Goal: Task Accomplishment & Management: Complete application form

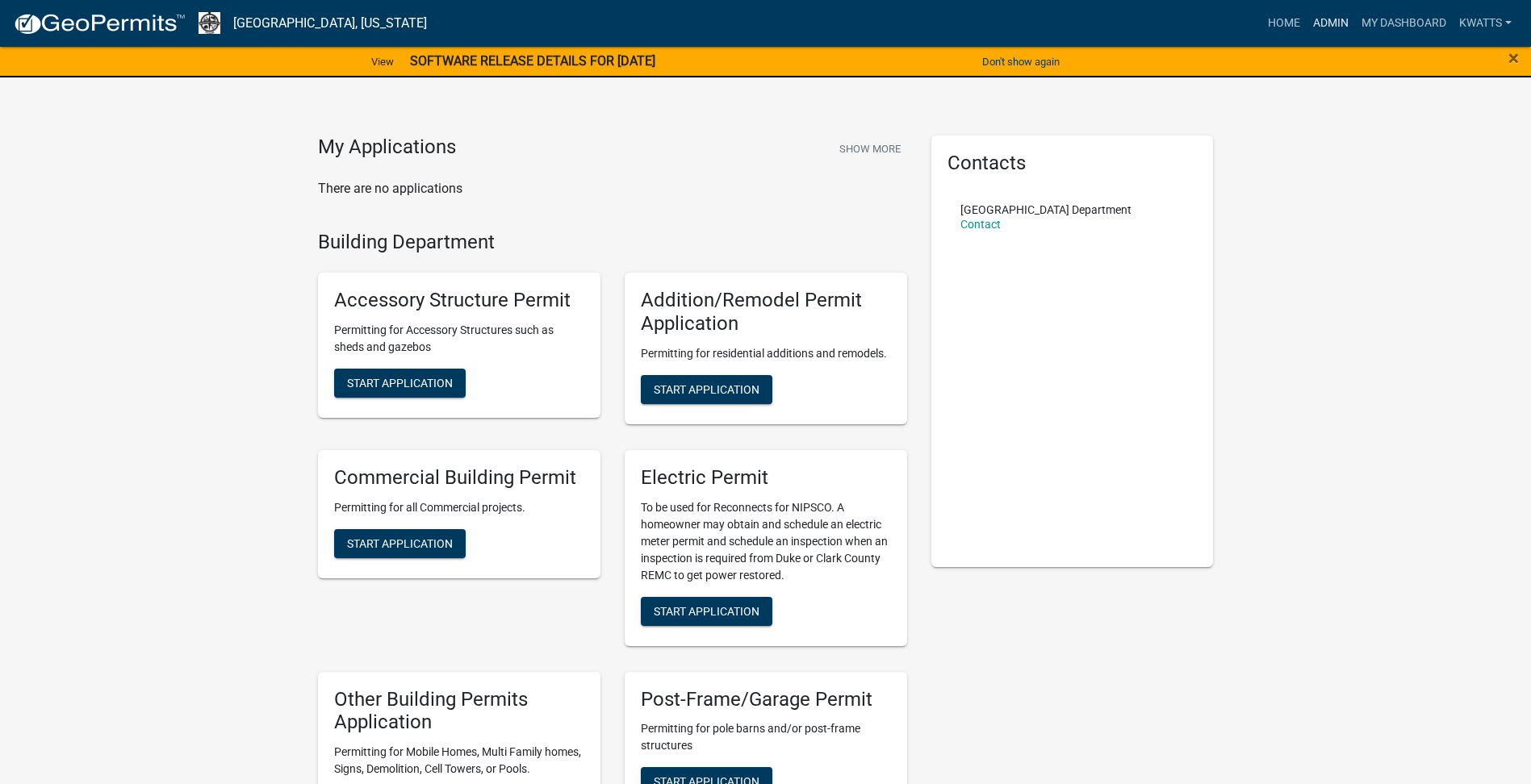
click at [1330, 18] on link "Admin" at bounding box center [1330, 23] width 48 height 31
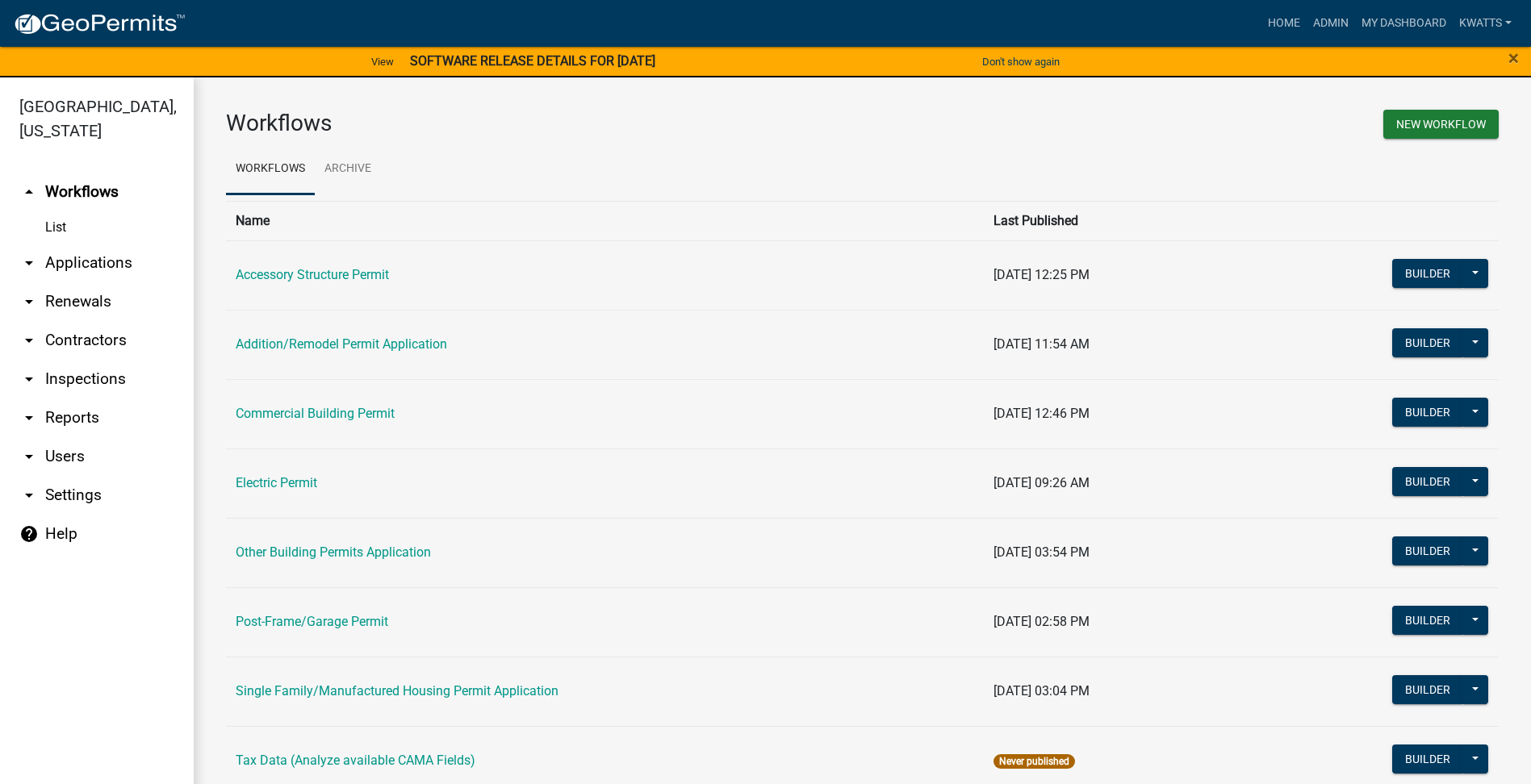
click at [61, 292] on link "arrow_drop_down Renewals" at bounding box center [97, 302] width 194 height 39
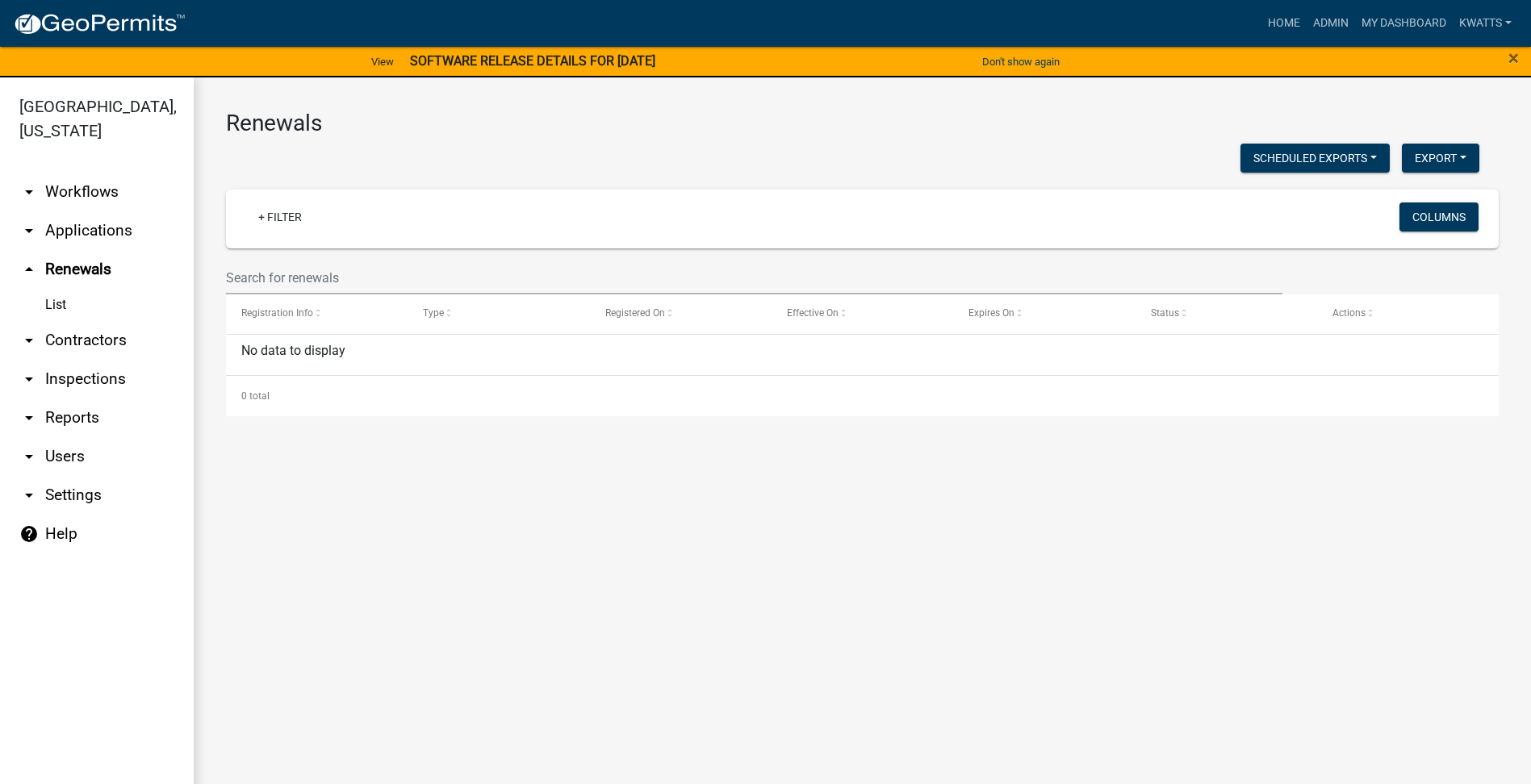
click at [82, 243] on link "arrow_drop_down Applications" at bounding box center [97, 230] width 194 height 39
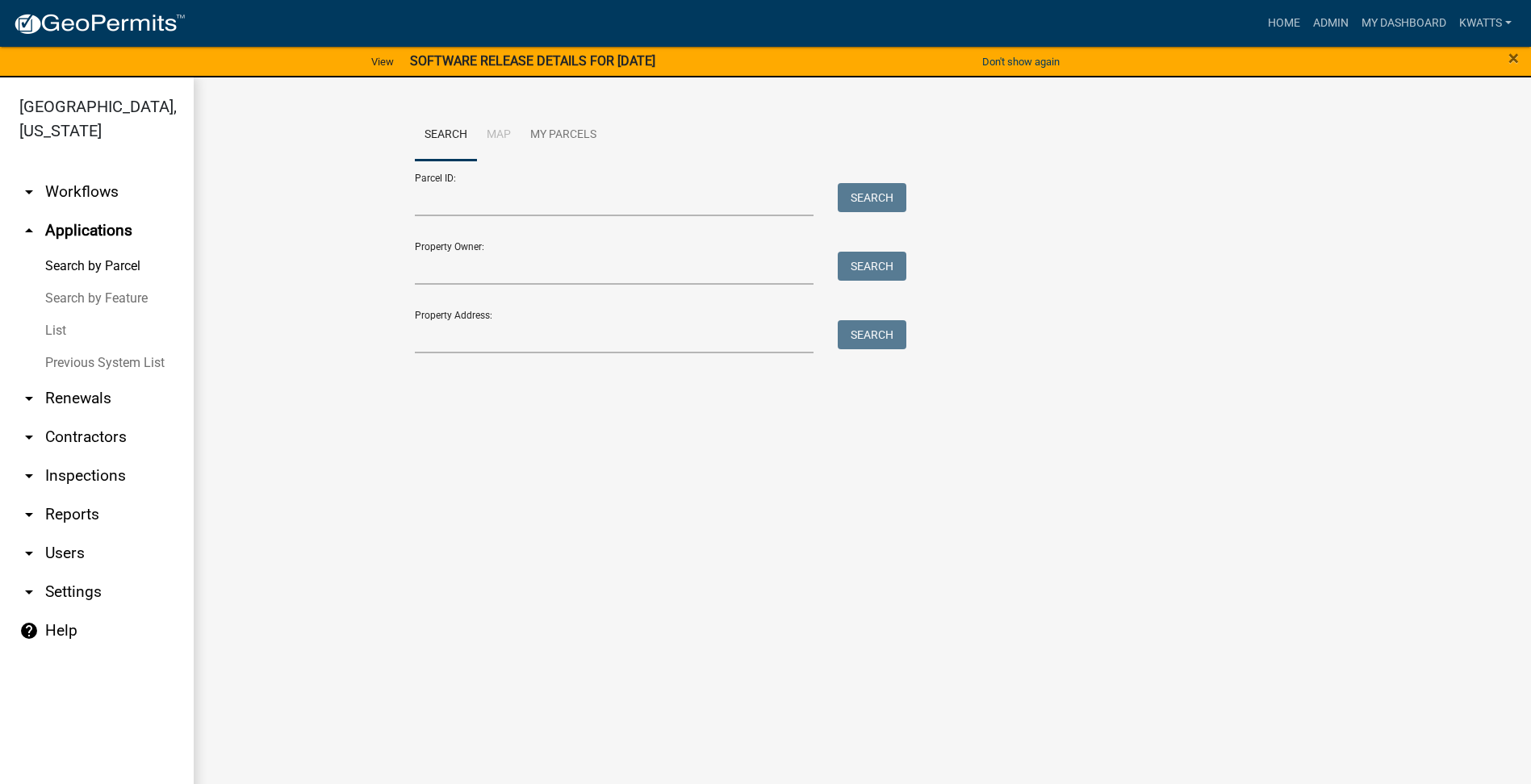
click at [74, 327] on link "List" at bounding box center [97, 331] width 194 height 33
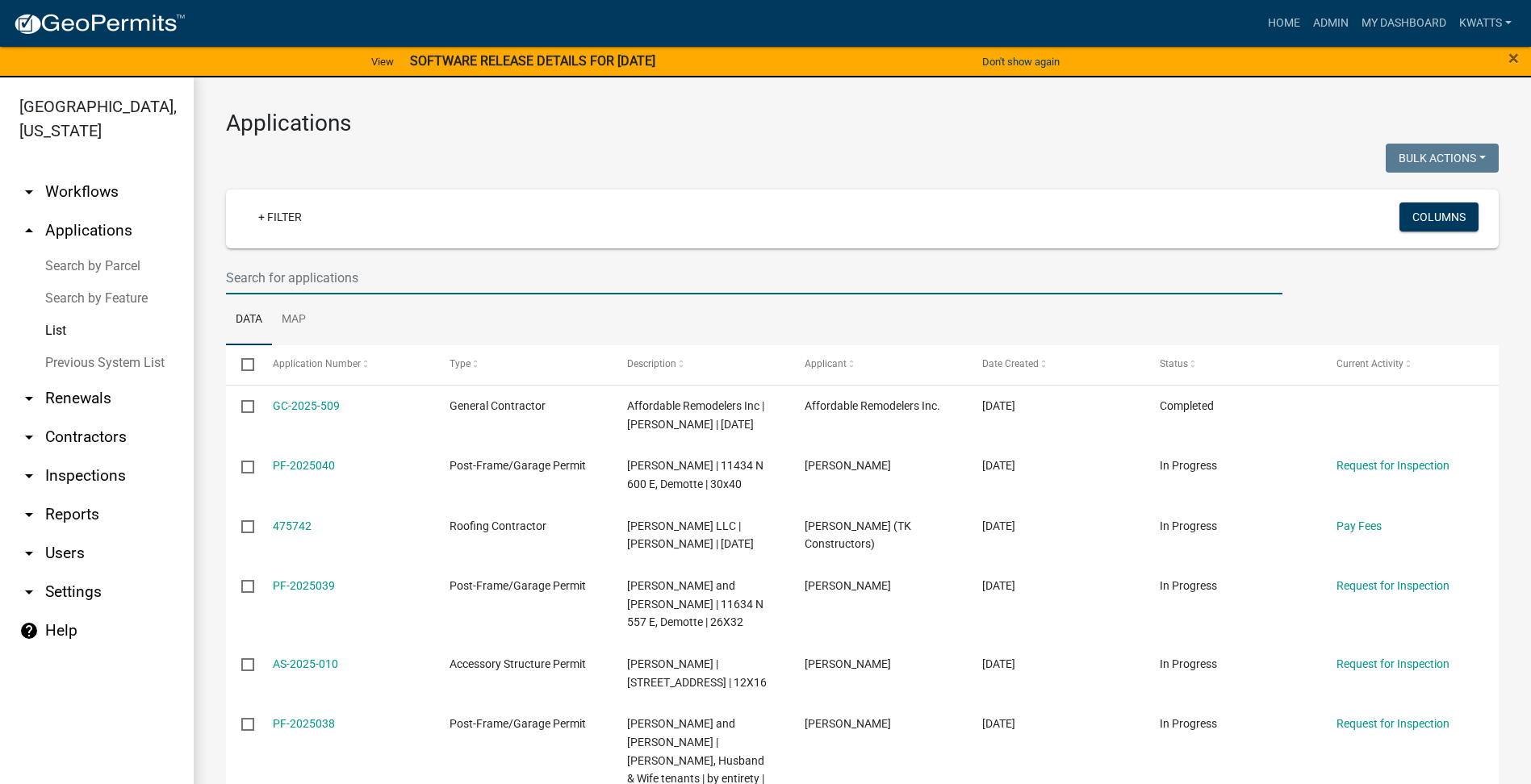
click at [317, 273] on input "text" at bounding box center [754, 278] width 1056 height 33
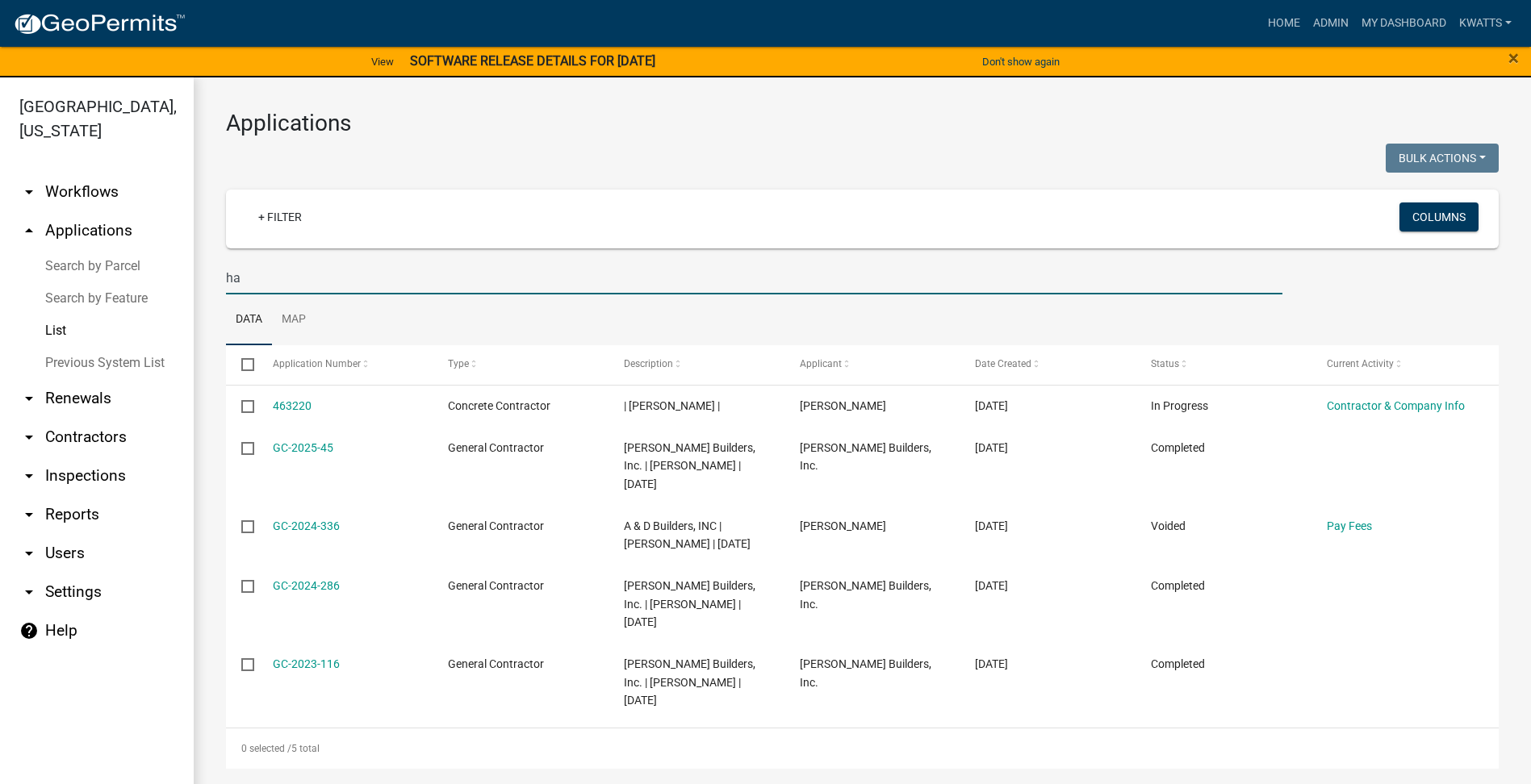
type input "h"
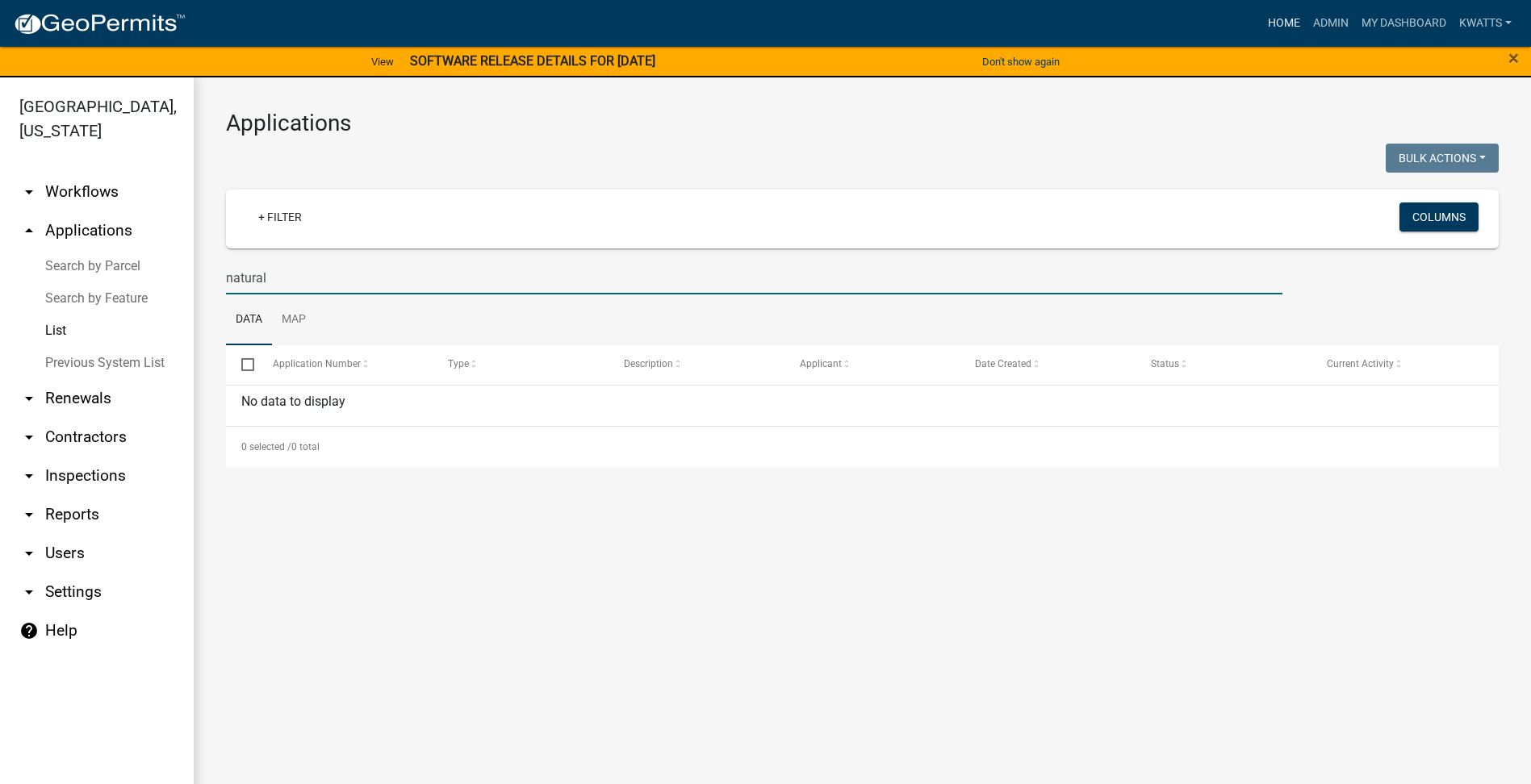
type input "natural"
click at [1263, 12] on link "Home" at bounding box center [1284, 23] width 45 height 31
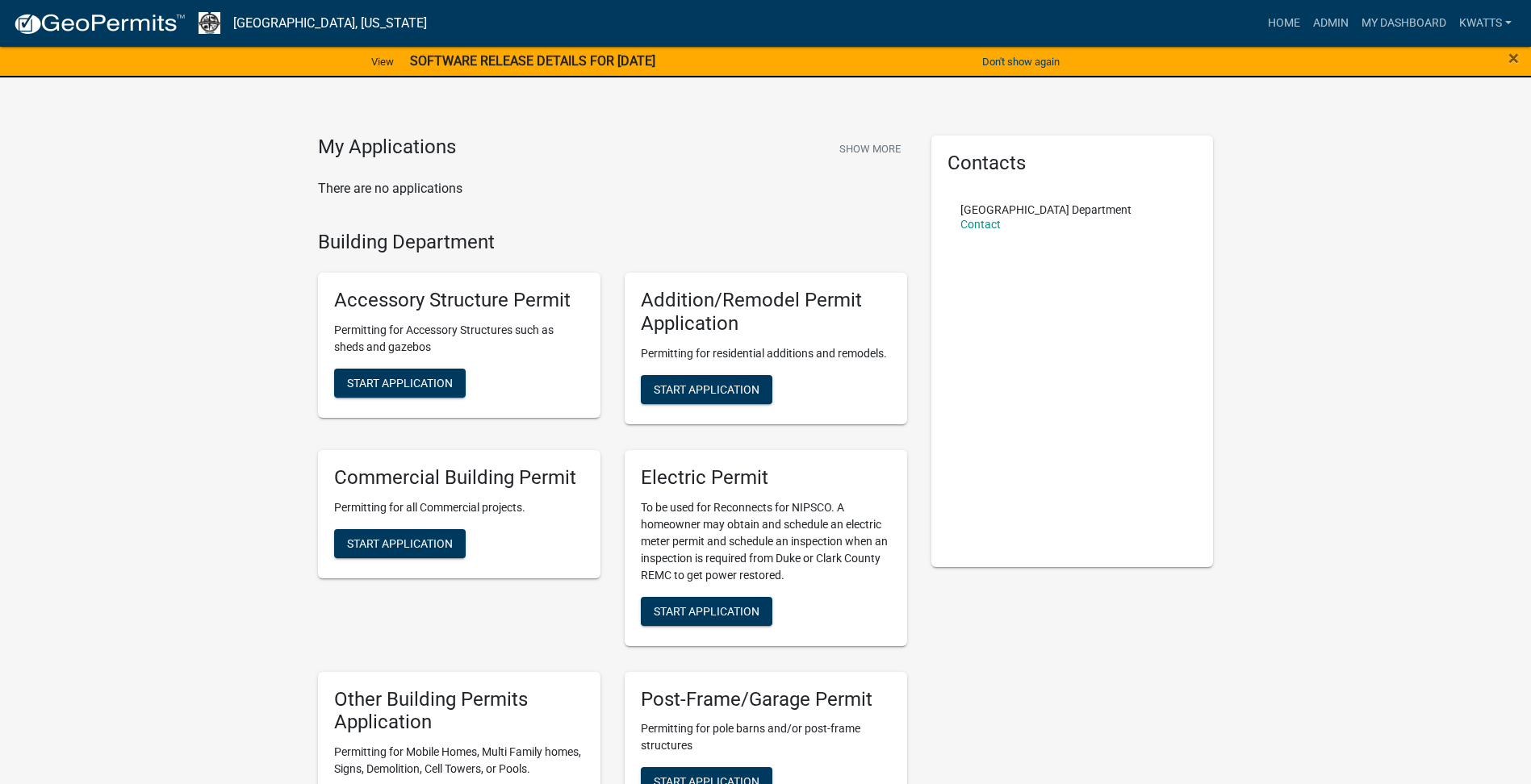
click at [342, 528] on div "Commercial Building Permit Permitting for all Commercial projects. Start Applic…" at bounding box center [459, 514] width 283 height 129
click at [355, 542] on span "Start Application" at bounding box center [399, 542] width 105 height 13
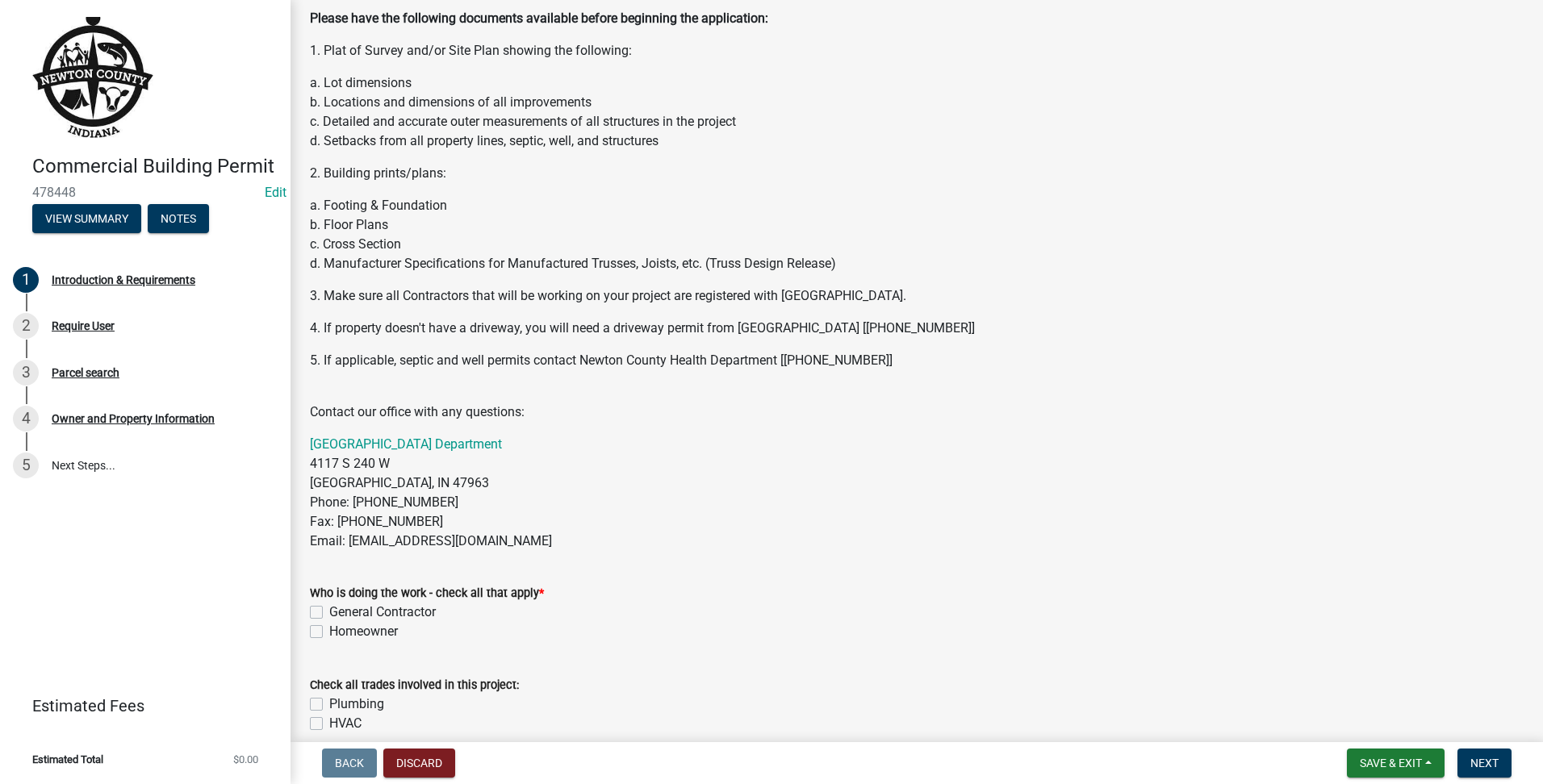
scroll to position [404, 0]
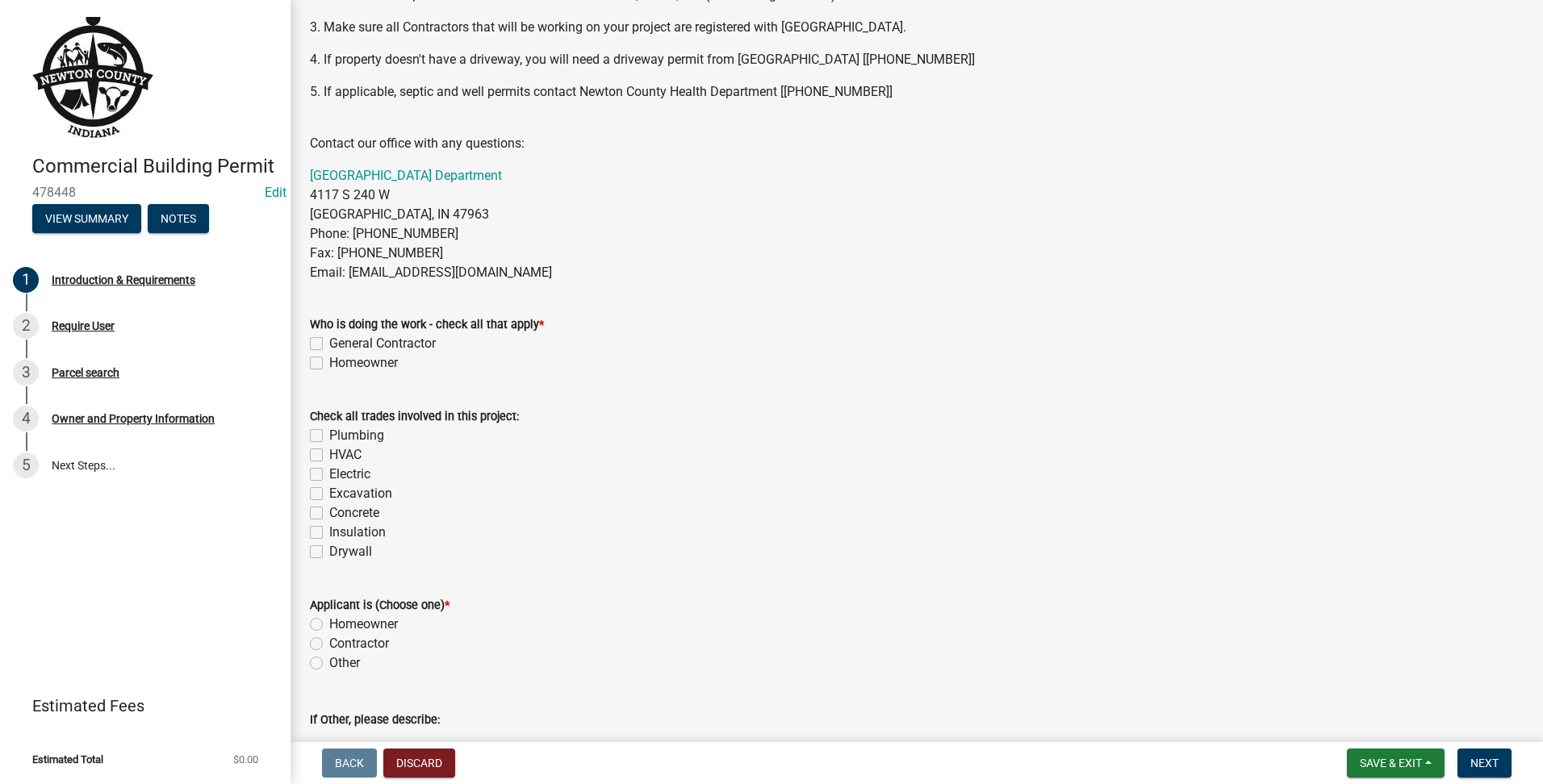
click at [327, 363] on div "Homeowner" at bounding box center [917, 362] width 1214 height 20
click at [326, 338] on div "General Contractor" at bounding box center [917, 344] width 1214 height 20
click at [329, 344] on label "General Contractor" at bounding box center [382, 344] width 106 height 20
click at [329, 344] on input "General Contractor" at bounding box center [334, 339] width 10 height 10
checkbox input "true"
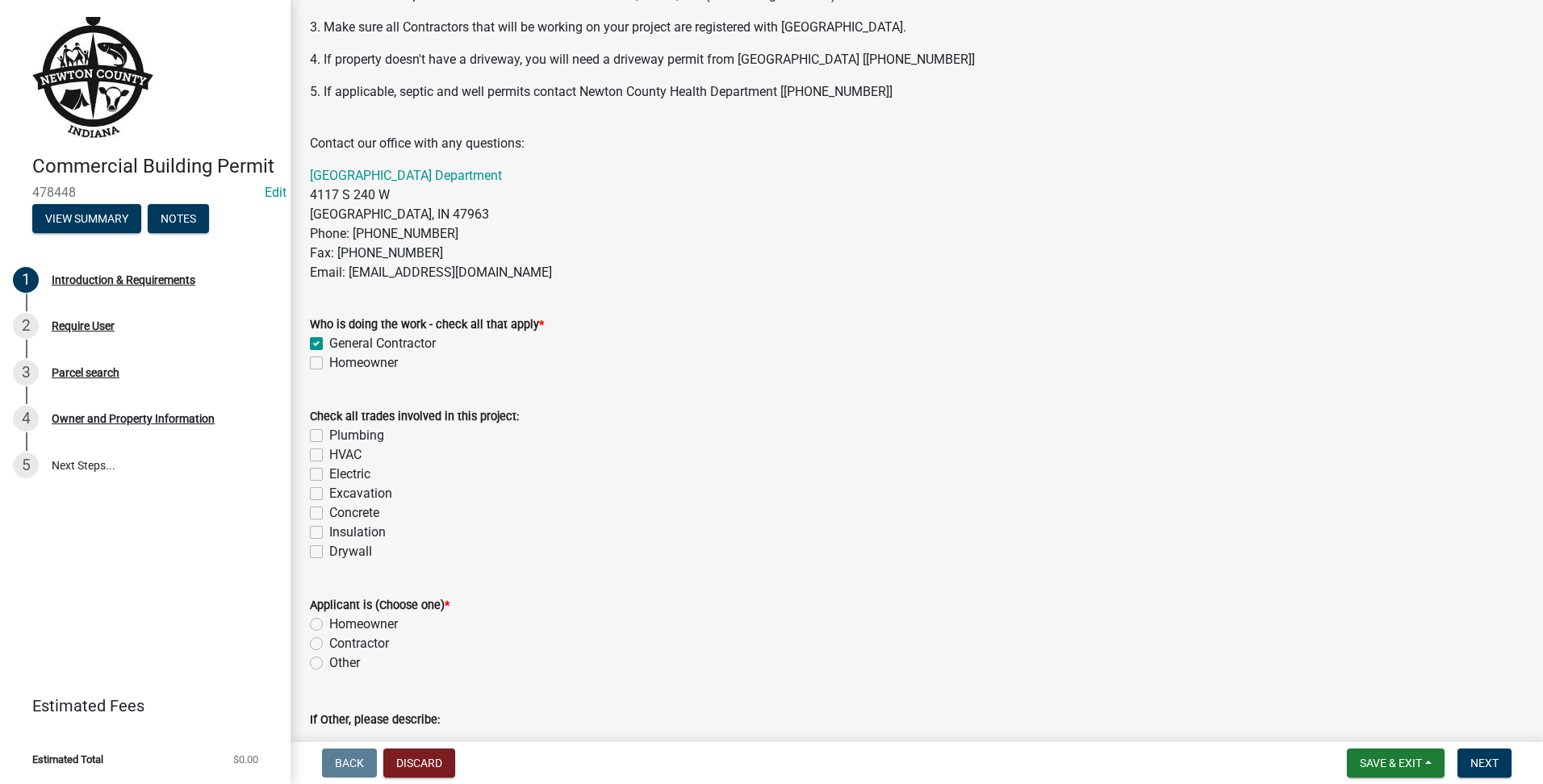
checkbox input "false"
click at [323, 473] on div "Electric" at bounding box center [917, 474] width 1214 height 20
click at [329, 470] on label "Electric" at bounding box center [350, 474] width 41 height 20
click at [329, 470] on input "Electric" at bounding box center [334, 470] width 10 height 10
checkbox input "true"
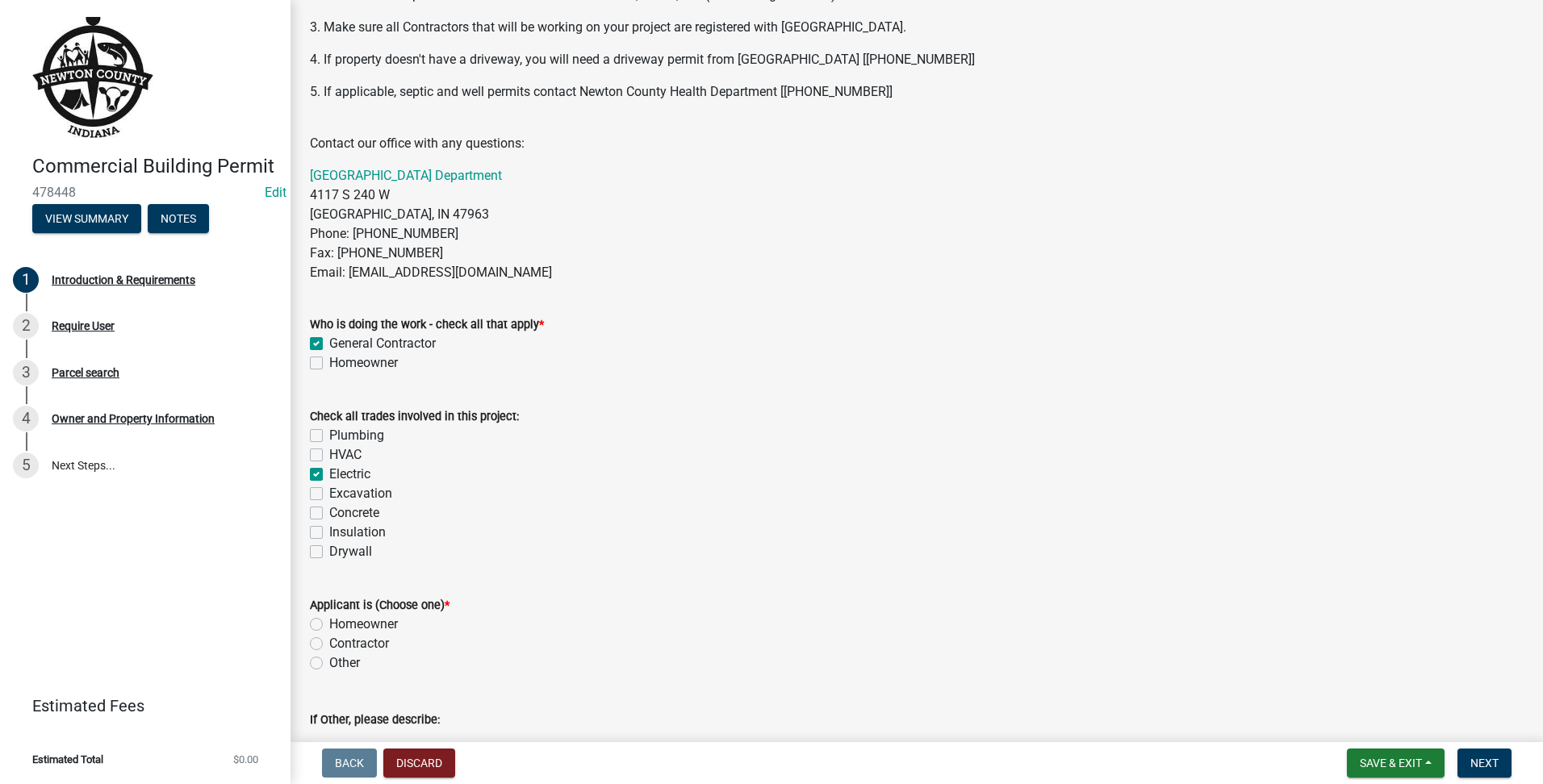
checkbox input "false"
checkbox input "true"
checkbox input "false"
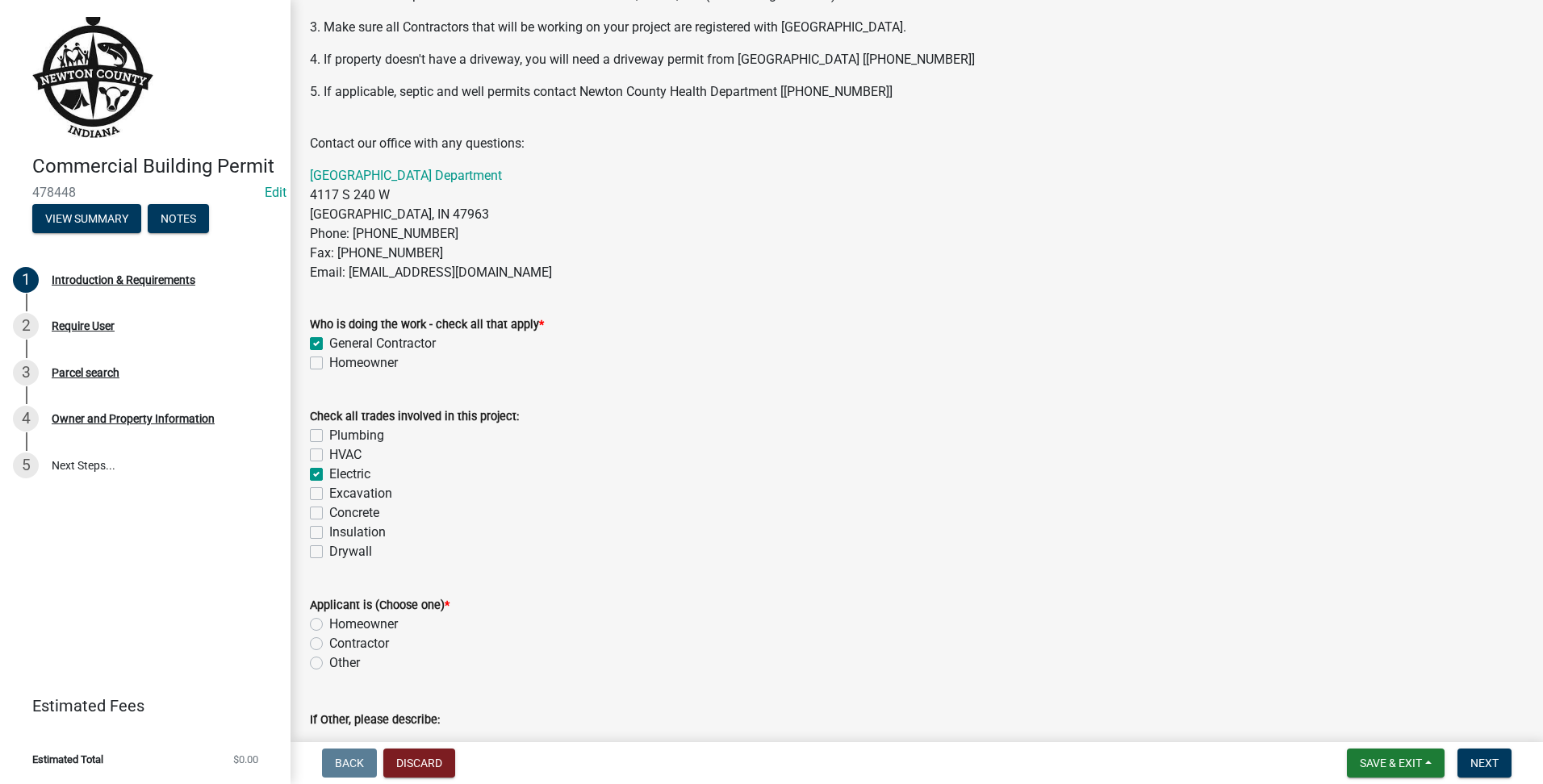
checkbox input "false"
click at [309, 489] on div "Check all trades involved in this project: Plumbing HVAC Electric Excavation Co…" at bounding box center [916, 474] width 1238 height 174
click at [329, 493] on label "Excavation" at bounding box center [360, 494] width 63 height 20
click at [329, 493] on input "Excavation" at bounding box center [334, 489] width 10 height 10
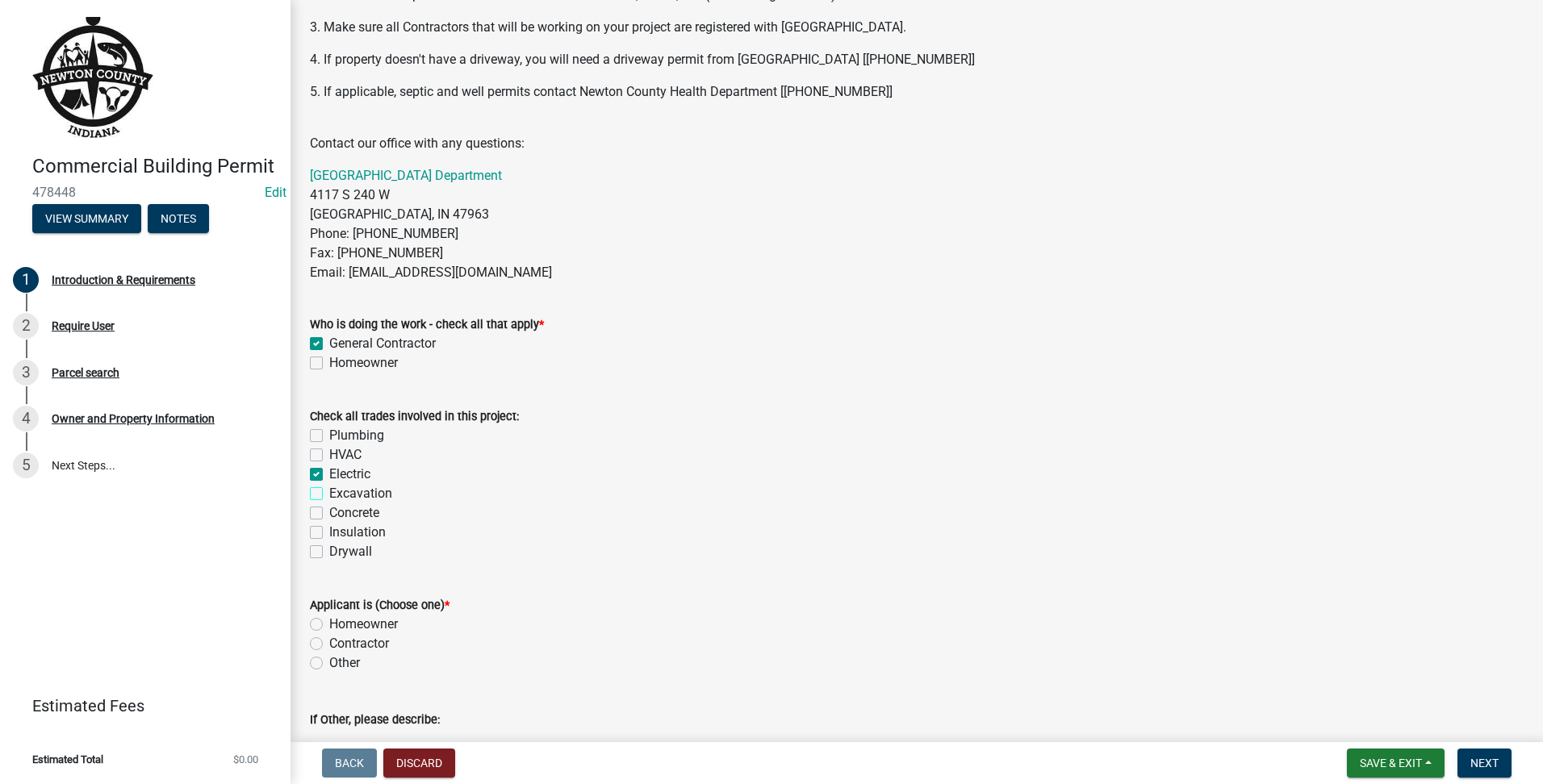
checkbox input "true"
checkbox input "false"
checkbox input "true"
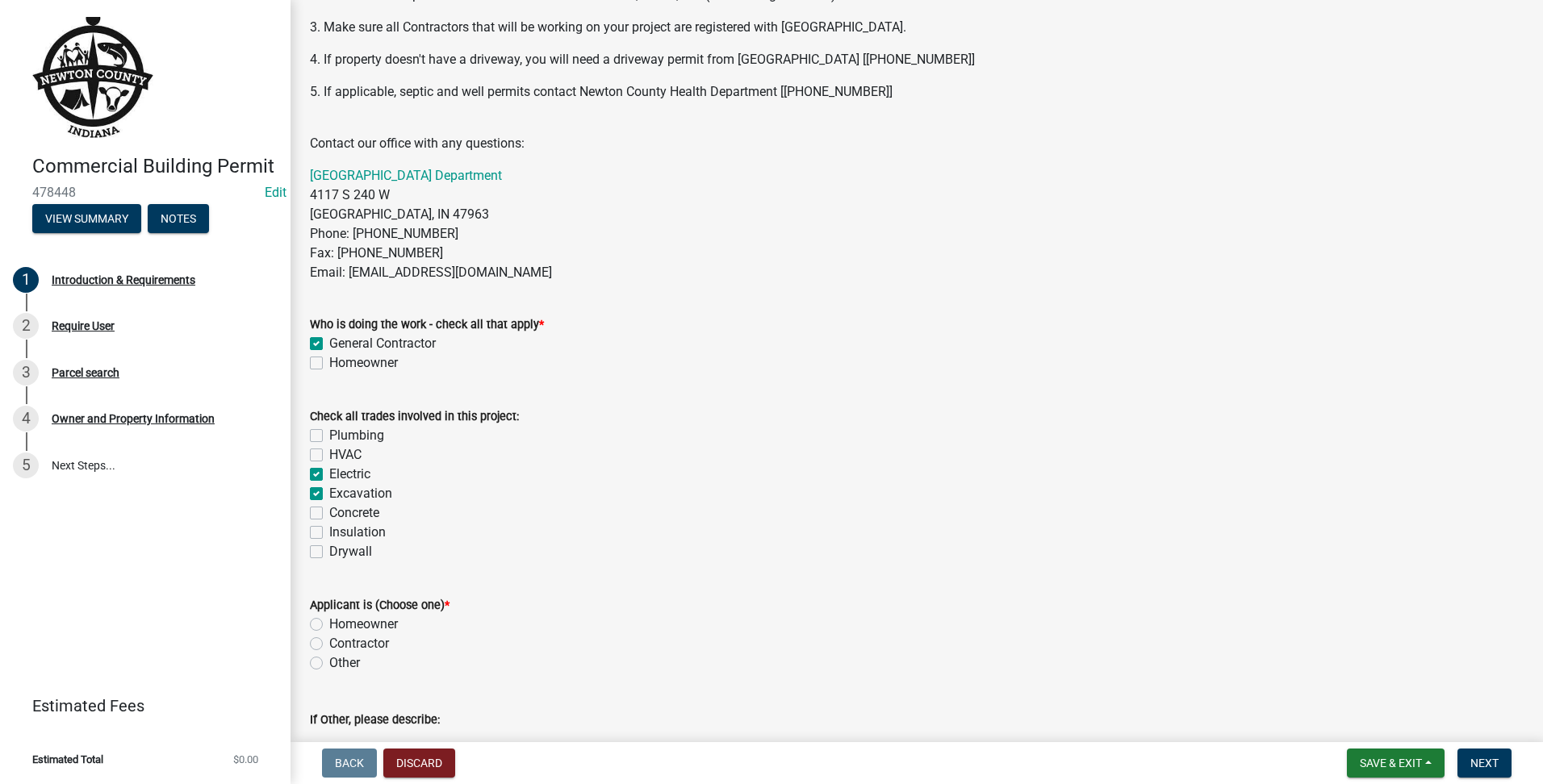
checkbox input "false"
click at [329, 506] on label "Concrete" at bounding box center [354, 513] width 50 height 20
click at [329, 506] on input "Concrete" at bounding box center [334, 509] width 10 height 10
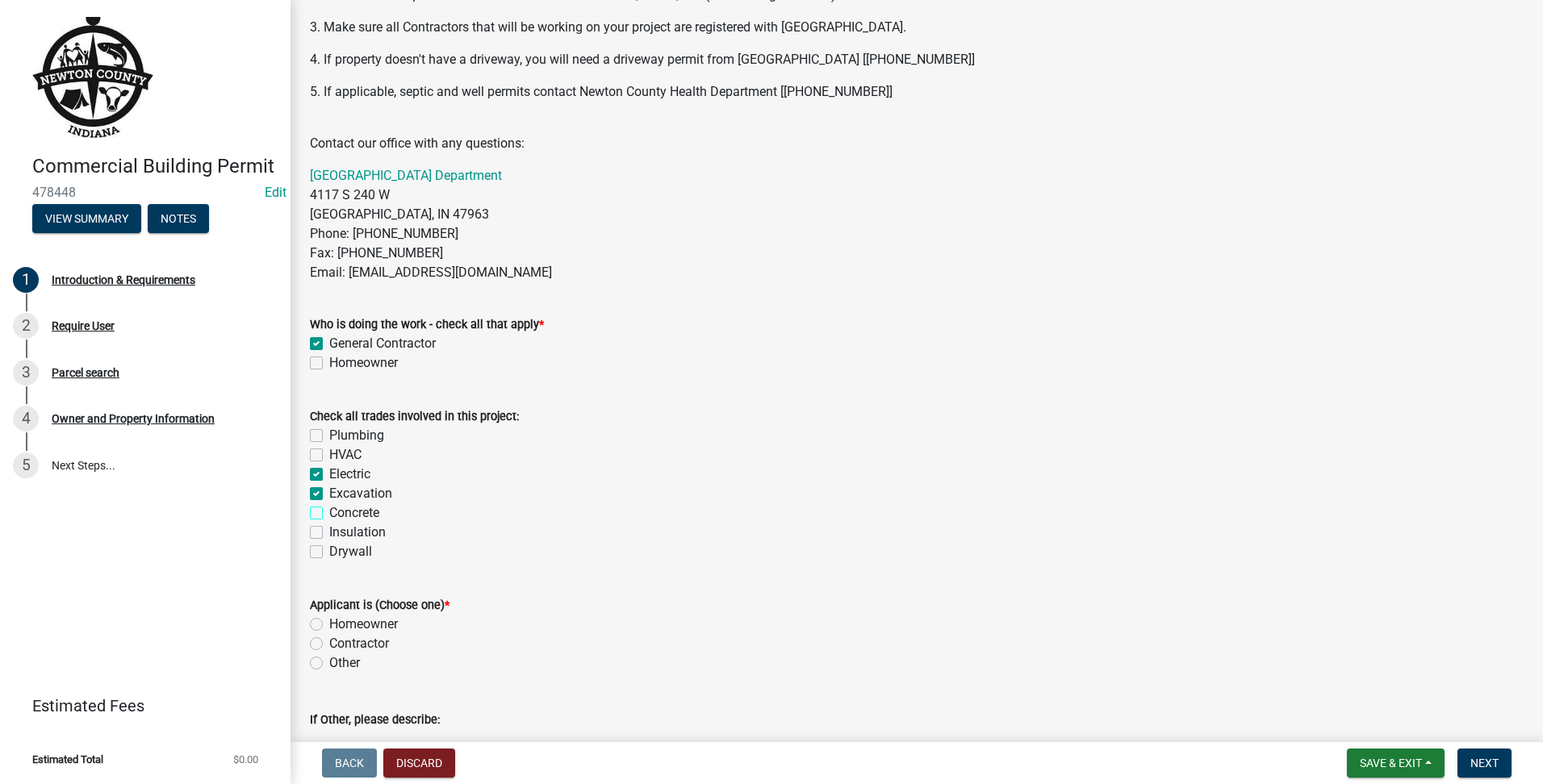
checkbox input "true"
checkbox input "false"
checkbox input "true"
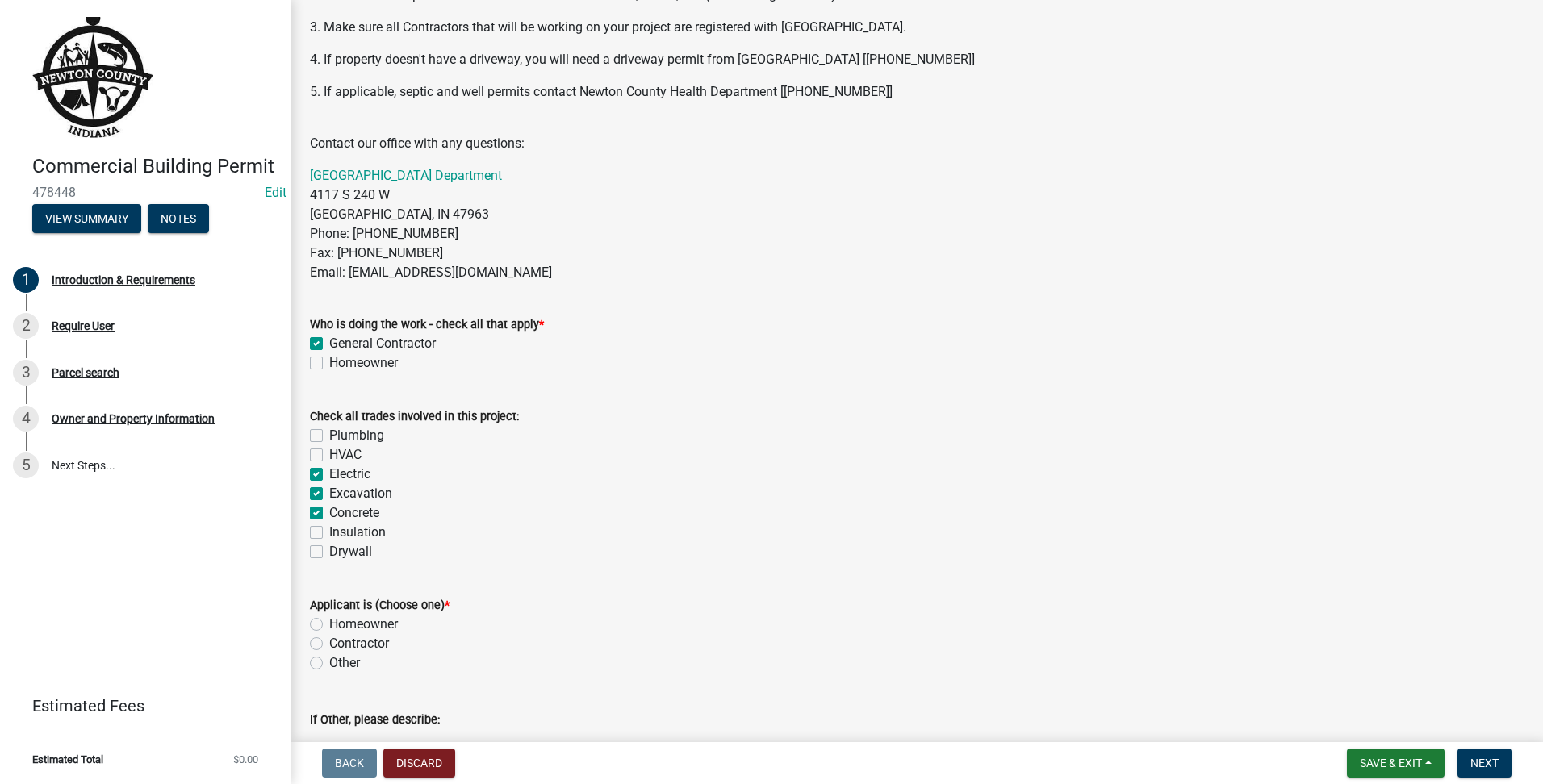
checkbox input "true"
checkbox input "false"
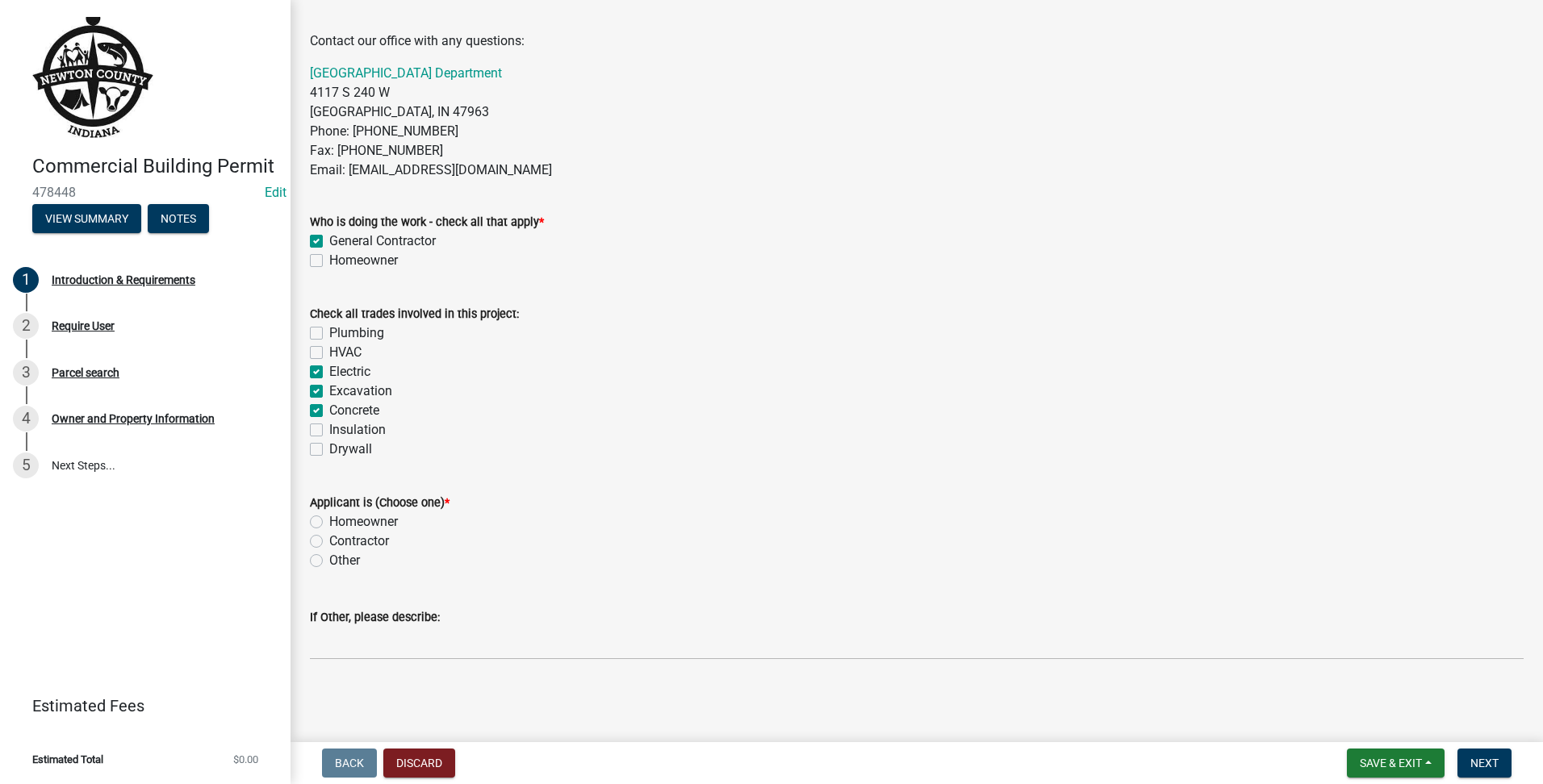
click at [308, 546] on div "Applicant is (Choose one) * Homeowner Contractor Other" at bounding box center [916, 522] width 1238 height 97
click at [315, 548] on div "Contractor" at bounding box center [917, 541] width 1214 height 20
click at [329, 535] on label "Contractor" at bounding box center [359, 541] width 60 height 20
click at [329, 535] on input "Contractor" at bounding box center [334, 536] width 10 height 10
radio input "true"
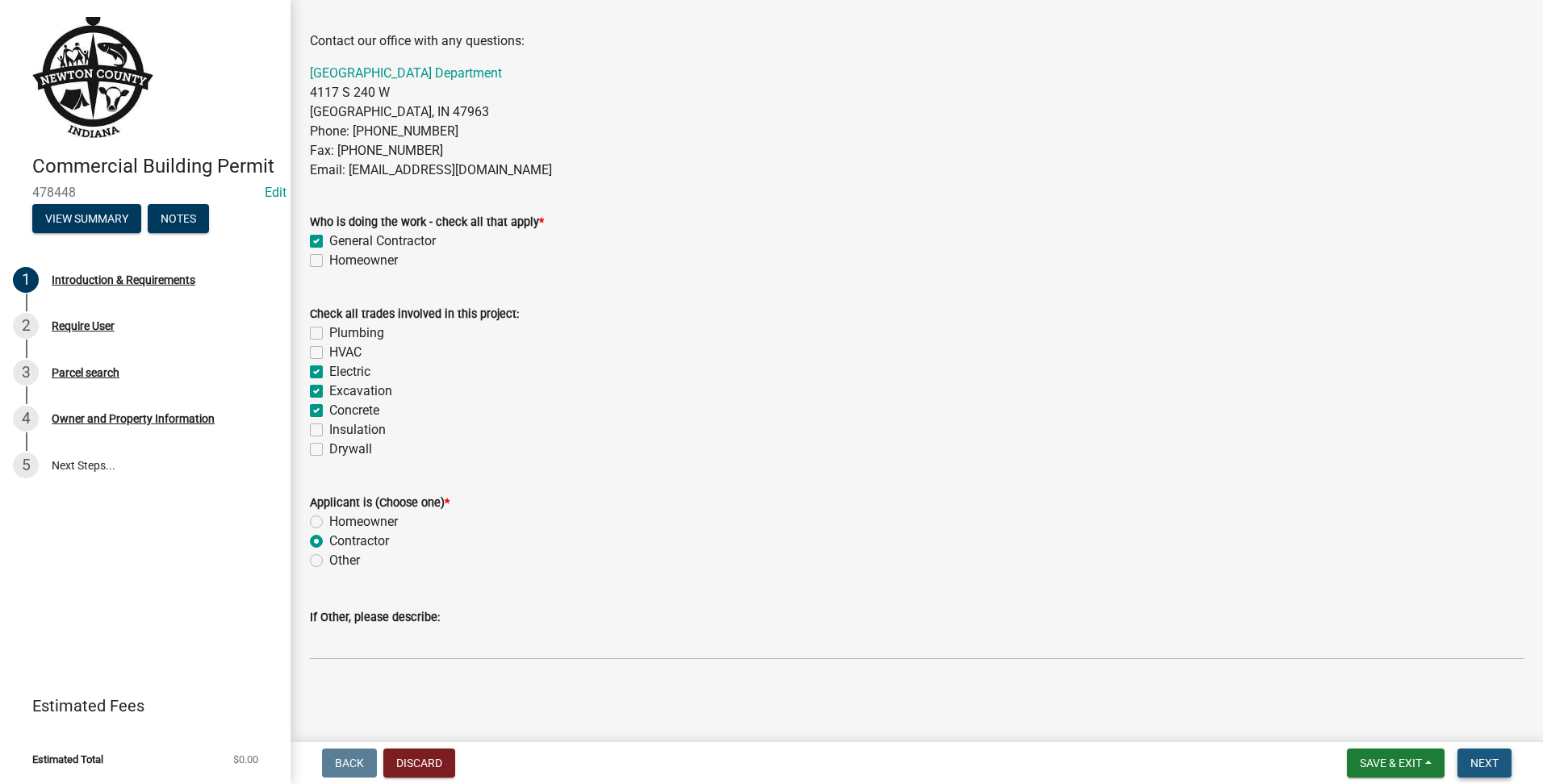
click at [1491, 766] on span "Next" at bounding box center [1484, 763] width 28 height 13
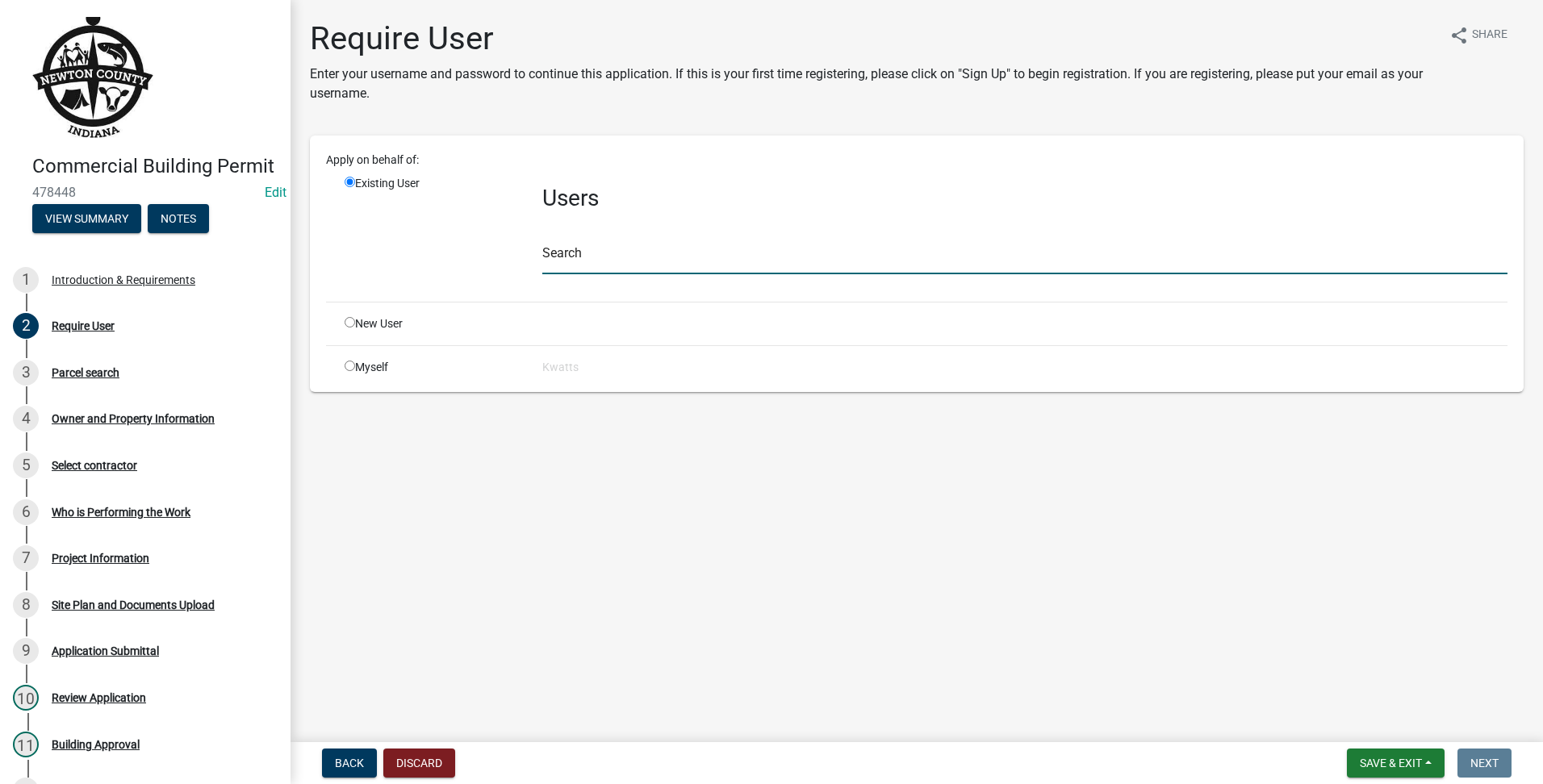
click at [696, 260] on input "text" at bounding box center [1025, 258] width 965 height 33
click at [347, 320] on input "radio" at bounding box center [350, 322] width 10 height 10
radio input "true"
radio input "false"
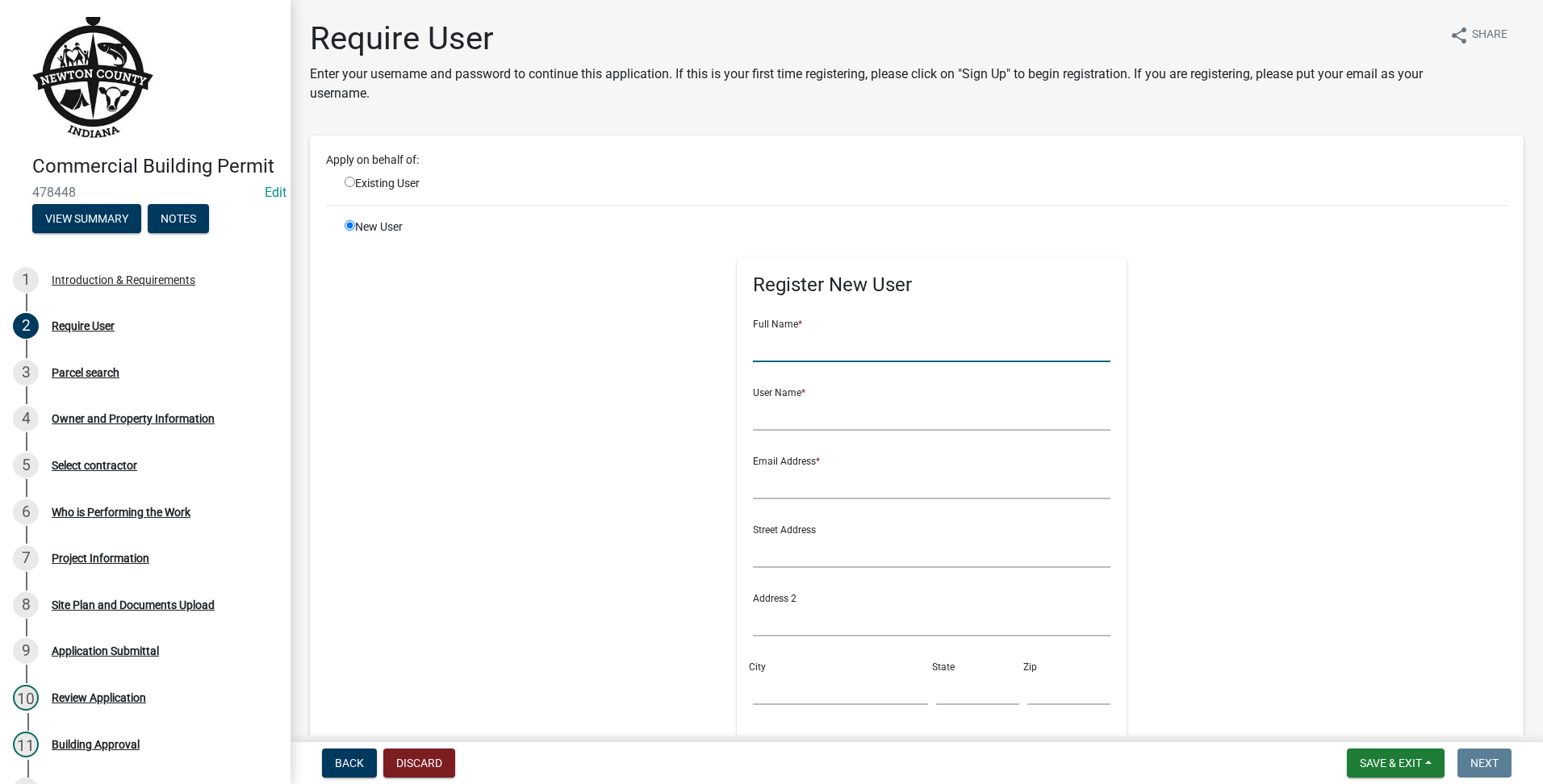
click at [823, 350] on input "text" at bounding box center [931, 345] width 357 height 33
type input "NATURAL PRAIRIE [US_STATE]"
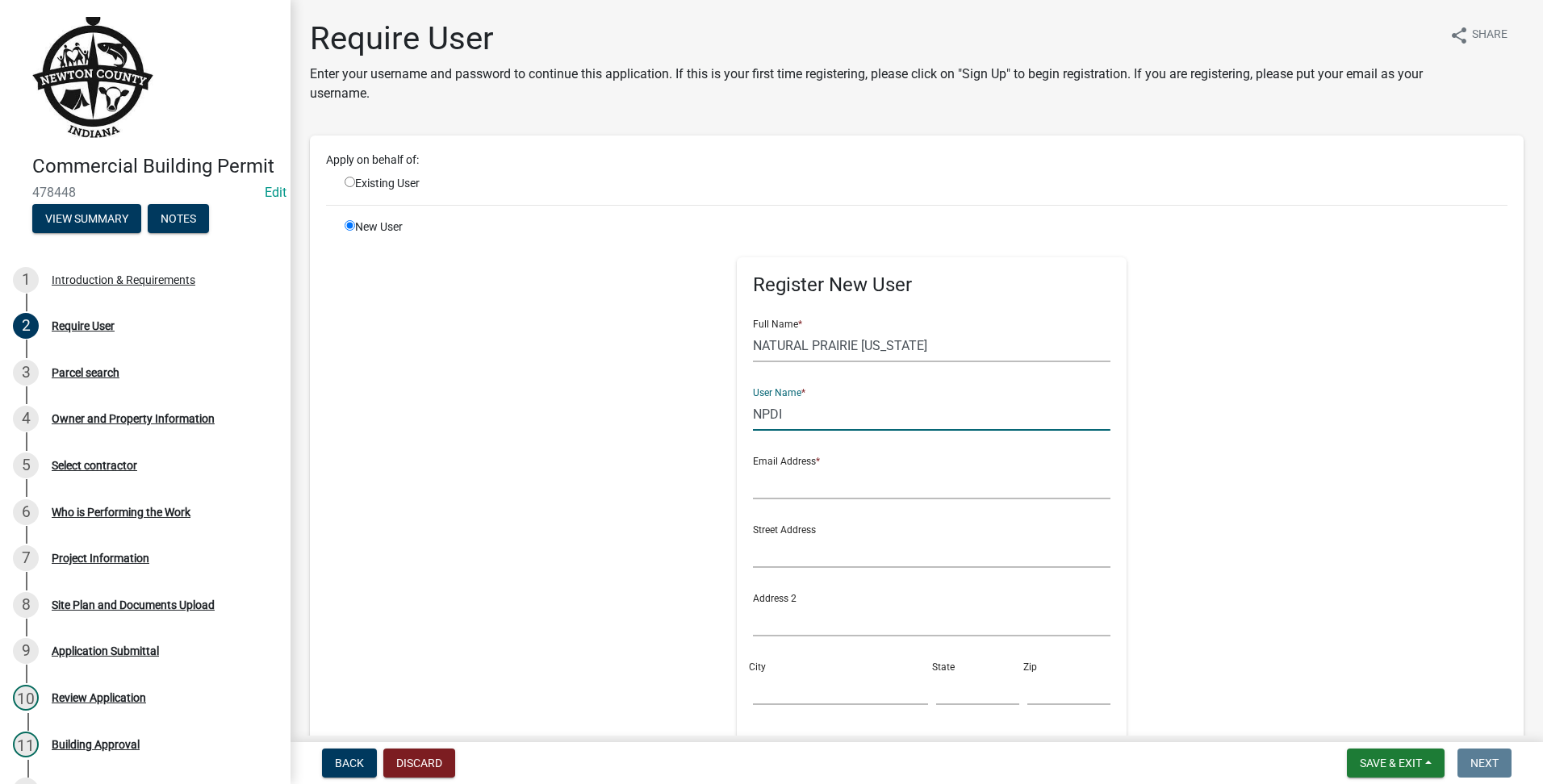
type input "NPDI"
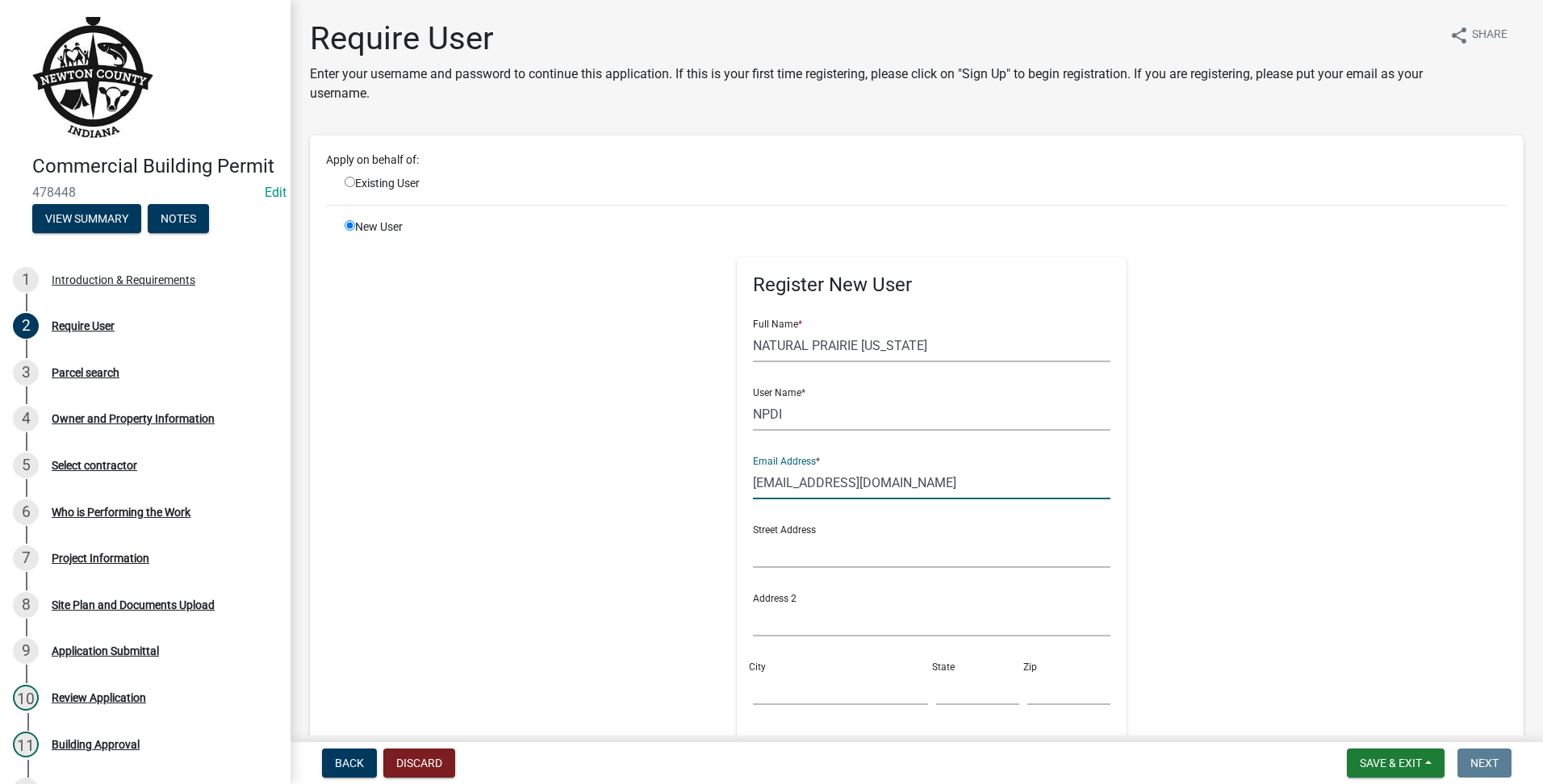
scroll to position [332, 0]
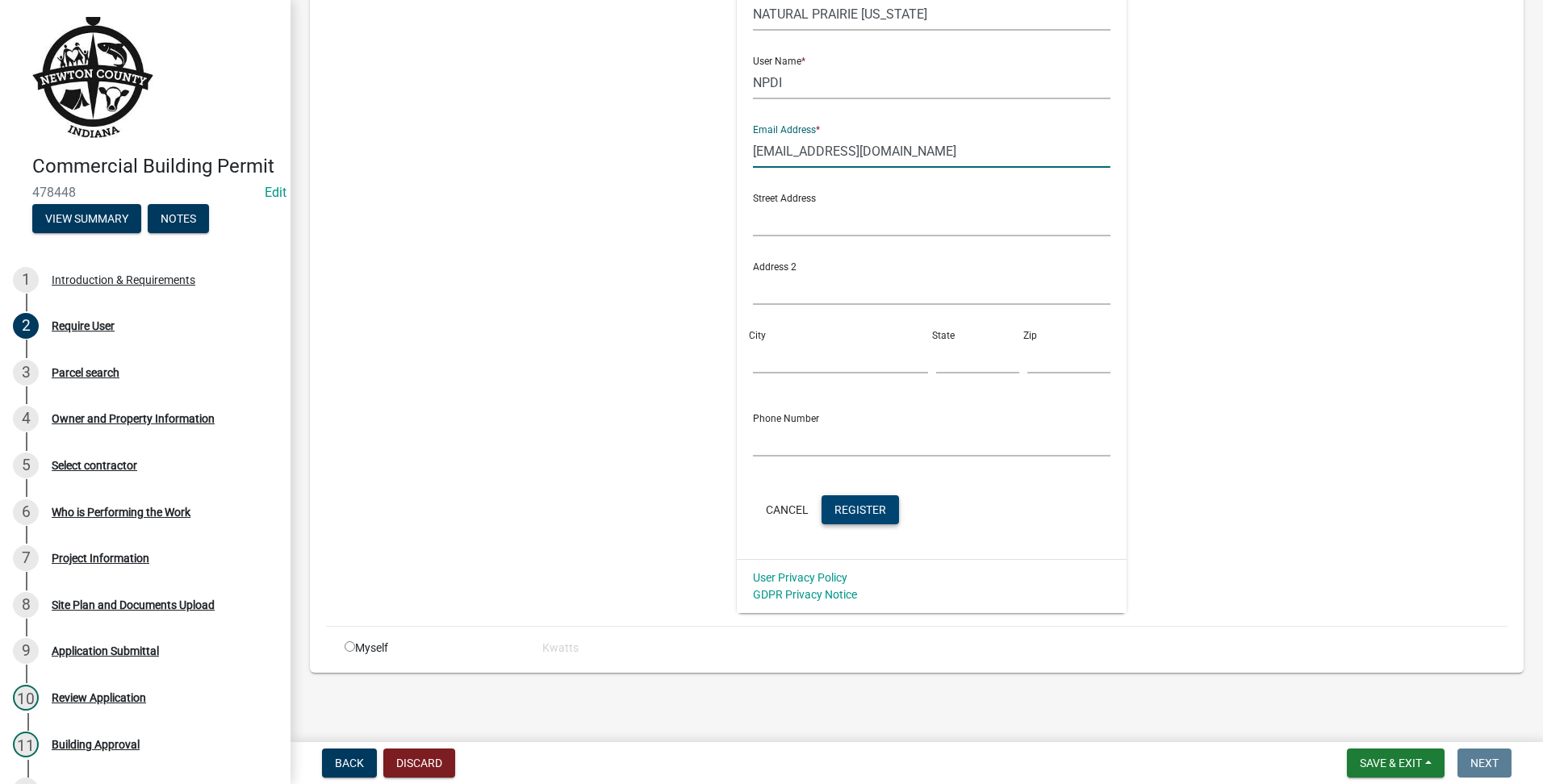
type input "[EMAIL_ADDRESS][DOMAIN_NAME]"
click at [851, 506] on span "Register" at bounding box center [861, 509] width 51 height 13
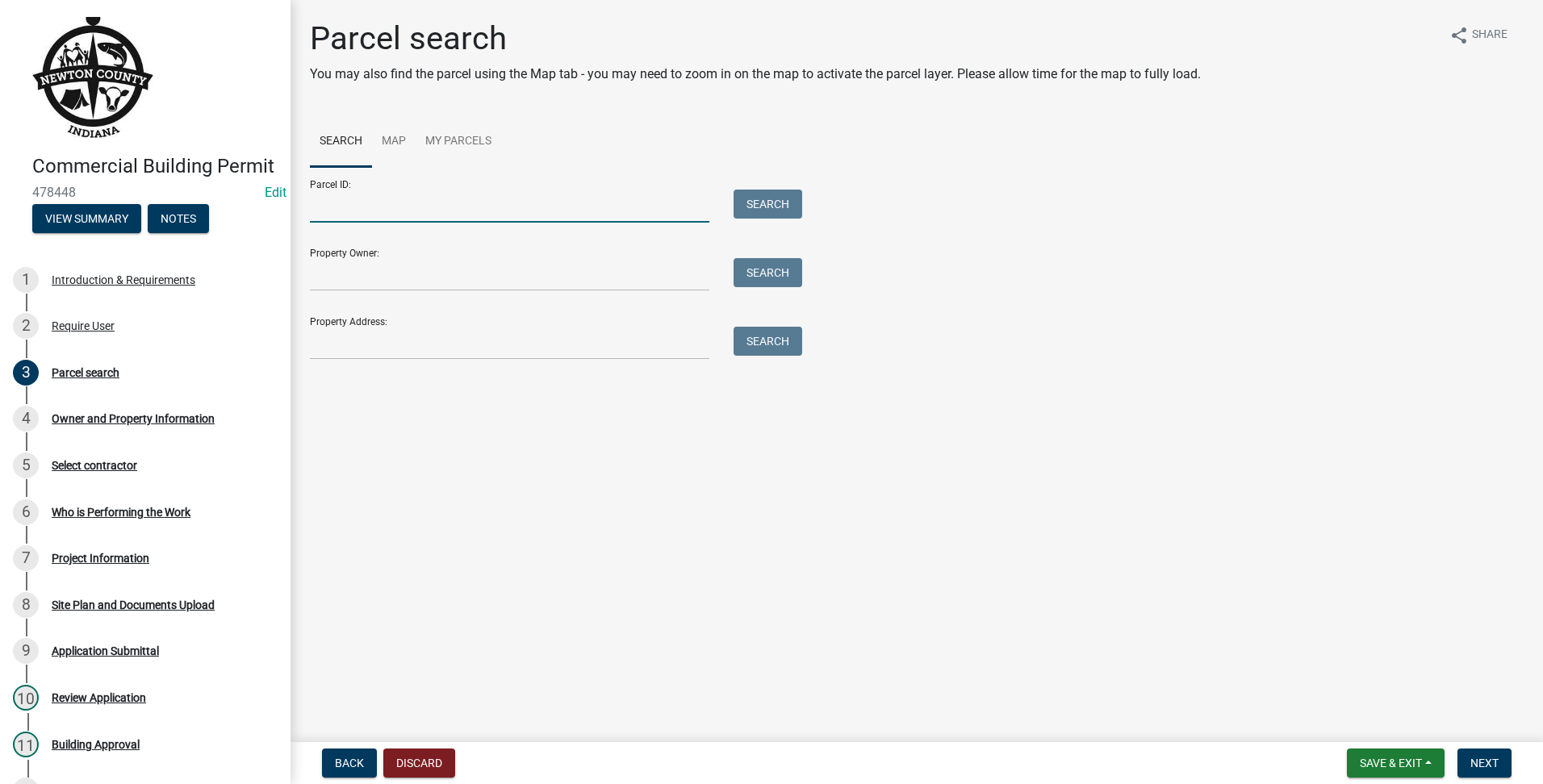
click at [366, 217] on input "Parcel ID:" at bounding box center [510, 206] width 399 height 33
type input "560706600002000014"
click at [759, 199] on button "Search" at bounding box center [768, 204] width 69 height 29
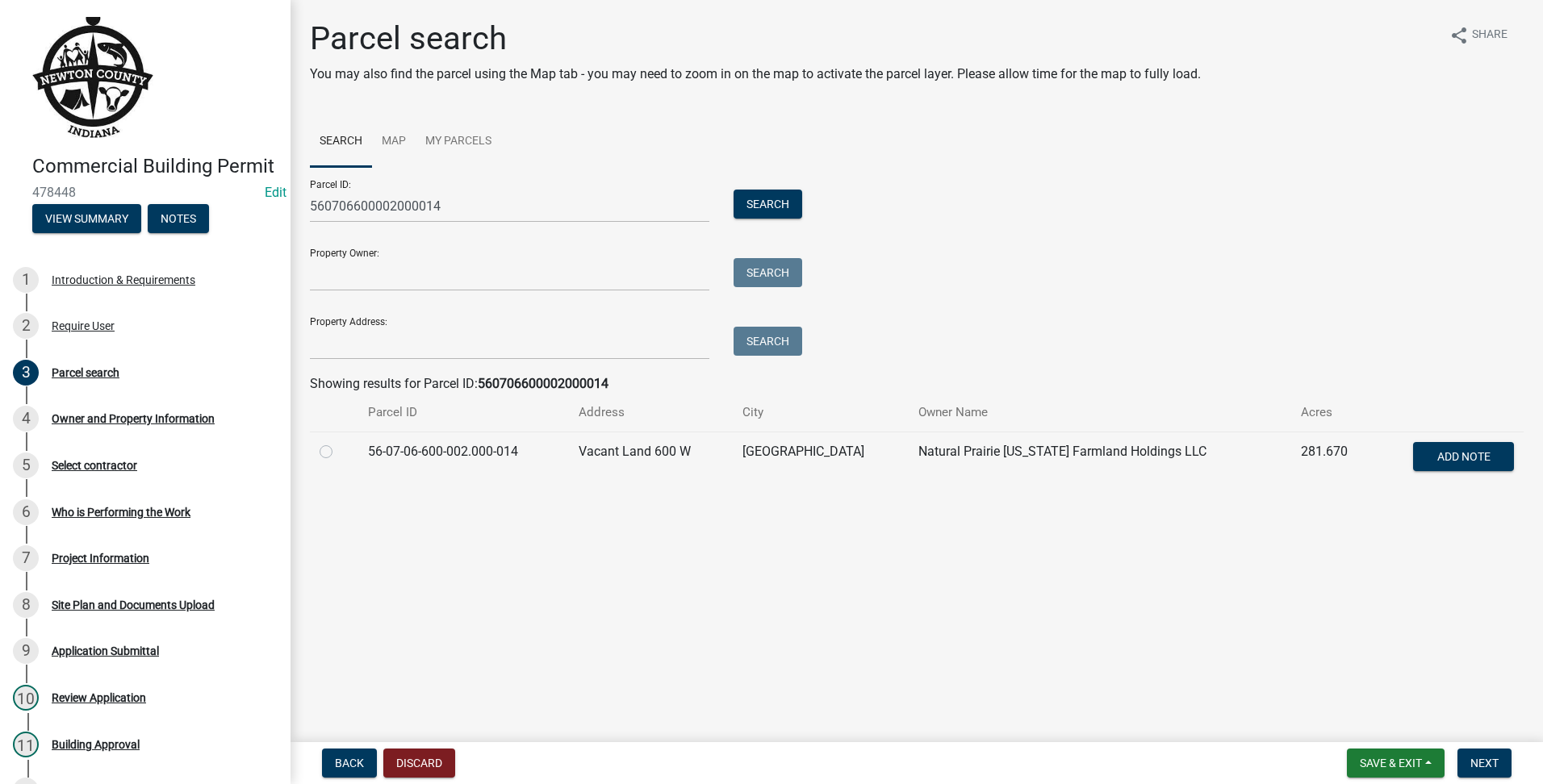
click at [339, 442] on label at bounding box center [339, 442] width 0 height 0
click at [339, 448] on input "radio" at bounding box center [344, 447] width 10 height 10
radio input "true"
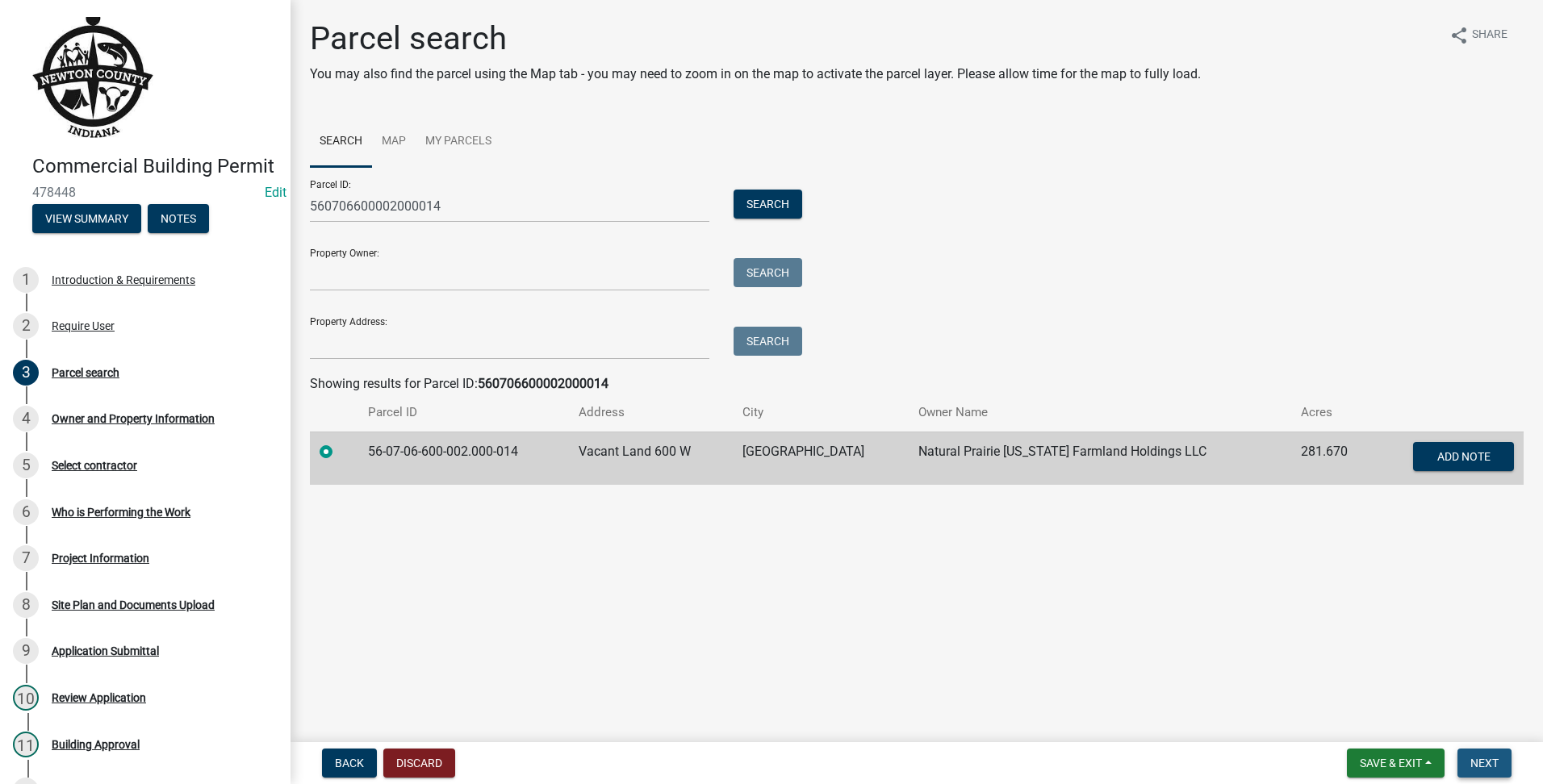
click at [1486, 763] on span "Next" at bounding box center [1484, 763] width 28 height 13
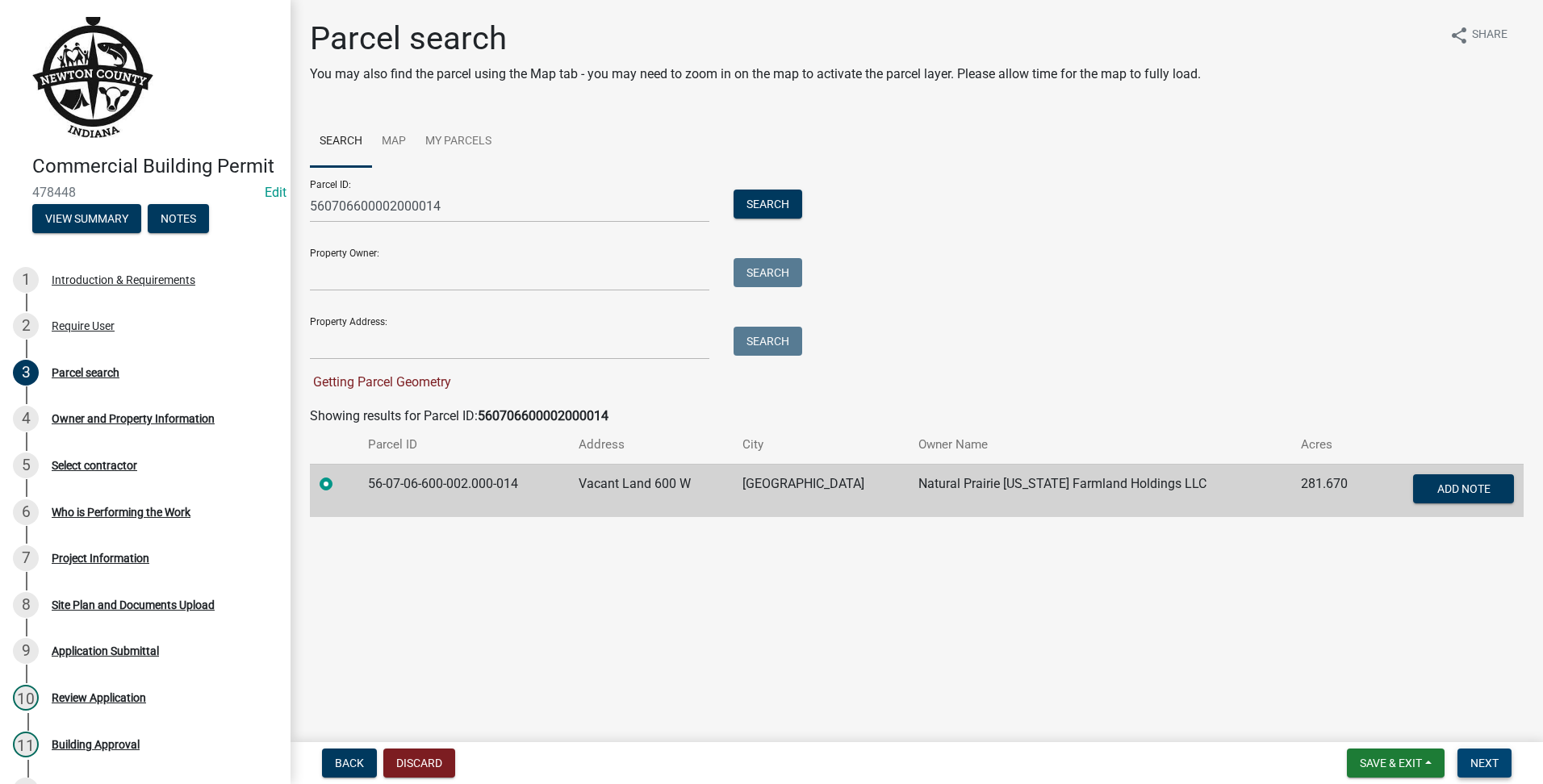
click at [1480, 754] on button "Next" at bounding box center [1484, 763] width 54 height 29
click at [1363, 673] on main "Parcel search You may also find the parcel using the Map tab - you may need to …" at bounding box center [916, 368] width 1252 height 736
click at [1499, 756] on button "Next" at bounding box center [1484, 763] width 54 height 29
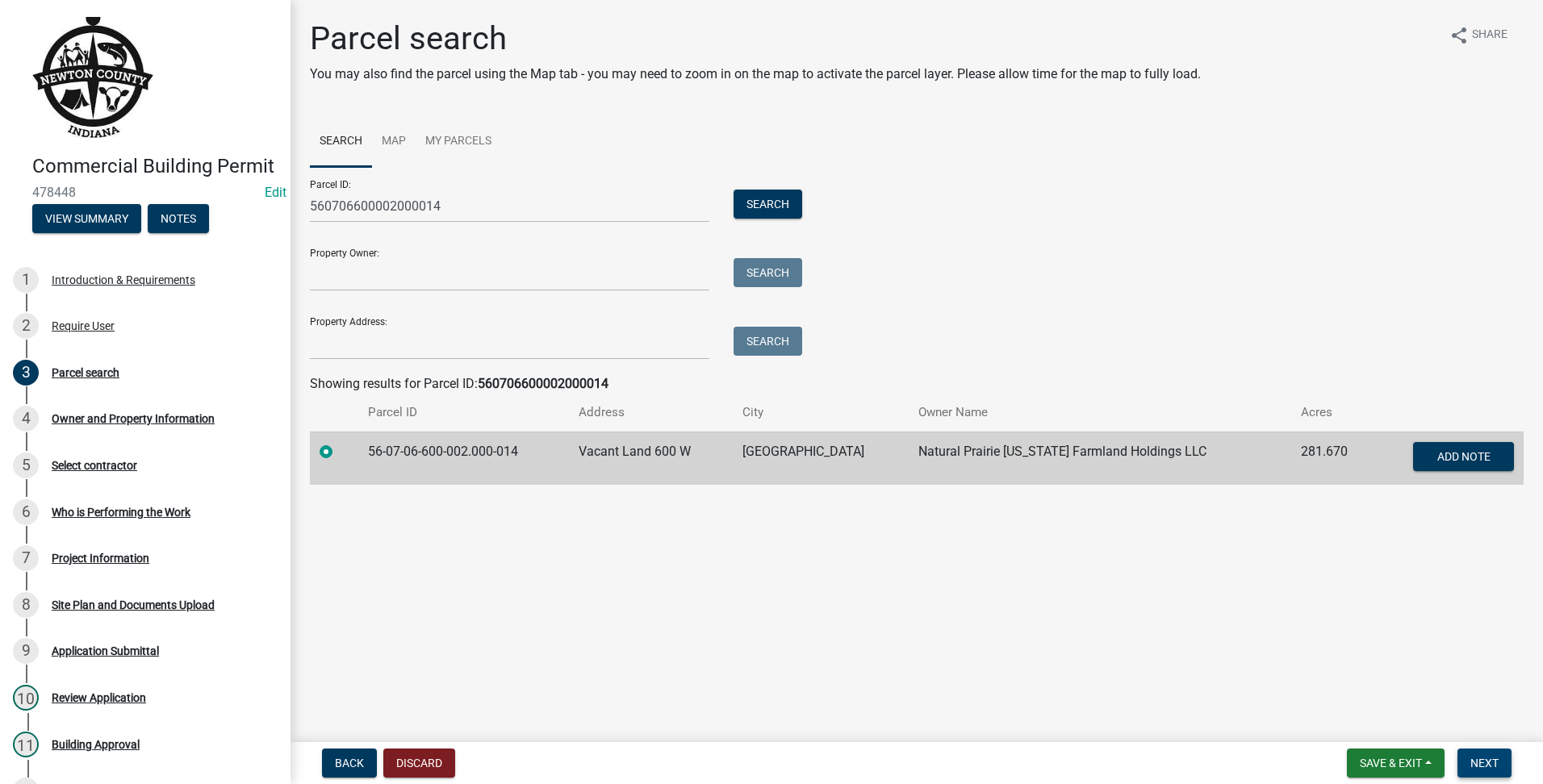
click at [1503, 757] on button "Next" at bounding box center [1484, 763] width 54 height 29
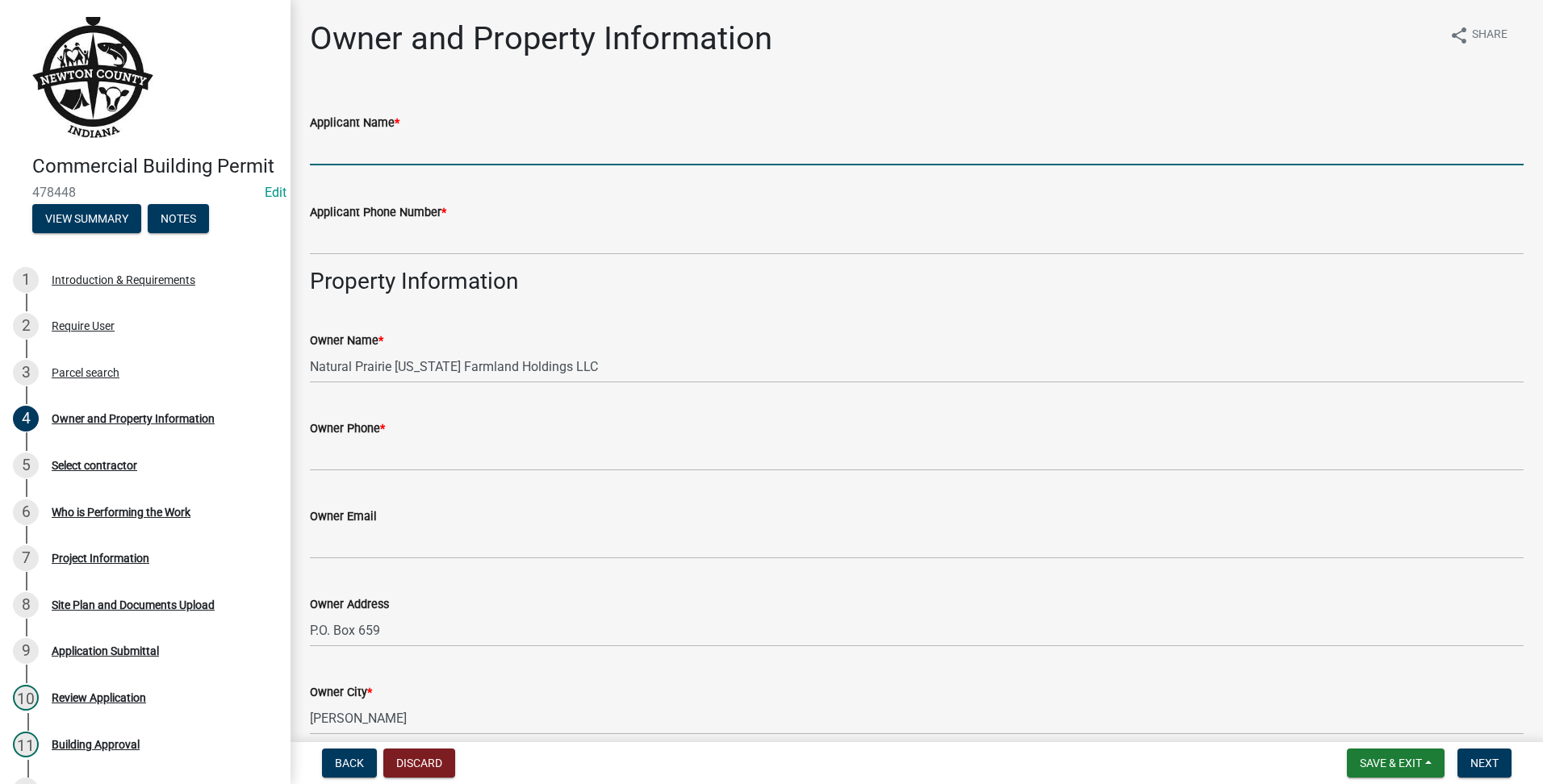
click at [406, 141] on input "Applicant Name *" at bounding box center [917, 148] width 1214 height 33
type input "[PERSON_NAME]"
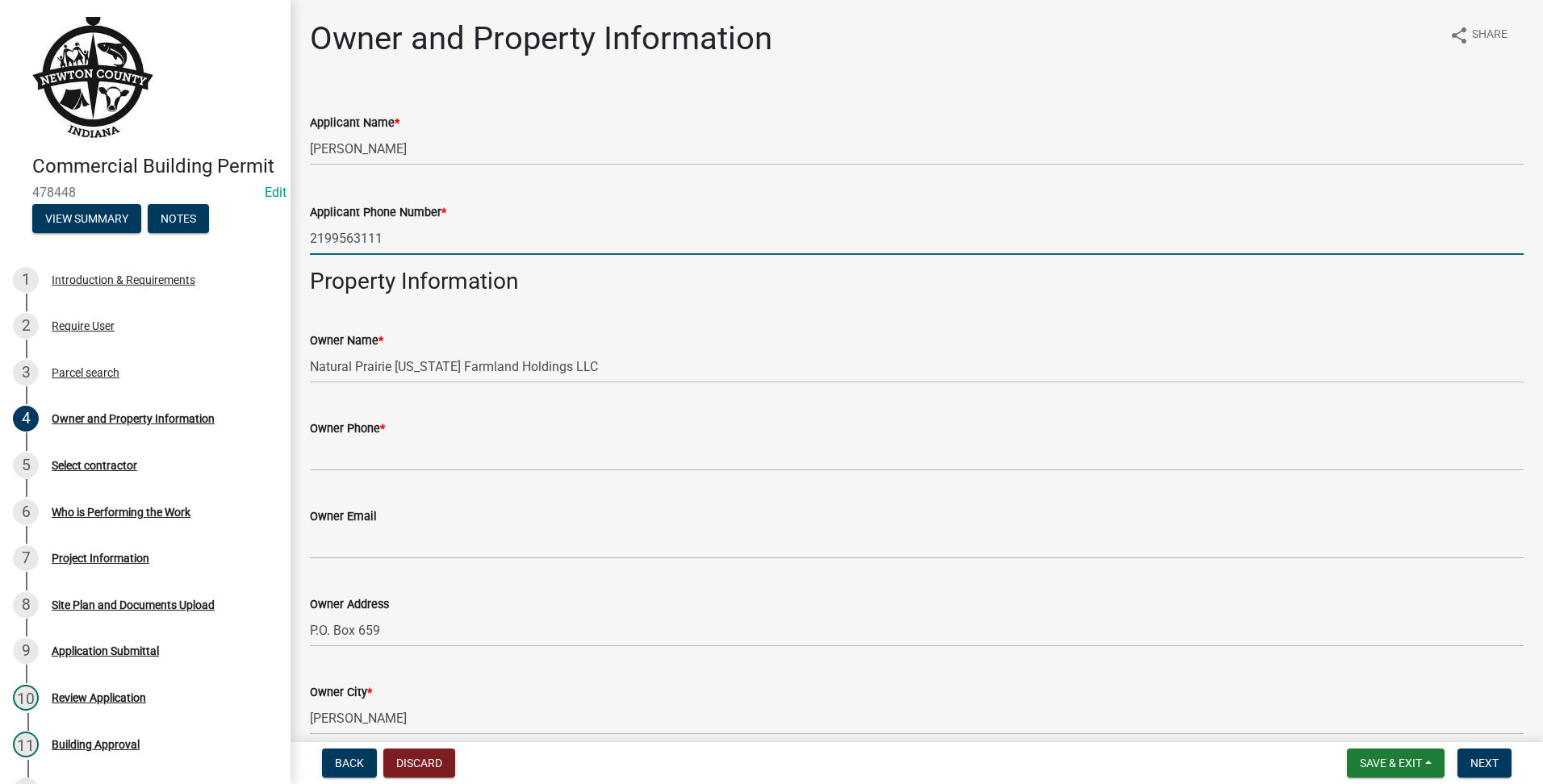
drag, startPoint x: 569, startPoint y: 249, endPoint x: 255, endPoint y: 251, distance: 314.0
click at [225, 255] on div "Commercial Building Permit 478448 Edit View Summary Notes 1 Introduction & Requ…" at bounding box center [772, 392] width 1543 height 784
type input "2199563111"
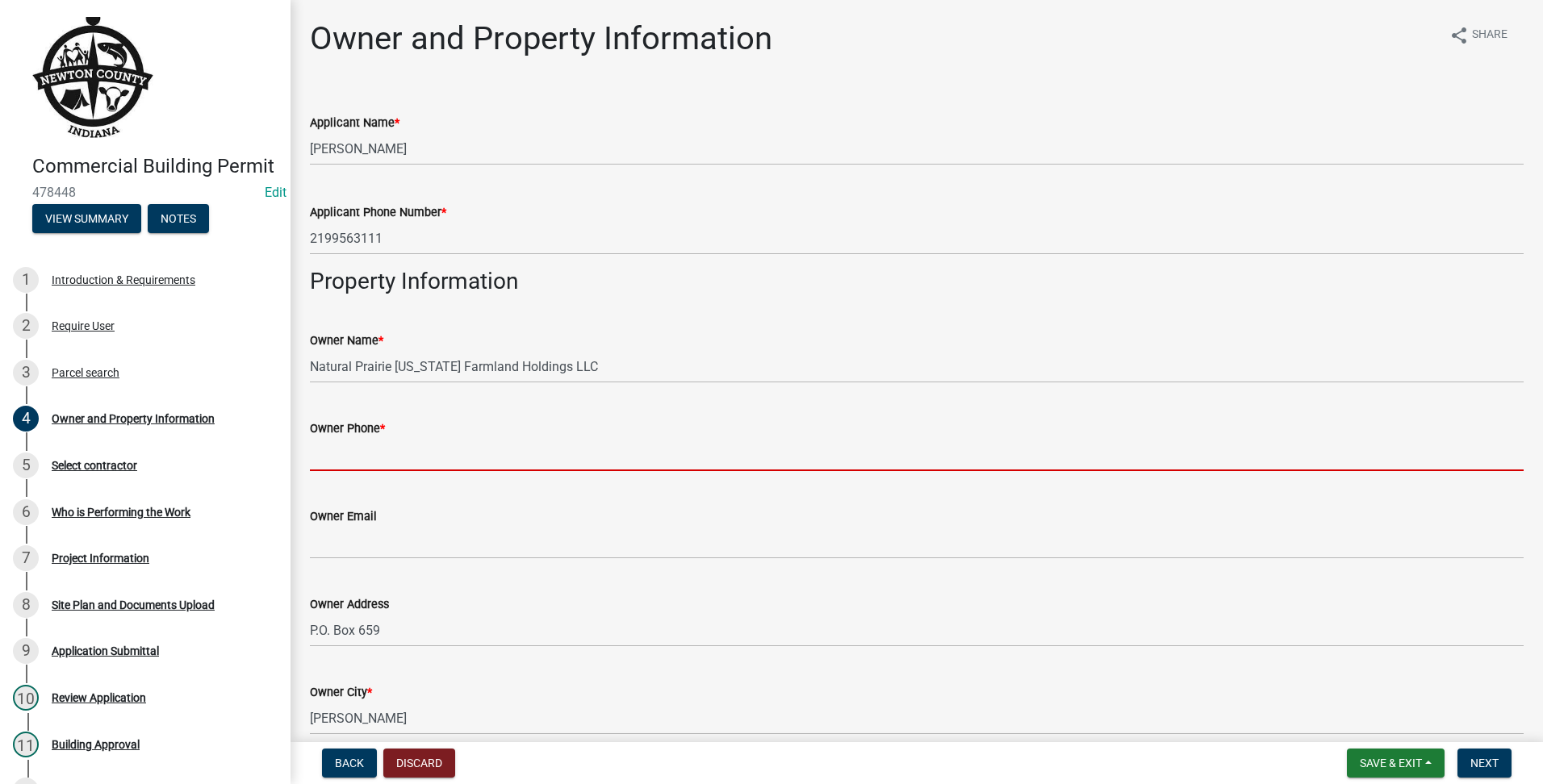
paste input "2199563111"
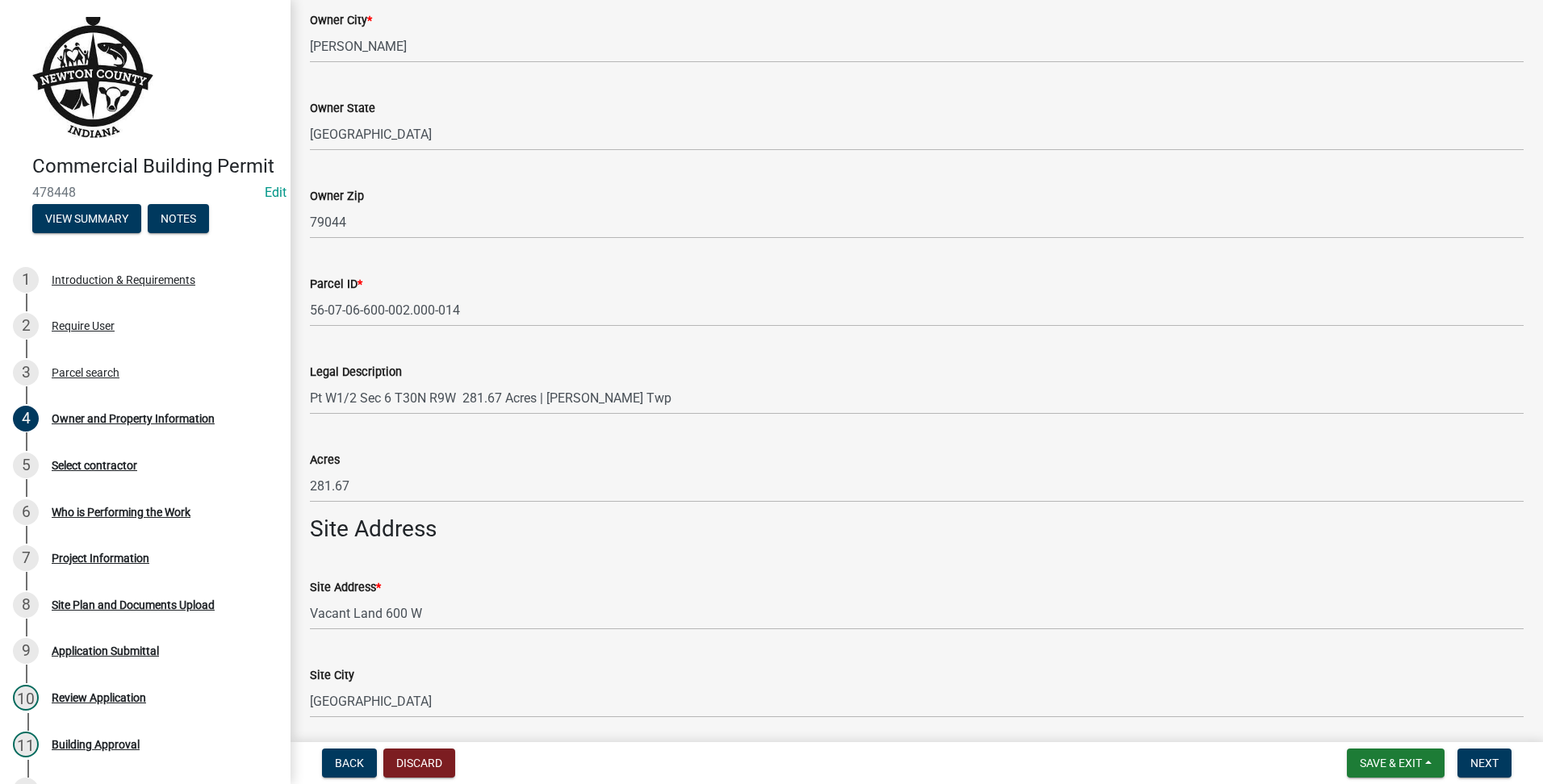
scroll to position [907, 0]
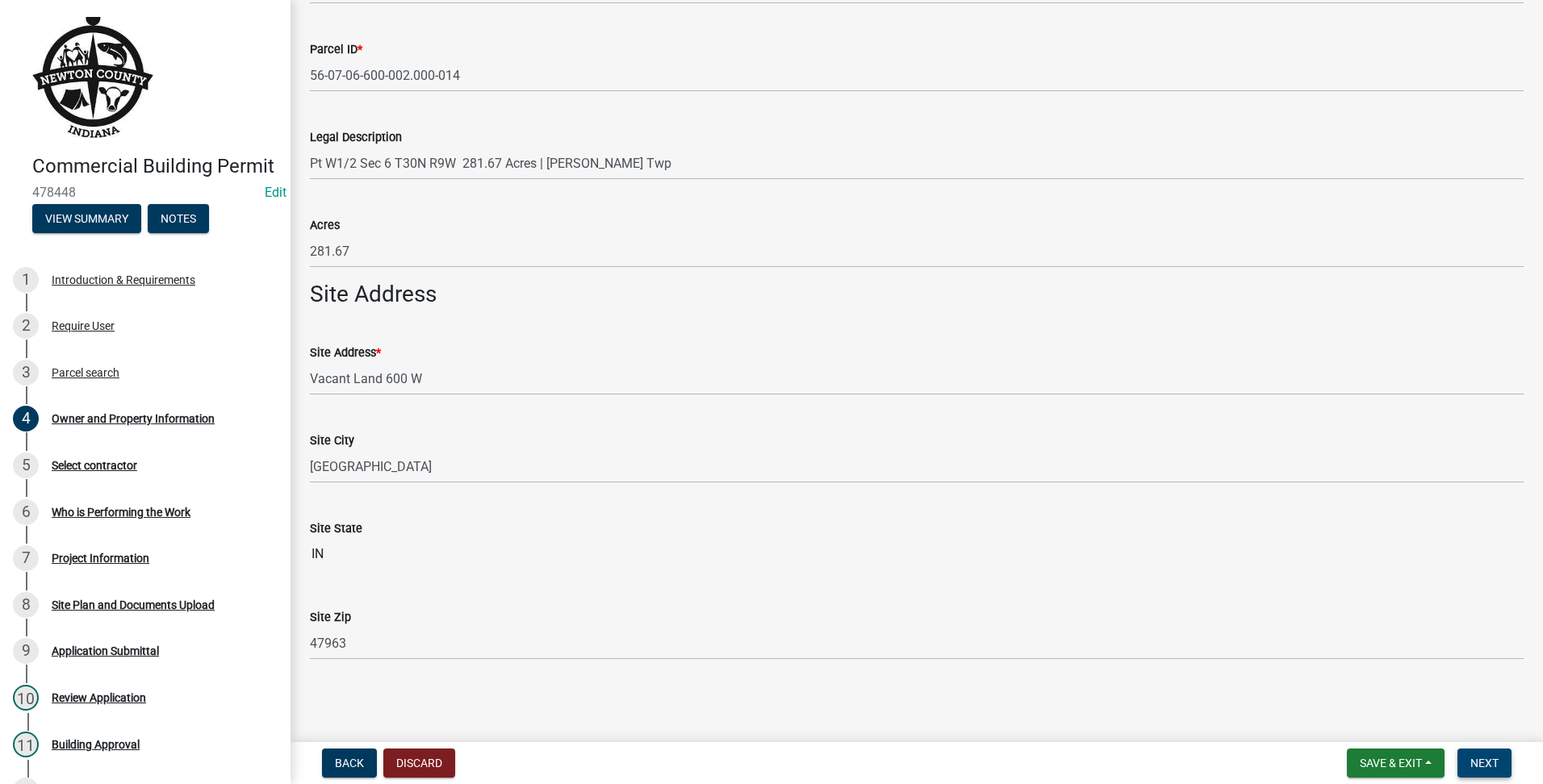
type input "2199563111"
click at [1484, 765] on span "Next" at bounding box center [1484, 763] width 28 height 13
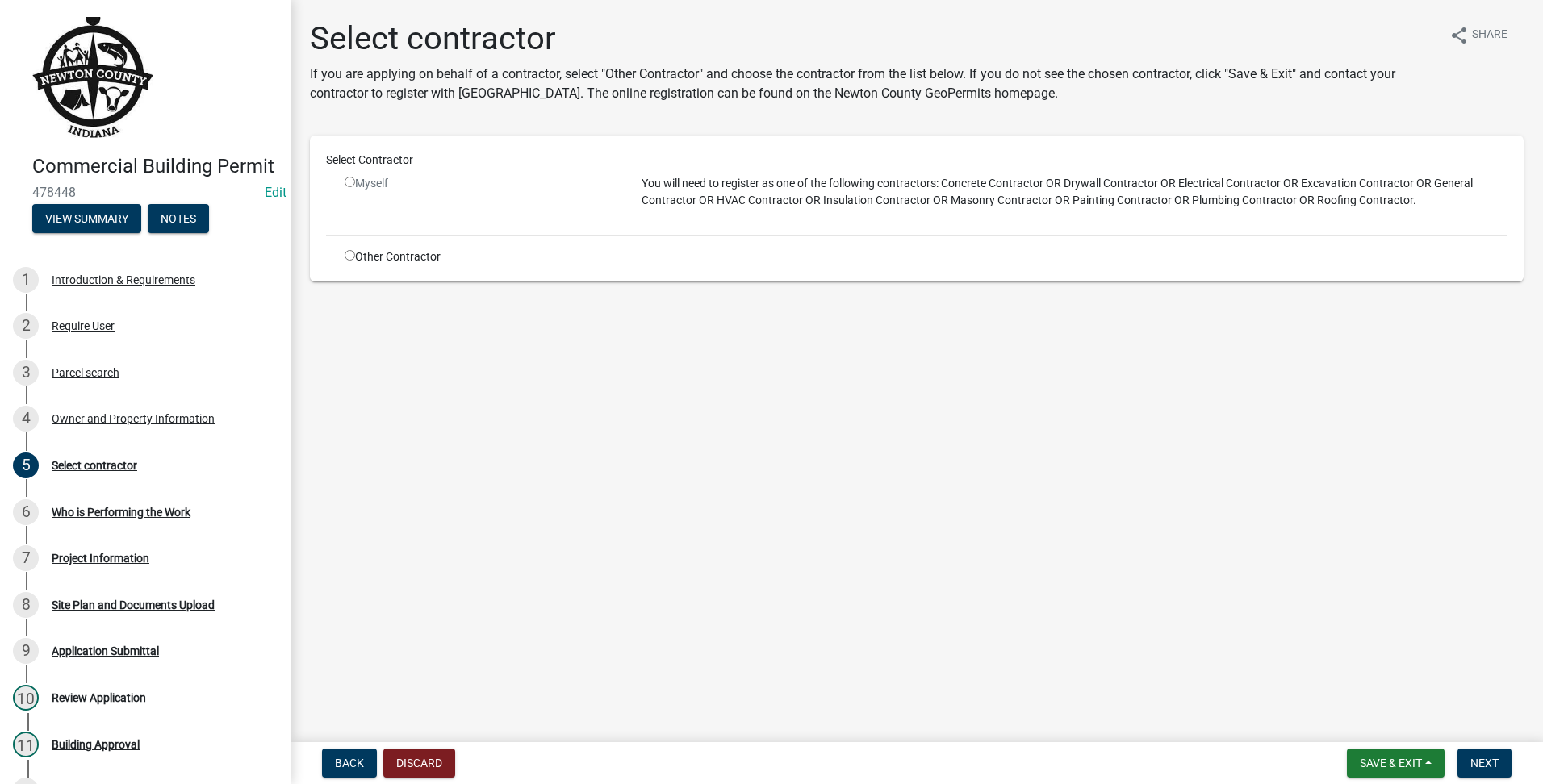
click at [351, 254] on input "radio" at bounding box center [350, 255] width 10 height 10
radio input "true"
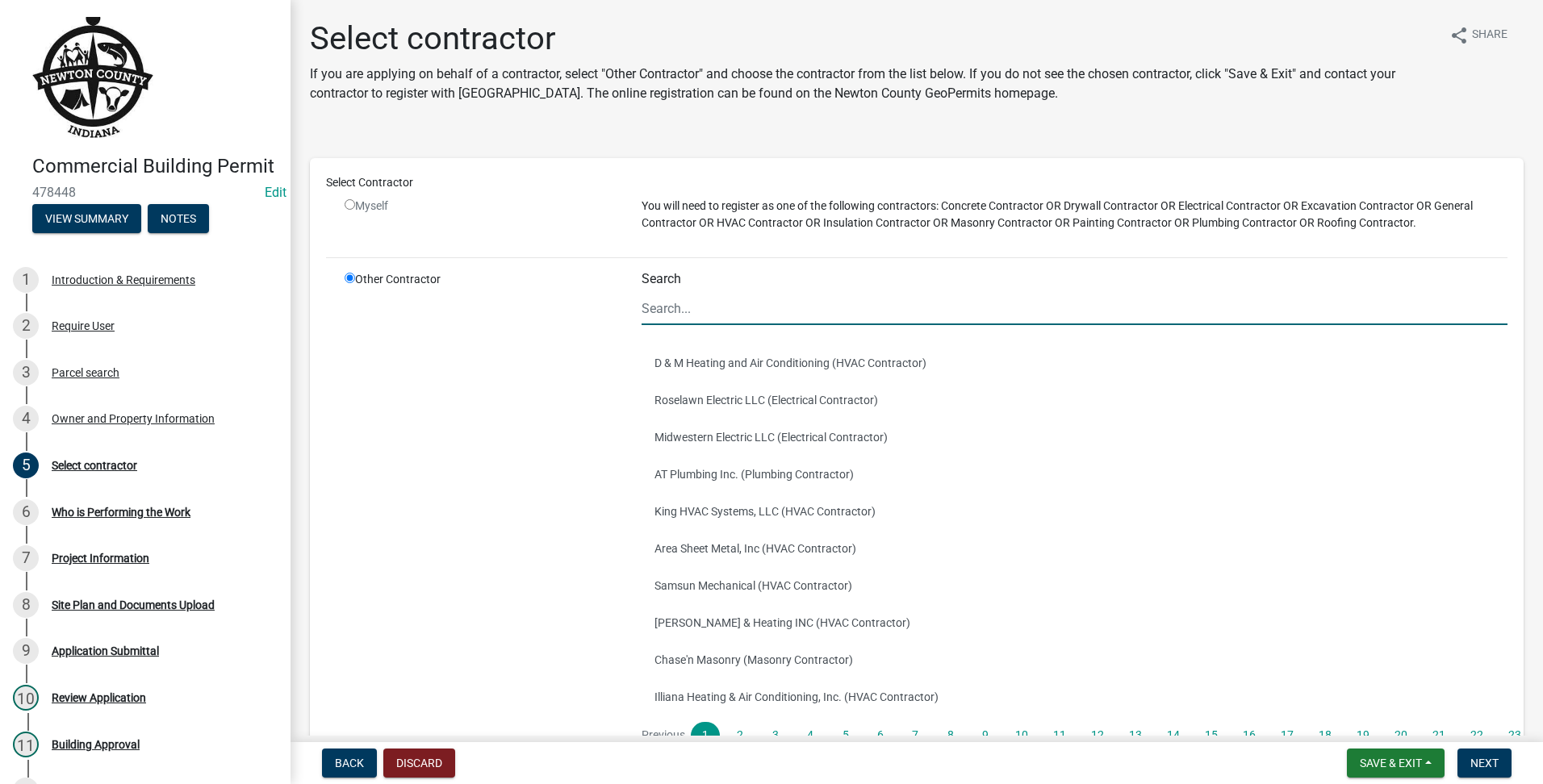
click at [697, 325] on input "Search" at bounding box center [1075, 308] width 866 height 33
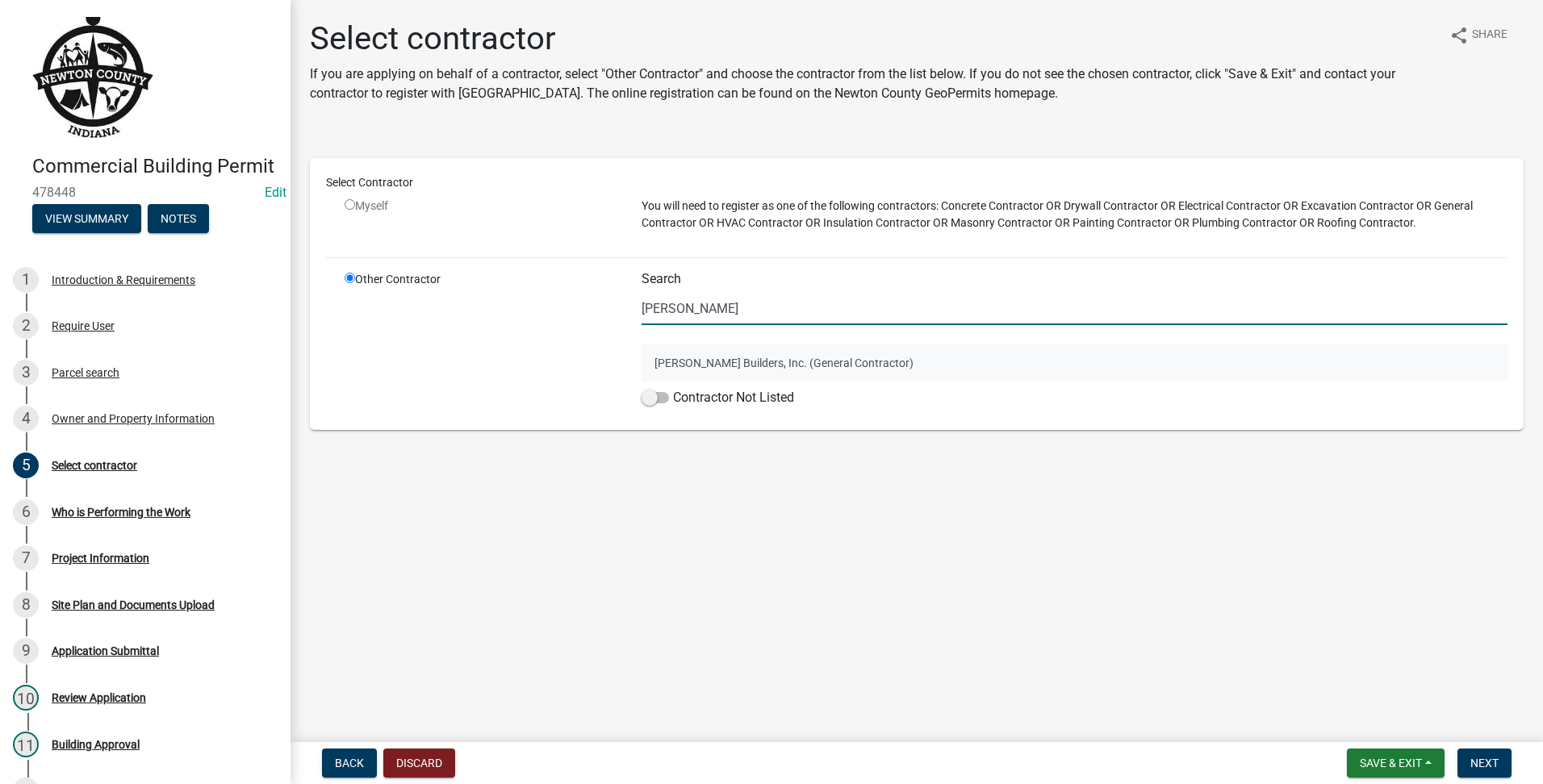
type input "[PERSON_NAME]"
click at [792, 359] on button "[PERSON_NAME] Builders, Inc. (General Contractor)" at bounding box center [1075, 362] width 866 height 37
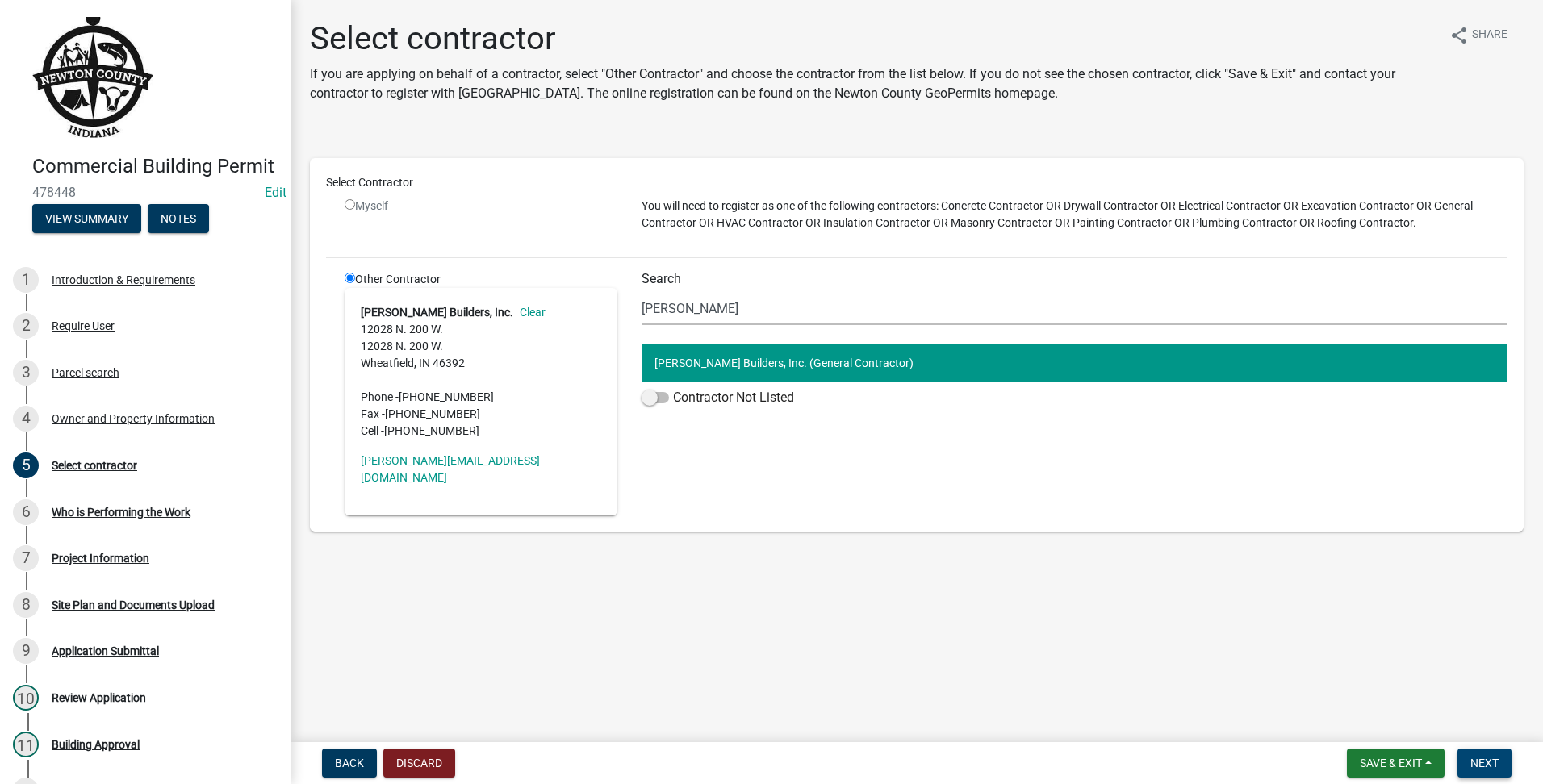
click at [1480, 760] on span "Next" at bounding box center [1484, 763] width 28 height 13
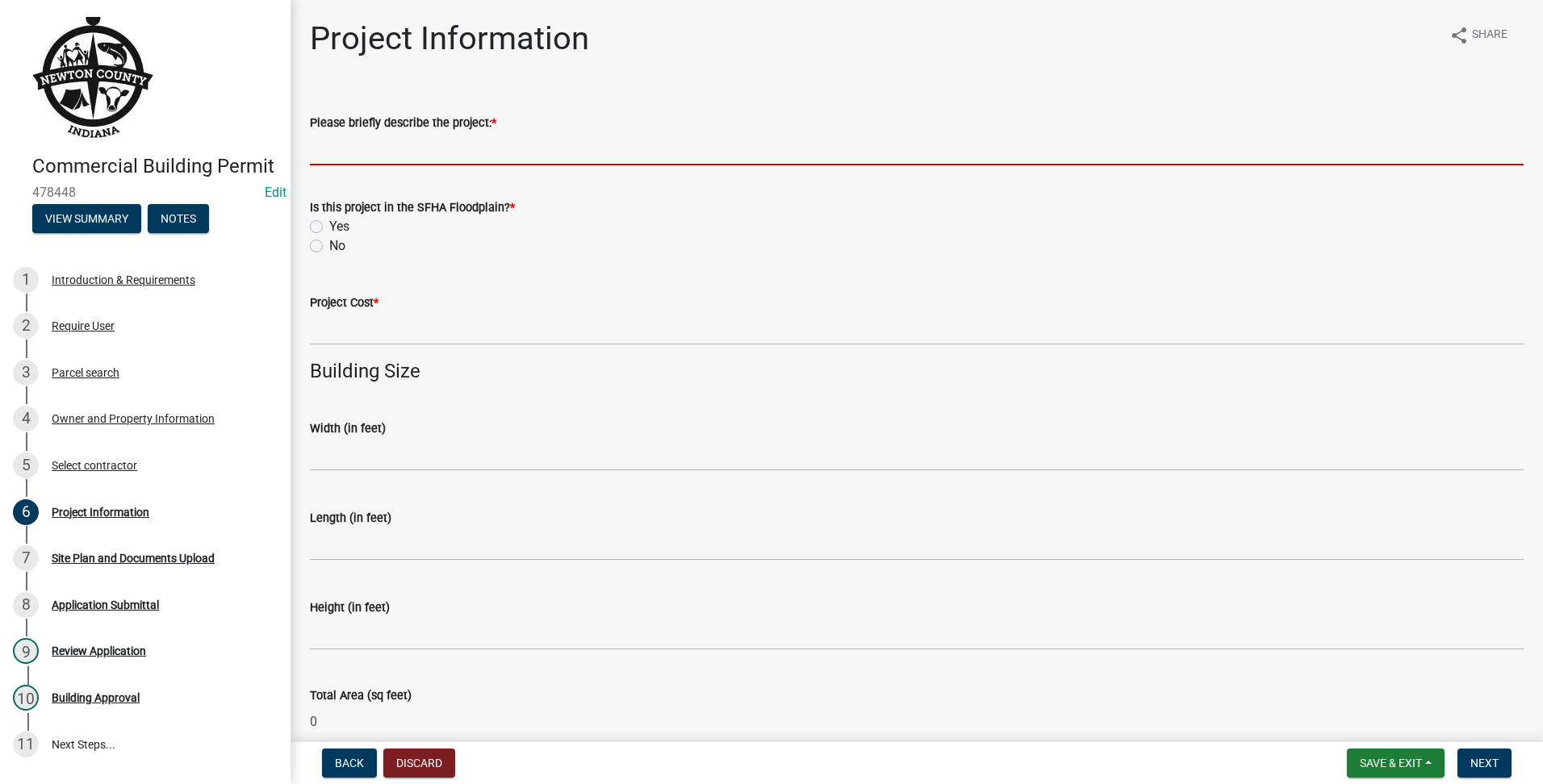
click at [422, 148] on input "Please briefly describe the project: *" at bounding box center [917, 148] width 1214 height 33
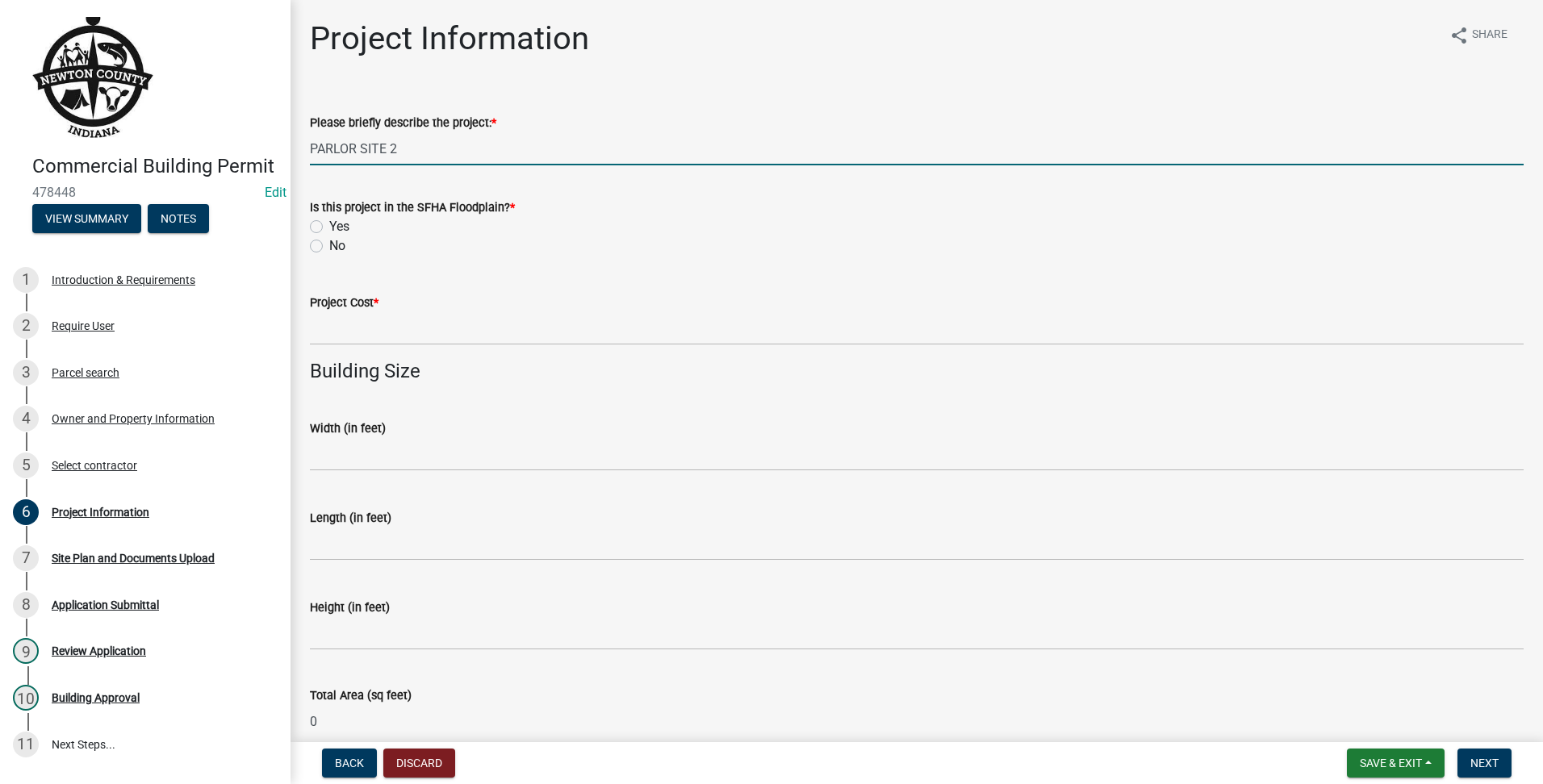
type input "PARLOR SITE 2"
click at [321, 238] on div "No" at bounding box center [917, 246] width 1214 height 20
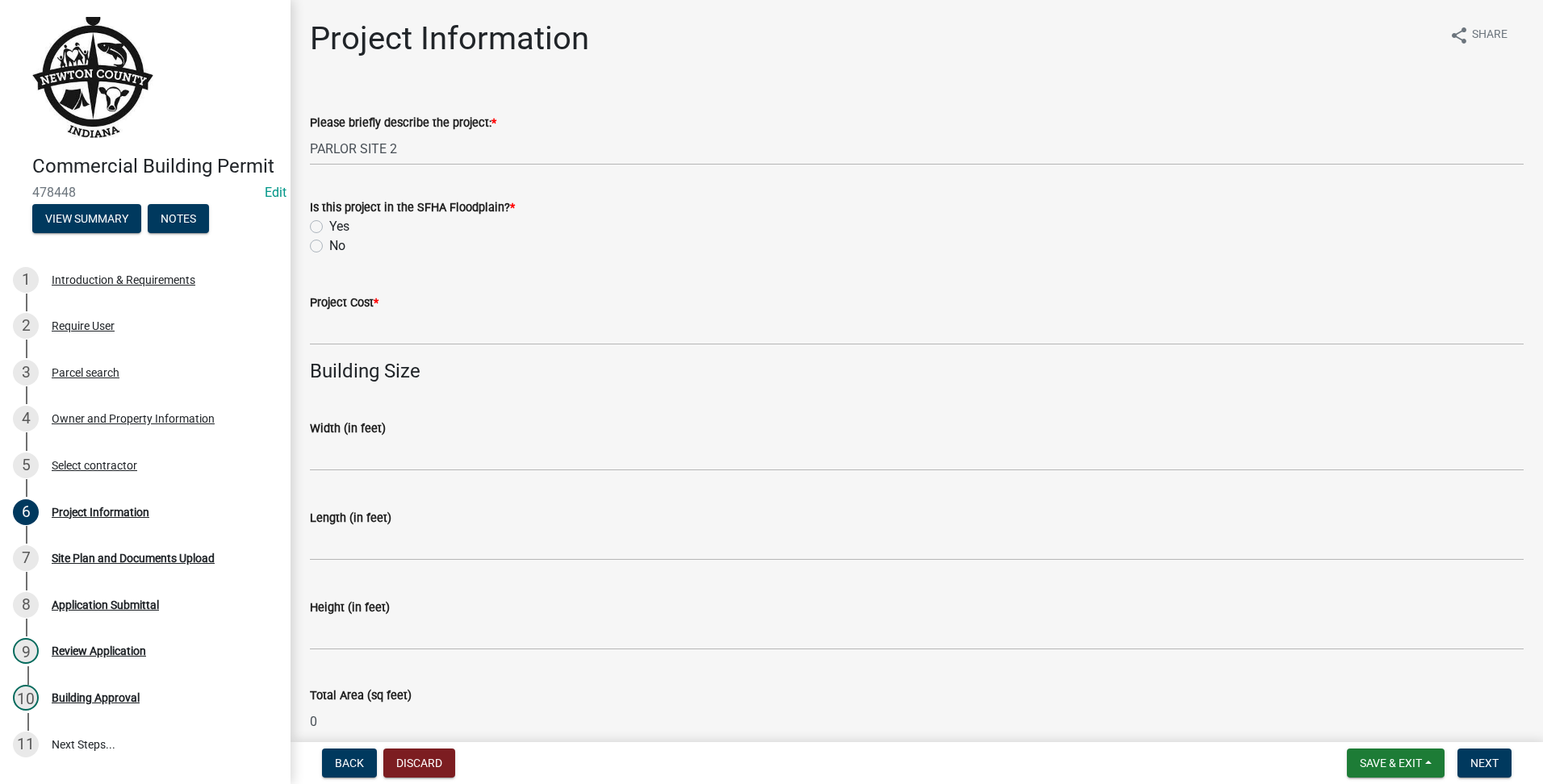
click at [329, 245] on label "No" at bounding box center [337, 246] width 16 height 20
click at [329, 245] on input "No" at bounding box center [334, 242] width 10 height 10
radio input "true"
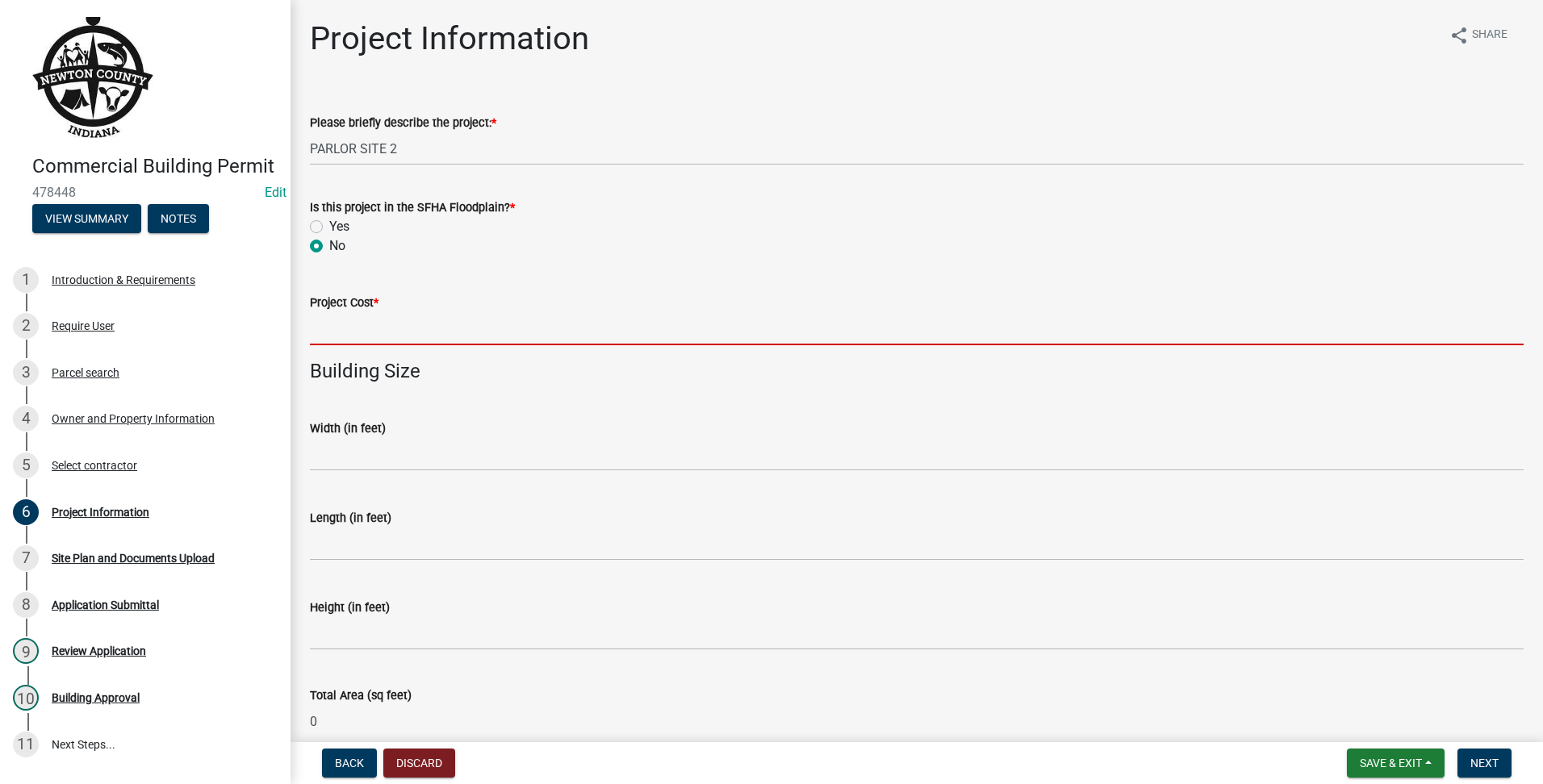
click at [339, 328] on input "text" at bounding box center [917, 328] width 1214 height 33
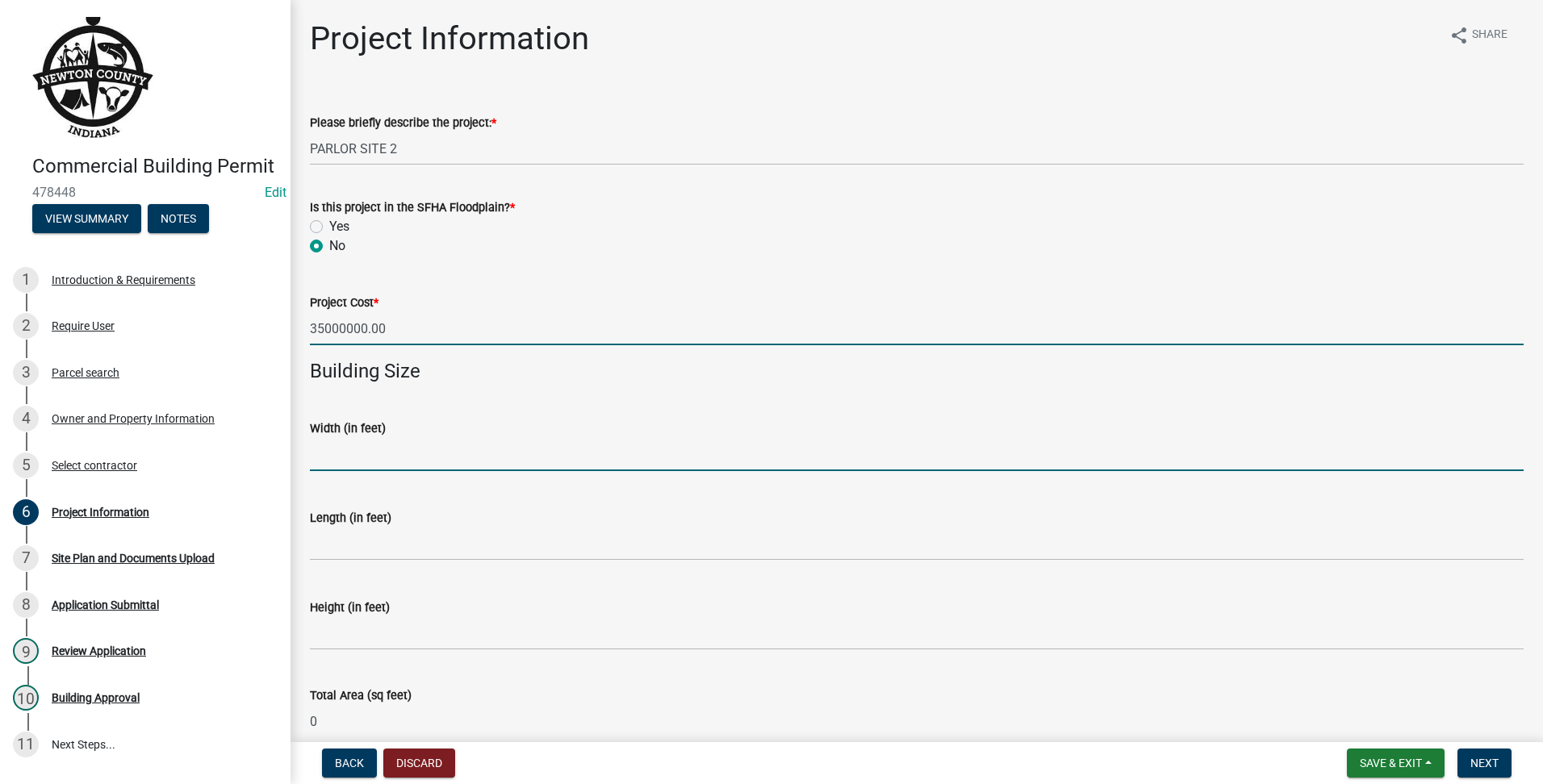
type input "35000000"
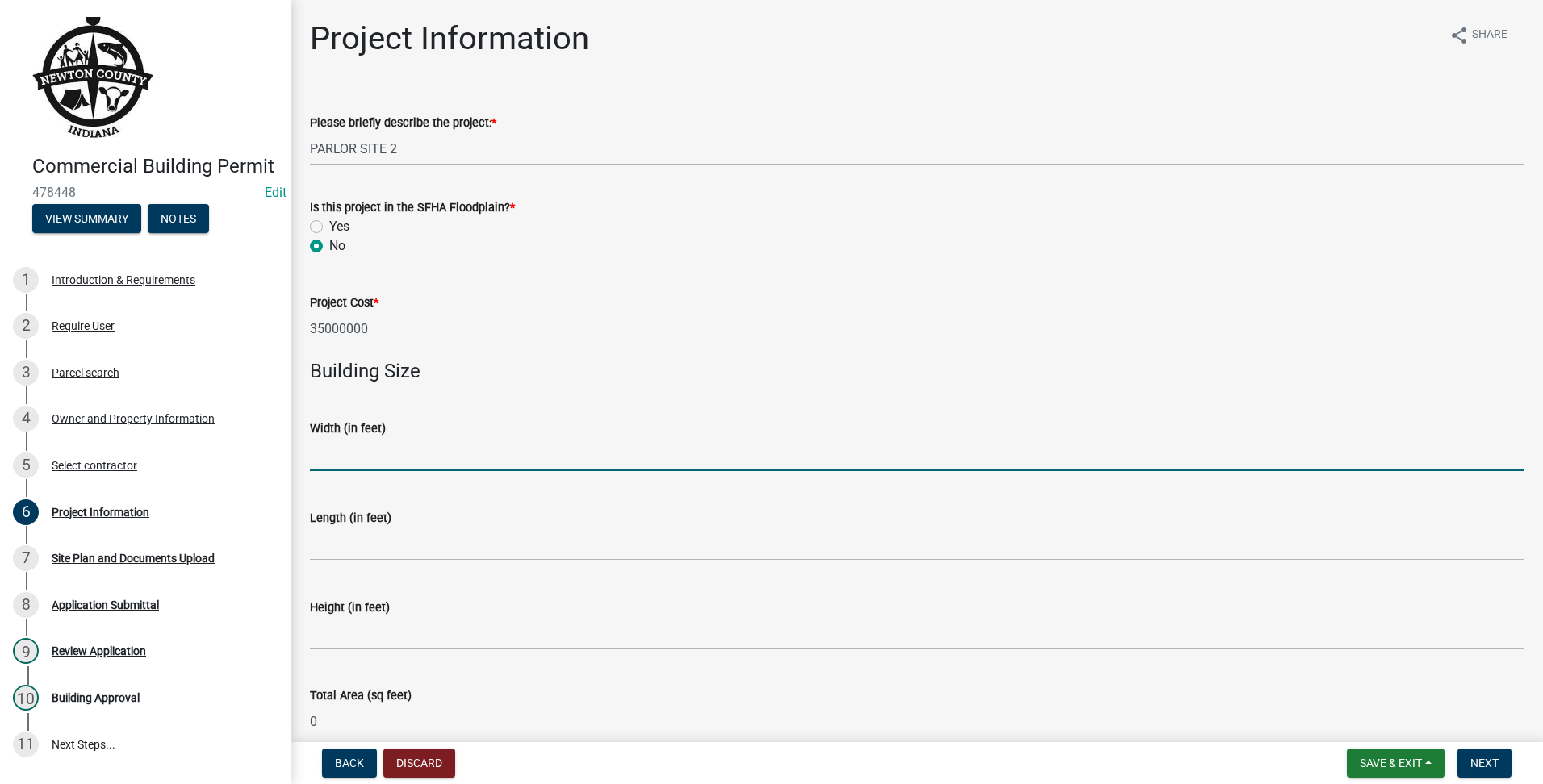
click at [440, 463] on input "text" at bounding box center [917, 454] width 1214 height 33
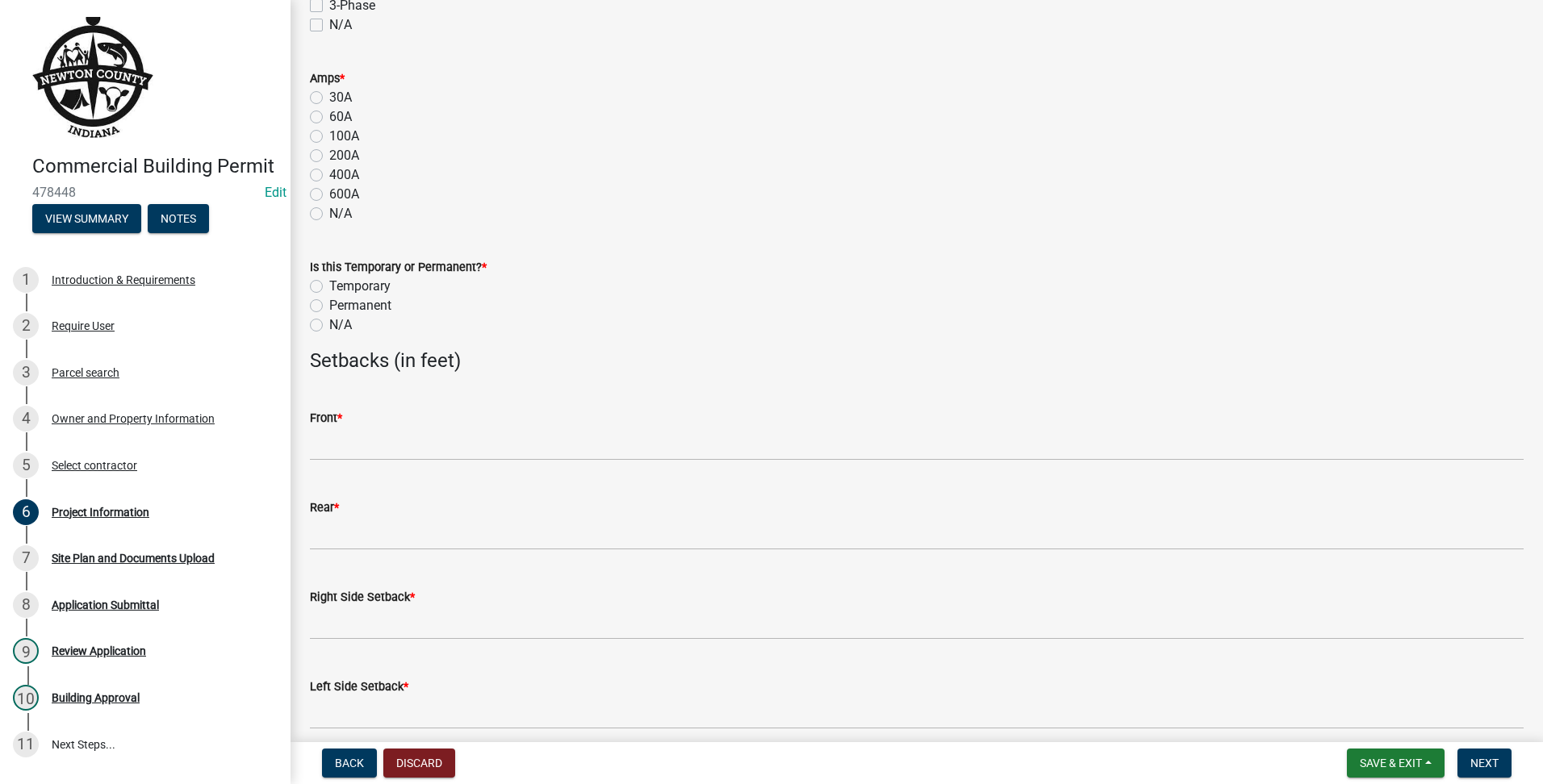
scroll to position [1210, 0]
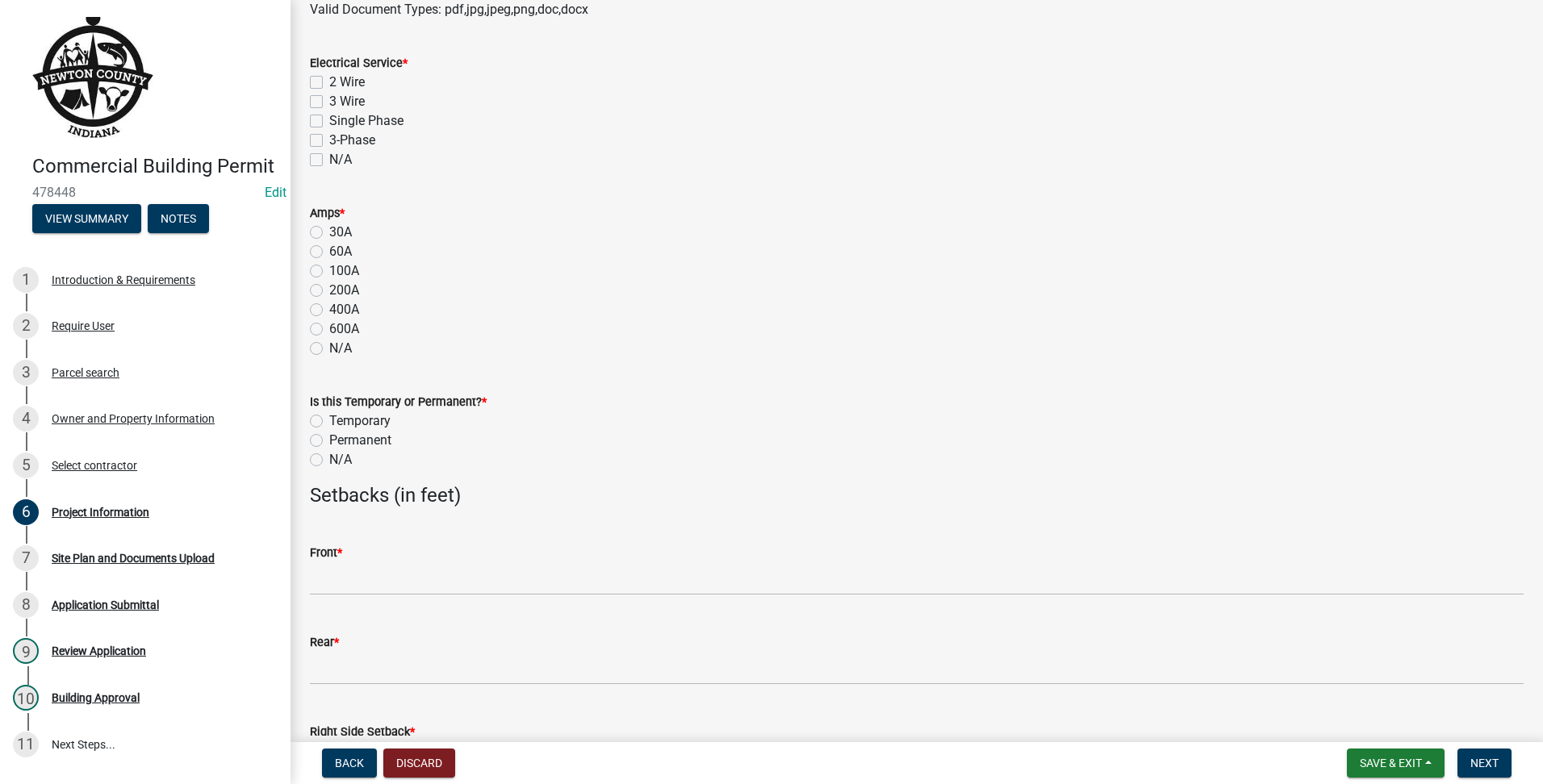
click at [329, 125] on label "Single Phase" at bounding box center [366, 121] width 75 height 20
click at [329, 122] on input "Single Phase" at bounding box center [334, 117] width 10 height 10
checkbox input "true"
checkbox input "false"
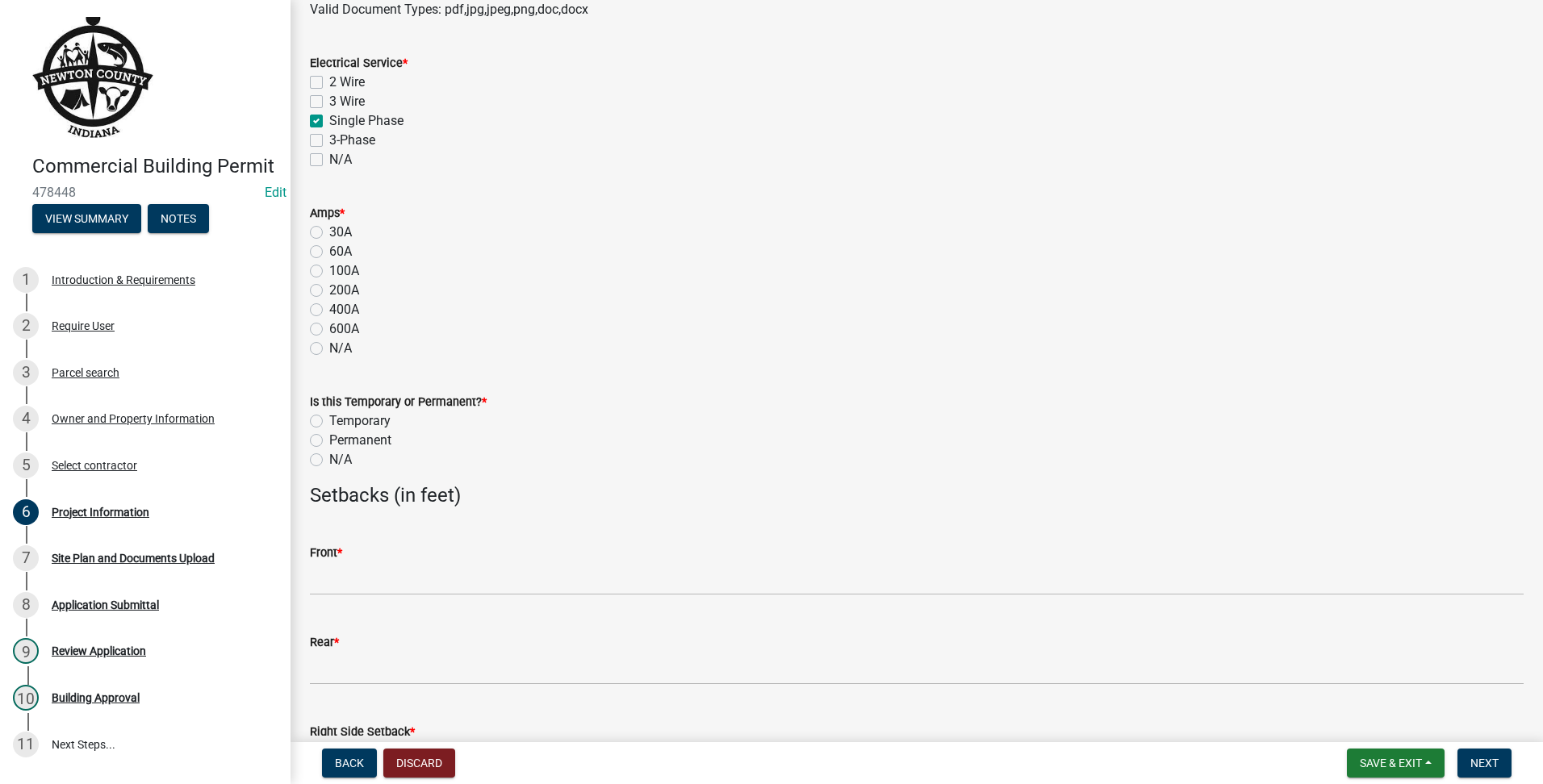
checkbox input "true"
checkbox input "false"
click at [315, 131] on div "3-Phase" at bounding box center [917, 141] width 1214 height 20
click at [307, 141] on div "Electrical Service * 2 Wire 3 Wire Single Phase 3-Phase N/A" at bounding box center [916, 102] width 1238 height 135
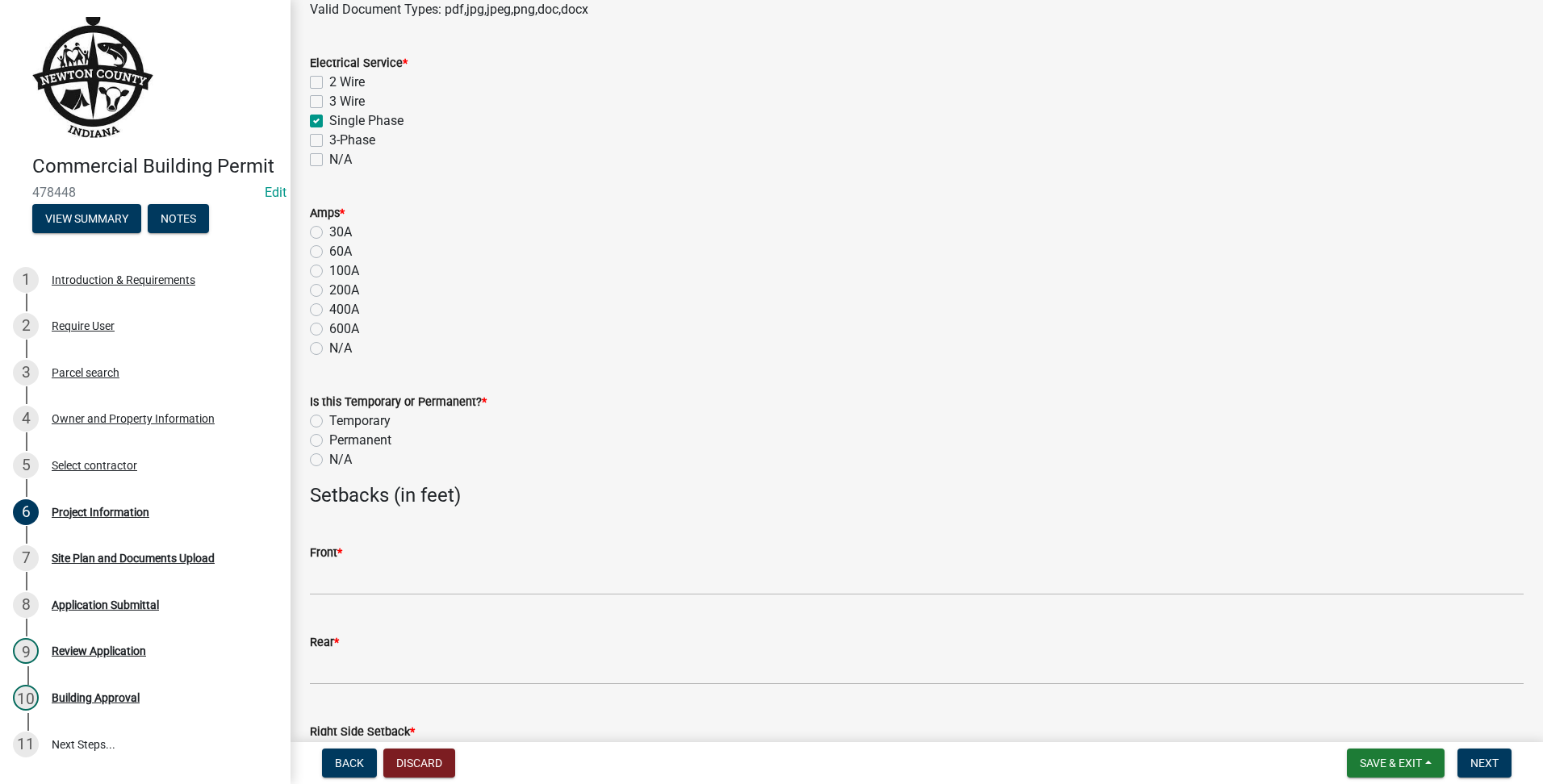
click at [329, 145] on label "3-Phase" at bounding box center [352, 141] width 46 height 20
click at [329, 141] on input "3-Phase" at bounding box center [334, 136] width 10 height 10
checkbox input "true"
checkbox input "false"
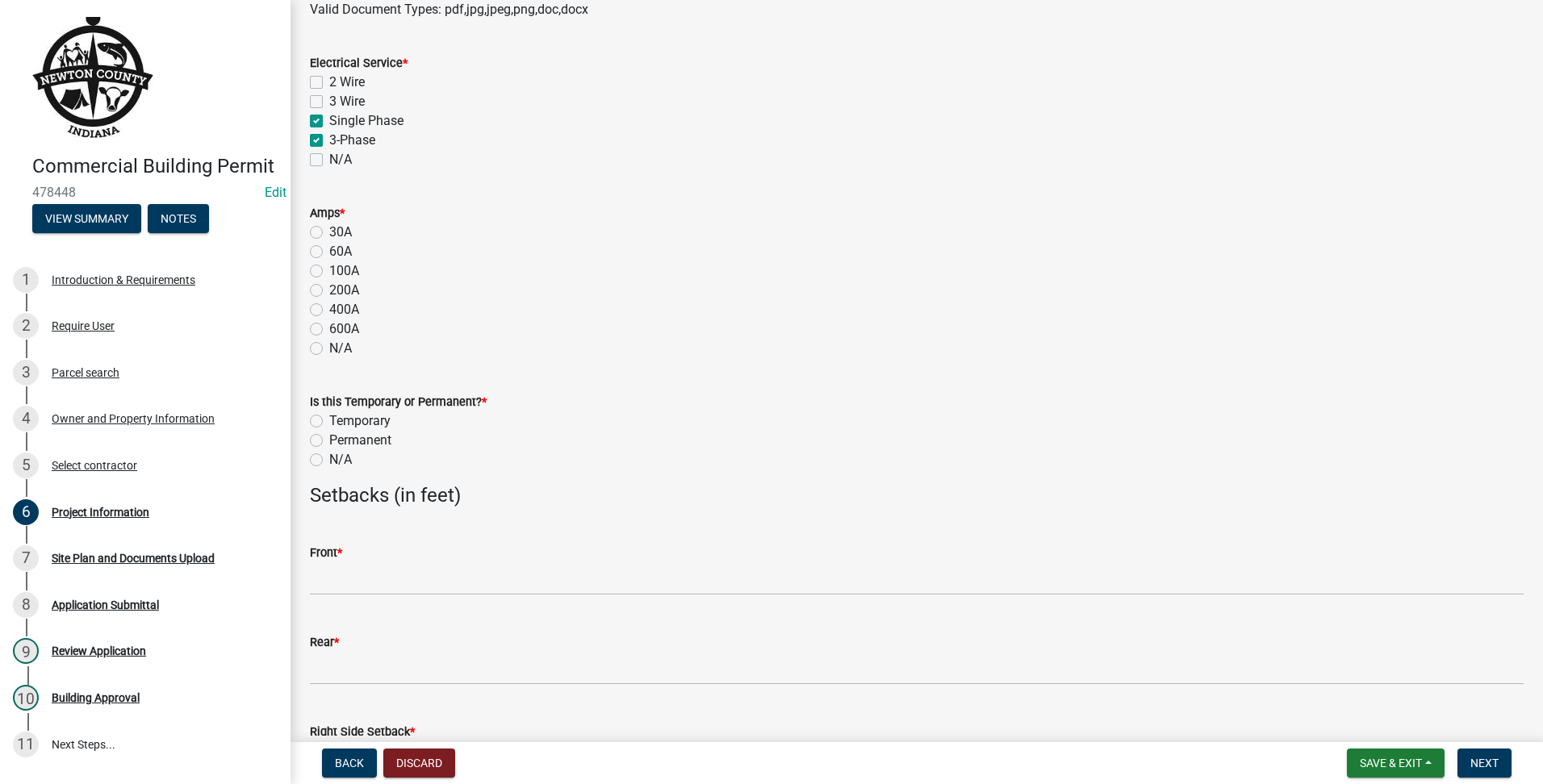
checkbox input "true"
checkbox input "false"
click at [314, 111] on div "Single Phase" at bounding box center [917, 121] width 1214 height 20
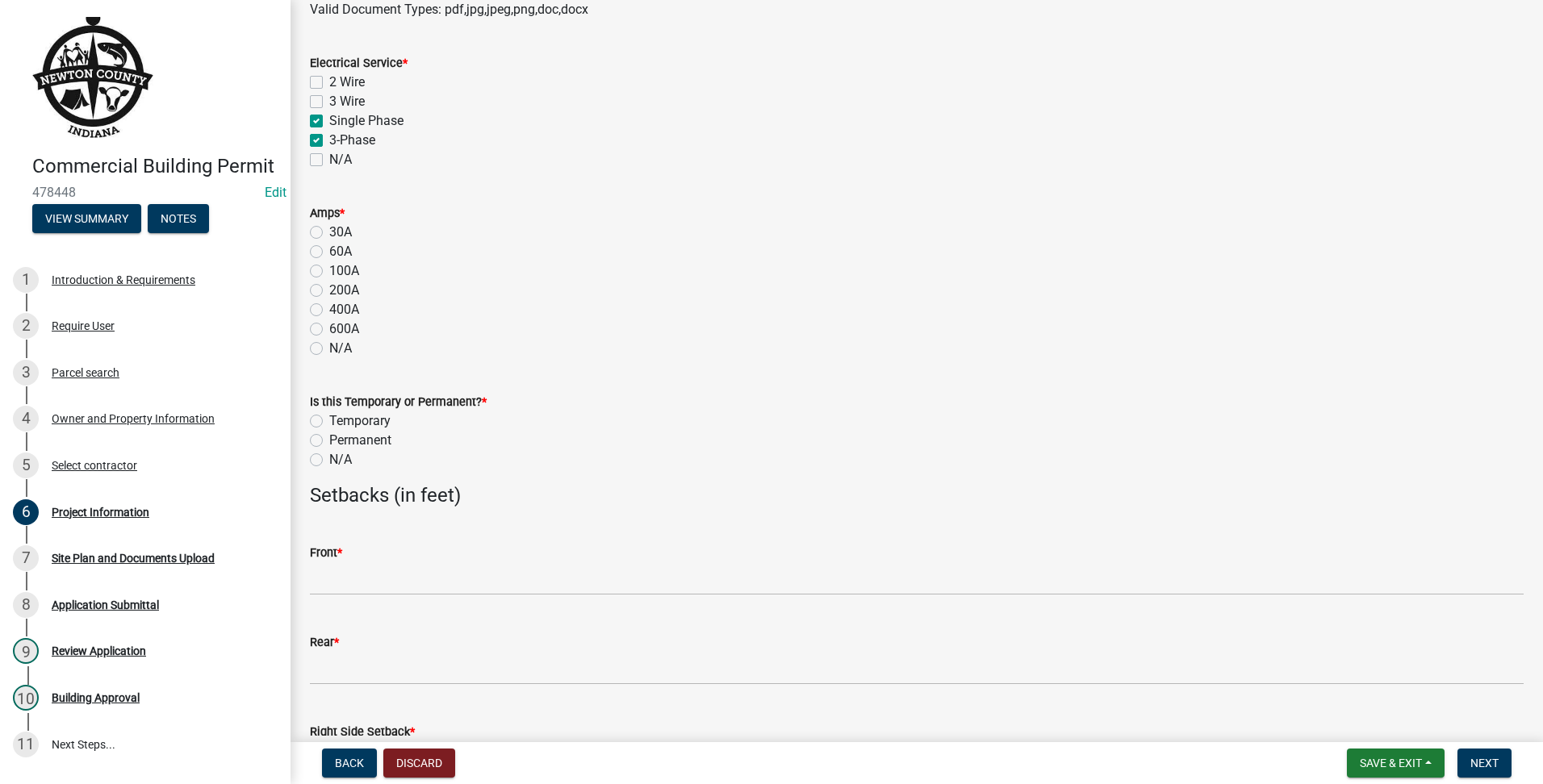
click at [313, 113] on div "Single Phase" at bounding box center [917, 121] width 1214 height 20
click at [315, 316] on div "400A" at bounding box center [917, 309] width 1214 height 20
click at [311, 302] on div "400A" at bounding box center [917, 309] width 1214 height 20
click at [329, 308] on label "400A" at bounding box center [344, 309] width 30 height 20
click at [329, 308] on input "400A" at bounding box center [334, 305] width 10 height 10
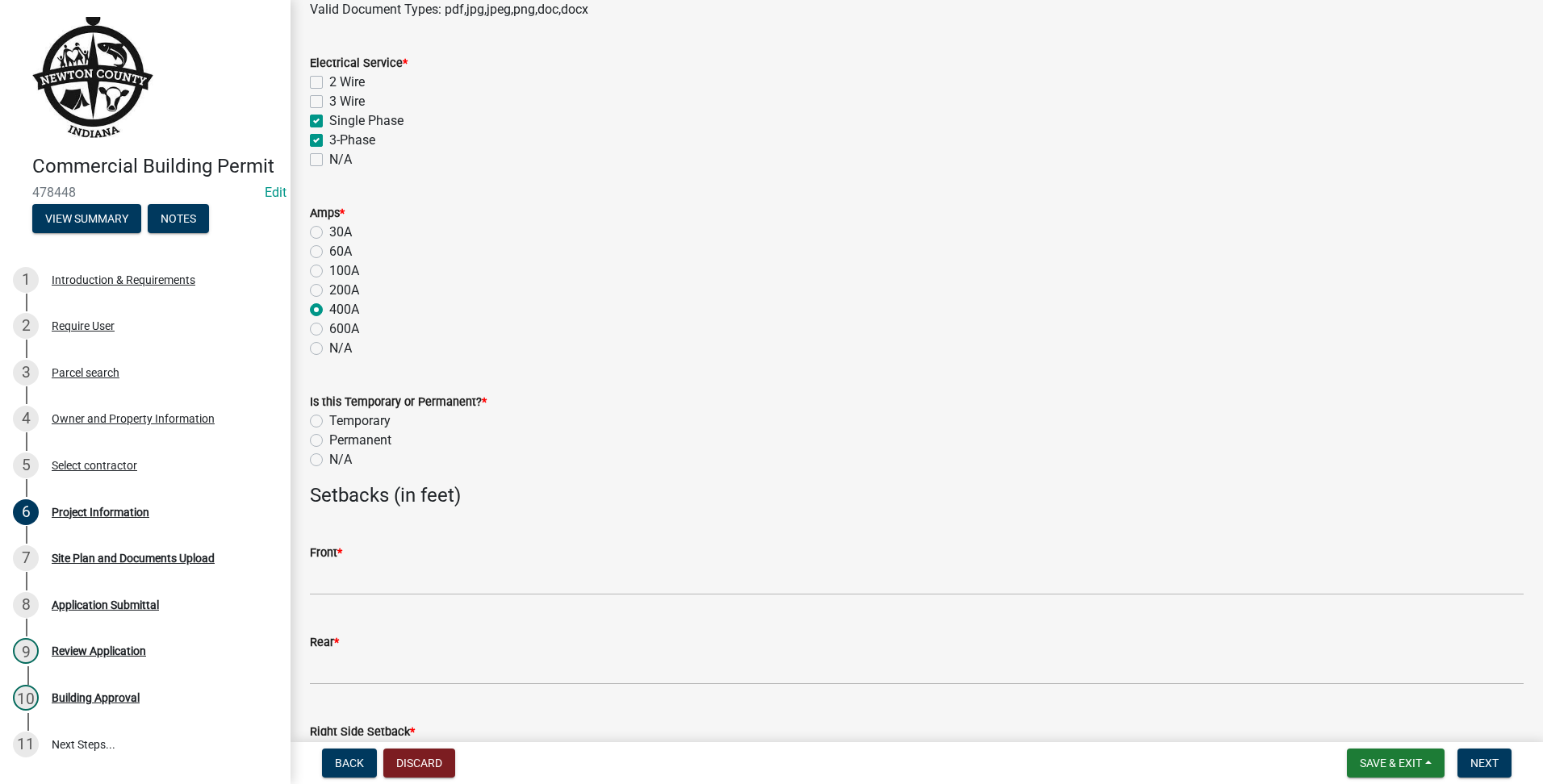
radio input "true"
click at [309, 439] on div "Is this Temporary or Permanent? * Temporary Permanent N/A" at bounding box center [916, 421] width 1238 height 97
click at [329, 442] on label "Permanent" at bounding box center [360, 440] width 62 height 20
click at [329, 441] on input "Permanent" at bounding box center [334, 436] width 10 height 10
radio input "true"
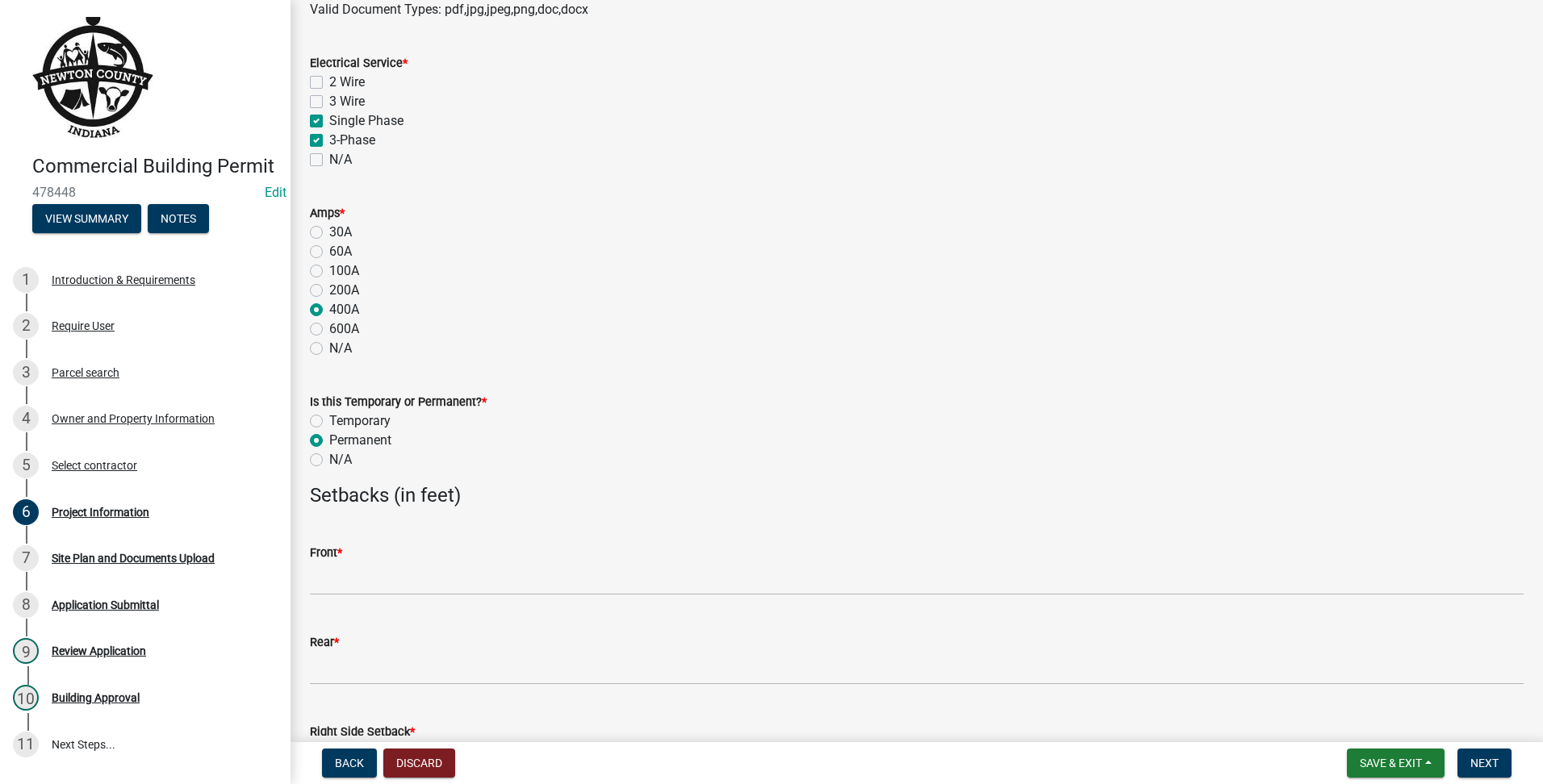
scroll to position [1345, 0]
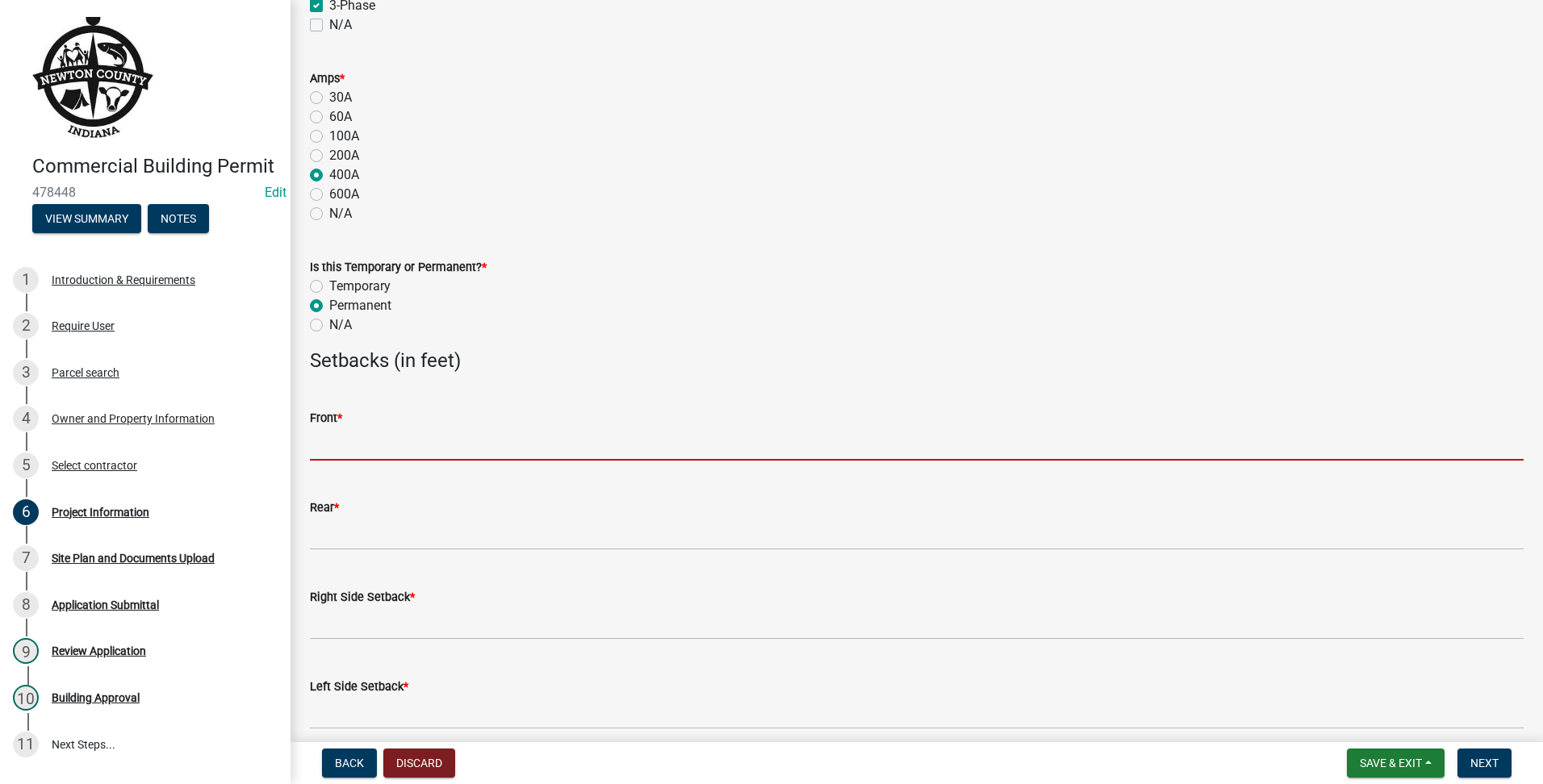
click at [360, 442] on input "text" at bounding box center [917, 444] width 1214 height 33
type input "100"
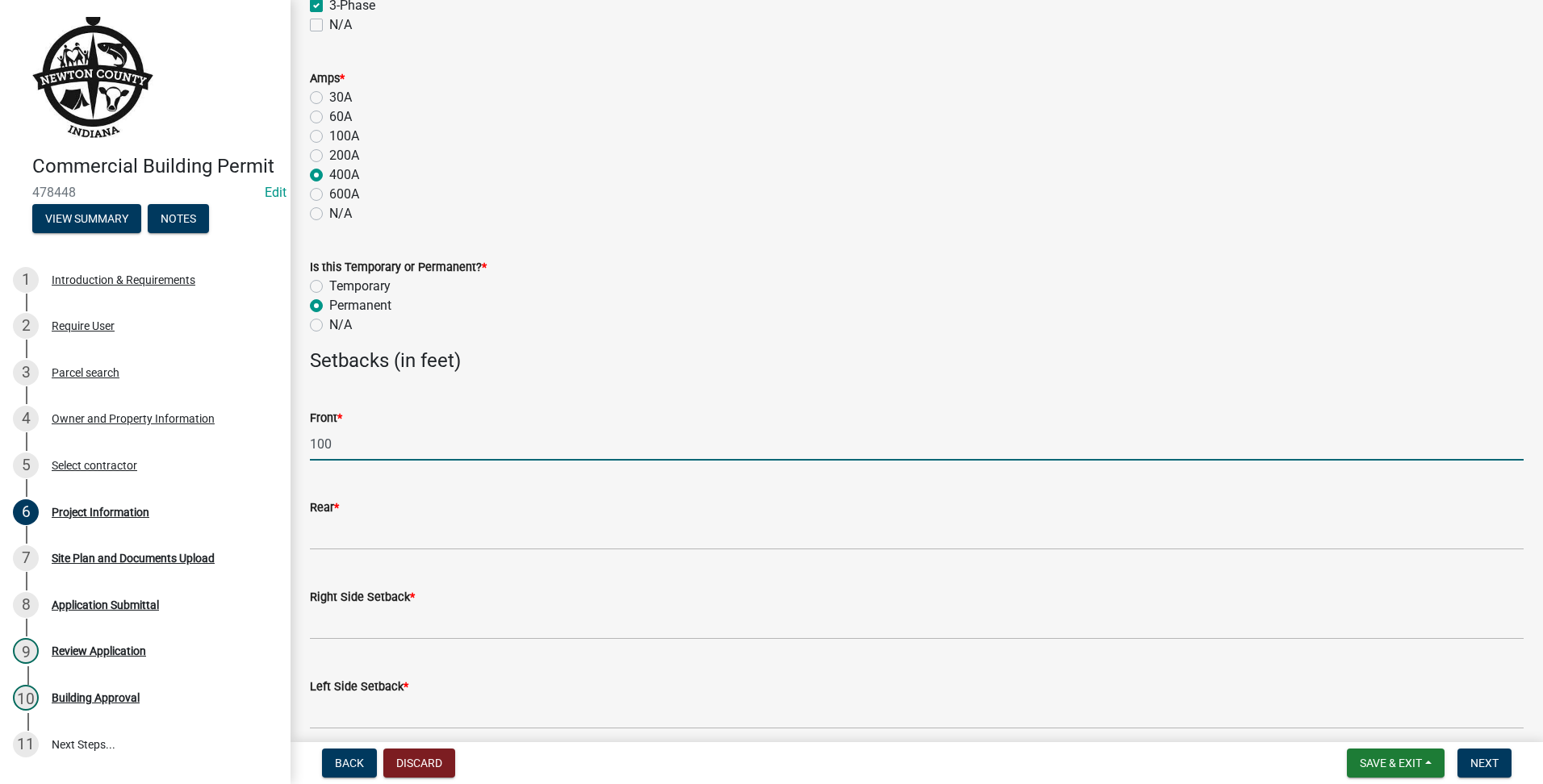
type input "12"
type input "16"
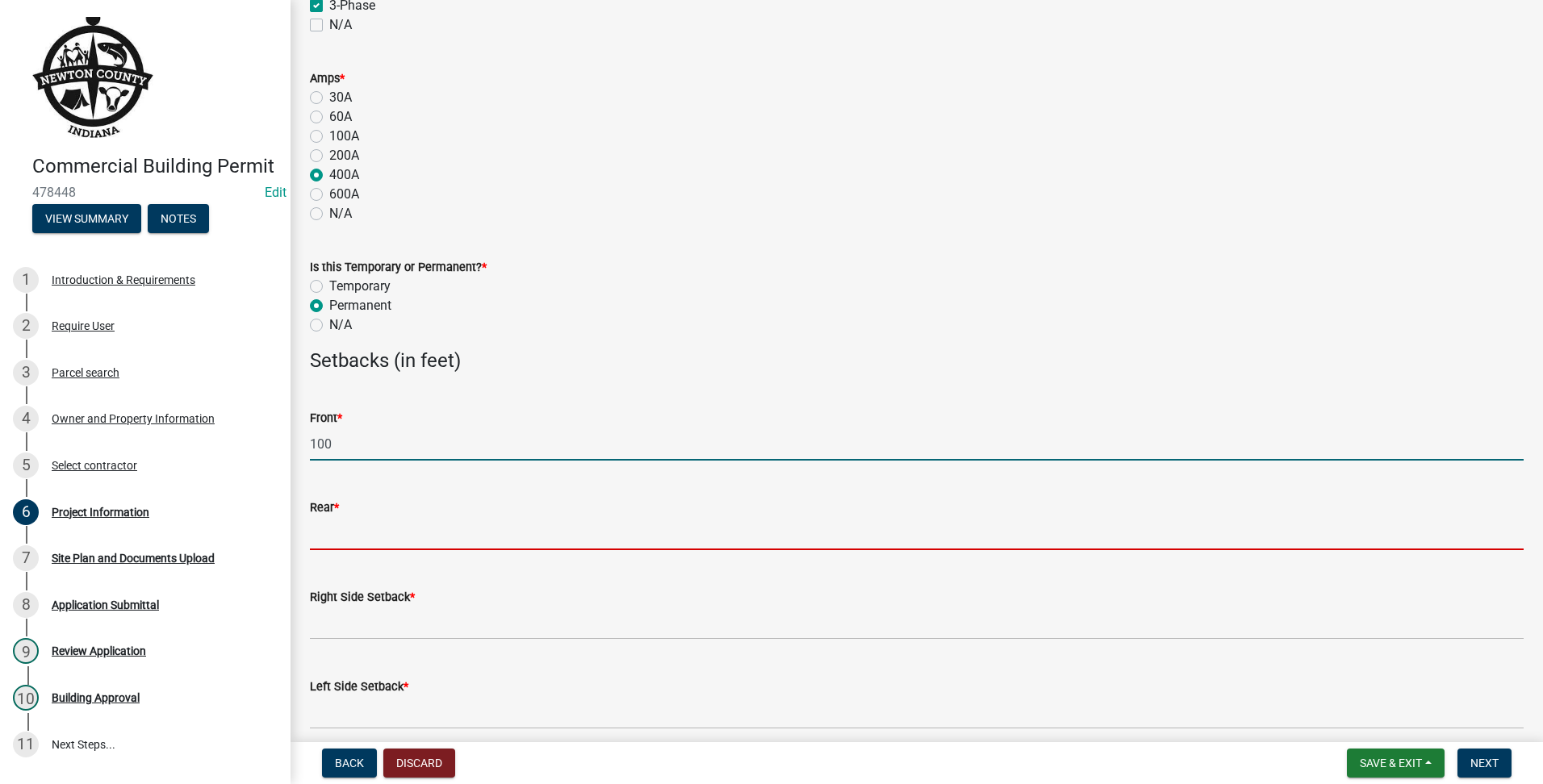
type input "100"
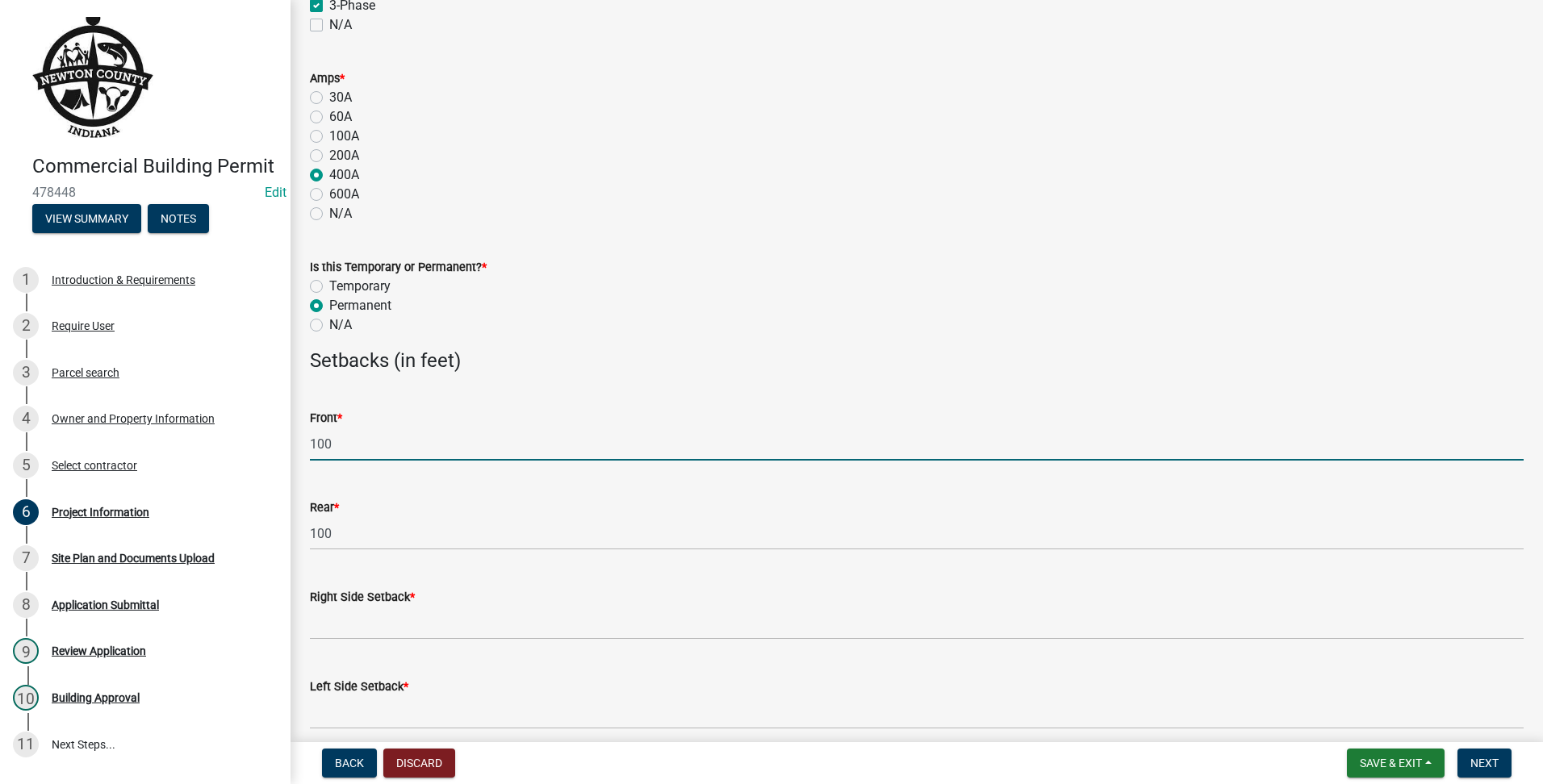
type input "100"
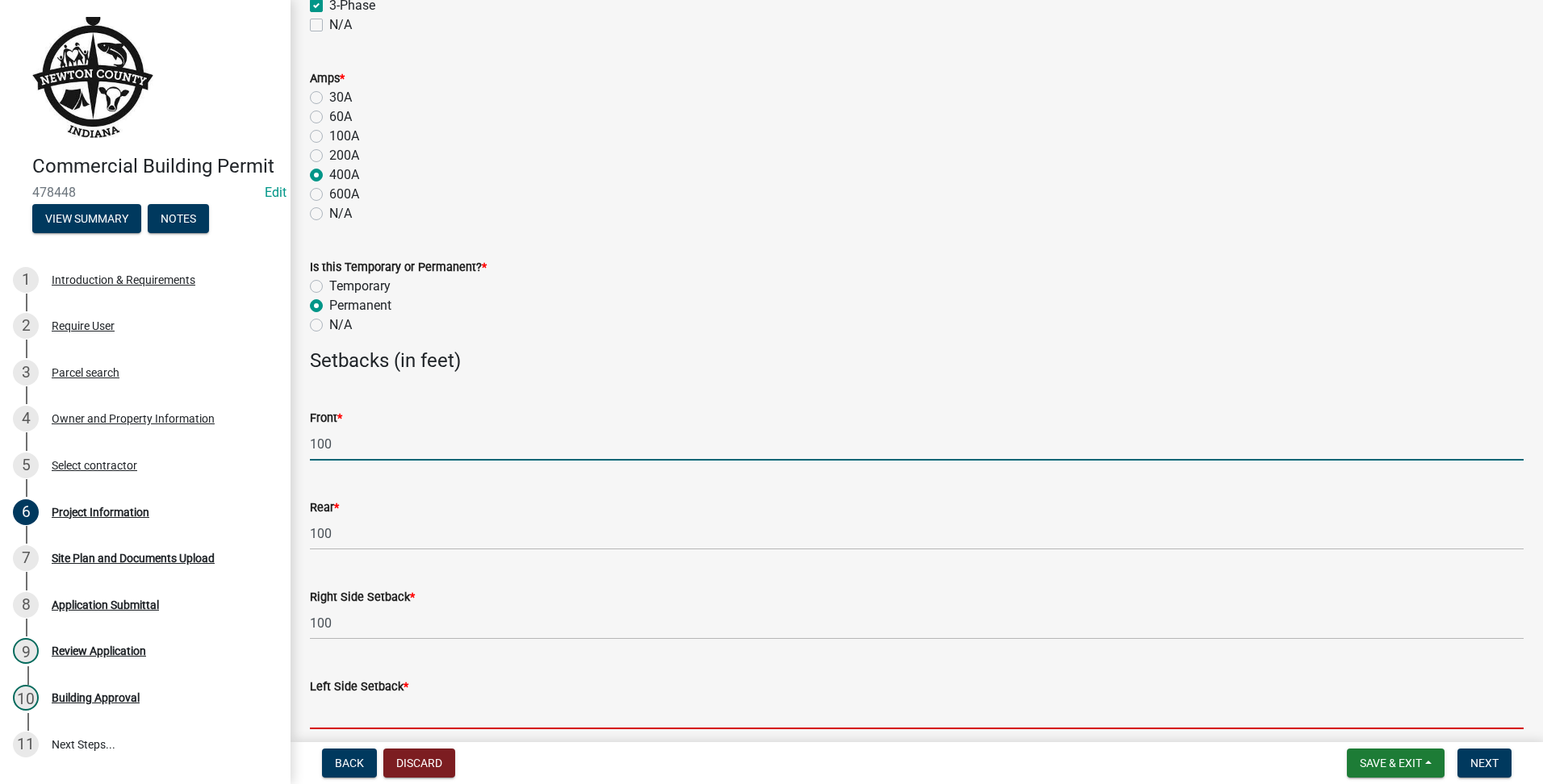
type input "100"
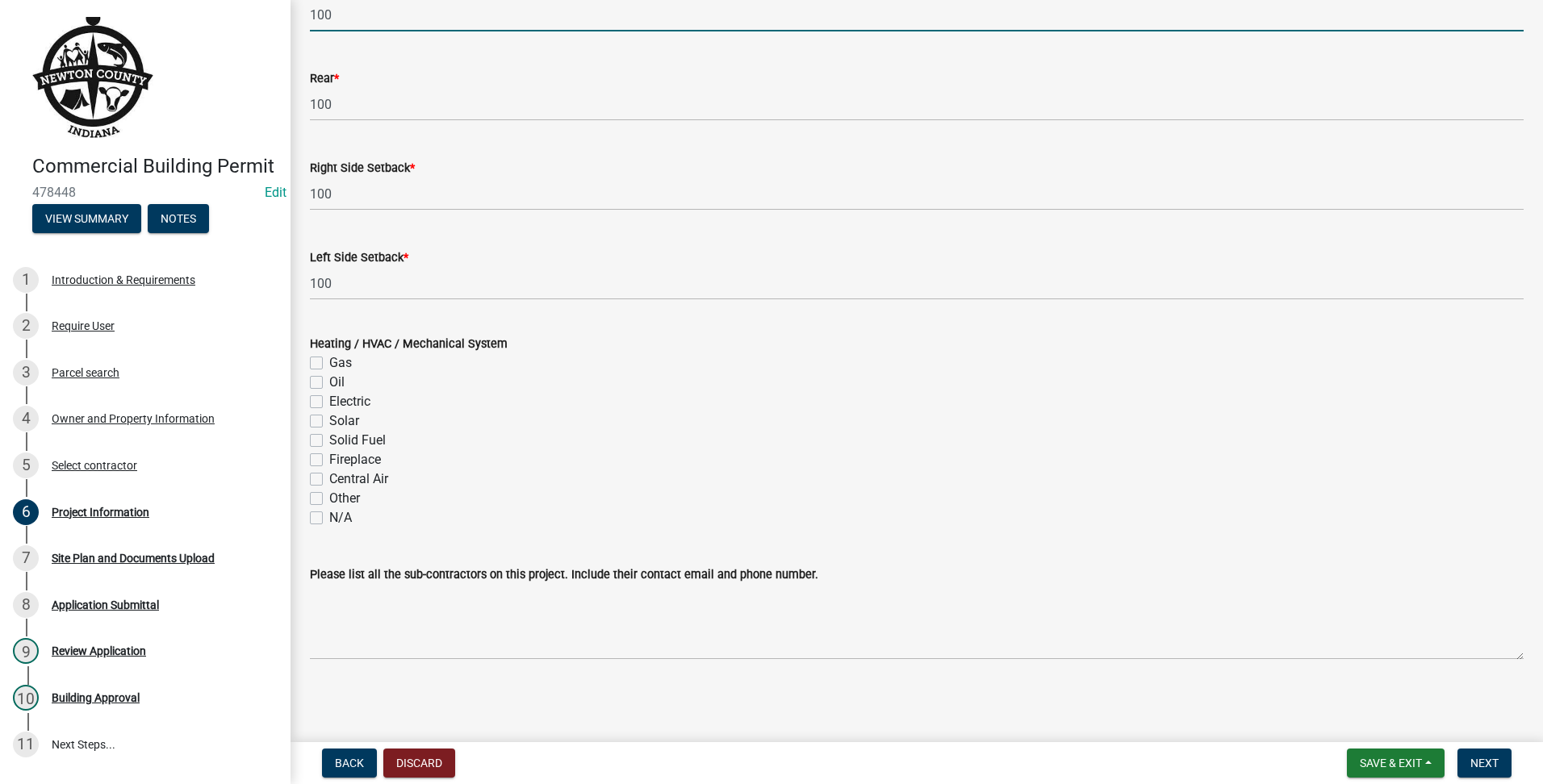
scroll to position [1774, 0]
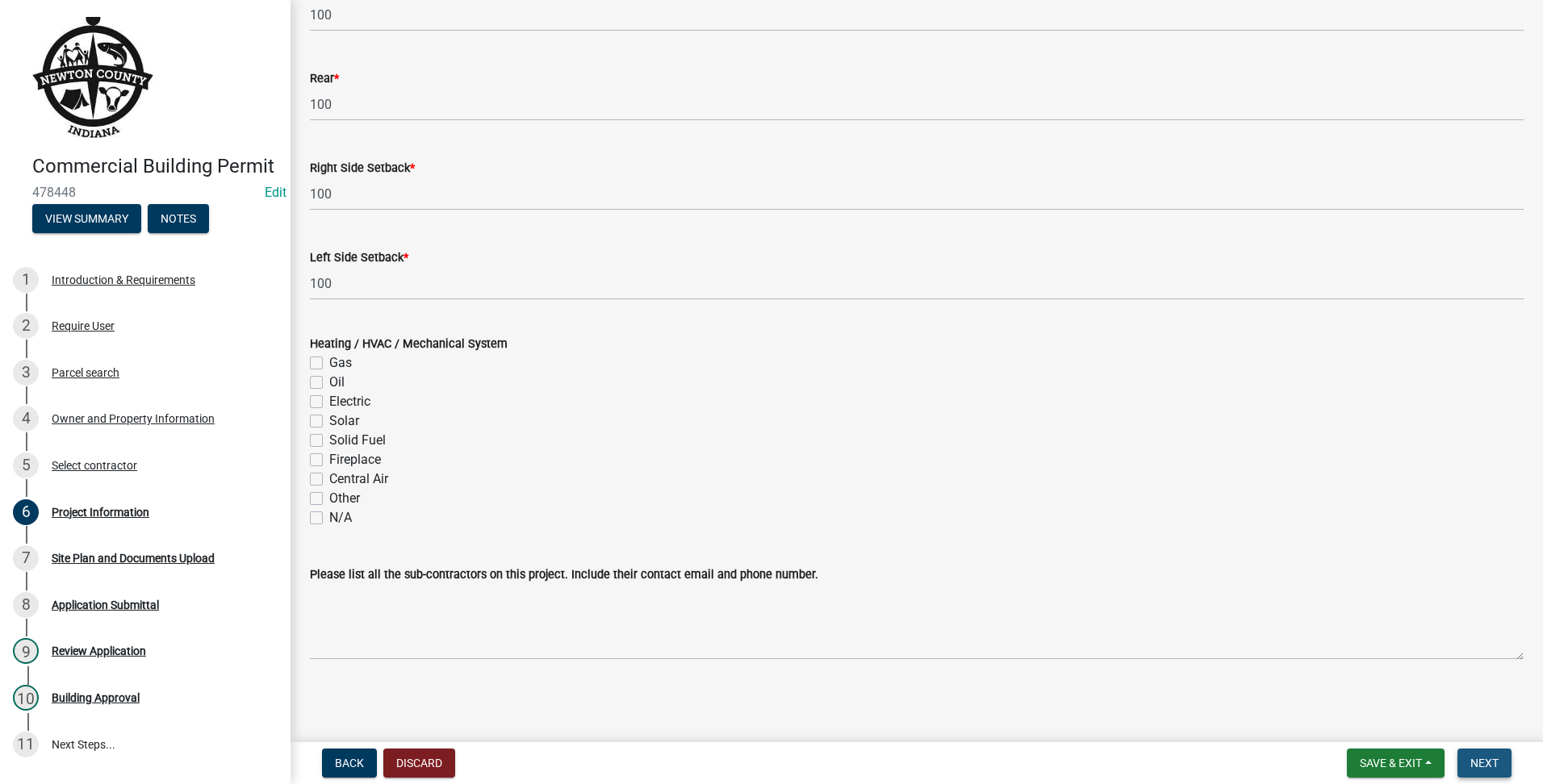
click at [1498, 758] on span "Next" at bounding box center [1484, 763] width 28 height 13
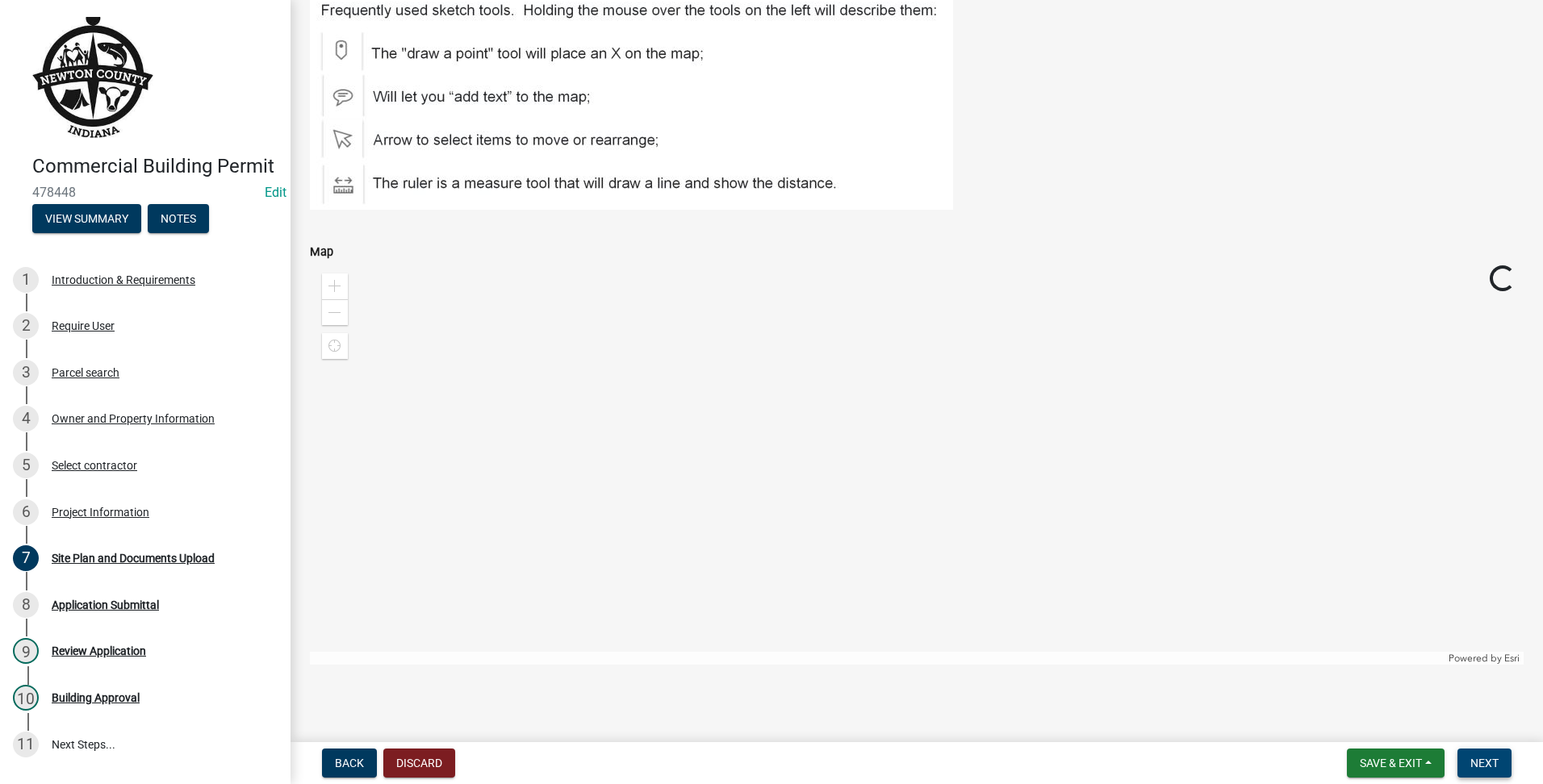
click at [1480, 767] on span "Next" at bounding box center [1484, 763] width 28 height 13
click at [1479, 766] on span "Next" at bounding box center [1484, 763] width 28 height 13
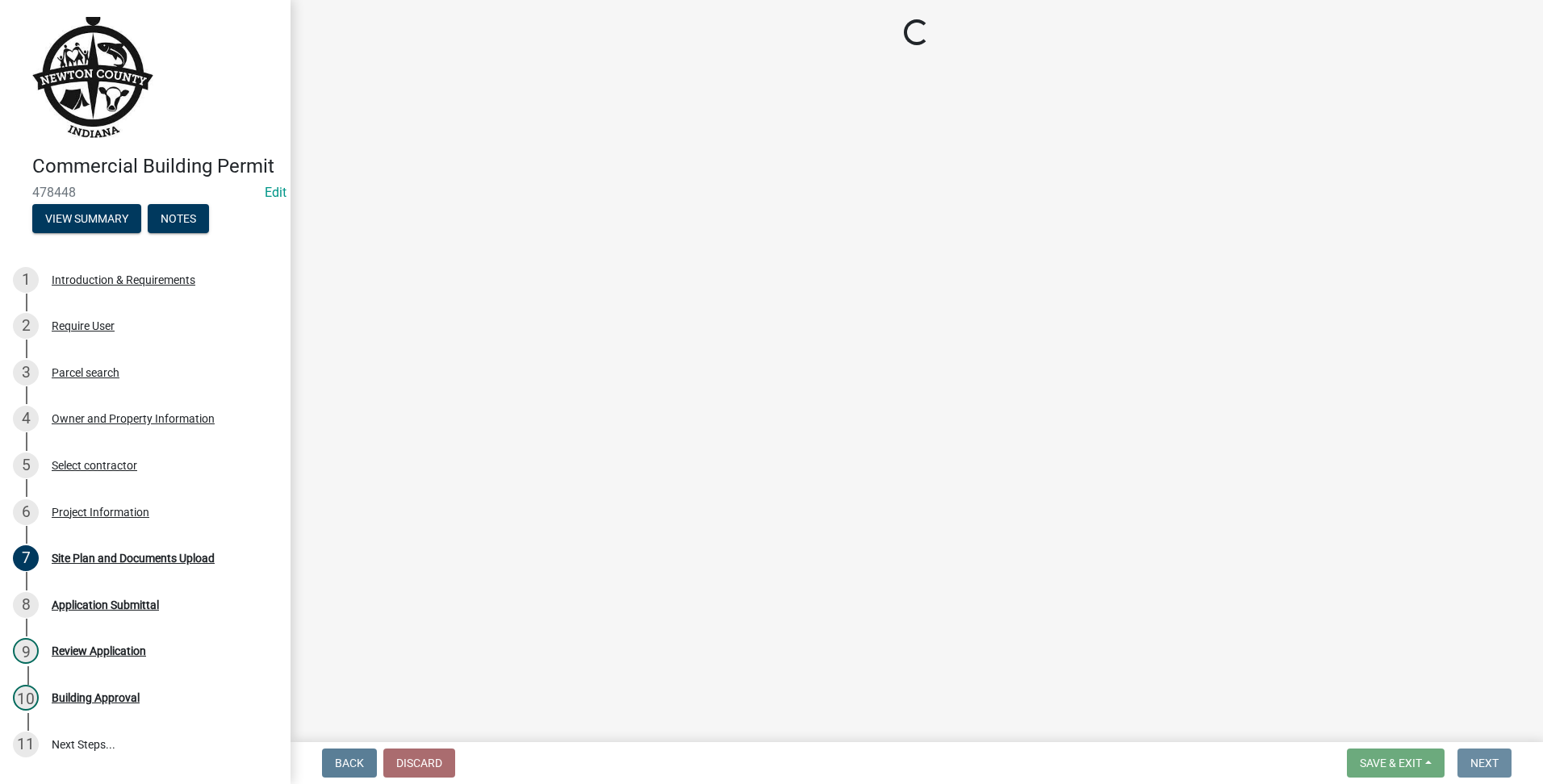
scroll to position [0, 0]
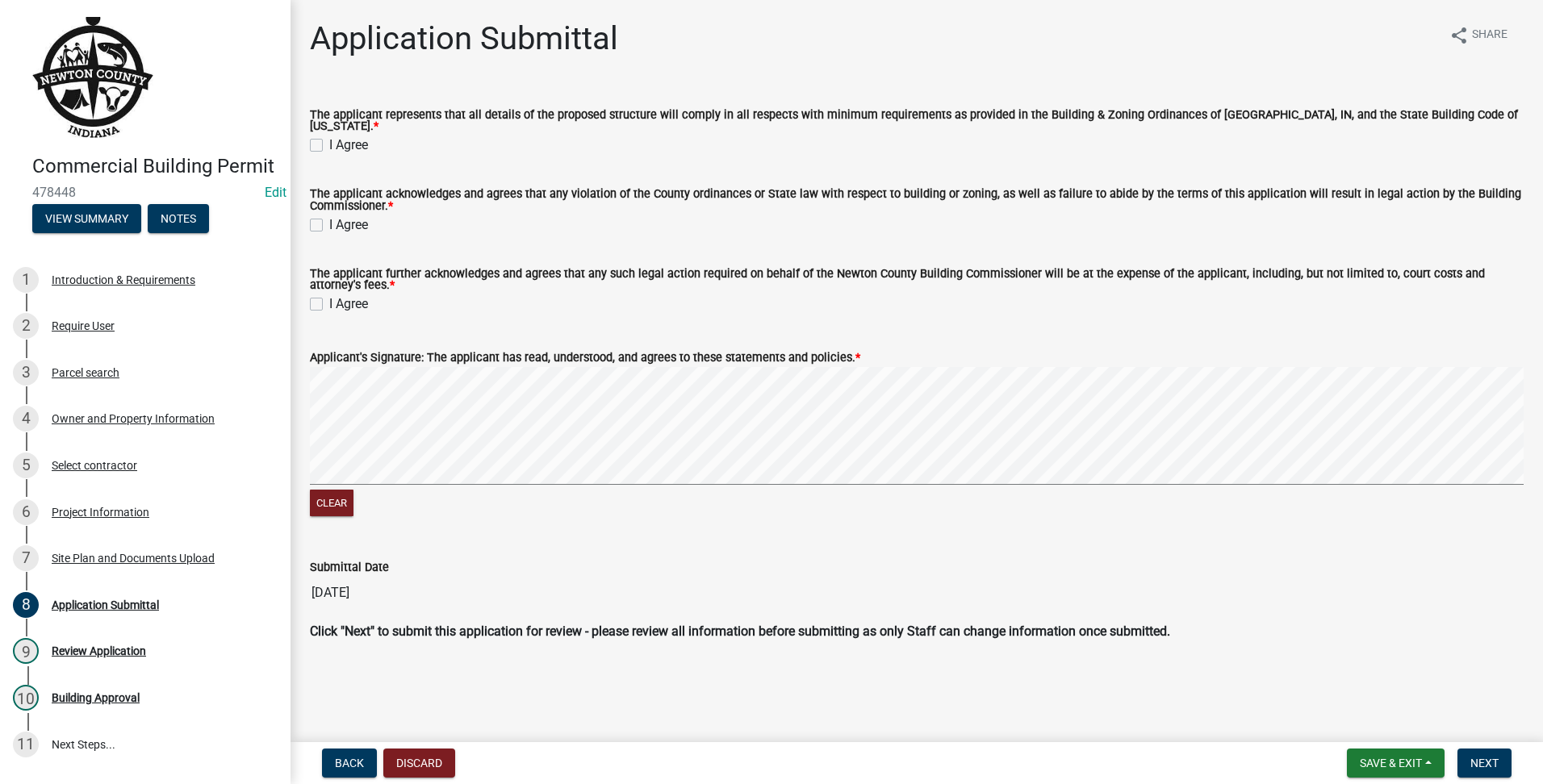
click at [329, 138] on label "I Agree" at bounding box center [348, 145] width 39 height 20
click at [329, 138] on input "I Agree" at bounding box center [334, 141] width 10 height 10
checkbox input "true"
click at [329, 216] on label "I Agree" at bounding box center [348, 224] width 39 height 20
click at [329, 216] on input "I Agree" at bounding box center [334, 220] width 10 height 10
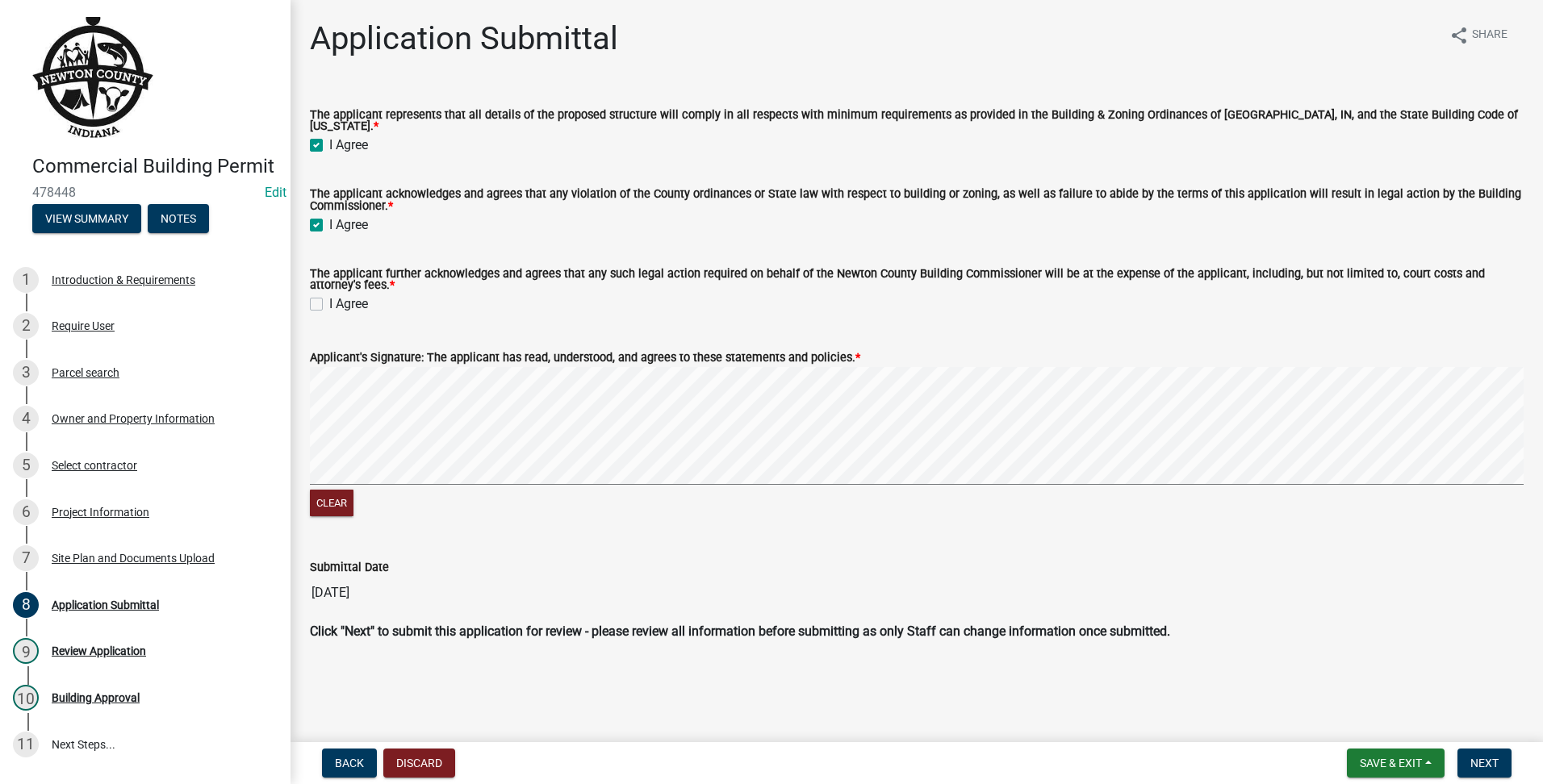
checkbox input "true"
click at [329, 299] on label "I Agree" at bounding box center [348, 304] width 39 height 20
click at [329, 299] on input "I Agree" at bounding box center [334, 300] width 10 height 10
checkbox input "true"
drag, startPoint x: 1487, startPoint y: 733, endPoint x: 1489, endPoint y: 749, distance: 16.1
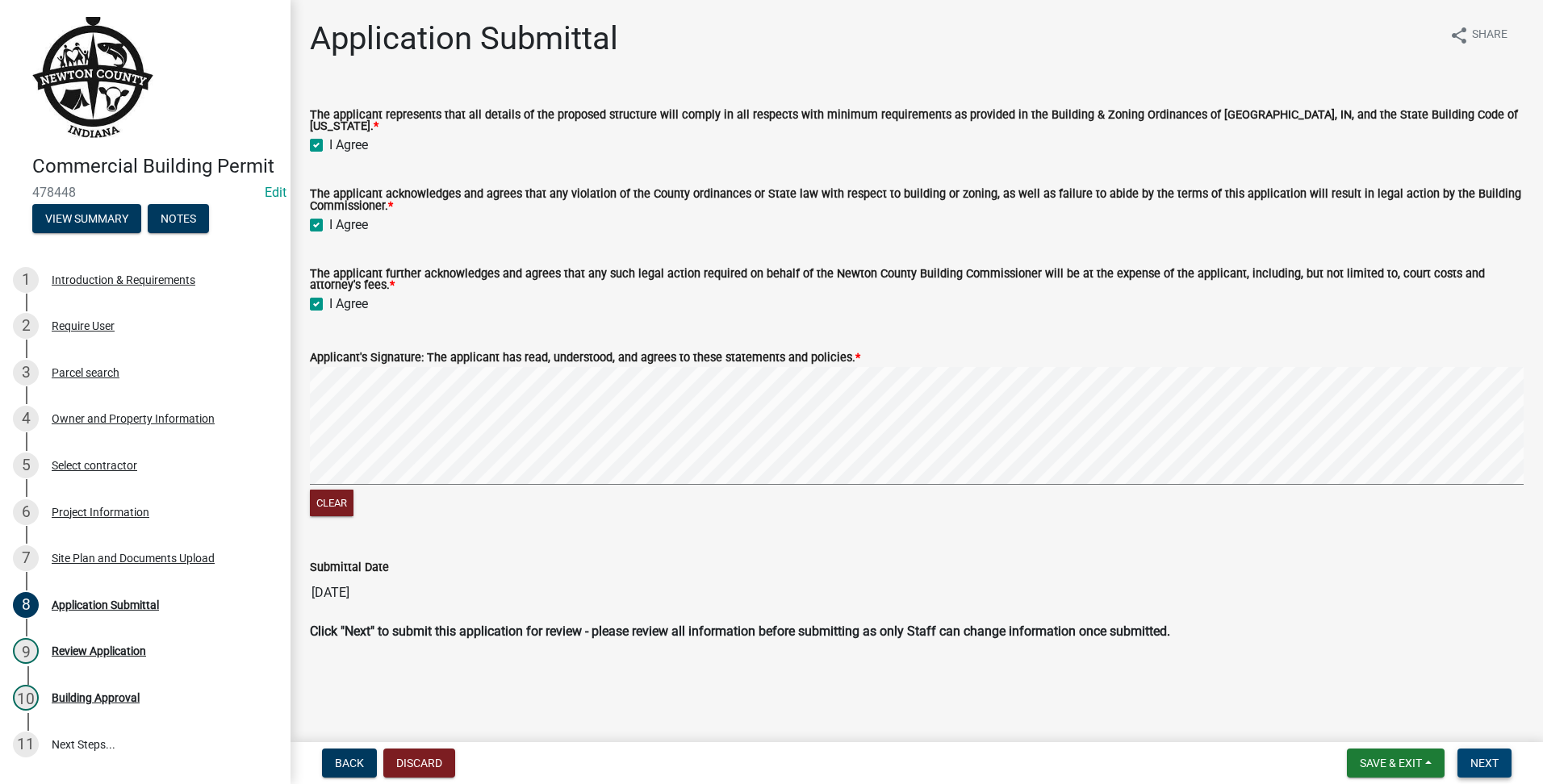
click at [1489, 749] on wm-app "Commercial Building Permit 478448 Edit View Summary Notes 1 Introduction & Requ…" at bounding box center [772, 392] width 1543 height 784
click at [1489, 763] on span "Next" at bounding box center [1484, 763] width 28 height 13
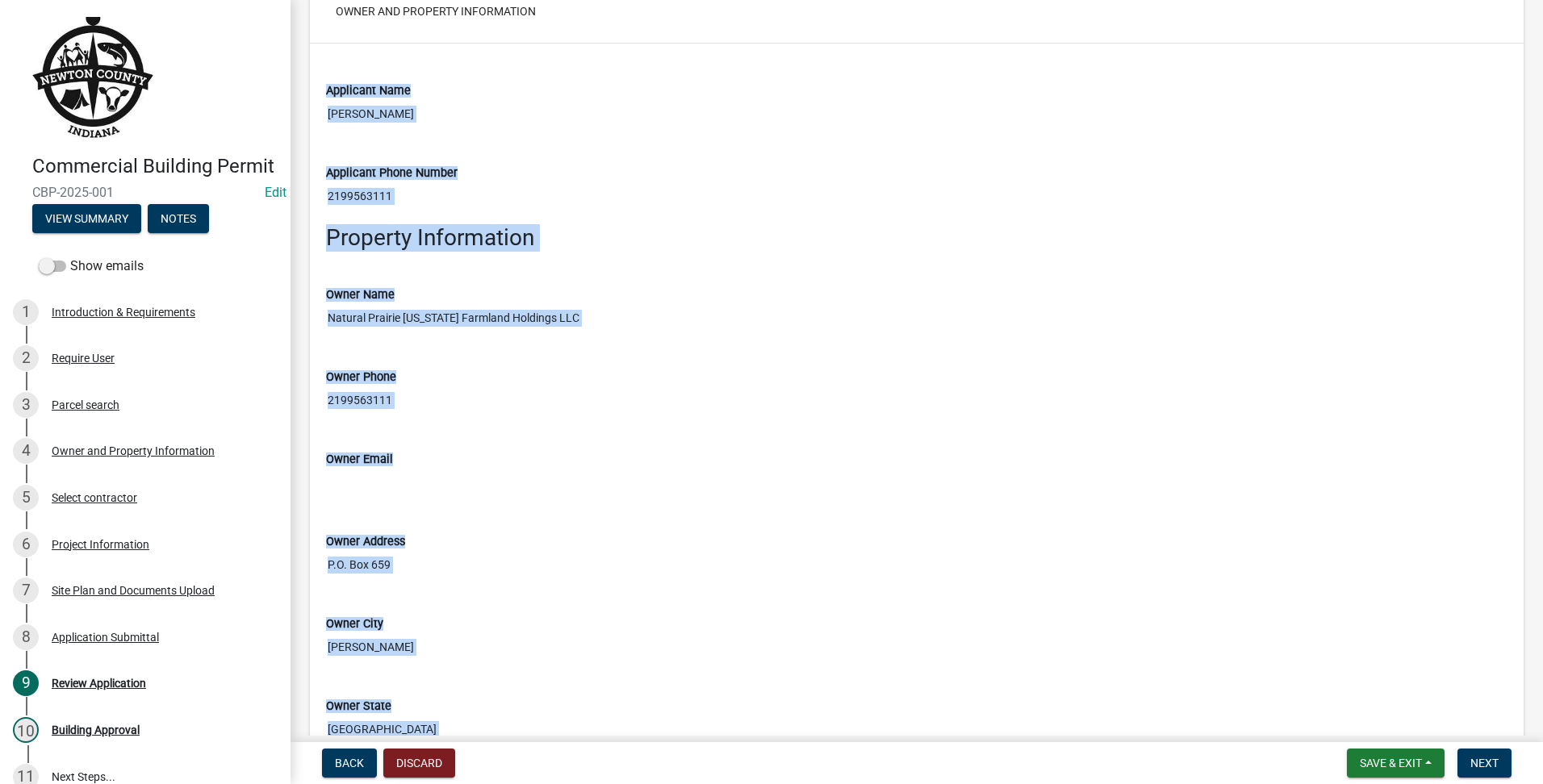
scroll to position [2152, 0]
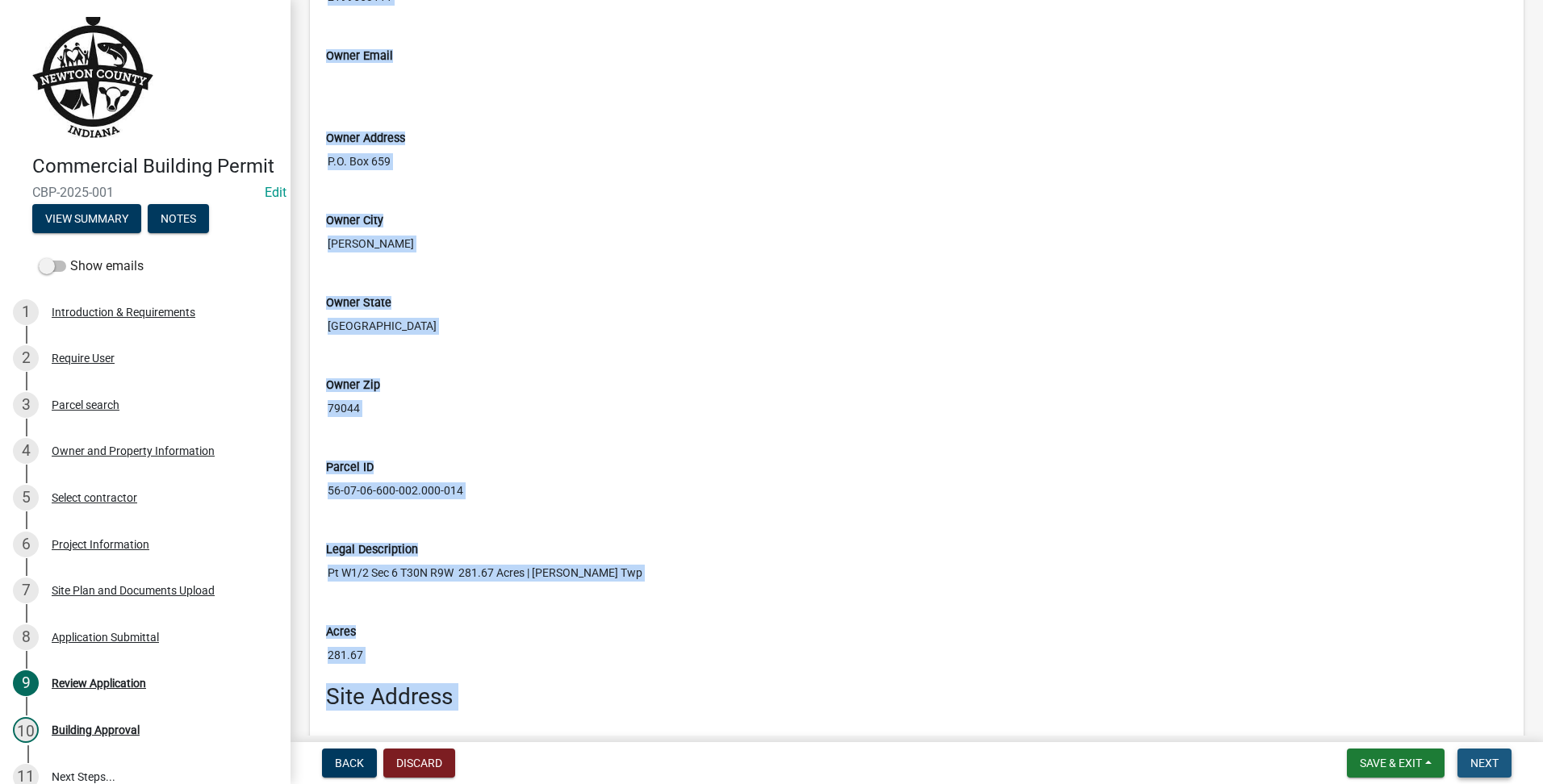
click at [1510, 757] on button "Next" at bounding box center [1484, 763] width 54 height 29
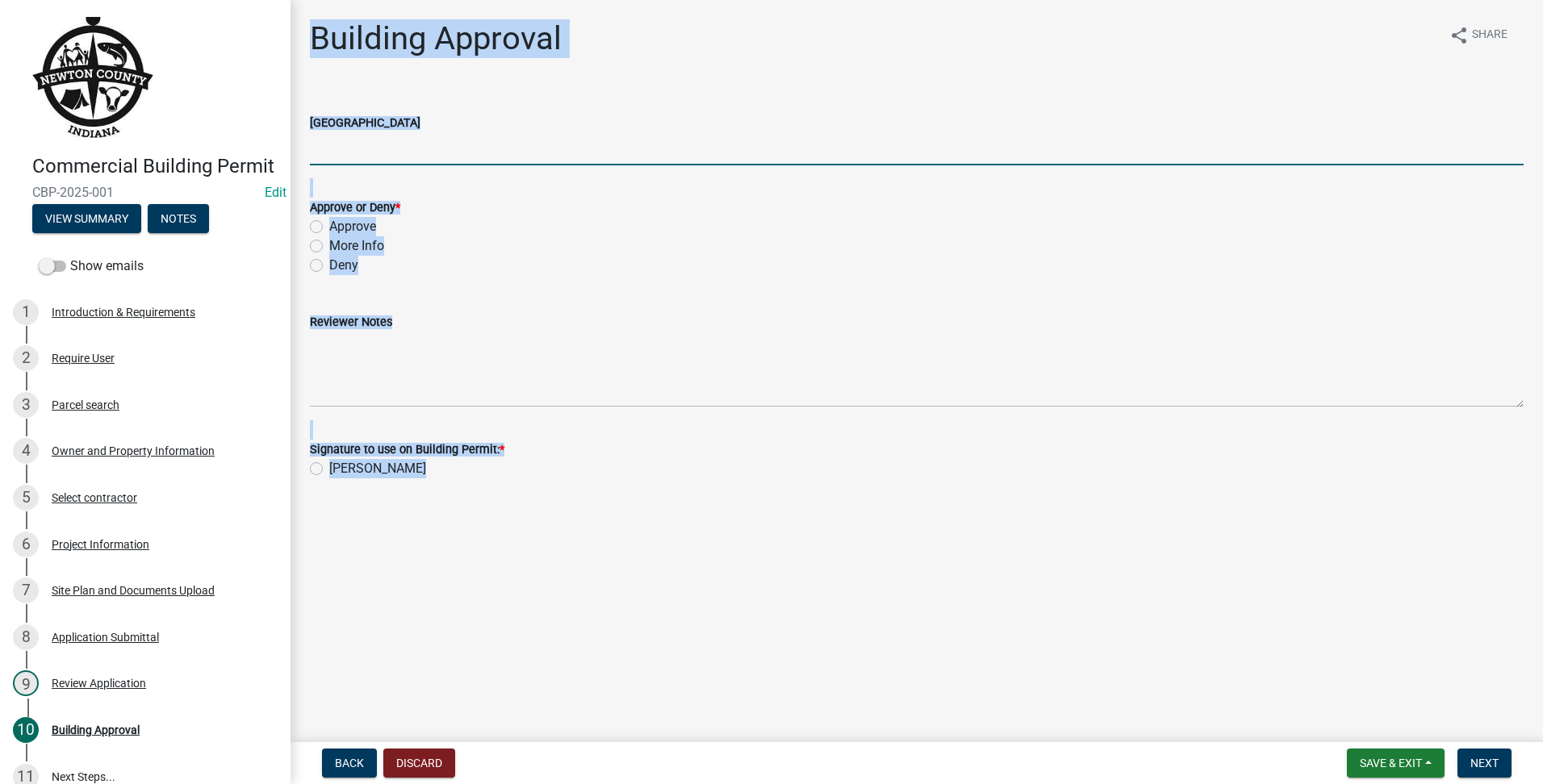
click at [514, 160] on input "[GEOGRAPHIC_DATA]" at bounding box center [917, 148] width 1214 height 33
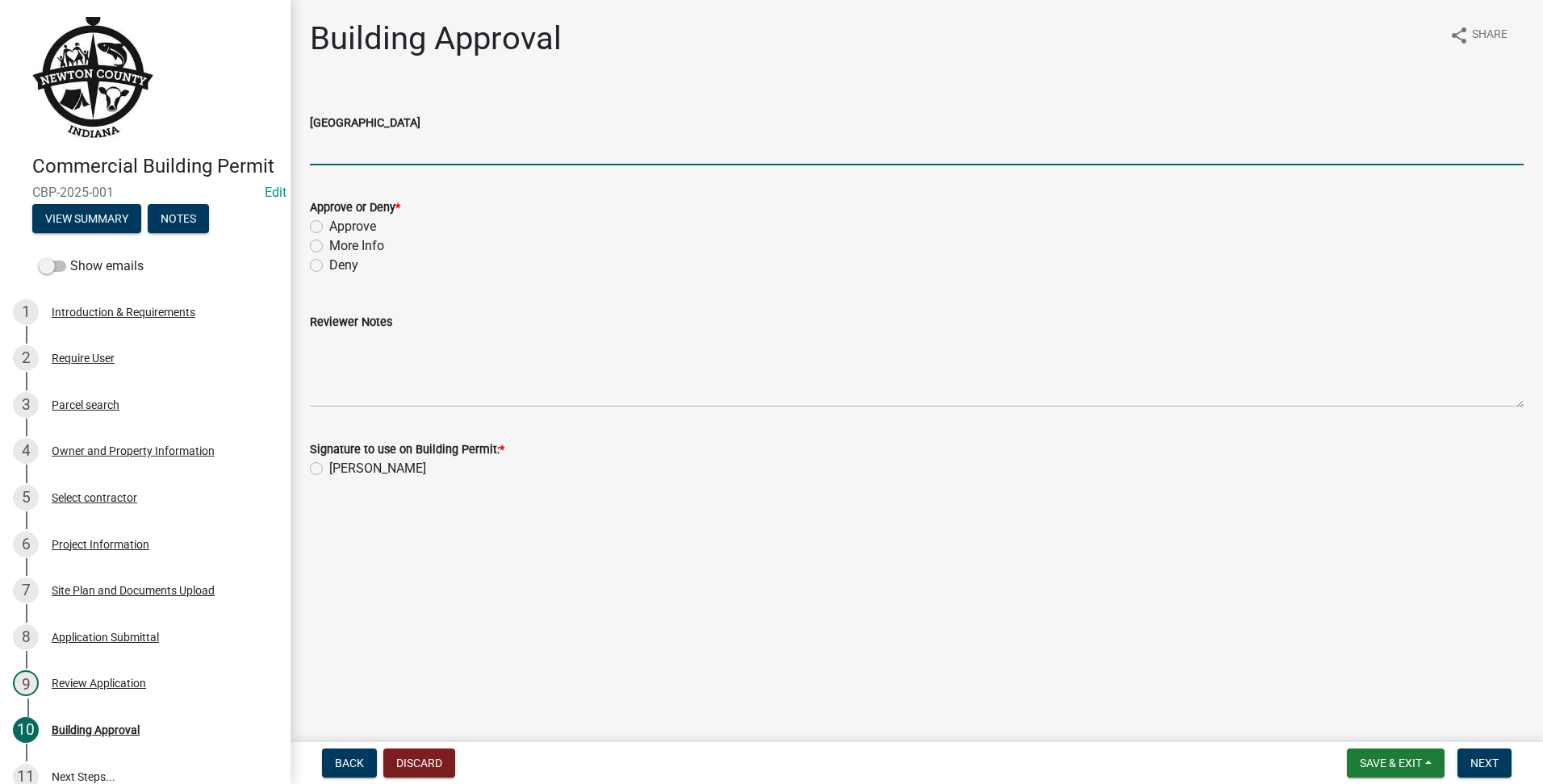
type input "AG"
click at [329, 222] on label "Approve" at bounding box center [352, 226] width 47 height 20
click at [329, 222] on input "Approve" at bounding box center [334, 222] width 10 height 10
radio input "true"
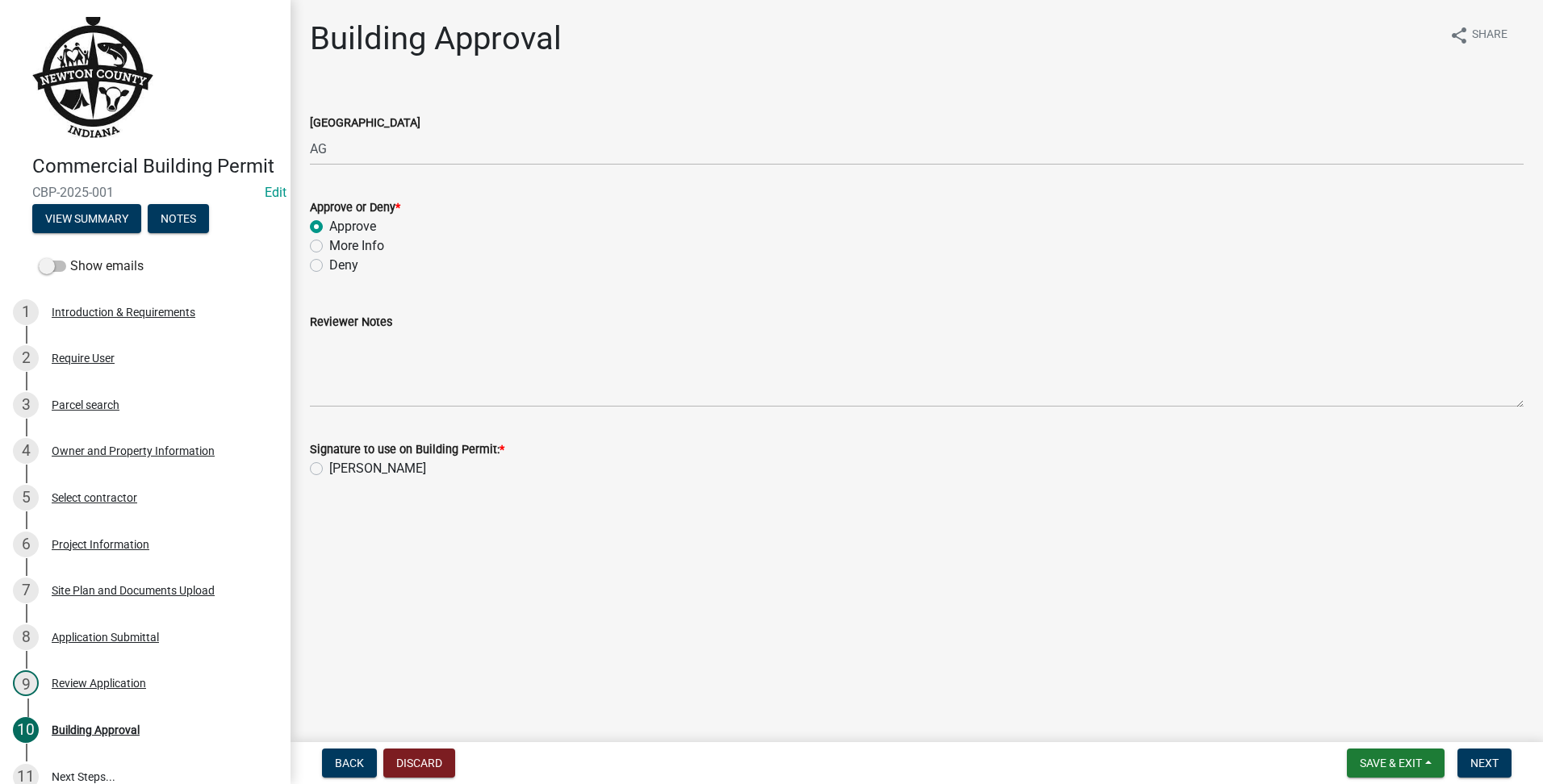
click at [329, 470] on label "[PERSON_NAME]" at bounding box center [377, 469] width 97 height 20
click at [329, 470] on input "[PERSON_NAME]" at bounding box center [334, 464] width 10 height 10
radio input "true"
click at [1476, 765] on span "Next" at bounding box center [1484, 763] width 28 height 13
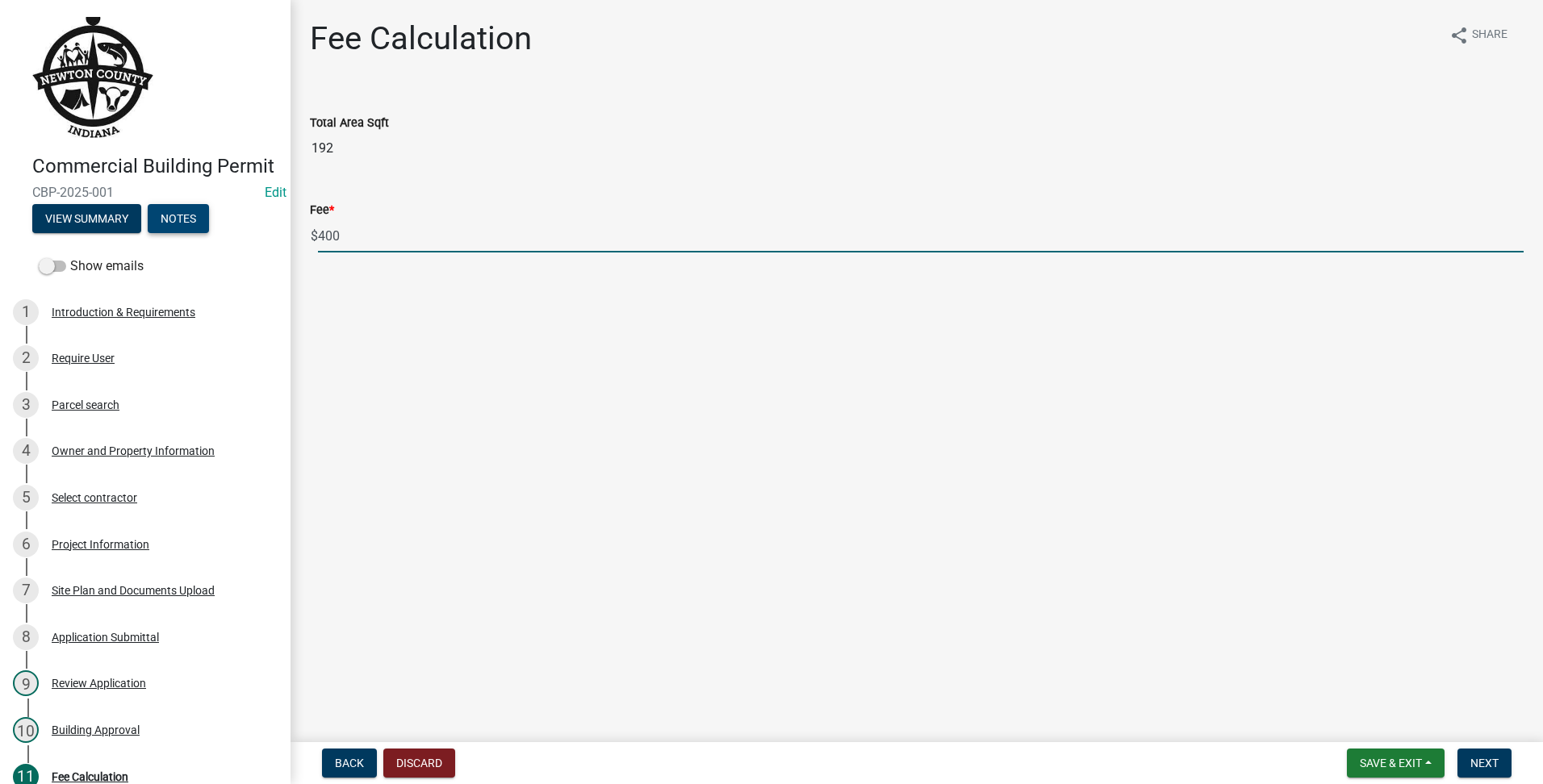
drag, startPoint x: 455, startPoint y: 246, endPoint x: 183, endPoint y: 233, distance: 272.3
click at [183, 233] on div "Commercial Building Permit CBP-2025-001 Edit View Summary Notes Show emails 1 I…" at bounding box center [772, 392] width 1543 height 784
type input "1000"
click at [1479, 765] on span "Next" at bounding box center [1484, 763] width 28 height 13
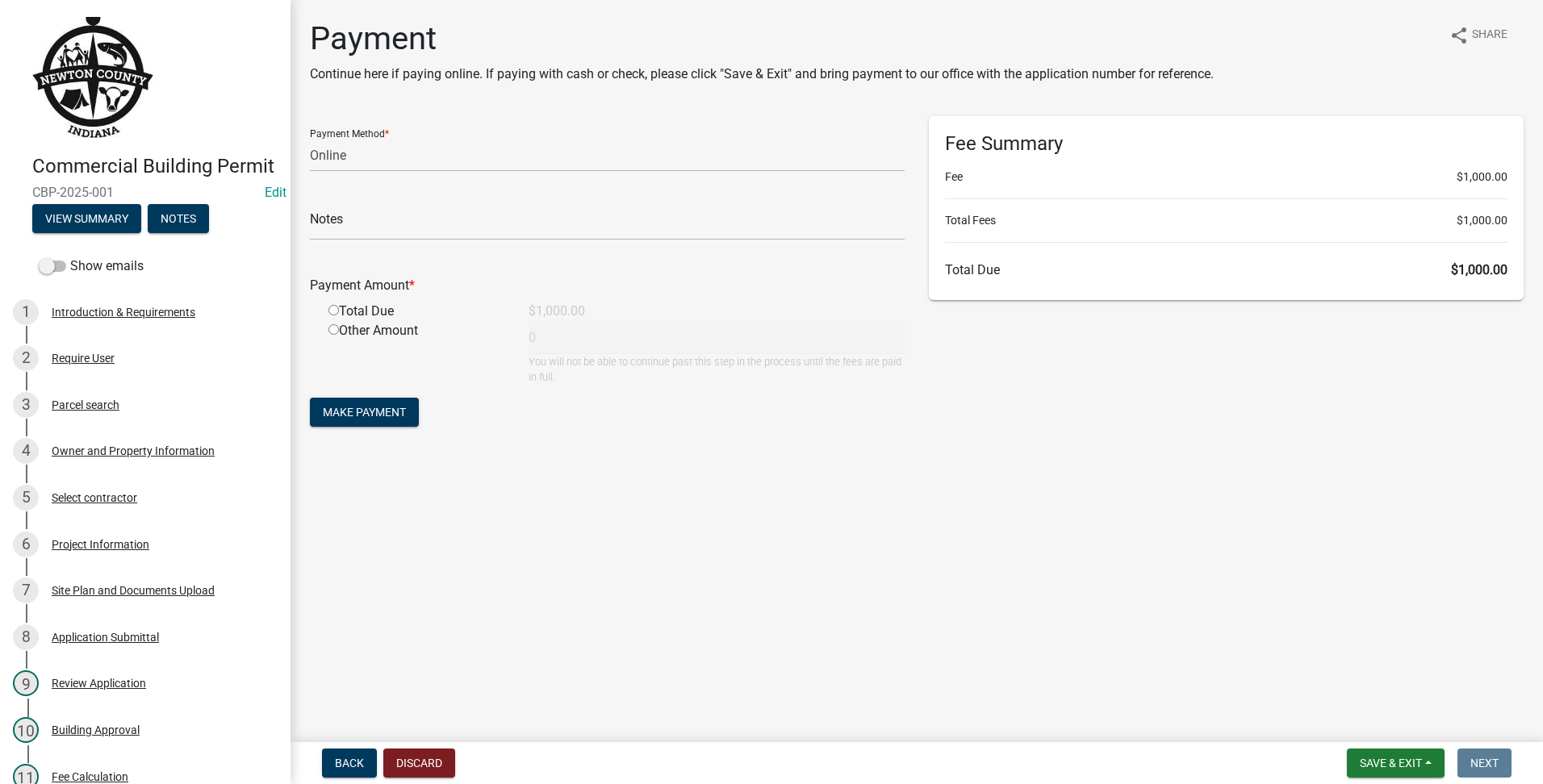
click at [440, 172] on form "Payment Method * Credit Card POS Check Cash Online Notes Payment Amount * Total…" at bounding box center [608, 273] width 595 height 314
click at [439, 167] on select "Credit Card POS Check Cash Online" at bounding box center [608, 155] width 595 height 33
select select "1: 0"
click at [310, 139] on select "Credit Card POS Check Cash Online" at bounding box center [608, 155] width 595 height 33
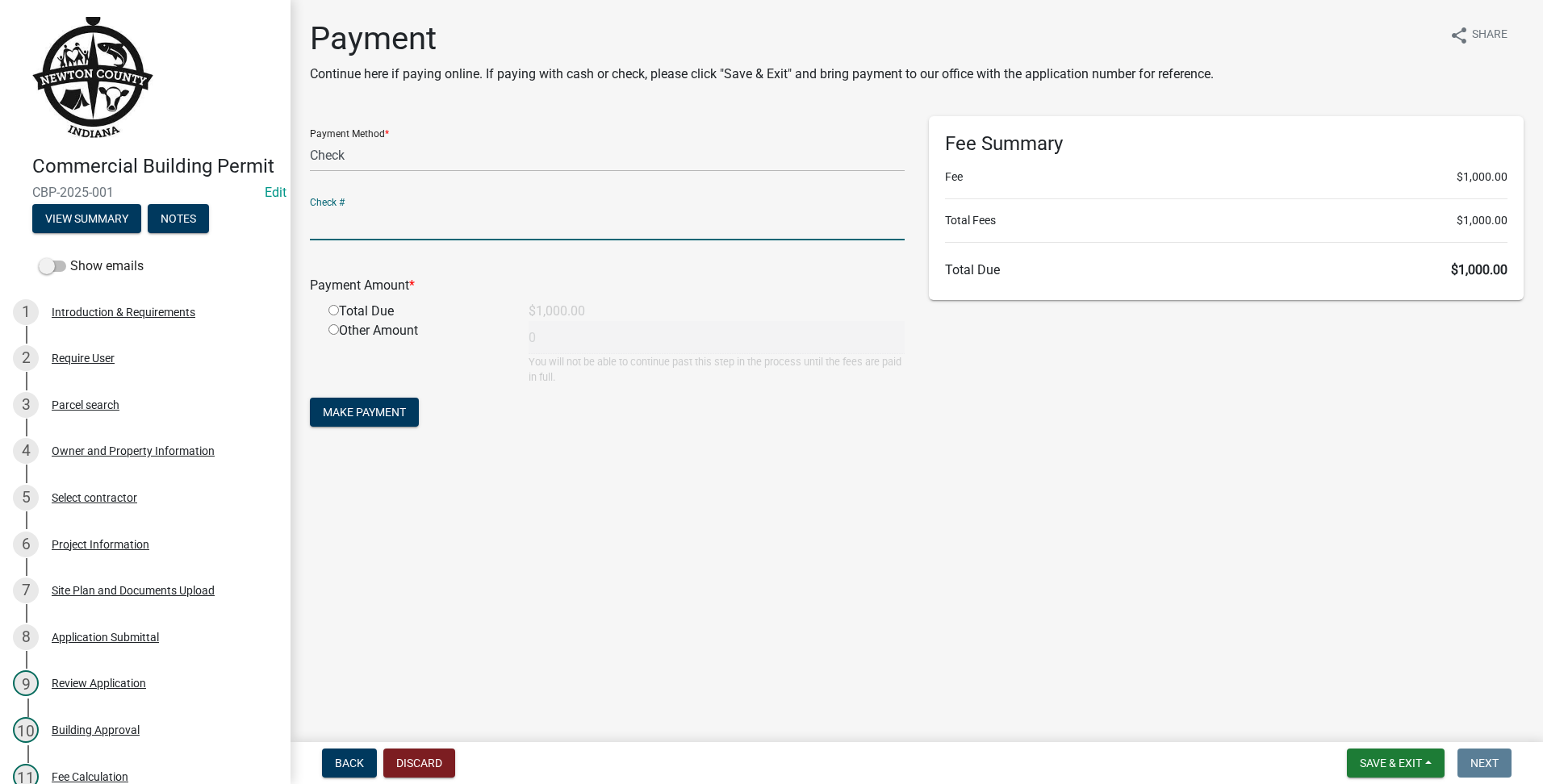
click at [390, 228] on input "text" at bounding box center [608, 224] width 595 height 33
click at [728, 475] on main "Payment Continue here if paying online. If paying with cash or check, please cl…" at bounding box center [916, 368] width 1252 height 736
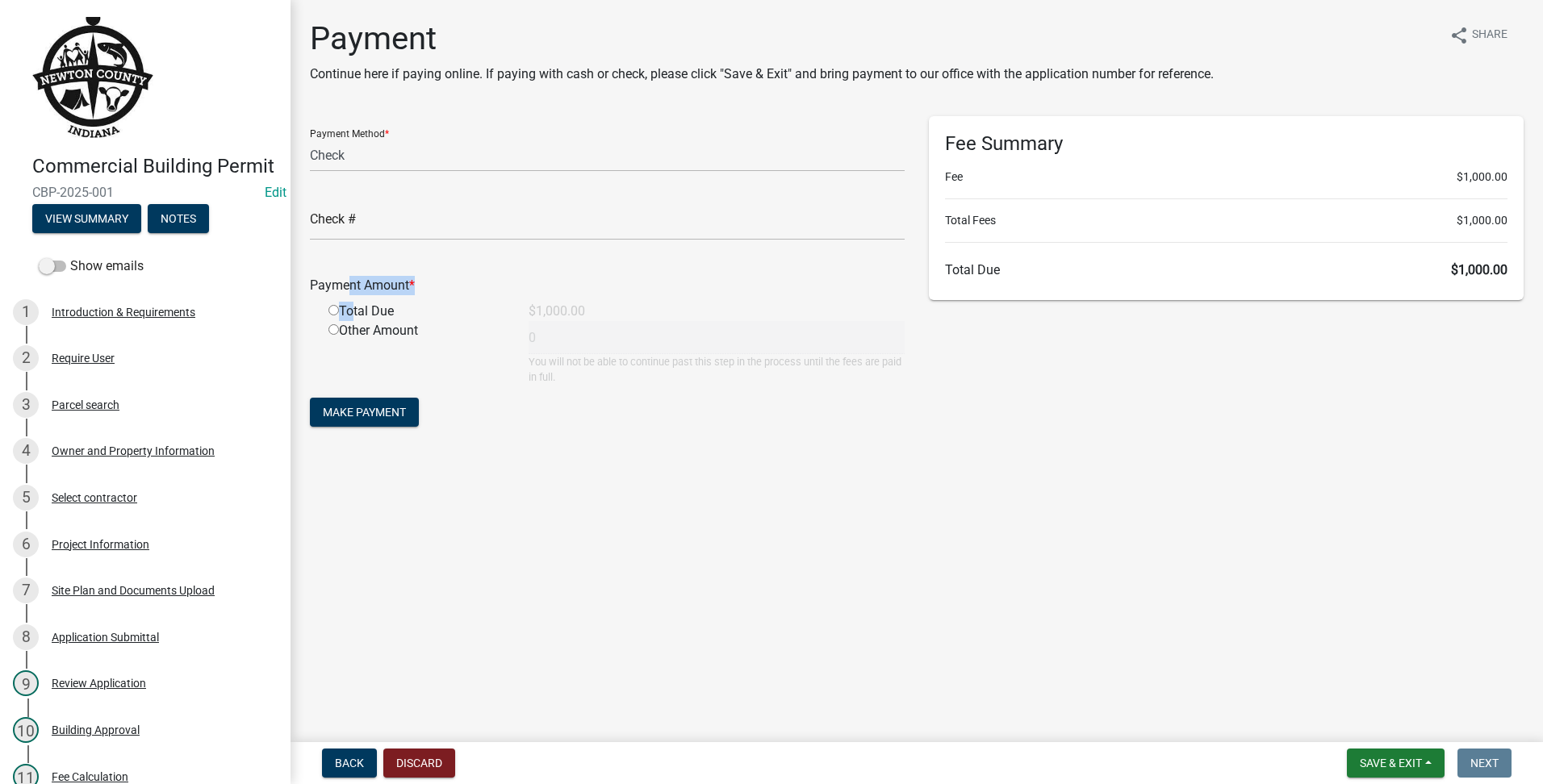
drag, startPoint x: 350, startPoint y: 302, endPoint x: 337, endPoint y: 296, distance: 14.3
click at [337, 296] on div "Payment Amount * Total Due $1,000.00 Other Amount 0 You will not be able to con…" at bounding box center [608, 319] width 595 height 131
drag, startPoint x: 337, startPoint y: 296, endPoint x: 332, endPoint y: 314, distance: 18.7
click at [332, 314] on input "radio" at bounding box center [333, 310] width 10 height 10
radio input "true"
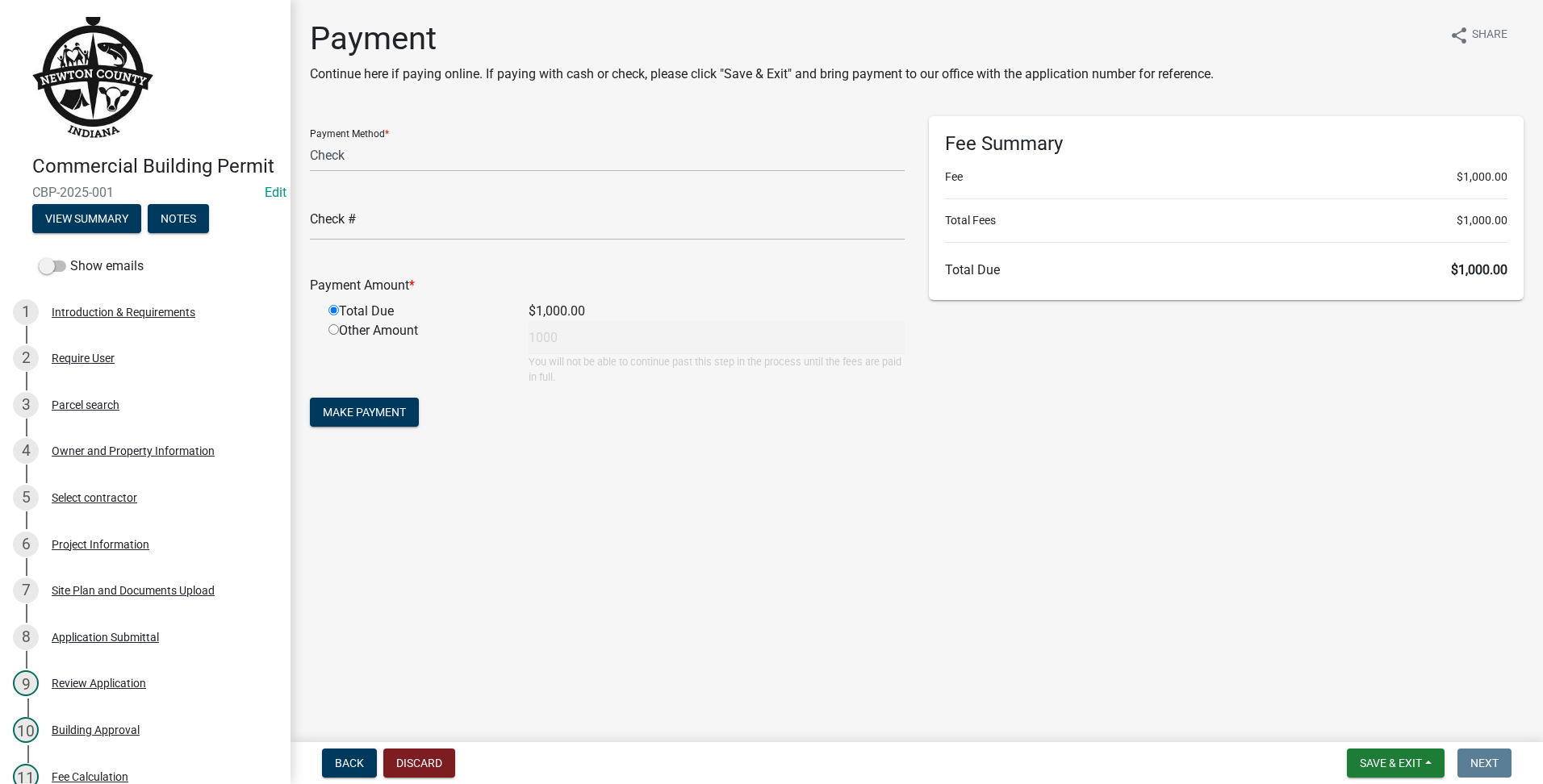
click at [399, 397] on form "Payment Method * Credit Card POS Check Cash Online Check # Payment Amount * Tot…" at bounding box center [608, 273] width 595 height 314
click at [393, 412] on span "Make Payment" at bounding box center [364, 412] width 83 height 13
type input "0"
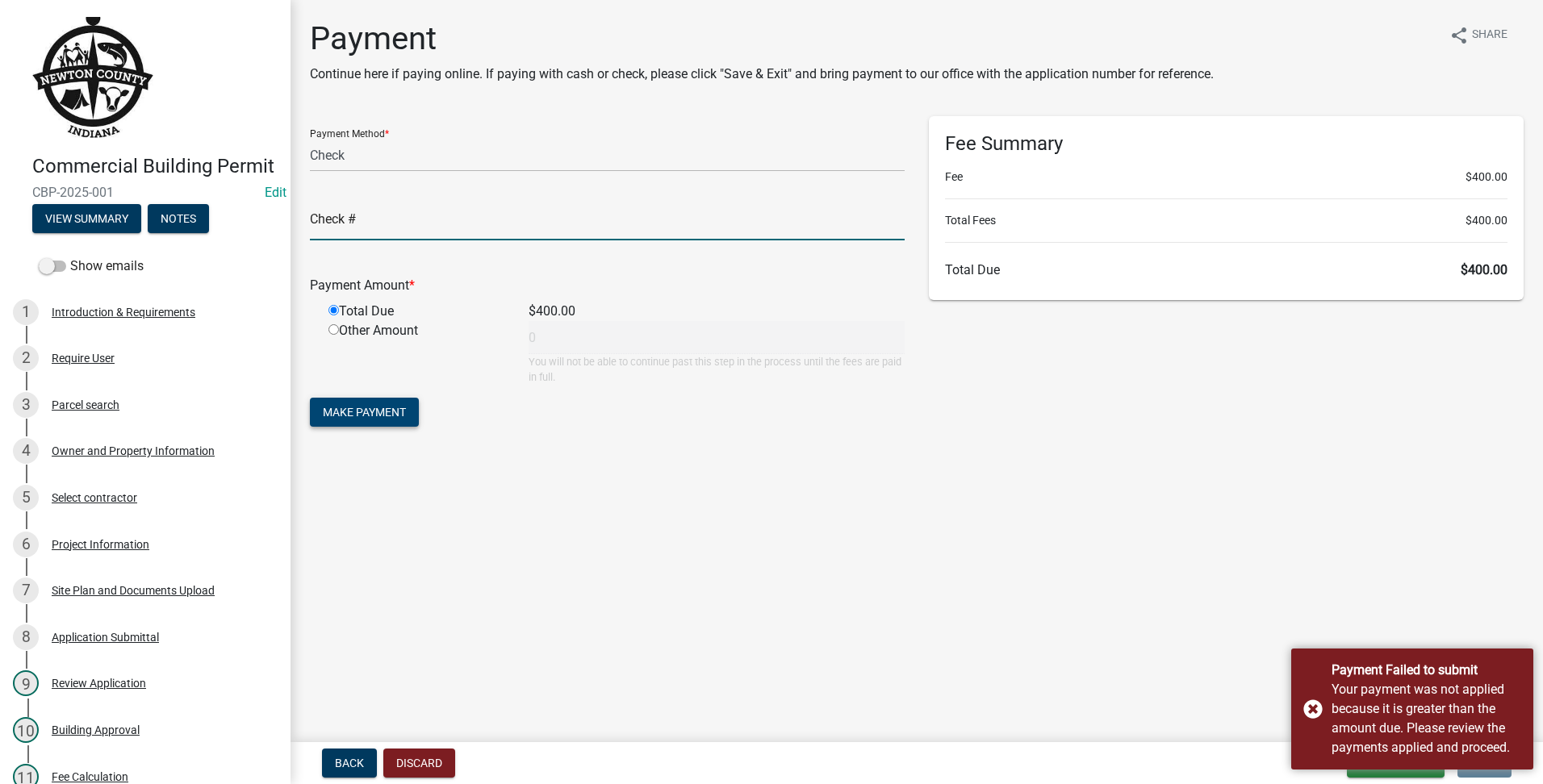
click at [367, 225] on input "text" at bounding box center [608, 224] width 595 height 33
type input "010"
drag, startPoint x: 977, startPoint y: 463, endPoint x: 968, endPoint y: 467, distance: 9.8
click at [977, 463] on main "Payment Continue here if paying online. If paying with cash or check, please cl…" at bounding box center [916, 368] width 1252 height 736
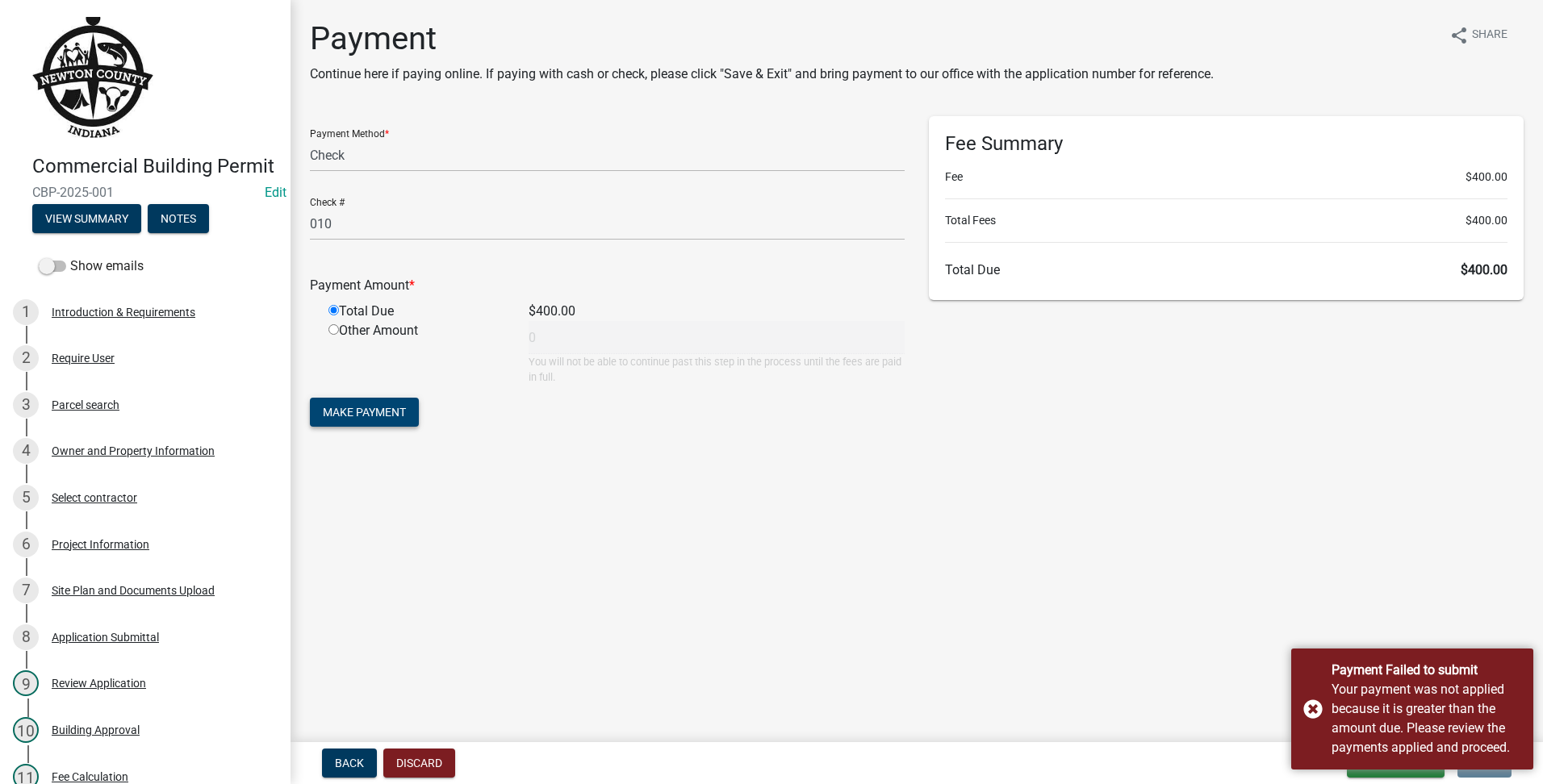
click at [368, 407] on span "Make Payment" at bounding box center [364, 412] width 83 height 13
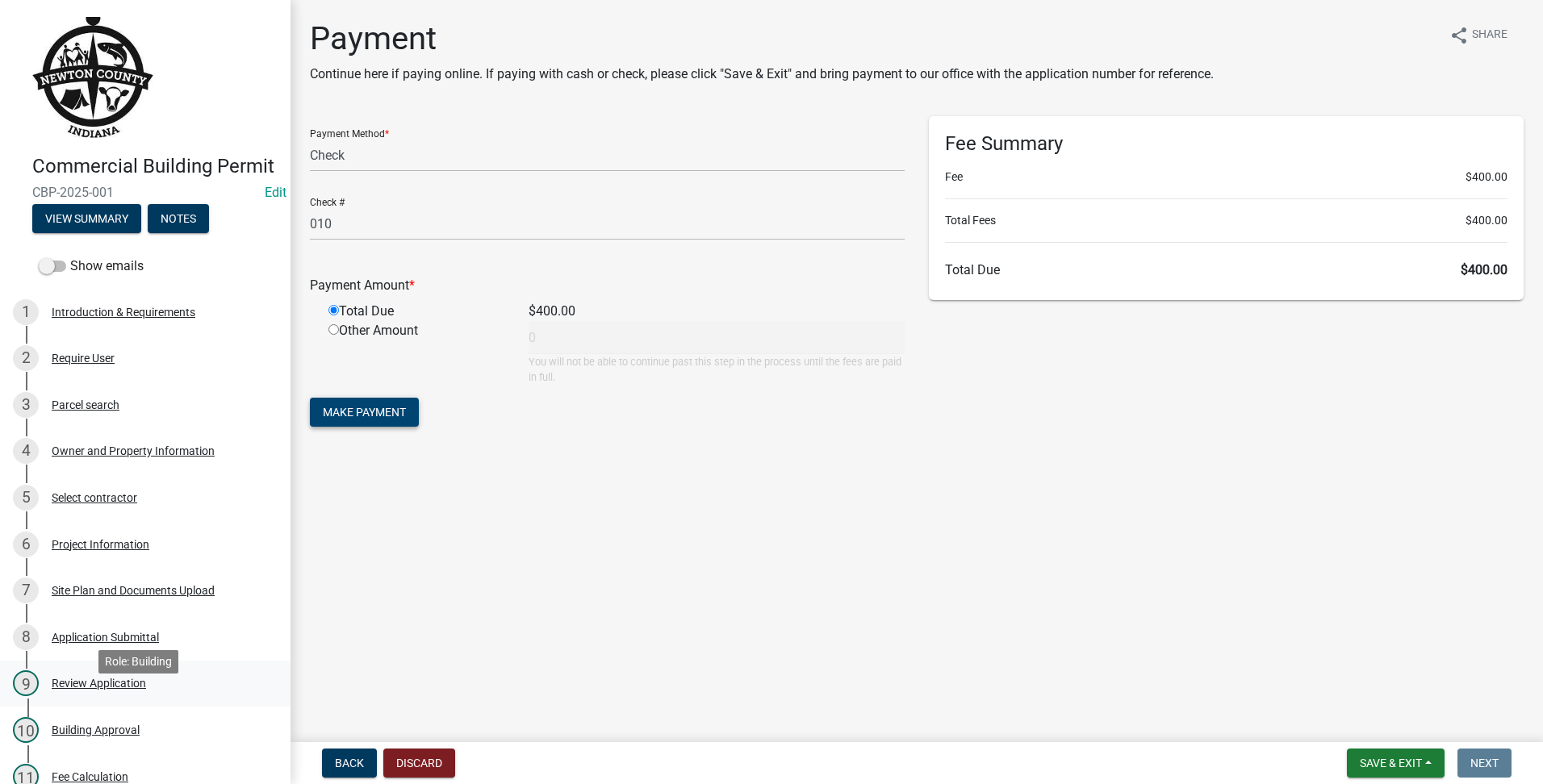
click at [69, 689] on div "Review Application" at bounding box center [99, 683] width 94 height 11
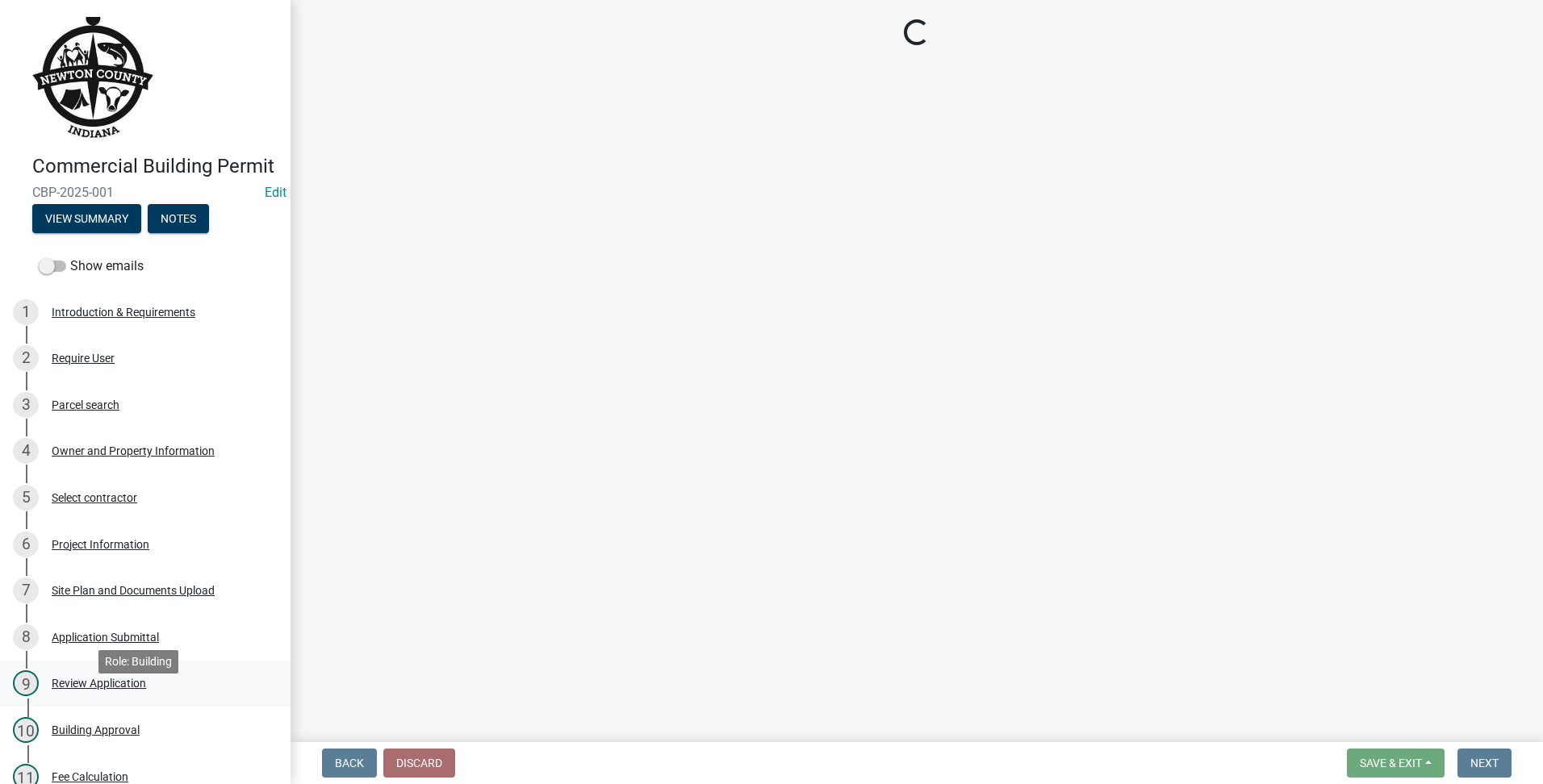
scroll to position [468, 0]
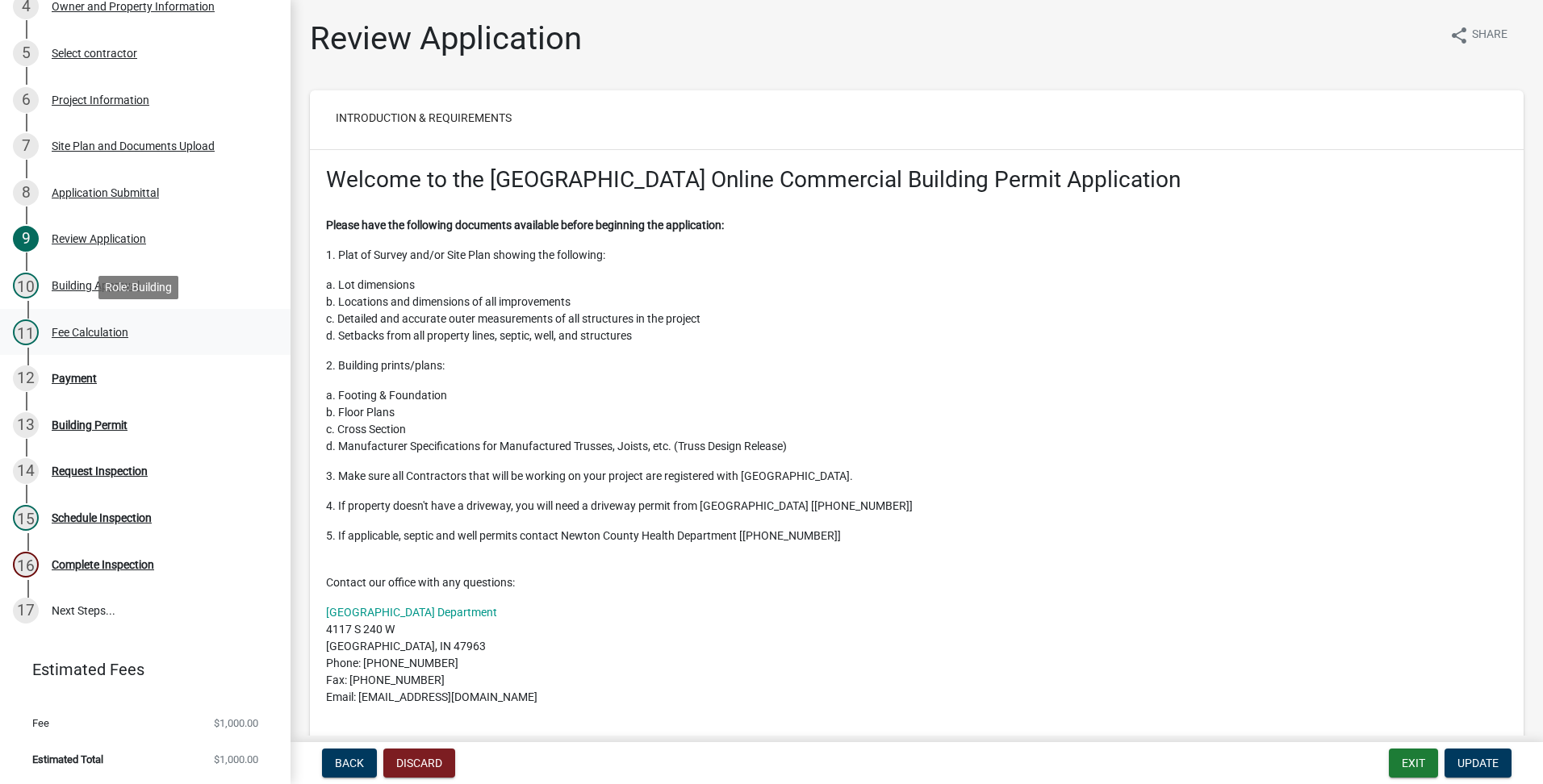
click at [68, 321] on div "11 Fee Calculation" at bounding box center [139, 332] width 252 height 26
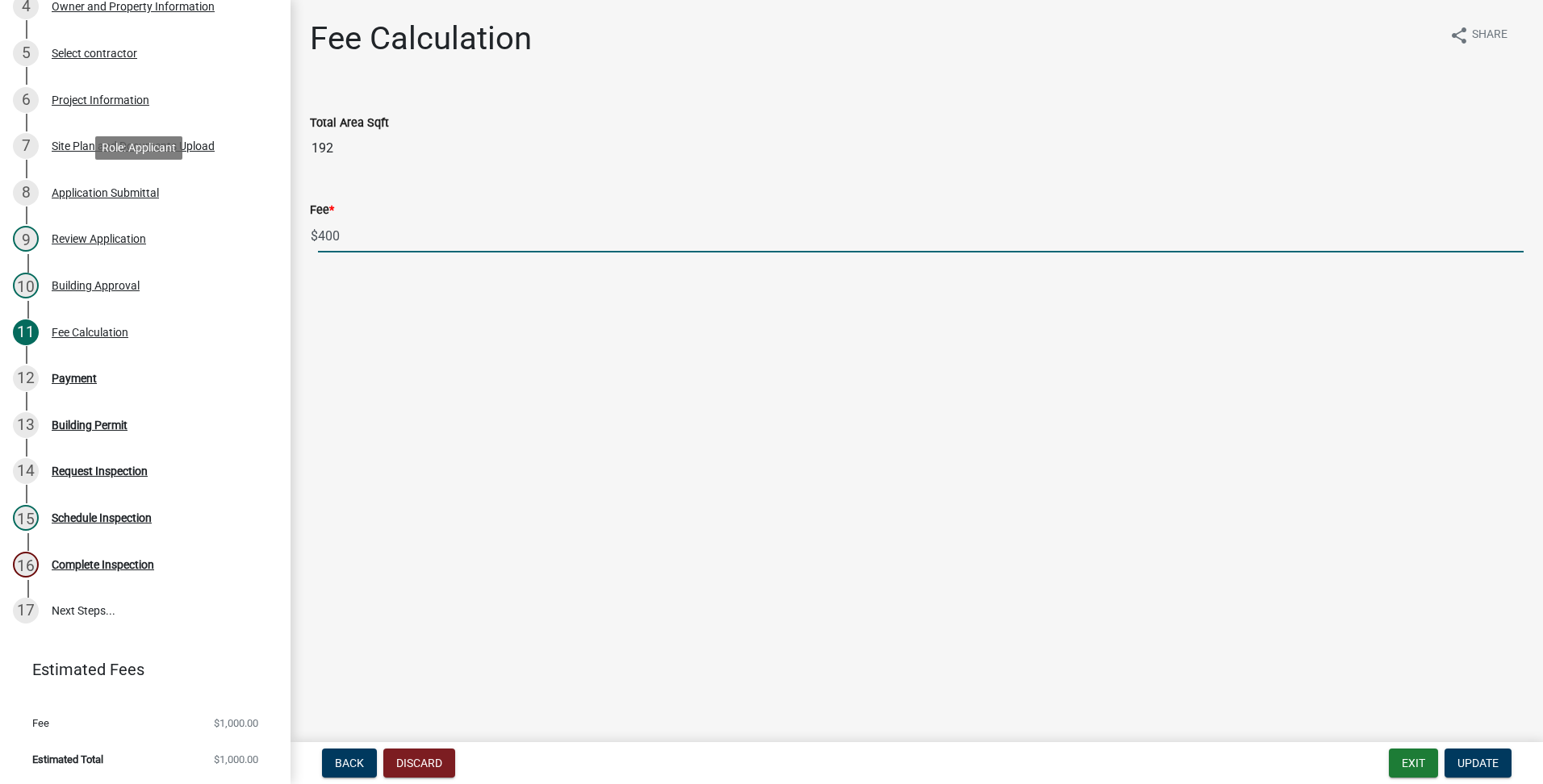
drag, startPoint x: 377, startPoint y: 237, endPoint x: -3, endPoint y: 186, distance: 383.4
click at [0, 186] on html "Internet Explorer does NOT work with GeoPermits. Get a new browser for more sec…" at bounding box center [772, 392] width 1543 height 784
type input "1000.00"
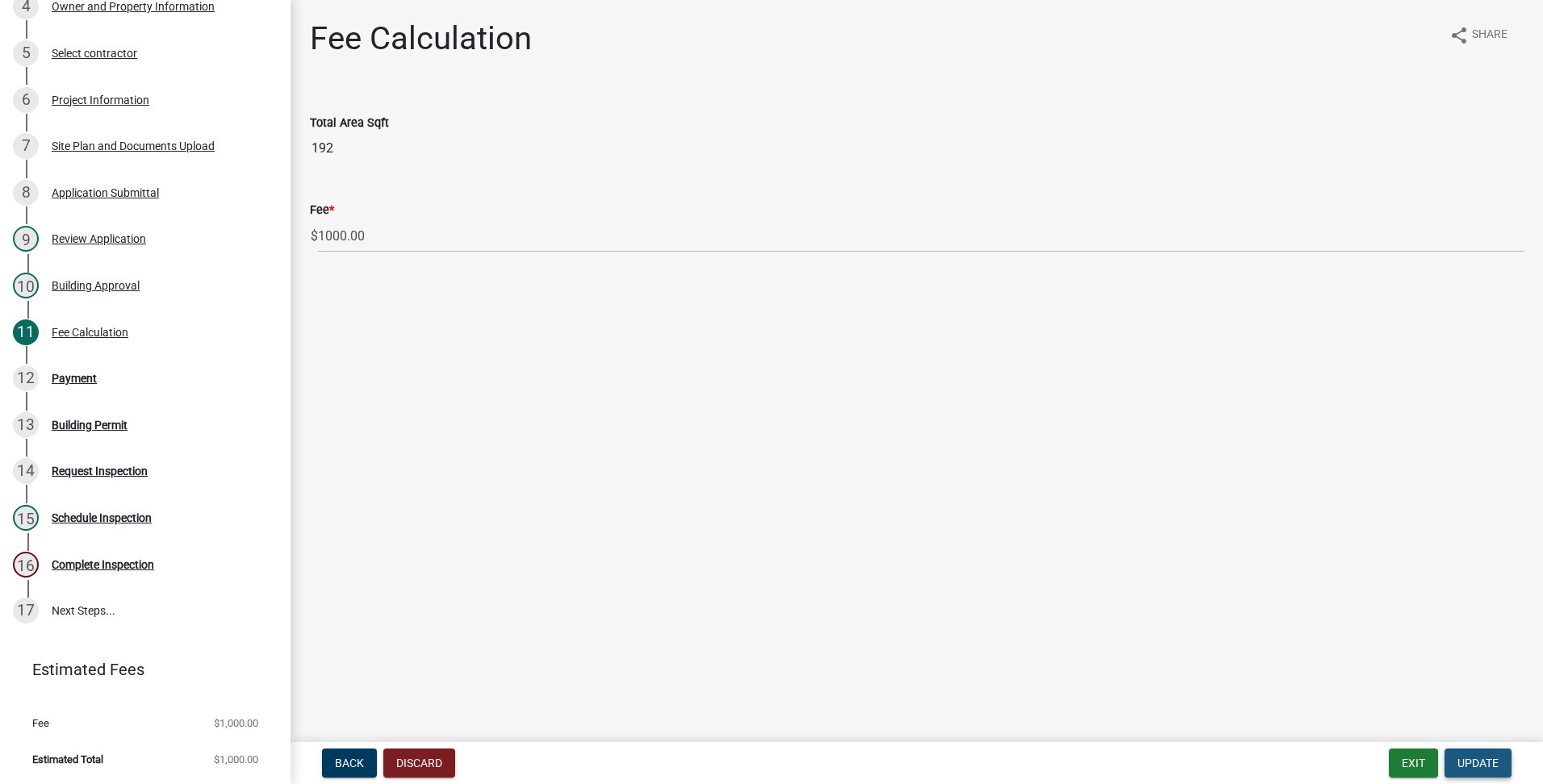
click at [1463, 751] on button "Update" at bounding box center [1478, 763] width 67 height 29
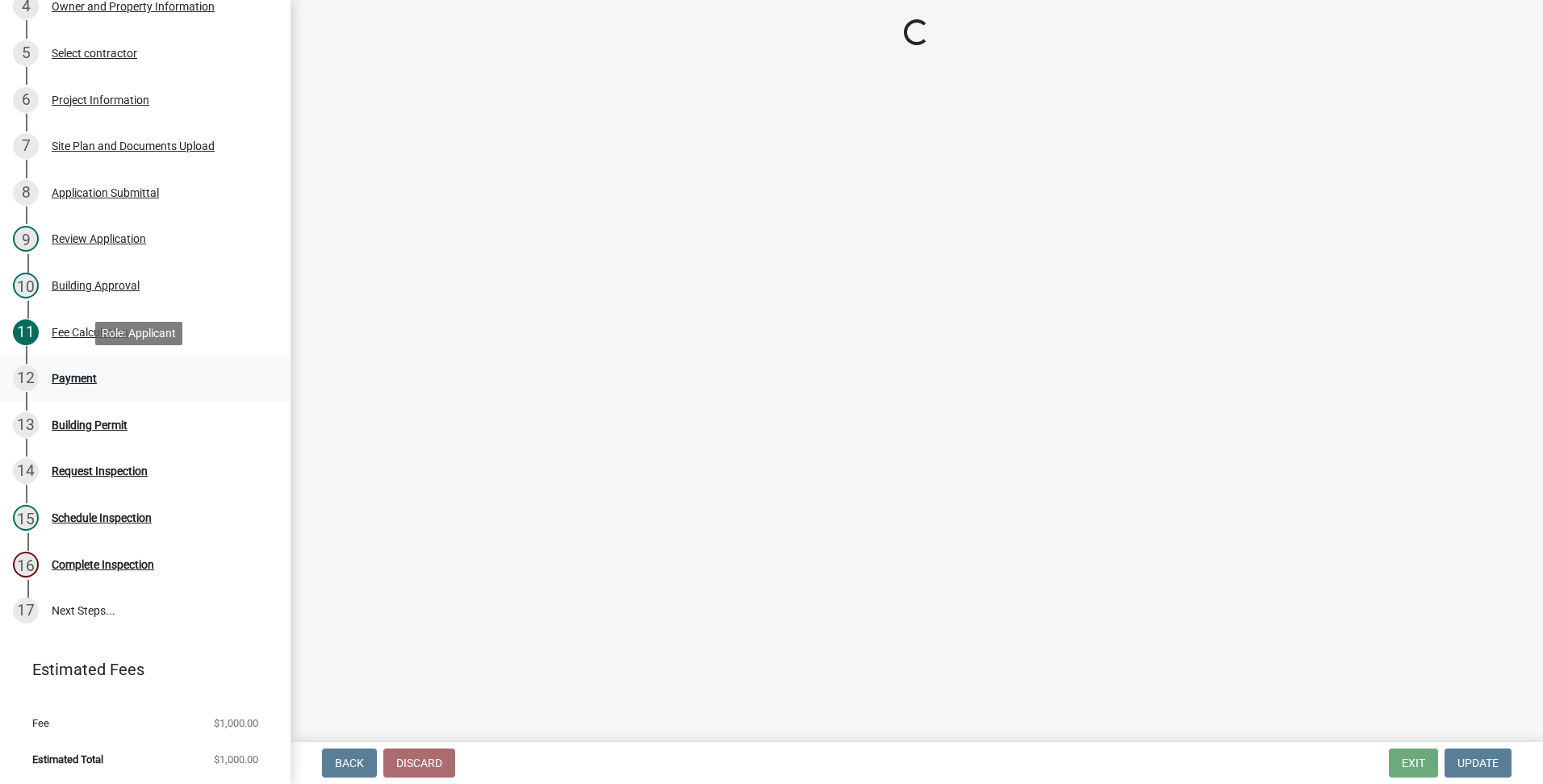
select select "1: 0"
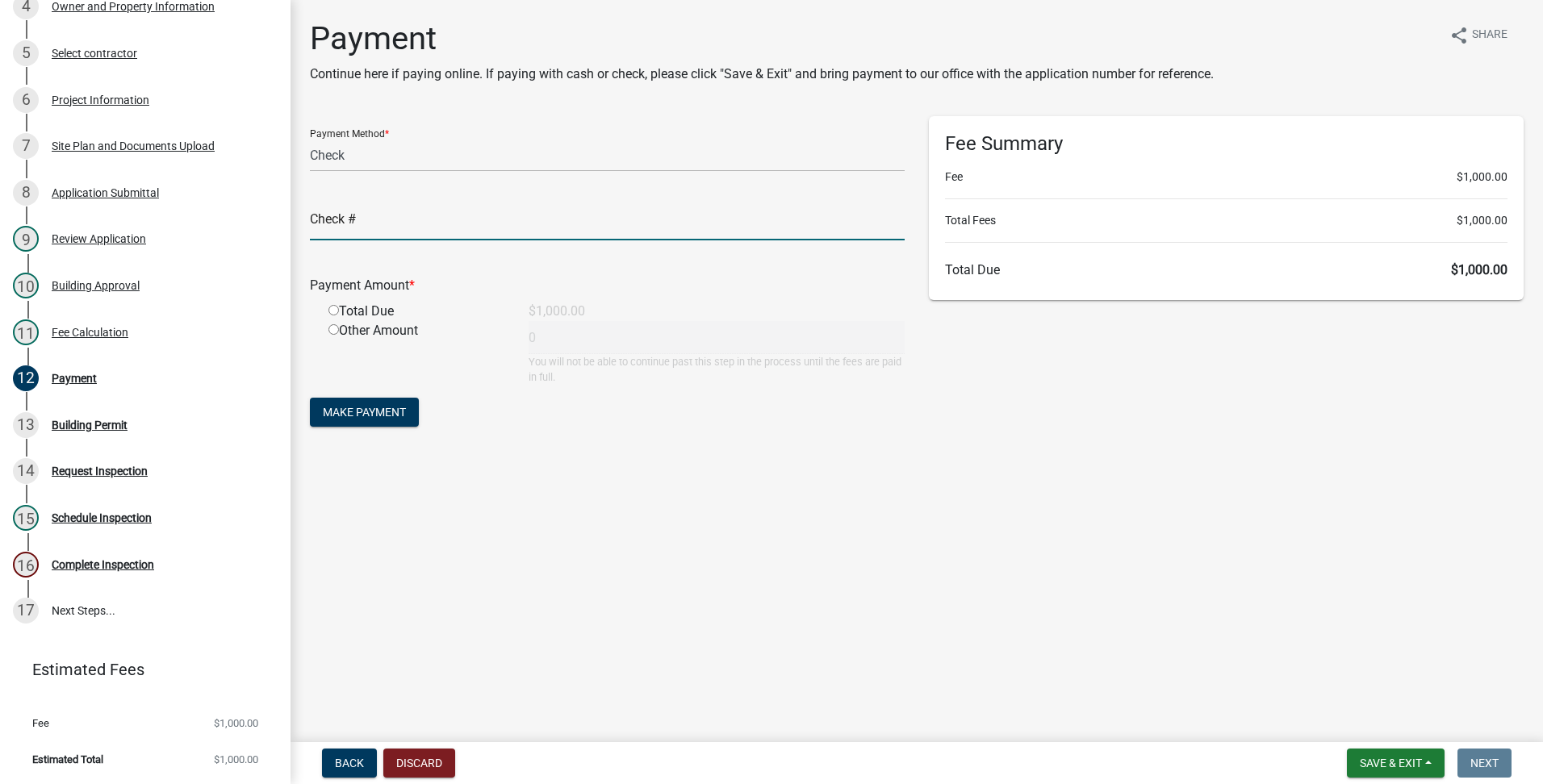
click at [317, 220] on input "text" at bounding box center [608, 224] width 595 height 33
type input "010"
click at [331, 308] on input "radio" at bounding box center [333, 310] width 10 height 10
radio input "true"
type input "1000"
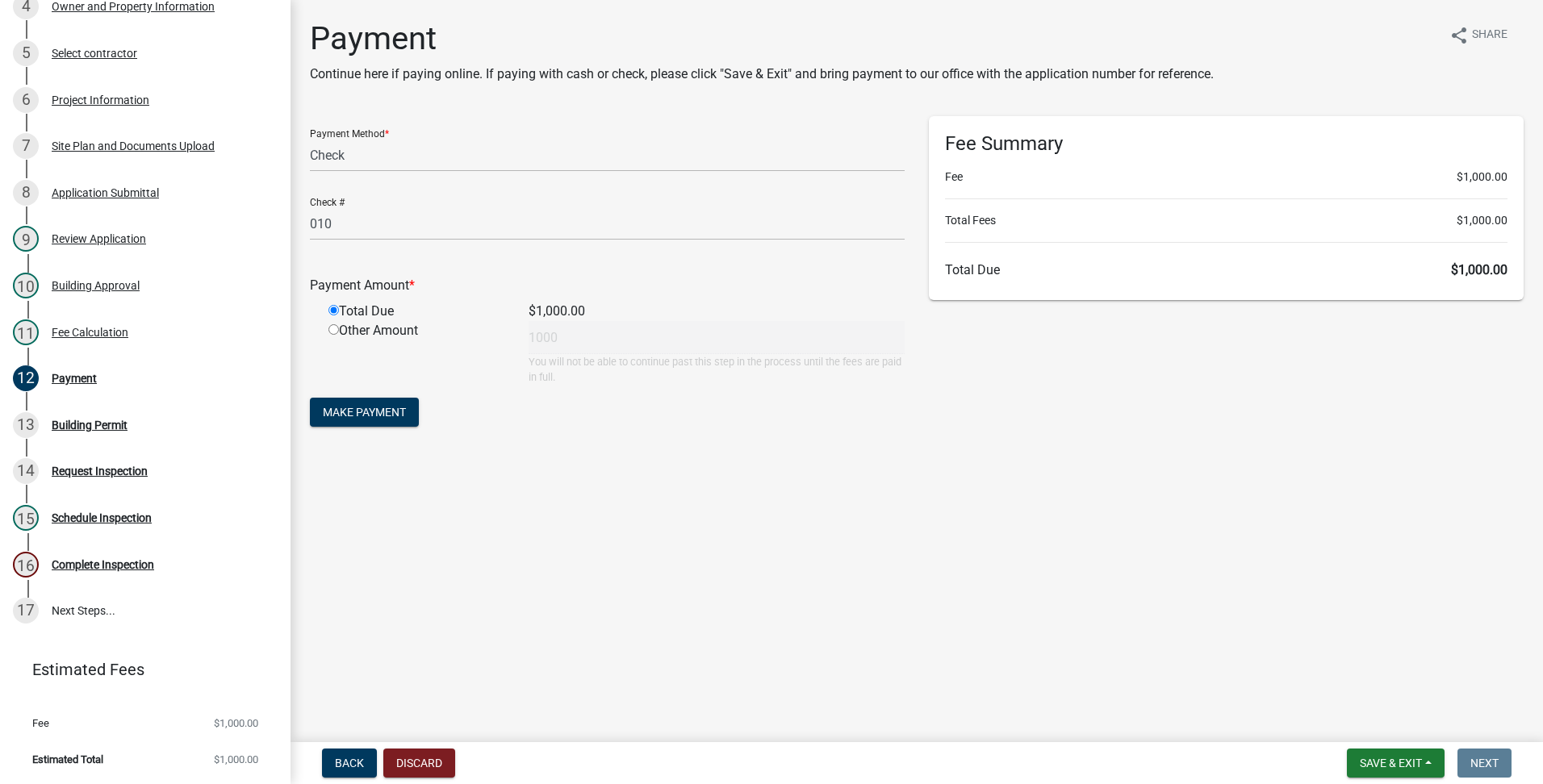
click at [331, 308] on input "radio" at bounding box center [333, 310] width 10 height 10
click at [351, 422] on button "Make Payment" at bounding box center [364, 412] width 109 height 29
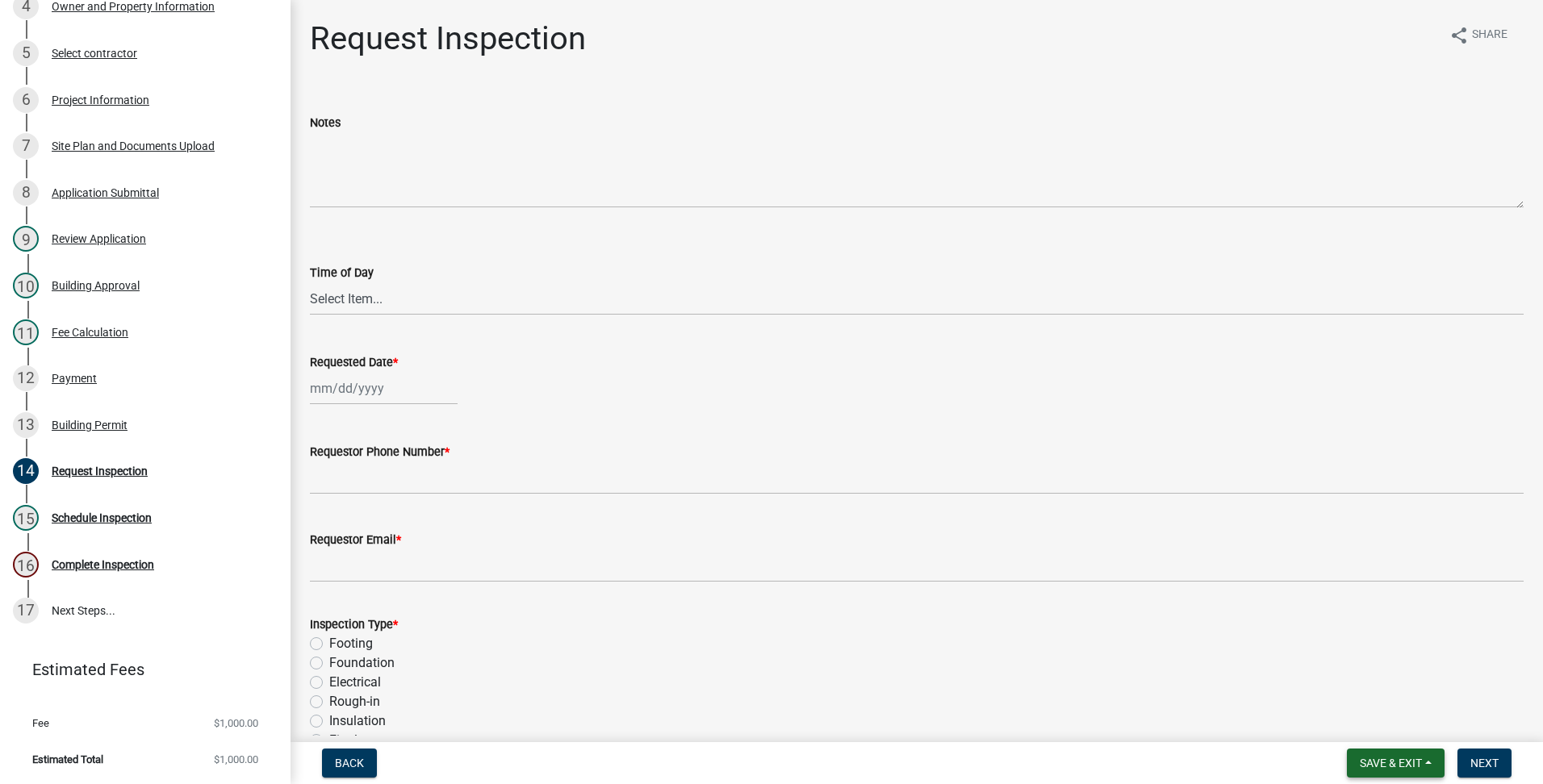
click at [1409, 752] on button "Save & Exit" at bounding box center [1396, 763] width 98 height 29
click at [1390, 726] on button "Save & Exit" at bounding box center [1380, 721] width 129 height 39
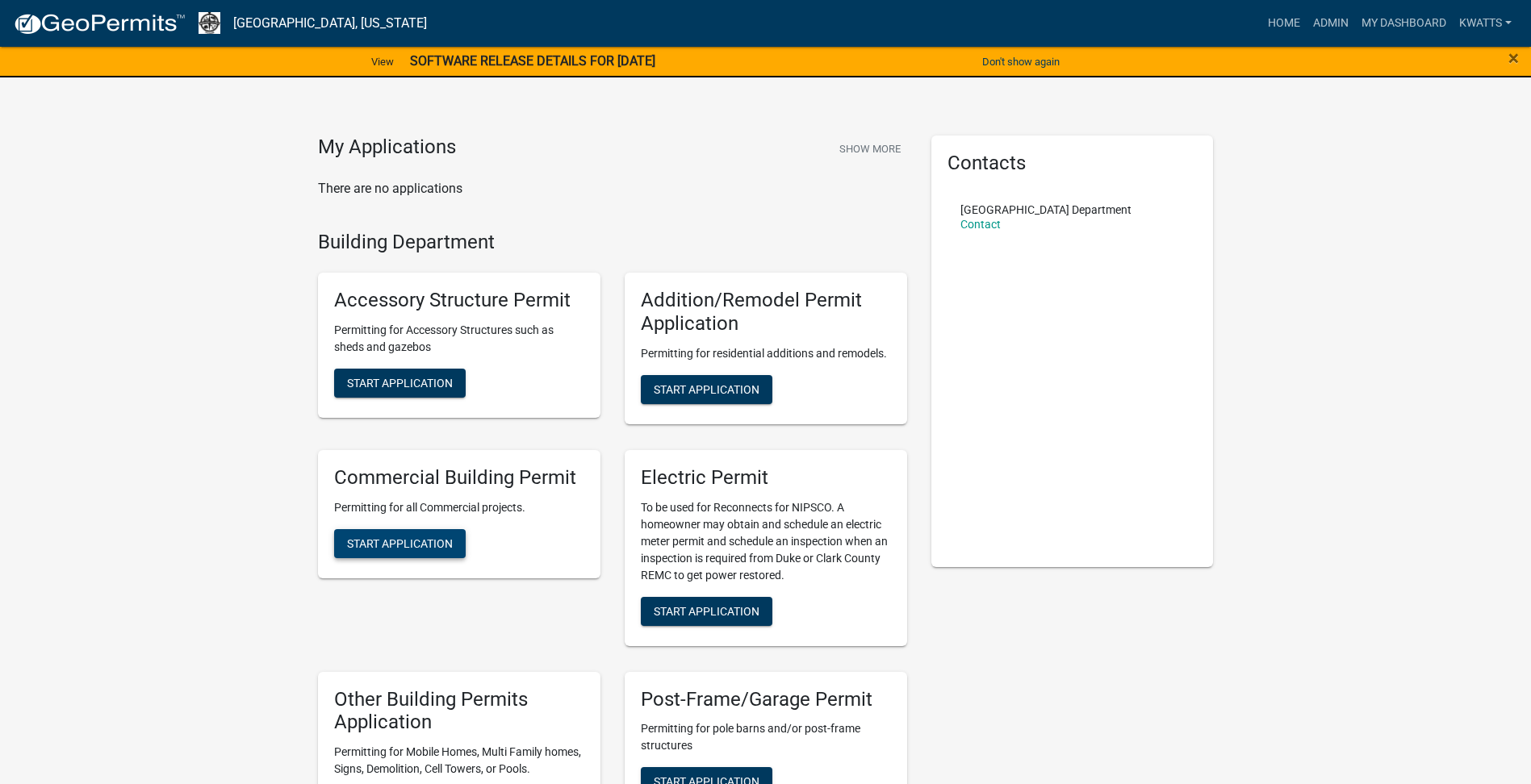
click at [435, 539] on span "Start Application" at bounding box center [399, 542] width 105 height 13
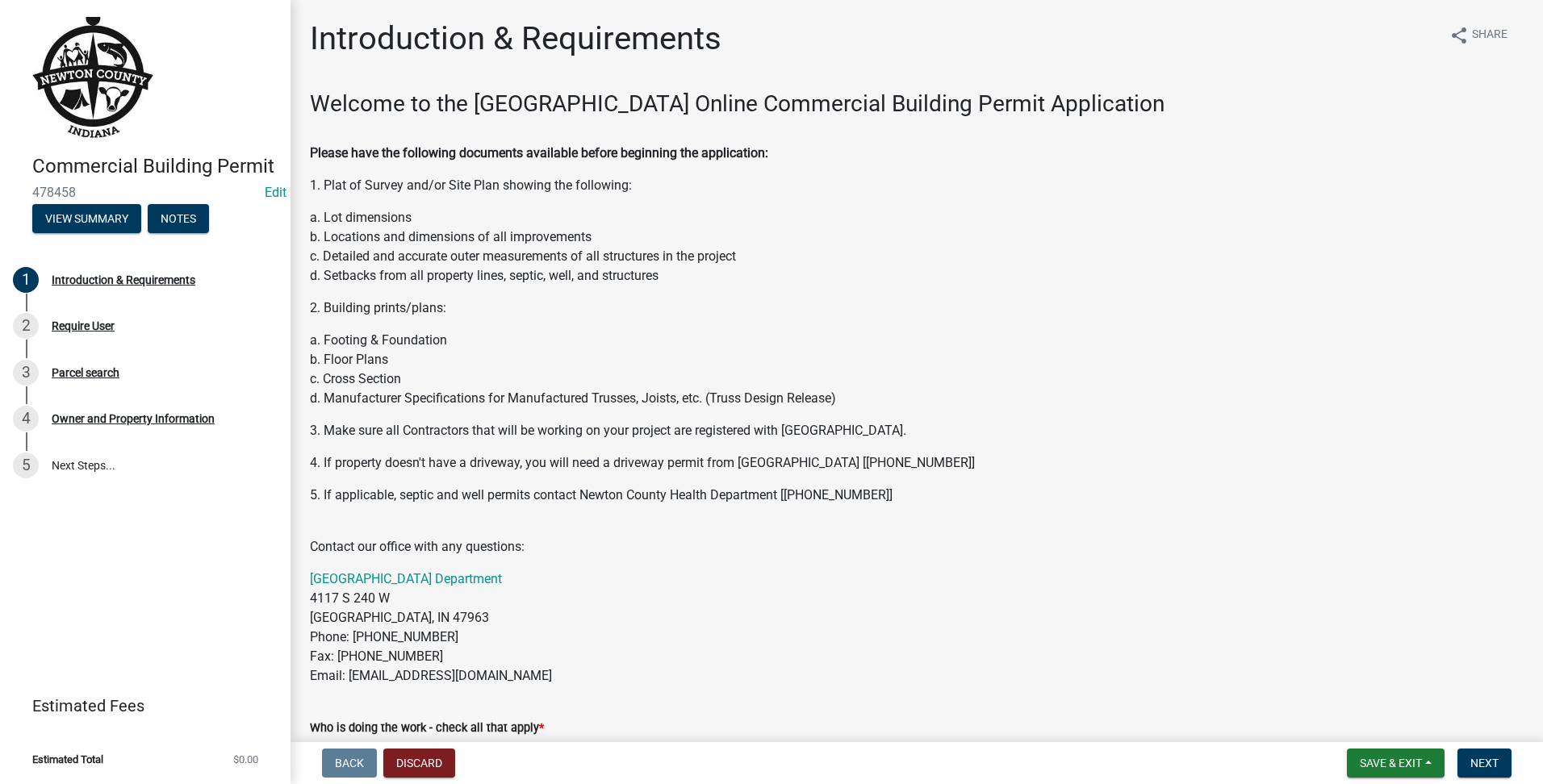
scroll to position [404, 0]
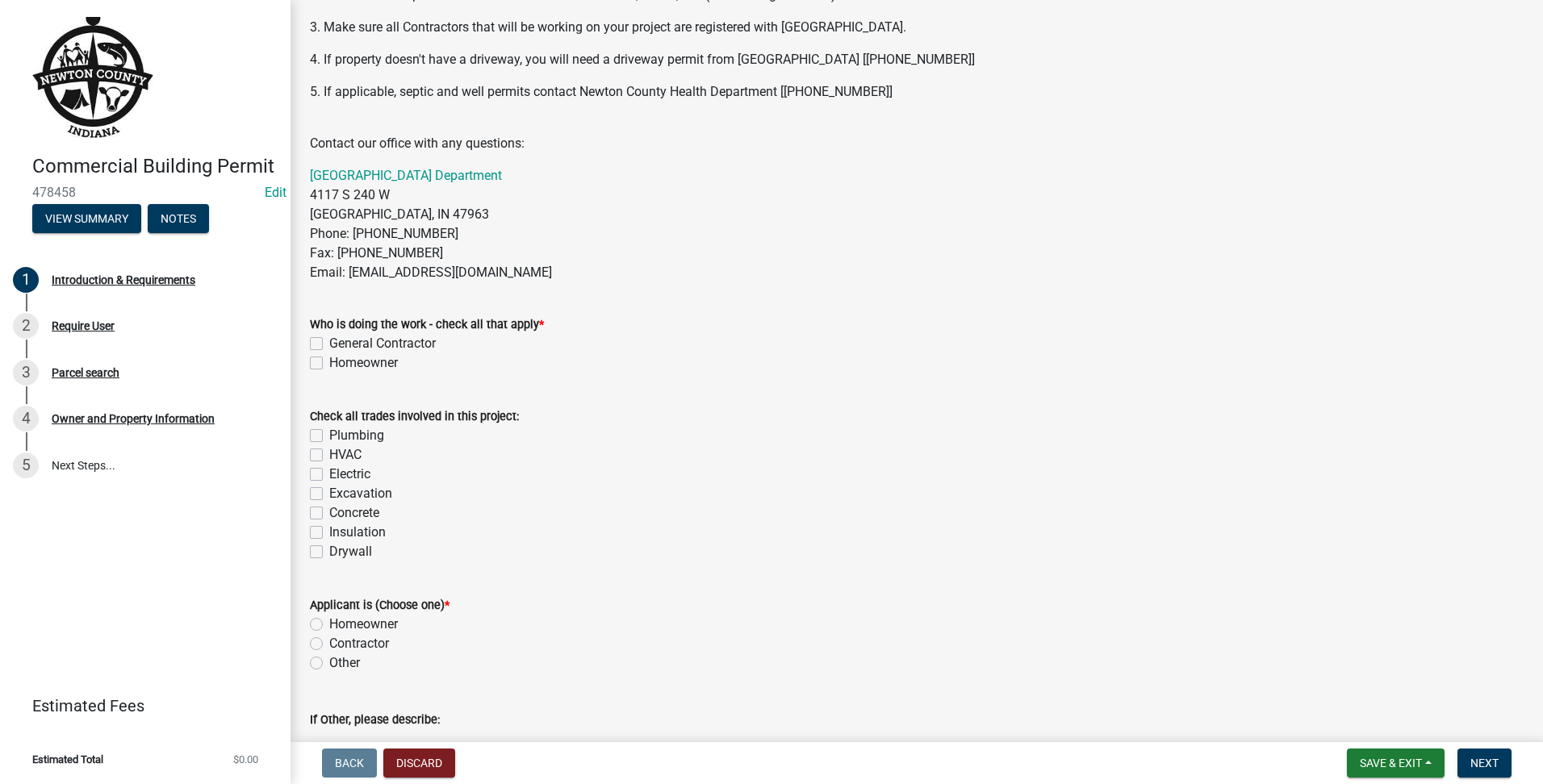
click at [329, 344] on label "General Contractor" at bounding box center [382, 344] width 106 height 20
click at [329, 344] on input "General Contractor" at bounding box center [334, 339] width 10 height 10
checkbox input "true"
checkbox input "false"
click at [329, 492] on label "Excavation" at bounding box center [360, 494] width 63 height 20
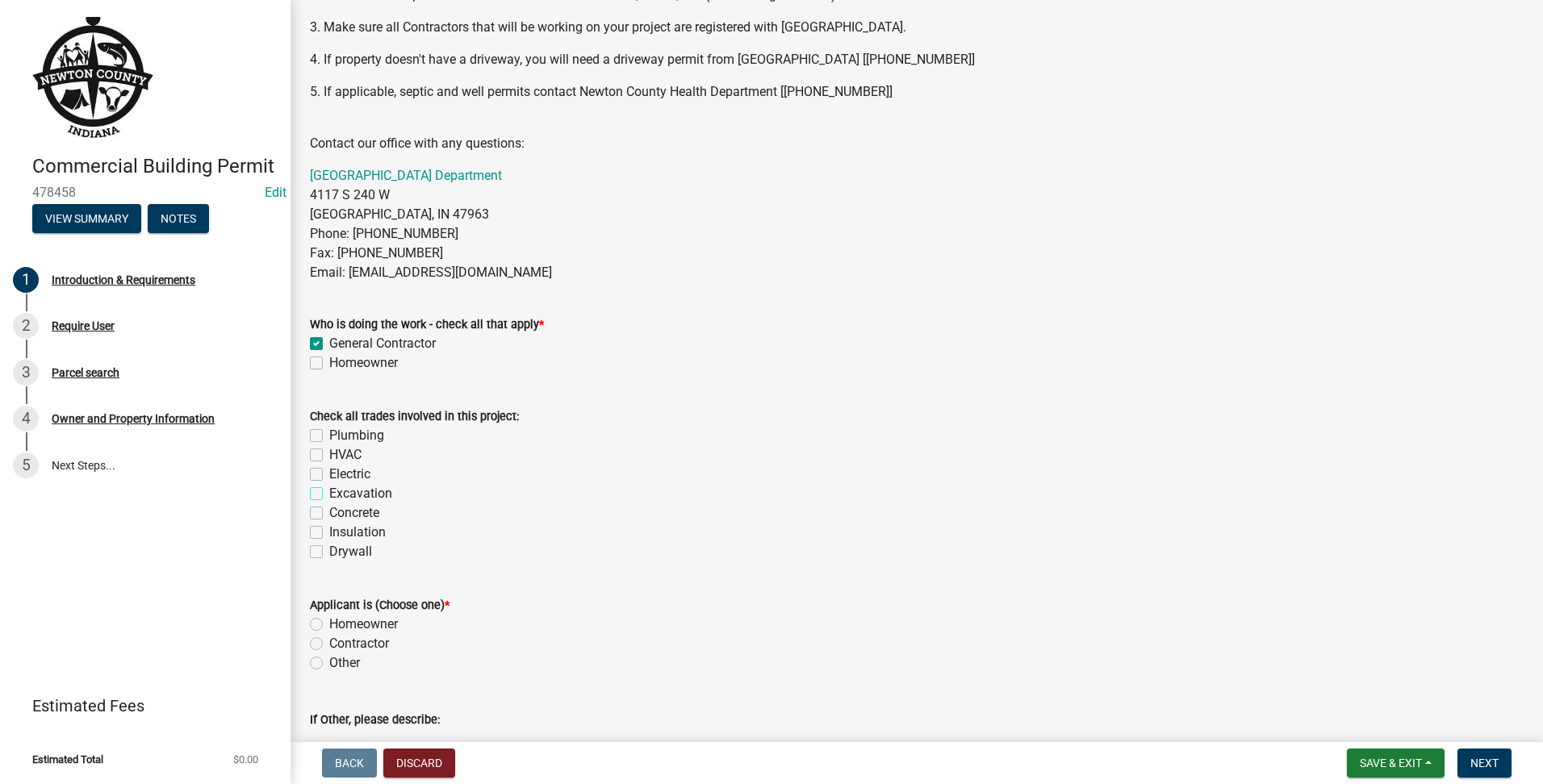
click at [329, 492] on input "Excavation" at bounding box center [334, 489] width 10 height 10
checkbox input "true"
checkbox input "false"
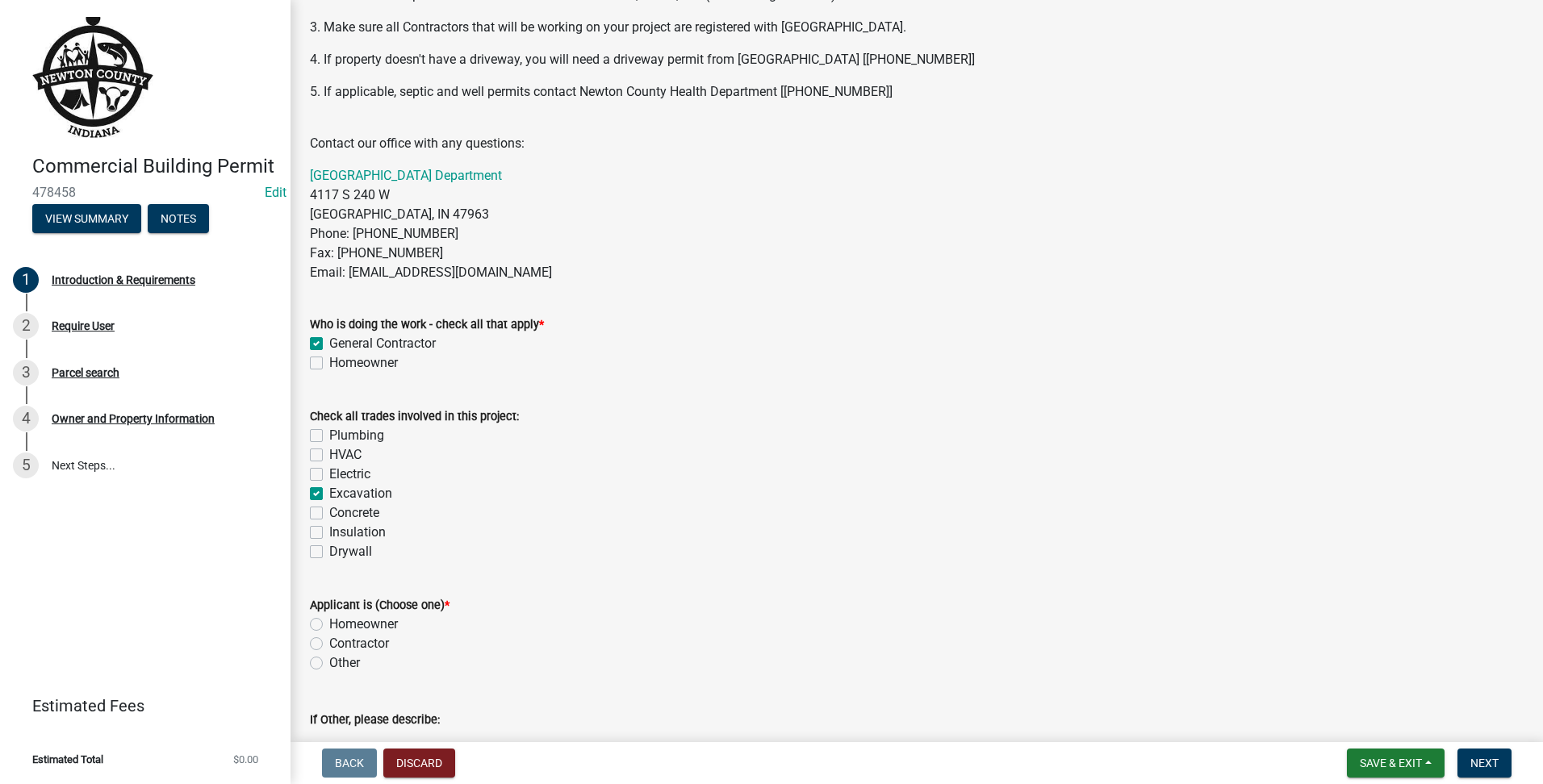
checkbox input "true"
checkbox input "false"
click at [329, 471] on label "Electric" at bounding box center [350, 474] width 41 height 20
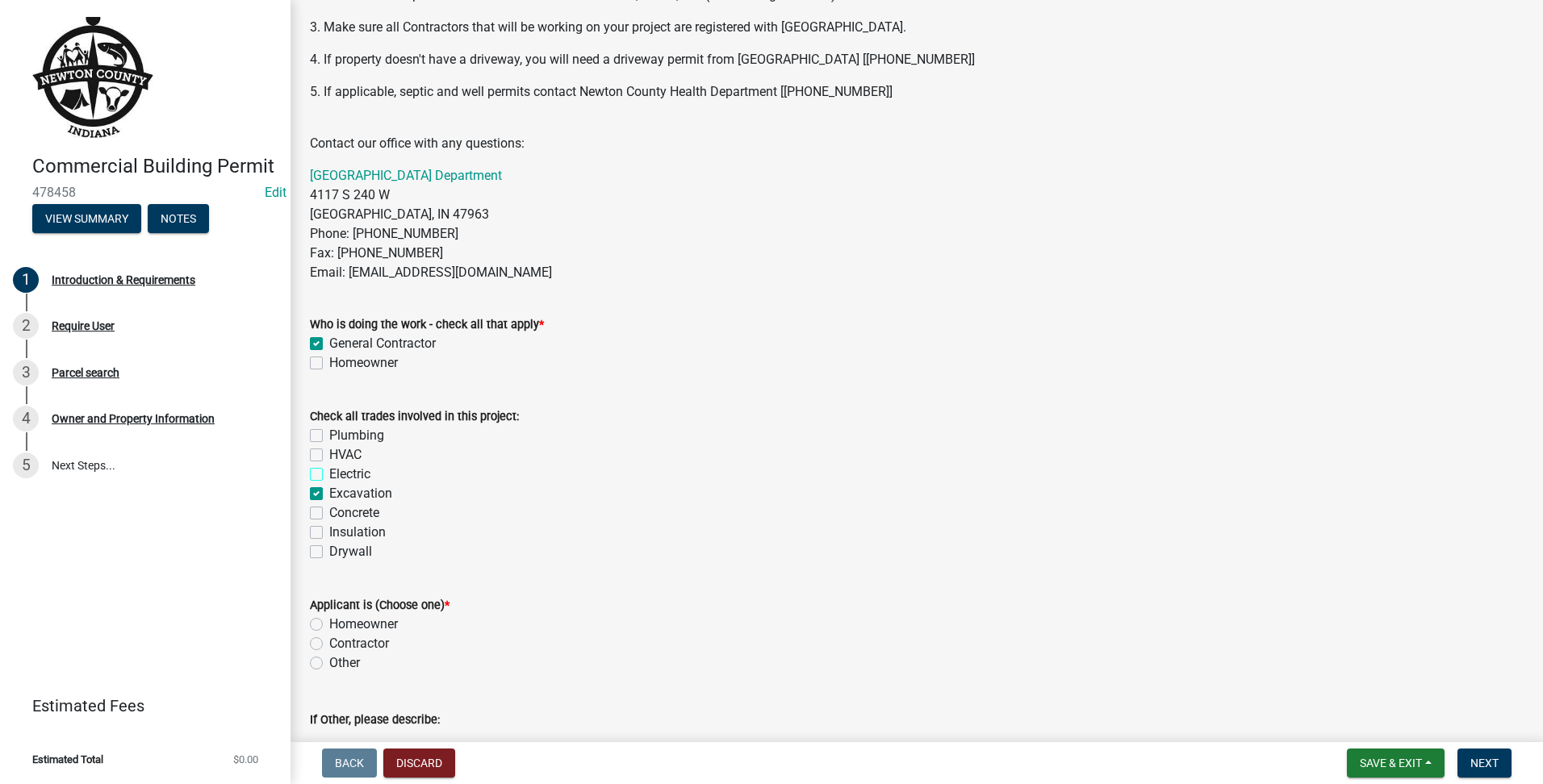
click at [329, 471] on input "Electric" at bounding box center [334, 470] width 10 height 10
checkbox input "true"
checkbox input "false"
checkbox input "true"
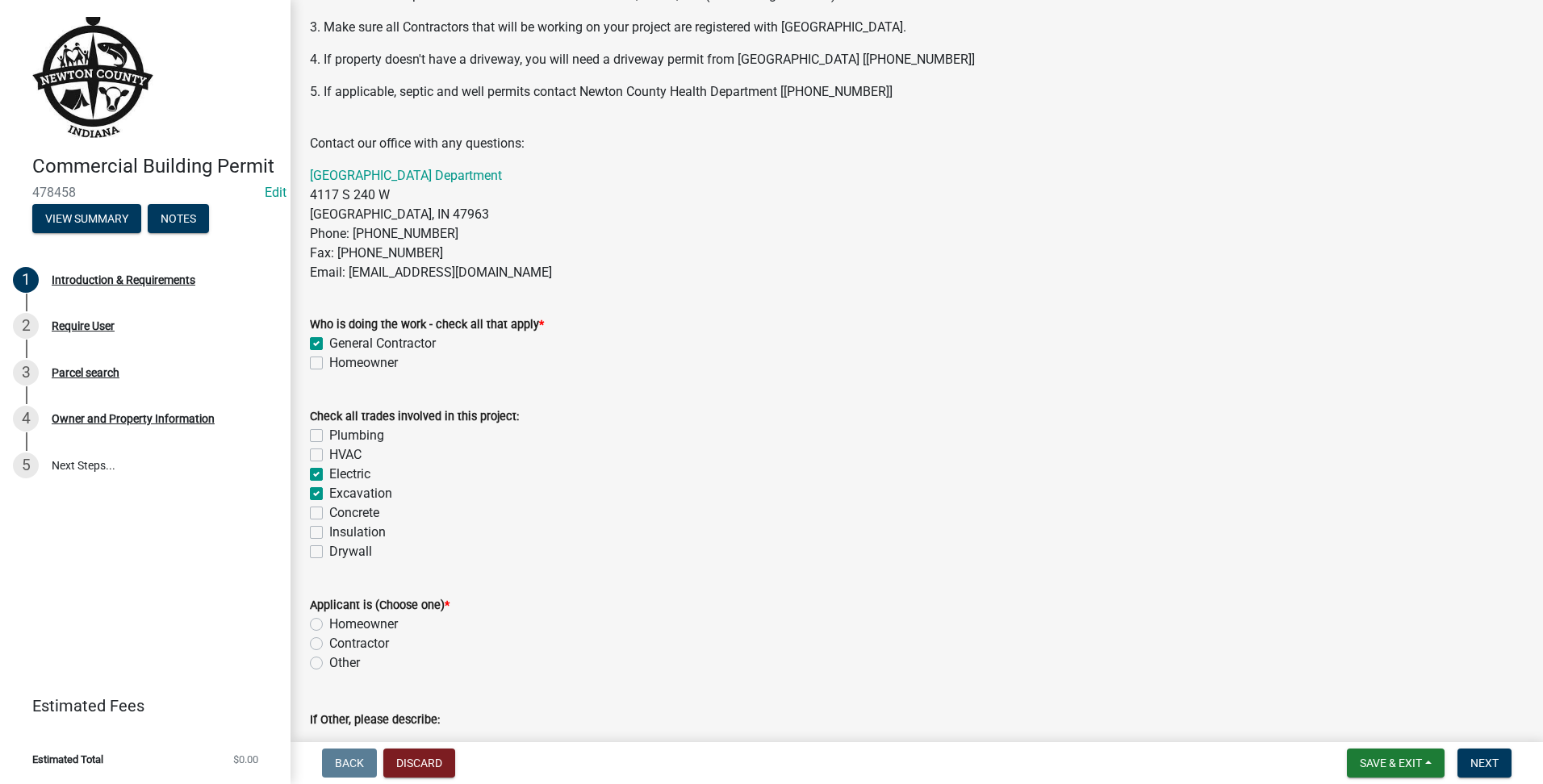
checkbox input "true"
checkbox input "false"
click at [329, 514] on label "Concrete" at bounding box center [354, 513] width 50 height 20
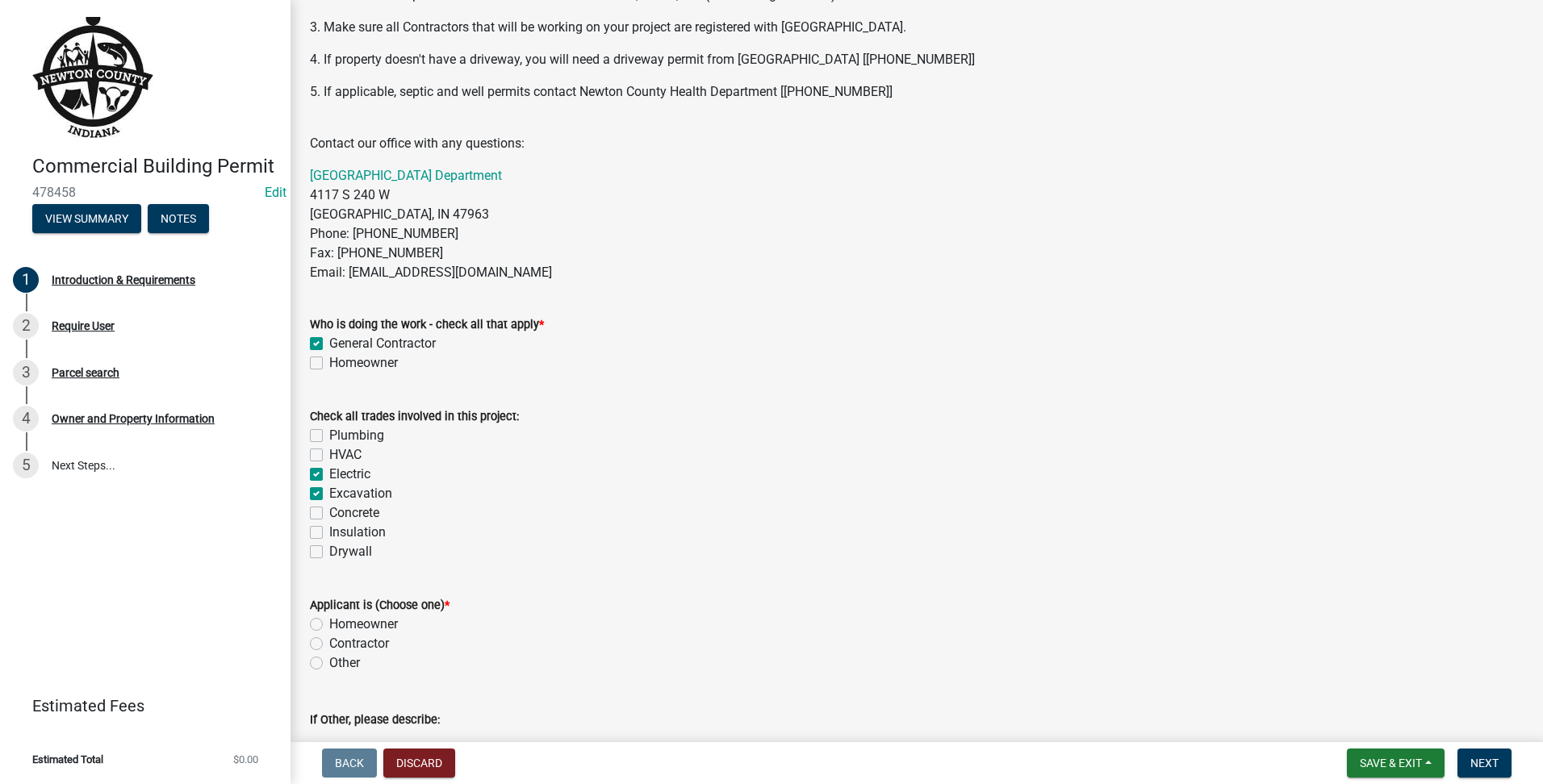
click at [329, 514] on input "Concrete" at bounding box center [334, 509] width 10 height 10
checkbox input "true"
checkbox input "false"
checkbox input "true"
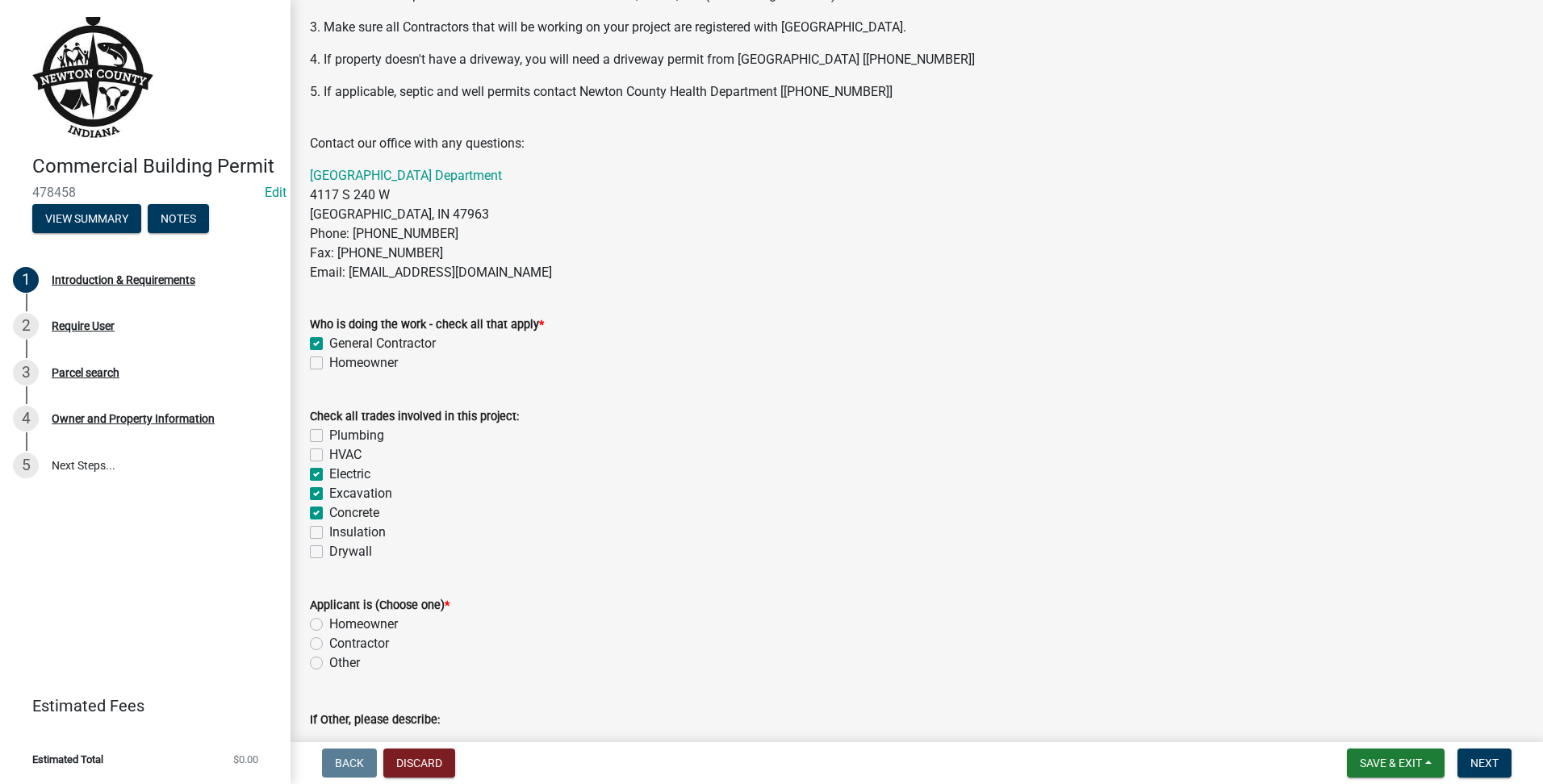
checkbox input "true"
checkbox input "false"
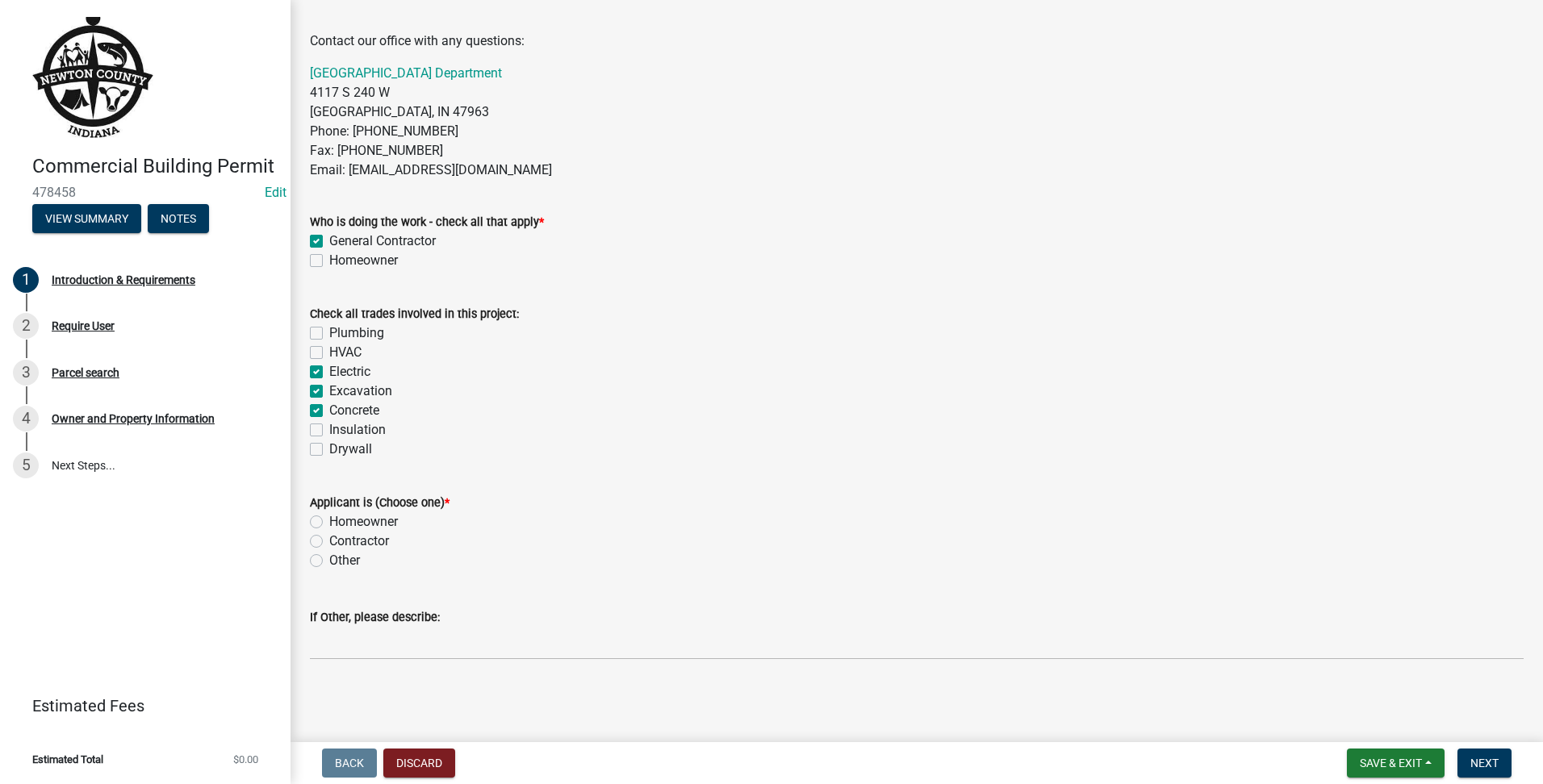
click at [329, 541] on label "Contractor" at bounding box center [359, 541] width 60 height 20
click at [329, 541] on input "Contractor" at bounding box center [334, 536] width 10 height 10
radio input "true"
click at [1484, 754] on button "Next" at bounding box center [1484, 763] width 54 height 29
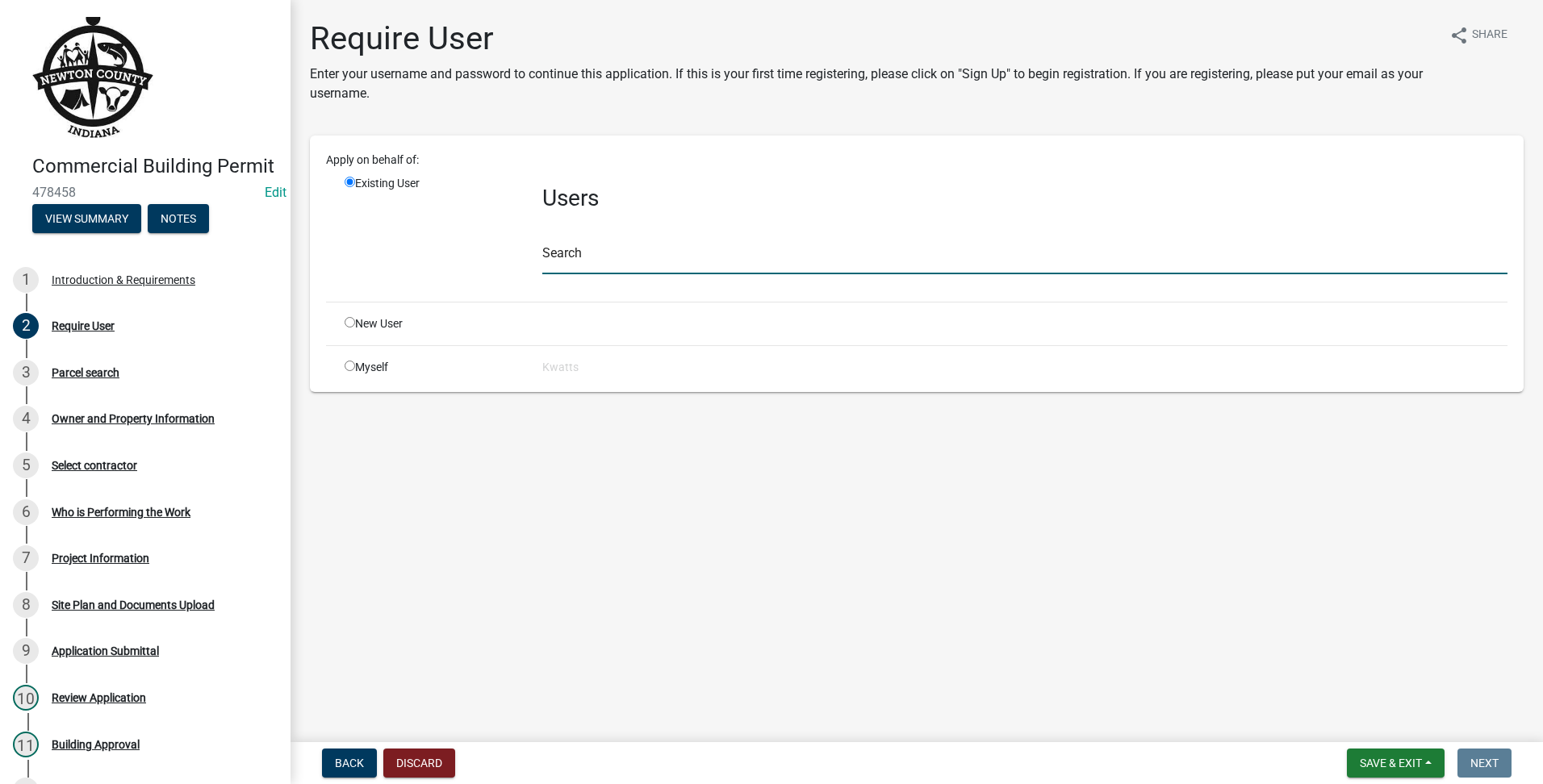
click at [633, 255] on input "text" at bounding box center [1025, 258] width 965 height 33
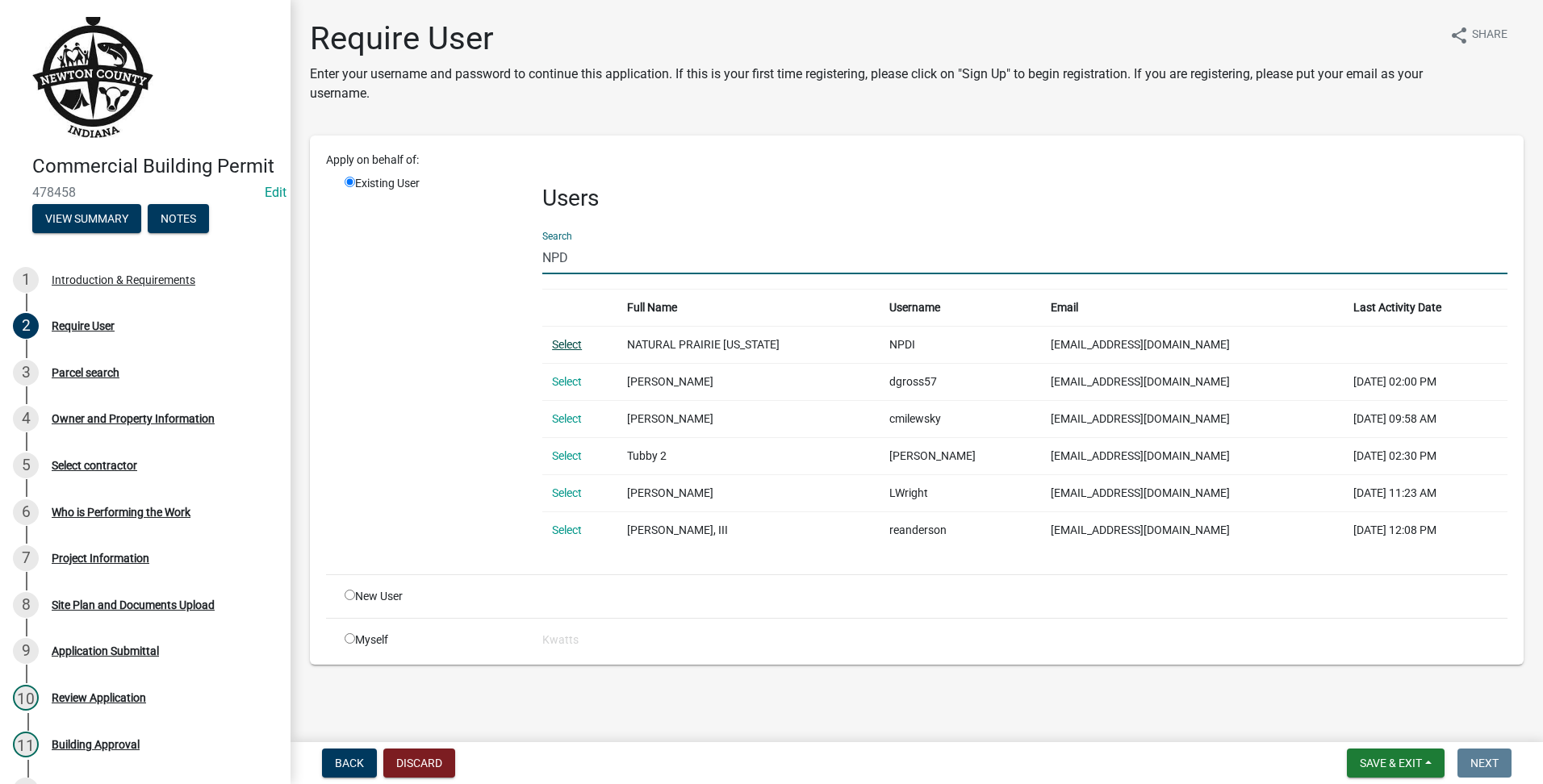
type input "NPD"
click at [563, 344] on link "Select" at bounding box center [567, 344] width 30 height 13
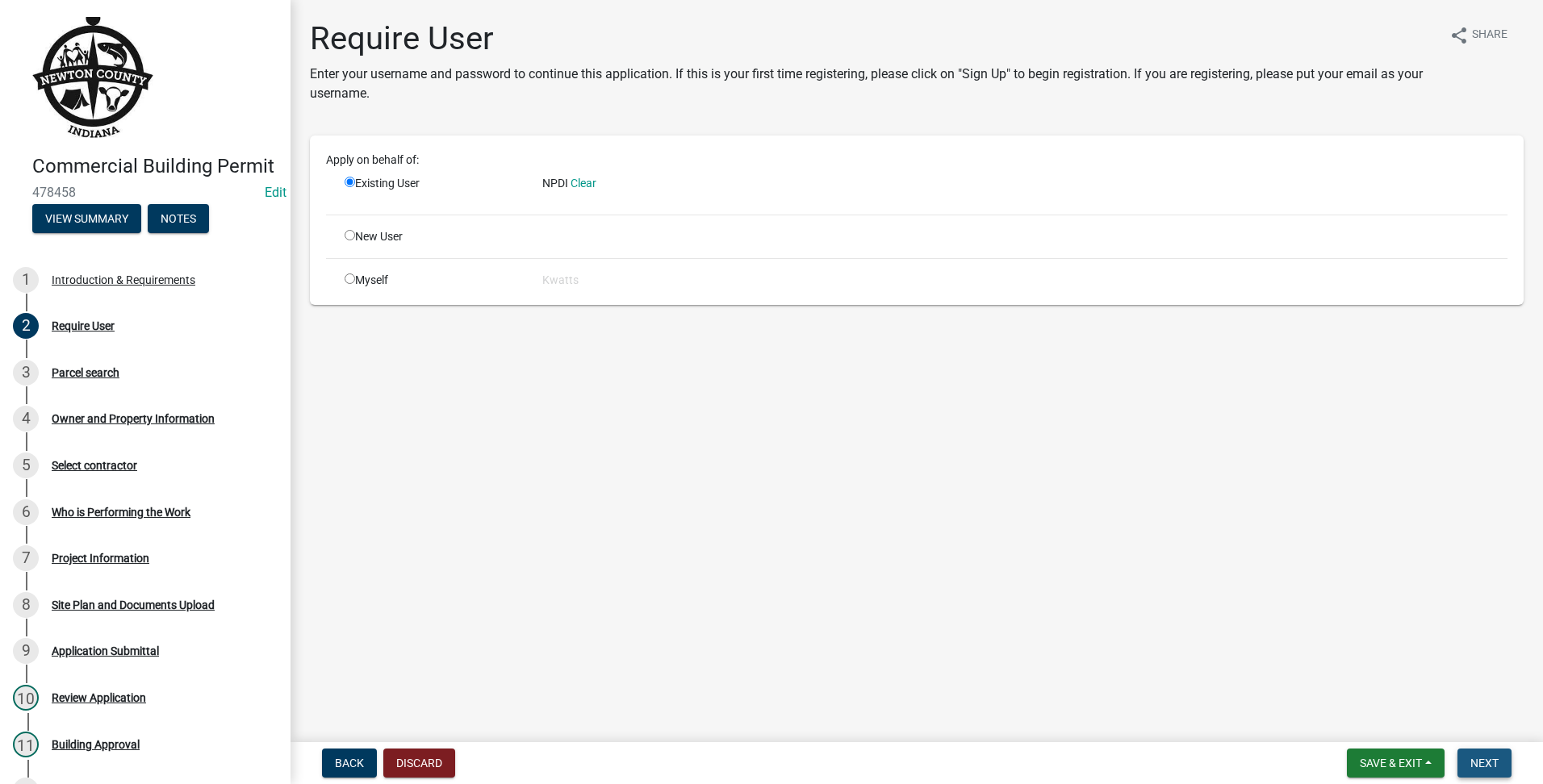
click at [1463, 766] on button "Next" at bounding box center [1484, 763] width 54 height 29
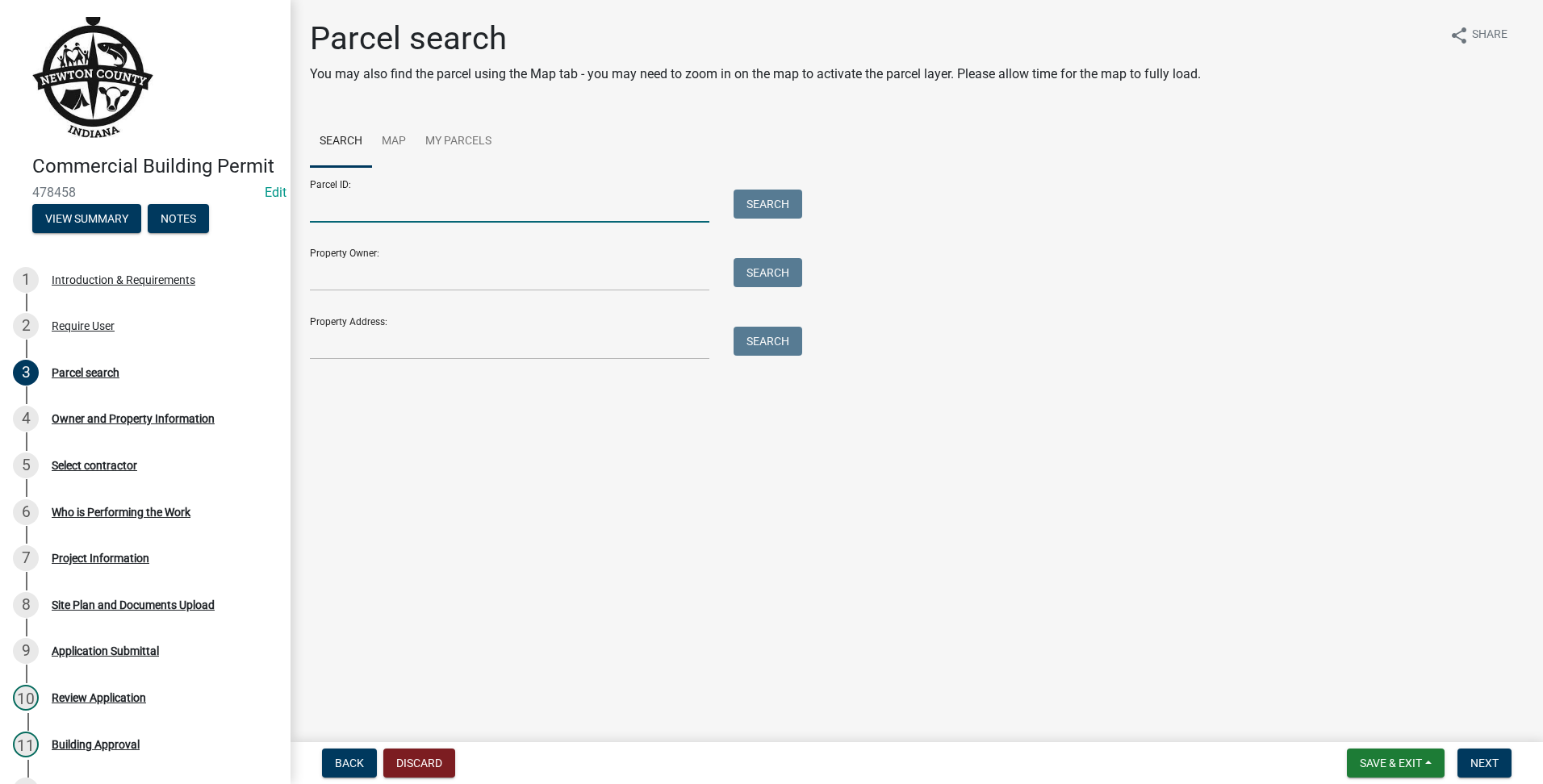
click at [343, 200] on input "Parcel ID:" at bounding box center [510, 206] width 399 height 33
type input "56-05-01-441-001.000-013"
type input "IN"
type input "11434 N 600 E"
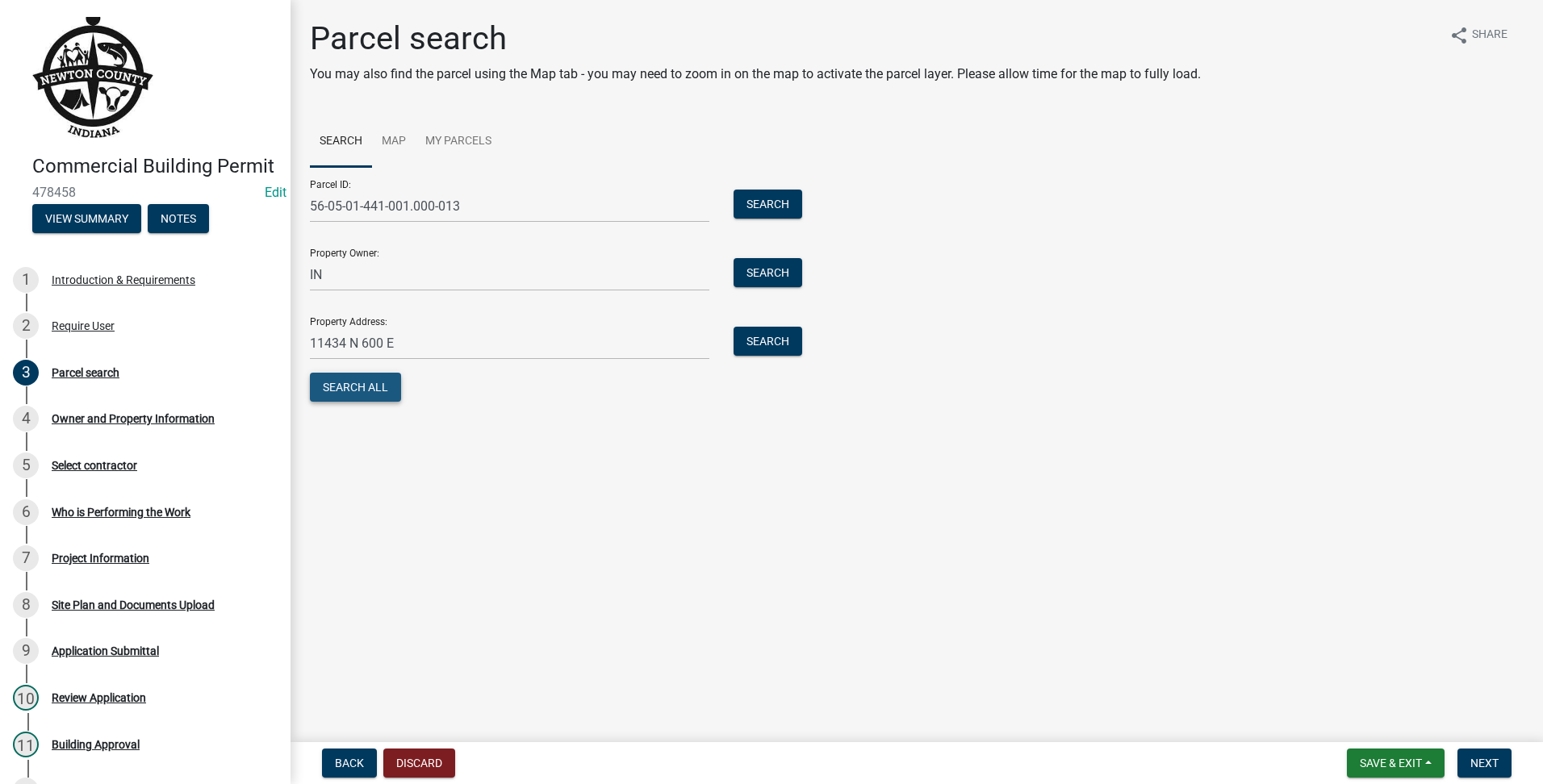
click at [355, 383] on button "Search All" at bounding box center [356, 387] width 91 height 29
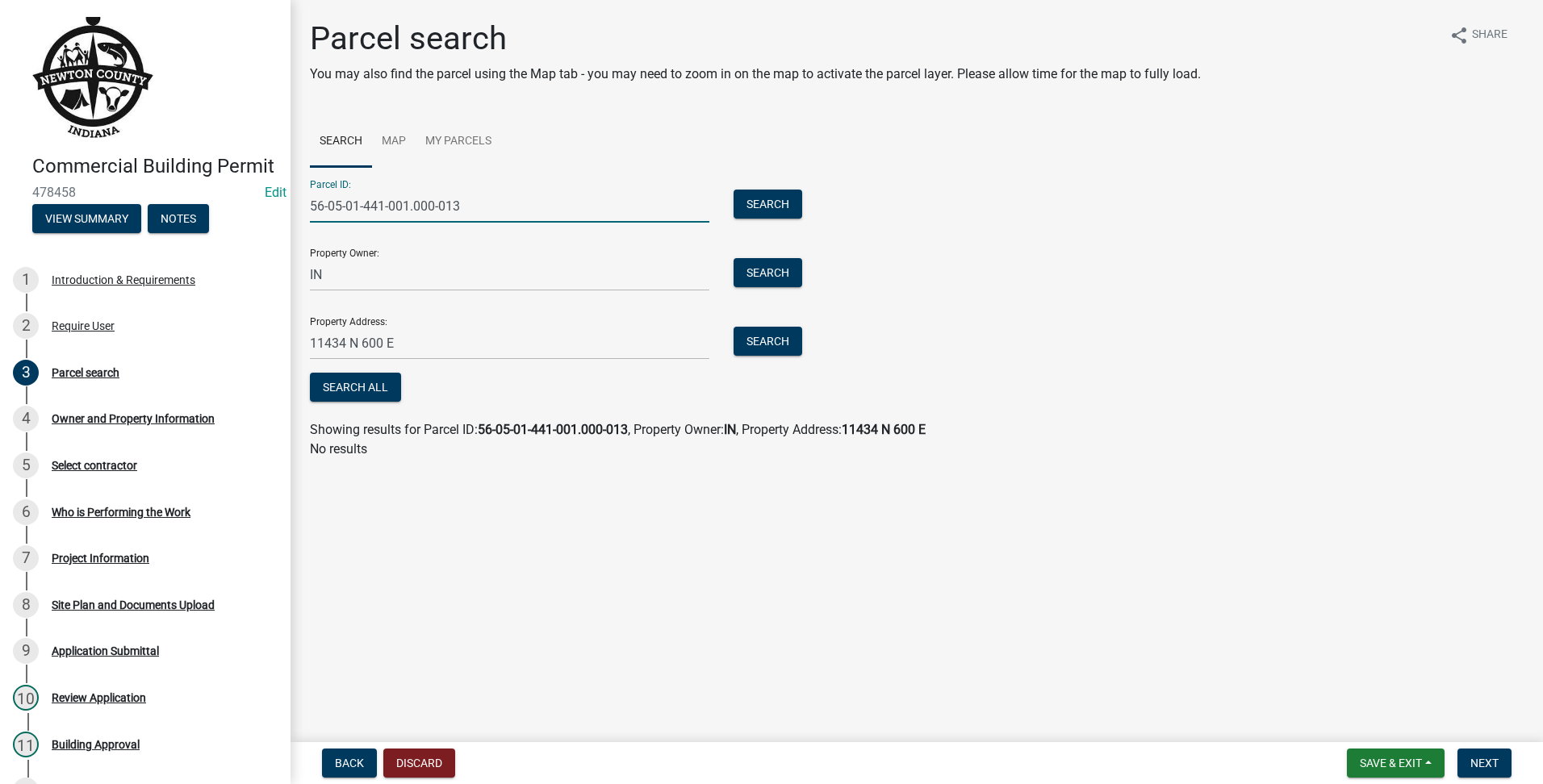
drag, startPoint x: 477, startPoint y: 201, endPoint x: -3, endPoint y: 130, distance: 485.2
click at [0, 130] on html "Internet Explorer does NOT work with GeoPermits. Get a new browser for more sec…" at bounding box center [772, 392] width 1543 height 784
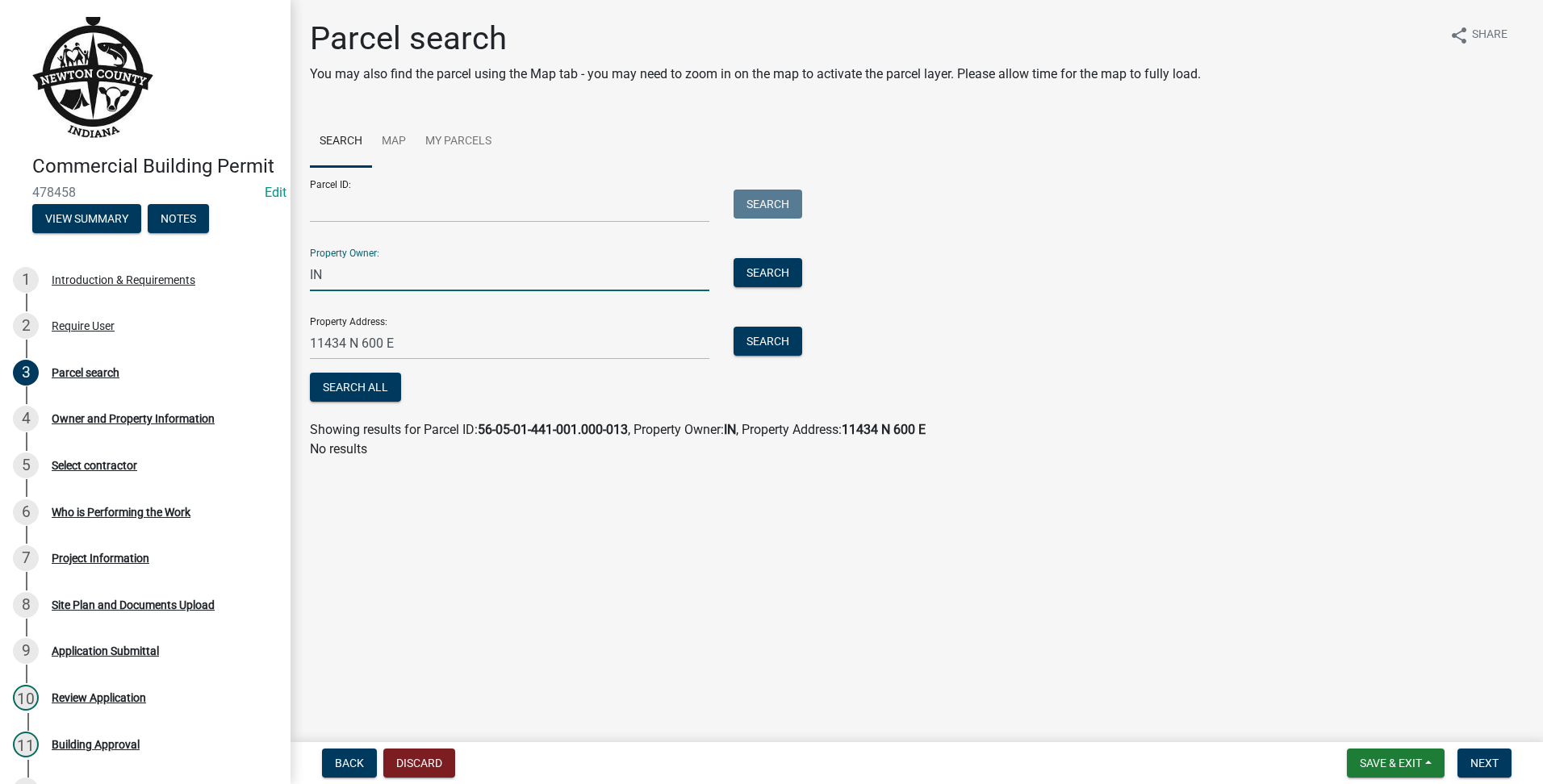
drag, startPoint x: 484, startPoint y: 274, endPoint x: -3, endPoint y: 218, distance: 490.2
click at [0, 218] on html "Internet Explorer does NOT work with GeoPermits. Get a new browser for more sec…" at bounding box center [772, 392] width 1543 height 784
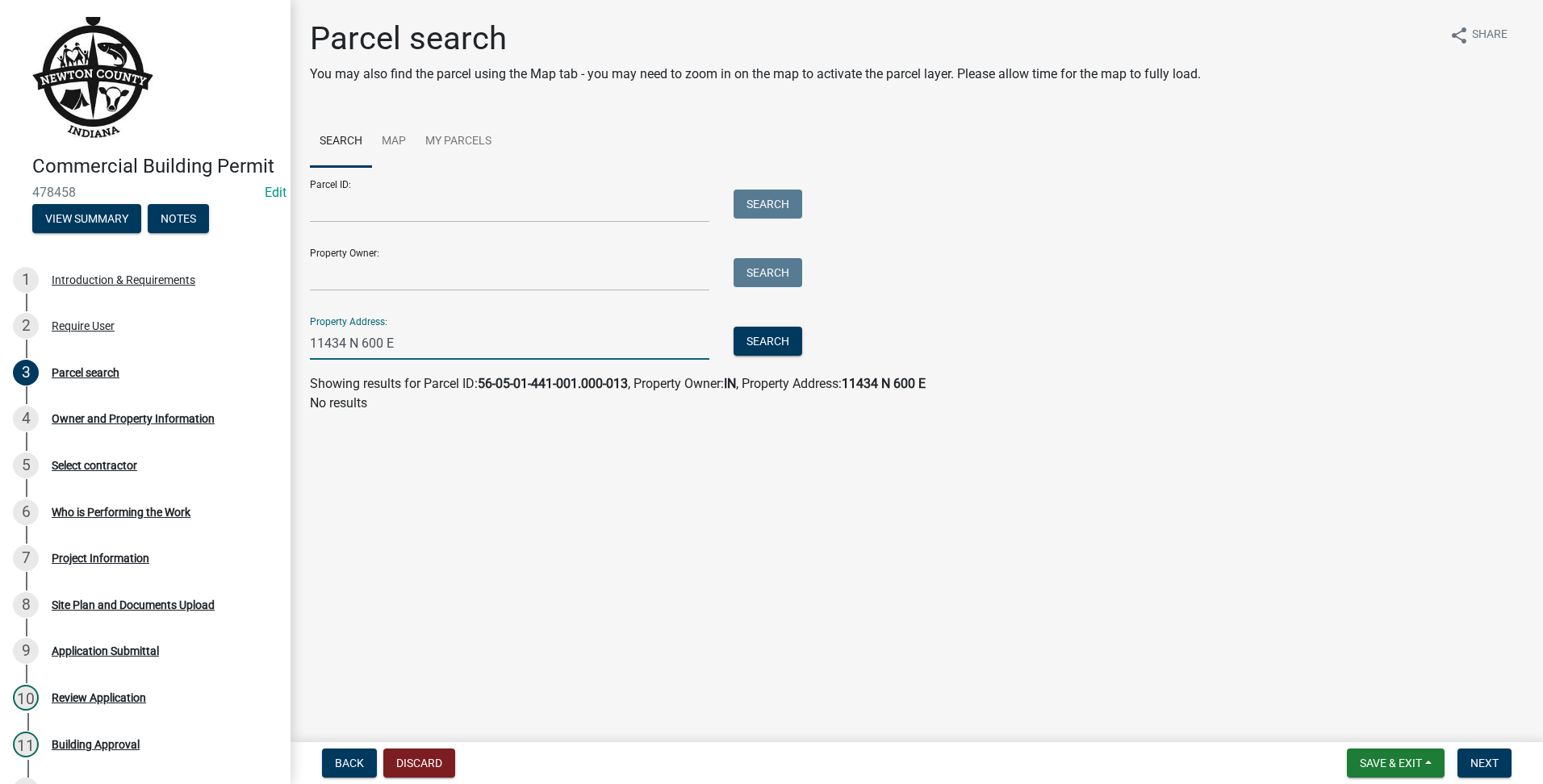
drag, startPoint x: 615, startPoint y: 330, endPoint x: 289, endPoint y: 249, distance: 335.9
click at [0, 275] on div "Commercial Building Permit 478458 Edit View Summary Notes 1 Introduction & Requ…" at bounding box center [772, 392] width 1543 height 784
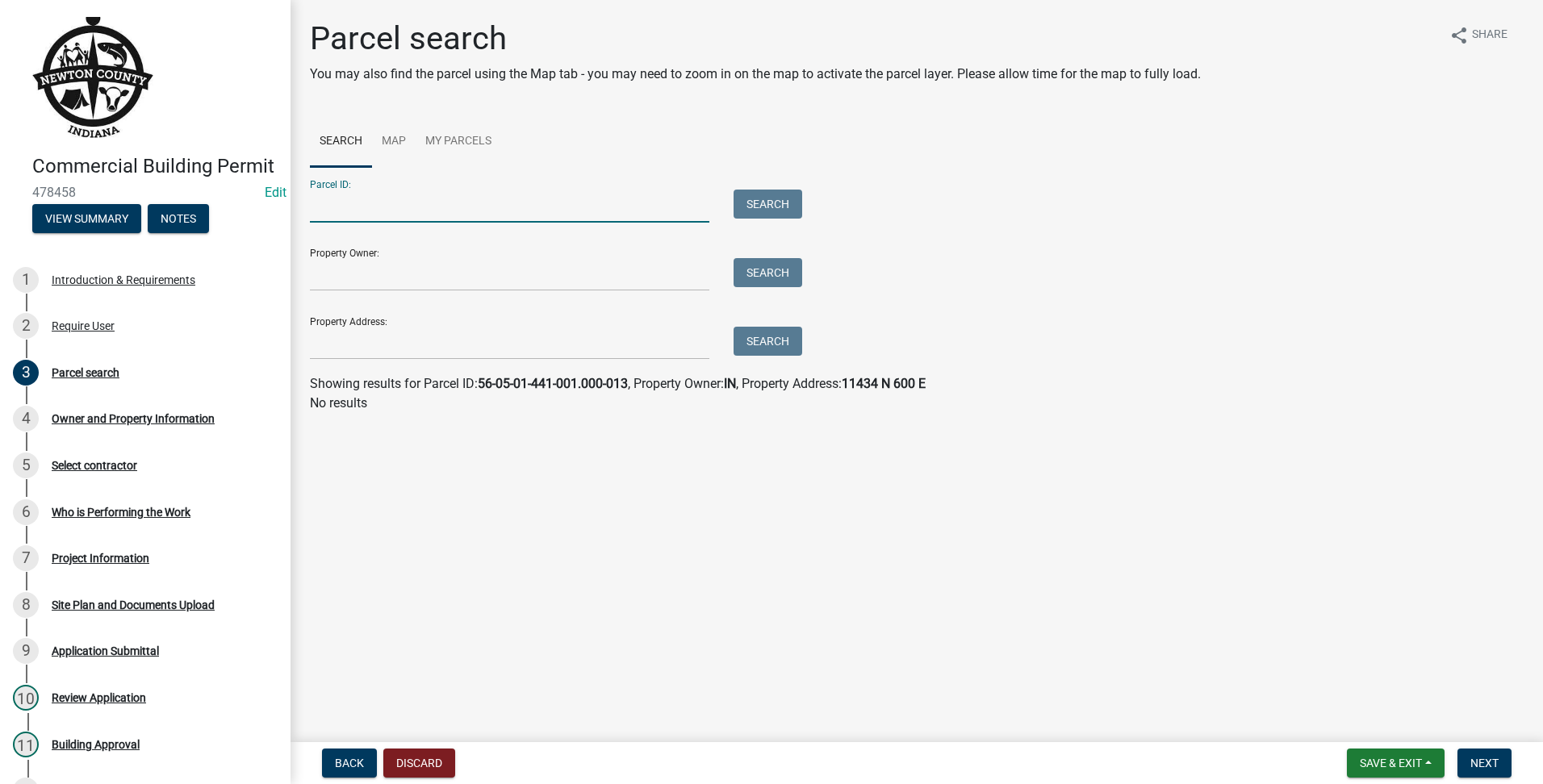
click at [398, 213] on input "Parcel ID:" at bounding box center [510, 206] width 399 height 33
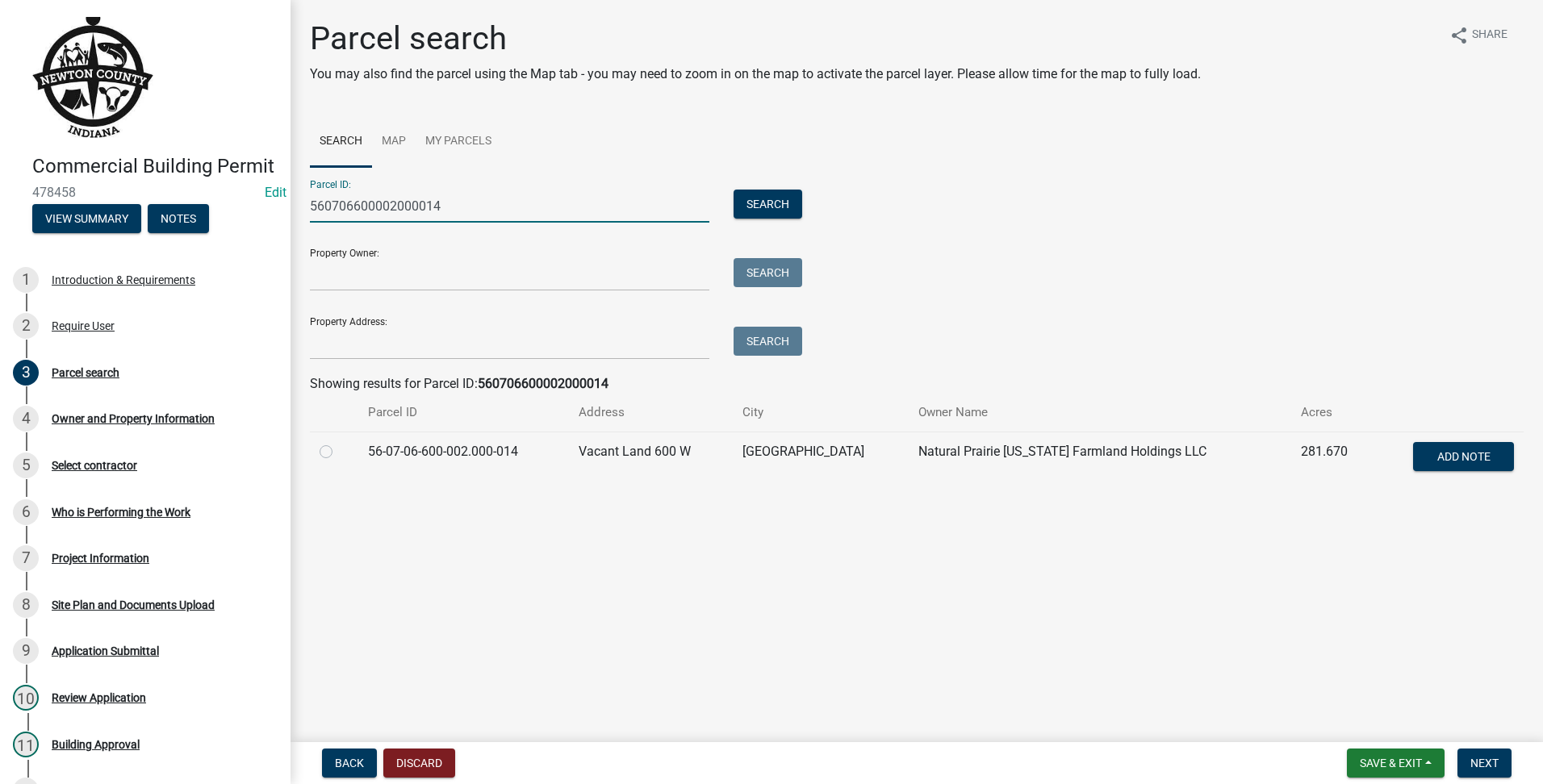
type input "560706600002000014"
click at [339, 442] on label at bounding box center [339, 442] width 0 height 0
click at [339, 452] on input "radio" at bounding box center [344, 447] width 10 height 10
radio input "true"
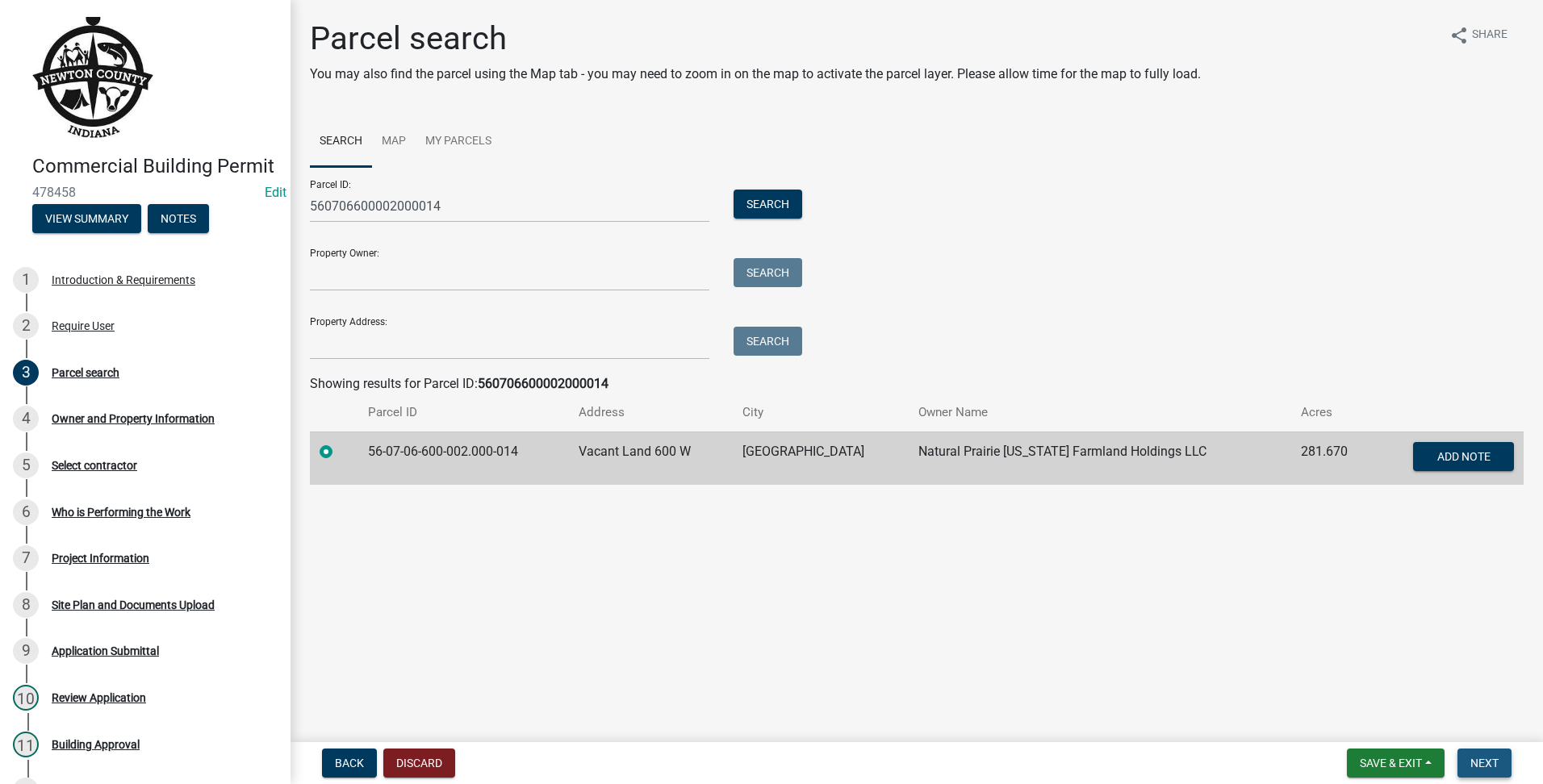
click at [1471, 763] on span "Next" at bounding box center [1484, 763] width 28 height 13
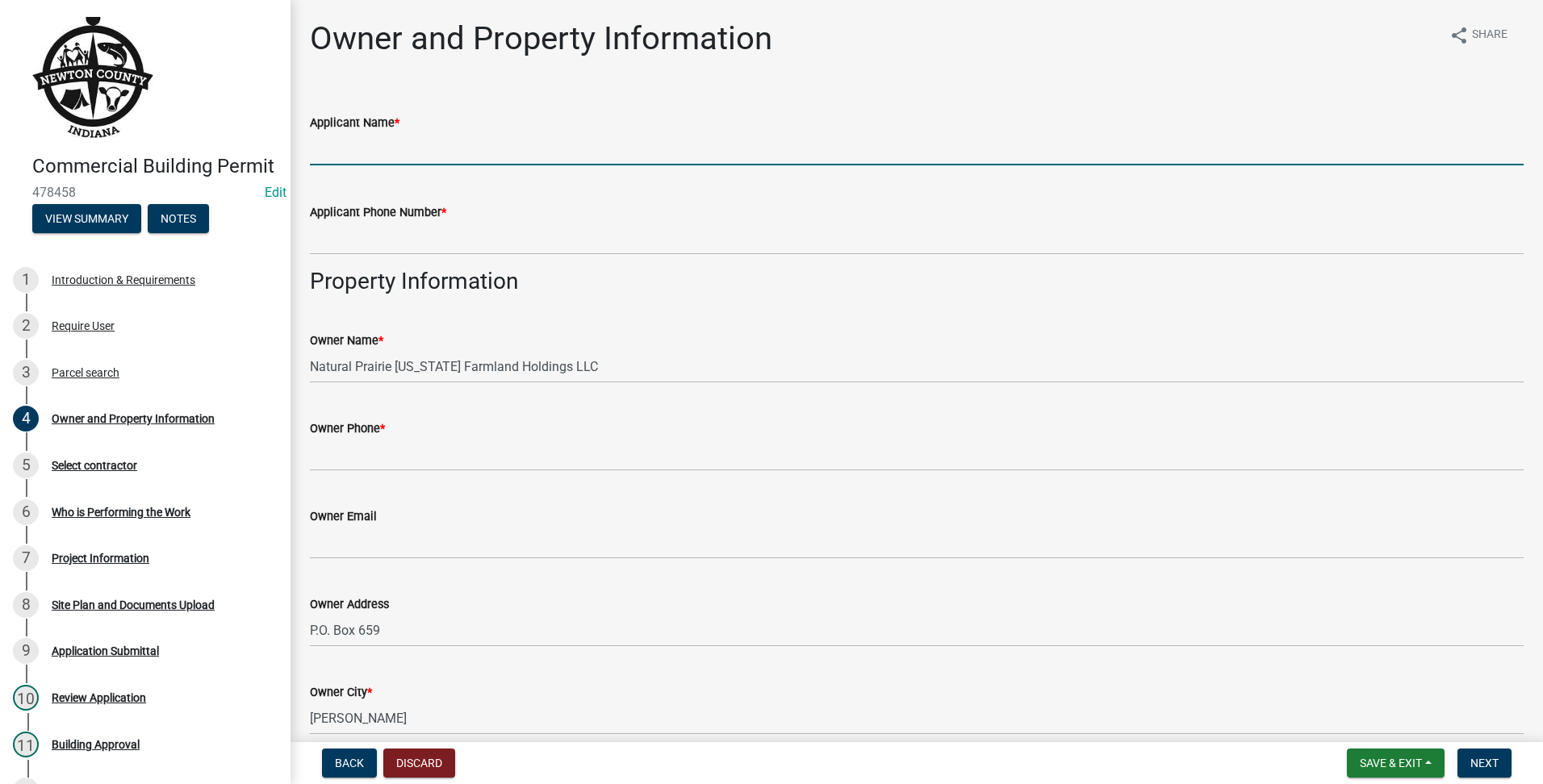
paste input "2199563111"
type input "2199563111"
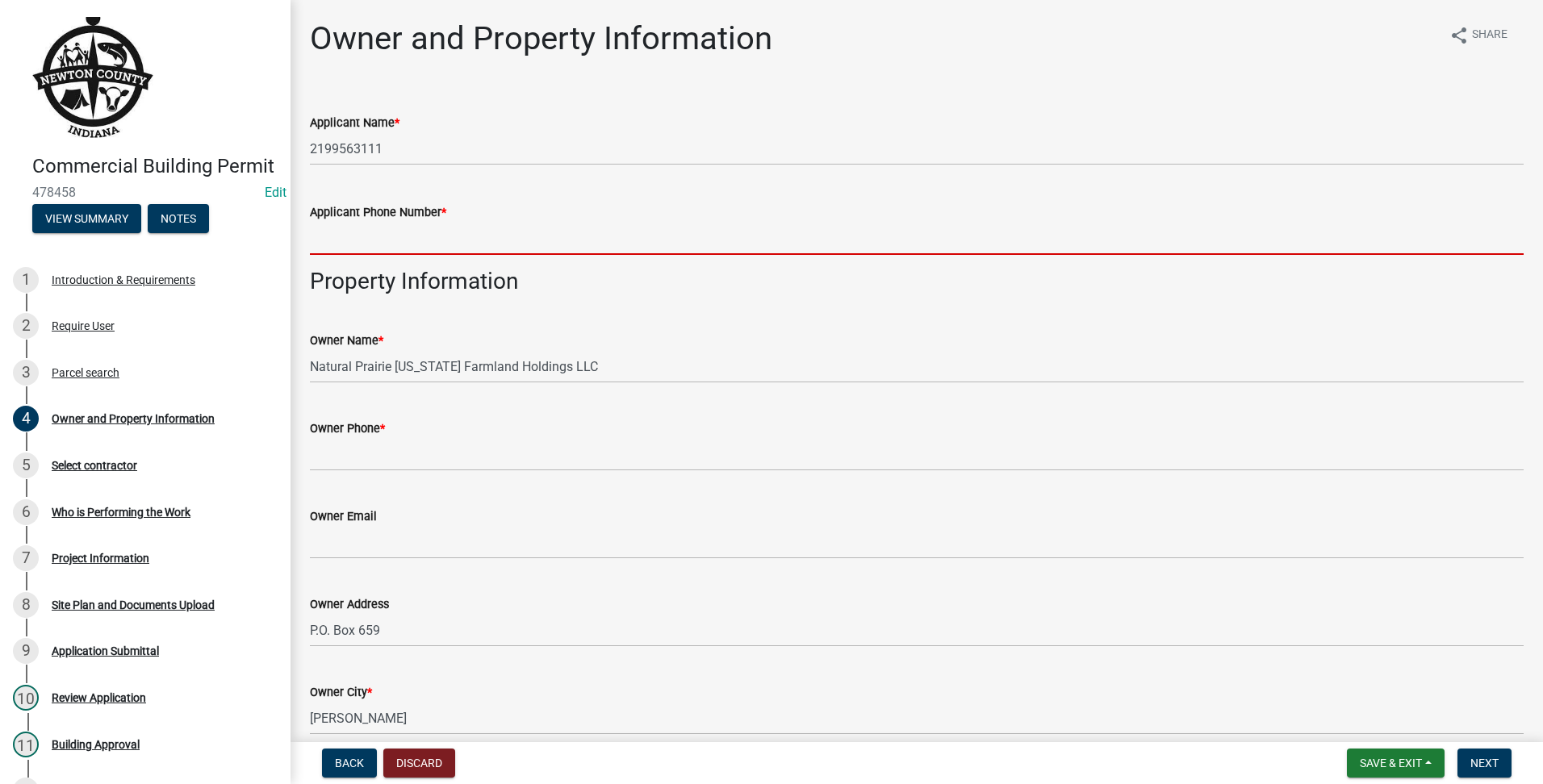
paste input "2199563111"
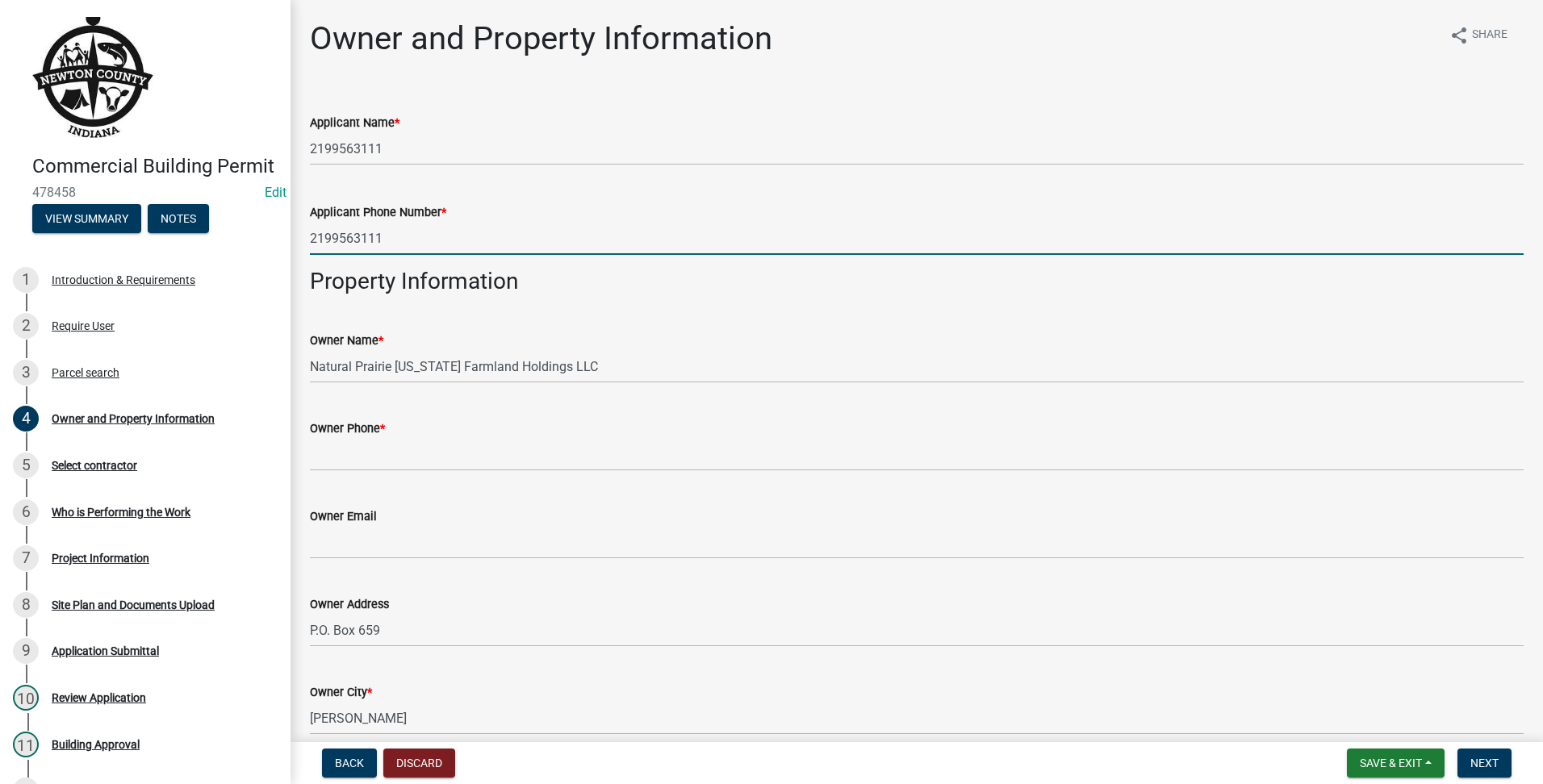
type input "2199563111"
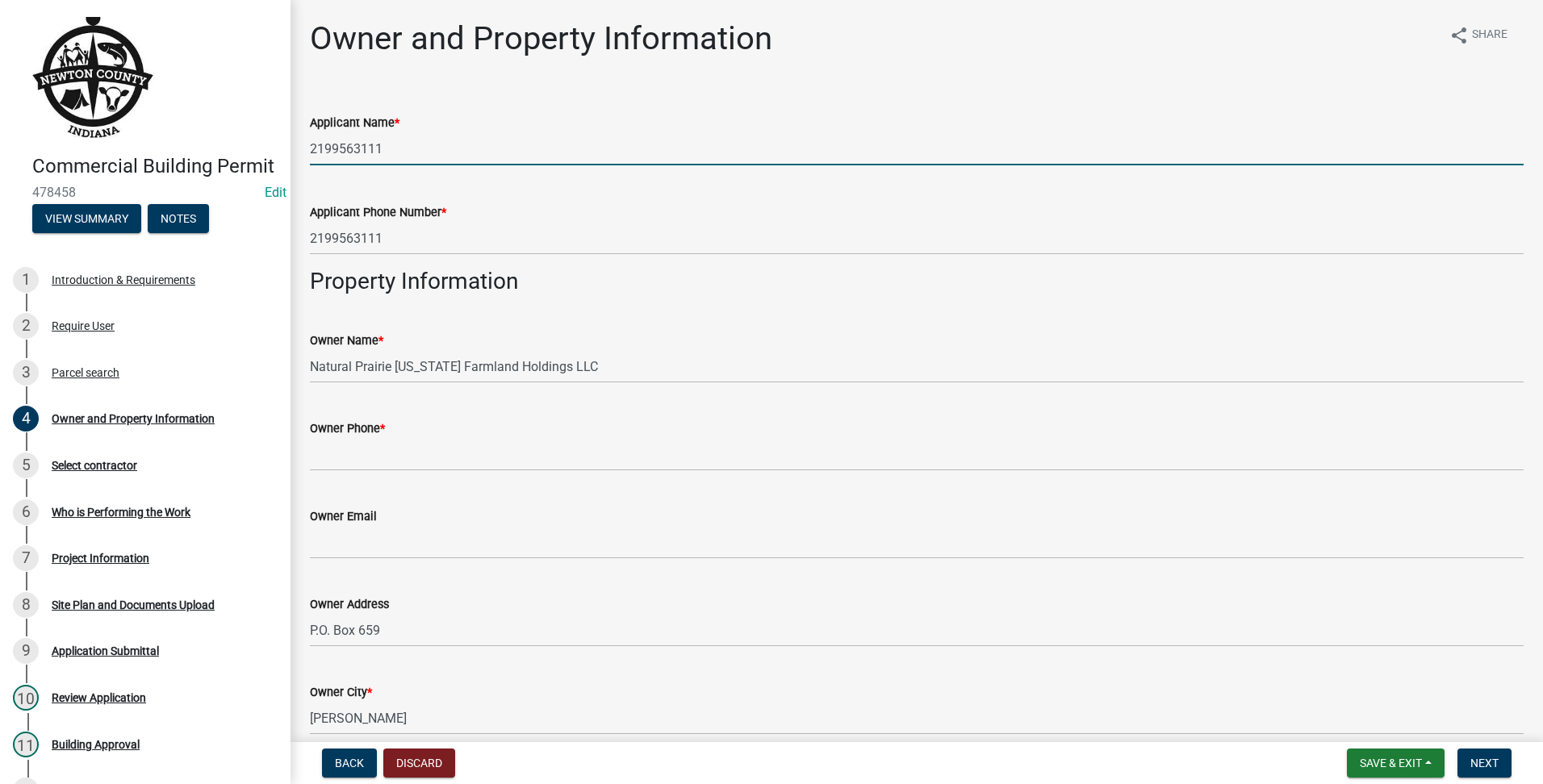
drag, startPoint x: 416, startPoint y: 156, endPoint x: 164, endPoint y: 130, distance: 253.3
click at [164, 130] on div "Commercial Building Permit 478458 Edit View Summary Notes 1 Introduction & Requ…" at bounding box center [772, 392] width 1543 height 784
drag, startPoint x: 525, startPoint y: 147, endPoint x: 87, endPoint y: 138, distance: 438.1
click at [87, 138] on div "Commercial Building Permit 478458 Edit View Summary Notes 1 Introduction & Requ…" at bounding box center [772, 392] width 1543 height 784
type input "[PERSON_NAME]"
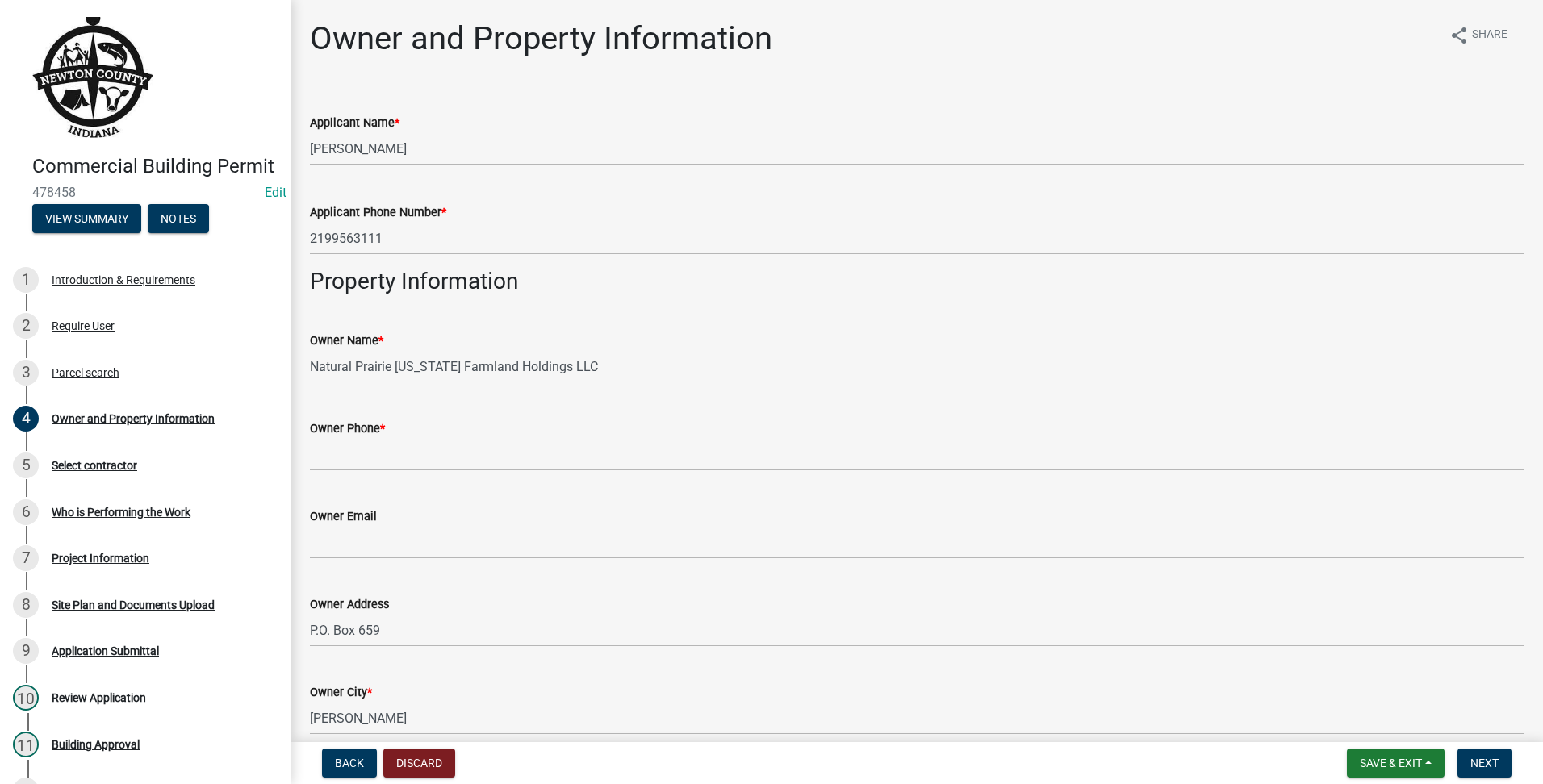
drag, startPoint x: 436, startPoint y: 261, endPoint x: 421, endPoint y: 260, distance: 15.0
click at [422, 262] on wm-data-entity-input "Applicant Phone Number * [PHONE_NUMBER]" at bounding box center [917, 224] width 1214 height 88
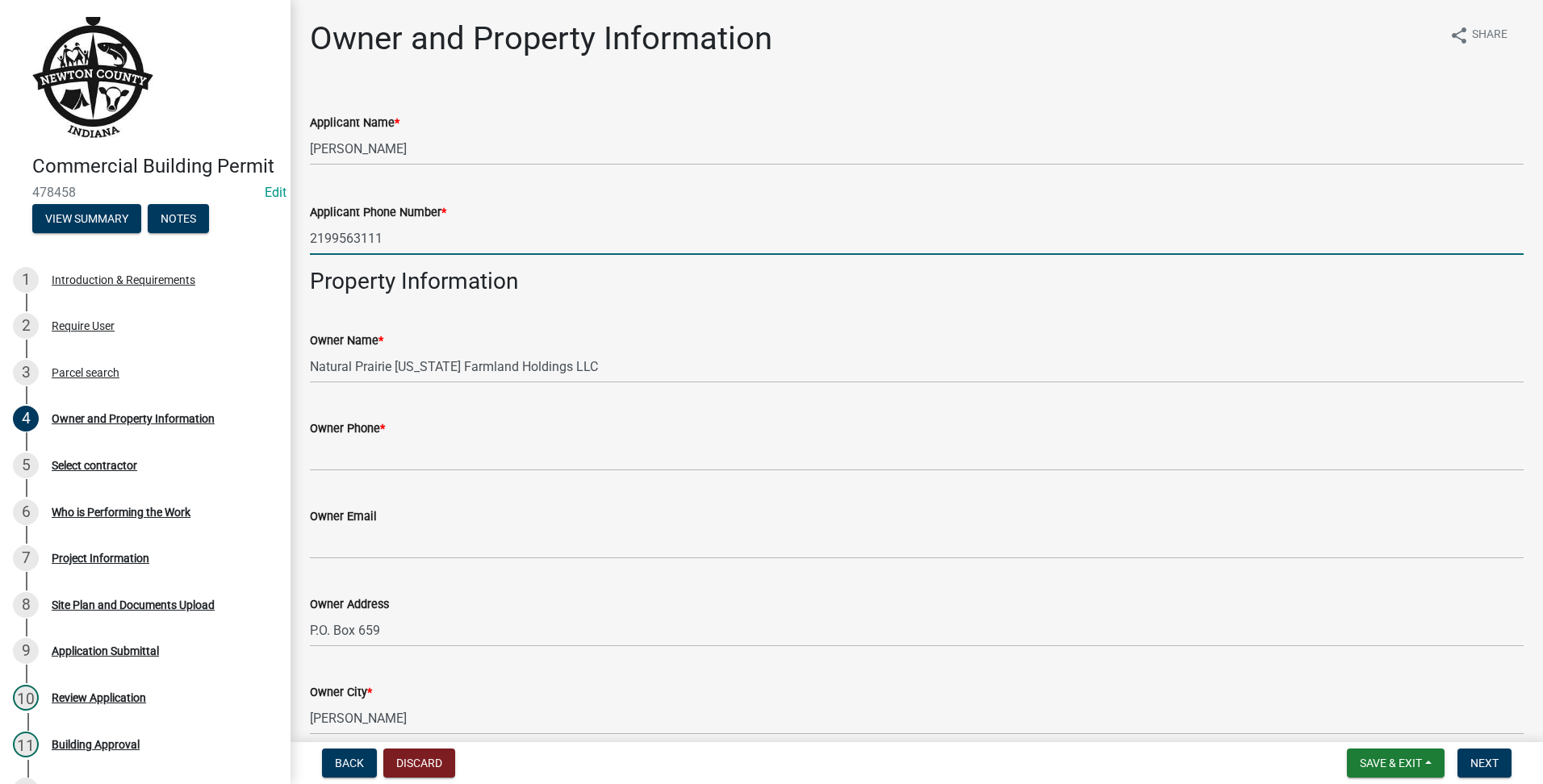
click at [420, 236] on input "2199563111" at bounding box center [917, 238] width 1214 height 33
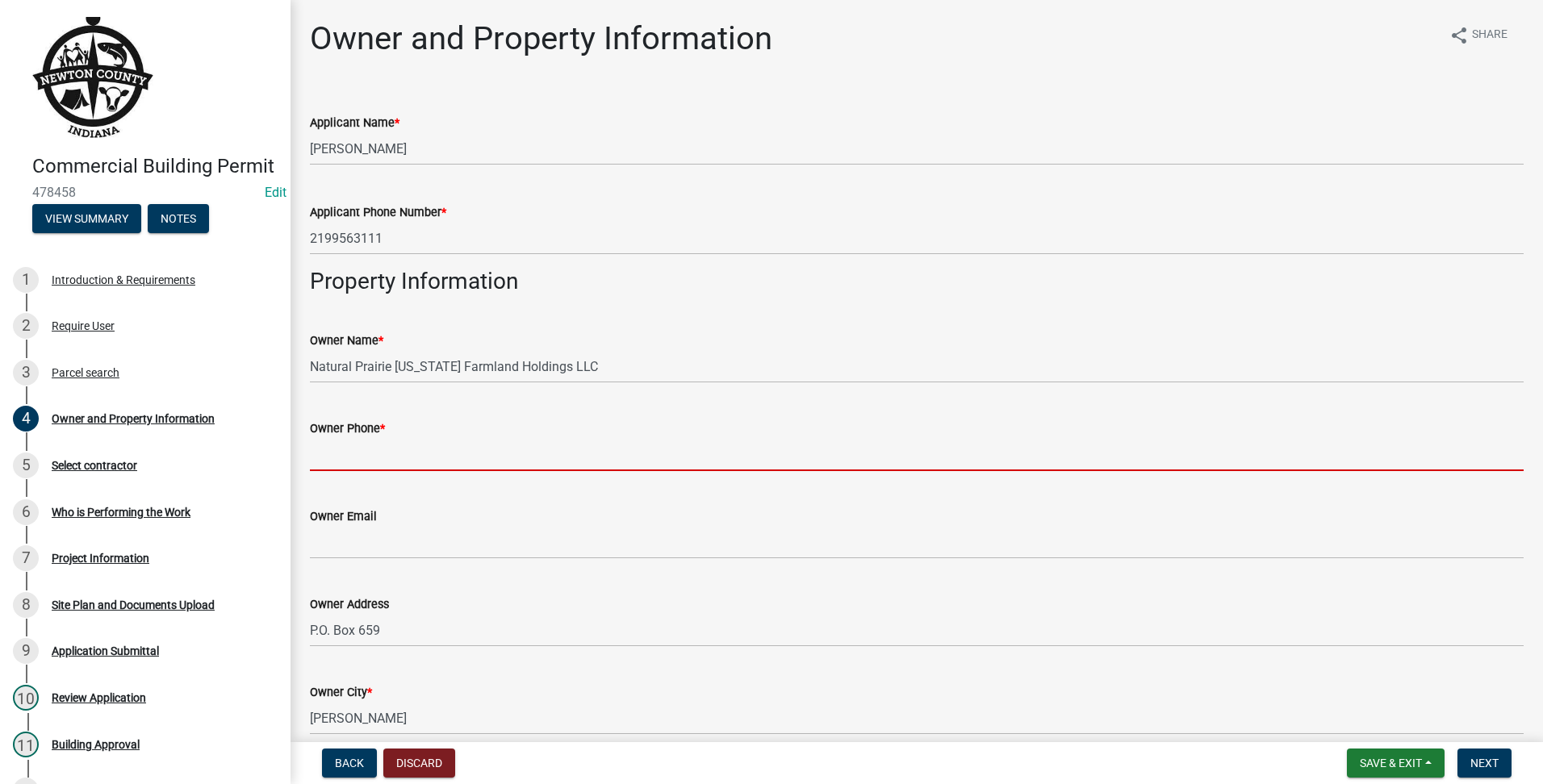
paste input "2199563111"
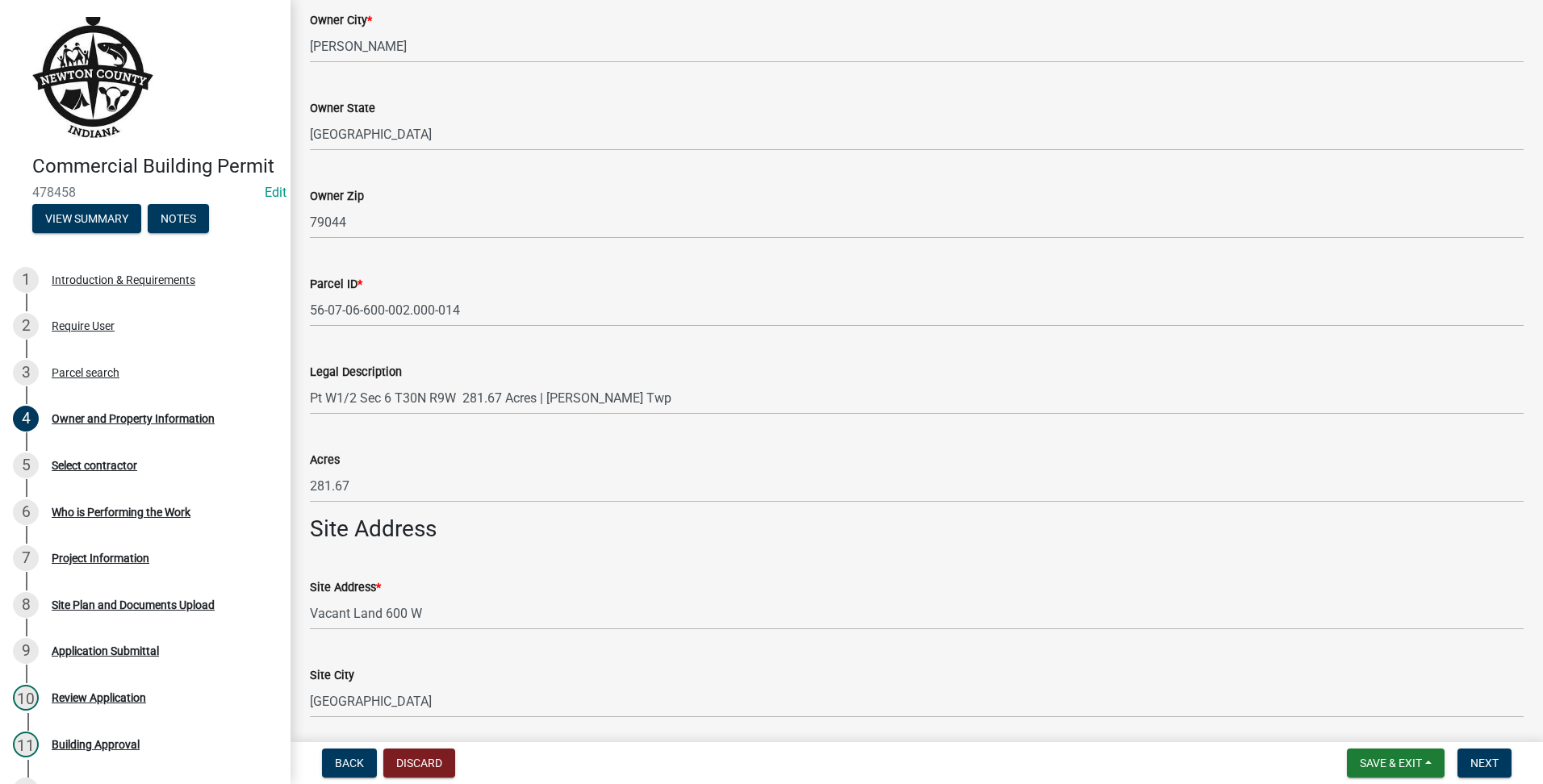
scroll to position [907, 0]
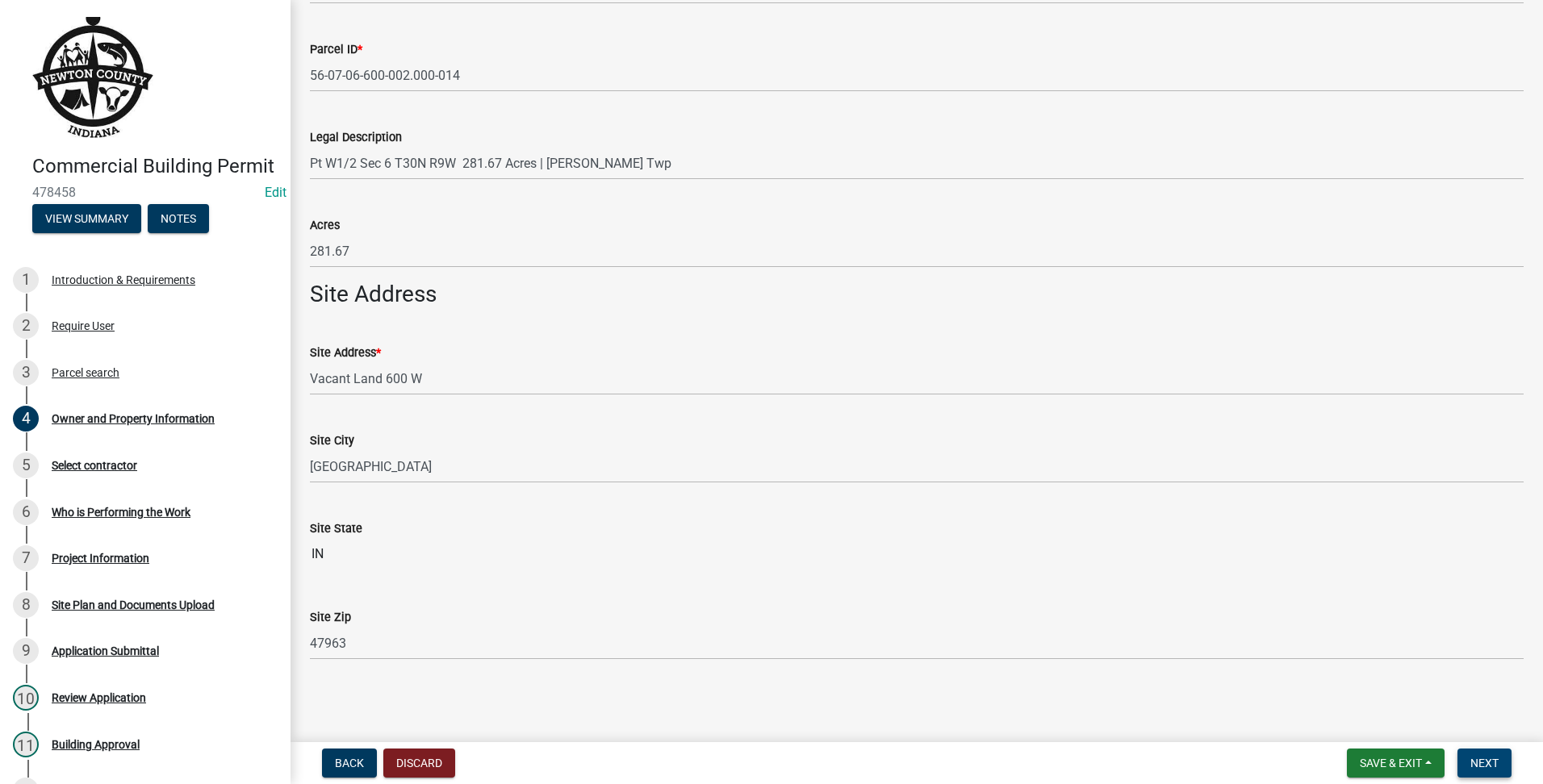
type input "2199563111"
click at [1503, 764] on button "Next" at bounding box center [1484, 763] width 54 height 29
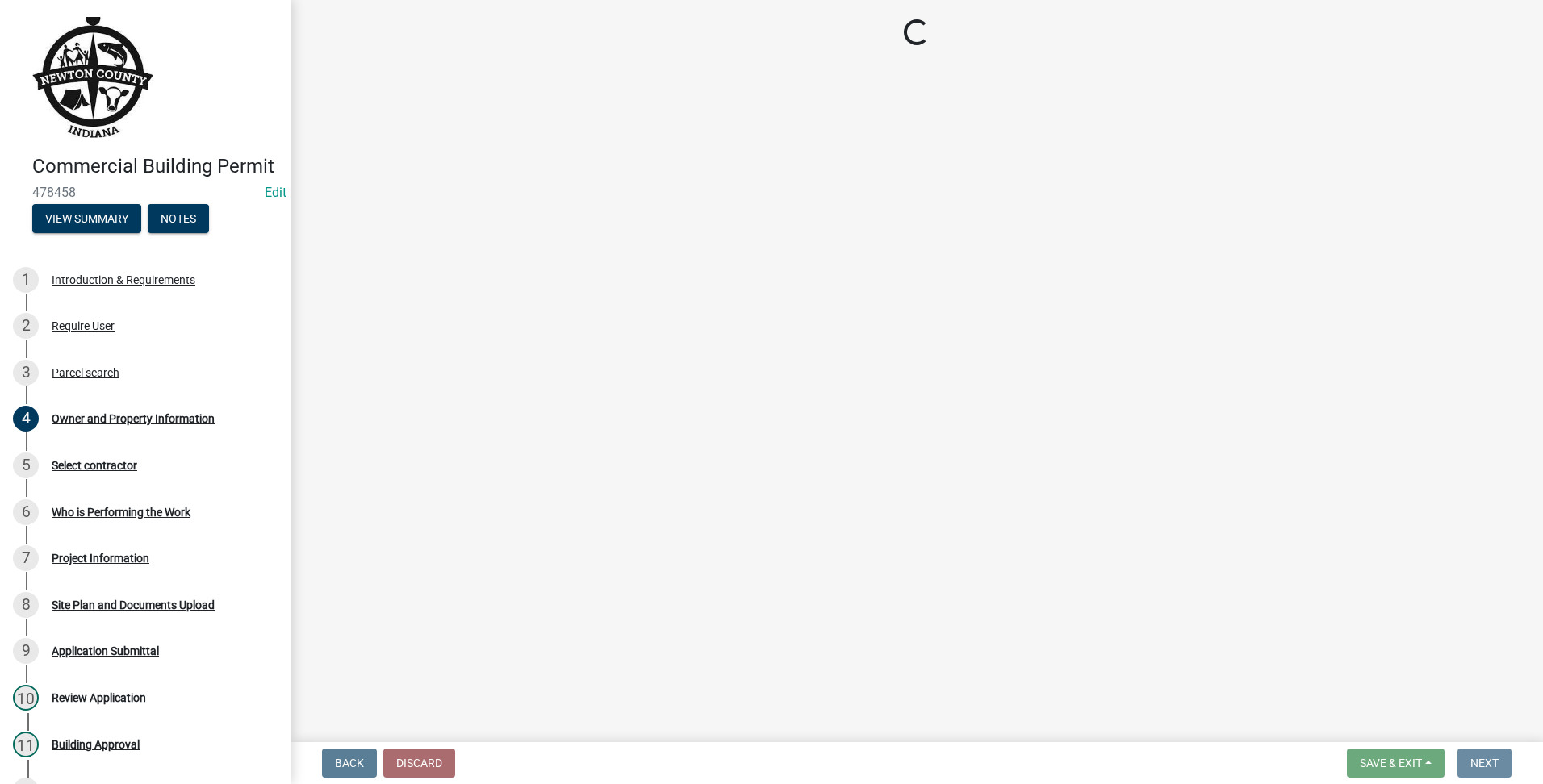
scroll to position [0, 0]
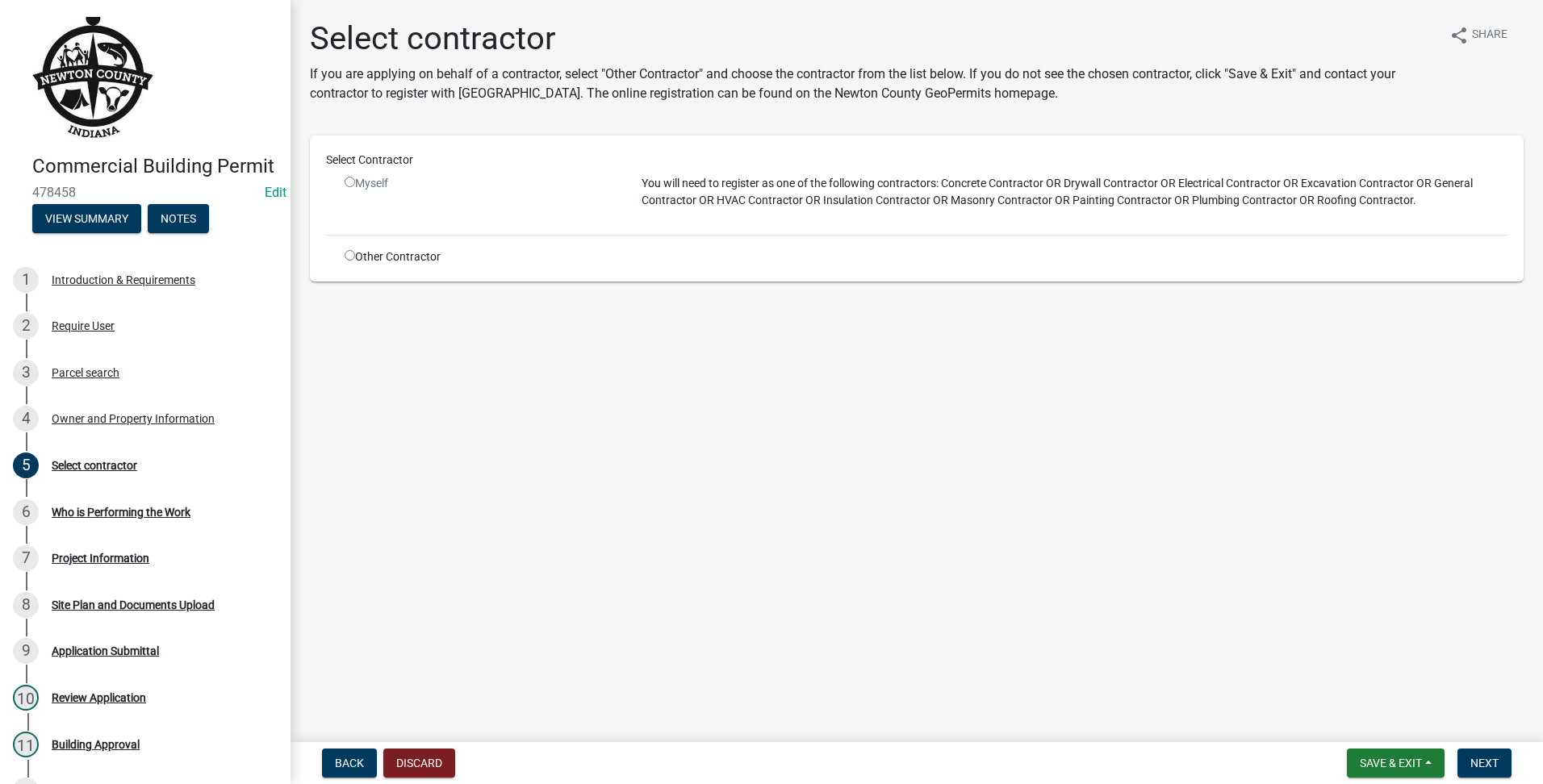
click at [352, 252] on input "radio" at bounding box center [350, 255] width 10 height 10
radio input "true"
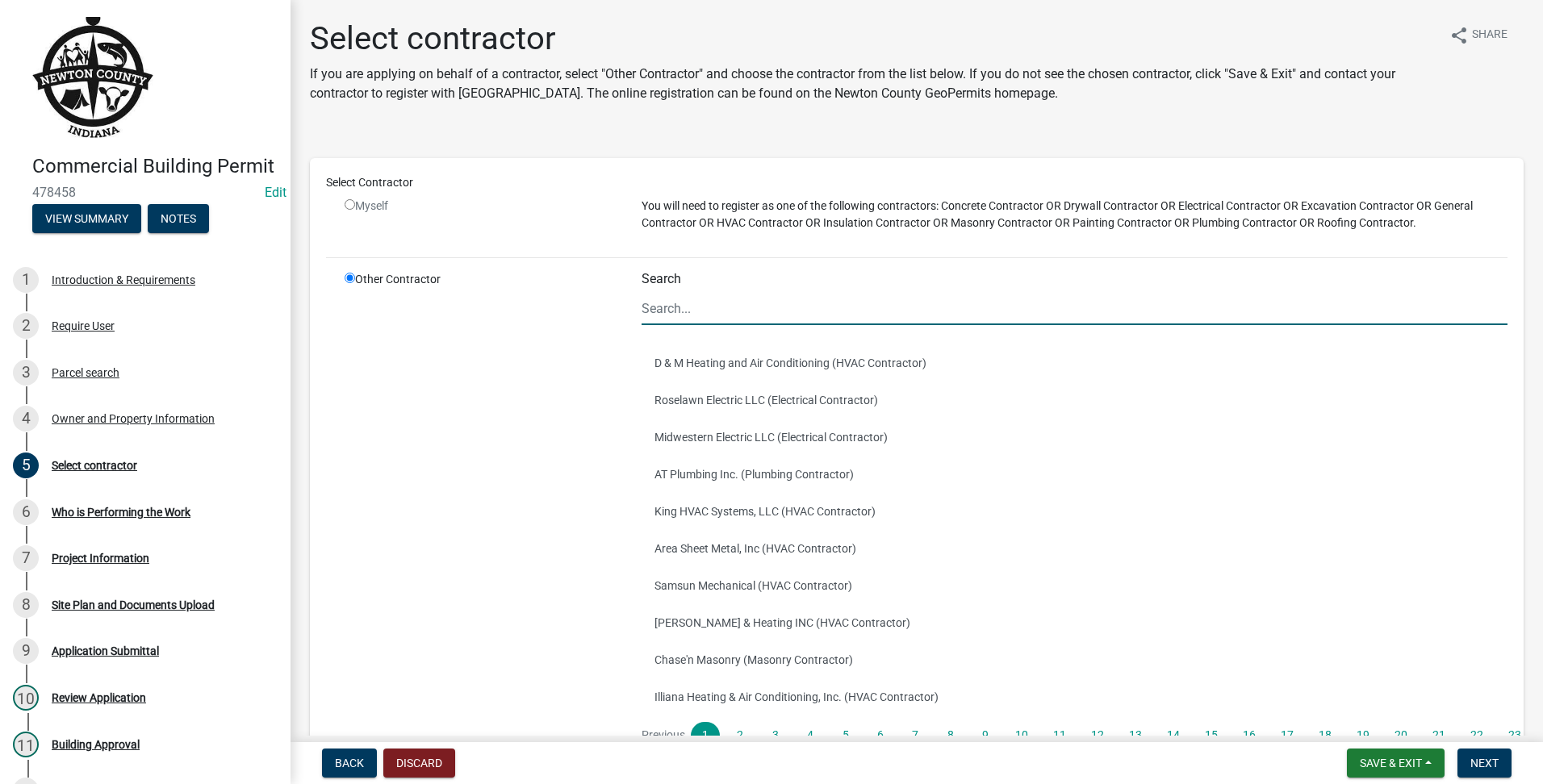
click at [781, 294] on input "Search" at bounding box center [1075, 308] width 866 height 33
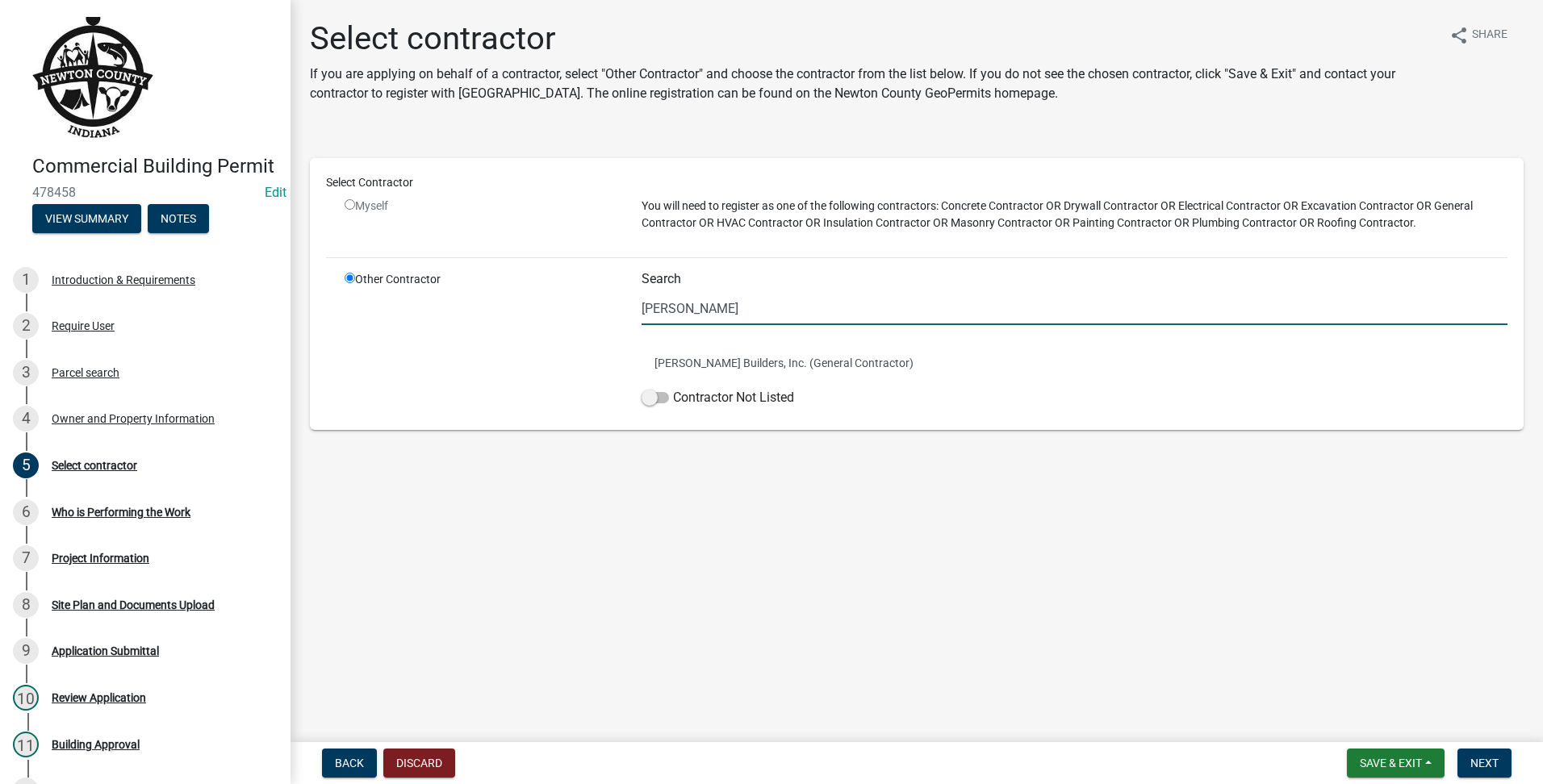
type input "[PERSON_NAME]"
click at [621, 366] on div "Other Contractor" at bounding box center [481, 342] width 297 height 143
click at [693, 363] on button "[PERSON_NAME] Builders, Inc. (General Contractor)" at bounding box center [1075, 362] width 866 height 37
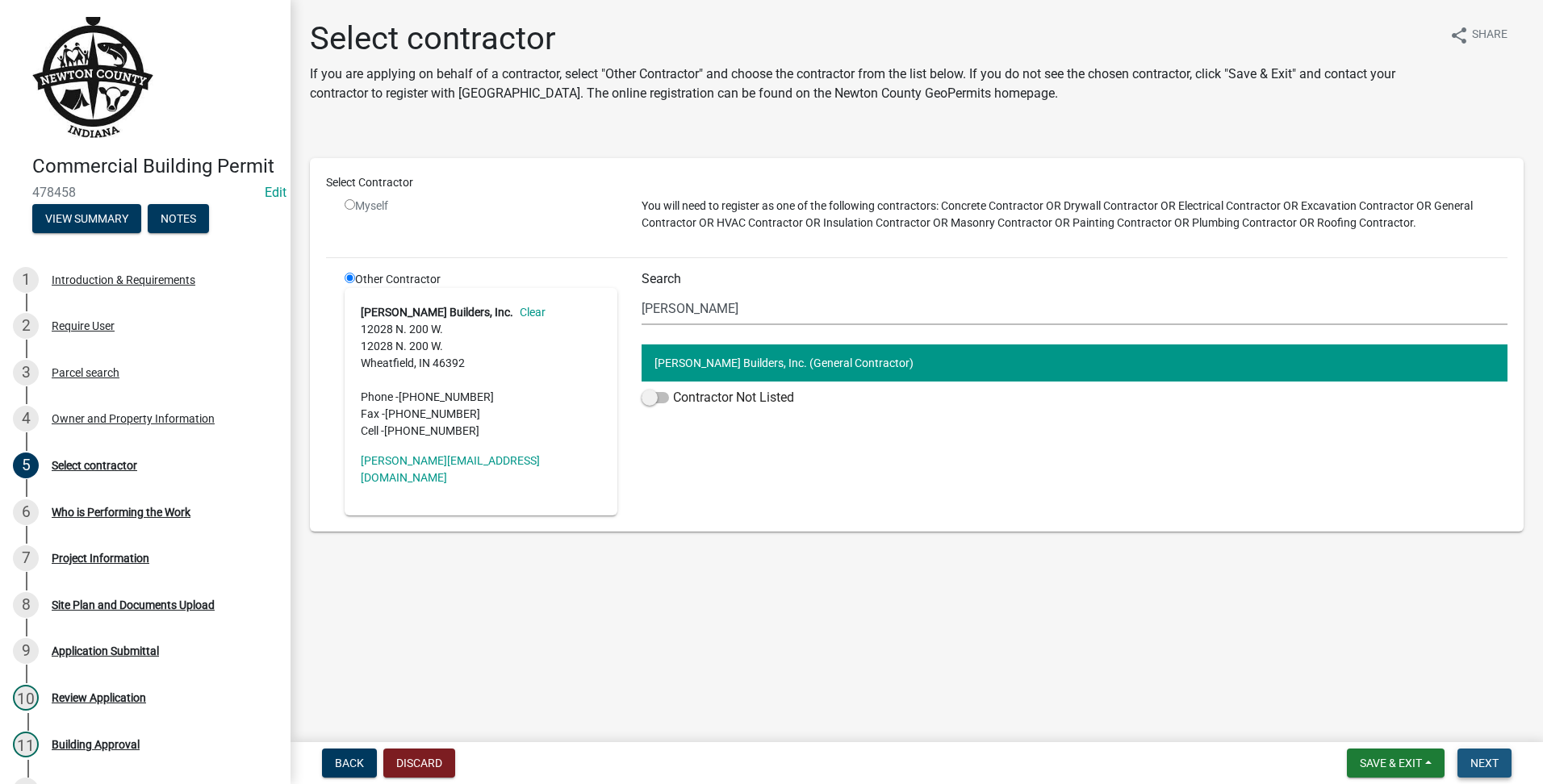
click at [1484, 751] on button "Next" at bounding box center [1484, 763] width 54 height 29
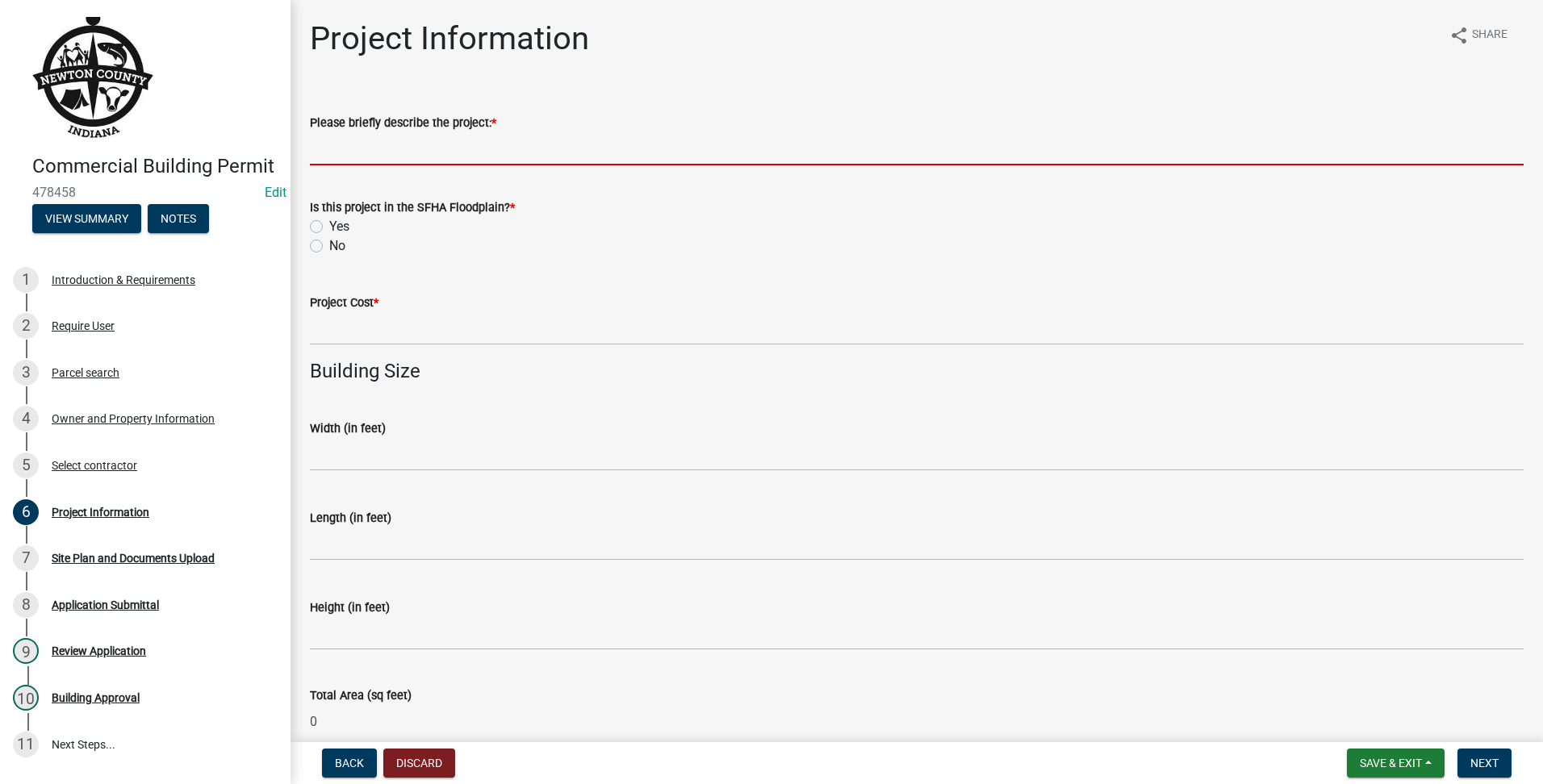
click at [439, 146] on input "Please briefly describe the project: *" at bounding box center [917, 148] width 1214 height 33
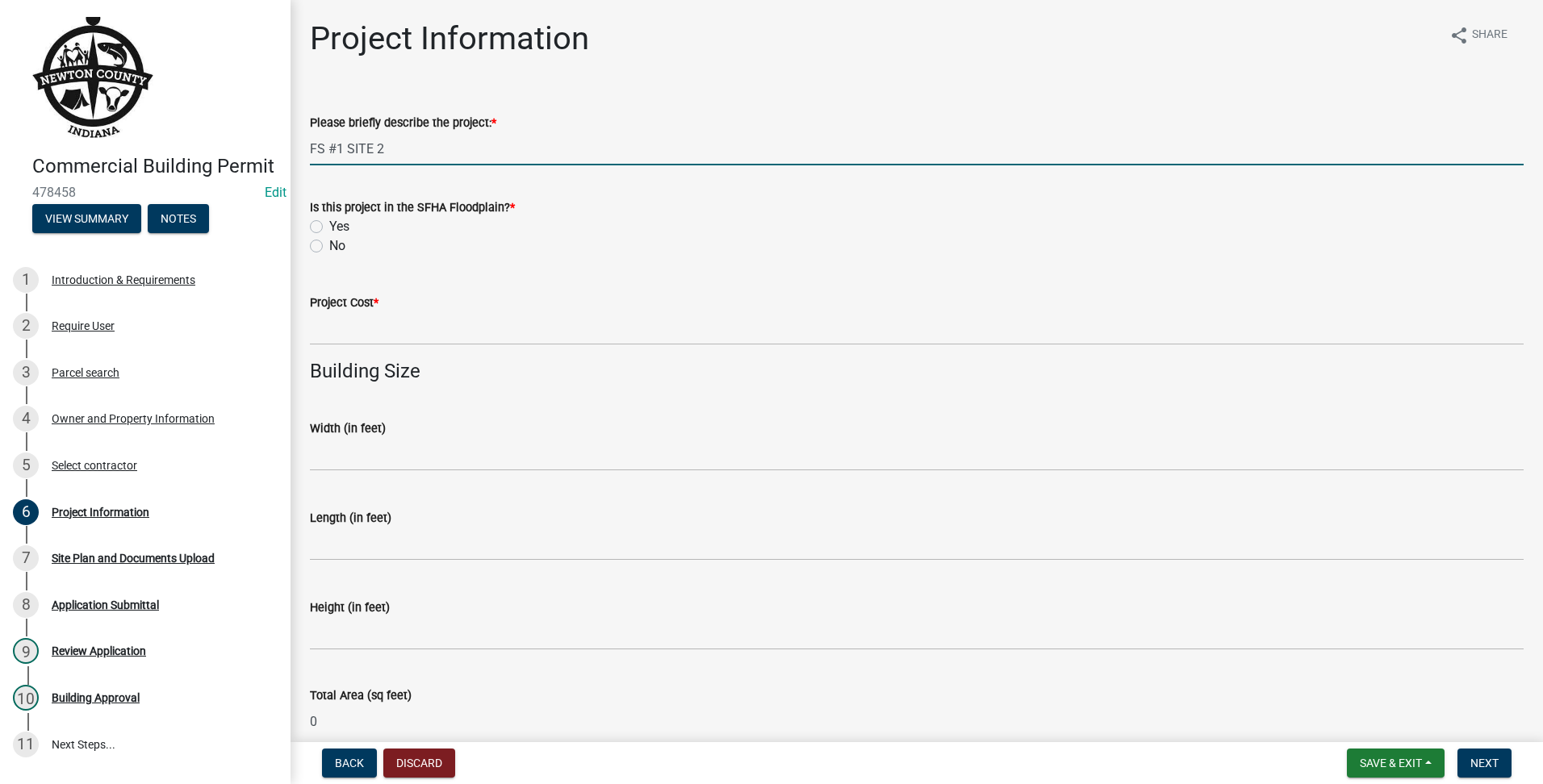
type input "FS #1 SITE 2"
click at [323, 250] on div "No" at bounding box center [917, 246] width 1214 height 20
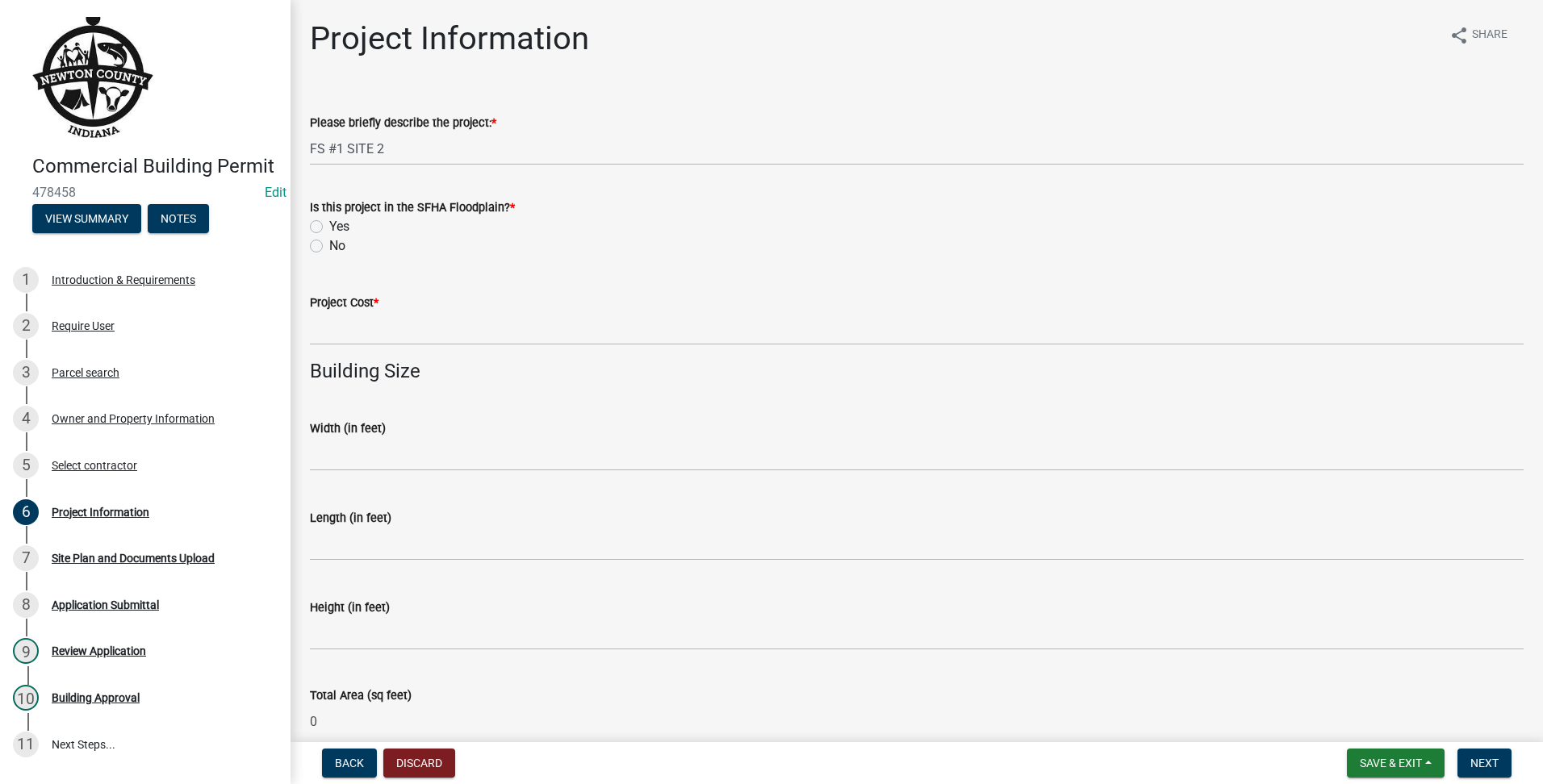
click at [329, 248] on label "No" at bounding box center [337, 246] width 16 height 20
click at [329, 247] on input "No" at bounding box center [334, 242] width 10 height 10
radio input "true"
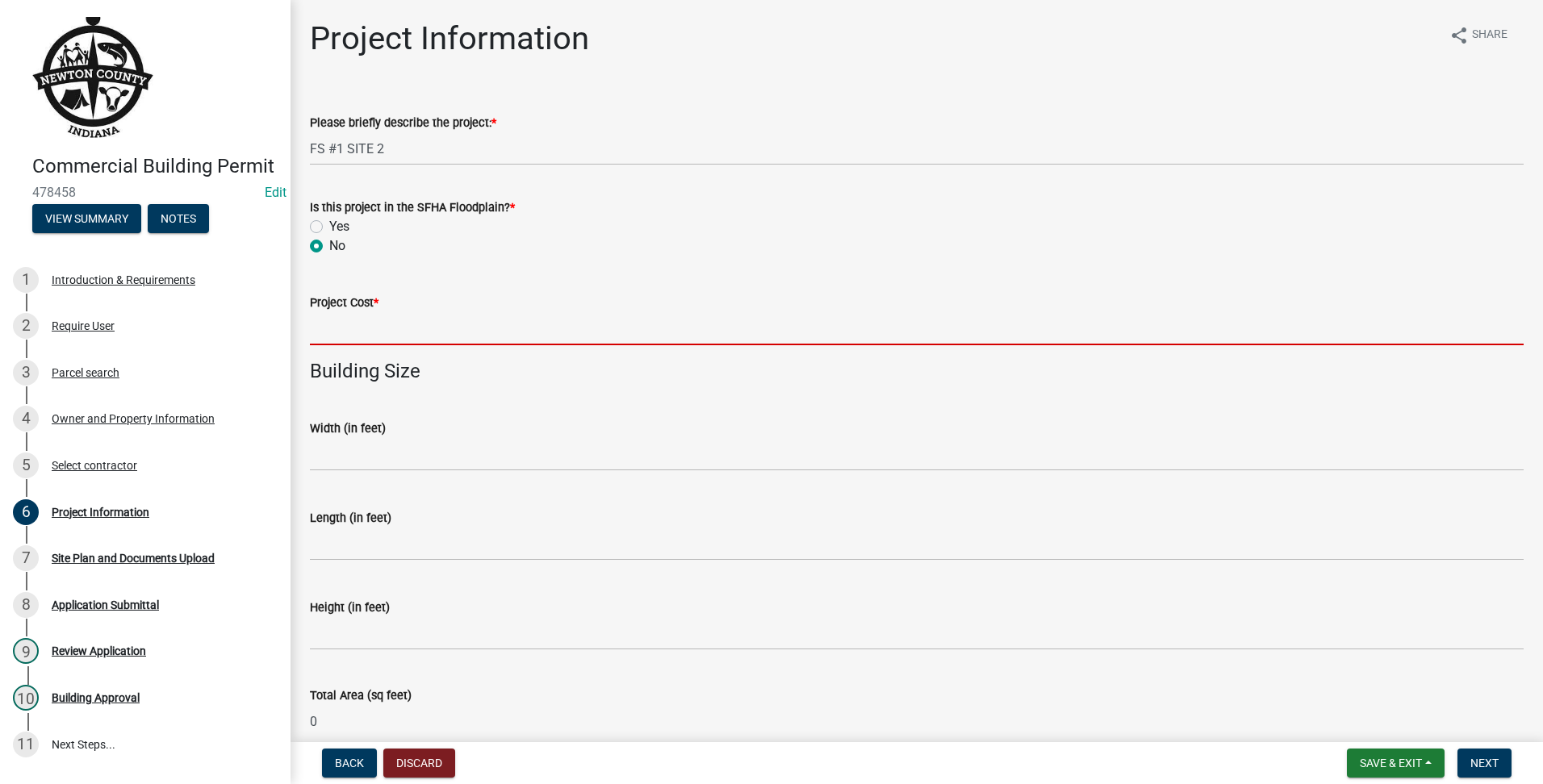
click at [317, 340] on input "text" at bounding box center [917, 328] width 1214 height 33
type input "35000000"
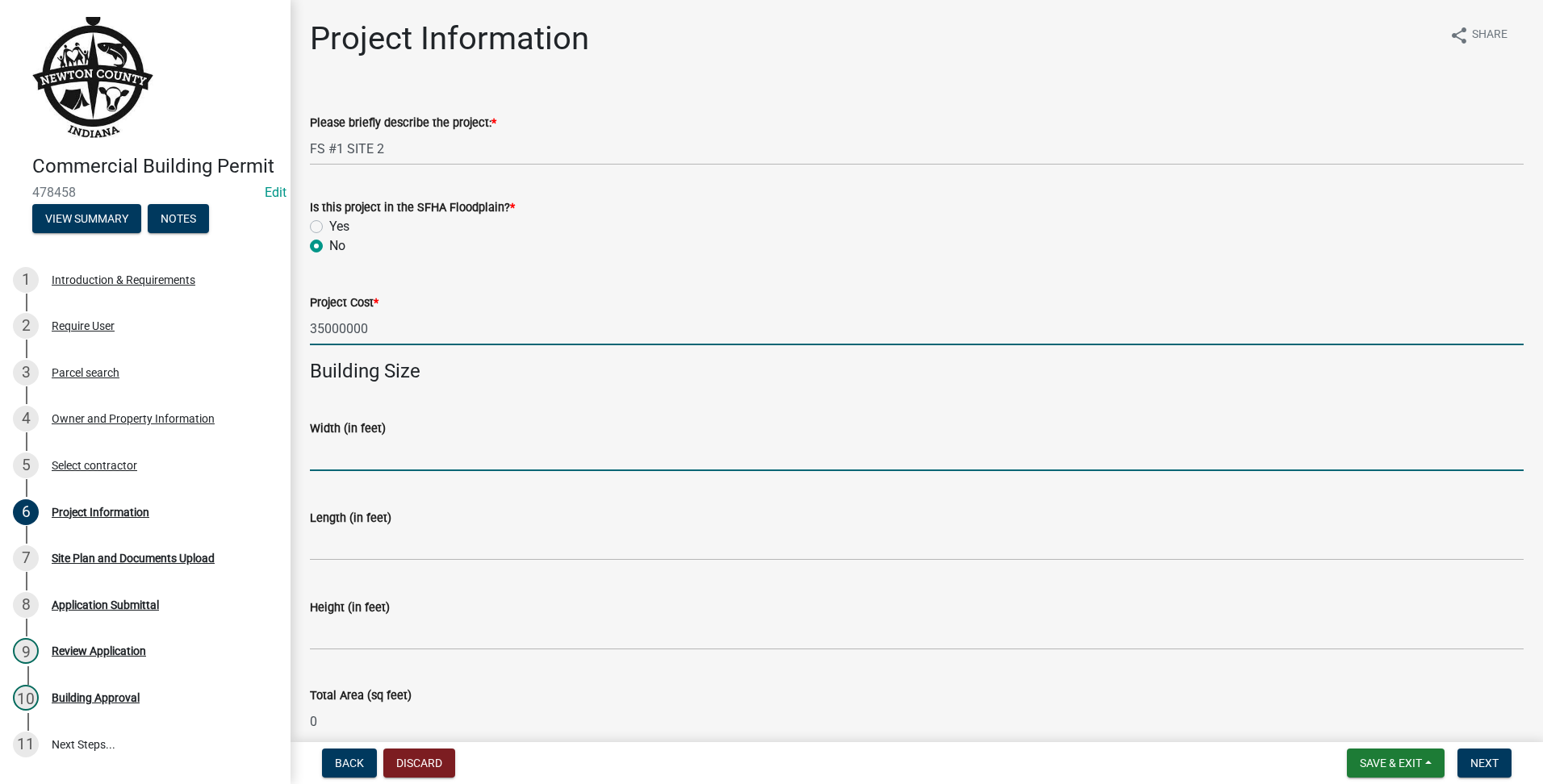
type input "12"
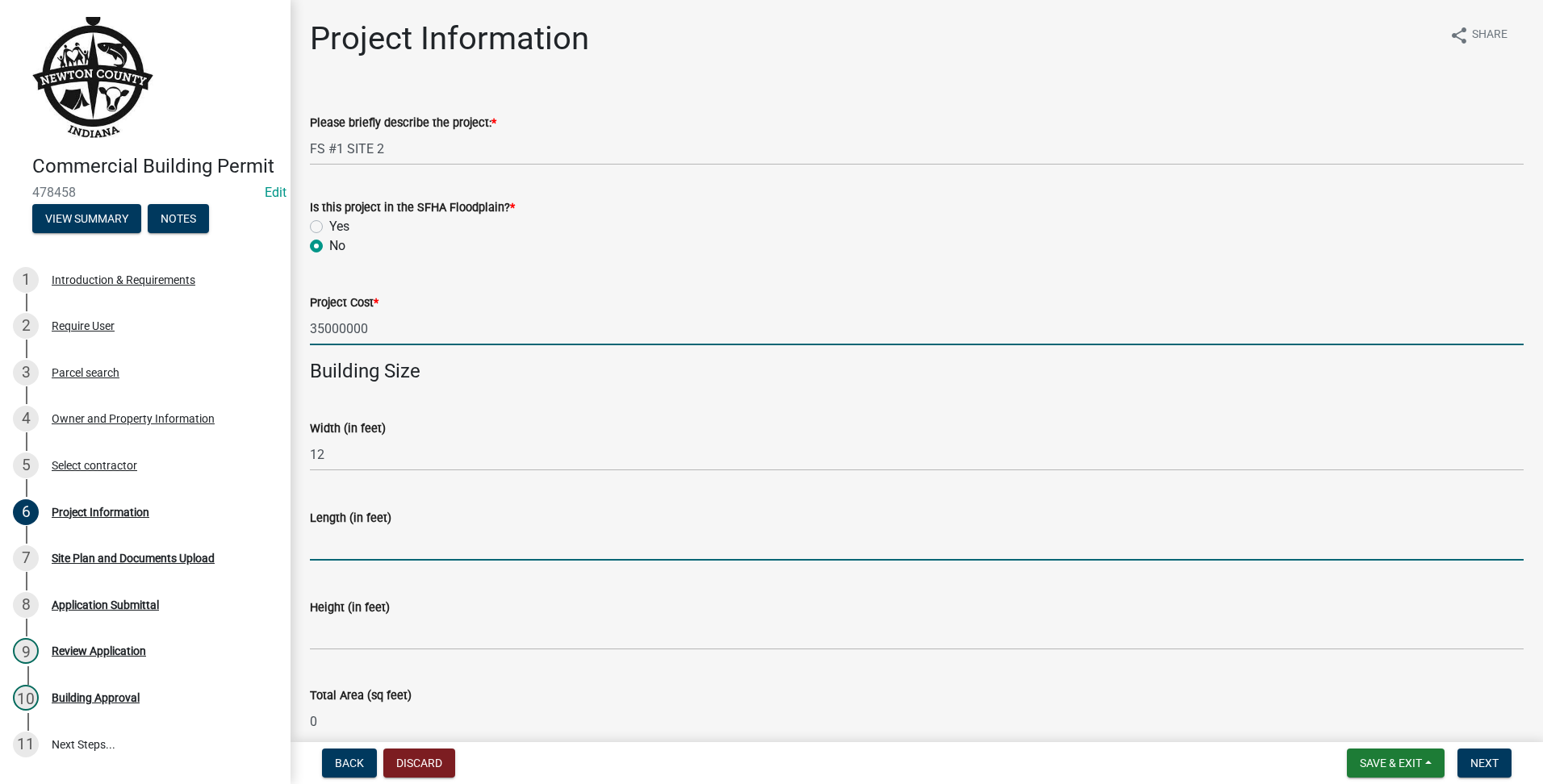
type input "16"
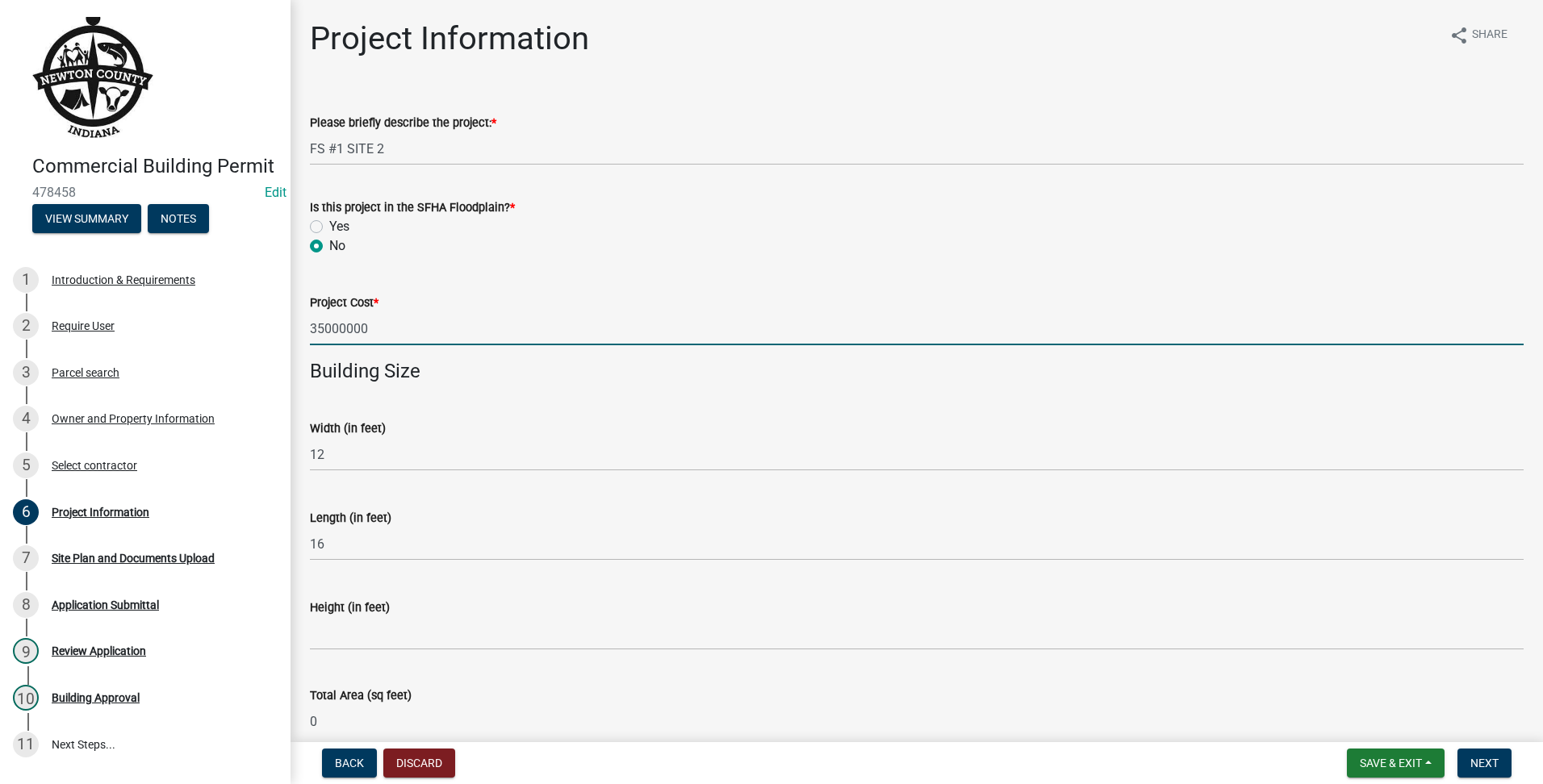
type input "100"
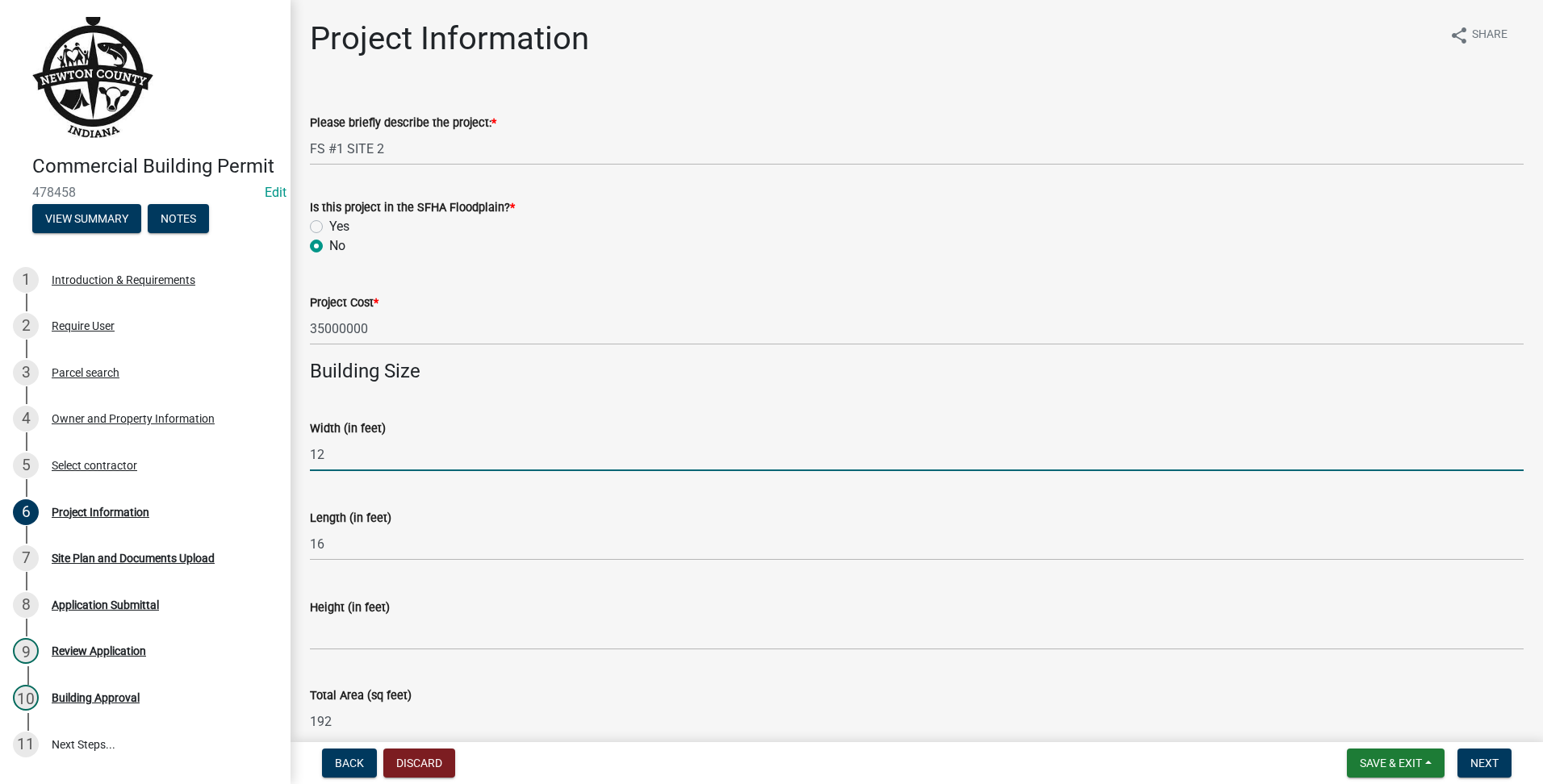
drag, startPoint x: 669, startPoint y: 459, endPoint x: -3, endPoint y: 276, distance: 696.5
click at [0, 276] on html "Internet Explorer does NOT work with GeoPermits. Get a new browser for more sec…" at bounding box center [772, 392] width 1543 height 784
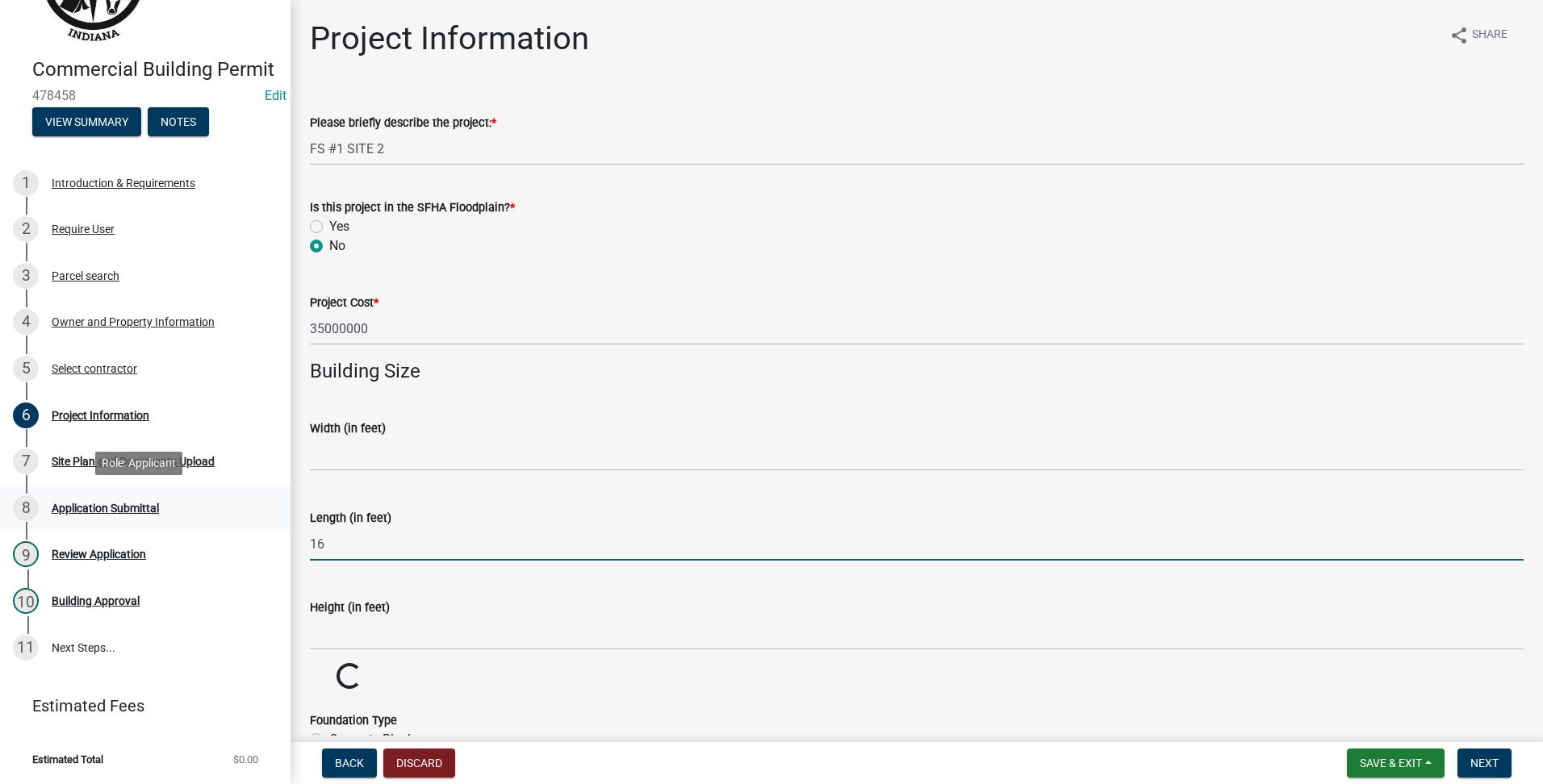
drag, startPoint x: 416, startPoint y: 538, endPoint x: 161, endPoint y: 523, distance: 255.4
click at [161, 523] on div "Commercial Building Permit 478458 Edit View Summary Notes 1 Introduction & Requ…" at bounding box center [772, 392] width 1543 height 784
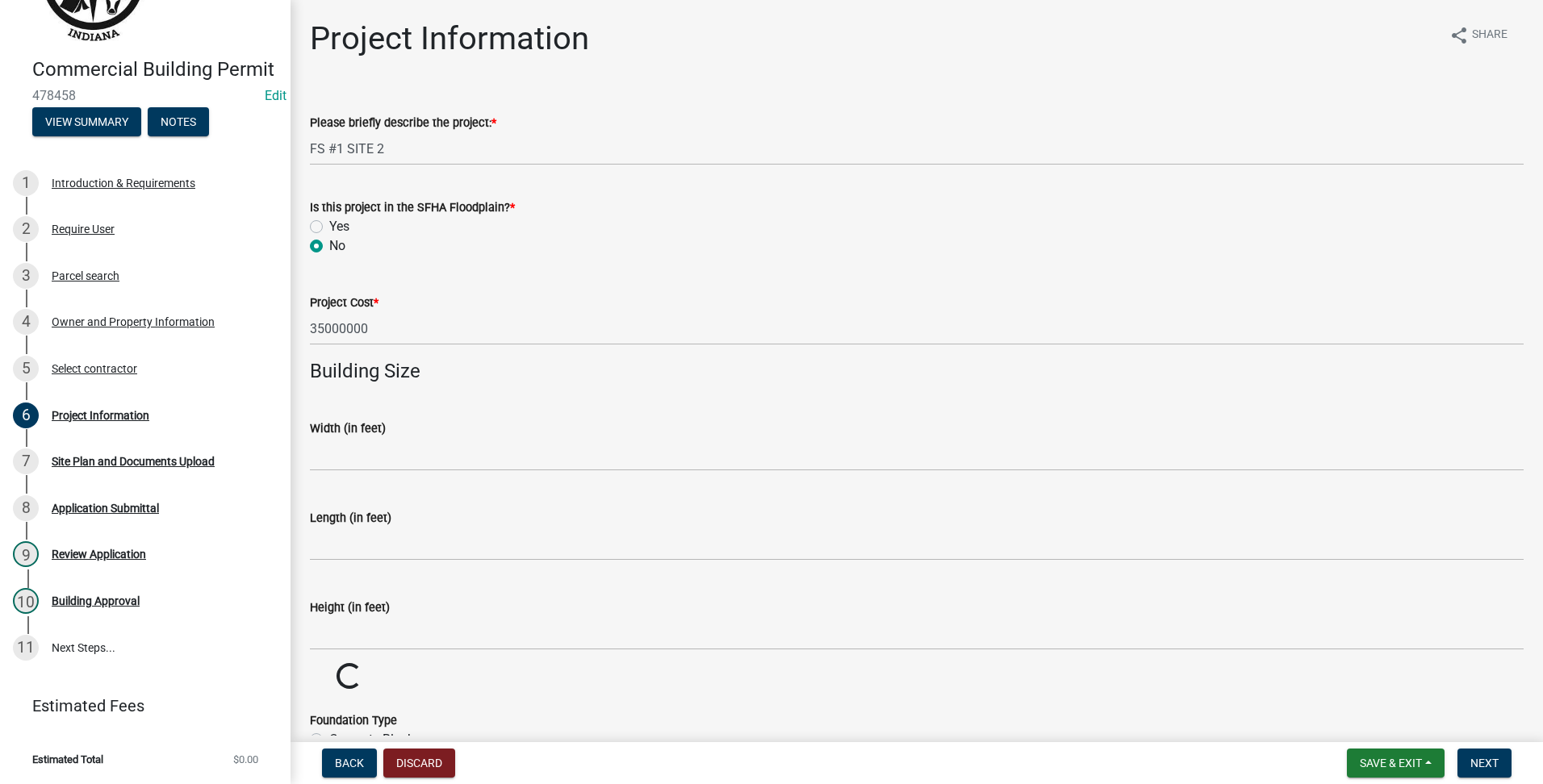
drag, startPoint x: 1183, startPoint y: 811, endPoint x: 713, endPoint y: 683, distance: 487.1
click at [713, 683] on div "Loading..." at bounding box center [916, 677] width 1238 height 28
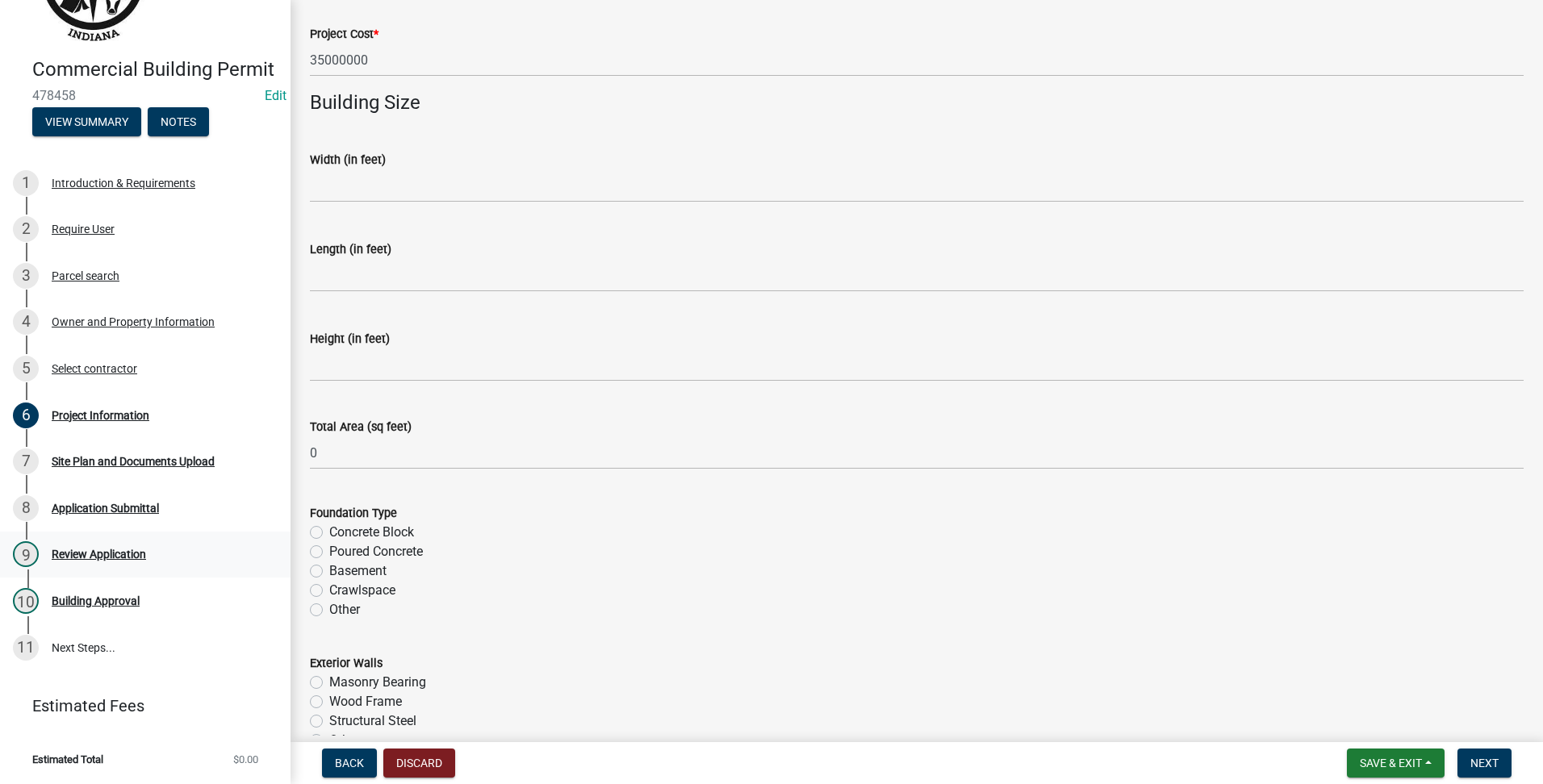
drag, startPoint x: 314, startPoint y: 538, endPoint x: 210, endPoint y: 548, distance: 104.5
click at [210, 548] on div "Commercial Building Permit 478458 Edit View Summary Notes 1 Introduction & Requ…" at bounding box center [772, 392] width 1543 height 784
drag, startPoint x: 210, startPoint y: 548, endPoint x: 319, endPoint y: 549, distance: 109.0
click at [329, 549] on label "Poured Concrete" at bounding box center [375, 552] width 93 height 20
click at [329, 549] on input "Poured Concrete" at bounding box center [334, 548] width 10 height 10
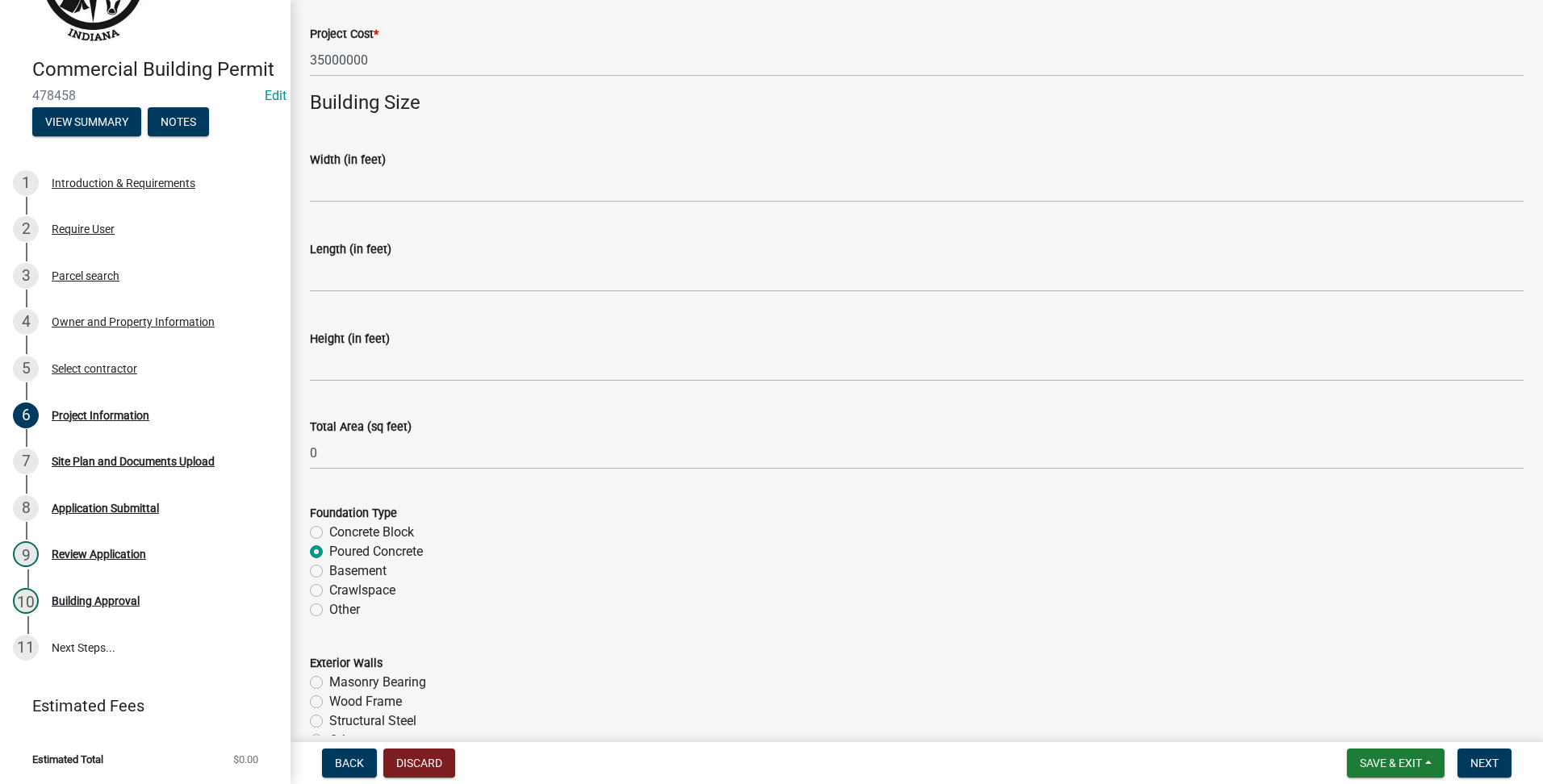
radio input "true"
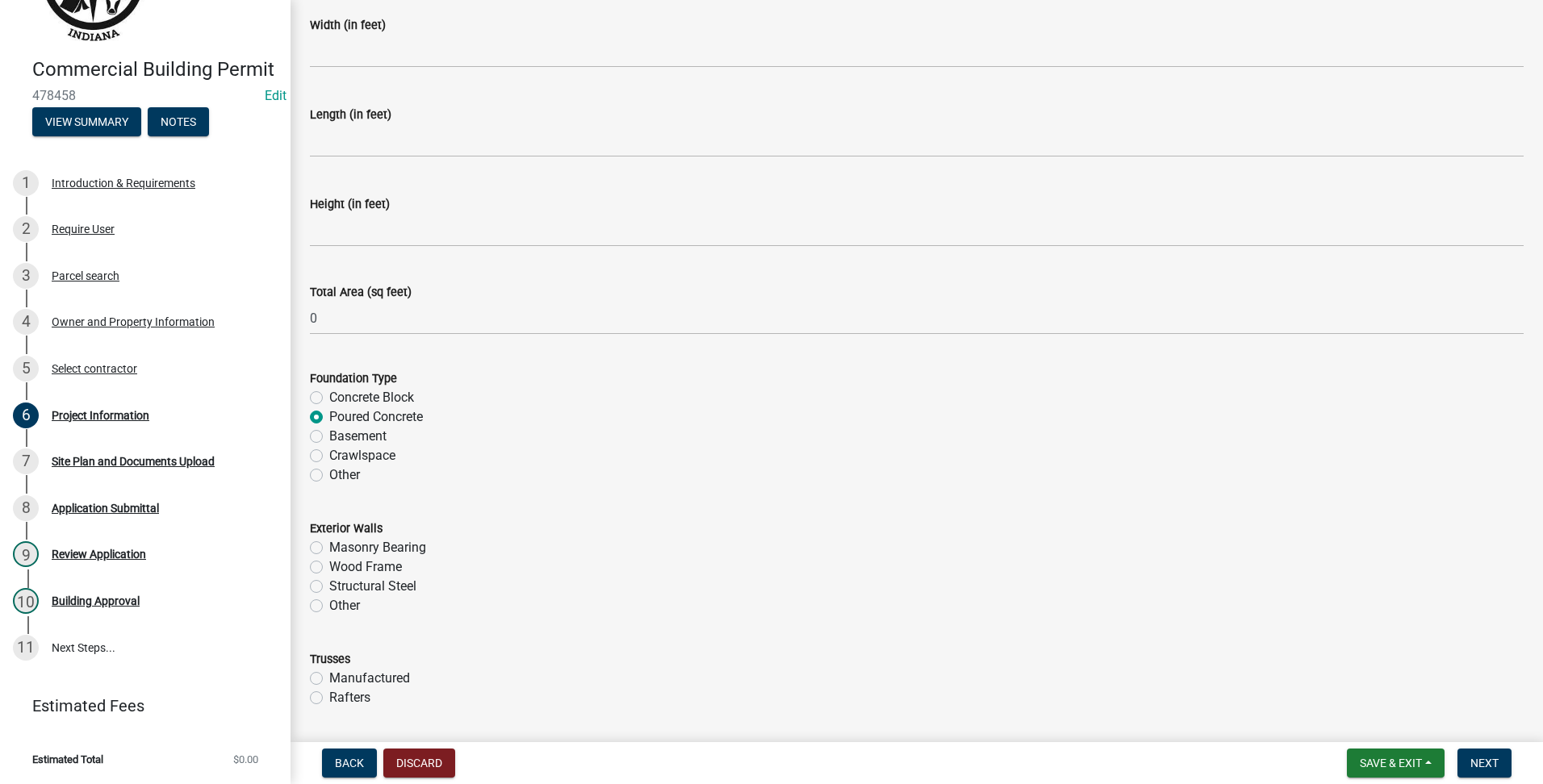
scroll to position [807, 0]
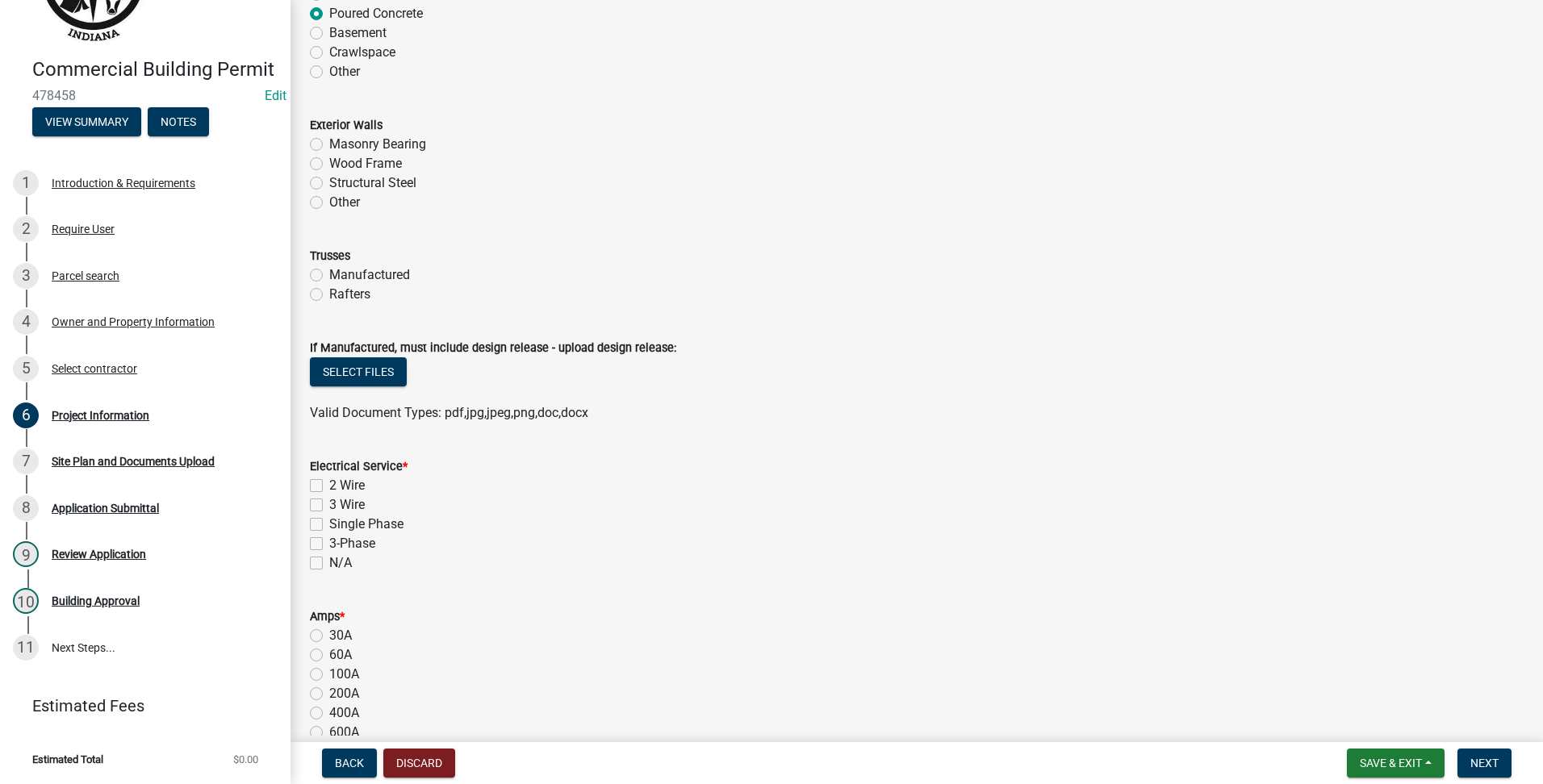
click at [329, 544] on label "3-Phase" at bounding box center [352, 543] width 46 height 20
click at [329, 544] on input "3-Phase" at bounding box center [334, 539] width 10 height 10
checkbox input "true"
checkbox input "false"
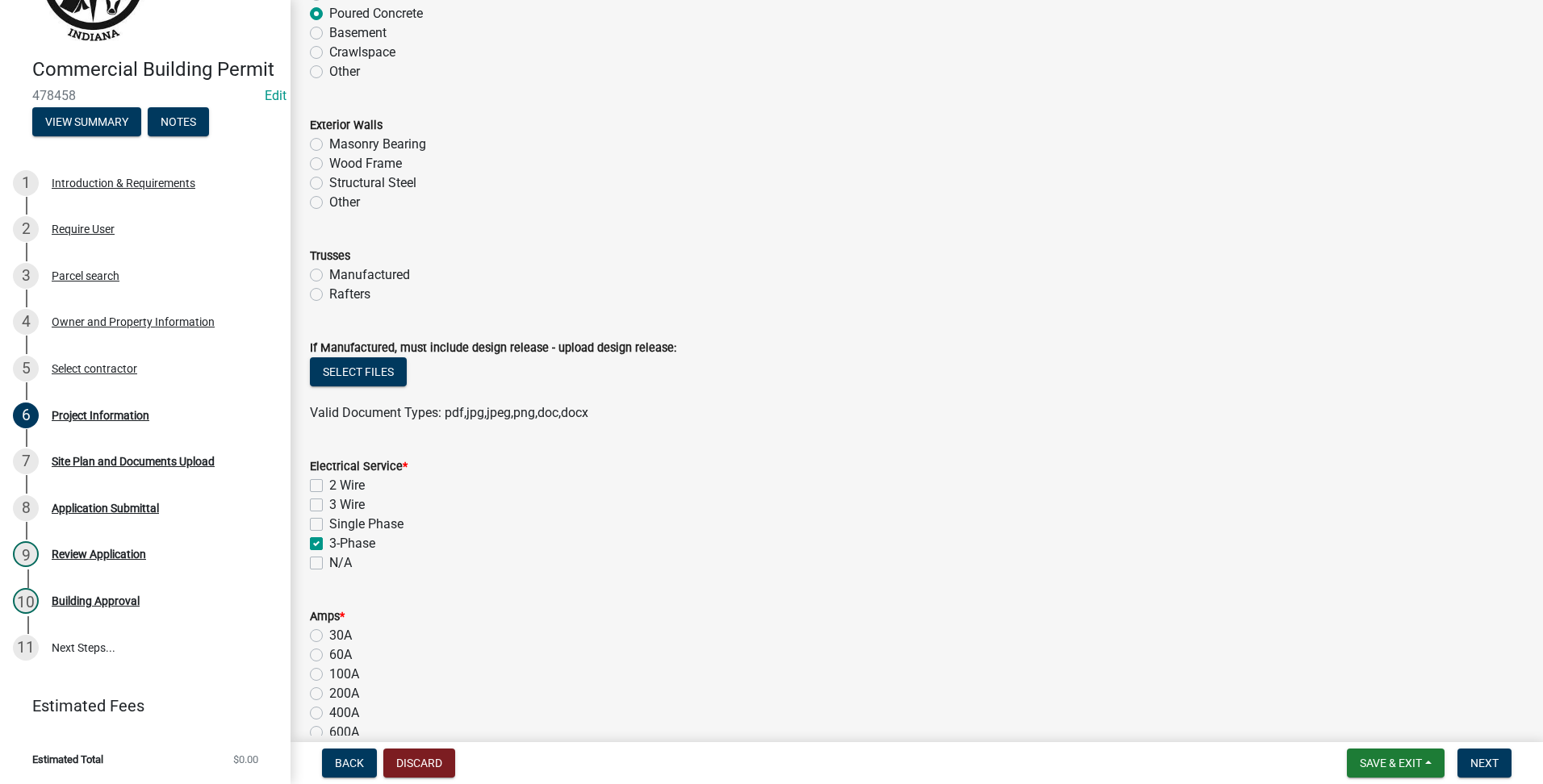
checkbox input "false"
checkbox input "true"
checkbox input "false"
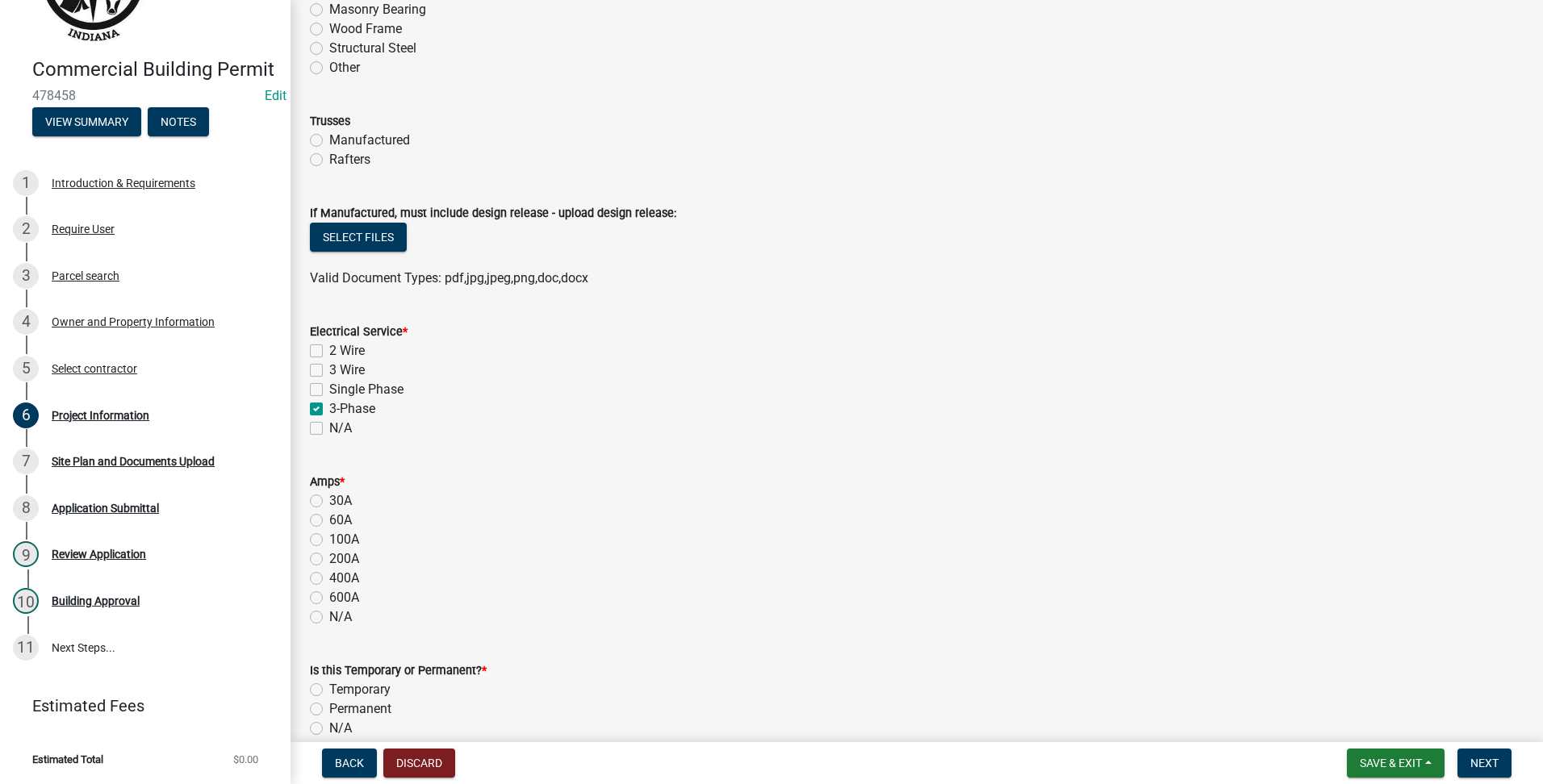
click at [329, 583] on label "400A" at bounding box center [344, 578] width 30 height 20
click at [329, 579] on input "400A" at bounding box center [334, 574] width 10 height 10
radio input "true"
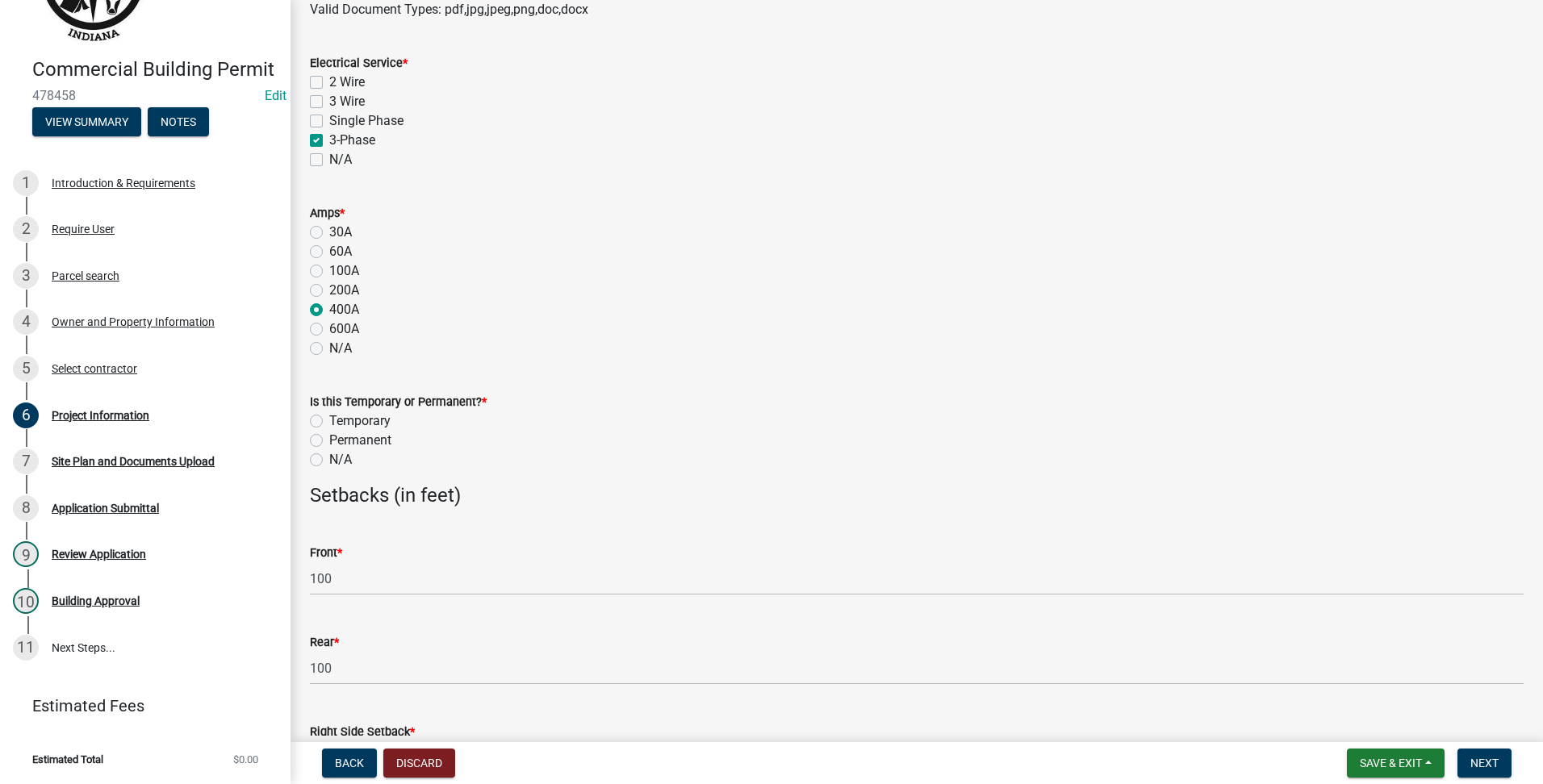
click at [329, 443] on label "Permanent" at bounding box center [360, 440] width 62 height 20
click at [329, 441] on input "Permanent" at bounding box center [334, 436] width 10 height 10
radio input "true"
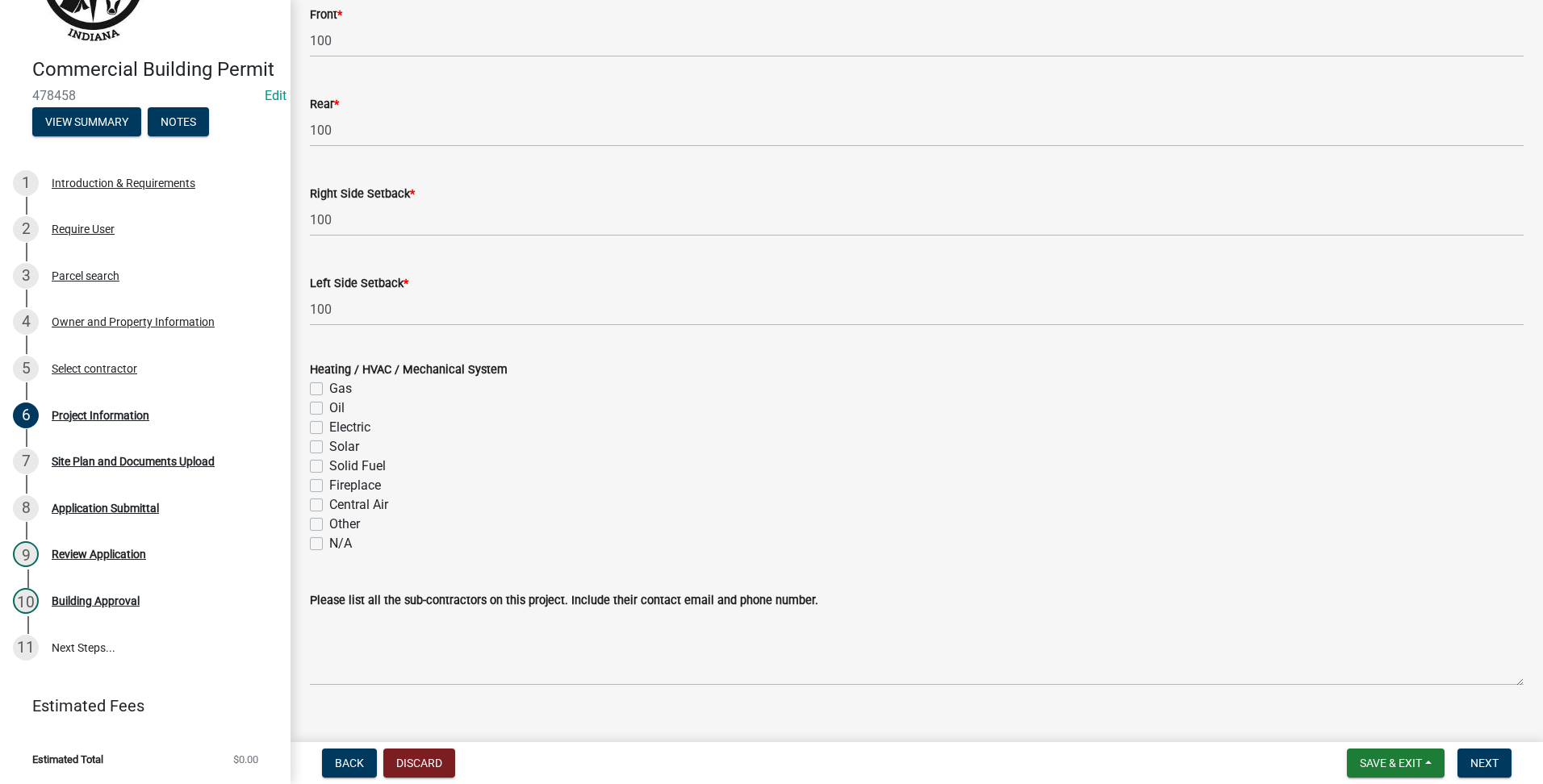
scroll to position [1774, 0]
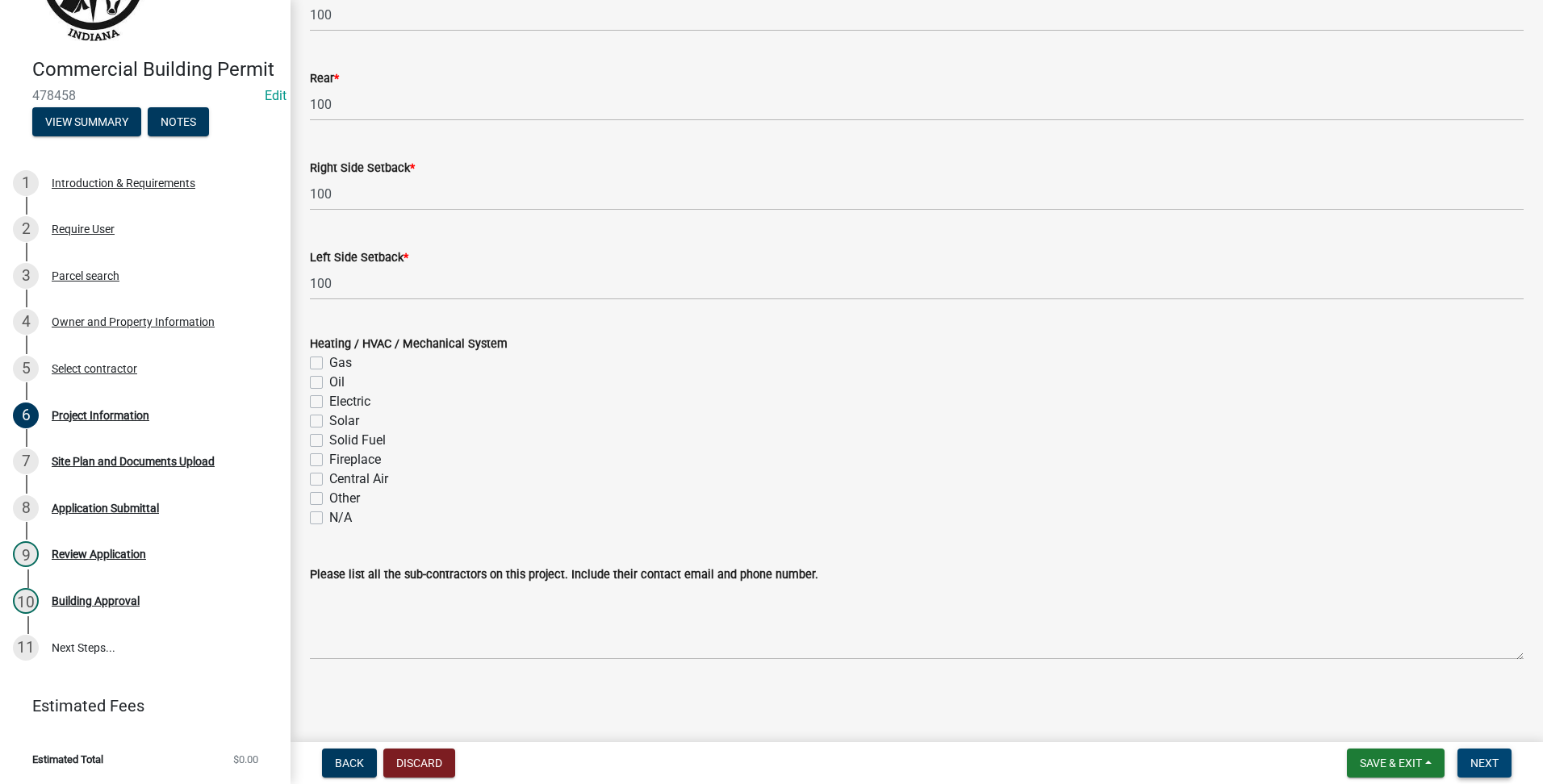
click at [1508, 769] on button "Next" at bounding box center [1484, 763] width 54 height 29
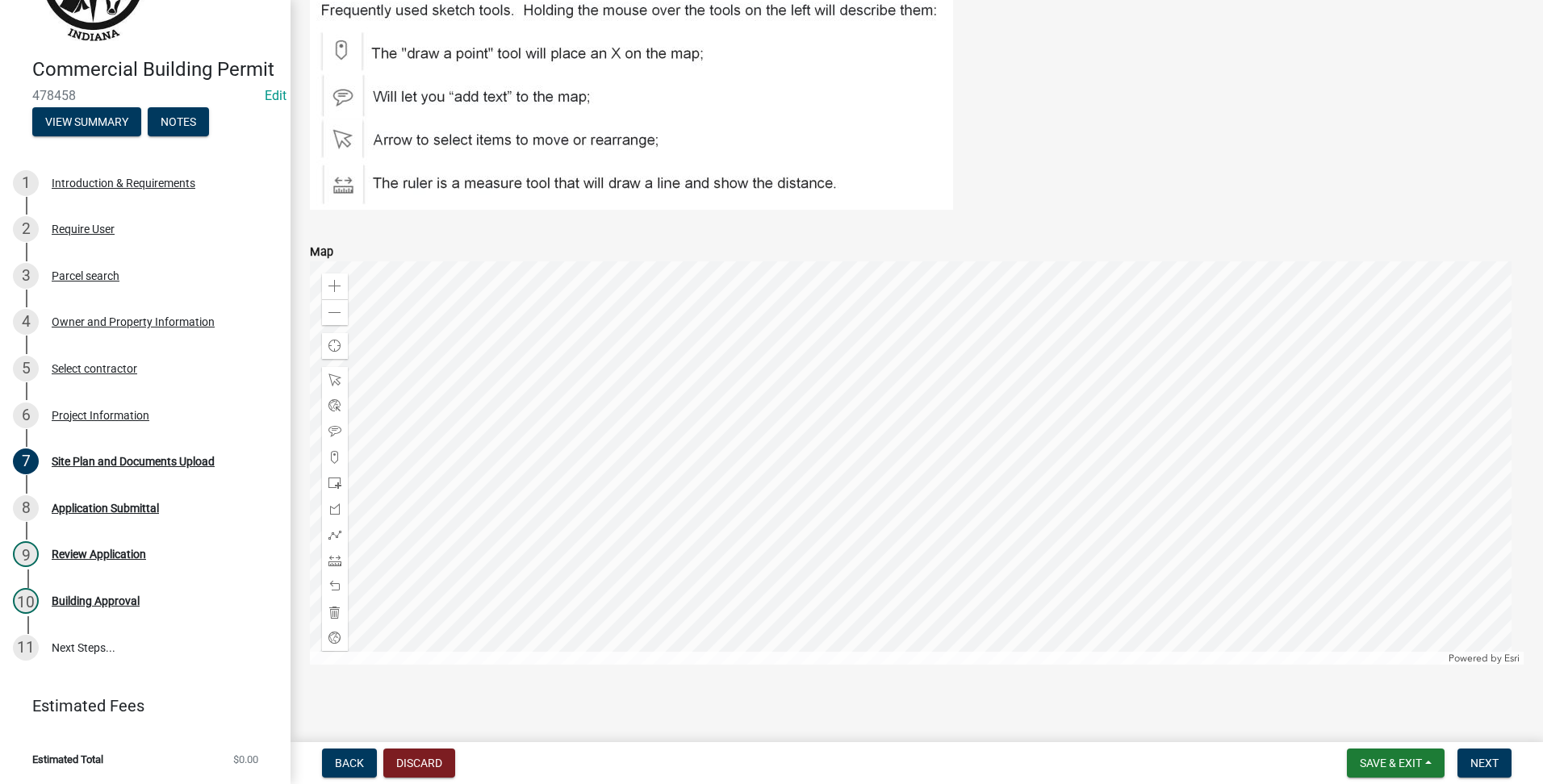
scroll to position [410, 0]
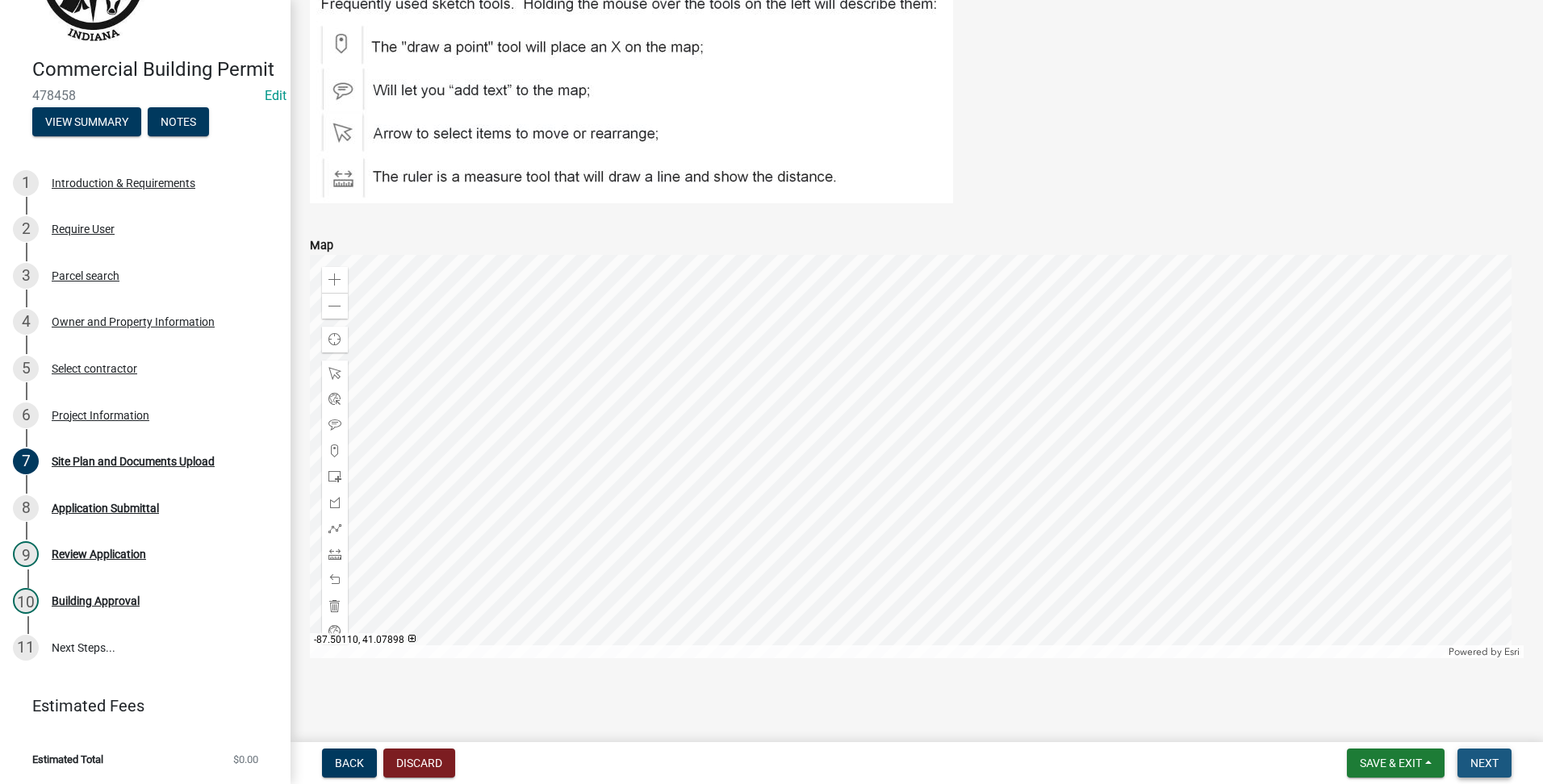
click at [1477, 762] on span "Next" at bounding box center [1484, 763] width 28 height 13
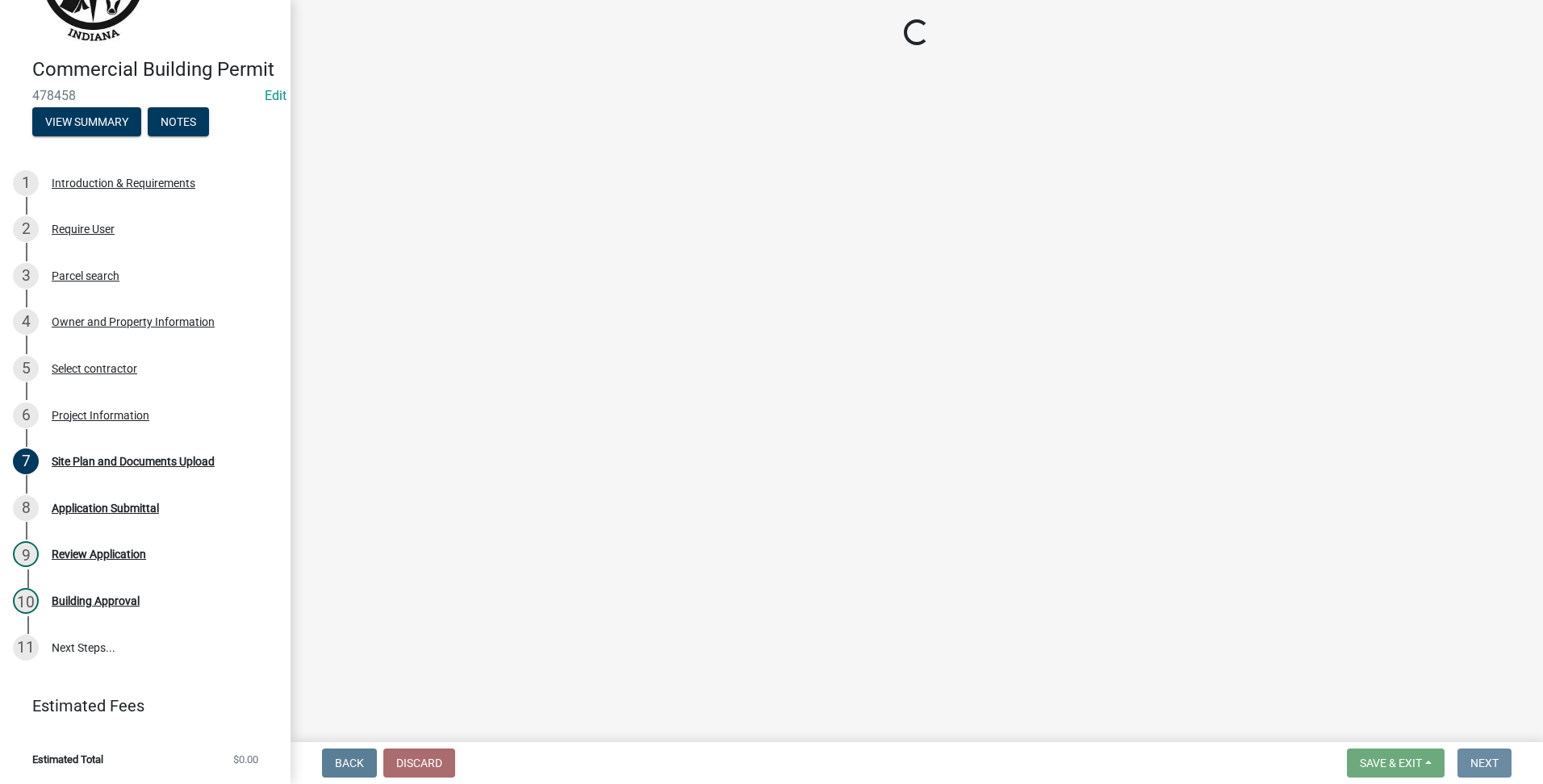
scroll to position [0, 0]
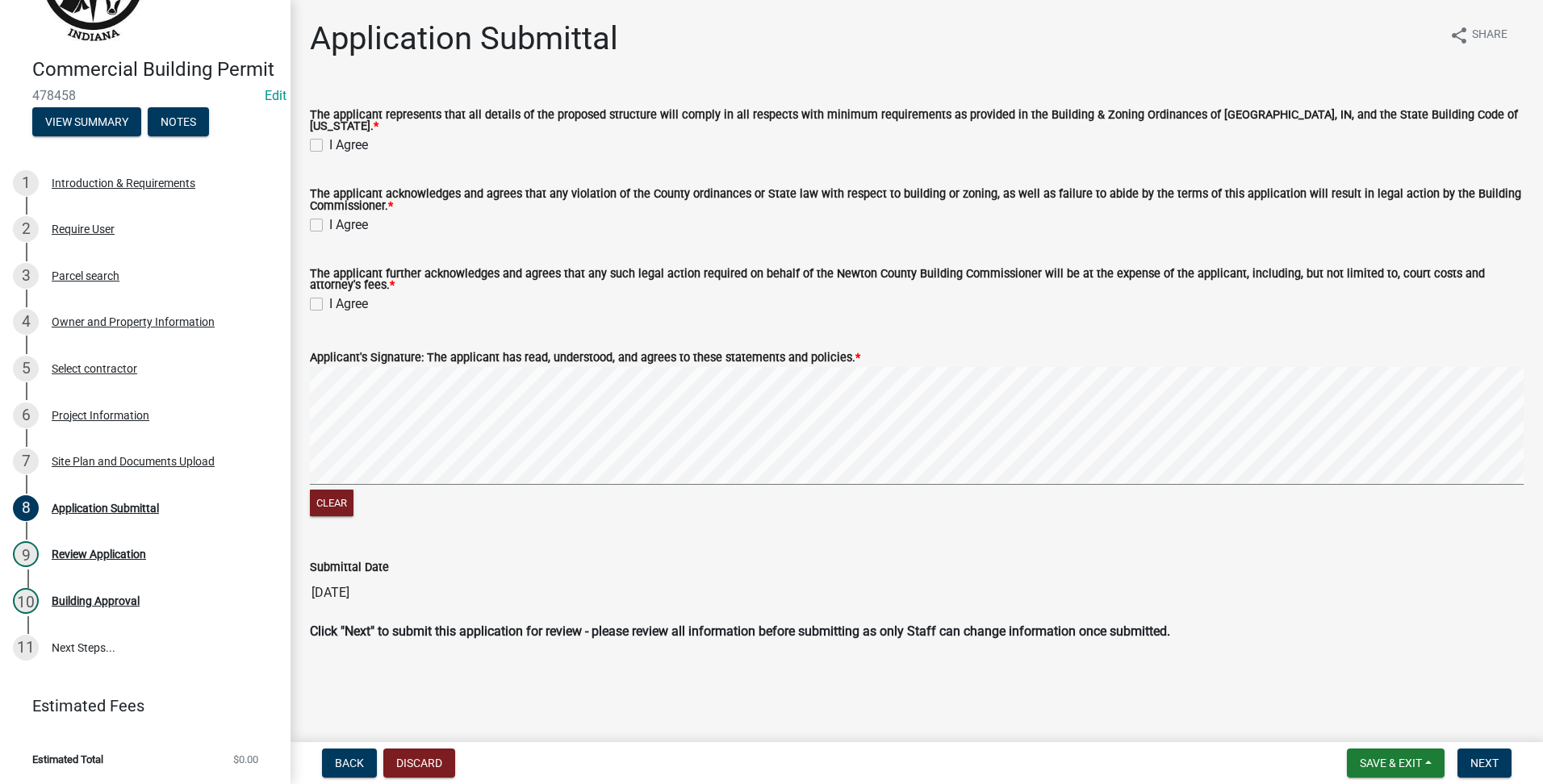
click at [329, 144] on label "I Agree" at bounding box center [348, 145] width 39 height 20
click at [329, 144] on input "I Agree" at bounding box center [334, 141] width 10 height 10
checkbox input "true"
click at [309, 224] on div "The applicant acknowledges and agrees that any violation of the County ordinanc…" at bounding box center [916, 201] width 1238 height 64
click at [329, 225] on label "I Agree" at bounding box center [348, 224] width 39 height 20
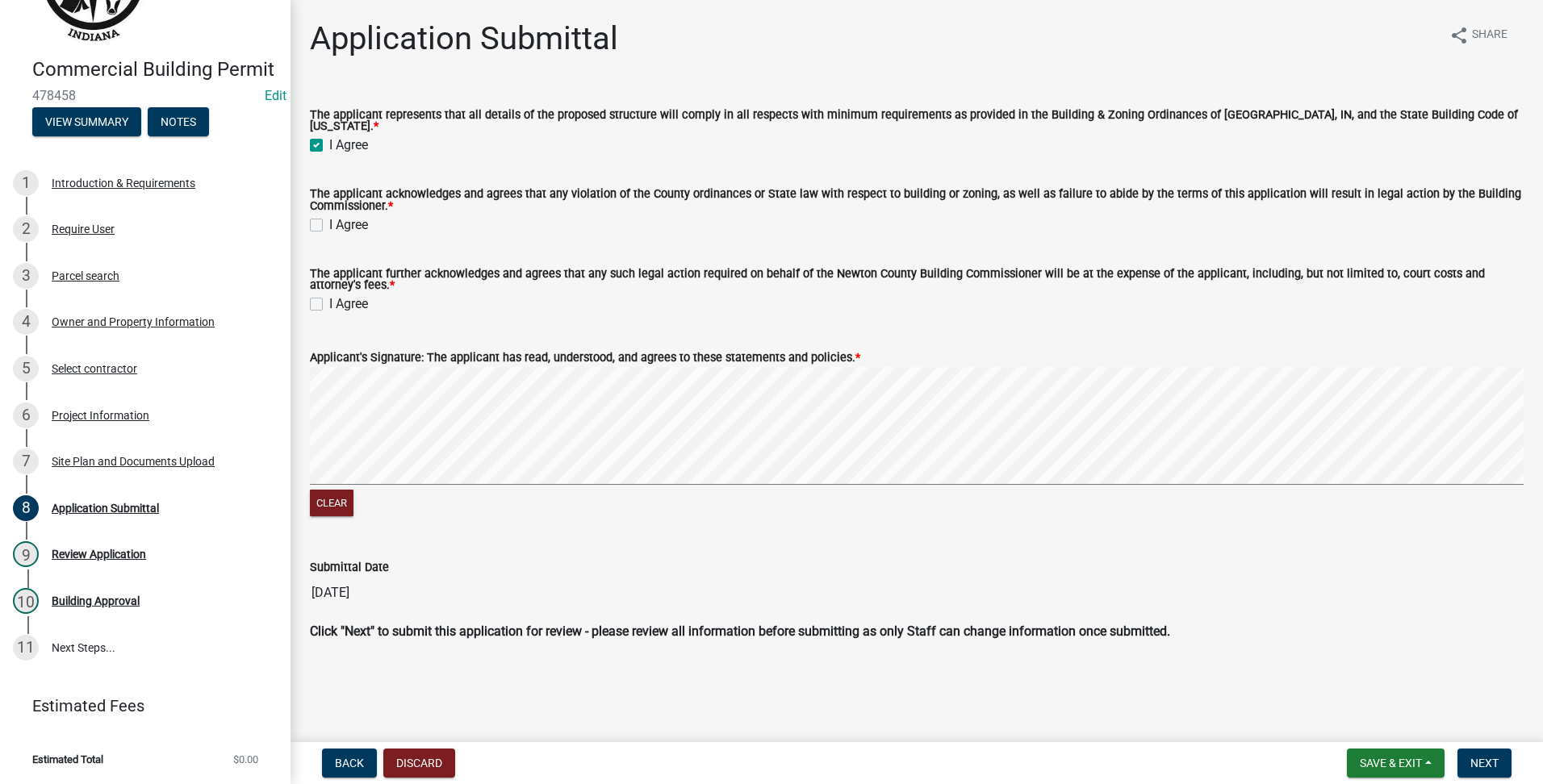
click at [329, 225] on input "I Agree" at bounding box center [334, 220] width 10 height 10
checkbox input "true"
drag, startPoint x: 318, startPoint y: 250, endPoint x: 319, endPoint y: 272, distance: 22.0
click at [319, 272] on wm-data-entity-input-list "The applicant represents that all details of the proposed structure will comply…" at bounding box center [917, 372] width 1214 height 564
drag, startPoint x: 319, startPoint y: 272, endPoint x: 312, endPoint y: 290, distance: 19.3
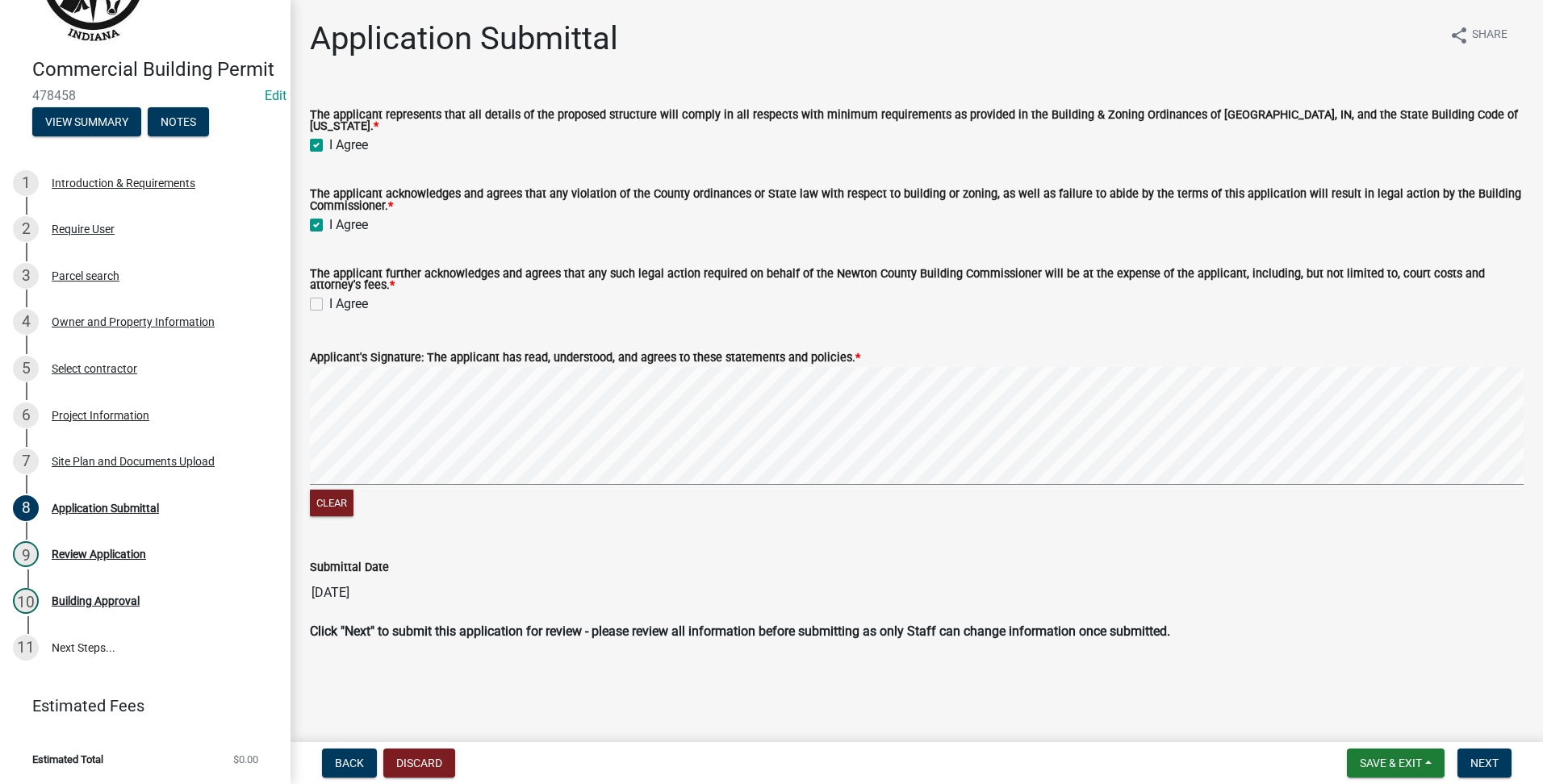
click at [312, 295] on div "I Agree" at bounding box center [917, 304] width 1214 height 20
click at [329, 295] on label "I Agree" at bounding box center [348, 304] width 39 height 20
click at [329, 295] on input "I Agree" at bounding box center [334, 300] width 10 height 10
checkbox input "true"
click at [1506, 757] on button "Next" at bounding box center [1484, 763] width 54 height 29
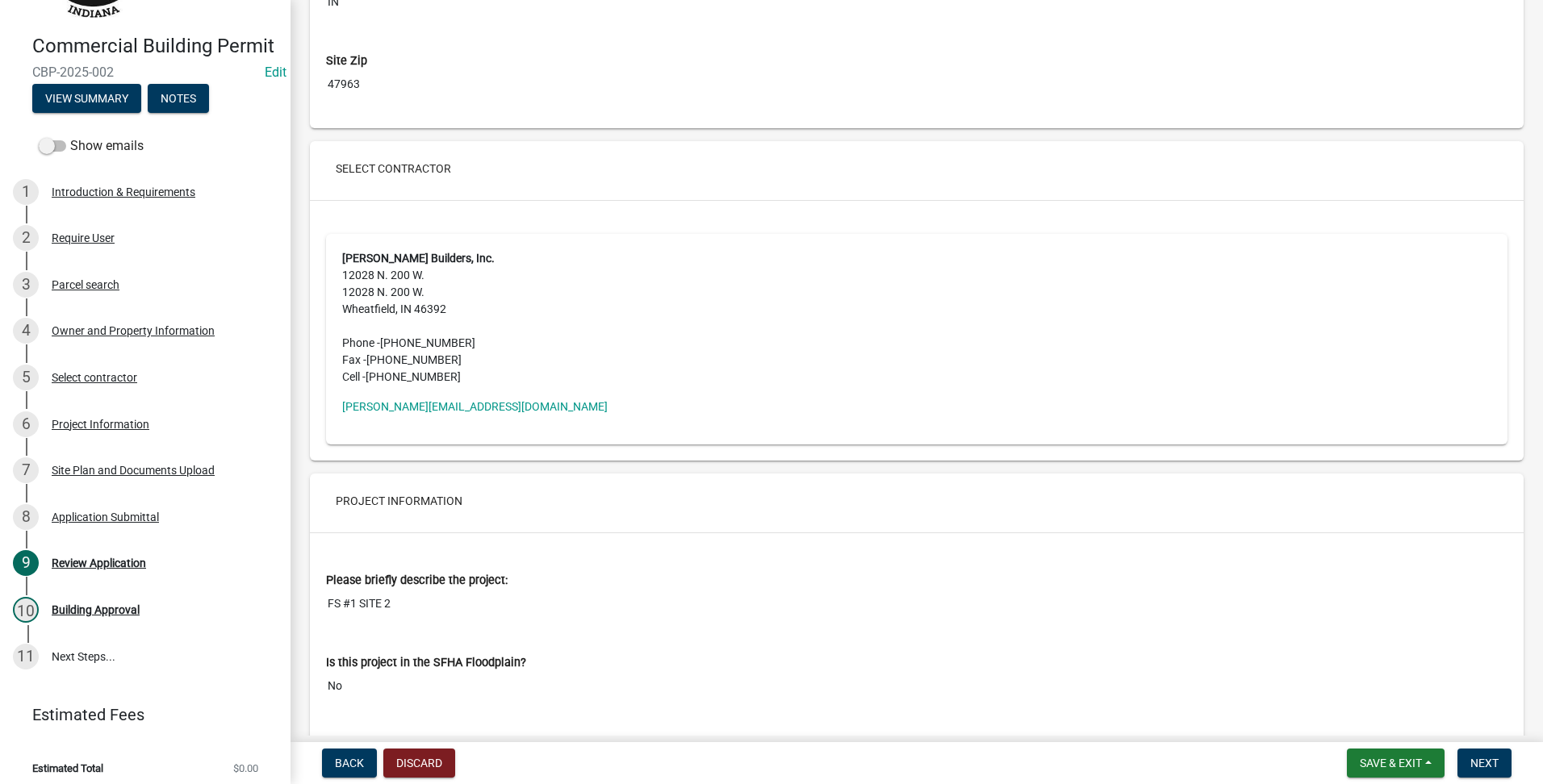
scroll to position [3765, 0]
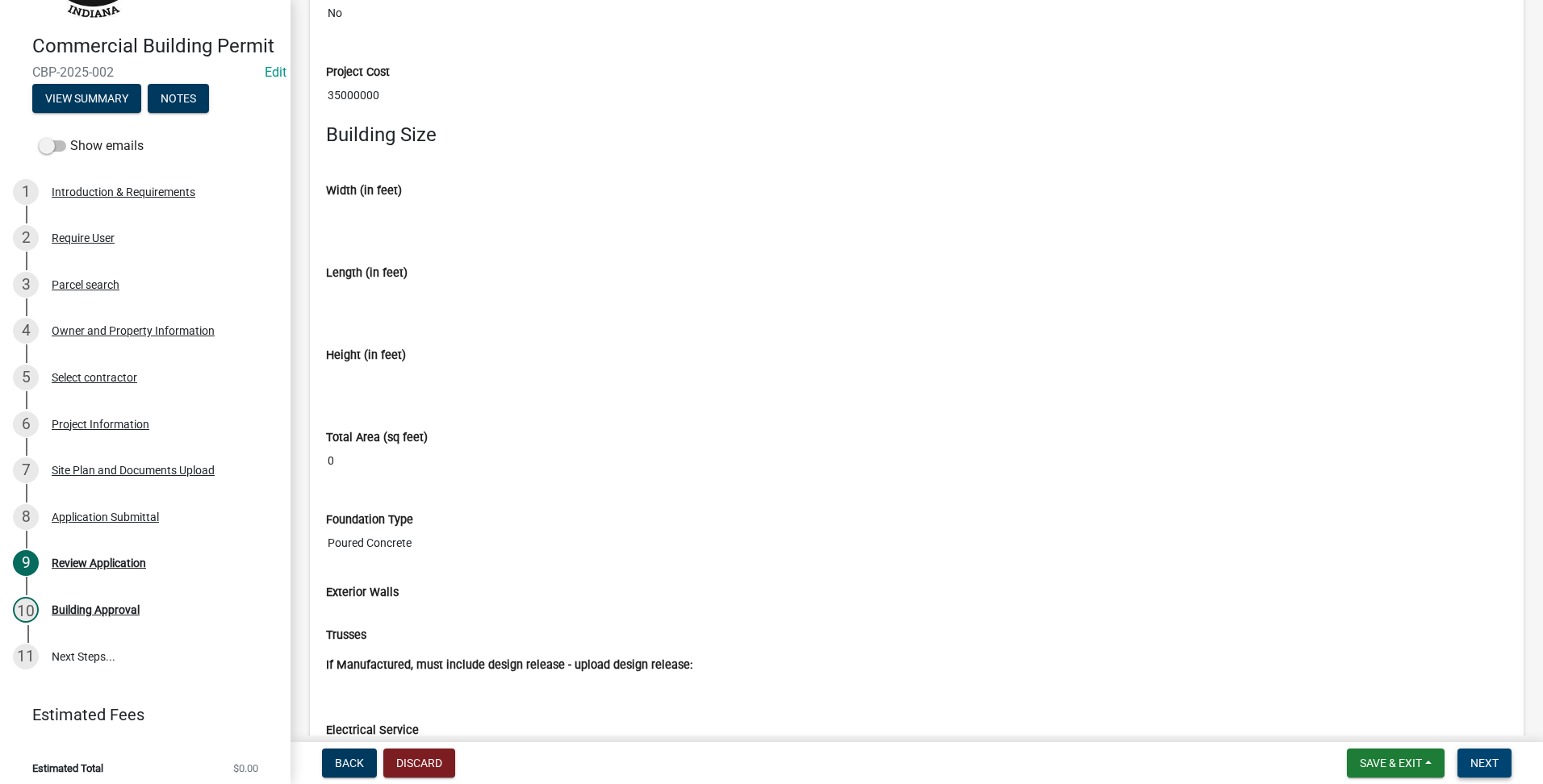
click at [1485, 763] on span "Next" at bounding box center [1484, 763] width 28 height 13
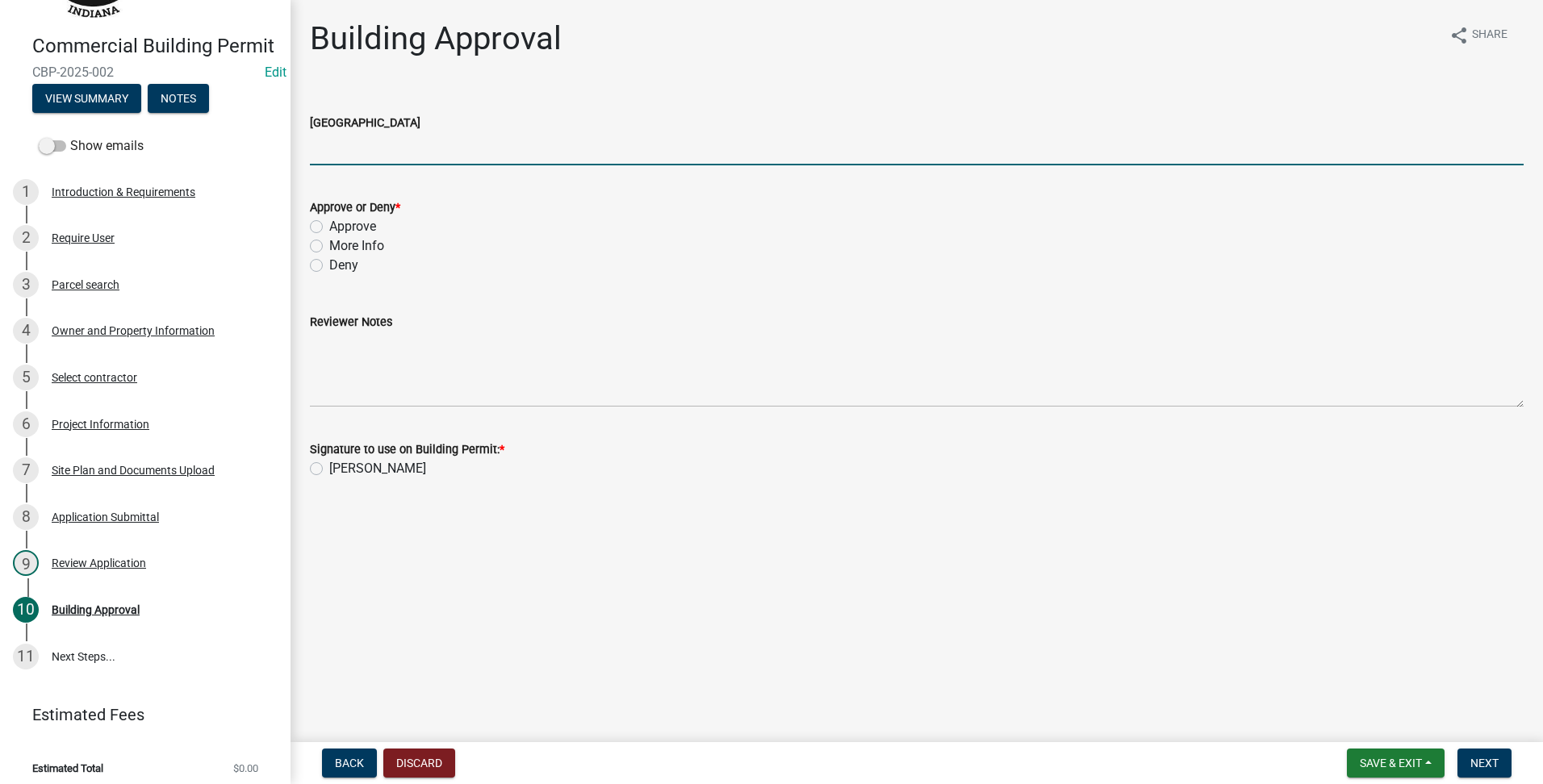
click at [357, 159] on input "[GEOGRAPHIC_DATA]" at bounding box center [917, 148] width 1214 height 33
type input "AG"
click at [329, 224] on label "Approve" at bounding box center [352, 226] width 47 height 20
click at [329, 224] on input "Approve" at bounding box center [334, 222] width 10 height 10
radio input "true"
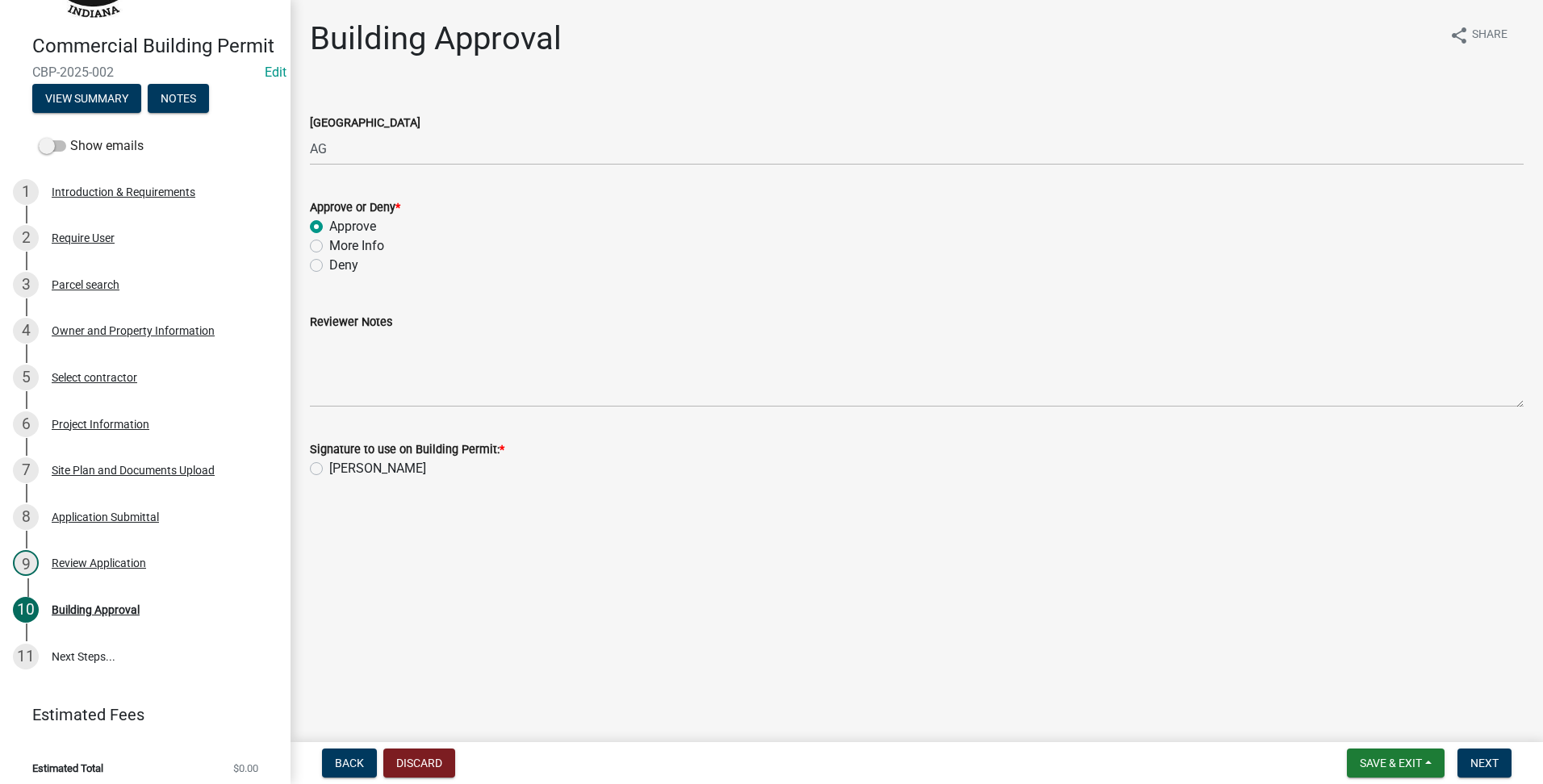
click at [329, 472] on label "[PERSON_NAME]" at bounding box center [377, 469] width 97 height 20
click at [329, 470] on input "[PERSON_NAME]" at bounding box center [334, 464] width 10 height 10
radio input "true"
click at [1490, 763] on span "Next" at bounding box center [1484, 763] width 28 height 13
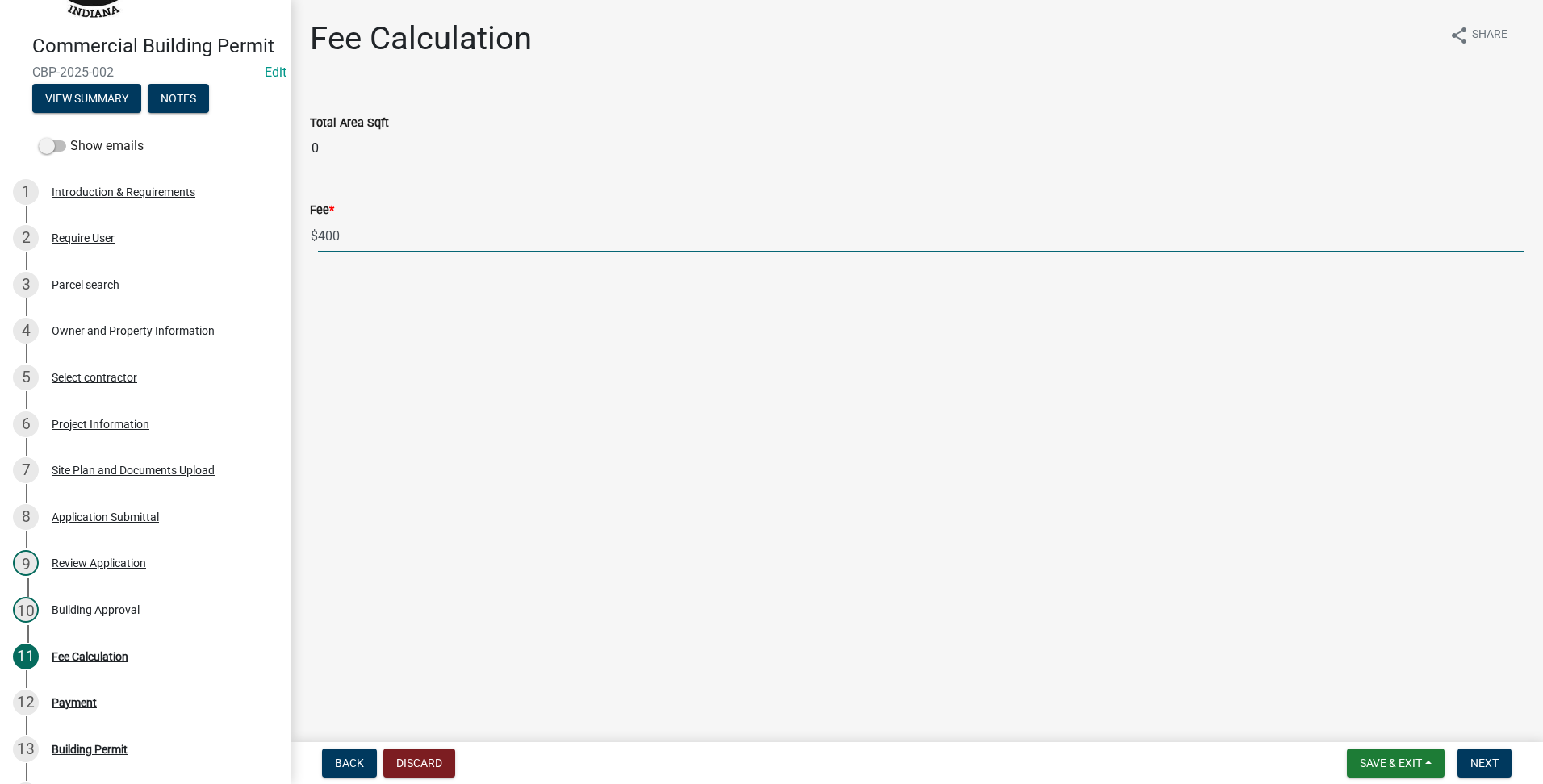
drag, startPoint x: 525, startPoint y: 253, endPoint x: 2, endPoint y: 173, distance: 529.1
click at [2, 173] on div "Commercial Building Permit CBP-2025-002 Edit View Summary Notes Show emails 1 I…" at bounding box center [772, 392] width 1543 height 784
type input "1000.00"
click at [1462, 748] on nav "Back Discard Save & Exit Save Save & Exit Next" at bounding box center [916, 763] width 1252 height 42
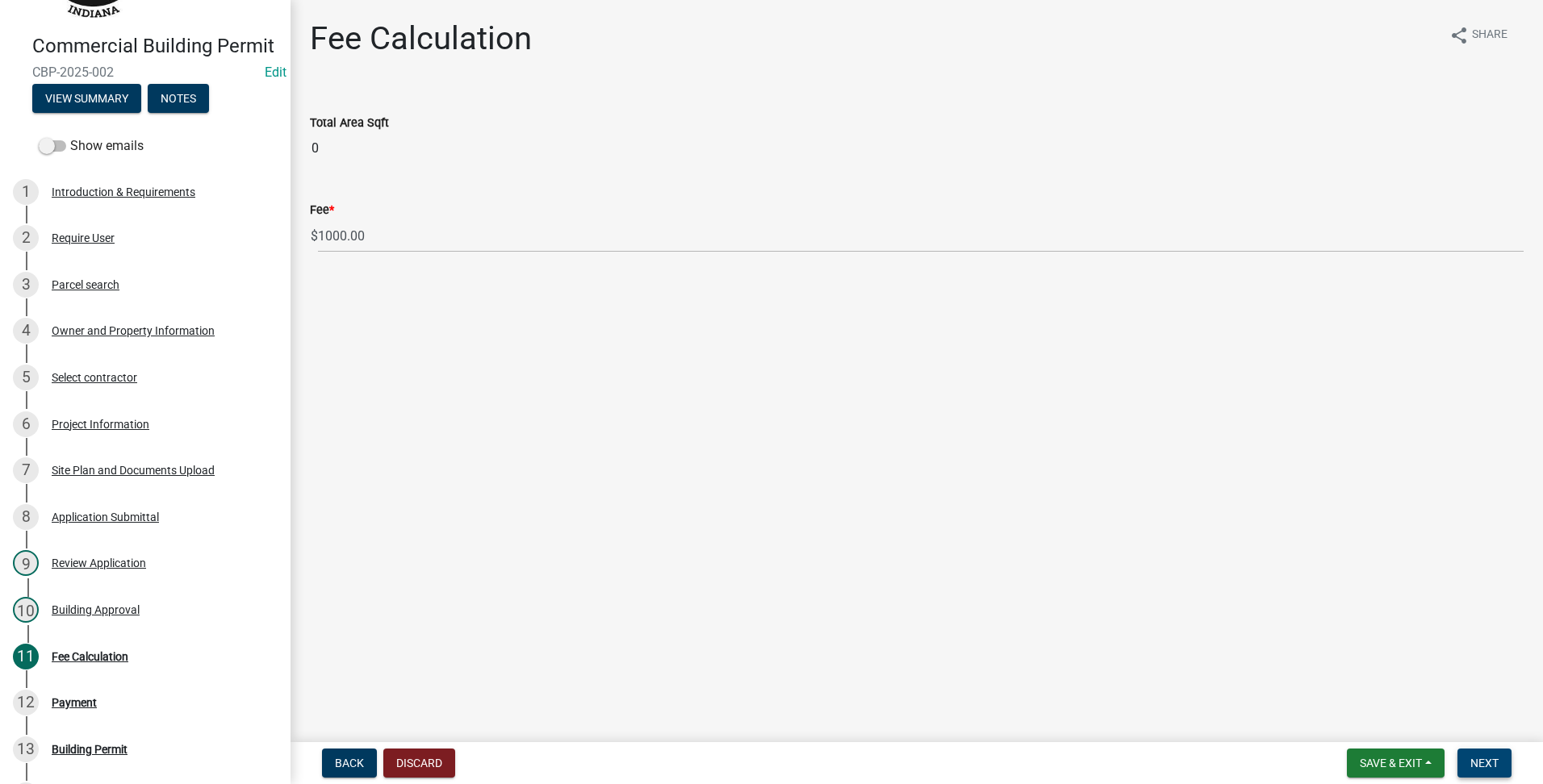
click at [1485, 755] on button "Next" at bounding box center [1484, 763] width 54 height 29
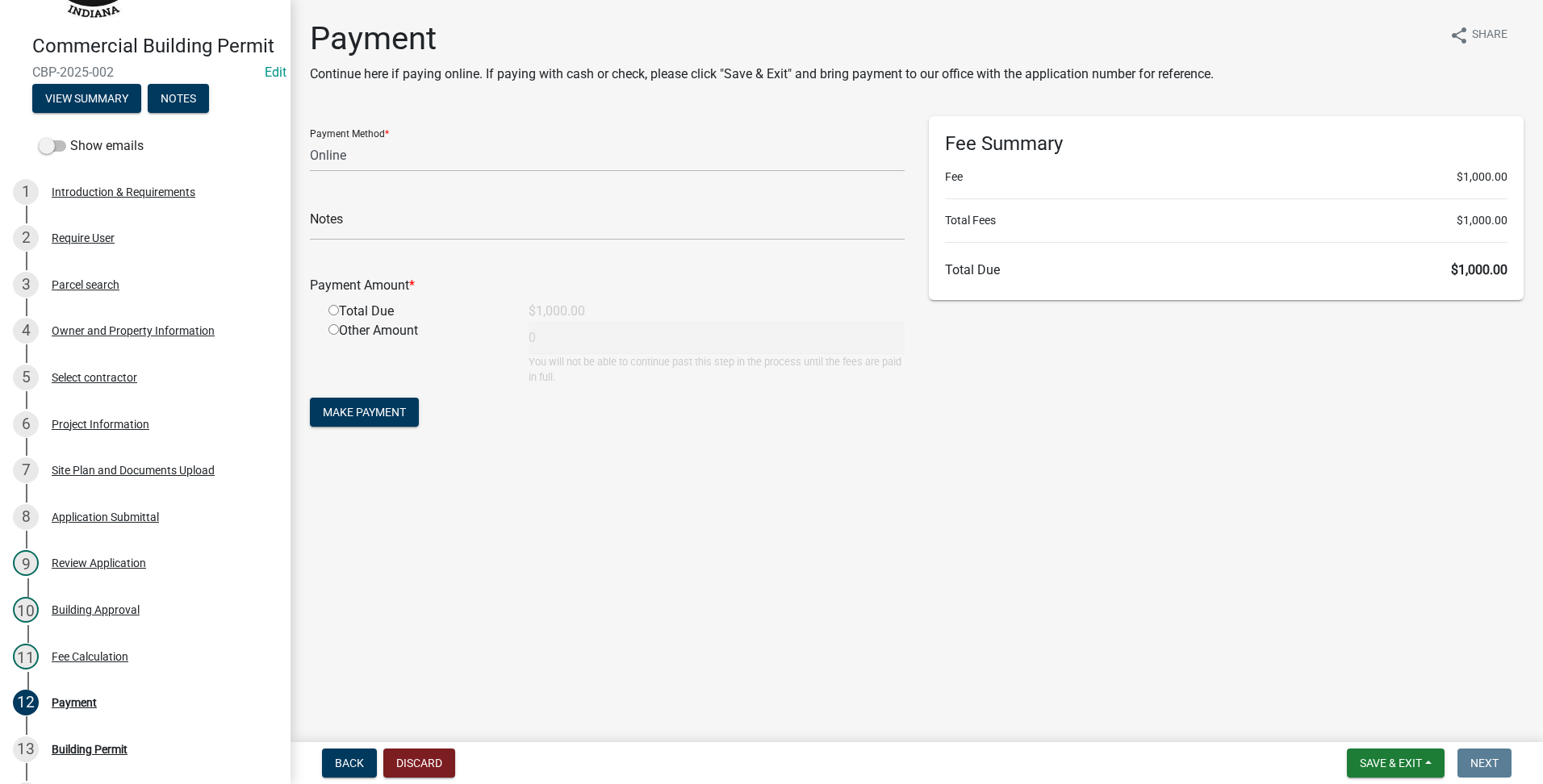
click at [495, 174] on form "Payment Method * Credit Card POS Check Cash Online Notes Payment Amount * Total…" at bounding box center [608, 273] width 595 height 314
click at [493, 162] on select "Credit Card POS Check Cash Online" at bounding box center [608, 155] width 595 height 33
select select "1: 0"
click at [310, 139] on select "Credit Card POS Check Cash Online" at bounding box center [608, 155] width 595 height 33
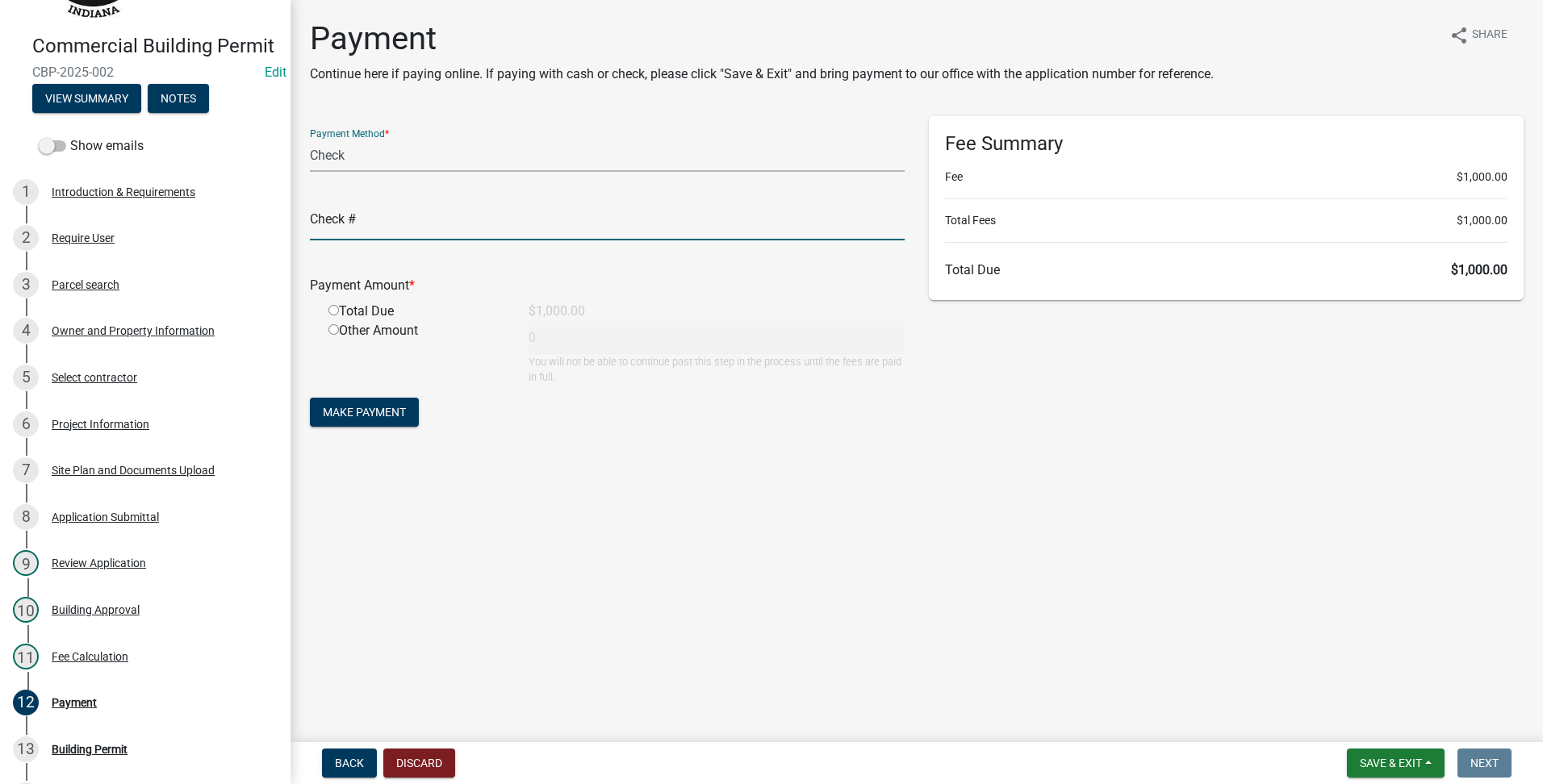
click at [373, 220] on input "text" at bounding box center [608, 224] width 595 height 33
type input "010"
click at [334, 310] on input "radio" at bounding box center [333, 310] width 10 height 10
radio input "true"
type input "1000"
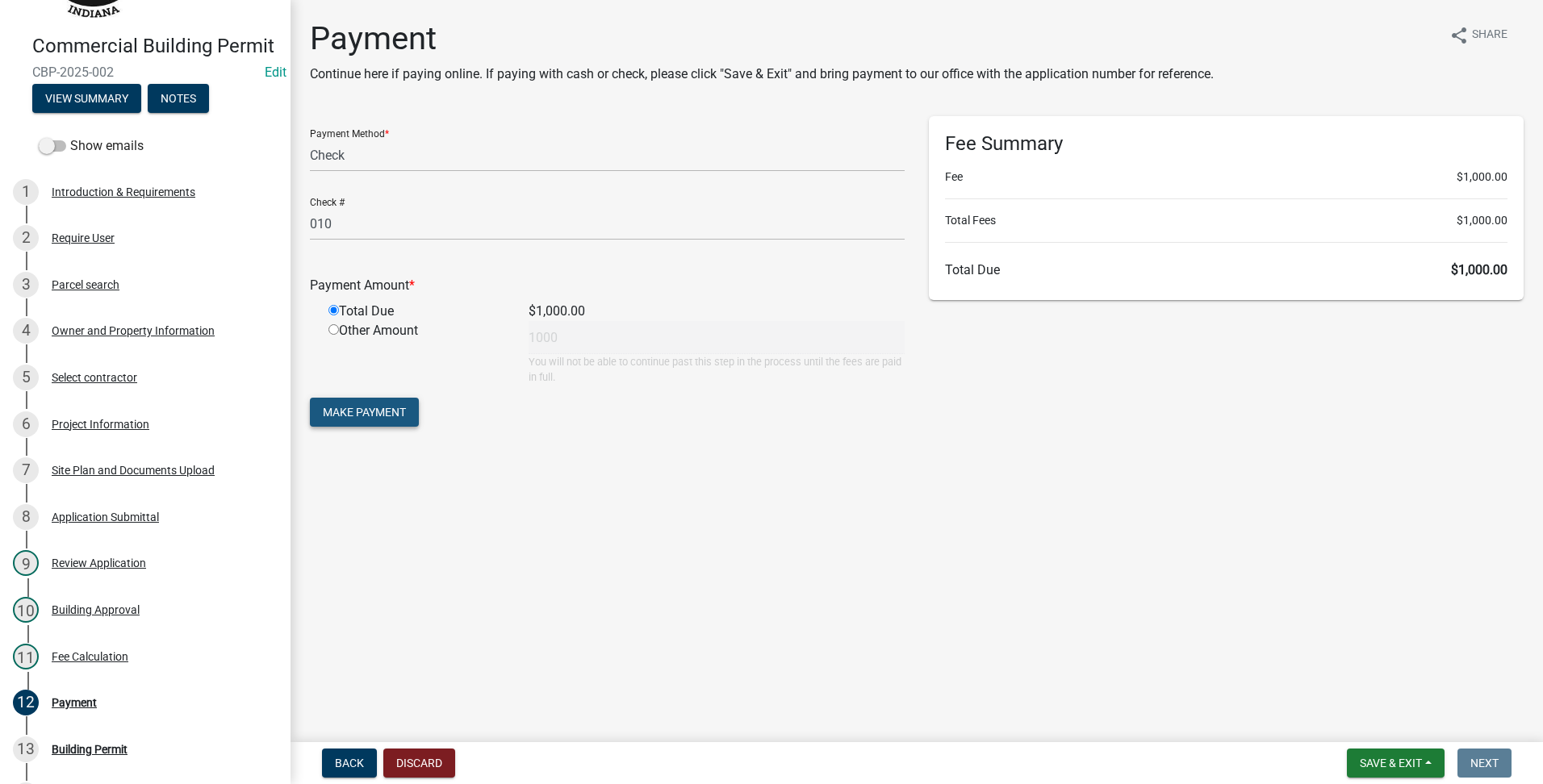
click at [348, 404] on button "Make Payment" at bounding box center [364, 412] width 109 height 29
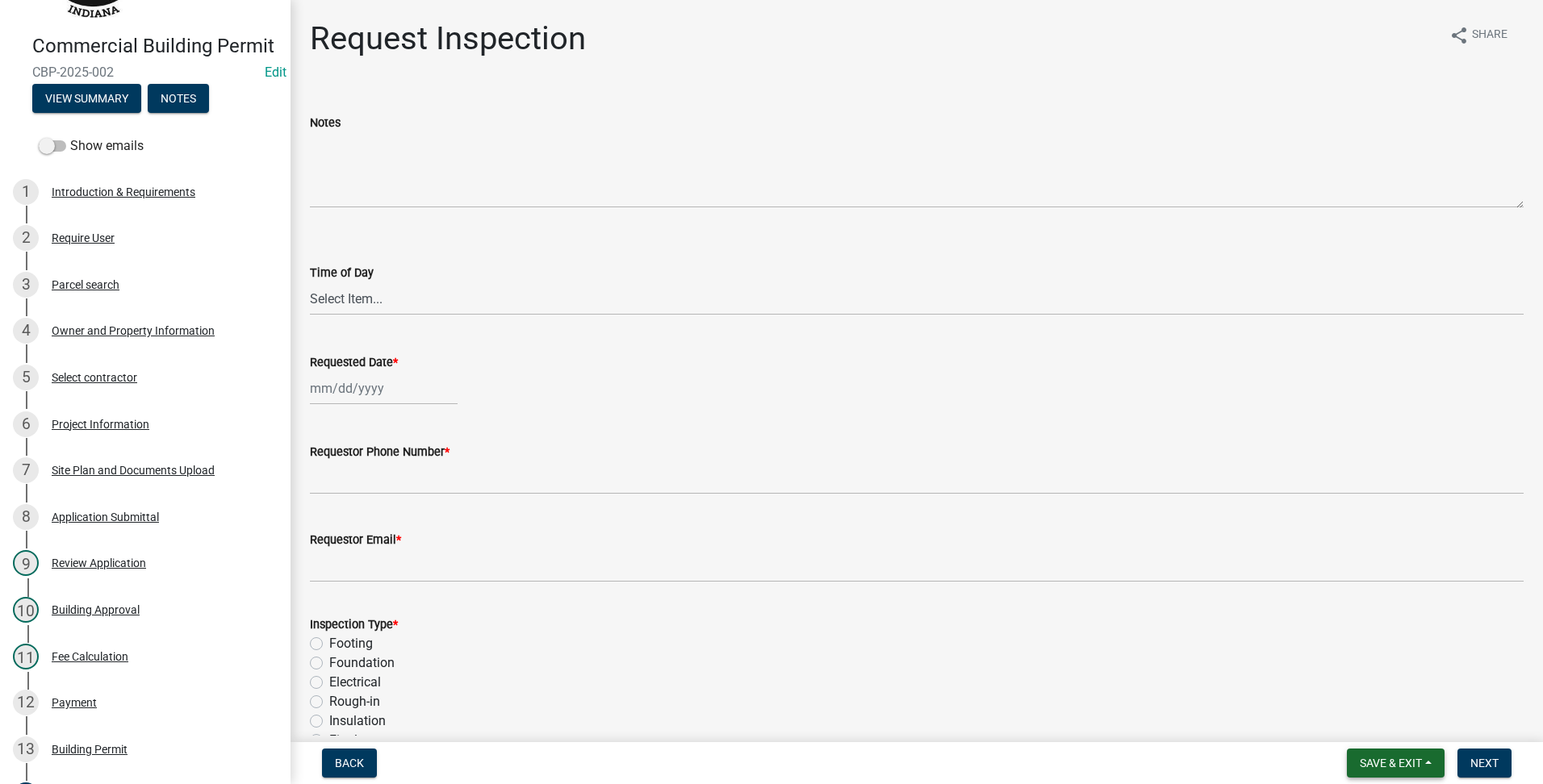
click at [1407, 773] on button "Save & Exit" at bounding box center [1396, 763] width 98 height 29
click at [1352, 729] on button "Save & Exit" at bounding box center [1380, 721] width 129 height 39
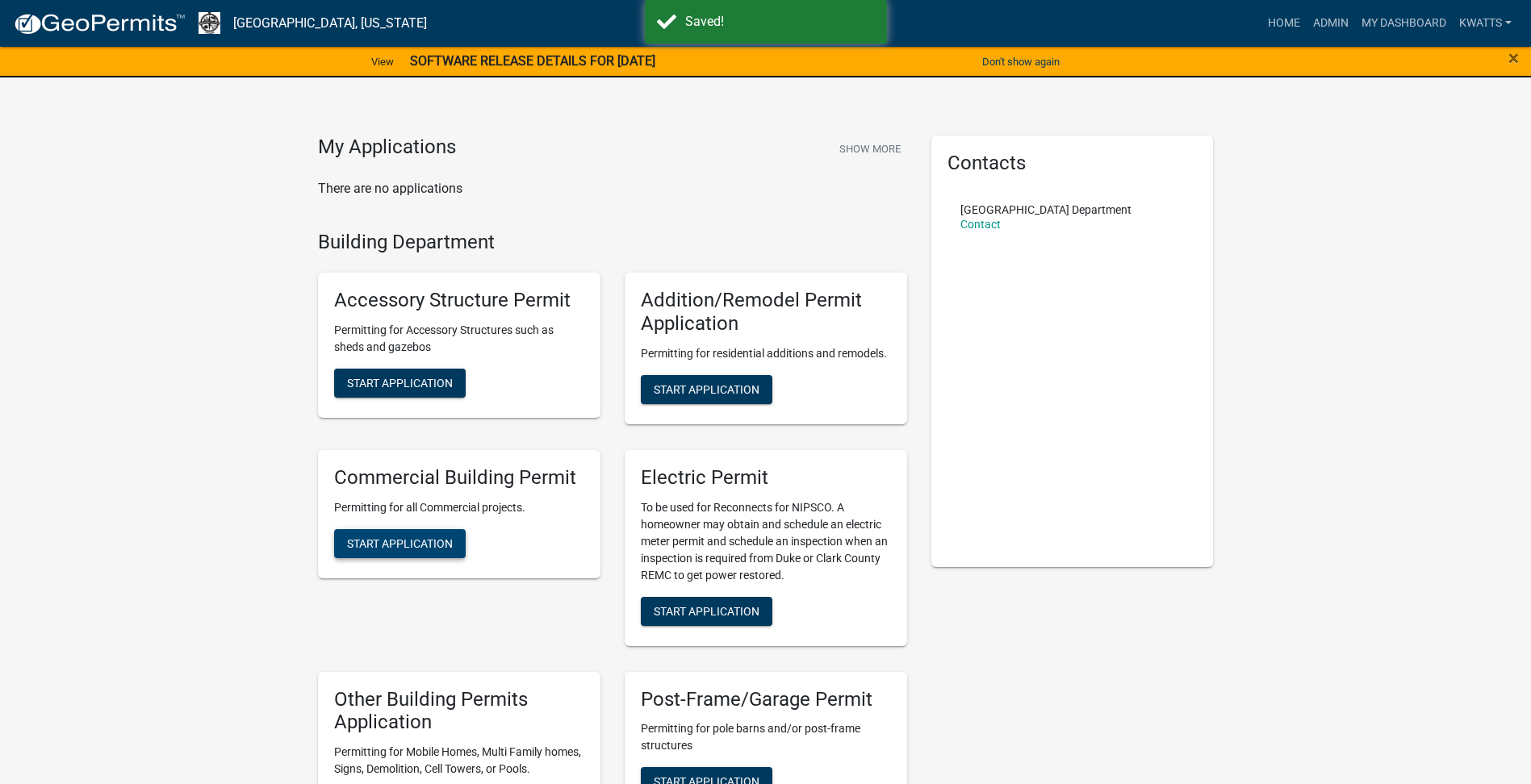
click at [430, 552] on button "Start Application" at bounding box center [399, 544] width 131 height 29
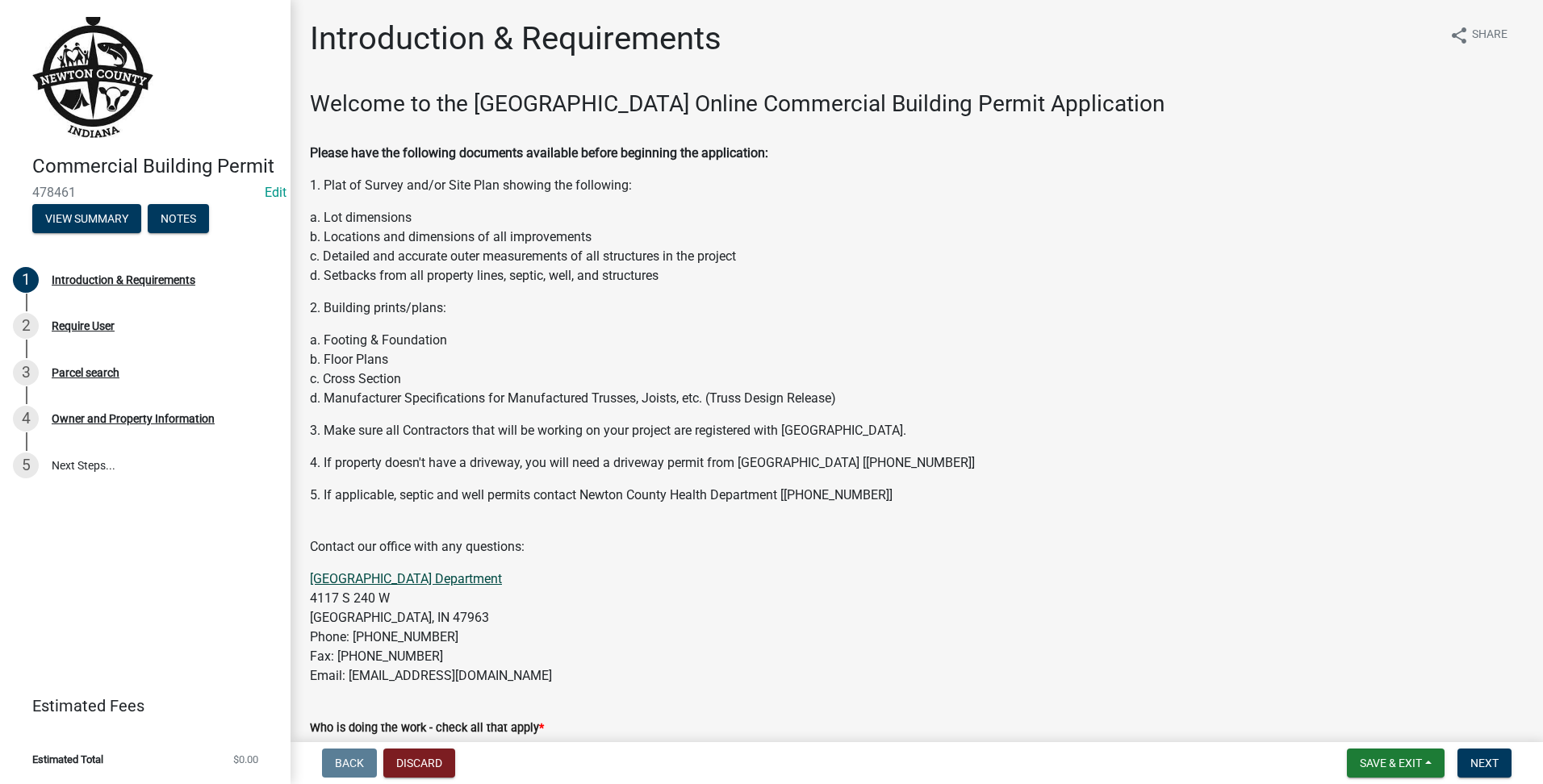
scroll to position [506, 0]
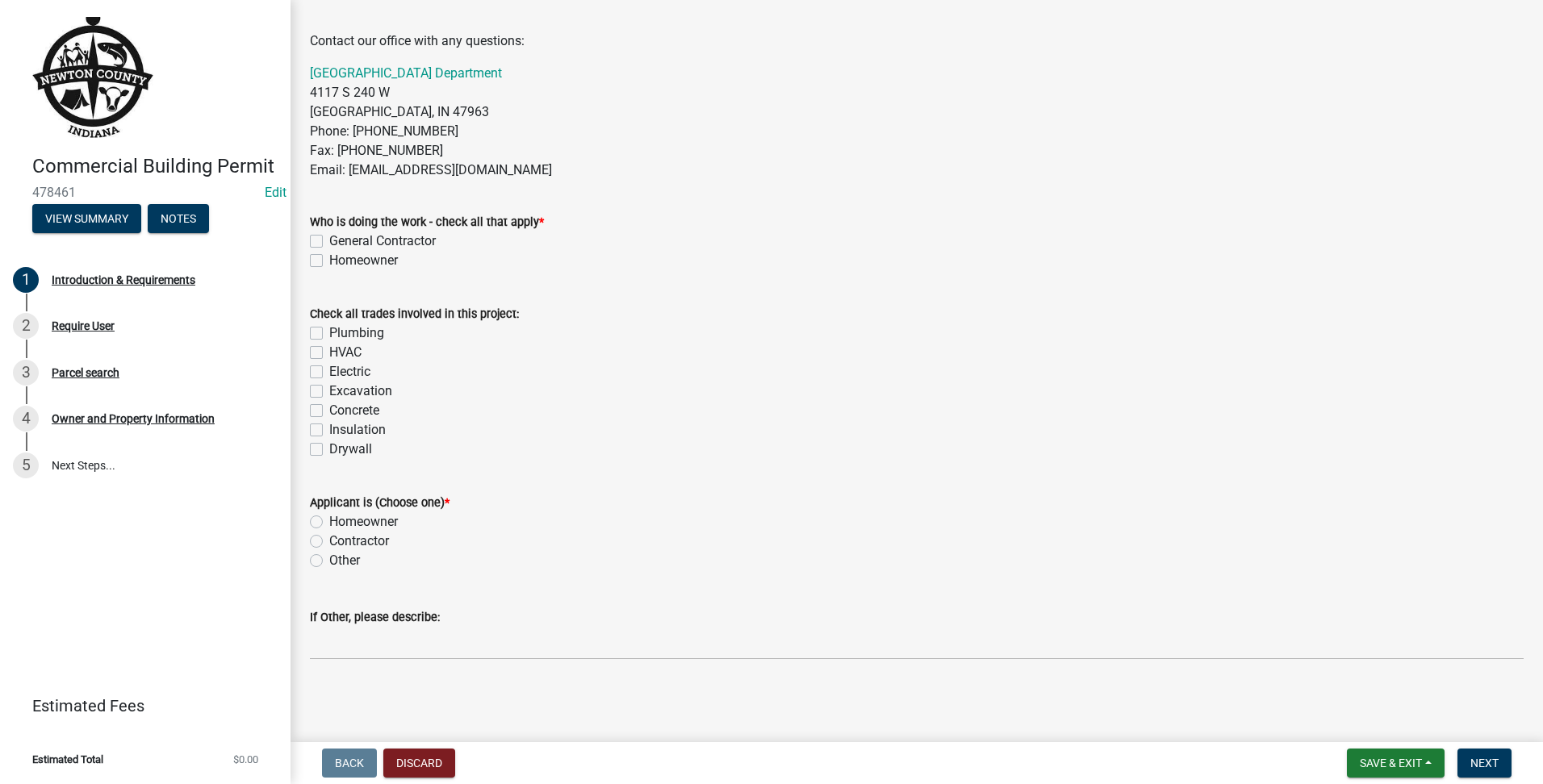
click at [329, 241] on label "General Contractor" at bounding box center [382, 241] width 106 height 20
click at [329, 241] on input "General Contractor" at bounding box center [334, 236] width 10 height 10
checkbox input "true"
checkbox input "false"
click at [315, 399] on div "Check all trades involved in this project: Plumbing HVAC Electric Excavation Co…" at bounding box center [917, 381] width 1214 height 155
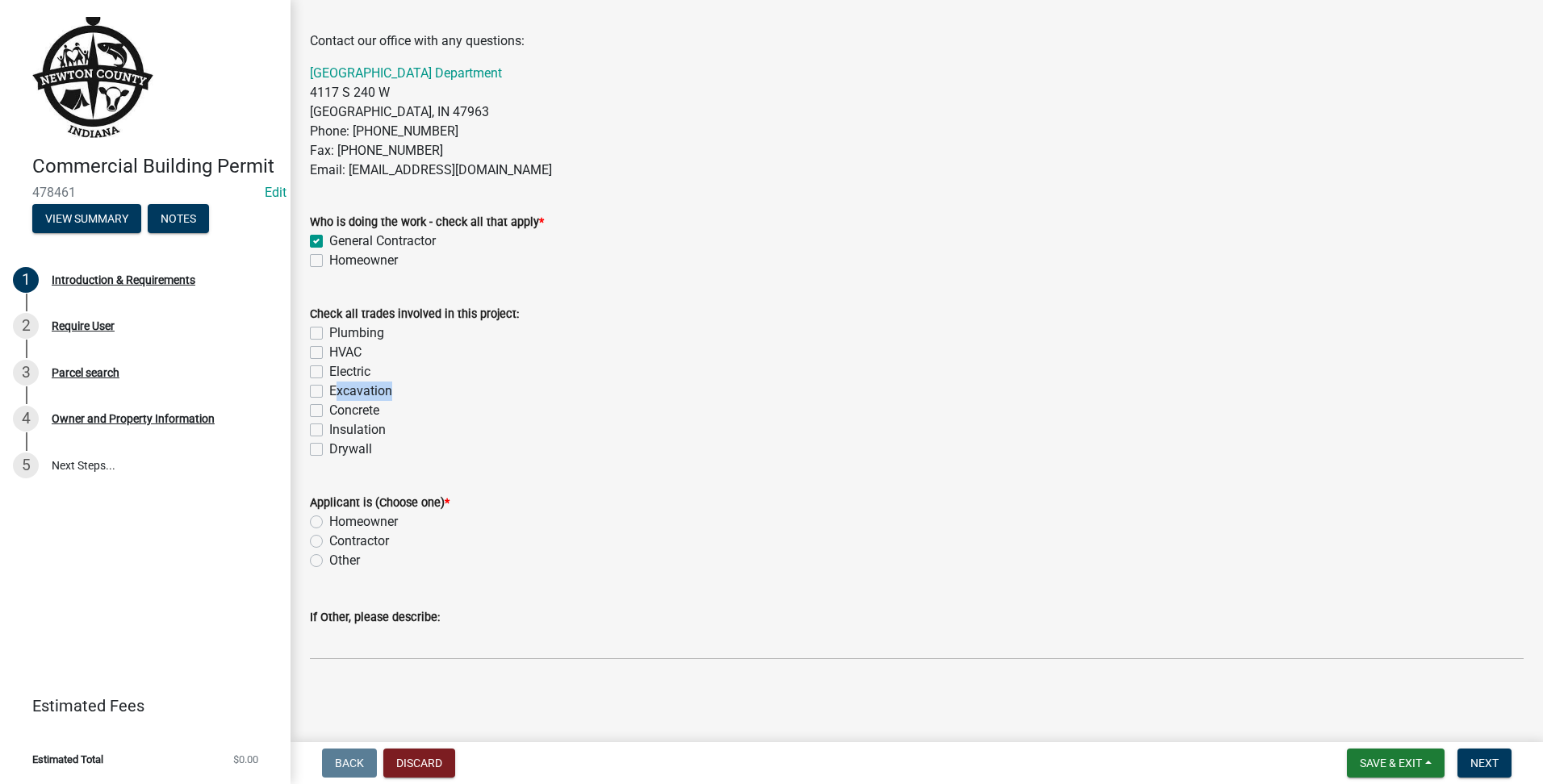
drag, startPoint x: 315, startPoint y: 399, endPoint x: 317, endPoint y: 416, distance: 17.1
click at [318, 419] on div "Concrete" at bounding box center [917, 410] width 1214 height 20
click at [329, 394] on label "Excavation" at bounding box center [360, 391] width 63 height 20
click at [329, 392] on input "Excavation" at bounding box center [334, 386] width 10 height 10
checkbox input "true"
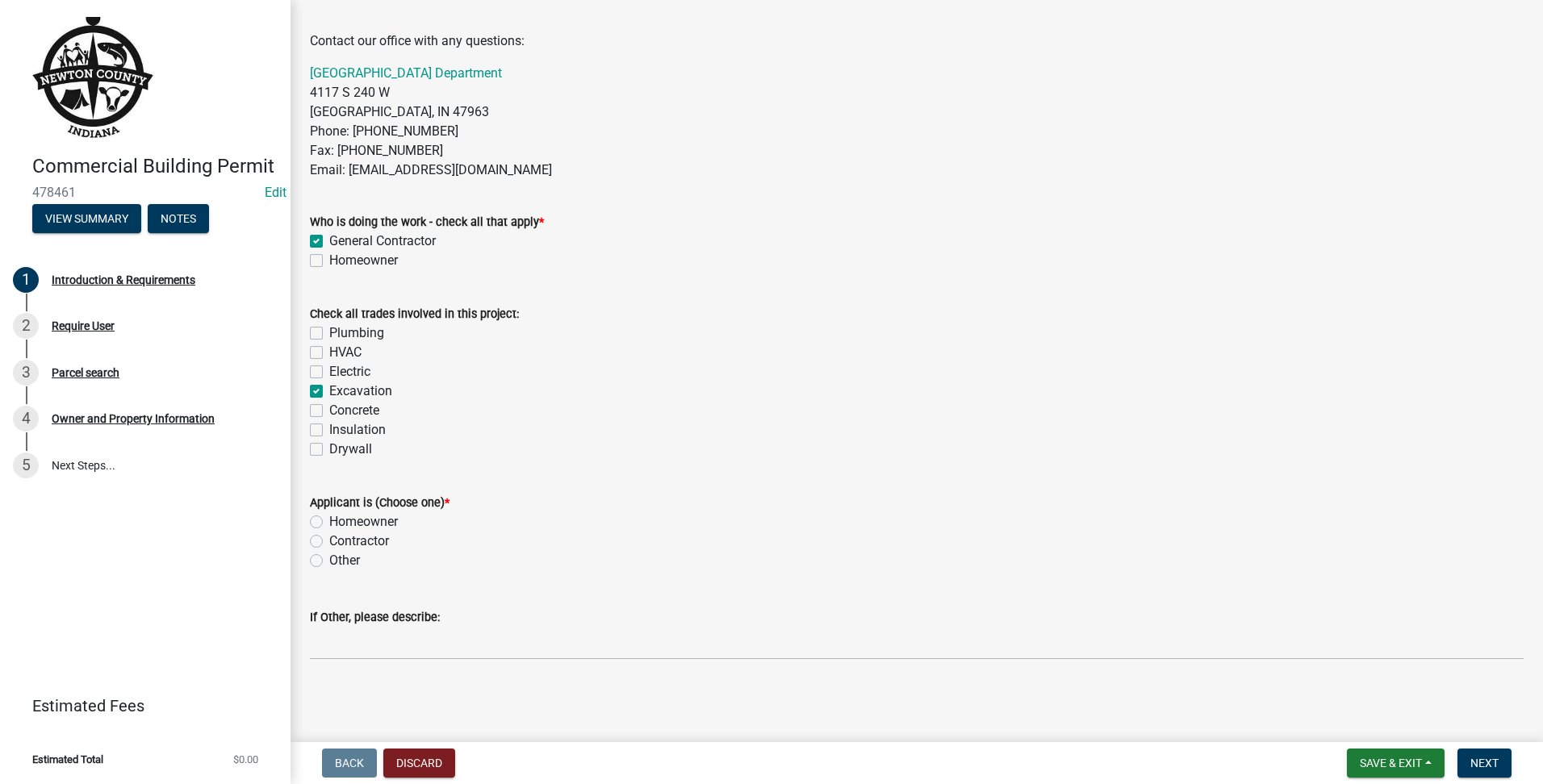
checkbox input "false"
checkbox input "true"
checkbox input "false"
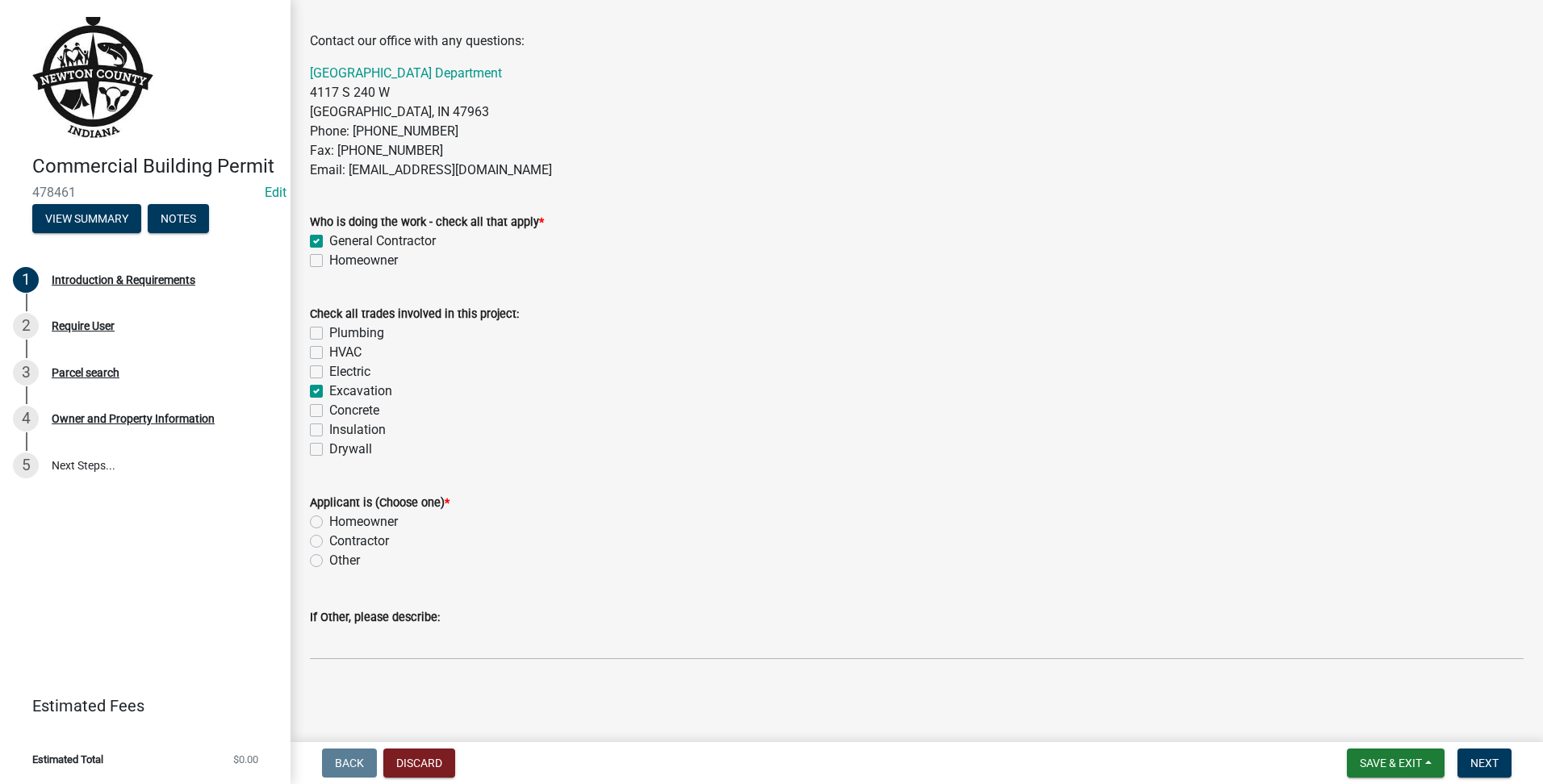
checkbox input "false"
click at [329, 405] on label "Concrete" at bounding box center [354, 410] width 50 height 20
click at [329, 405] on input "Concrete" at bounding box center [334, 406] width 10 height 10
checkbox input "true"
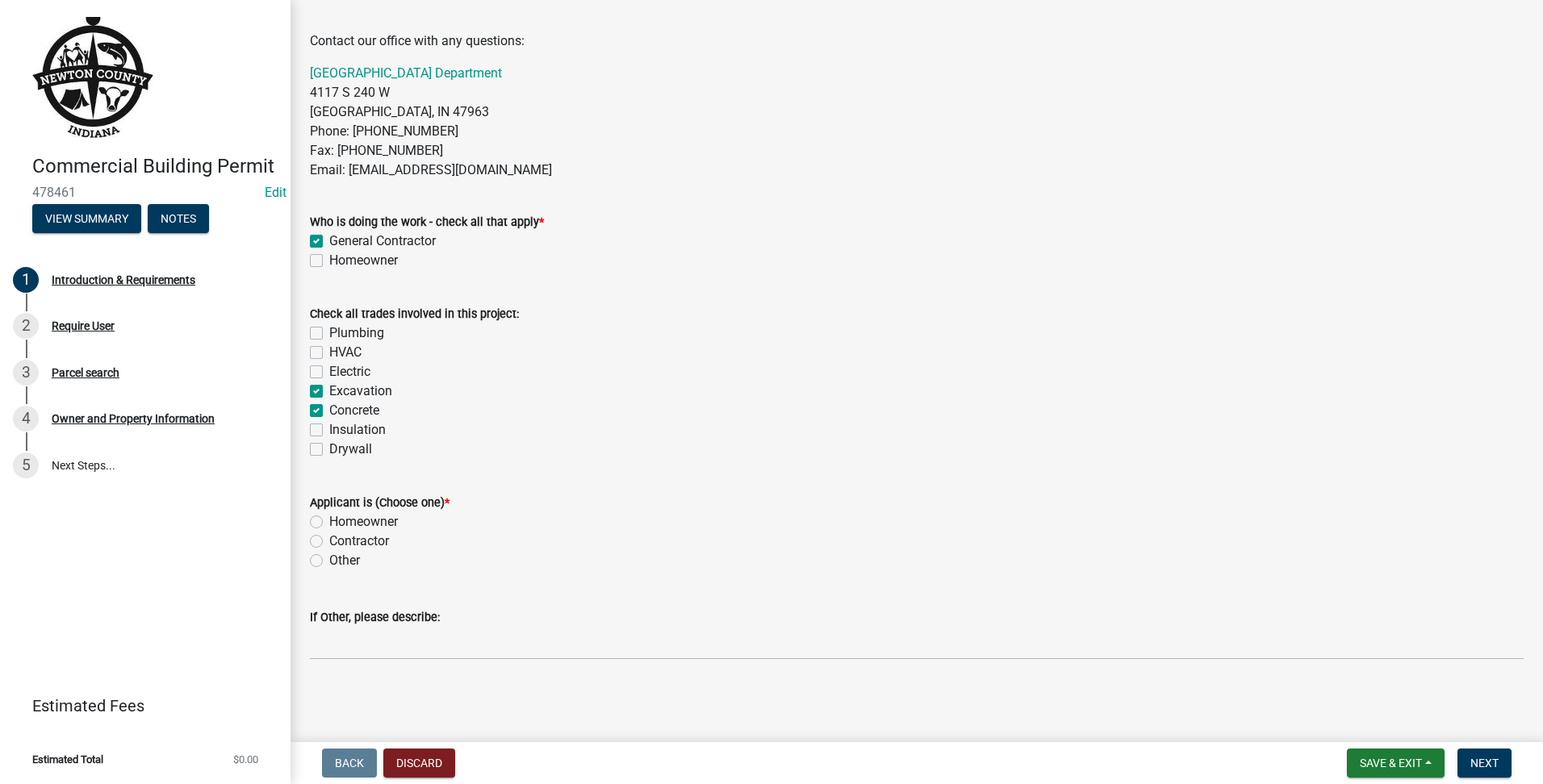
checkbox input "false"
checkbox input "true"
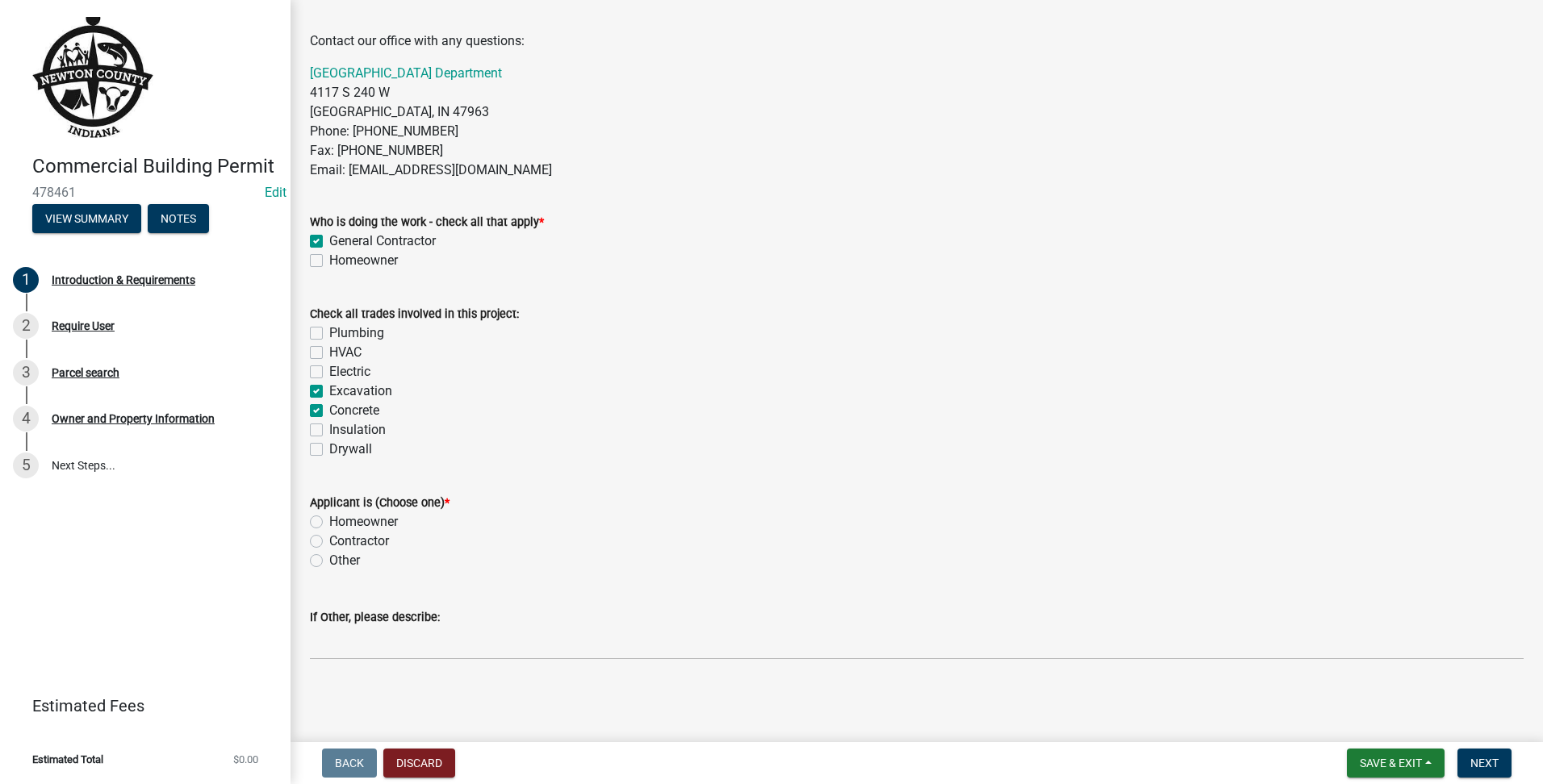
checkbox input "false"
click at [309, 366] on div "Check all trades involved in this project: Plumbing HVAC Electric Excavation Co…" at bounding box center [916, 371] width 1238 height 174
click at [329, 369] on label "Electric" at bounding box center [350, 372] width 41 height 20
click at [329, 369] on input "Electric" at bounding box center [334, 368] width 10 height 10
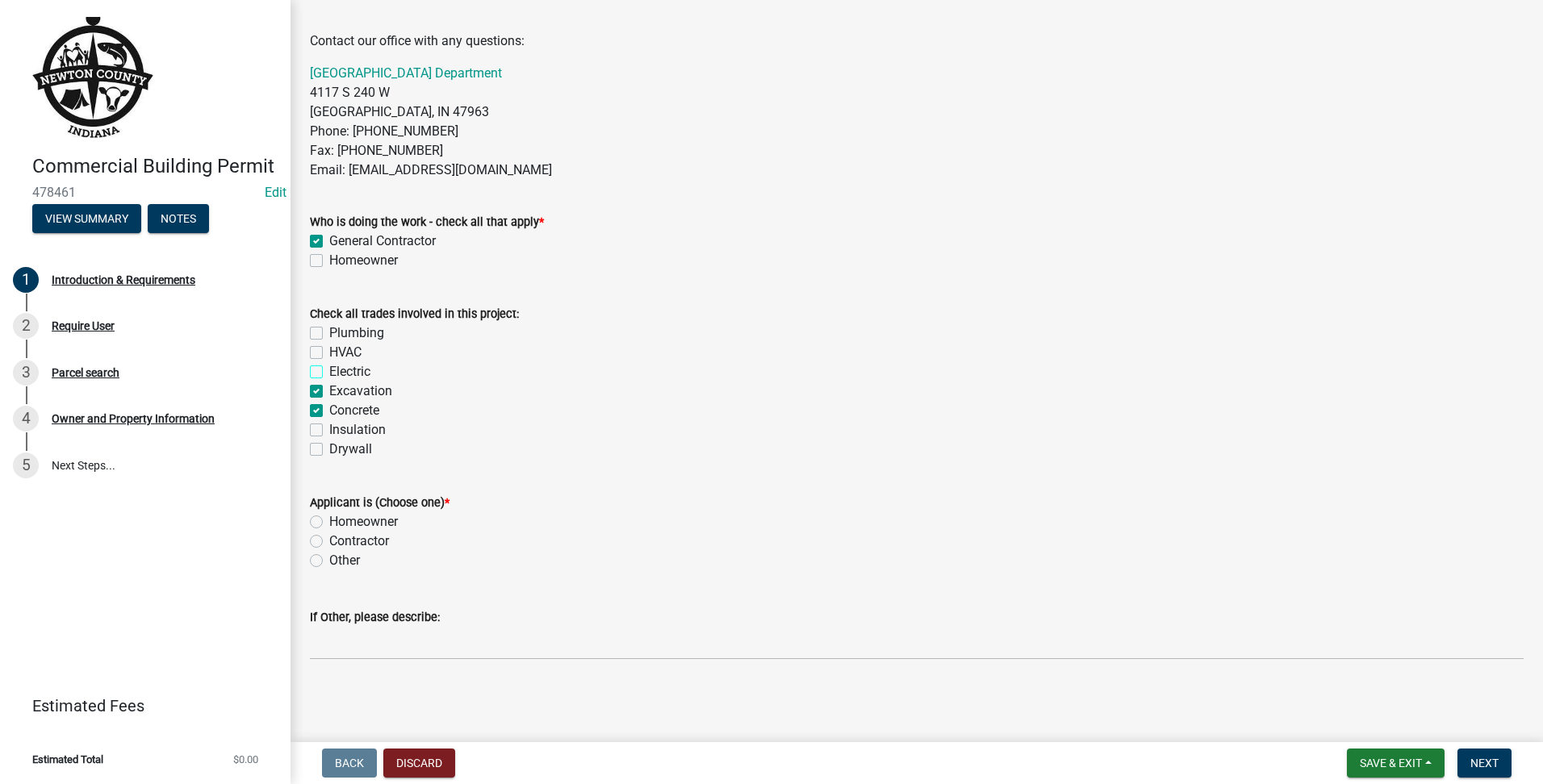
checkbox input "true"
checkbox input "false"
checkbox input "true"
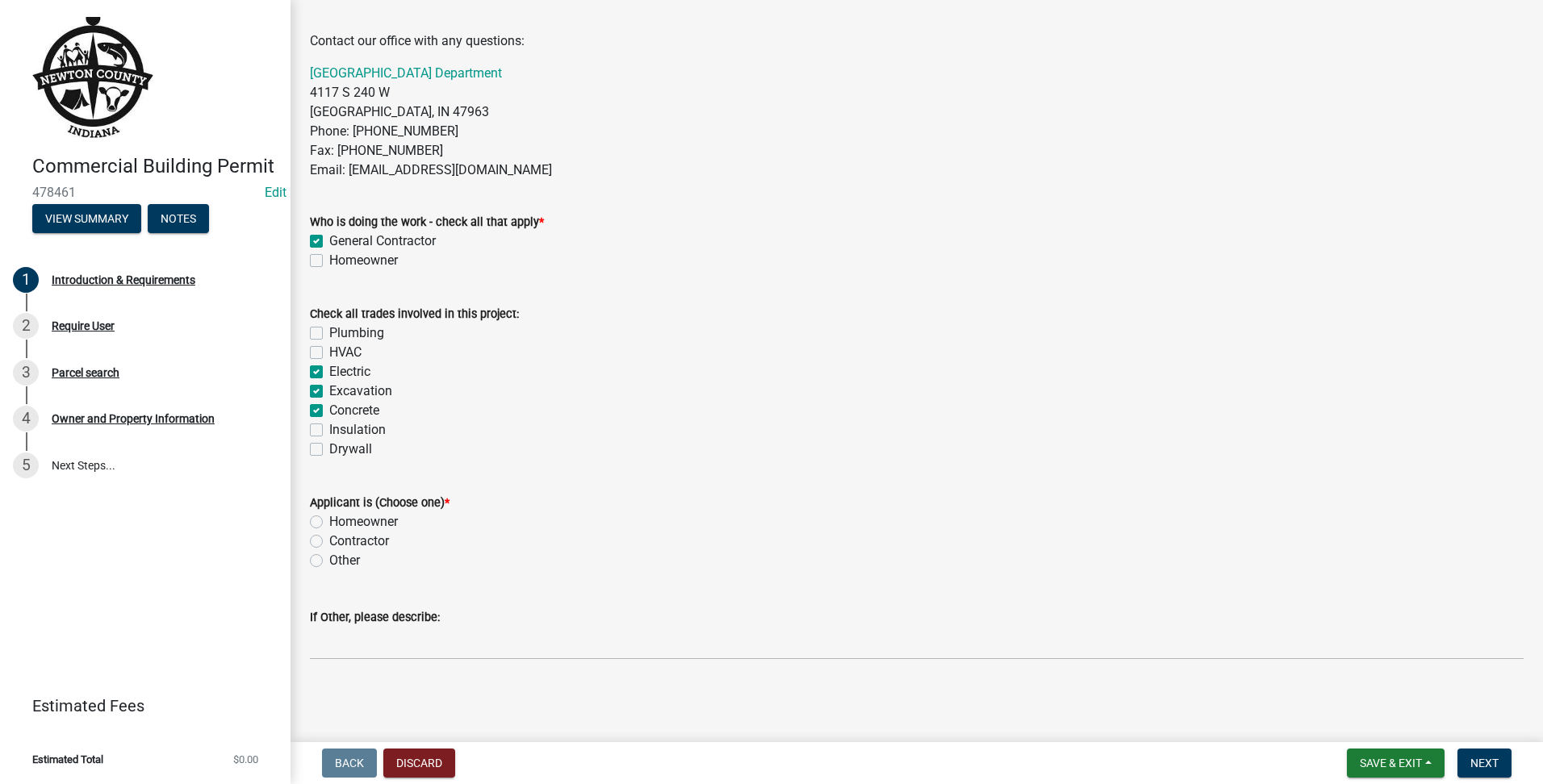
checkbox input "true"
checkbox input "false"
click at [329, 534] on label "Contractor" at bounding box center [359, 541] width 60 height 20
click at [329, 534] on input "Contractor" at bounding box center [334, 536] width 10 height 10
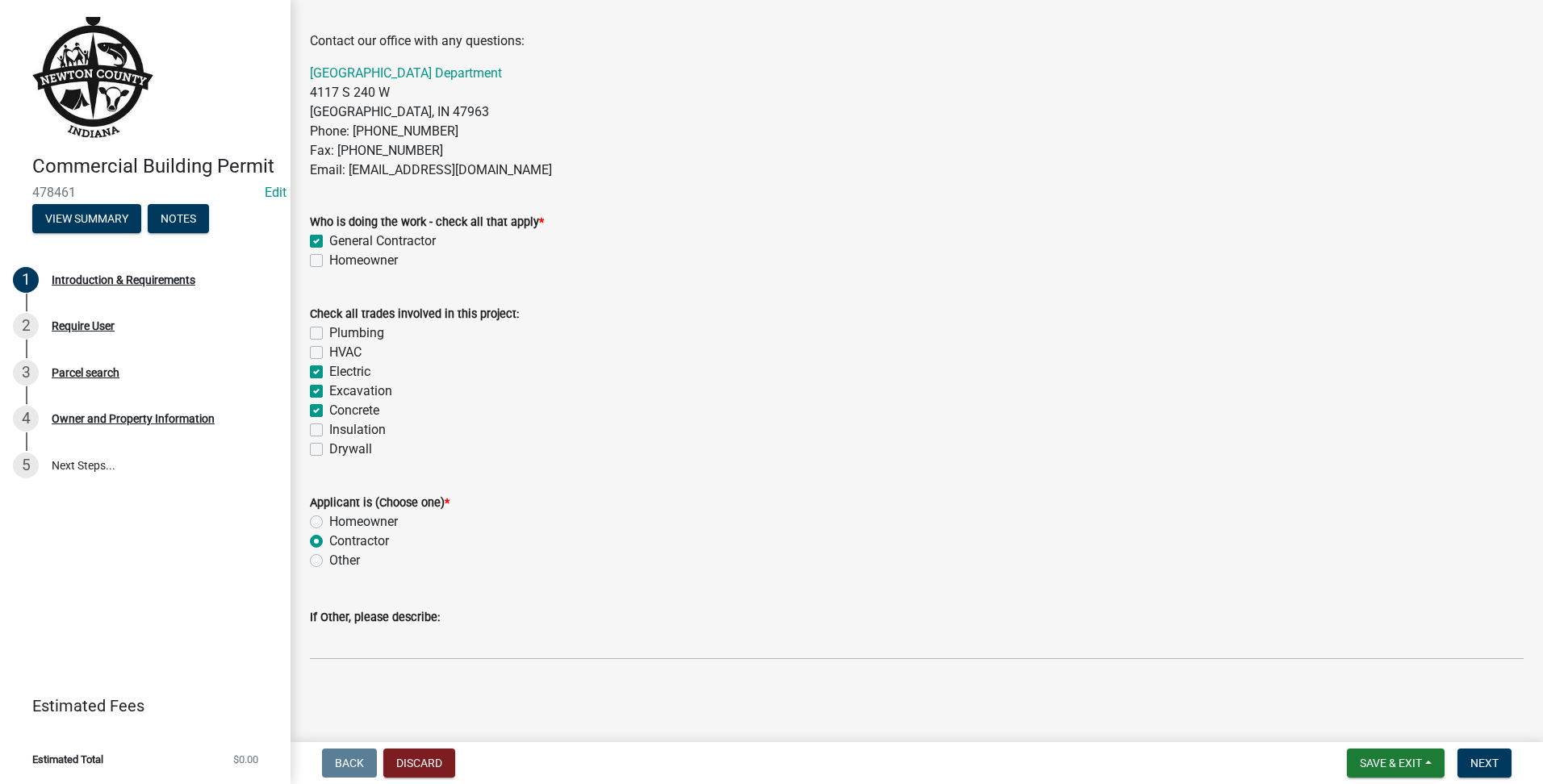
radio input "true"
drag, startPoint x: 1498, startPoint y: 771, endPoint x: 1511, endPoint y: 782, distance: 17.0
click at [1500, 774] on button "Next" at bounding box center [1484, 763] width 54 height 29
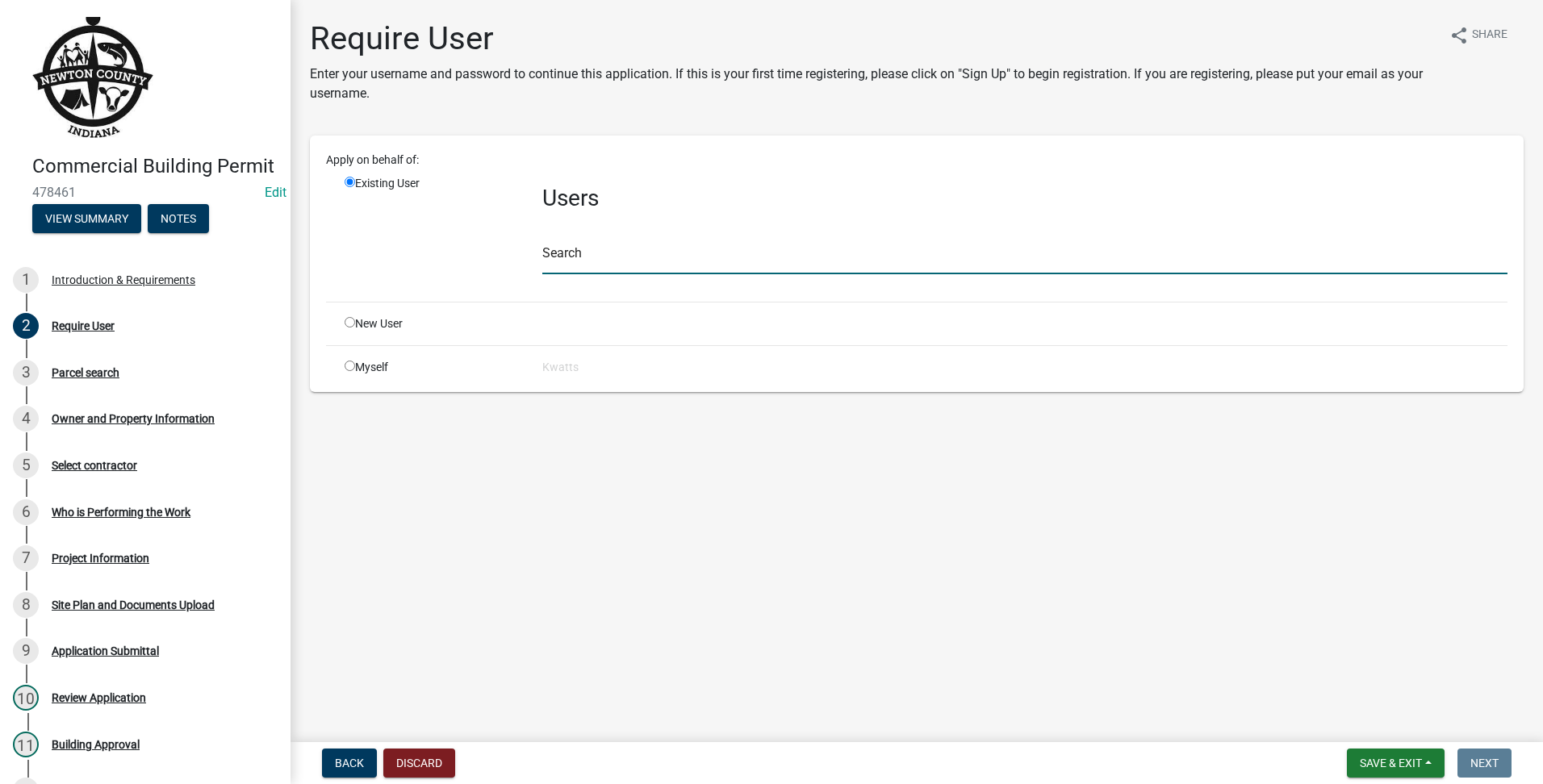
click at [605, 267] on input "text" at bounding box center [1025, 258] width 965 height 33
type input "NPD"
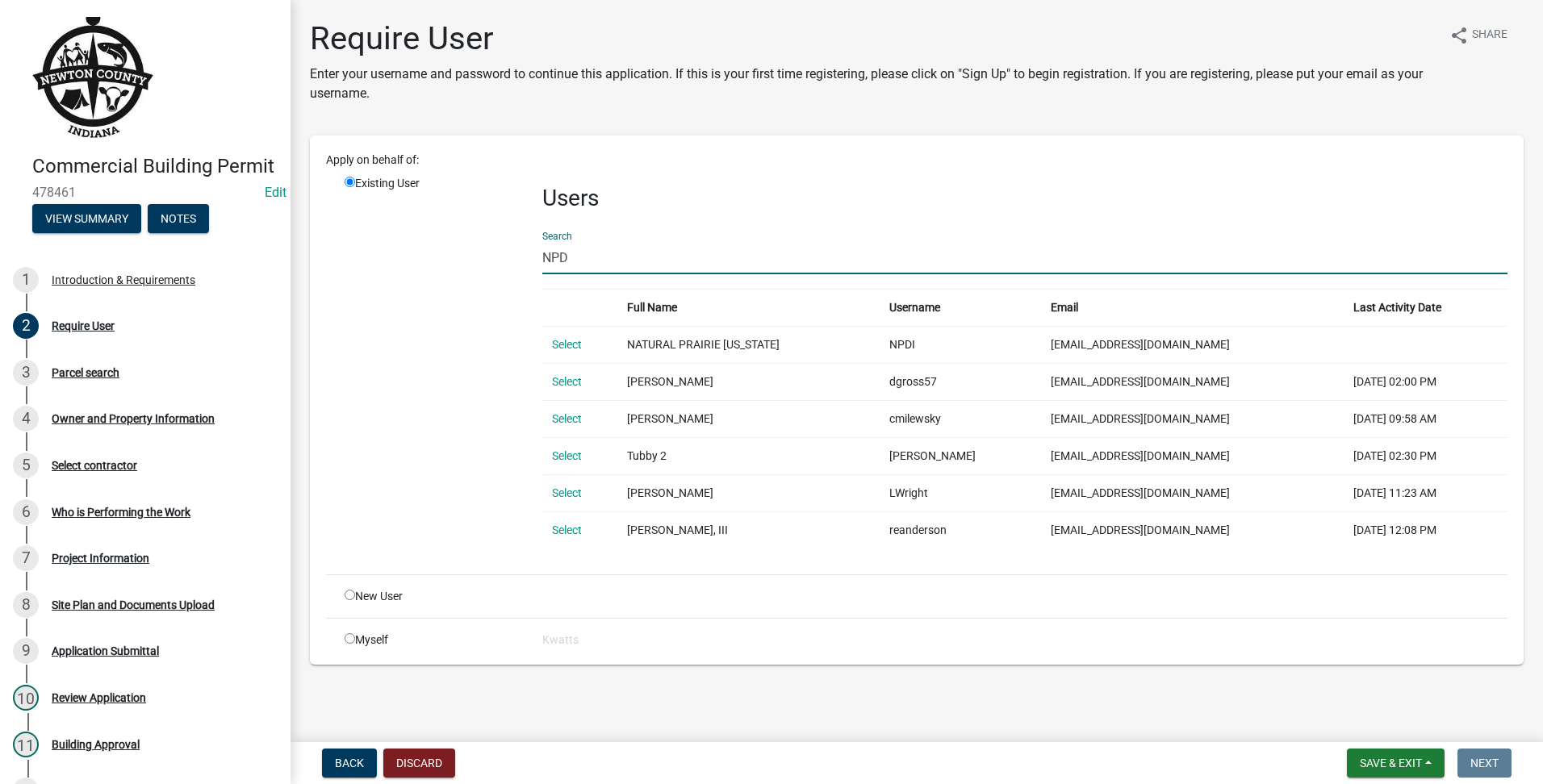
click at [588, 345] on td "Select" at bounding box center [580, 344] width 75 height 37
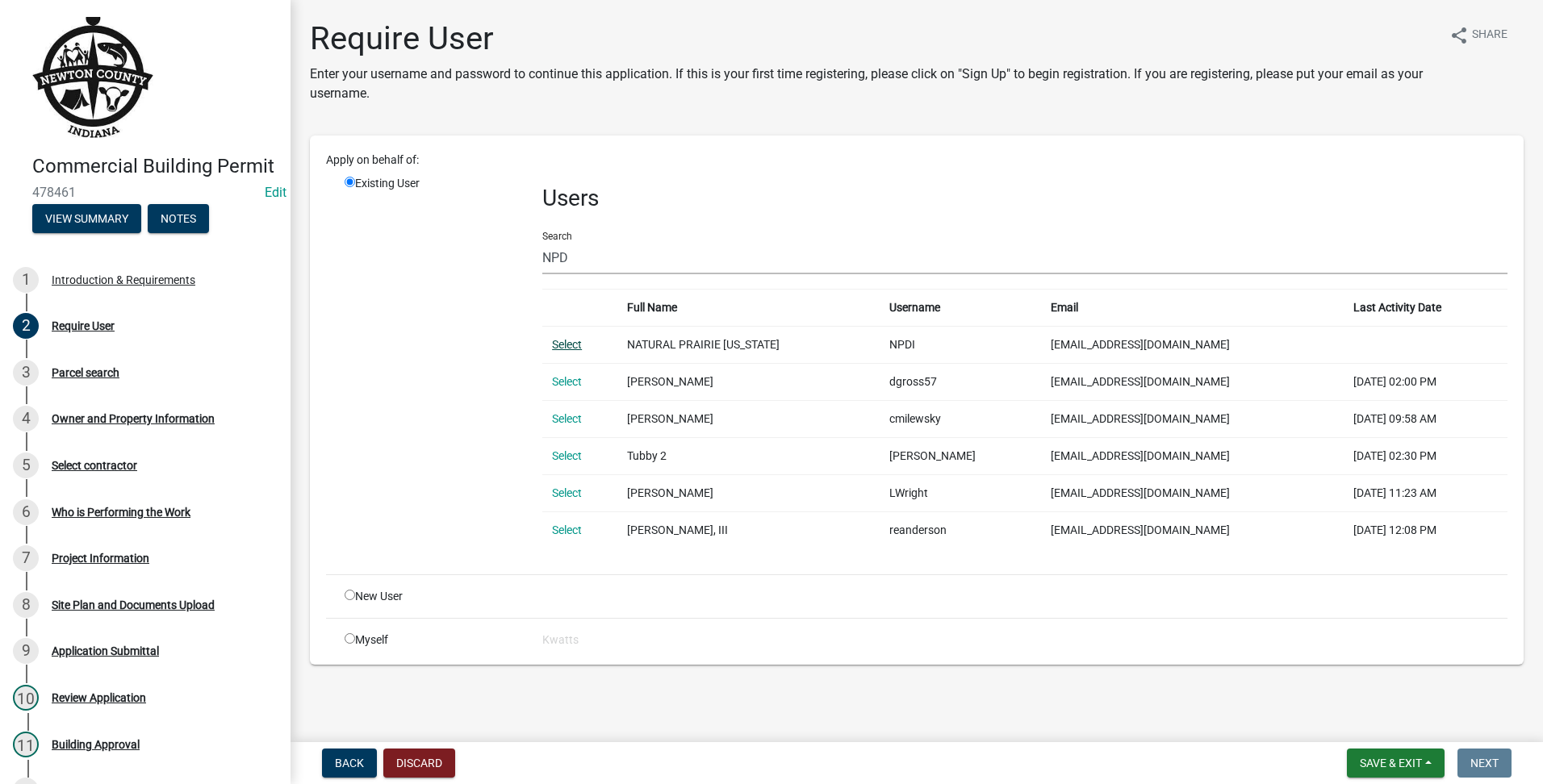
click at [572, 338] on link "Select" at bounding box center [567, 344] width 30 height 13
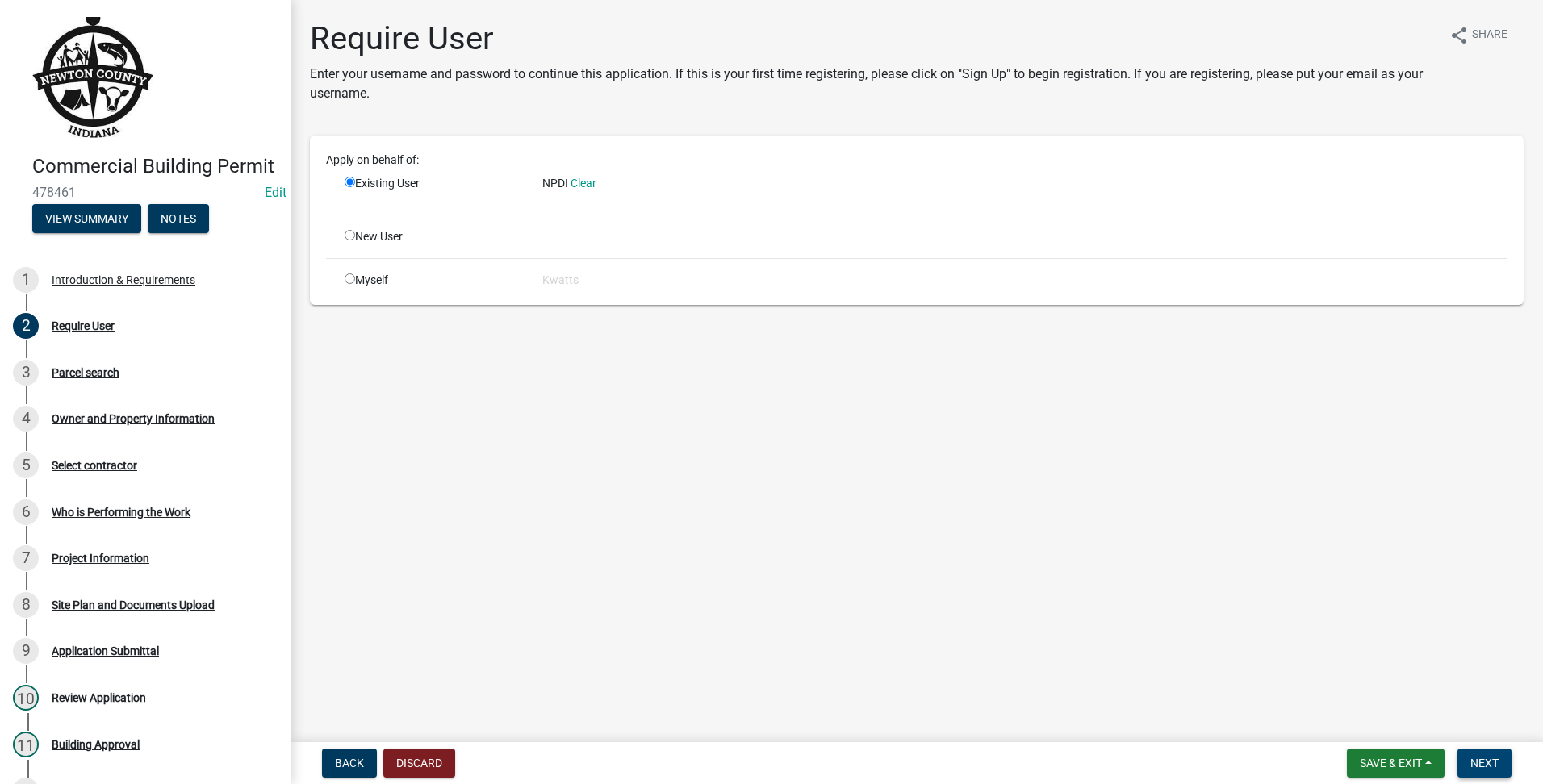
click at [1499, 757] on button "Next" at bounding box center [1484, 763] width 54 height 29
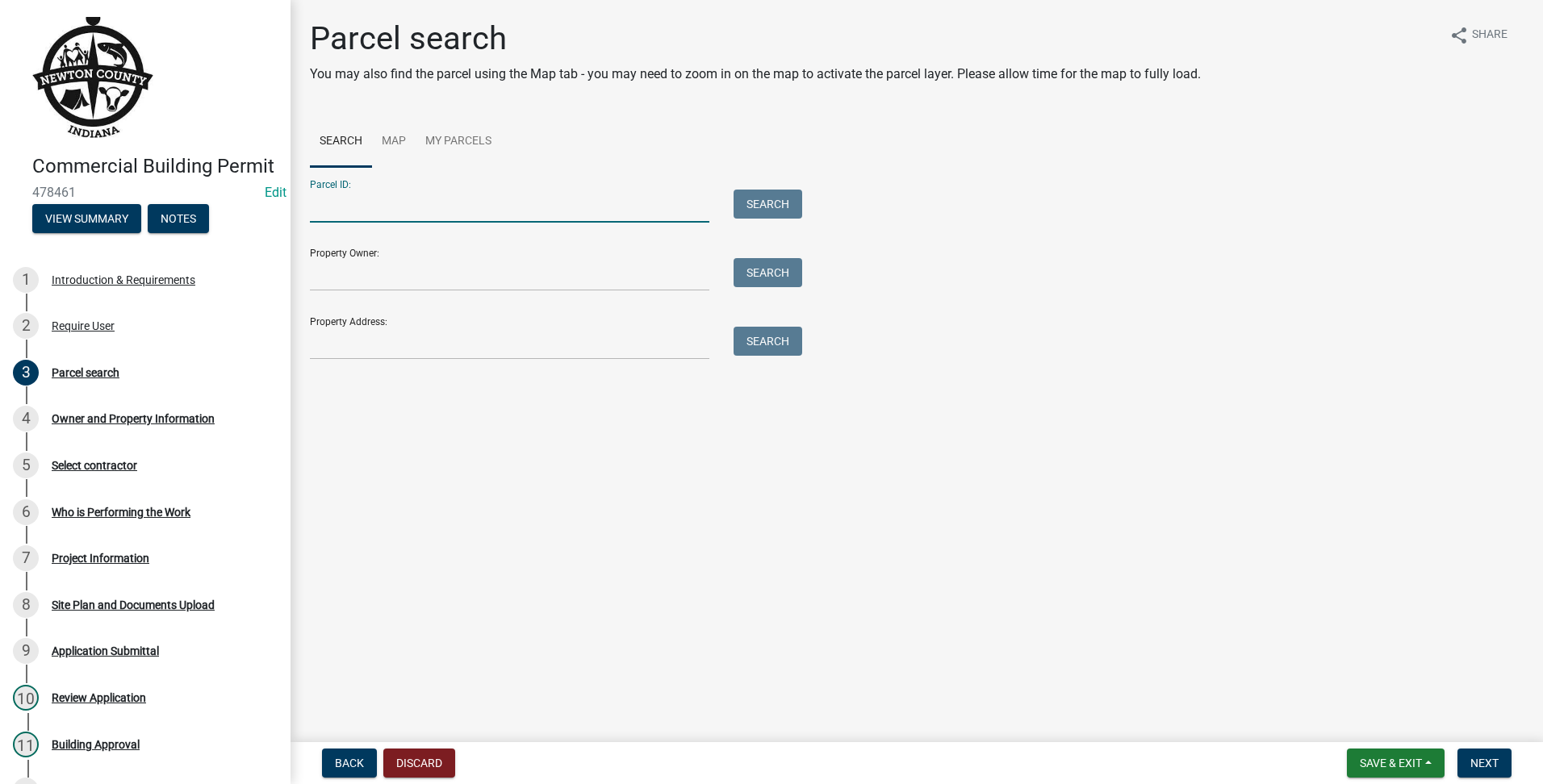
click at [463, 218] on input "Parcel ID:" at bounding box center [510, 206] width 399 height 33
type input "560706600002000014"
click at [757, 189] on div "Parcel ID: 560706600002000014 Search" at bounding box center [552, 195] width 484 height 56
drag, startPoint x: 760, startPoint y: 195, endPoint x: 765, endPoint y: 186, distance: 10.3
click at [765, 189] on button "Search" at bounding box center [768, 204] width 69 height 29
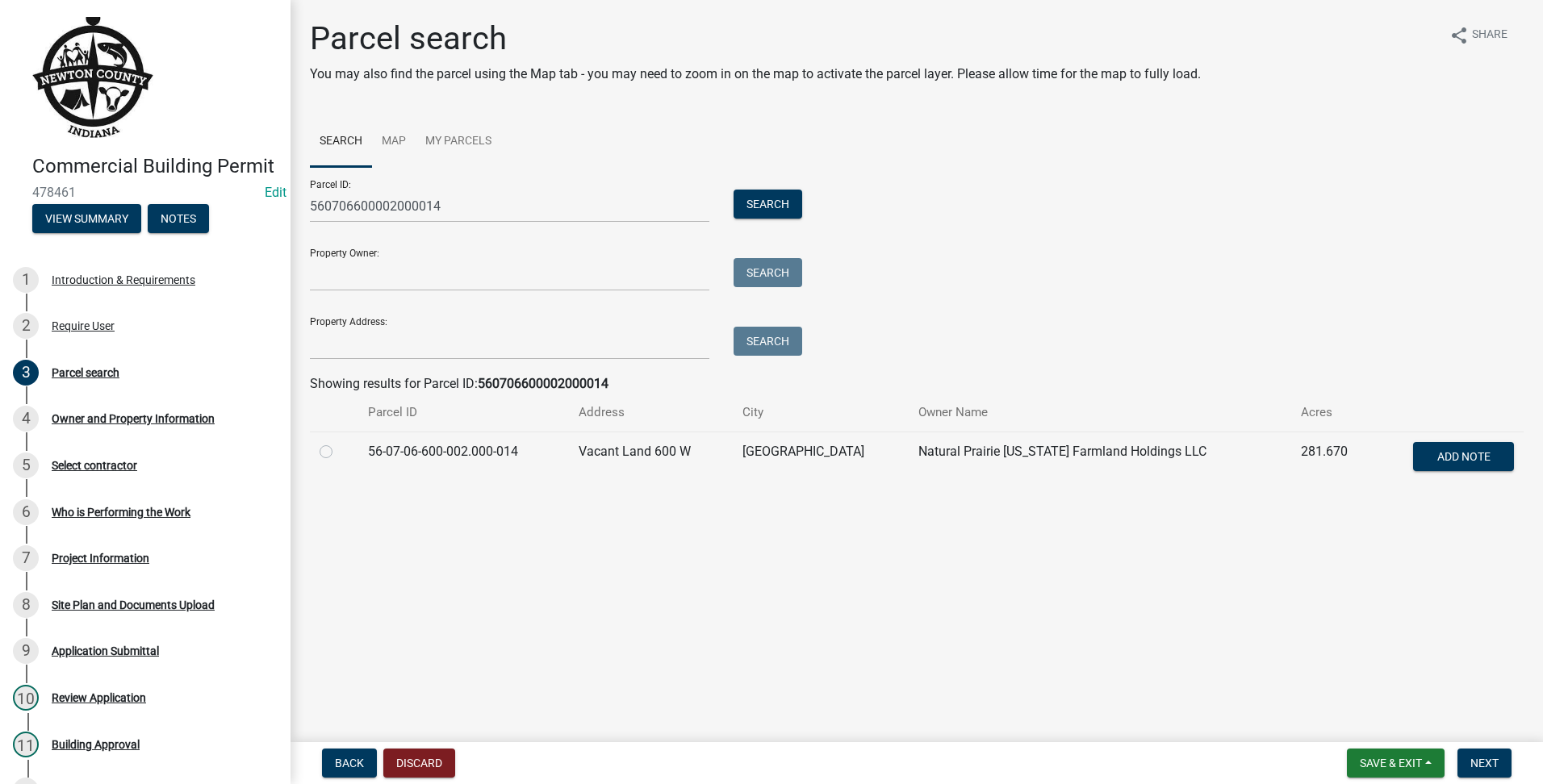
click at [339, 442] on label at bounding box center [339, 442] width 0 height 0
click at [339, 451] on input "radio" at bounding box center [344, 447] width 10 height 10
radio input "true"
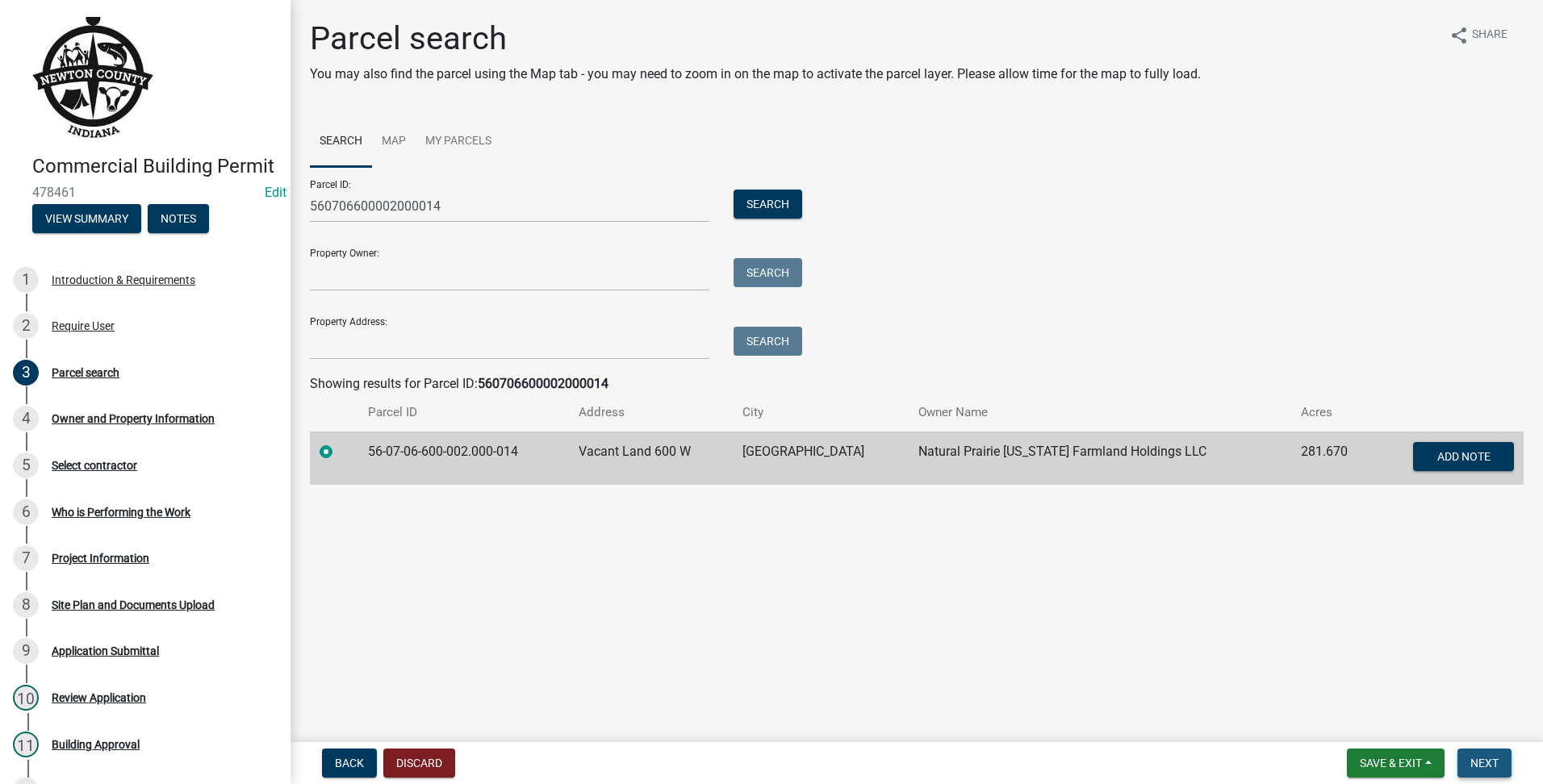
click at [1492, 759] on span "Next" at bounding box center [1484, 763] width 28 height 13
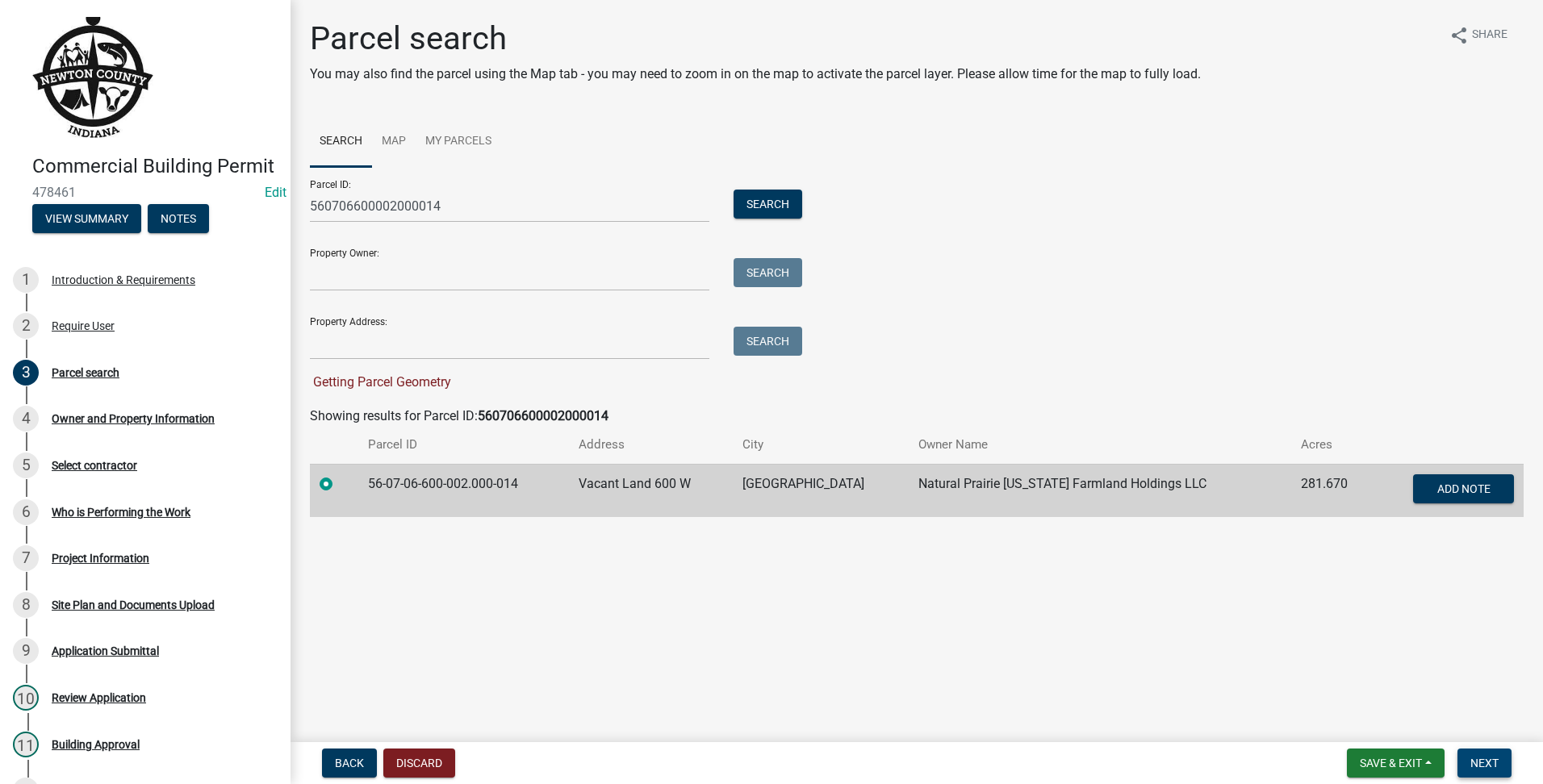
click at [1491, 757] on span "Next" at bounding box center [1484, 763] width 28 height 13
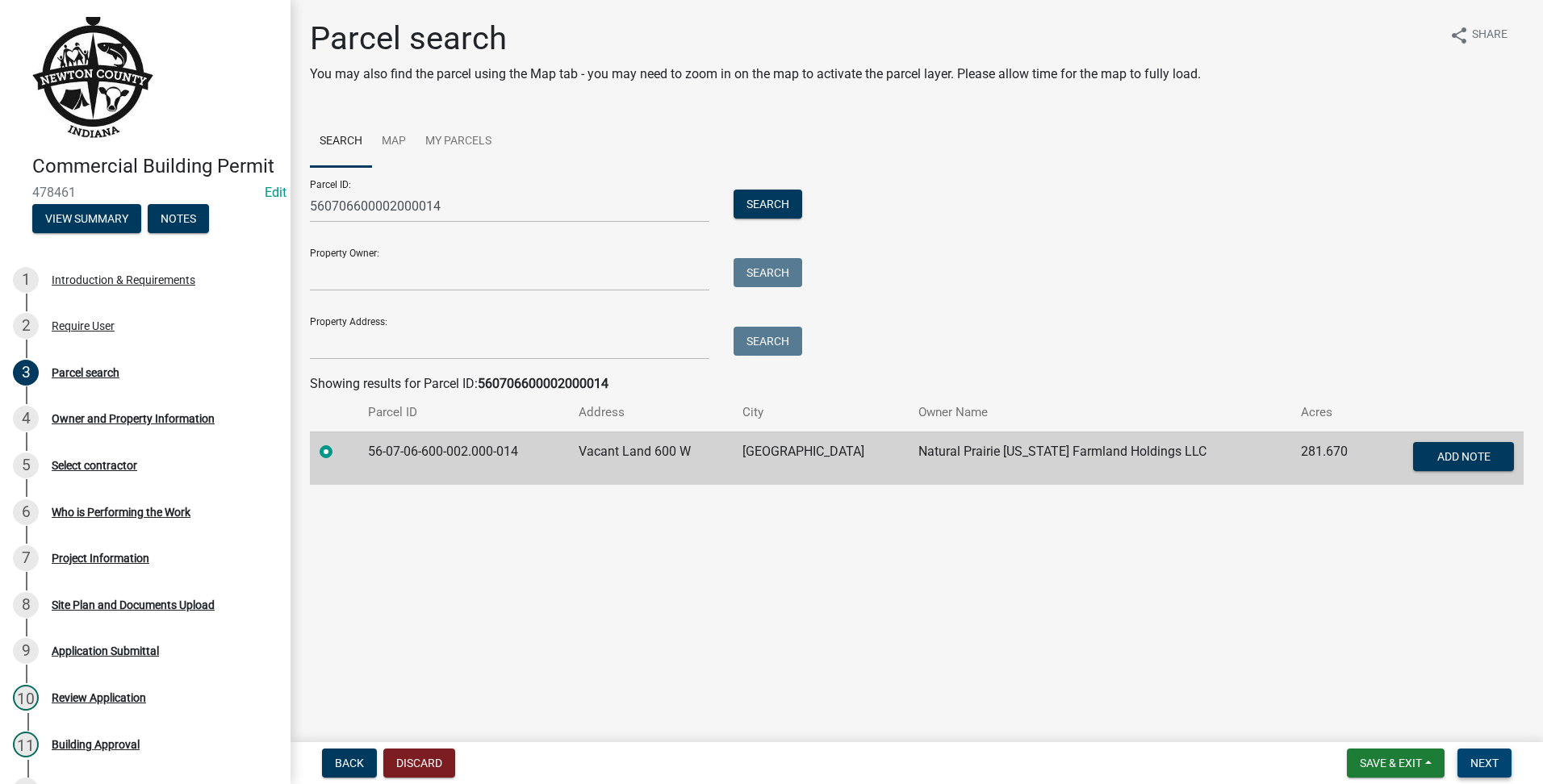
drag, startPoint x: 1491, startPoint y: 757, endPoint x: 1501, endPoint y: 757, distance: 10.0
click at [1492, 757] on span "Next" at bounding box center [1484, 763] width 28 height 13
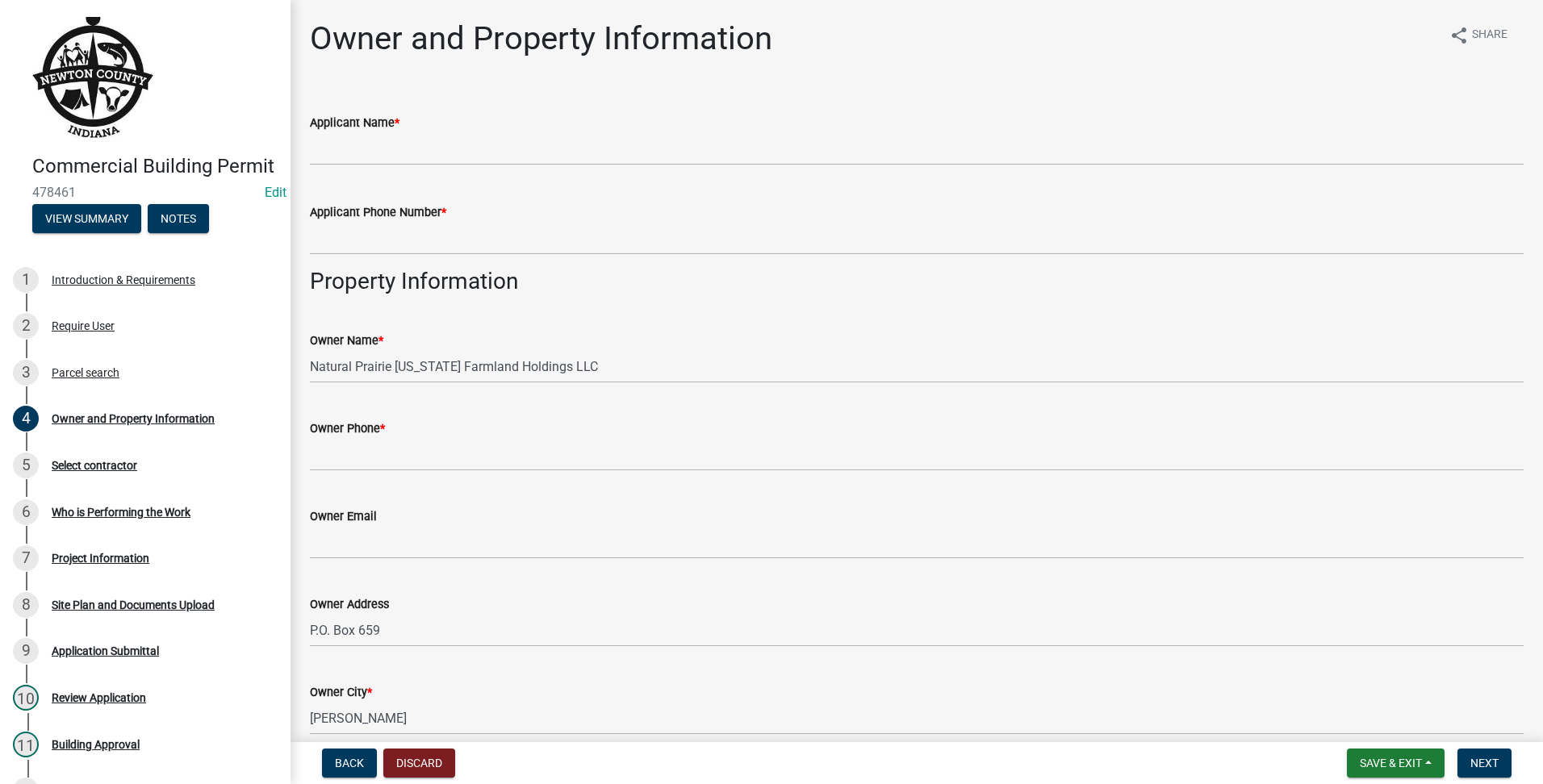
click at [555, 129] on div "Applicant Name *" at bounding box center [917, 123] width 1214 height 20
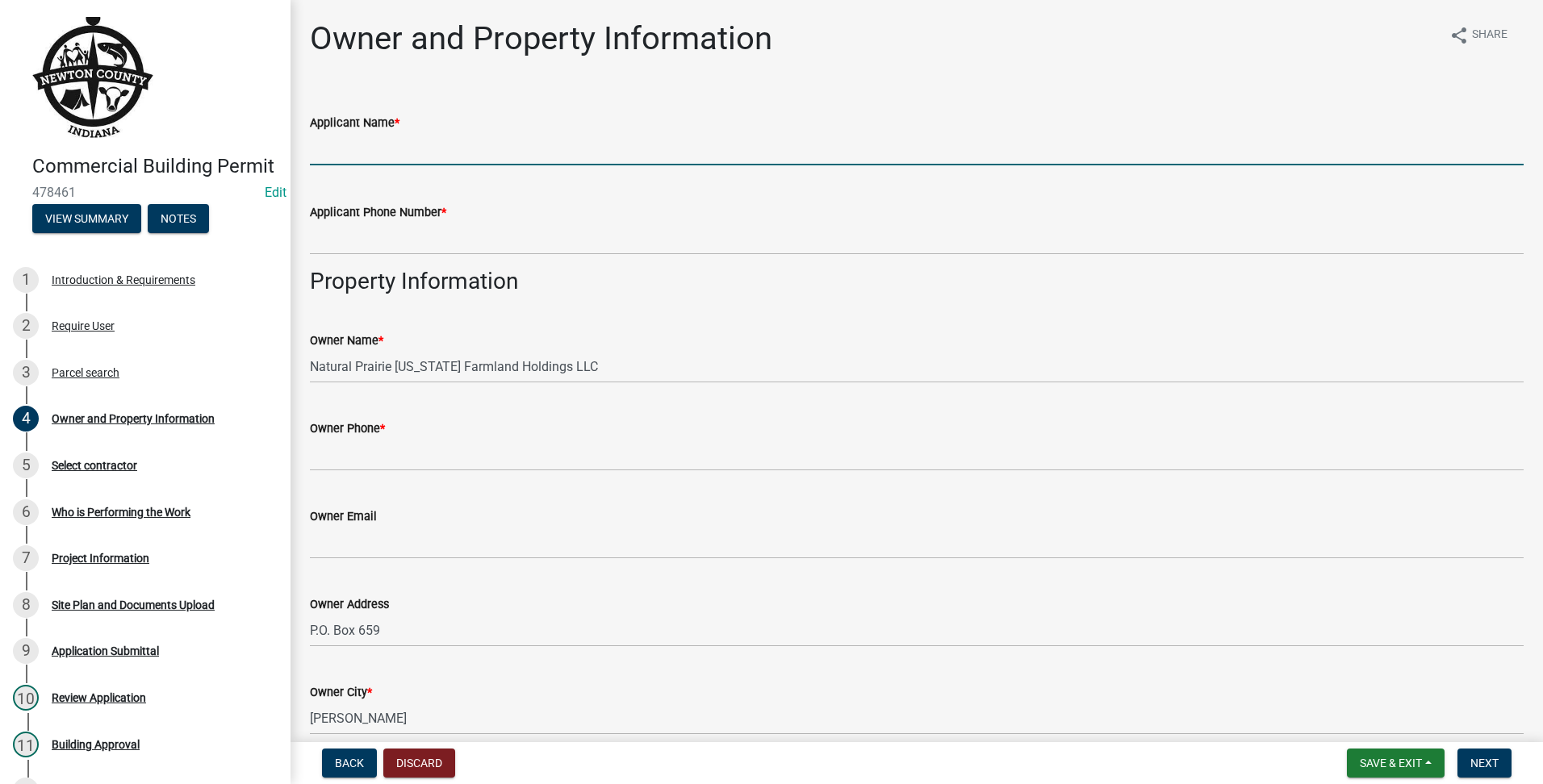
click at [548, 148] on input "Applicant Name *" at bounding box center [917, 148] width 1214 height 33
type input "[PERSON_NAME]"
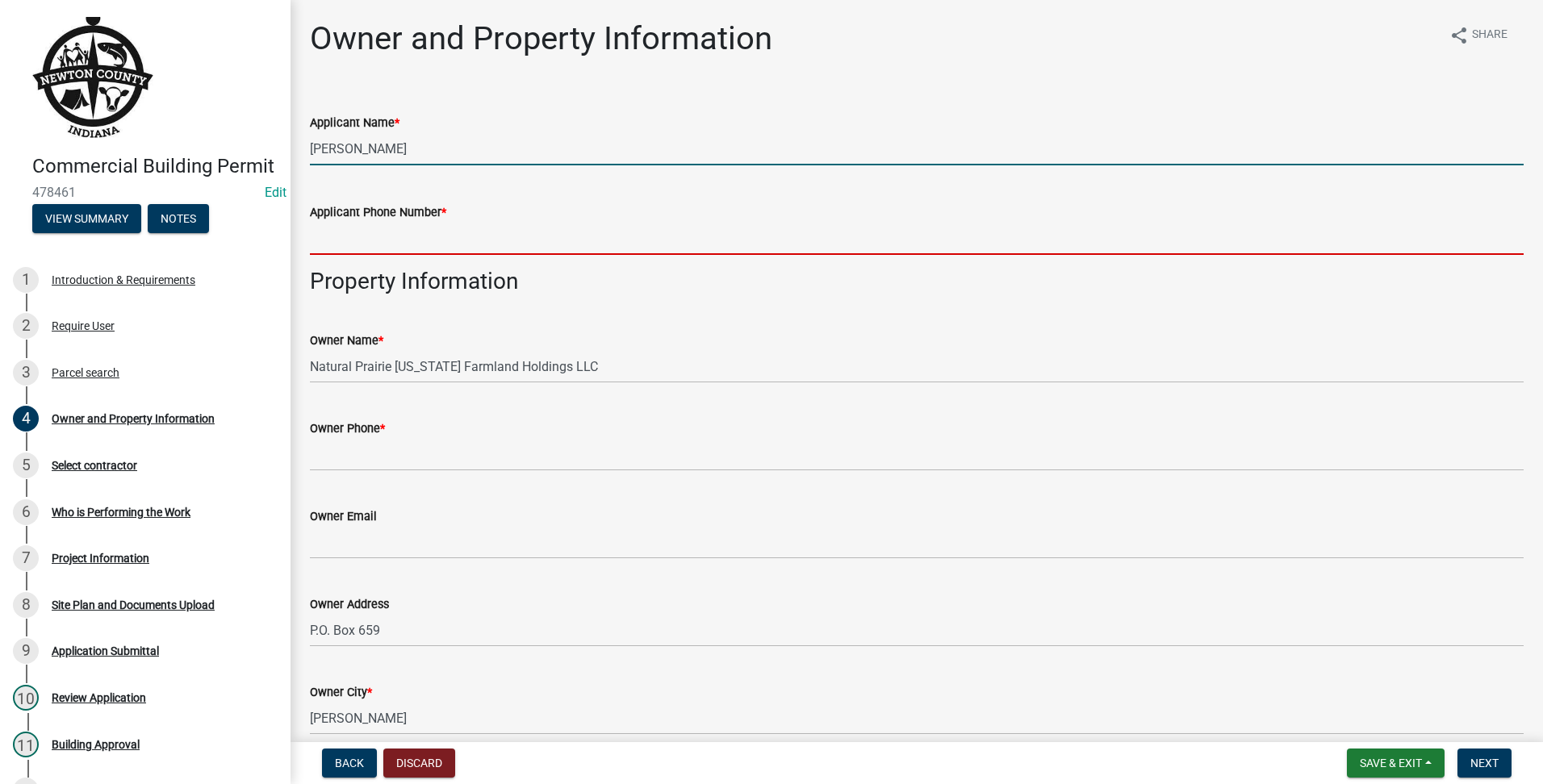
click at [509, 248] on input "Applicant Phone Number *" at bounding box center [917, 238] width 1214 height 33
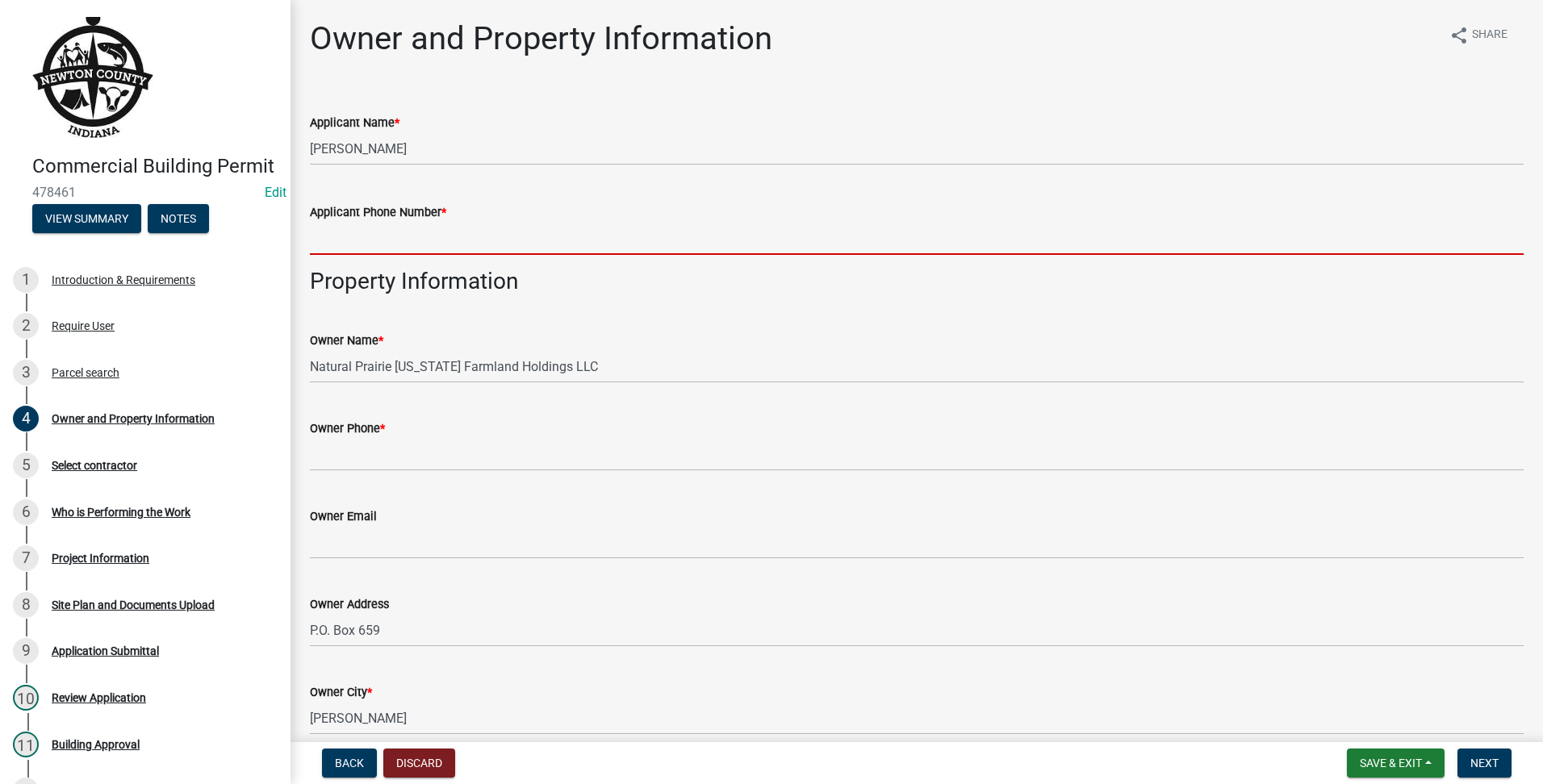
paste input "2199563111"
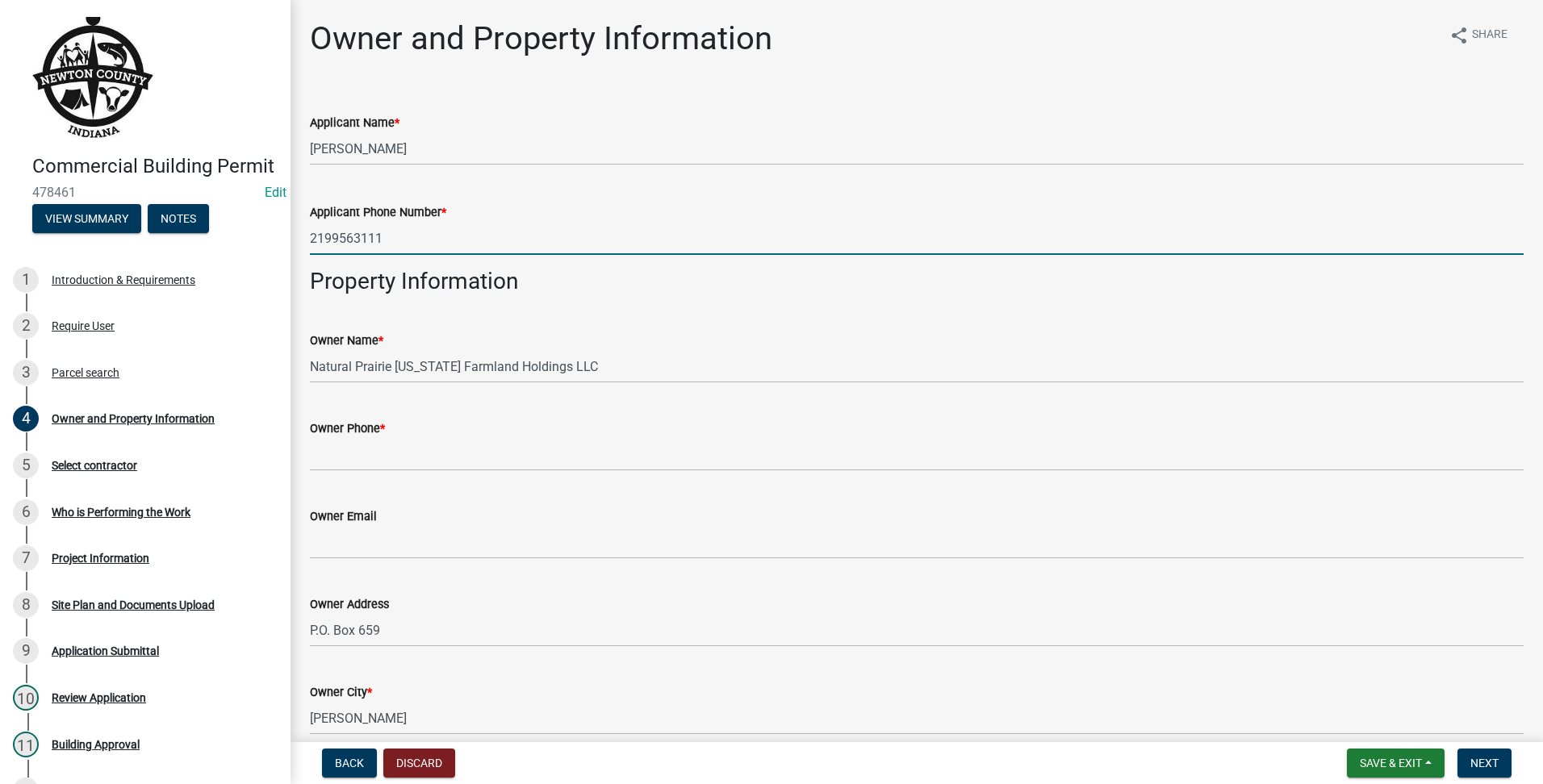
type input "2199563111"
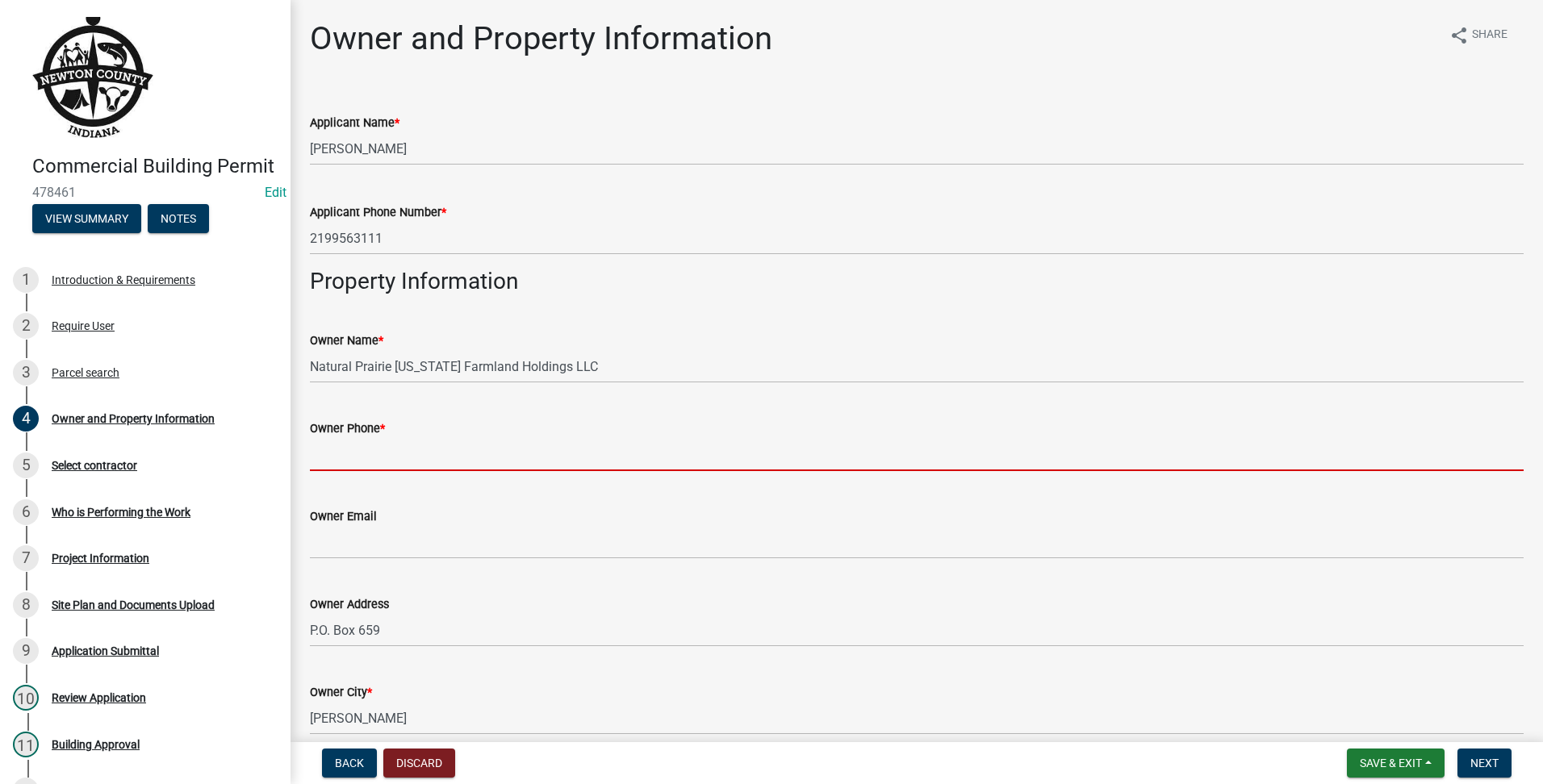
drag, startPoint x: 508, startPoint y: 433, endPoint x: 484, endPoint y: 446, distance: 27.3
paste input "2199563111"
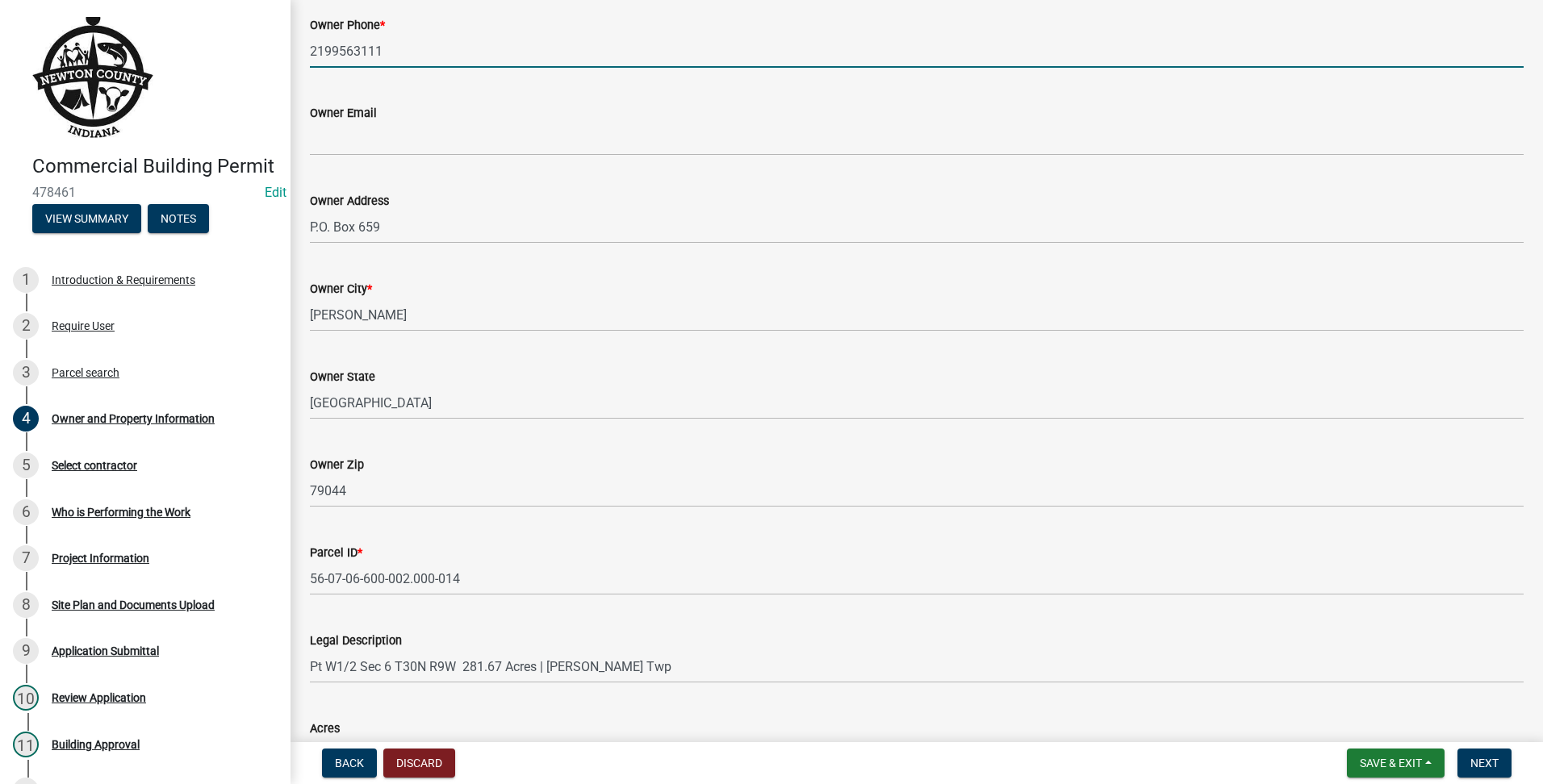
scroll to position [907, 0]
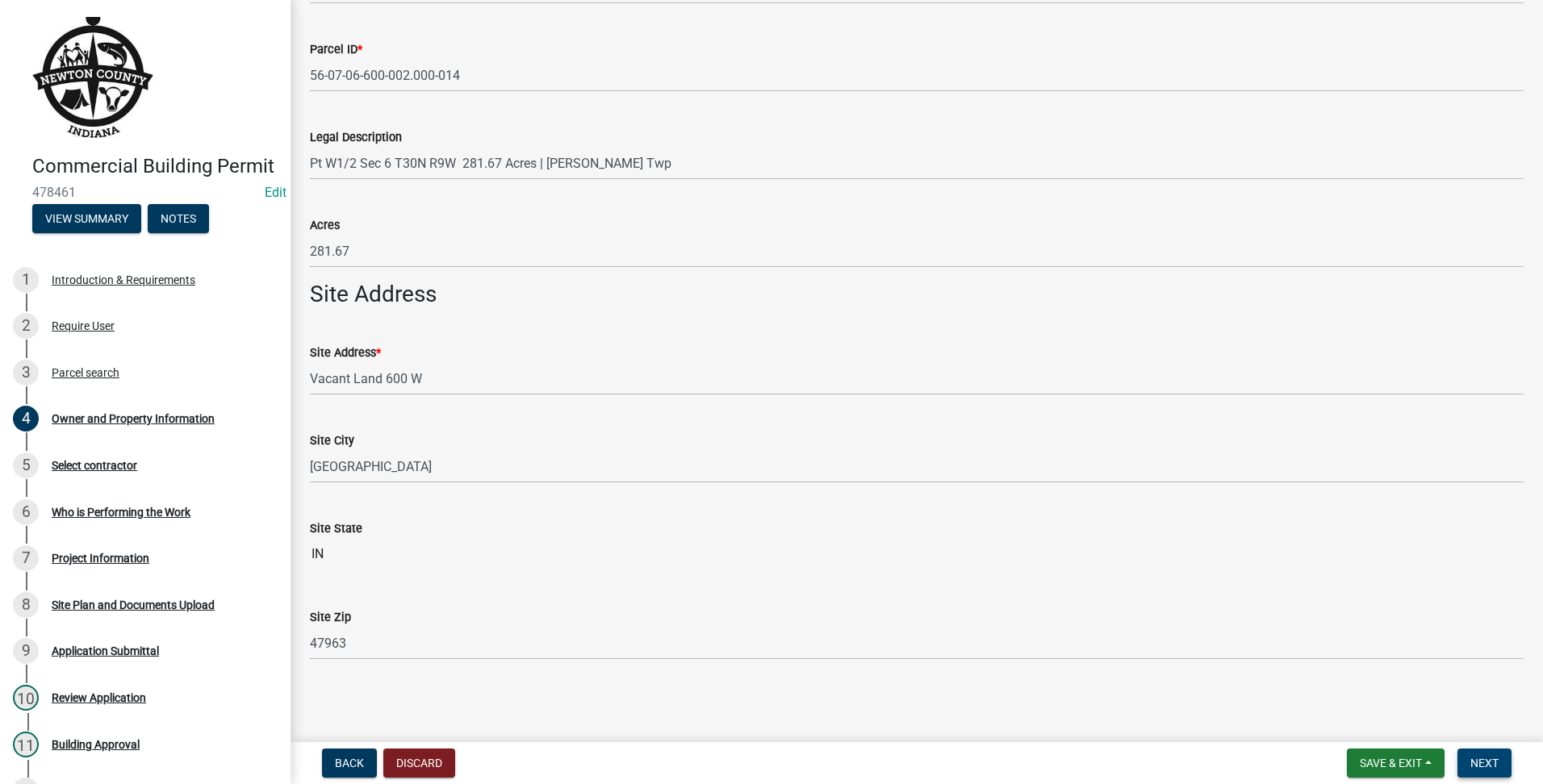
type input "2199563111"
click at [1486, 762] on span "Next" at bounding box center [1484, 763] width 28 height 13
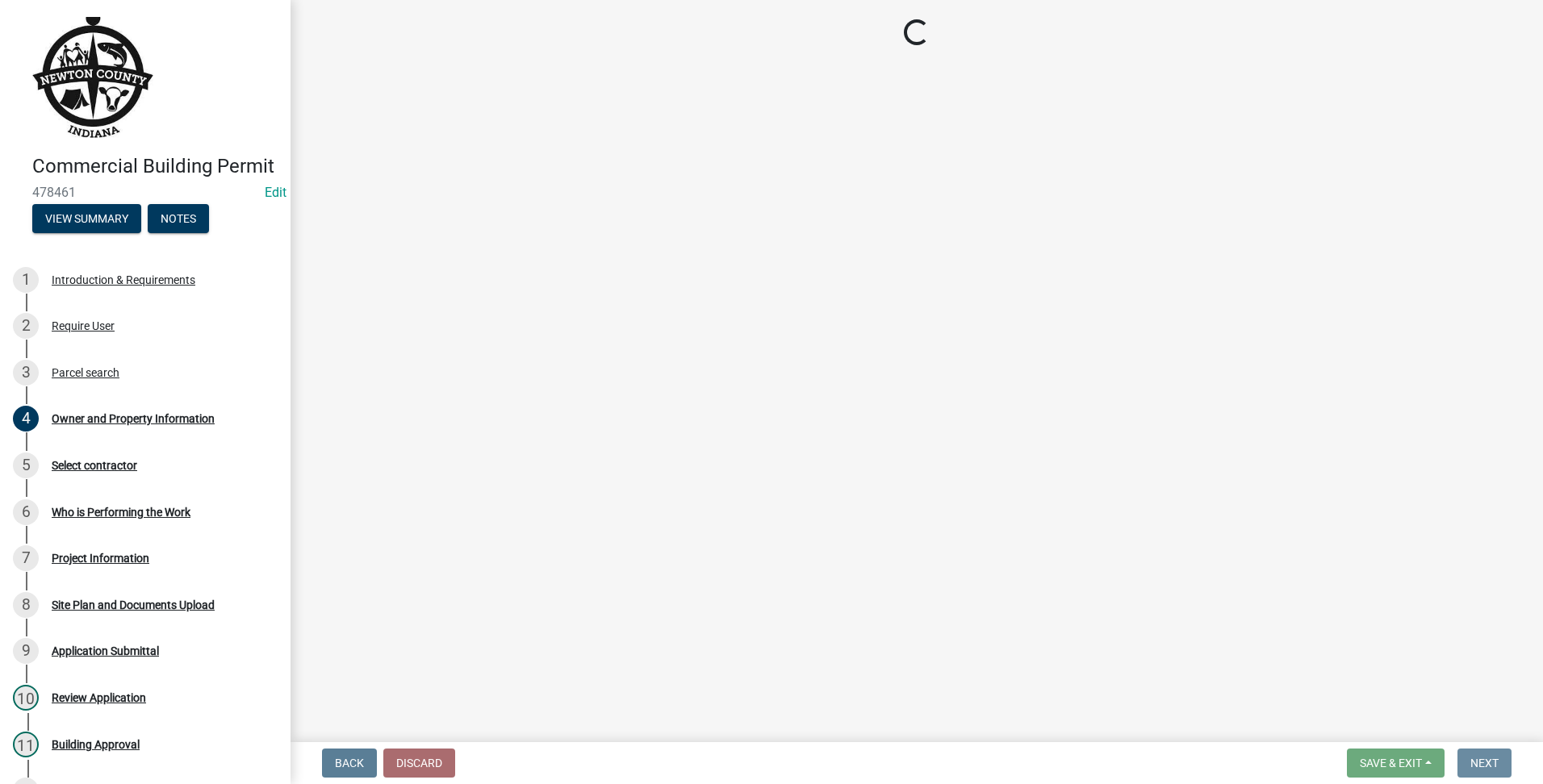
scroll to position [0, 0]
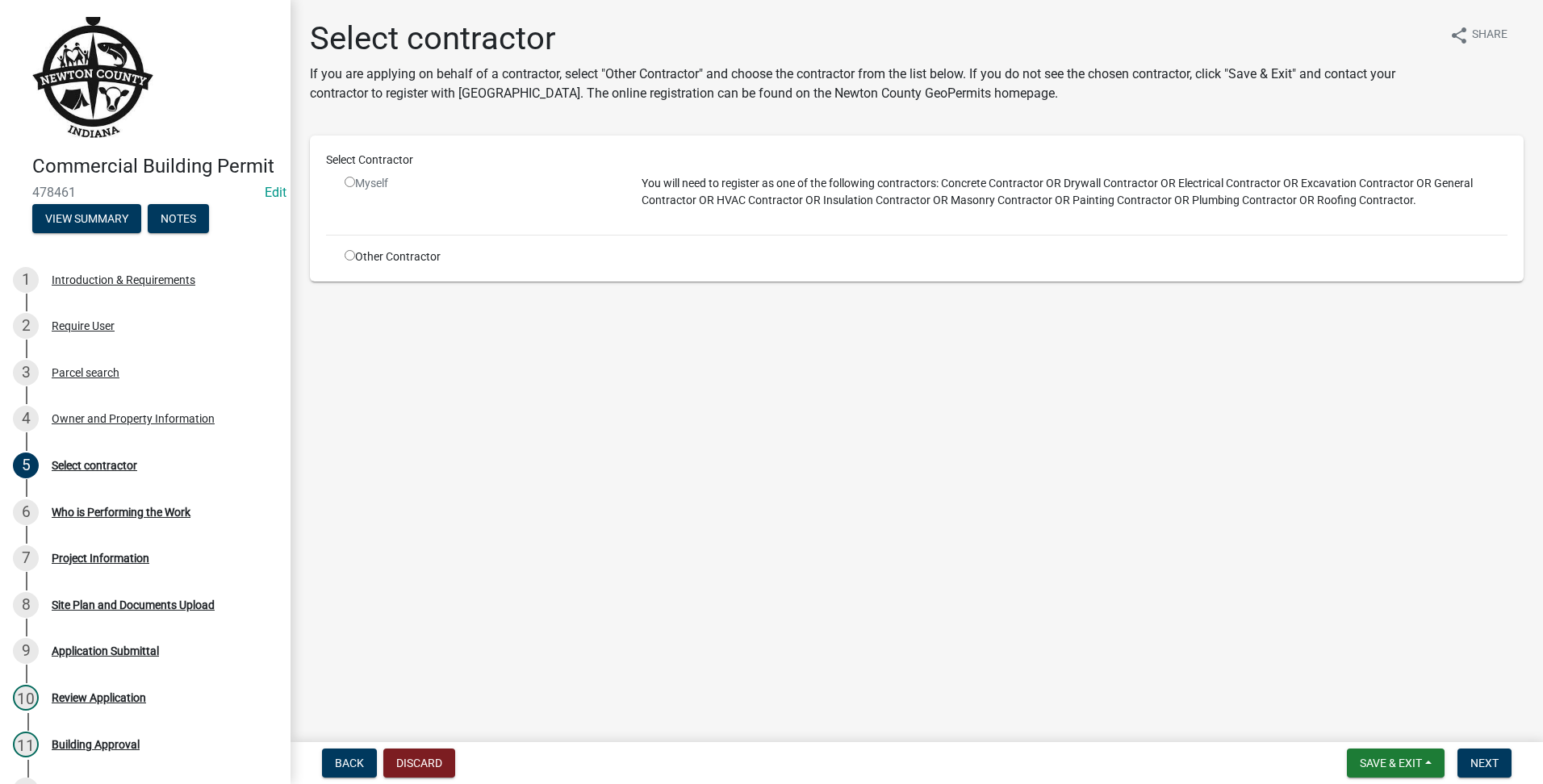
click at [347, 254] on input "radio" at bounding box center [350, 255] width 10 height 10
radio input "true"
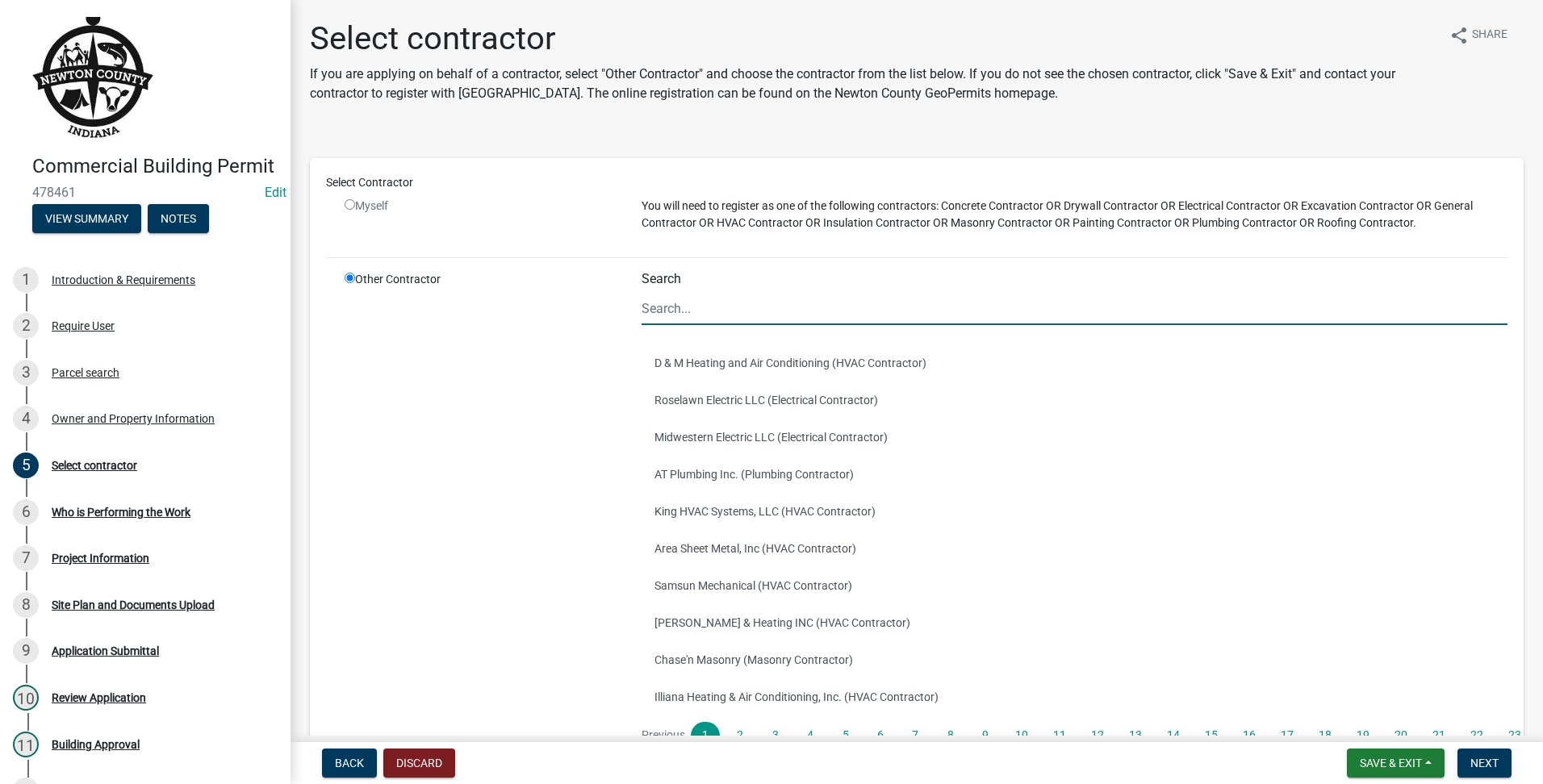
click at [734, 308] on input "Search" at bounding box center [1075, 308] width 866 height 33
type input "[PERSON_NAME]"
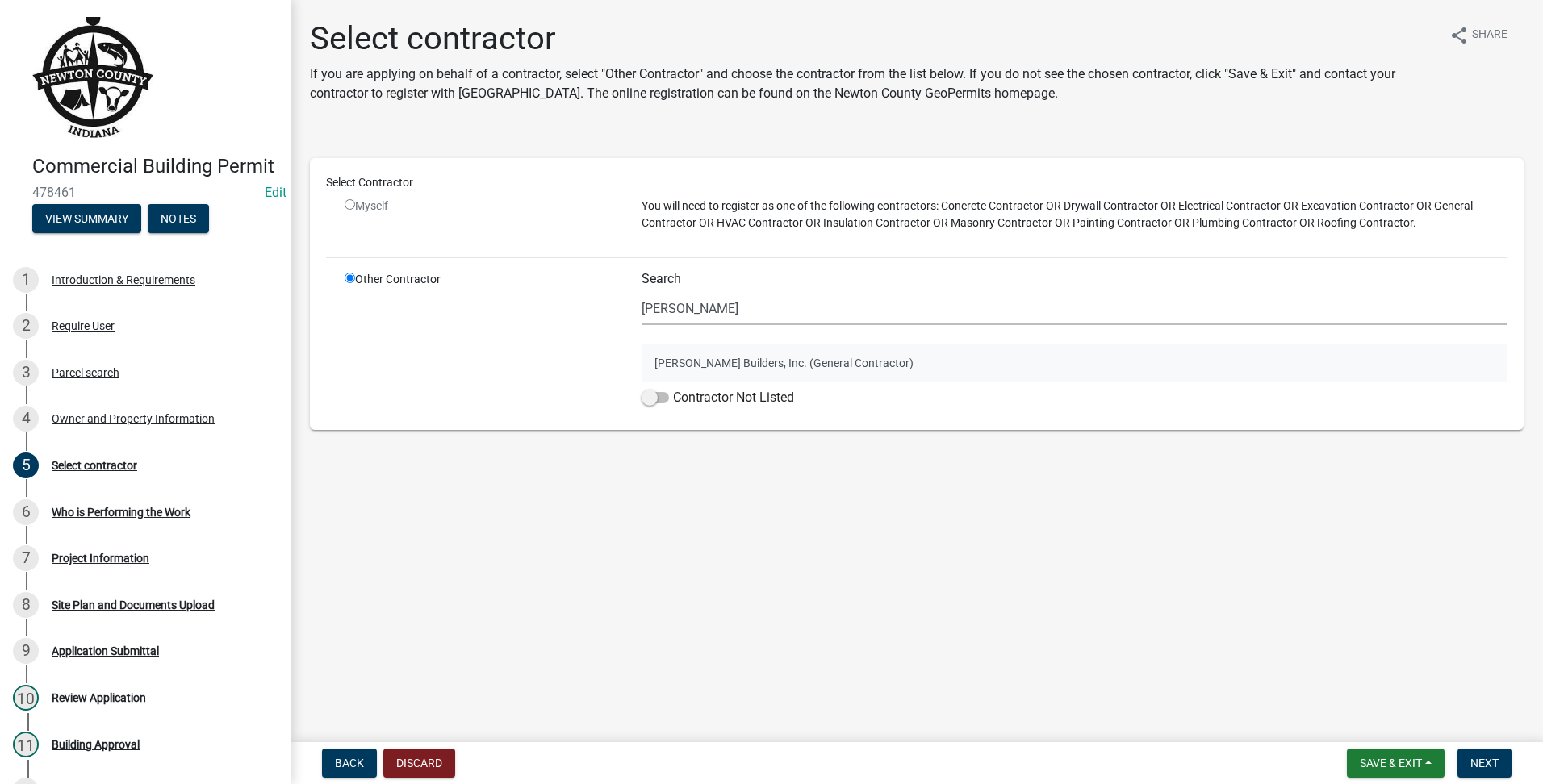
click at [711, 360] on button "[PERSON_NAME] Builders, Inc. (General Contractor)" at bounding box center [1075, 362] width 866 height 37
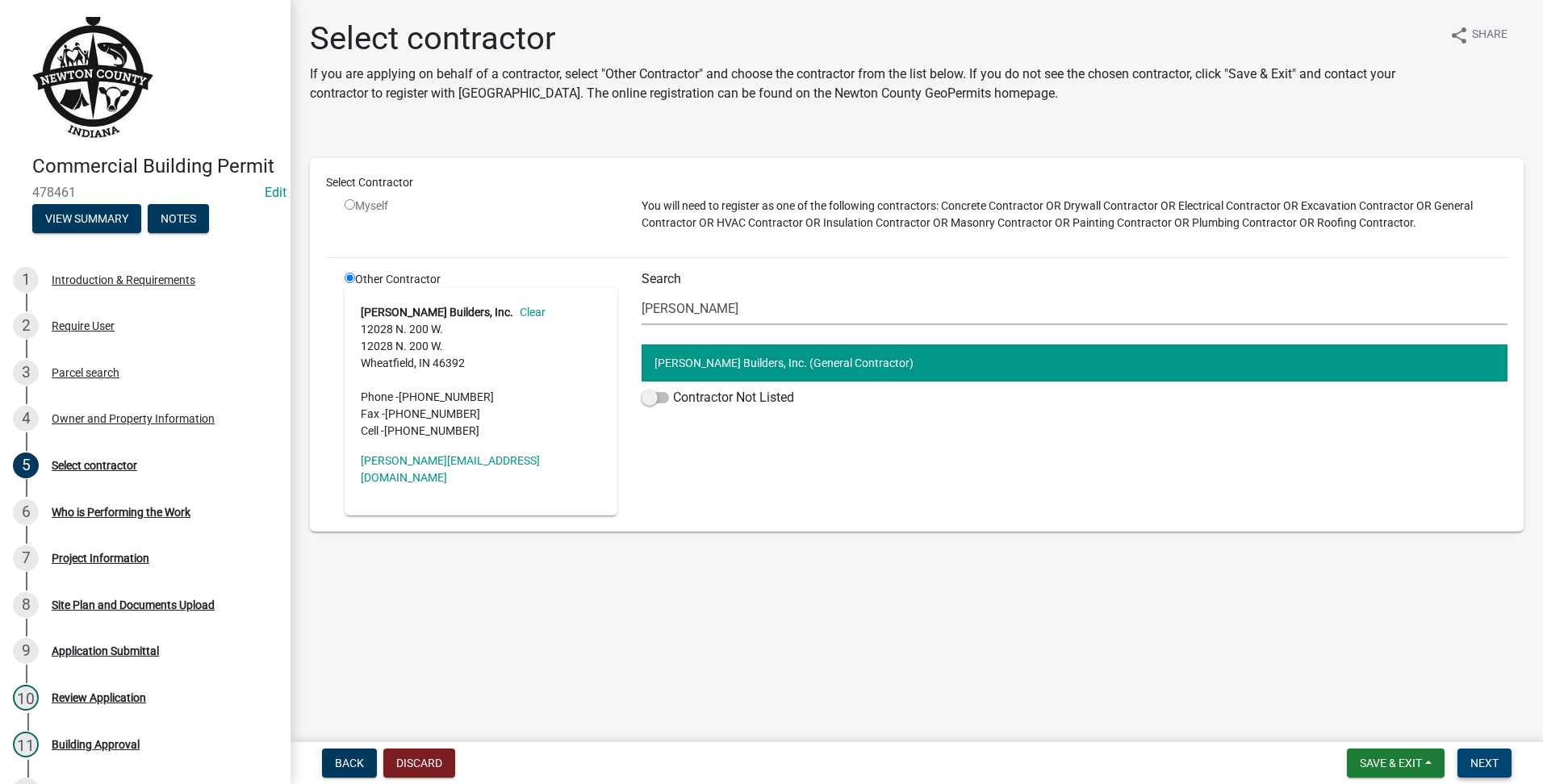
drag, startPoint x: 1480, startPoint y: 756, endPoint x: 1489, endPoint y: 751, distance: 10.3
click at [1485, 753] on button "Next" at bounding box center [1484, 763] width 54 height 29
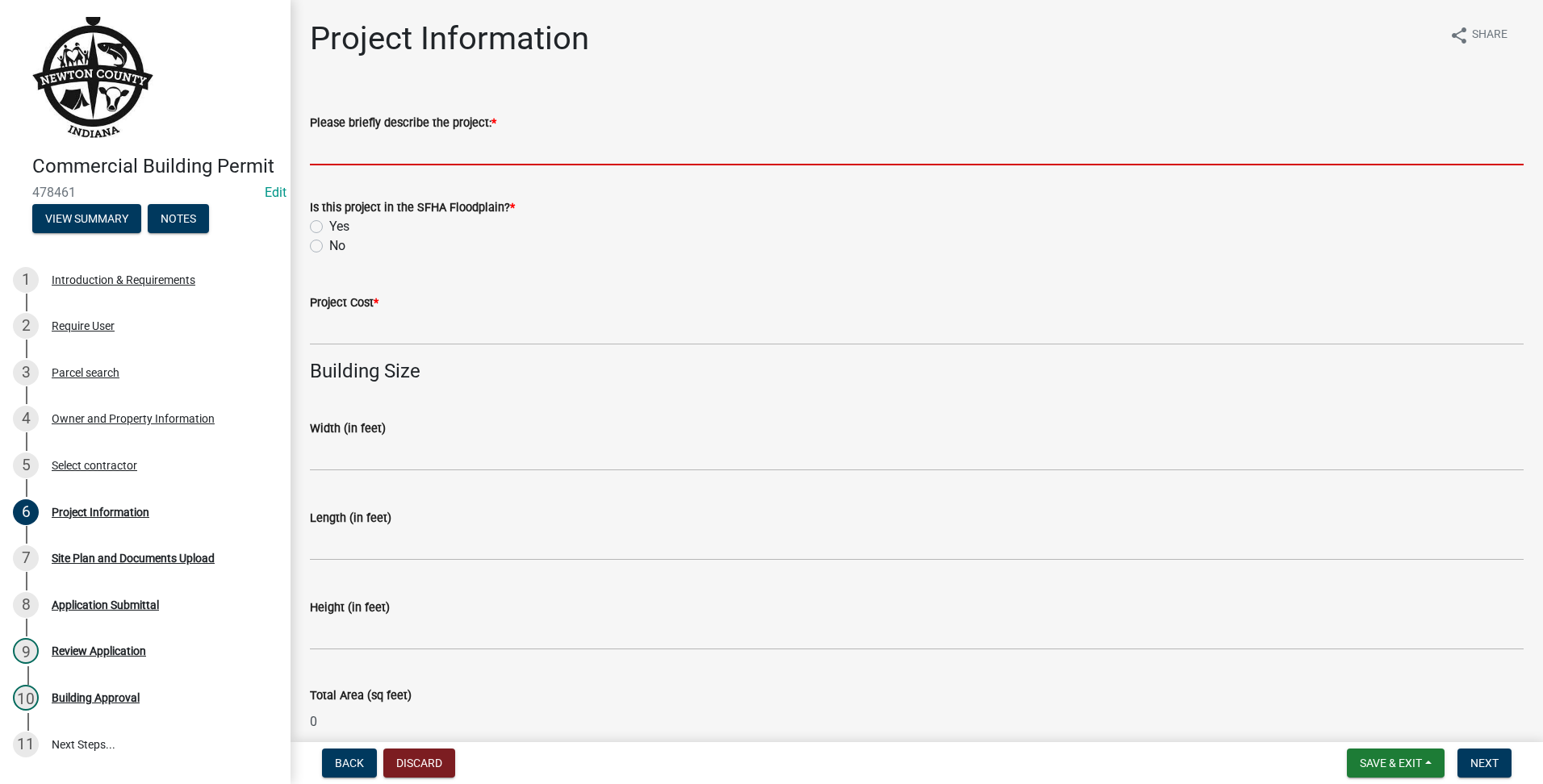
click at [365, 144] on input "Please briefly describe the project: *" at bounding box center [917, 148] width 1214 height 33
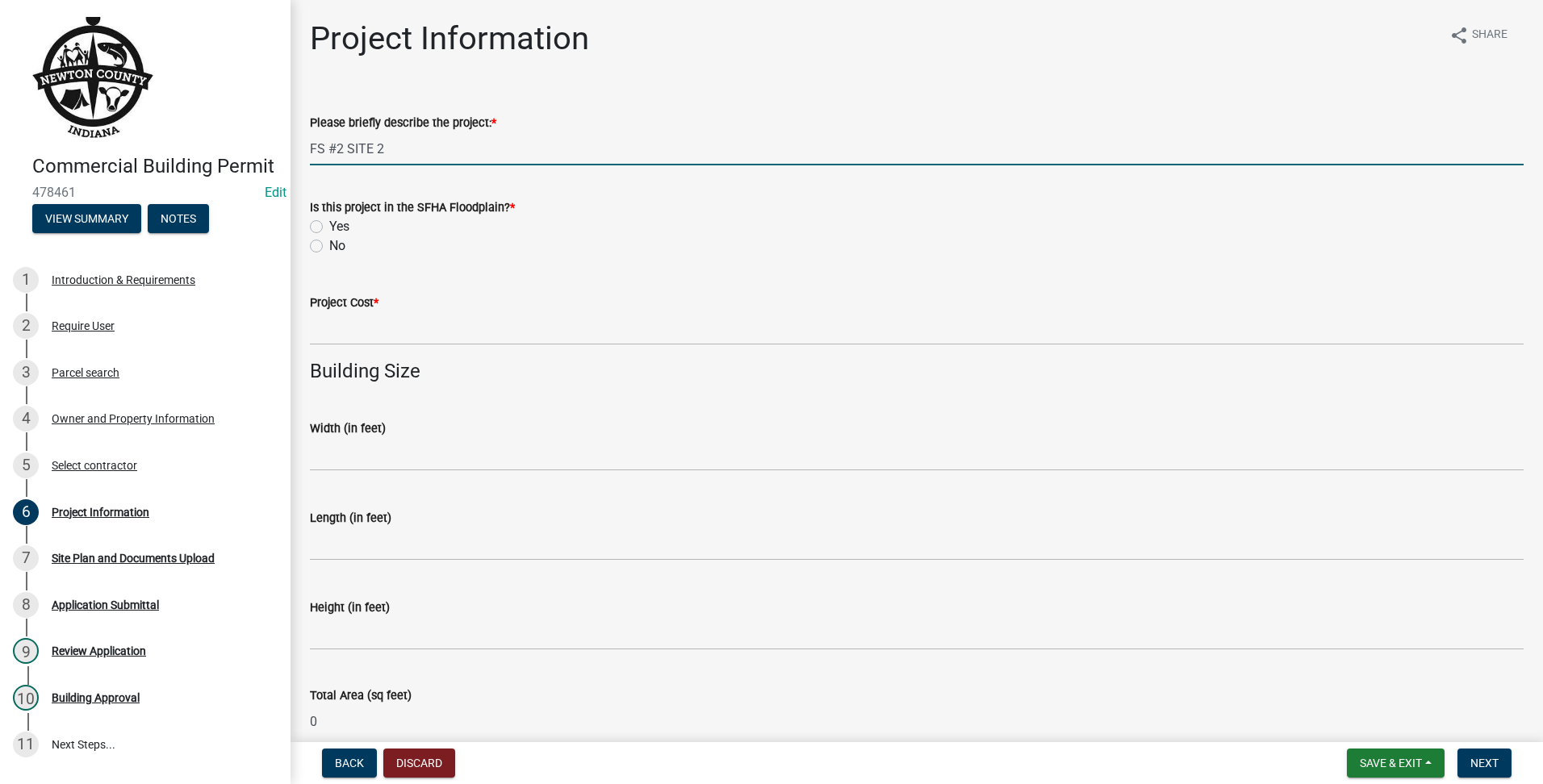
type input "FS #2 SITE 2"
click at [325, 248] on div "No" at bounding box center [917, 246] width 1214 height 20
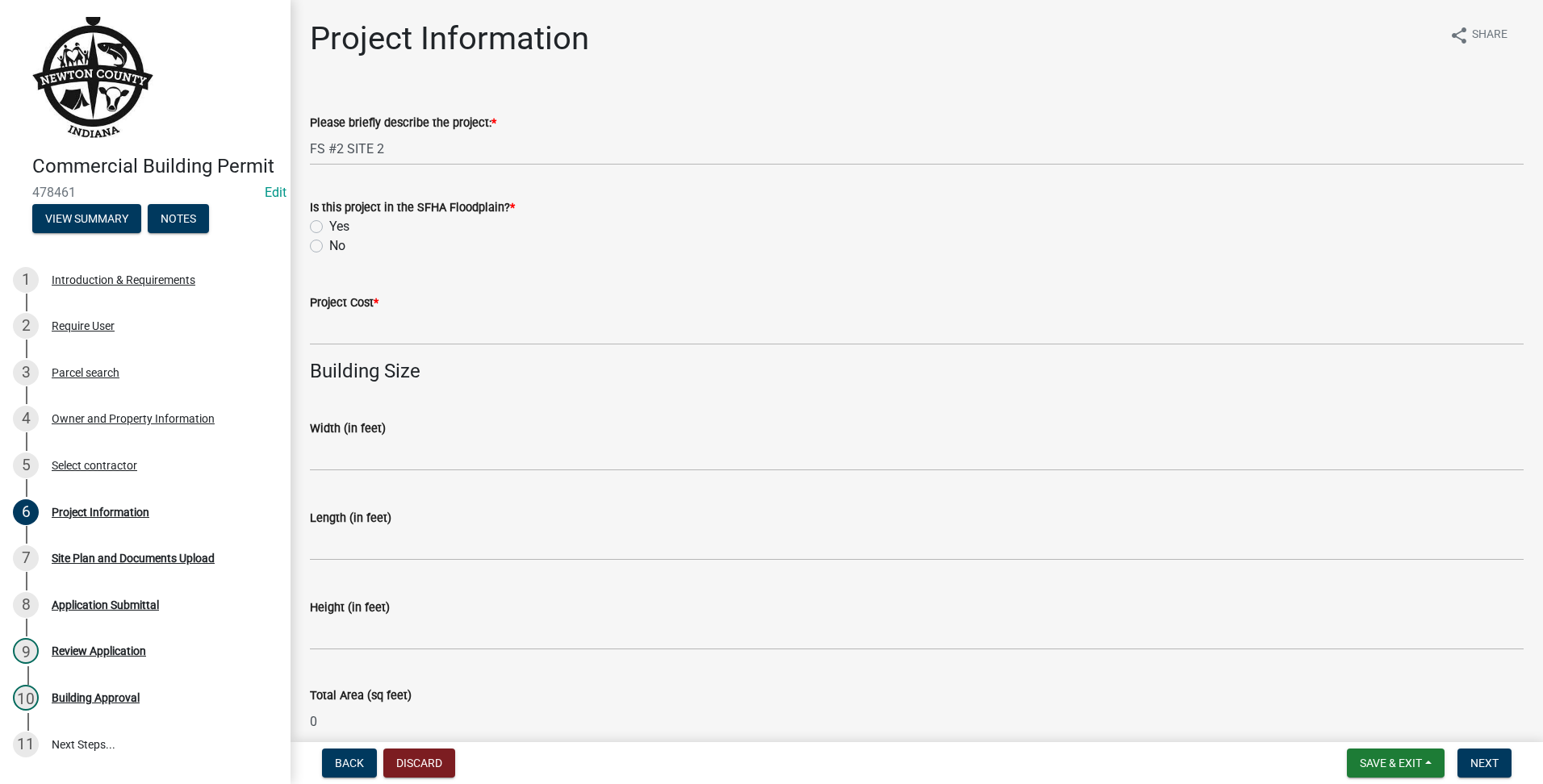
click at [329, 244] on label "No" at bounding box center [337, 246] width 16 height 20
click at [329, 244] on input "No" at bounding box center [334, 242] width 10 height 10
radio input "true"
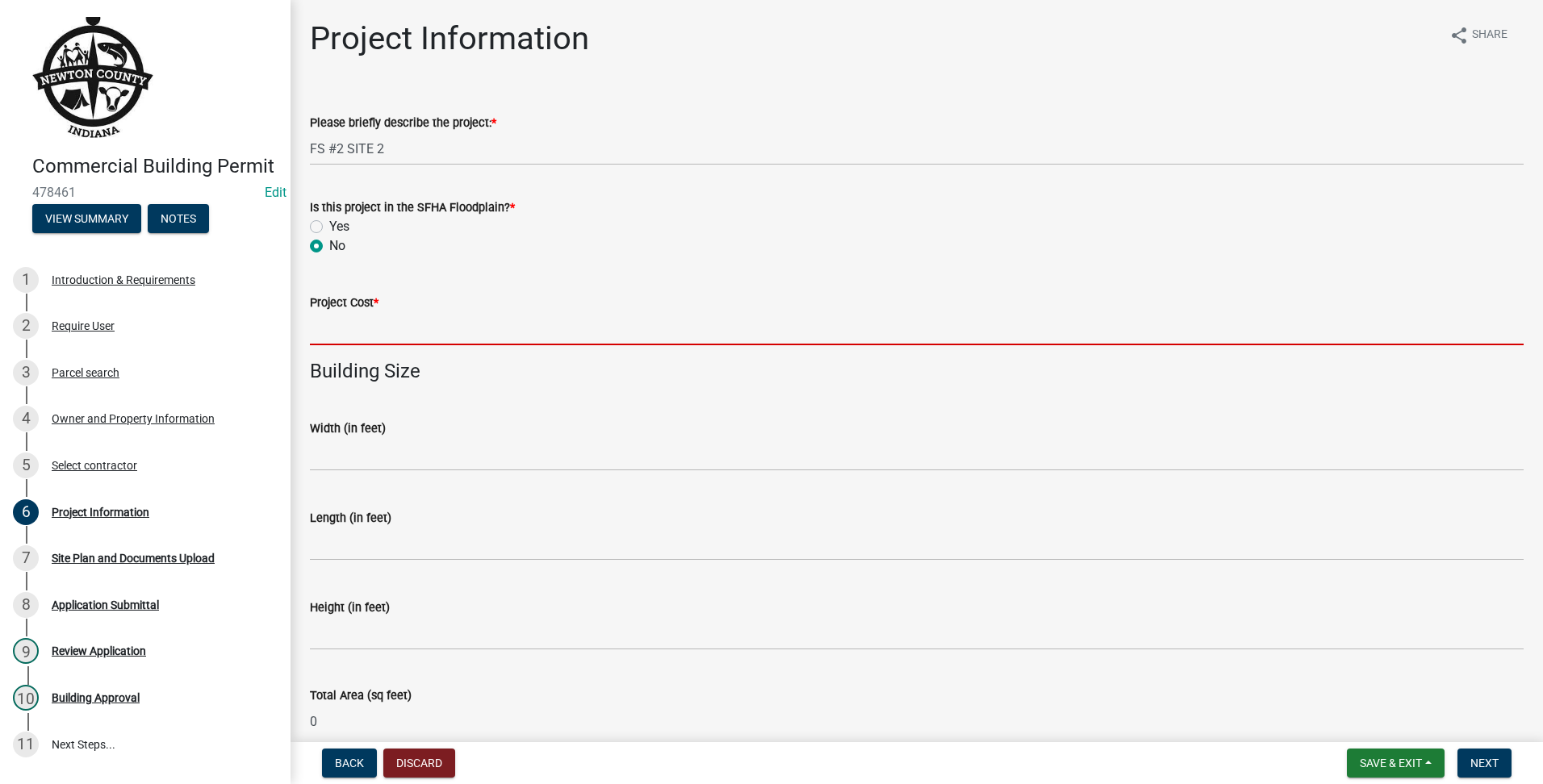
click at [334, 320] on input "text" at bounding box center [917, 328] width 1214 height 33
type input "35000000"
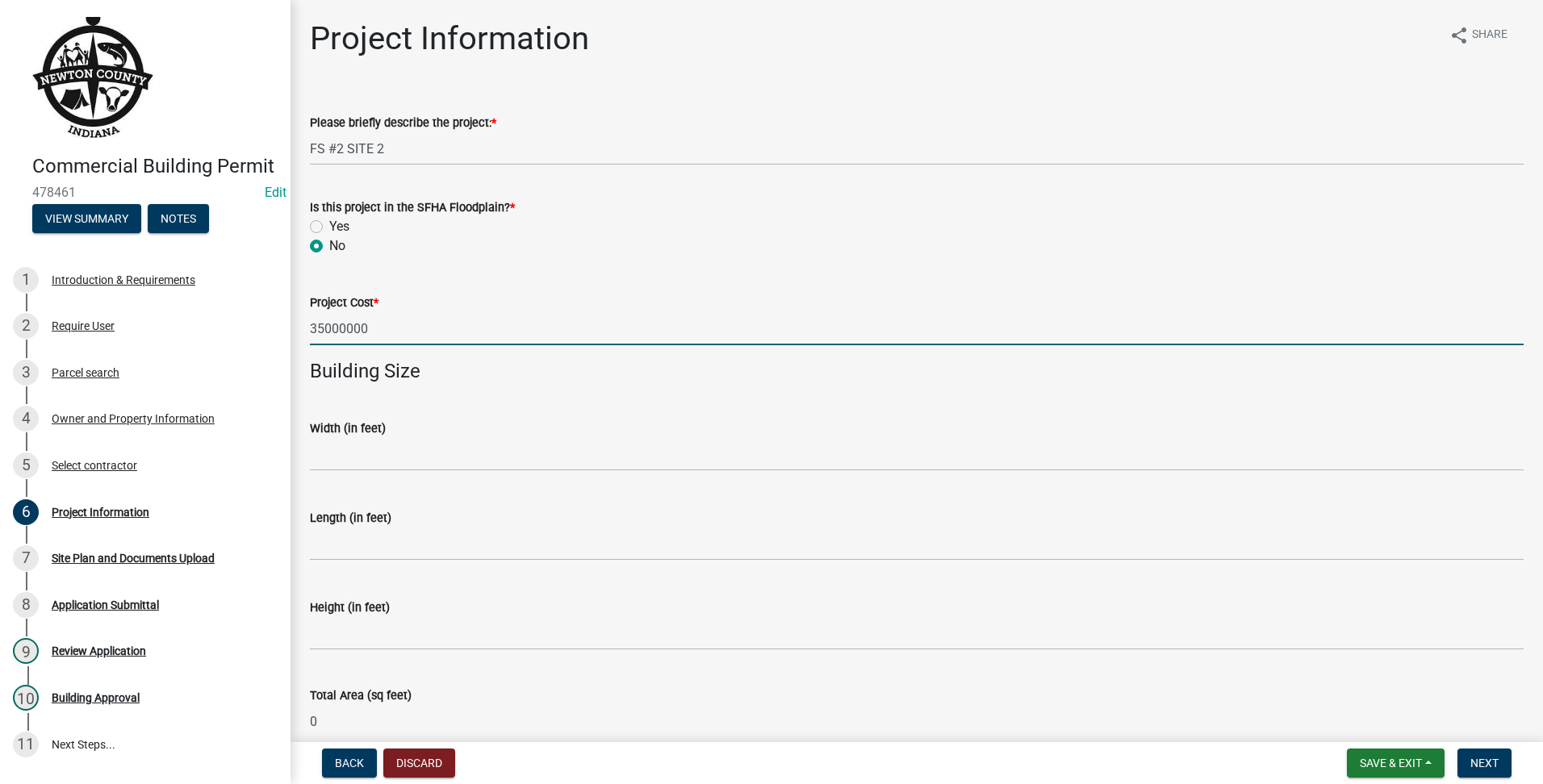
type input "100"
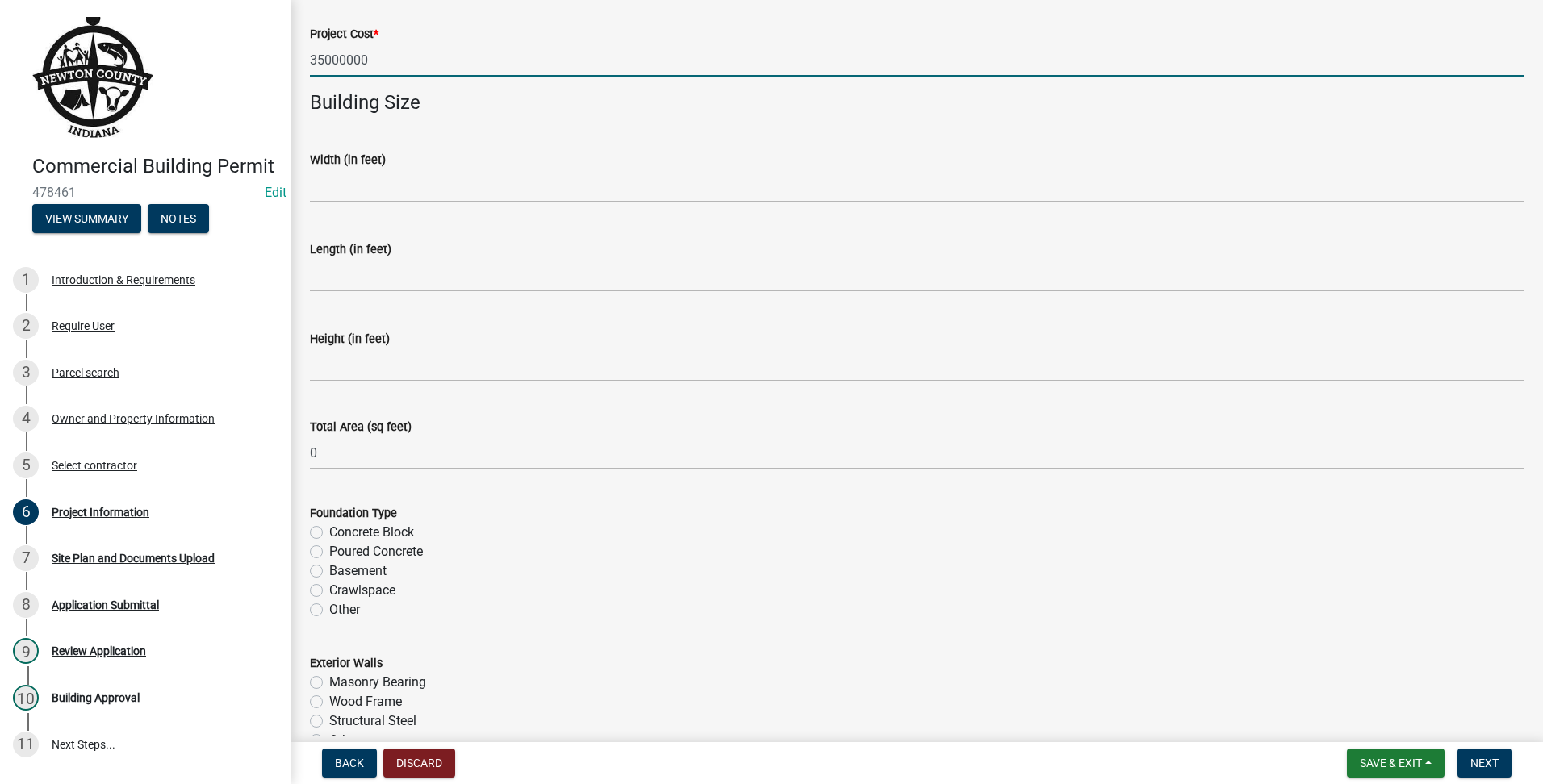
scroll to position [404, 0]
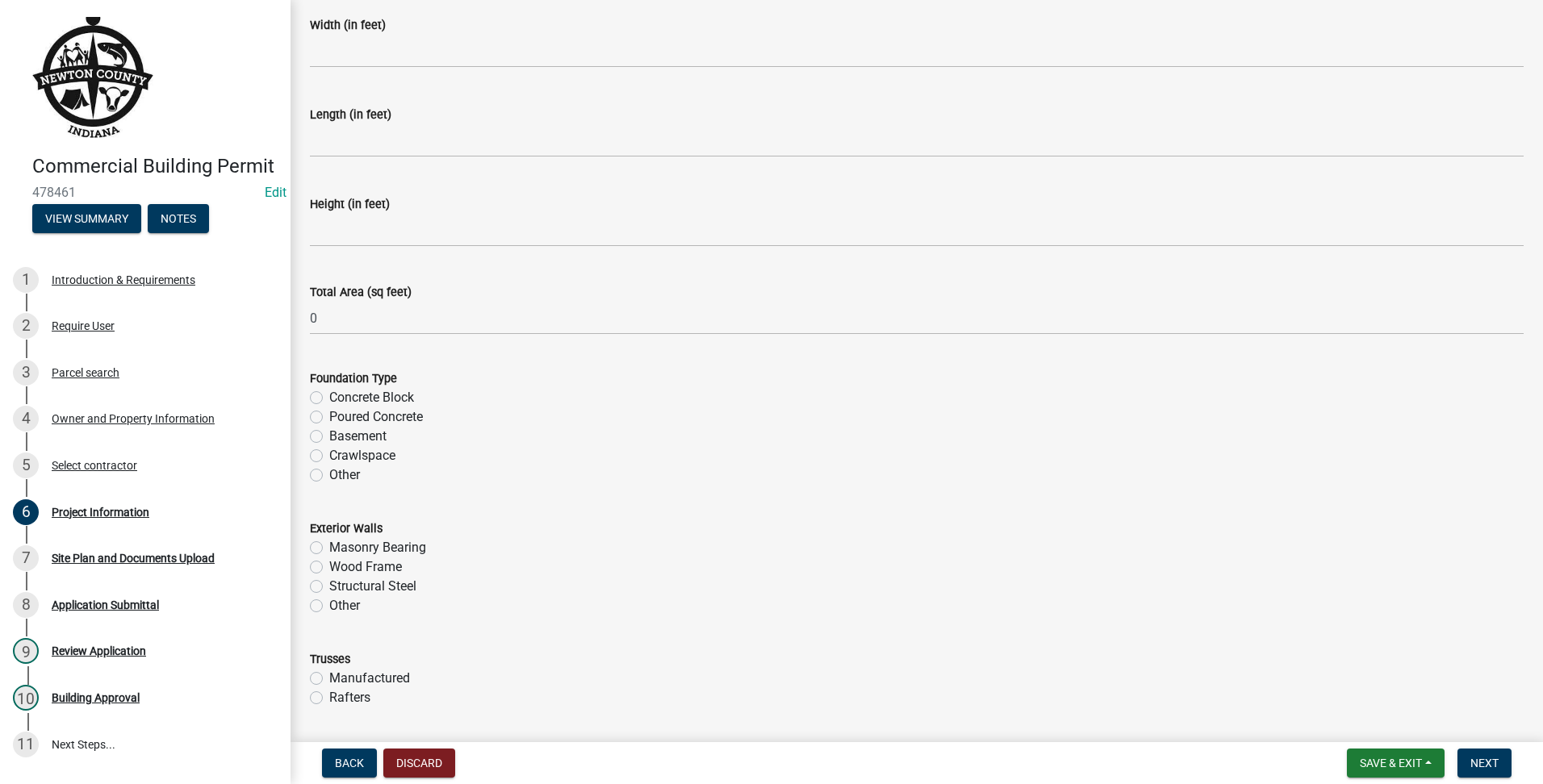
click at [329, 416] on label "Poured Concrete" at bounding box center [375, 416] width 93 height 20
click at [329, 416] on input "Poured Concrete" at bounding box center [334, 412] width 10 height 10
radio input "true"
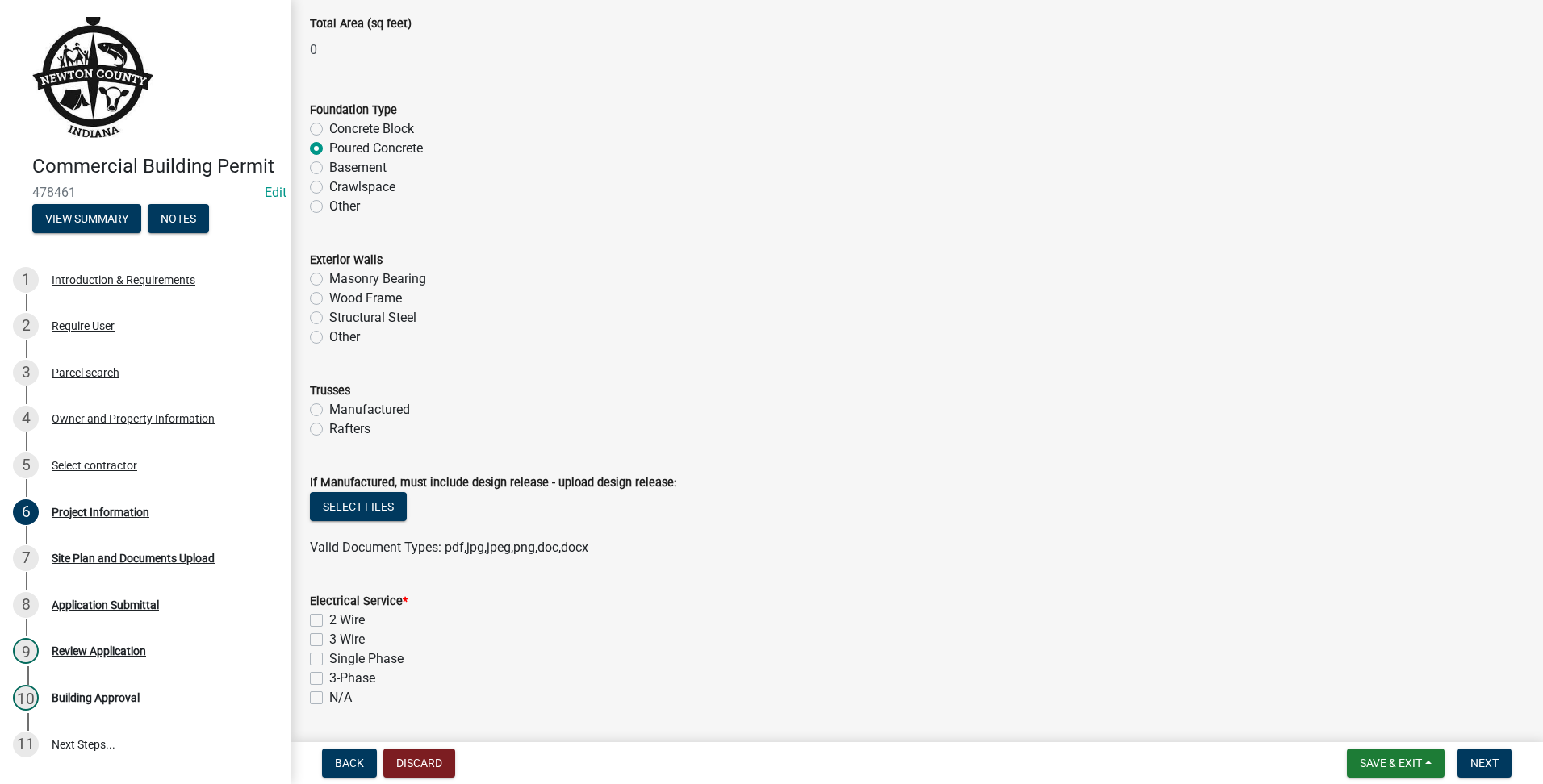
scroll to position [807, 0]
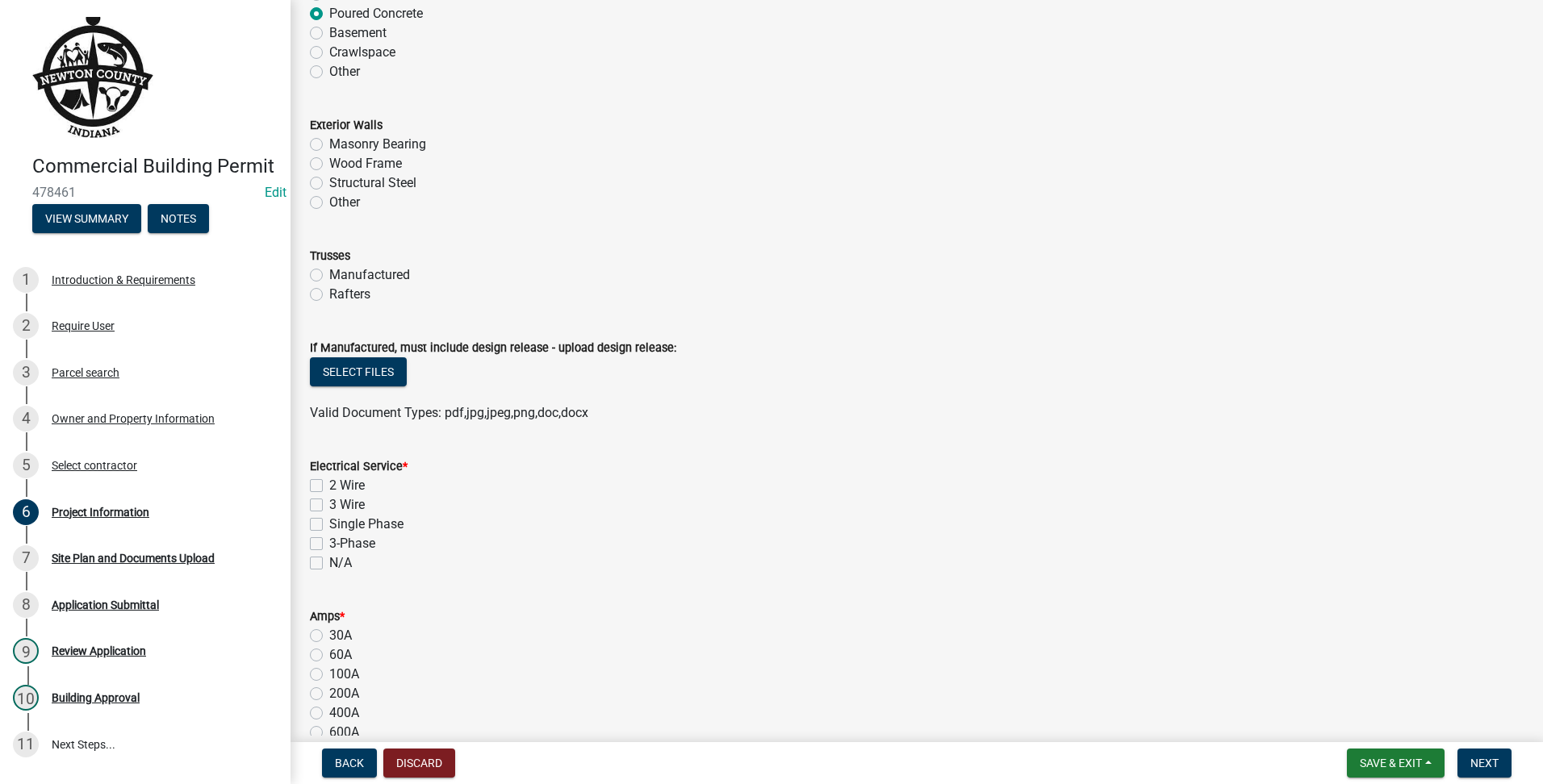
click at [329, 542] on label "3-Phase" at bounding box center [352, 543] width 46 height 20
click at [329, 542] on input "3-Phase" at bounding box center [334, 539] width 10 height 10
checkbox input "true"
checkbox input "false"
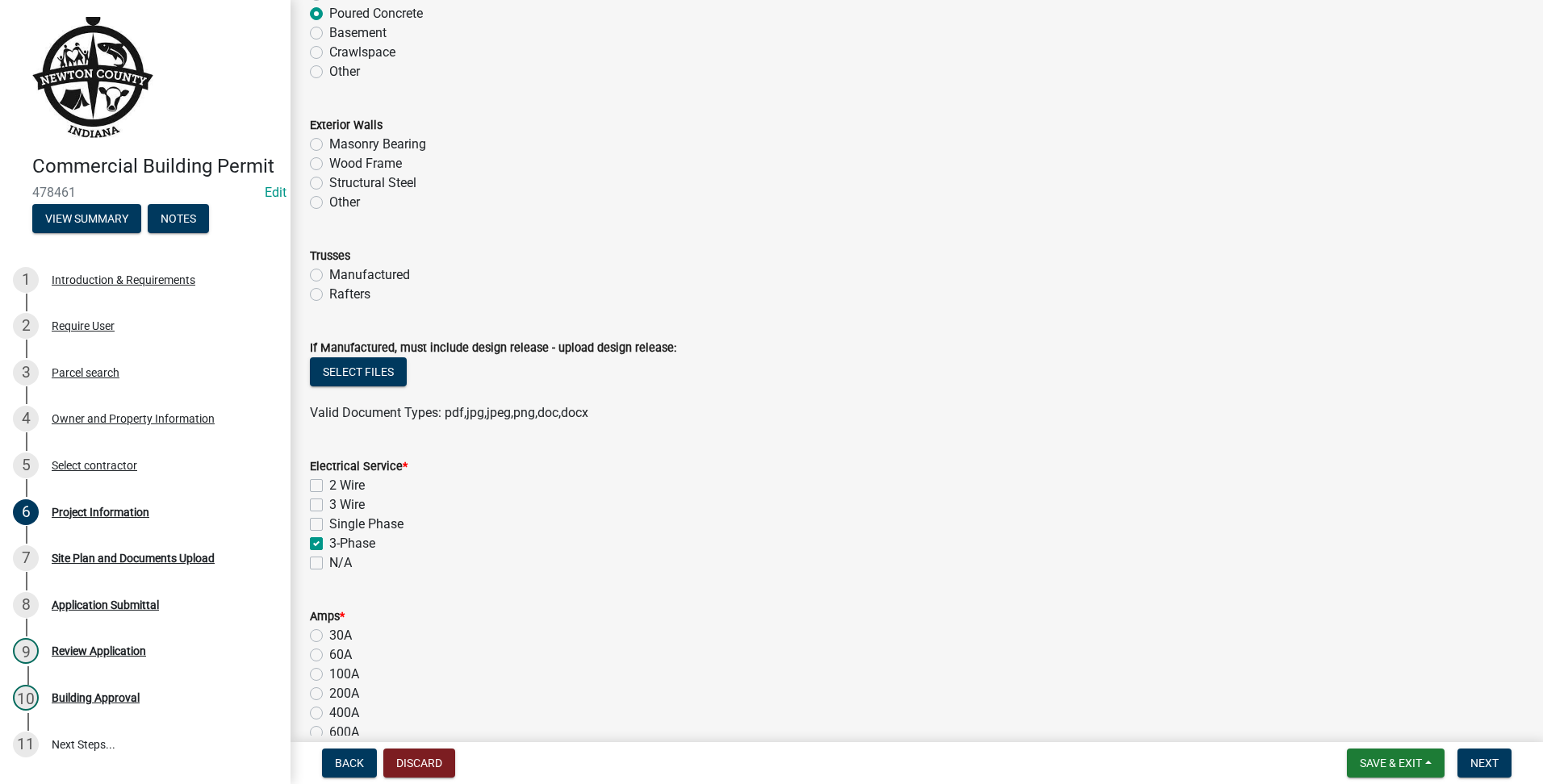
checkbox input "false"
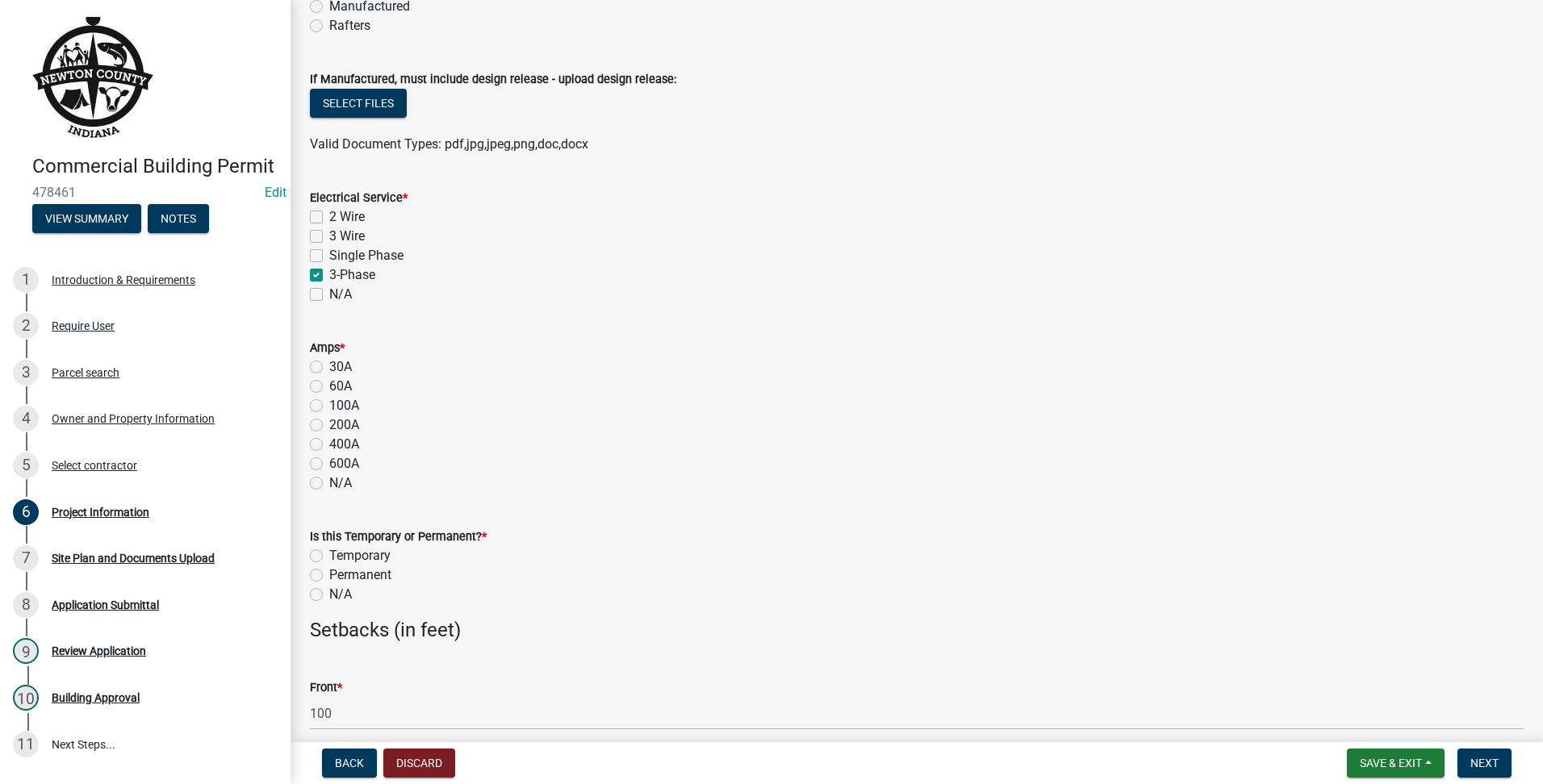
click at [329, 448] on label "400A" at bounding box center [344, 444] width 30 height 20
click at [329, 446] on input "400A" at bounding box center [334, 440] width 10 height 10
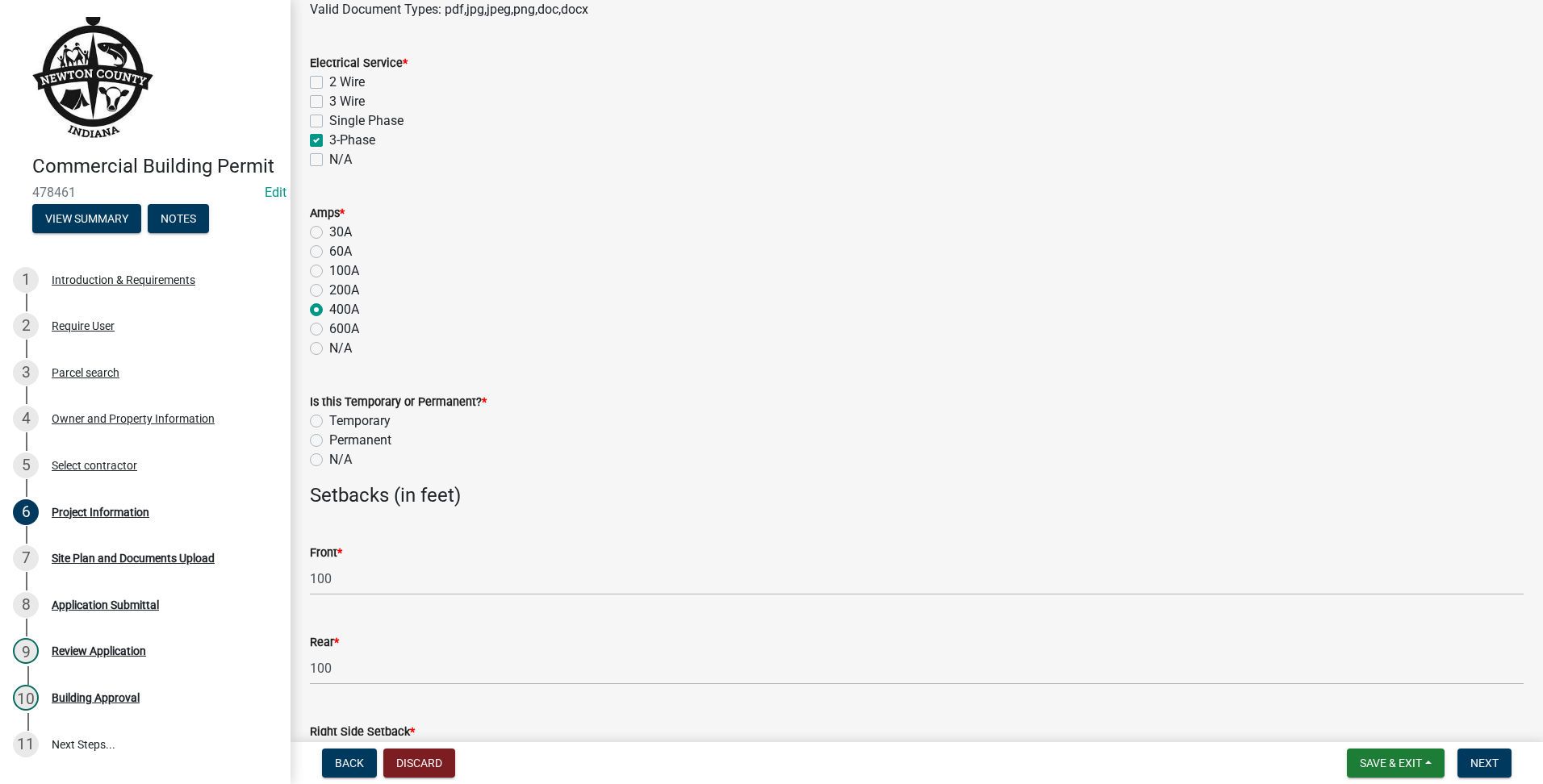
click at [329, 439] on label "Permanent" at bounding box center [360, 440] width 62 height 20
click at [329, 439] on input "Permanent" at bounding box center [334, 436] width 10 height 10
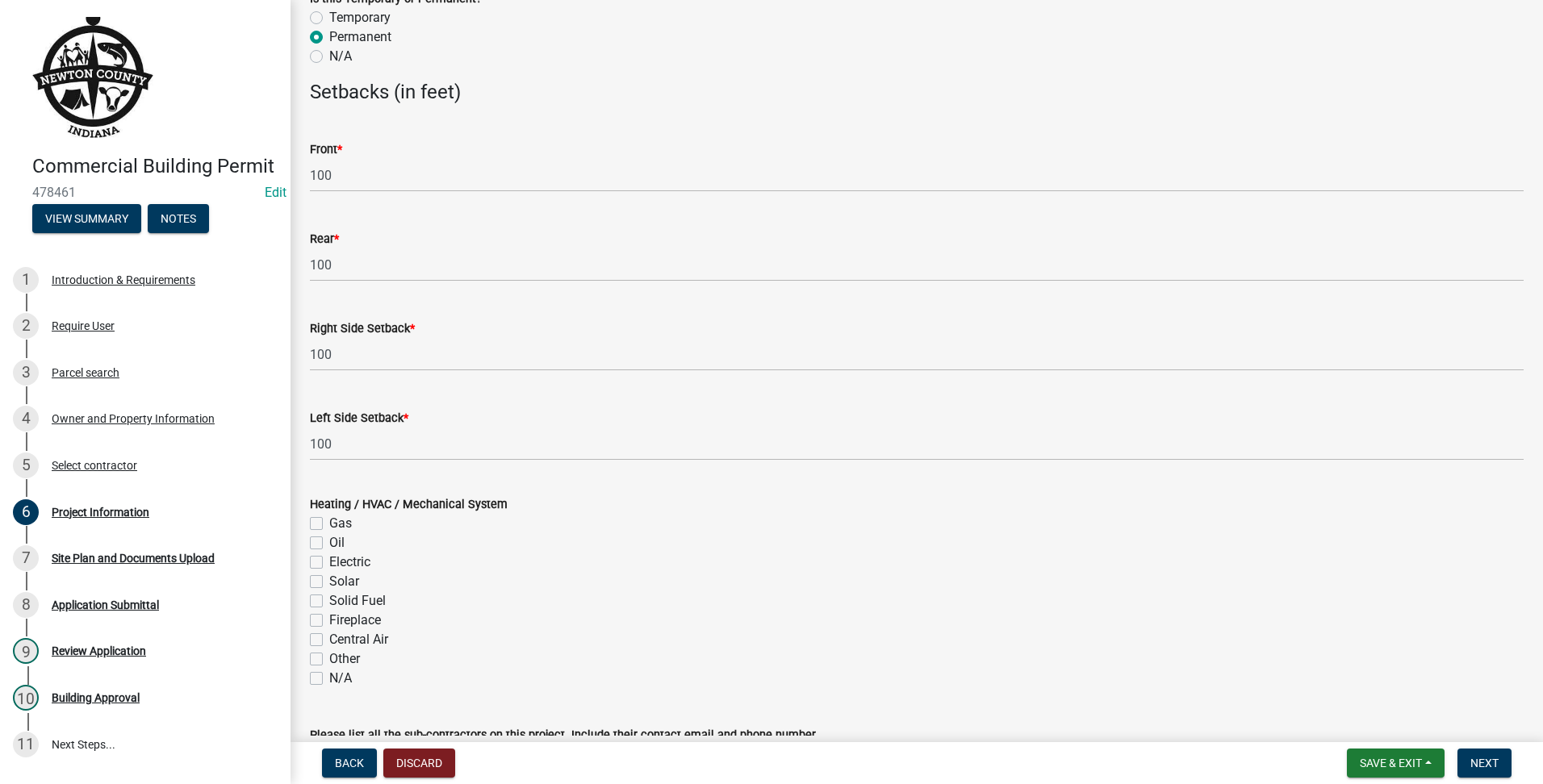
scroll to position [1774, 0]
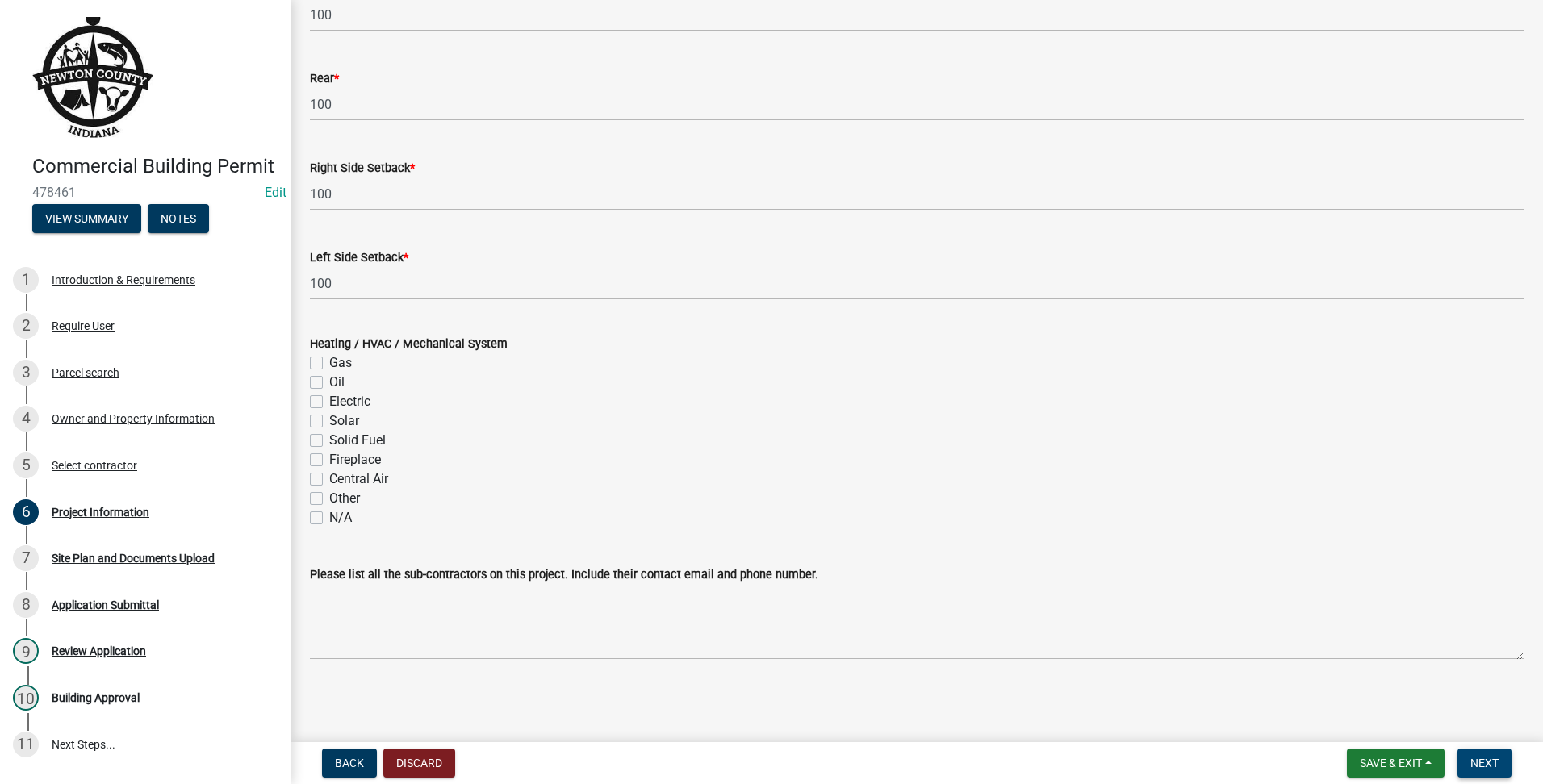
click at [1474, 765] on span "Next" at bounding box center [1484, 763] width 28 height 13
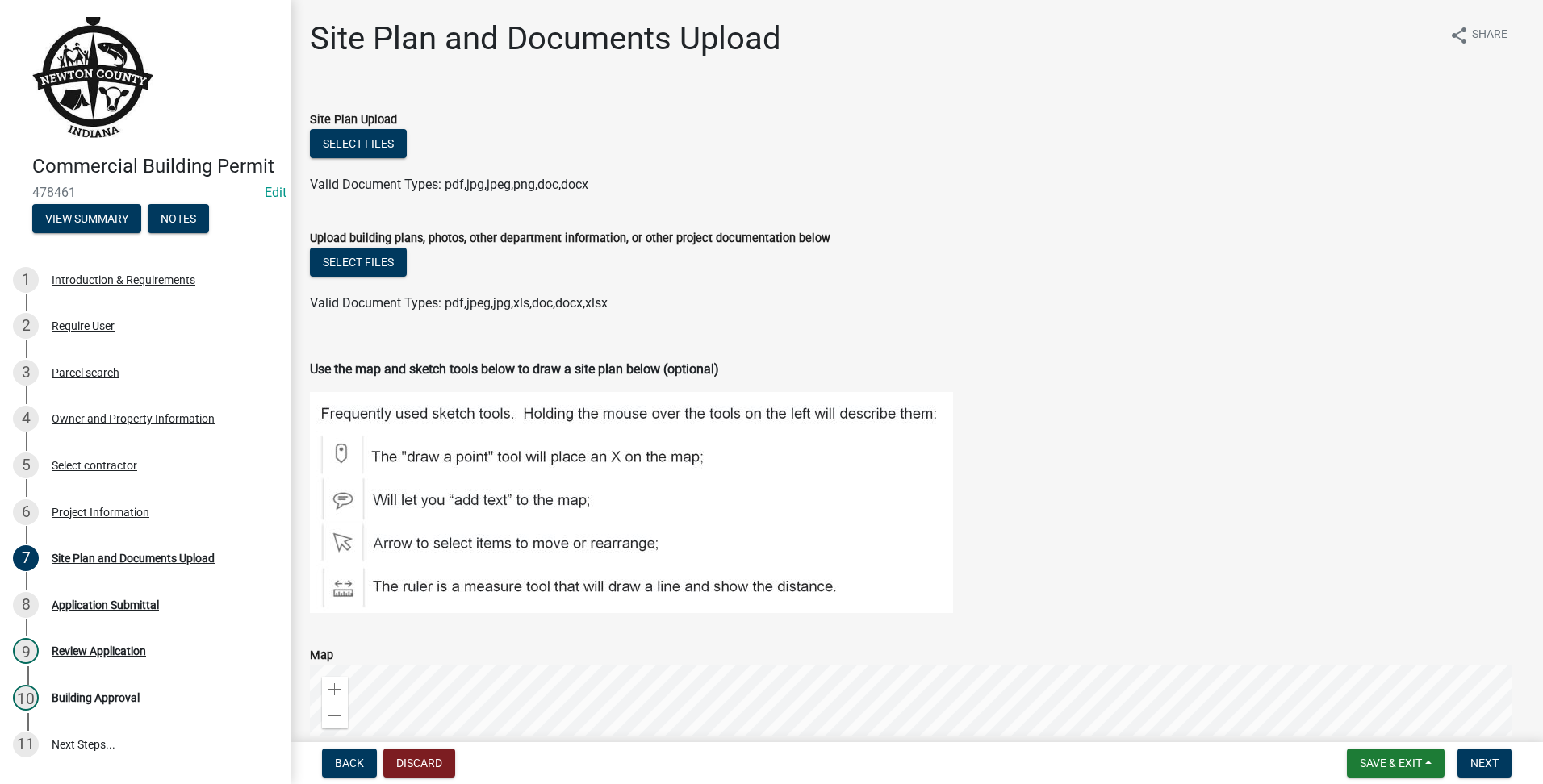
scroll to position [410, 0]
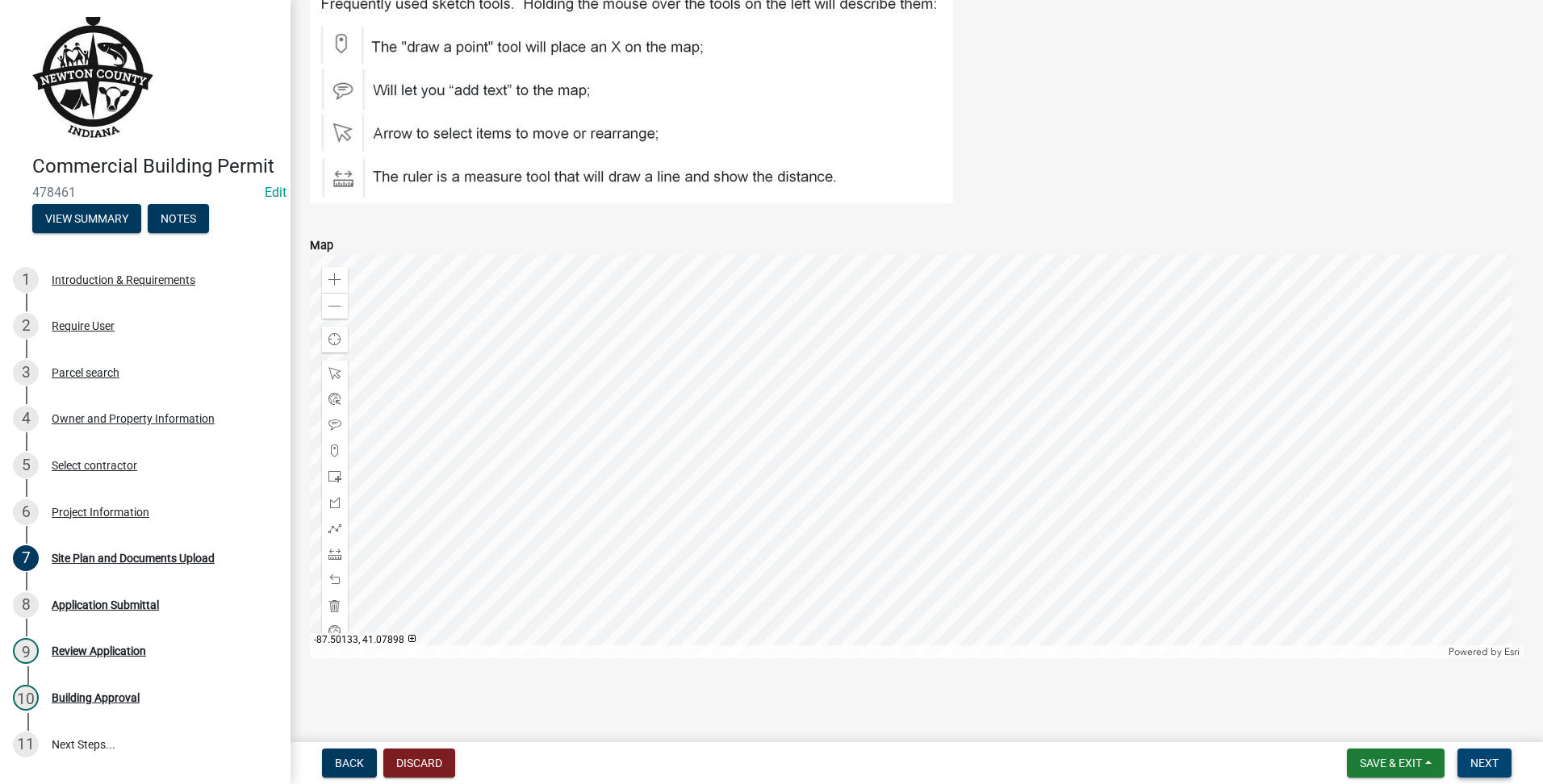
click at [1487, 757] on span "Next" at bounding box center [1484, 763] width 28 height 13
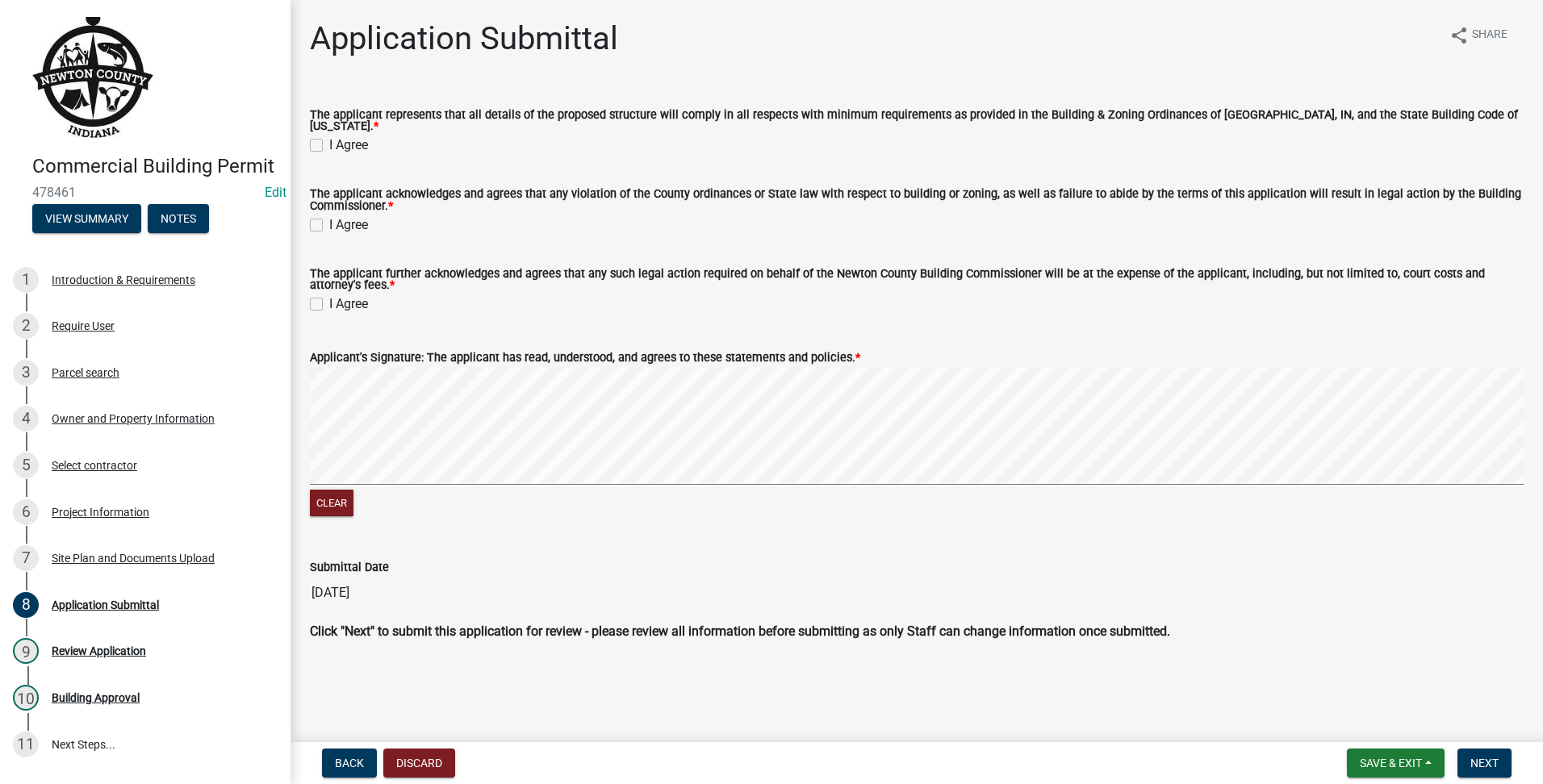
click at [302, 137] on div "The applicant represents that all details of the proposed structure will comply…" at bounding box center [916, 122] width 1238 height 64
click at [329, 135] on label "I Agree" at bounding box center [348, 145] width 39 height 20
click at [329, 135] on input "I Agree" at bounding box center [334, 141] width 10 height 10
click at [329, 216] on label "I Agree" at bounding box center [348, 224] width 39 height 20
click at [329, 216] on input "I Agree" at bounding box center [334, 220] width 10 height 10
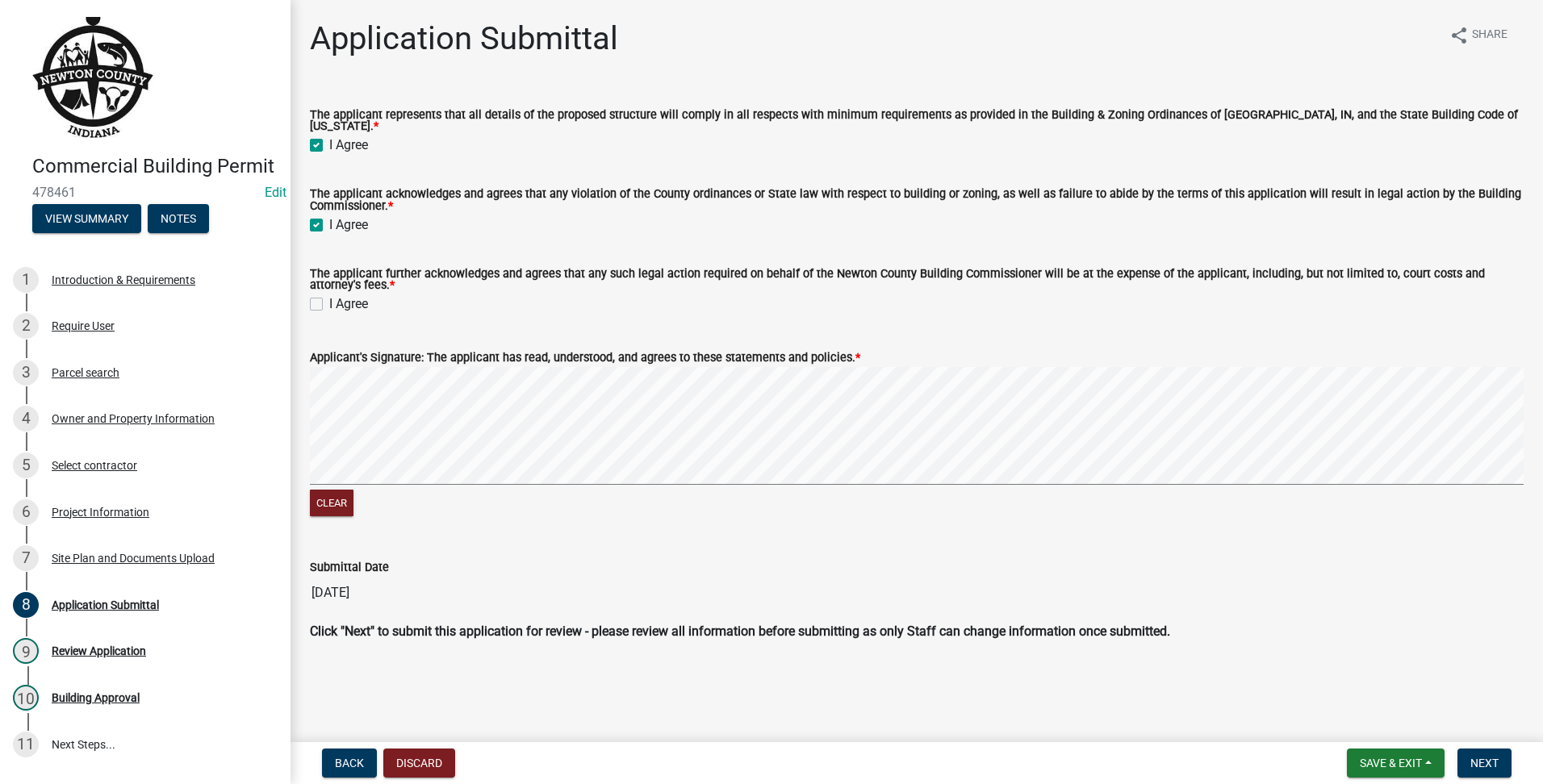
click at [319, 279] on label "The applicant further acknowledges and agrees that any such legal action requir…" at bounding box center [917, 280] width 1214 height 23
click at [317, 307] on div "I Agree" at bounding box center [917, 304] width 1214 height 20
click at [329, 298] on label "I Agree" at bounding box center [348, 304] width 39 height 20
click at [329, 298] on input "I Agree" at bounding box center [334, 300] width 10 height 10
click at [1496, 757] on span "Next" at bounding box center [1484, 763] width 28 height 13
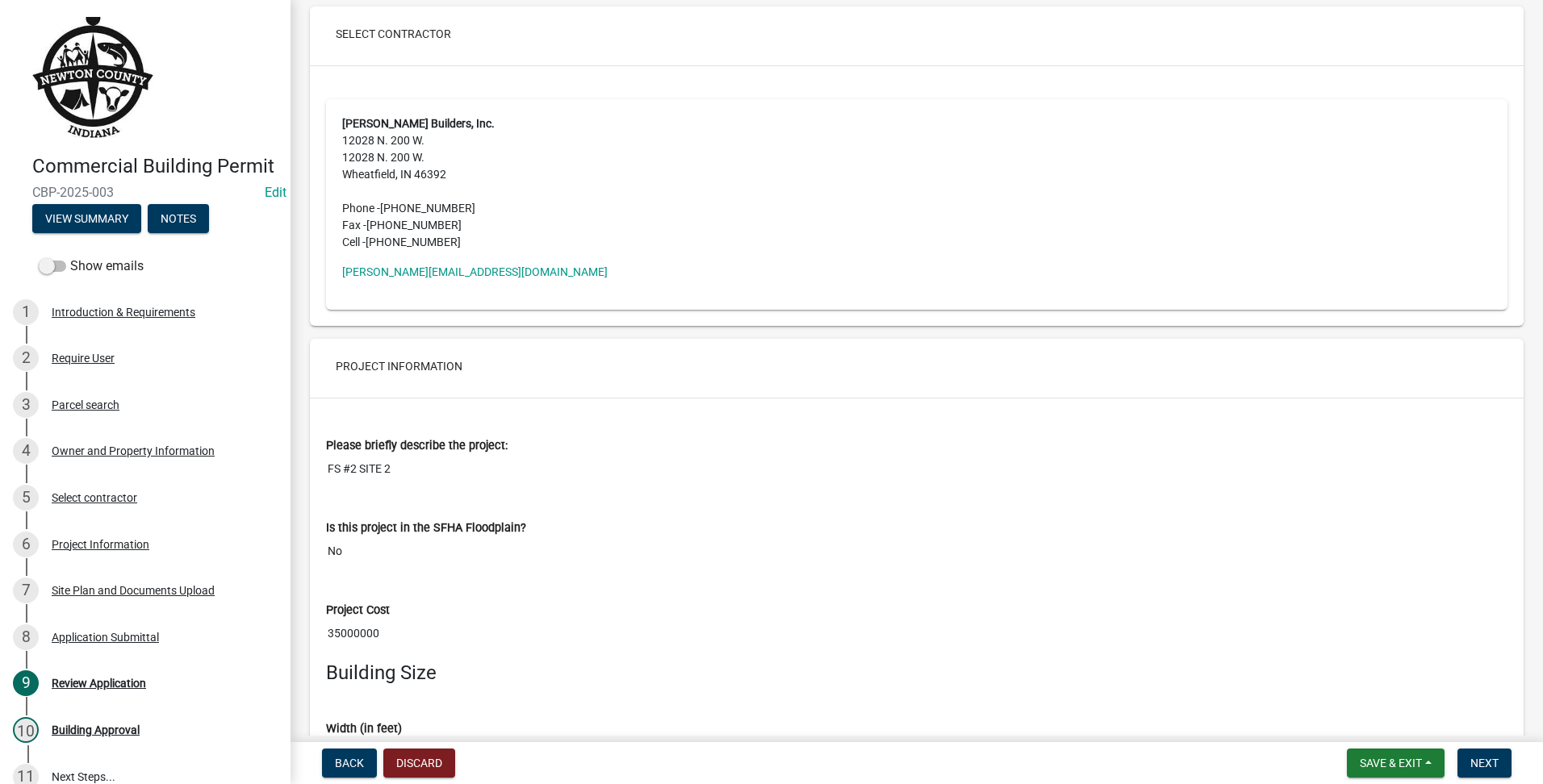
scroll to position [3765, 0]
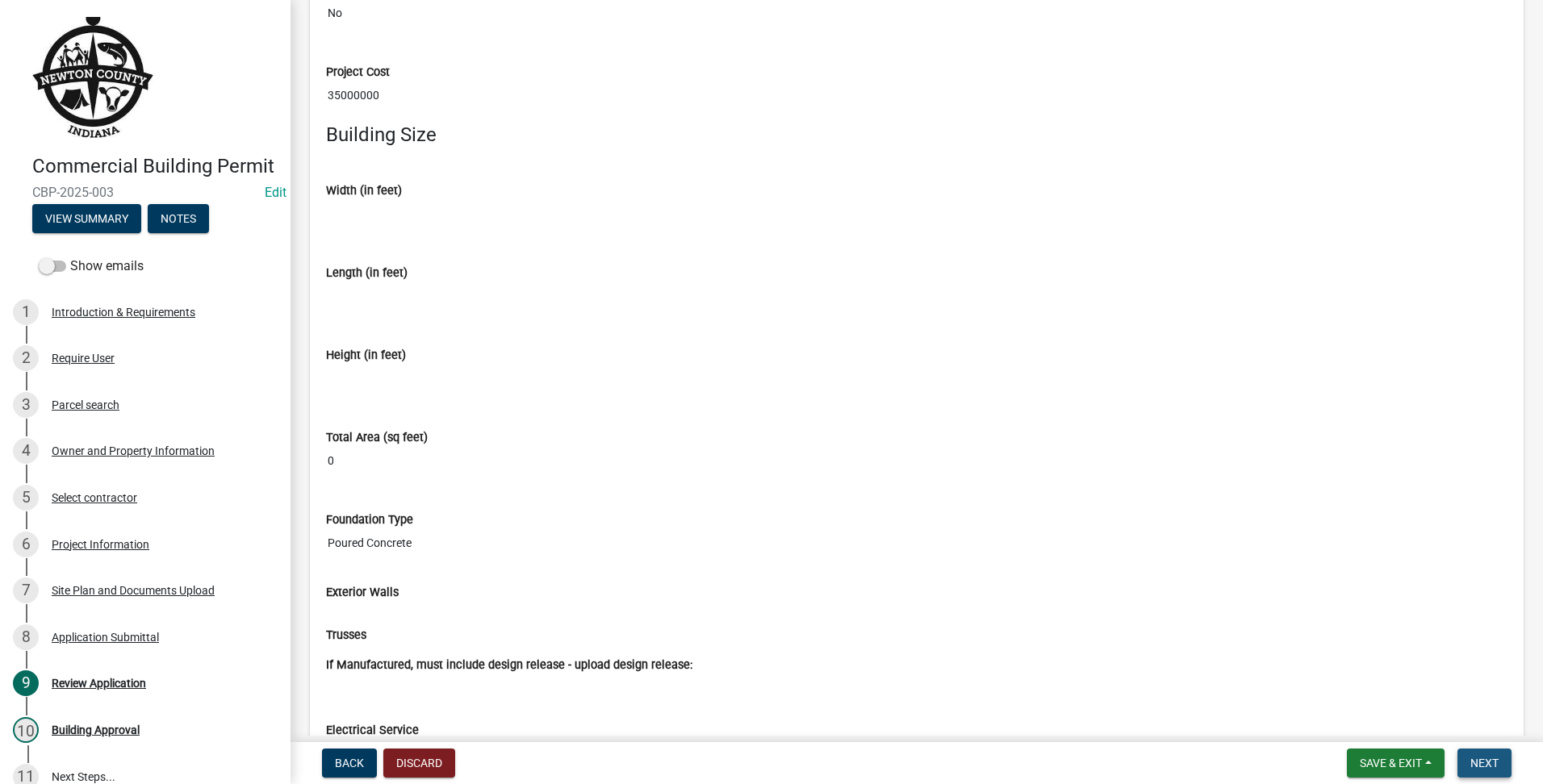
click at [1488, 767] on span "Next" at bounding box center [1484, 763] width 28 height 13
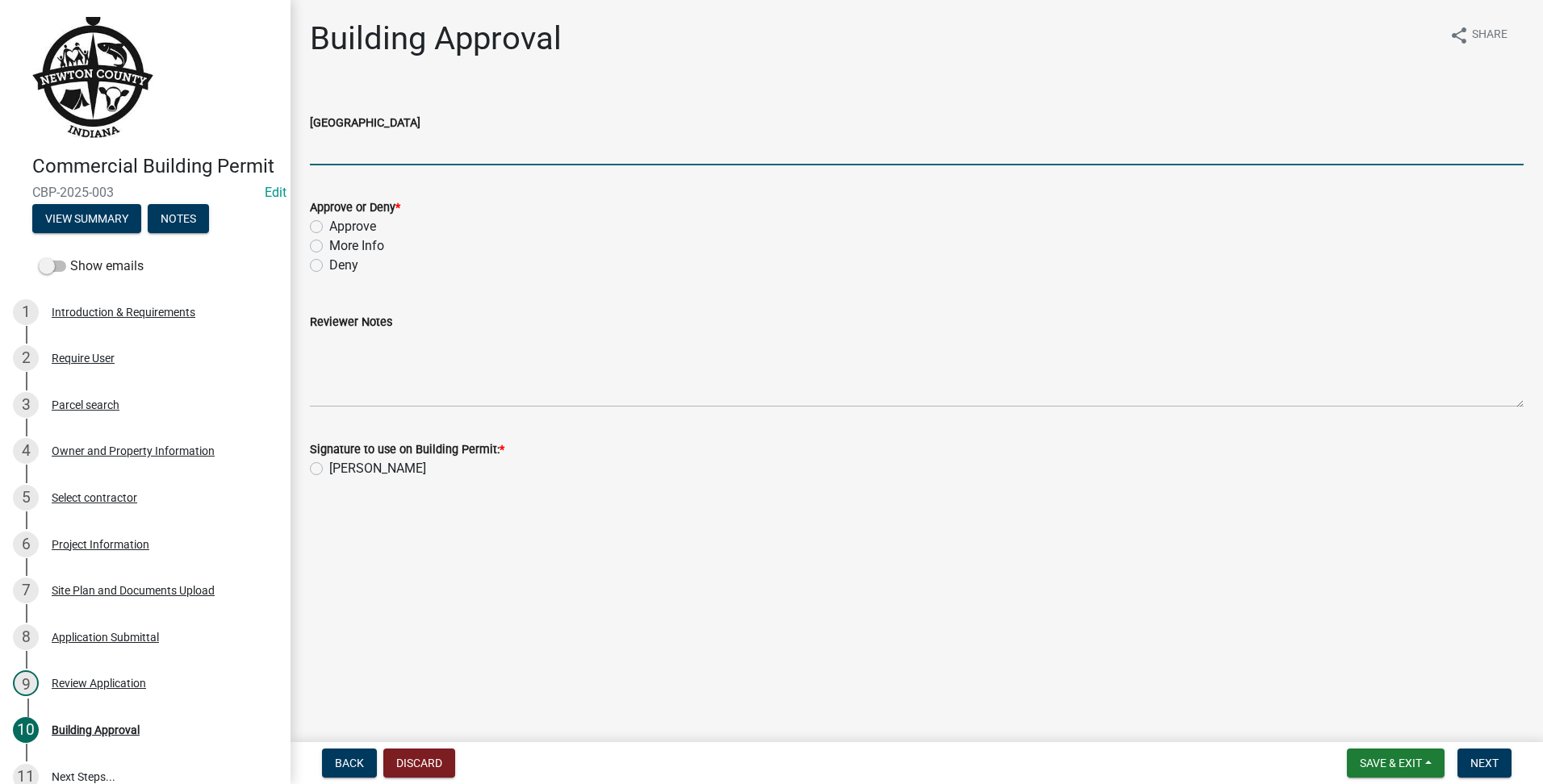
click at [365, 140] on input "[GEOGRAPHIC_DATA]" at bounding box center [917, 148] width 1214 height 33
click at [329, 228] on label "Approve" at bounding box center [352, 226] width 47 height 20
click at [329, 228] on input "Approve" at bounding box center [334, 222] width 10 height 10
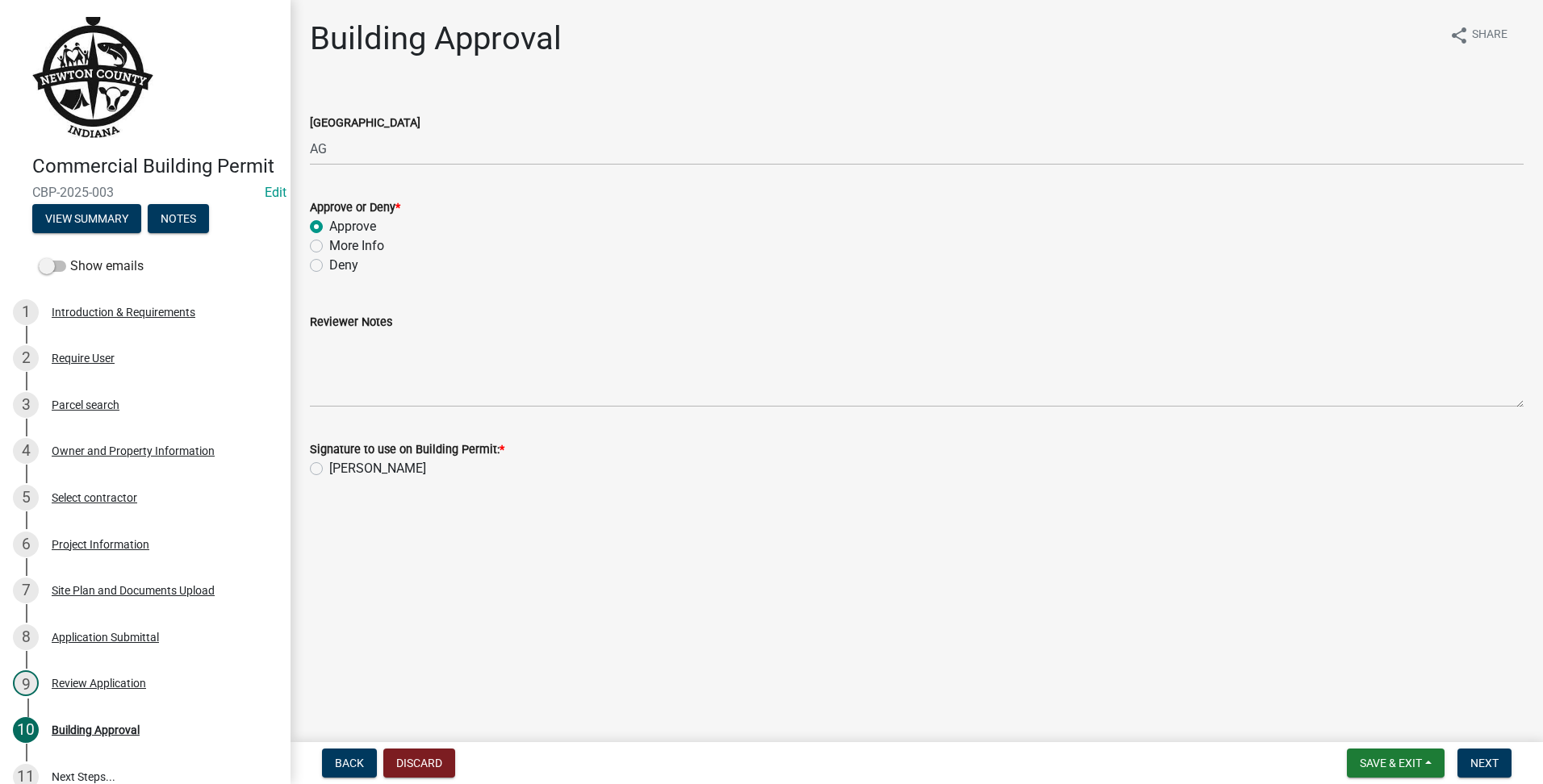
click at [329, 468] on label "[PERSON_NAME]" at bounding box center [377, 469] width 97 height 20
click at [329, 468] on input "[PERSON_NAME]" at bounding box center [334, 464] width 10 height 10
click at [1501, 762] on button "Next" at bounding box center [1484, 763] width 54 height 29
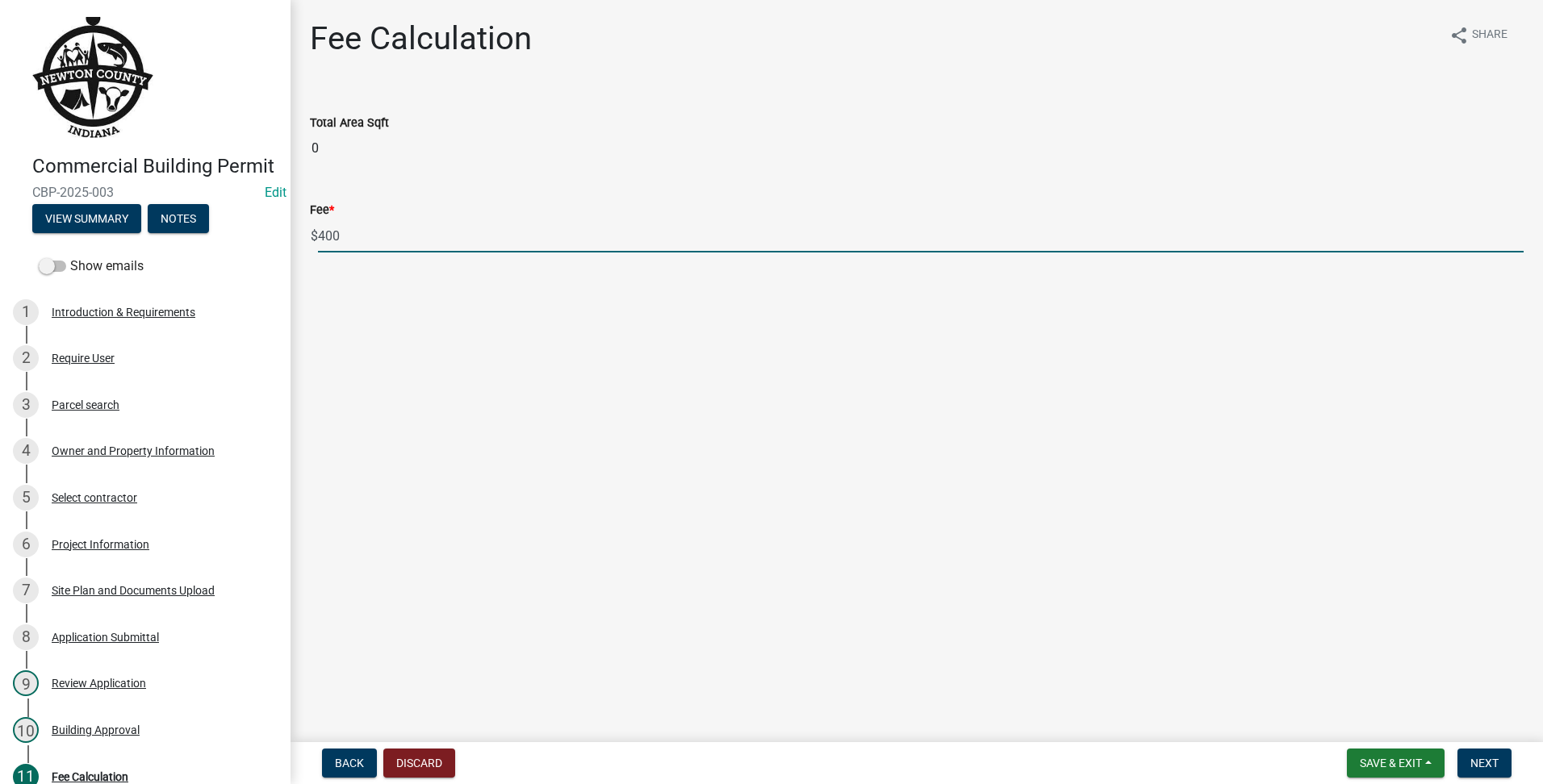
drag, startPoint x: 469, startPoint y: 226, endPoint x: -3, endPoint y: 22, distance: 514.2
click at [0, 22] on html "Internet Explorer does NOT work with GeoPermits. Get a new browser for more sec…" at bounding box center [772, 392] width 1543 height 784
click at [1479, 752] on button "Next" at bounding box center [1484, 763] width 54 height 29
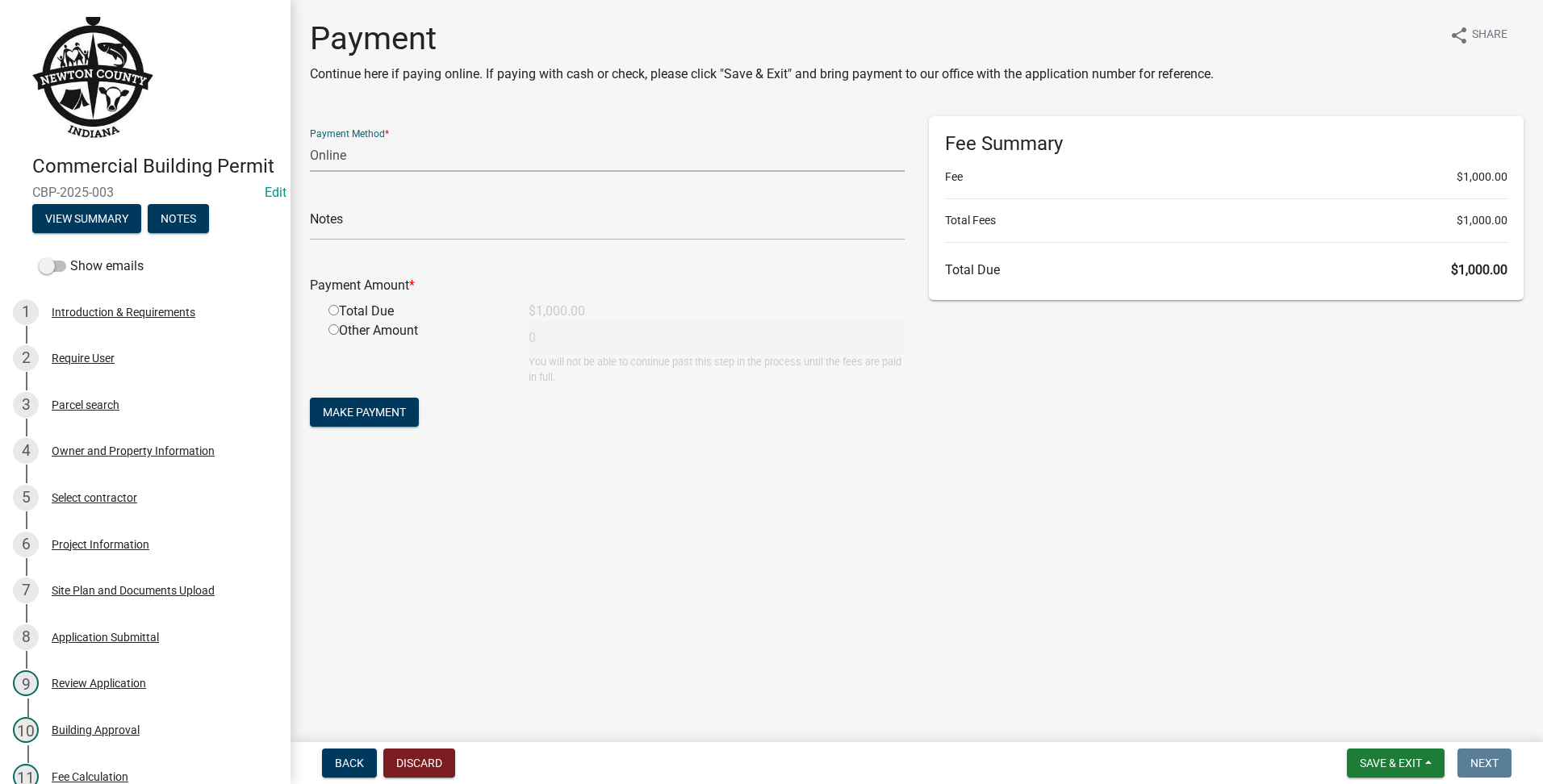
click at [398, 152] on select "Credit Card POS Check Cash Online" at bounding box center [608, 155] width 595 height 33
click at [310, 139] on select "Credit Card POS Check Cash Online" at bounding box center [608, 155] width 595 height 33
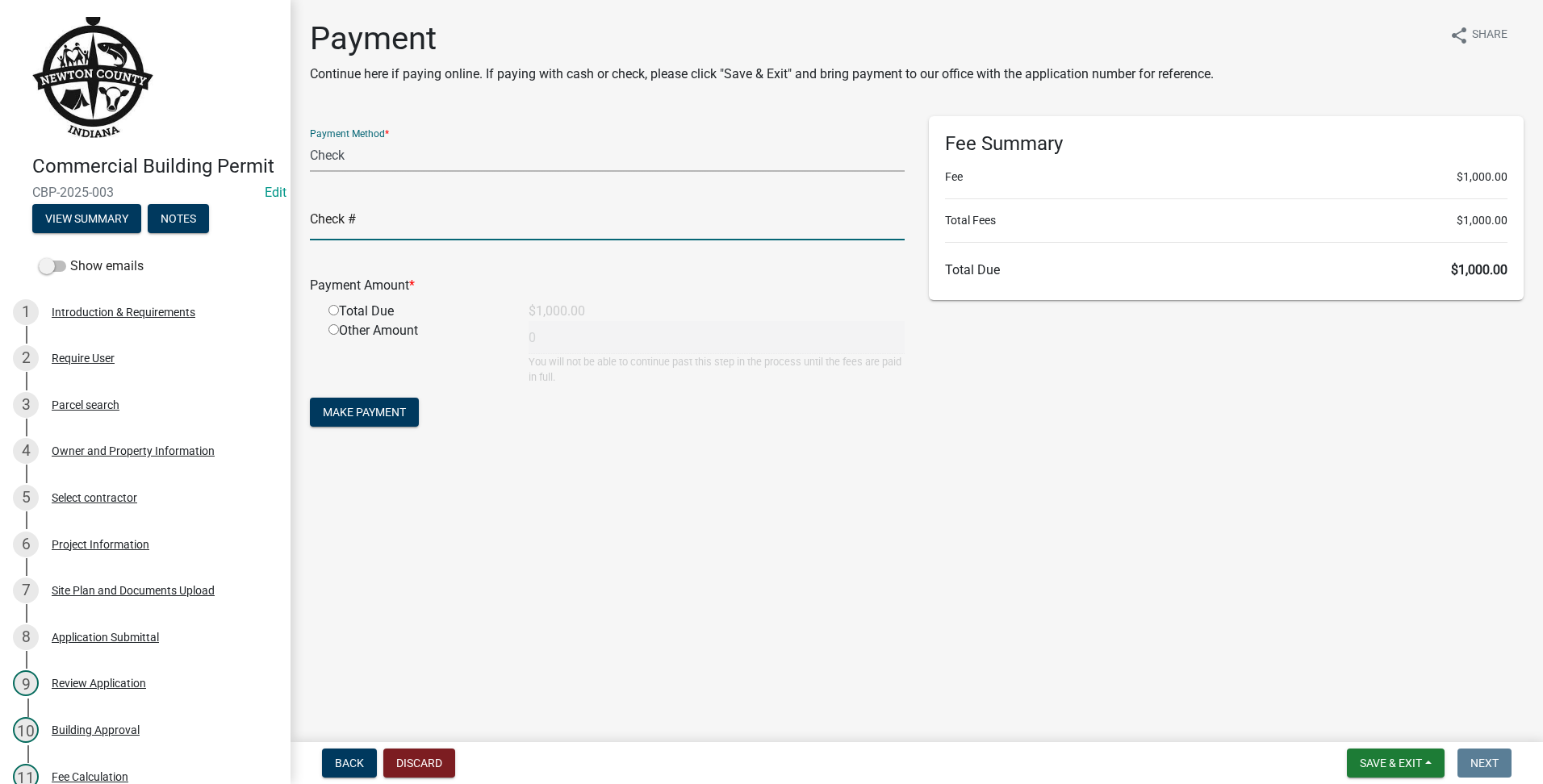
click at [377, 220] on input "text" at bounding box center [608, 224] width 595 height 33
click at [330, 317] on div "Total Due" at bounding box center [417, 311] width 201 height 20
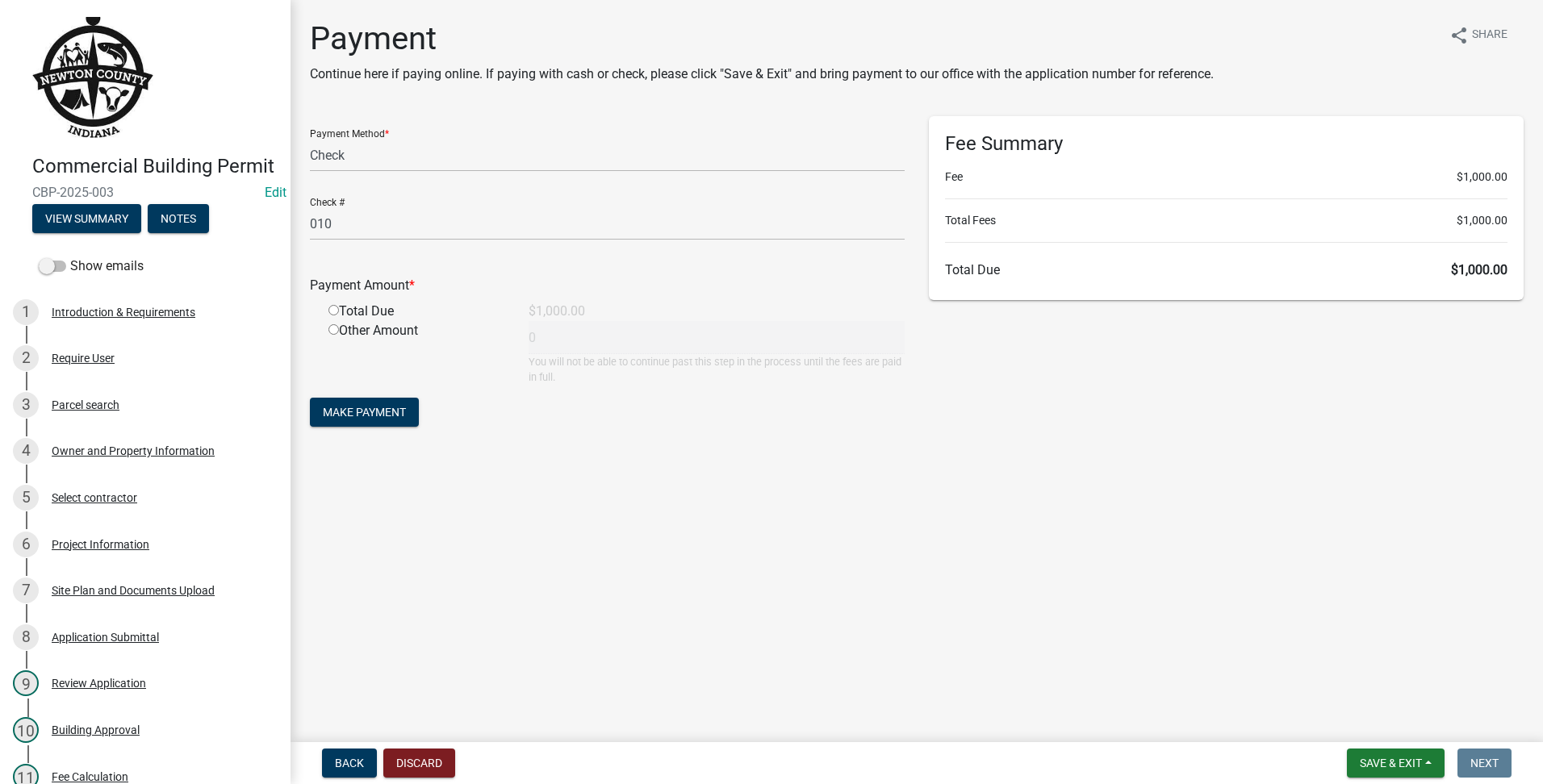
click at [337, 313] on input "radio" at bounding box center [333, 310] width 10 height 10
click at [381, 410] on span "Make Payment" at bounding box center [364, 412] width 83 height 13
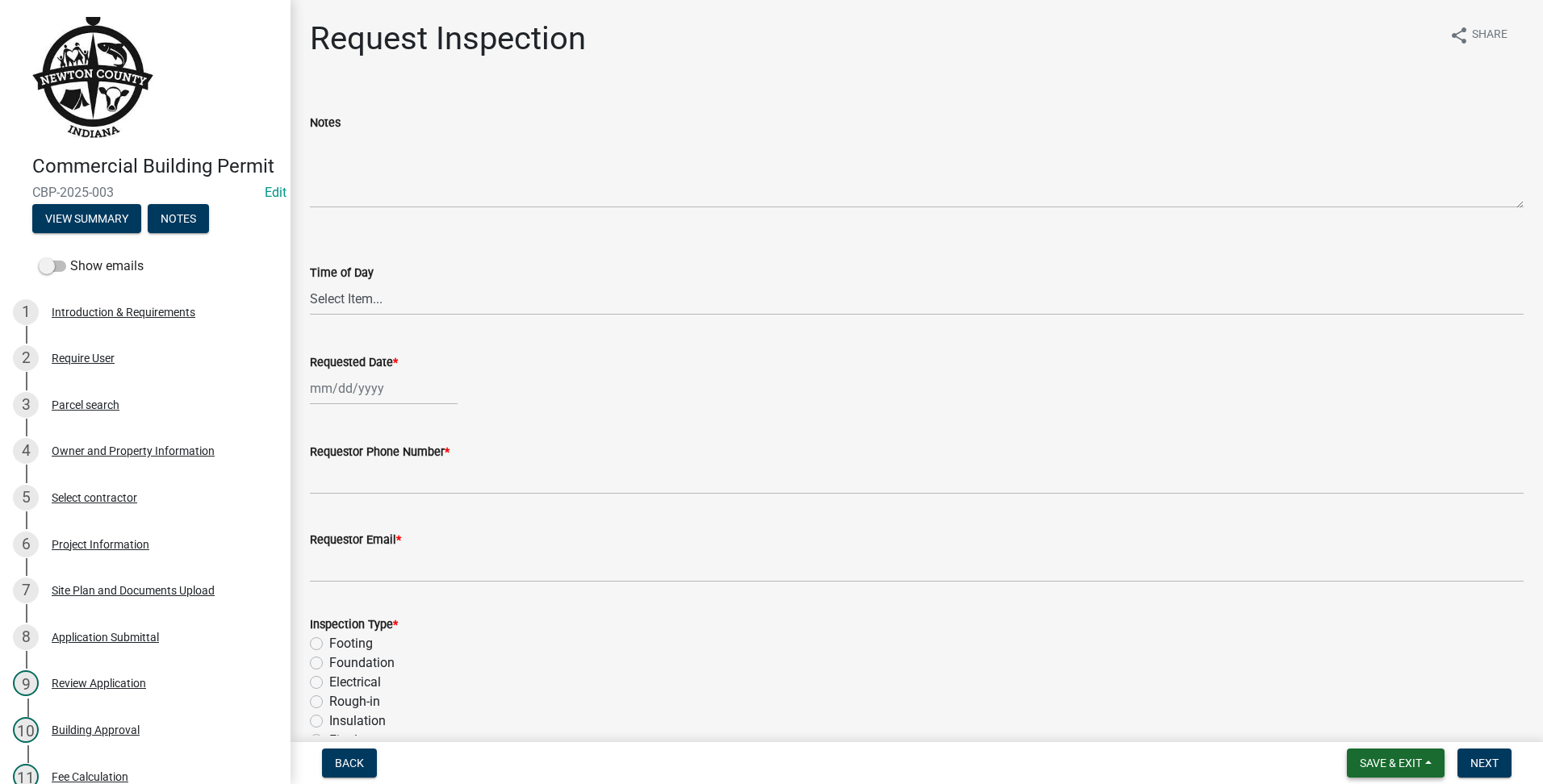
drag, startPoint x: 1387, startPoint y: 766, endPoint x: 1374, endPoint y: 777, distance: 17.0
click at [1386, 767] on span "Save & Exit" at bounding box center [1391, 763] width 62 height 13
click at [1371, 727] on button "Save & Exit" at bounding box center [1380, 721] width 129 height 39
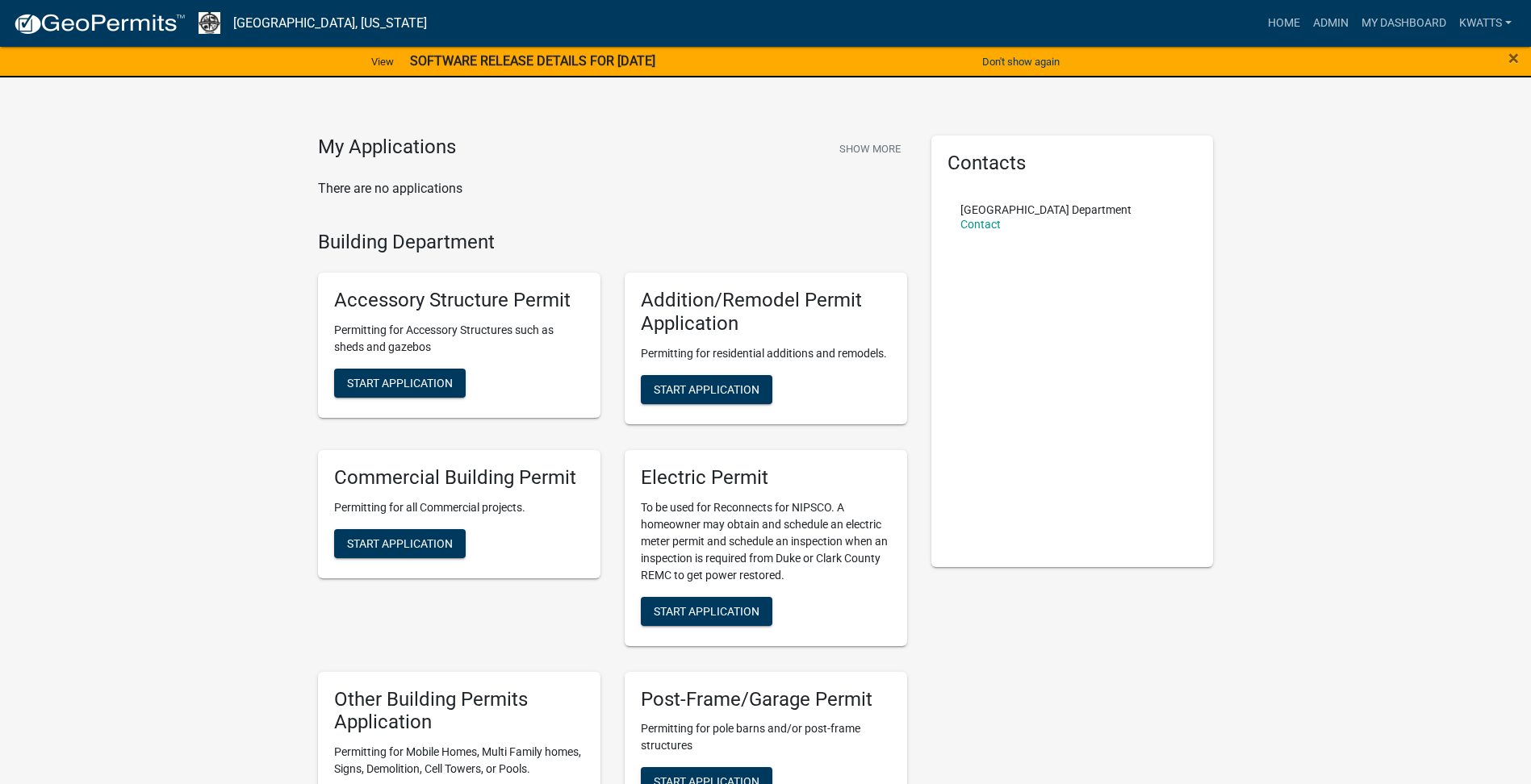
click at [357, 560] on div "Commercial Building Permit Permitting for all Commercial projects. Start Applic…" at bounding box center [459, 514] width 283 height 129
click at [381, 537] on span "Start Application" at bounding box center [399, 542] width 105 height 13
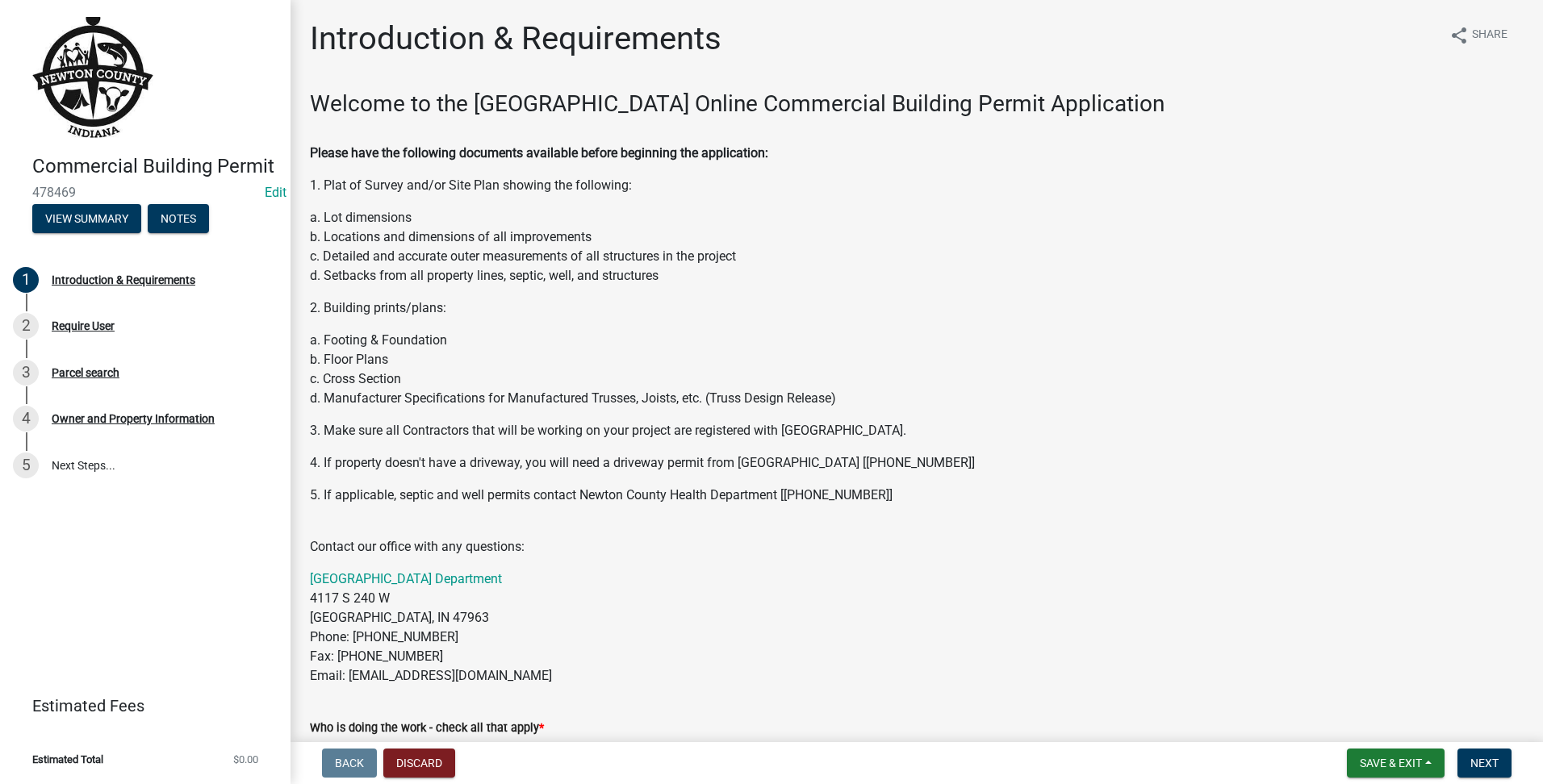
scroll to position [269, 0]
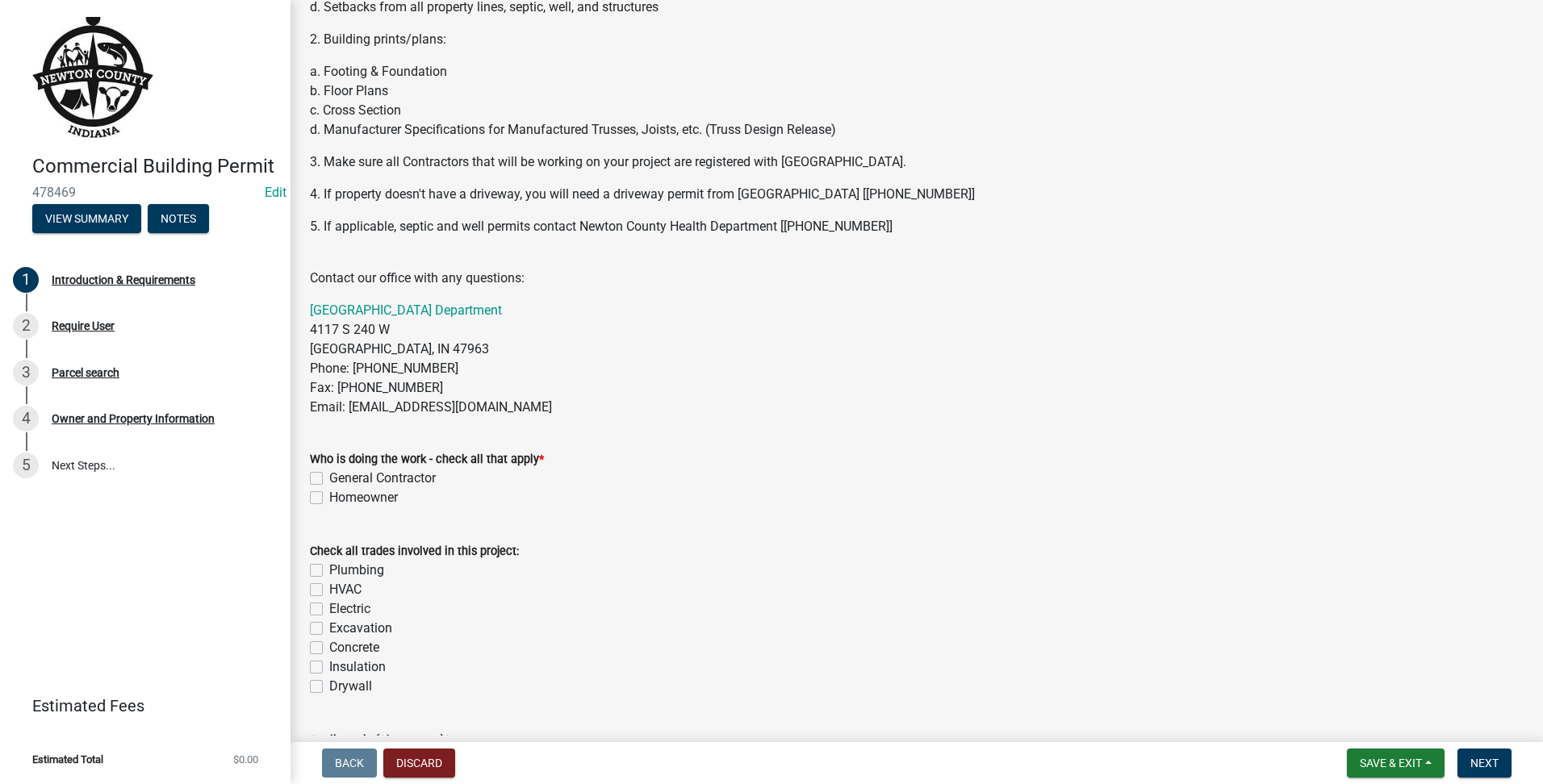
click at [329, 478] on label "General Contractor" at bounding box center [382, 478] width 106 height 20
click at [329, 478] on input "General Contractor" at bounding box center [334, 474] width 10 height 10
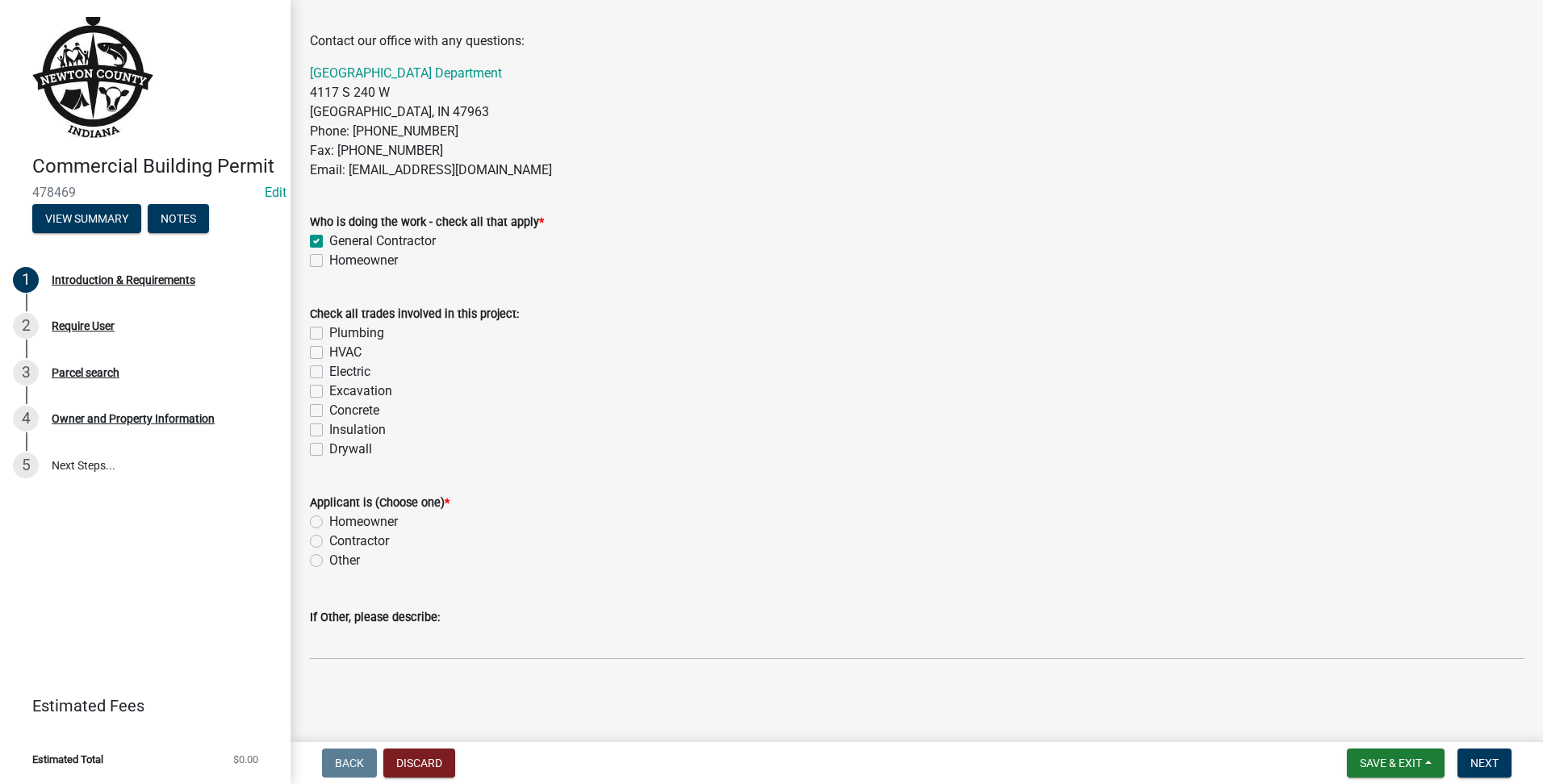
click at [329, 404] on label "Concrete" at bounding box center [354, 410] width 50 height 20
click at [329, 404] on input "Concrete" at bounding box center [334, 406] width 10 height 10
click at [329, 387] on label "Excavation" at bounding box center [360, 391] width 63 height 20
click at [329, 387] on input "Excavation" at bounding box center [334, 386] width 10 height 10
click at [316, 440] on div "Drywall" at bounding box center [917, 449] width 1214 height 20
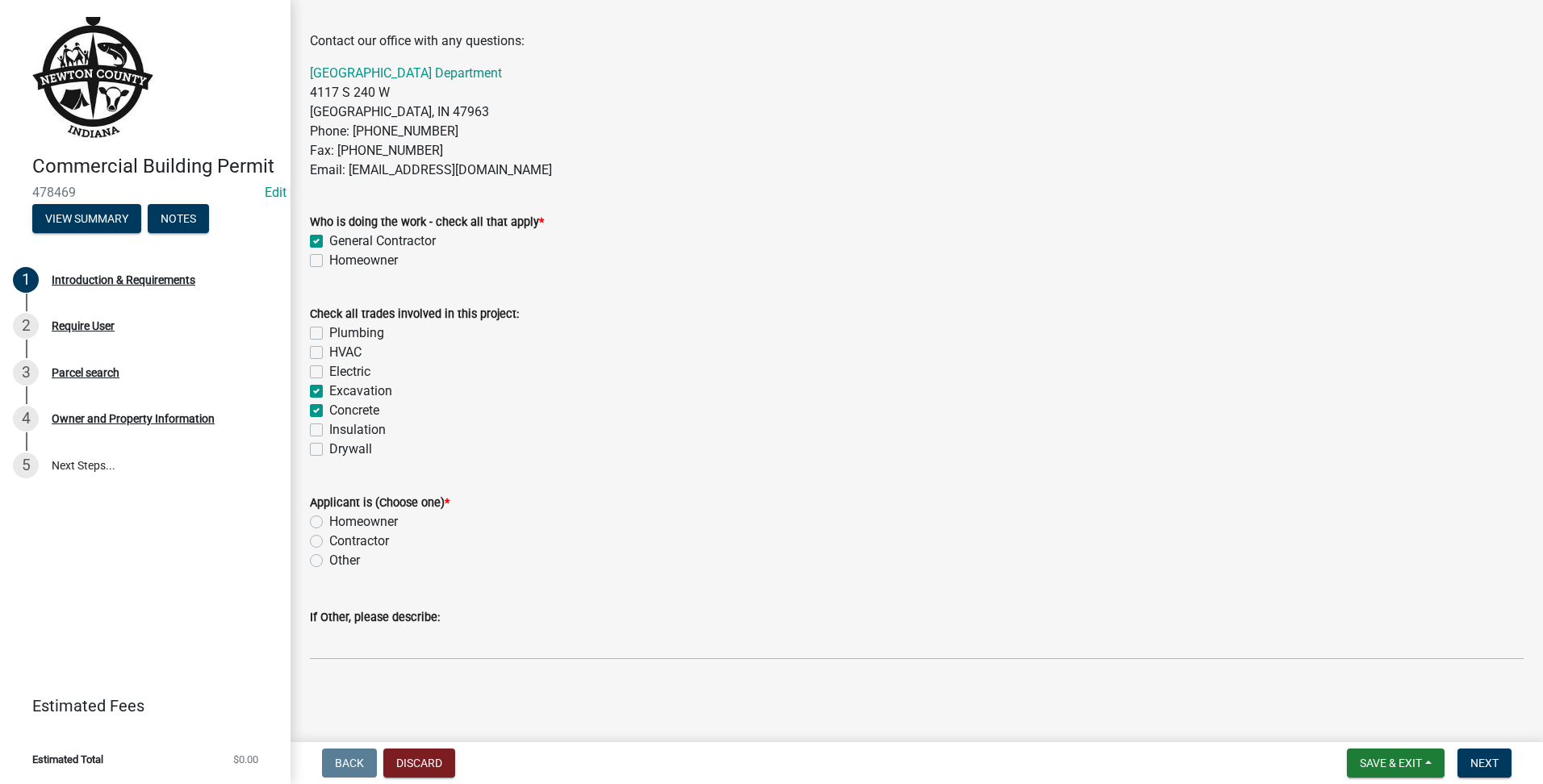
click at [329, 450] on label "Drywall" at bounding box center [351, 449] width 43 height 20
click at [329, 450] on input "Drywall" at bounding box center [334, 445] width 10 height 10
click at [329, 450] on label "Drywall" at bounding box center [351, 449] width 43 height 20
click at [329, 450] on input "Drywall" at bounding box center [334, 445] width 10 height 10
click at [329, 368] on label "Electric" at bounding box center [350, 372] width 41 height 20
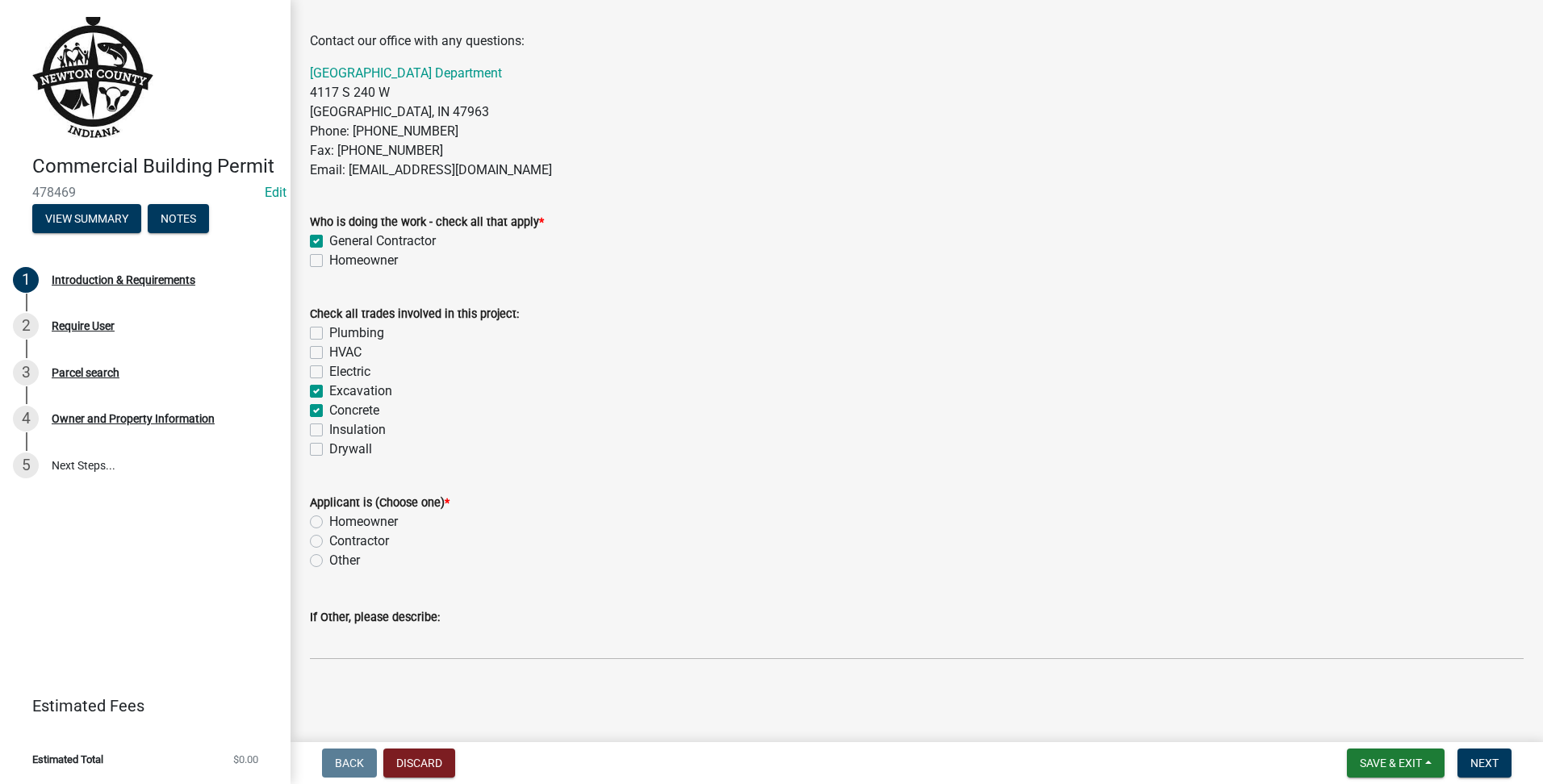
click at [329, 368] on input "Electric" at bounding box center [334, 368] width 10 height 10
click at [329, 545] on label "Contractor" at bounding box center [359, 541] width 60 height 20
click at [329, 542] on input "Contractor" at bounding box center [334, 536] width 10 height 10
click at [1498, 763] on button "Next" at bounding box center [1484, 763] width 54 height 29
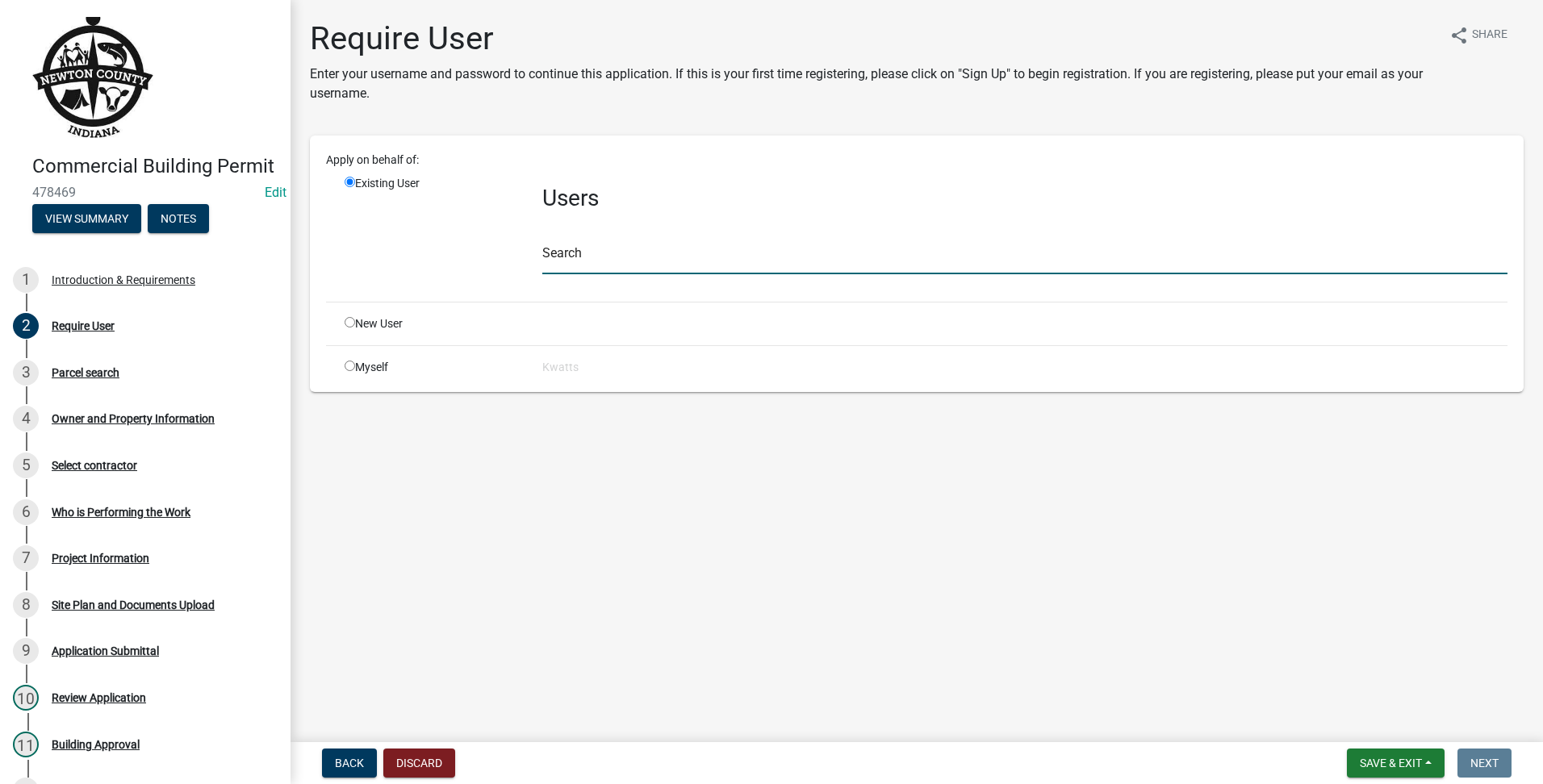
click at [575, 245] on input "text" at bounding box center [1025, 258] width 965 height 33
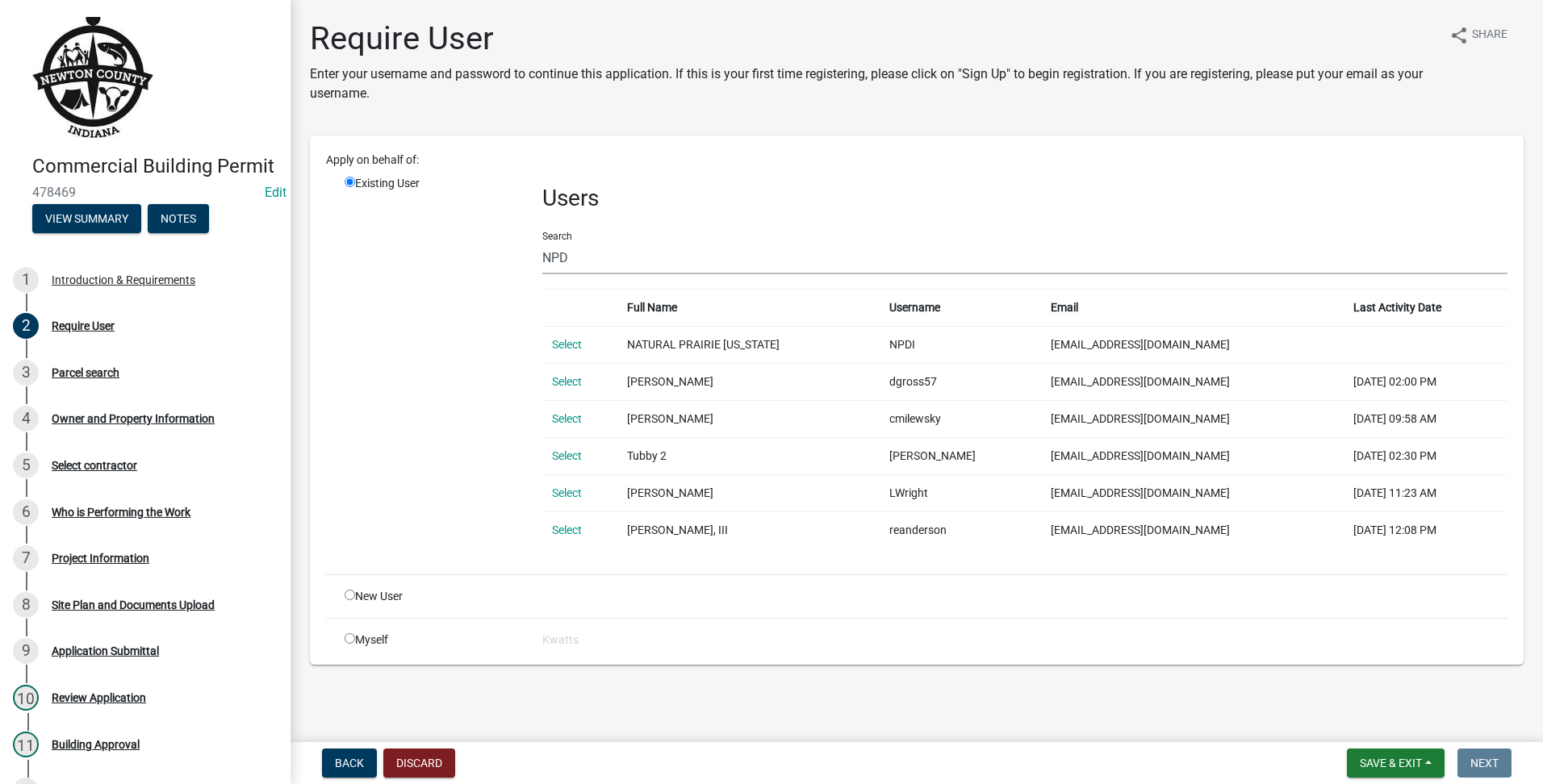
click at [574, 352] on td "Select" at bounding box center [580, 344] width 75 height 37
click at [573, 335] on td "Select" at bounding box center [580, 344] width 75 height 37
click at [577, 345] on link "Select" at bounding box center [567, 344] width 30 height 13
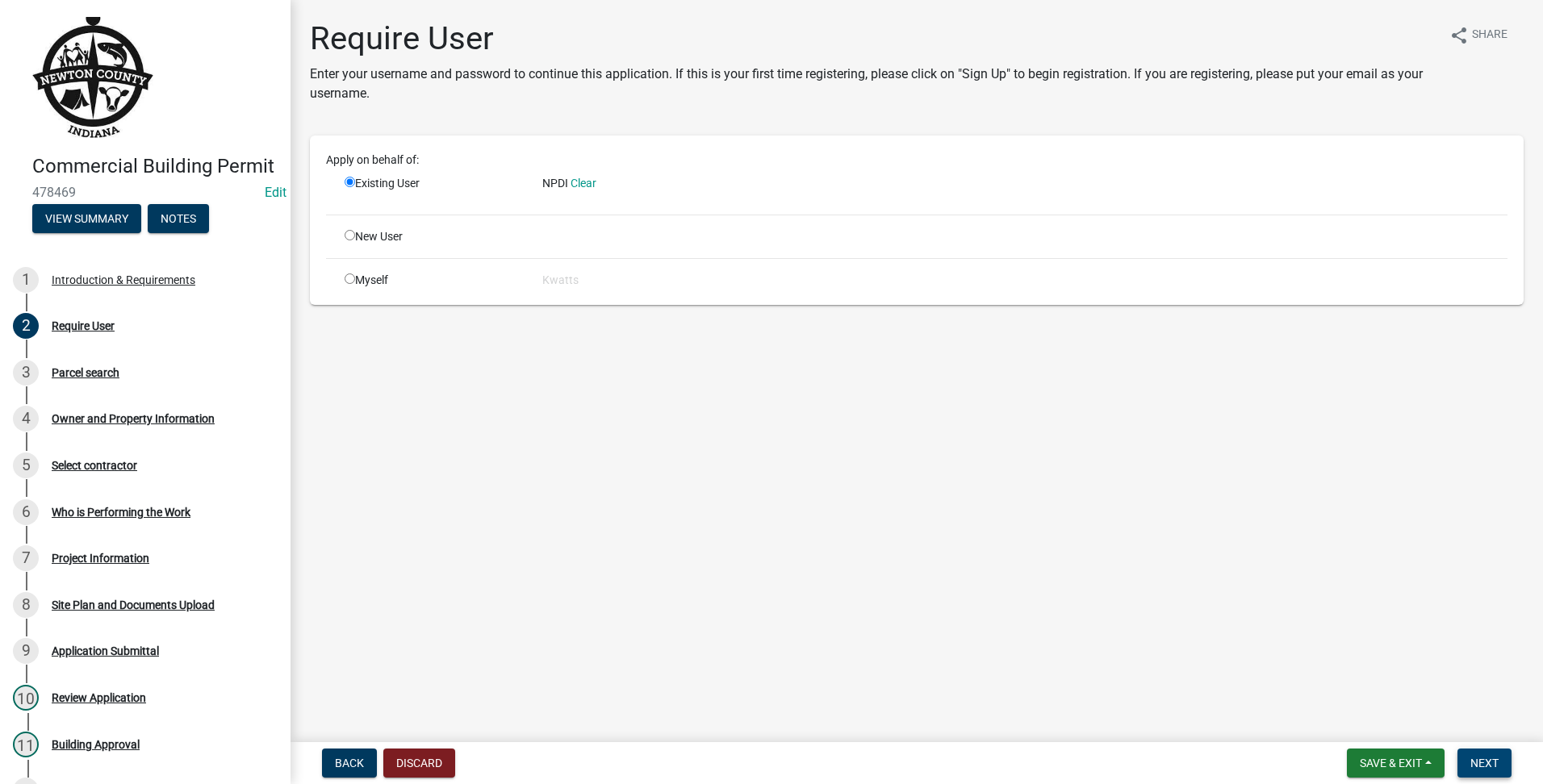
click at [1469, 763] on button "Next" at bounding box center [1484, 763] width 54 height 29
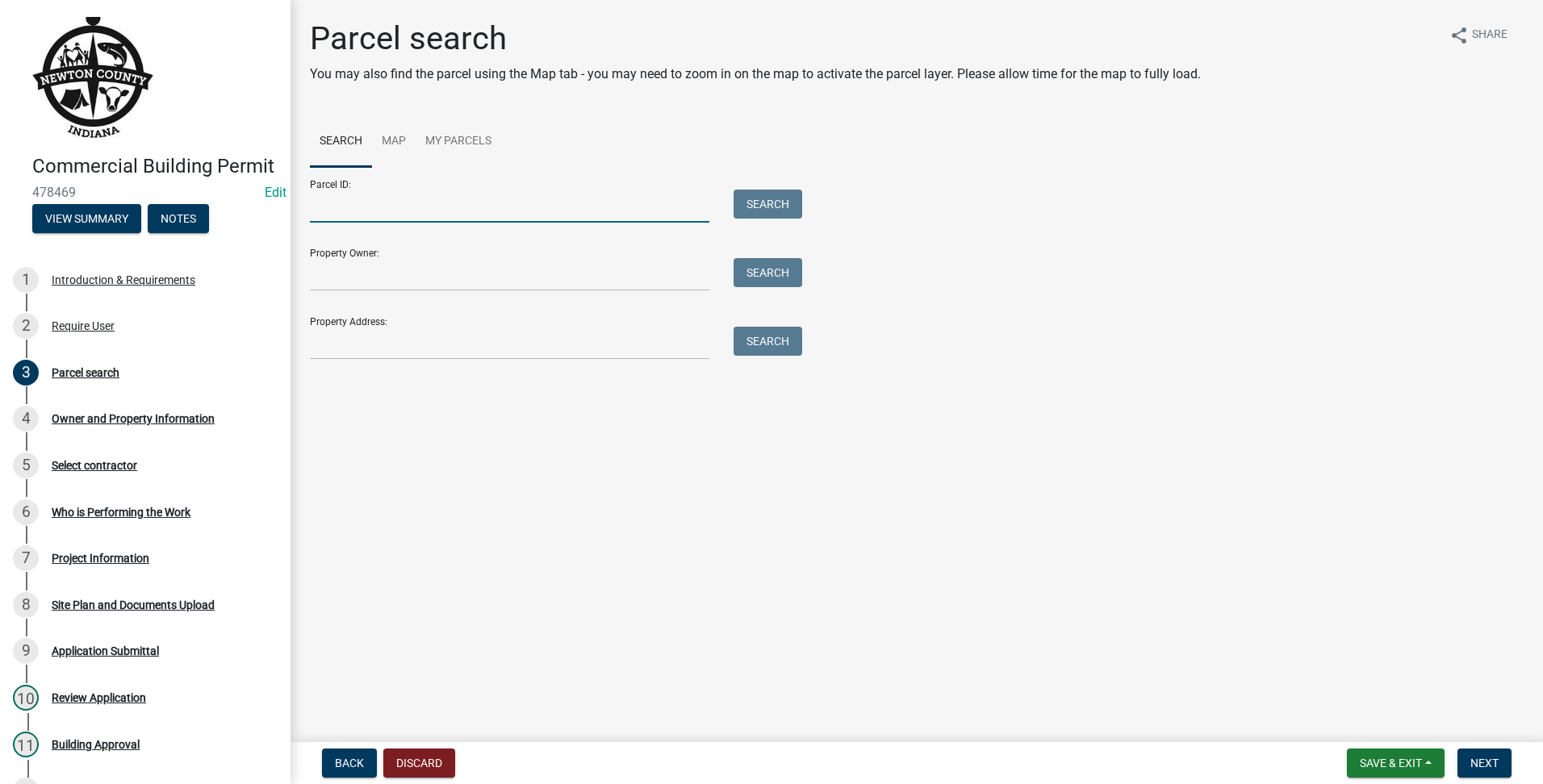
click at [413, 202] on input "Parcel ID:" at bounding box center [510, 206] width 399 height 33
click at [785, 216] on button "Search" at bounding box center [768, 204] width 69 height 29
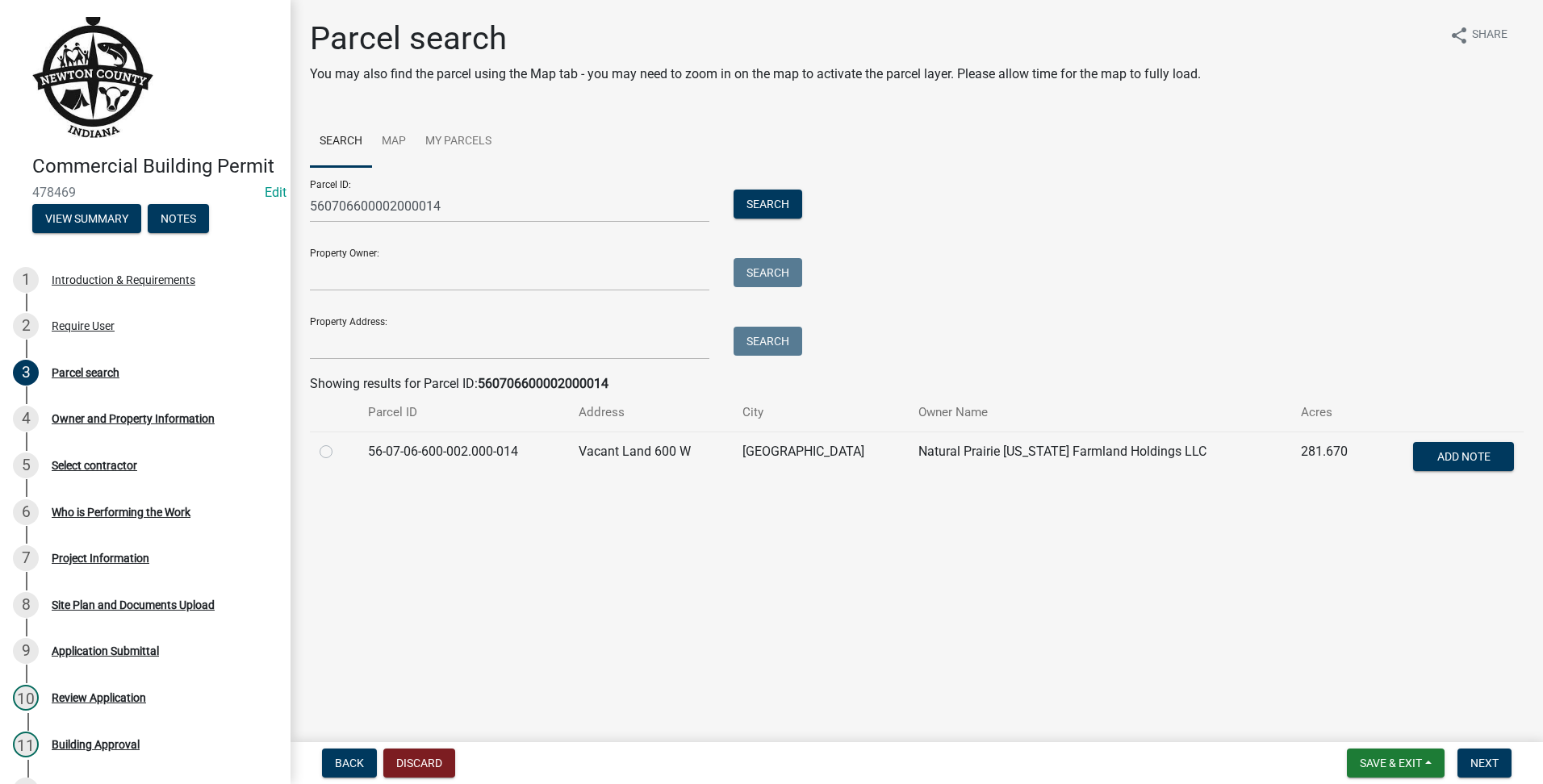
click at [339, 442] on label at bounding box center [339, 442] width 0 height 0
click at [339, 449] on input "radio" at bounding box center [344, 447] width 10 height 10
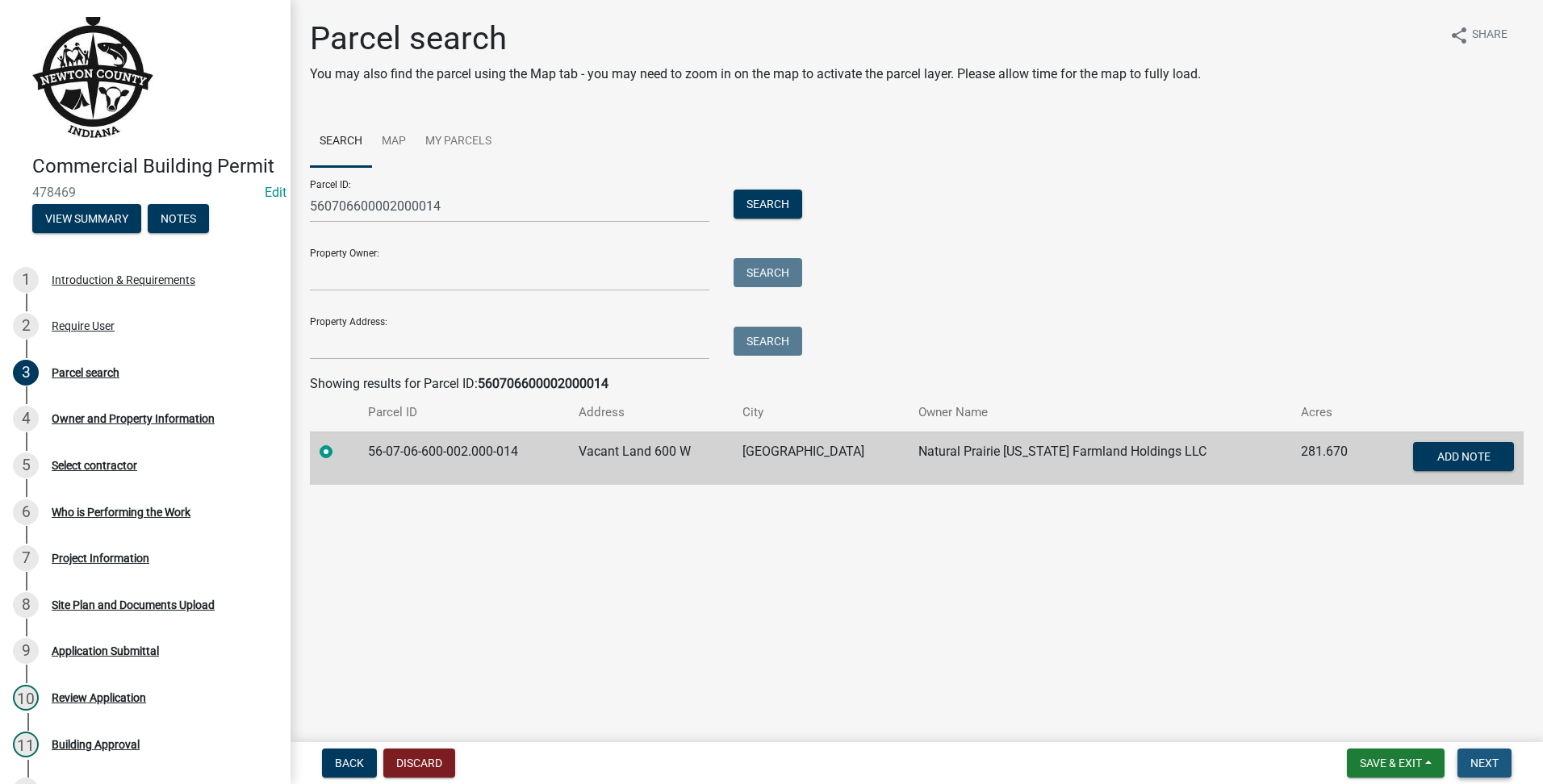
click at [1487, 770] on button "Next" at bounding box center [1484, 763] width 54 height 29
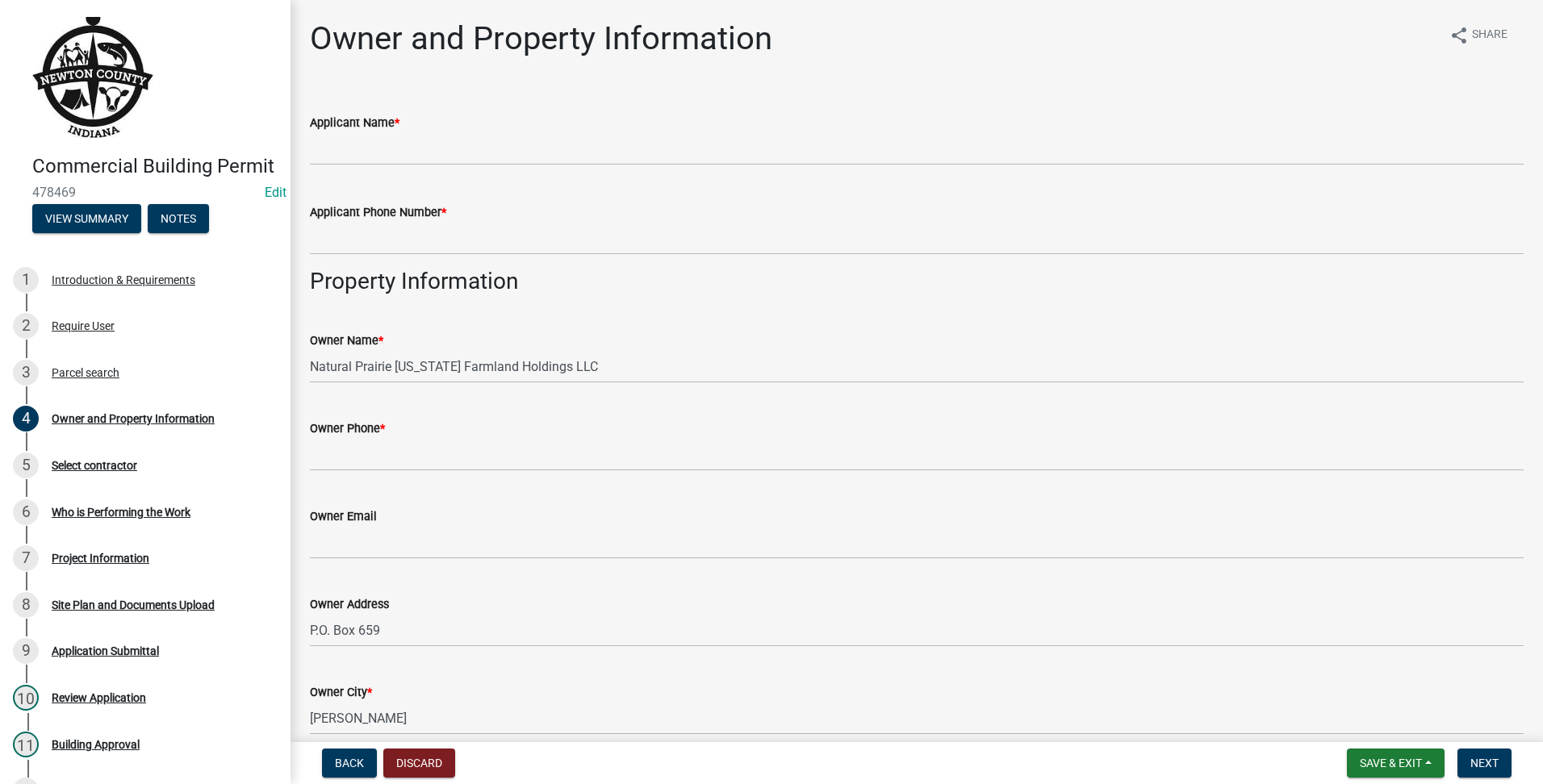
click at [441, 166] on wm-data-entity-input "Applicant Name *" at bounding box center [917, 135] width 1214 height 90
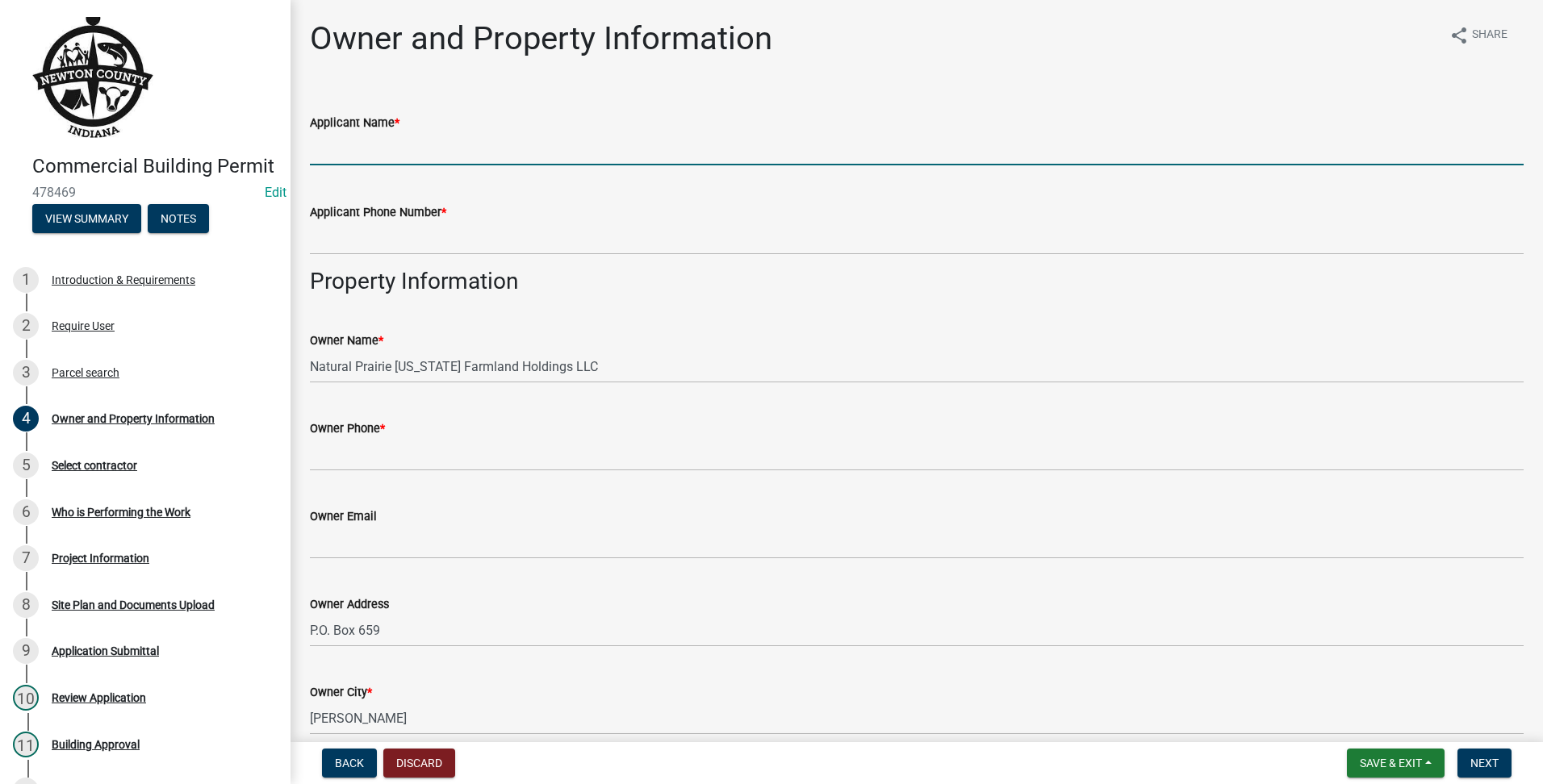
click at [453, 132] on input "Applicant Name *" at bounding box center [917, 148] width 1214 height 33
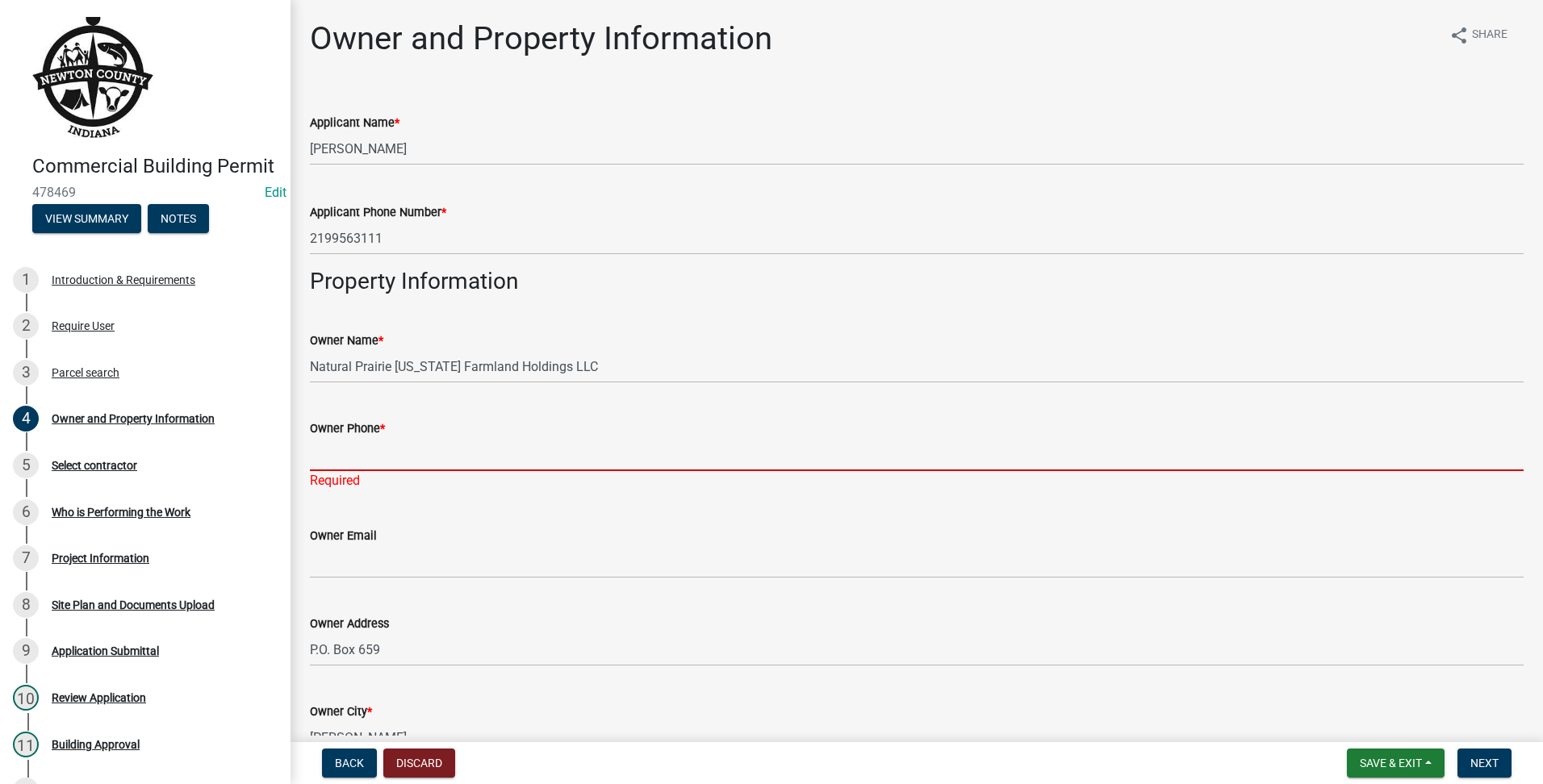
drag, startPoint x: 417, startPoint y: 436, endPoint x: 333, endPoint y: 460, distance: 87.4
paste input "2199563111"
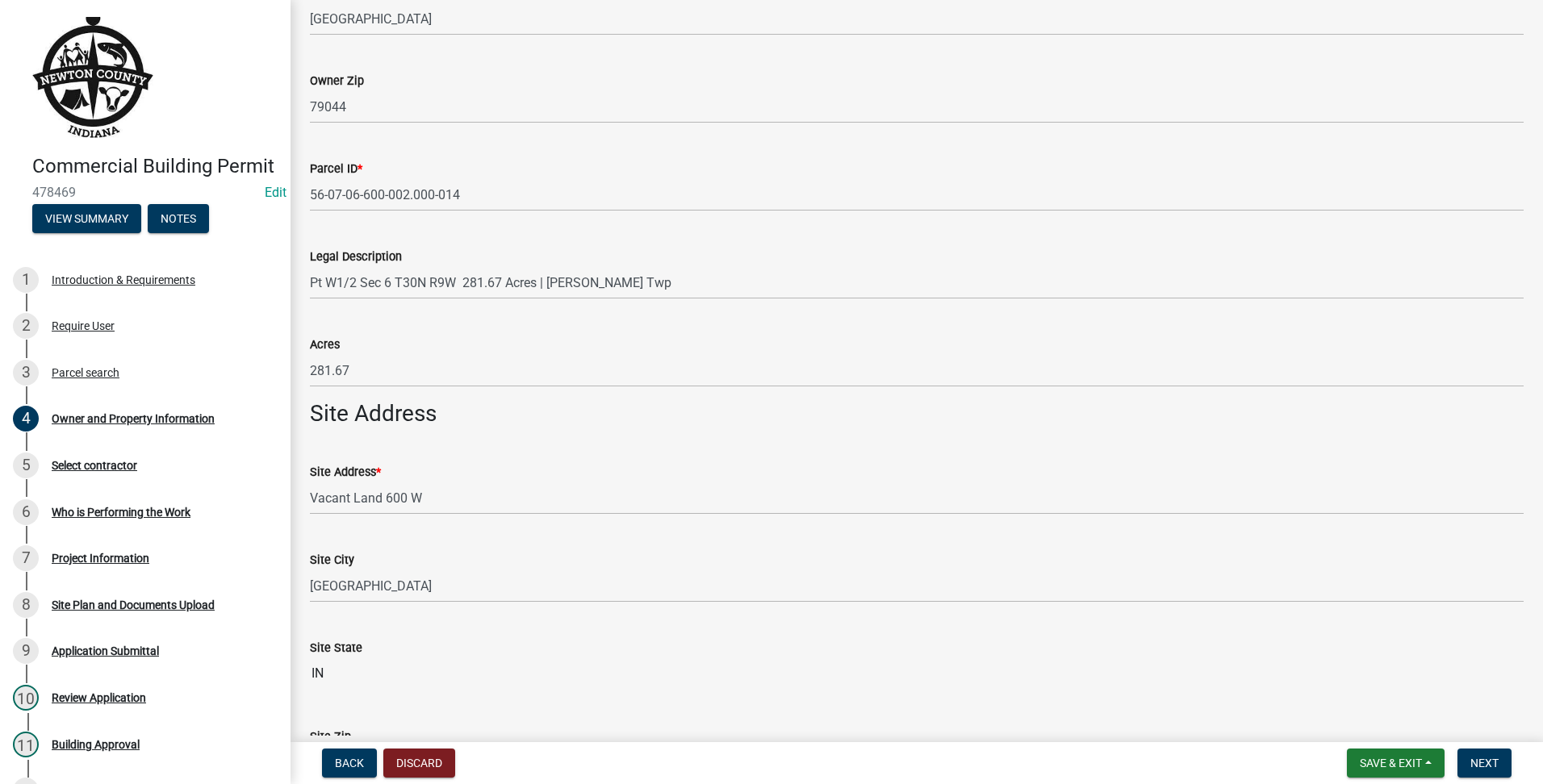
scroll to position [926, 0]
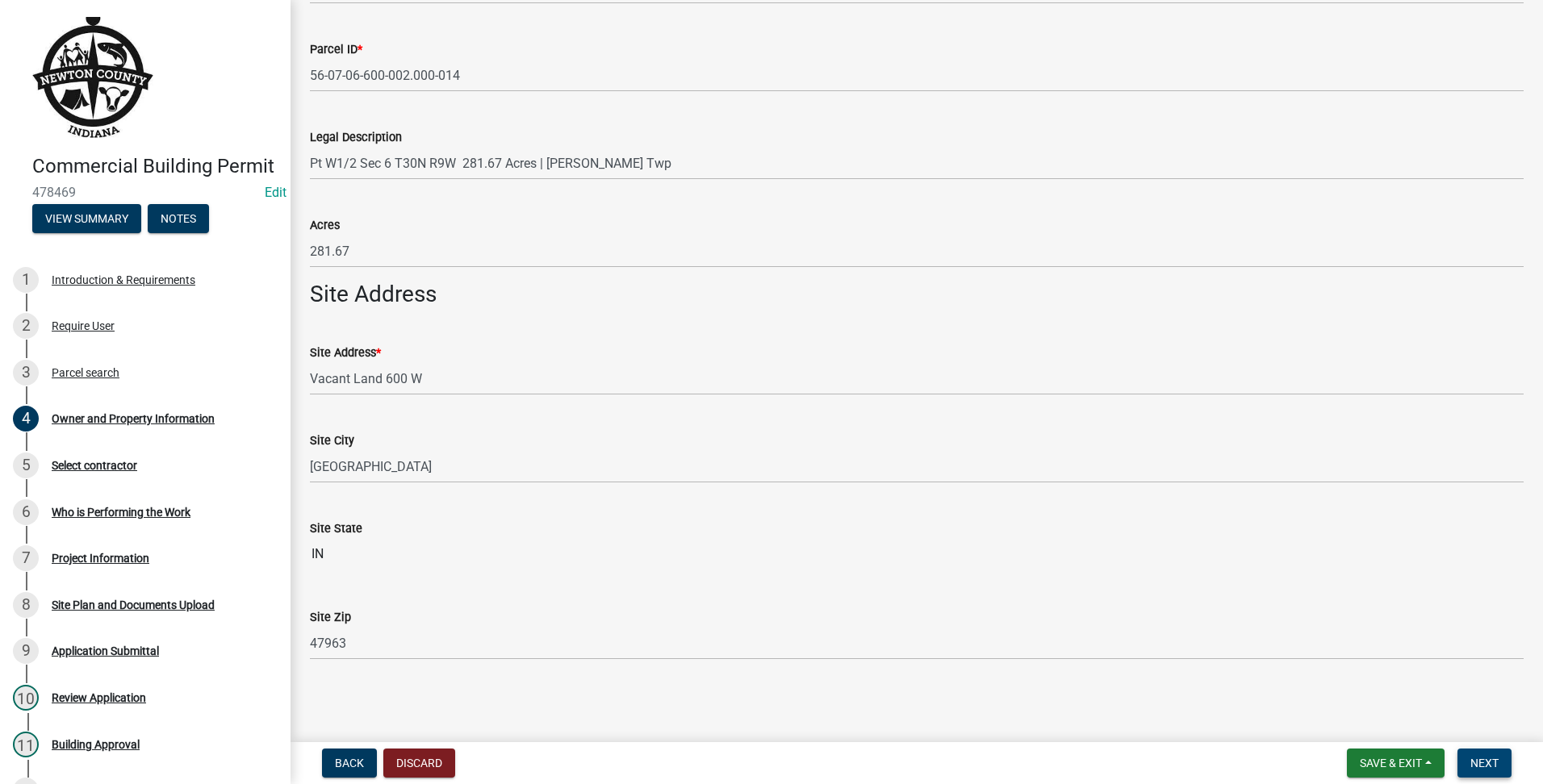
click at [1490, 757] on span "Next" at bounding box center [1484, 763] width 28 height 13
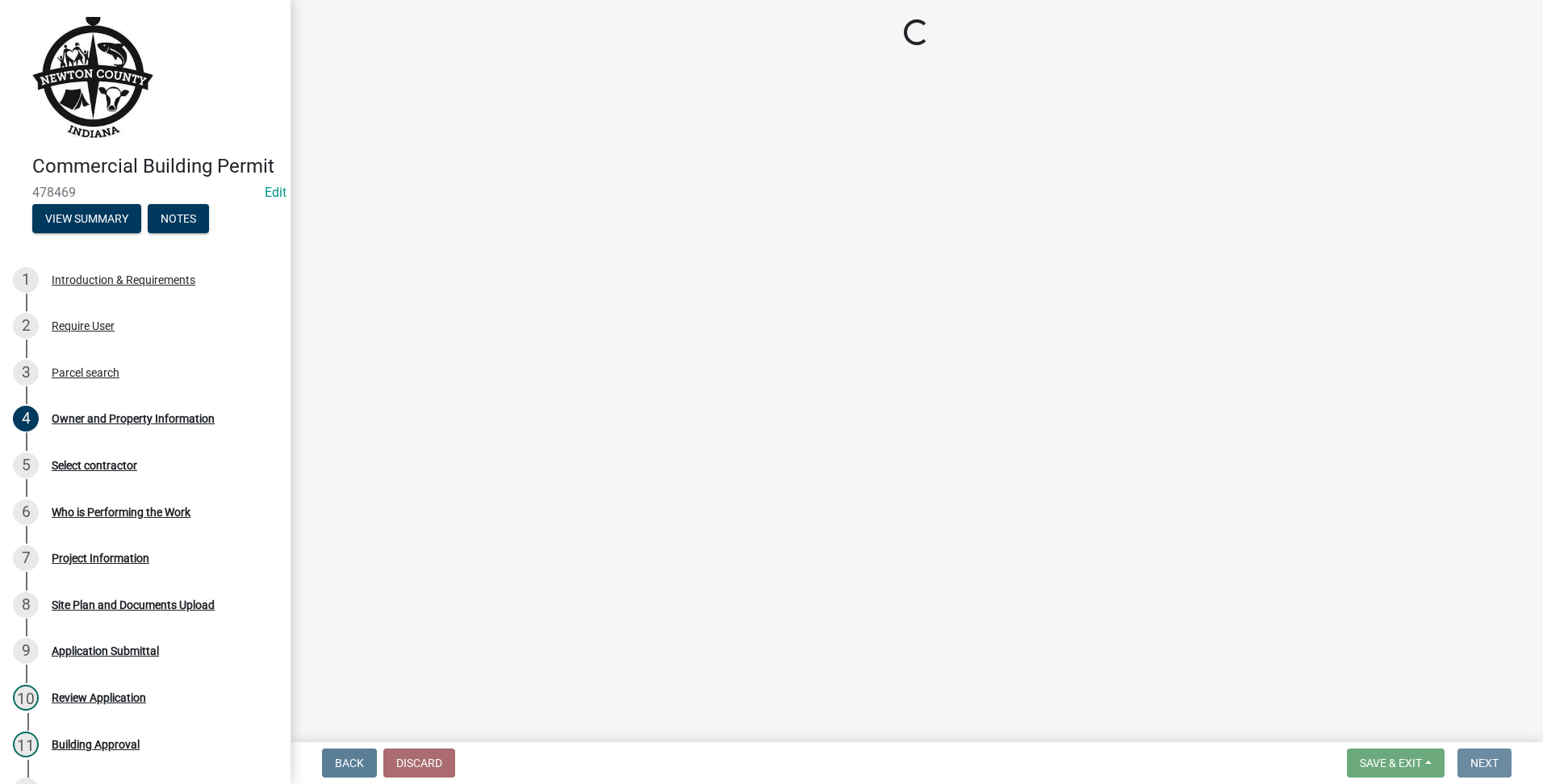
scroll to position [0, 0]
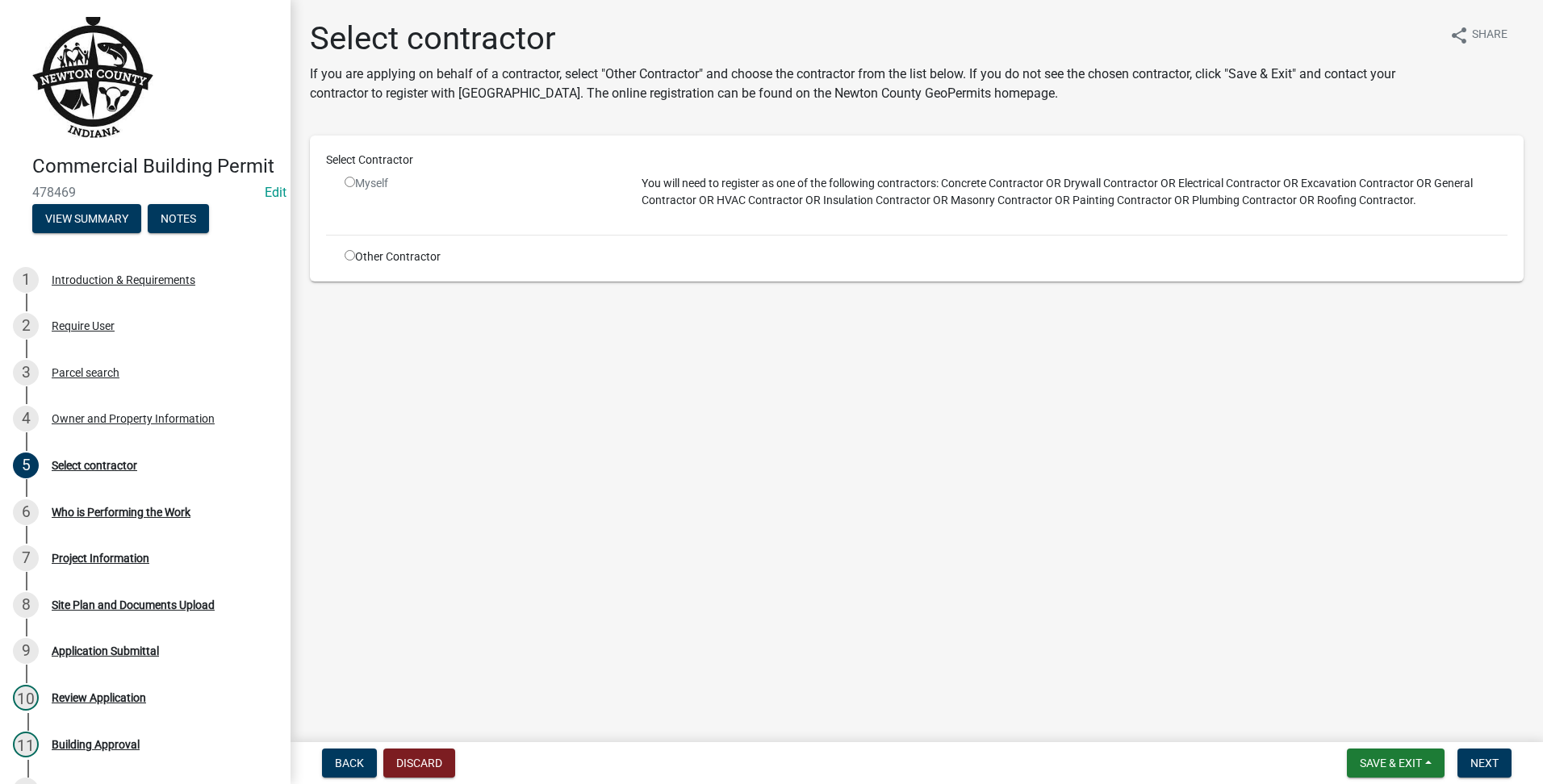
click at [349, 257] on input "radio" at bounding box center [350, 255] width 10 height 10
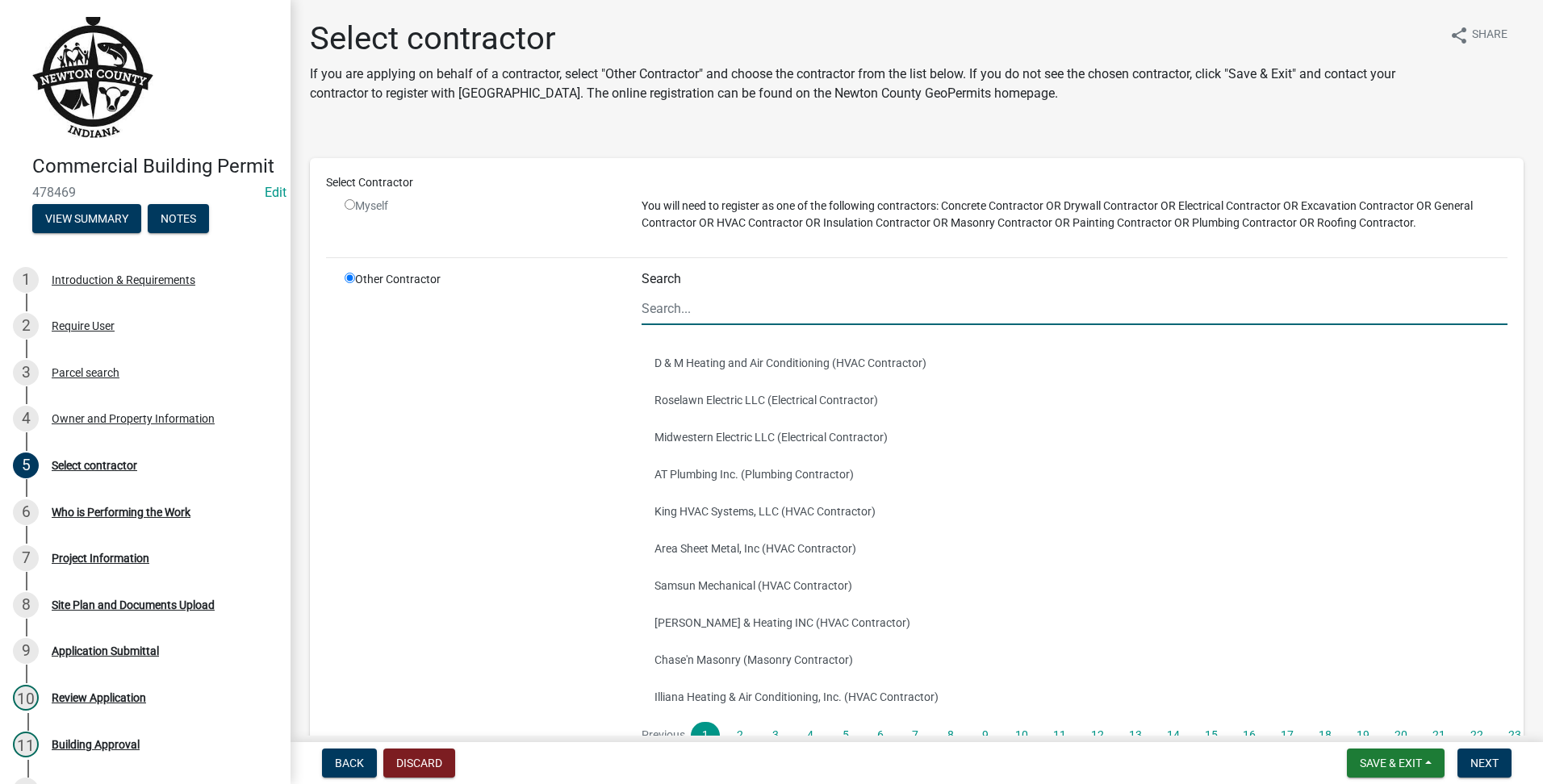
click at [759, 299] on input "Search" at bounding box center [1075, 308] width 866 height 33
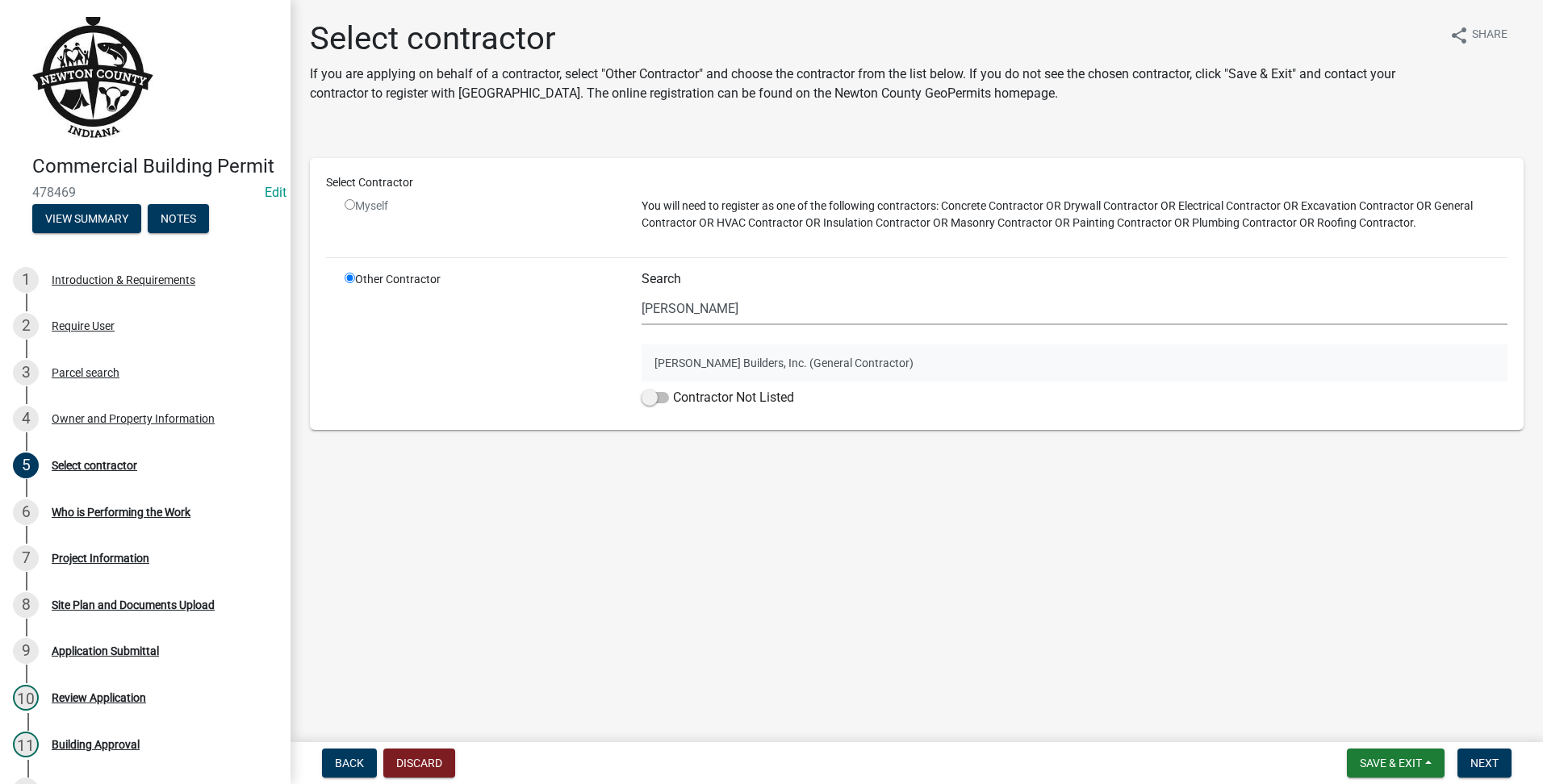
click at [765, 364] on button "[PERSON_NAME] Builders, Inc. (General Contractor)" at bounding box center [1075, 362] width 866 height 37
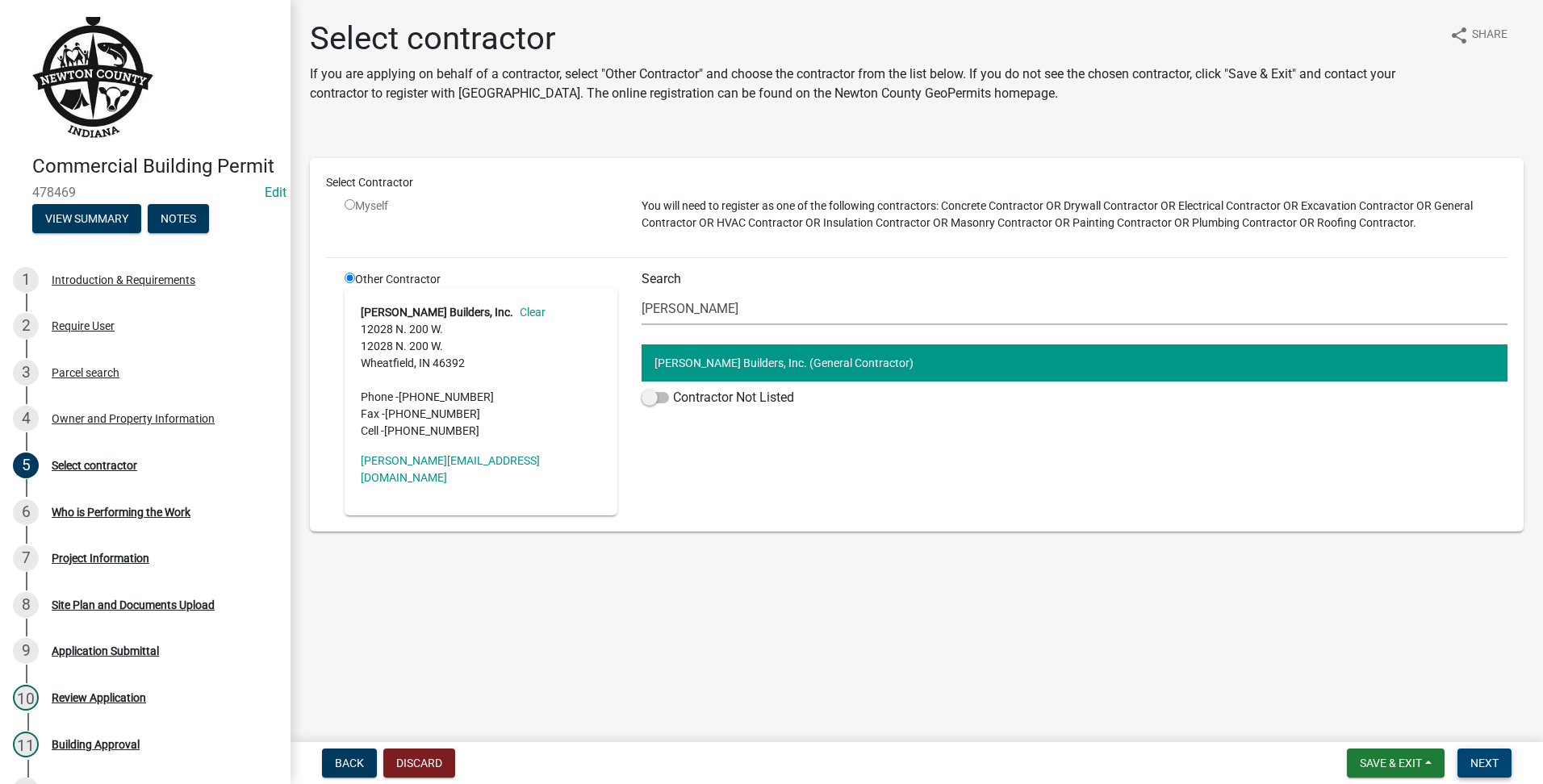
click at [1464, 751] on button "Next" at bounding box center [1484, 763] width 54 height 29
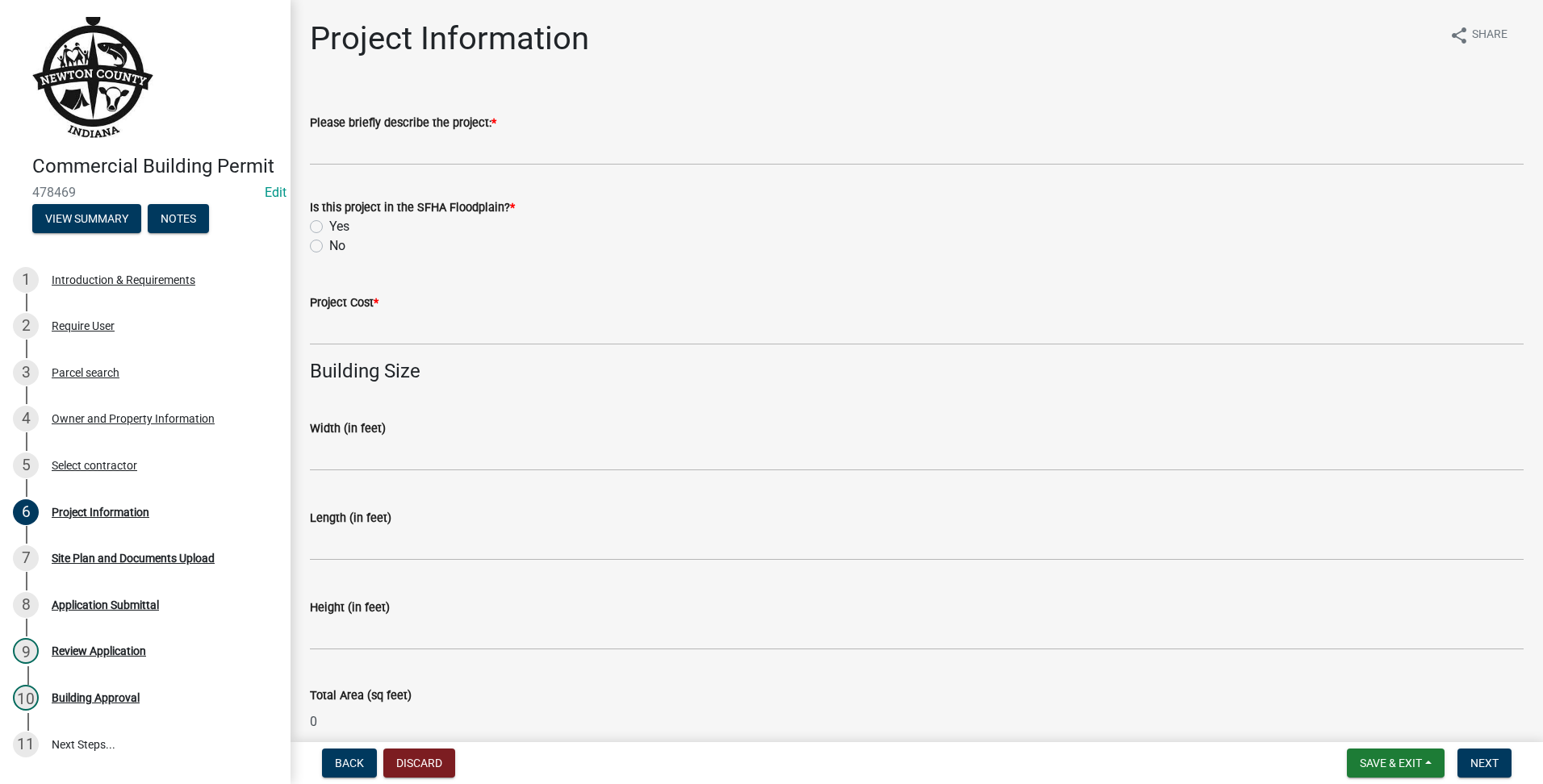
click at [354, 131] on div "Please briefly describe the project: *" at bounding box center [917, 123] width 1214 height 20
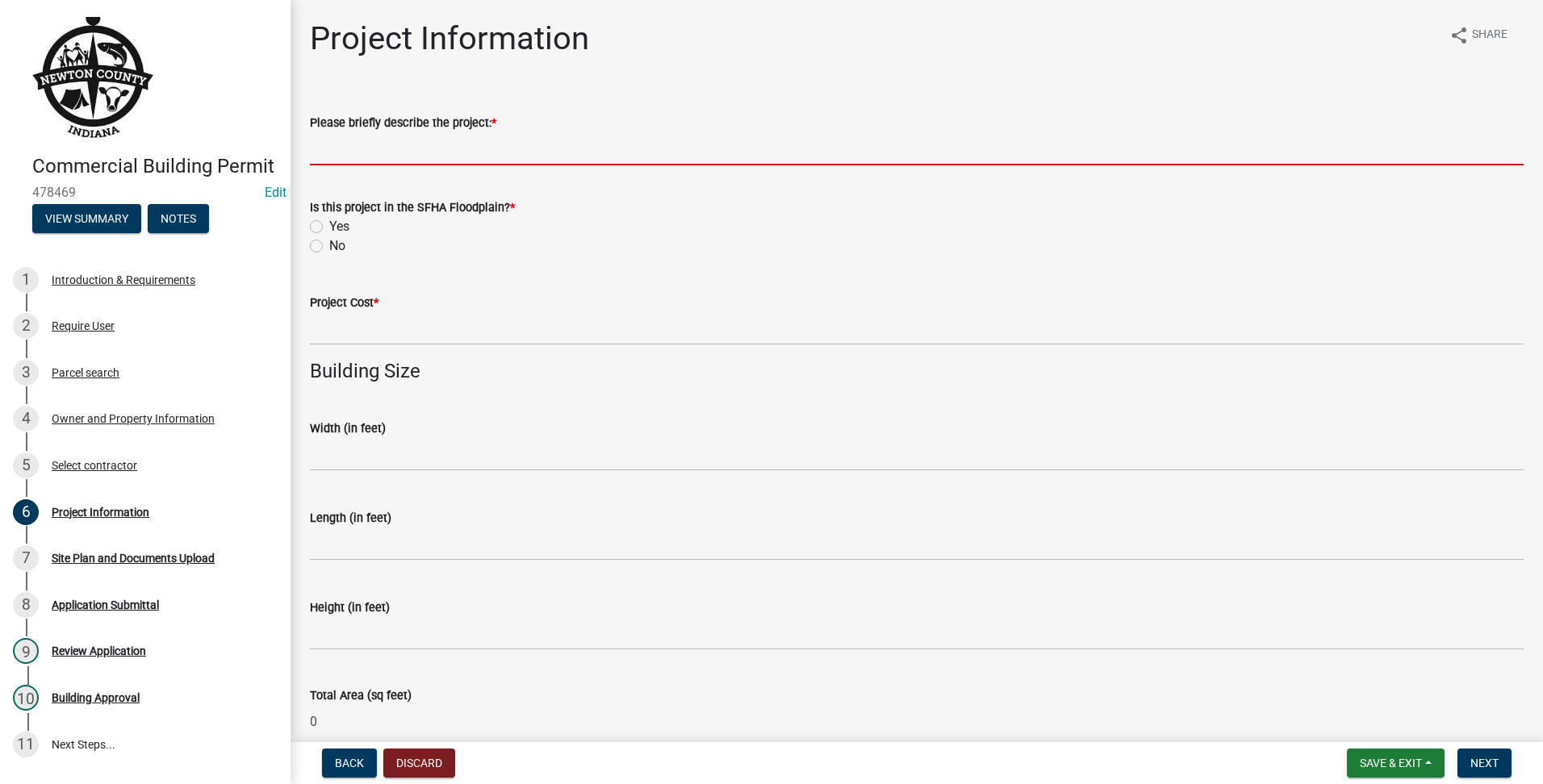
click at [351, 144] on input "Please briefly describe the project: *" at bounding box center [917, 148] width 1214 height 33
click at [350, 145] on input "Please briefly describe the project: *" at bounding box center [917, 148] width 1214 height 33
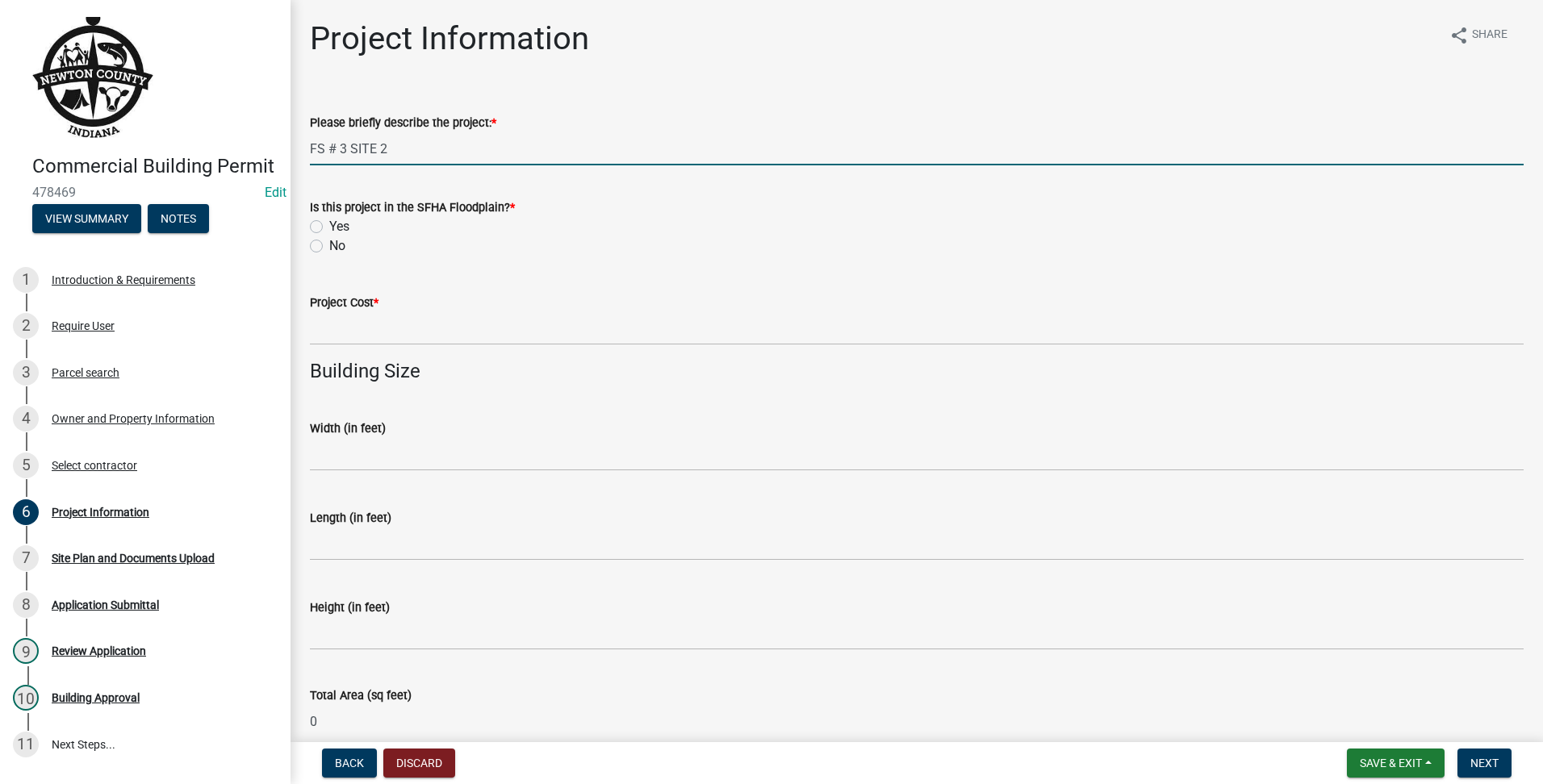
click at [309, 251] on div "Is this project in the SFHA Floodplain? * Yes No" at bounding box center [916, 217] width 1238 height 77
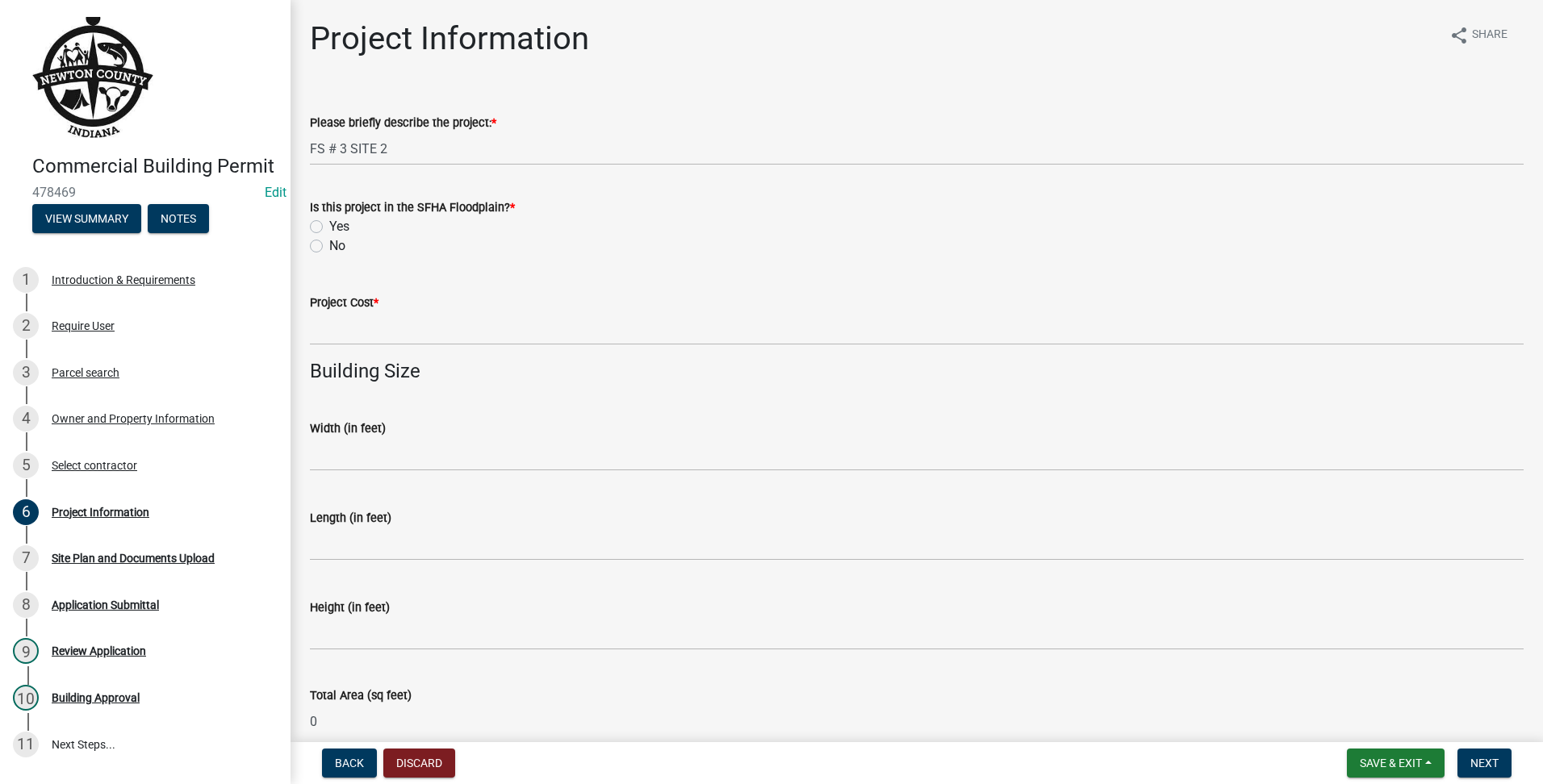
click at [329, 242] on label "No" at bounding box center [337, 246] width 16 height 20
click at [329, 242] on input "No" at bounding box center [334, 242] width 10 height 10
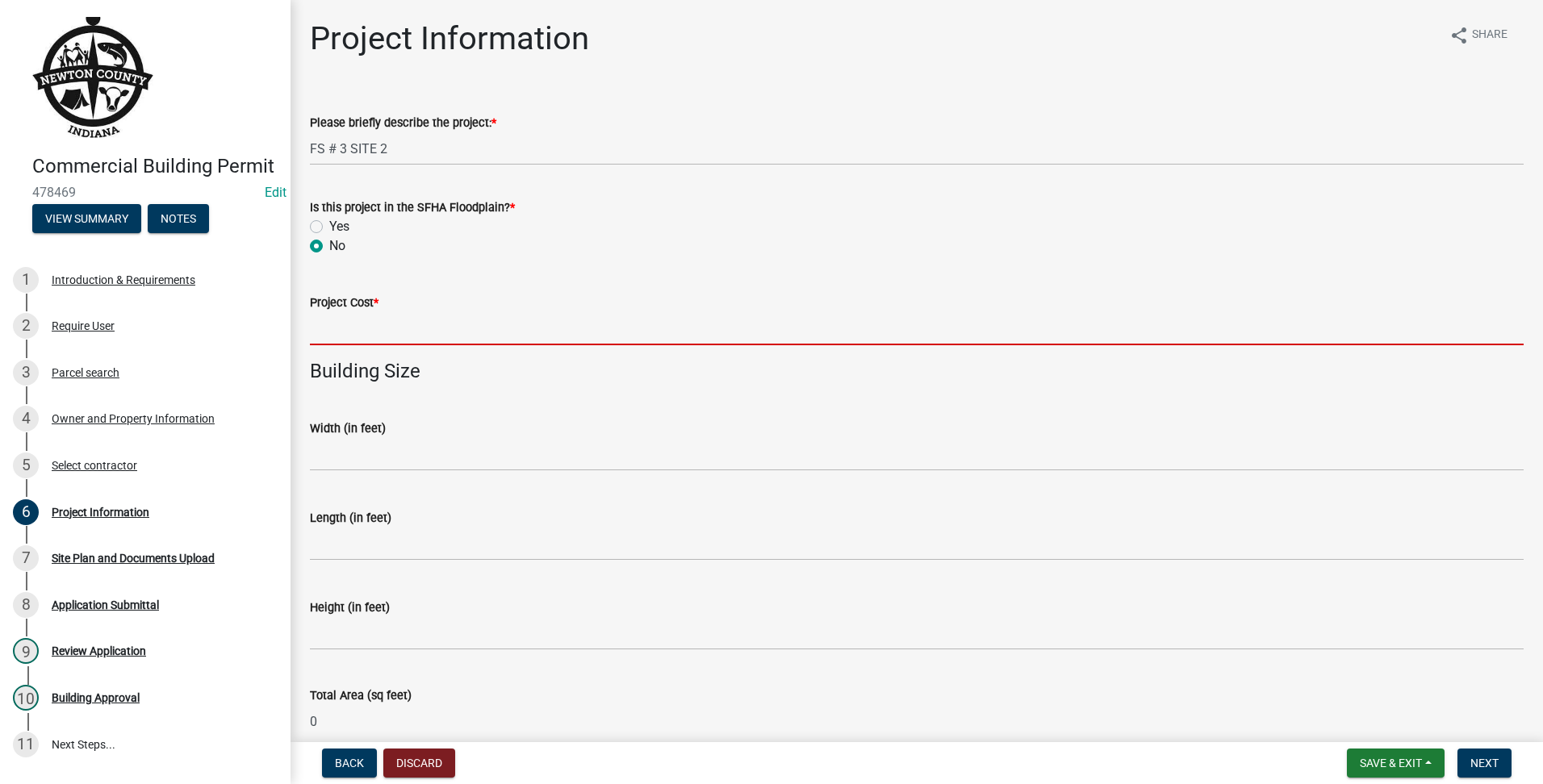
click at [331, 325] on input "text" at bounding box center [917, 328] width 1214 height 33
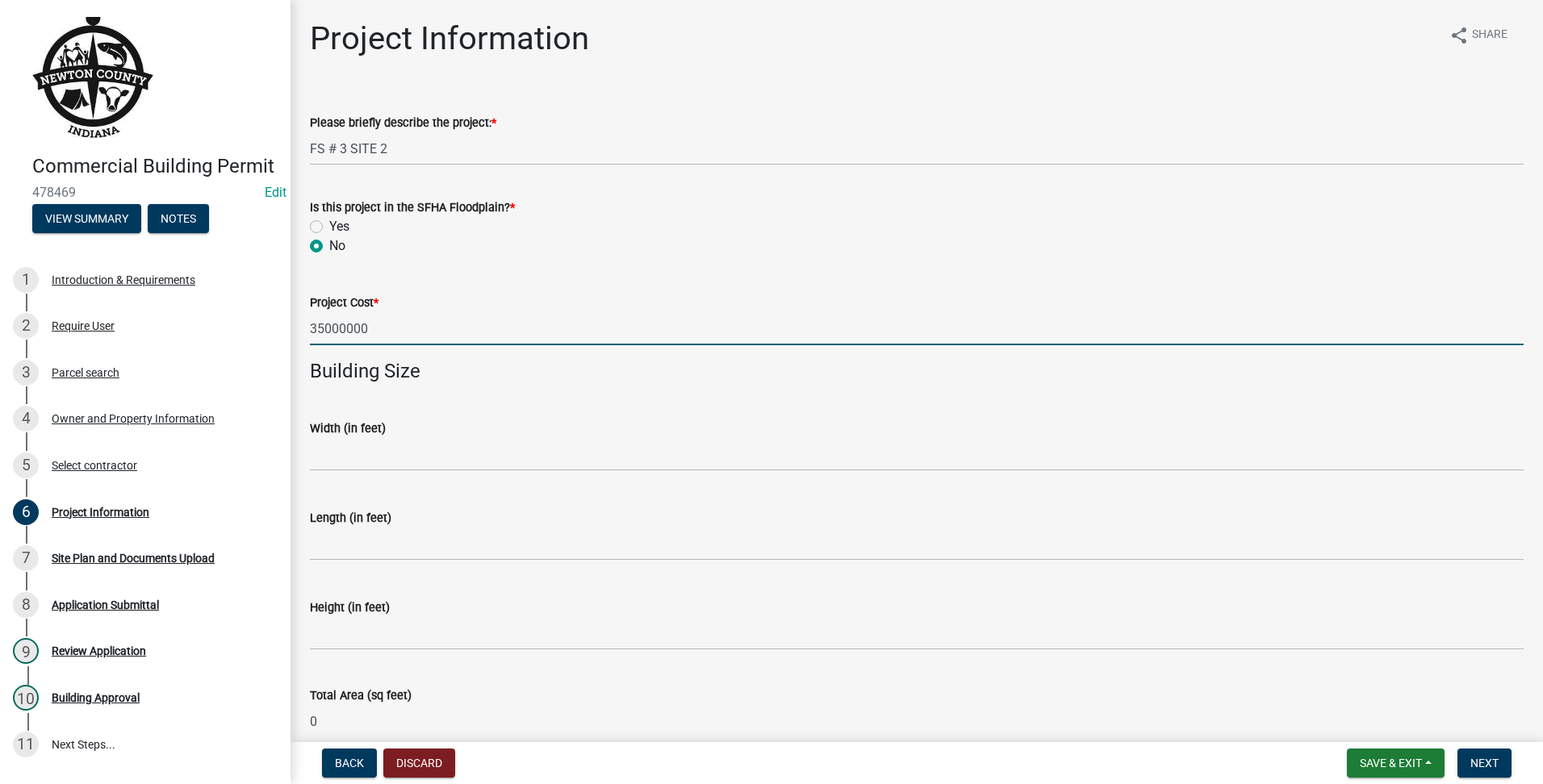
scroll to position [807, 0]
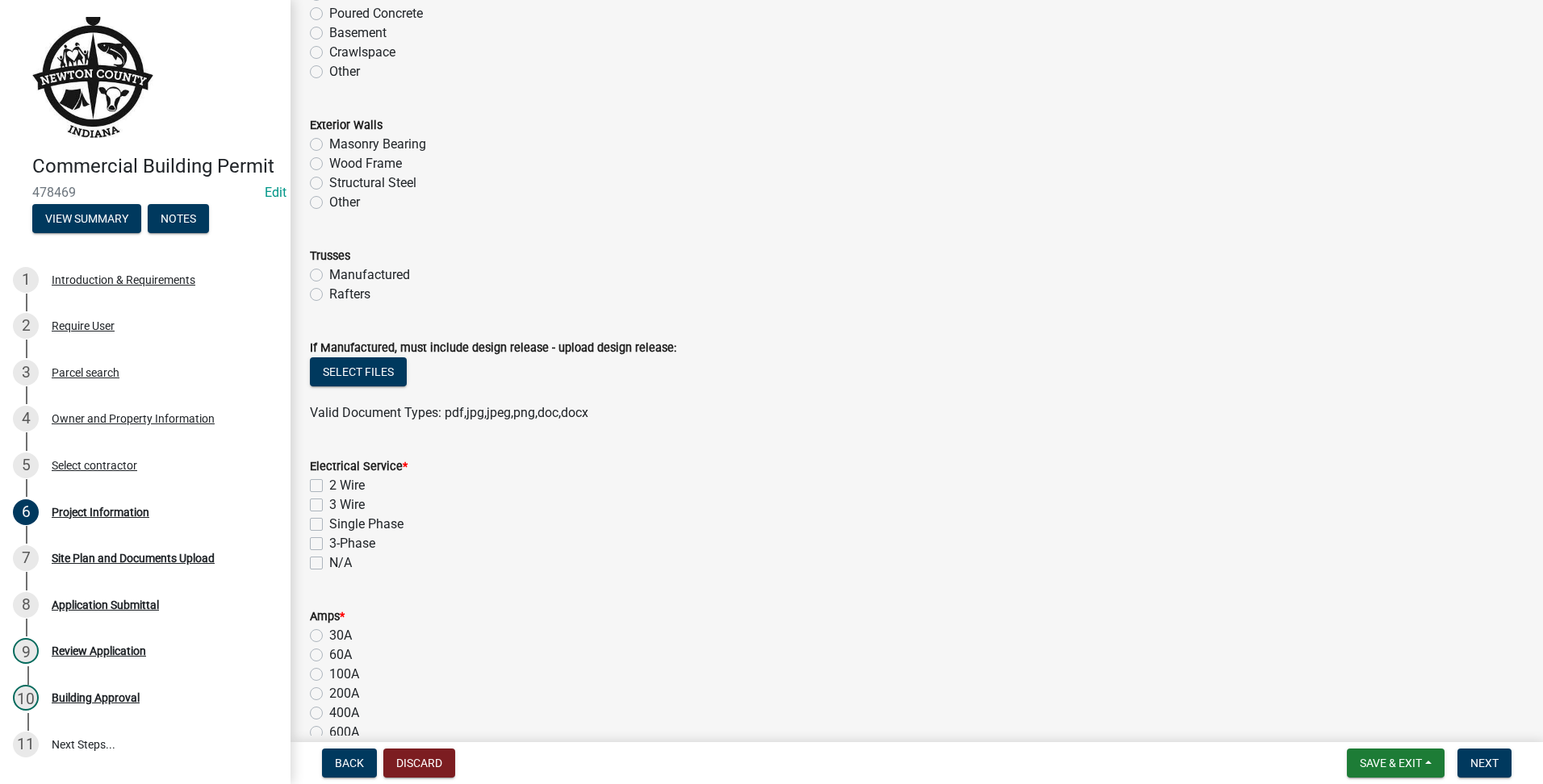
click at [329, 542] on label "3-Phase" at bounding box center [352, 543] width 46 height 20
click at [329, 542] on input "3-Phase" at bounding box center [334, 539] width 10 height 10
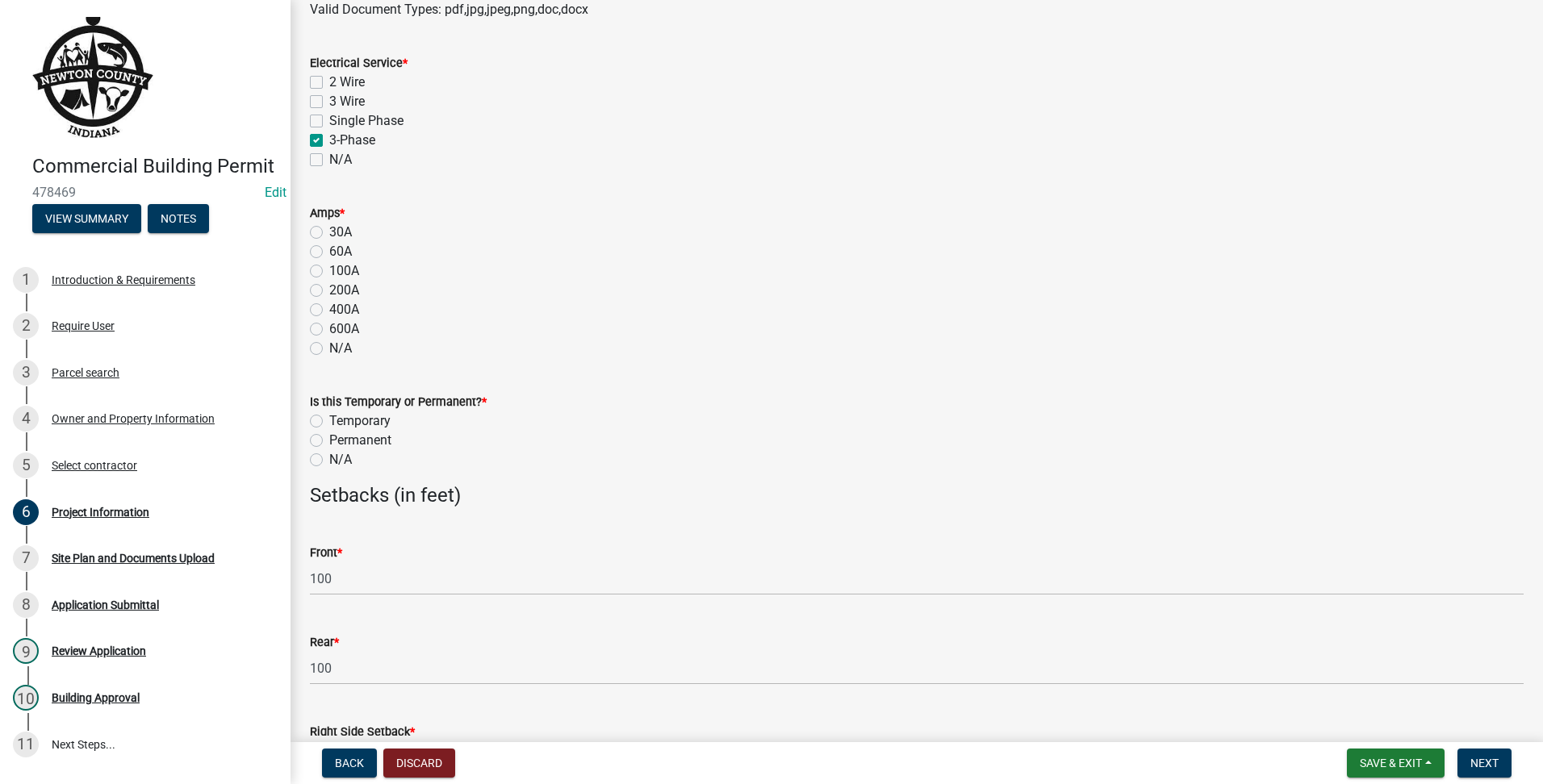
click at [329, 310] on label "400A" at bounding box center [344, 309] width 30 height 20
click at [329, 310] on input "400A" at bounding box center [334, 305] width 10 height 10
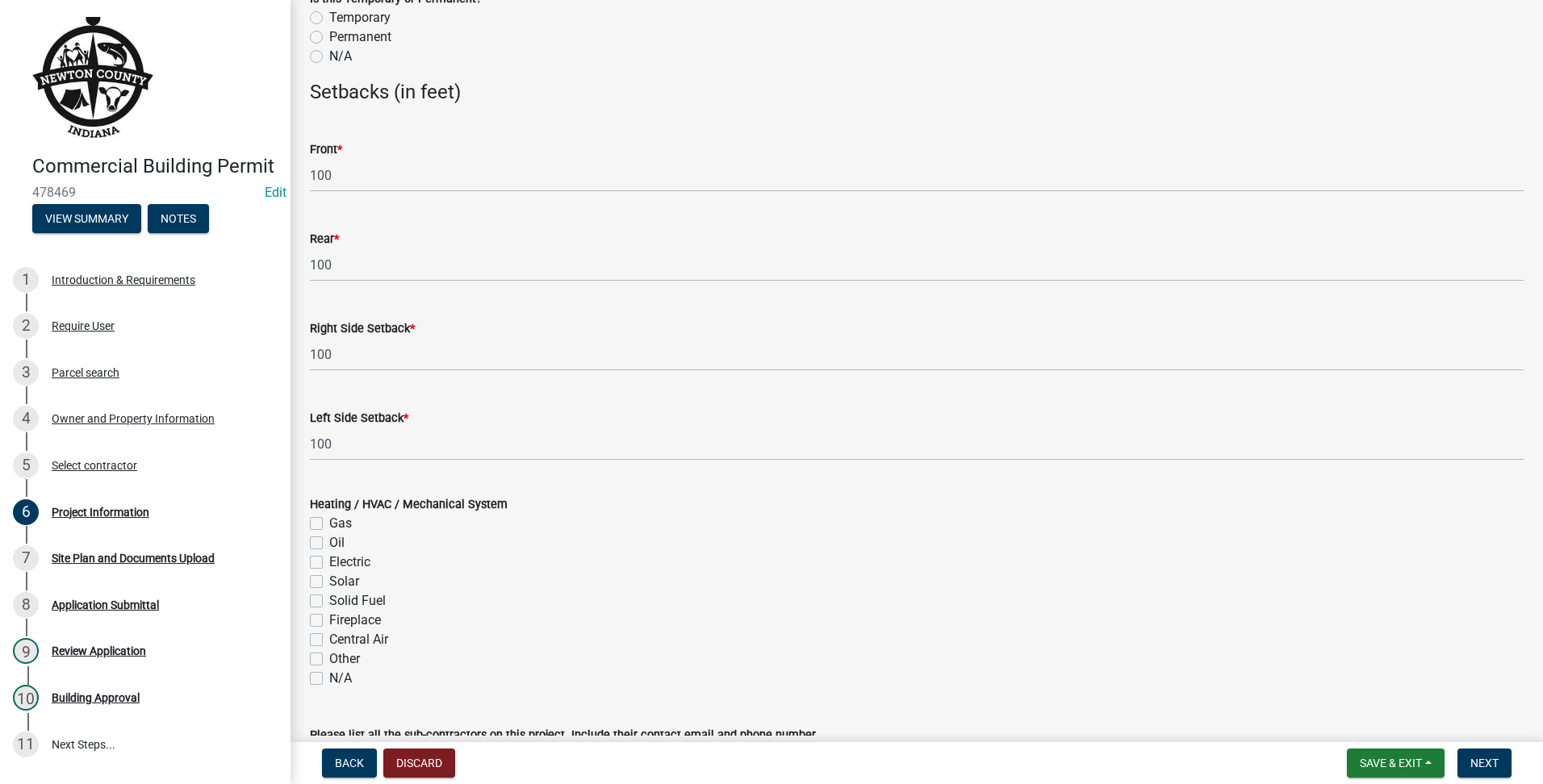
scroll to position [1774, 0]
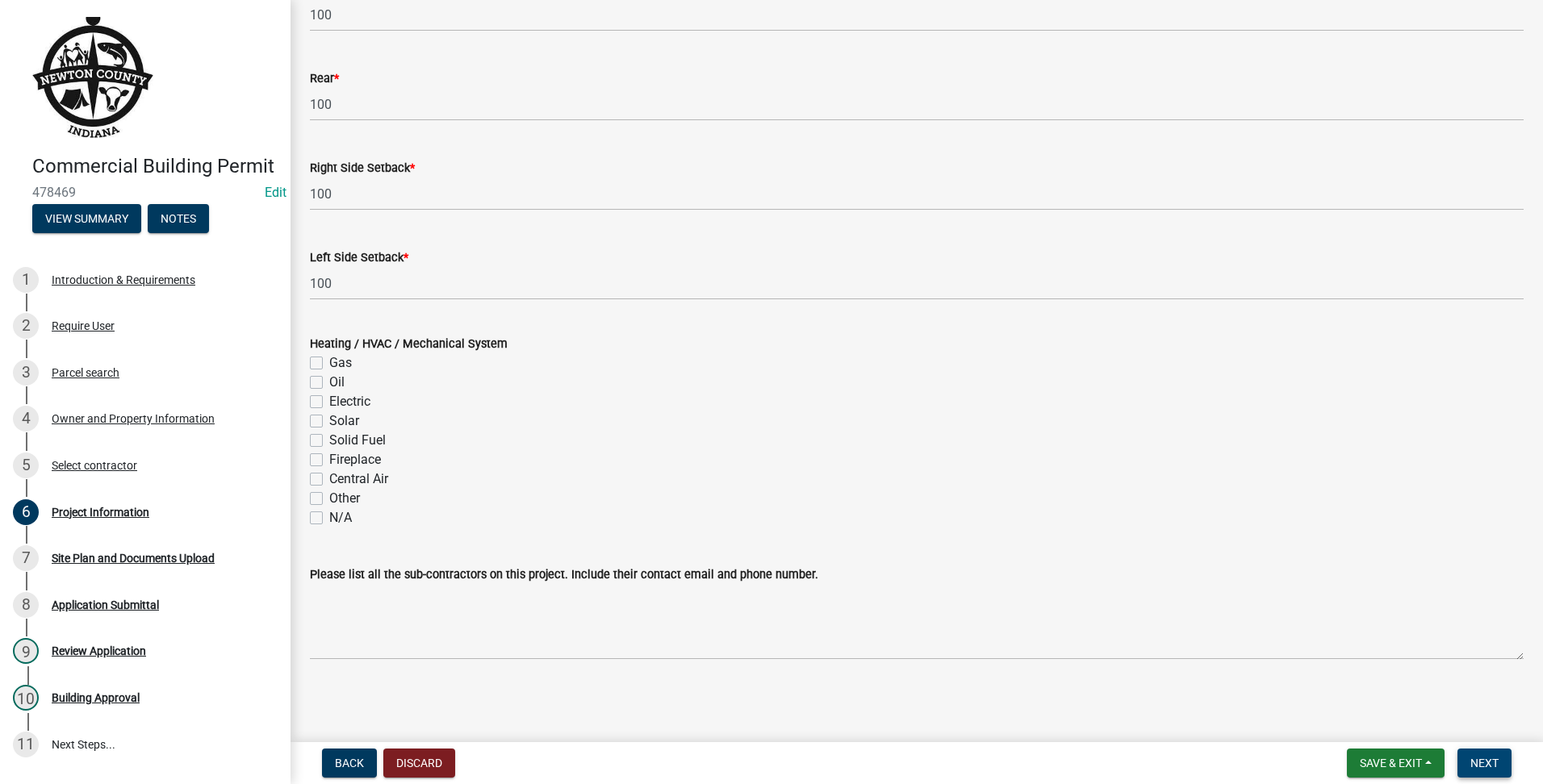
click at [1473, 765] on span "Next" at bounding box center [1484, 763] width 28 height 13
click at [1468, 771] on button "Next" at bounding box center [1484, 763] width 54 height 29
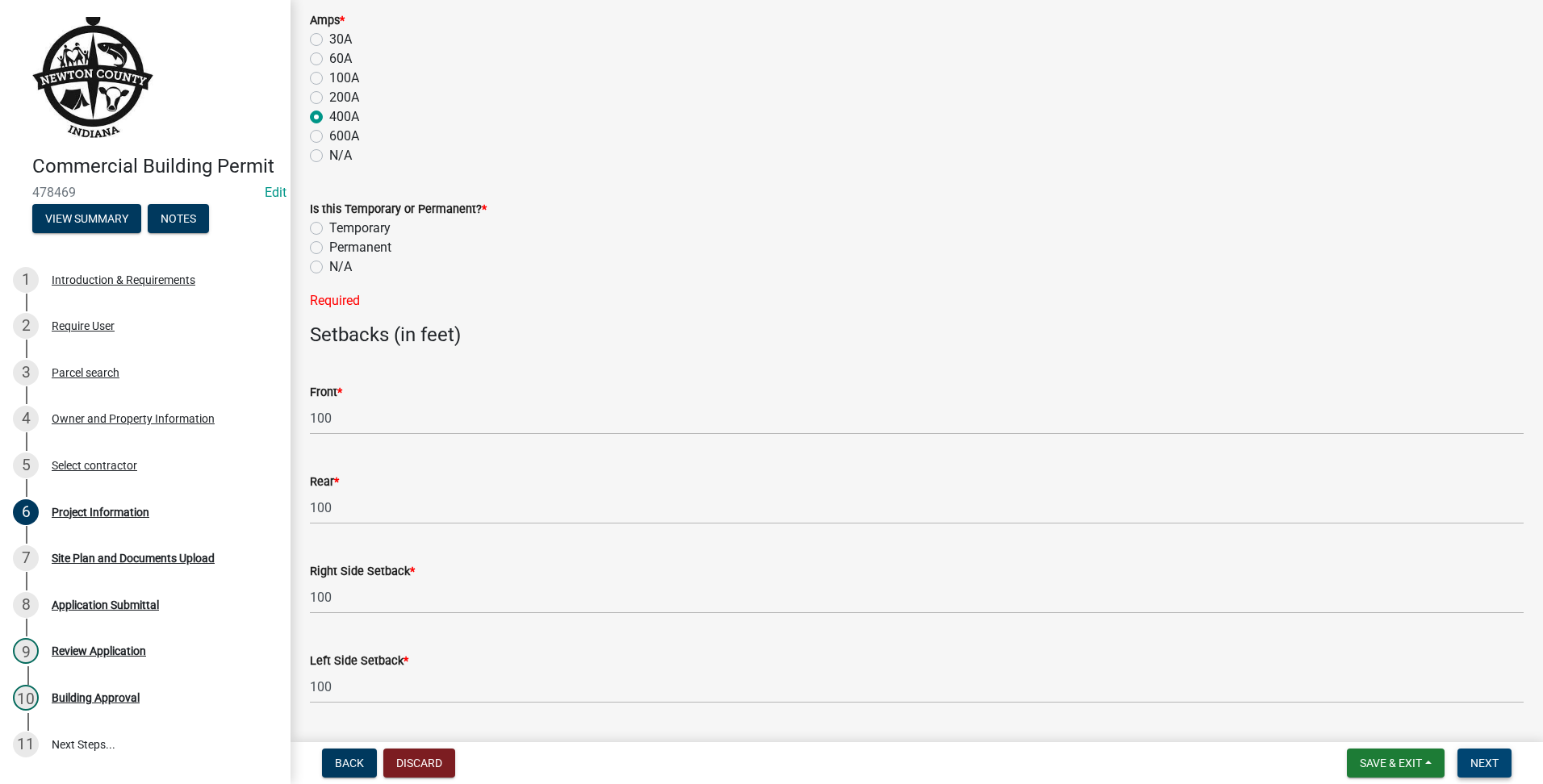
scroll to position [1268, 0]
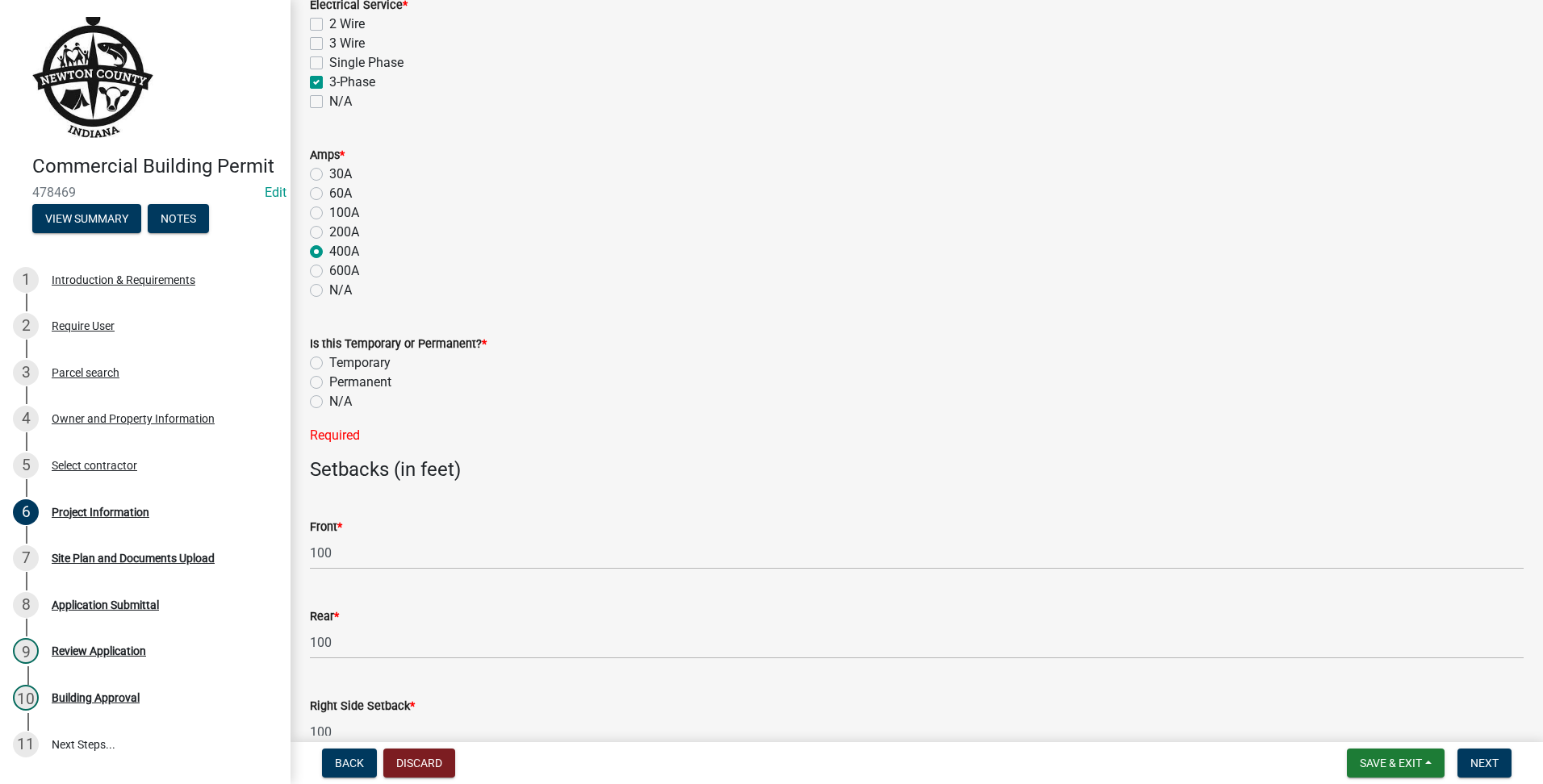
click at [329, 380] on label "Permanent" at bounding box center [360, 382] width 62 height 20
click at [329, 380] on input "Permanent" at bounding box center [334, 378] width 10 height 10
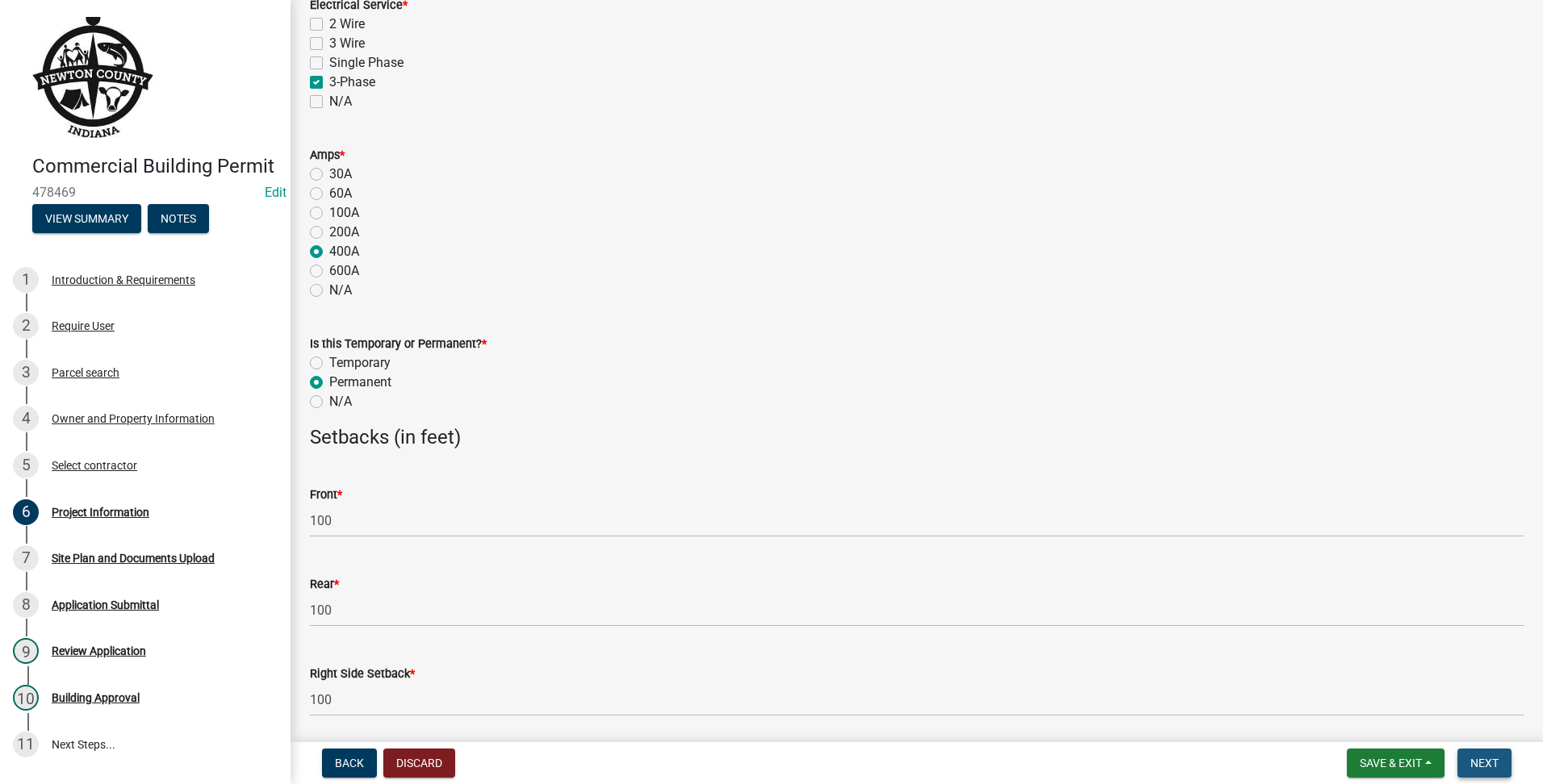
click at [1478, 765] on span "Next" at bounding box center [1484, 763] width 28 height 13
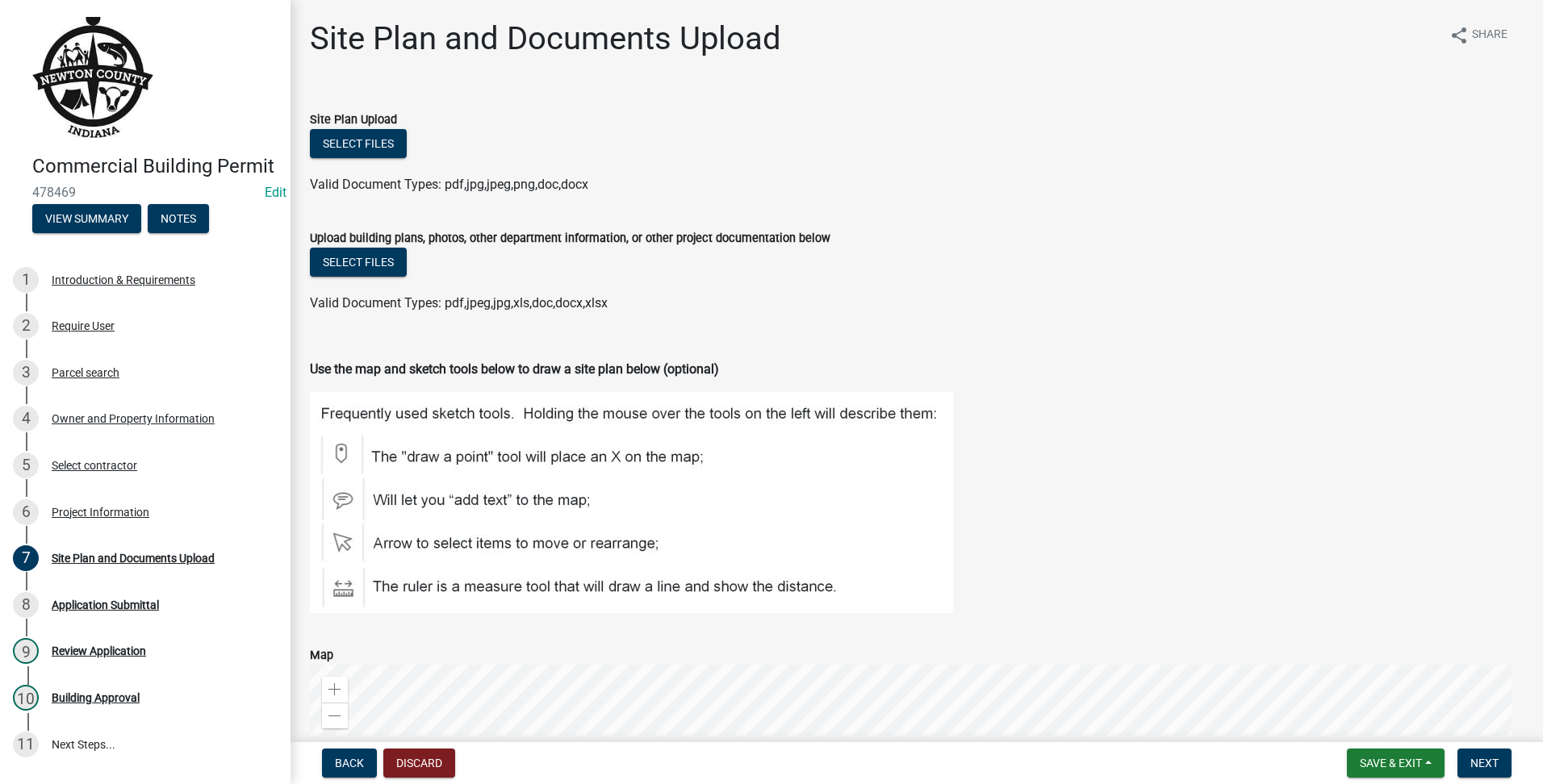
scroll to position [410, 0]
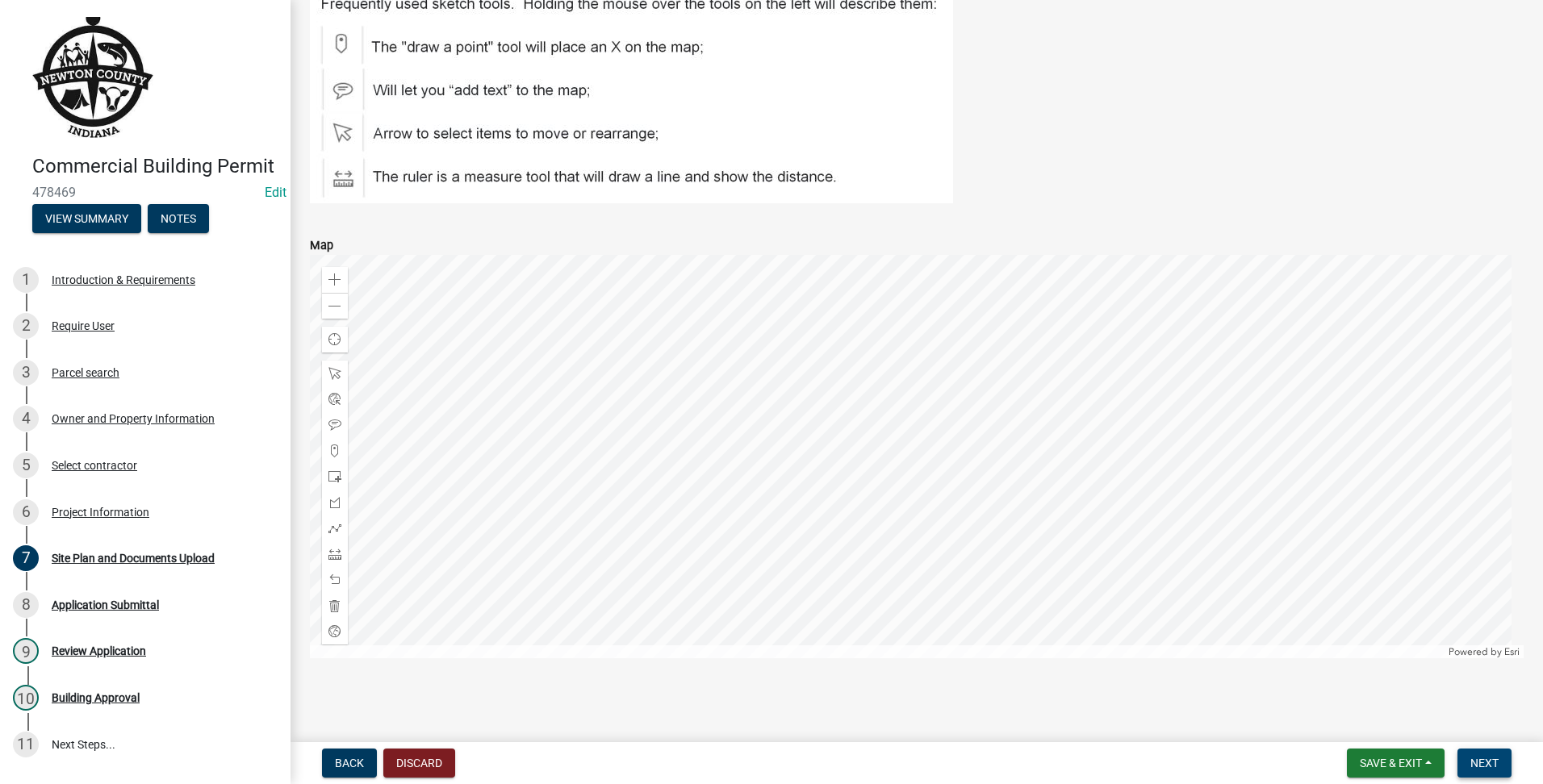
click at [1474, 759] on span "Next" at bounding box center [1484, 763] width 28 height 13
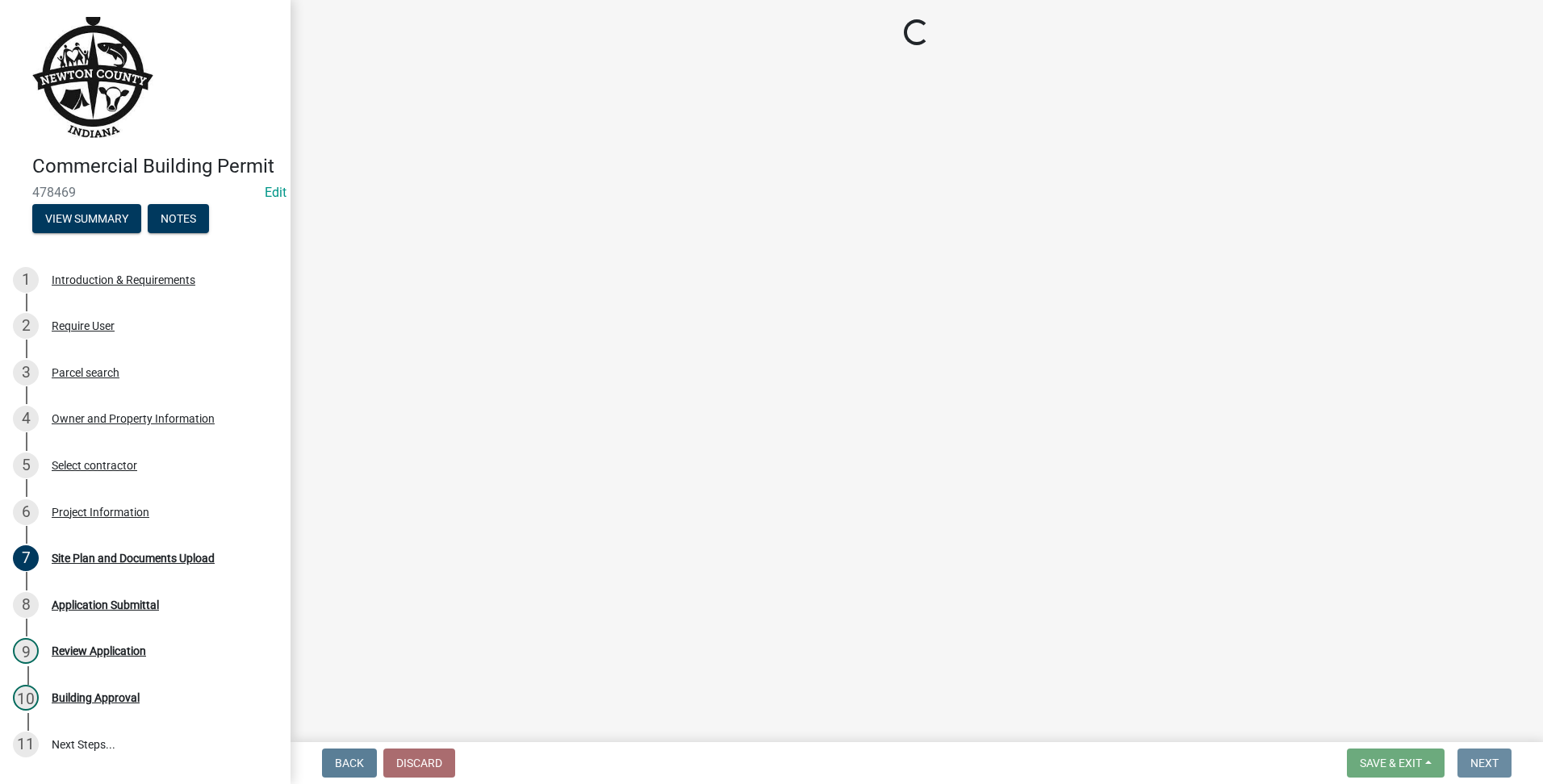
scroll to position [0, 0]
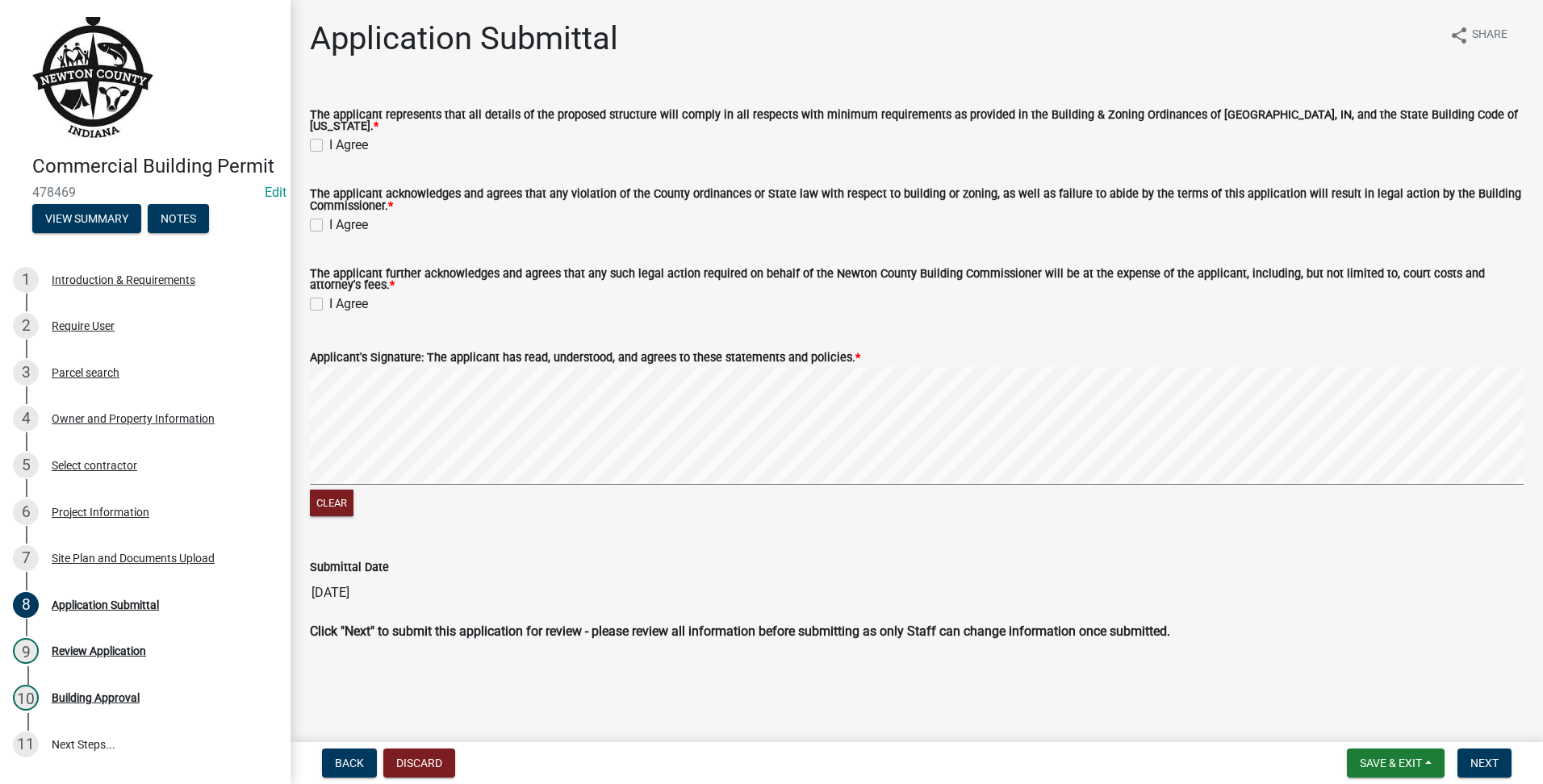
click at [329, 140] on label "I Agree" at bounding box center [348, 145] width 39 height 20
click at [329, 140] on input "I Agree" at bounding box center [334, 141] width 10 height 10
click at [329, 215] on label "I Agree" at bounding box center [348, 224] width 39 height 20
click at [329, 215] on input "I Agree" at bounding box center [334, 220] width 10 height 10
drag, startPoint x: 318, startPoint y: 299, endPoint x: 327, endPoint y: 324, distance: 26.6
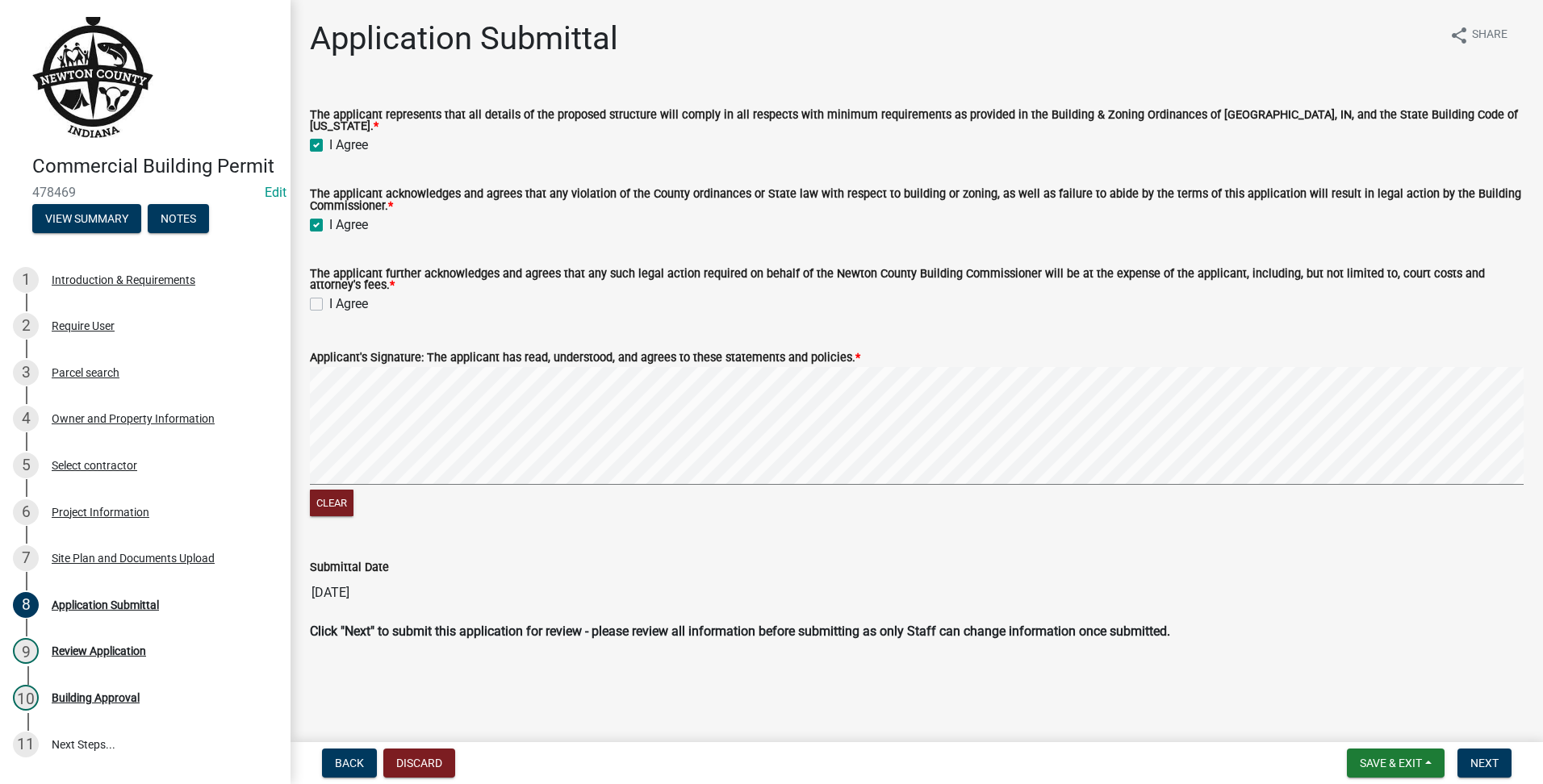
click at [329, 300] on label "I Agree" at bounding box center [348, 304] width 39 height 20
click at [329, 300] on input "I Agree" at bounding box center [334, 300] width 10 height 10
click at [1472, 753] on button "Next" at bounding box center [1484, 763] width 54 height 29
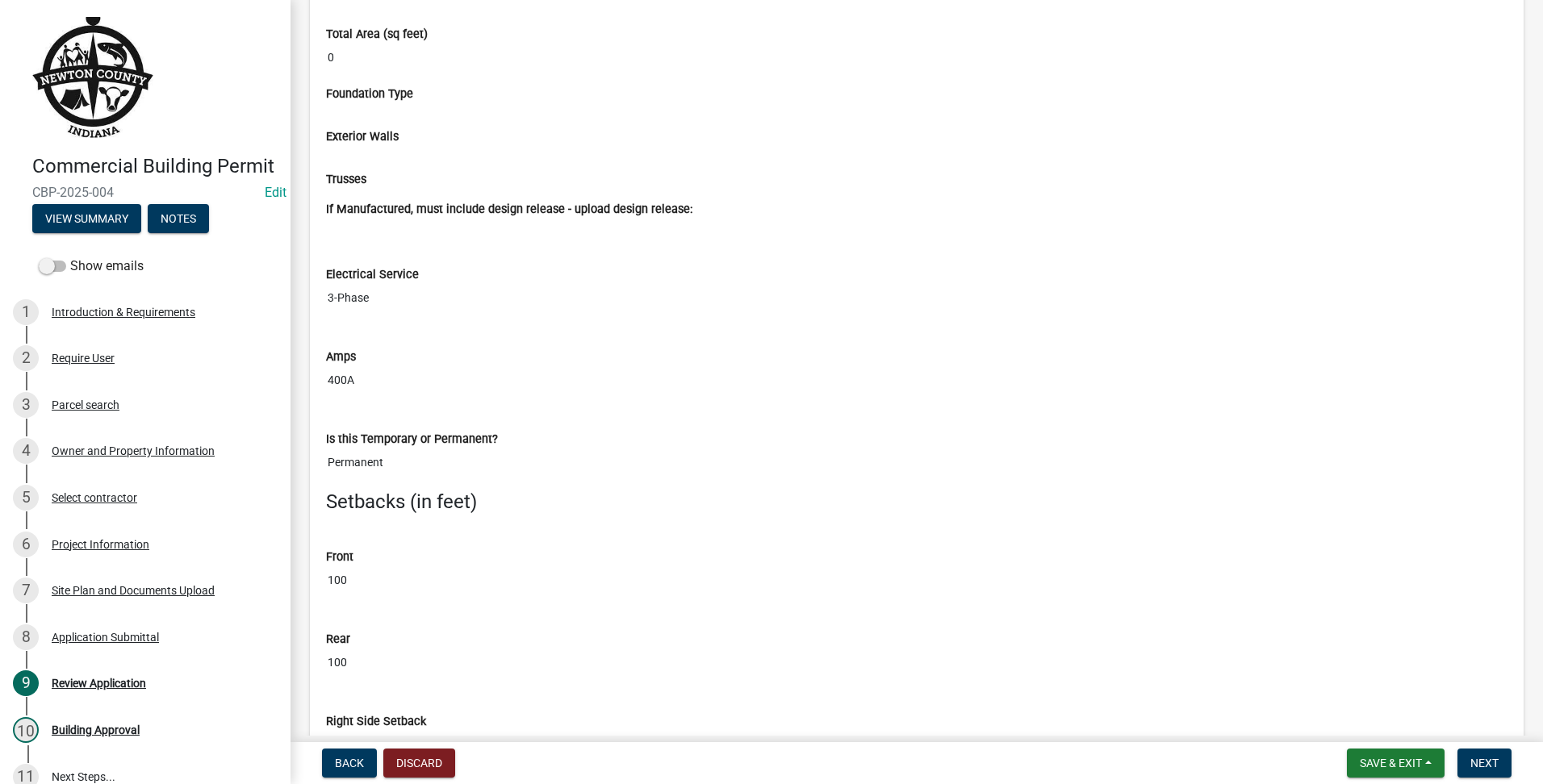
scroll to position [4840, 0]
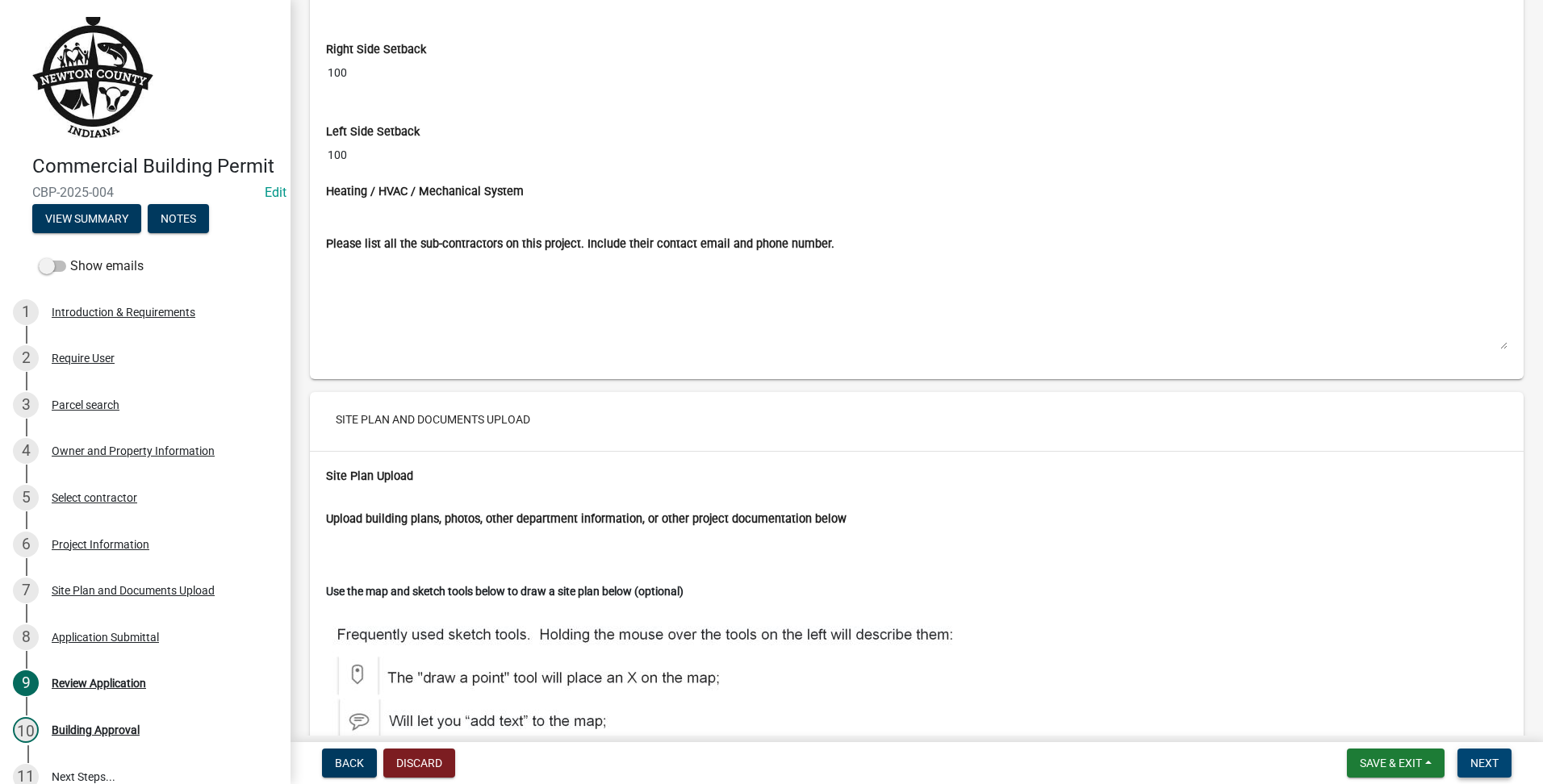
click at [1484, 766] on span "Next" at bounding box center [1484, 763] width 28 height 13
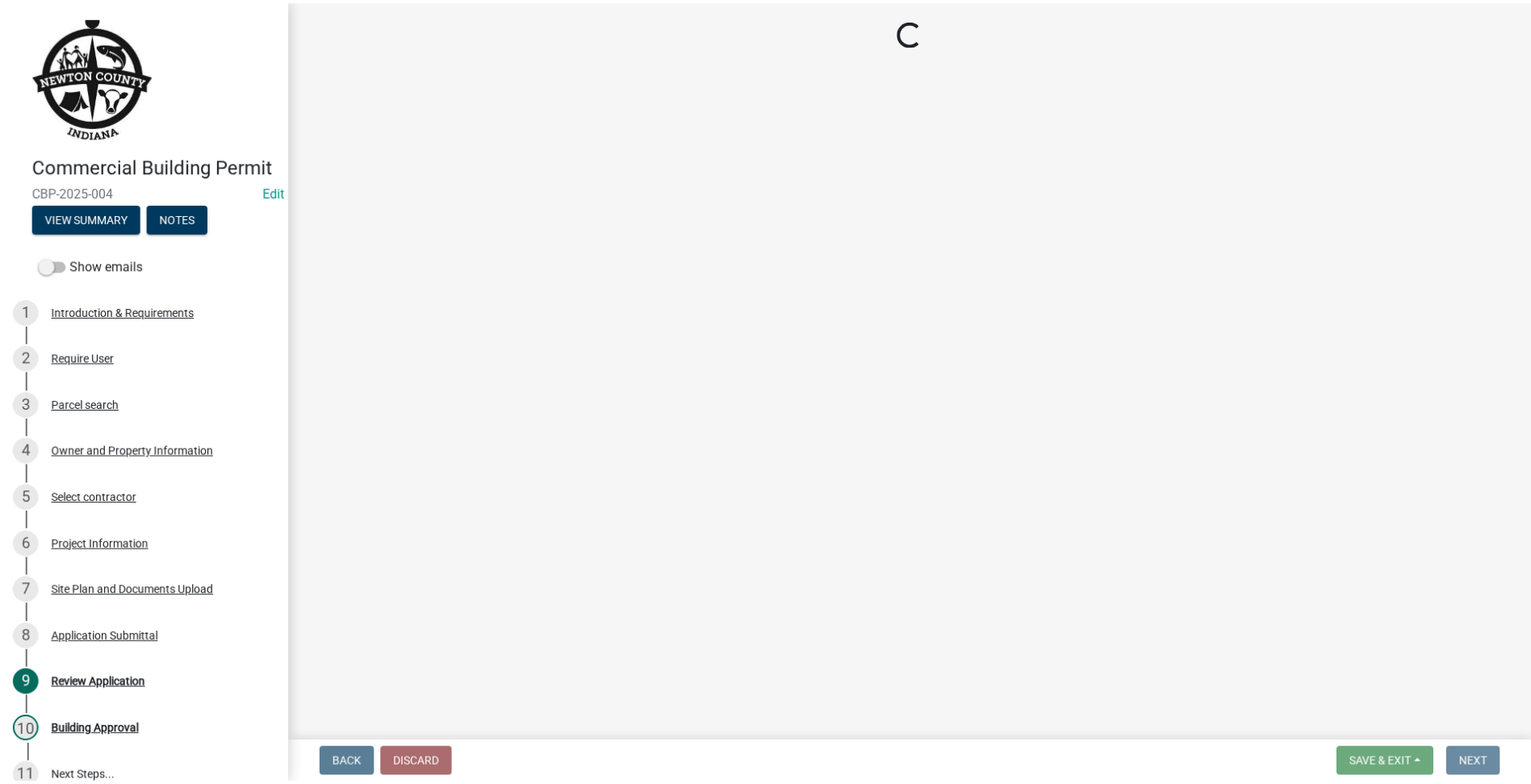
scroll to position [0, 0]
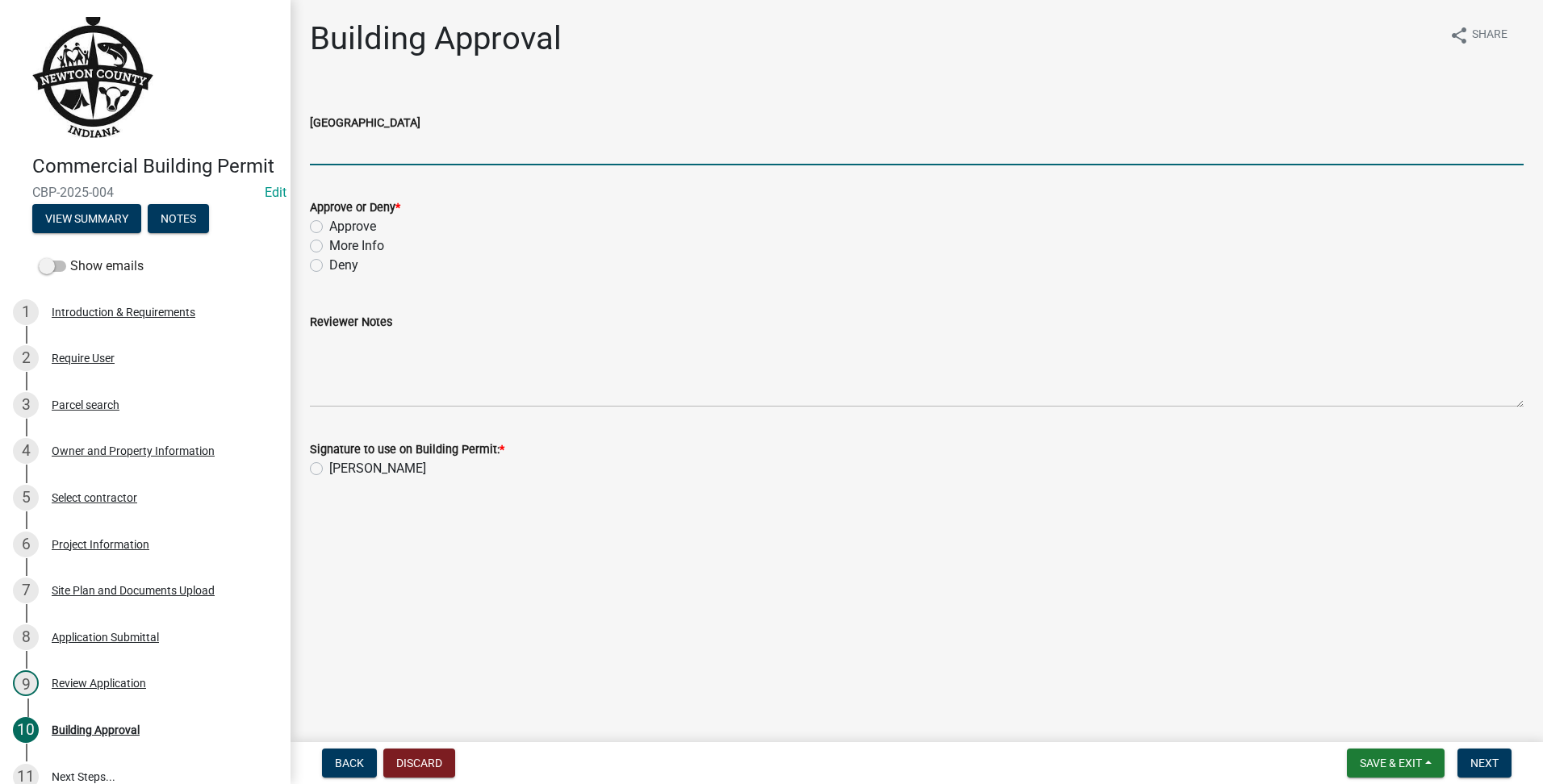
click at [395, 156] on input "[GEOGRAPHIC_DATA]" at bounding box center [917, 148] width 1214 height 33
click at [309, 224] on div "Approve or Deny * Approve More Info Deny" at bounding box center [916, 226] width 1238 height 97
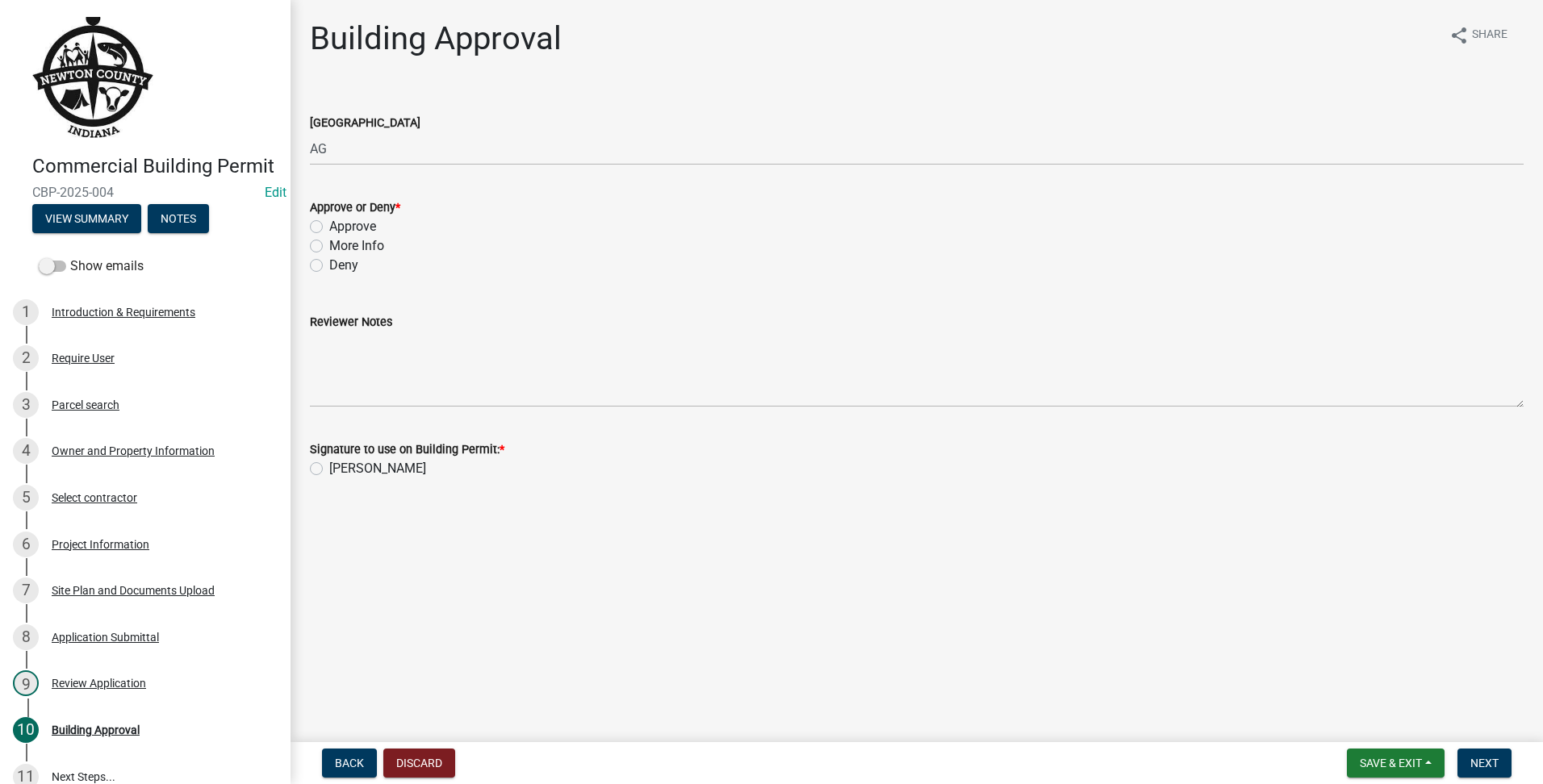
click at [329, 224] on label "Approve" at bounding box center [352, 226] width 47 height 20
click at [329, 224] on input "Approve" at bounding box center [334, 222] width 10 height 10
click at [329, 475] on label "[PERSON_NAME]" at bounding box center [377, 469] width 97 height 20
click at [329, 470] on input "[PERSON_NAME]" at bounding box center [334, 464] width 10 height 10
click at [1493, 769] on button "Next" at bounding box center [1484, 763] width 54 height 29
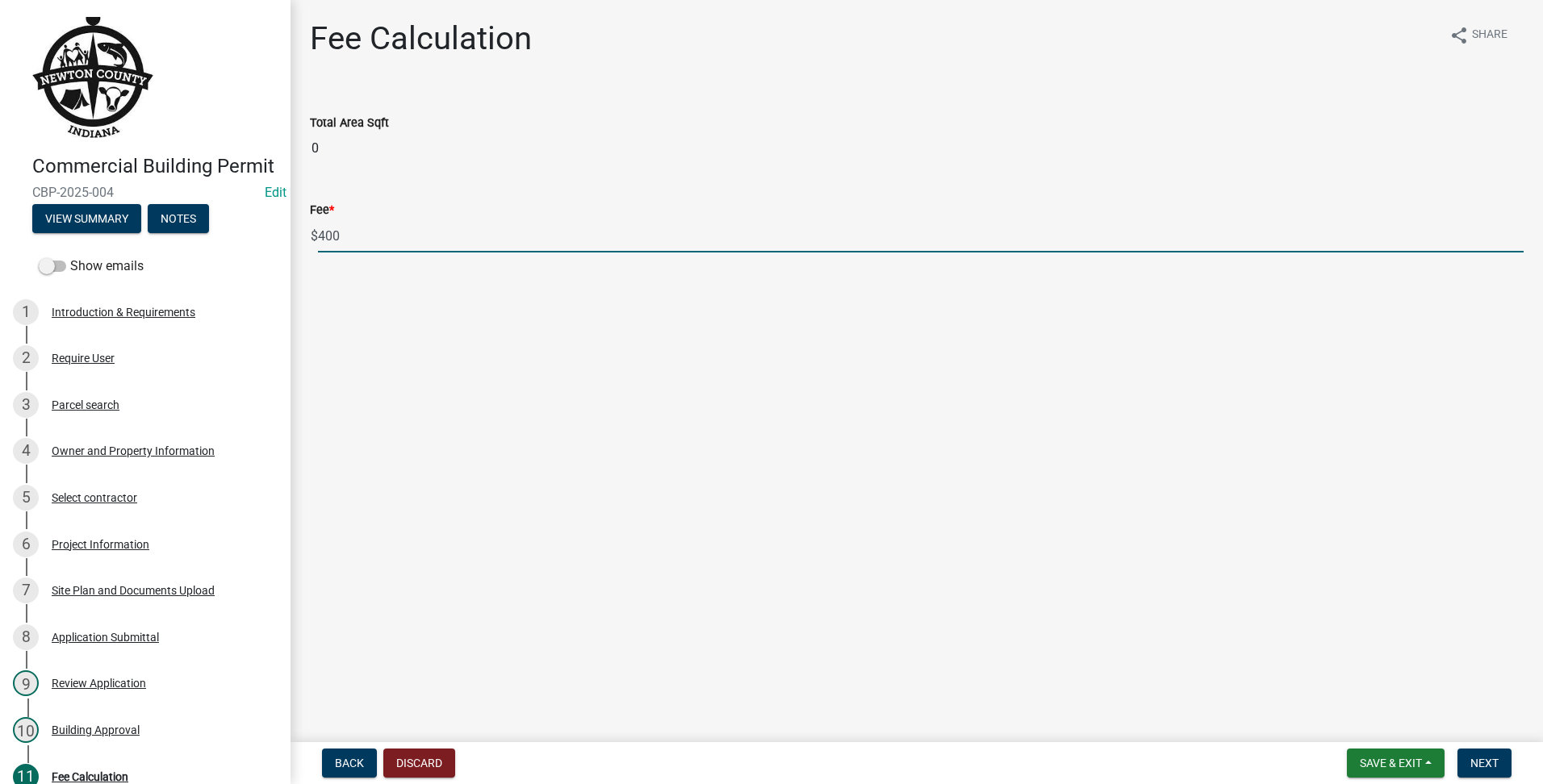
drag, startPoint x: 356, startPoint y: 231, endPoint x: 167, endPoint y: 205, distance: 190.8
click at [167, 205] on div "Commercial Building Permit CBP-2025-004 Edit View Summary Notes Show emails 1 I…" at bounding box center [772, 392] width 1543 height 784
click at [1481, 768] on span "Next" at bounding box center [1484, 763] width 28 height 13
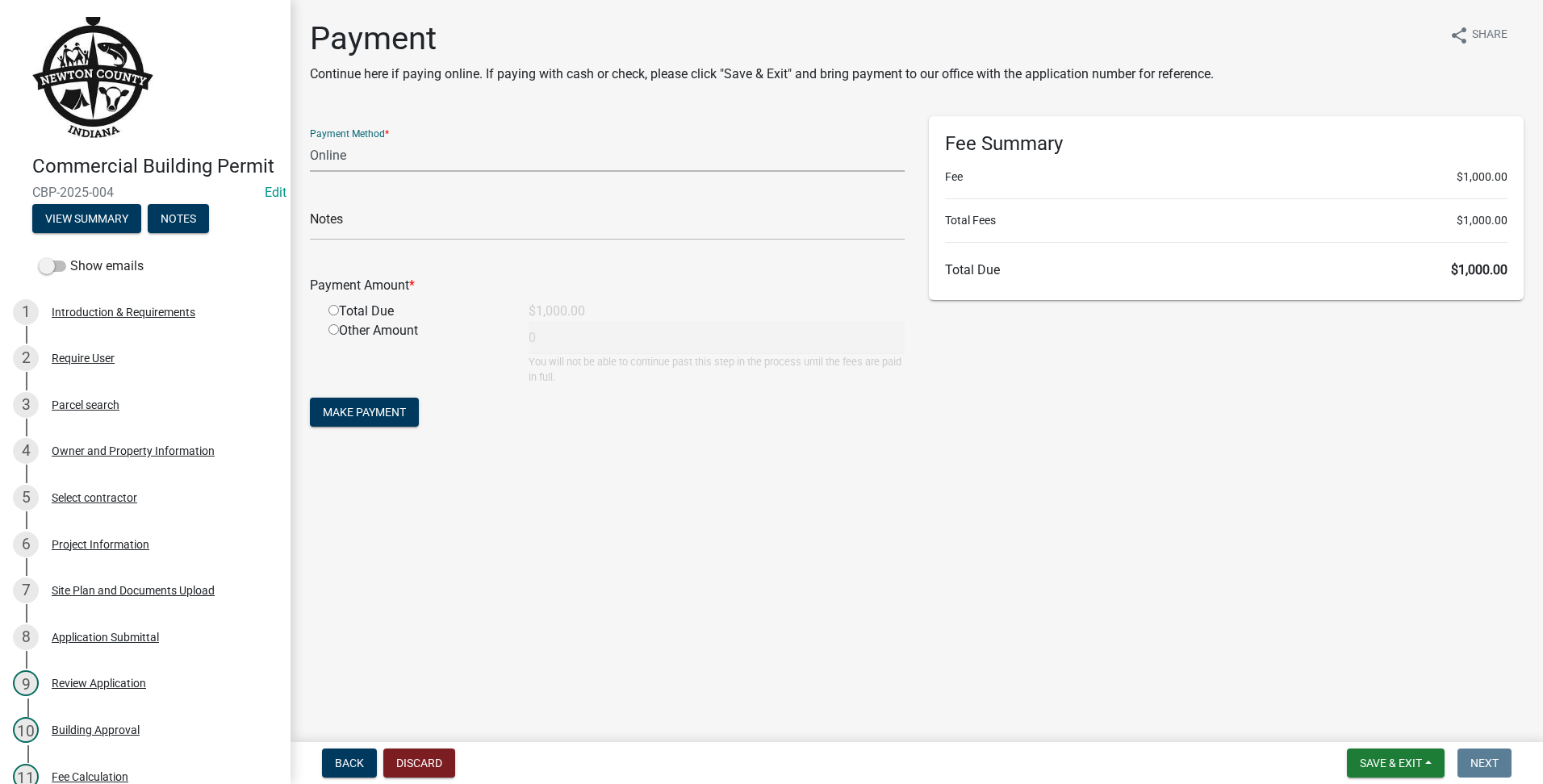
click at [459, 165] on select "Credit Card POS Check Cash Online" at bounding box center [608, 155] width 595 height 33
click at [310, 139] on select "Credit Card POS Check Cash Online" at bounding box center [608, 155] width 595 height 33
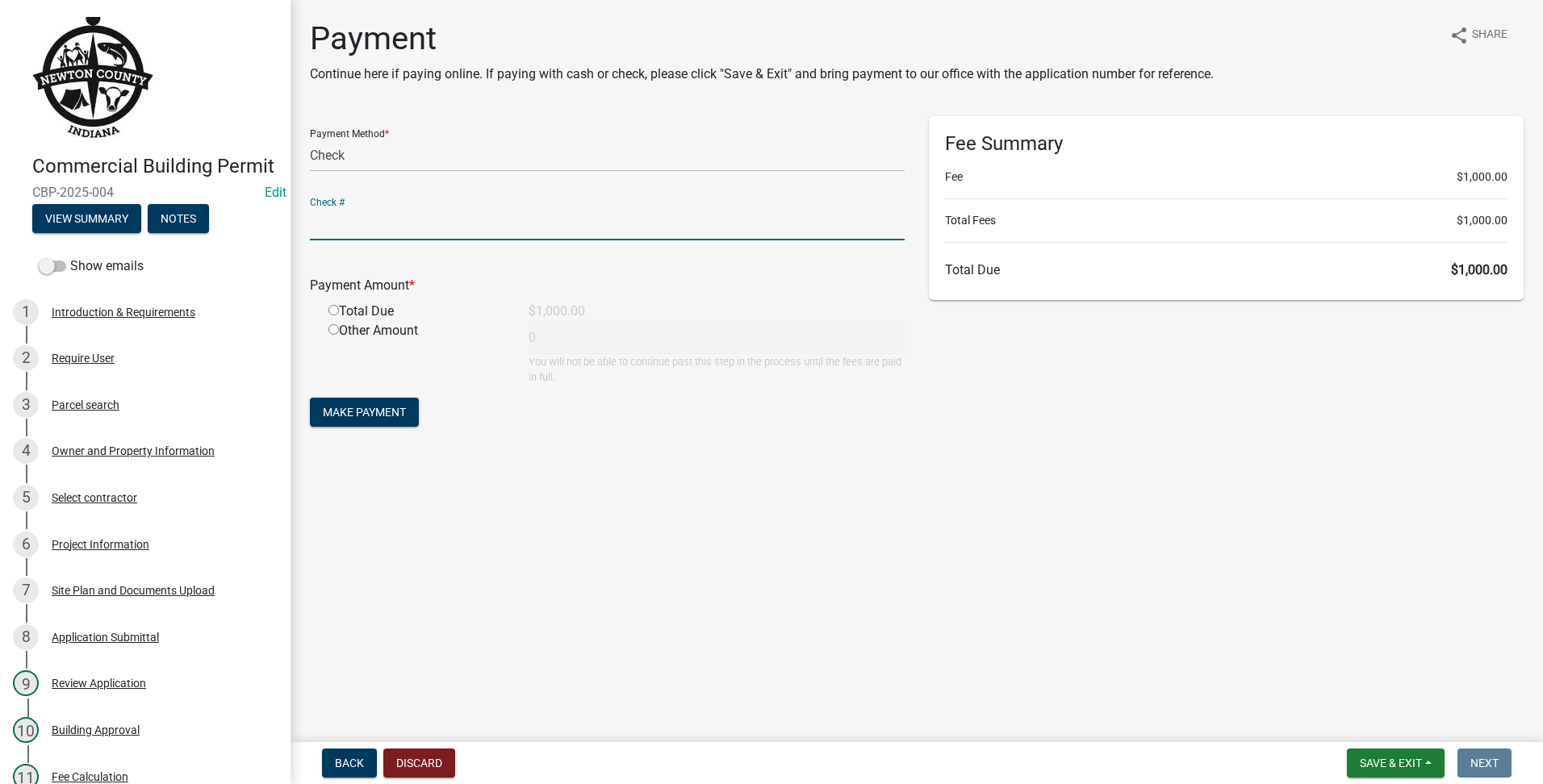
click at [436, 216] on input "text" at bounding box center [608, 224] width 595 height 33
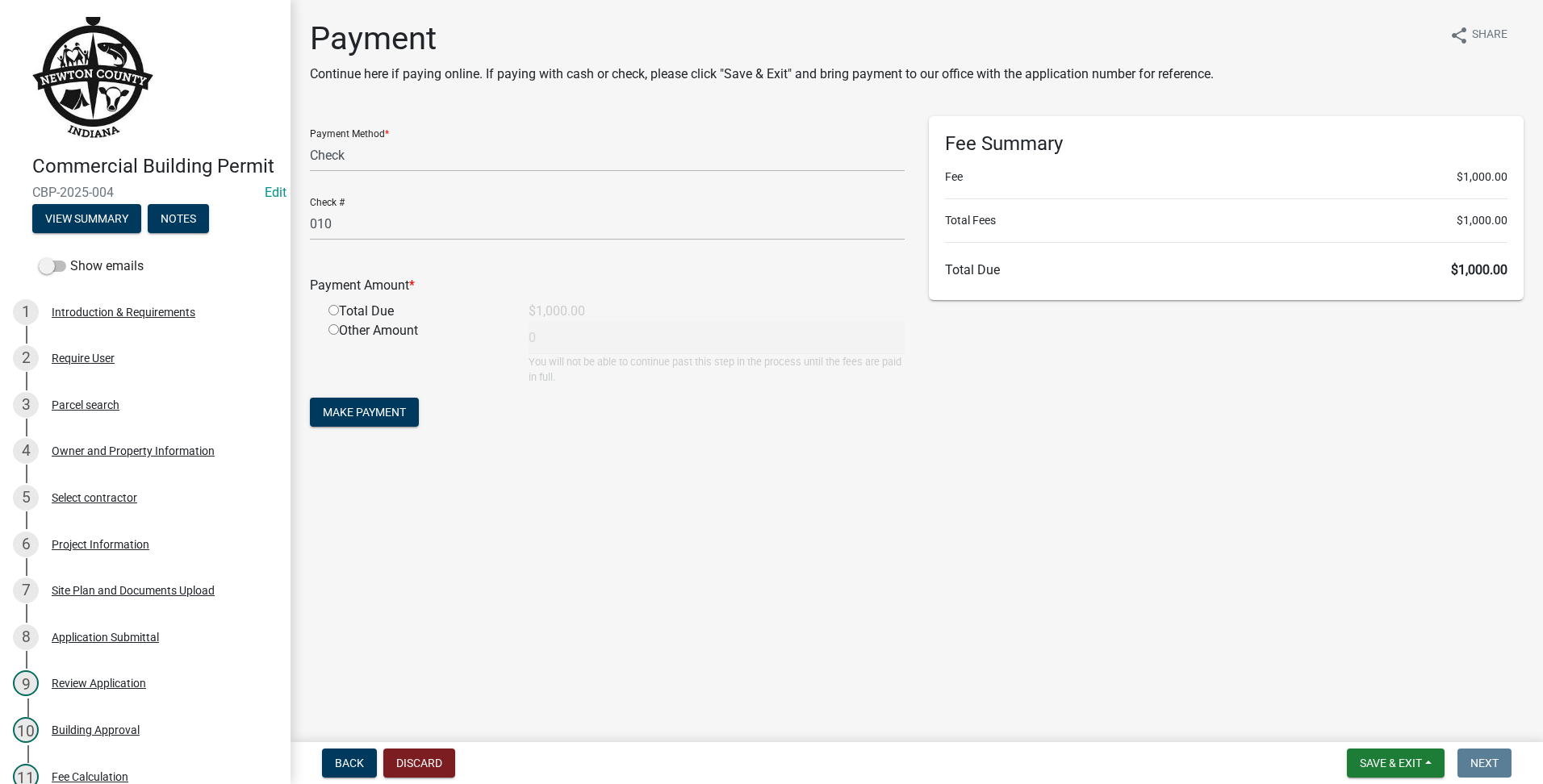
click at [337, 308] on input "radio" at bounding box center [333, 310] width 10 height 10
click at [393, 416] on span "Make Payment" at bounding box center [364, 412] width 83 height 13
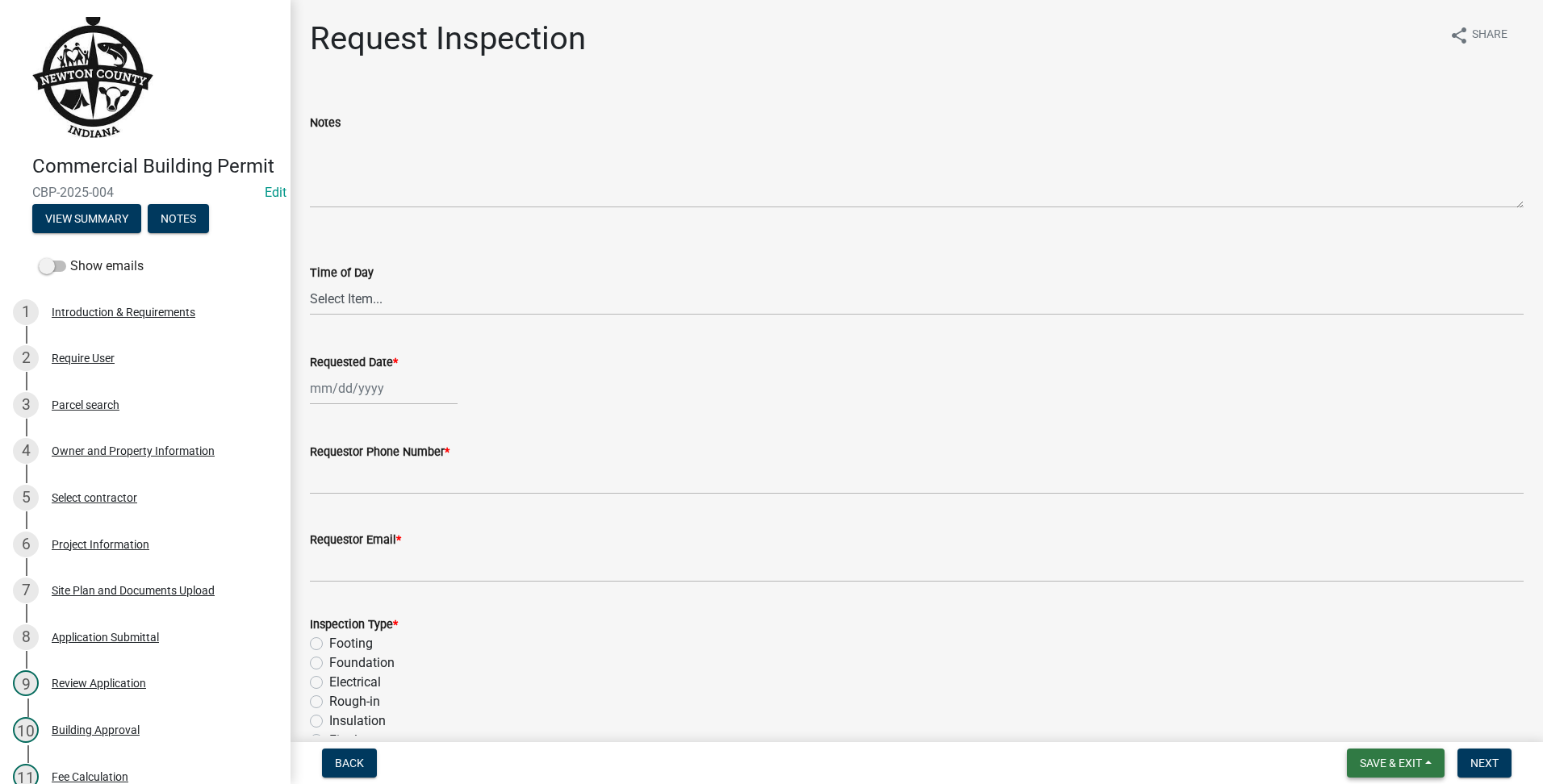
click at [1360, 766] on span "Save & Exit" at bounding box center [1391, 763] width 62 height 13
click at [1330, 719] on button "Save & Exit" at bounding box center [1380, 721] width 129 height 39
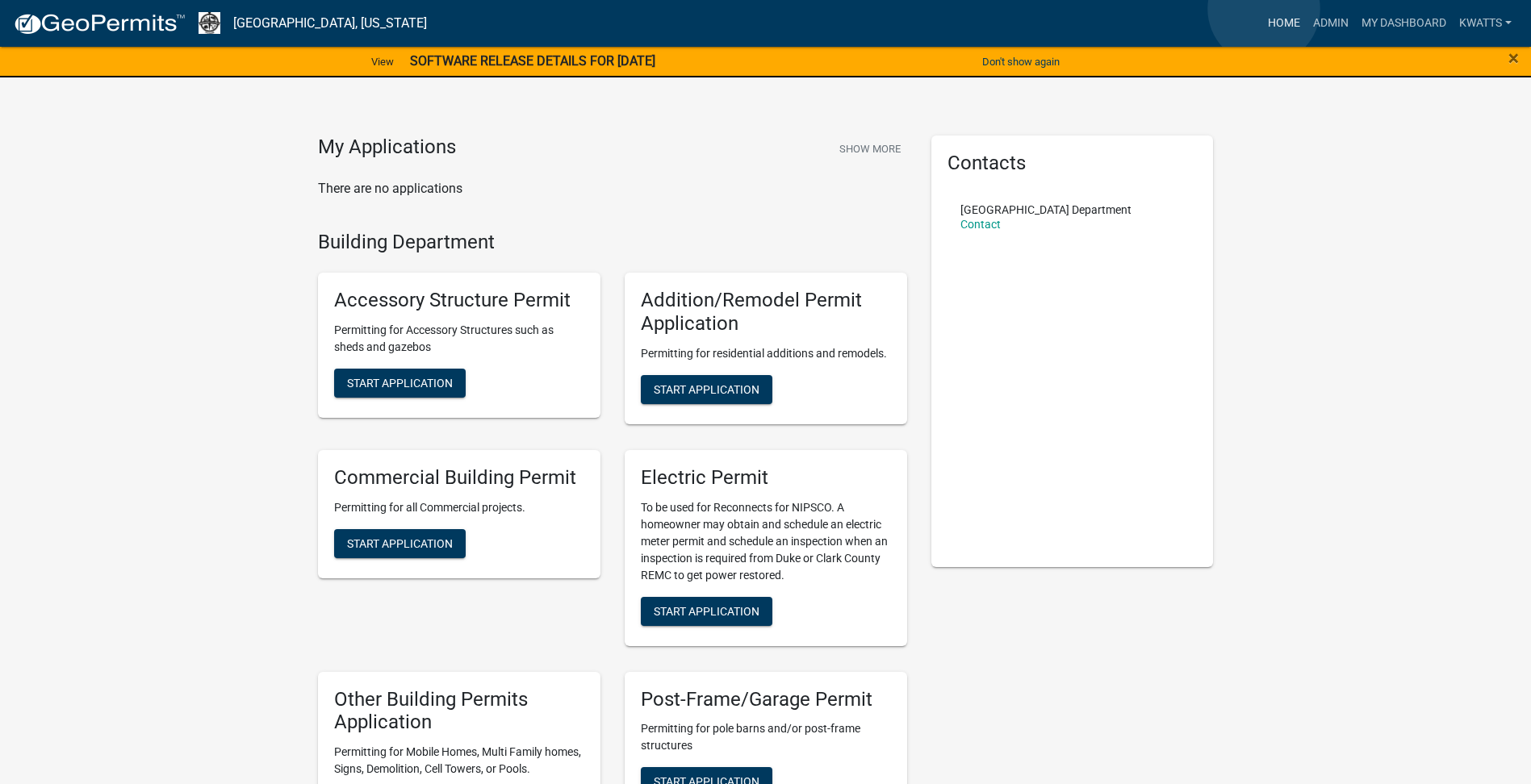
click at [1264, 9] on link "Home" at bounding box center [1284, 23] width 45 height 31
click at [1265, 9] on link "Home" at bounding box center [1284, 23] width 45 height 31
click at [413, 378] on span "Start Application" at bounding box center [399, 383] width 105 height 13
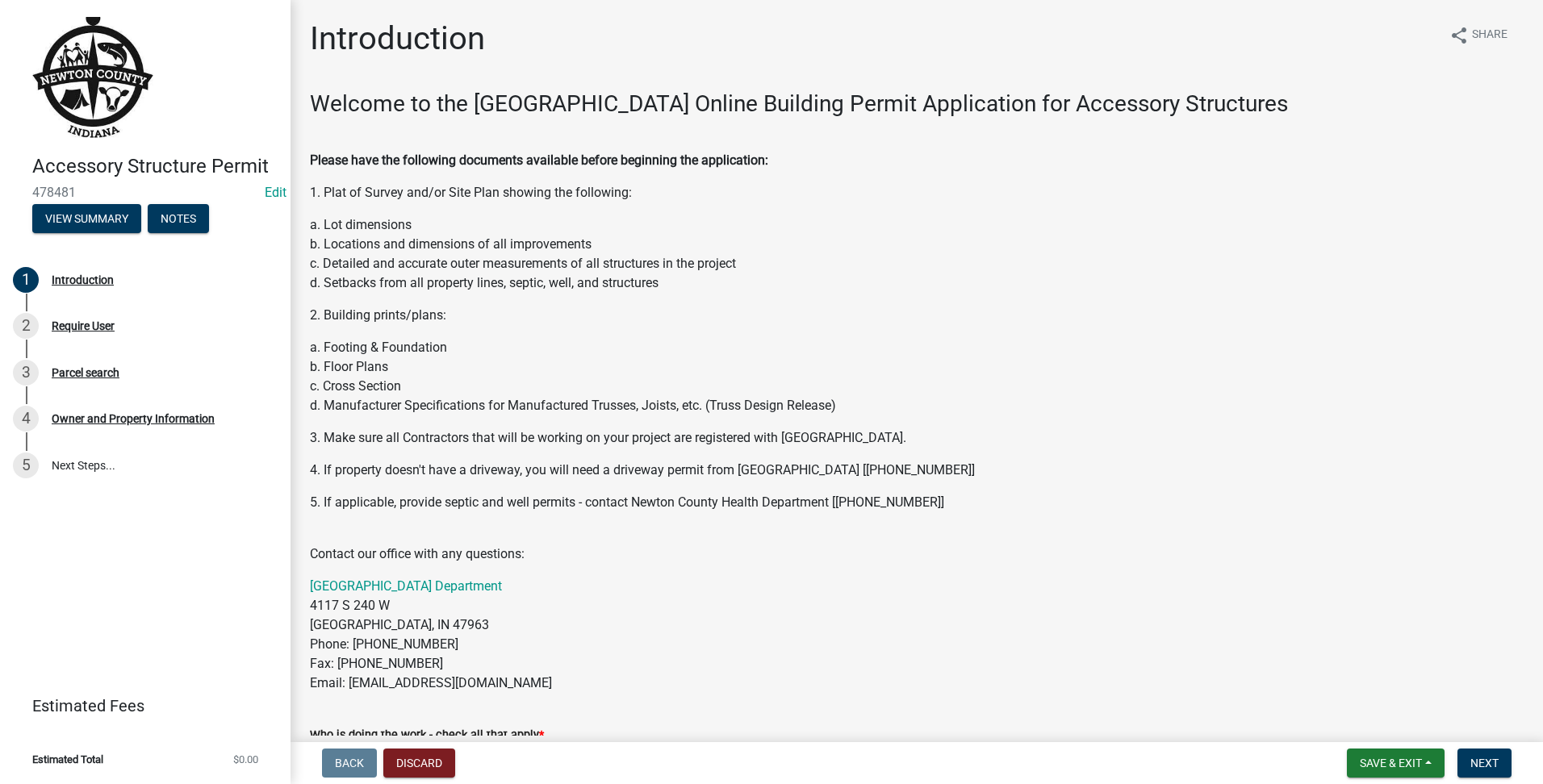
scroll to position [513, 0]
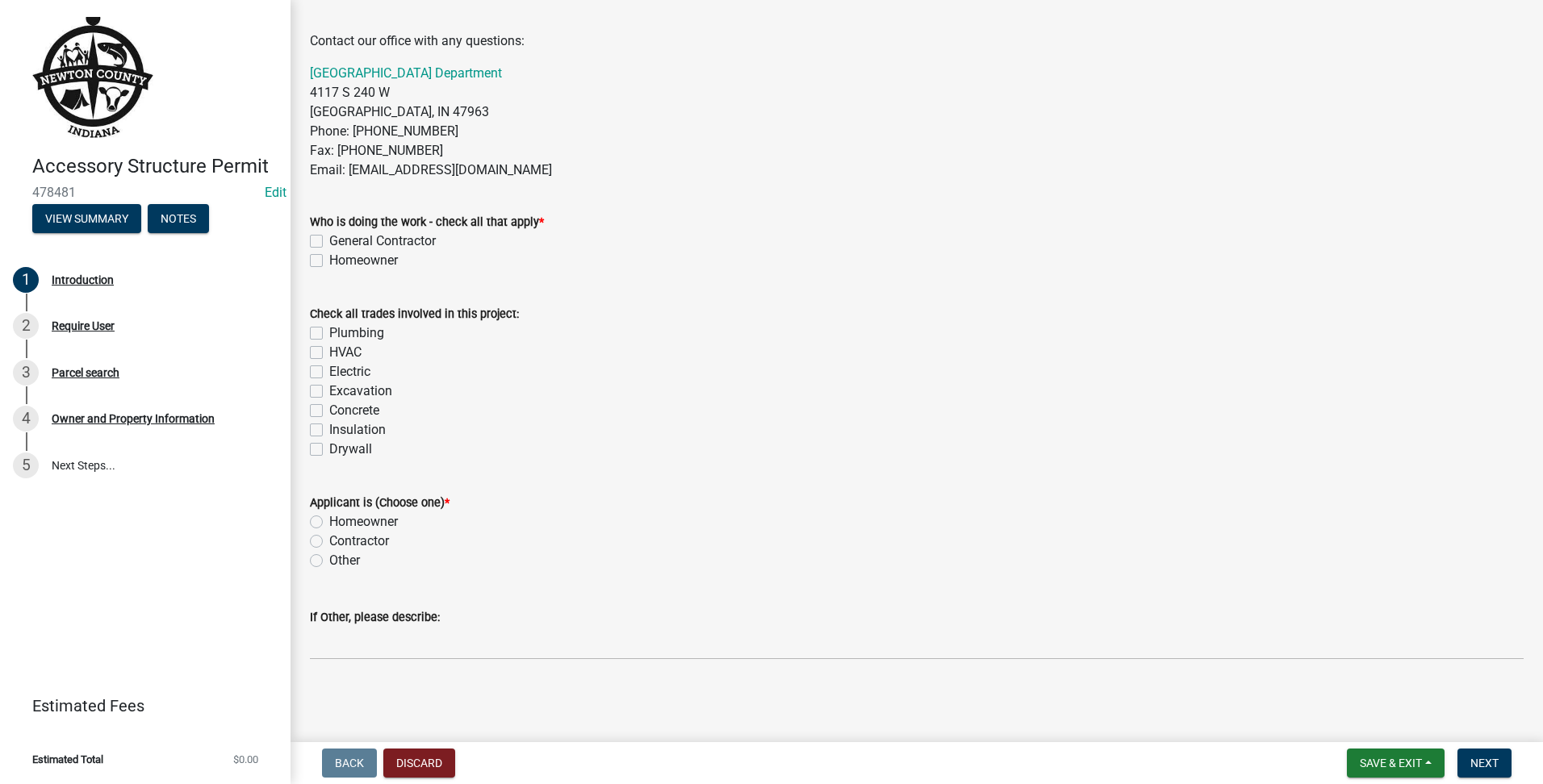
click at [330, 246] on label "General Contractor" at bounding box center [382, 241] width 106 height 20
click at [330, 242] on input "General Contractor" at bounding box center [334, 236] width 10 height 10
click at [325, 263] on div "Homeowner" at bounding box center [917, 260] width 1214 height 20
click at [329, 540] on label "Contractor" at bounding box center [359, 541] width 60 height 20
click at [329, 540] on input "Contractor" at bounding box center [334, 536] width 10 height 10
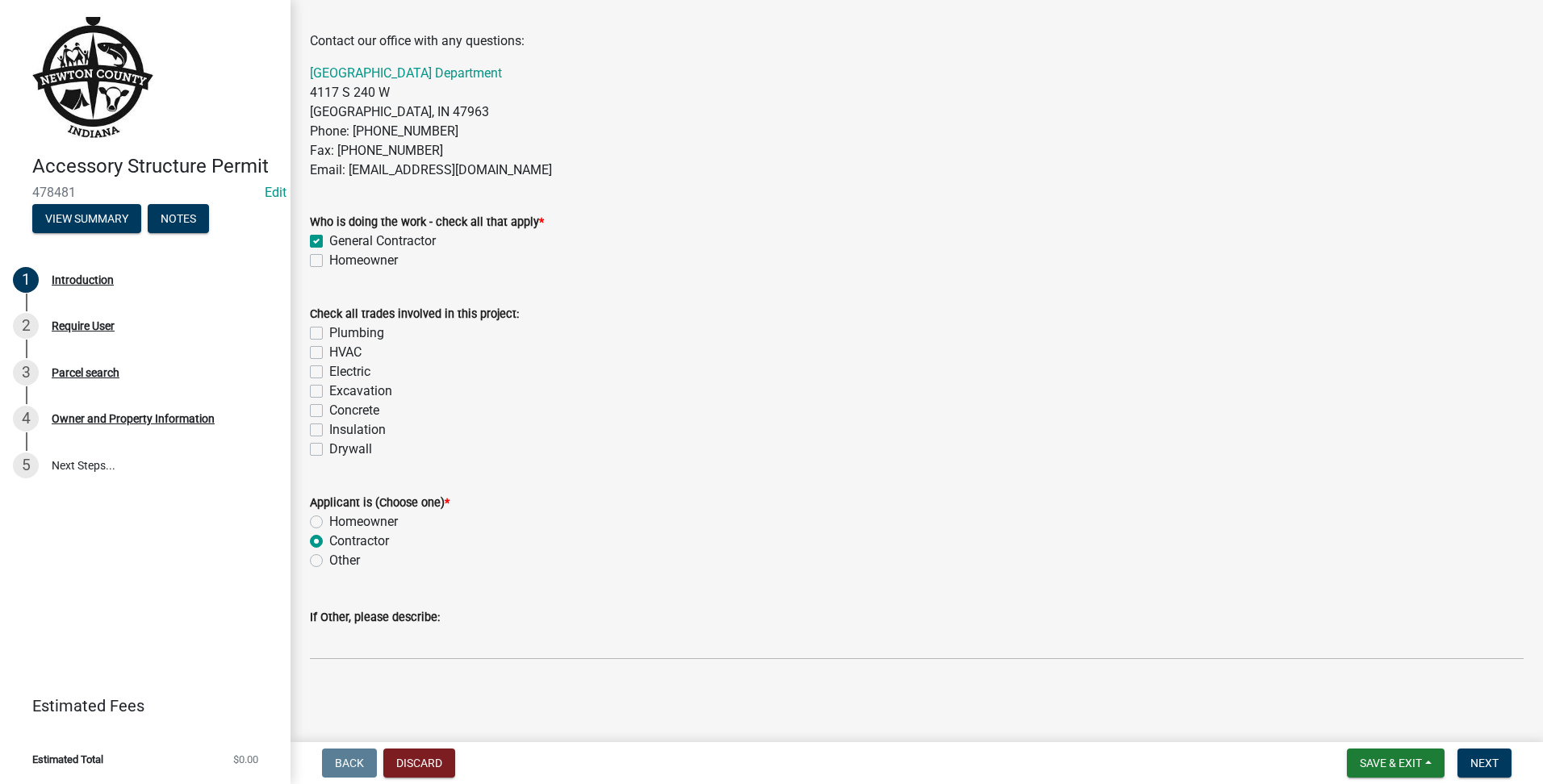
click at [305, 527] on div "Applicant is (Choose one) * Homeowner Contractor Other" at bounding box center [916, 522] width 1238 height 97
click at [329, 522] on label "Homeowner" at bounding box center [363, 522] width 69 height 20
click at [329, 522] on input "Homeowner" at bounding box center [334, 518] width 10 height 10
click at [1469, 767] on button "Next" at bounding box center [1484, 763] width 54 height 29
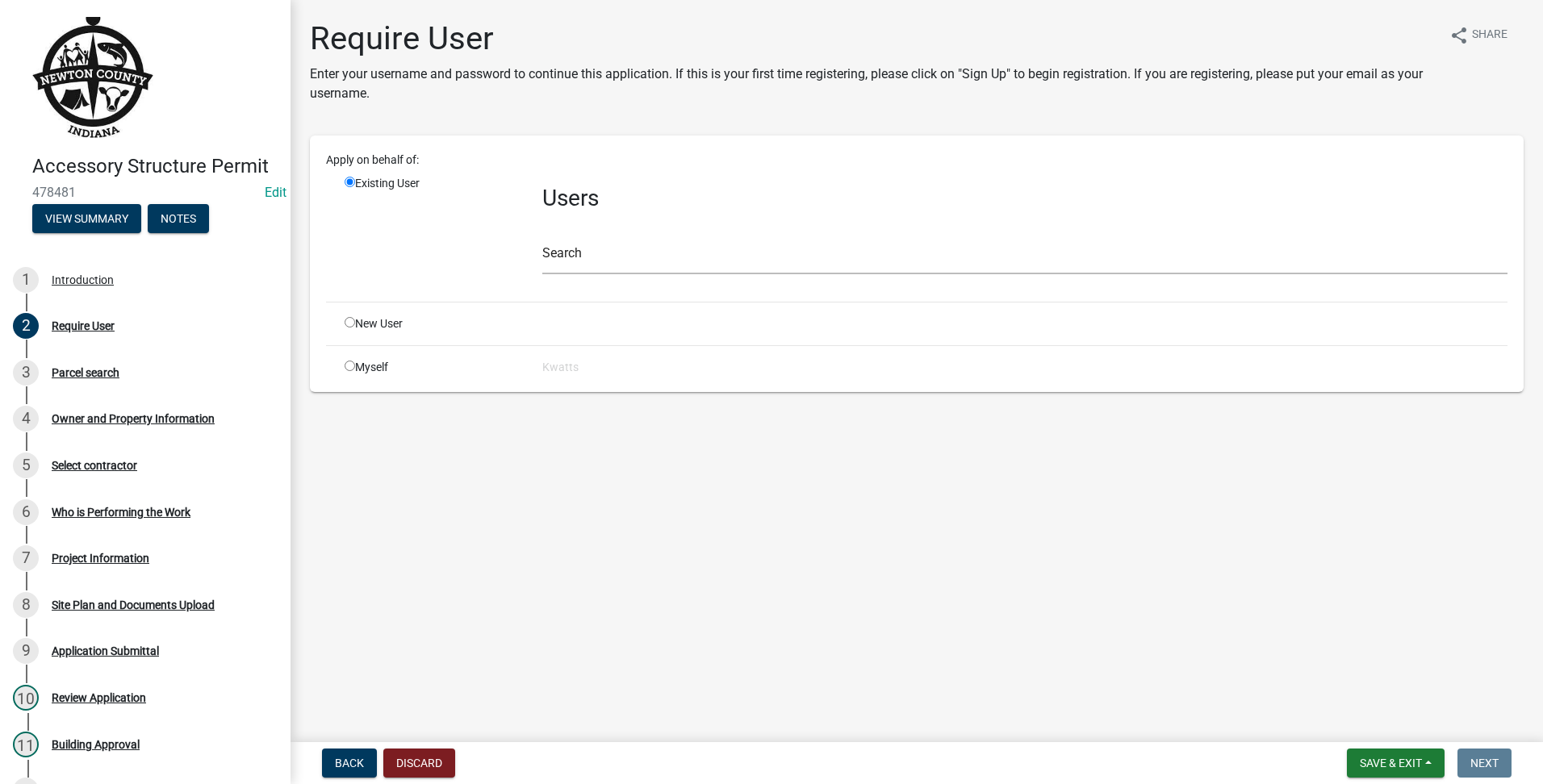
drag, startPoint x: 345, startPoint y: 325, endPoint x: 353, endPoint y: 325, distance: 8.0
click at [351, 325] on input "radio" at bounding box center [350, 322] width 10 height 10
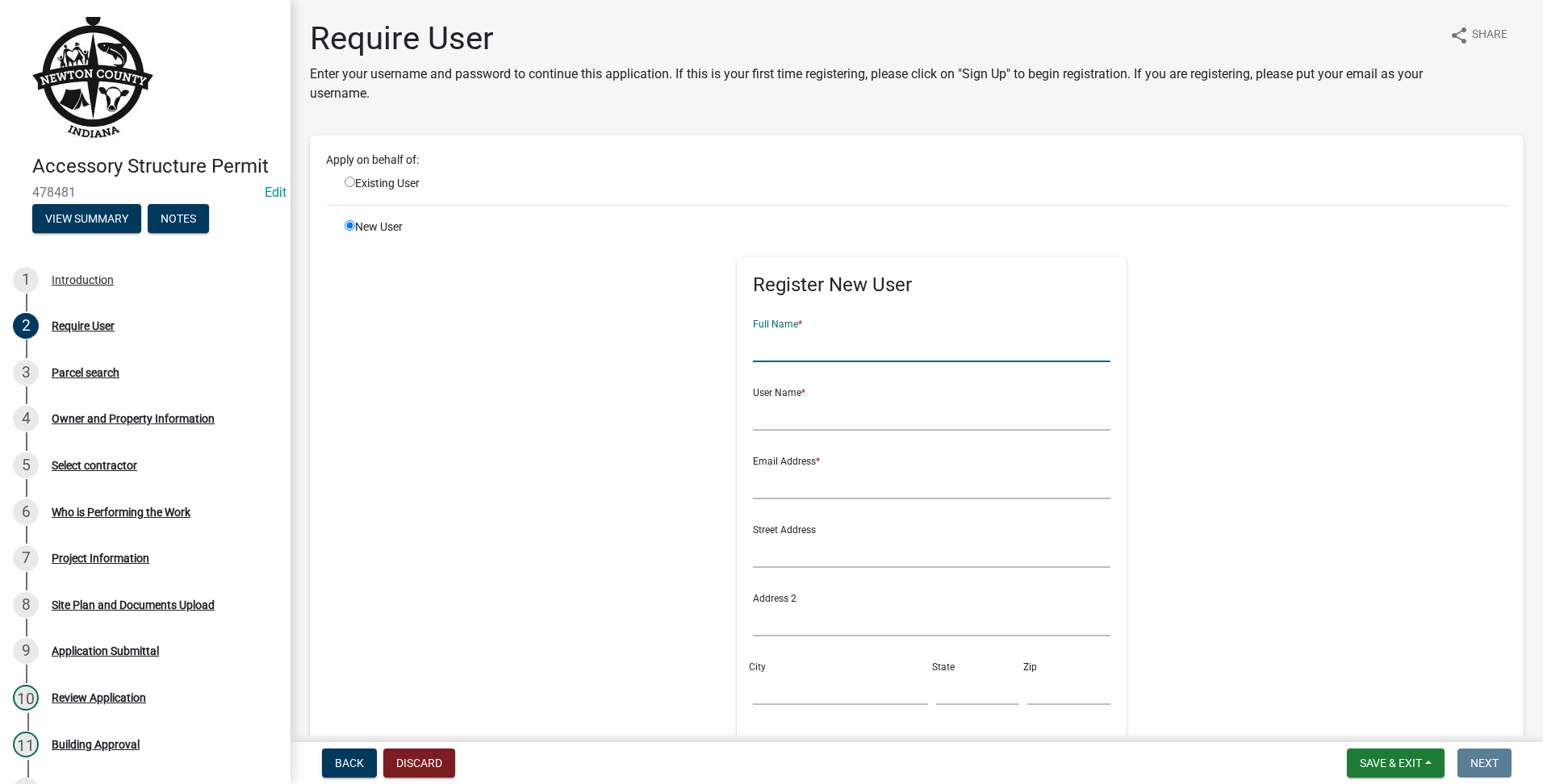
click at [797, 333] on input "text" at bounding box center [931, 345] width 357 height 33
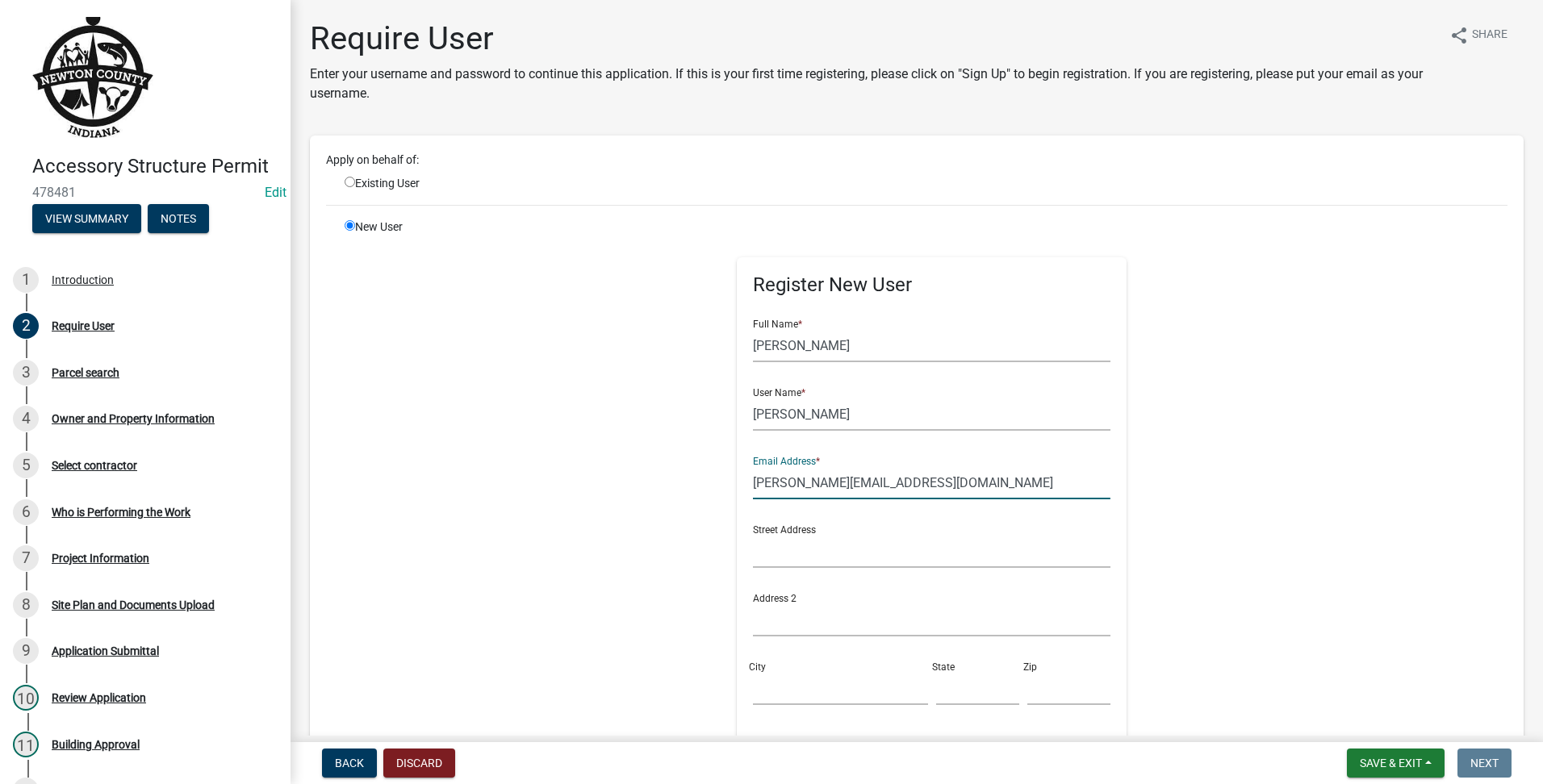
scroll to position [332, 0]
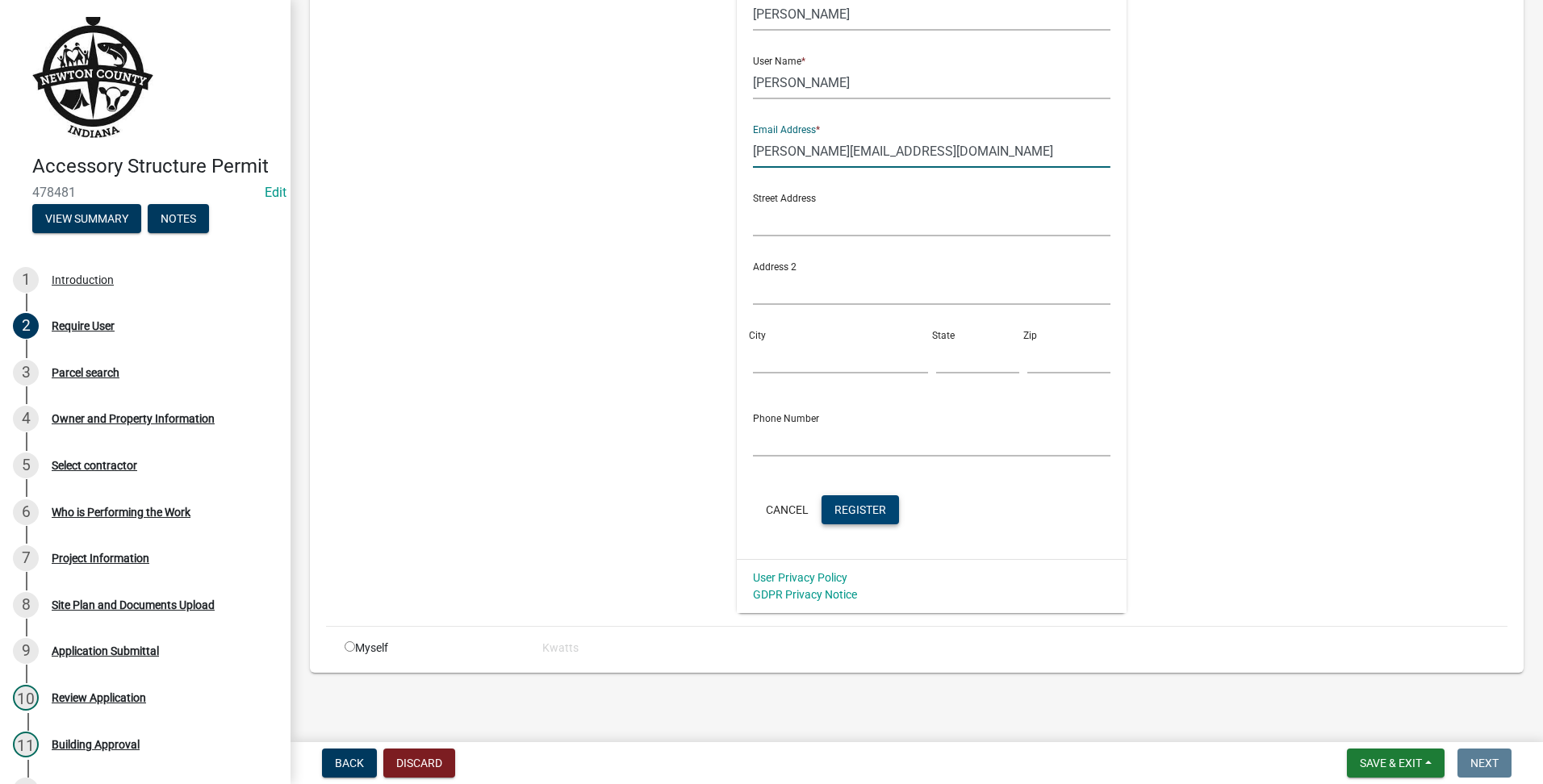
click at [872, 506] on span "Register" at bounding box center [861, 509] width 51 height 13
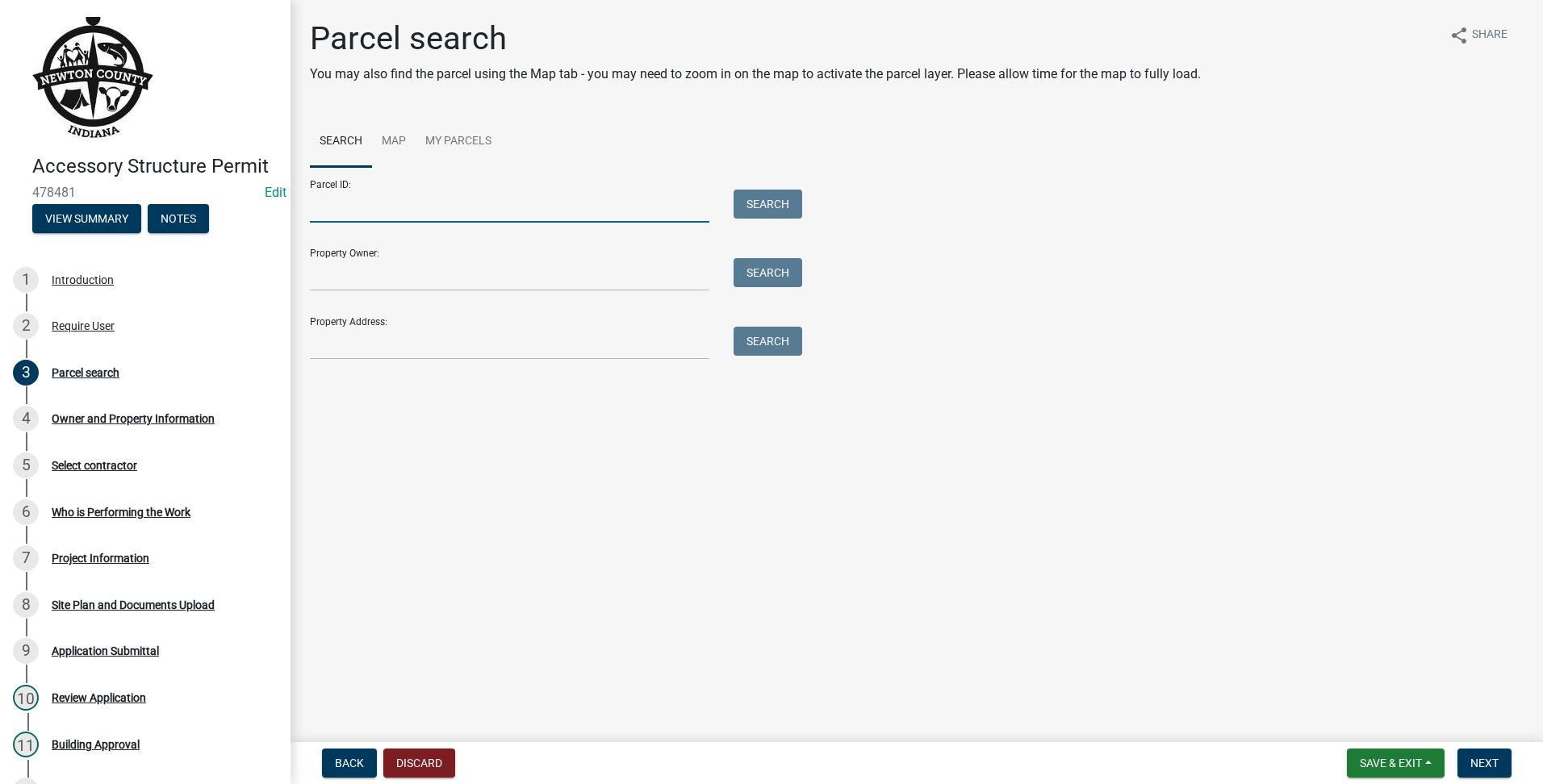
click at [376, 205] on input "Parcel ID:" at bounding box center [510, 206] width 399 height 33
click at [314, 329] on input "Property Address:" at bounding box center [510, 343] width 399 height 33
click at [798, 330] on button "Search" at bounding box center [768, 341] width 69 height 29
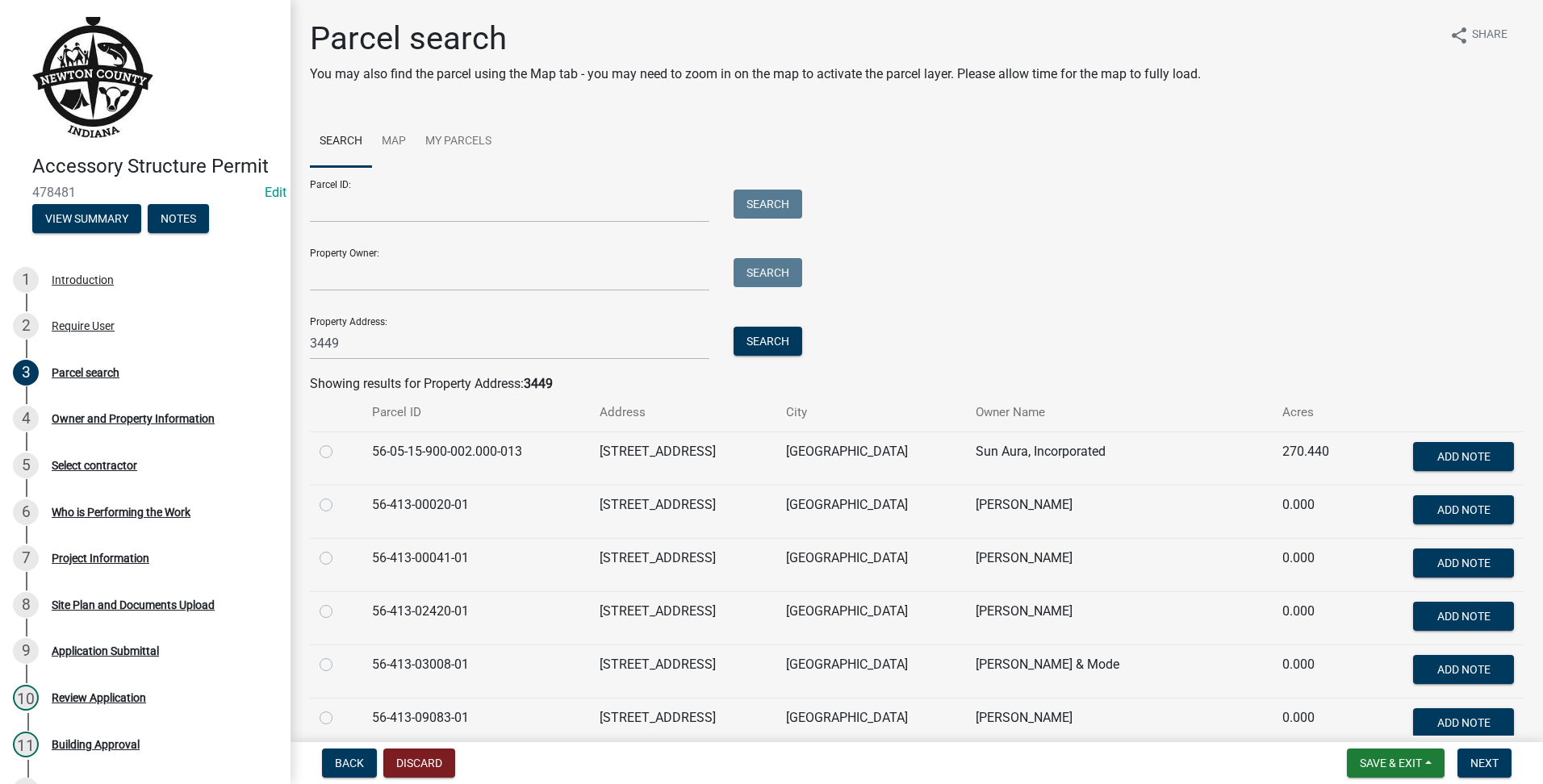
click at [339, 442] on label at bounding box center [339, 442] width 0 height 0
click at [339, 452] on input "radio" at bounding box center [344, 447] width 10 height 10
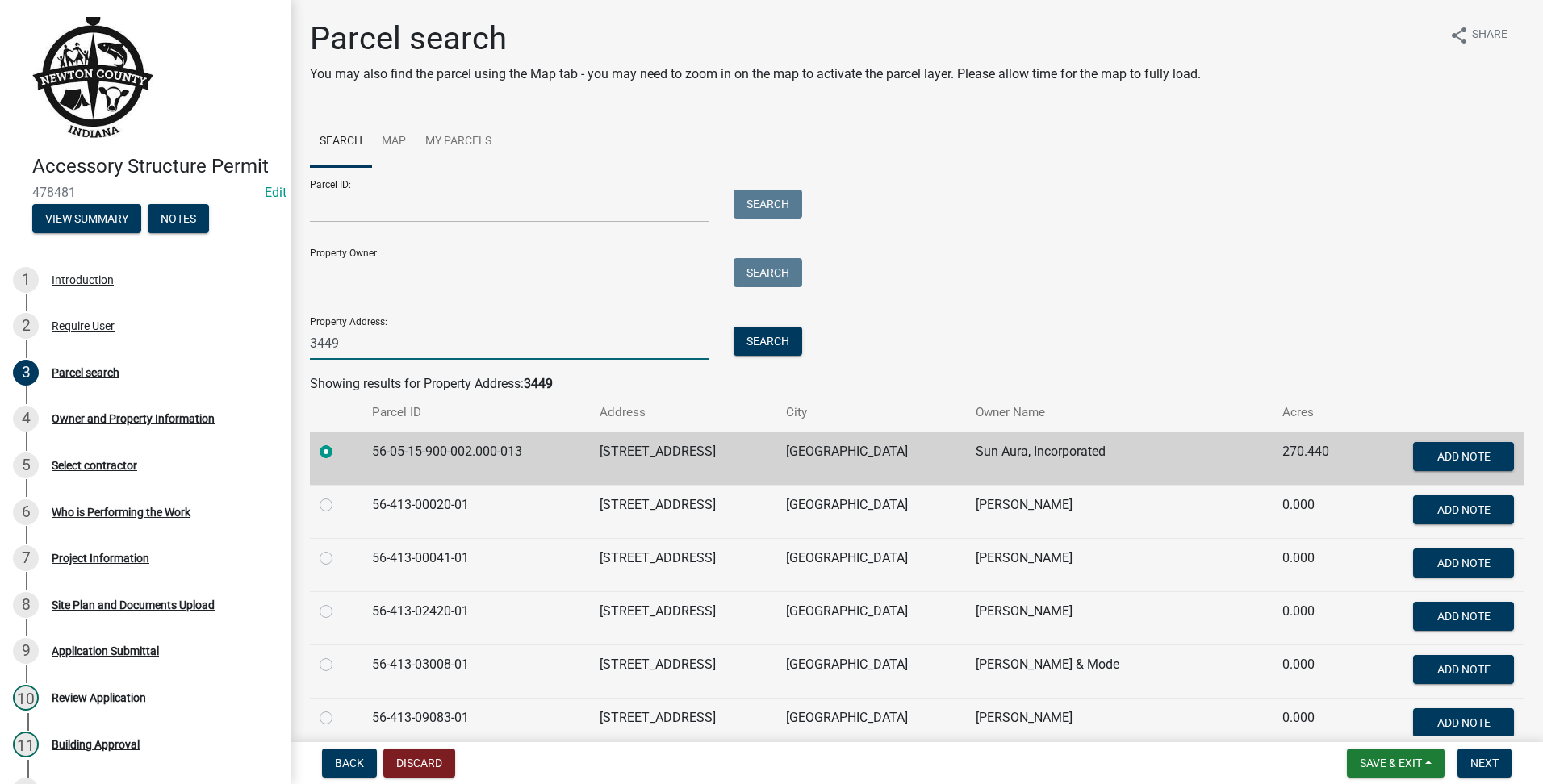
click at [405, 352] on input "3449" at bounding box center [510, 343] width 399 height 33
click at [339, 442] on label at bounding box center [339, 442] width 0 height 0
click at [339, 452] on input "radio" at bounding box center [344, 447] width 10 height 10
click at [339, 442] on label at bounding box center [339, 442] width 0 height 0
click at [339, 451] on input "radio" at bounding box center [344, 447] width 10 height 10
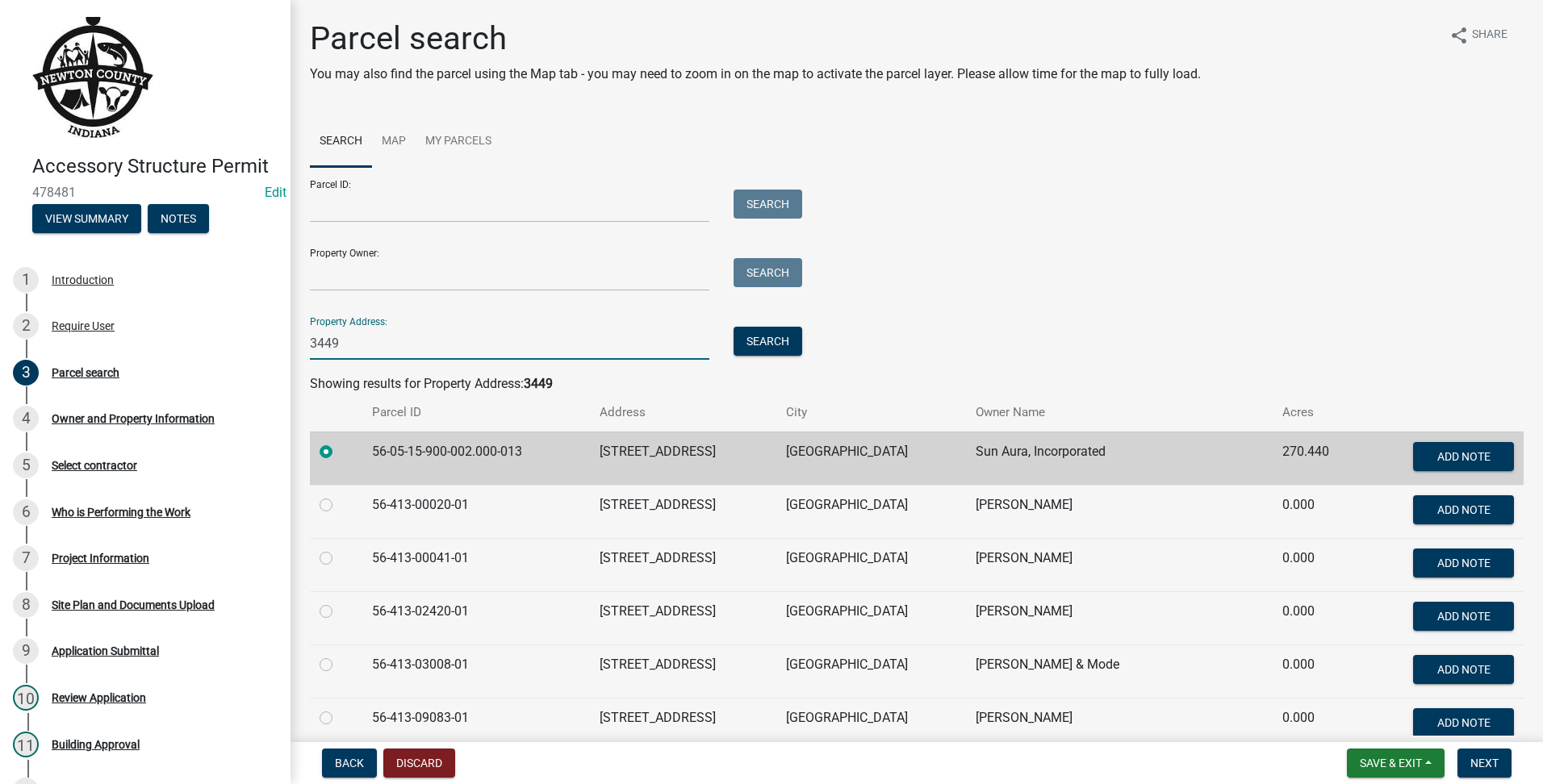
click at [418, 332] on input "3449" at bounding box center [510, 343] width 399 height 33
click at [753, 345] on button "Search" at bounding box center [768, 341] width 69 height 29
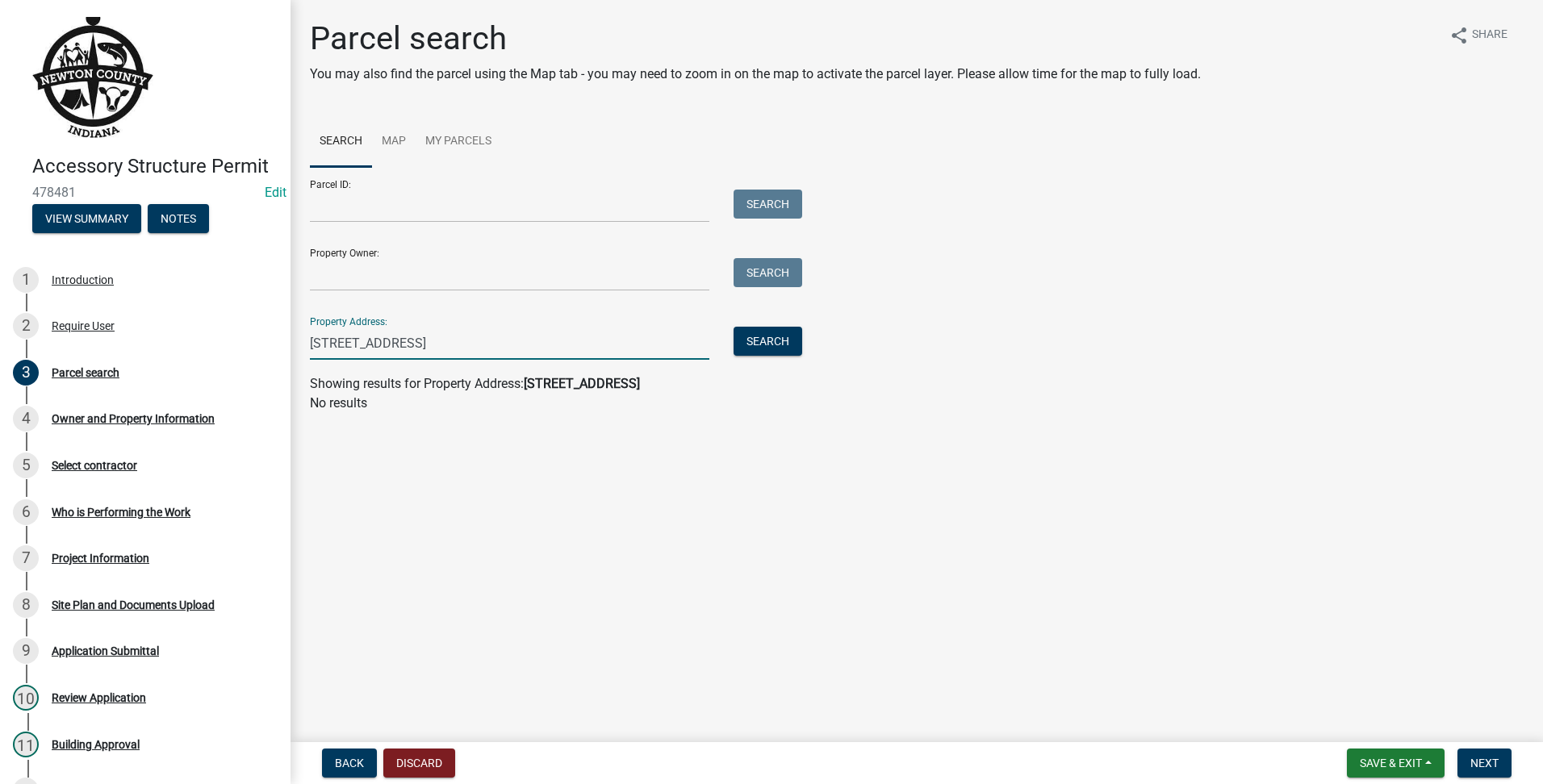
drag, startPoint x: 603, startPoint y: 338, endPoint x: 341, endPoint y: 356, distance: 262.6
click at [341, 356] on input "[STREET_ADDRESS]" at bounding box center [510, 343] width 399 height 33
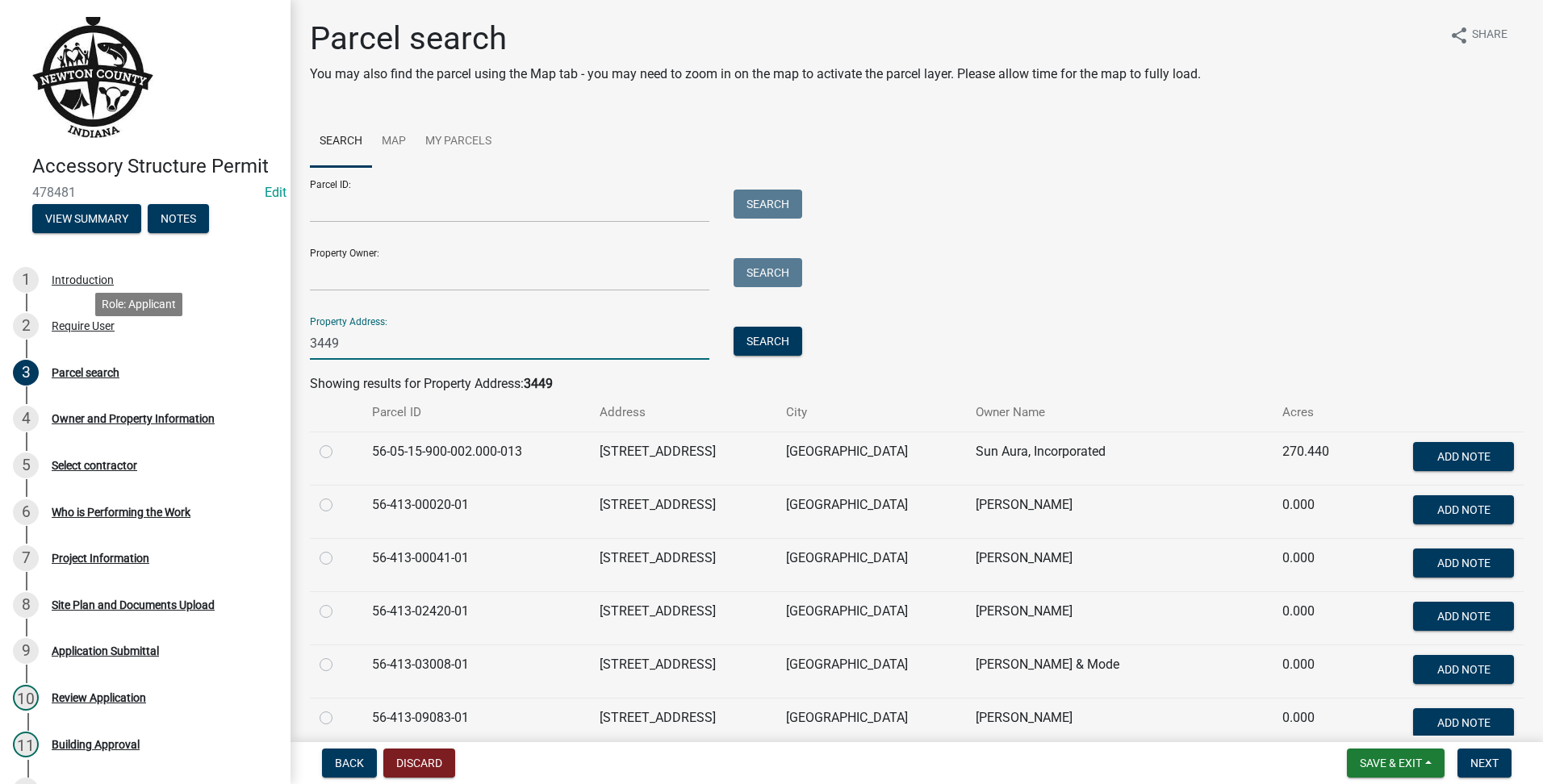
drag, startPoint x: 475, startPoint y: 337, endPoint x: -3, endPoint y: 325, distance: 478.2
click at [0, 325] on html "Internet Explorer does NOT work with GeoPermits. Get a new browser for more sec…" at bounding box center [772, 392] width 1543 height 784
click at [317, 455] on td at bounding box center [336, 458] width 52 height 53
click at [339, 442] on label at bounding box center [339, 442] width 0 height 0
click at [339, 452] on input "radio" at bounding box center [344, 447] width 10 height 10
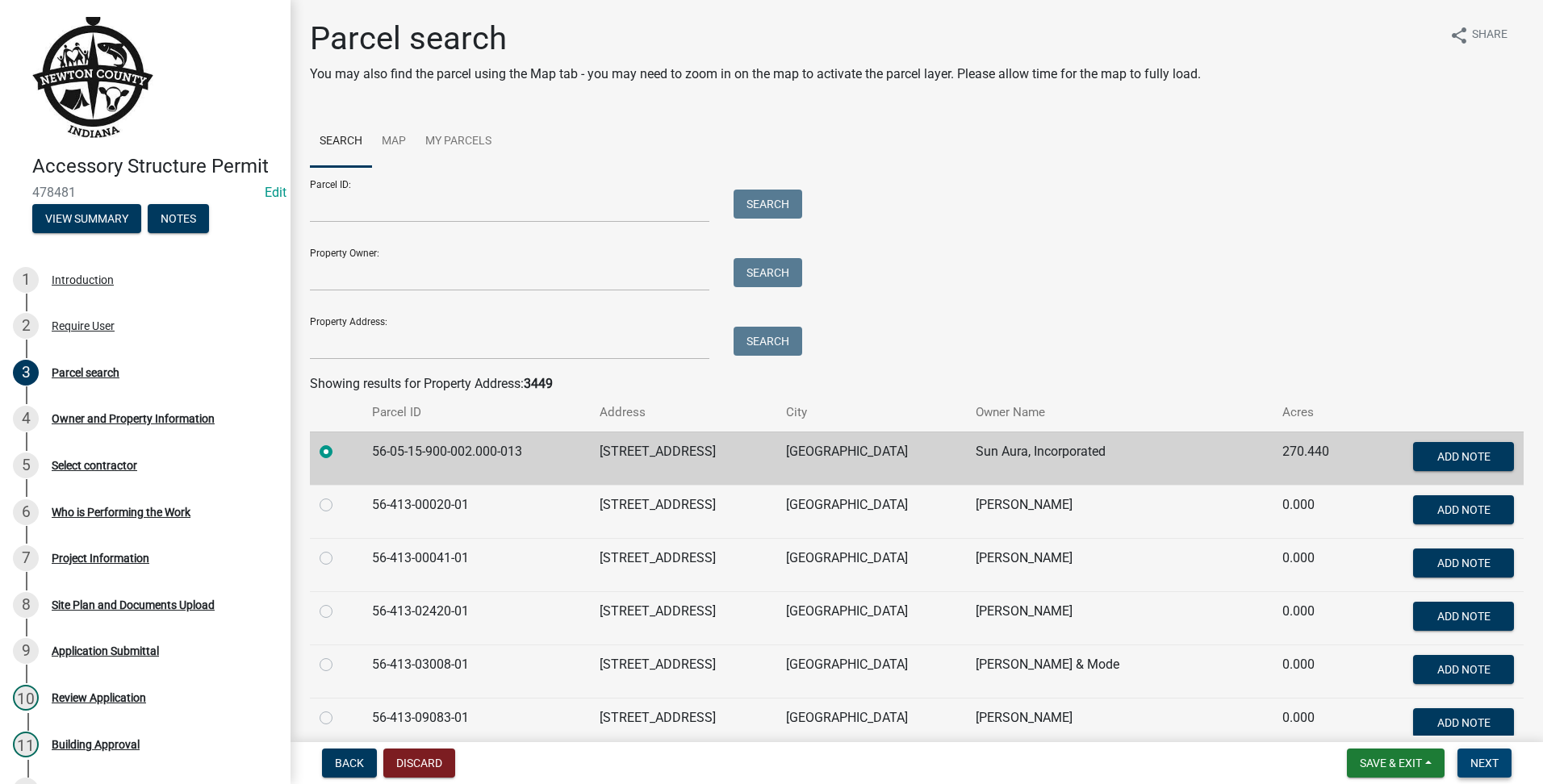
click at [1478, 763] on span "Next" at bounding box center [1484, 763] width 28 height 13
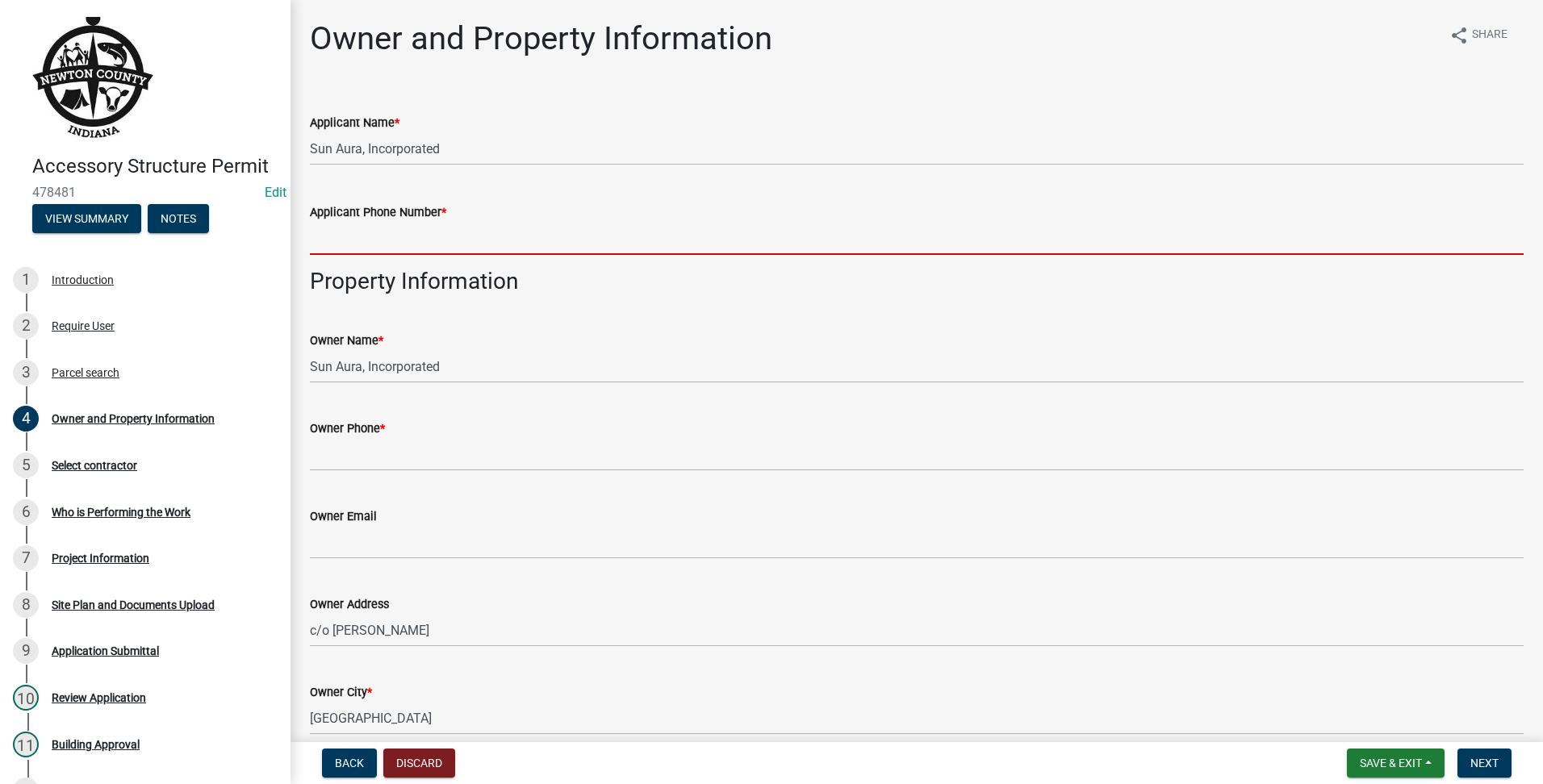
click at [426, 229] on input "Applicant Phone Number *" at bounding box center [917, 238] width 1214 height 33
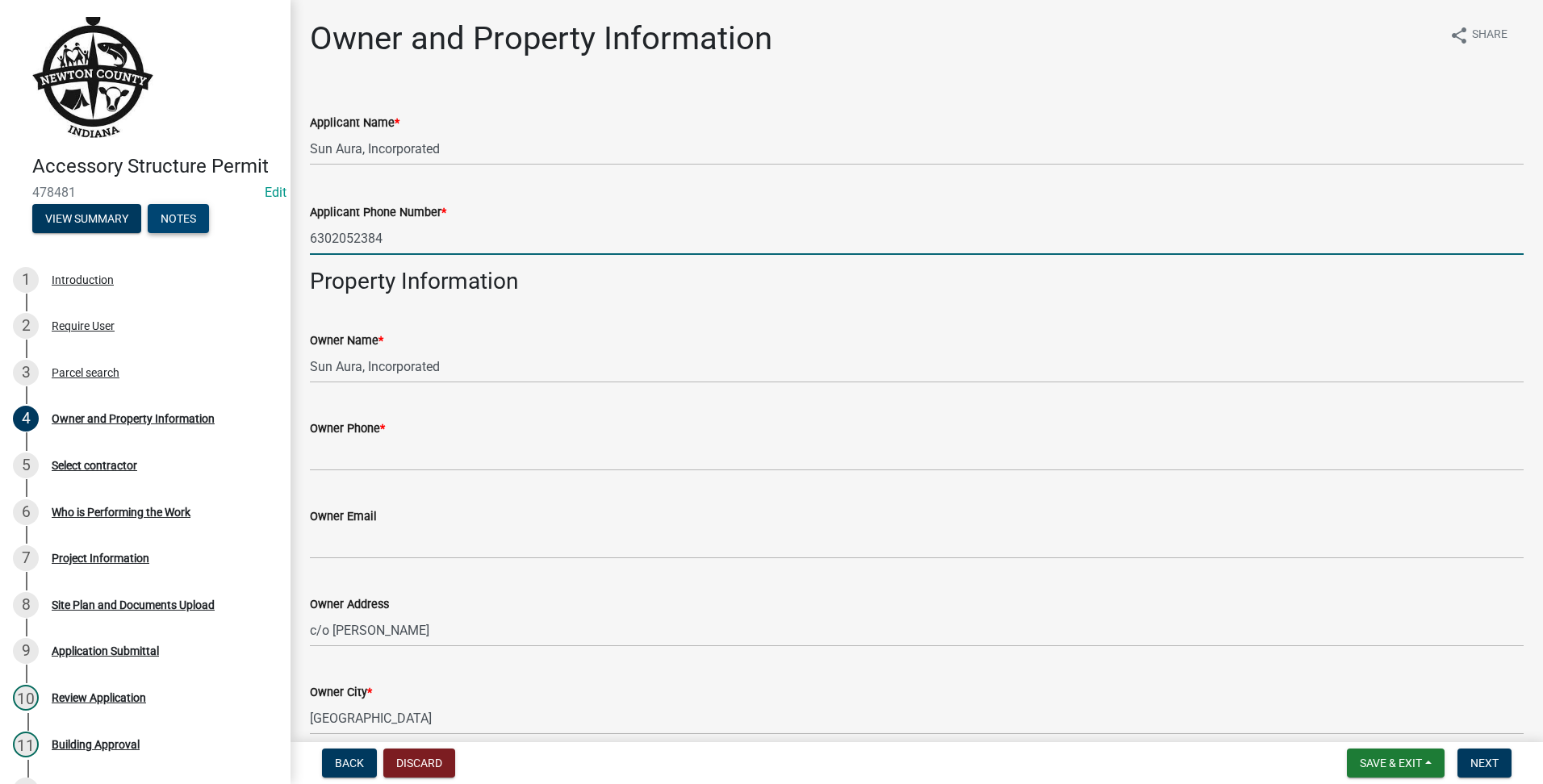
drag, startPoint x: 464, startPoint y: 240, endPoint x: 149, endPoint y: 240, distance: 315.0
click at [0, 224] on html "Internet Explorer does NOT work with GeoPermits. Get a new browser for more sec…" at bounding box center [772, 392] width 1543 height 784
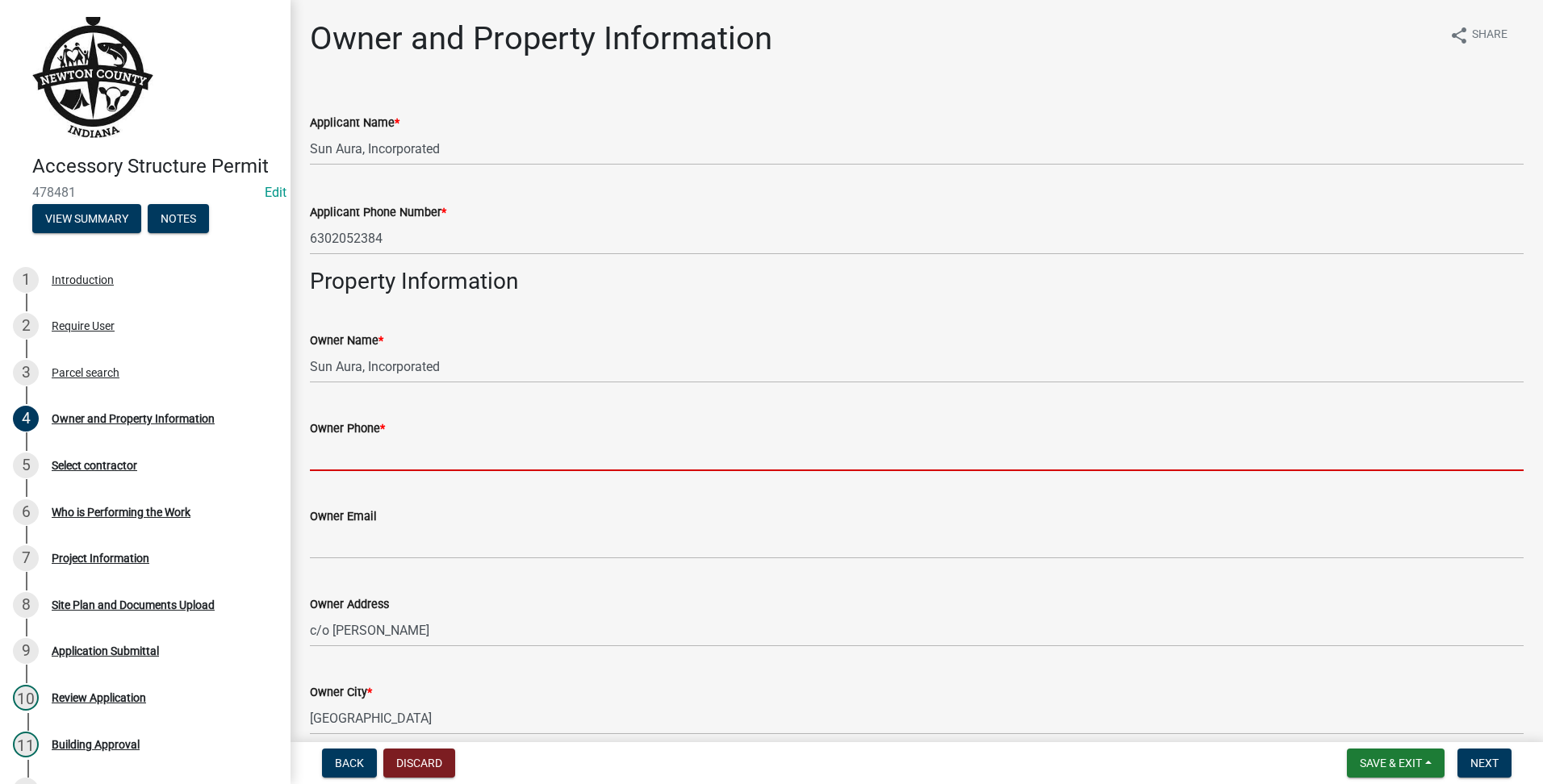
paste input "6302052384"
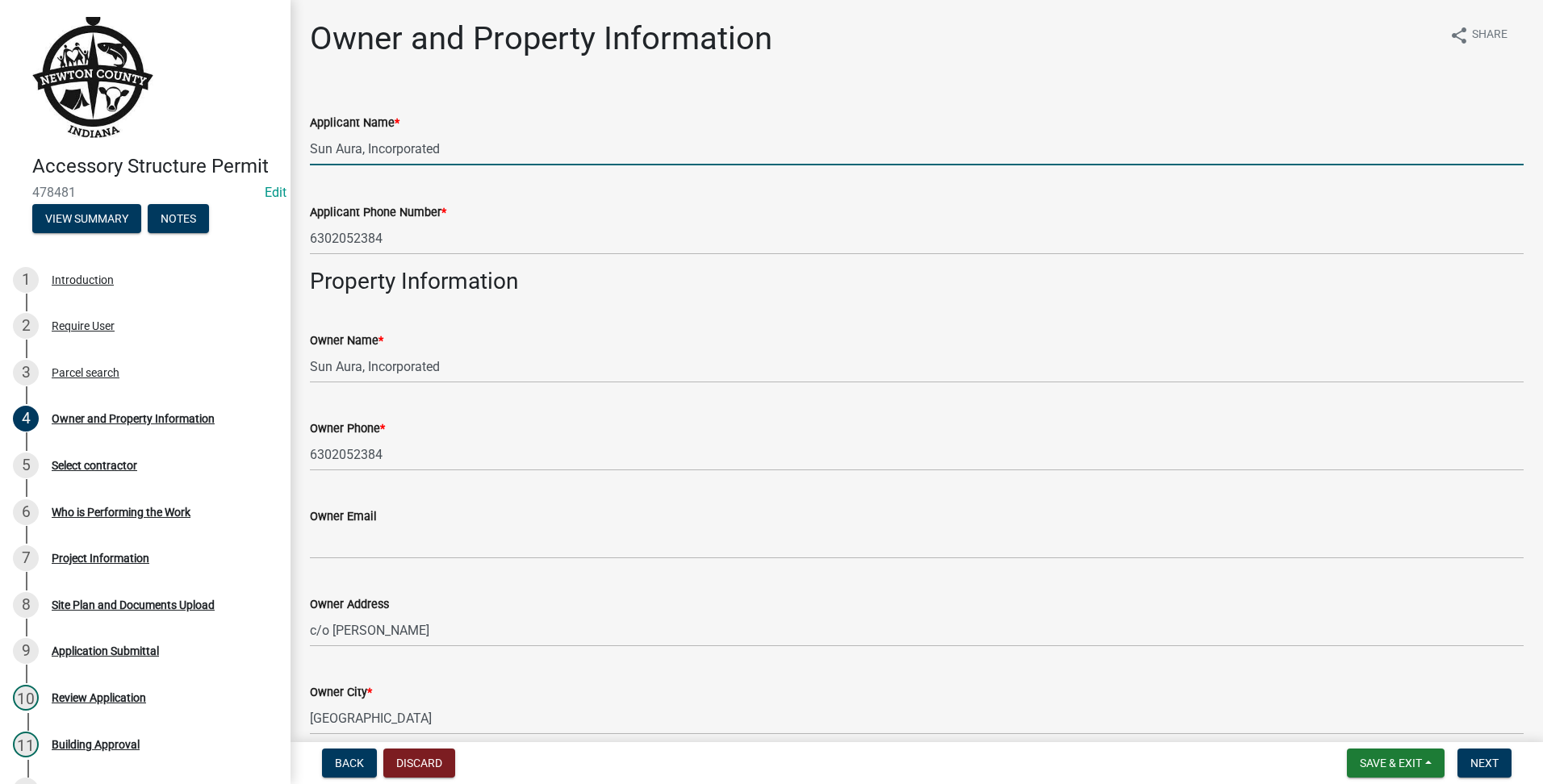
click at [492, 146] on input "Sun Aura, Incorporated" at bounding box center [917, 148] width 1214 height 33
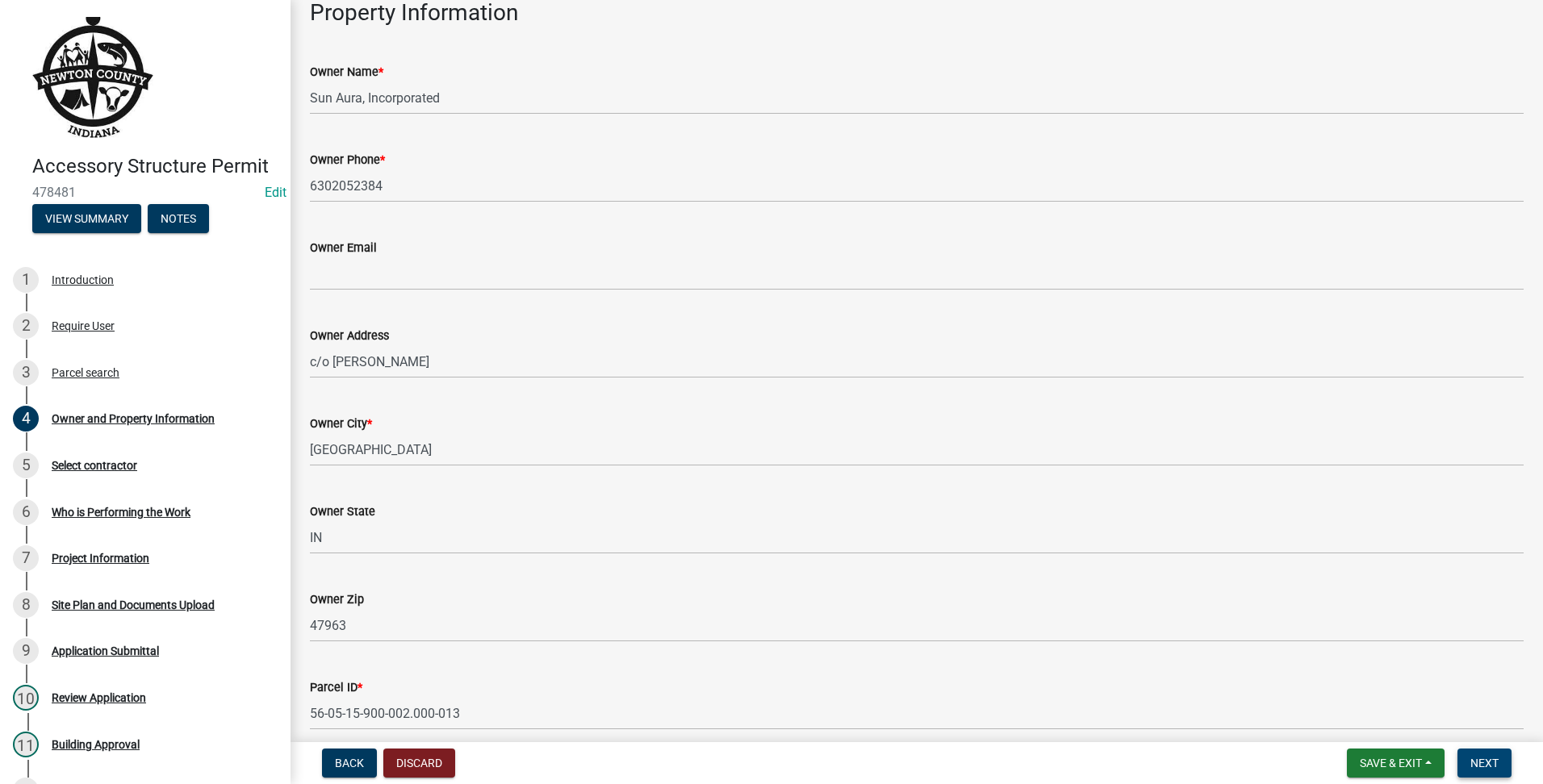
click at [1480, 767] on span "Next" at bounding box center [1484, 763] width 28 height 13
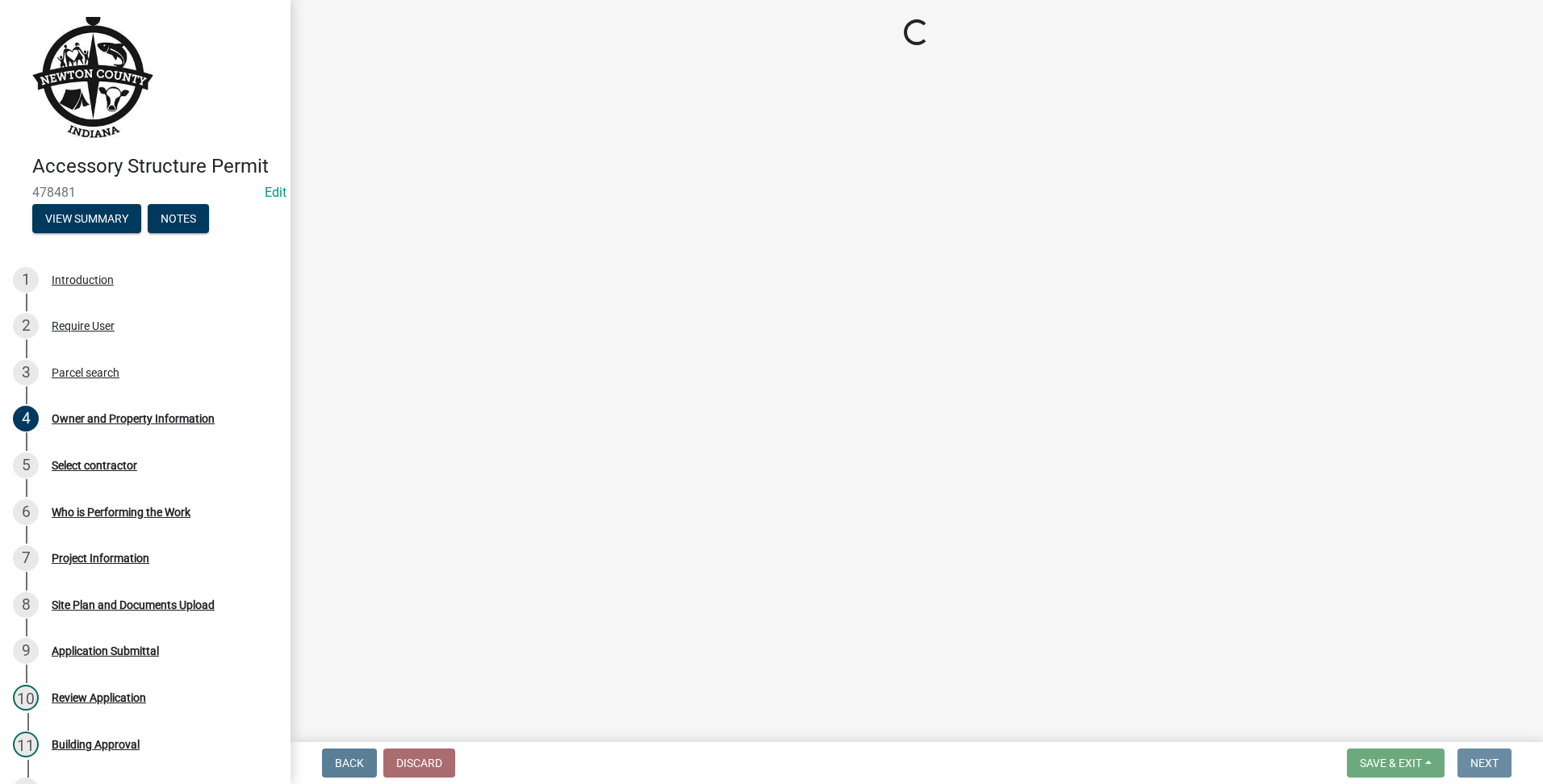
scroll to position [0, 0]
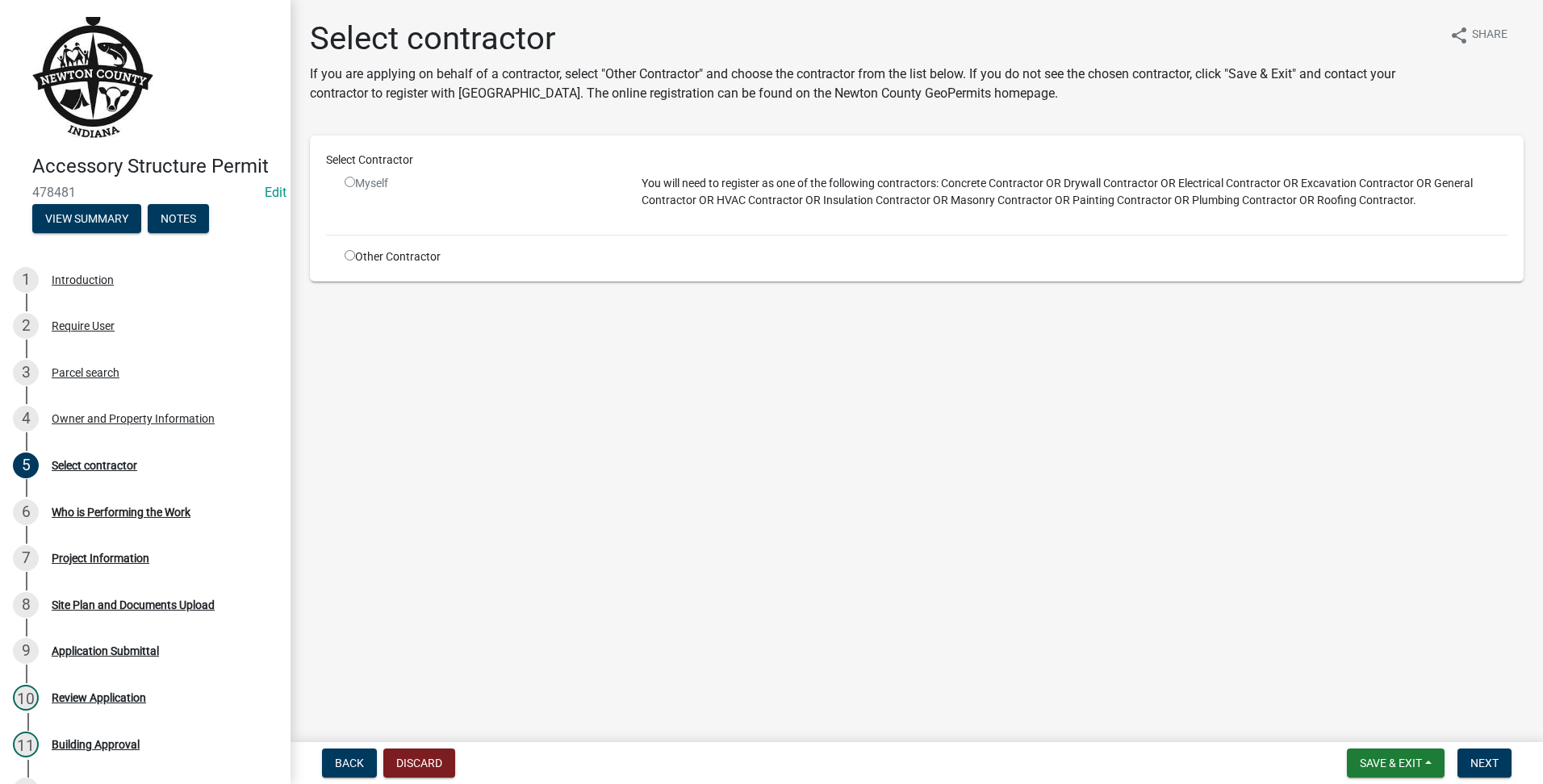
click at [347, 248] on div "Other Contractor" at bounding box center [481, 257] width 297 height 17
click at [351, 251] on input "radio" at bounding box center [350, 255] width 10 height 10
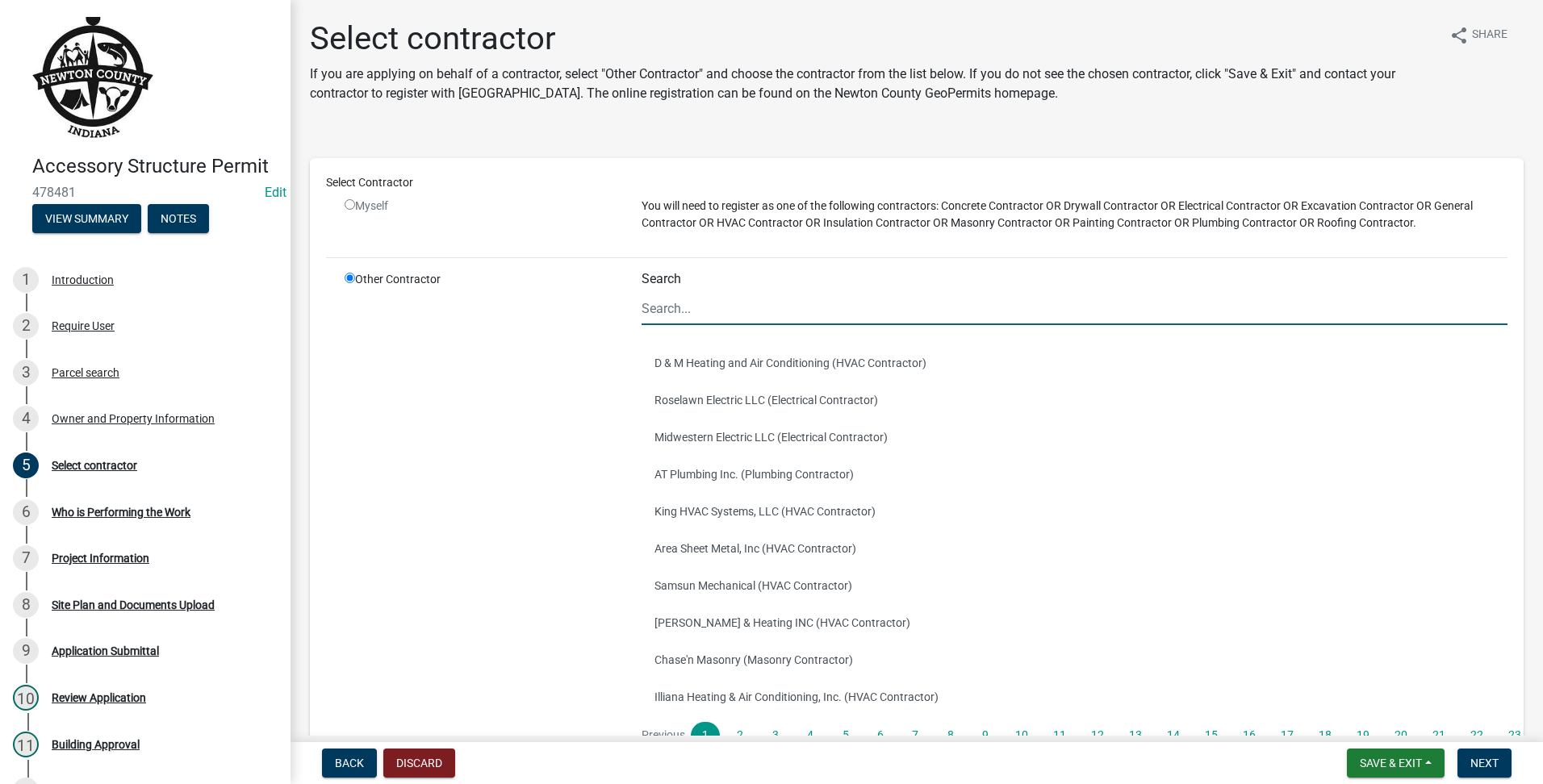
click at [837, 303] on input "Search" at bounding box center [1075, 308] width 866 height 33
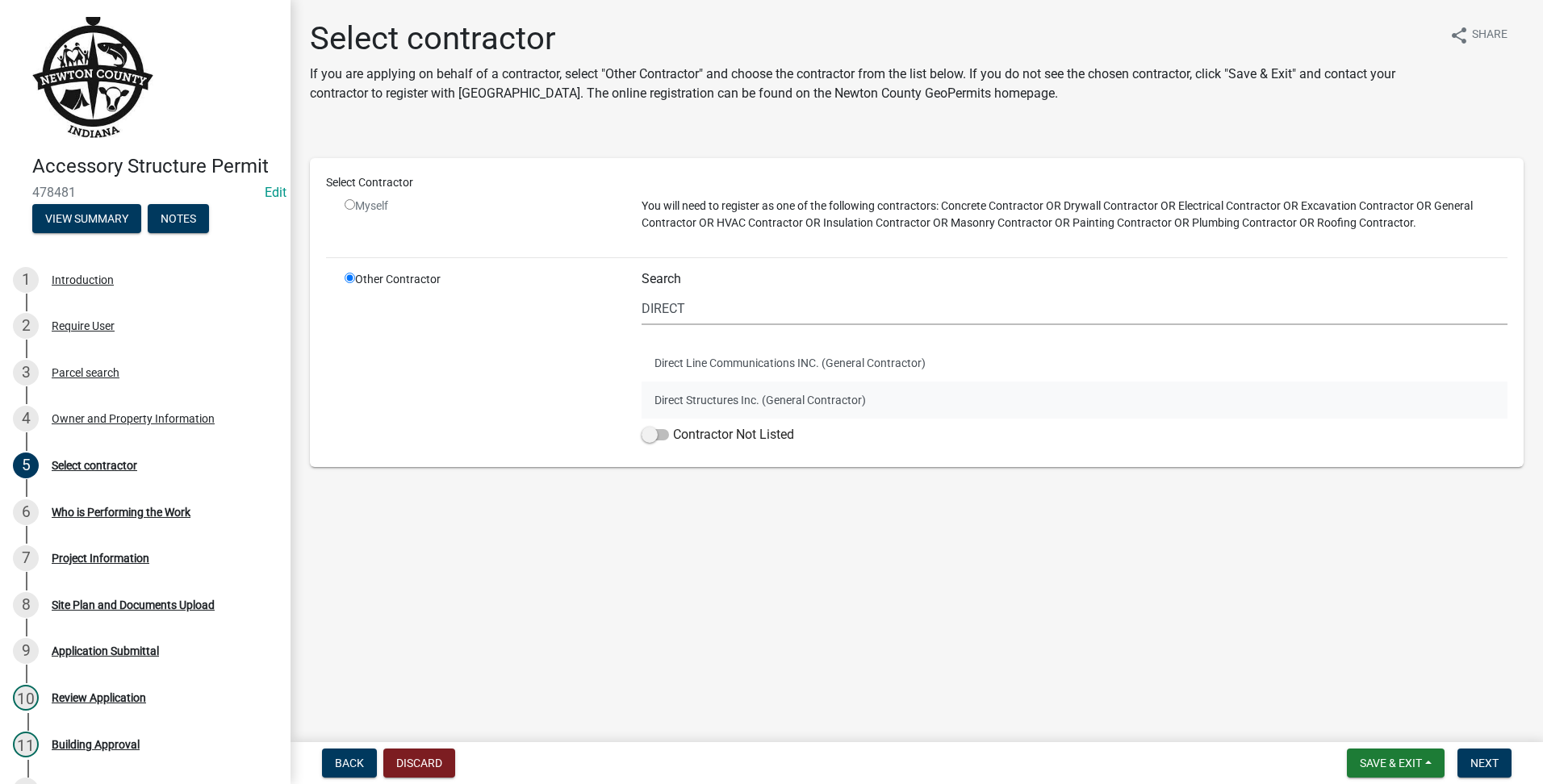
click at [852, 388] on button "Direct Structures Inc. (General Contractor)" at bounding box center [1075, 399] width 866 height 37
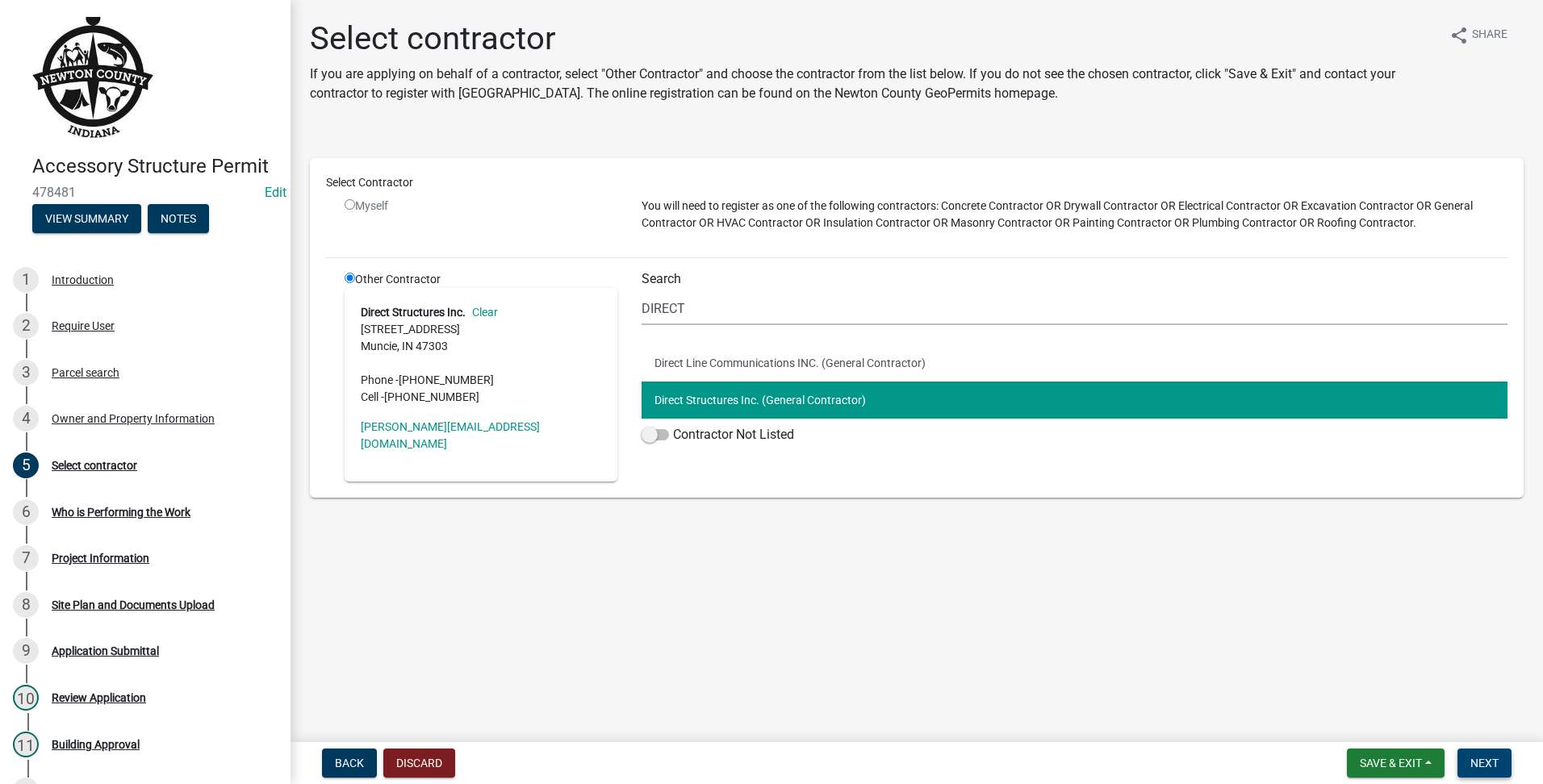
click at [1484, 762] on span "Next" at bounding box center [1484, 763] width 28 height 13
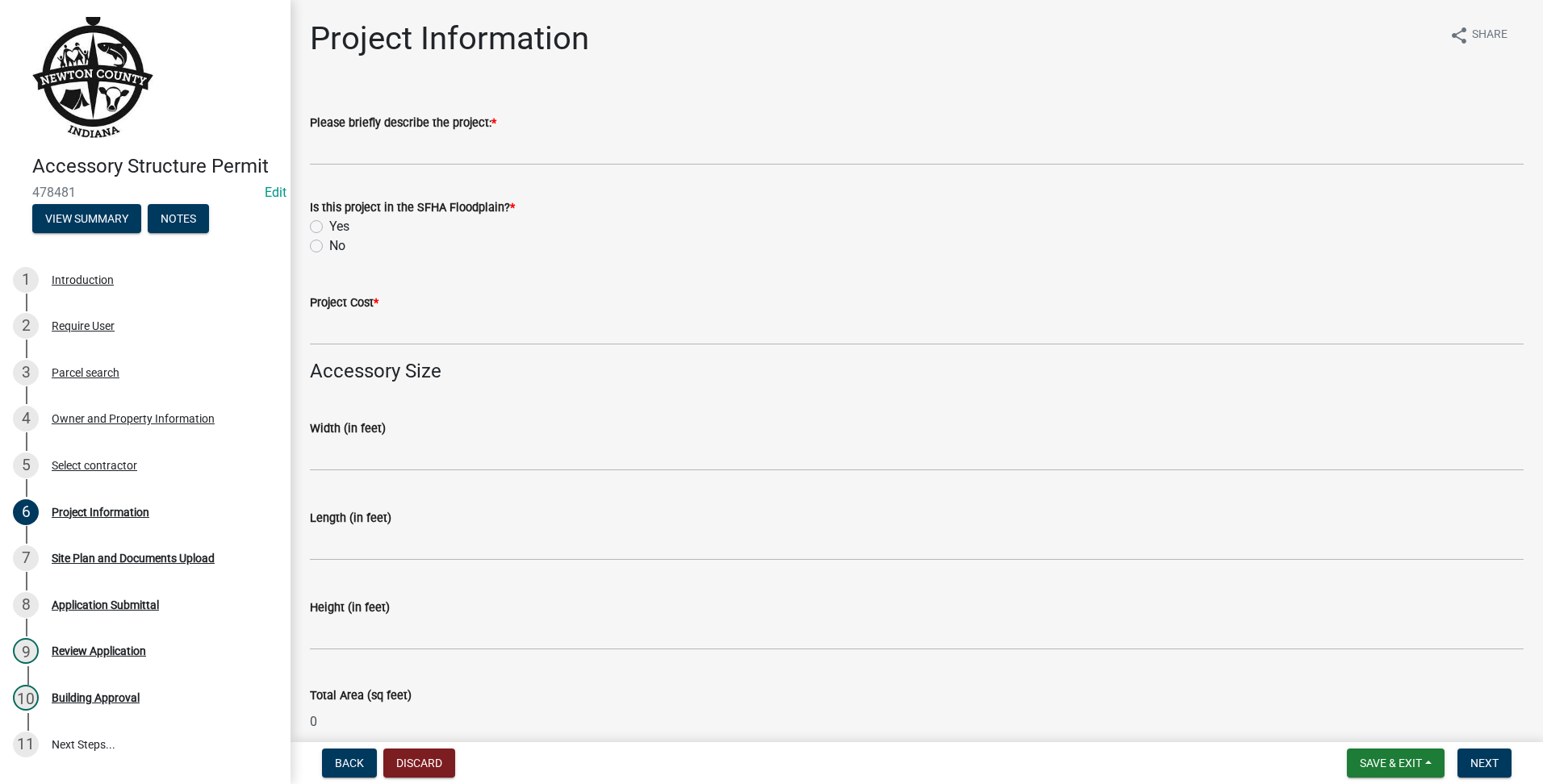
click at [607, 131] on div "Please briefly describe the project: *" at bounding box center [917, 123] width 1214 height 20
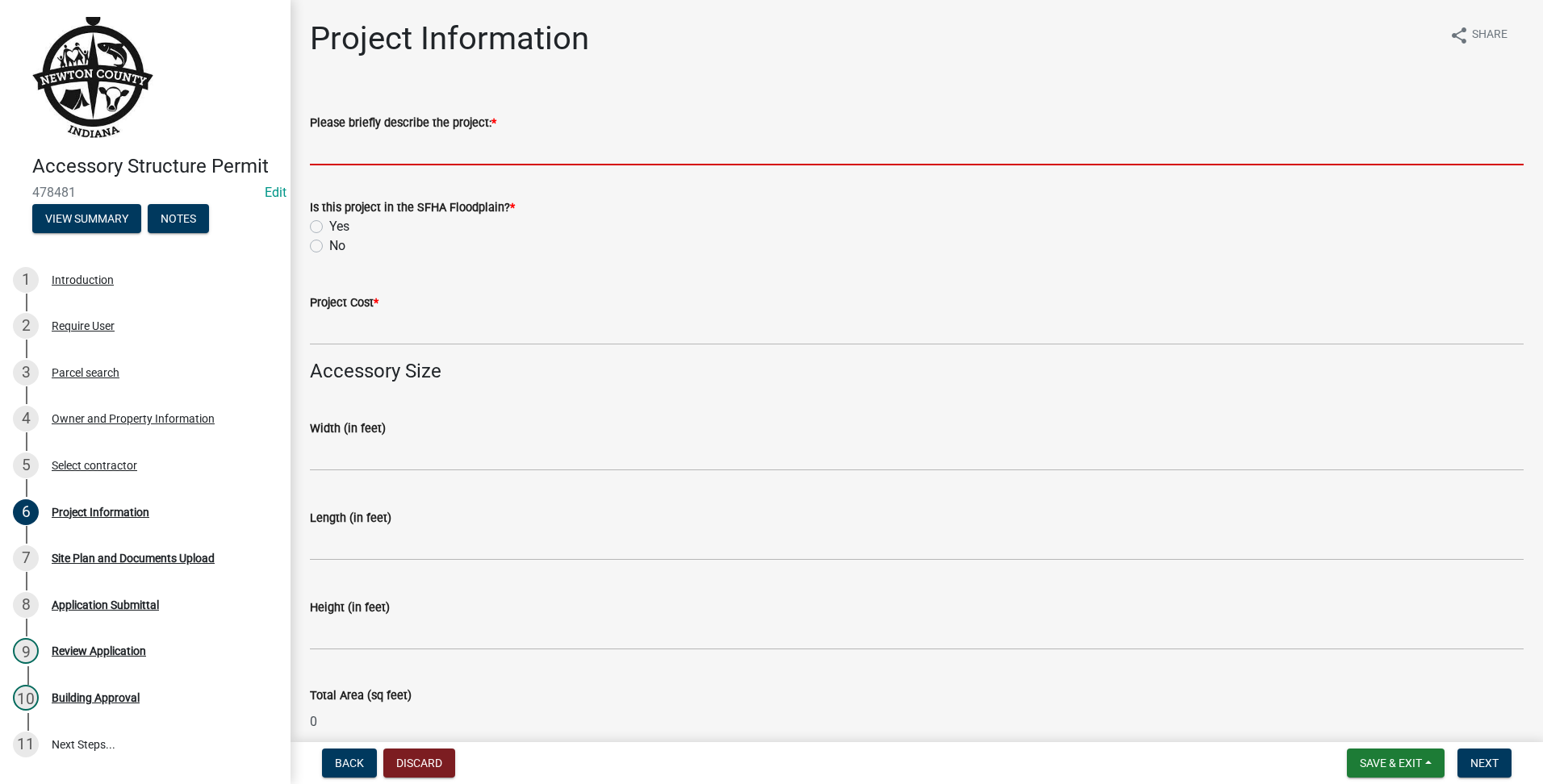
click at [609, 136] on input "Please briefly describe the project: *" at bounding box center [917, 148] width 1214 height 33
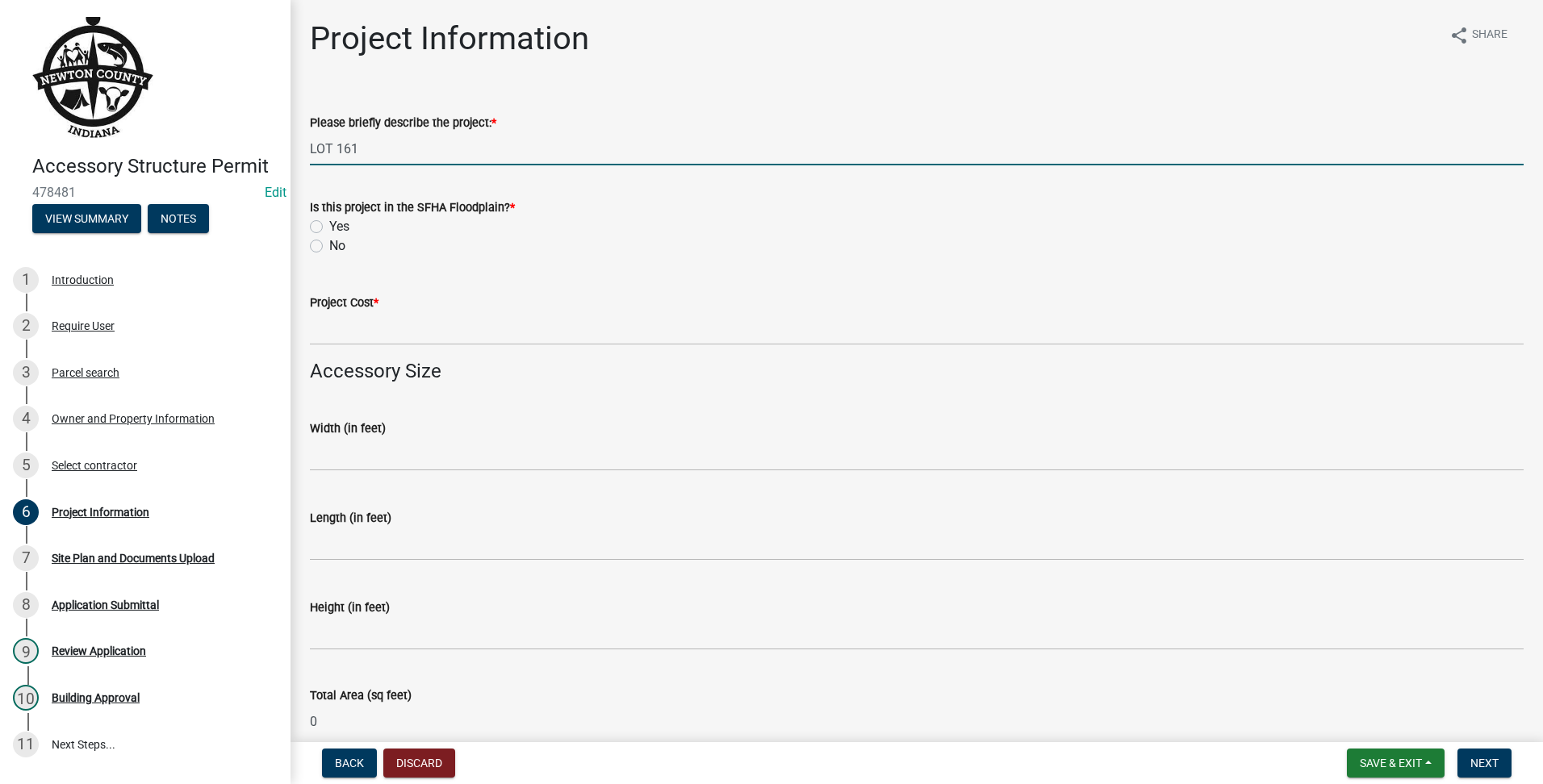
click at [329, 245] on label "No" at bounding box center [337, 246] width 16 height 20
click at [329, 245] on input "No" at bounding box center [334, 242] width 10 height 10
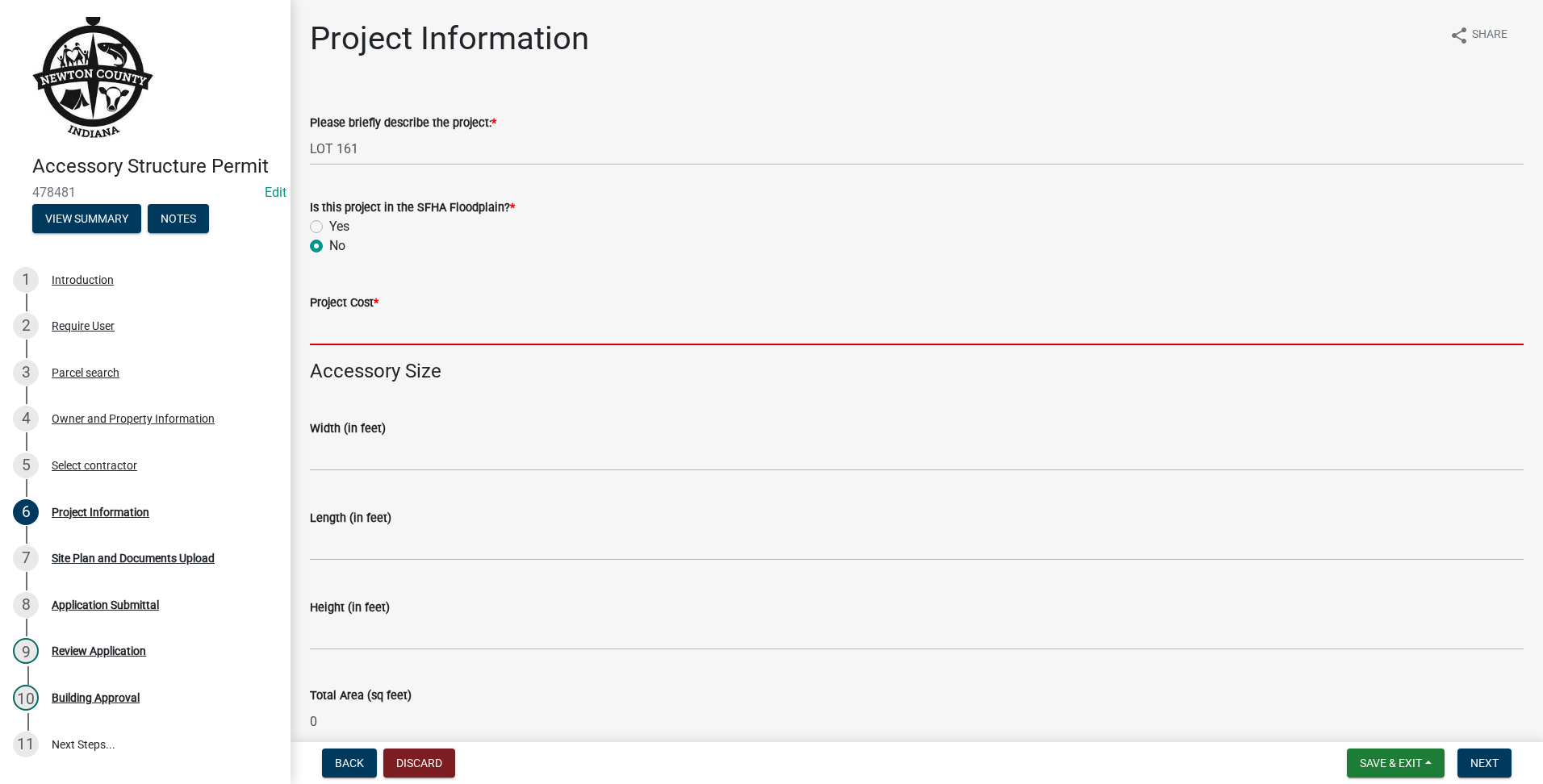
click at [345, 338] on input "text" at bounding box center [917, 328] width 1214 height 33
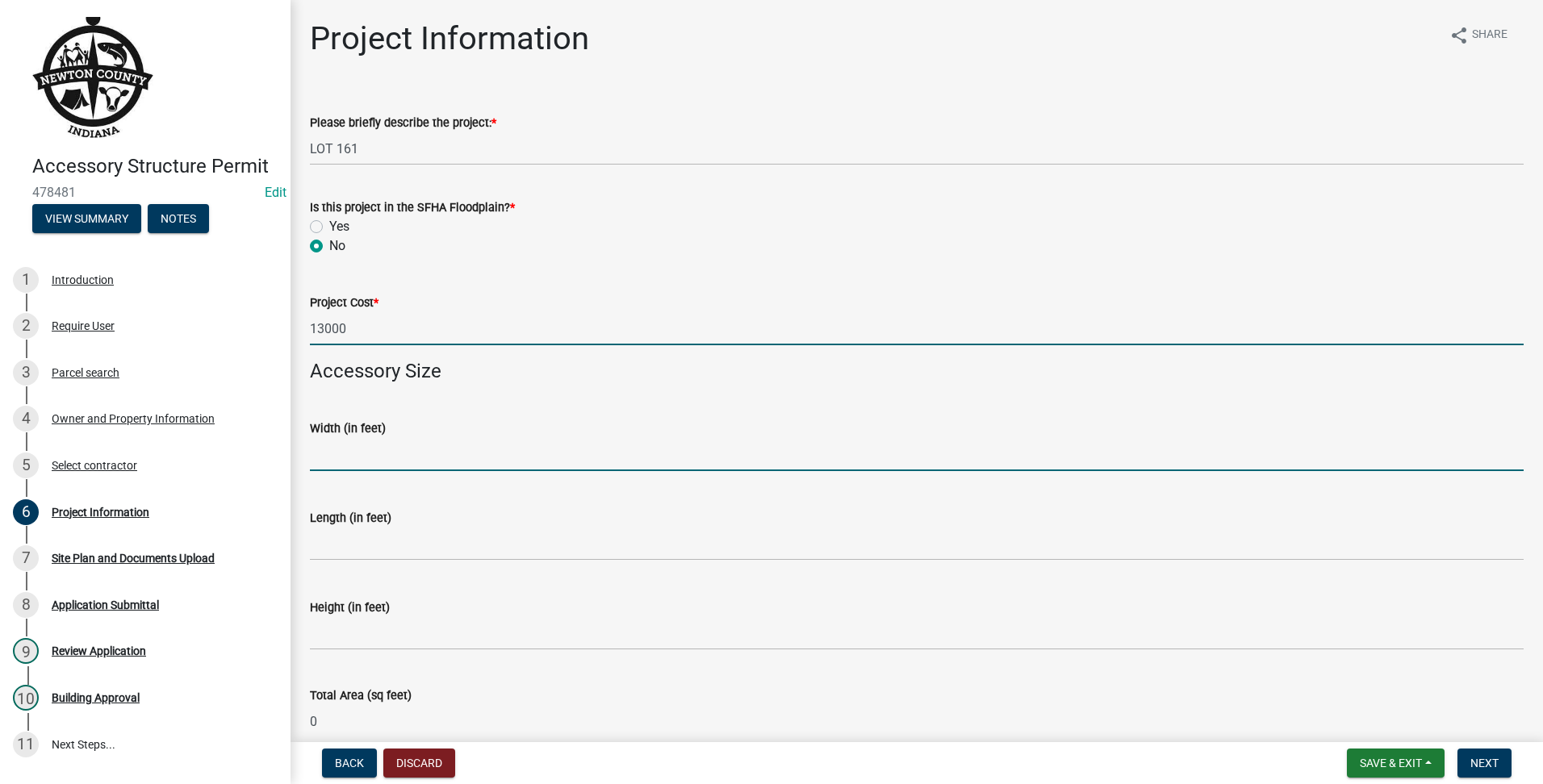
click at [321, 460] on input "text" at bounding box center [917, 454] width 1214 height 33
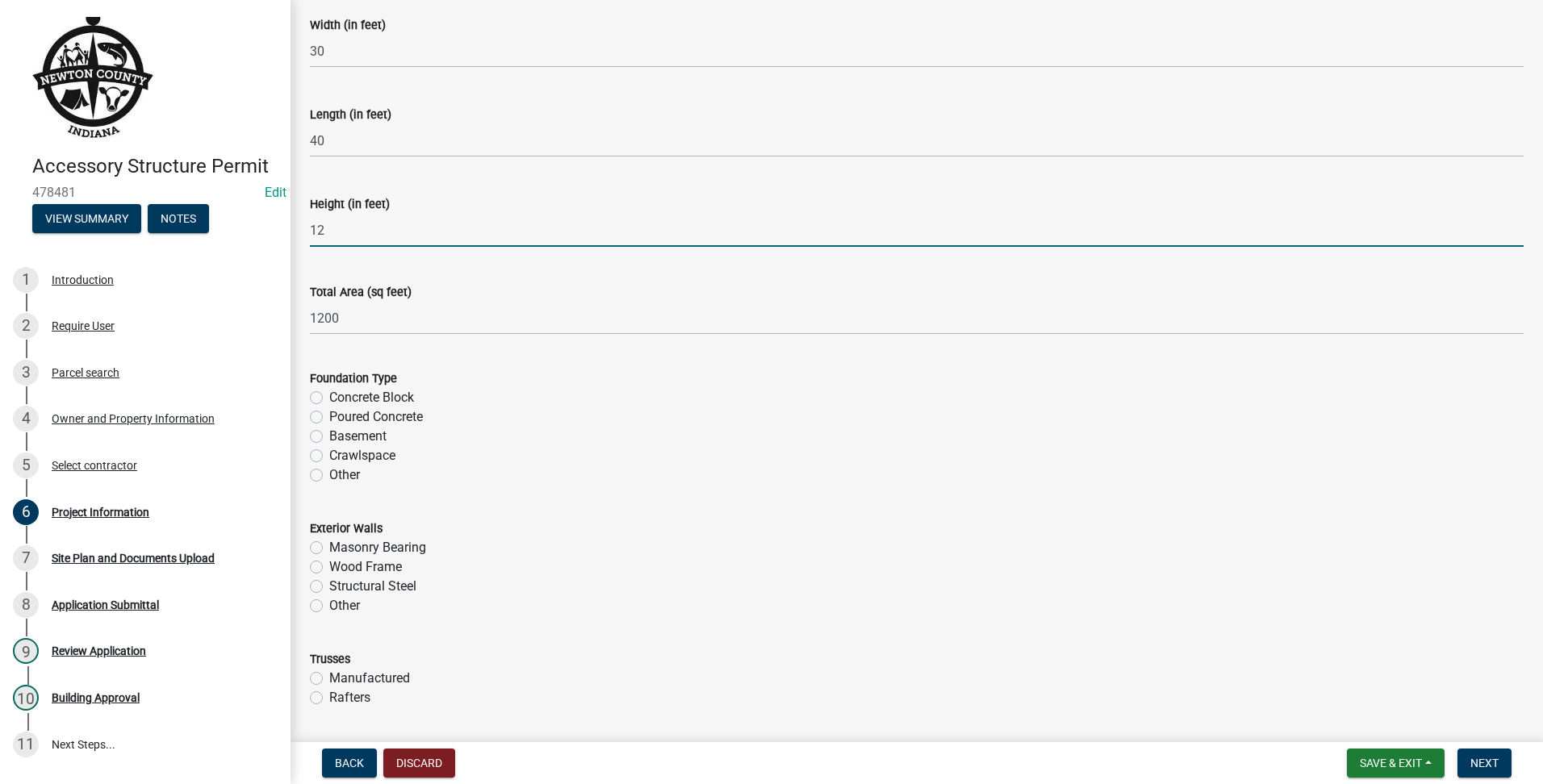
scroll to position [538, 0]
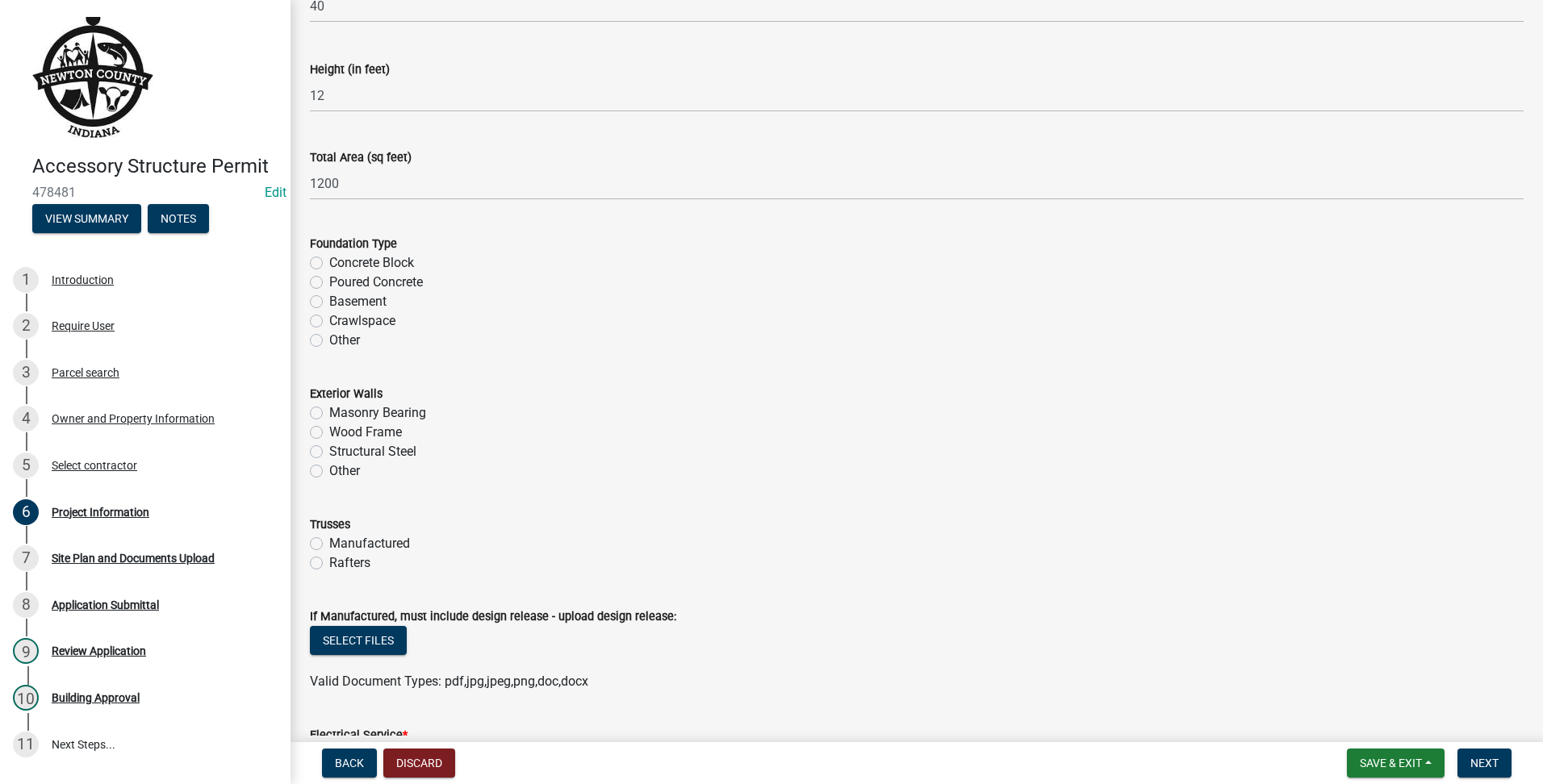
click at [309, 338] on div "Foundation Type Concrete Block Poured Concrete Basement Crawlspace Other" at bounding box center [916, 282] width 1238 height 135
click at [329, 341] on label "Other" at bounding box center [345, 340] width 31 height 20
click at [329, 341] on input "Other" at bounding box center [334, 336] width 10 height 10
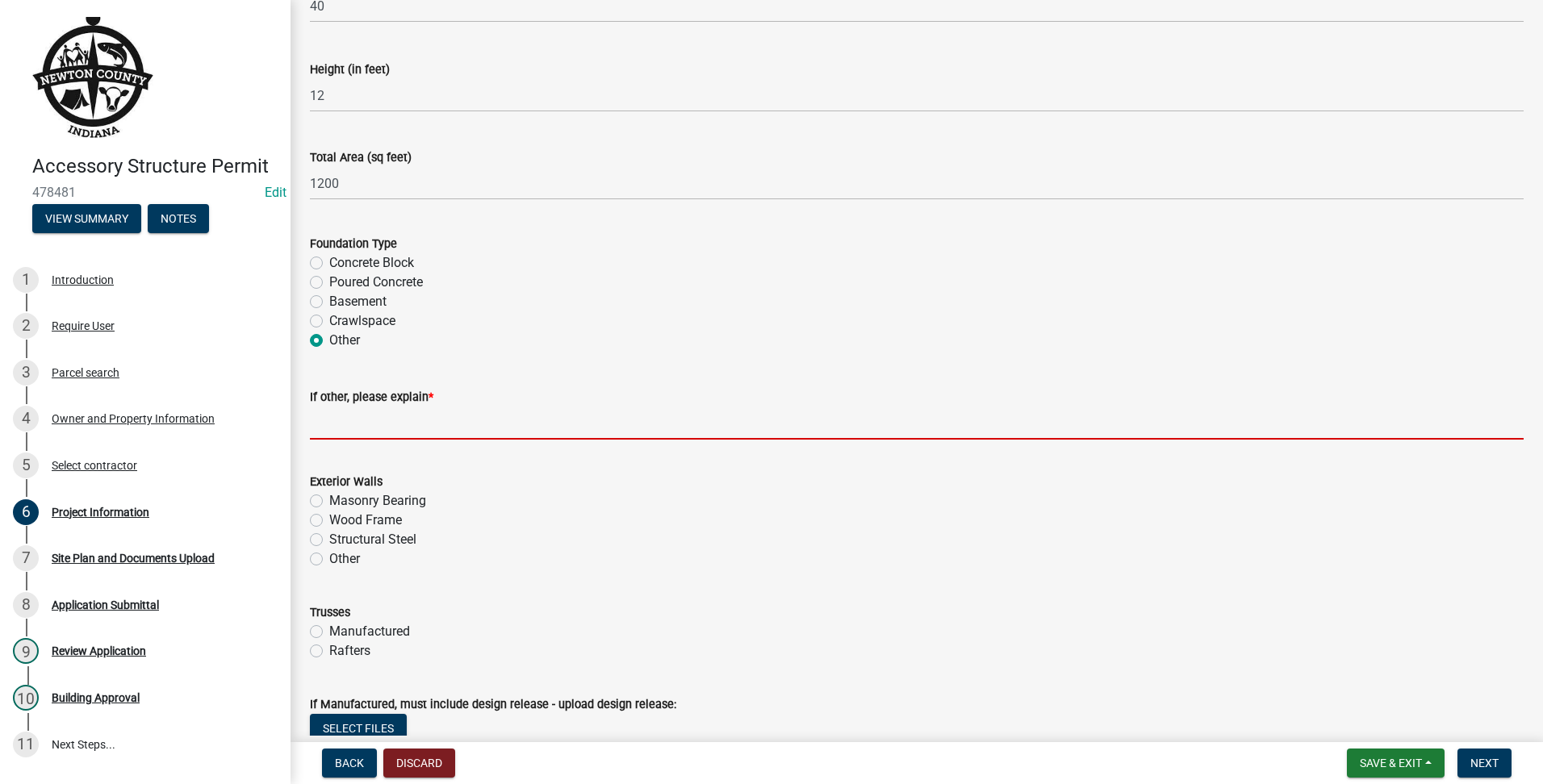
click at [382, 431] on input "If other, please explain *" at bounding box center [917, 423] width 1214 height 33
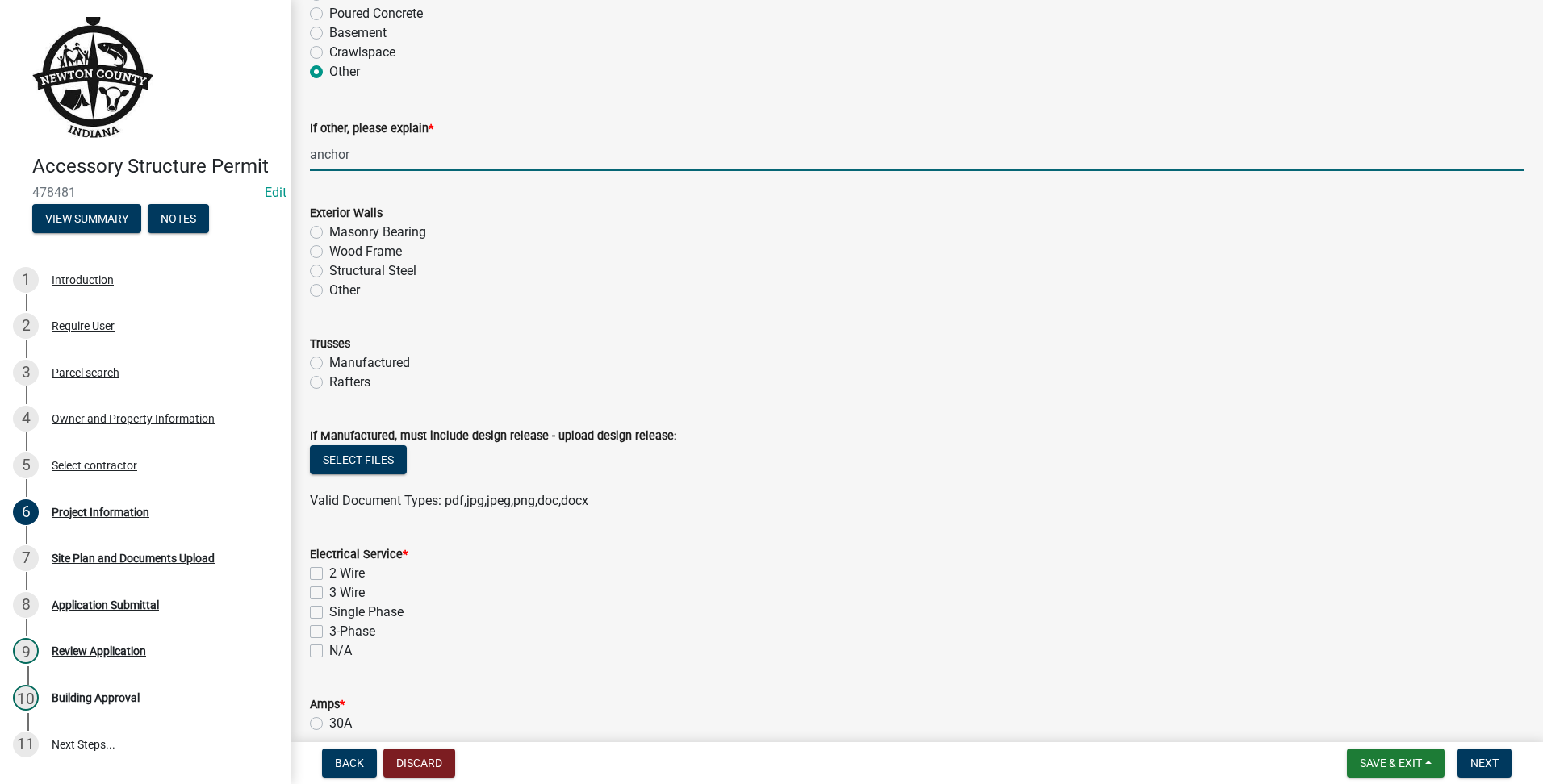
scroll to position [942, 0]
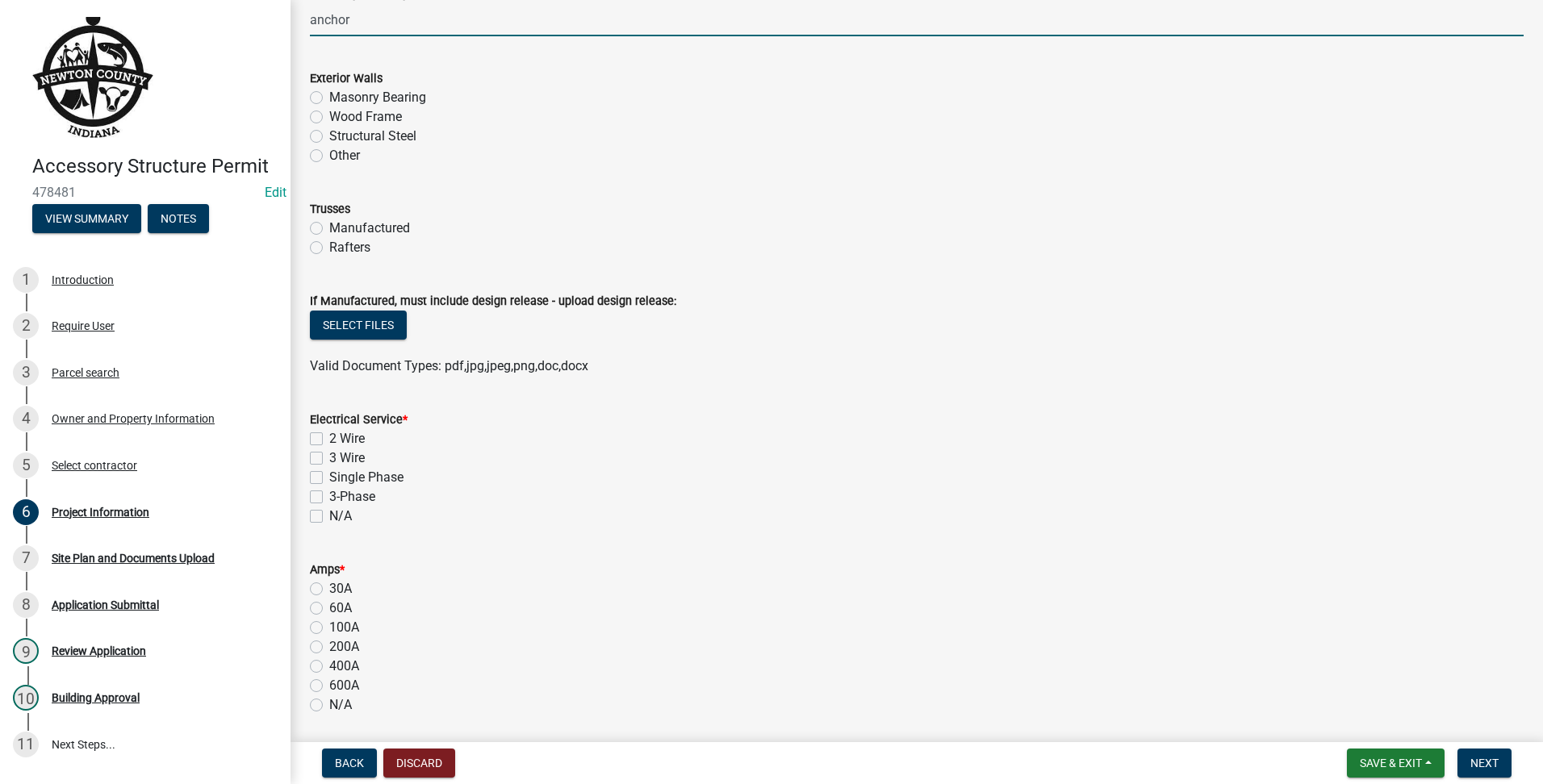
click at [329, 502] on label "3-Phase" at bounding box center [352, 497] width 46 height 20
click at [329, 498] on input "3-Phase" at bounding box center [334, 493] width 10 height 10
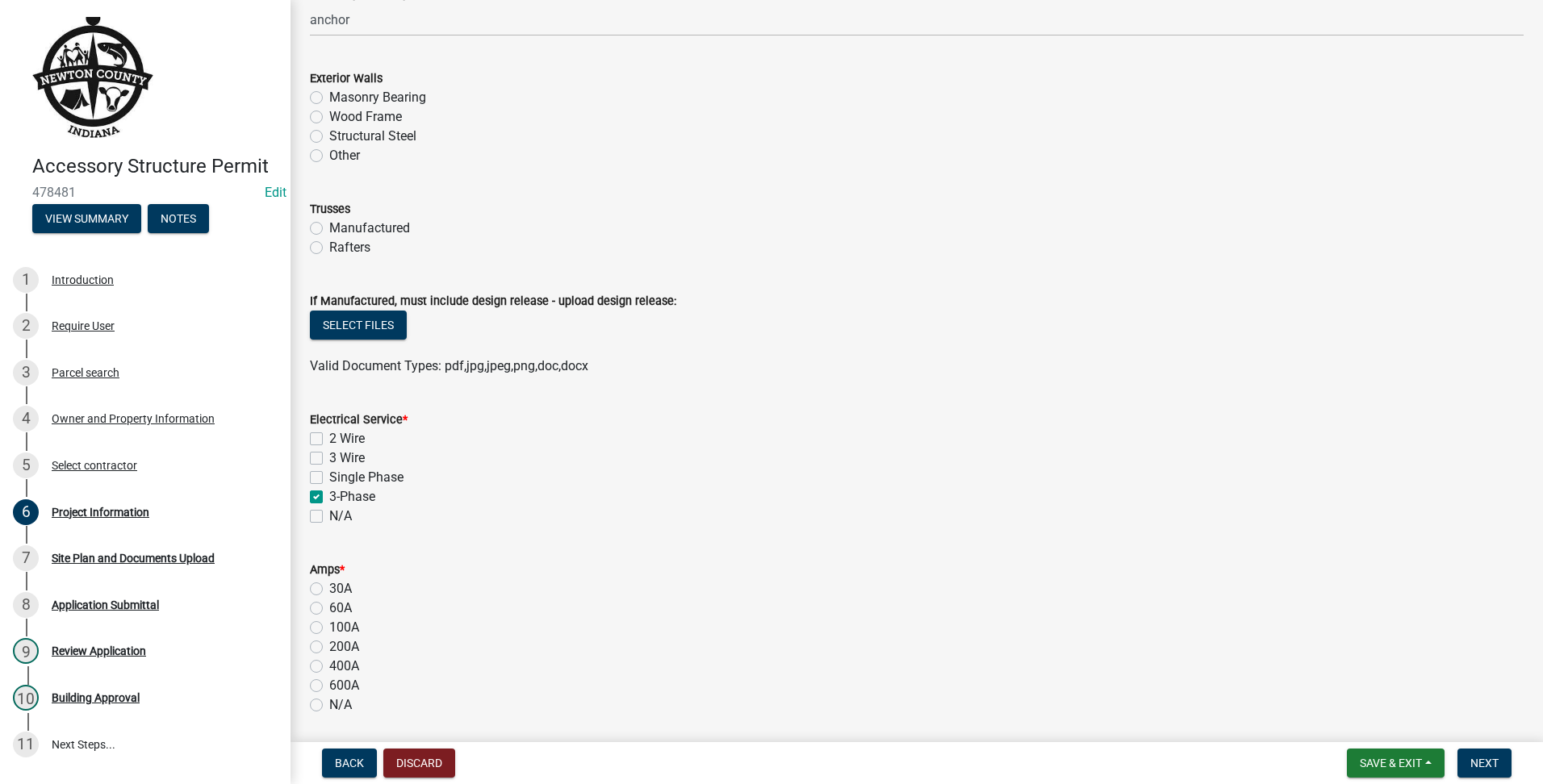
click at [329, 516] on label "N/A" at bounding box center [340, 516] width 22 height 20
click at [329, 516] on input "N/A" at bounding box center [334, 512] width 10 height 10
click at [329, 495] on label "3-Phase" at bounding box center [352, 497] width 46 height 20
click at [329, 495] on input "3-Phase" at bounding box center [334, 493] width 10 height 10
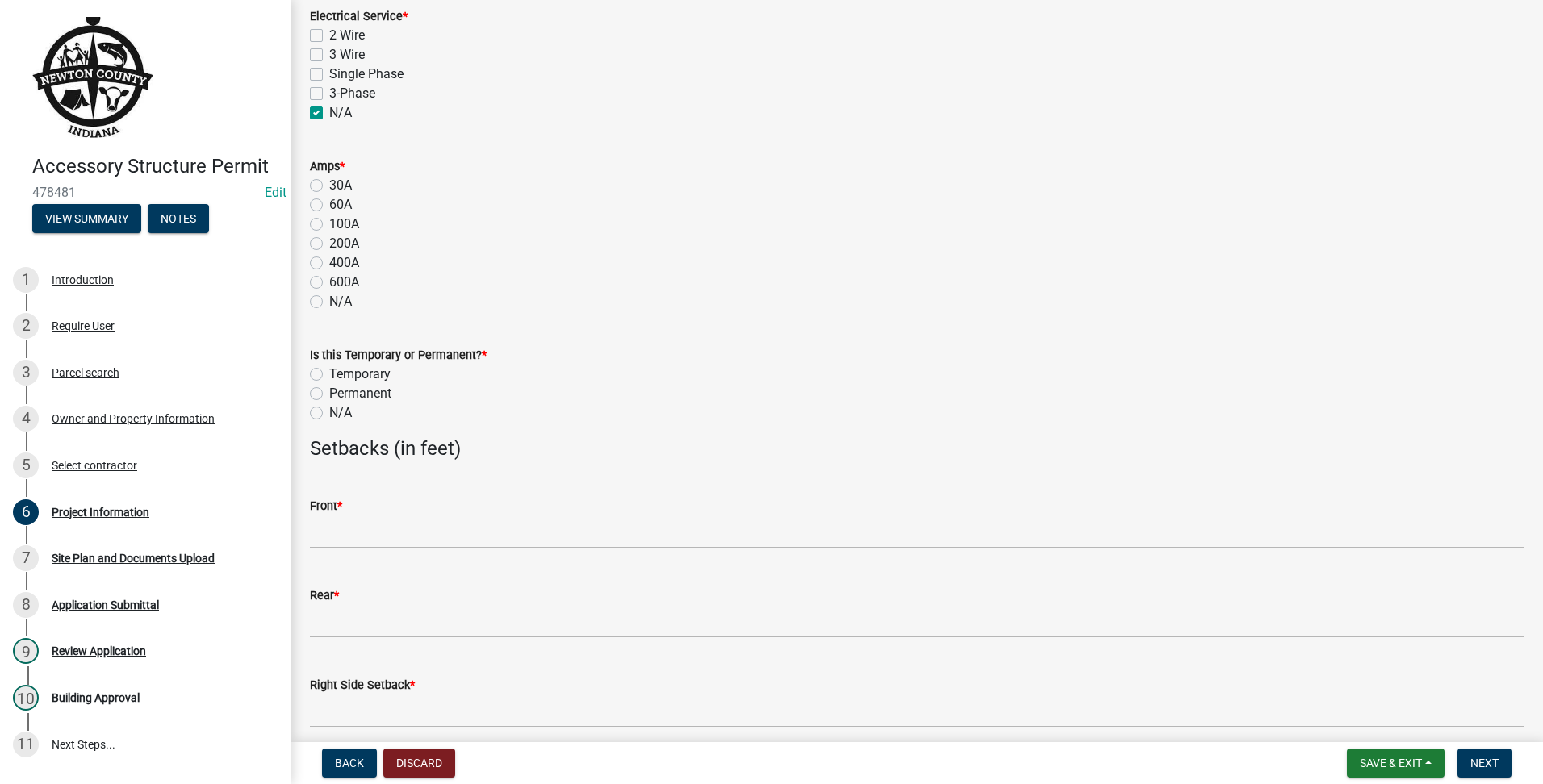
drag, startPoint x: 309, startPoint y: 296, endPoint x: 314, endPoint y: 304, distance: 9.4
click at [309, 298] on div "Amps * 30A 60A 100A 200A 400A 600A N/A" at bounding box center [916, 224] width 1238 height 174
click at [329, 304] on label "N/A" at bounding box center [340, 302] width 22 height 20
click at [329, 302] on input "N/A" at bounding box center [334, 297] width 10 height 10
click at [329, 411] on label "N/A" at bounding box center [340, 413] width 22 height 20
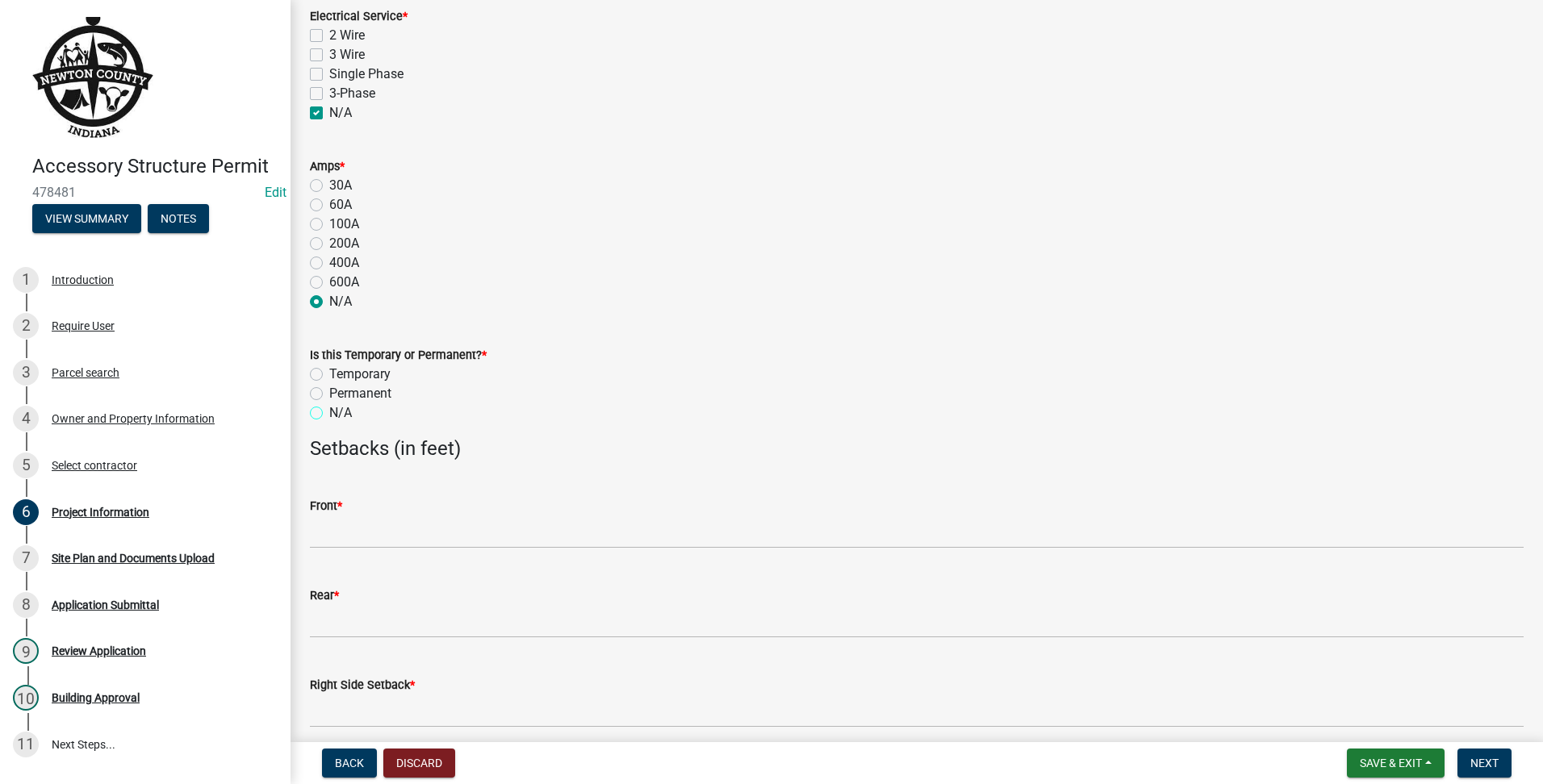
click at [329, 411] on input "N/A" at bounding box center [334, 409] width 10 height 10
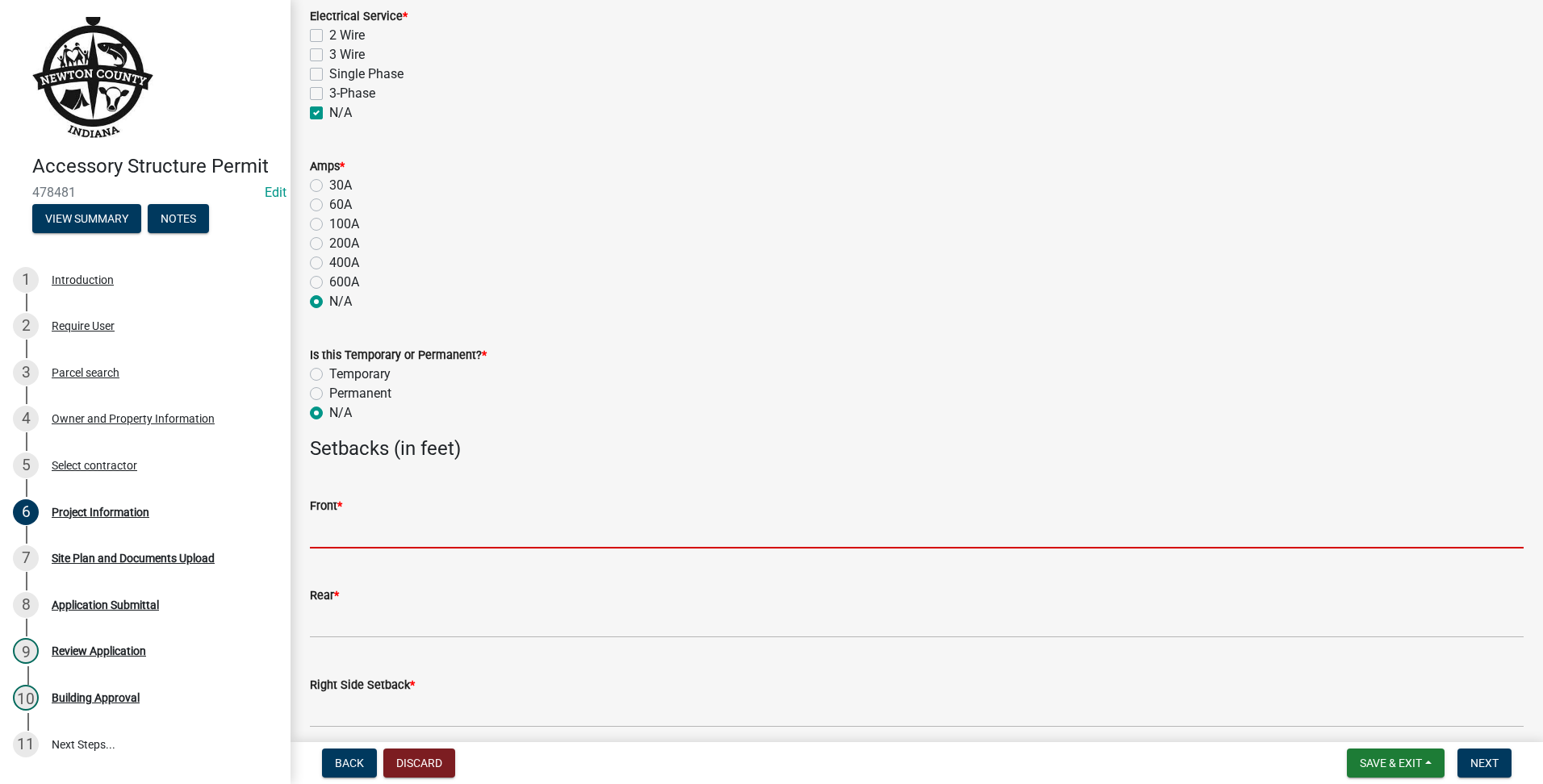
click at [363, 524] on input "text" at bounding box center [917, 532] width 1214 height 33
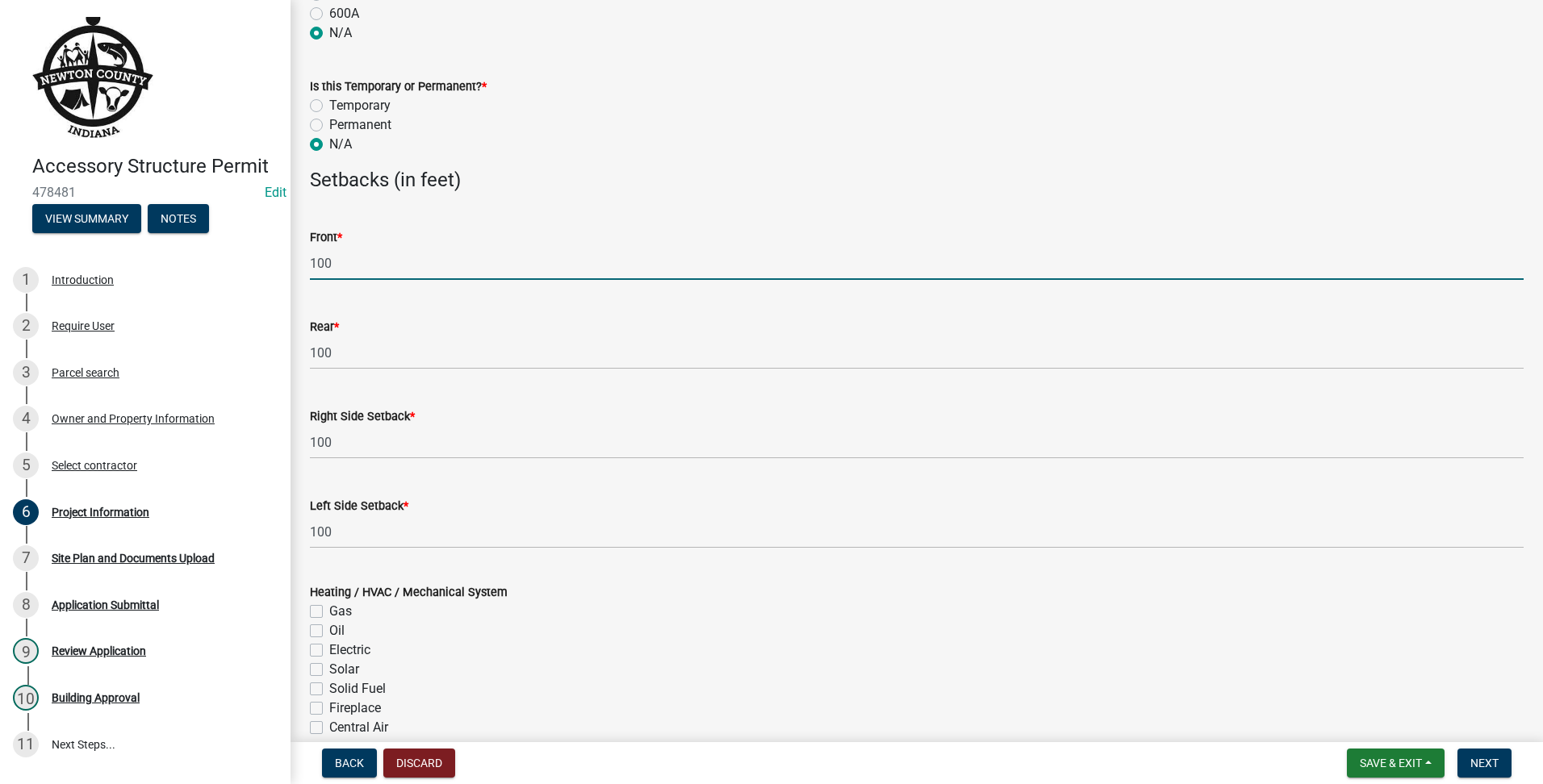
scroll to position [1862, 0]
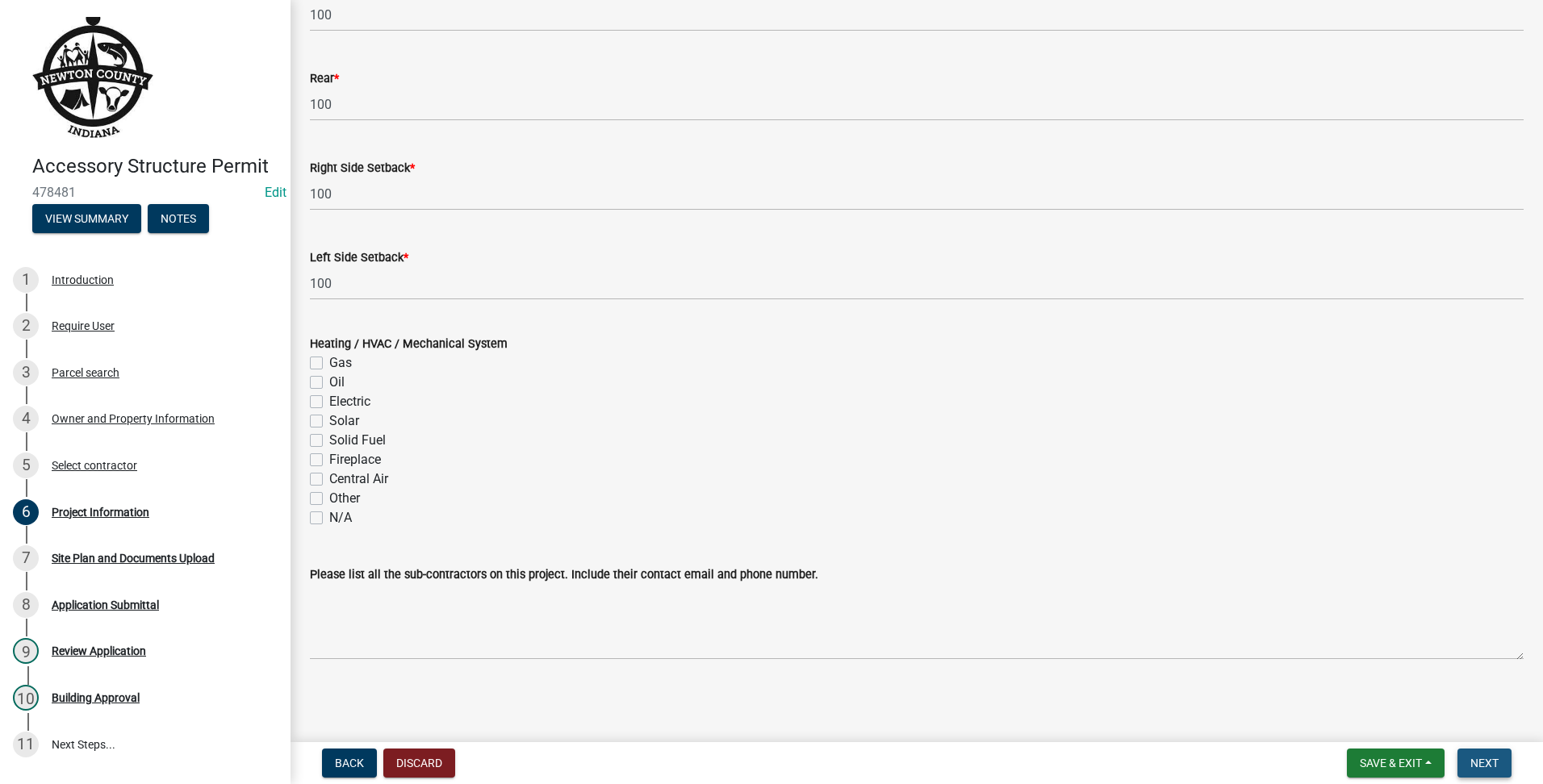
click at [1468, 764] on button "Next" at bounding box center [1484, 763] width 54 height 29
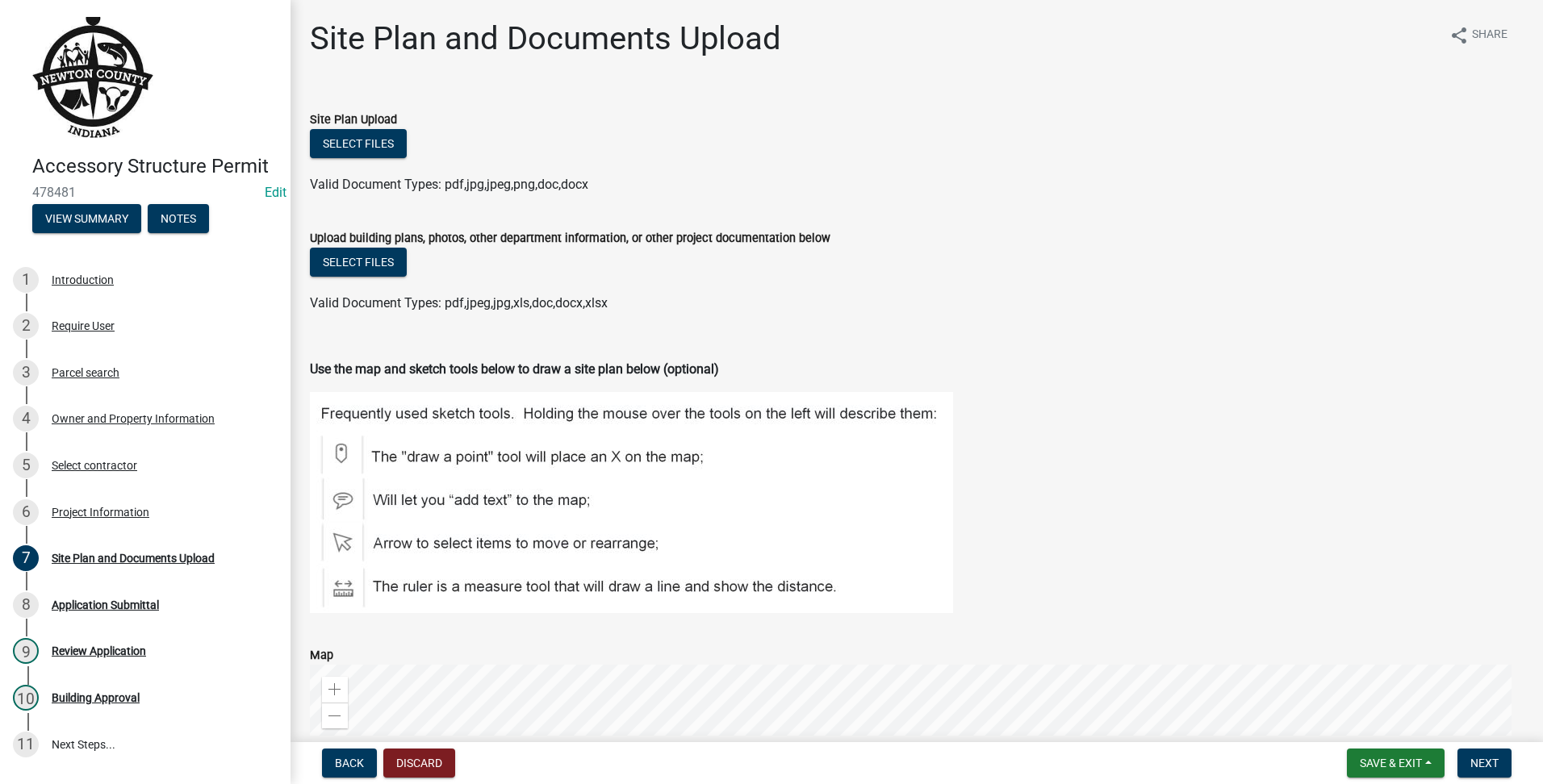
scroll to position [410, 0]
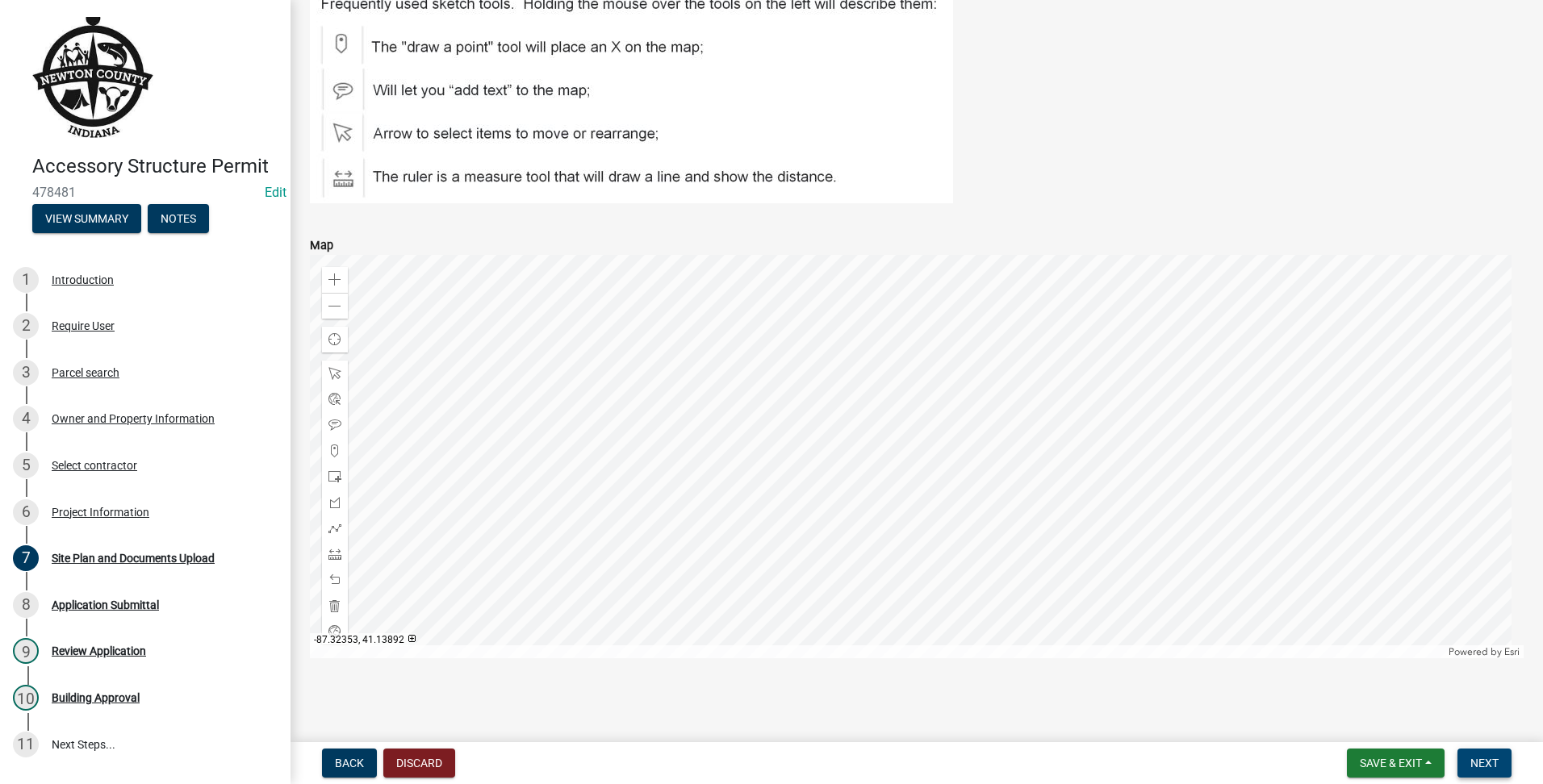
click at [1482, 769] on span "Next" at bounding box center [1484, 763] width 28 height 13
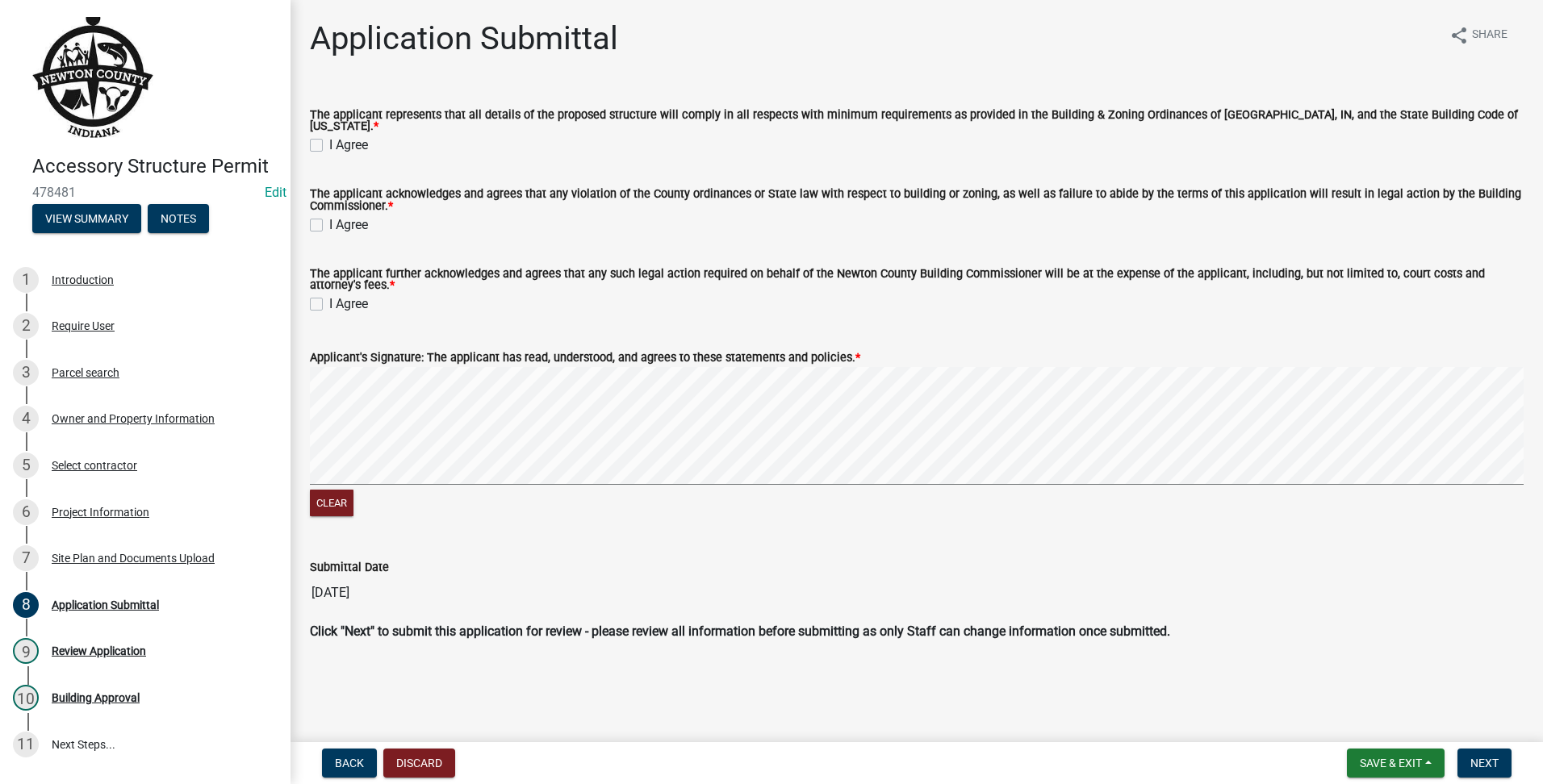
click at [329, 137] on label "I Agree" at bounding box center [348, 145] width 39 height 20
click at [329, 137] on input "I Agree" at bounding box center [334, 141] width 10 height 10
click at [316, 230] on wm-data-entity-input "The applicant acknowledges and agrees that any violation of the County ordinanc…" at bounding box center [917, 209] width 1214 height 79
click at [329, 223] on label "I Agree" at bounding box center [348, 224] width 39 height 20
click at [329, 223] on input "I Agree" at bounding box center [334, 220] width 10 height 10
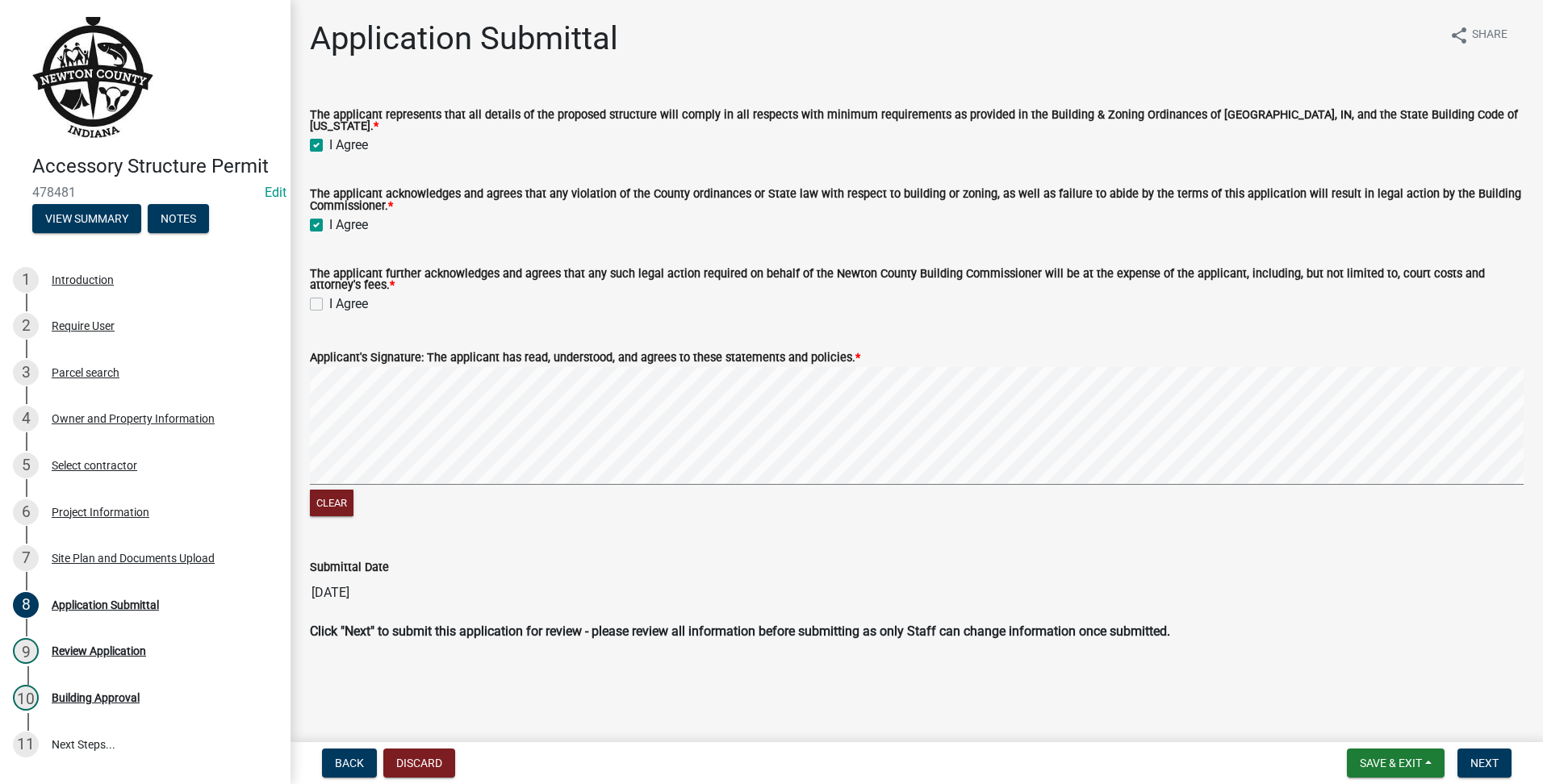
click at [324, 302] on div "I Agree" at bounding box center [917, 304] width 1214 height 20
click at [329, 298] on label "I Agree" at bounding box center [348, 304] width 39 height 20
click at [329, 298] on input "I Agree" at bounding box center [334, 300] width 10 height 10
click at [1479, 756] on button "Next" at bounding box center [1484, 763] width 54 height 29
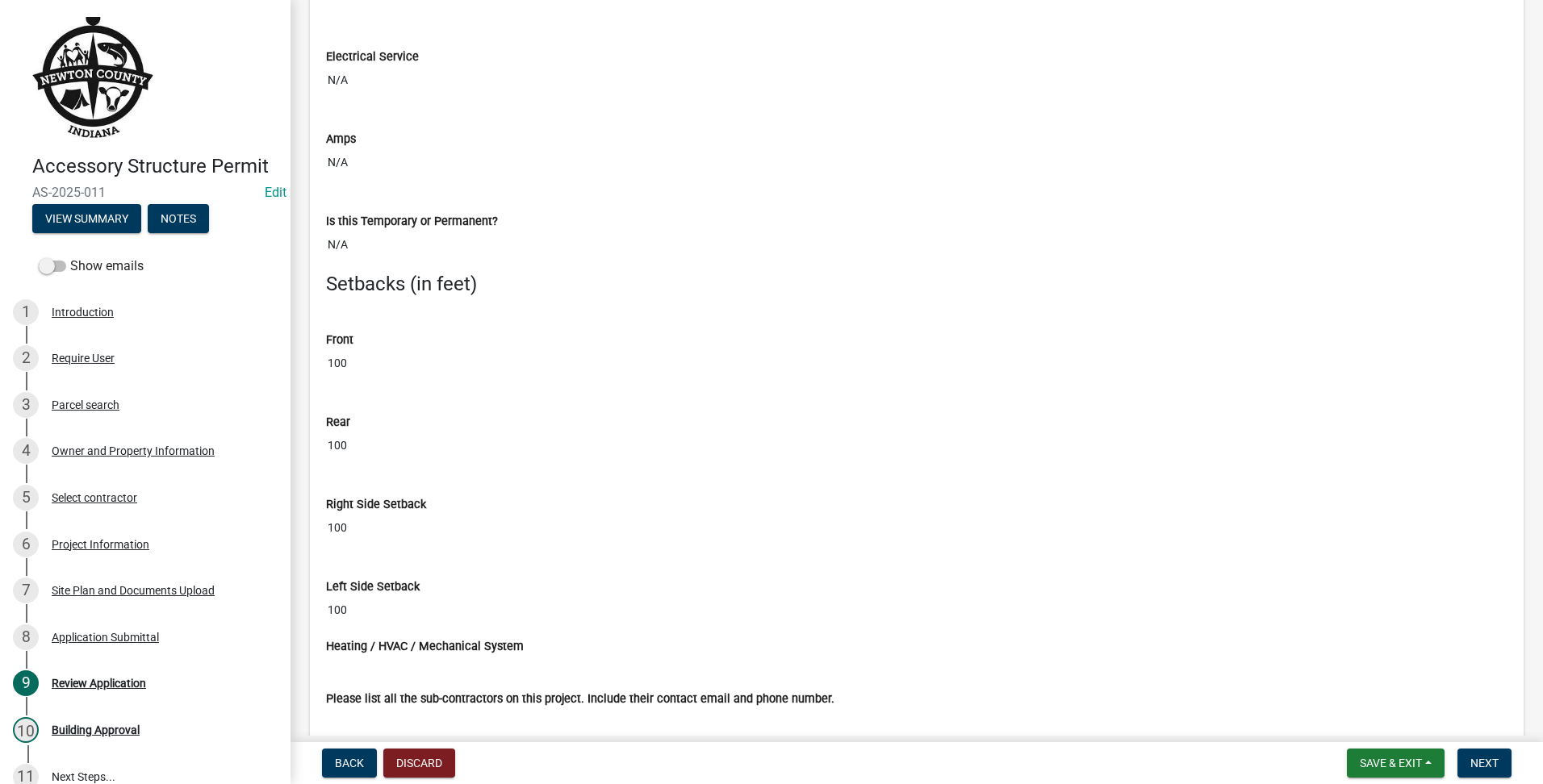
scroll to position [4840, 0]
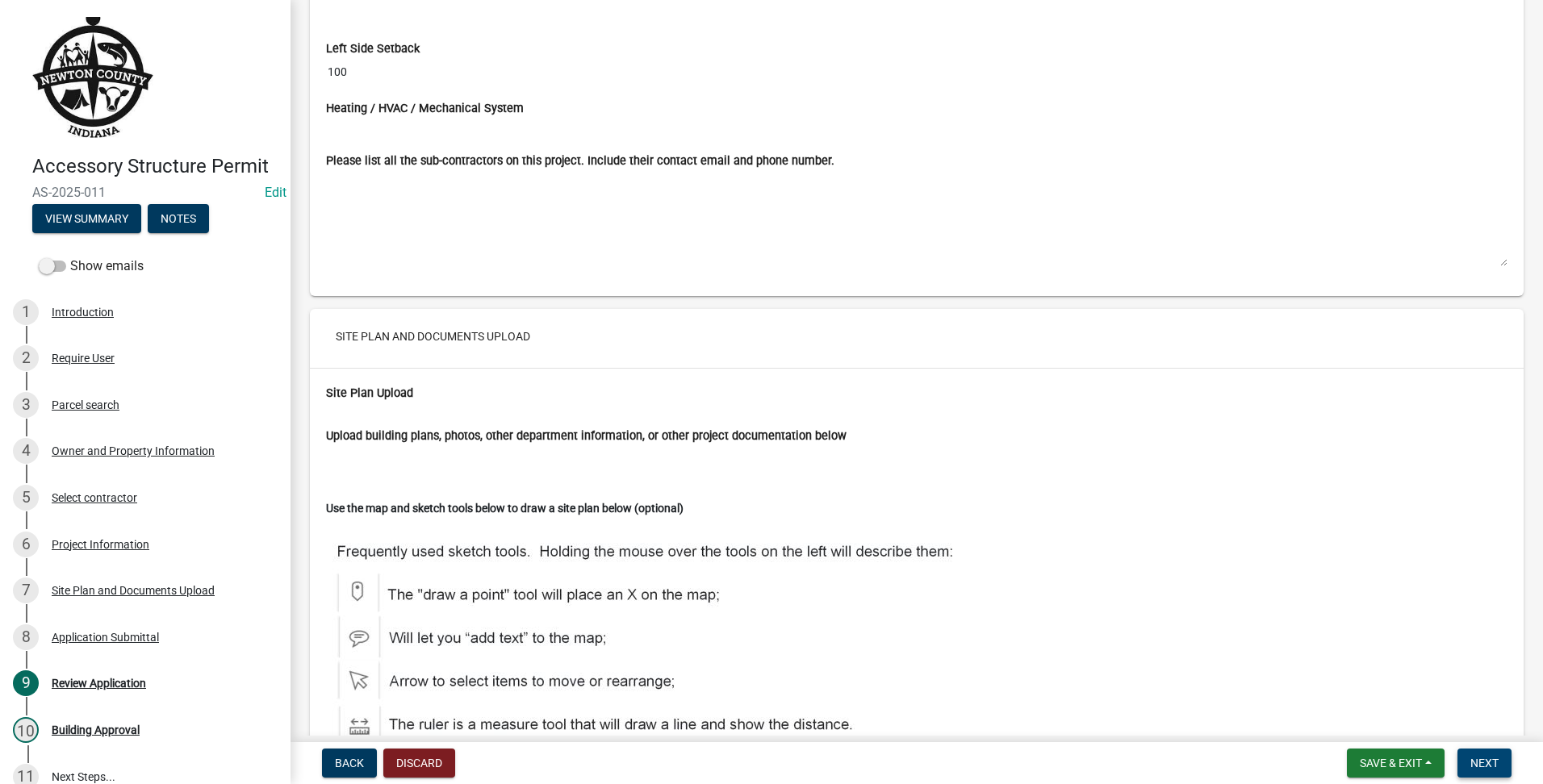
drag, startPoint x: 1488, startPoint y: 766, endPoint x: 1498, endPoint y: 766, distance: 10.0
click at [1489, 766] on span "Next" at bounding box center [1484, 763] width 28 height 13
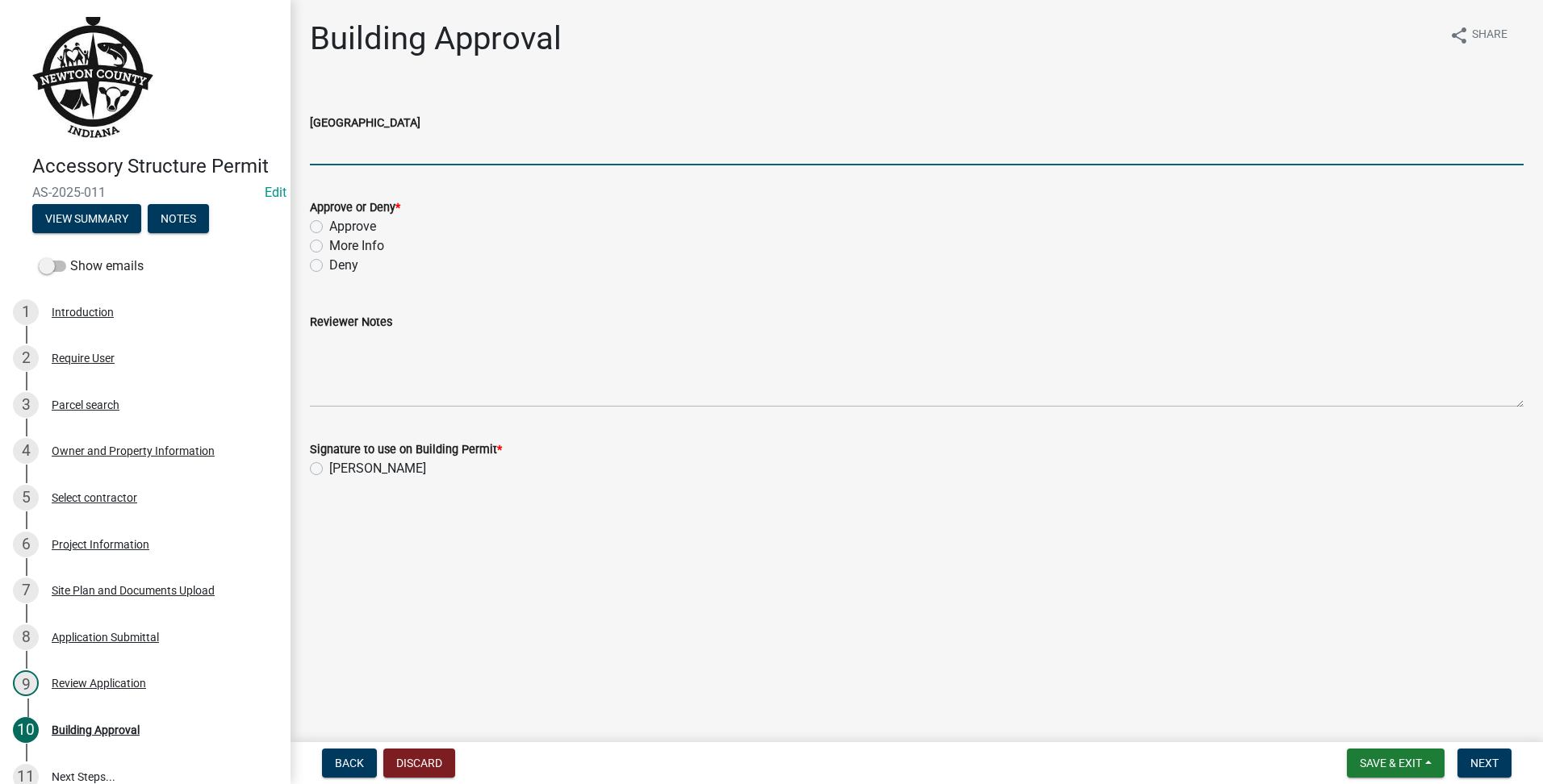
click at [378, 155] on input "[GEOGRAPHIC_DATA]" at bounding box center [917, 148] width 1214 height 33
click at [329, 227] on label "Approve" at bounding box center [352, 226] width 47 height 20
click at [329, 227] on input "Approve" at bounding box center [334, 222] width 10 height 10
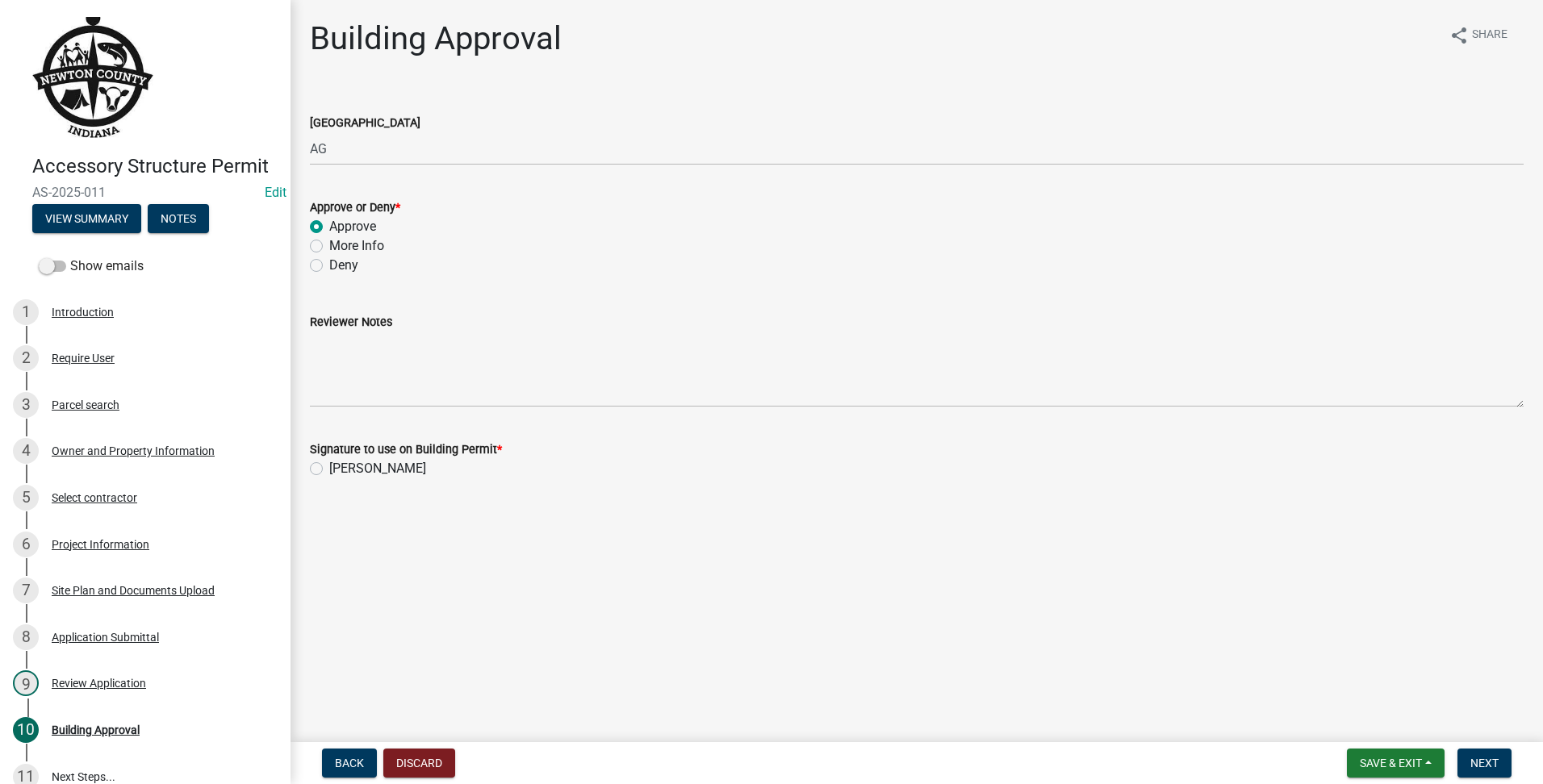
click at [324, 469] on div "[PERSON_NAME]" at bounding box center [917, 469] width 1214 height 20
click at [329, 470] on label "[PERSON_NAME]" at bounding box center [377, 469] width 97 height 20
click at [329, 470] on input "[PERSON_NAME]" at bounding box center [334, 464] width 10 height 10
click at [1495, 759] on span "Next" at bounding box center [1484, 763] width 28 height 13
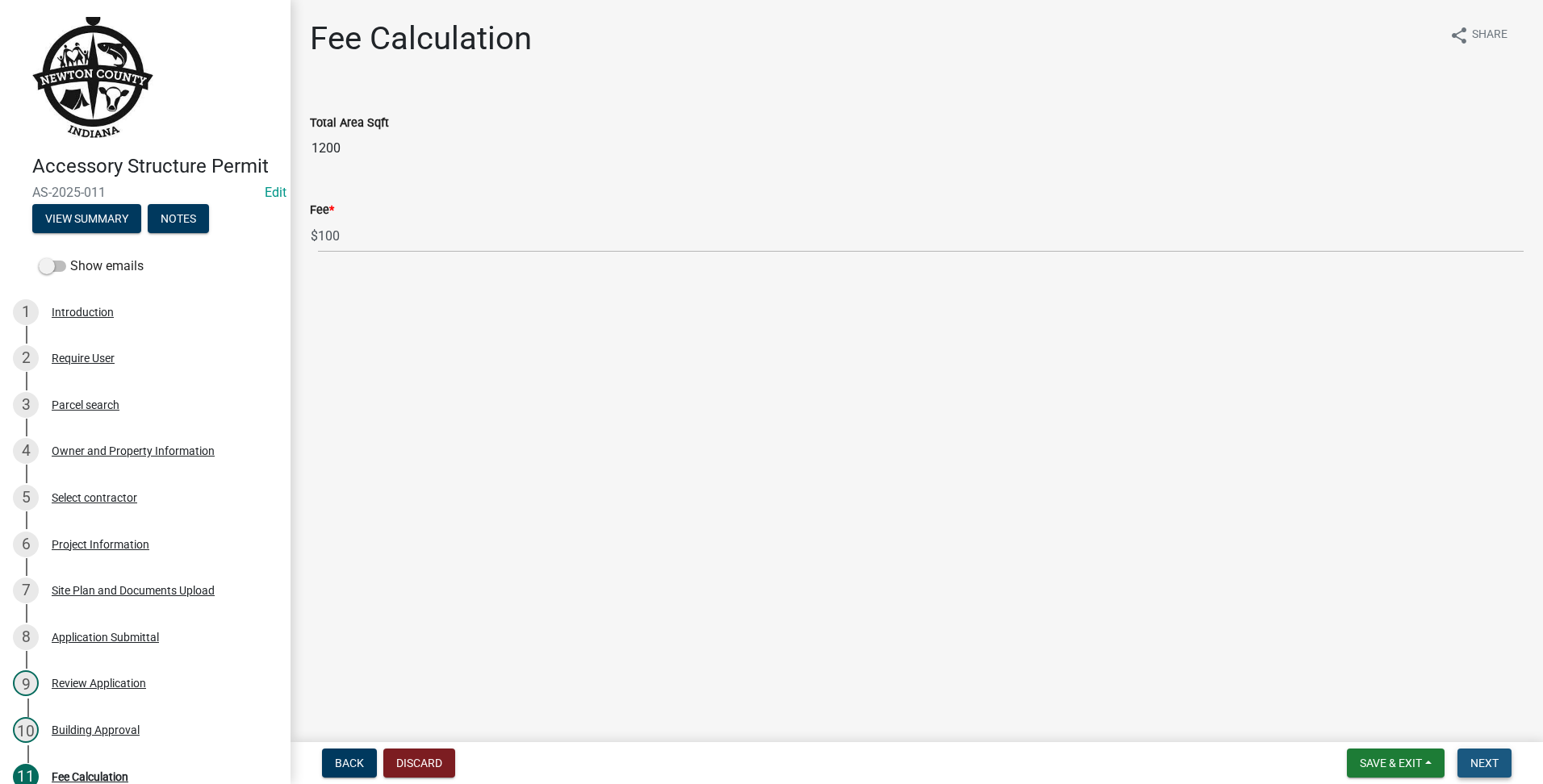
click at [1505, 766] on button "Next" at bounding box center [1484, 763] width 54 height 29
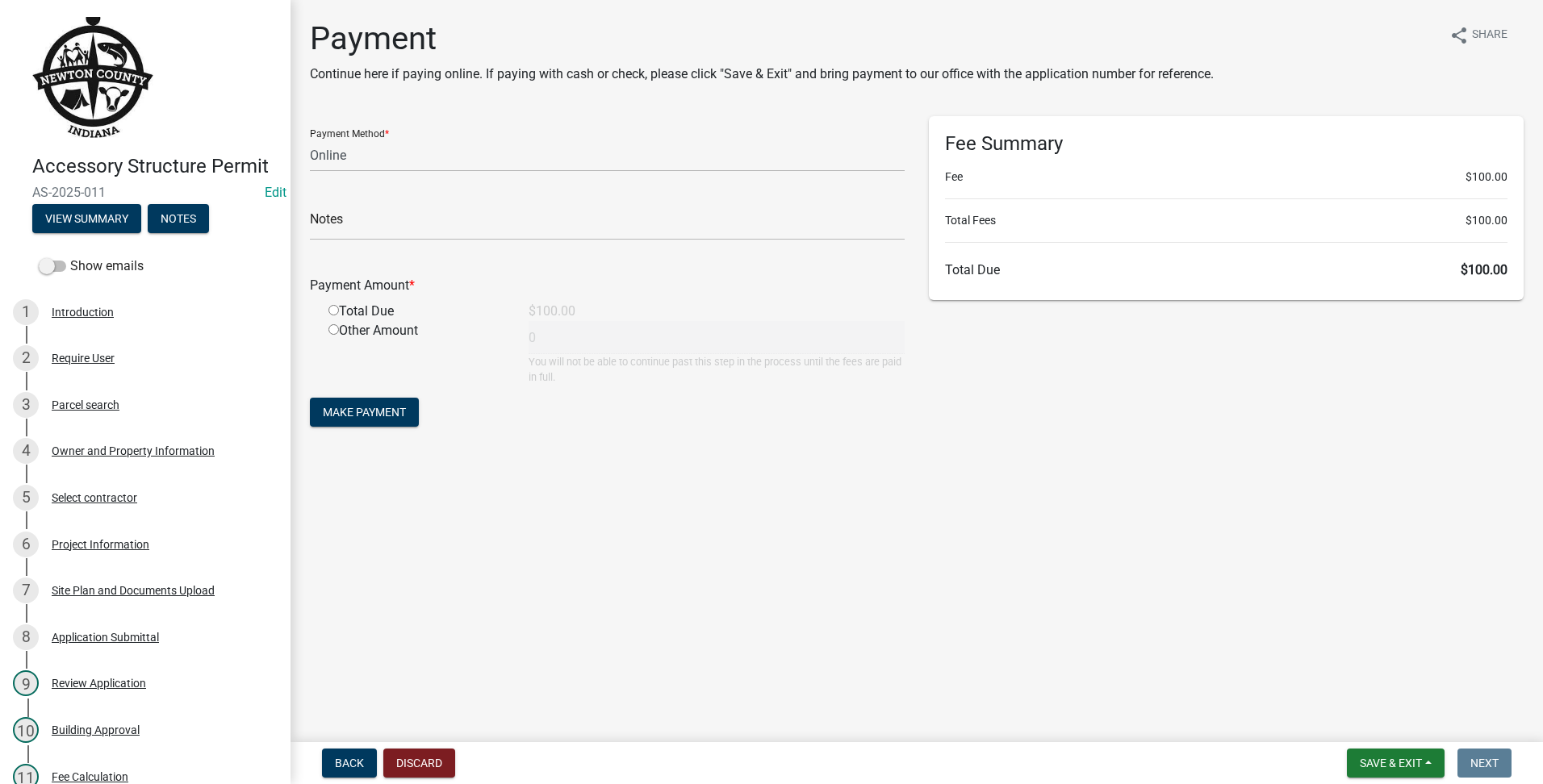
click at [355, 176] on form "Payment Method * Credit Card POS Check Cash Online Notes Payment Amount * Total…" at bounding box center [608, 273] width 595 height 314
click at [360, 167] on select "Credit Card POS Check Cash Online" at bounding box center [608, 155] width 595 height 33
click at [310, 139] on select "Credit Card POS Check Cash Online" at bounding box center [608, 155] width 595 height 33
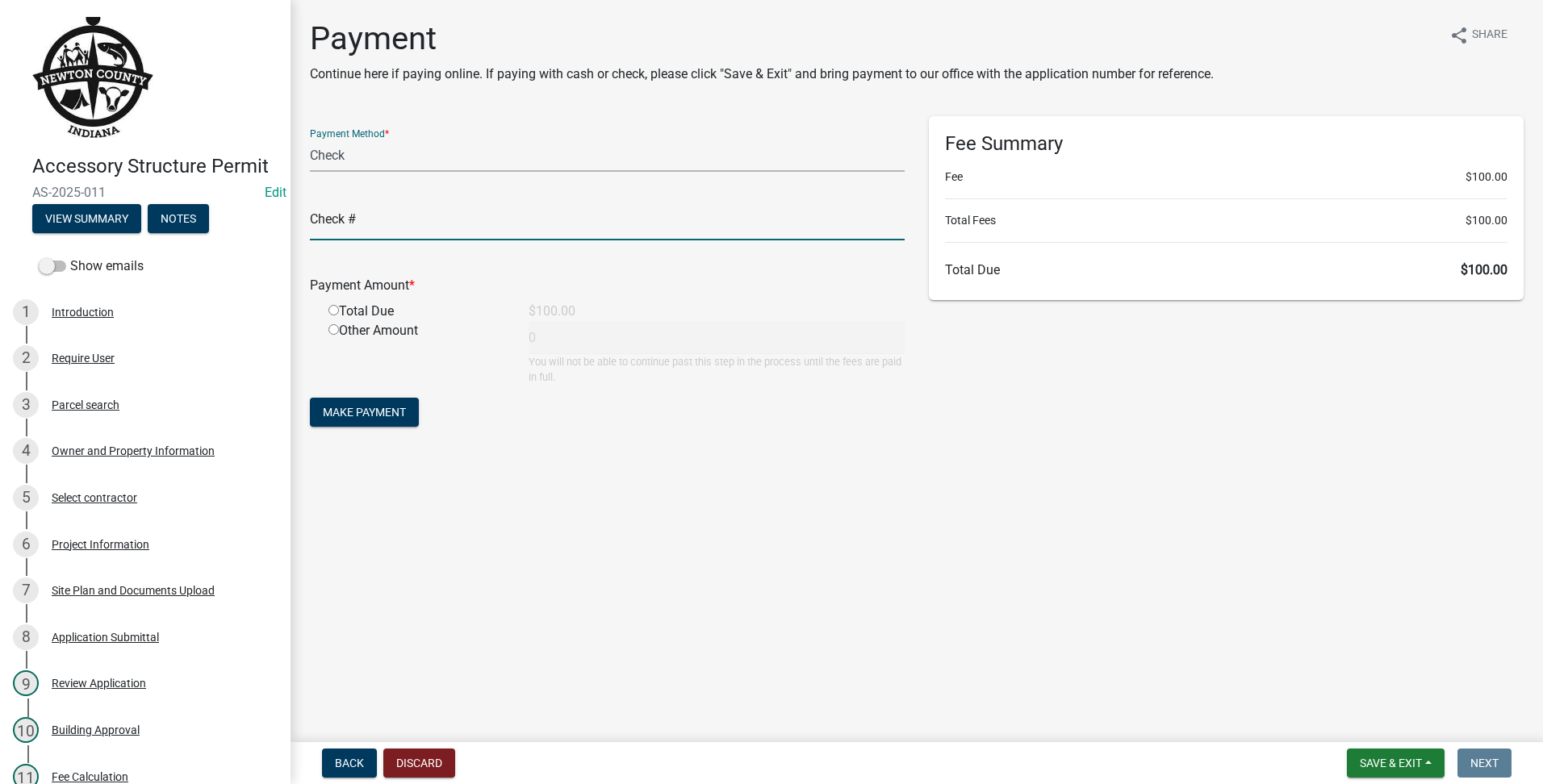
click at [365, 235] on input "text" at bounding box center [608, 224] width 595 height 33
click at [406, 214] on input "text" at bounding box center [608, 224] width 595 height 33
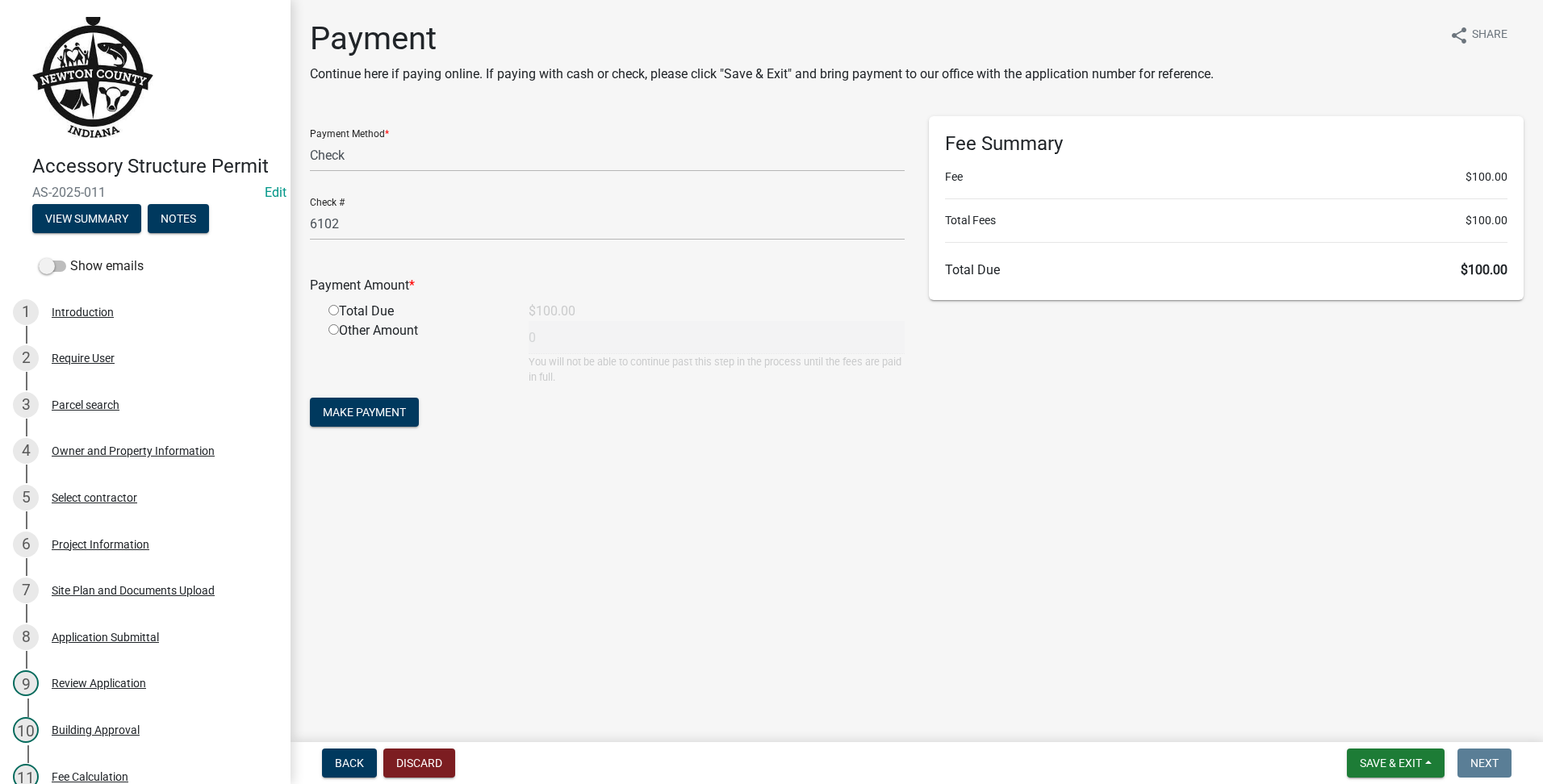
click at [338, 308] on input "radio" at bounding box center [333, 310] width 10 height 10
click at [353, 418] on span "Make Payment" at bounding box center [364, 412] width 83 height 13
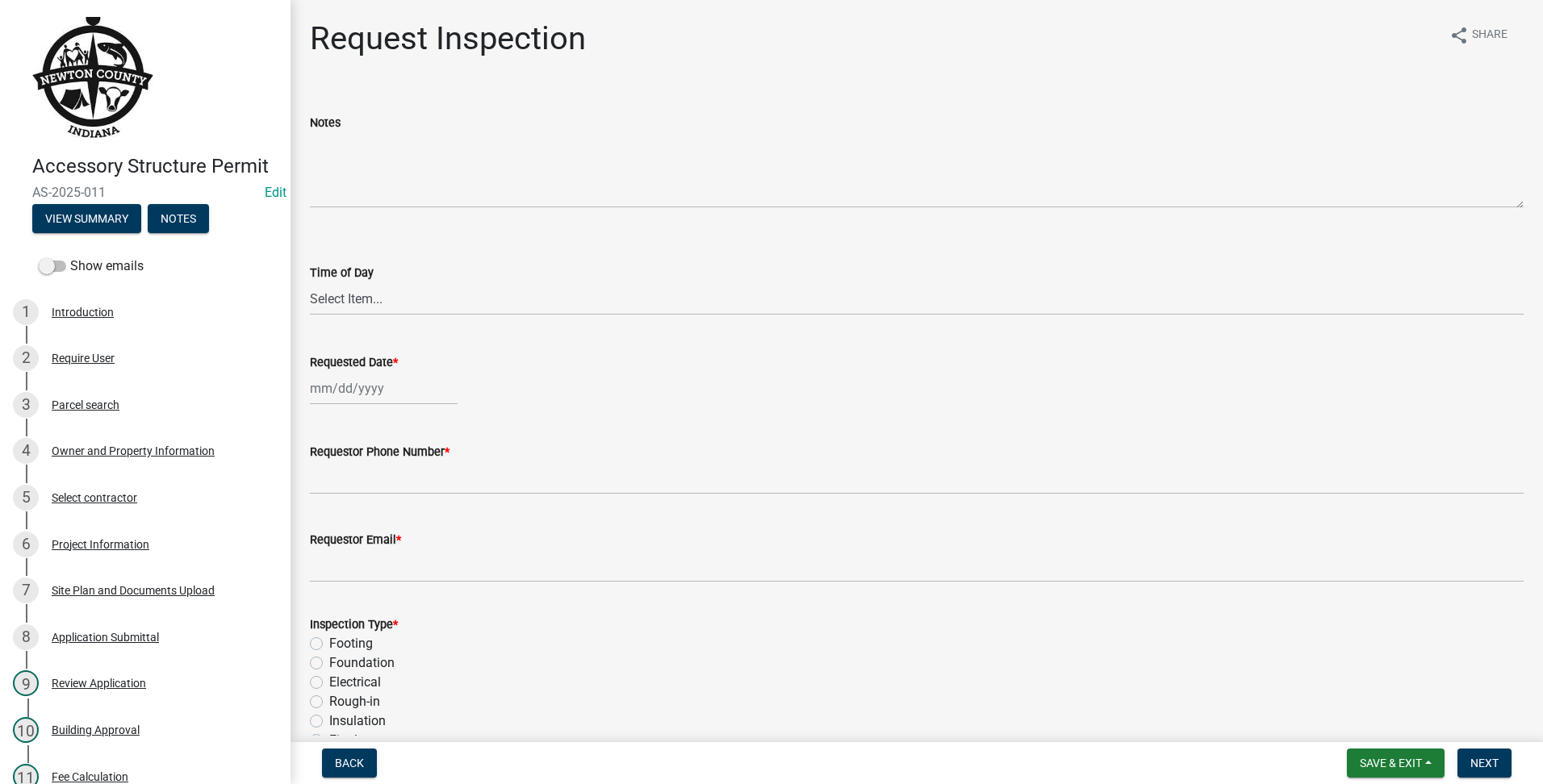
scroll to position [200, 0]
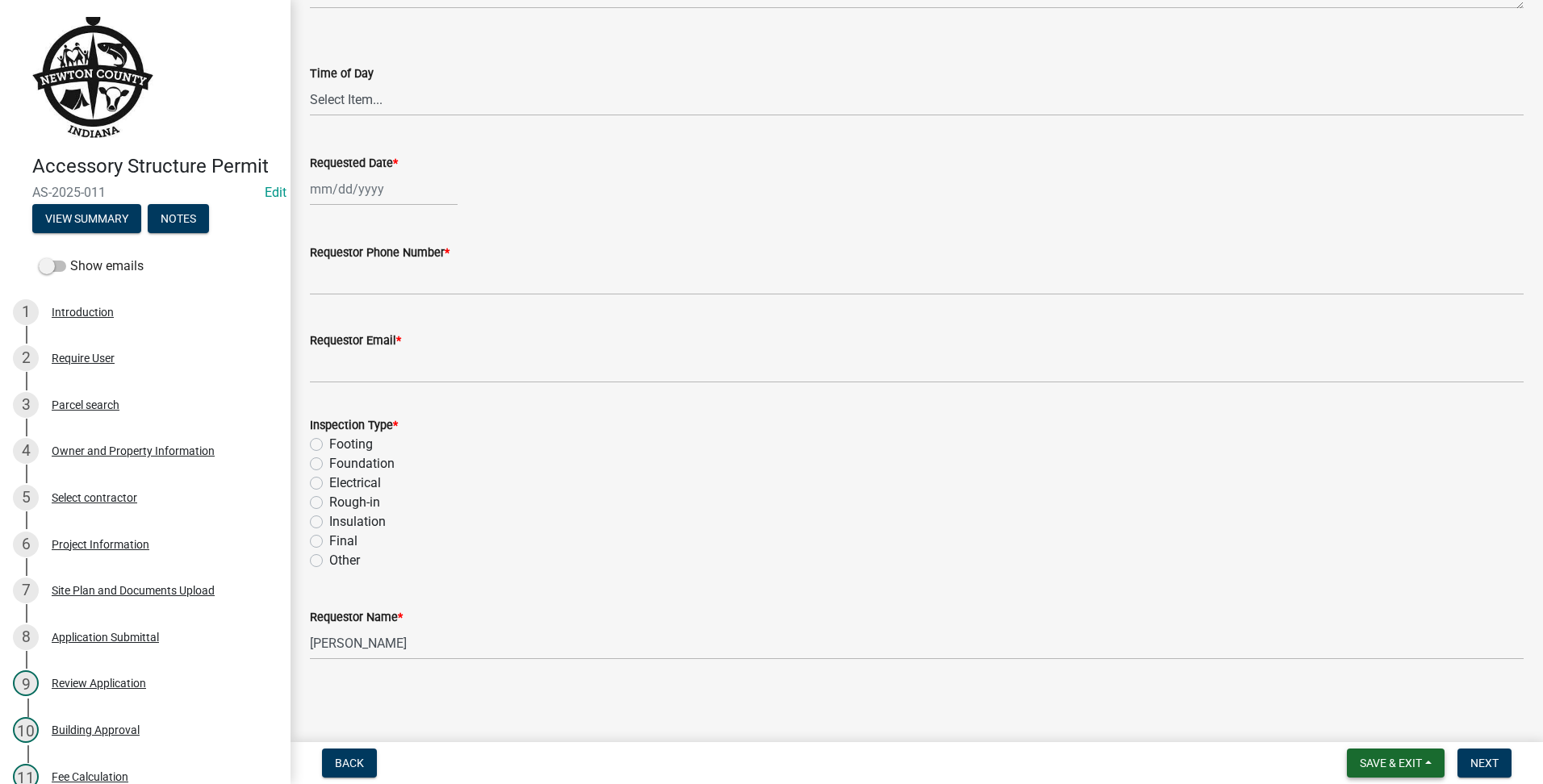
click at [1360, 760] on span "Save & Exit" at bounding box center [1391, 763] width 62 height 13
click at [1386, 717] on button "Save & Exit" at bounding box center [1380, 721] width 129 height 39
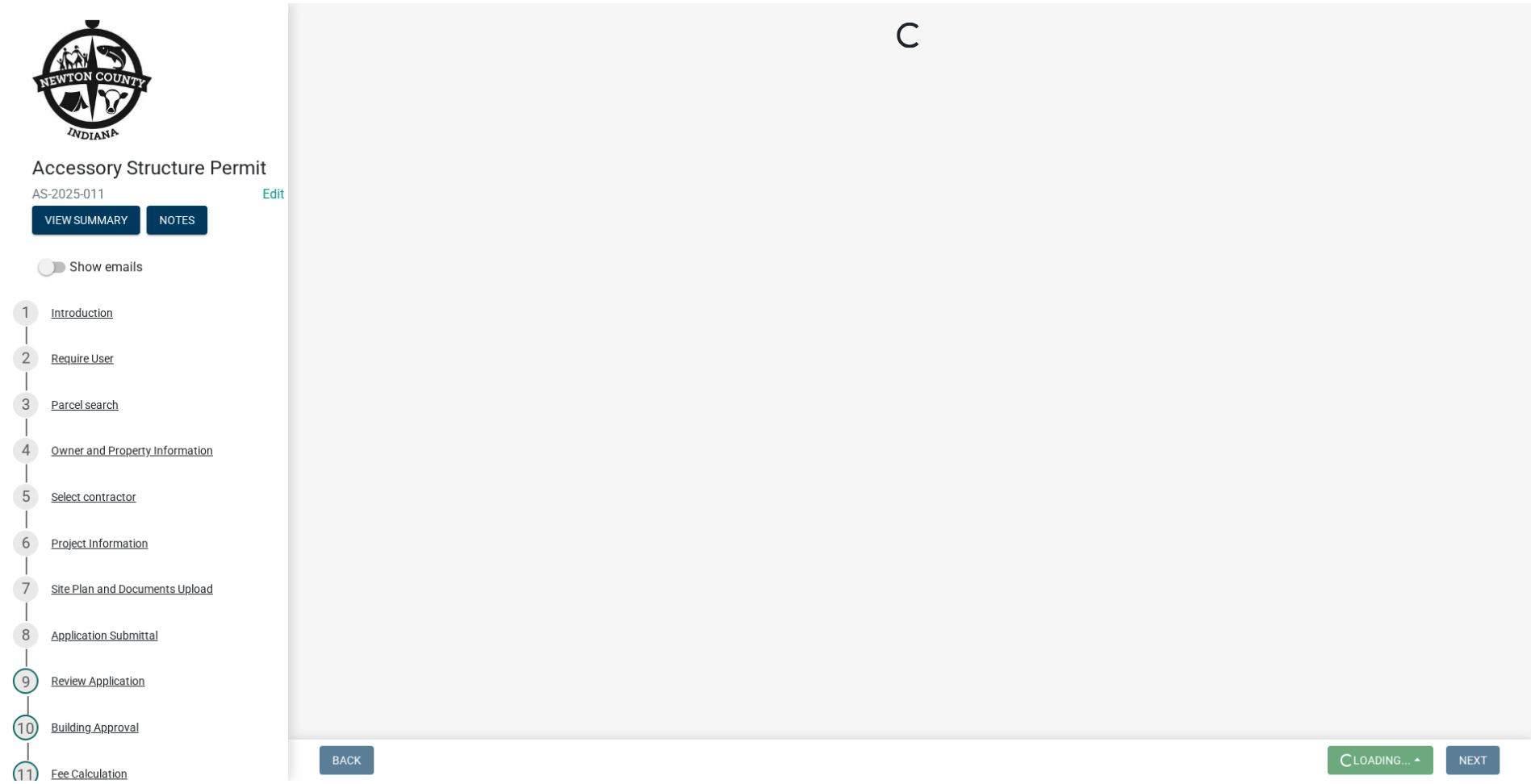
scroll to position [0, 0]
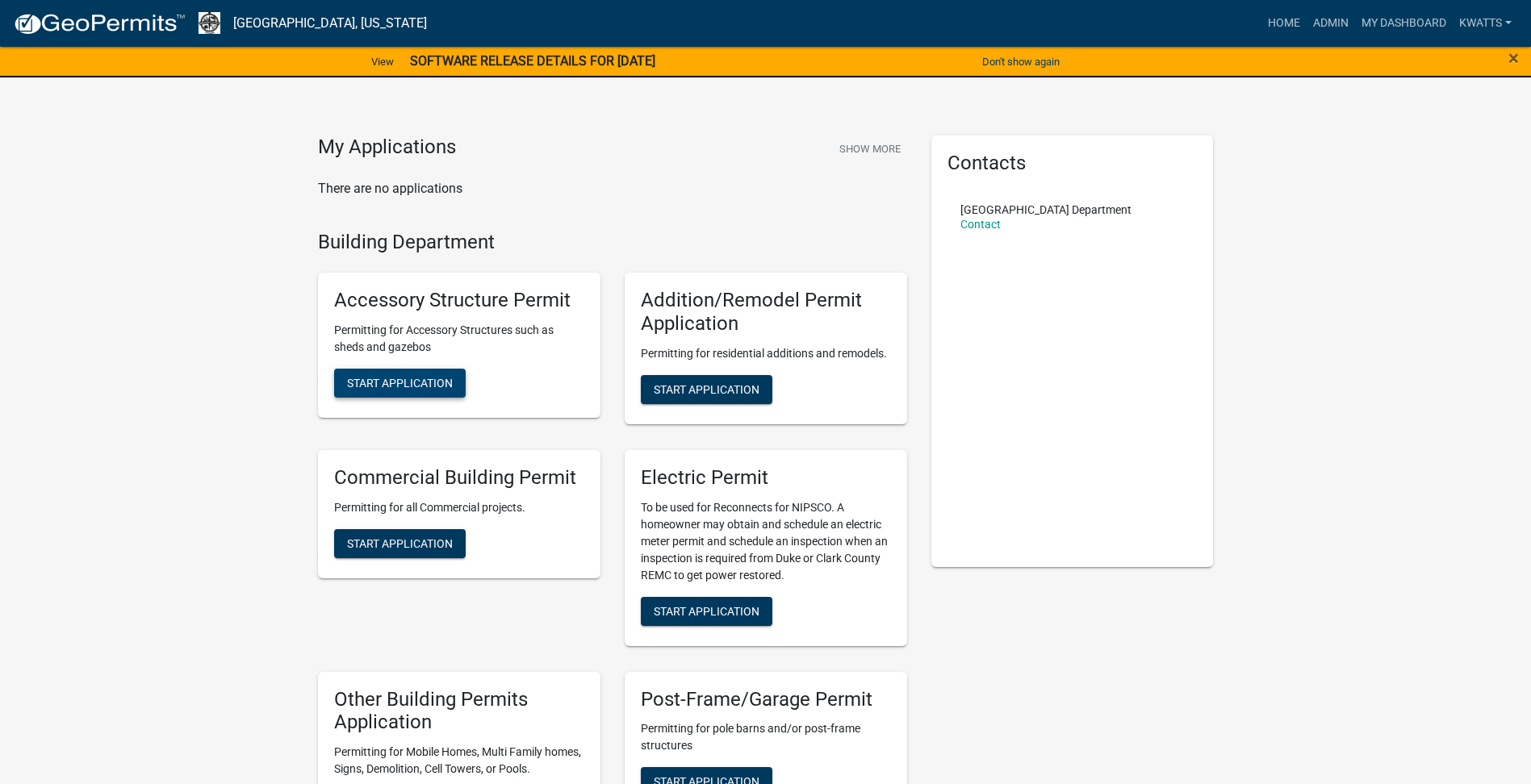
click at [381, 374] on button "Start Application" at bounding box center [399, 383] width 131 height 29
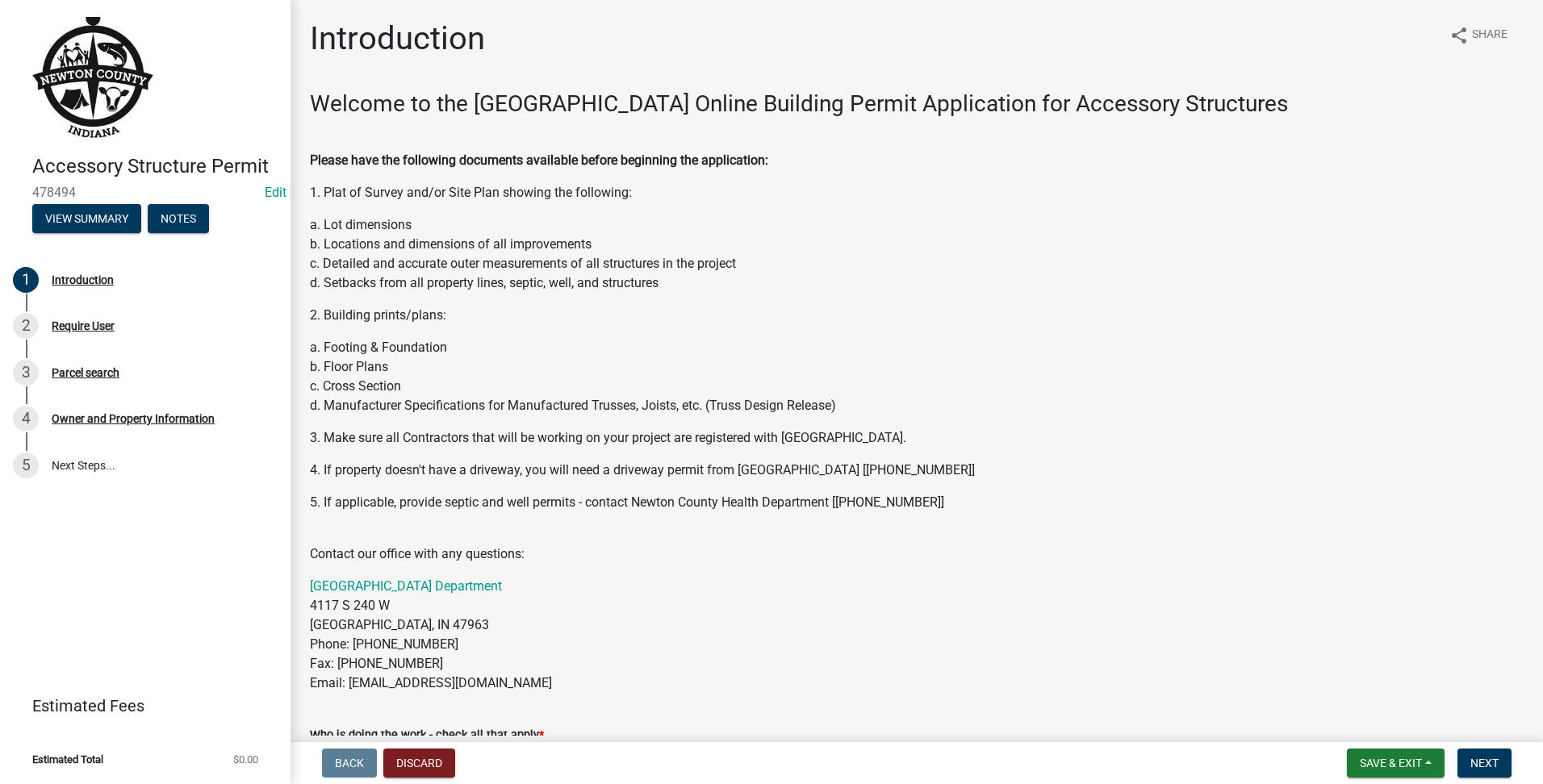
scroll to position [269, 0]
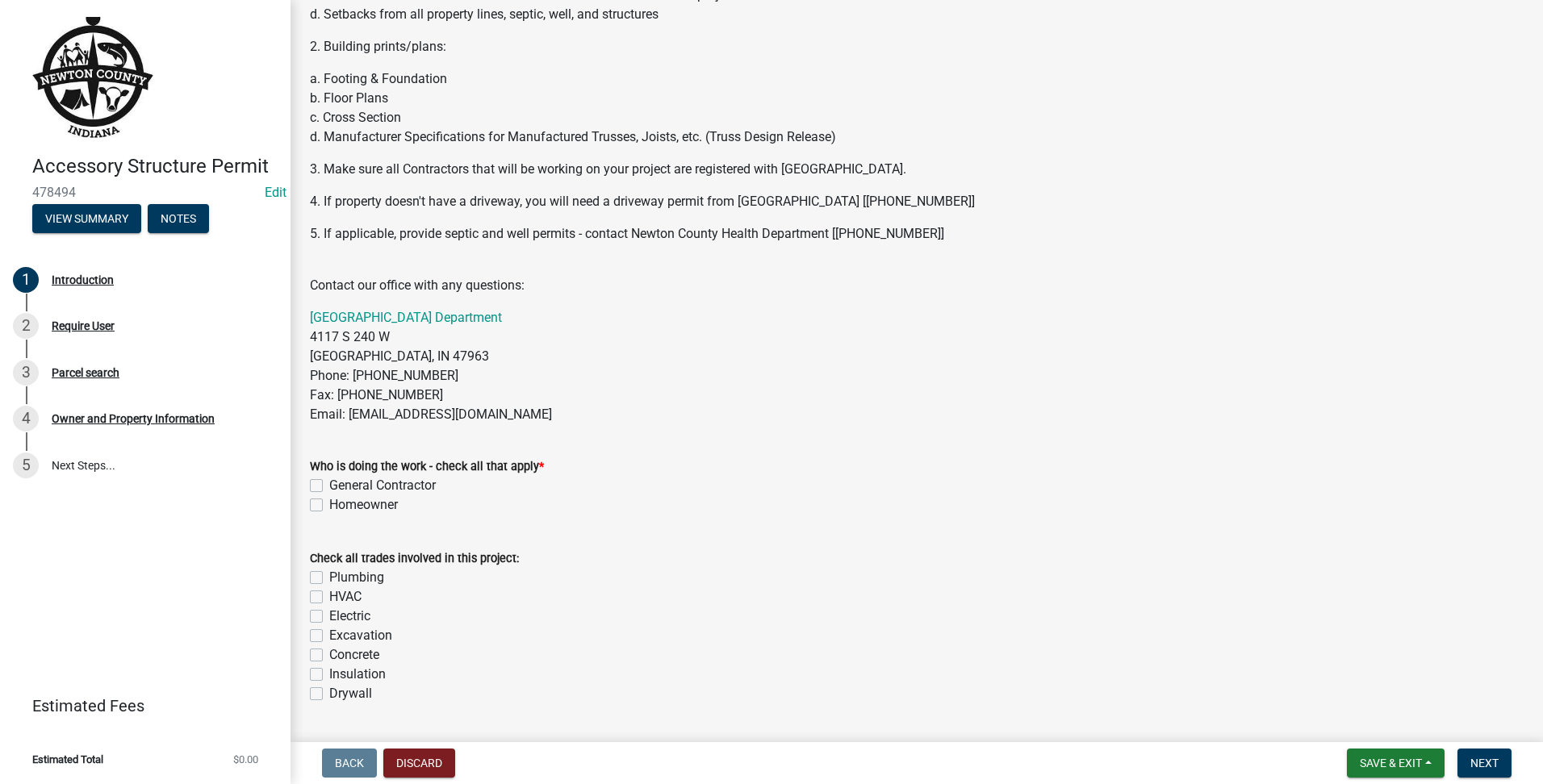
click at [329, 490] on label "General Contractor" at bounding box center [382, 486] width 106 height 20
click at [329, 487] on input "General Contractor" at bounding box center [334, 482] width 10 height 10
click at [303, 601] on div "Check all trades involved in this project: Plumbing HVAC Electric Excavation Co…" at bounding box center [916, 616] width 1238 height 174
click at [551, 505] on div "Homeowner" at bounding box center [917, 505] width 1214 height 20
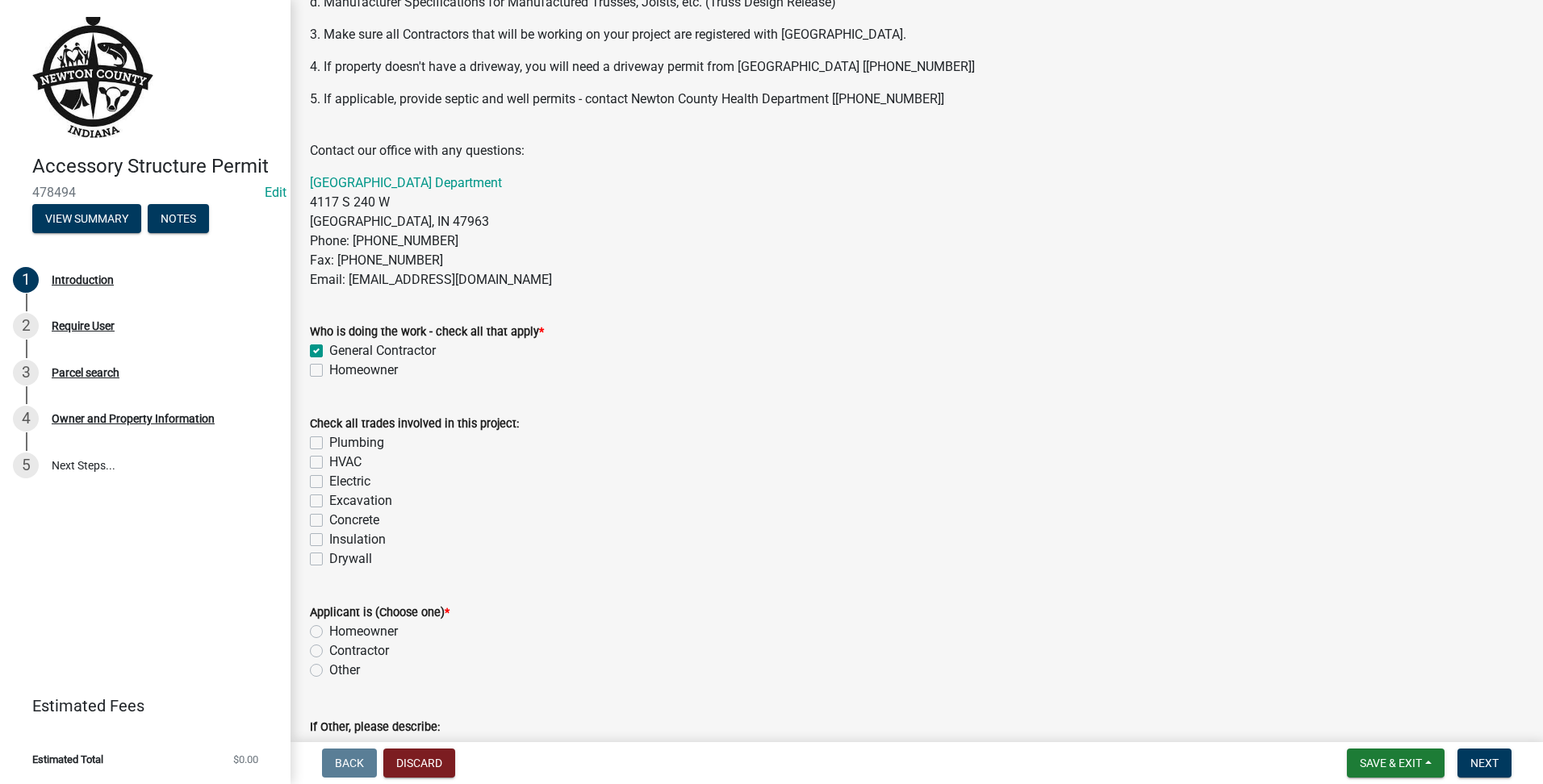
scroll to position [513, 0]
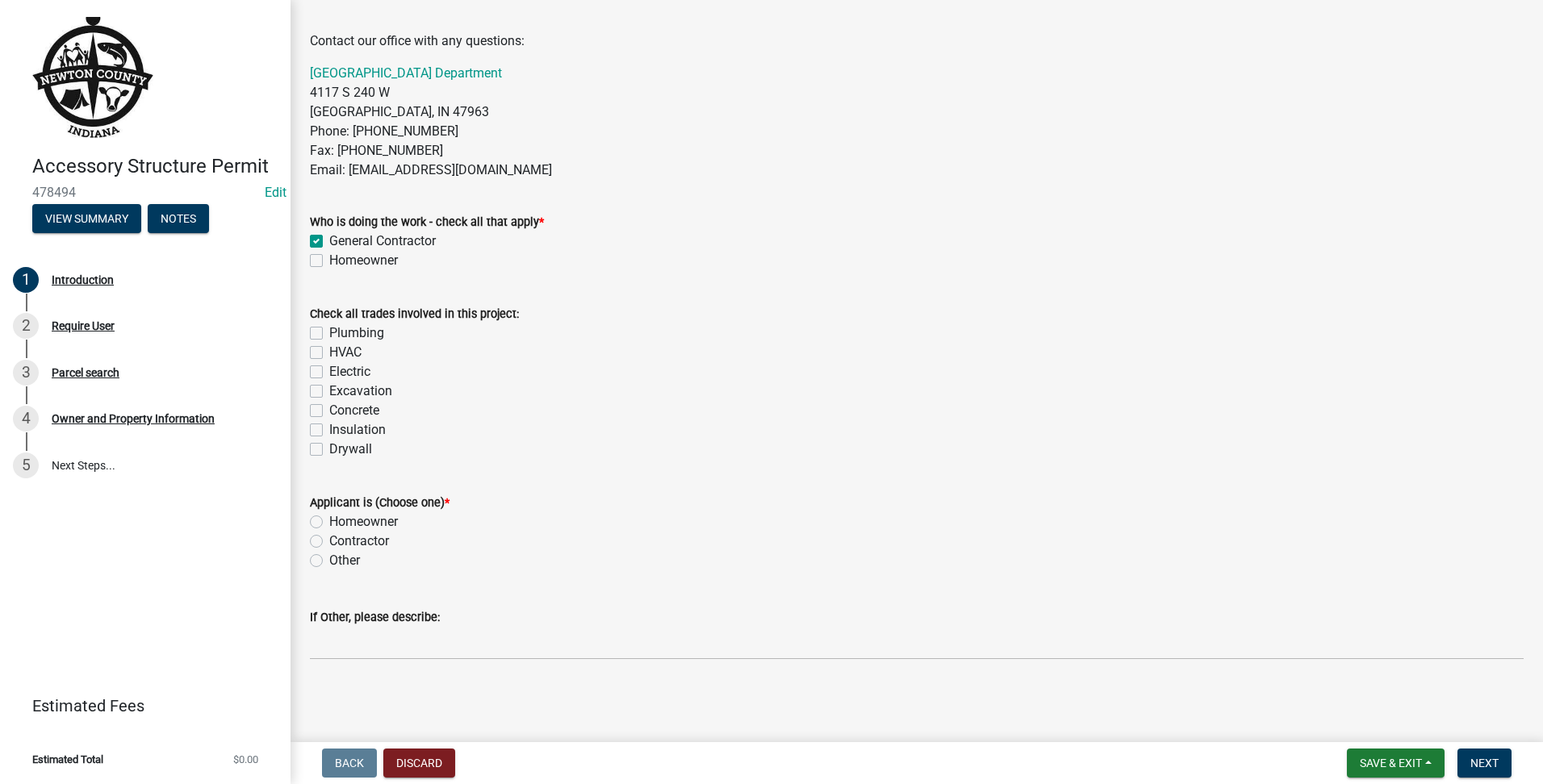
click at [329, 259] on label "Homeowner" at bounding box center [363, 260] width 69 height 20
click at [329, 259] on input "Homeowner" at bounding box center [334, 256] width 10 height 10
click at [329, 242] on label "General Contractor" at bounding box center [382, 241] width 106 height 20
click at [329, 242] on input "General Contractor" at bounding box center [334, 236] width 10 height 10
click at [329, 525] on label "Homeowner" at bounding box center [363, 522] width 69 height 20
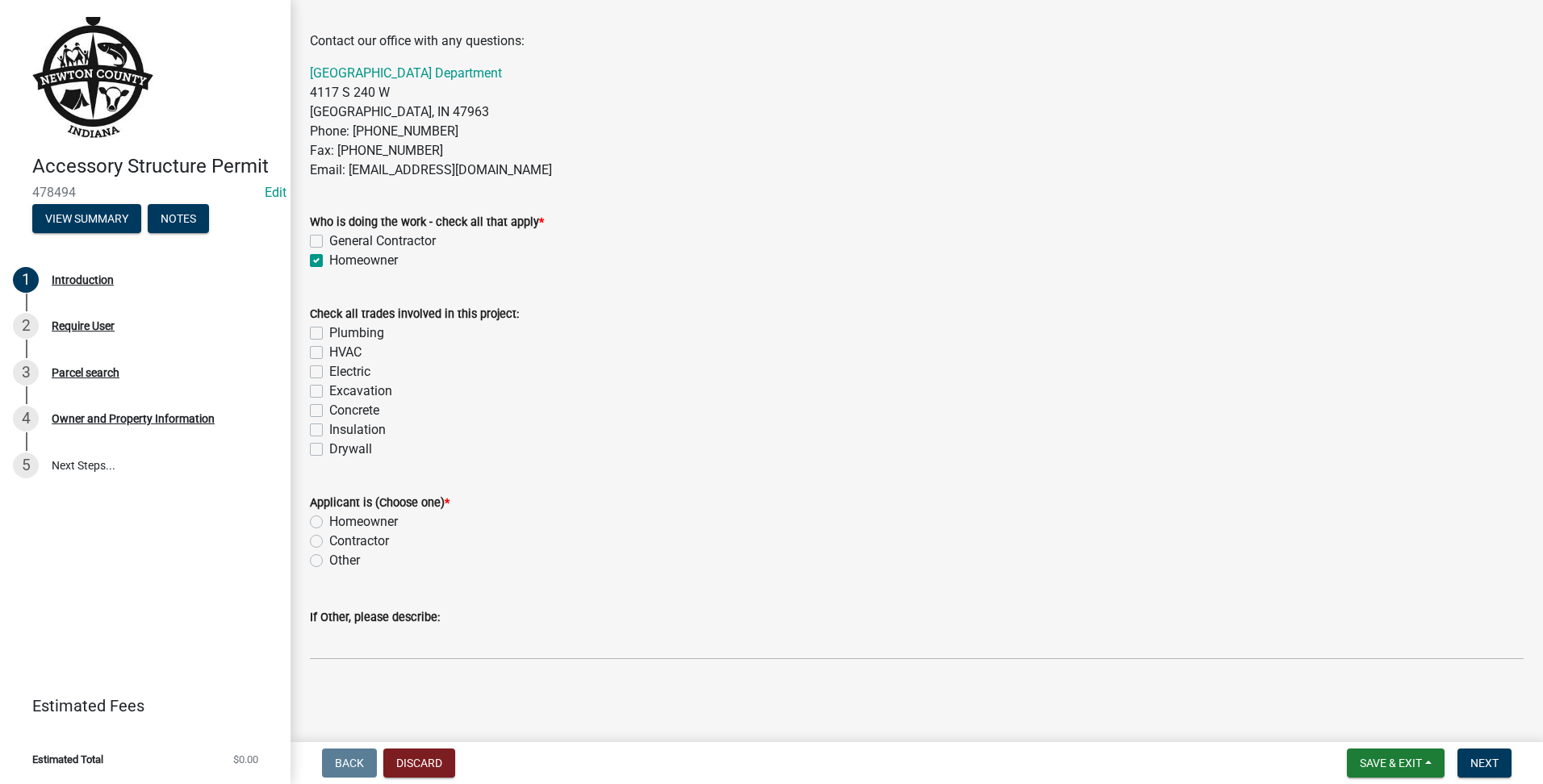
click at [329, 523] on input "Homeowner" at bounding box center [334, 518] width 10 height 10
click at [1471, 751] on button "Next" at bounding box center [1484, 763] width 54 height 29
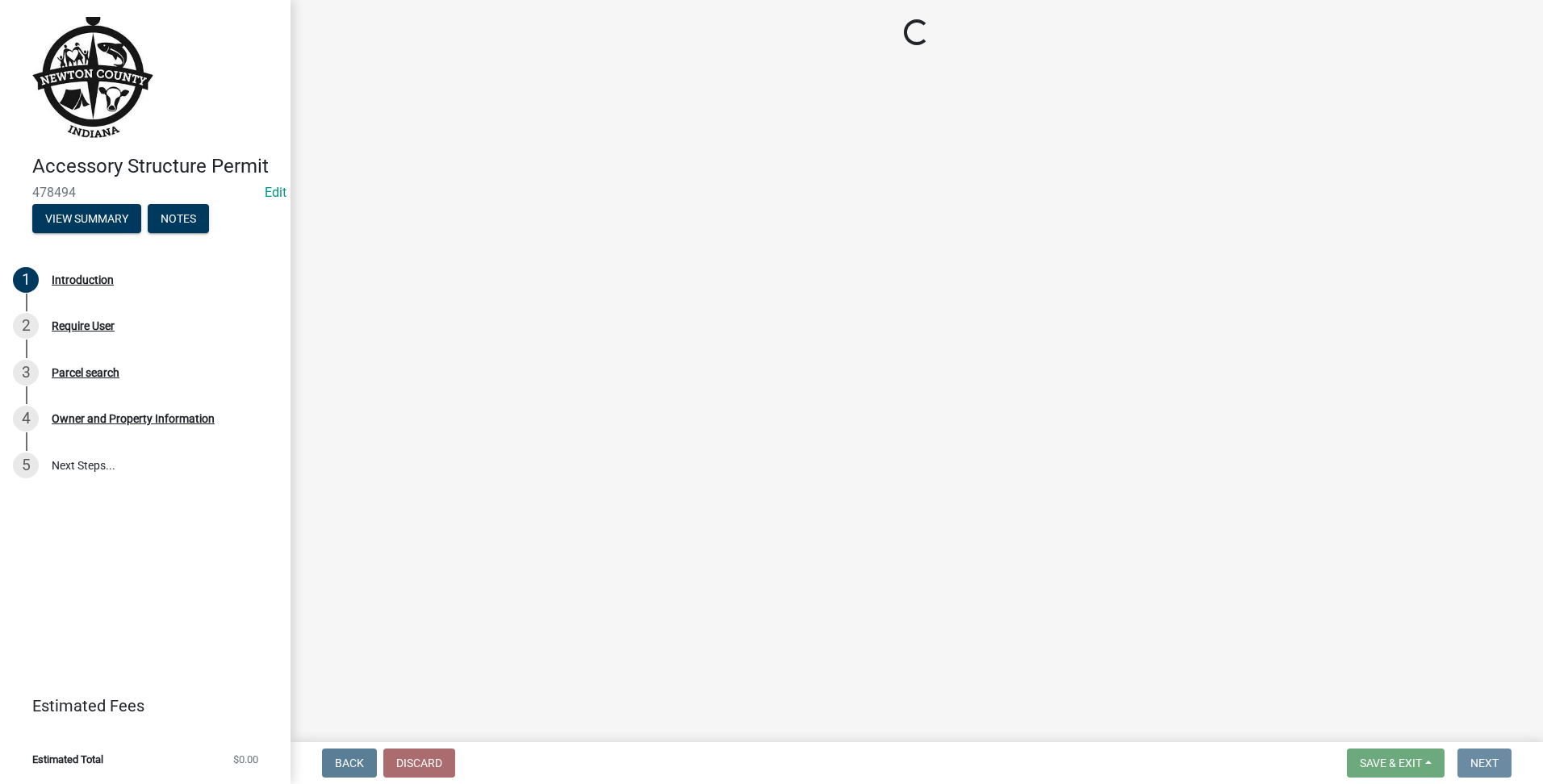
scroll to position [0, 0]
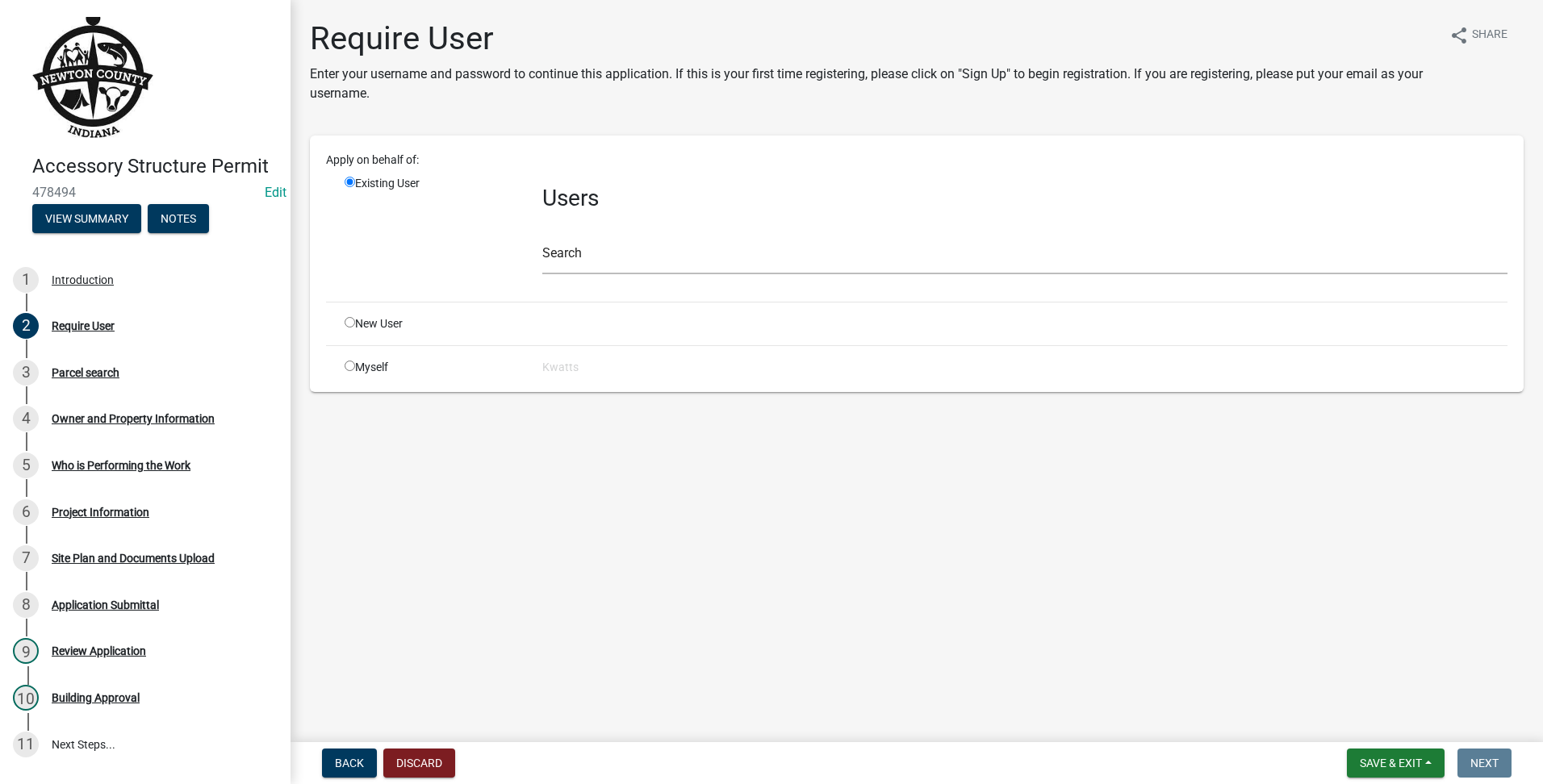
click at [348, 322] on input "radio" at bounding box center [350, 322] width 10 height 10
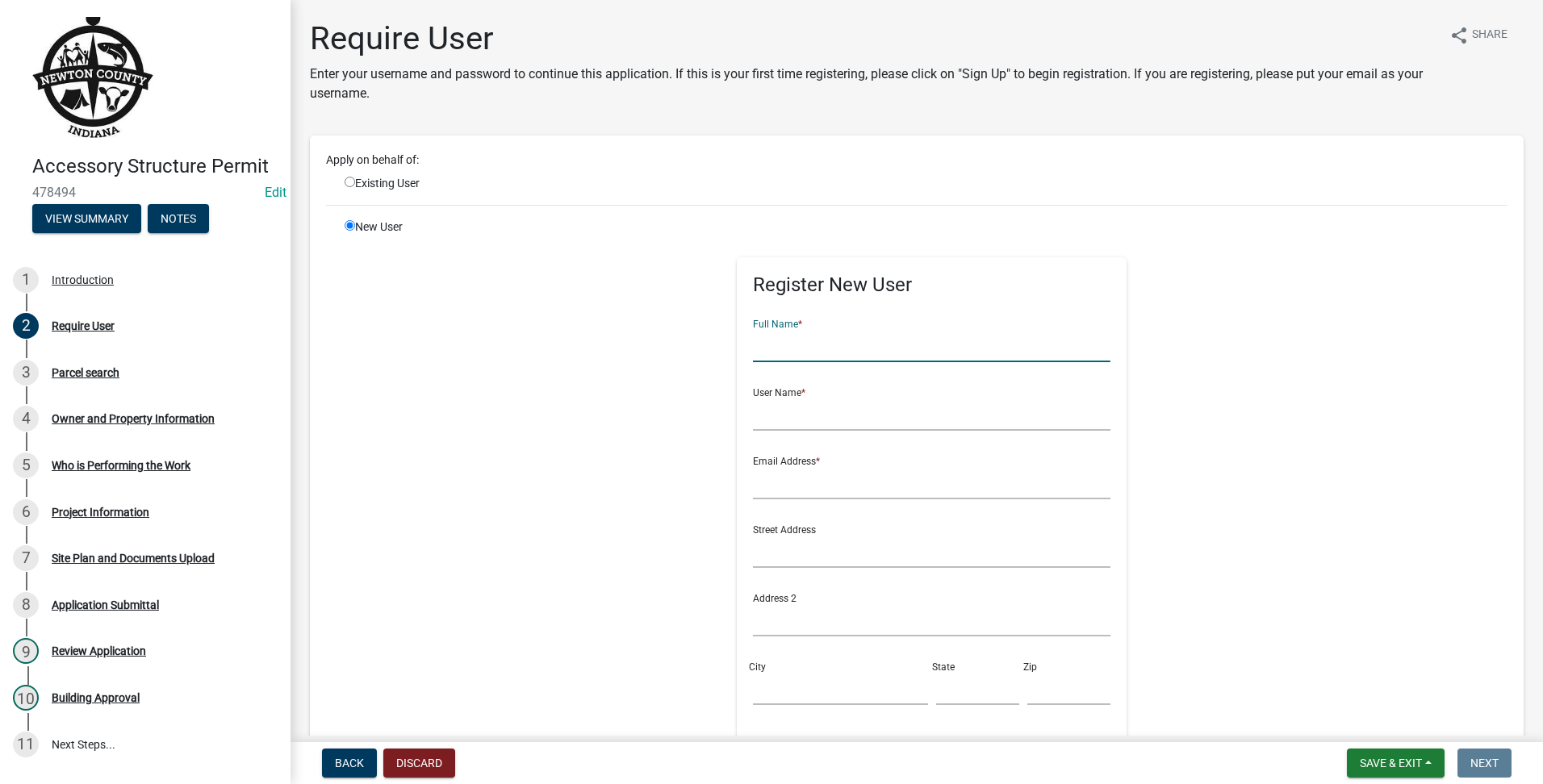
click at [800, 335] on input "text" at bounding box center [931, 345] width 357 height 33
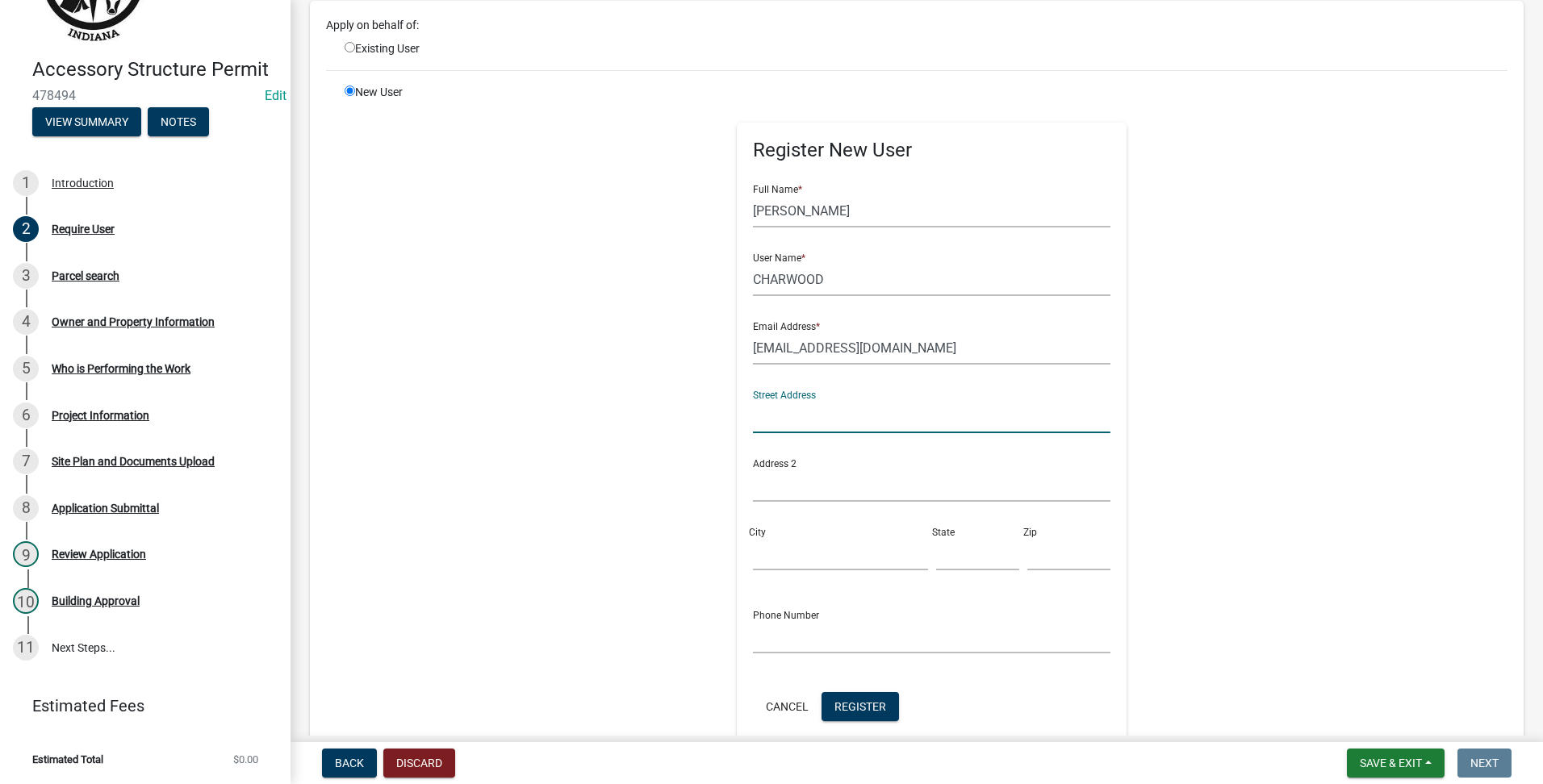
scroll to position [332, 0]
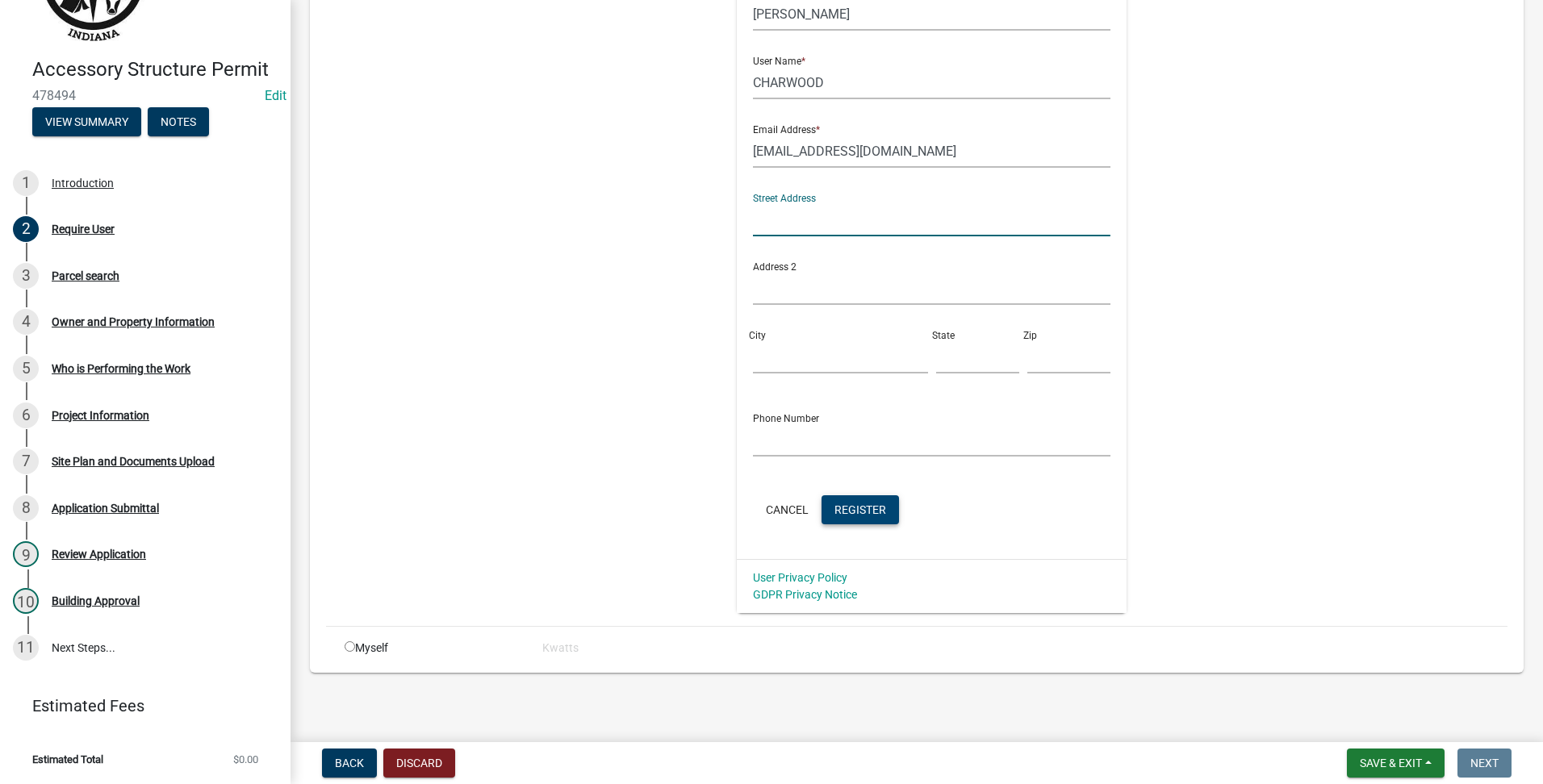
click at [868, 515] on span "Register" at bounding box center [861, 509] width 51 height 13
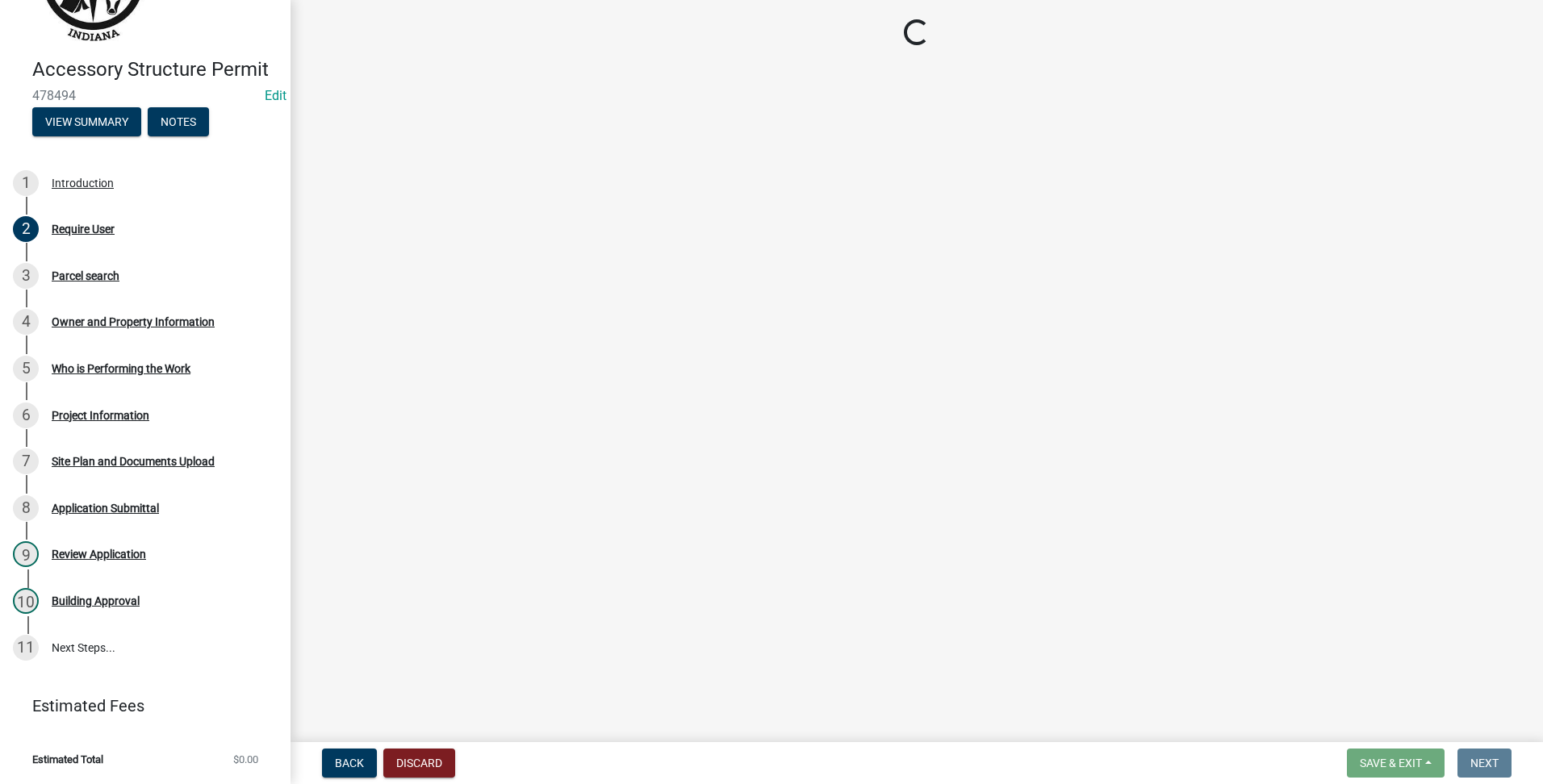
scroll to position [0, 0]
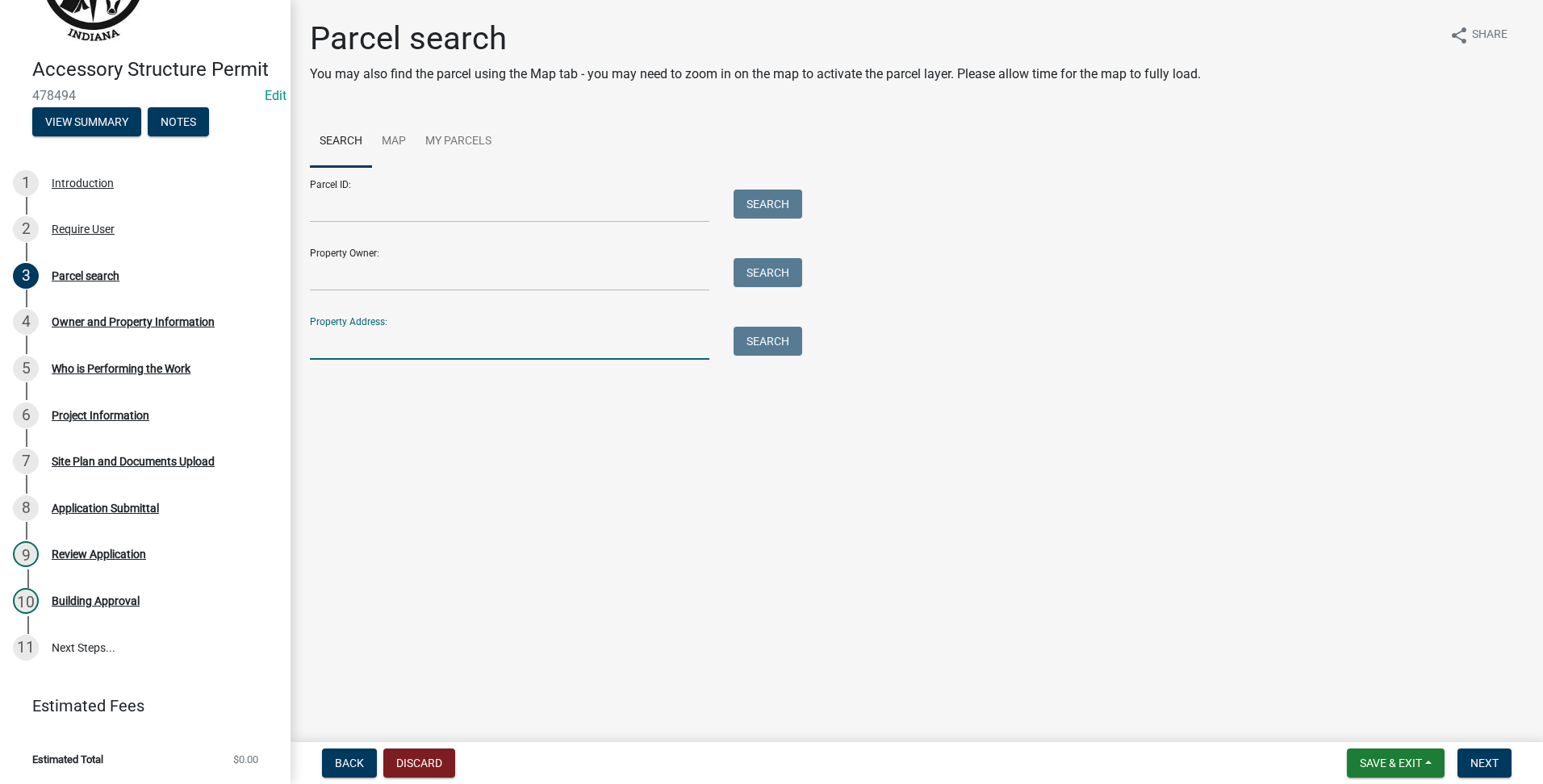
click at [433, 349] on input "Property Address:" at bounding box center [510, 343] width 399 height 33
click at [520, 189] on div "Parcel ID: Search" at bounding box center [552, 195] width 484 height 56
click at [367, 339] on input "Property Address:" at bounding box center [510, 343] width 399 height 33
drag, startPoint x: 427, startPoint y: 336, endPoint x: 176, endPoint y: 407, distance: 260.8
click at [176, 407] on div "Accessory Structure Permit 478494 Edit View Summary Notes 1 Introduction 2 Requ…" at bounding box center [772, 392] width 1543 height 784
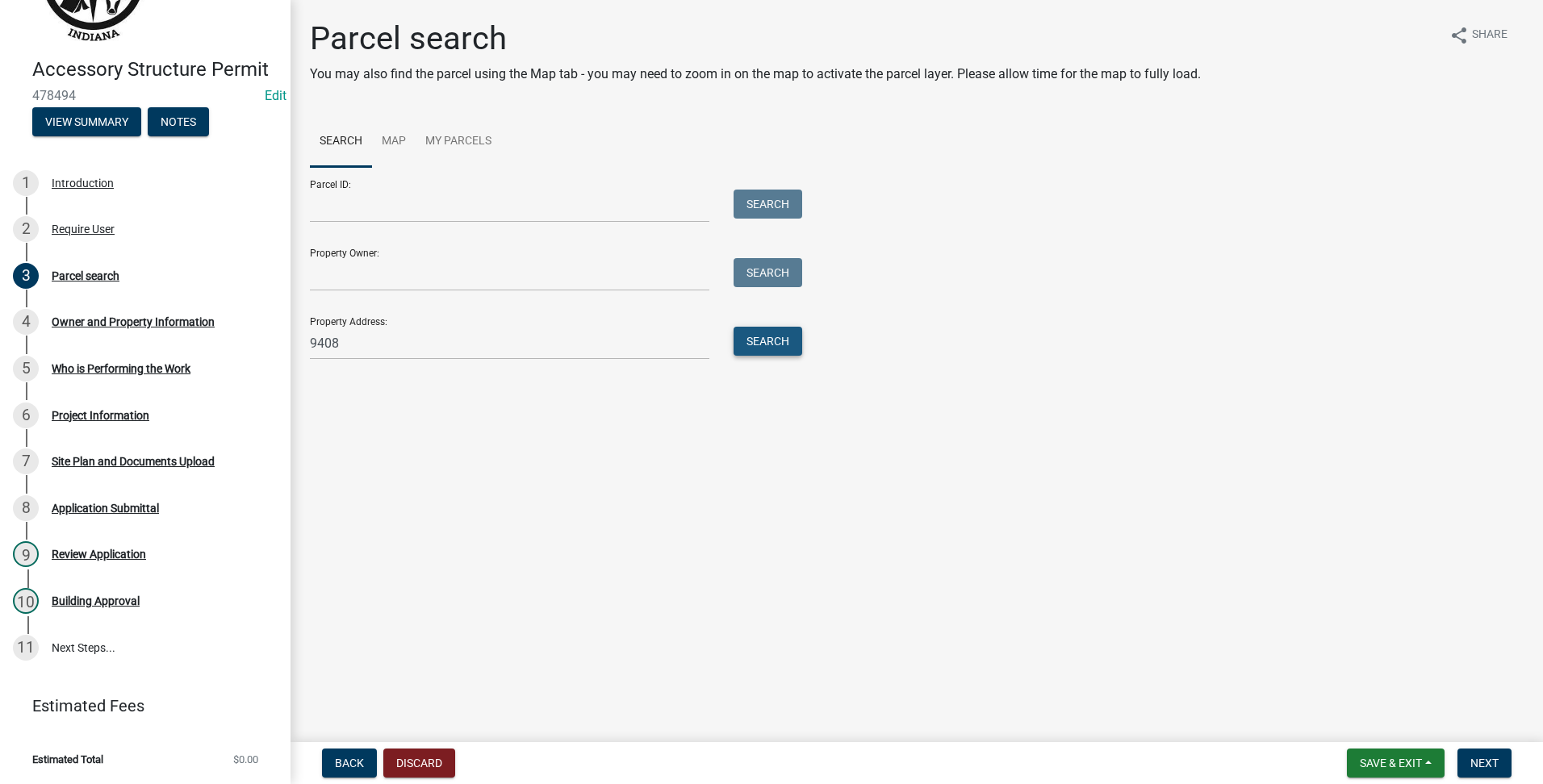
click at [758, 327] on button "Search" at bounding box center [768, 341] width 69 height 29
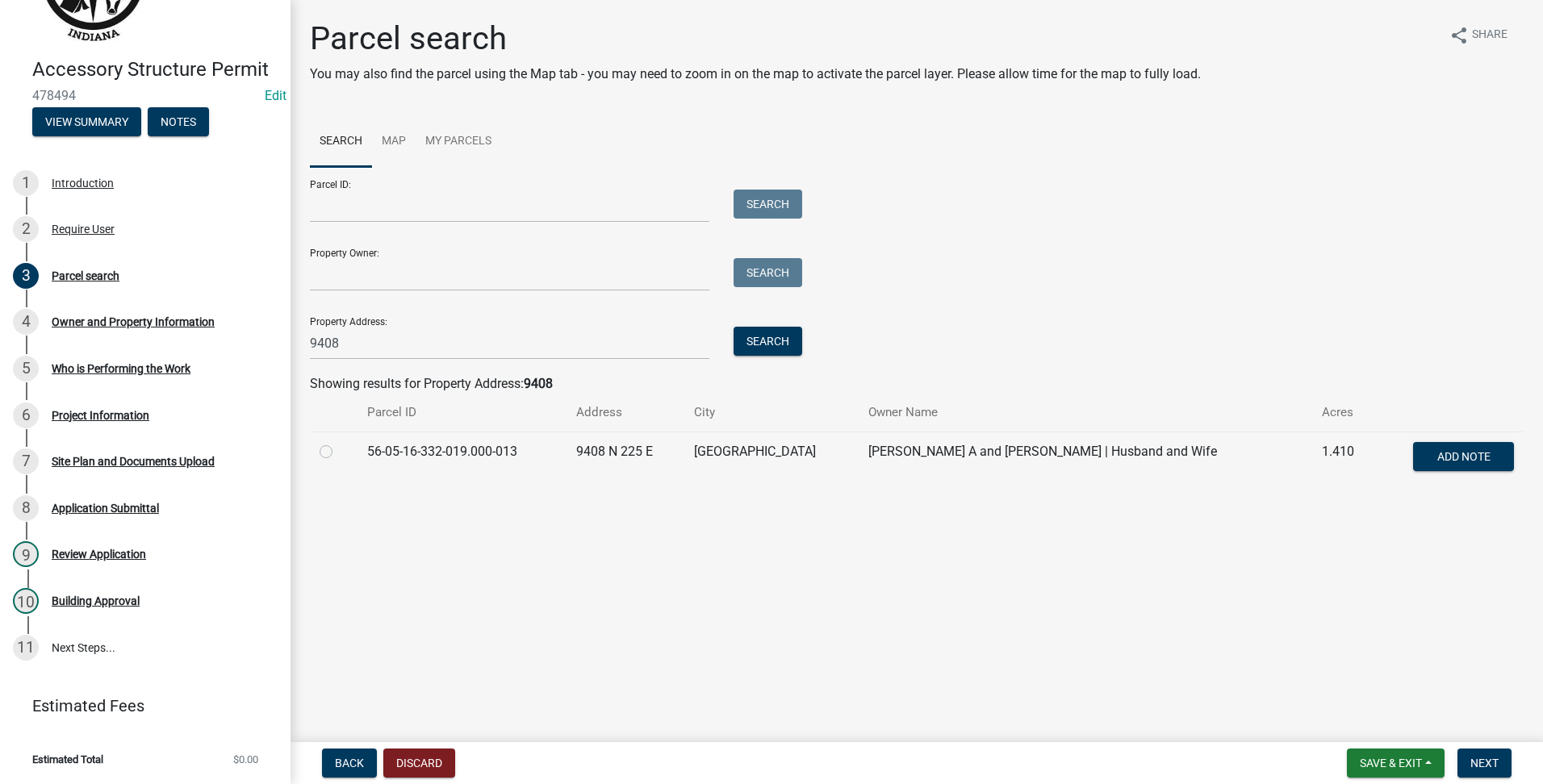
click at [339, 442] on label at bounding box center [339, 442] width 0 height 0
click at [339, 452] on input "radio" at bounding box center [344, 447] width 10 height 10
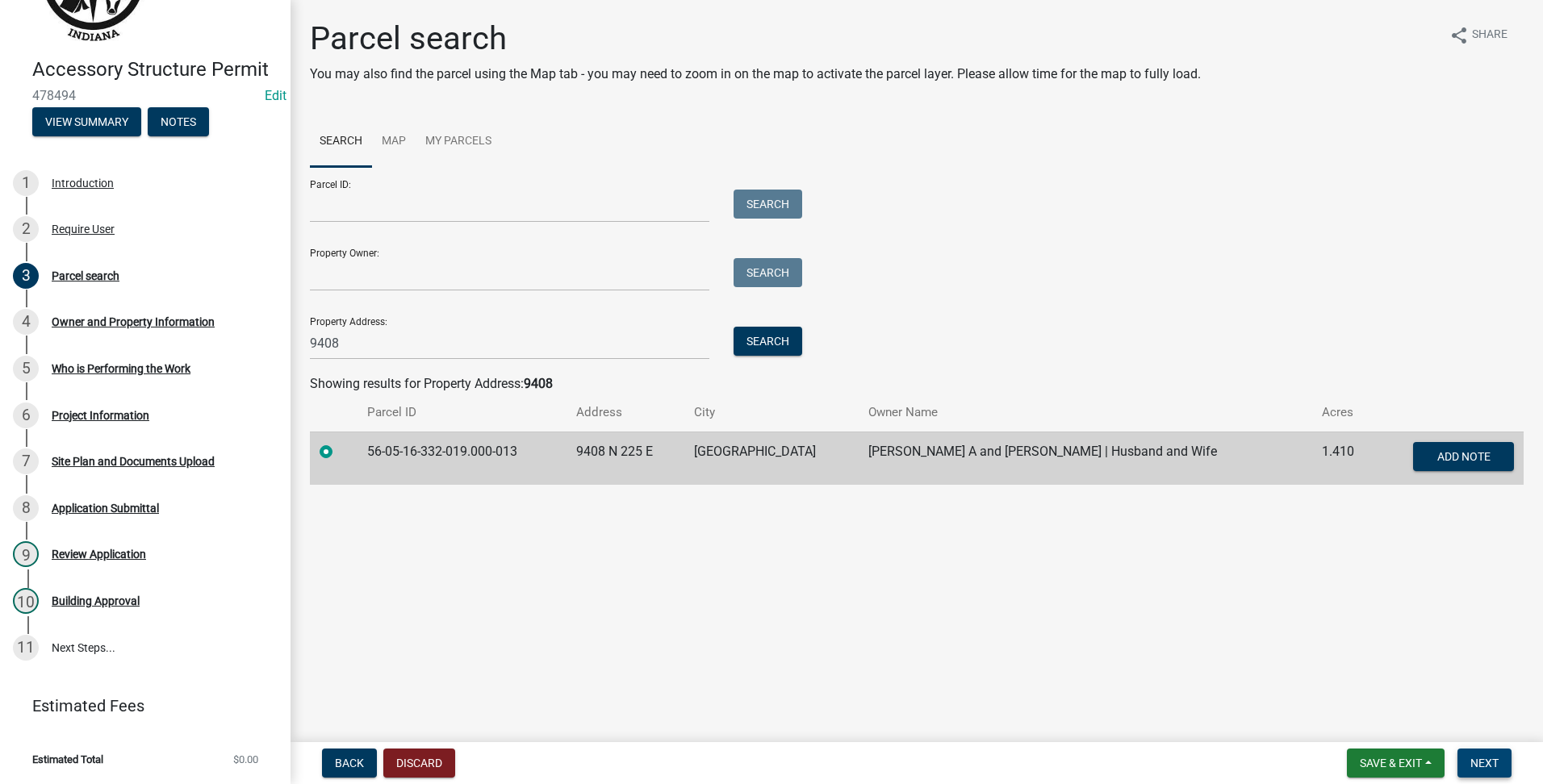
click at [1493, 758] on span "Next" at bounding box center [1484, 763] width 28 height 13
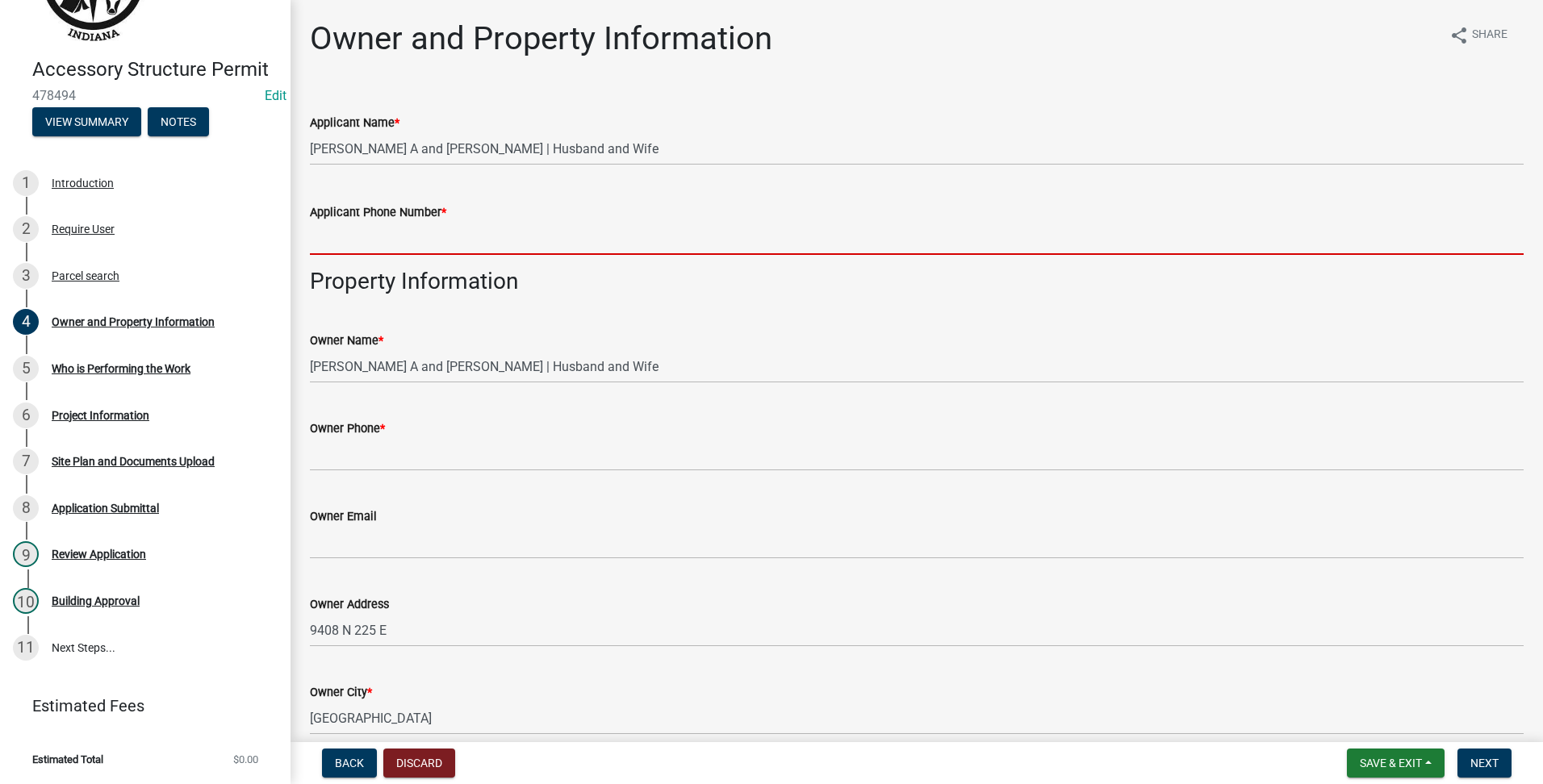
click at [387, 248] on input "Applicant Phone Number *" at bounding box center [917, 238] width 1214 height 33
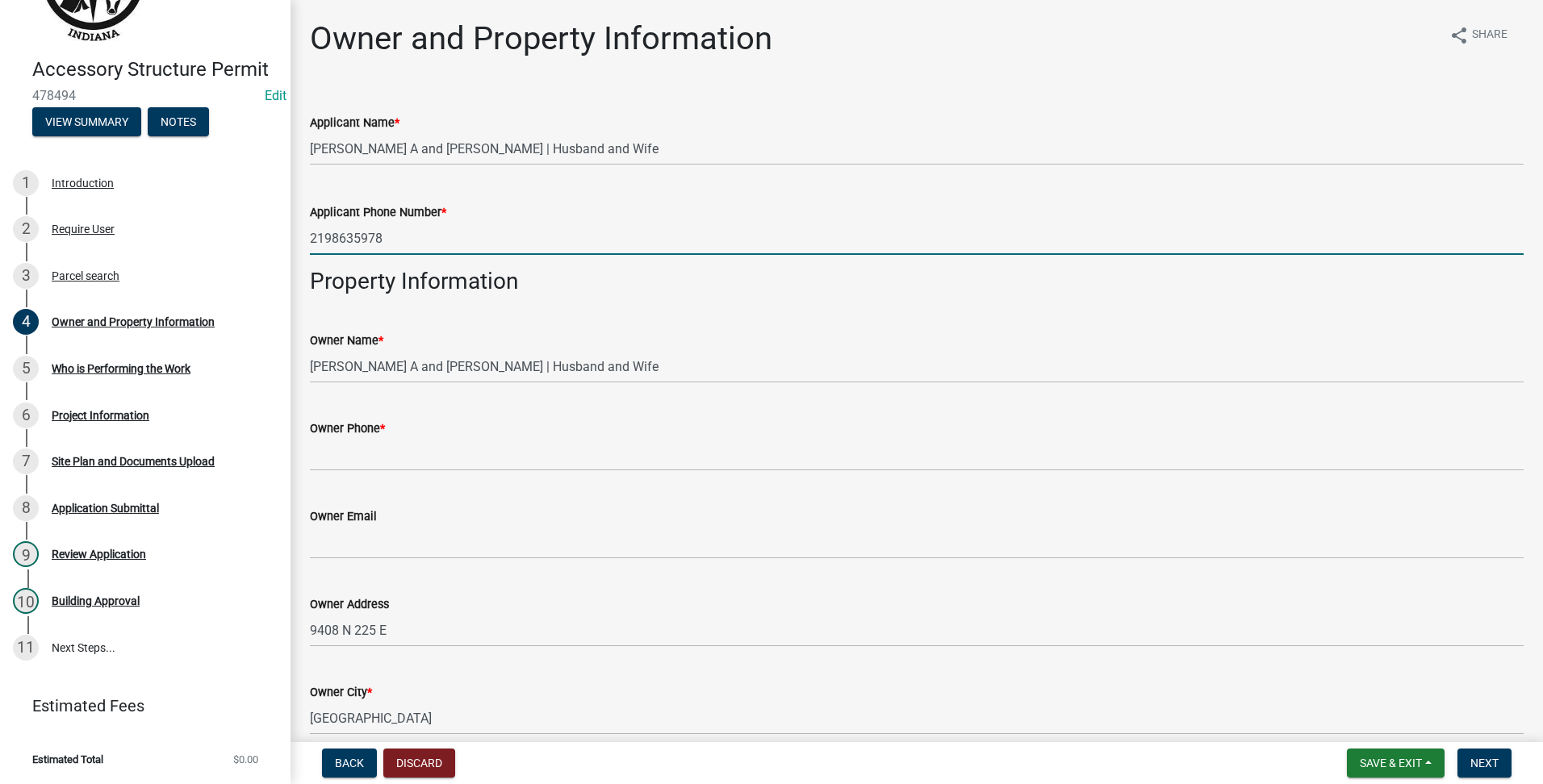
click at [389, 253] on input "2198635978" at bounding box center [917, 238] width 1214 height 33
drag, startPoint x: 396, startPoint y: 231, endPoint x: 153, endPoint y: 229, distance: 243.0
click at [153, 229] on div "Accessory Structure Permit 478494 Edit View Summary Notes 1 Introduction 2 Requ…" at bounding box center [772, 392] width 1543 height 784
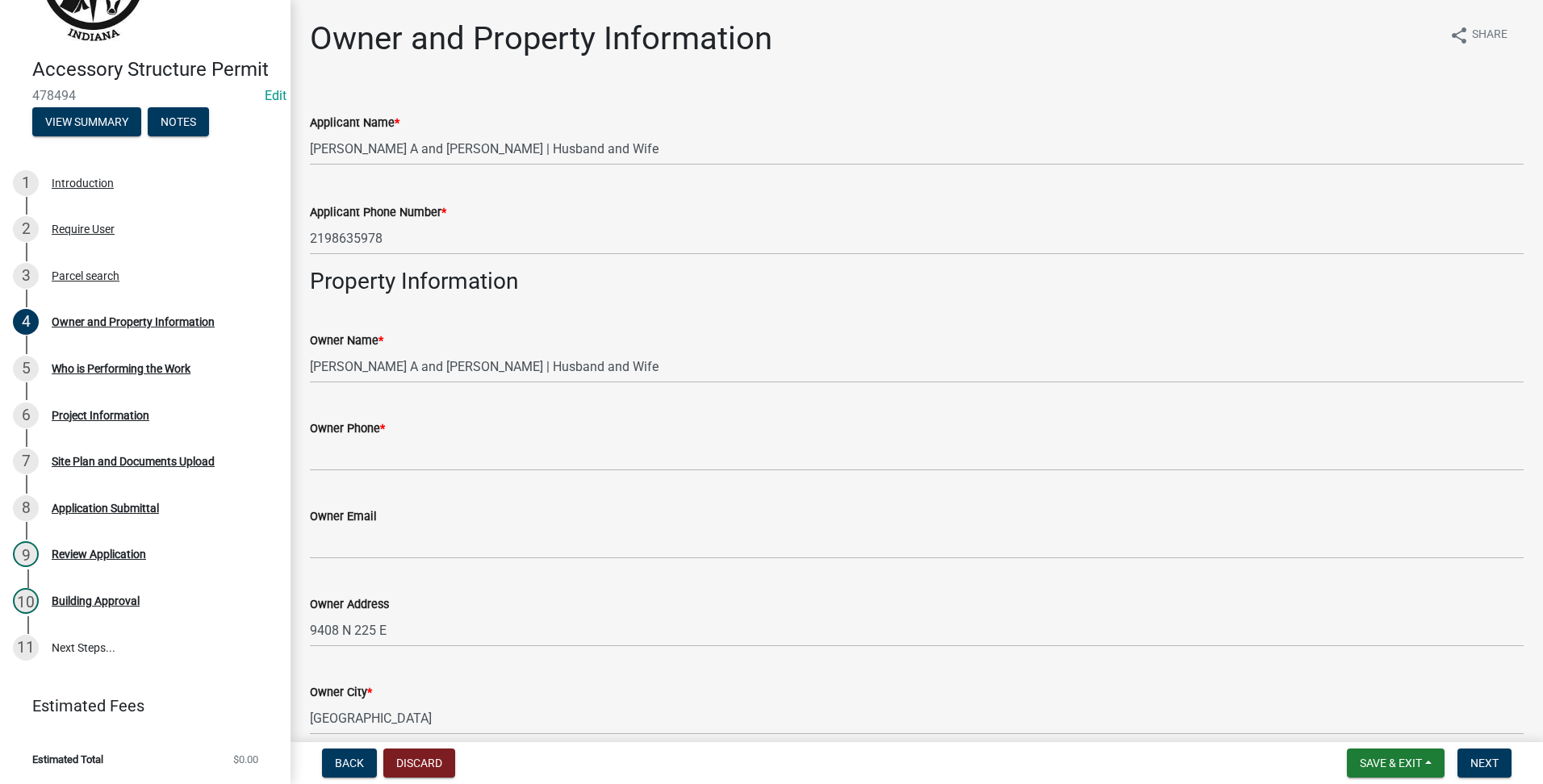
drag, startPoint x: 307, startPoint y: 243, endPoint x: 455, endPoint y: 221, distance: 149.6
click at [455, 221] on div "Applicant Phone Number *" at bounding box center [917, 212] width 1214 height 20
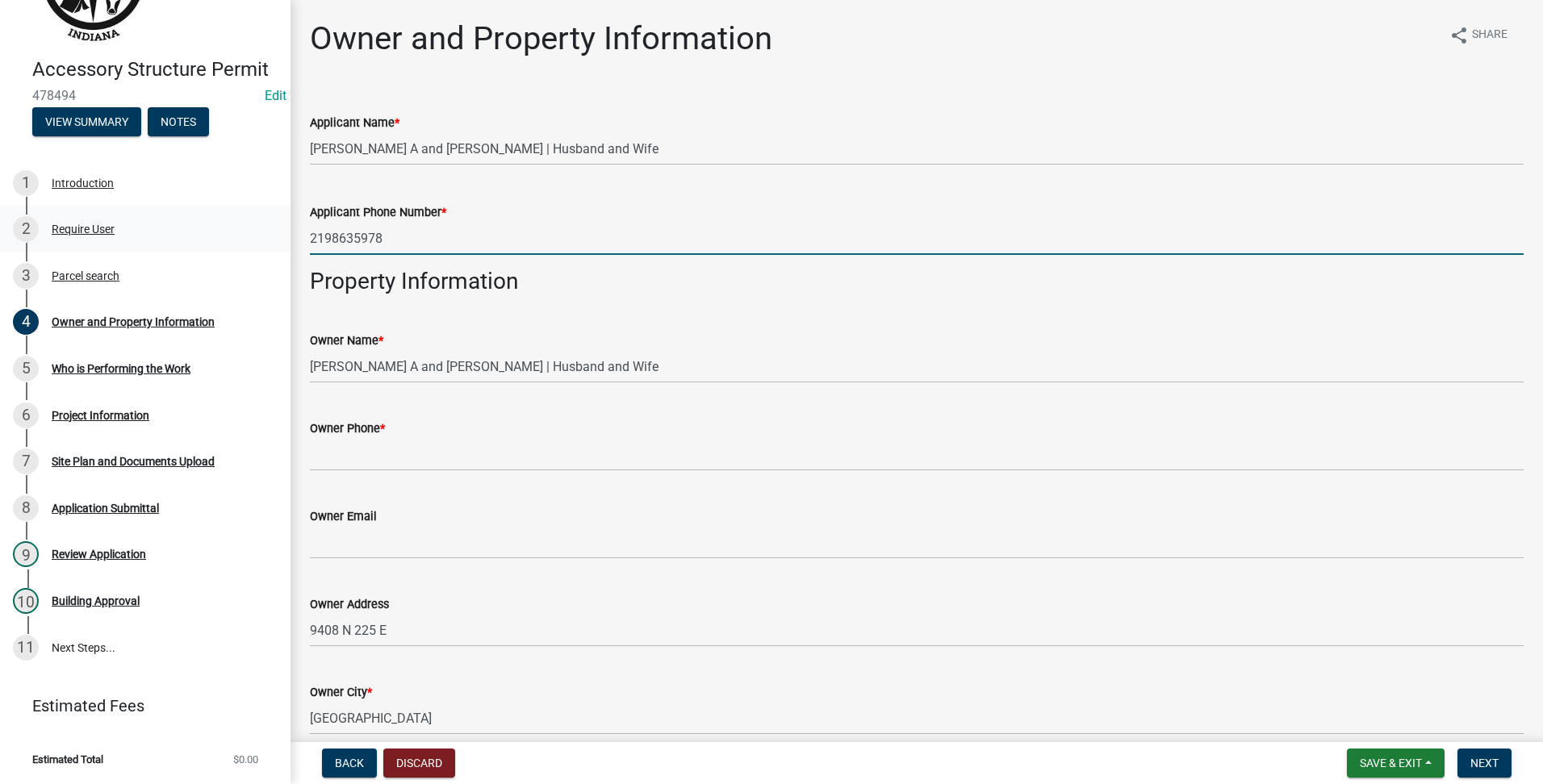
drag, startPoint x: 327, startPoint y: 220, endPoint x: 199, endPoint y: 206, distance: 128.8
click at [199, 206] on div "Accessory Structure Permit 478494 Edit View Summary Notes 1 Introduction 2 Requ…" at bounding box center [772, 392] width 1543 height 784
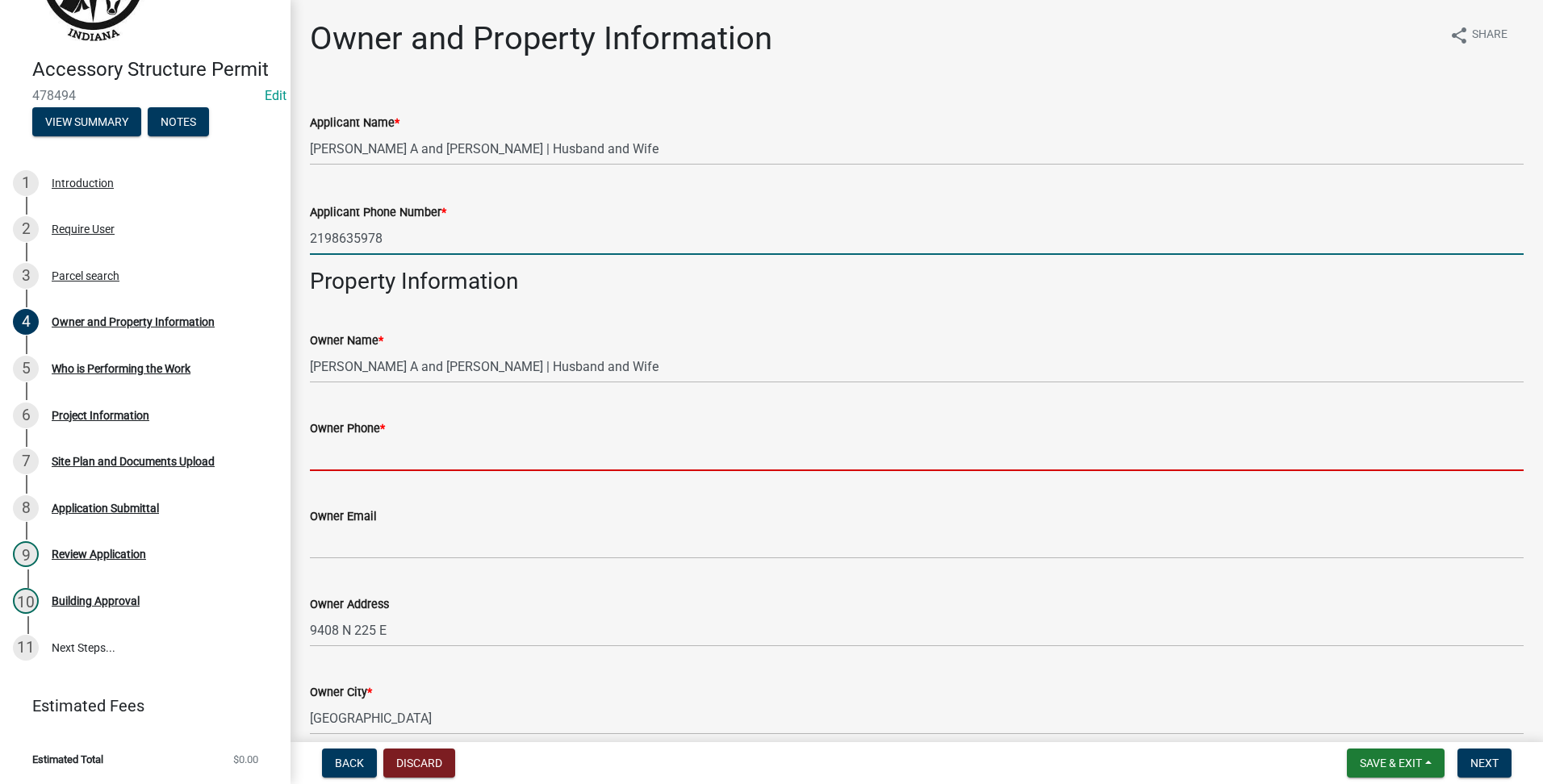
click at [384, 450] on input "Owner Phone *" at bounding box center [917, 454] width 1214 height 33
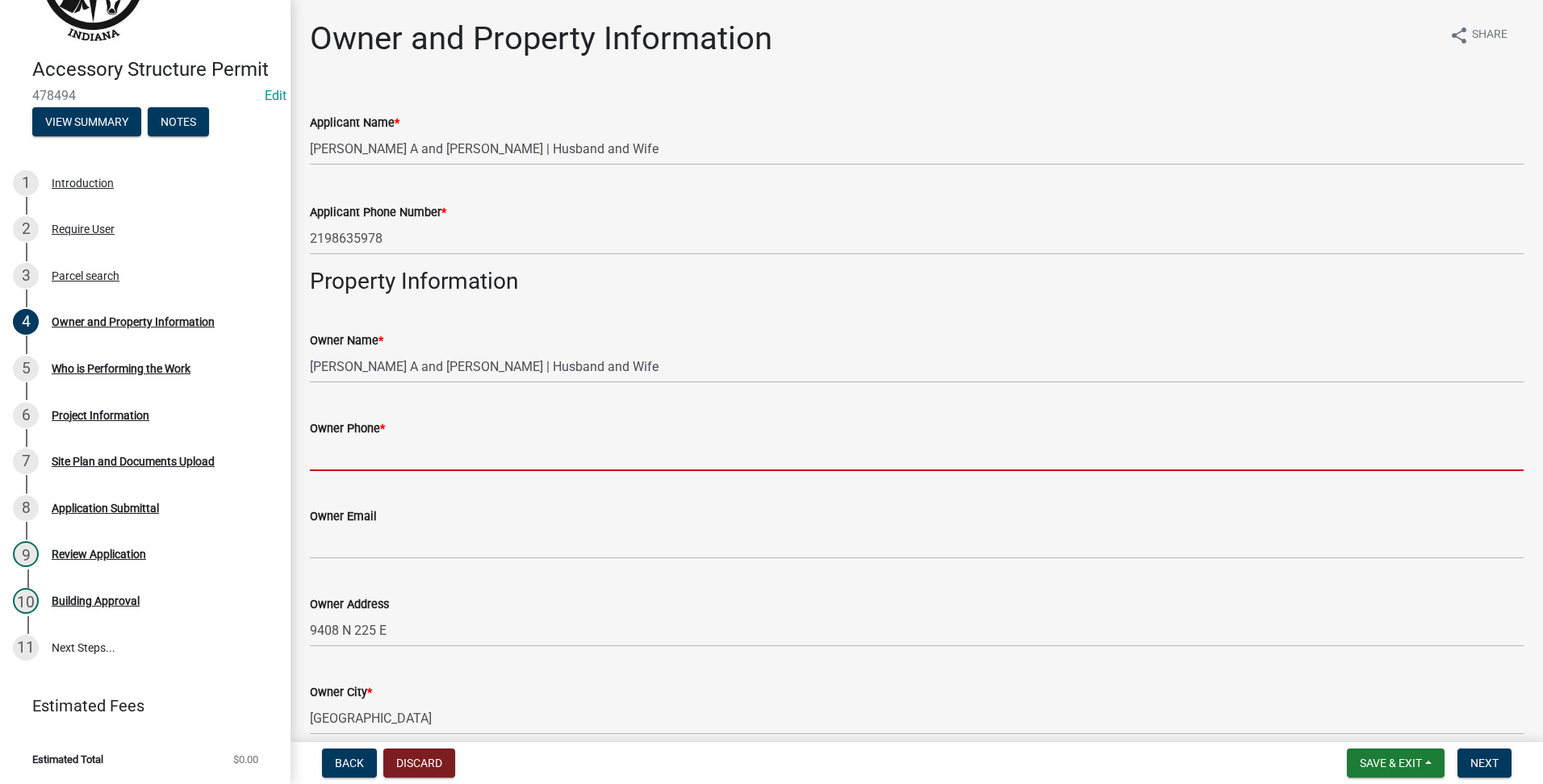
paste input "2198635978"
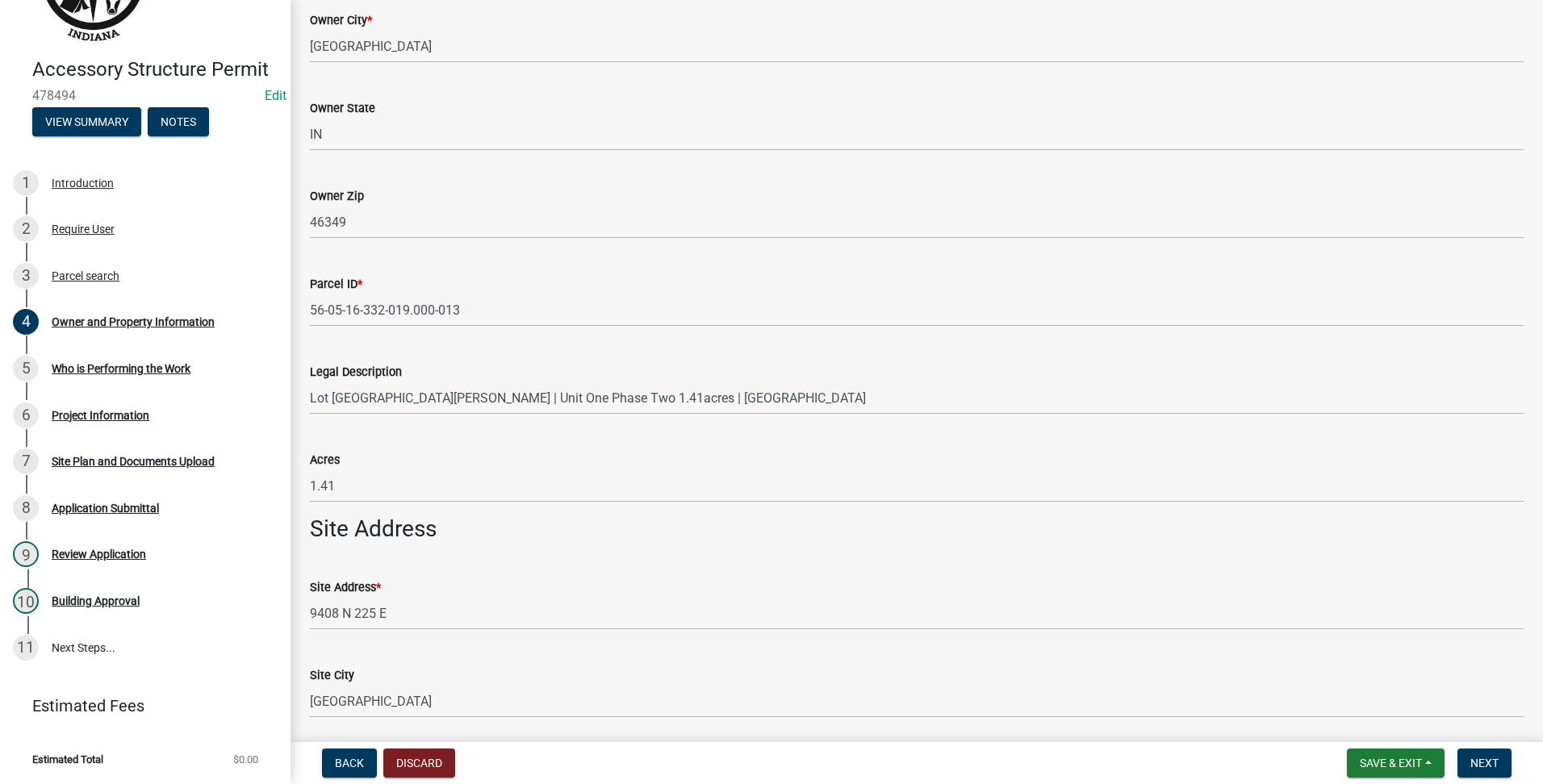
scroll to position [907, 0]
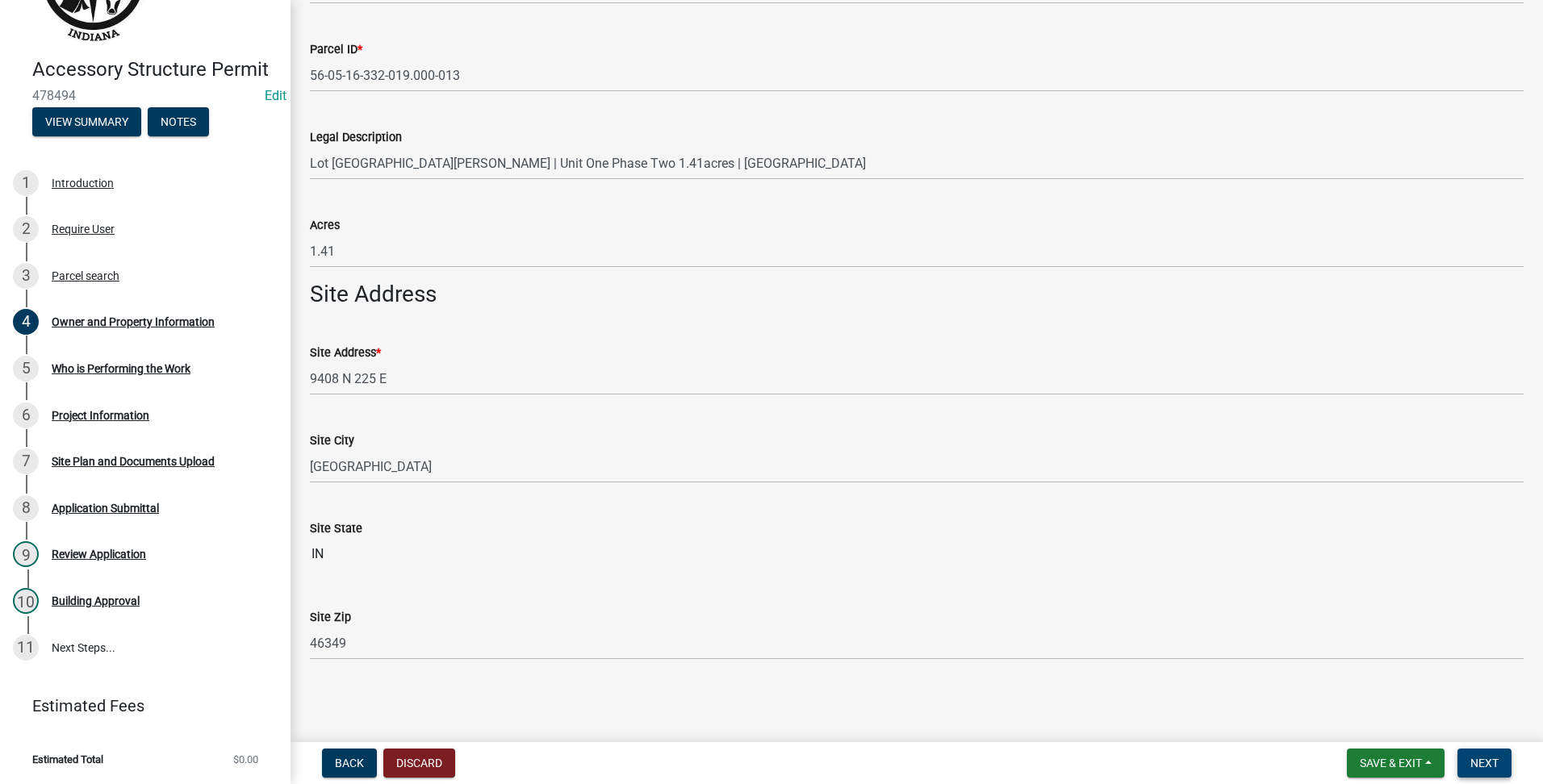
click at [1488, 760] on span "Next" at bounding box center [1484, 763] width 28 height 13
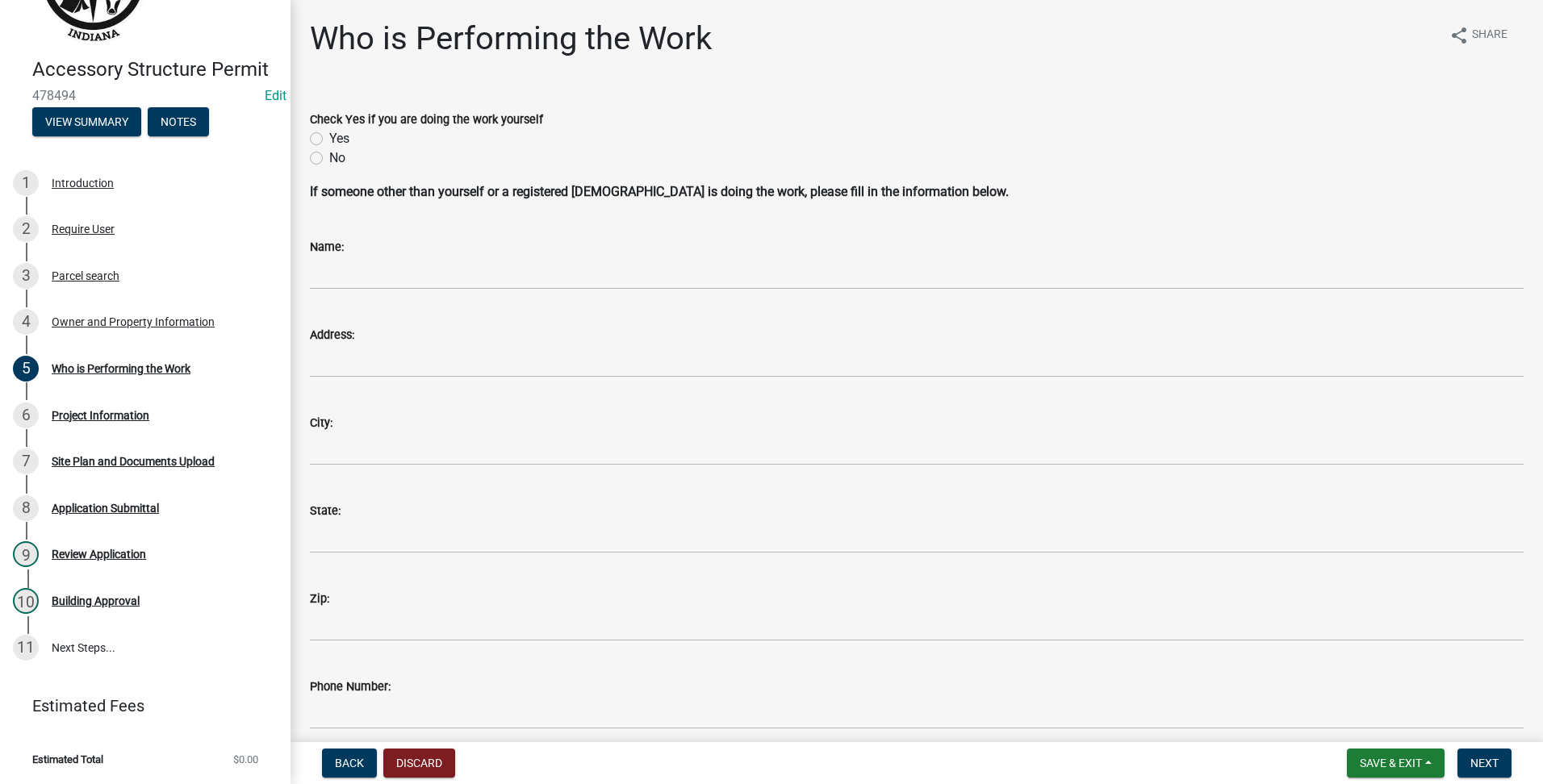
click at [329, 162] on label "No" at bounding box center [337, 158] width 16 height 20
click at [329, 159] on input "No" at bounding box center [334, 153] width 10 height 10
click at [329, 141] on label "Yes" at bounding box center [339, 139] width 21 height 20
click at [329, 140] on input "Yes" at bounding box center [334, 135] width 10 height 10
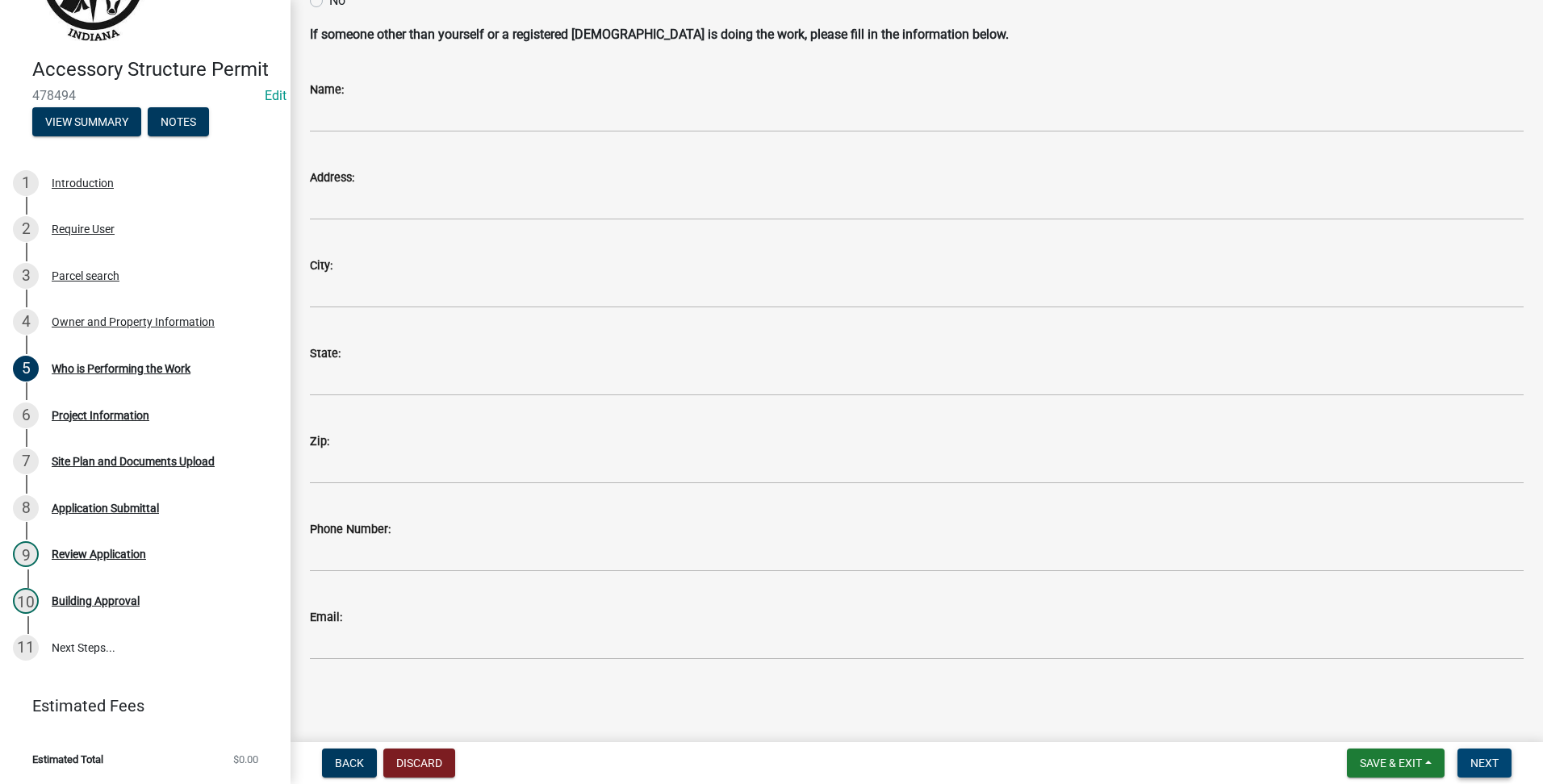
click at [1485, 764] on span "Next" at bounding box center [1484, 763] width 28 height 13
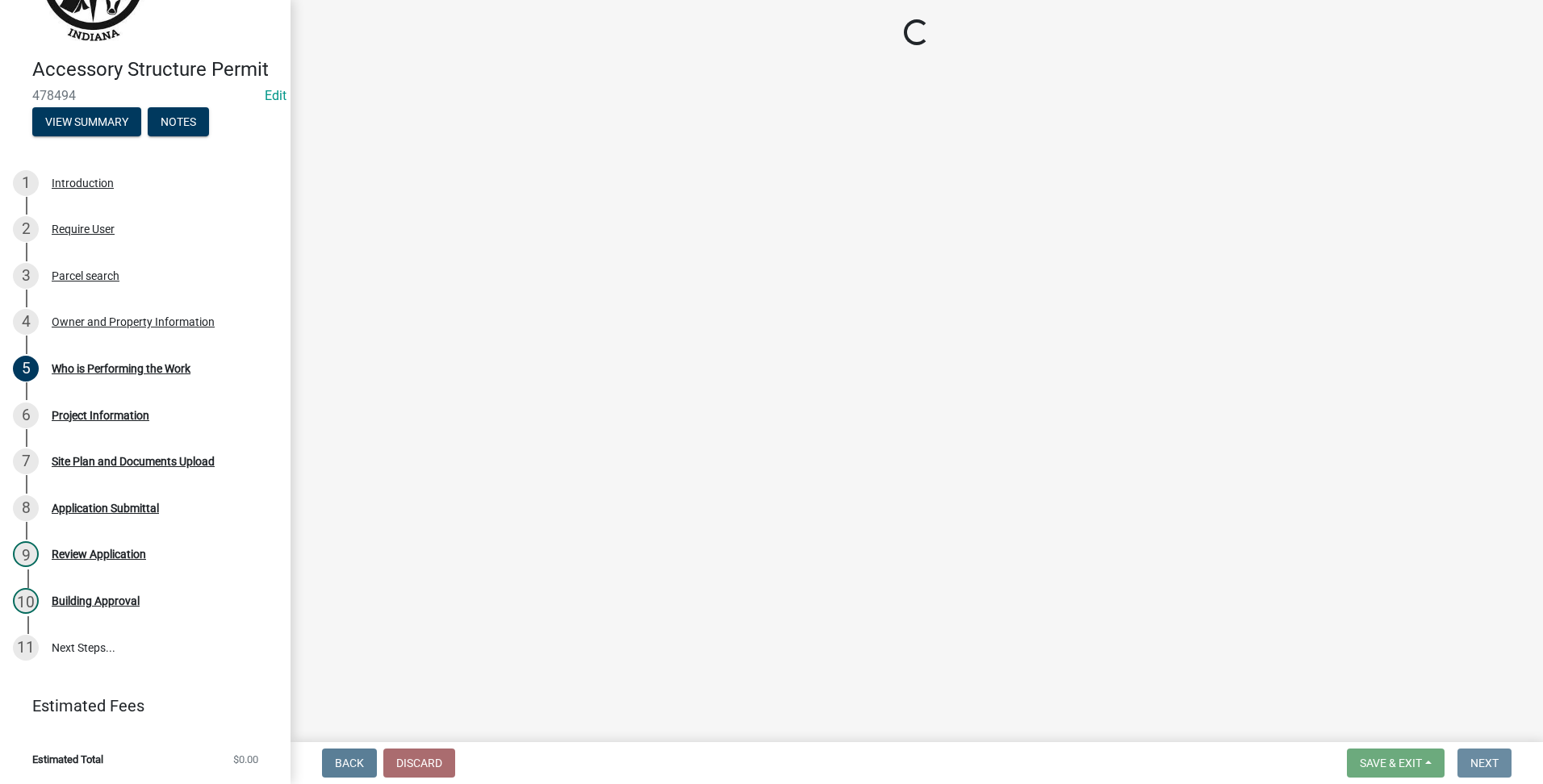
scroll to position [0, 0]
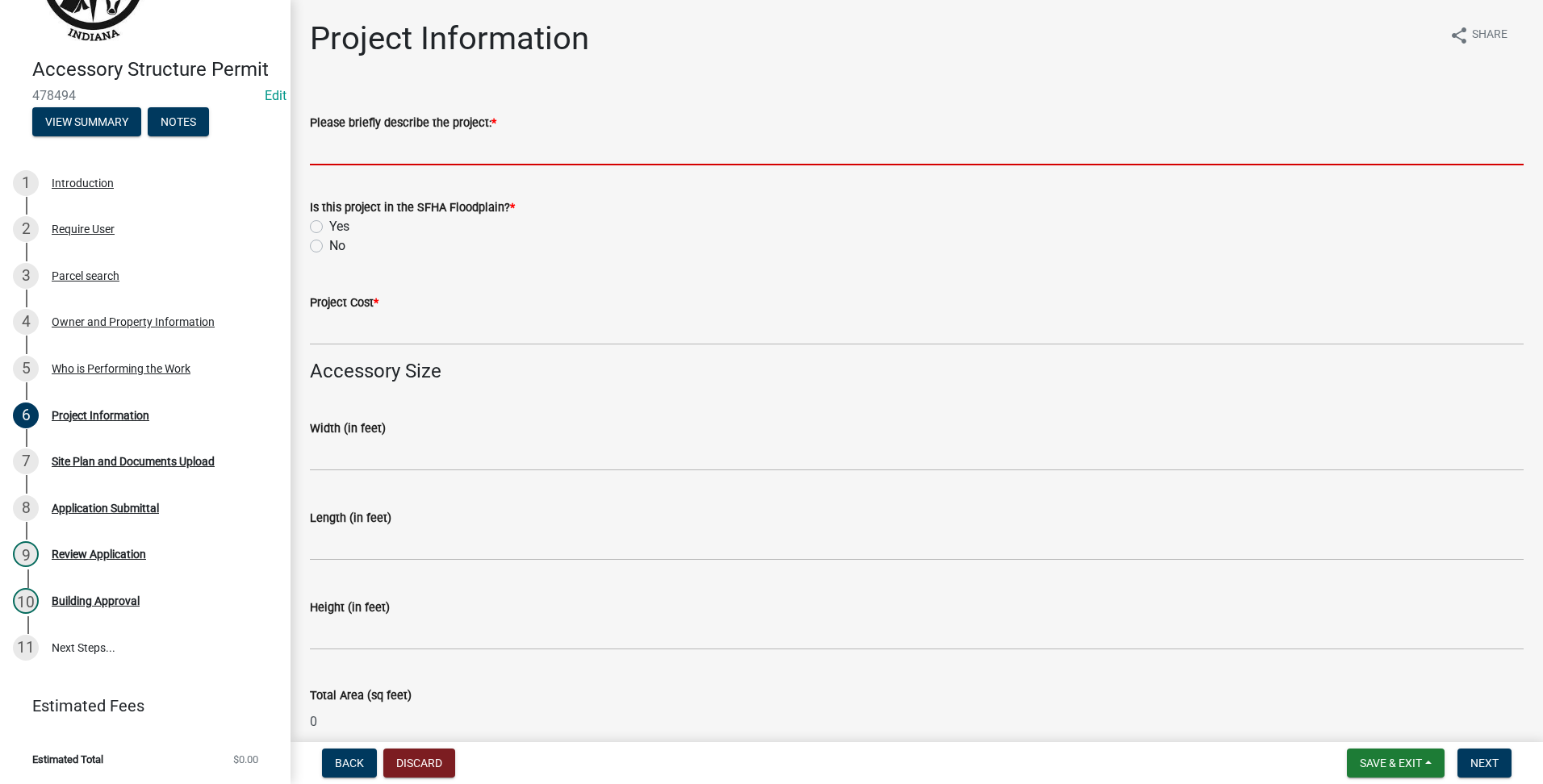
click at [383, 157] on input "Please briefly describe the project: *" at bounding box center [917, 148] width 1214 height 33
click at [681, 144] on input "Please briefly describe the project: *" at bounding box center [917, 148] width 1214 height 33
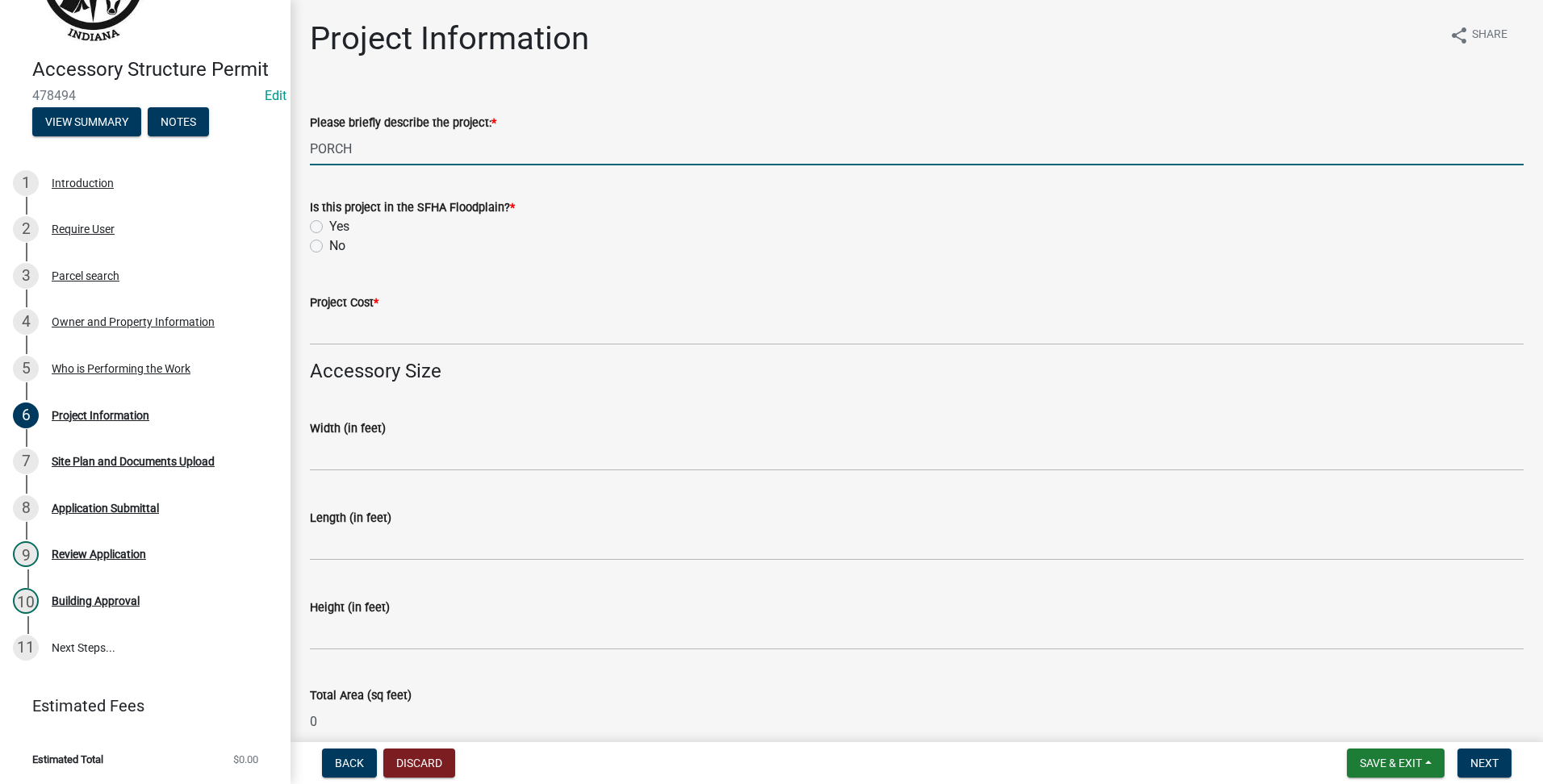
click at [309, 246] on div "Is this project in the SFHA Floodplain? * Yes No" at bounding box center [916, 217] width 1238 height 77
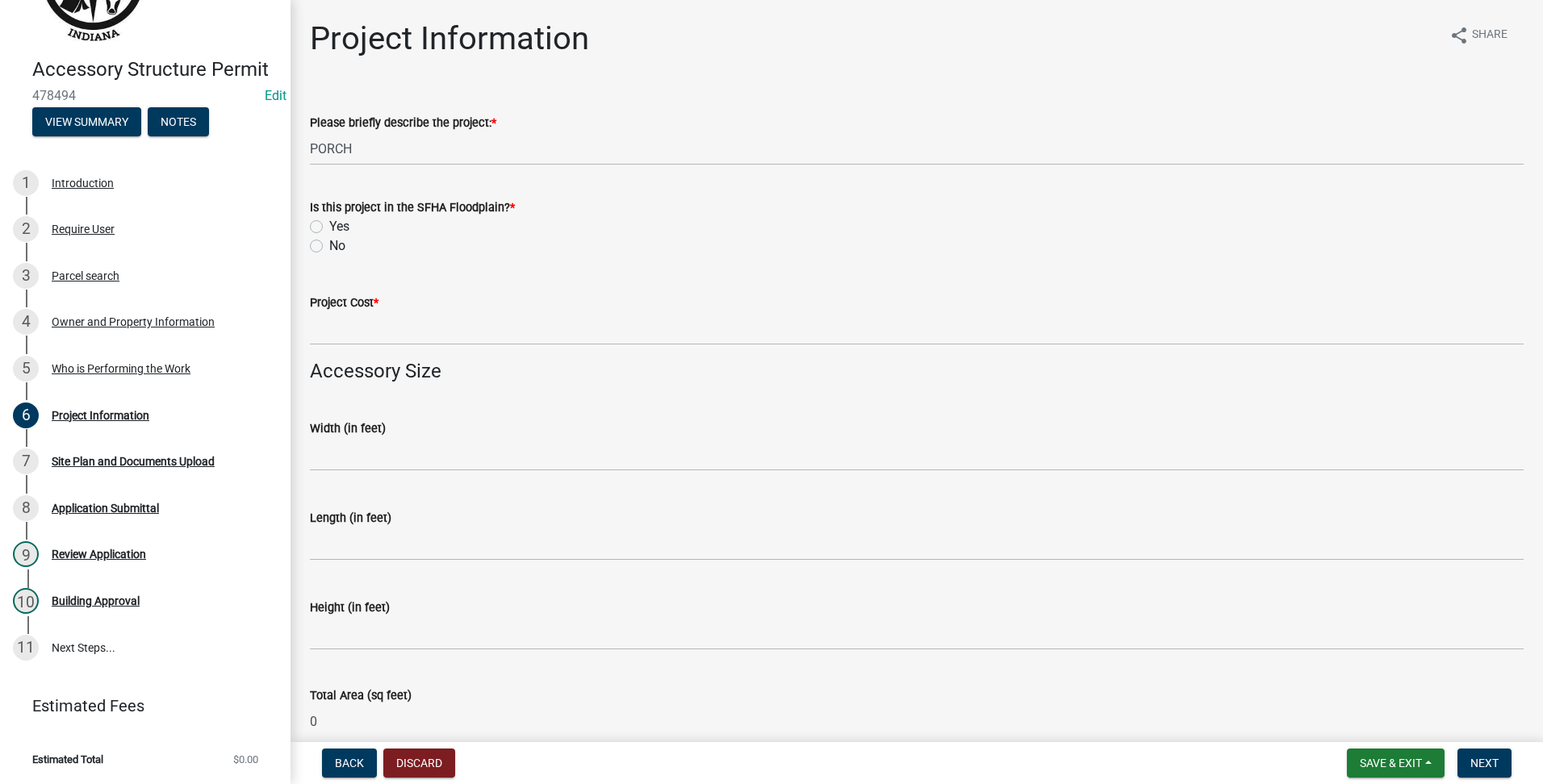
click at [326, 246] on div "No" at bounding box center [917, 246] width 1214 height 20
click at [329, 247] on label "No" at bounding box center [337, 246] width 16 height 20
click at [329, 247] on input "No" at bounding box center [334, 242] width 10 height 10
click at [299, 331] on div "Project Cost *" at bounding box center [916, 308] width 1238 height 75
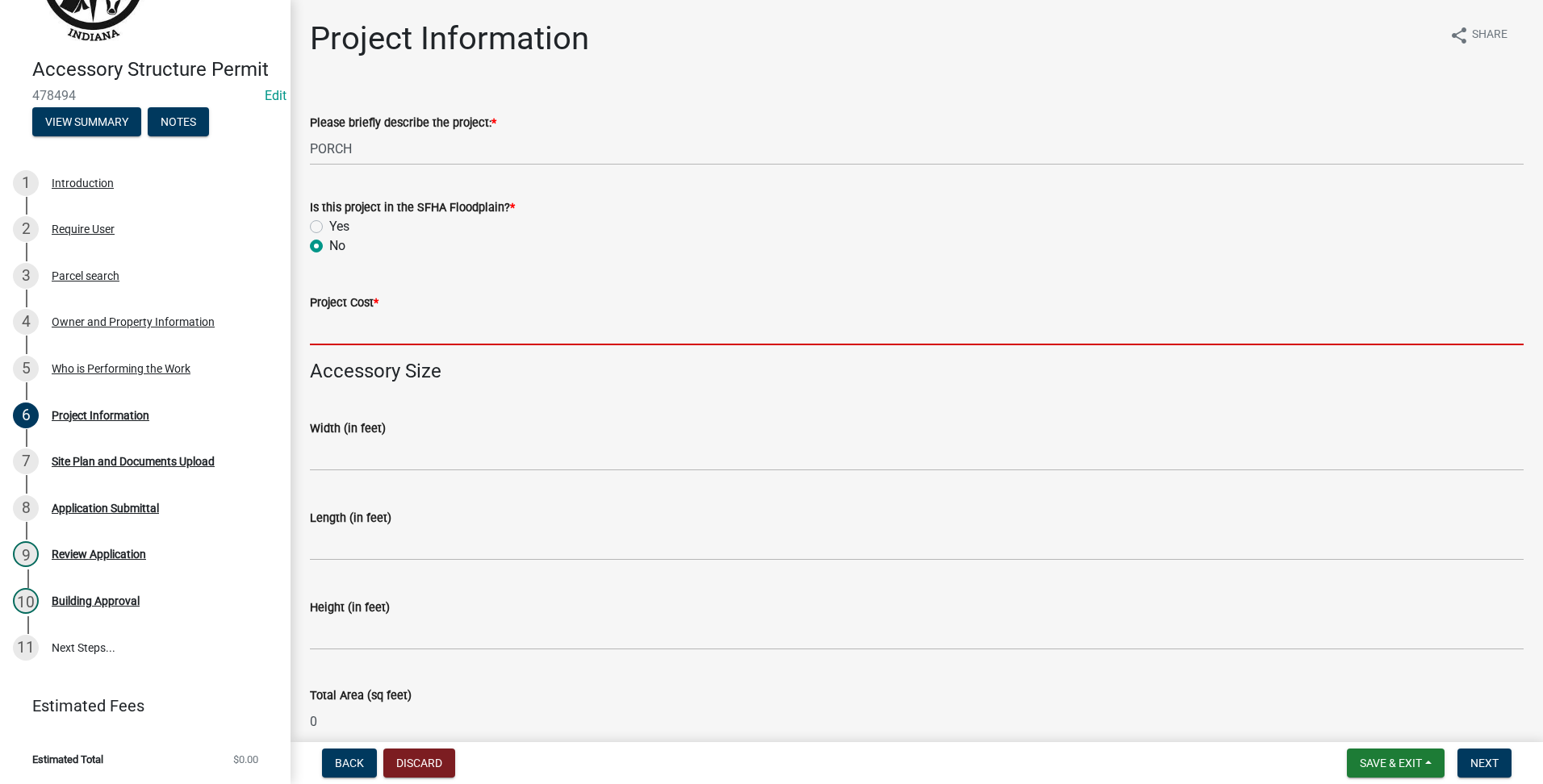
click at [339, 330] on input "text" at bounding box center [917, 328] width 1214 height 33
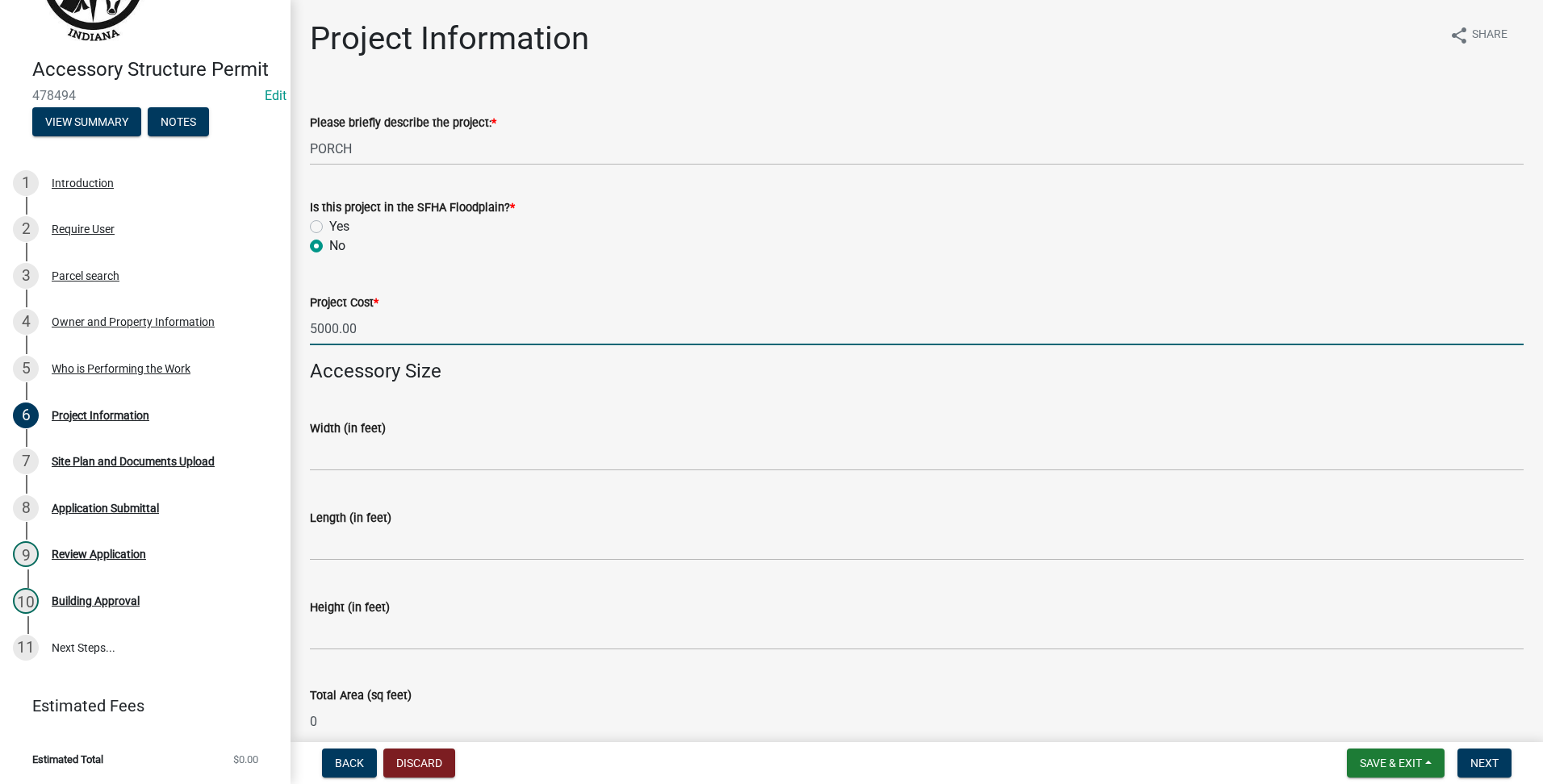
scroll to position [135, 0]
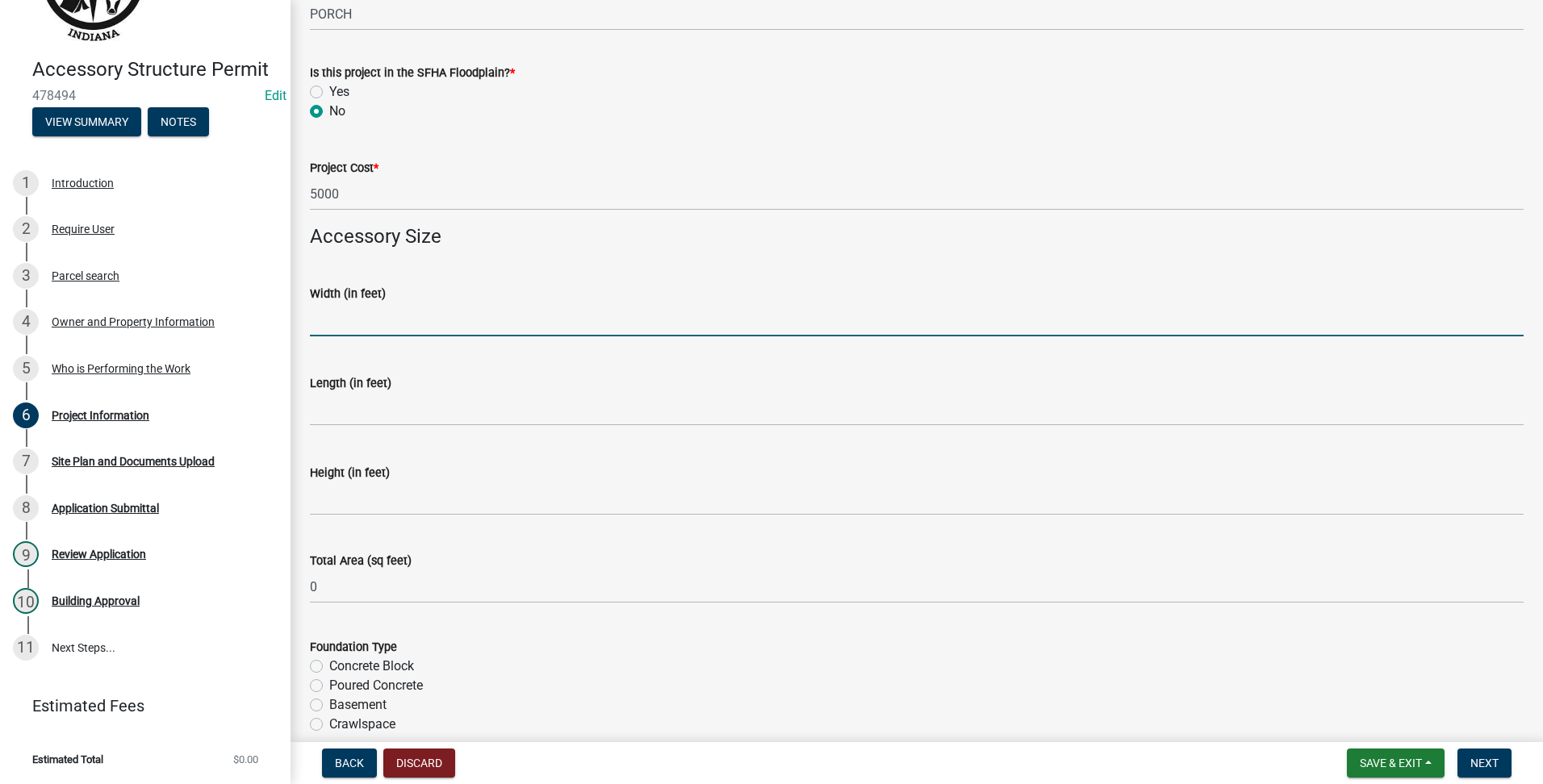
click at [400, 317] on input "text" at bounding box center [917, 320] width 1214 height 33
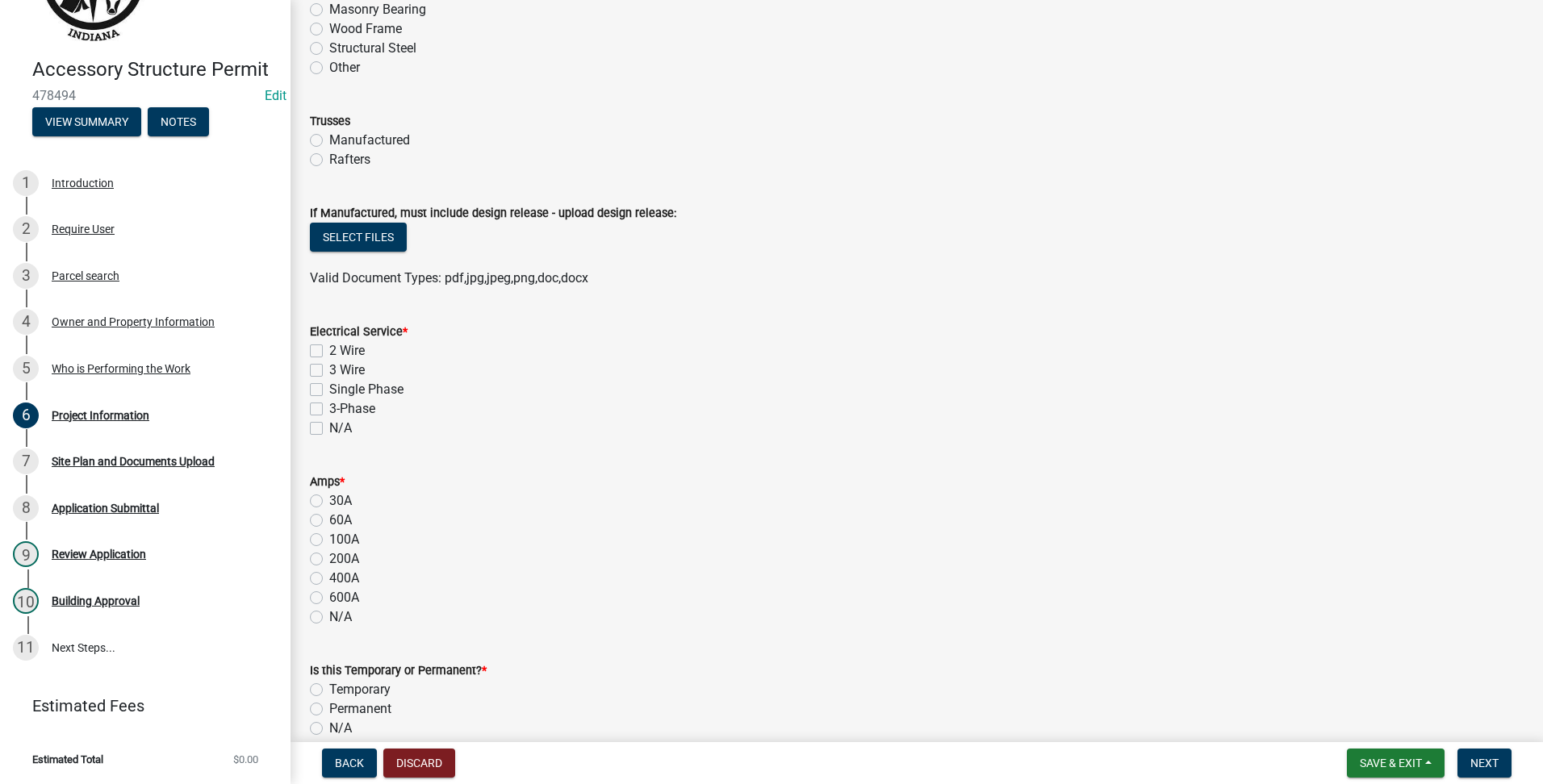
scroll to position [1075, 0]
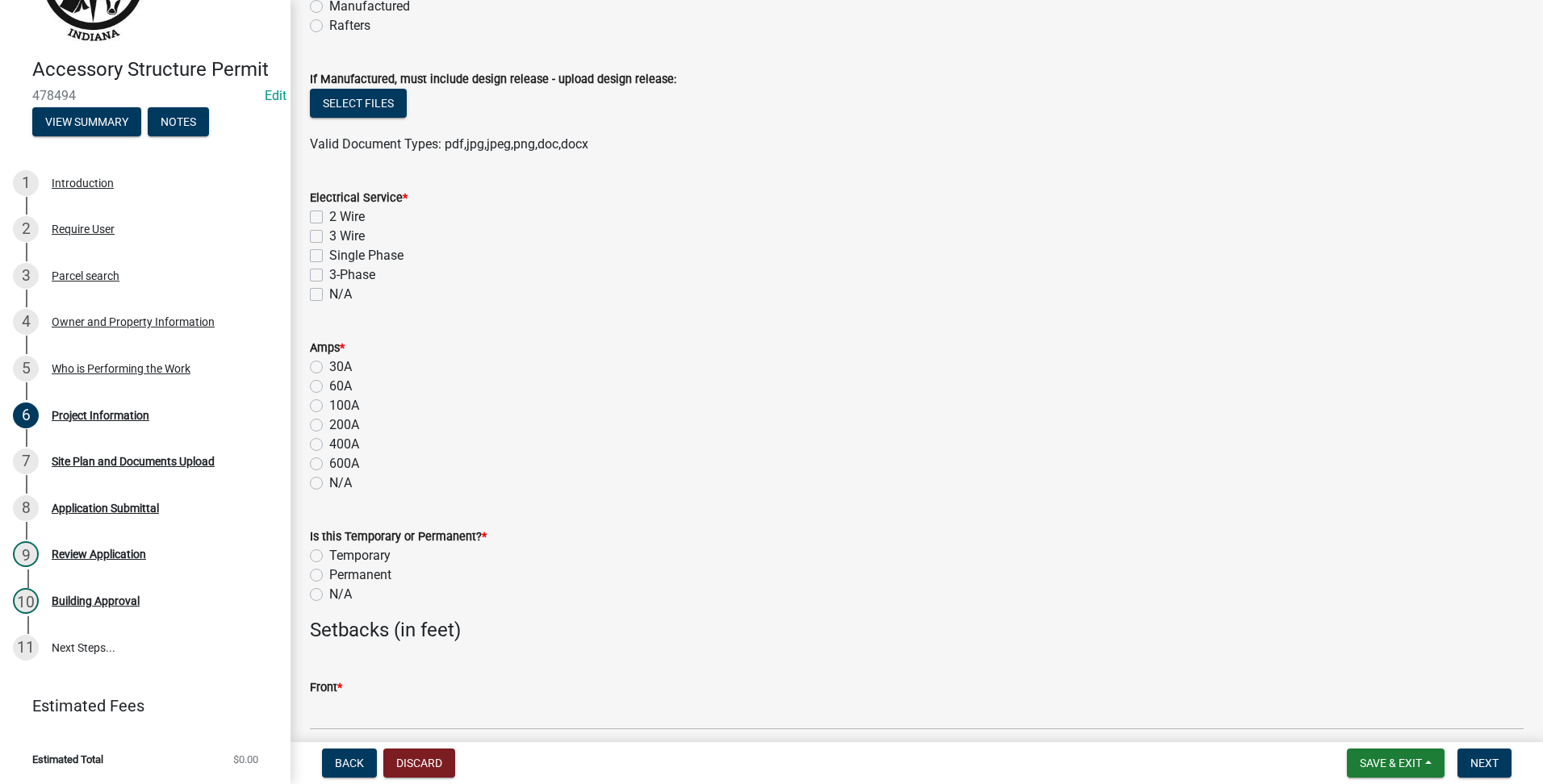
click at [329, 290] on label "N/A" at bounding box center [340, 294] width 22 height 20
click at [329, 290] on input "N/A" at bounding box center [334, 290] width 10 height 10
click at [324, 490] on div "N/A" at bounding box center [917, 483] width 1214 height 20
click at [329, 488] on label "N/A" at bounding box center [340, 483] width 22 height 20
click at [329, 484] on input "N/A" at bounding box center [334, 479] width 10 height 10
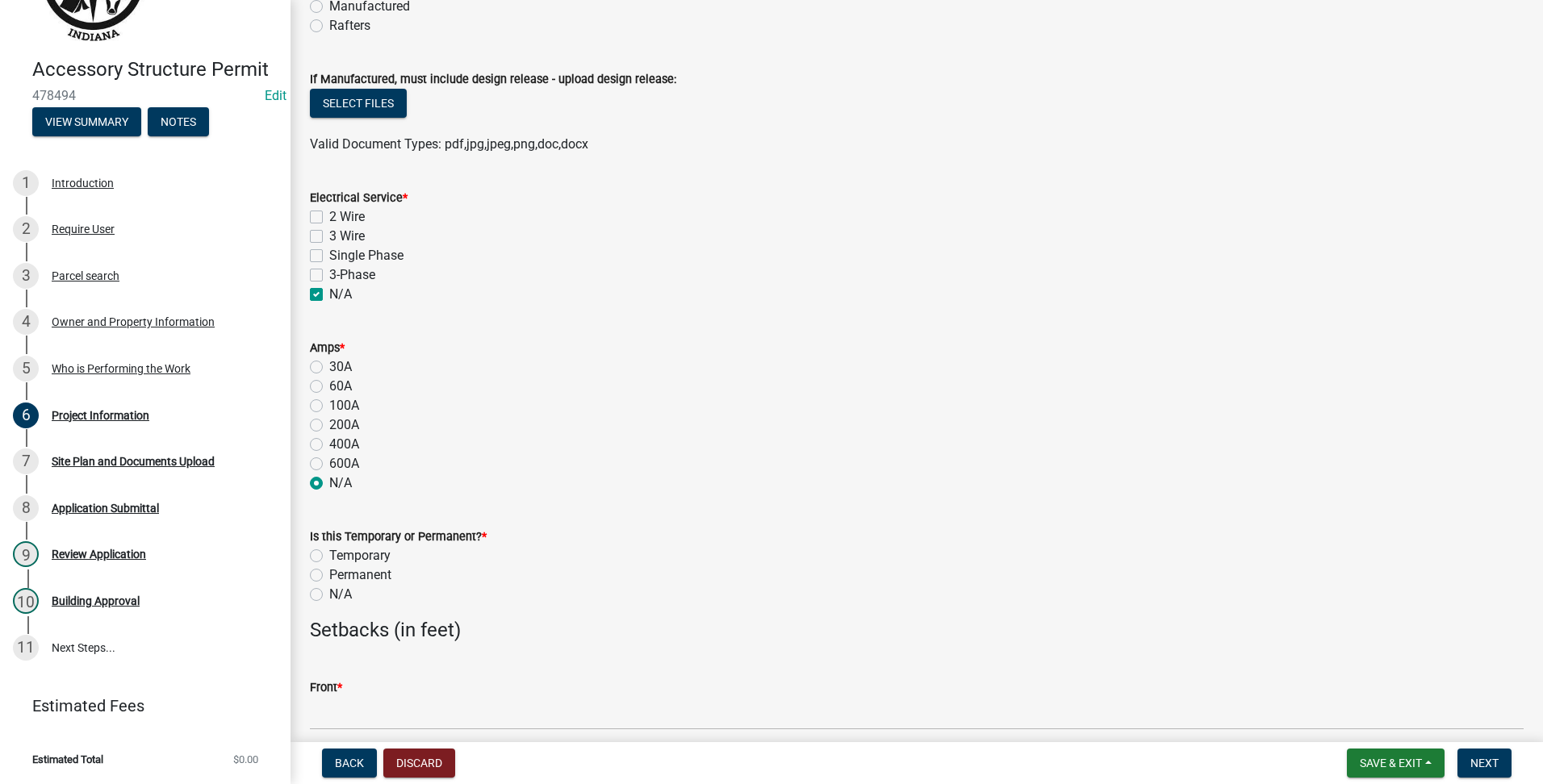
scroll to position [1345, 0]
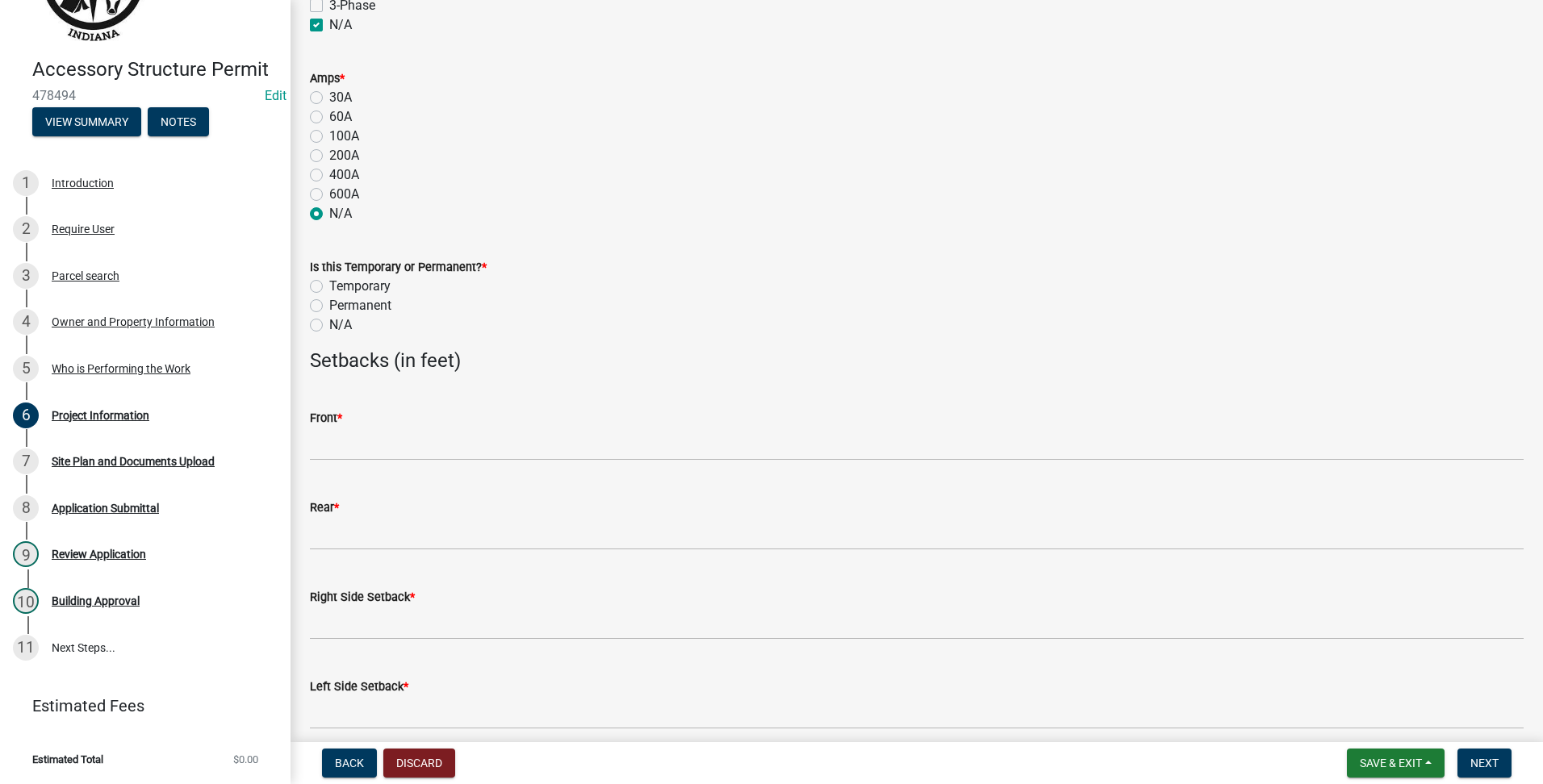
click at [329, 323] on label "N/A" at bounding box center [340, 325] width 22 height 20
click at [329, 323] on input "N/A" at bounding box center [334, 320] width 10 height 10
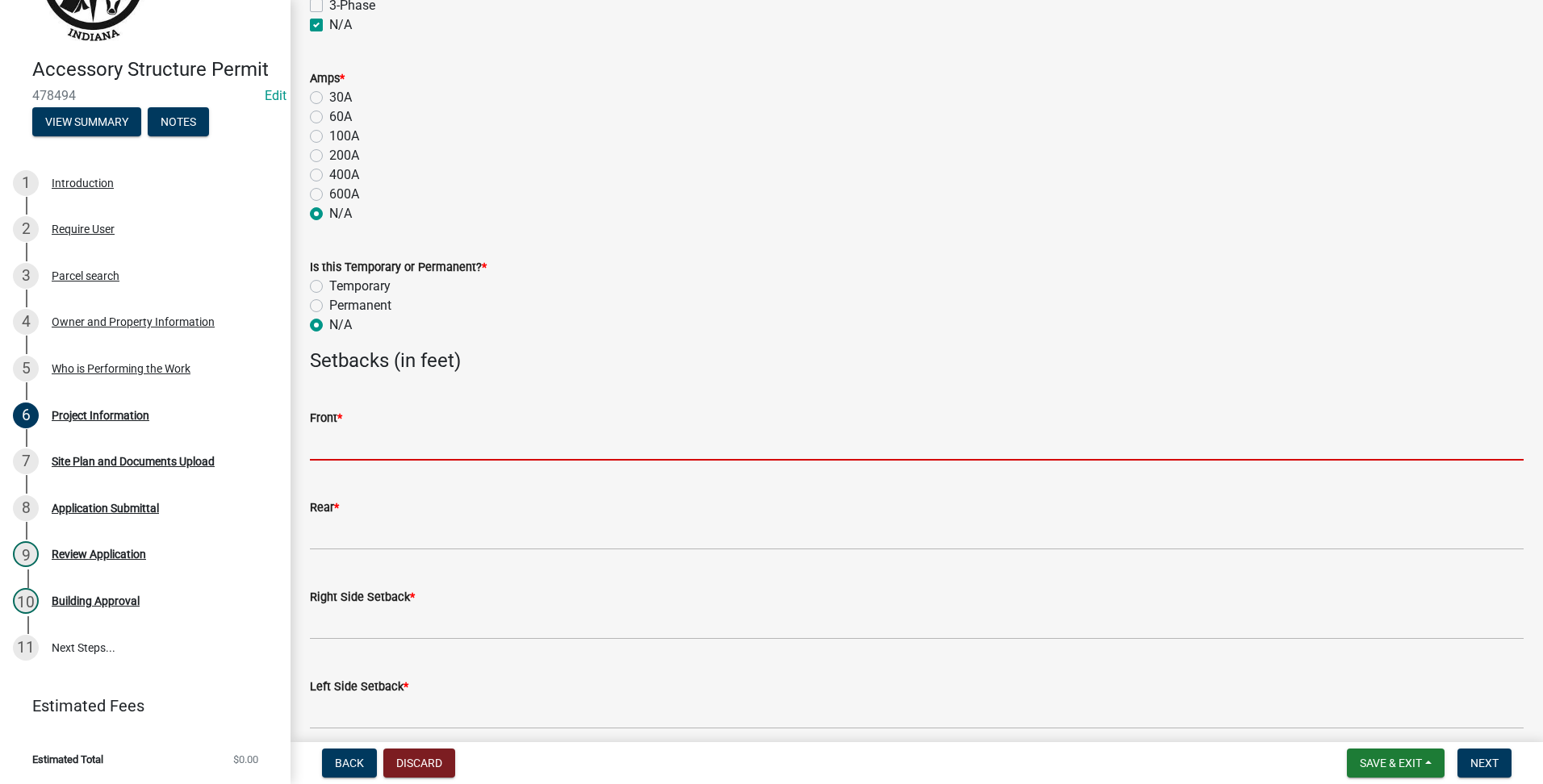
click at [321, 434] on input "text" at bounding box center [917, 444] width 1214 height 33
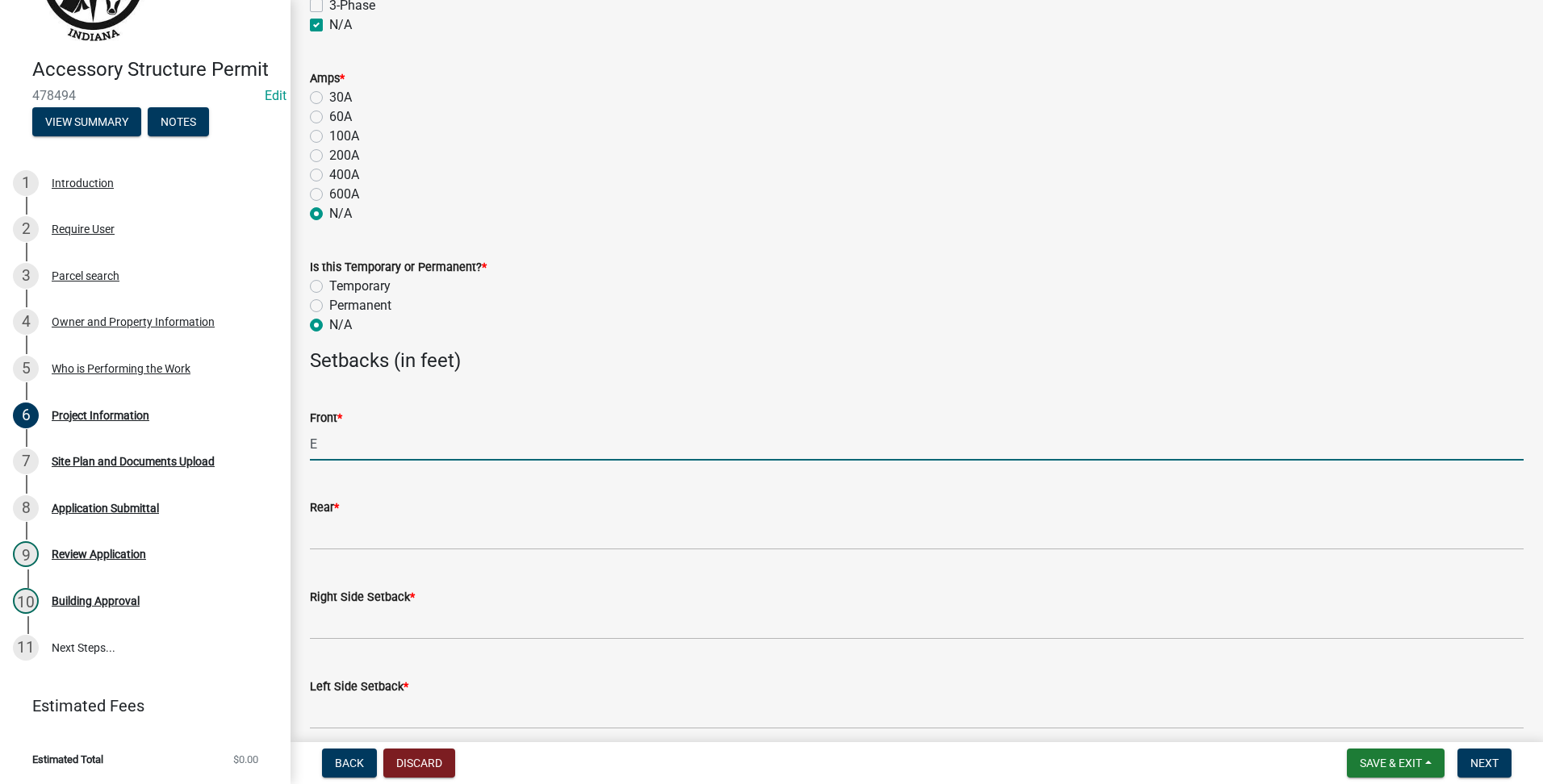
drag, startPoint x: 412, startPoint y: 442, endPoint x: -3, endPoint y: 396, distance: 417.5
click at [0, 396] on html "Internet Explorer does NOT work with GeoPermits. Get a new browser for more sec…" at bounding box center [772, 392] width 1543 height 784
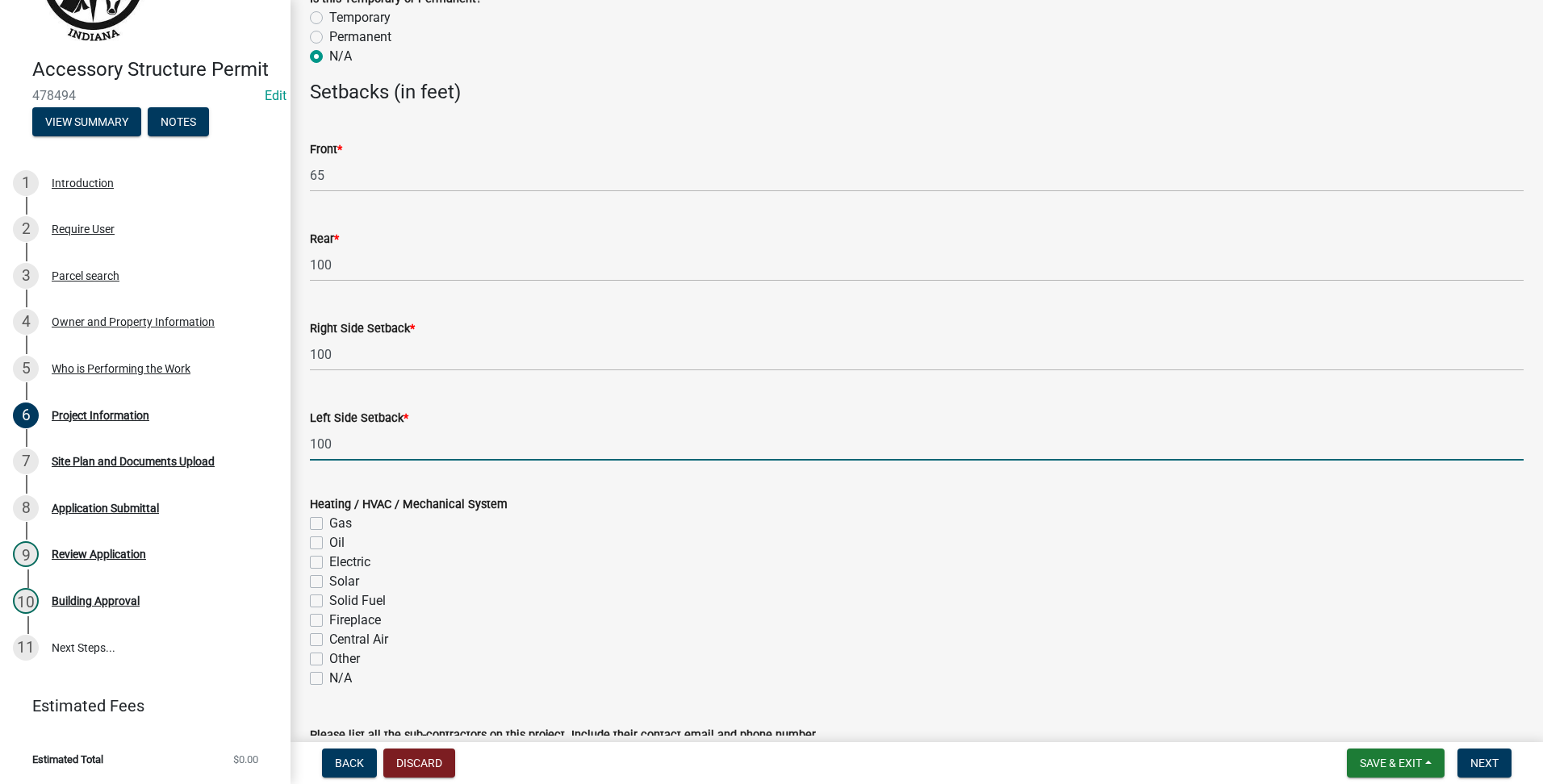
scroll to position [1774, 0]
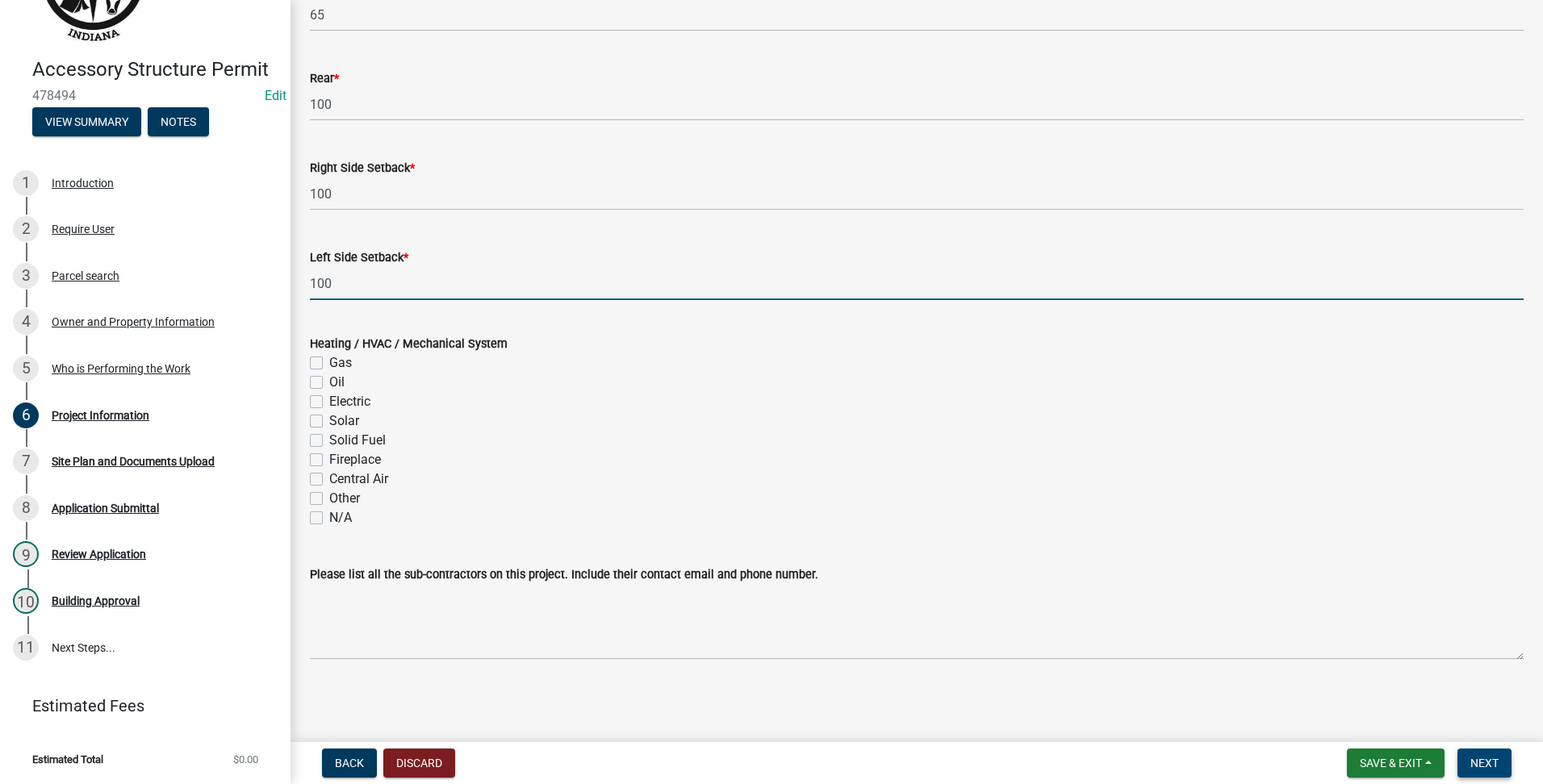
click at [1484, 763] on span "Next" at bounding box center [1484, 763] width 28 height 13
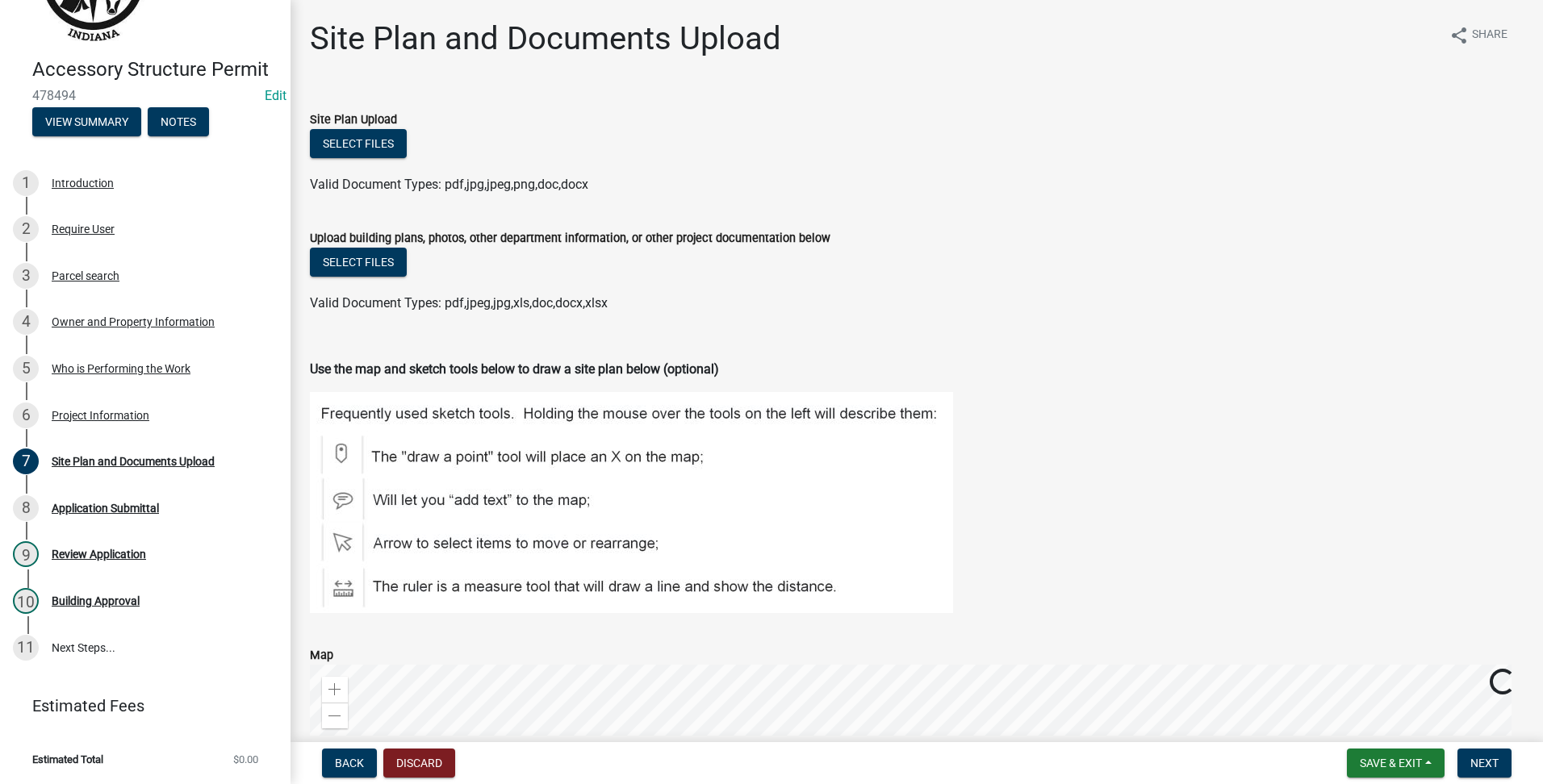
scroll to position [410, 0]
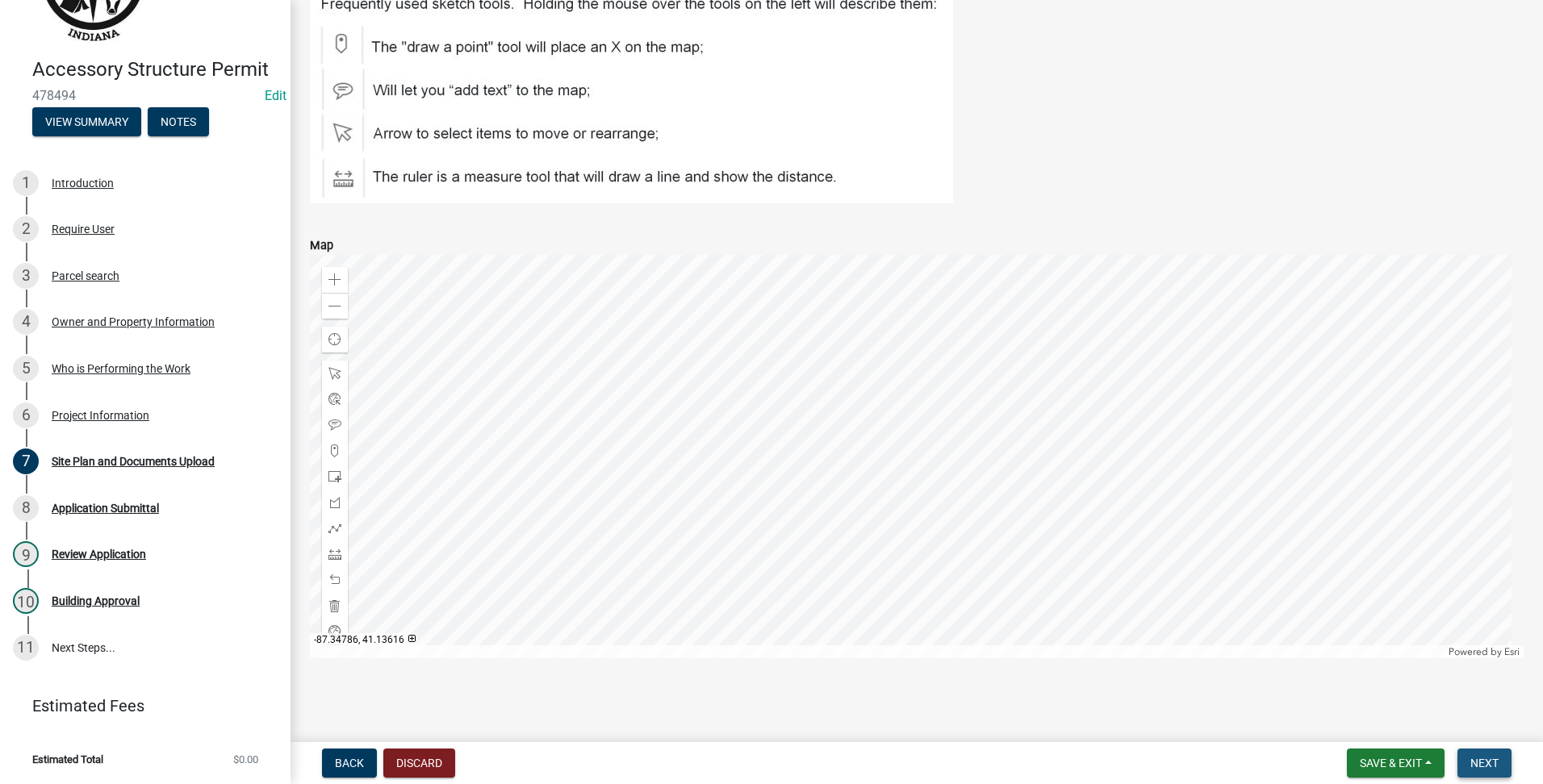
click at [1485, 761] on span "Next" at bounding box center [1484, 763] width 28 height 13
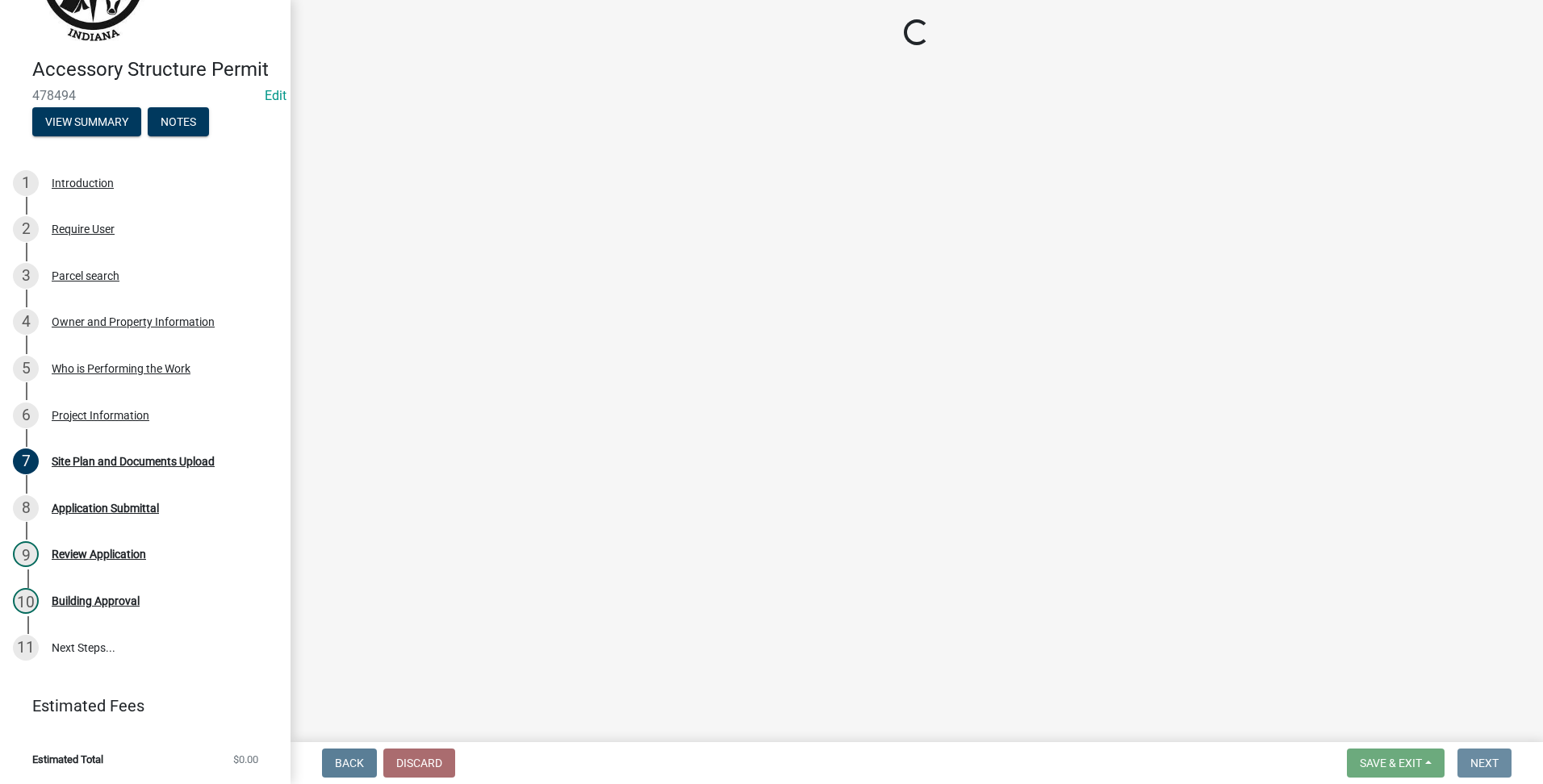
scroll to position [0, 0]
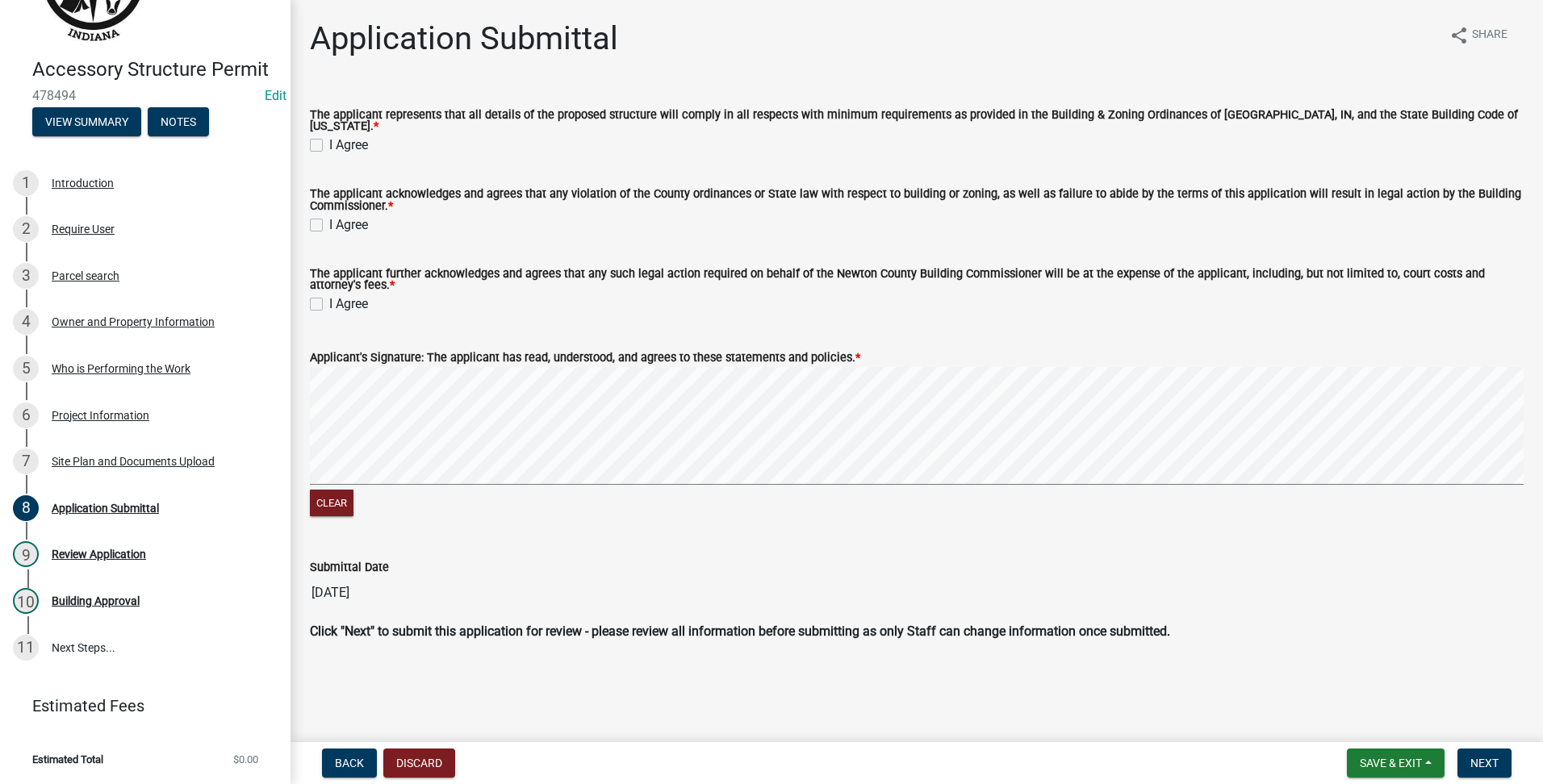
click at [329, 135] on label "I Agree" at bounding box center [348, 145] width 39 height 20
click at [329, 135] on input "I Agree" at bounding box center [334, 141] width 10 height 10
click at [329, 221] on label "I Agree" at bounding box center [348, 224] width 39 height 20
click at [329, 221] on input "I Agree" at bounding box center [334, 220] width 10 height 10
click at [319, 314] on wm-data-entity-input "The applicant further acknowledges and agrees that any such legal action requir…" at bounding box center [917, 289] width 1214 height 79
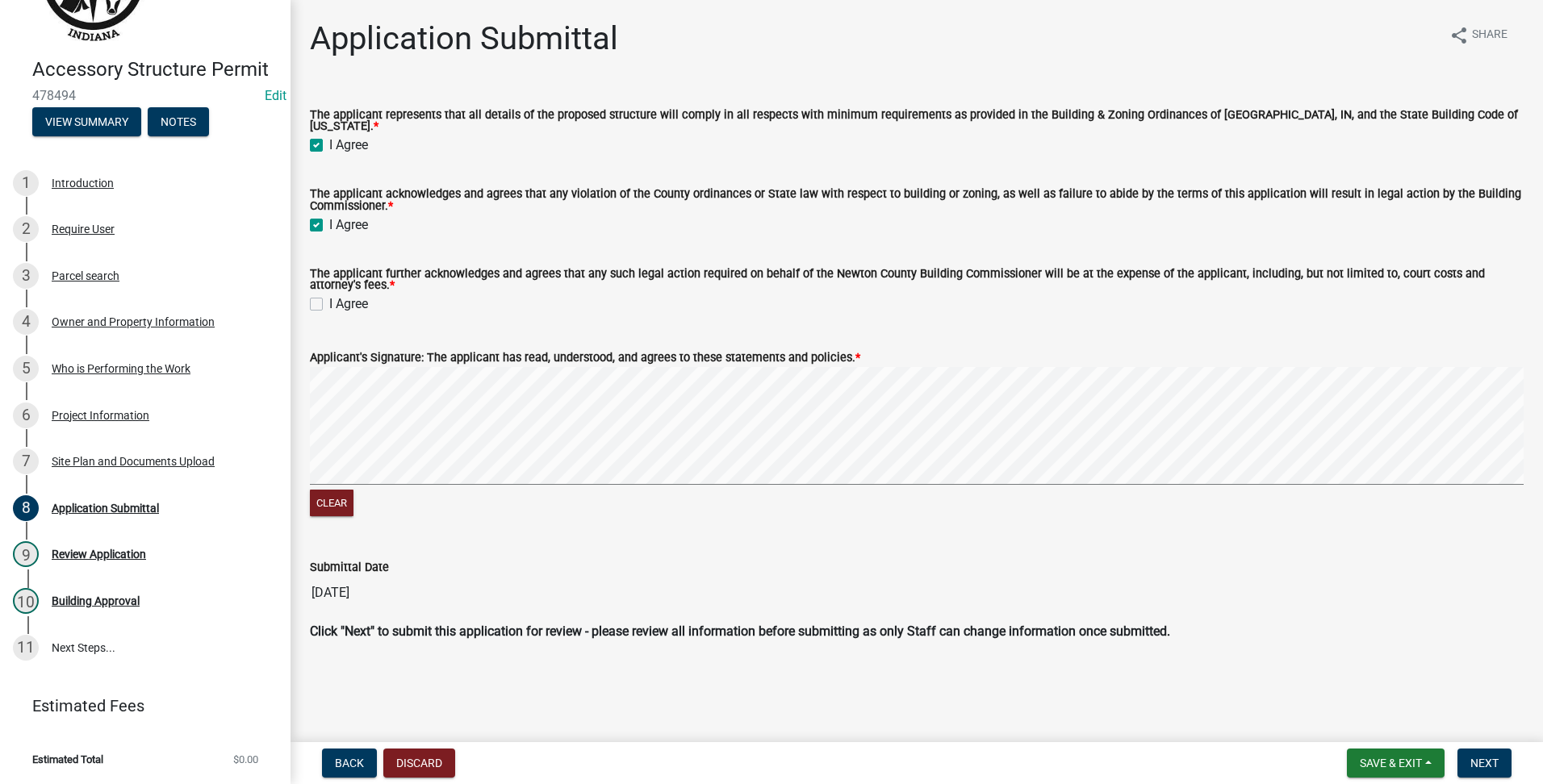
click at [316, 295] on div "I Agree" at bounding box center [917, 304] width 1214 height 20
click at [329, 304] on label "I Agree" at bounding box center [348, 304] width 39 height 20
click at [329, 304] on input "I Agree" at bounding box center [334, 300] width 10 height 10
click at [1399, 640] on wm-data-entity-input-list "The applicant represents that all details of the proposed structure will comply…" at bounding box center [917, 372] width 1214 height 564
click at [1492, 755] on button "Next" at bounding box center [1484, 763] width 54 height 29
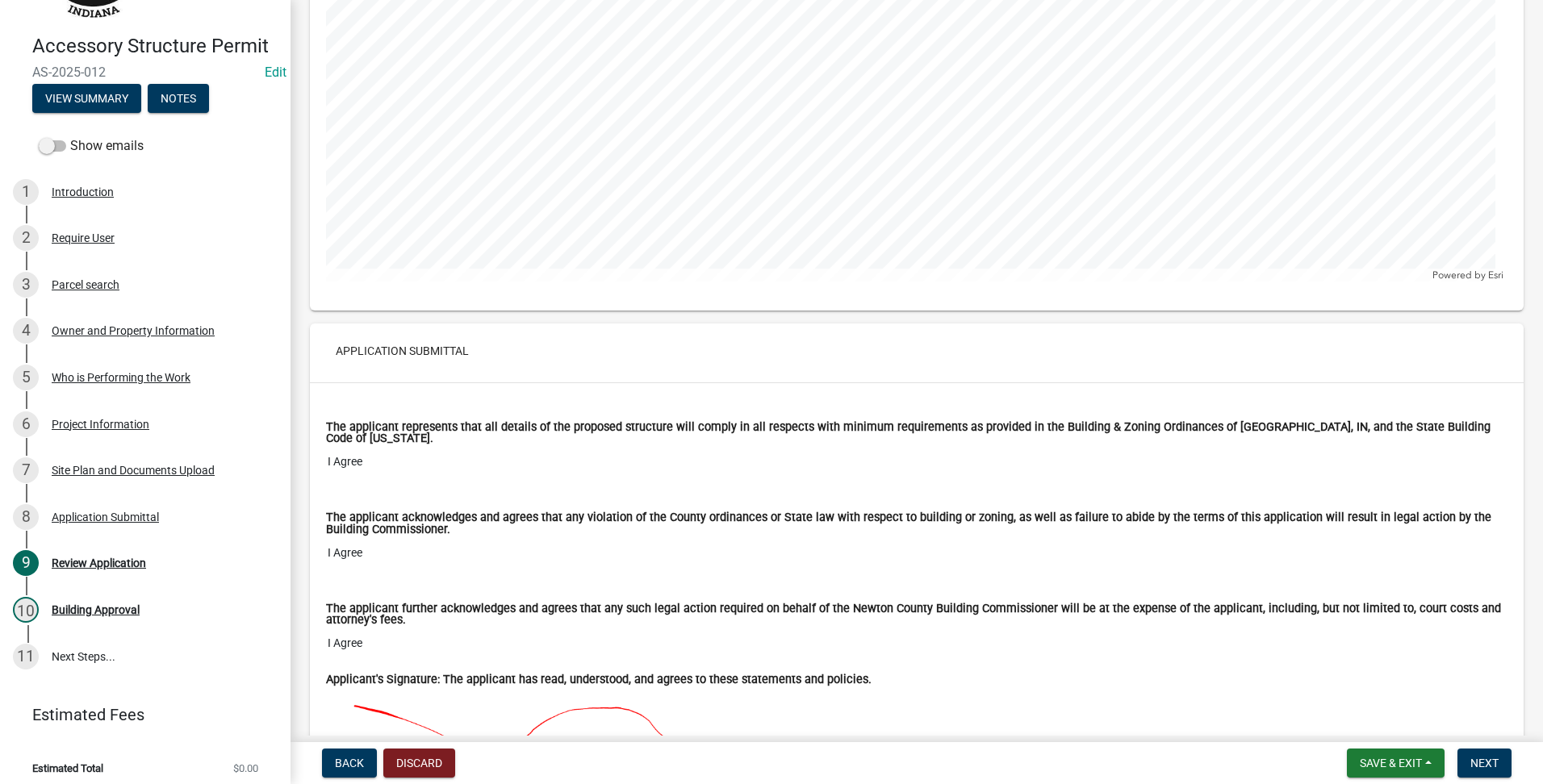
scroll to position [6425, 0]
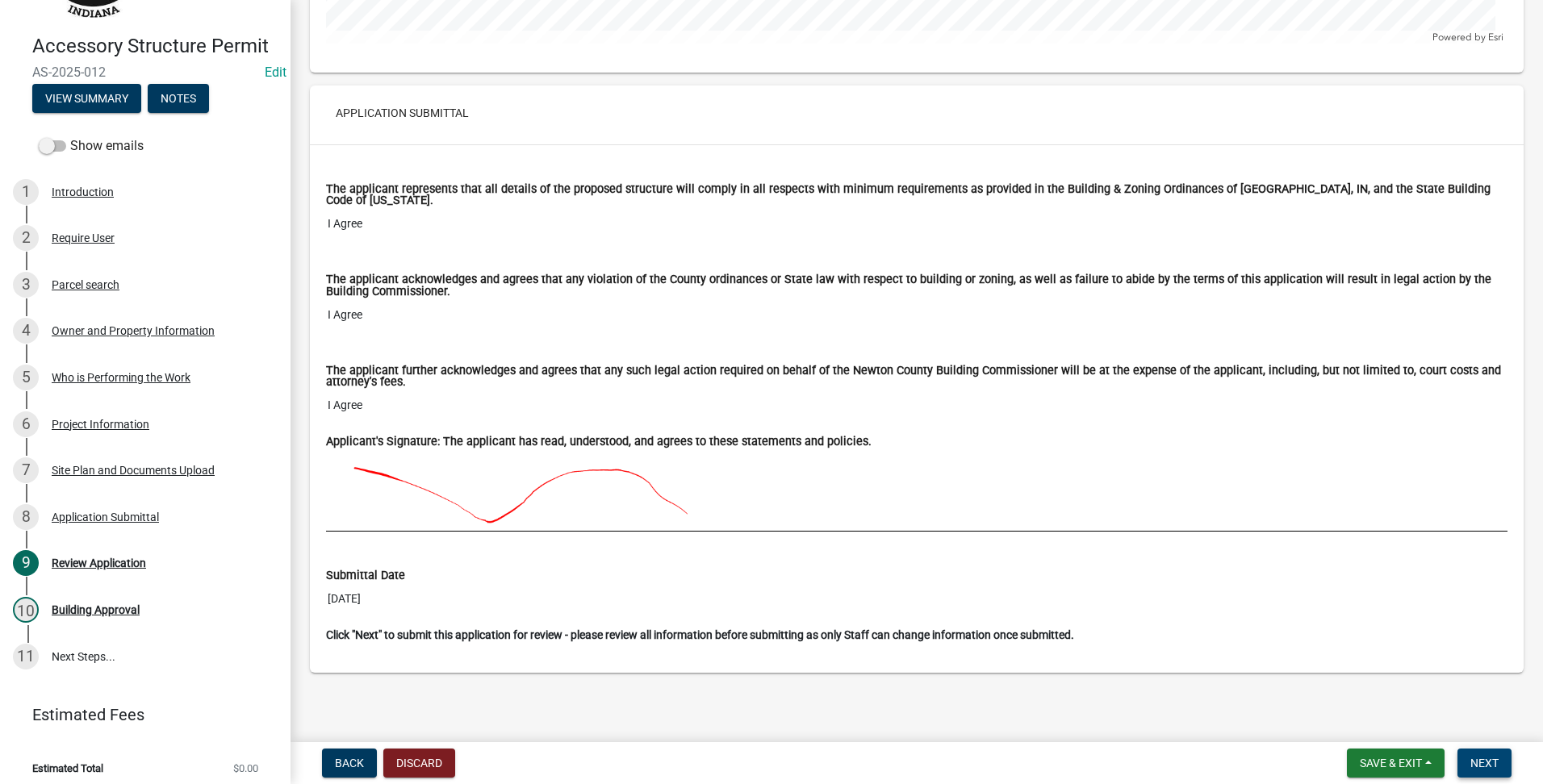
click at [1489, 769] on button "Next" at bounding box center [1484, 763] width 54 height 29
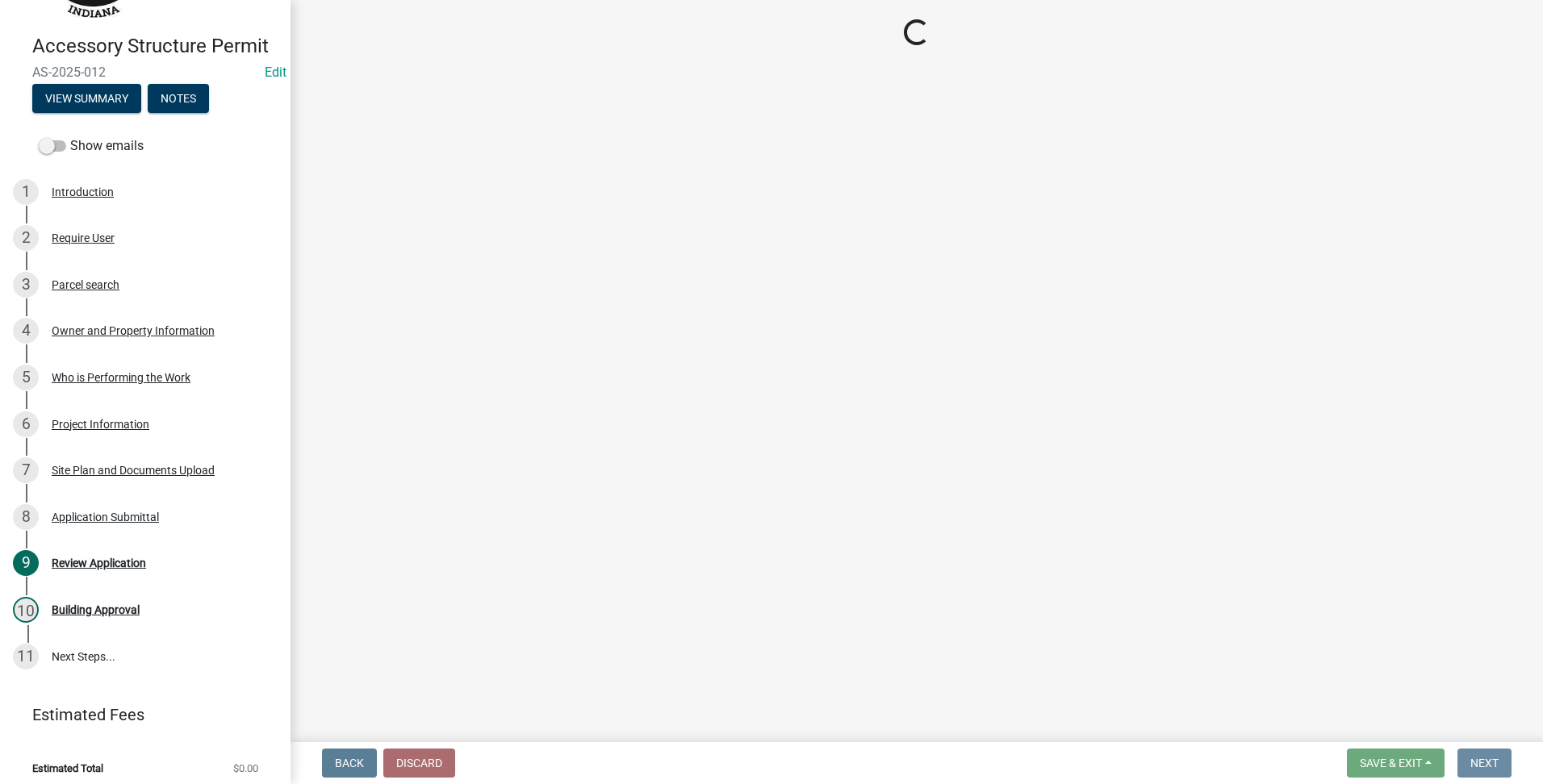
scroll to position [0, 0]
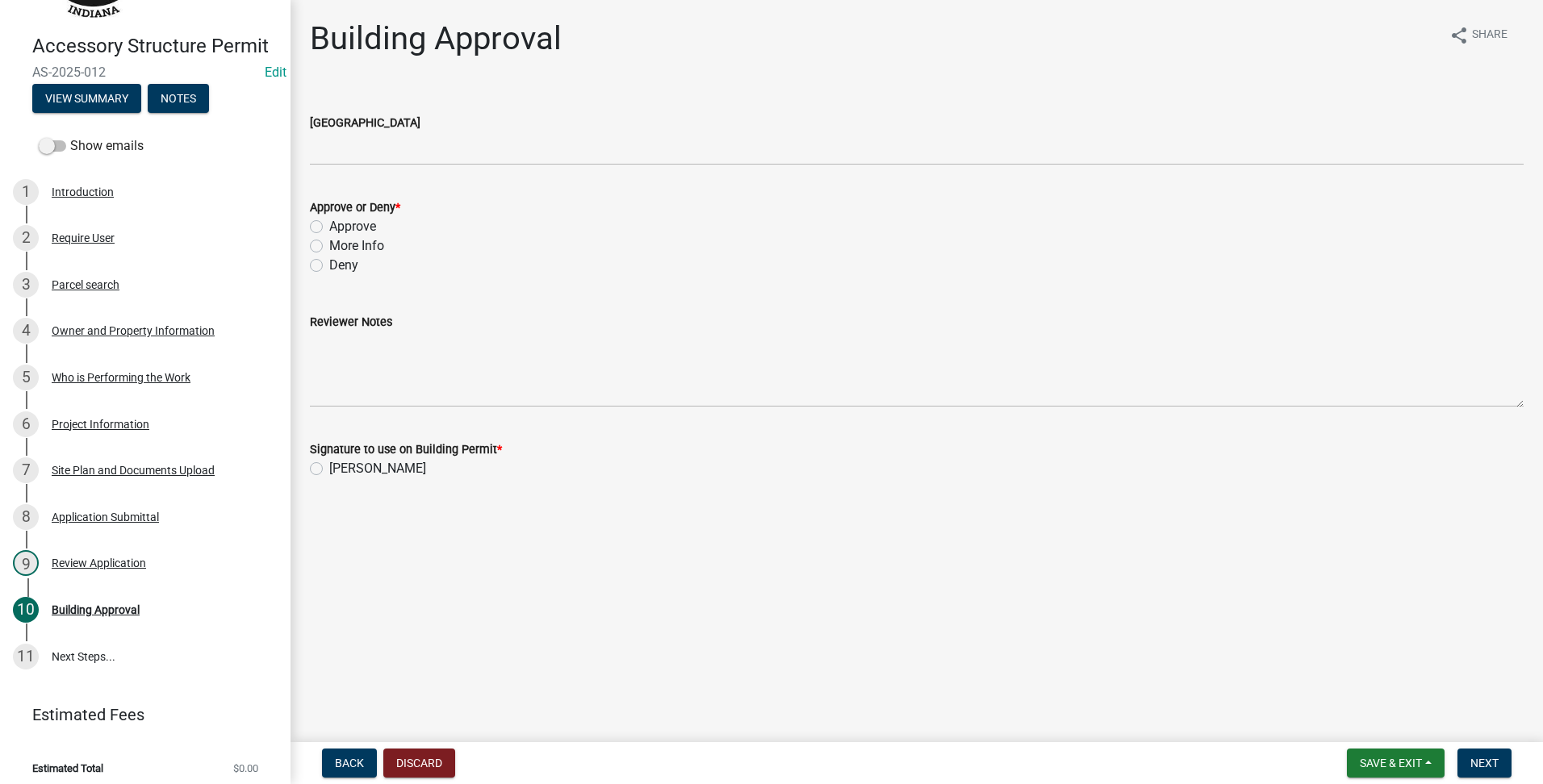
click at [347, 177] on wm-data-entity-input "[GEOGRAPHIC_DATA]" at bounding box center [917, 134] width 1214 height 88
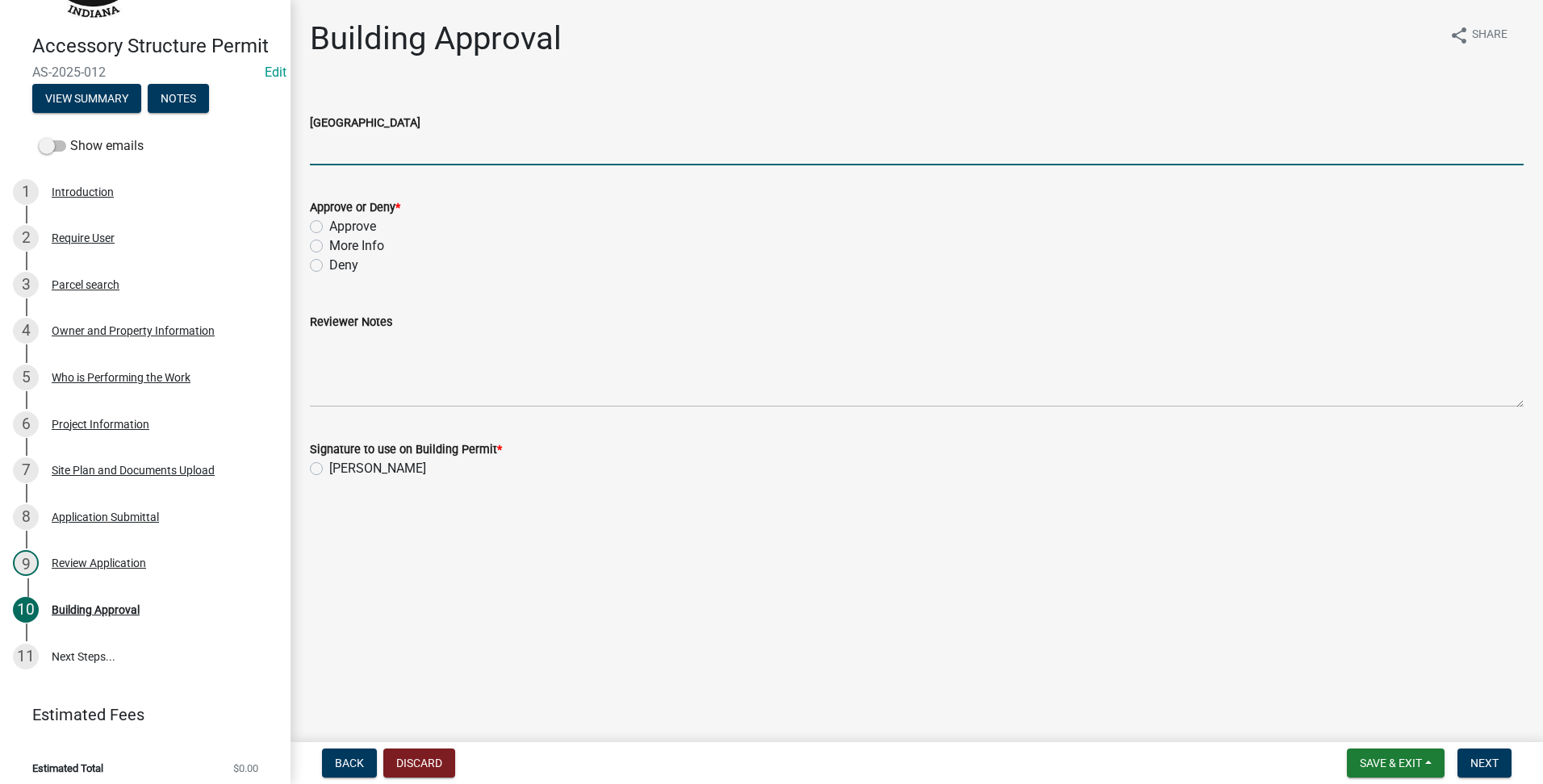
click at [387, 148] on input "[GEOGRAPHIC_DATA]" at bounding box center [917, 148] width 1214 height 33
click at [324, 226] on div "Approve" at bounding box center [917, 226] width 1214 height 20
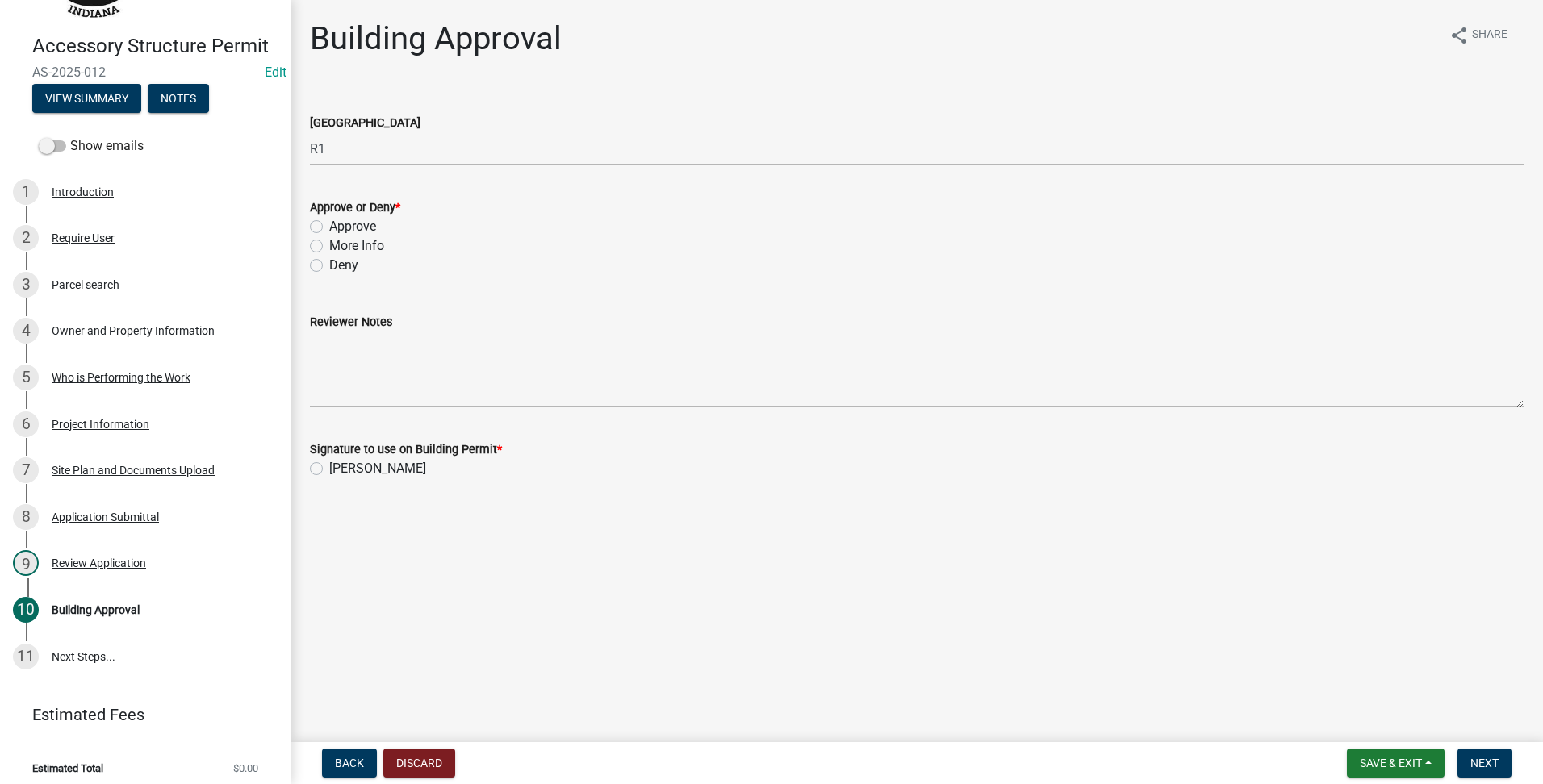
click at [329, 228] on label "Approve" at bounding box center [352, 226] width 47 height 20
click at [329, 228] on input "Approve" at bounding box center [334, 222] width 10 height 10
click at [323, 471] on div "[PERSON_NAME]" at bounding box center [917, 469] width 1214 height 20
click at [329, 469] on label "[PERSON_NAME]" at bounding box center [377, 469] width 97 height 20
click at [329, 469] on input "[PERSON_NAME]" at bounding box center [334, 464] width 10 height 10
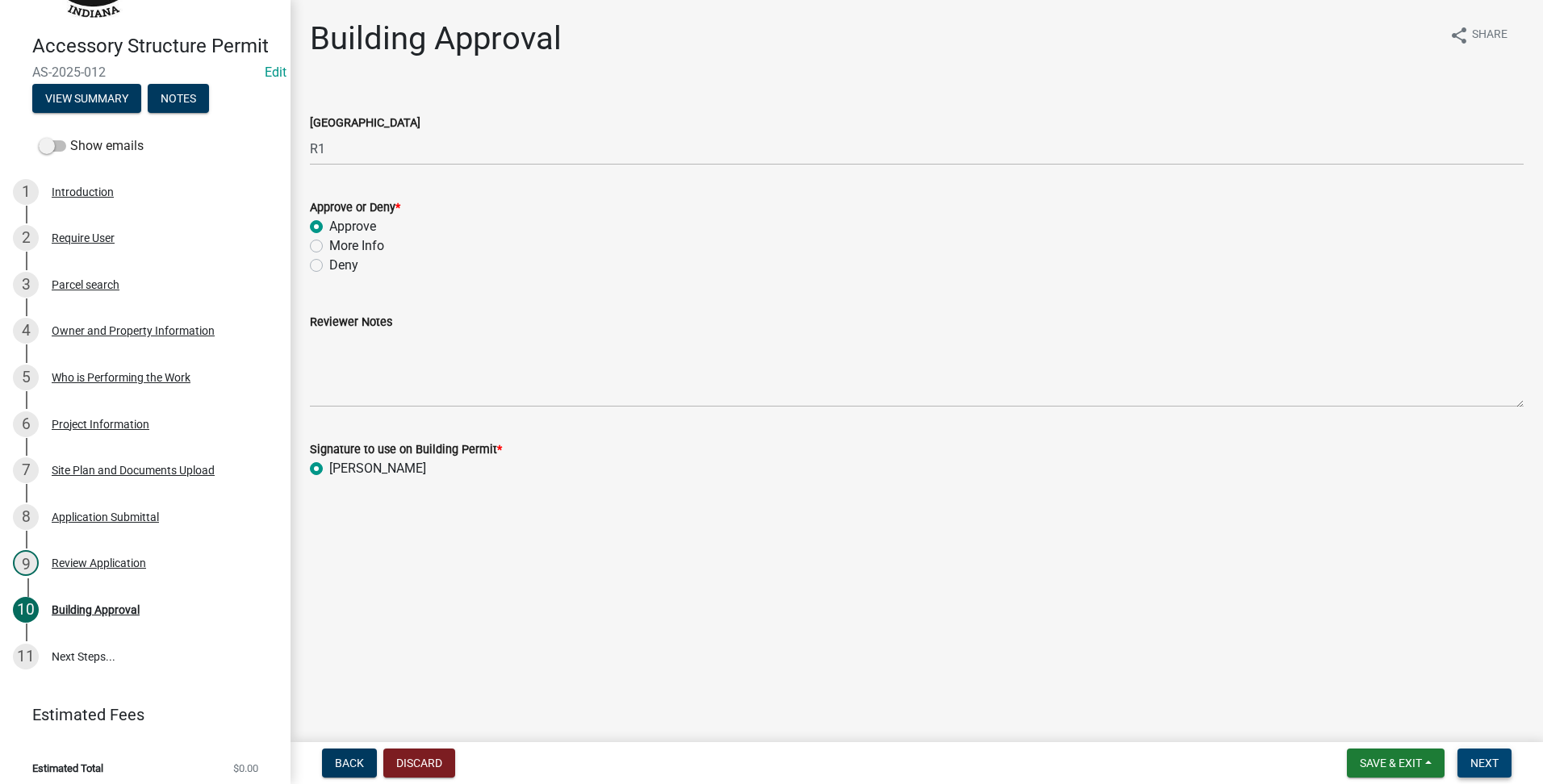
click at [1498, 766] on span "Next" at bounding box center [1484, 763] width 28 height 13
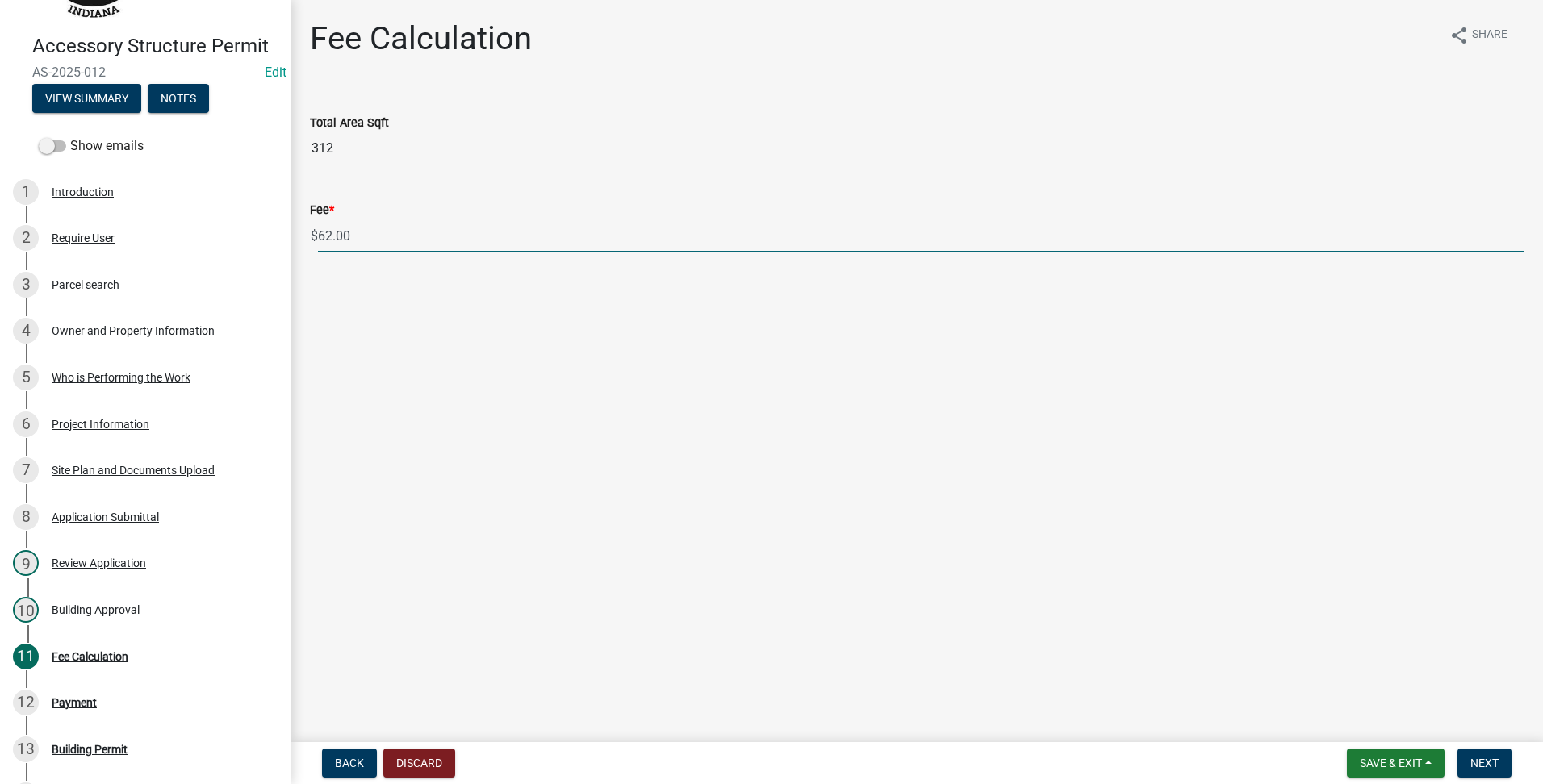
click at [331, 233] on input "62.00" at bounding box center [921, 236] width 1206 height 33
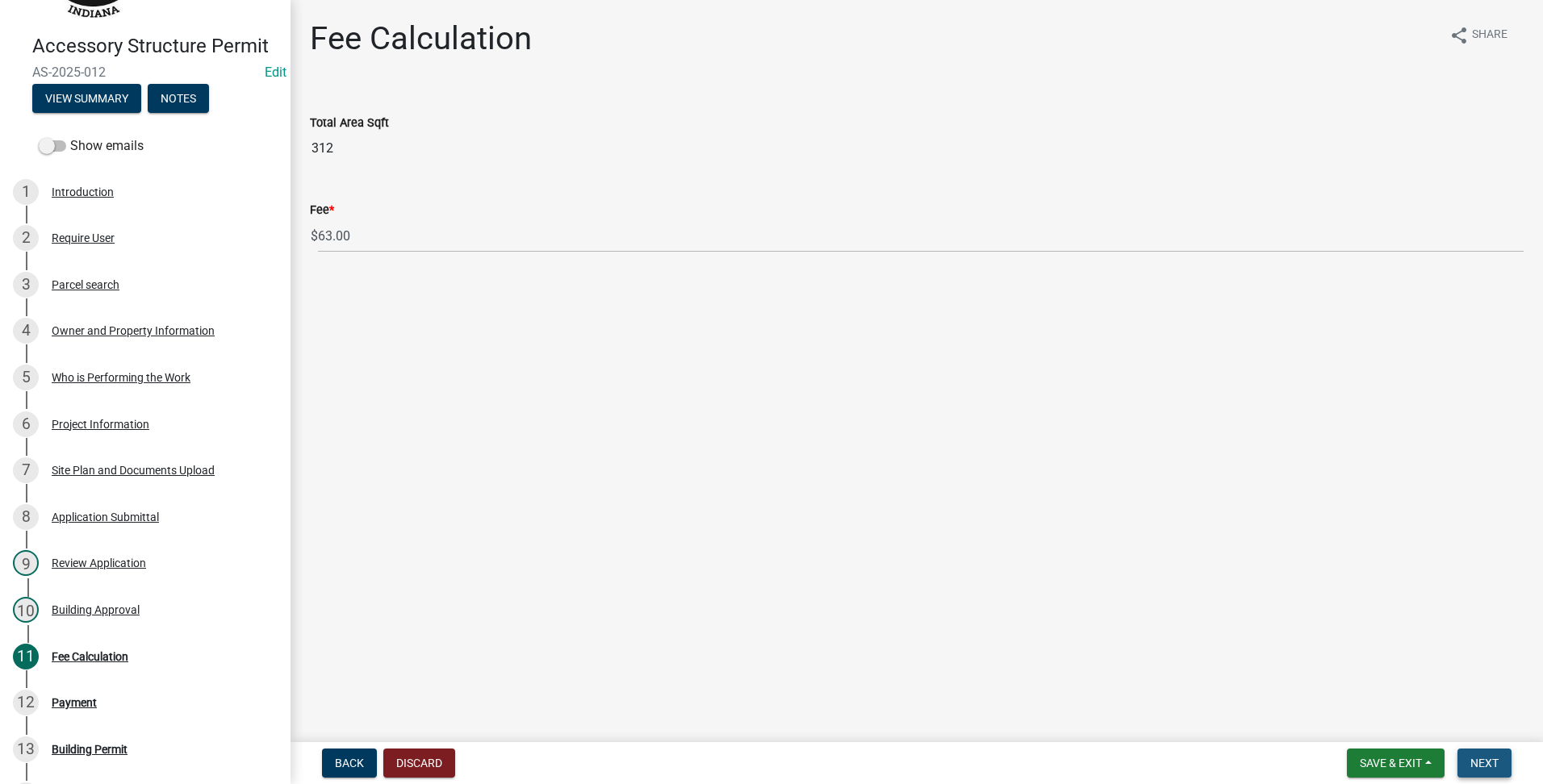
click at [1480, 769] on span "Next" at bounding box center [1484, 763] width 28 height 13
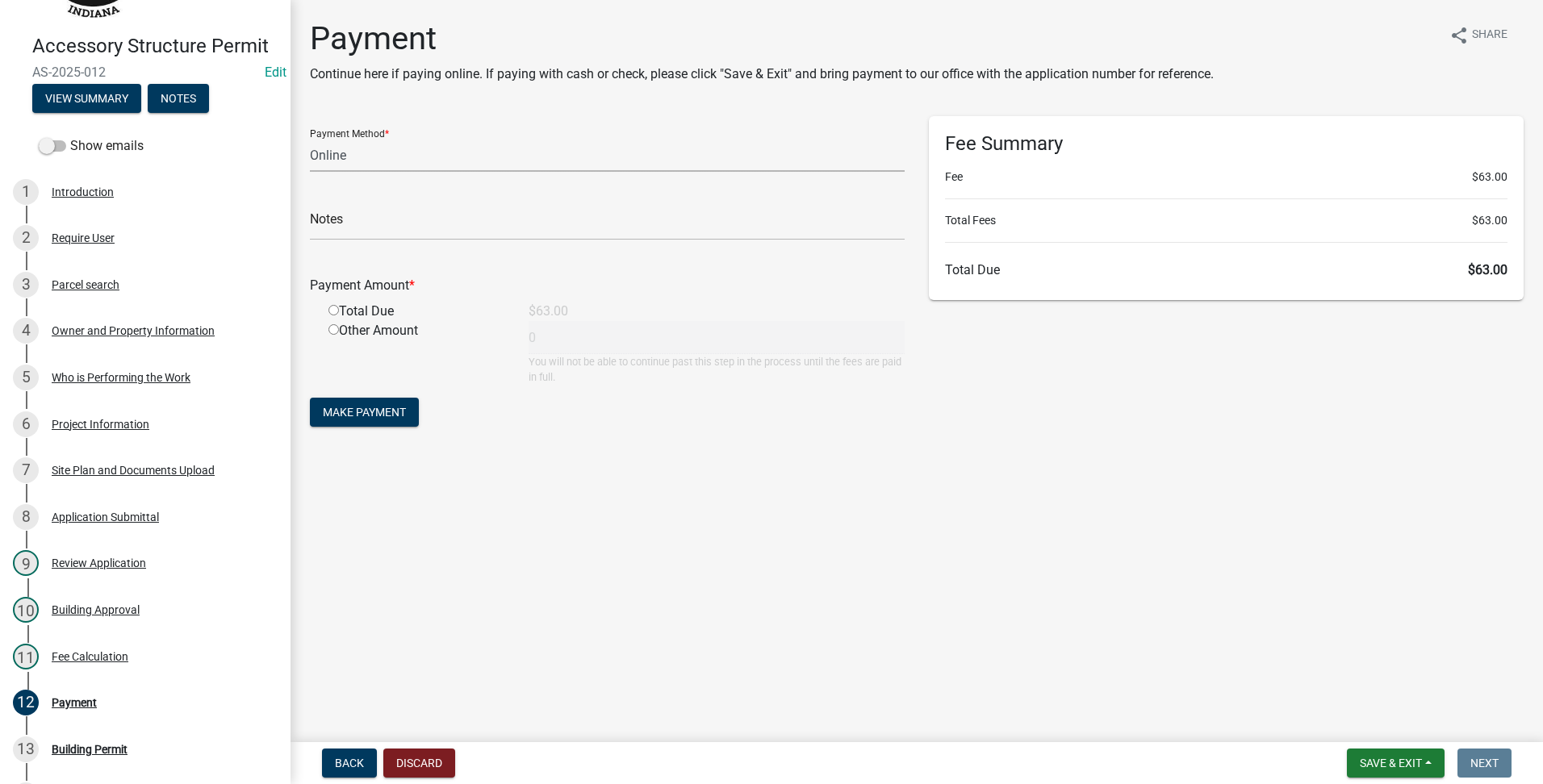
click at [405, 153] on select "Credit Card POS Check Cash Online" at bounding box center [608, 155] width 595 height 33
click at [310, 139] on select "Credit Card POS Check Cash Online" at bounding box center [608, 155] width 595 height 33
click at [327, 317] on div "Total Due" at bounding box center [417, 311] width 201 height 20
click at [332, 310] on input "radio" at bounding box center [333, 310] width 10 height 10
click at [357, 425] on button "Make Payment" at bounding box center [364, 412] width 109 height 29
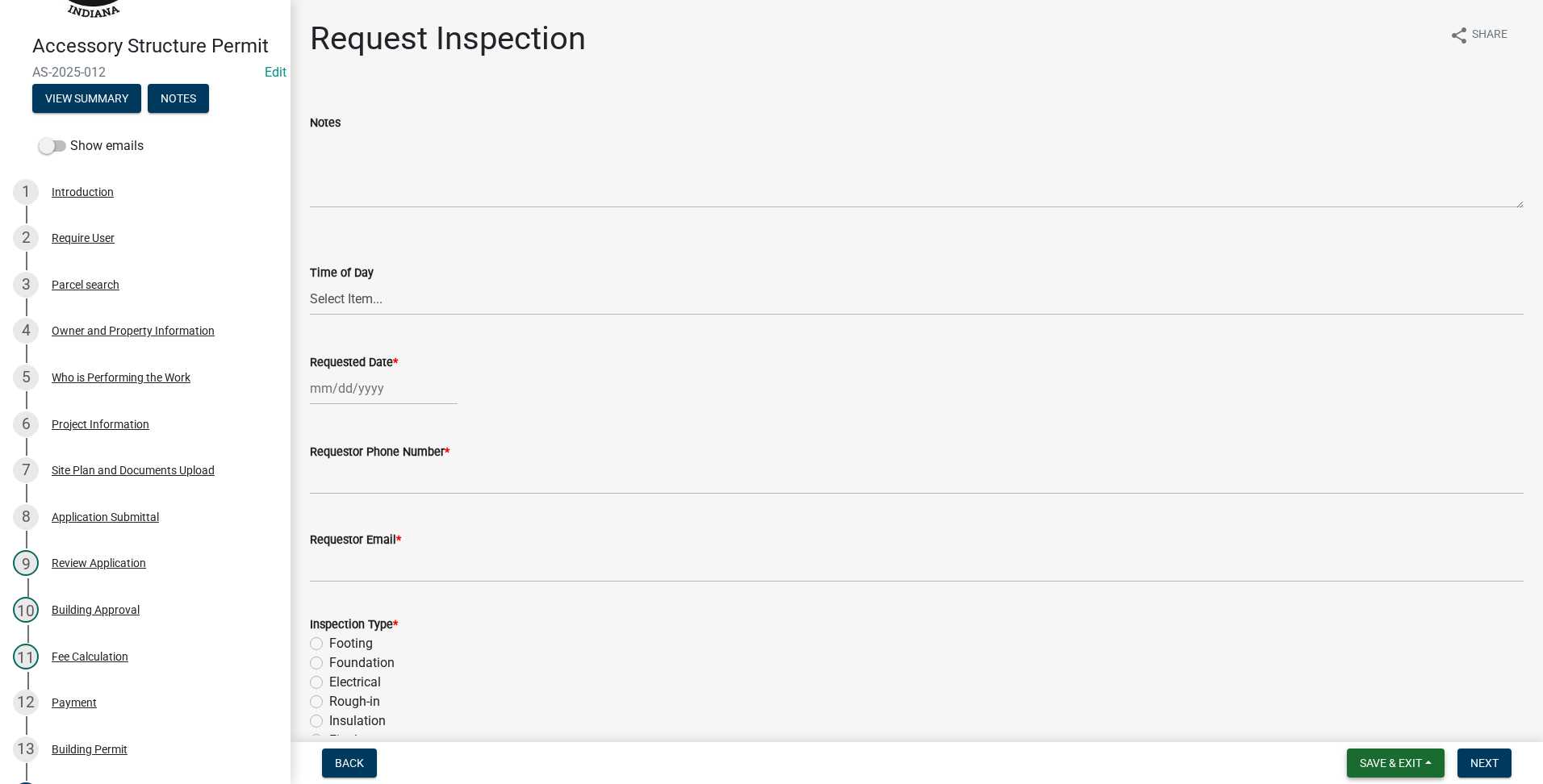
click at [1413, 758] on span "Save & Exit" at bounding box center [1391, 763] width 62 height 13
drag, startPoint x: 1415, startPoint y: 701, endPoint x: 1396, endPoint y: 720, distance: 26.9
click at [1396, 720] on div "Save Save & Exit" at bounding box center [1380, 701] width 129 height 90
click at [1392, 720] on div "Insulation" at bounding box center [917, 721] width 1214 height 20
click at [1378, 757] on span "Save & Exit" at bounding box center [1391, 763] width 62 height 13
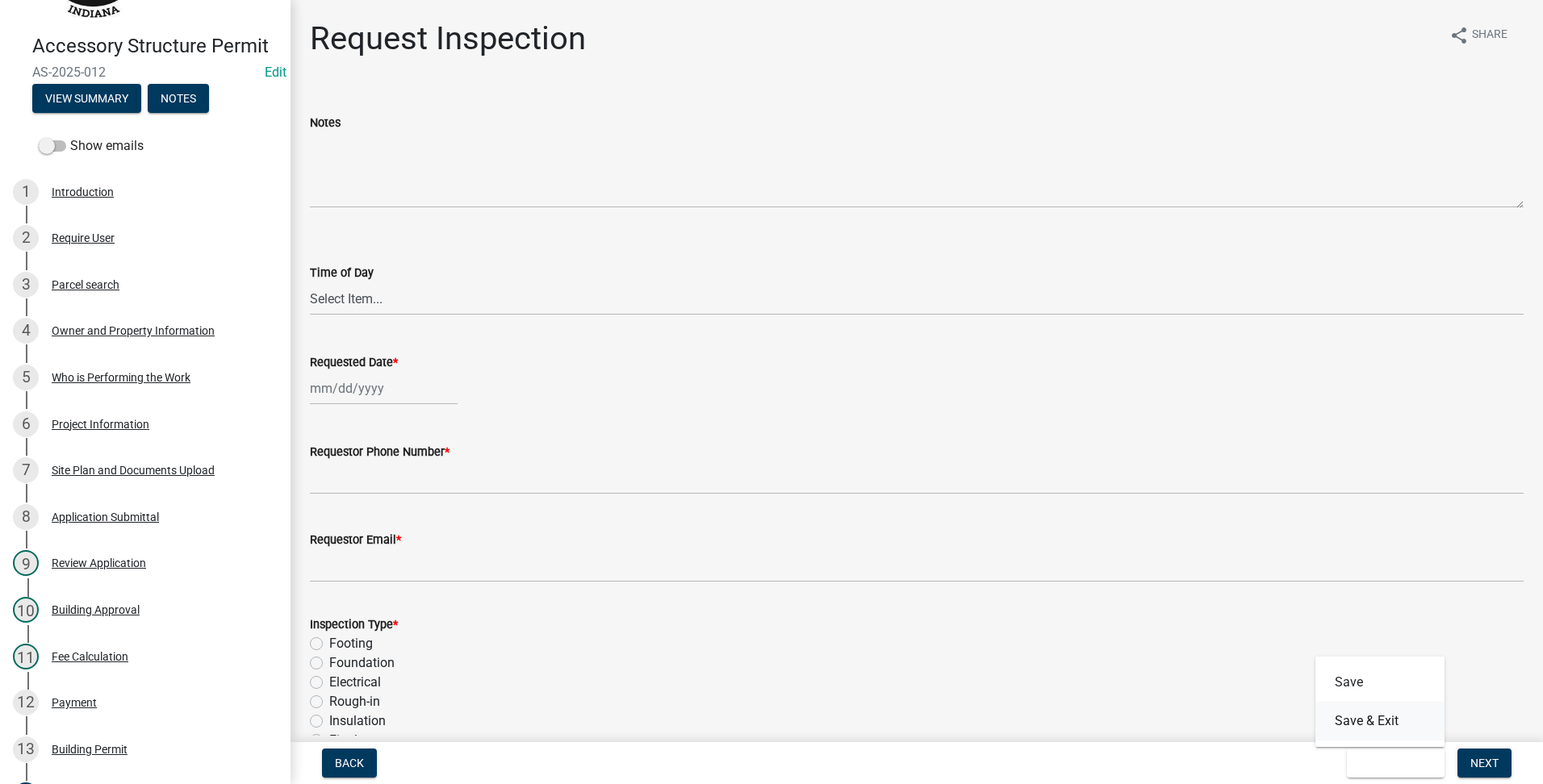
click at [1388, 726] on button "Save & Exit" at bounding box center [1380, 721] width 129 height 39
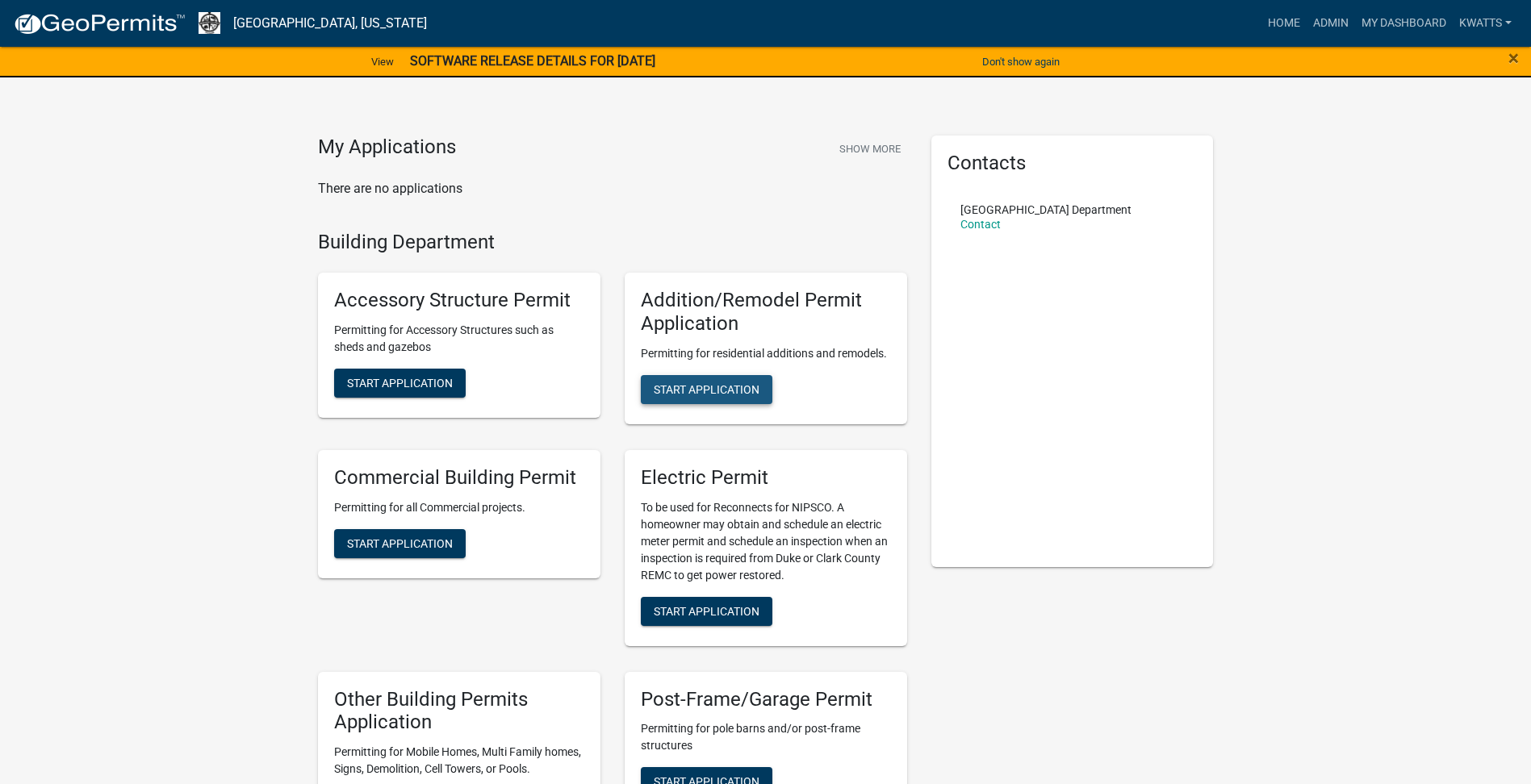
click at [718, 380] on button "Start Application" at bounding box center [706, 390] width 131 height 29
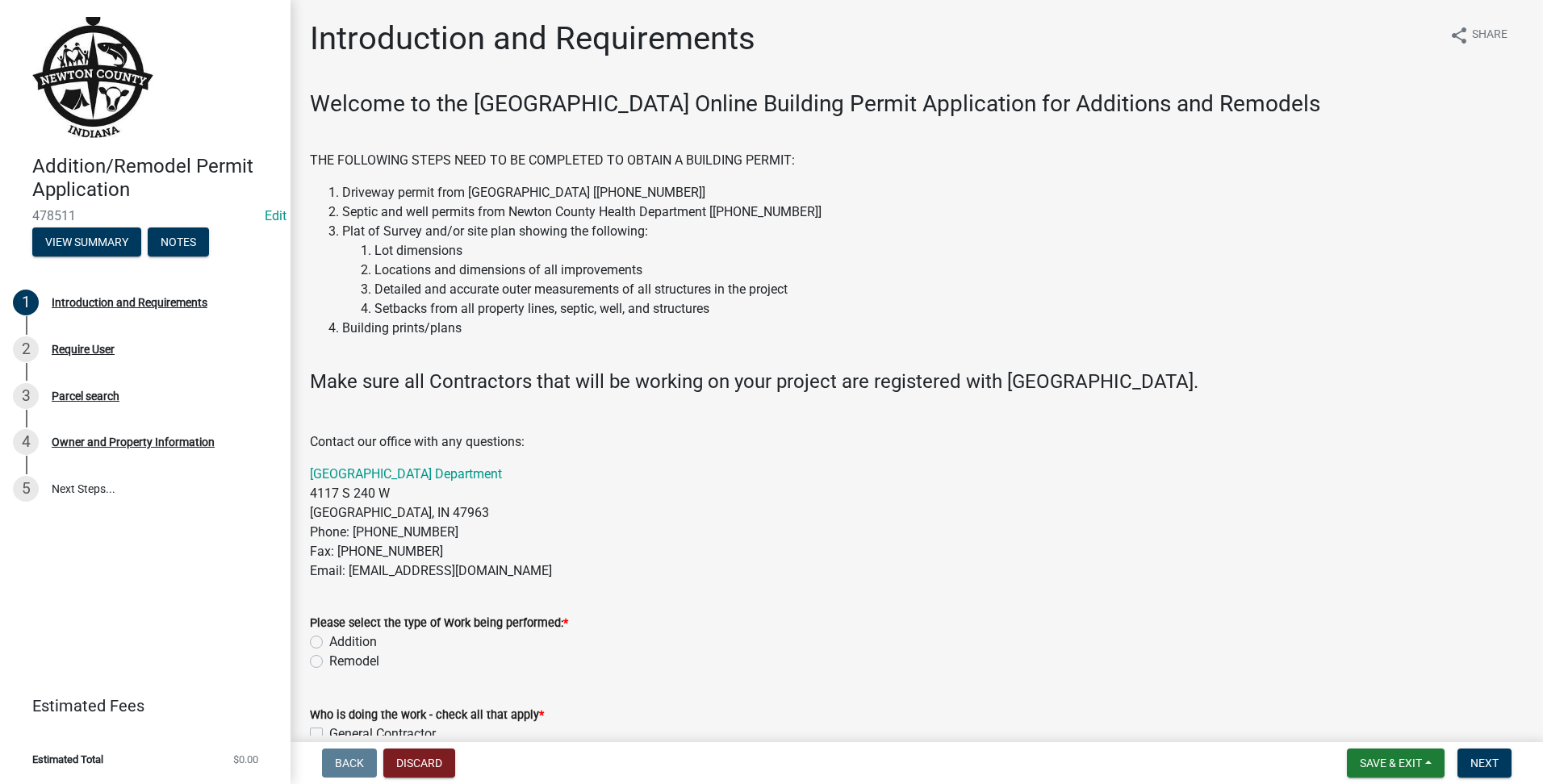
scroll to position [404, 0]
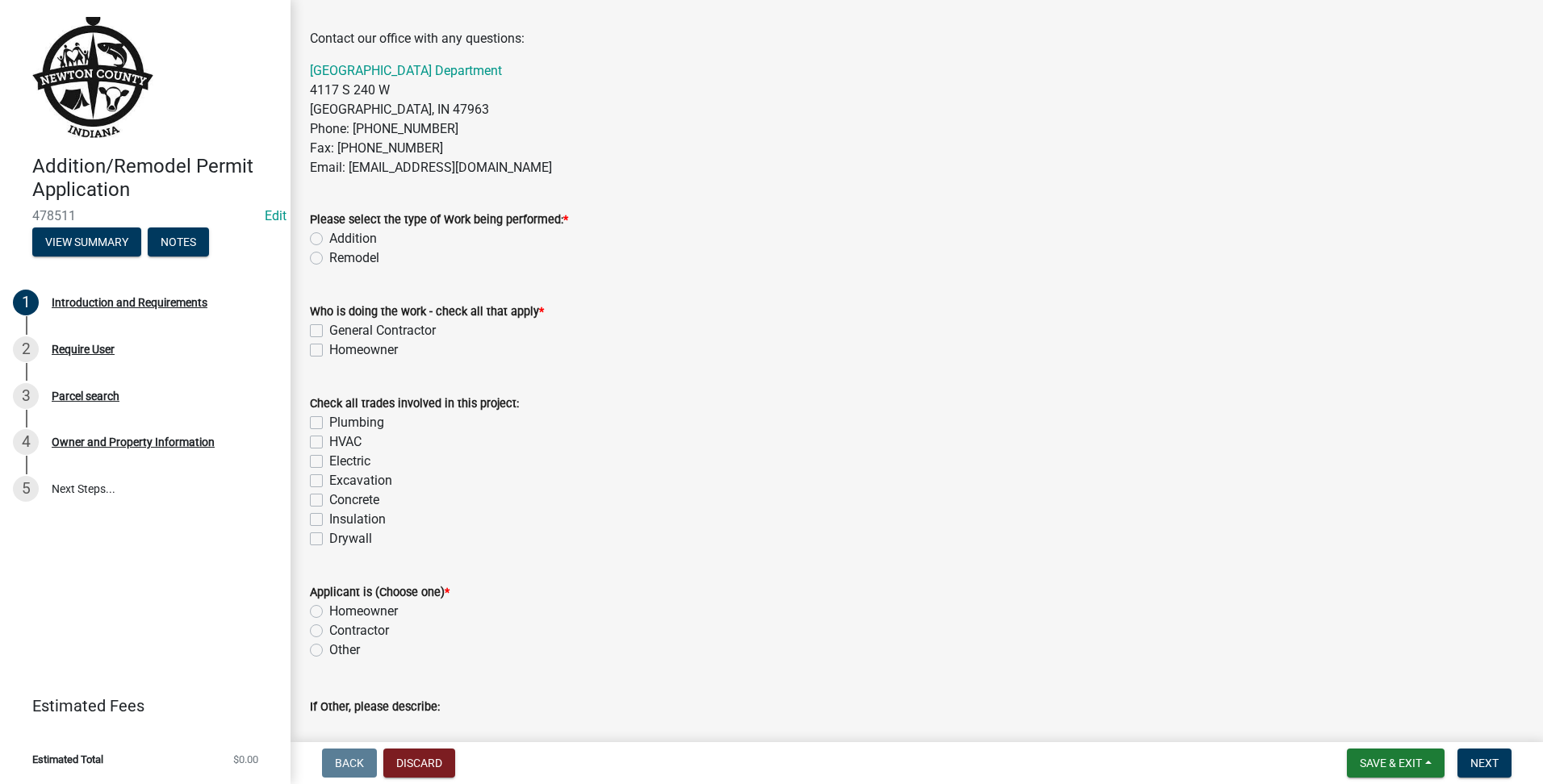
click at [313, 266] on div "Remodel" at bounding box center [917, 258] width 1214 height 20
click at [329, 260] on label "Remodel" at bounding box center [354, 258] width 50 height 20
click at [329, 259] on input "Remodel" at bounding box center [334, 254] width 10 height 10
click at [329, 335] on label "General Contractor" at bounding box center [382, 331] width 106 height 20
click at [329, 332] on input "General Contractor" at bounding box center [334, 326] width 10 height 10
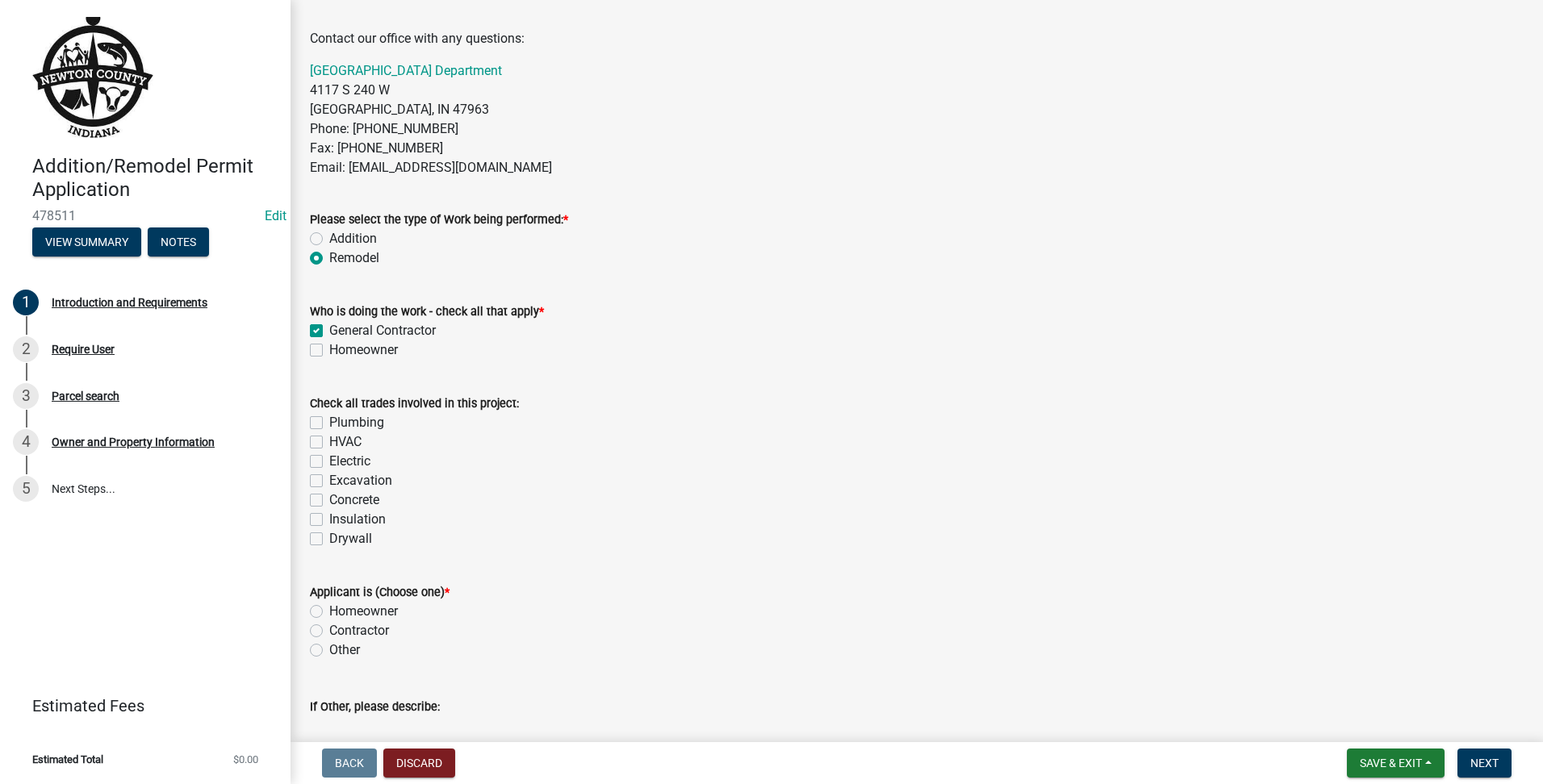
scroll to position [493, 0]
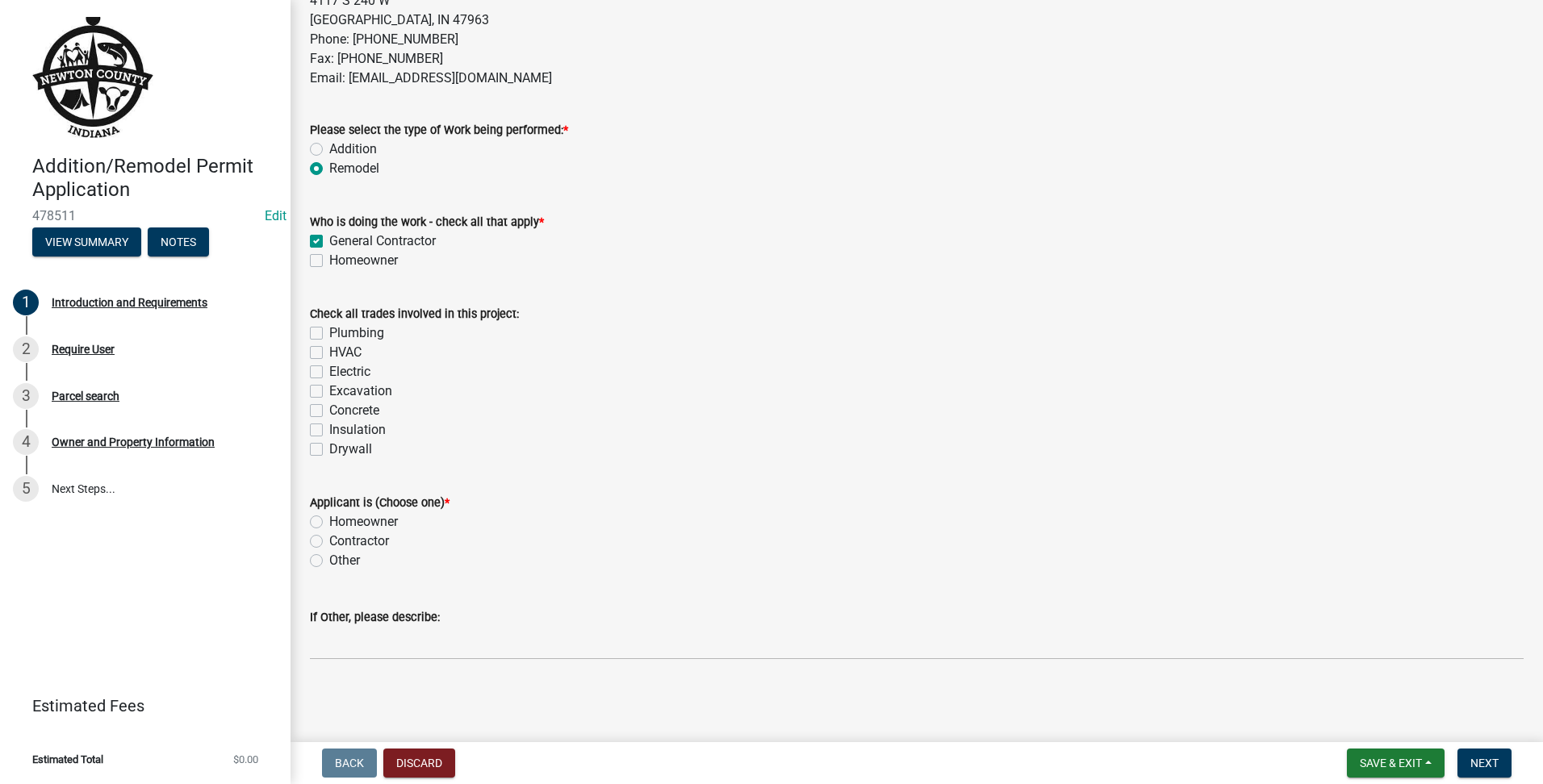
click at [329, 540] on label "Contractor" at bounding box center [359, 541] width 60 height 20
click at [329, 540] on input "Contractor" at bounding box center [334, 536] width 10 height 10
click at [1492, 764] on span "Next" at bounding box center [1484, 763] width 28 height 13
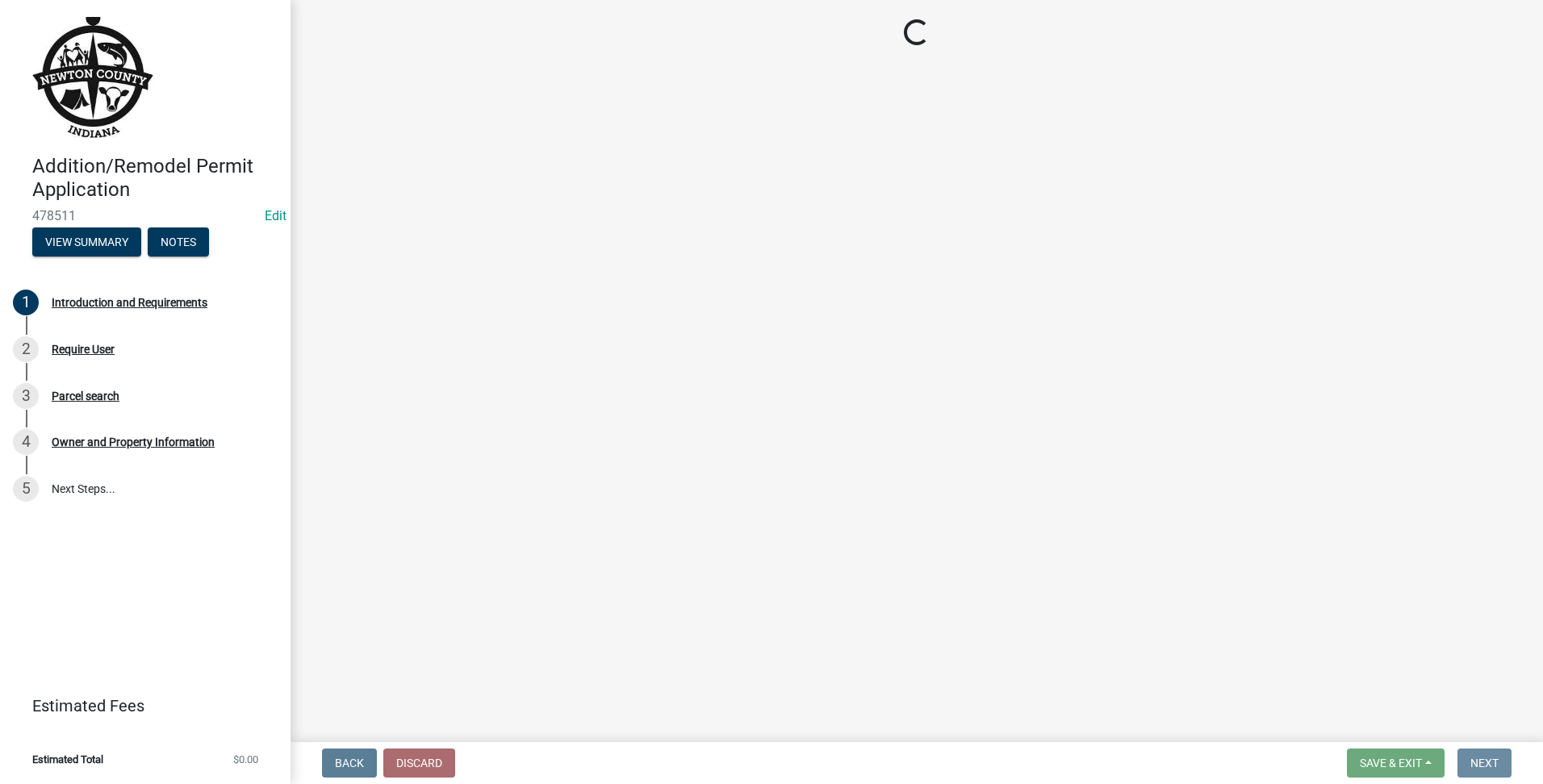
scroll to position [0, 0]
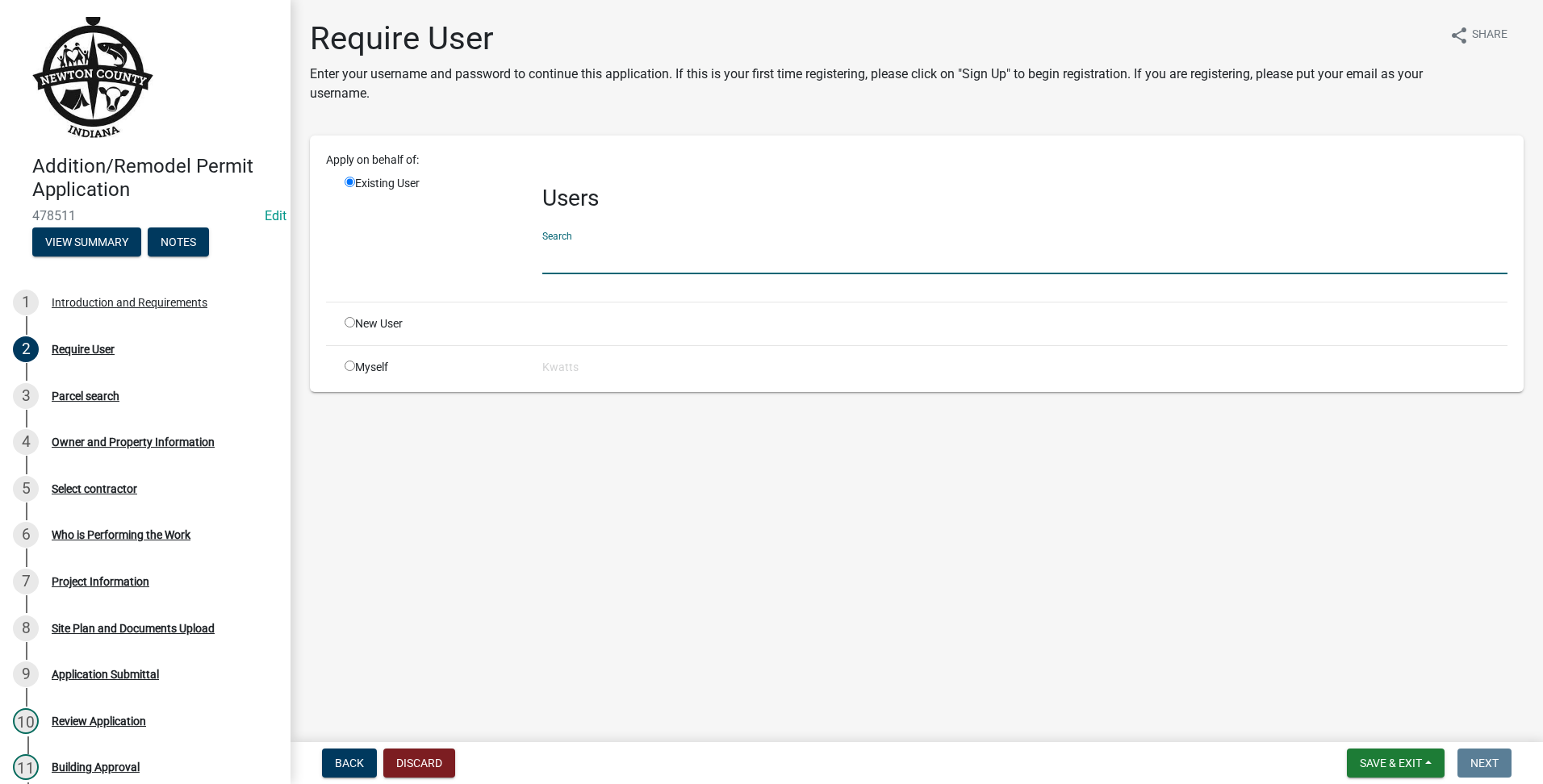
click at [723, 265] on input "text" at bounding box center [1025, 258] width 965 height 33
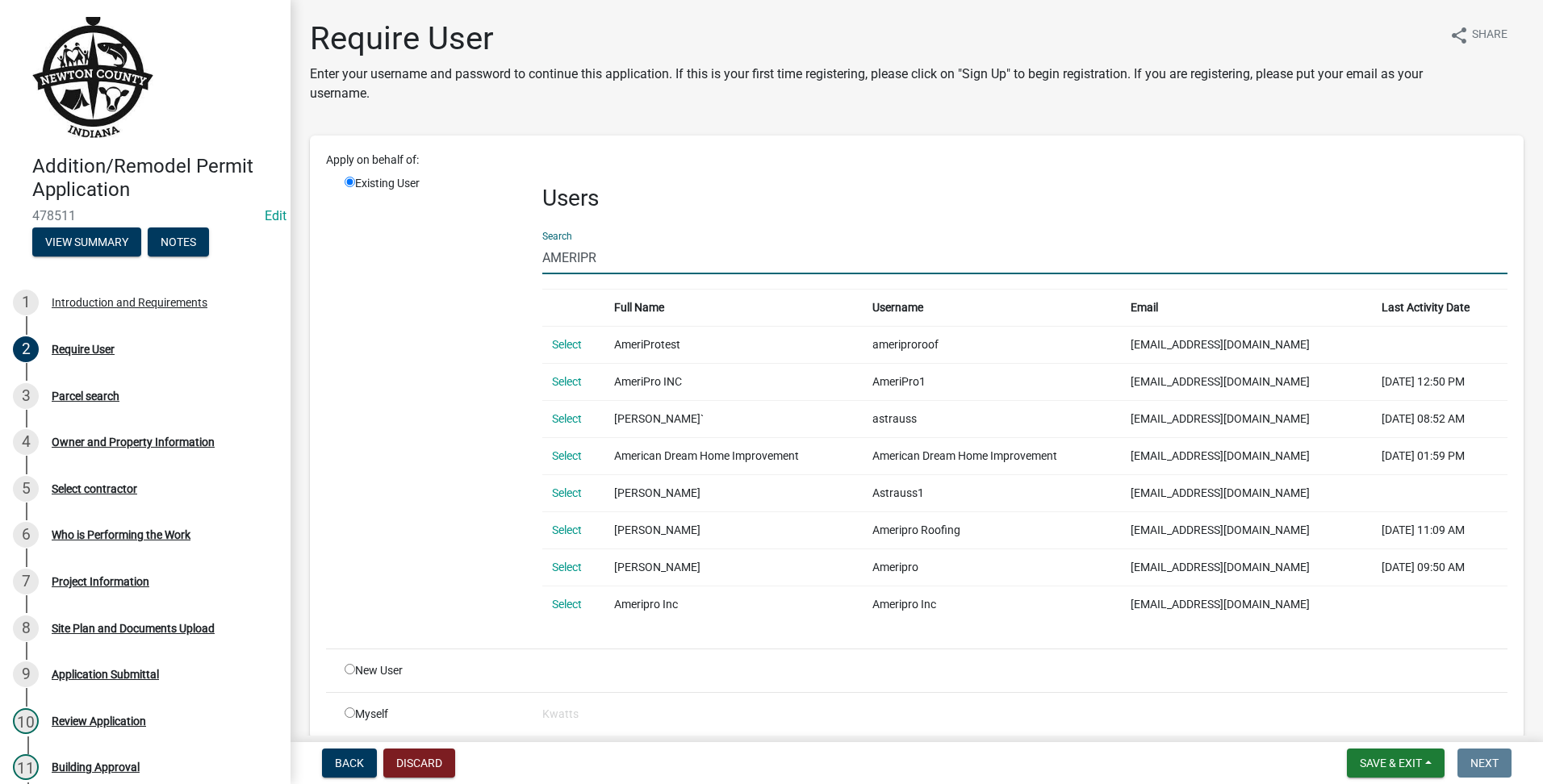
click at [458, 308] on div "Existing User" at bounding box center [431, 405] width 198 height 461
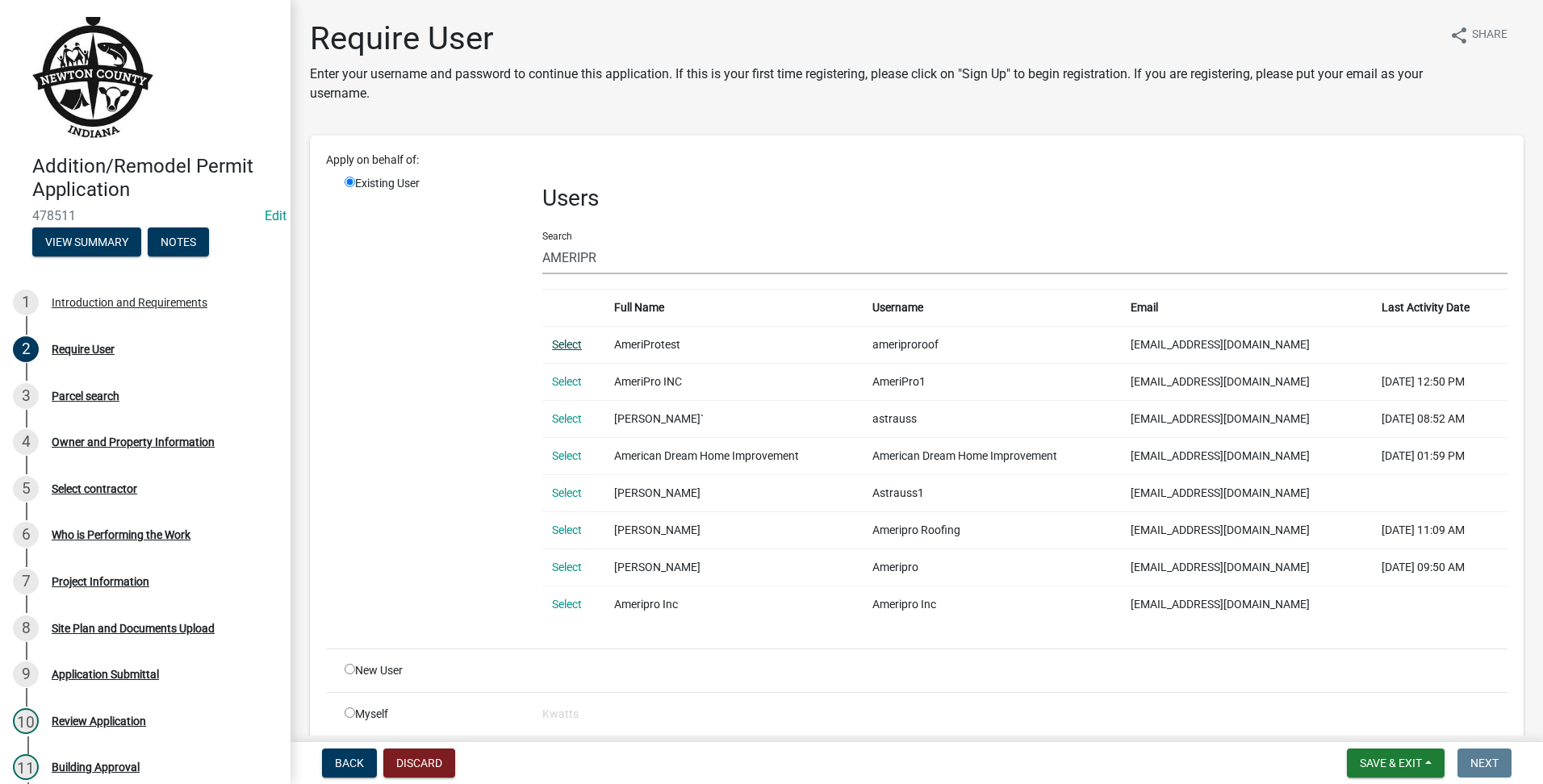
click at [576, 343] on link "Select" at bounding box center [567, 344] width 30 height 13
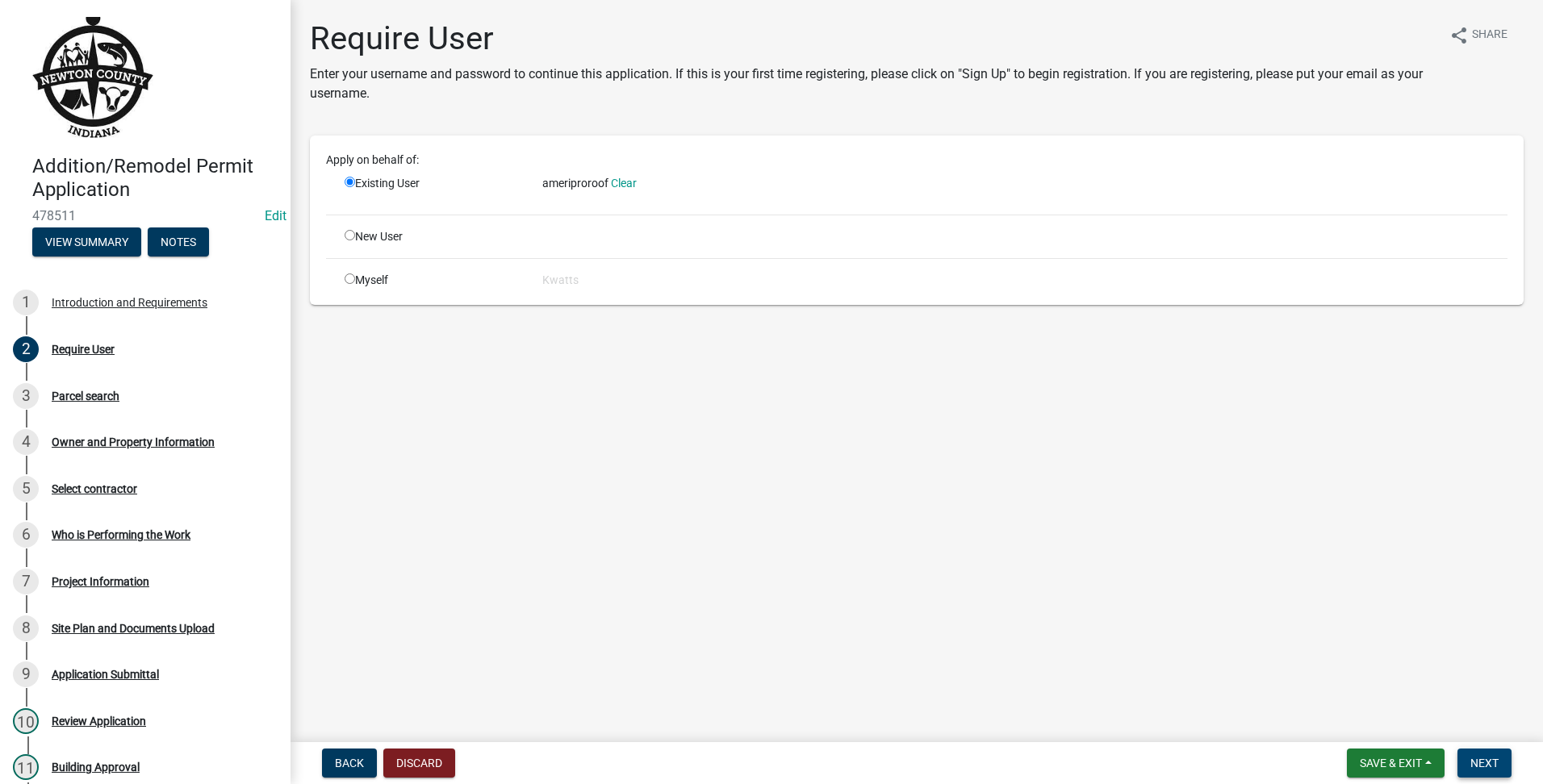
click at [1491, 763] on span "Next" at bounding box center [1484, 763] width 28 height 13
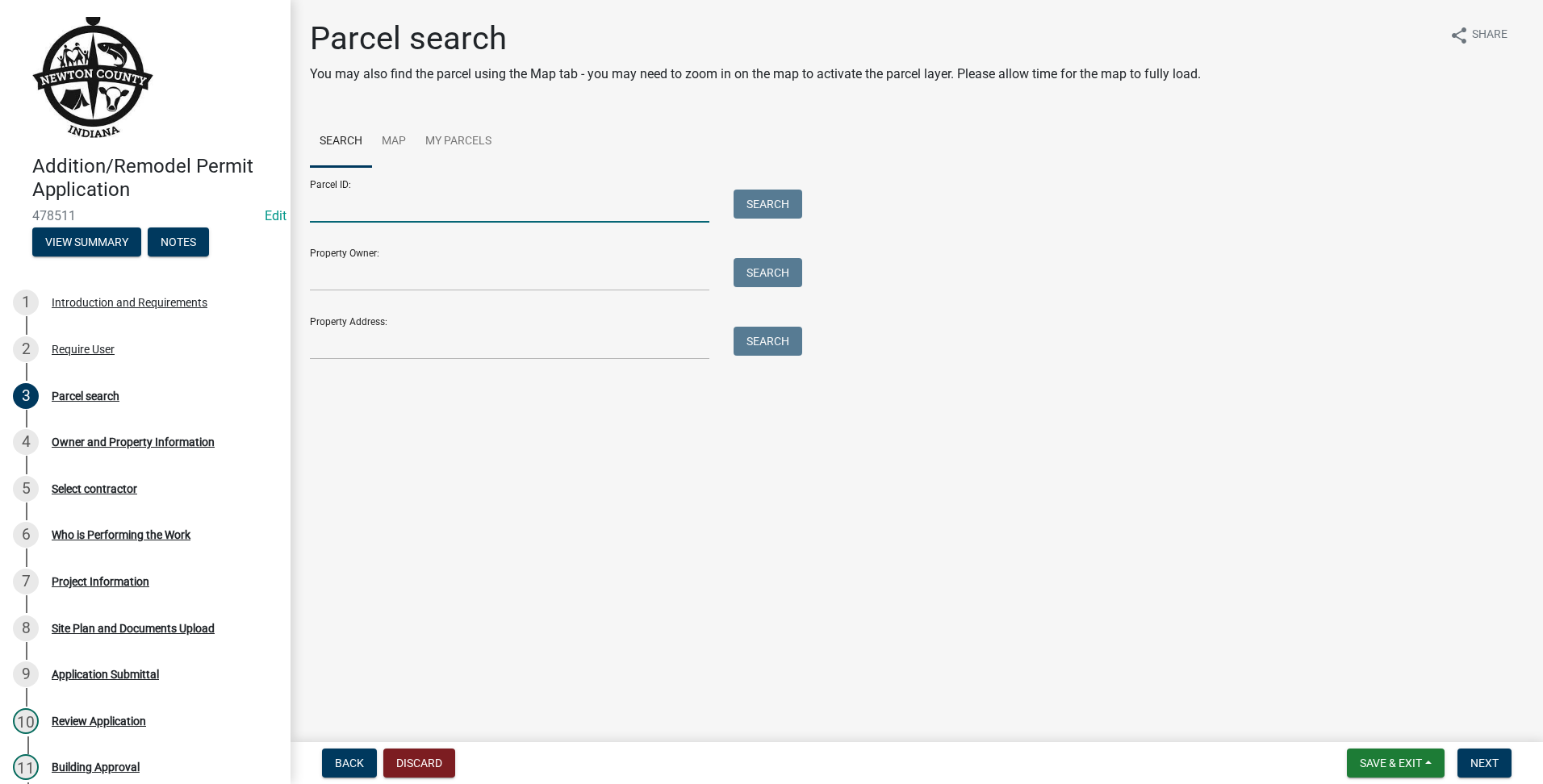
click at [448, 217] on input "Parcel ID:" at bounding box center [510, 206] width 399 height 33
click at [817, 216] on div "Parcel ID: 560509113015000 Search Property Owner: Search Property Address: Sear…" at bounding box center [917, 263] width 1214 height 193
click at [775, 202] on button "Search" at bounding box center [768, 204] width 69 height 29
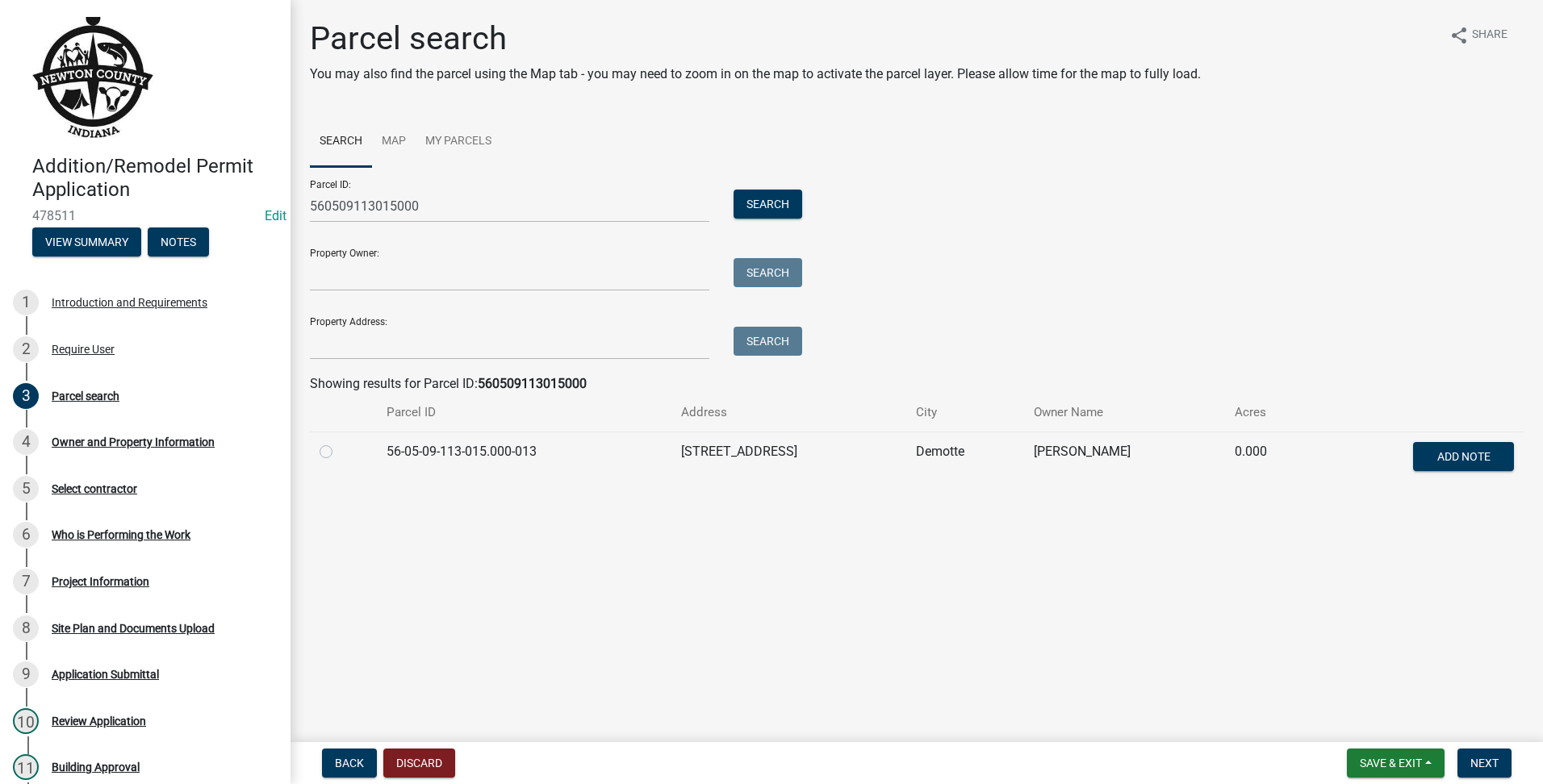
click at [339, 442] on label at bounding box center [339, 442] width 0 height 0
click at [339, 452] on input "radio" at bounding box center [344, 447] width 10 height 10
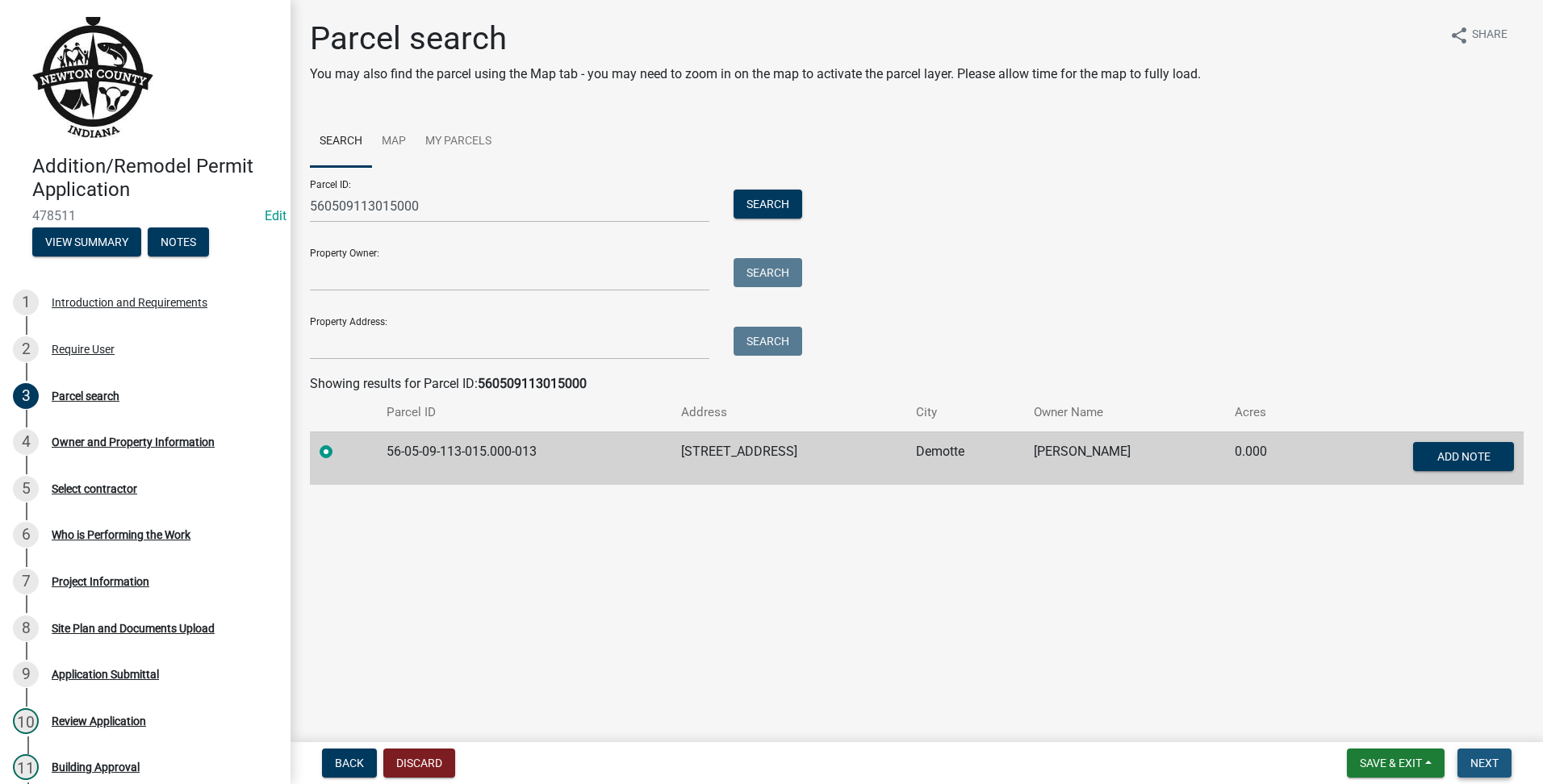
click at [1490, 751] on button "Next" at bounding box center [1484, 763] width 54 height 29
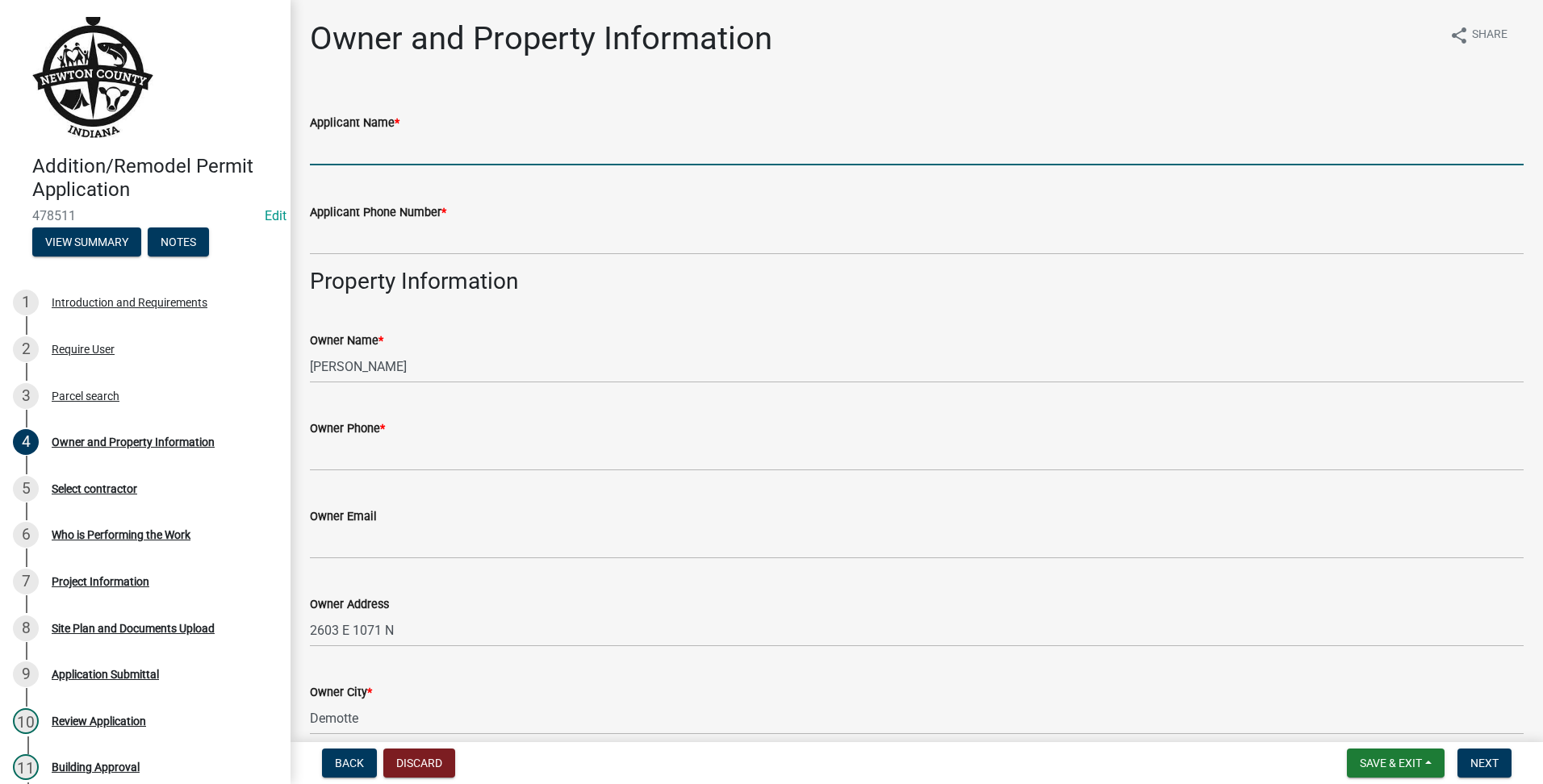
click at [353, 159] on input "Applicant Name *" at bounding box center [917, 148] width 1214 height 33
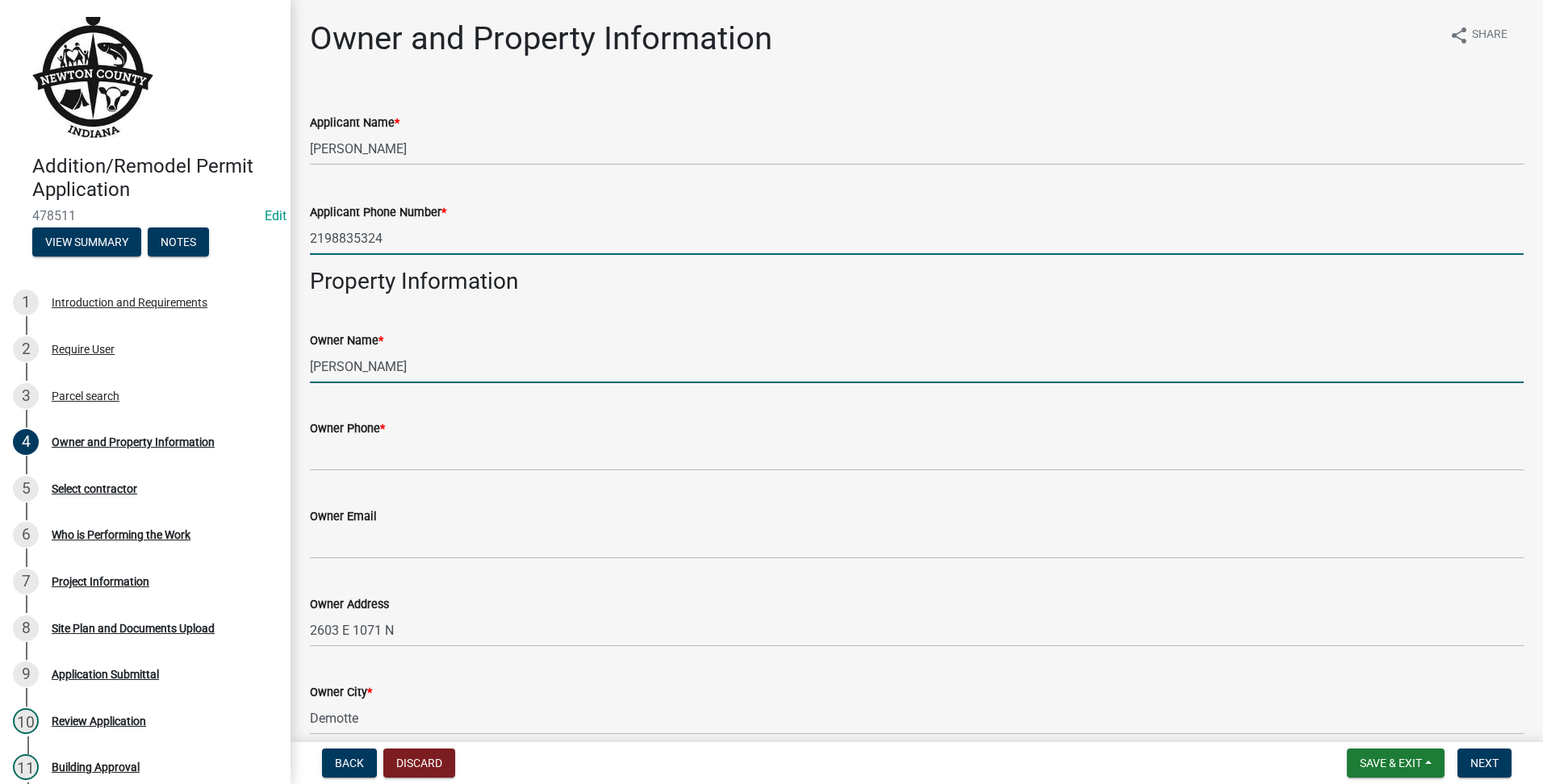
click at [808, 364] on input "[PERSON_NAME]" at bounding box center [917, 367] width 1214 height 33
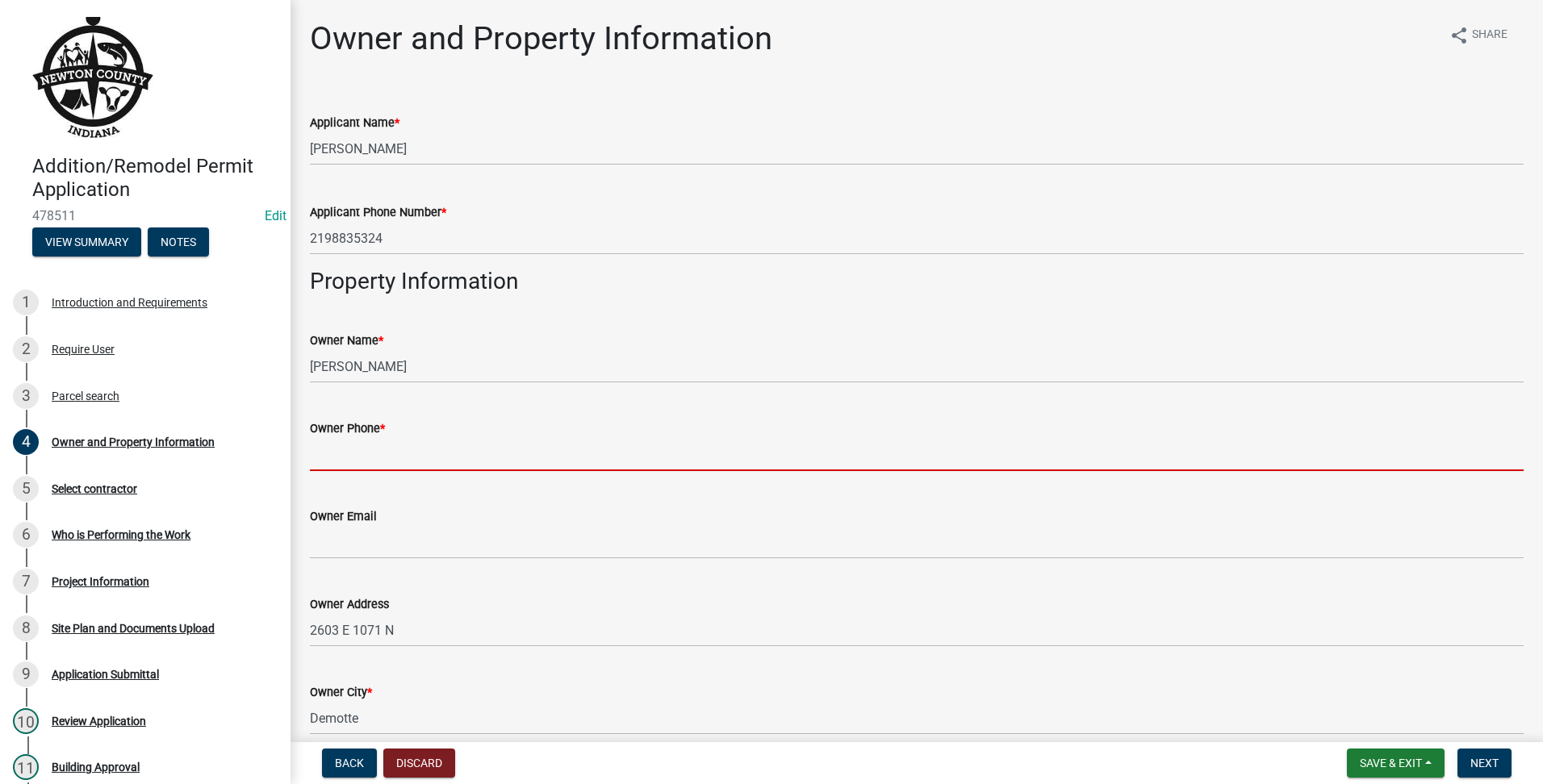
click at [691, 454] on input "Owner Phone *" at bounding box center [917, 454] width 1214 height 33
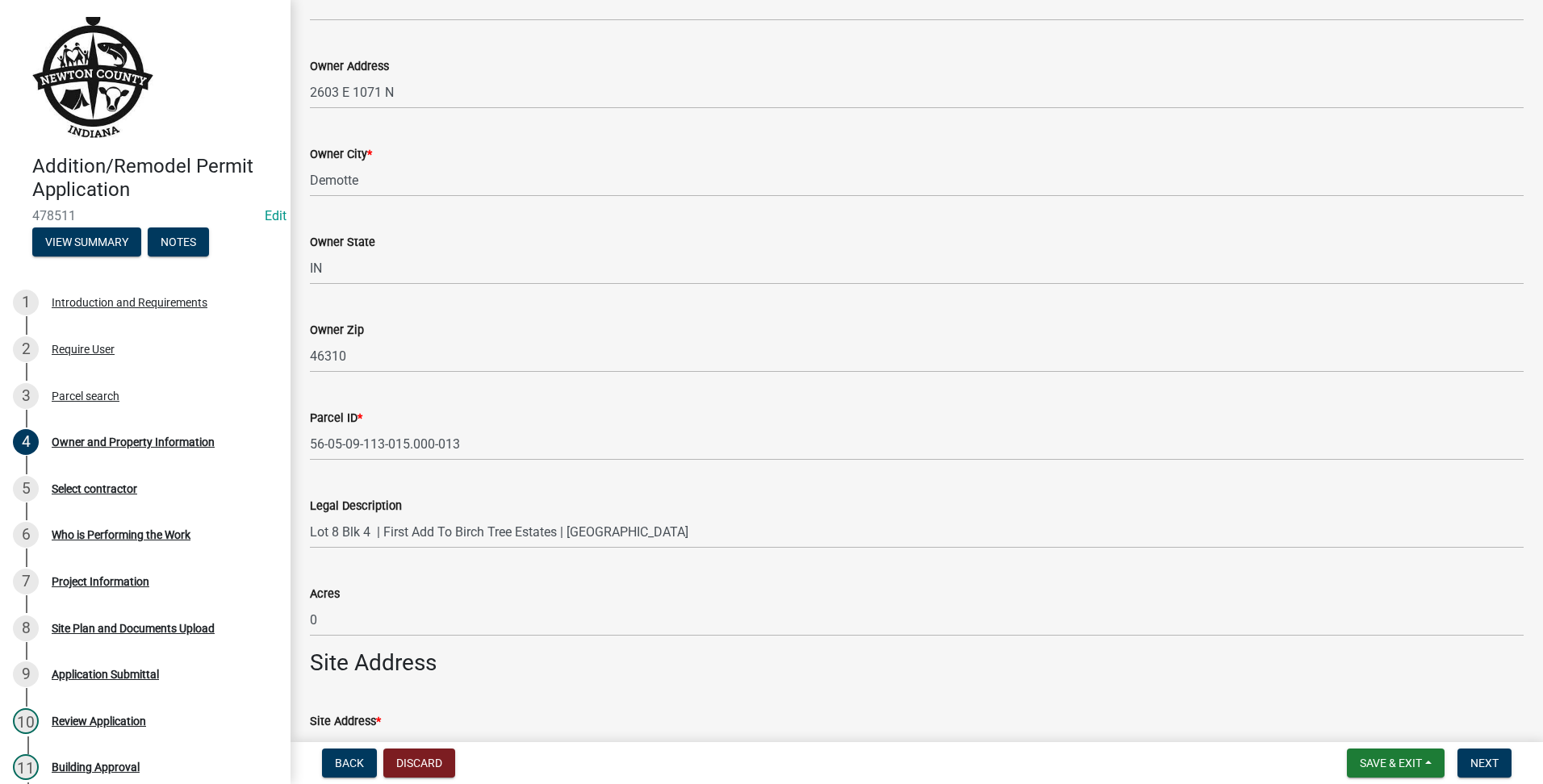
scroll to position [907, 0]
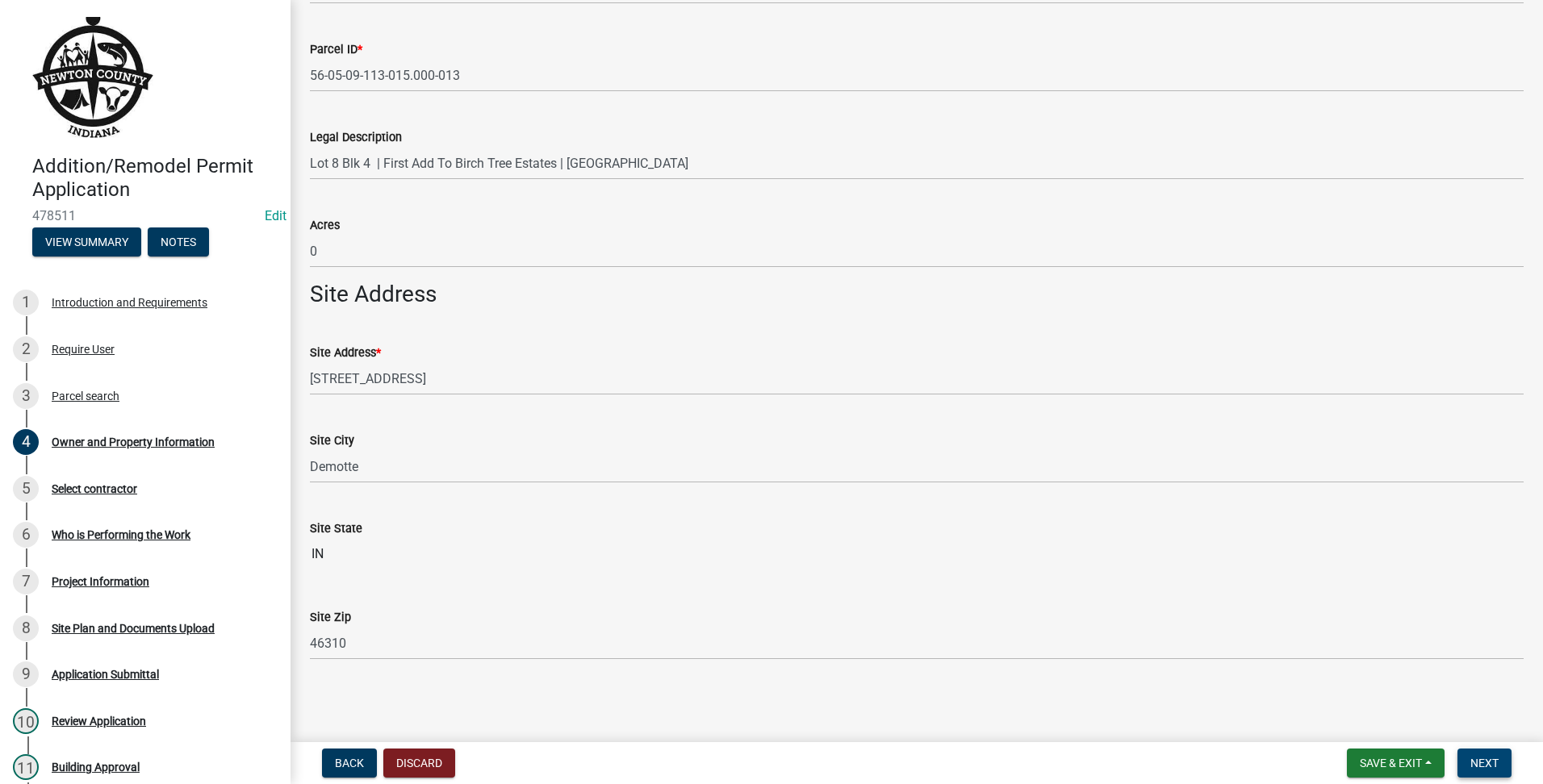
click at [1492, 771] on button "Next" at bounding box center [1484, 763] width 54 height 29
click at [1492, 758] on span "Next" at bounding box center [1484, 763] width 28 height 13
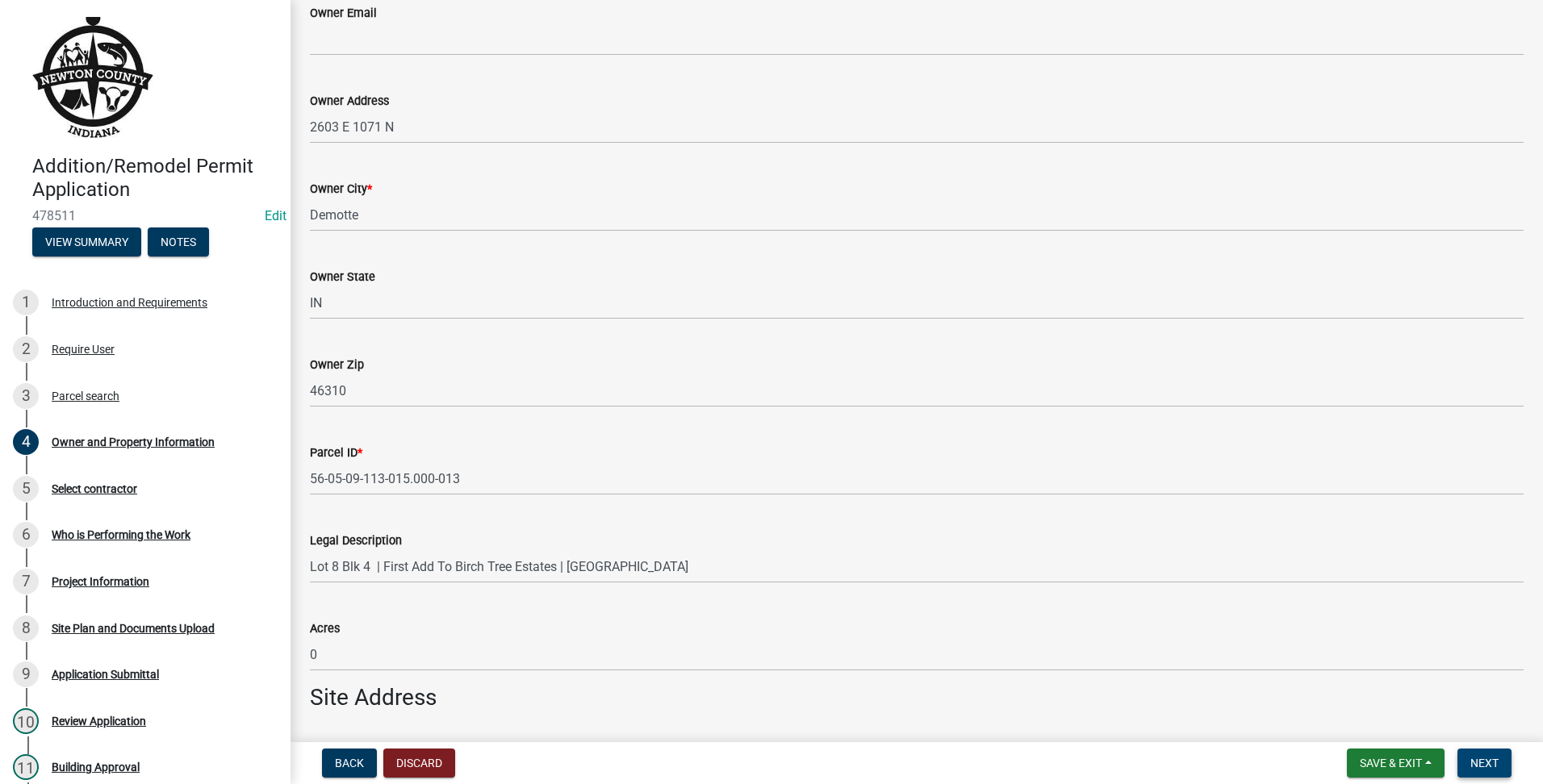
scroll to position [119, 0]
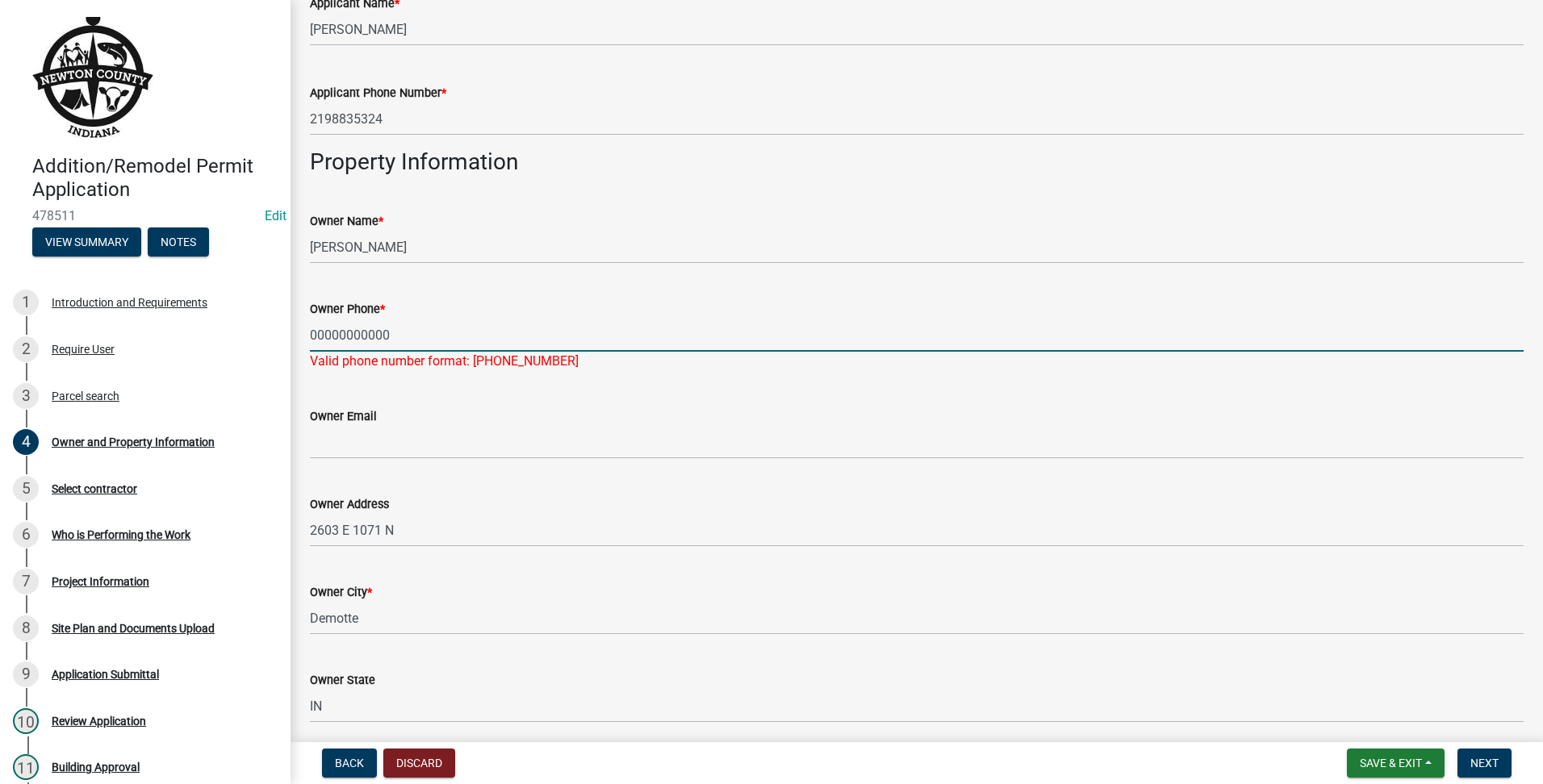
drag, startPoint x: 615, startPoint y: 322, endPoint x: -3, endPoint y: 291, distance: 618.8
click at [0, 291] on html "Internet Explorer does NOT work with GeoPermits. Get a new browser for more sec…" at bounding box center [772, 392] width 1543 height 784
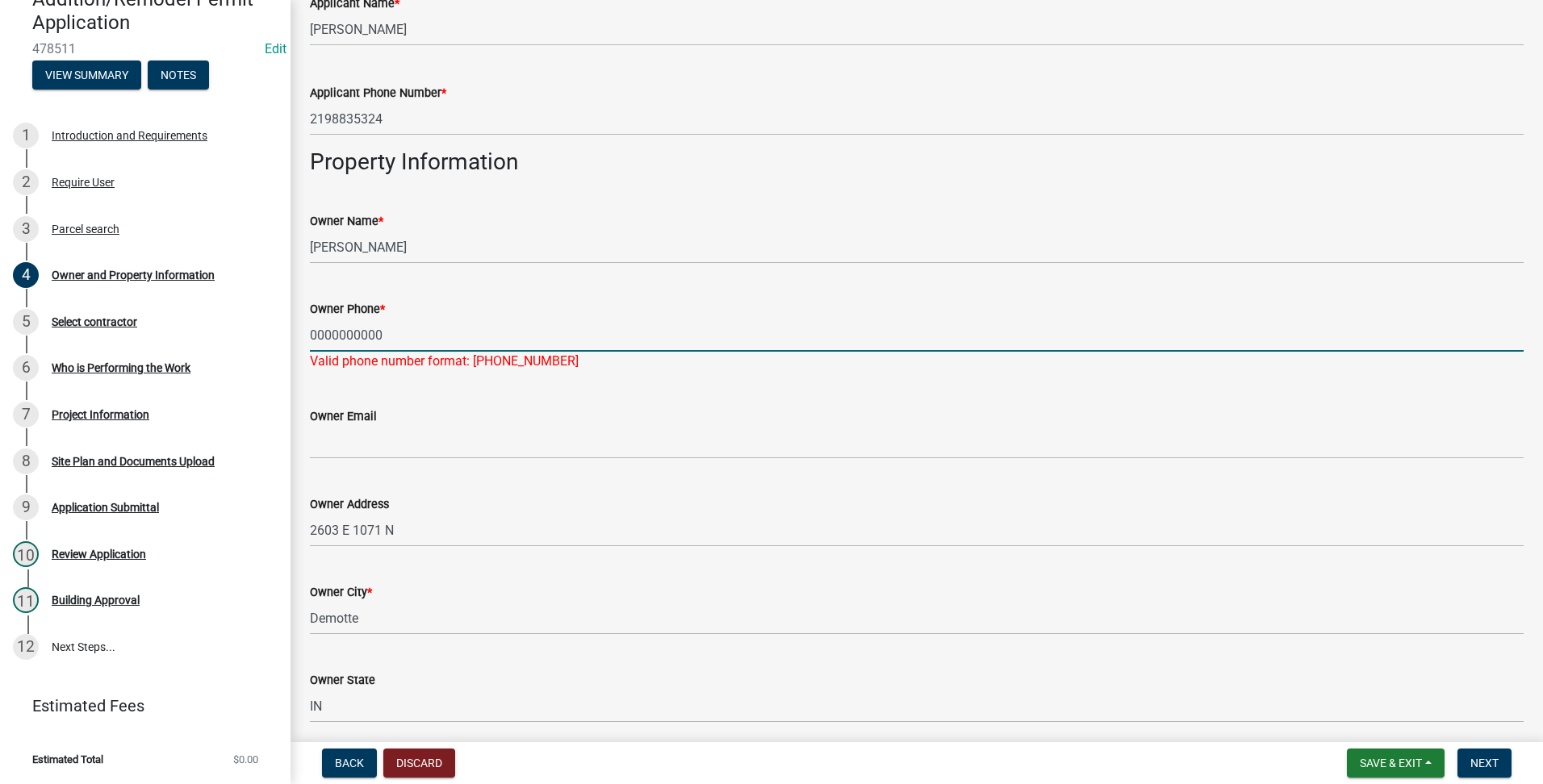
scroll to position [792, 0]
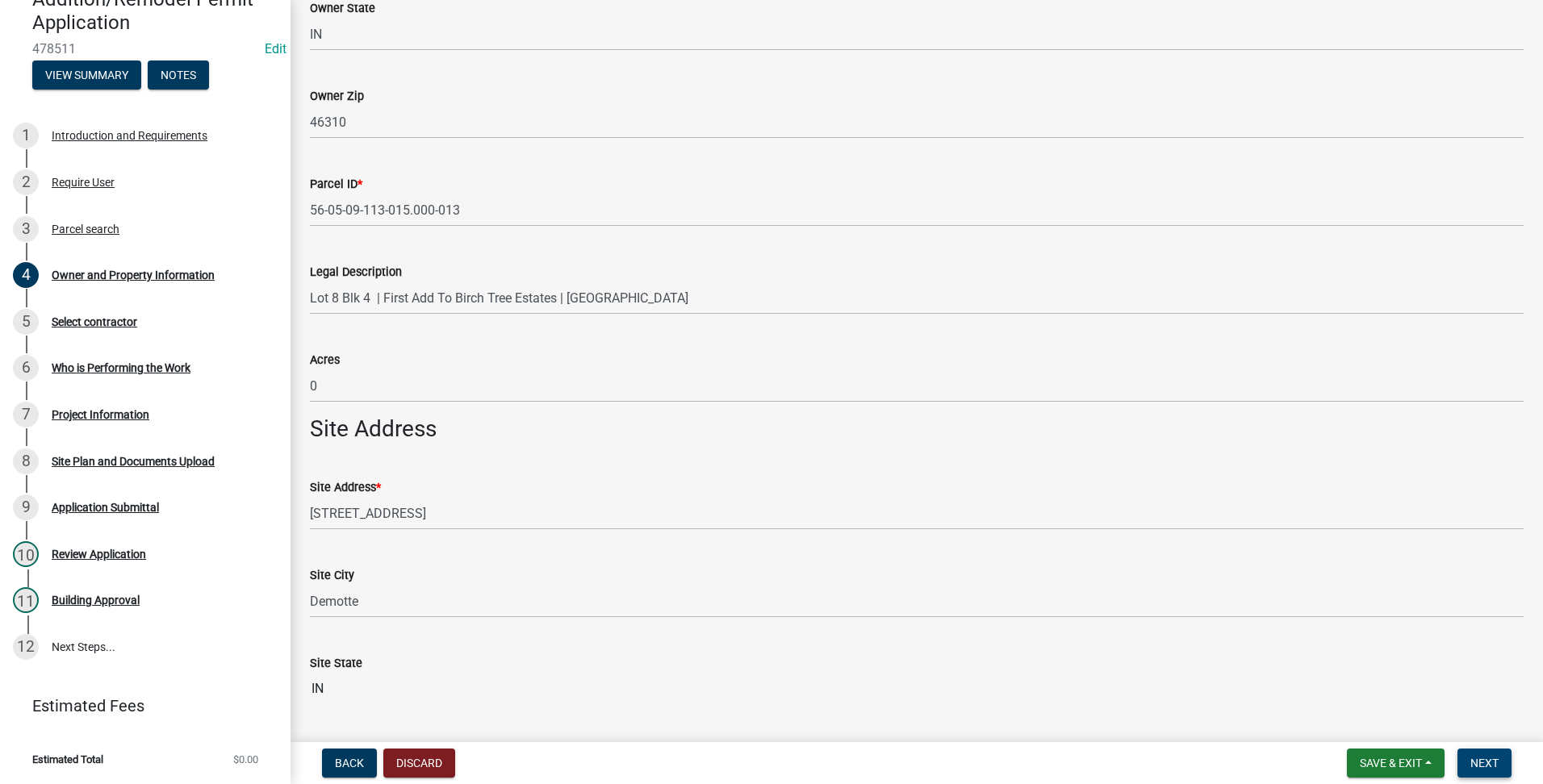
click at [1496, 772] on button "Next" at bounding box center [1484, 763] width 54 height 29
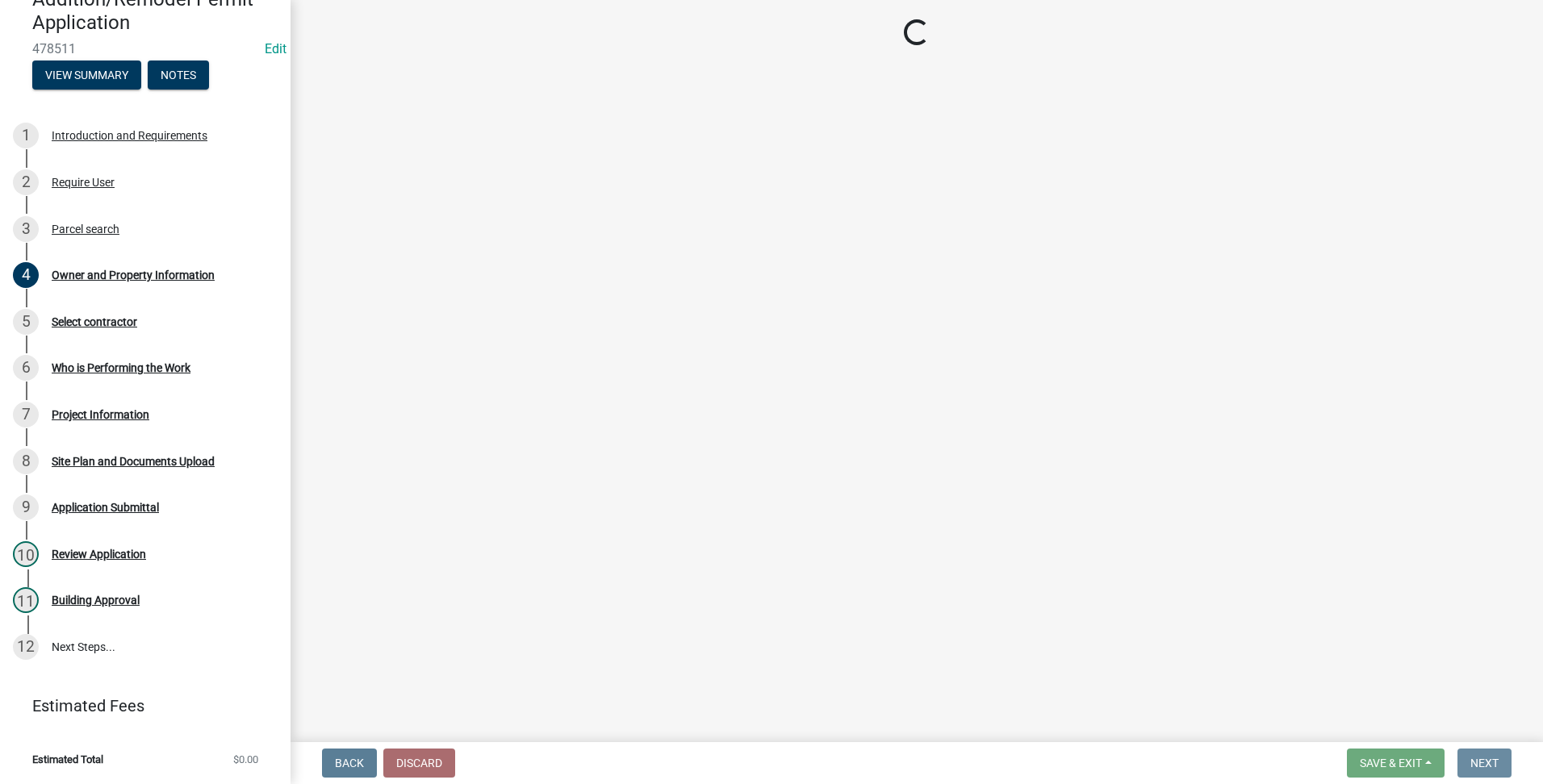
scroll to position [0, 0]
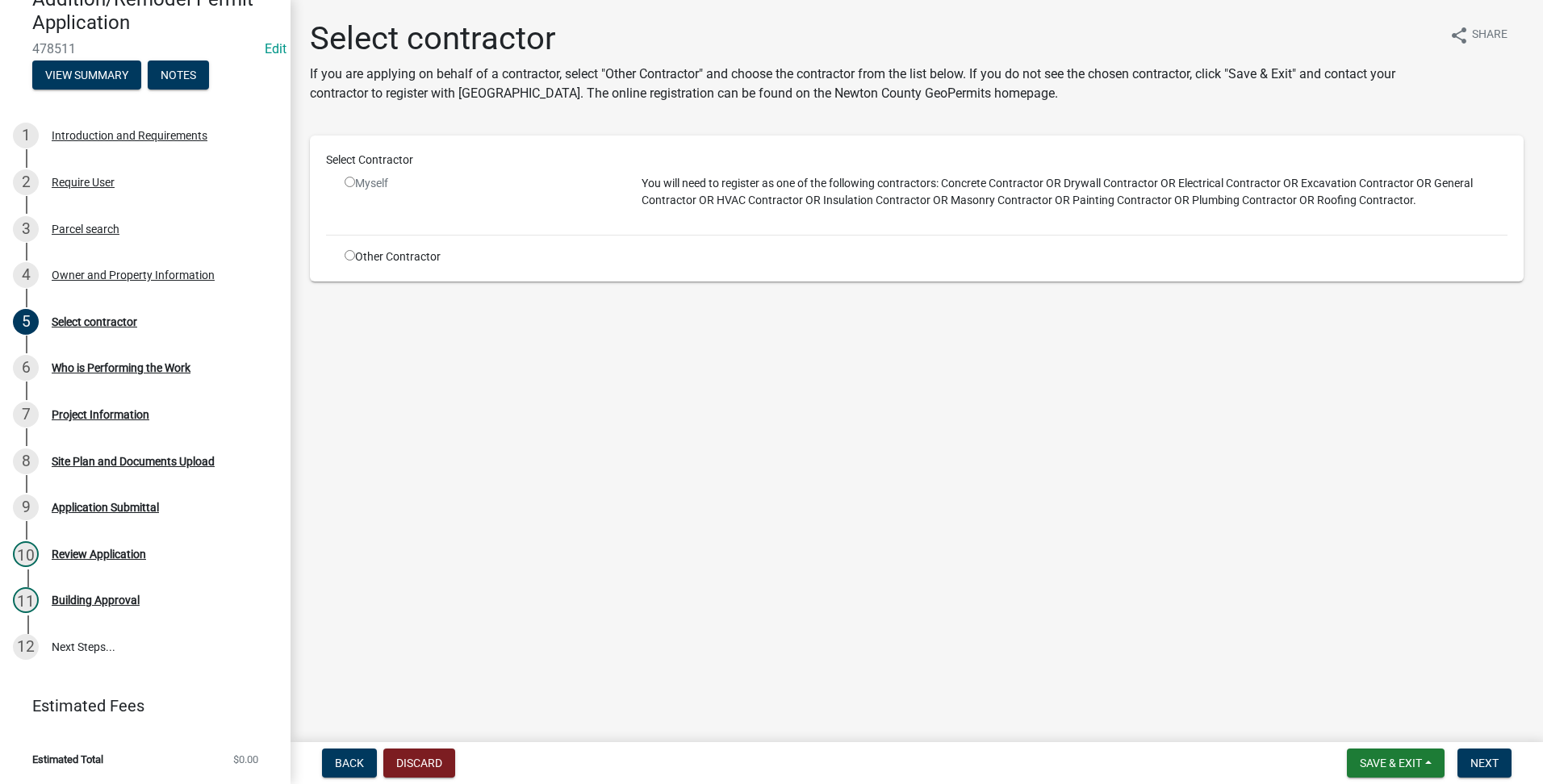
click at [348, 256] on input "radio" at bounding box center [350, 255] width 10 height 10
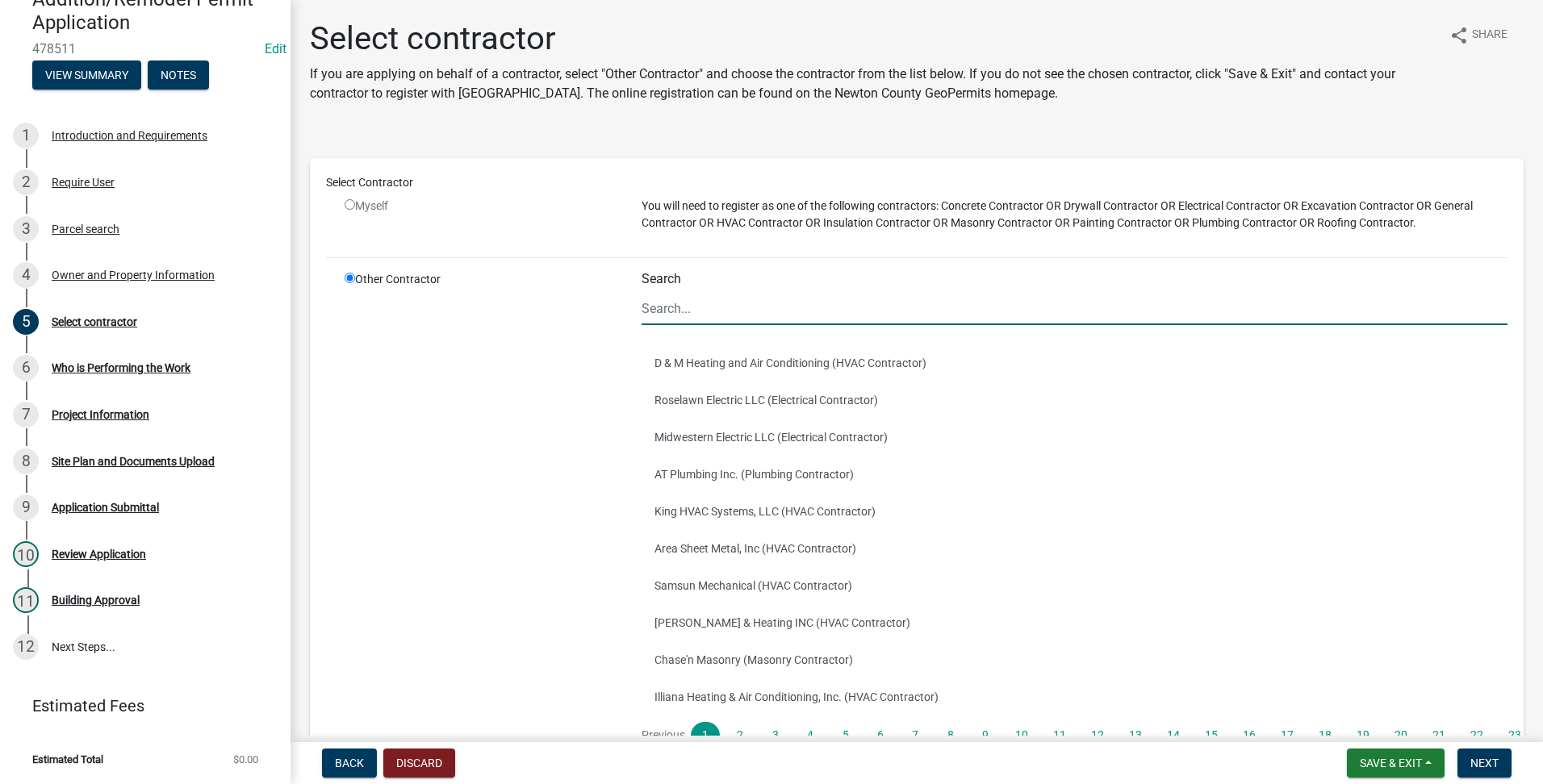
click at [699, 305] on input "Search" at bounding box center [1075, 308] width 866 height 33
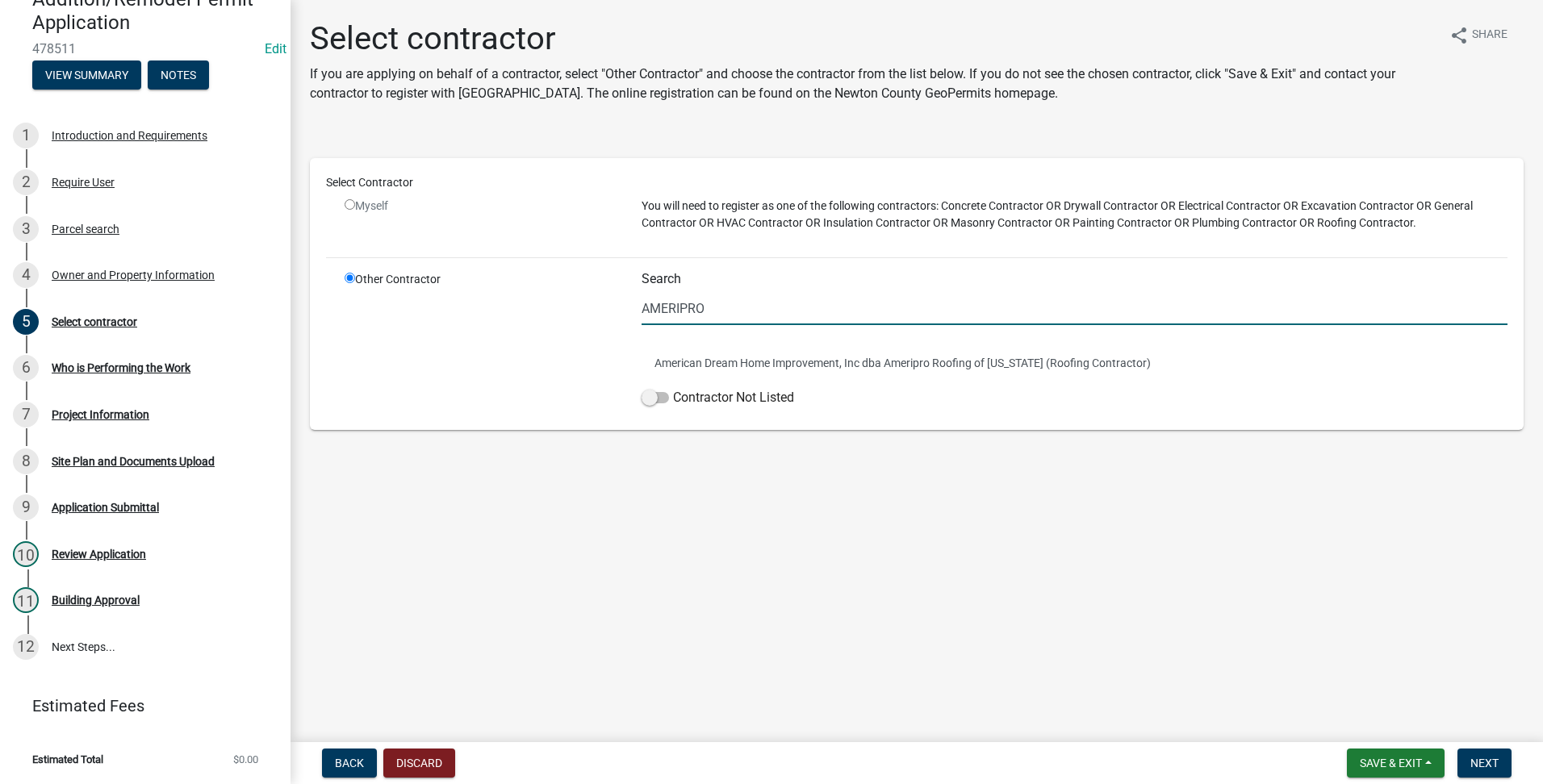
click at [619, 340] on div "Other Contractor" at bounding box center [481, 342] width 297 height 143
click at [717, 378] on button "American Dream Home Improvement, Inc dba Ameripro Roofing of [US_STATE] (Roofin…" at bounding box center [1075, 362] width 866 height 37
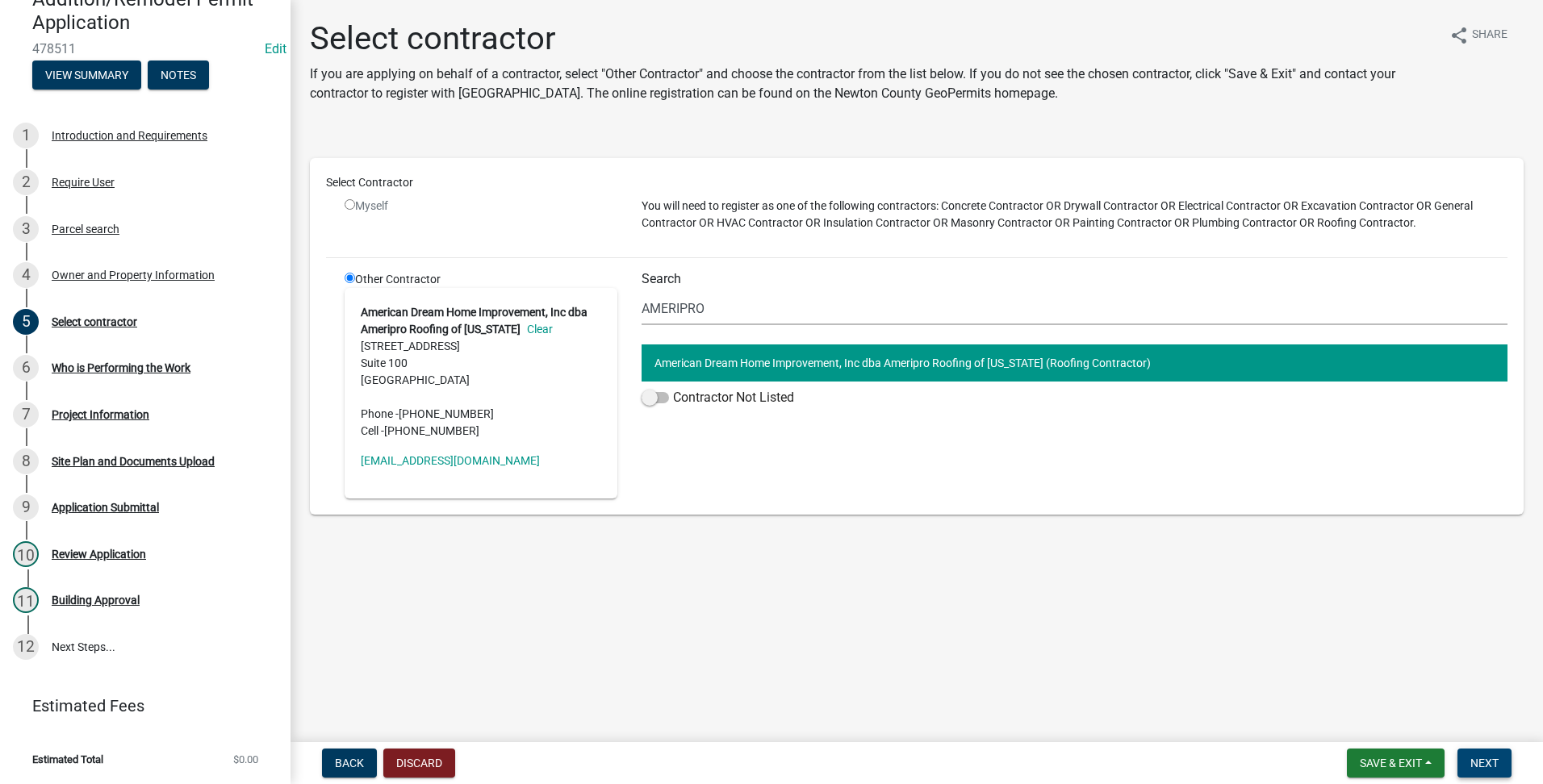
click at [1485, 763] on span "Next" at bounding box center [1484, 763] width 28 height 13
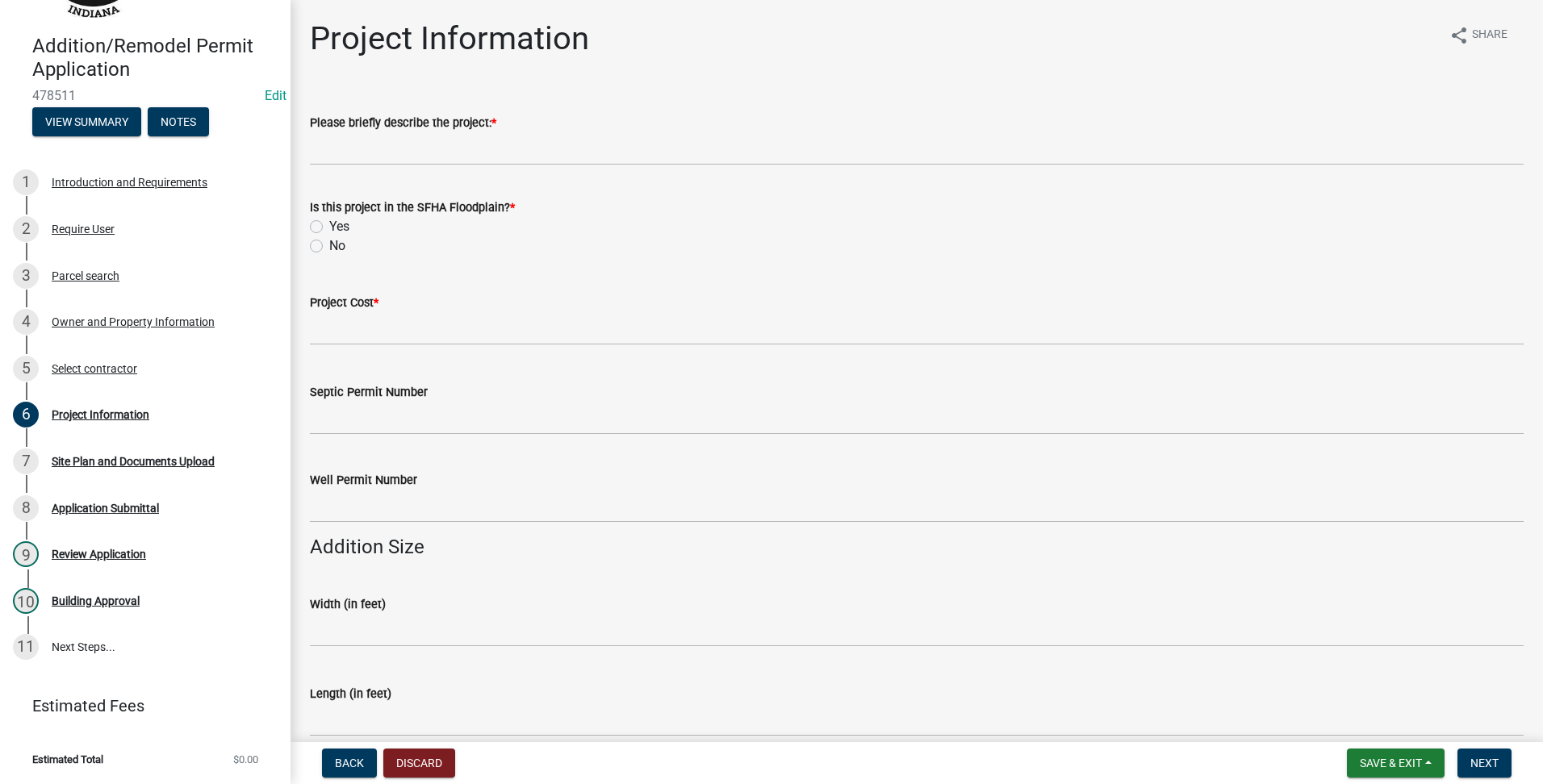
scroll to position [120, 0]
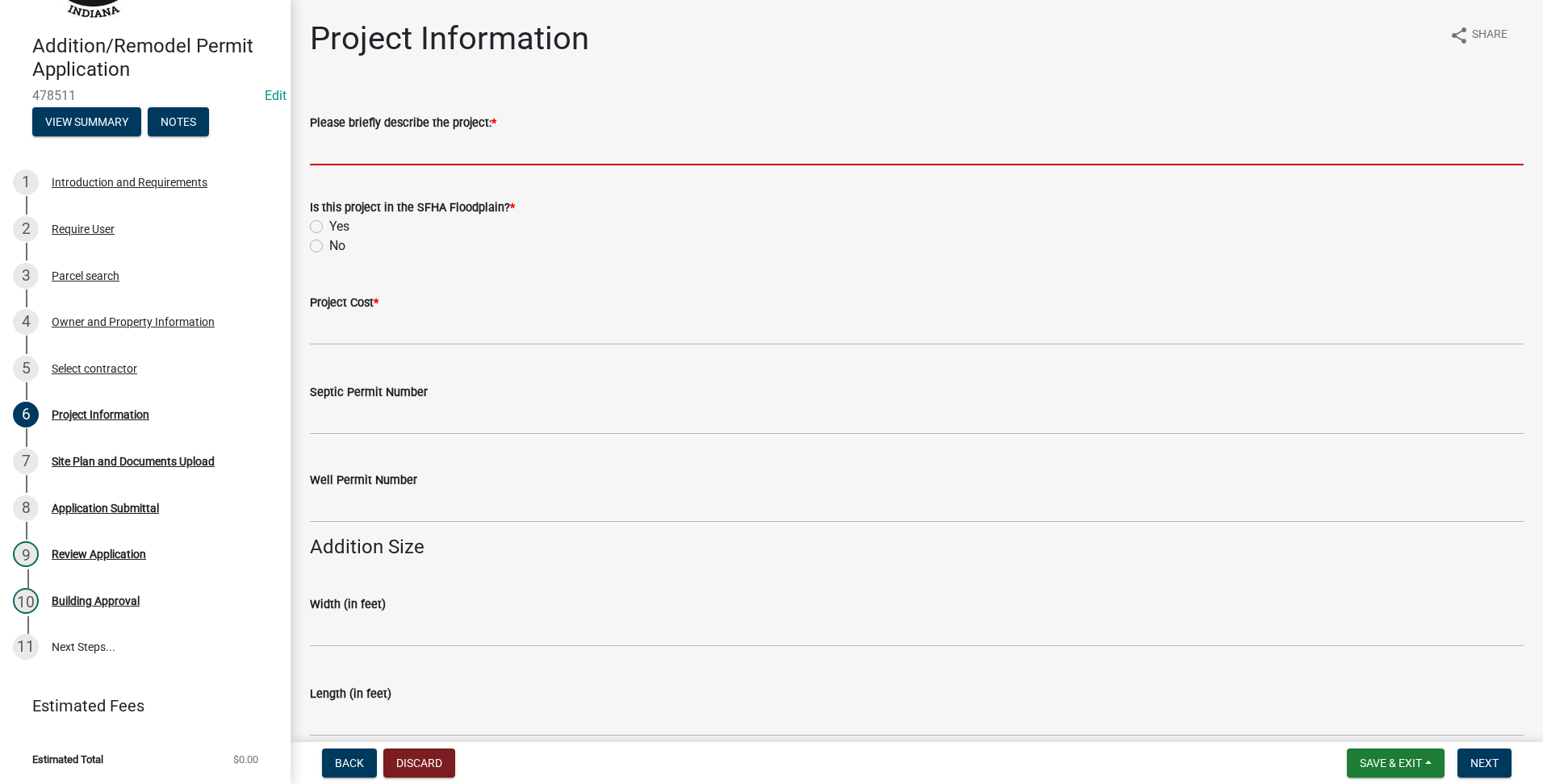
click at [461, 150] on input "Please briefly describe the project: *" at bounding box center [917, 148] width 1214 height 33
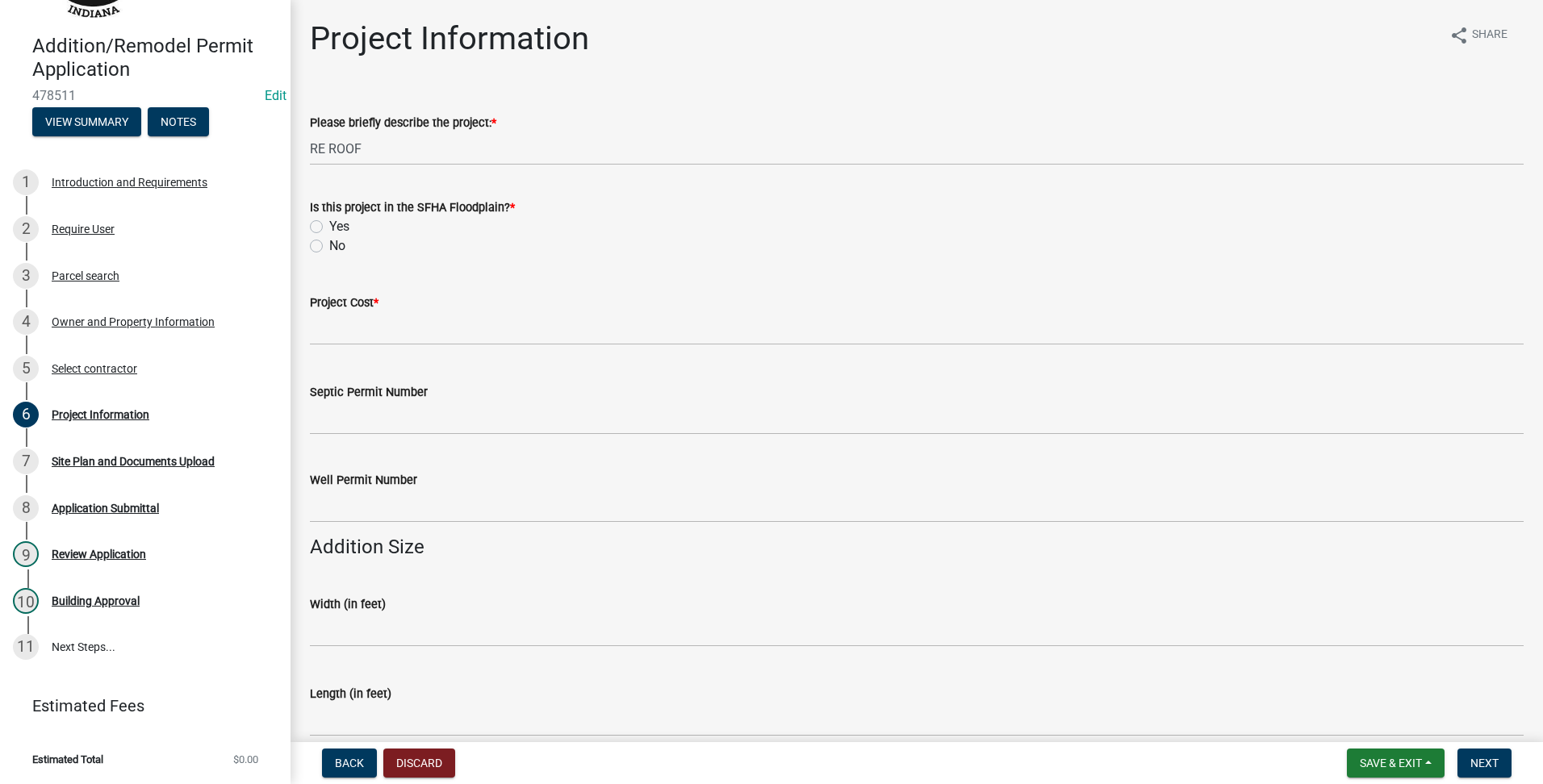
click at [329, 242] on label "No" at bounding box center [337, 246] width 16 height 20
click at [329, 242] on input "No" at bounding box center [334, 242] width 10 height 10
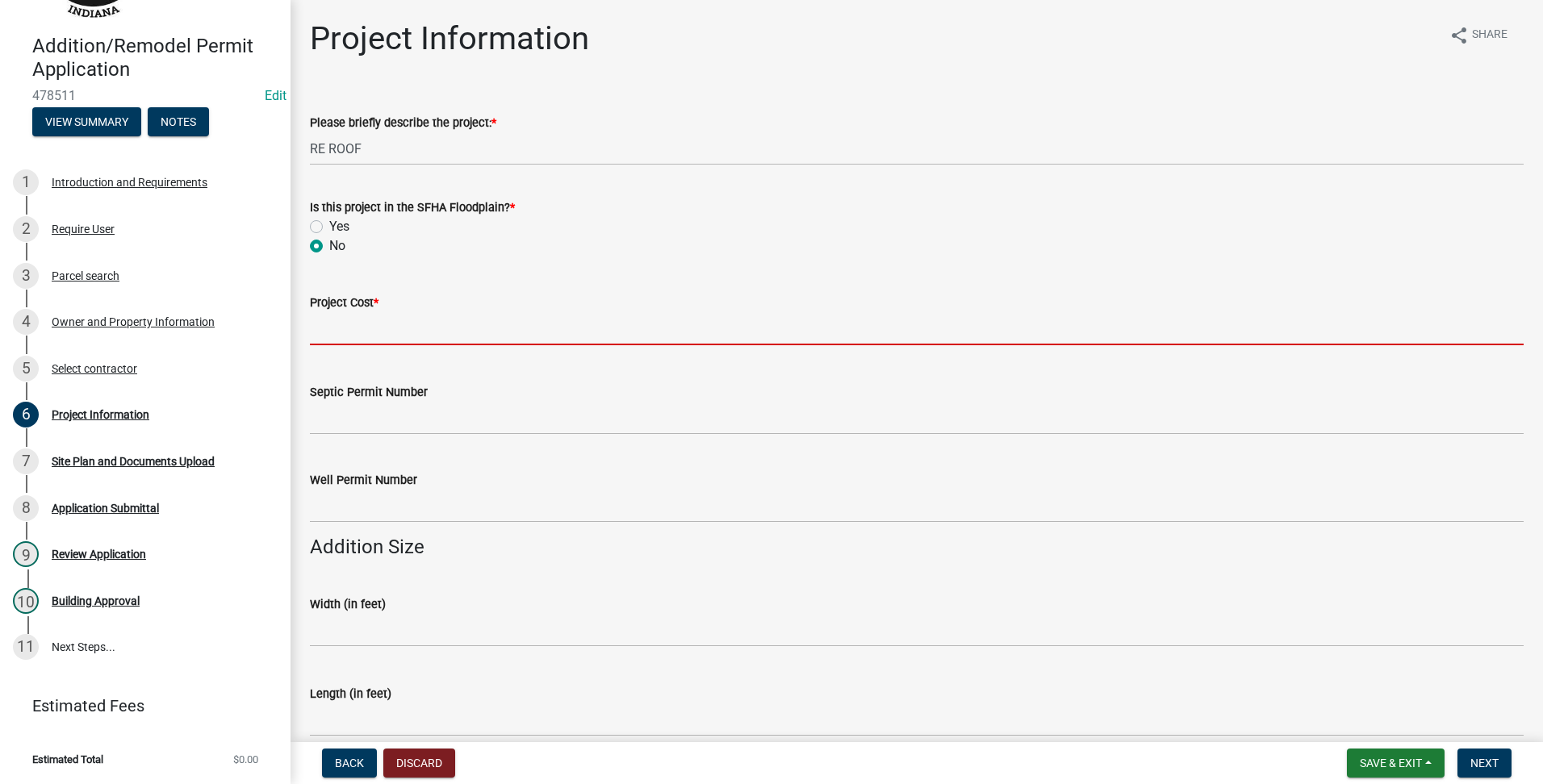
click at [352, 321] on input "text" at bounding box center [917, 328] width 1214 height 33
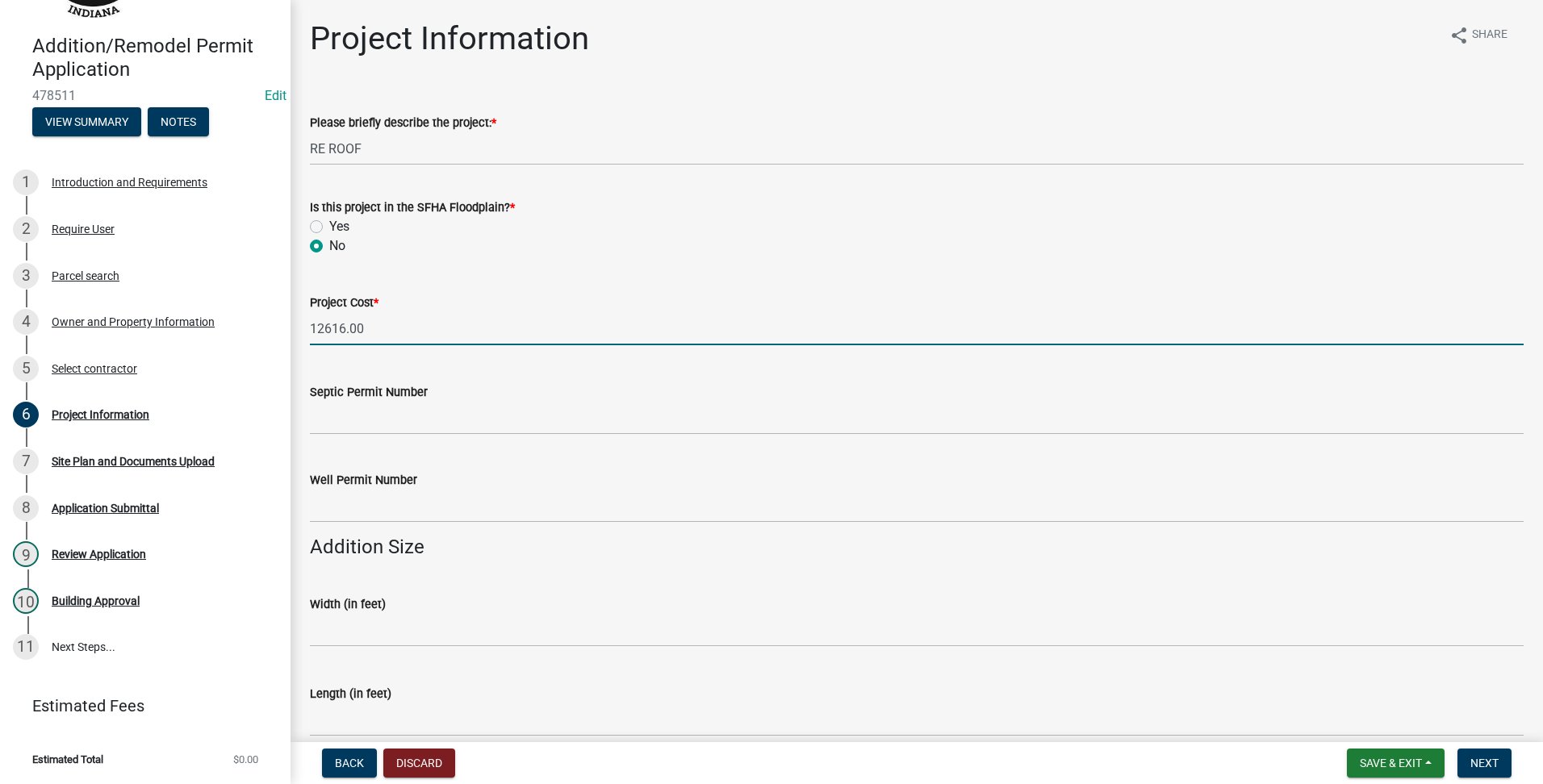
scroll to position [672, 0]
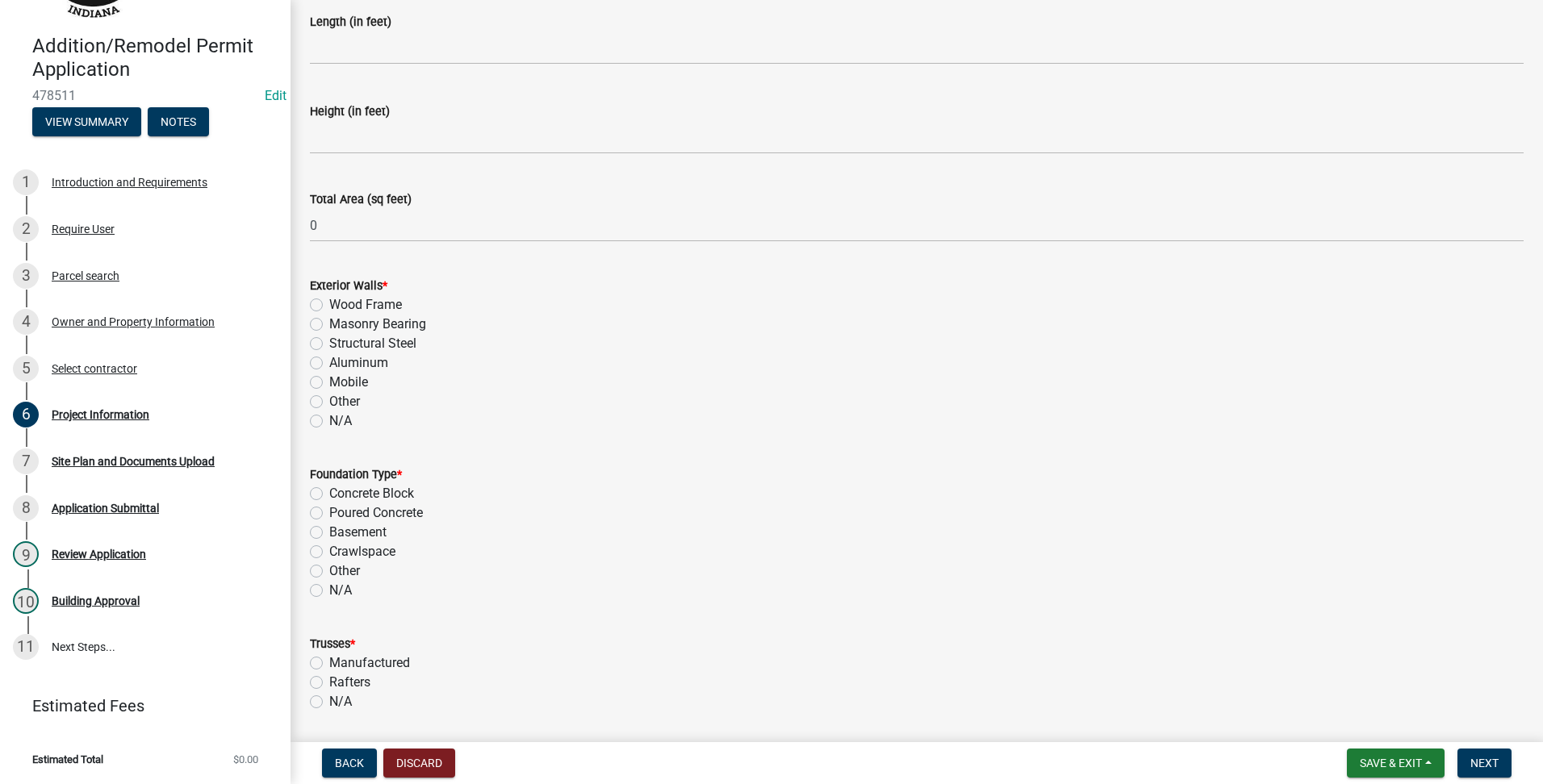
click at [329, 420] on label "N/A" at bounding box center [340, 421] width 22 height 20
click at [329, 420] on input "N/A" at bounding box center [334, 416] width 10 height 10
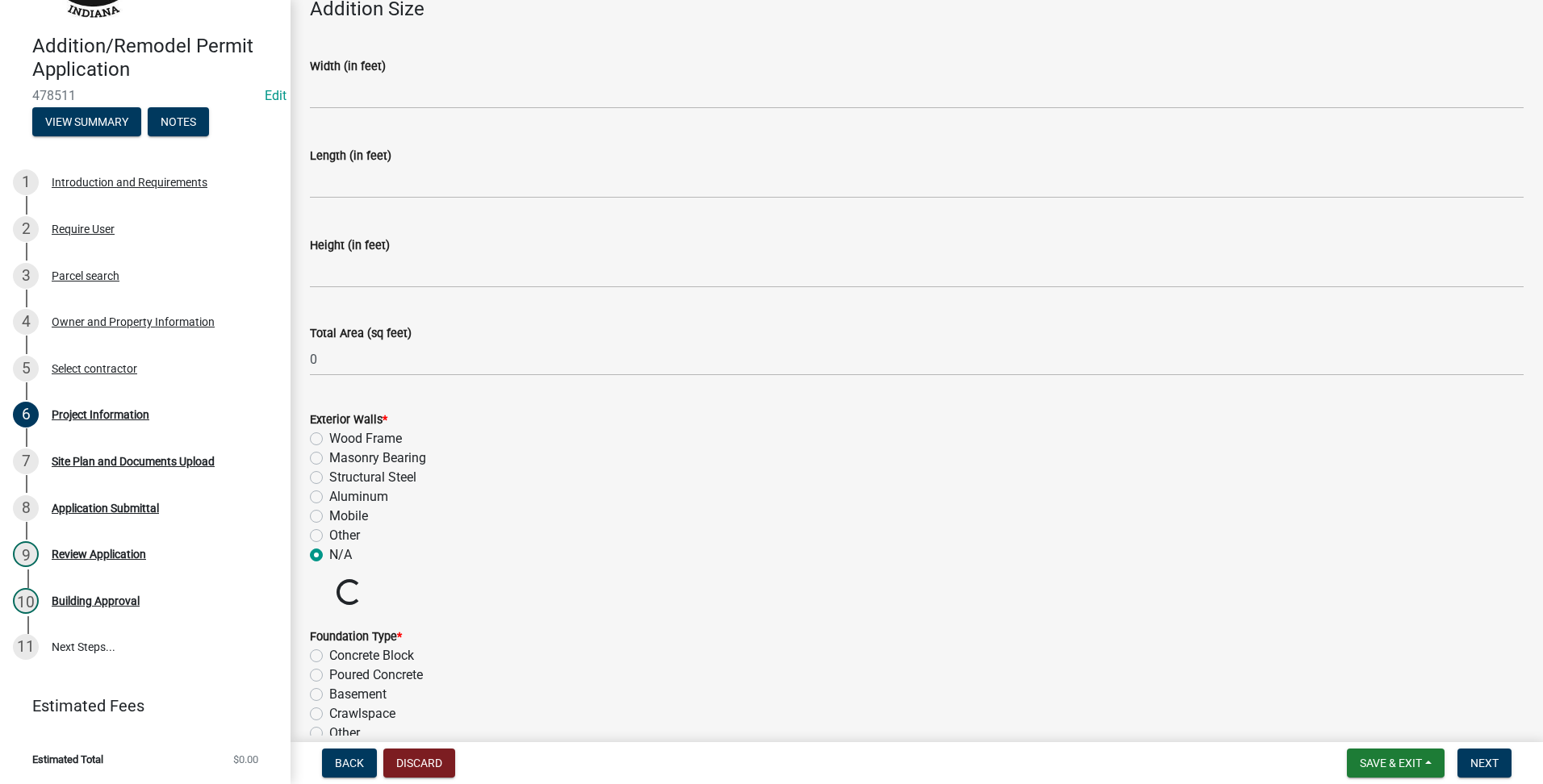
scroll to position [942, 0]
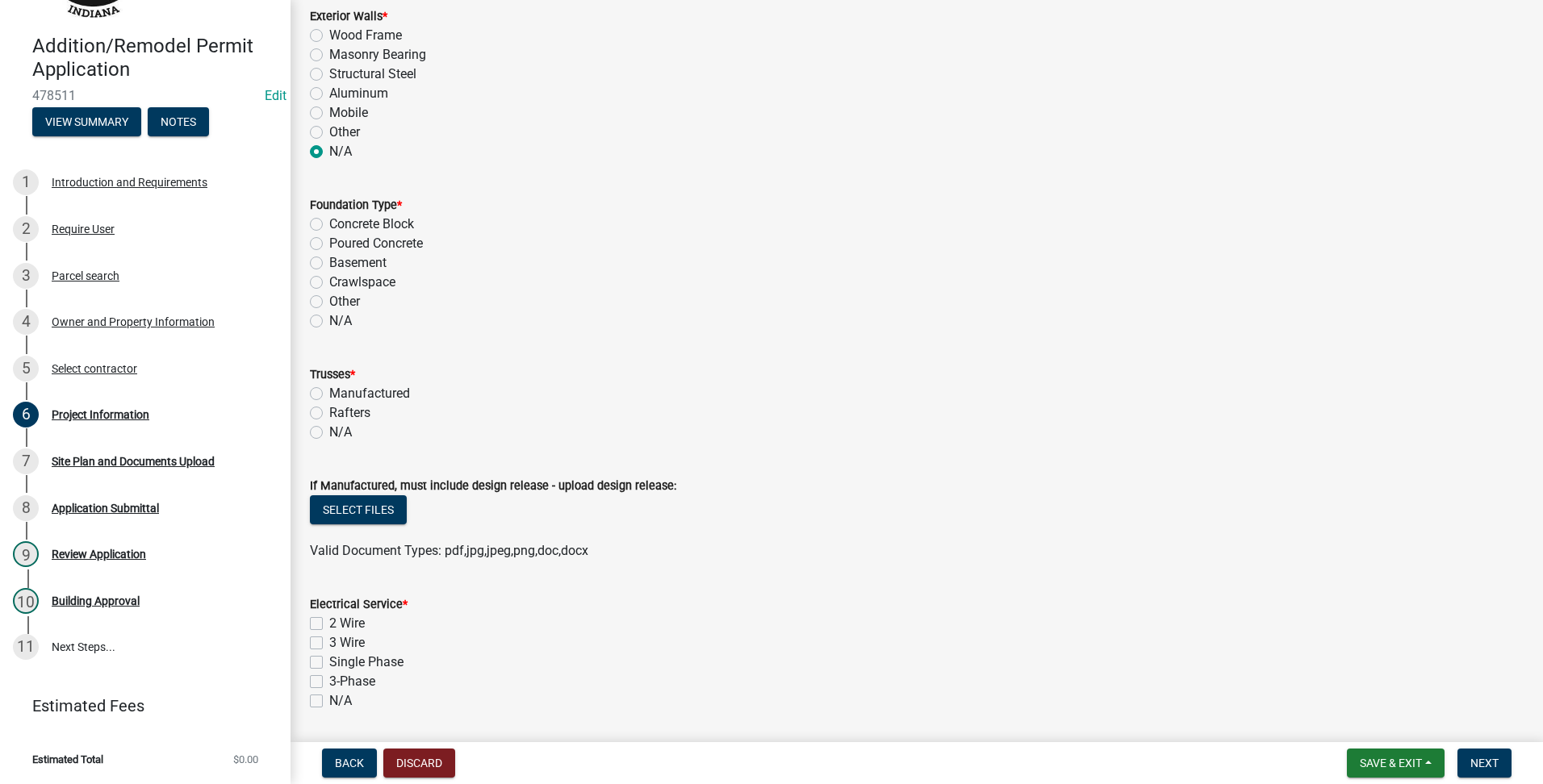
click at [329, 320] on label "N/A" at bounding box center [340, 320] width 22 height 20
click at [329, 320] on input "N/A" at bounding box center [334, 316] width 10 height 10
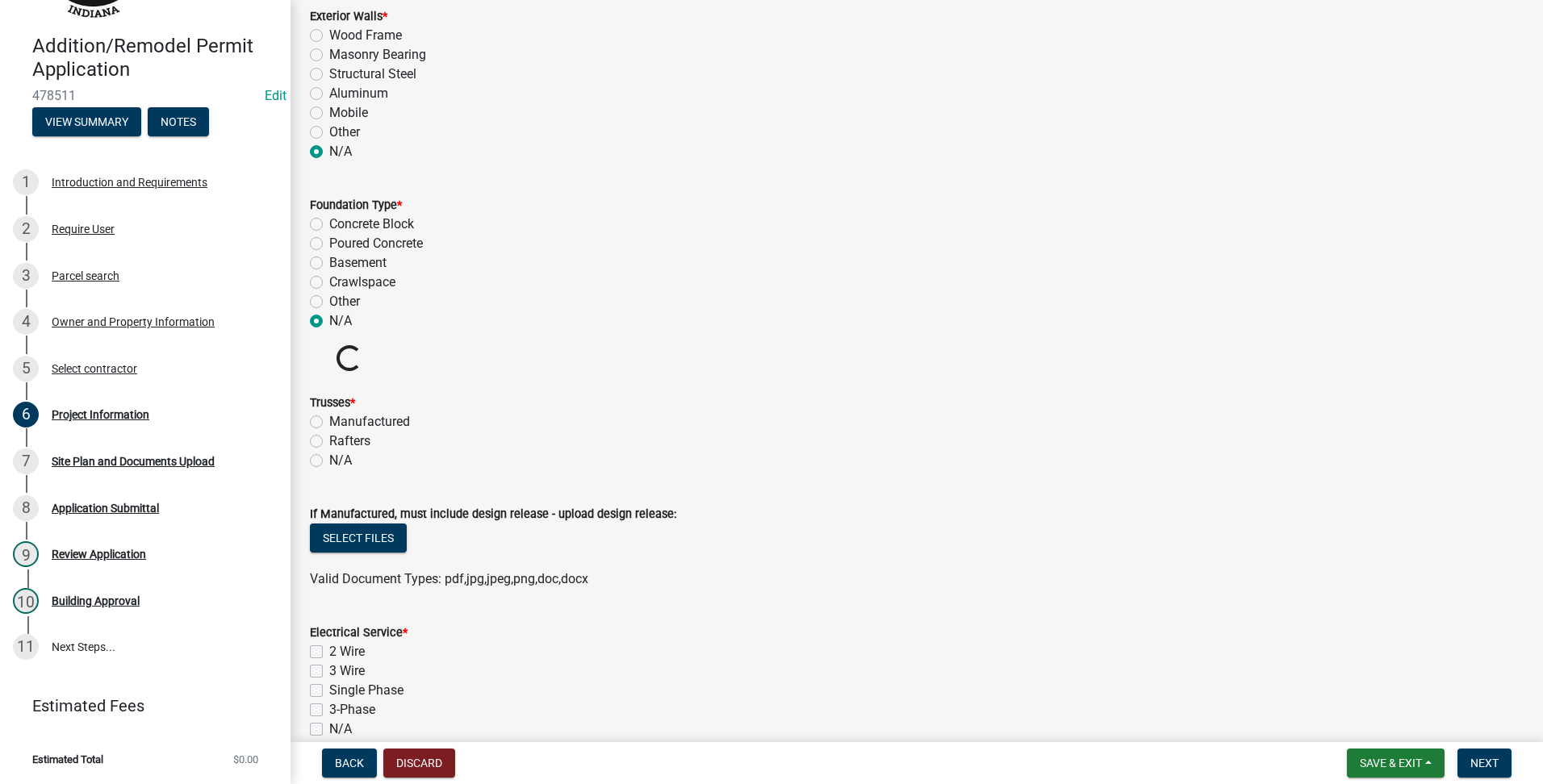
drag, startPoint x: 317, startPoint y: 448, endPoint x: 317, endPoint y: 462, distance: 14.0
click at [317, 462] on div "Trusses * Manufactured Rafters N/A" at bounding box center [917, 432] width 1214 height 77
click at [329, 462] on label "N/A" at bounding box center [340, 460] width 22 height 20
click at [329, 462] on input "N/A" at bounding box center [334, 456] width 10 height 10
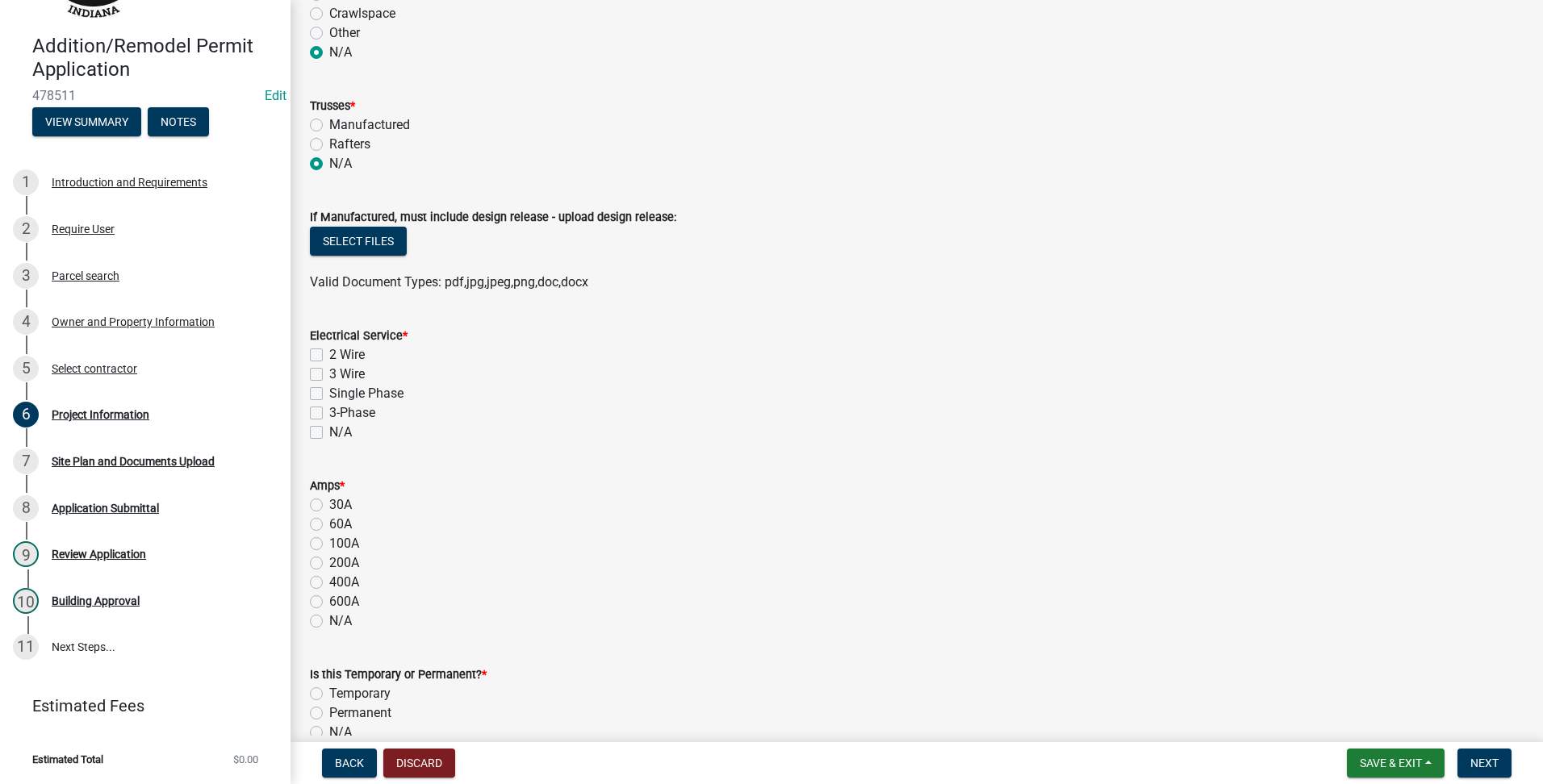
scroll to position [1345, 0]
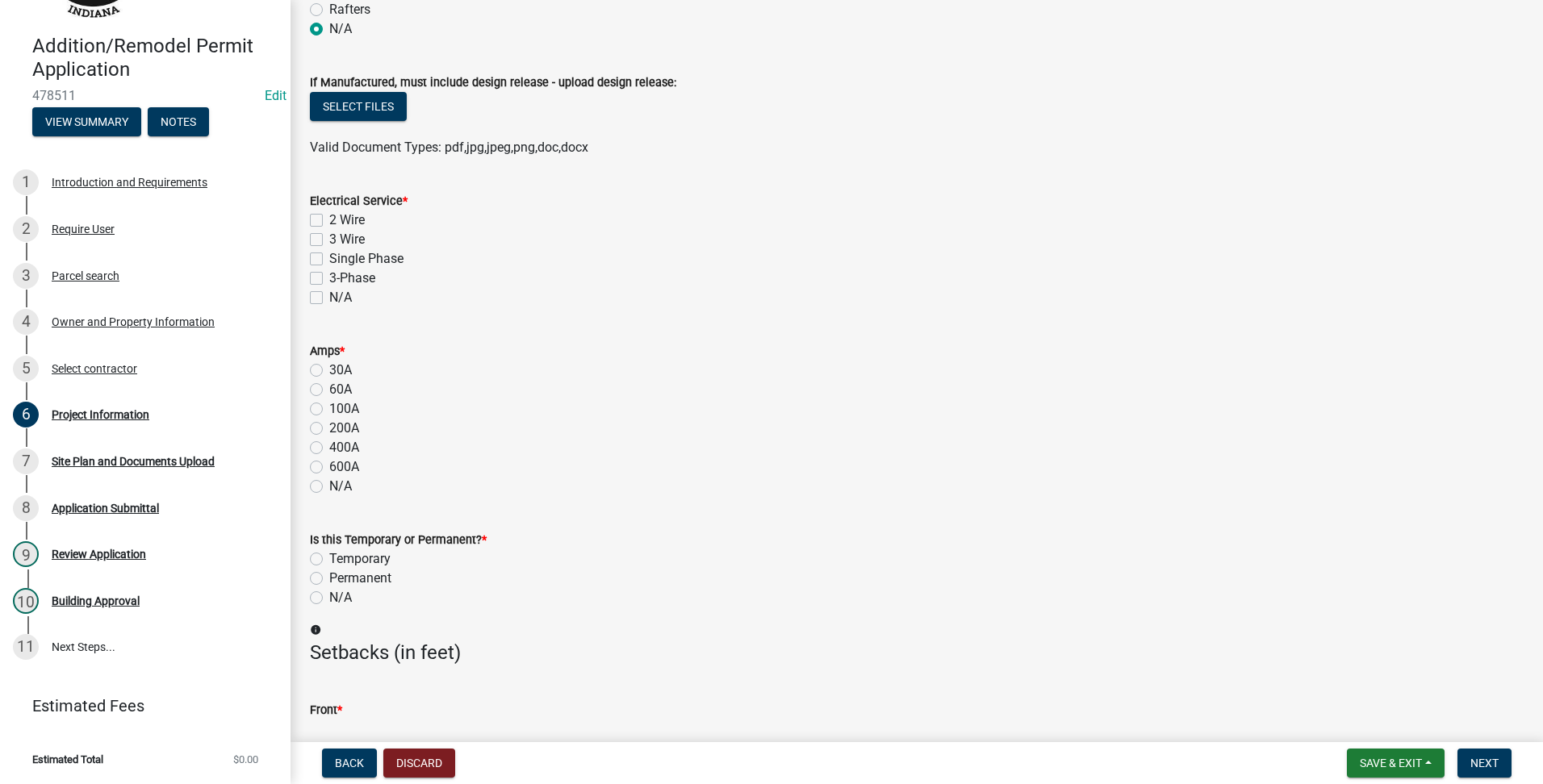
click at [329, 290] on label "N/A" at bounding box center [340, 297] width 22 height 20
click at [329, 290] on input "N/A" at bounding box center [334, 293] width 10 height 10
click at [329, 490] on label "N/A" at bounding box center [340, 486] width 22 height 20
click at [329, 488] on input "N/A" at bounding box center [334, 482] width 10 height 10
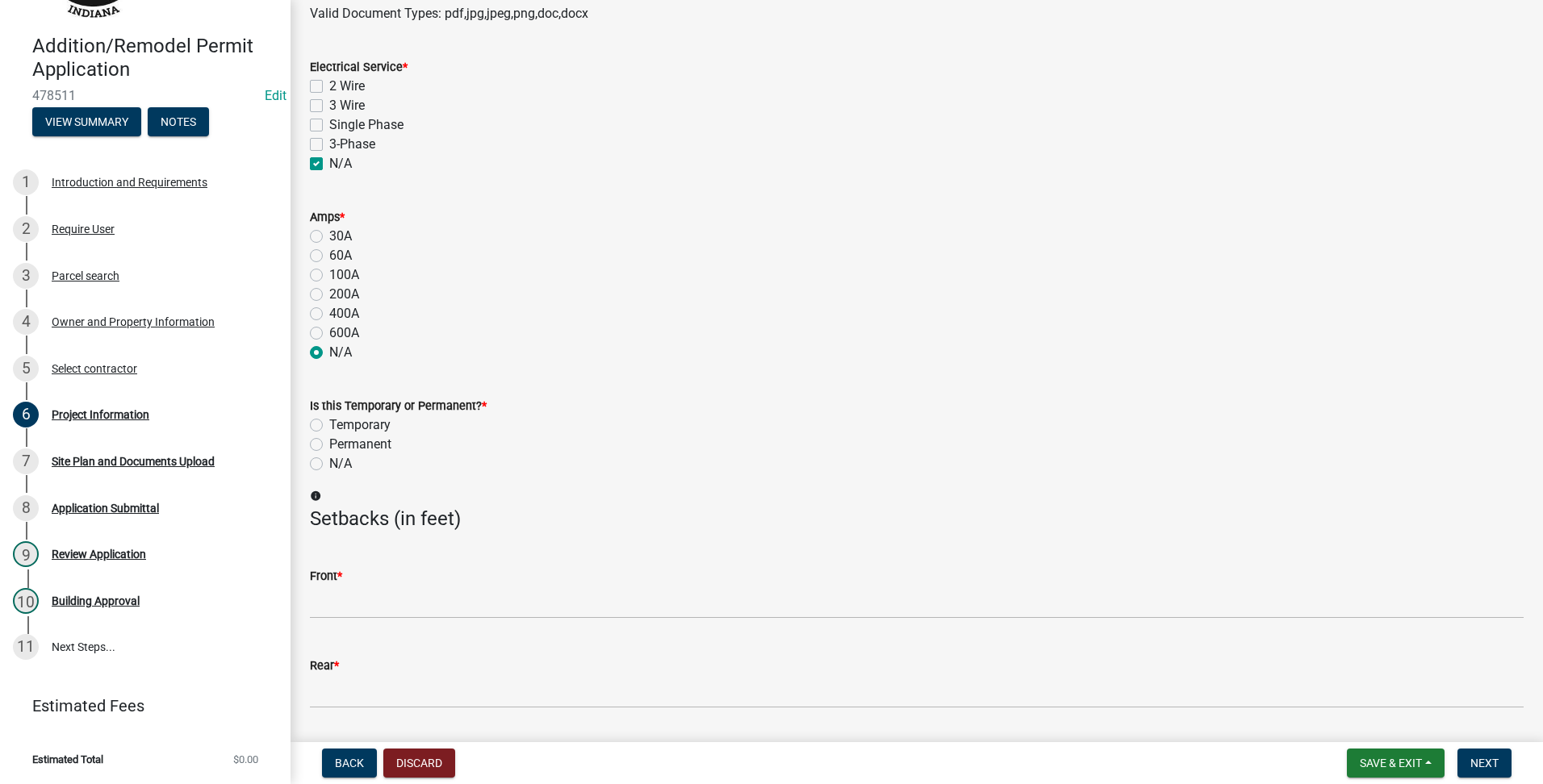
click at [316, 470] on div "N/A" at bounding box center [917, 464] width 1214 height 20
click at [329, 463] on label "N/A" at bounding box center [340, 464] width 22 height 20
click at [329, 463] on input "N/A" at bounding box center [334, 459] width 10 height 10
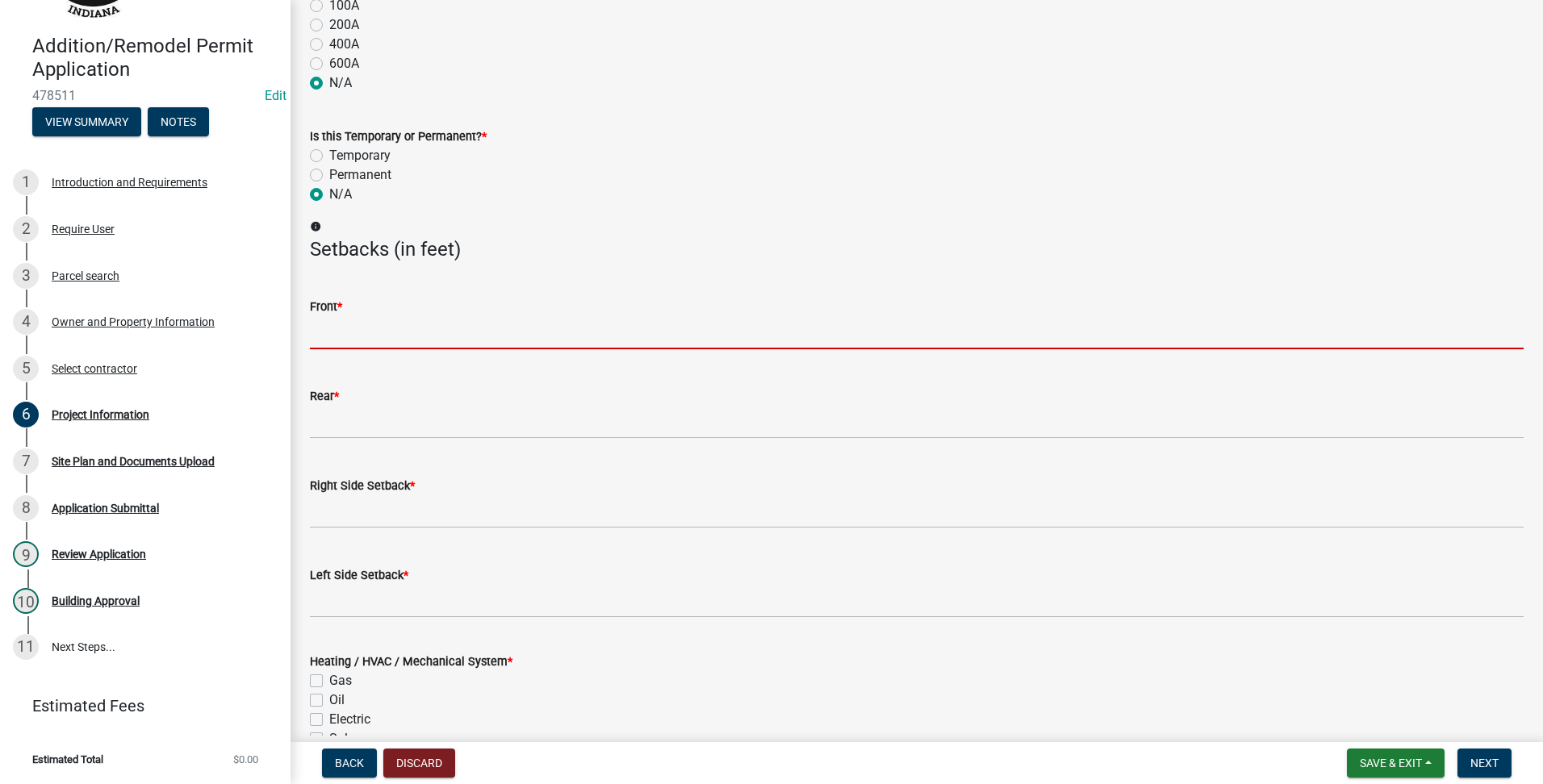
click at [383, 336] on input "text" at bounding box center [917, 332] width 1214 height 33
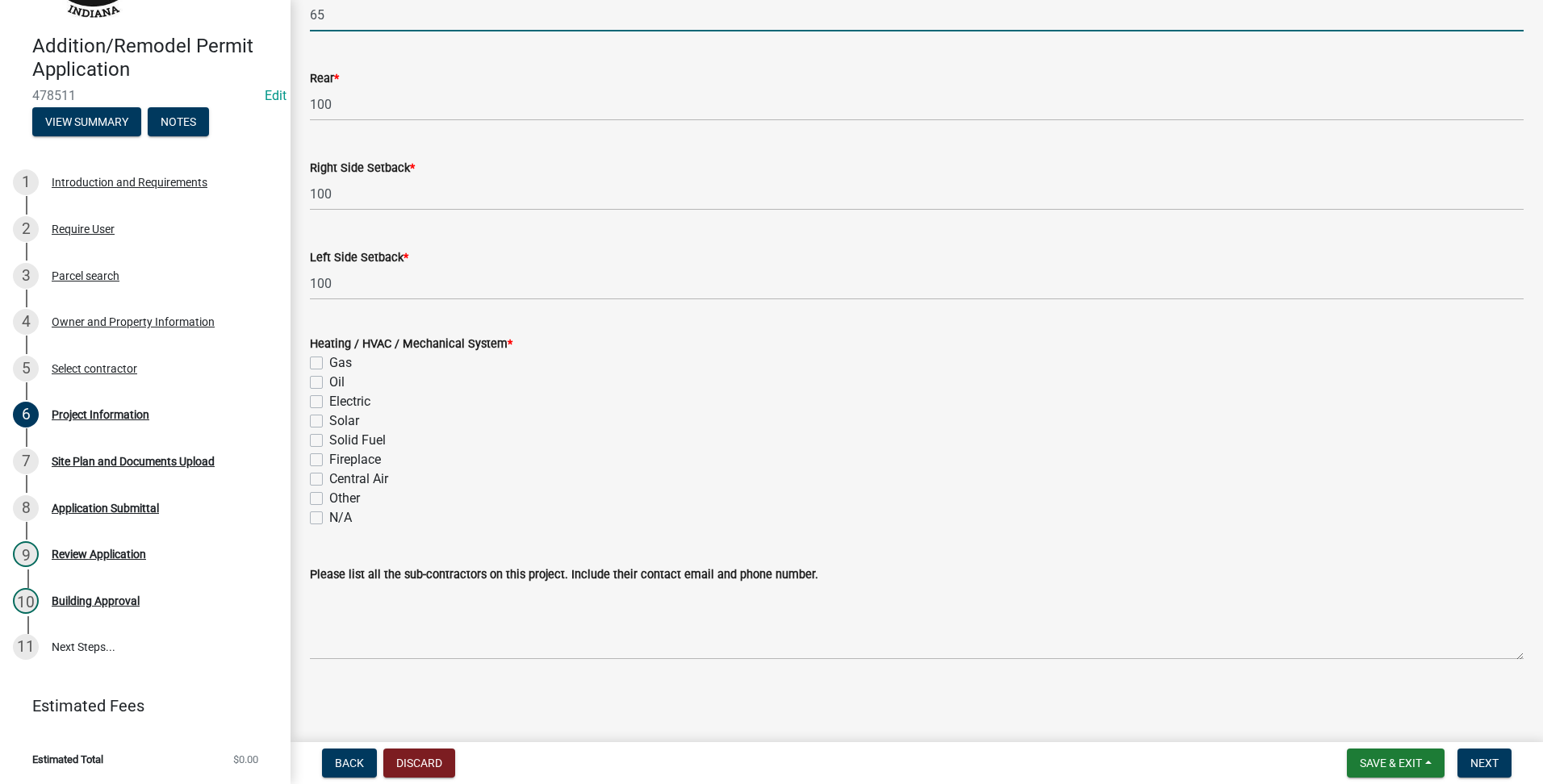
scroll to position [1528, 0]
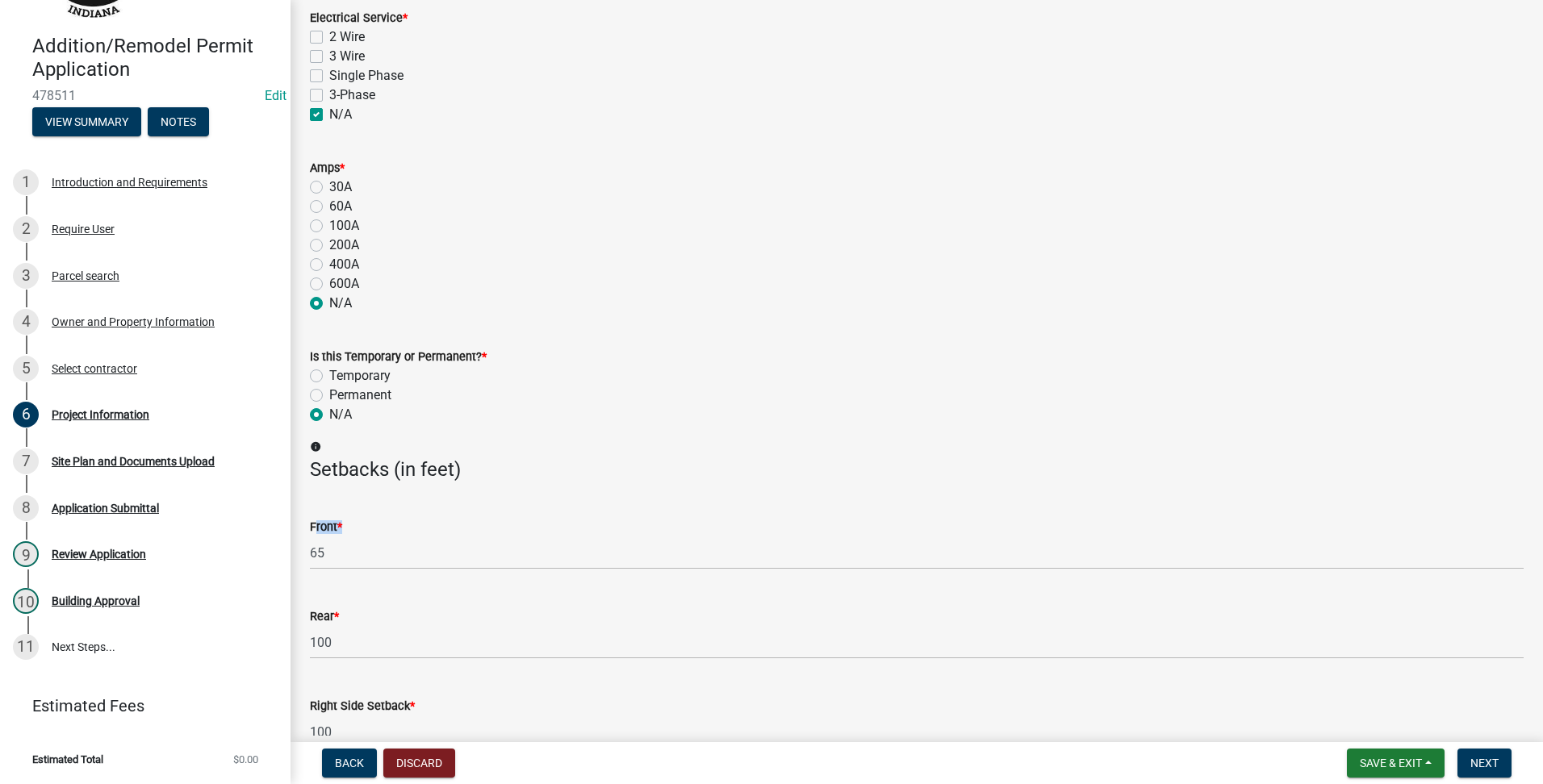
drag, startPoint x: 385, startPoint y: 534, endPoint x: 291, endPoint y: 534, distance: 94.0
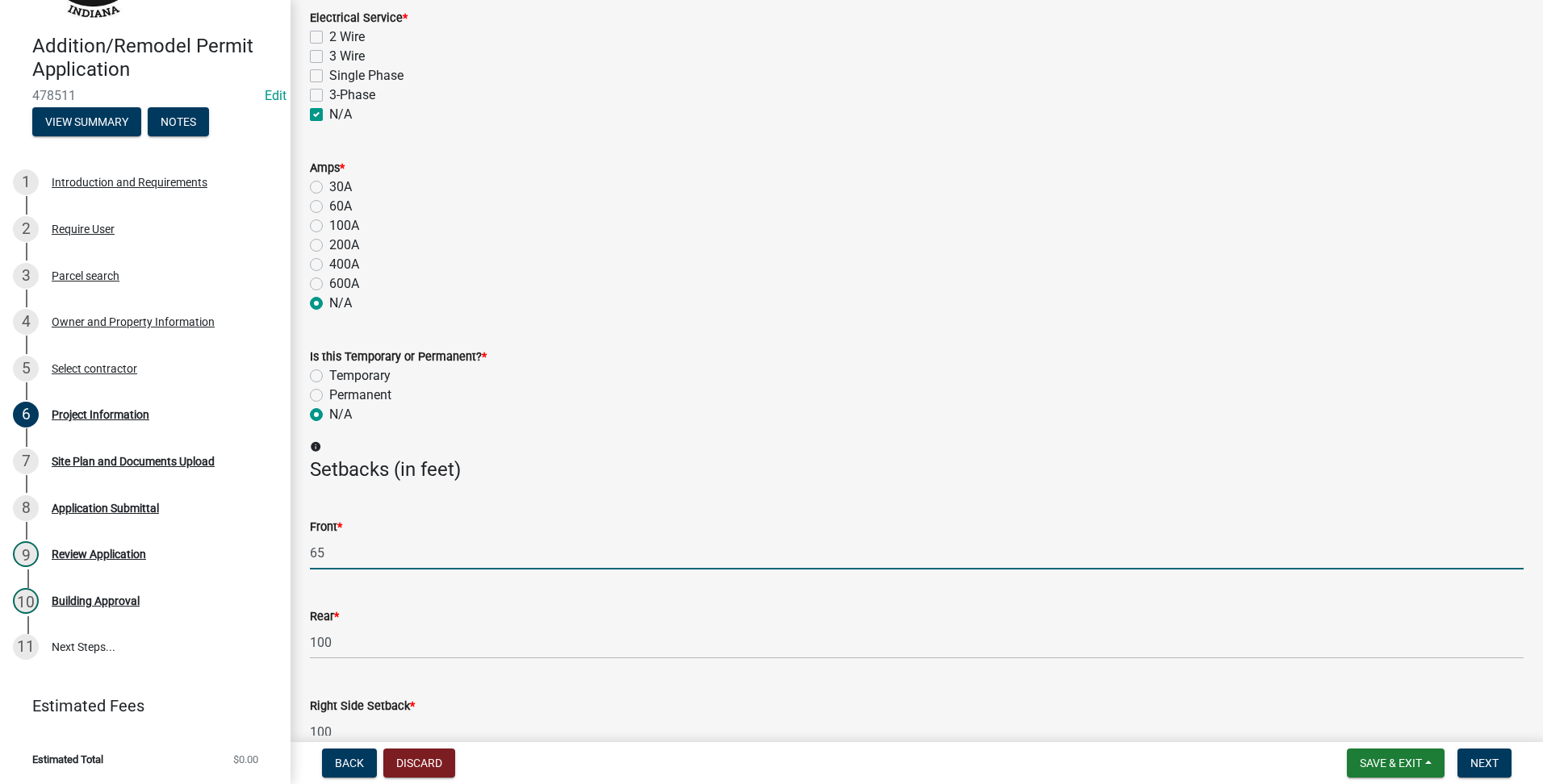
drag, startPoint x: 291, startPoint y: 534, endPoint x: 374, endPoint y: 538, distance: 83.1
click at [374, 538] on input "65" at bounding box center [917, 553] width 1214 height 33
drag, startPoint x: 279, startPoint y: 543, endPoint x: 83, endPoint y: 542, distance: 196.0
click at [83, 542] on div "Addition/Remodel Permit Application 478511 Edit View Summary Notes 1 Introducti…" at bounding box center [772, 392] width 1543 height 784
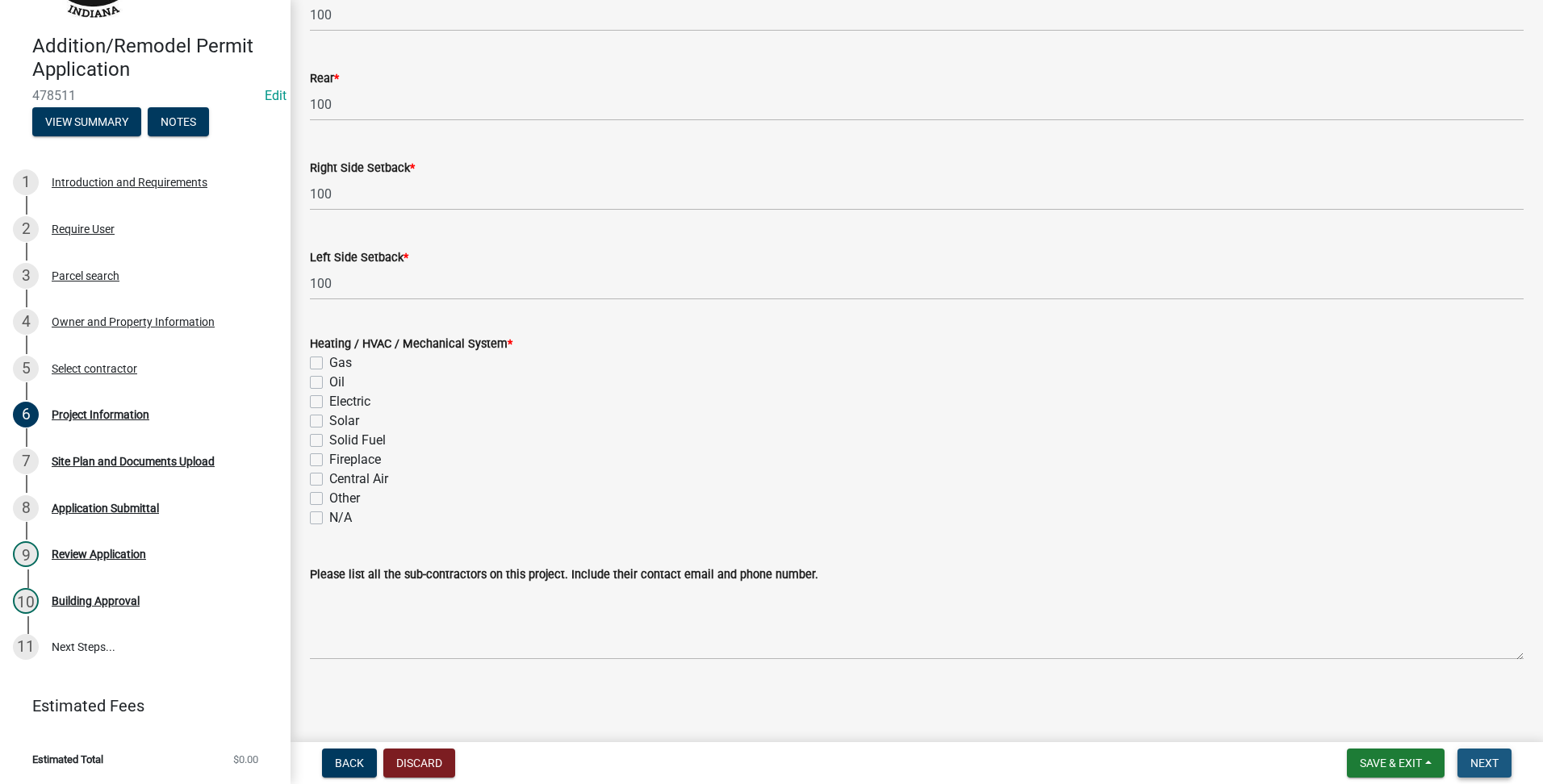
click at [1498, 760] on span "Next" at bounding box center [1484, 763] width 28 height 13
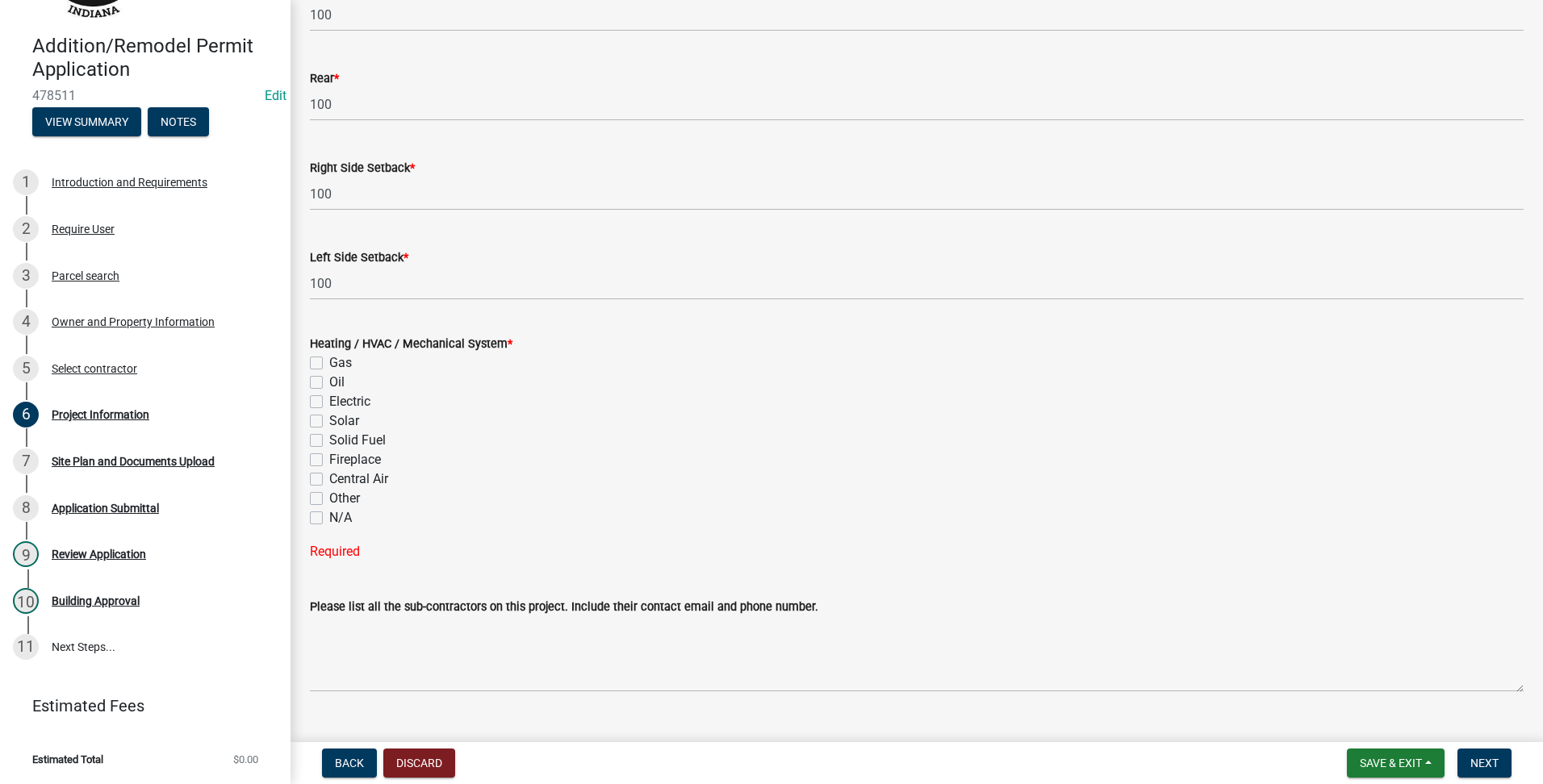
click at [329, 519] on label "N/A" at bounding box center [340, 518] width 22 height 20
click at [329, 518] on input "N/A" at bounding box center [334, 513] width 10 height 10
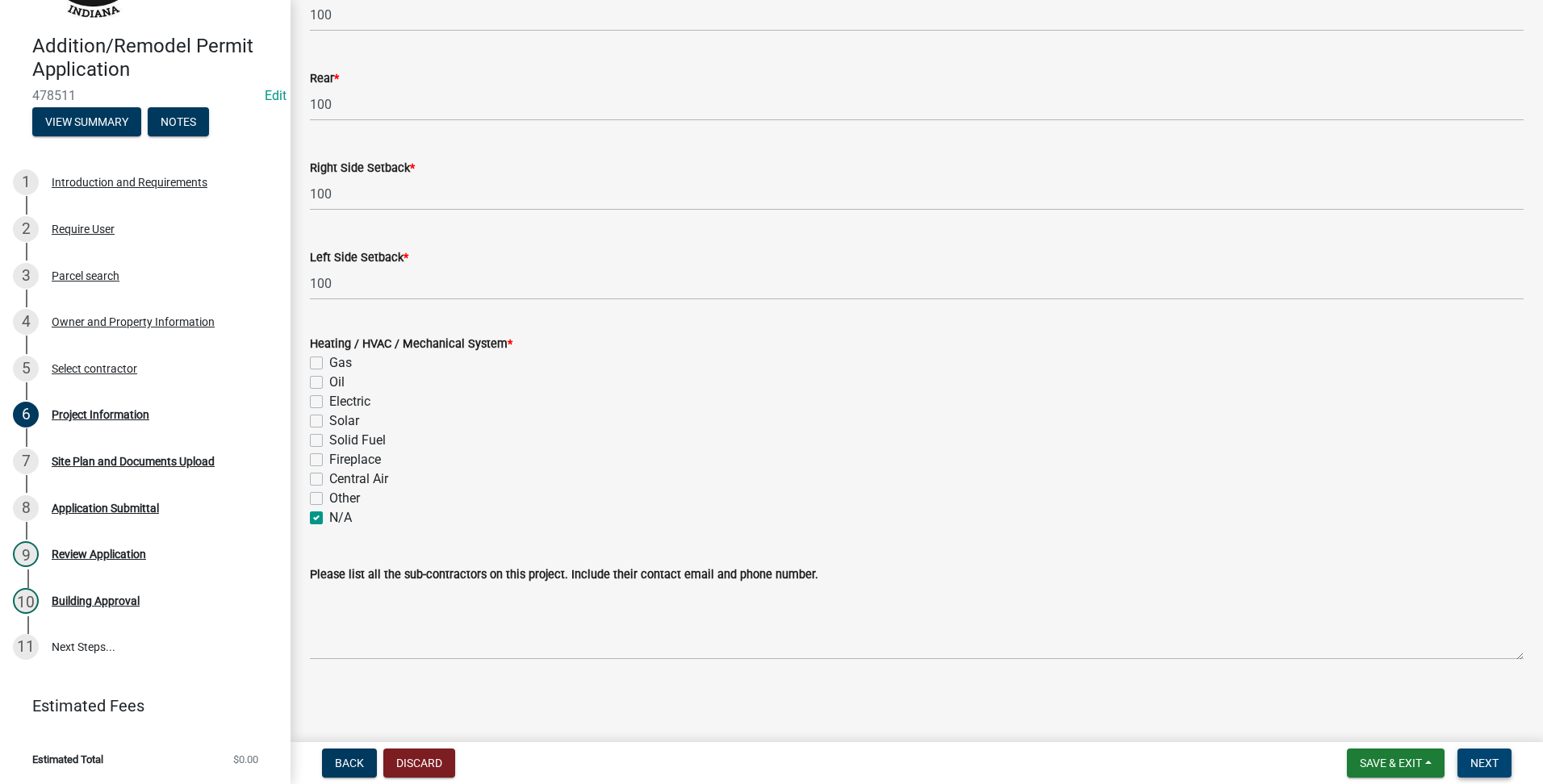
click at [1479, 760] on span "Next" at bounding box center [1484, 763] width 28 height 13
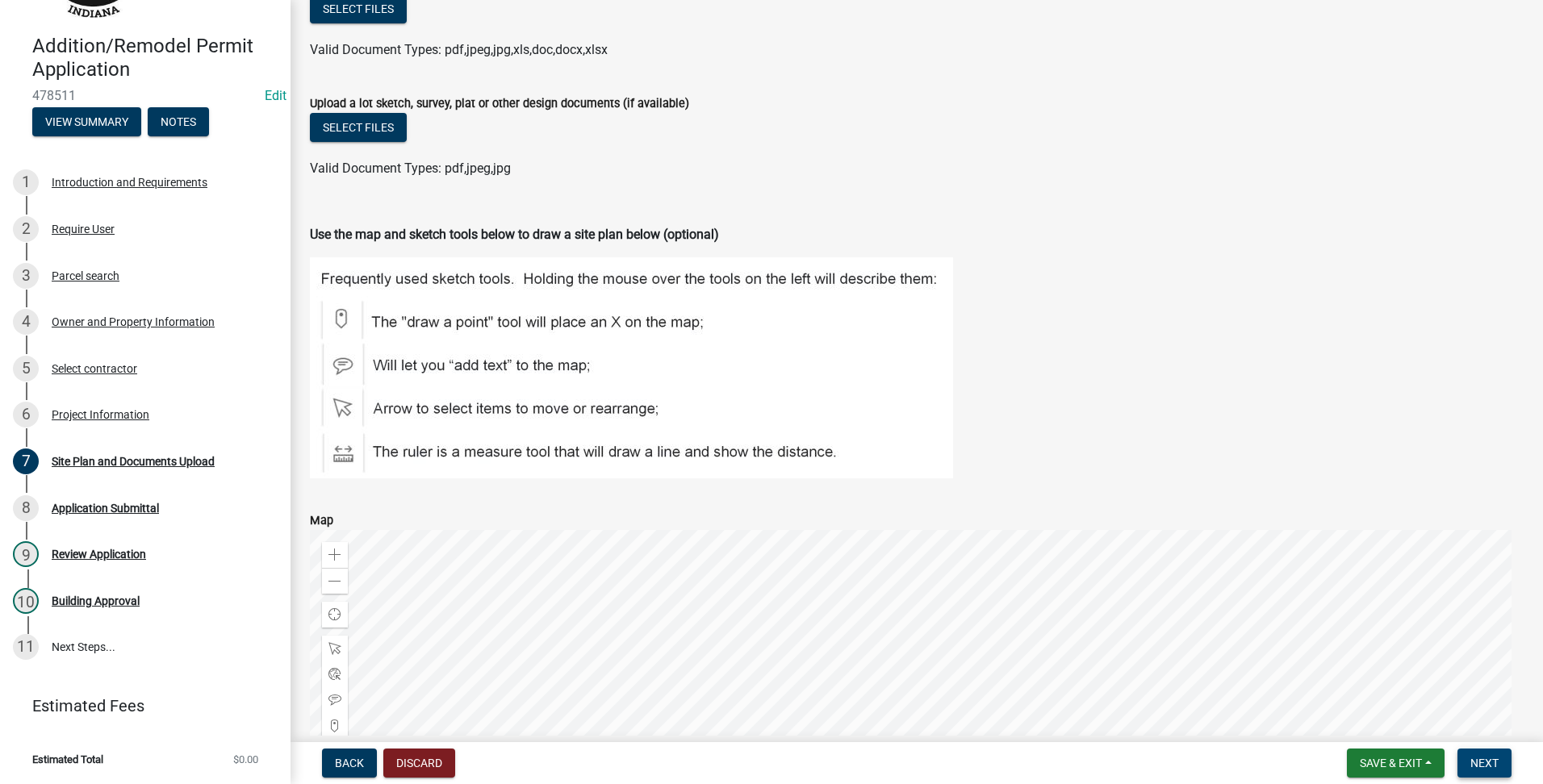
scroll to position [269, 0]
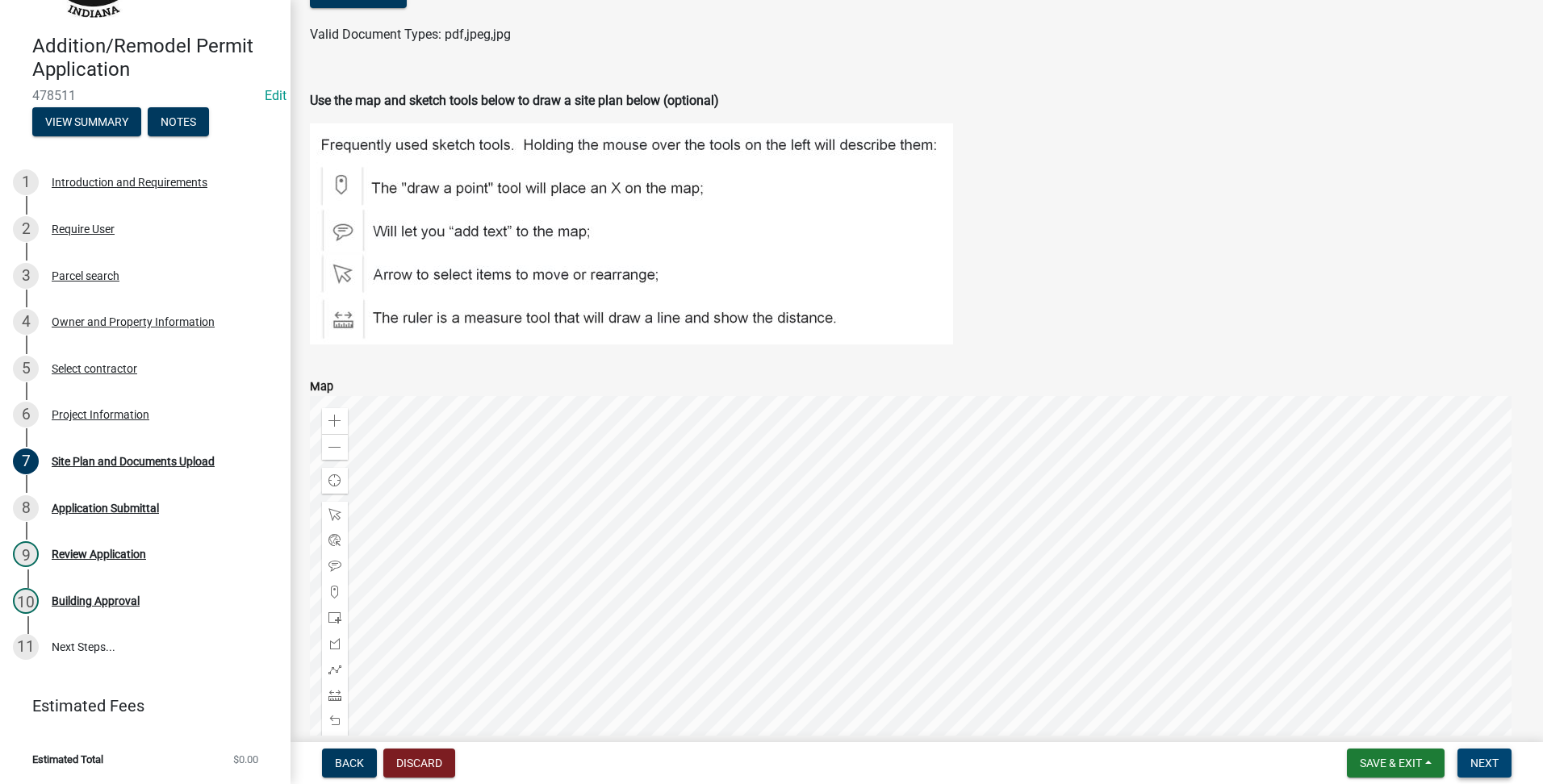
click at [1496, 755] on button "Next" at bounding box center [1484, 763] width 54 height 29
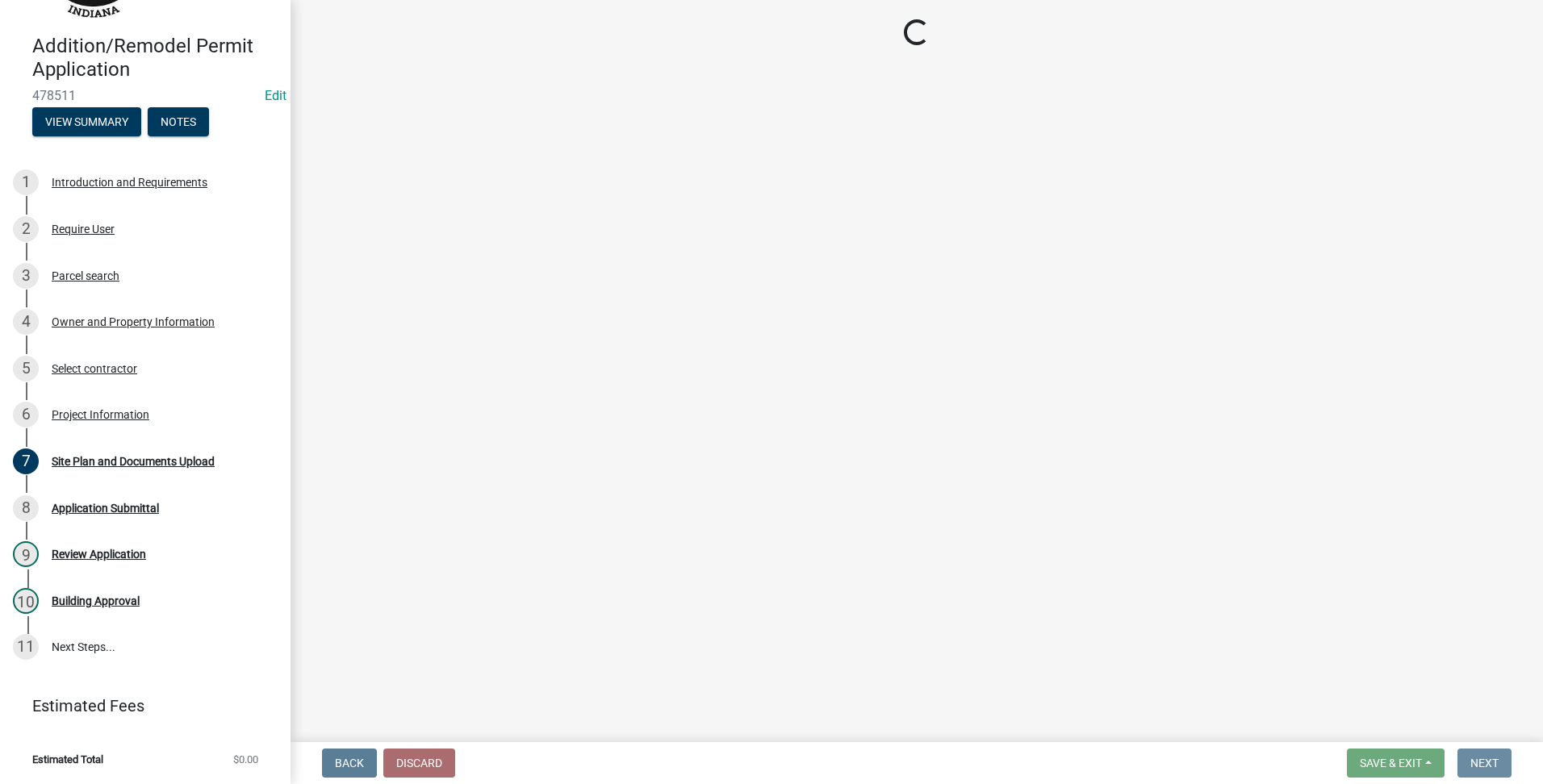
scroll to position [0, 0]
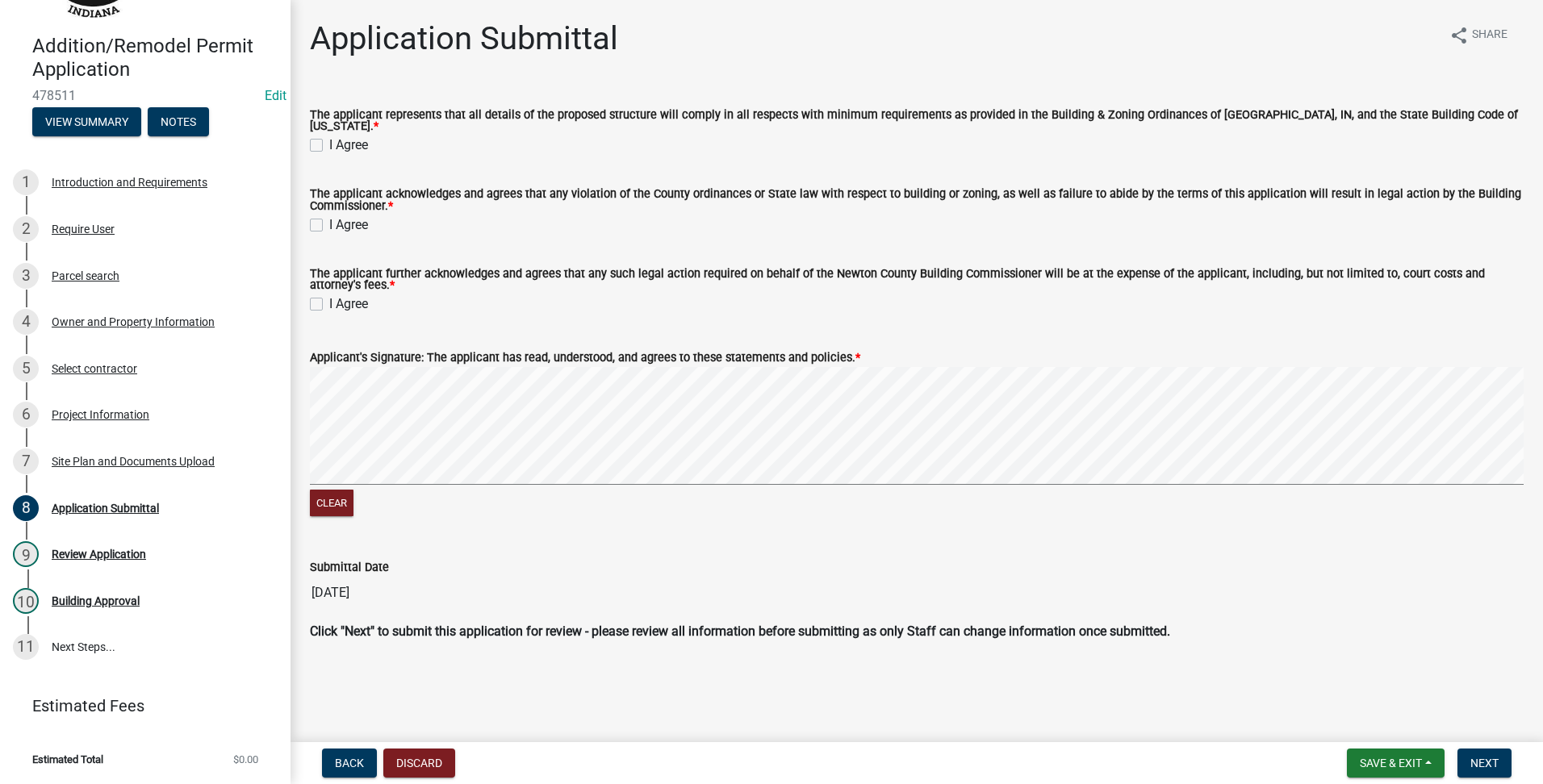
drag, startPoint x: 390, startPoint y: 138, endPoint x: 355, endPoint y: 141, distance: 35.1
click at [356, 141] on div "I Agree" at bounding box center [917, 145] width 1214 height 20
drag, startPoint x: 355, startPoint y: 141, endPoint x: 313, endPoint y: 141, distance: 42.0
click at [329, 141] on label "I Agree" at bounding box center [348, 145] width 39 height 20
click at [329, 141] on input "I Agree" at bounding box center [334, 141] width 10 height 10
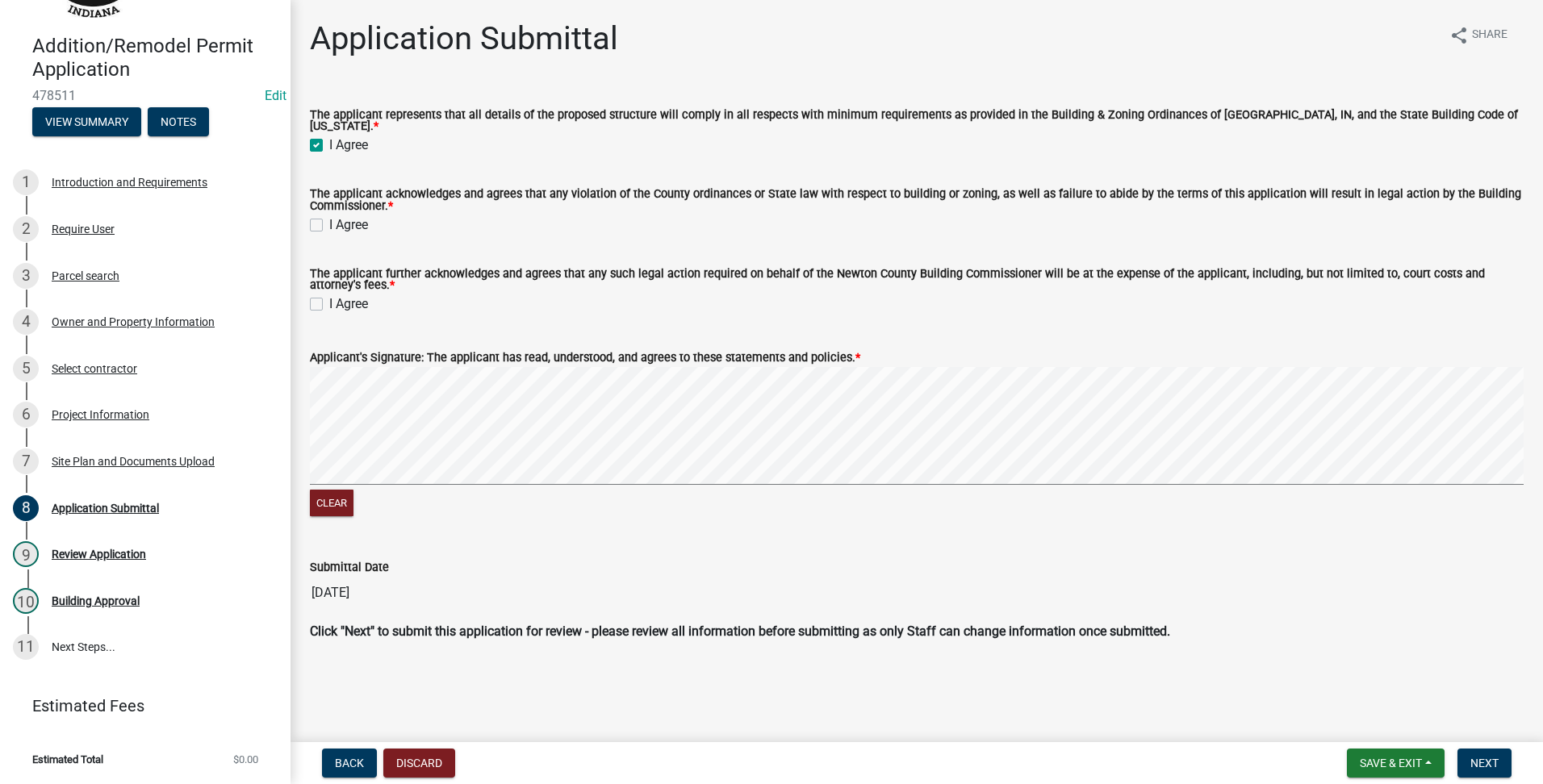
click at [318, 208] on div "The applicant acknowledges and agrees that any violation of the County ordinanc…" at bounding box center [917, 201] width 1214 height 26
click at [329, 221] on label "I Agree" at bounding box center [348, 224] width 39 height 20
click at [329, 221] on input "I Agree" at bounding box center [334, 220] width 10 height 10
click at [329, 296] on label "I Agree" at bounding box center [348, 304] width 39 height 20
click at [329, 296] on input "I Agree" at bounding box center [334, 300] width 10 height 10
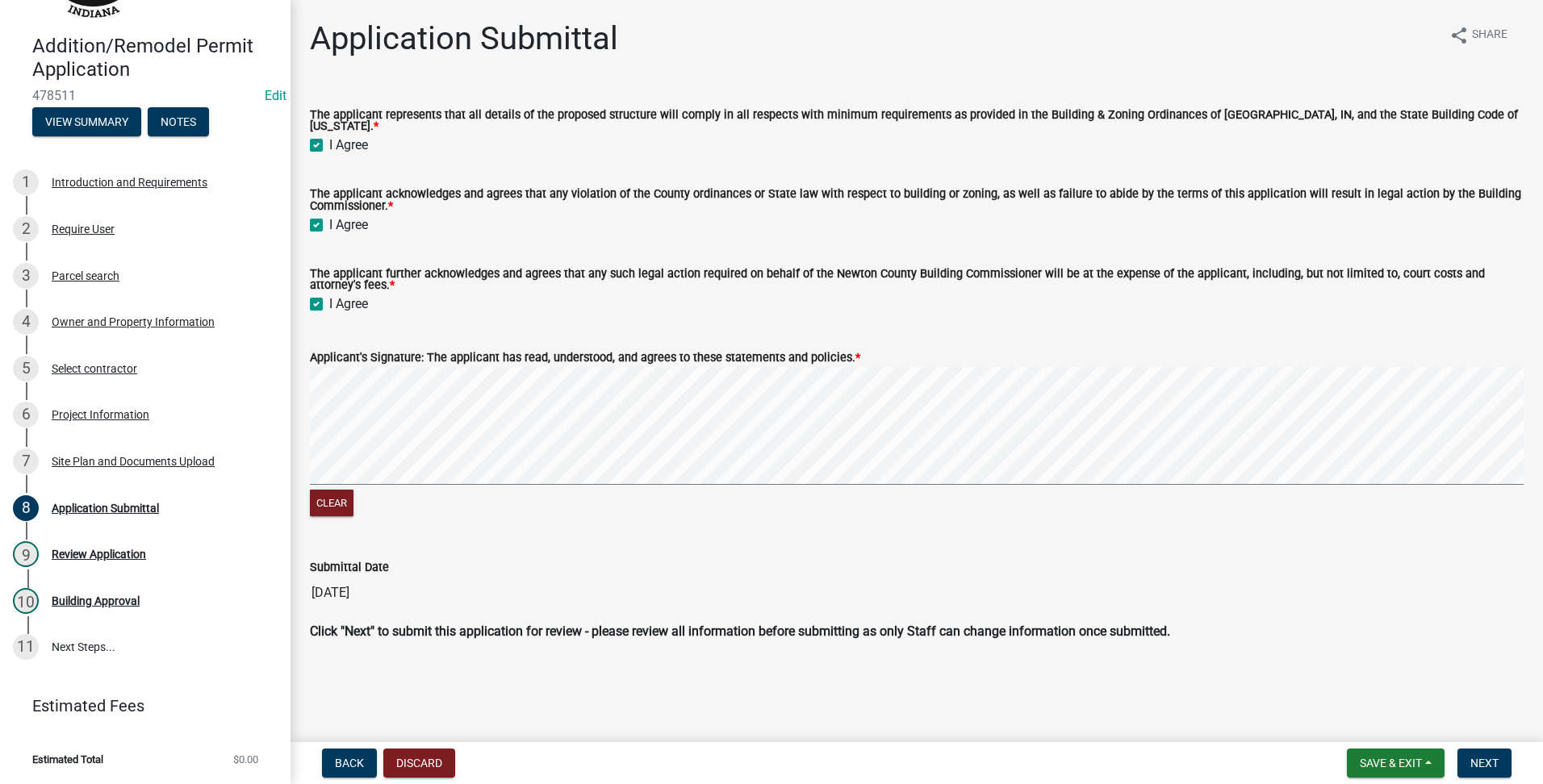
click at [870, 528] on wm-data-entity-input "Applicant's Signature: The applicant has read, understood, and agrees to these …" at bounding box center [917, 431] width 1214 height 206
click at [1473, 771] on button "Next" at bounding box center [1484, 763] width 54 height 29
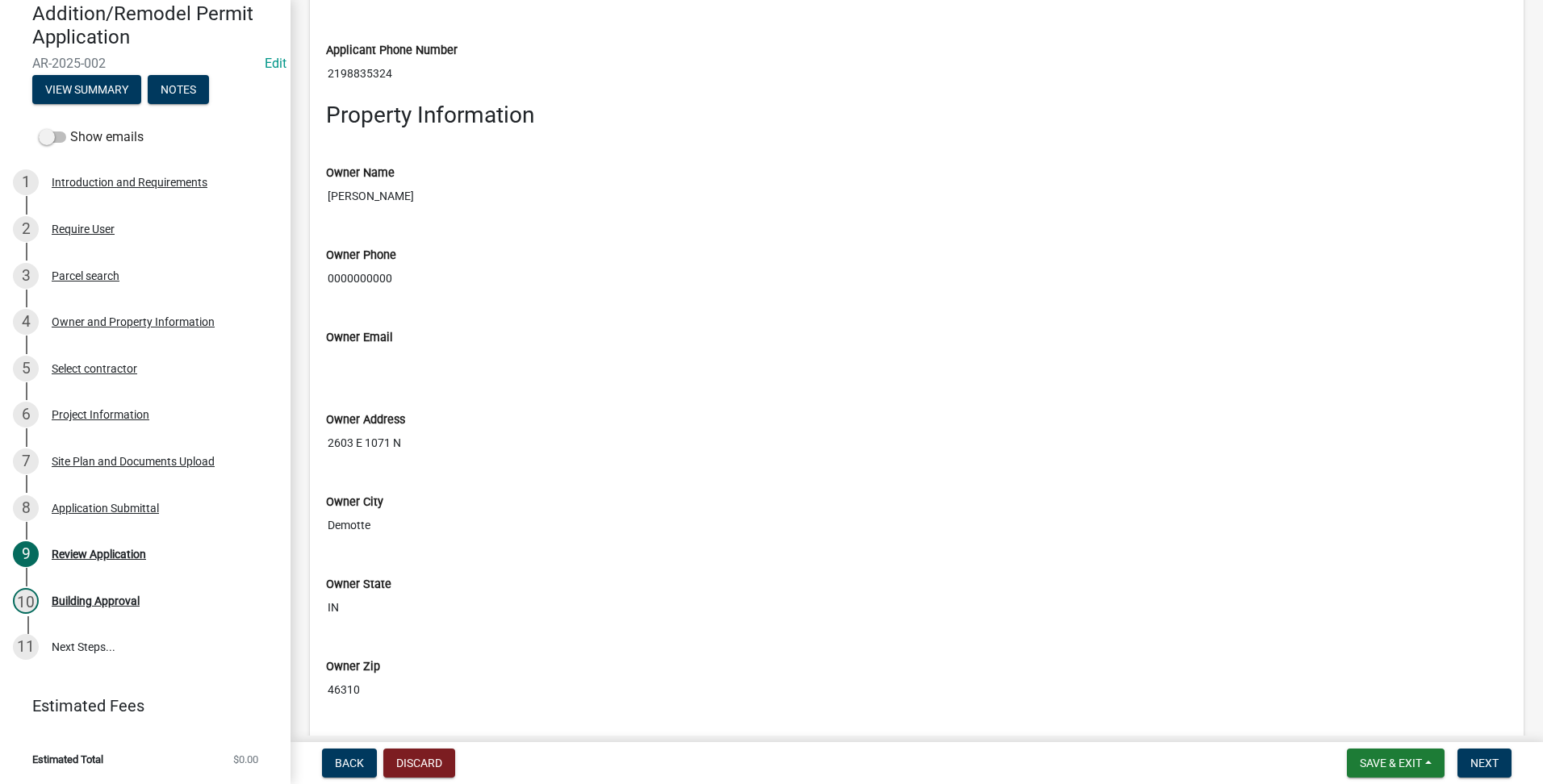
scroll to position [2555, 0]
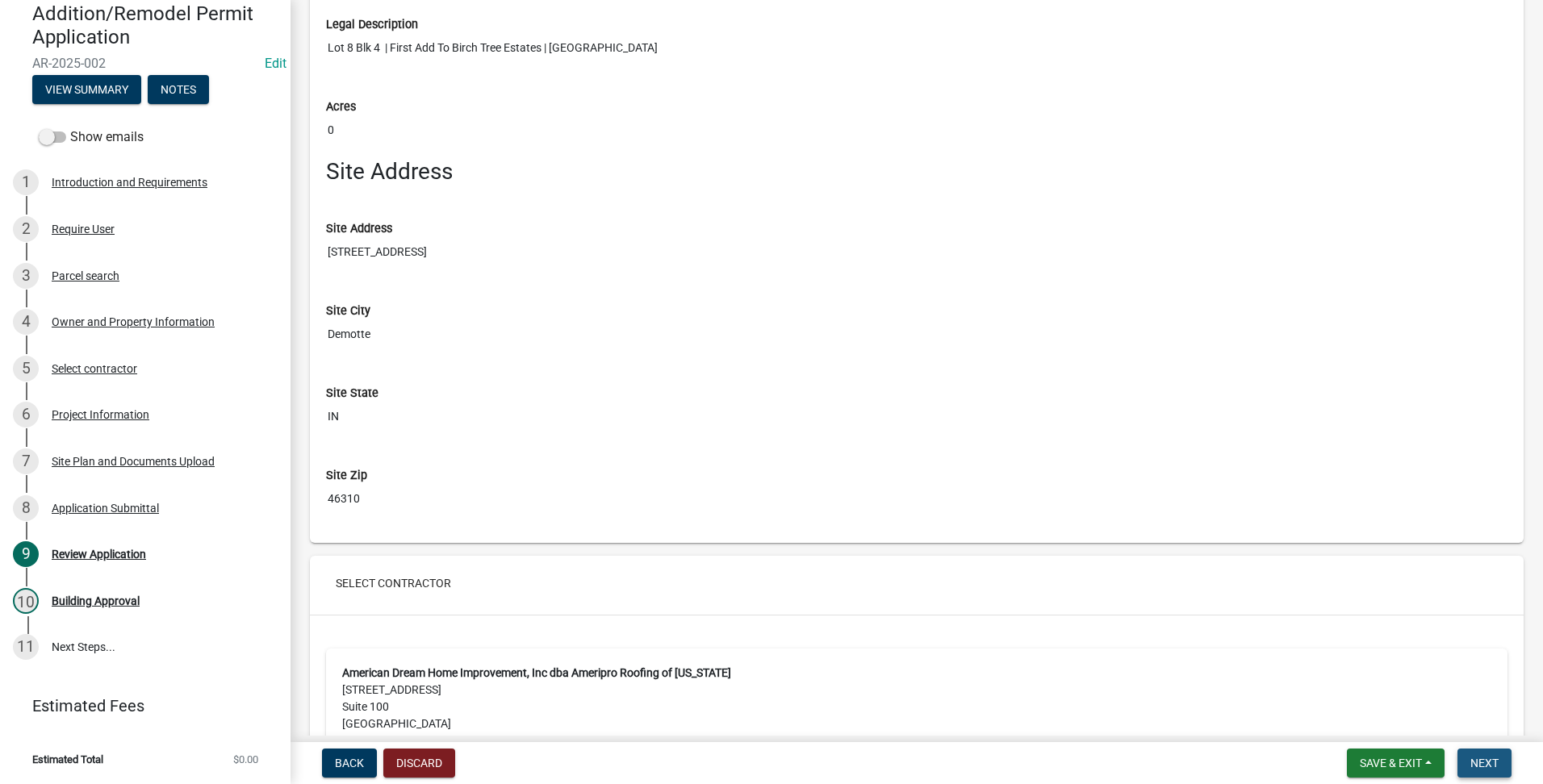
click at [1494, 766] on span "Next" at bounding box center [1484, 763] width 28 height 13
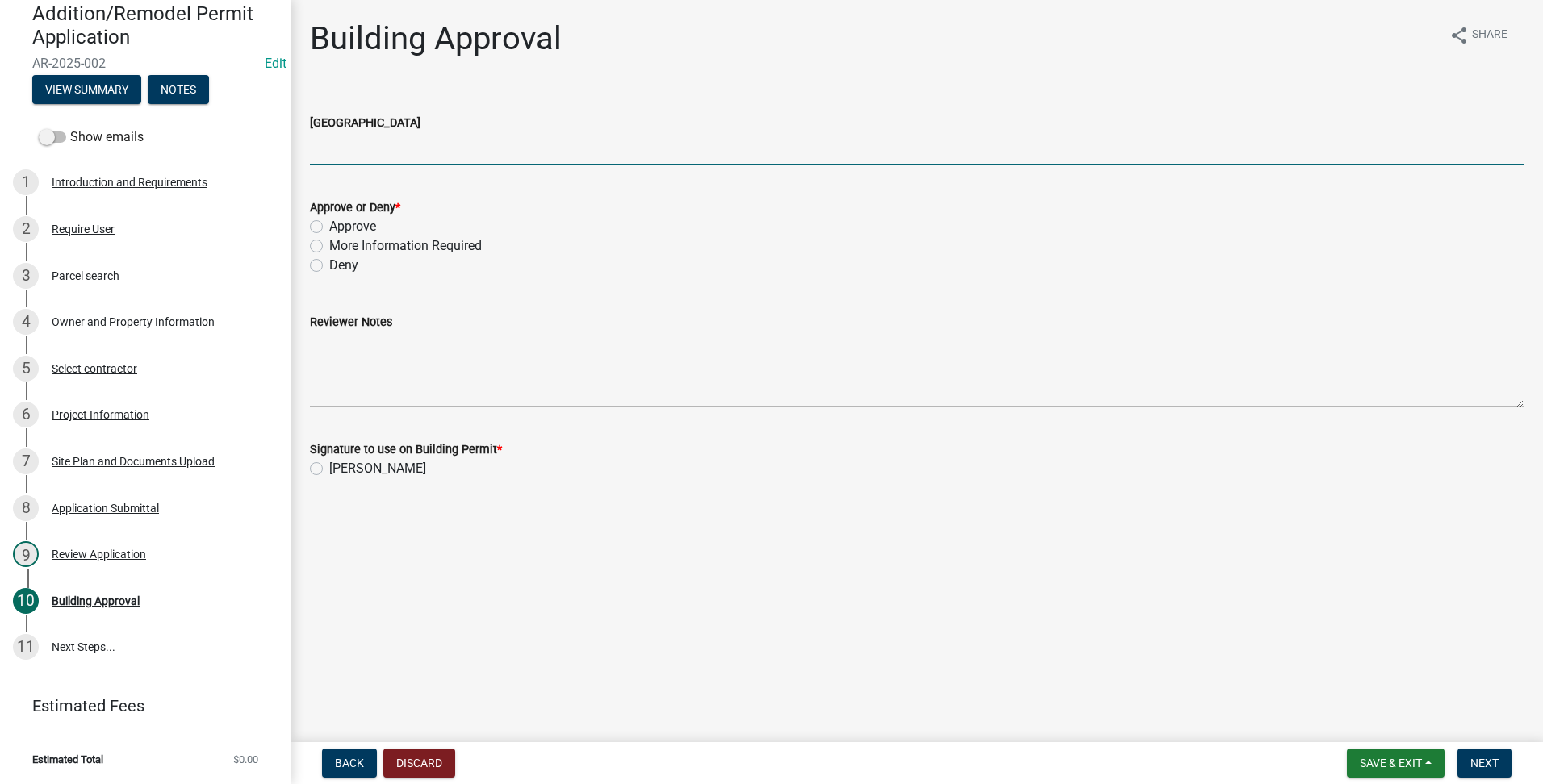
click at [374, 143] on input "[GEOGRAPHIC_DATA]" at bounding box center [917, 148] width 1214 height 33
click at [327, 221] on div "Approve" at bounding box center [917, 226] width 1214 height 20
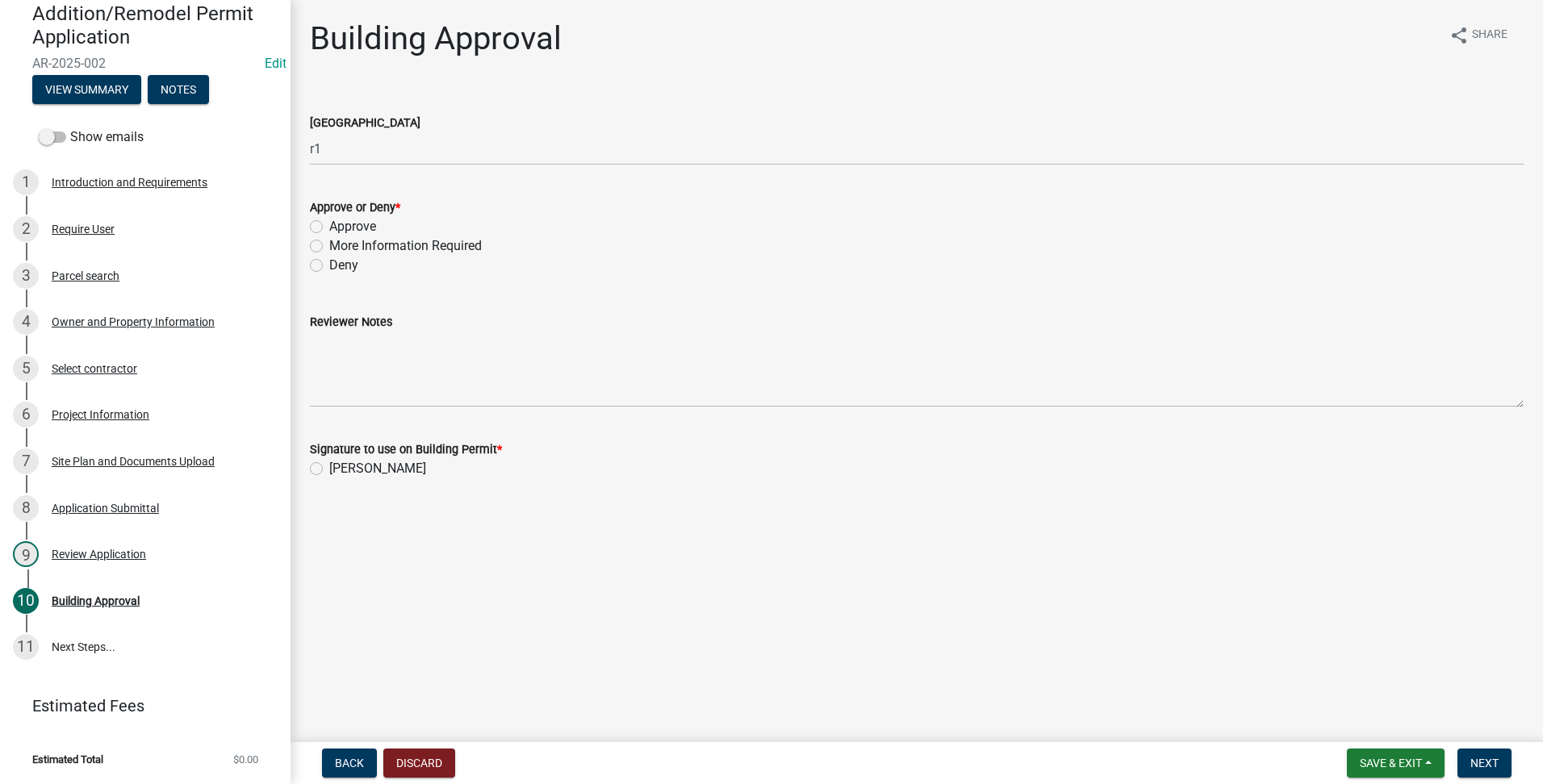
click at [329, 224] on label "Approve" at bounding box center [352, 226] width 47 height 20
click at [329, 224] on input "Approve" at bounding box center [334, 222] width 10 height 10
click at [1481, 766] on span "Next" at bounding box center [1484, 763] width 28 height 13
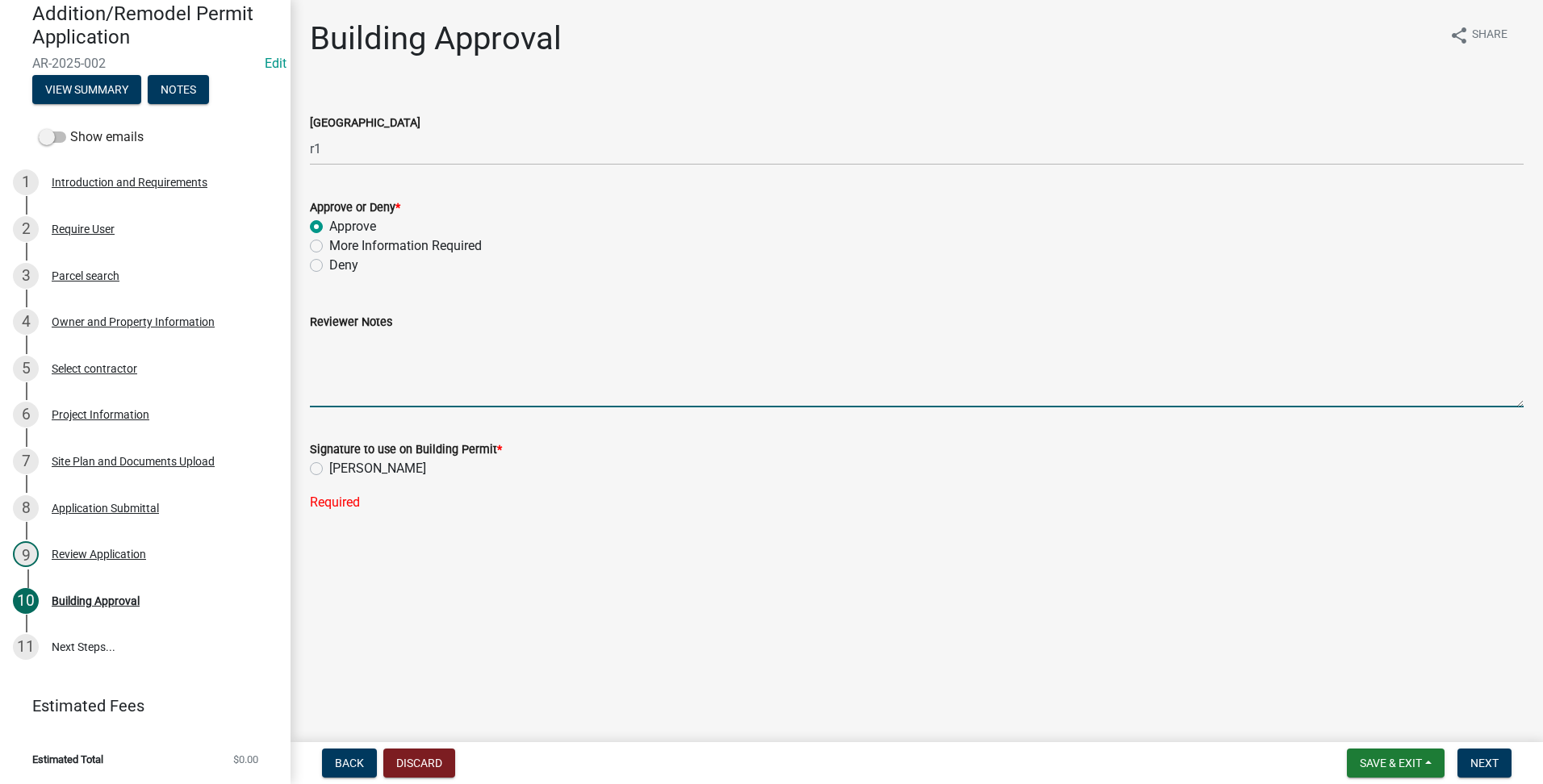
click at [317, 476] on wm-data-entity-input-list "County Zoning District r1 Approve or Deny * Approve More Information Required D…" at bounding box center [917, 307] width 1214 height 434
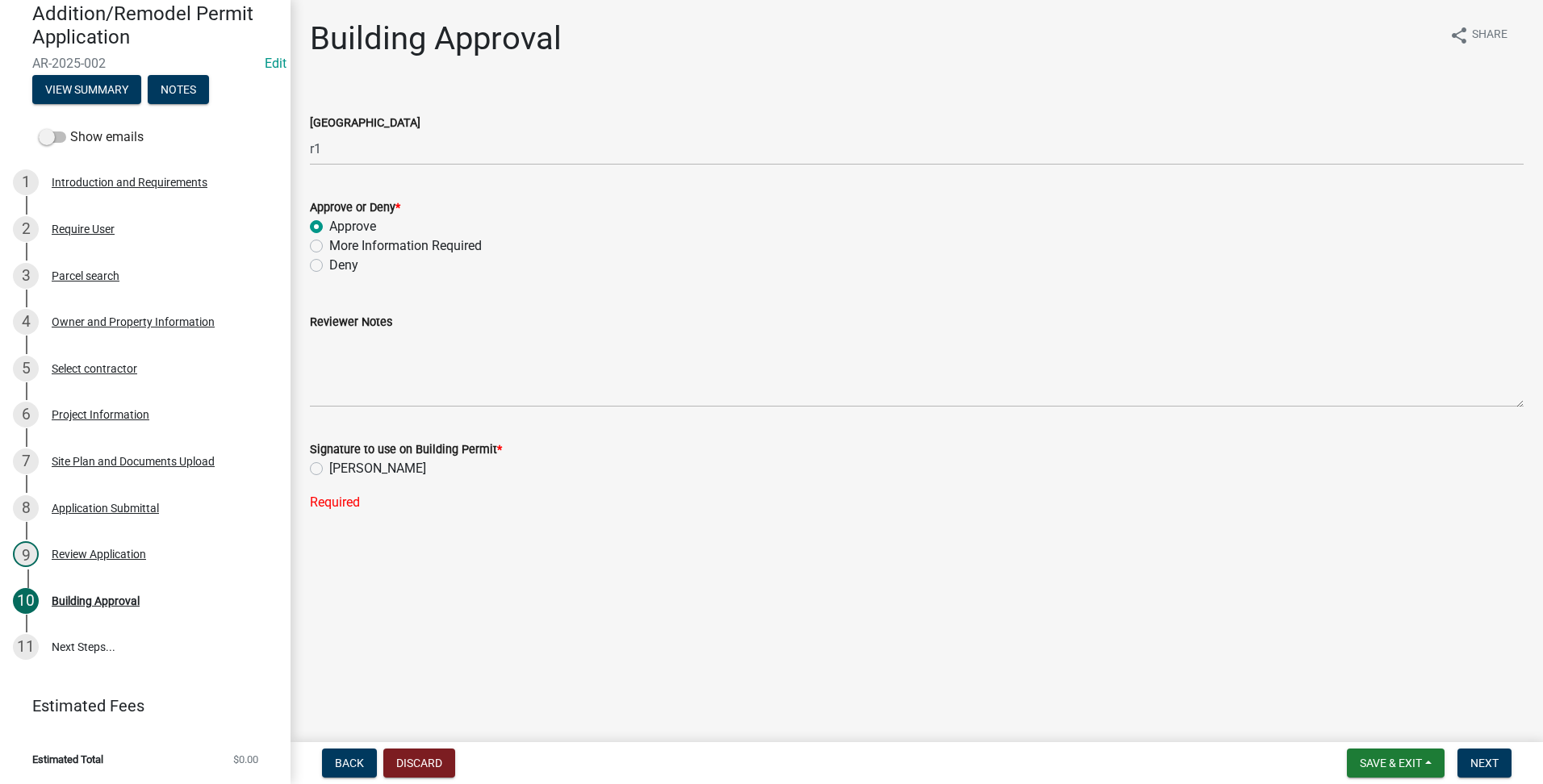
click at [317, 478] on div "Signature to use on Building Permit * [PERSON_NAME] Required" at bounding box center [917, 466] width 1214 height 92
drag, startPoint x: 311, startPoint y: 470, endPoint x: 326, endPoint y: 470, distance: 15.0
click at [329, 470] on label "[PERSON_NAME]" at bounding box center [377, 469] width 97 height 20
click at [329, 470] on input "[PERSON_NAME]" at bounding box center [334, 464] width 10 height 10
click at [1483, 760] on span "Next" at bounding box center [1484, 763] width 28 height 13
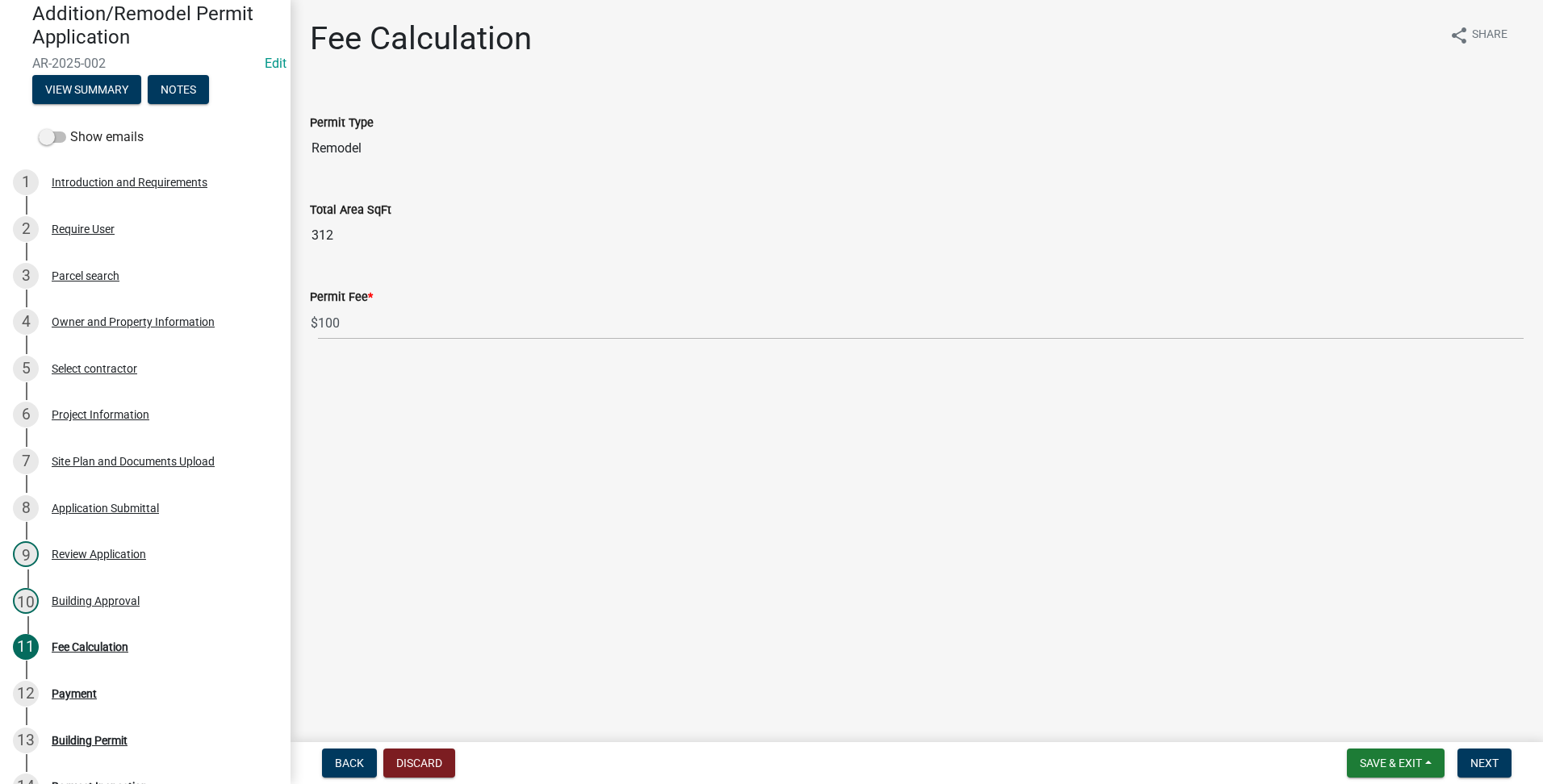
scroll to position [167, 0]
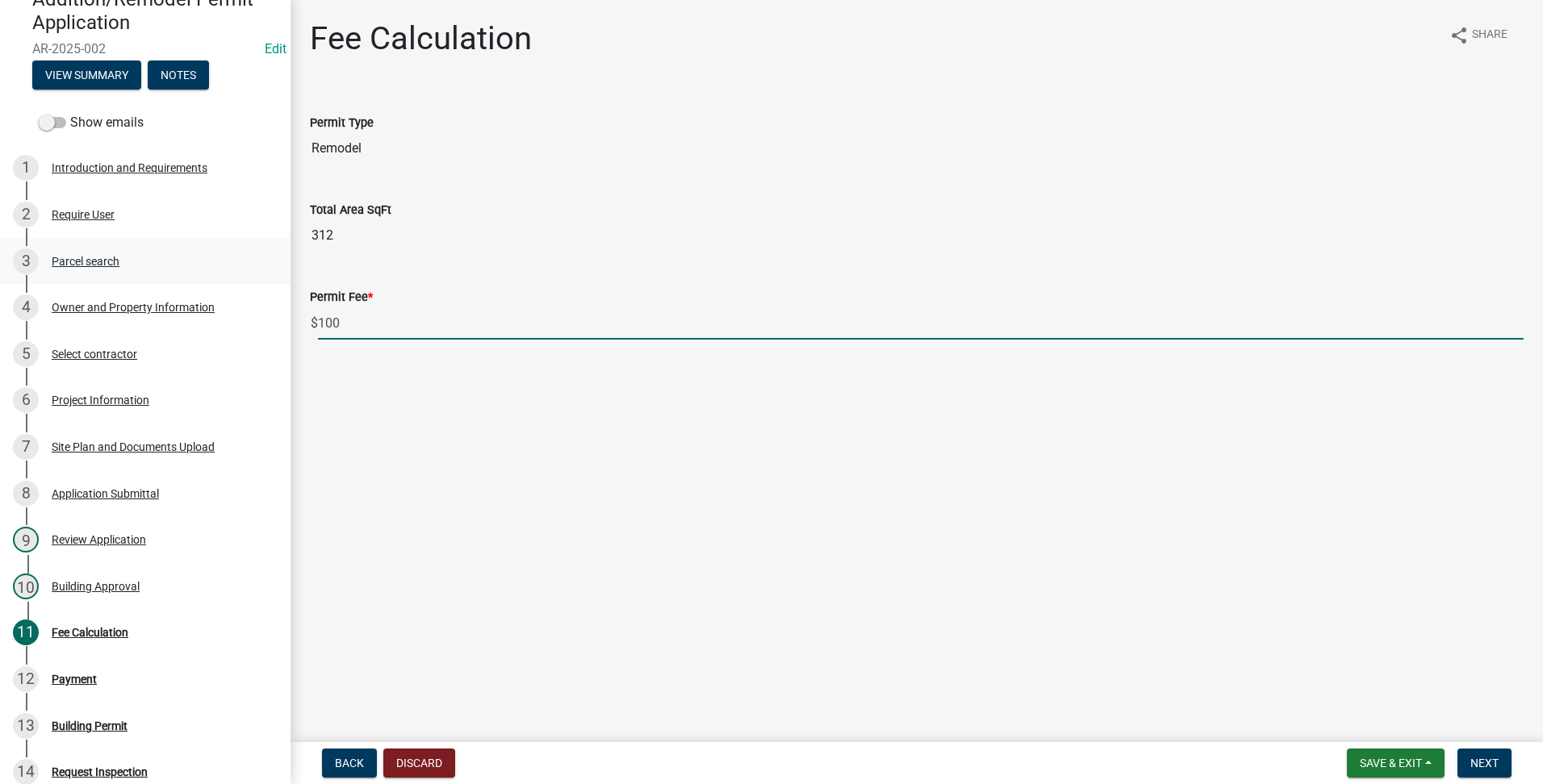
drag, startPoint x: 575, startPoint y: 353, endPoint x: 145, endPoint y: 272, distance: 437.6
click at [178, 275] on div "Addition/Remodel Permit Application AR-2025-002 Edit View Summary Notes Show em…" at bounding box center [772, 392] width 1543 height 784
click at [1474, 768] on span "Next" at bounding box center [1484, 763] width 28 height 13
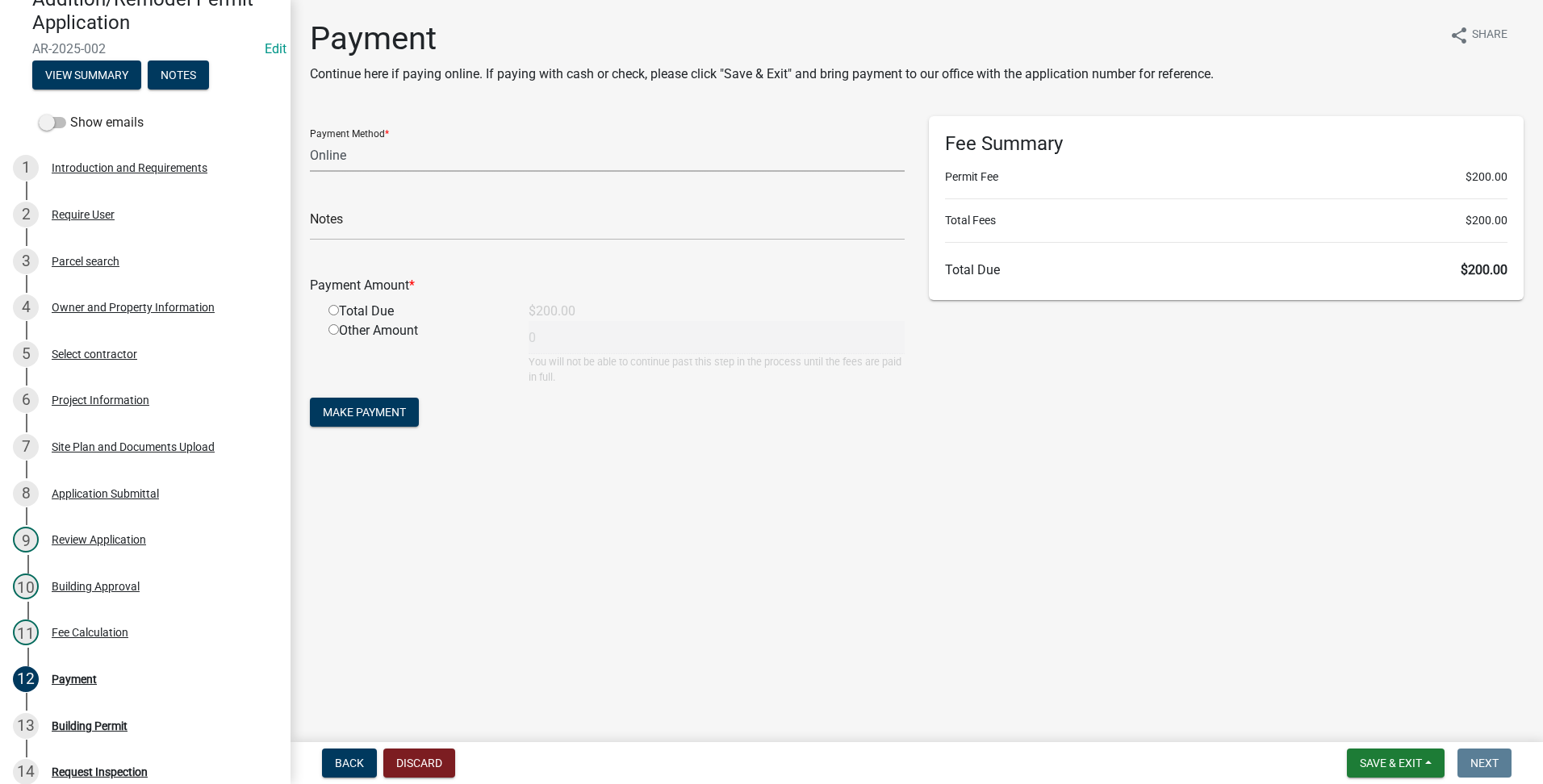
click at [530, 156] on select "Credit Card POS Check Cash Online" at bounding box center [608, 155] width 595 height 33
click at [310, 139] on select "Credit Card POS Check Cash Online" at bounding box center [608, 155] width 595 height 33
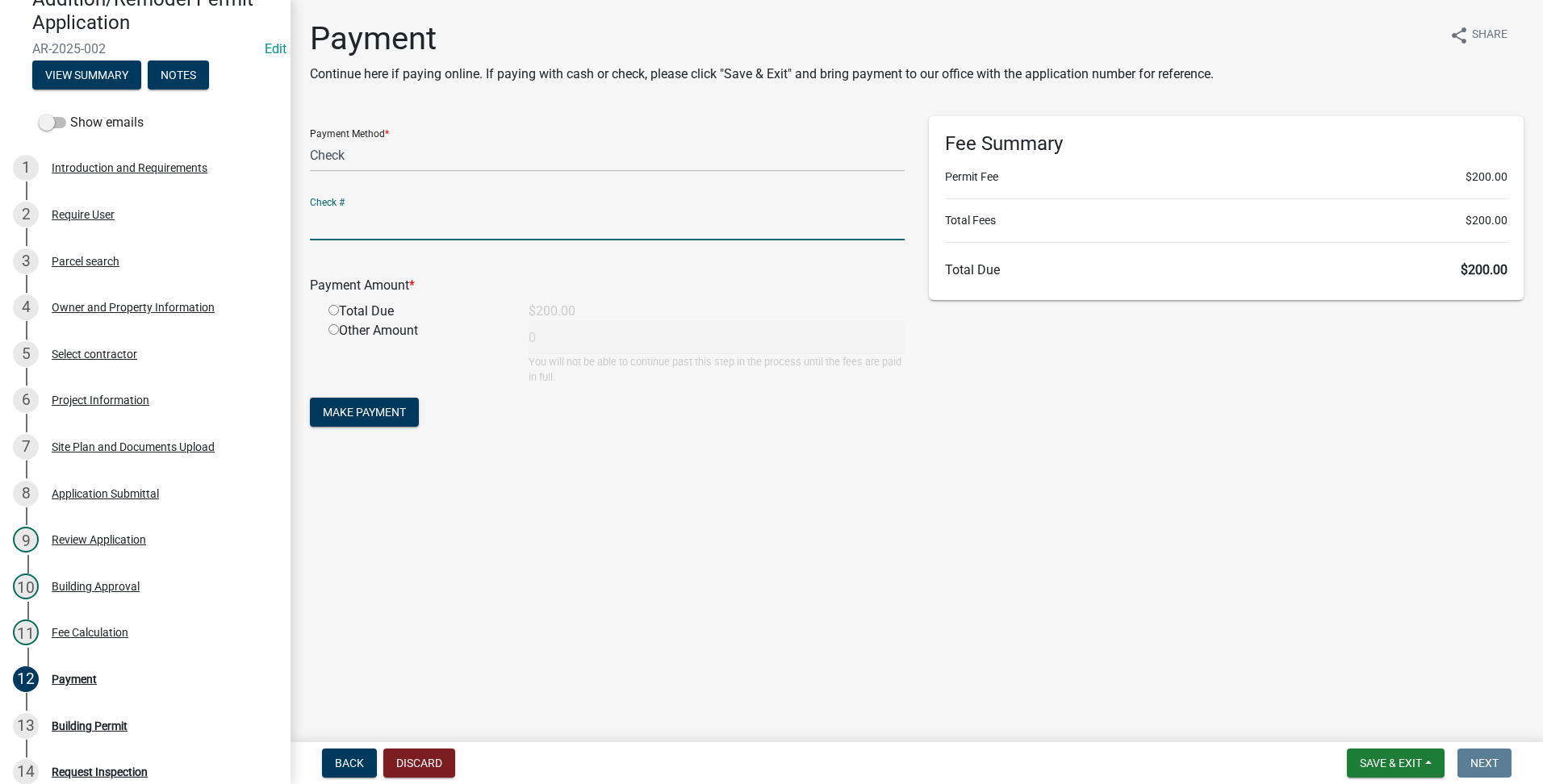
click at [481, 227] on input "text" at bounding box center [608, 224] width 595 height 33
click at [328, 311] on input "radio" at bounding box center [333, 310] width 10 height 10
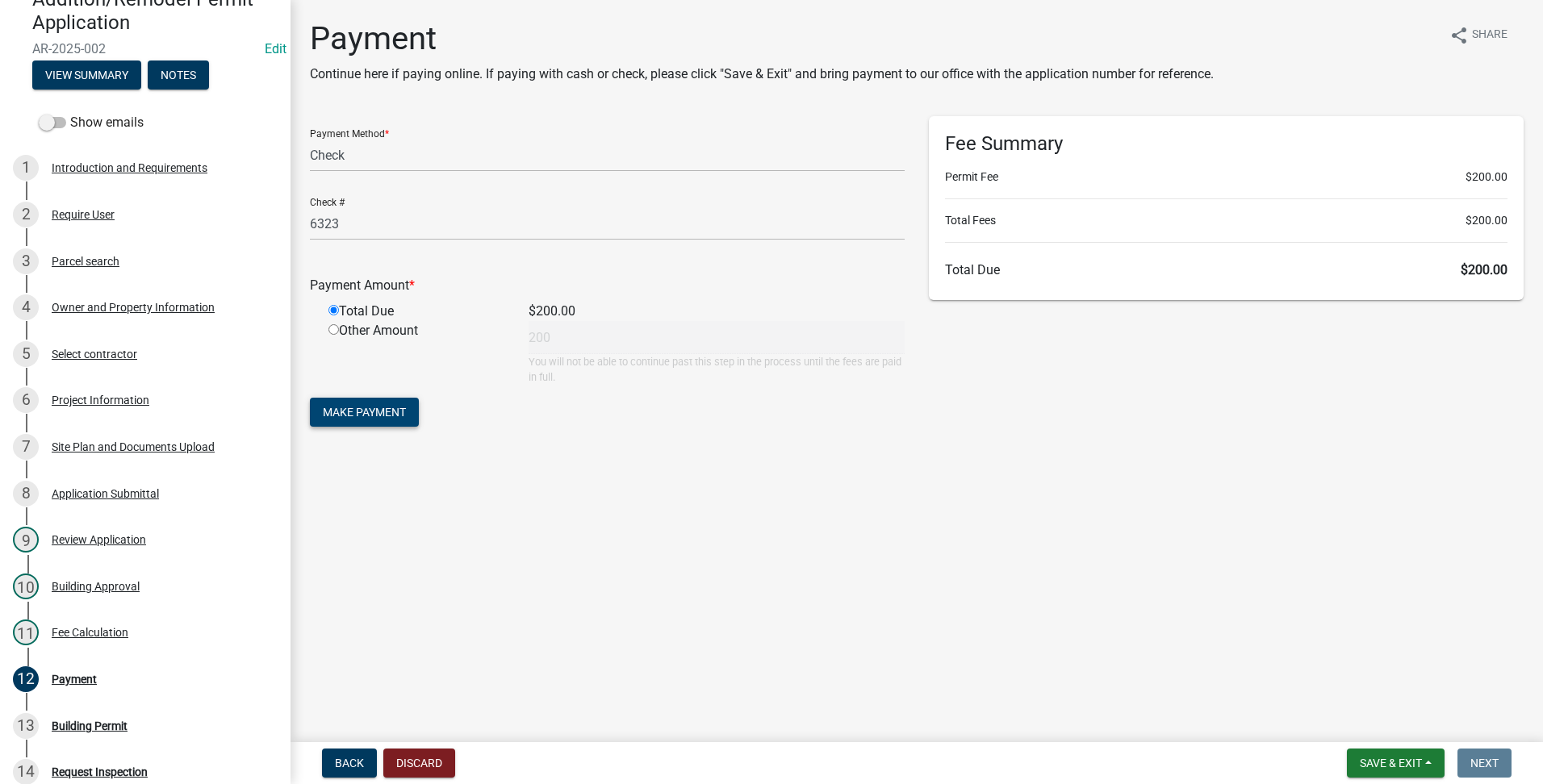
click at [367, 399] on button "Make Payment" at bounding box center [364, 412] width 109 height 29
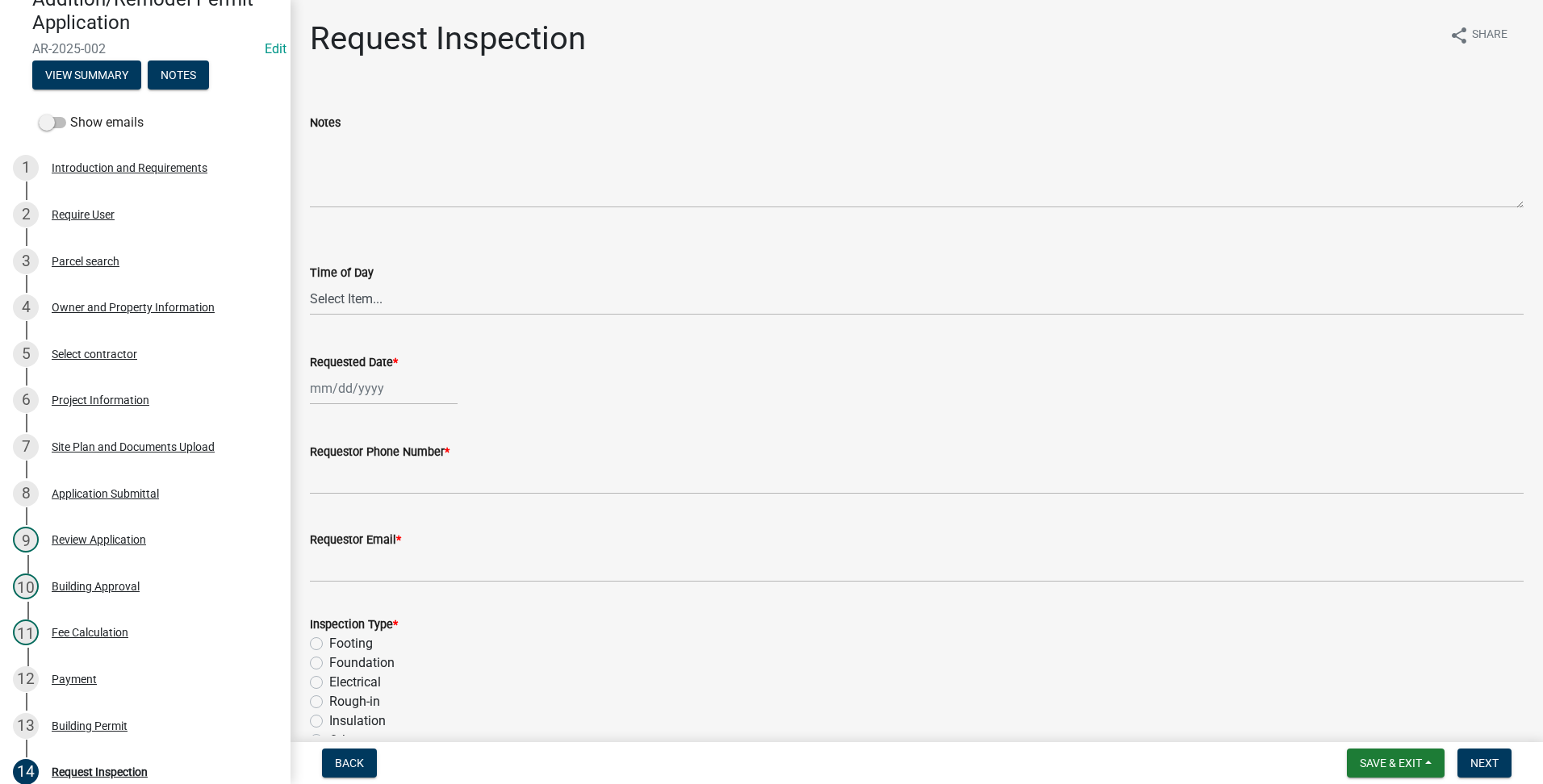
scroll to position [200, 0]
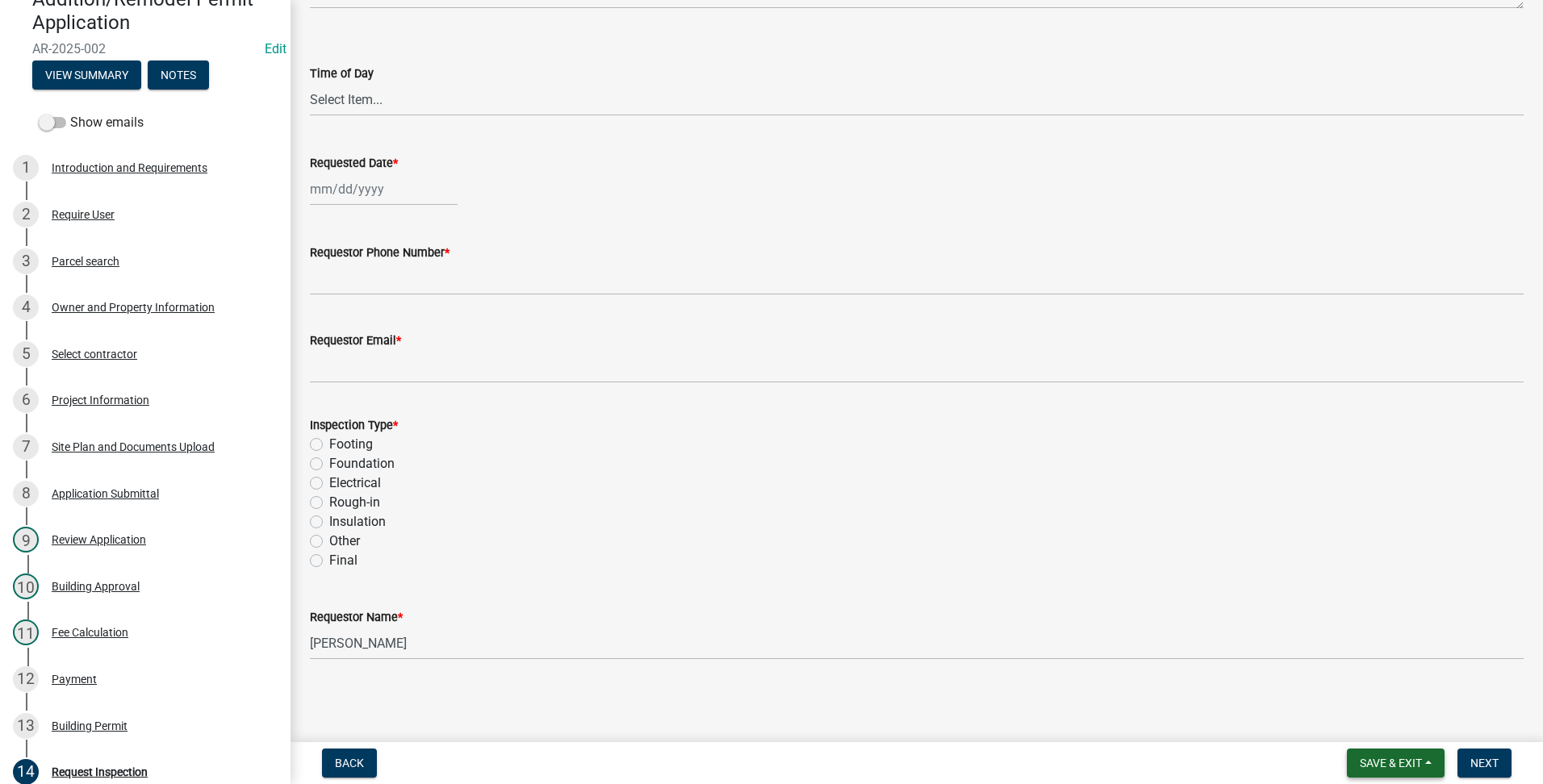
click at [1402, 761] on span "Save & Exit" at bounding box center [1391, 763] width 62 height 13
click at [1384, 729] on button "Save & Exit" at bounding box center [1380, 721] width 129 height 39
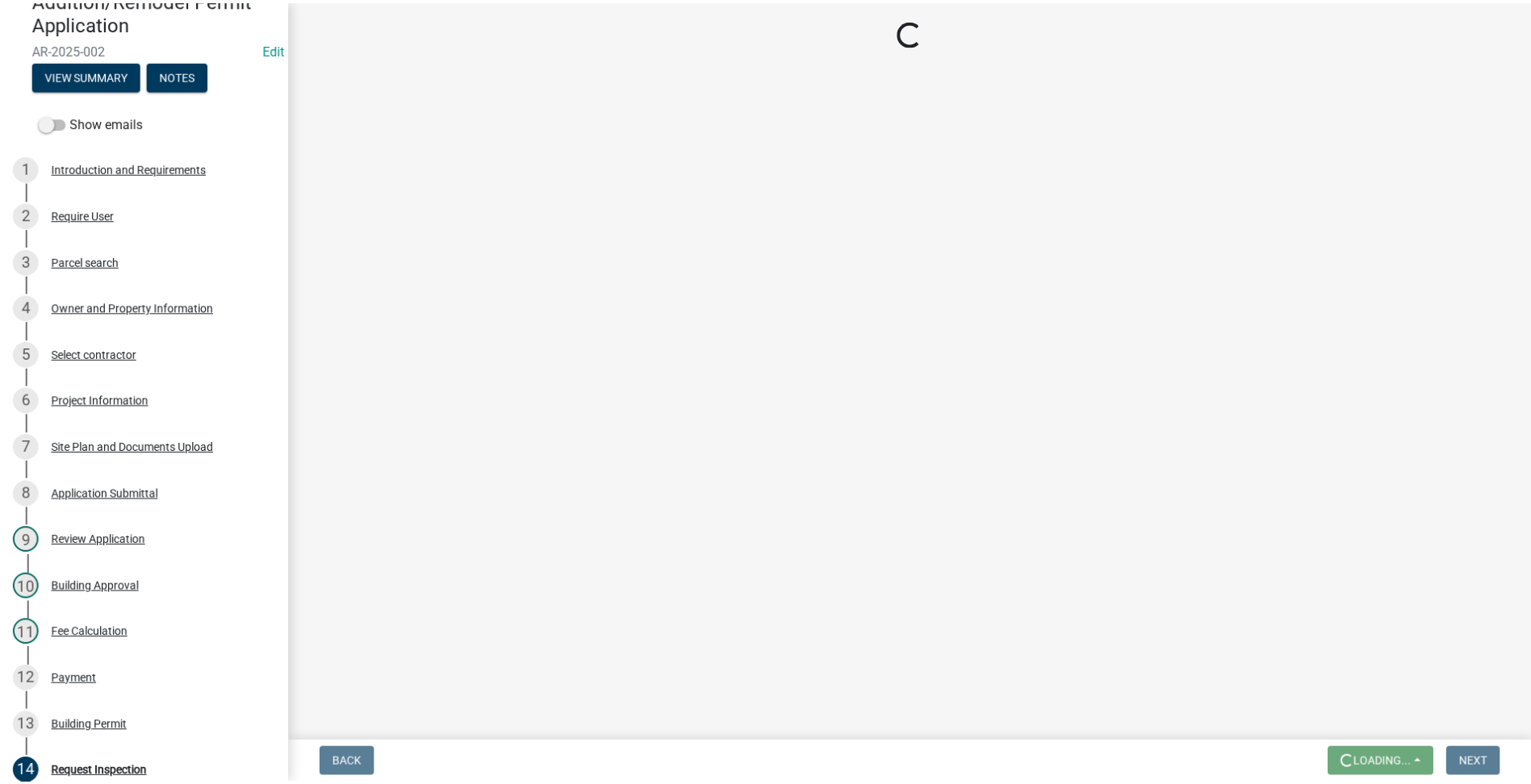
scroll to position [0, 0]
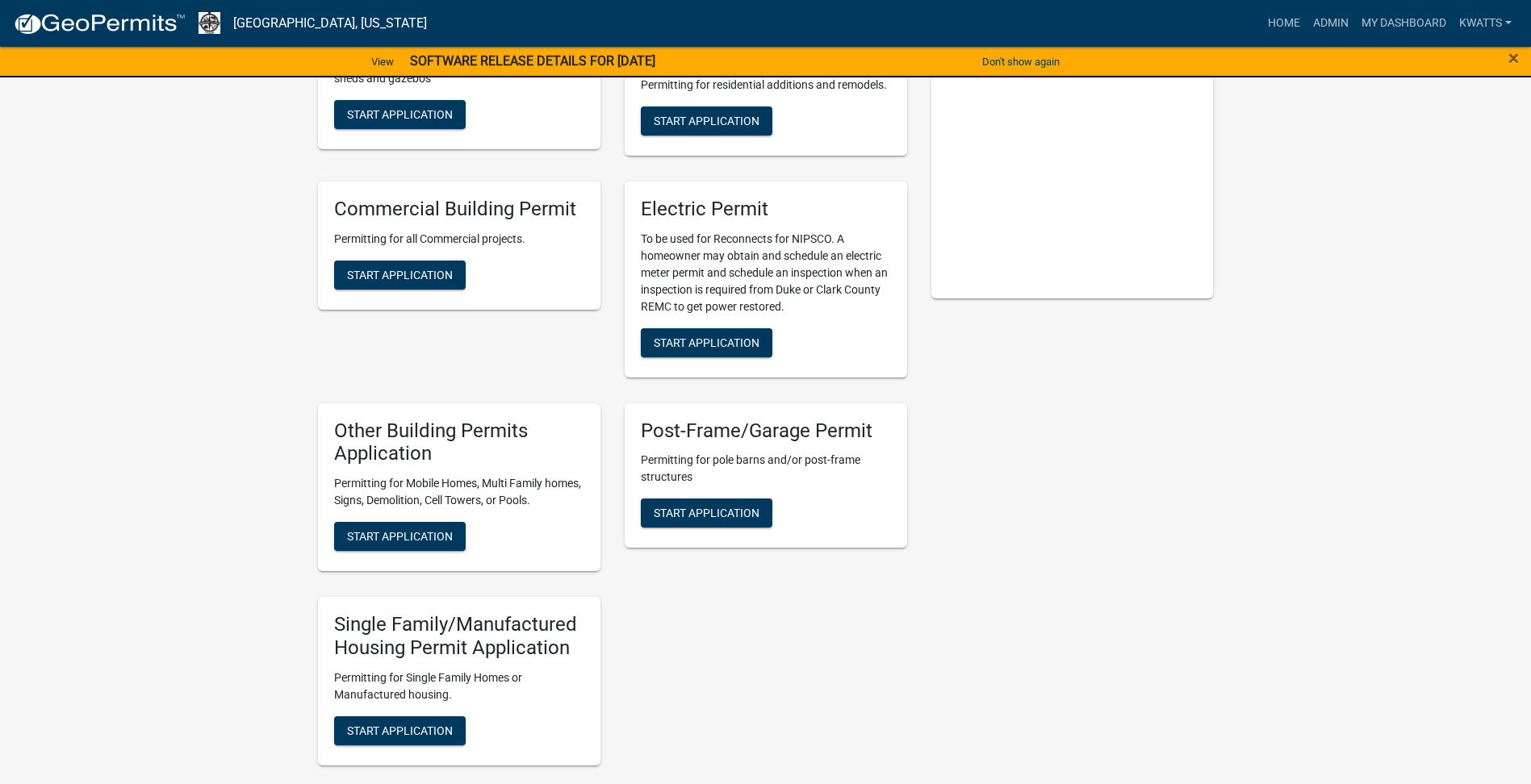
scroll to position [135, 0]
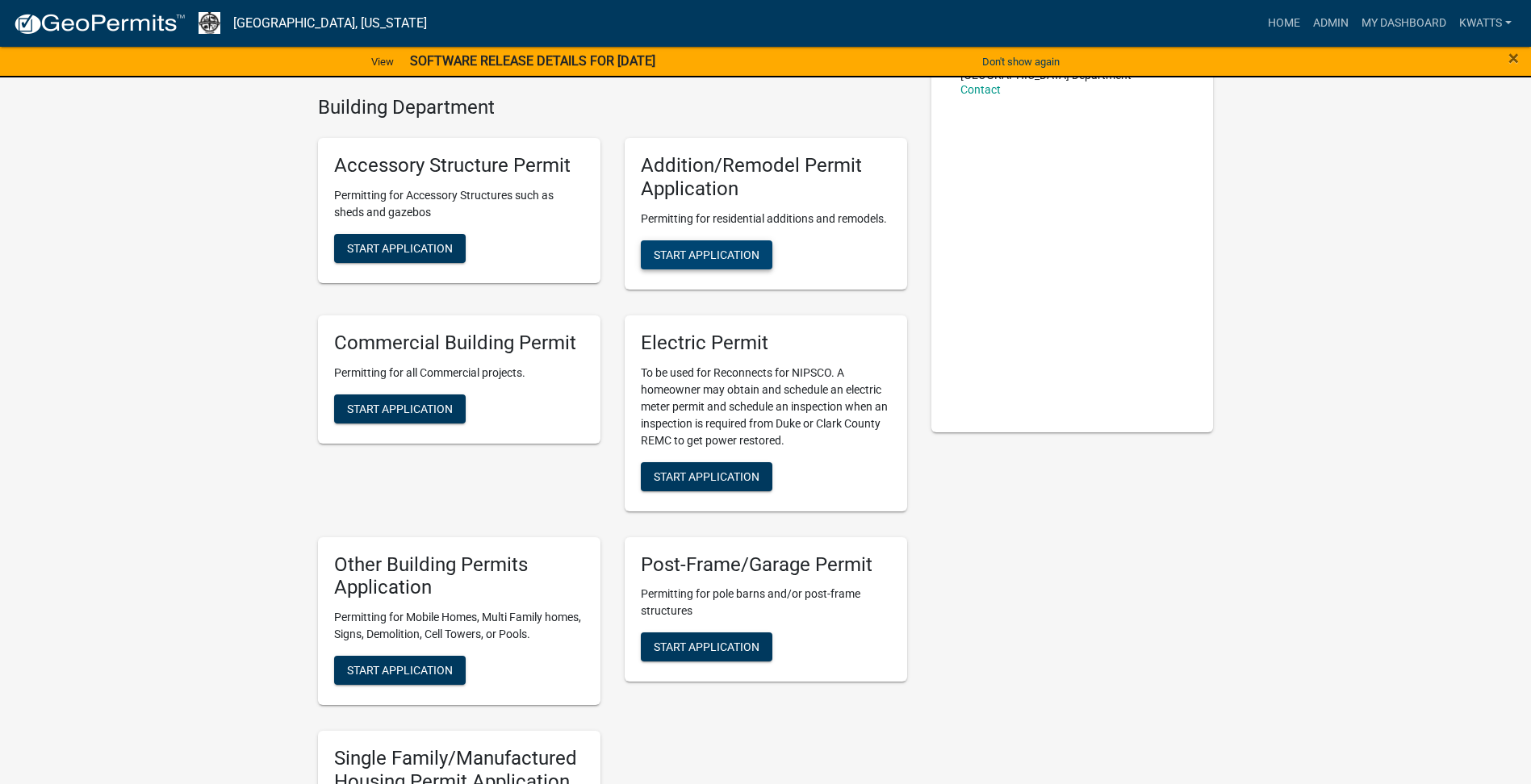
click at [711, 251] on span "Start Application" at bounding box center [706, 254] width 105 height 13
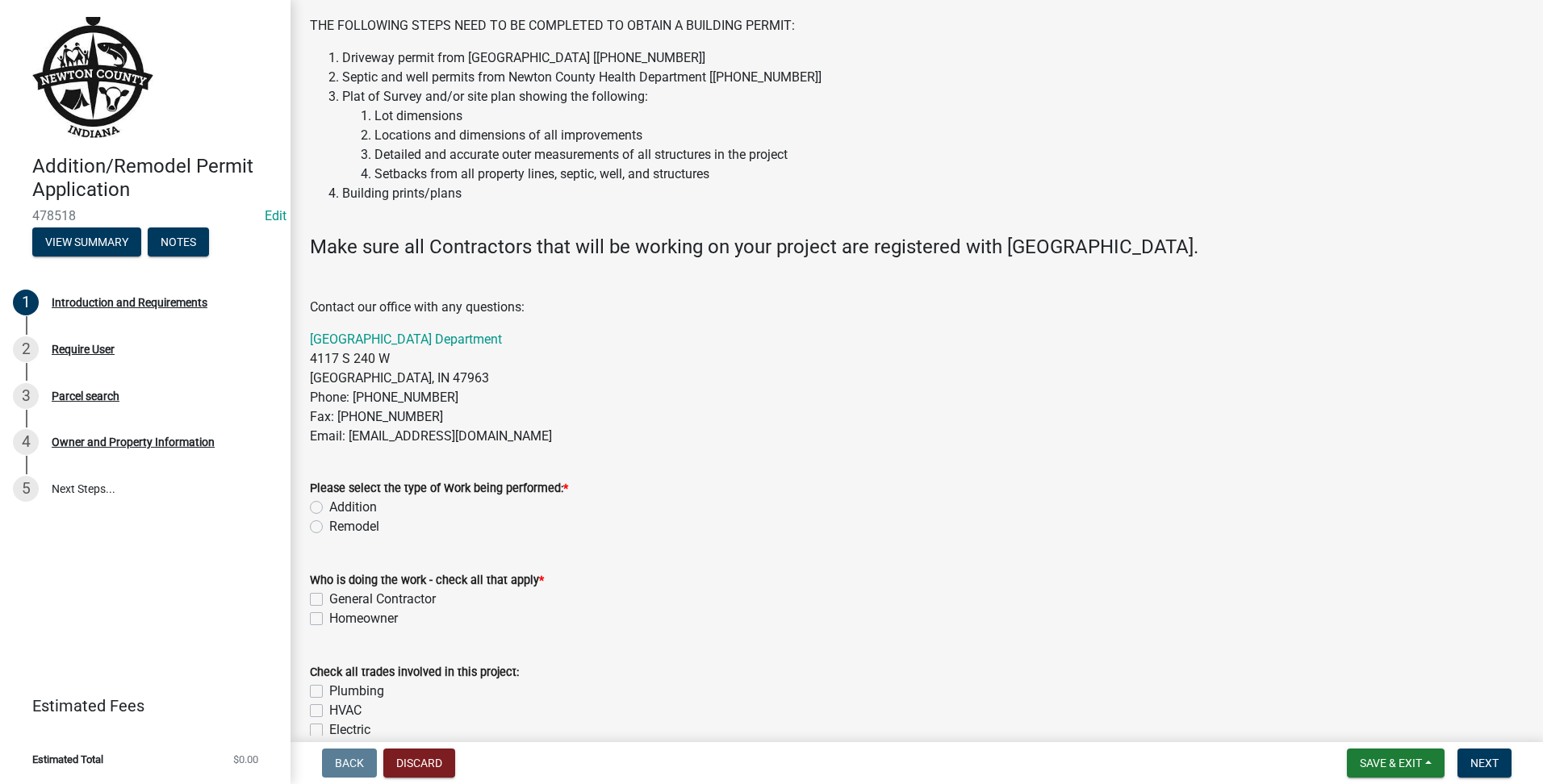
scroll to position [269, 0]
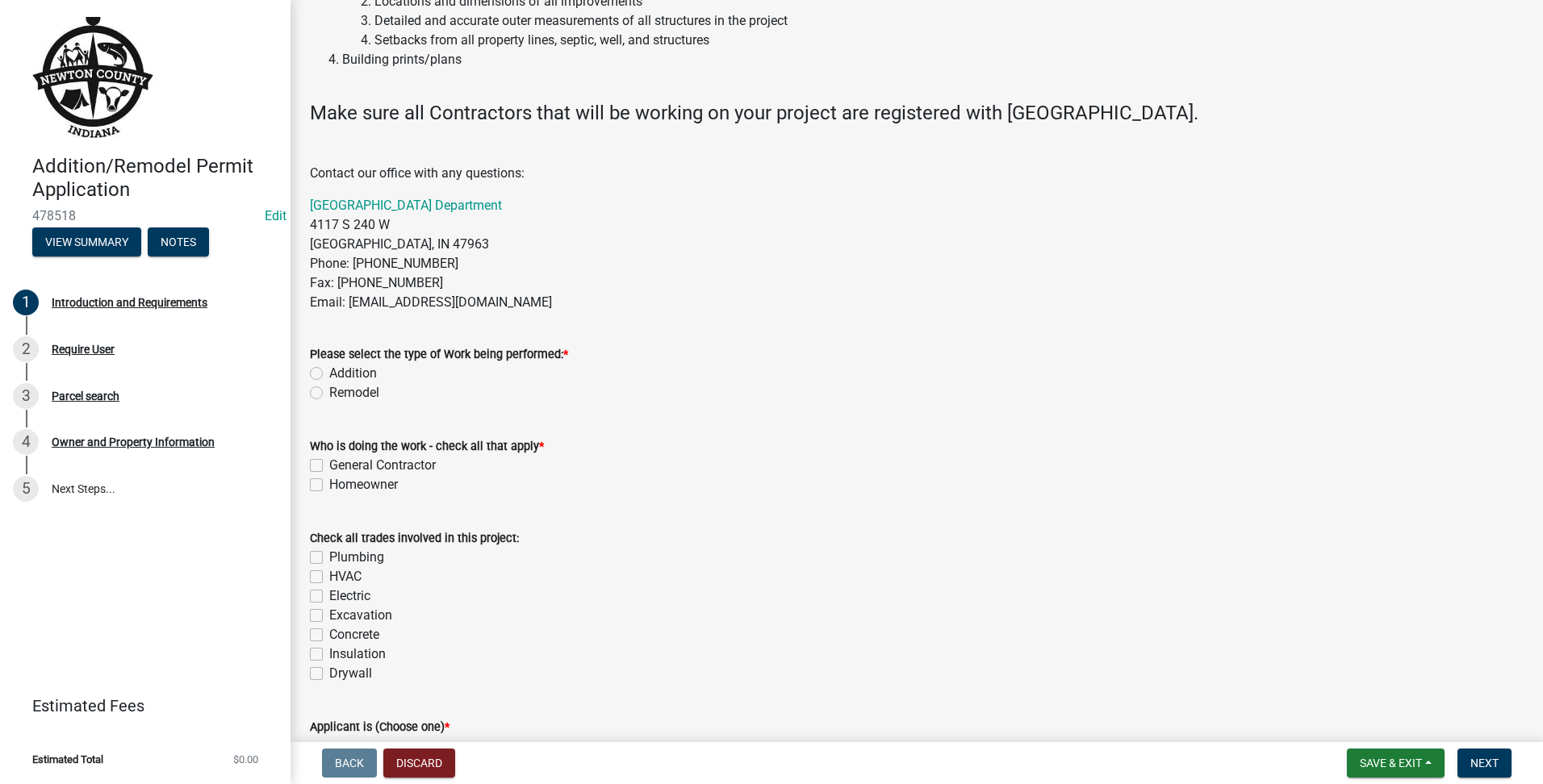
click at [323, 396] on div "Remodel" at bounding box center [917, 392] width 1214 height 20
click at [309, 394] on div "Please select the type of Work being performed: * Addition Remodel" at bounding box center [916, 363] width 1238 height 77
click at [329, 398] on label "Remodel" at bounding box center [354, 392] width 50 height 20
click at [329, 393] on input "Remodel" at bounding box center [334, 388] width 10 height 10
click at [329, 485] on label "Homeowner" at bounding box center [363, 485] width 69 height 20
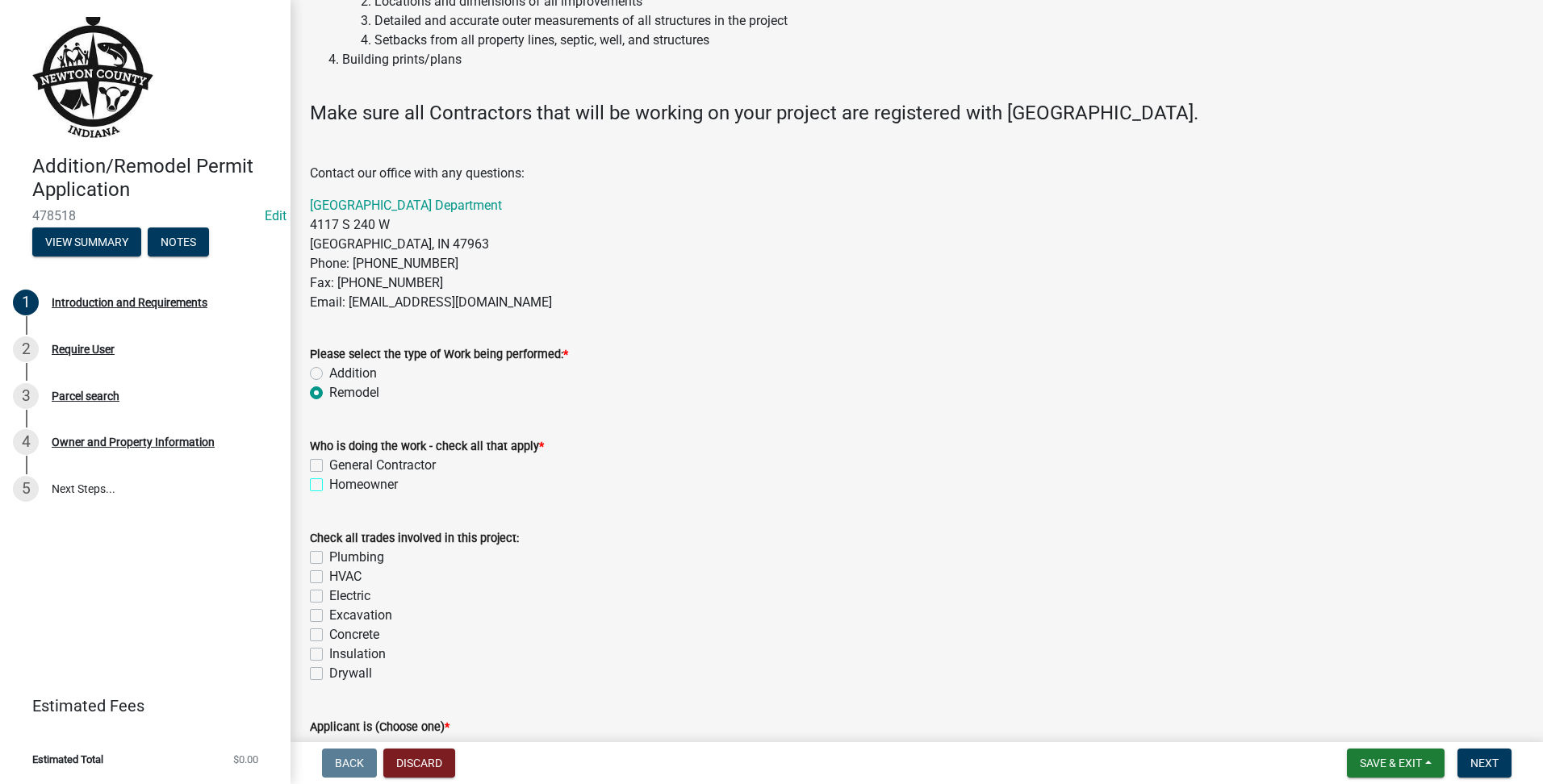
click at [329, 485] on input "Homeowner" at bounding box center [334, 481] width 10 height 10
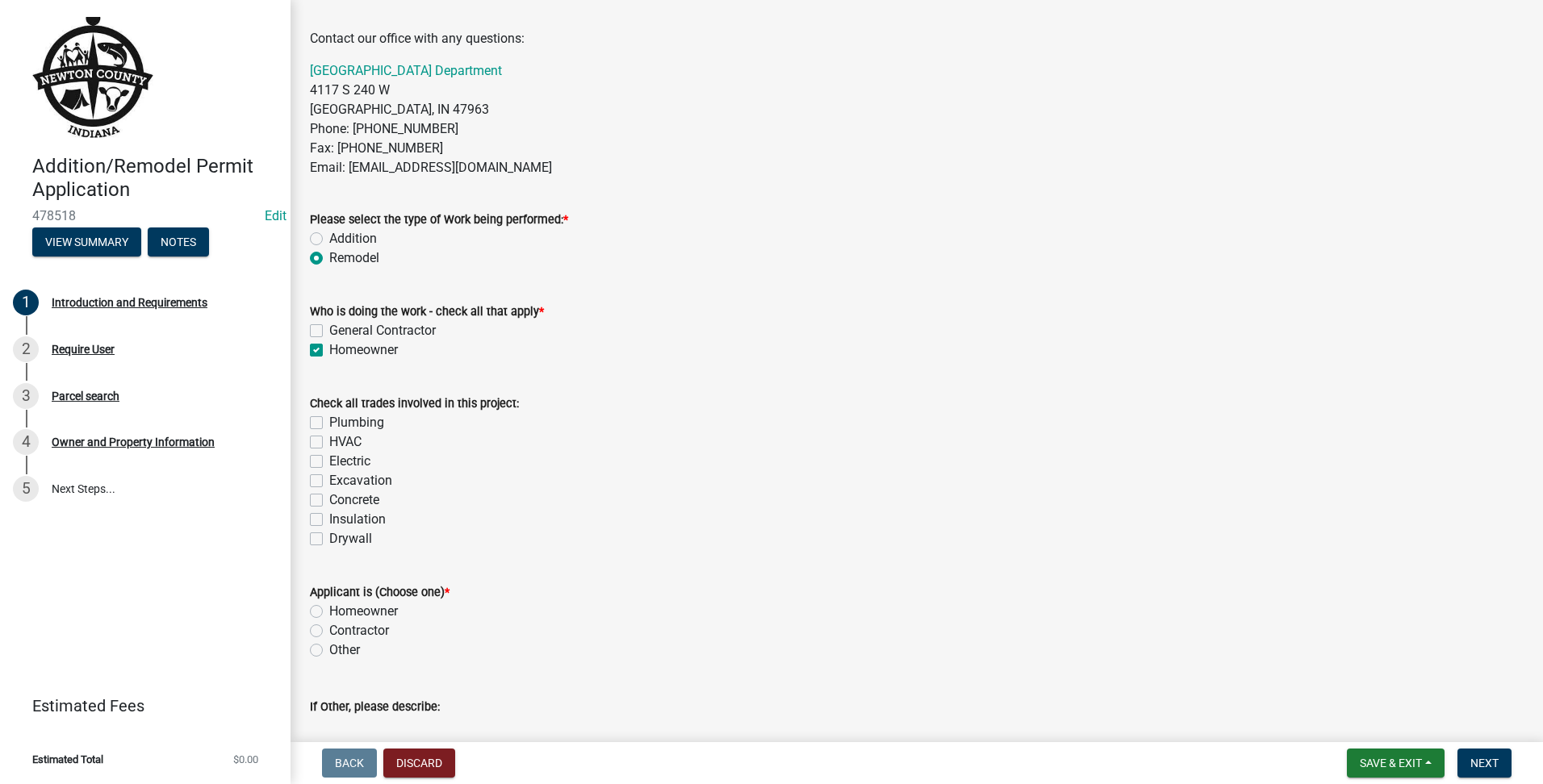
scroll to position [493, 0]
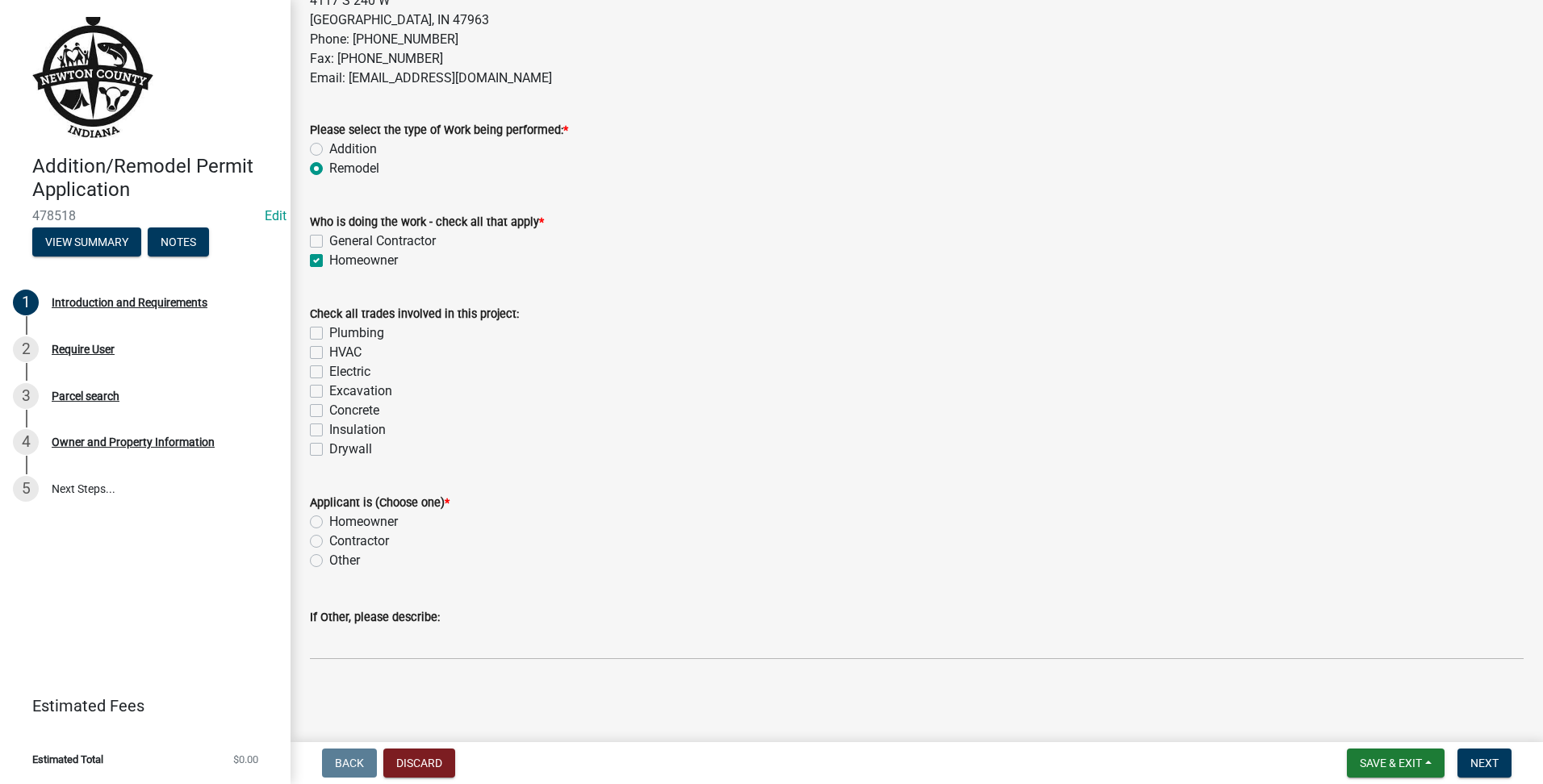
click at [329, 525] on label "Homeowner" at bounding box center [363, 522] width 69 height 20
click at [329, 523] on input "Homeowner" at bounding box center [334, 518] width 10 height 10
click at [1492, 768] on span "Next" at bounding box center [1484, 763] width 28 height 13
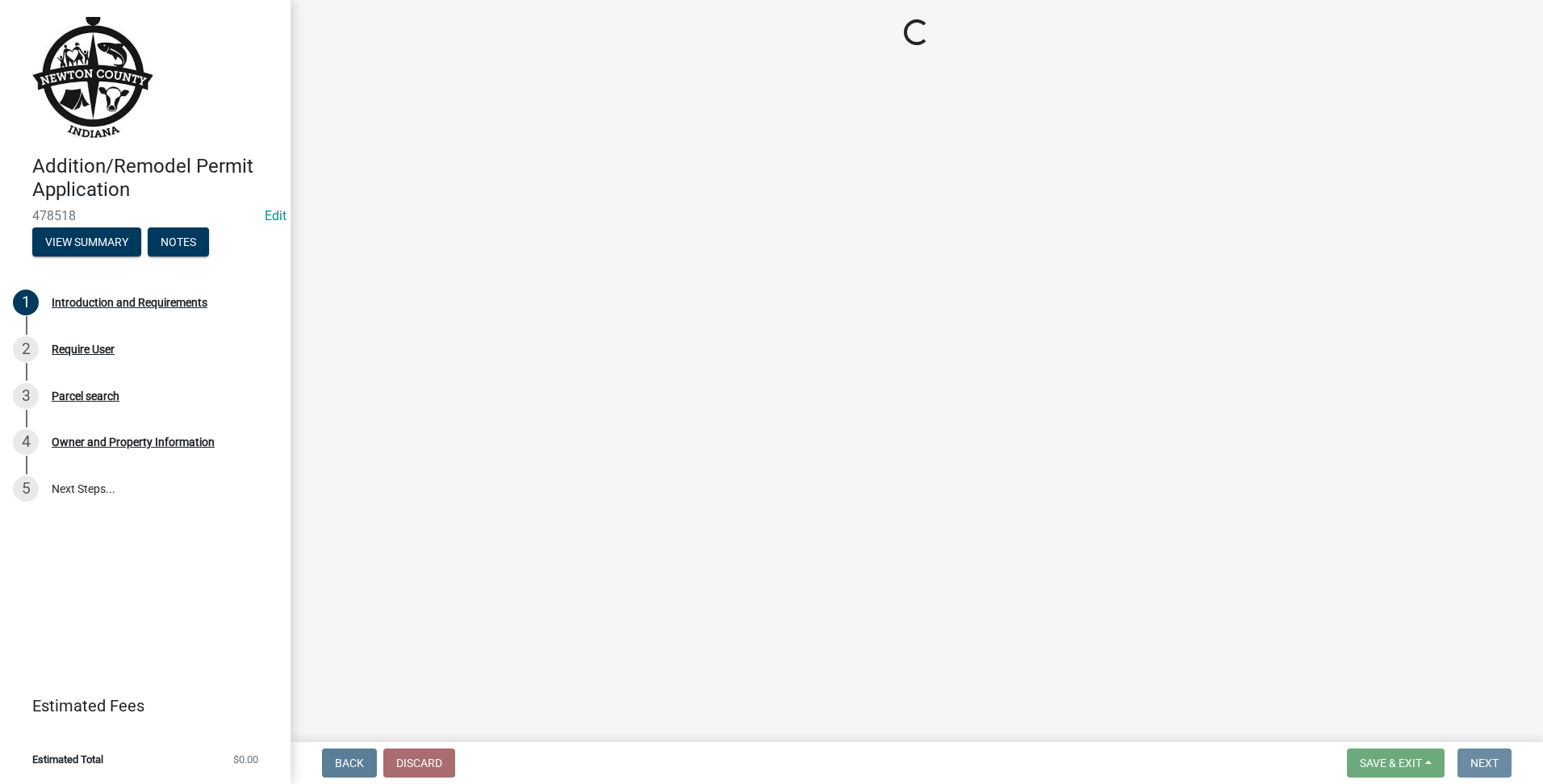
scroll to position [0, 0]
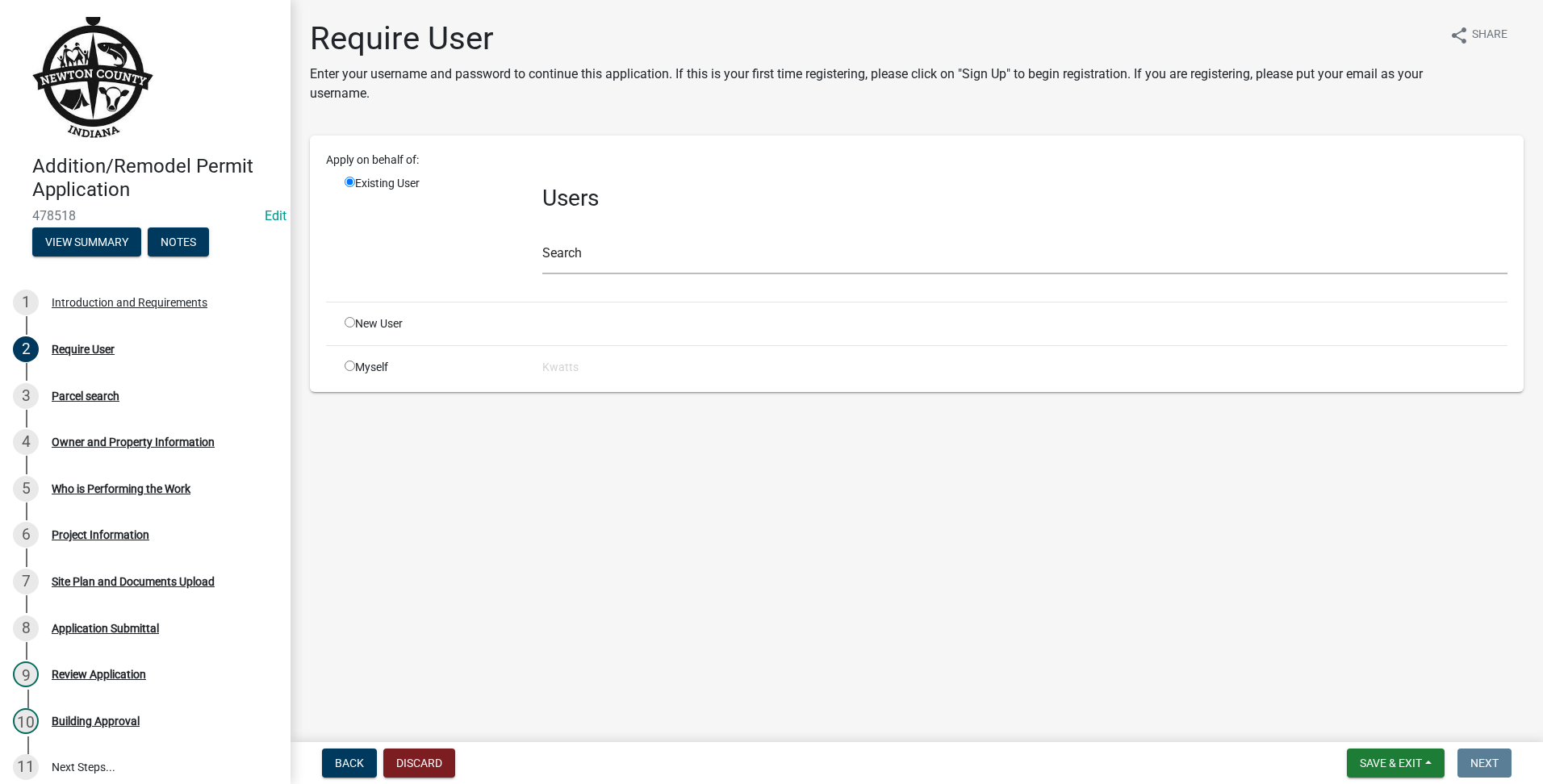
click at [342, 323] on div "New User" at bounding box center [431, 324] width 198 height 17
click at [348, 326] on input "radio" at bounding box center [350, 322] width 10 height 10
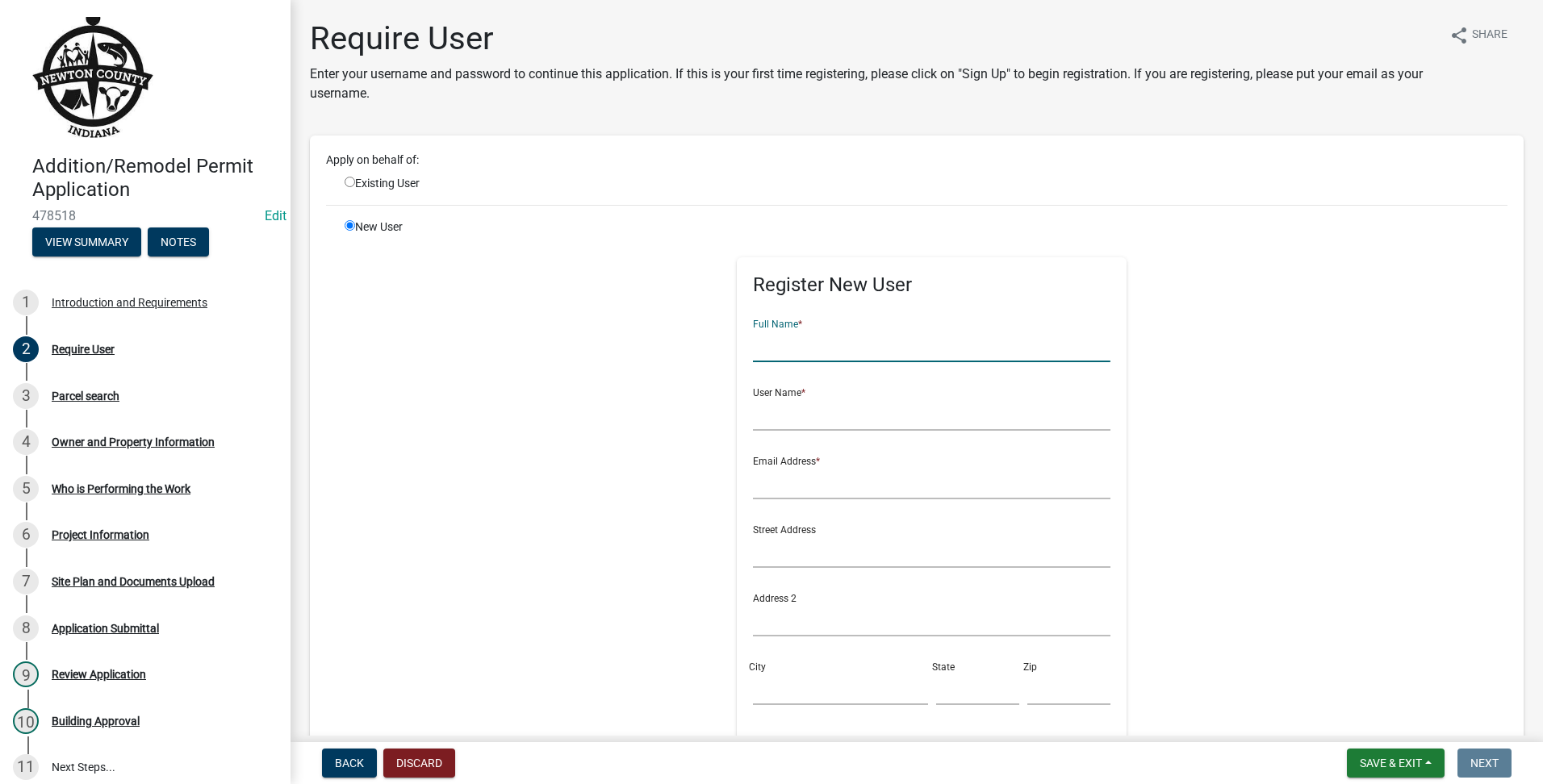
click at [843, 359] on input "text" at bounding box center [931, 345] width 357 height 33
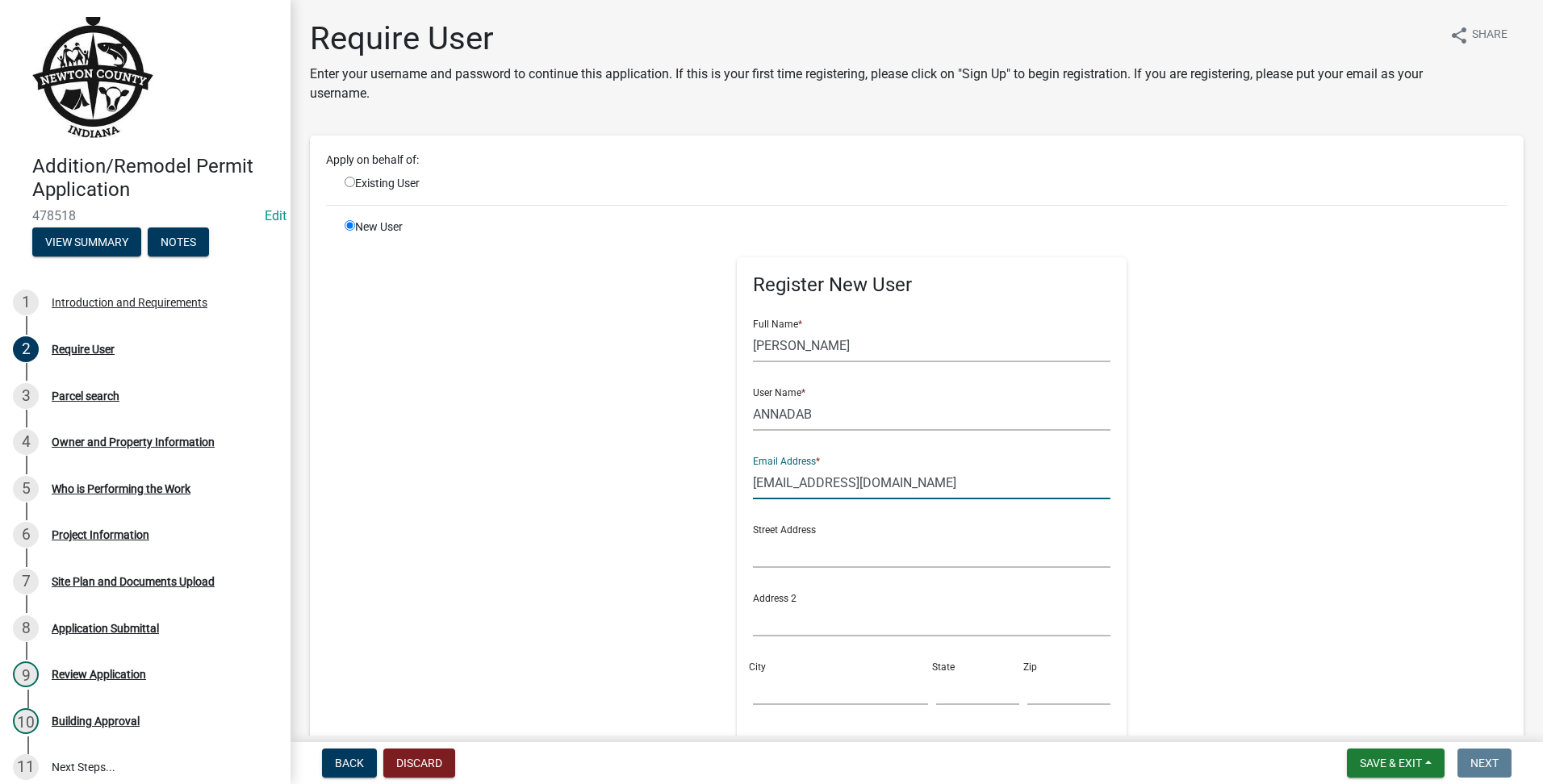
scroll to position [332, 0]
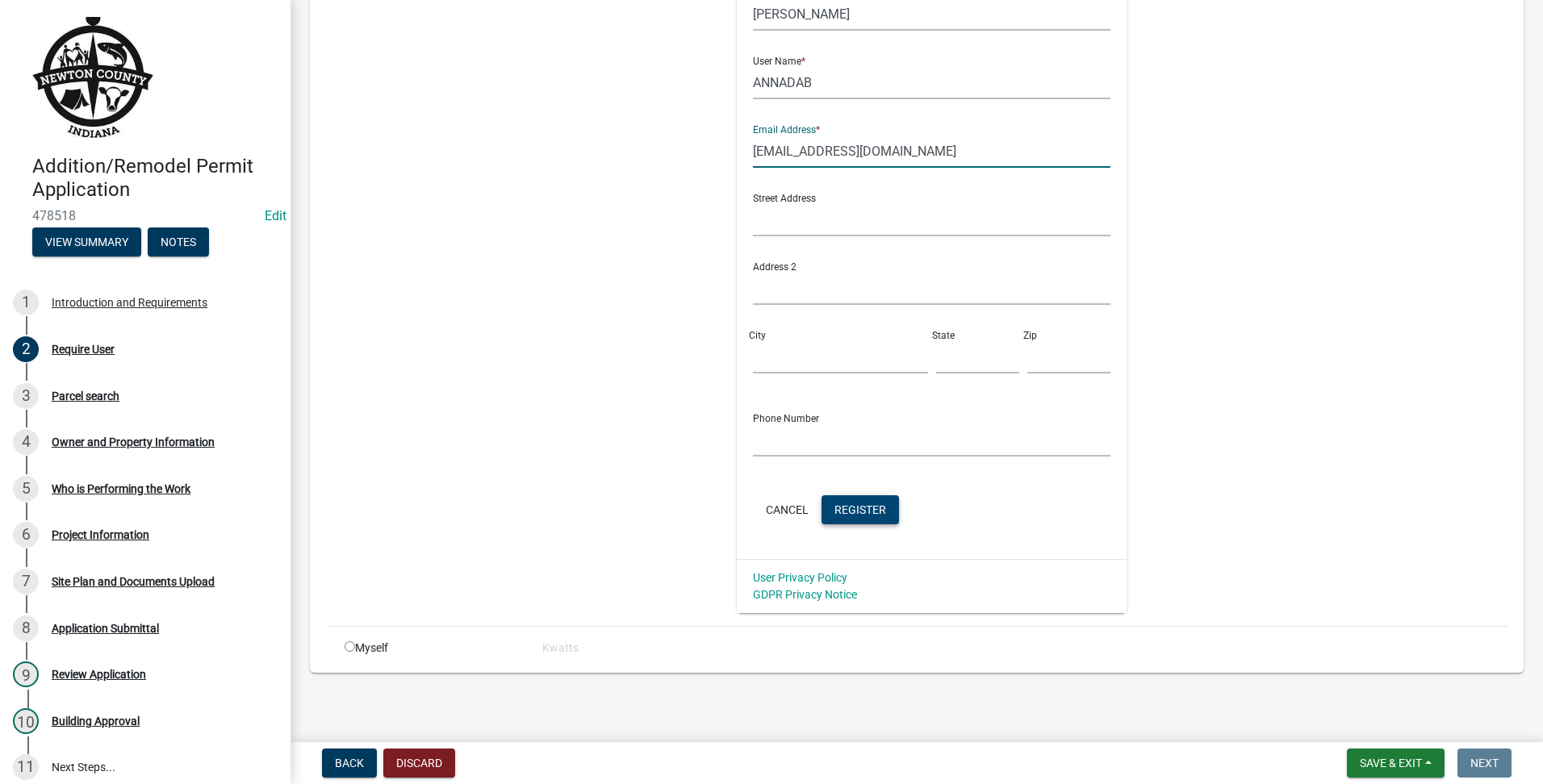
click at [871, 512] on span "Register" at bounding box center [861, 509] width 51 height 13
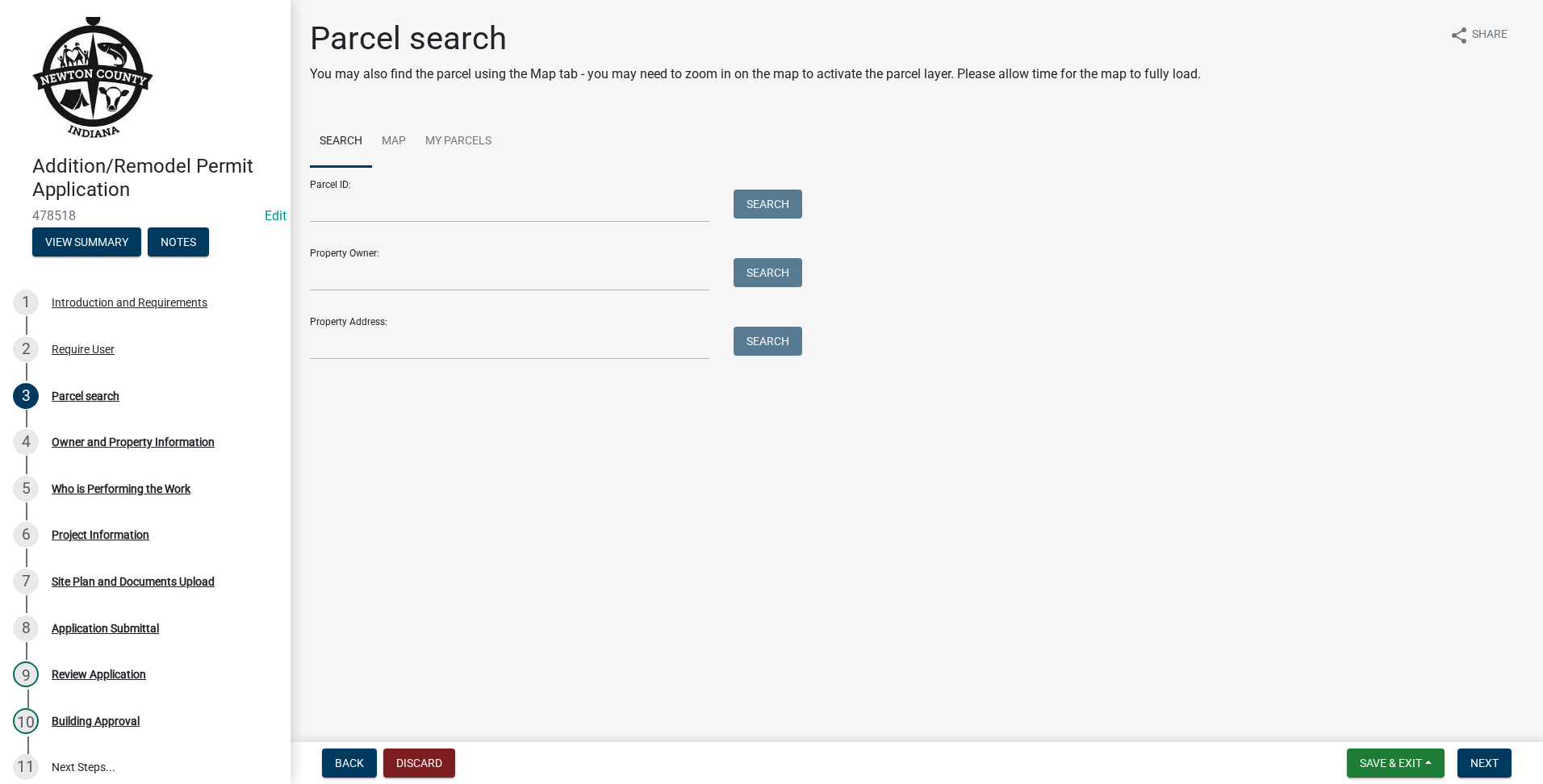
drag, startPoint x: 366, startPoint y: 227, endPoint x: 366, endPoint y: 253, distance: 26.0
click at [366, 244] on form "Parcel ID: Search Property Owner: Search Property Address: Search" at bounding box center [552, 263] width 484 height 193
click at [366, 329] on input "Property Address:" at bounding box center [510, 343] width 399 height 33
click at [777, 332] on button "Search" at bounding box center [768, 341] width 69 height 29
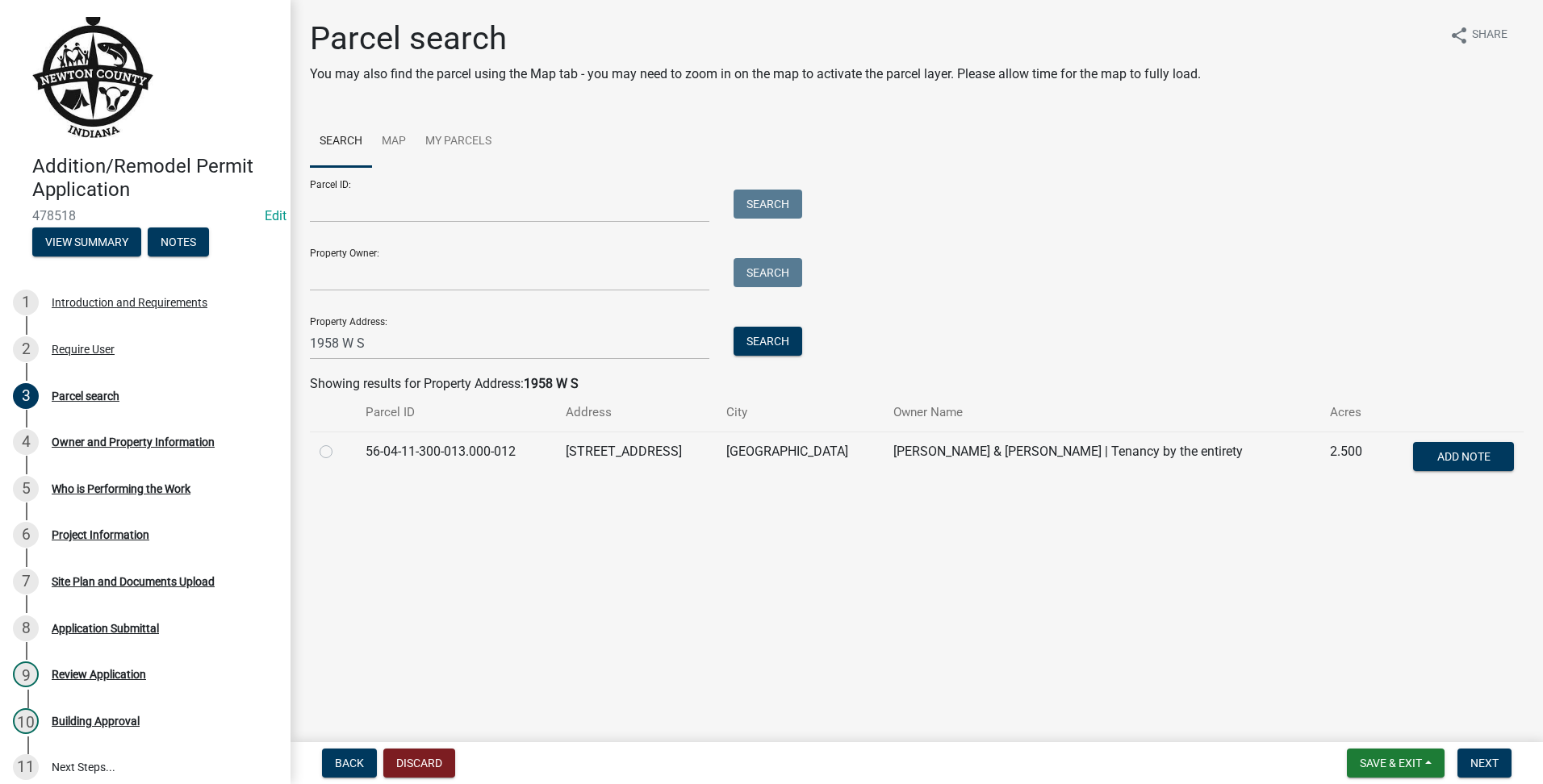
click at [339, 442] on label at bounding box center [339, 442] width 0 height 0
click at [339, 448] on input "radio" at bounding box center [344, 447] width 10 height 10
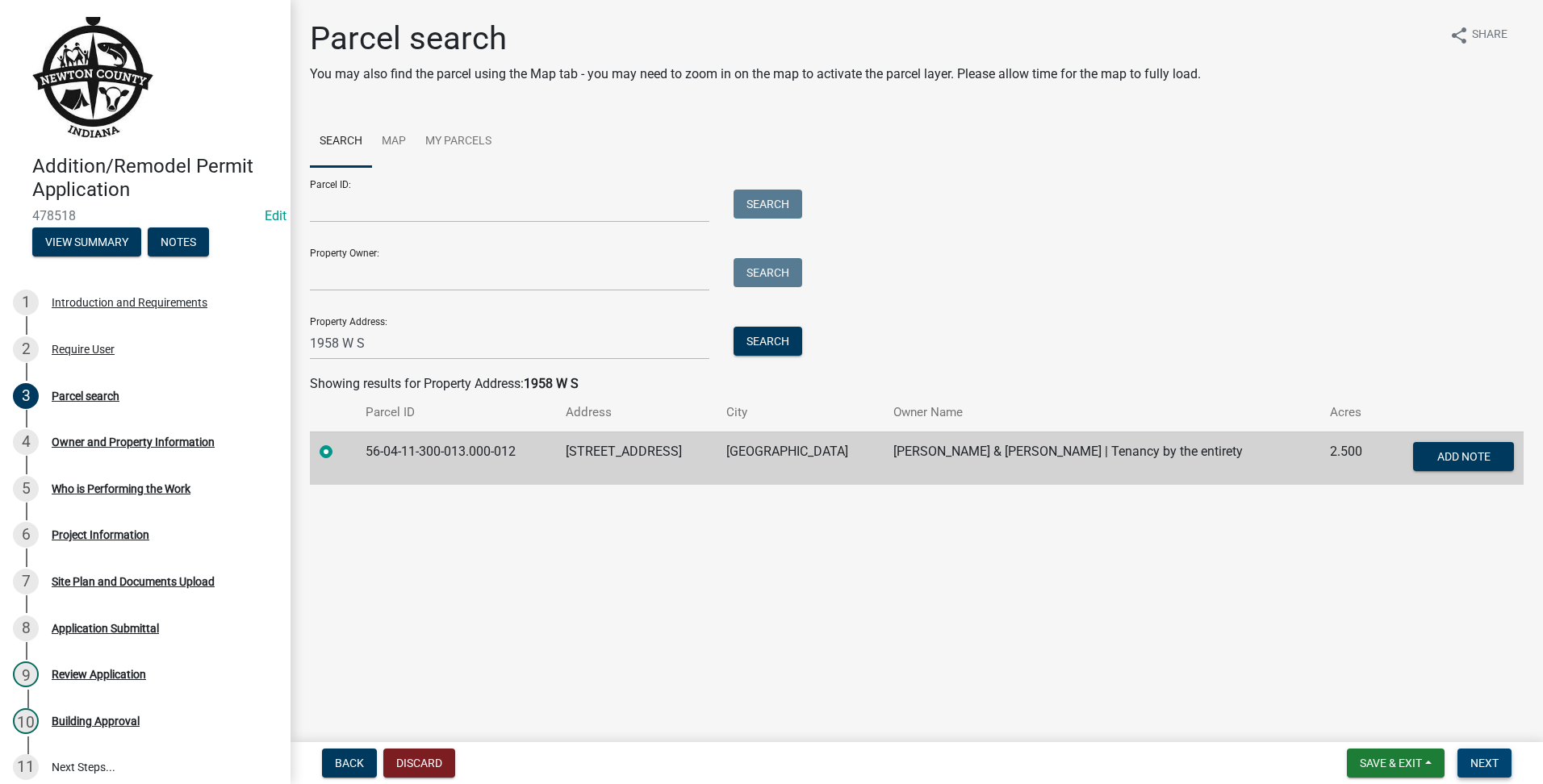
click at [1477, 766] on span "Next" at bounding box center [1484, 763] width 28 height 13
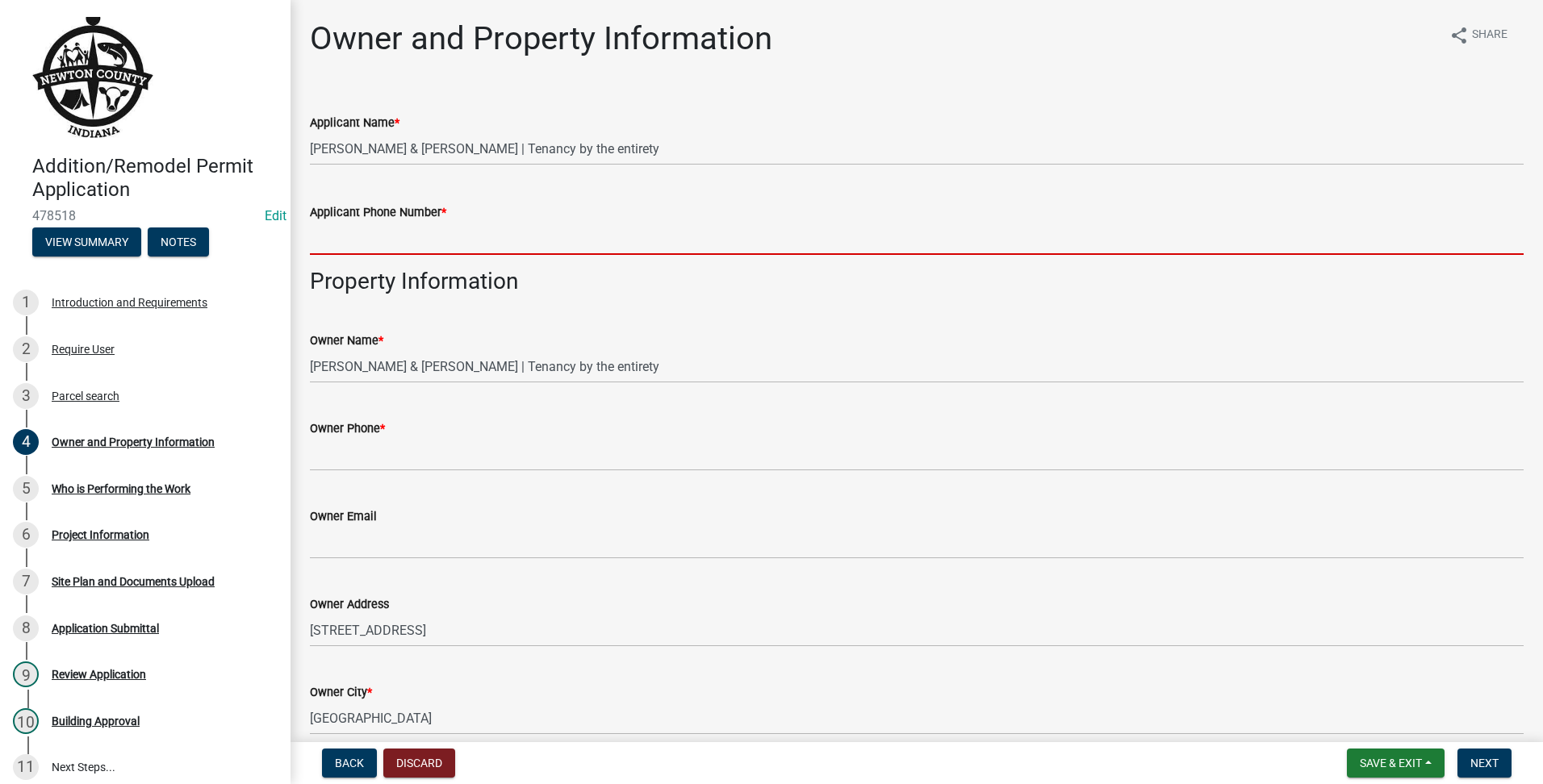
click at [437, 240] on input "Applicant Phone Number *" at bounding box center [917, 238] width 1214 height 33
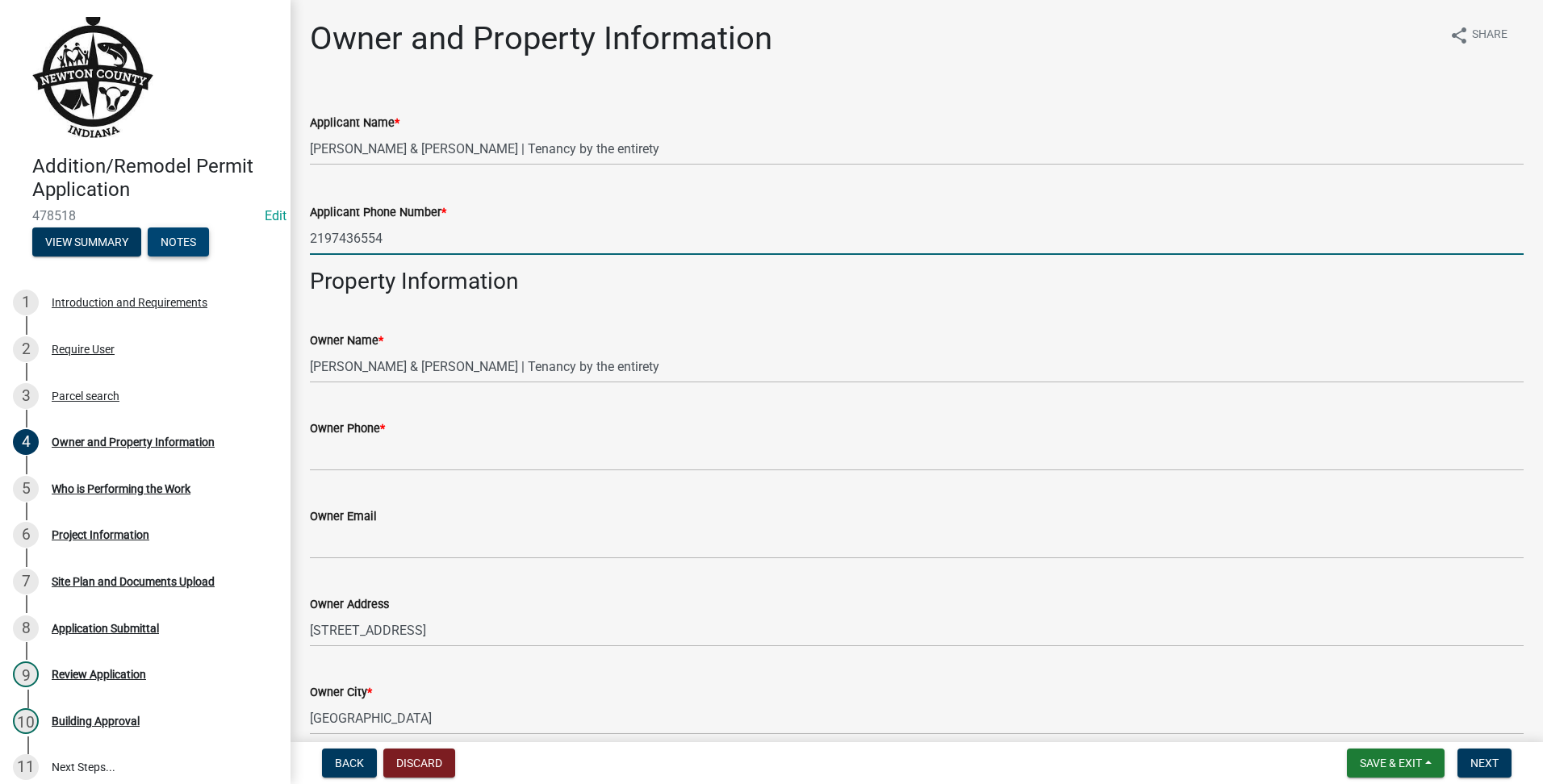
drag, startPoint x: 438, startPoint y: 233, endPoint x: 198, endPoint y: 248, distance: 240.5
click at [198, 248] on div "Addition/Remodel Permit Application 478518 Edit View Summary Notes 1 Introducti…" at bounding box center [772, 392] width 1543 height 784
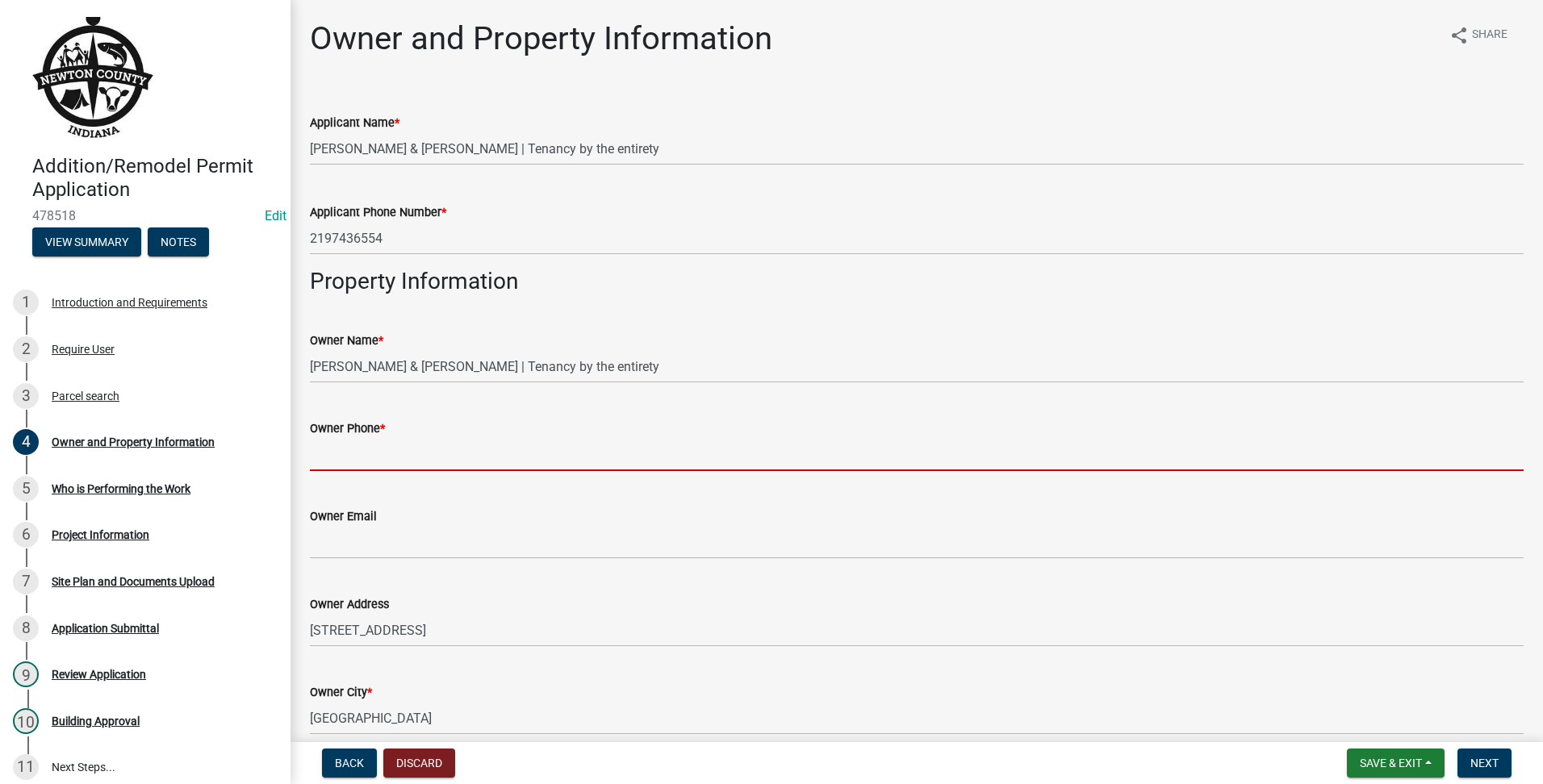
paste input "2197436554"
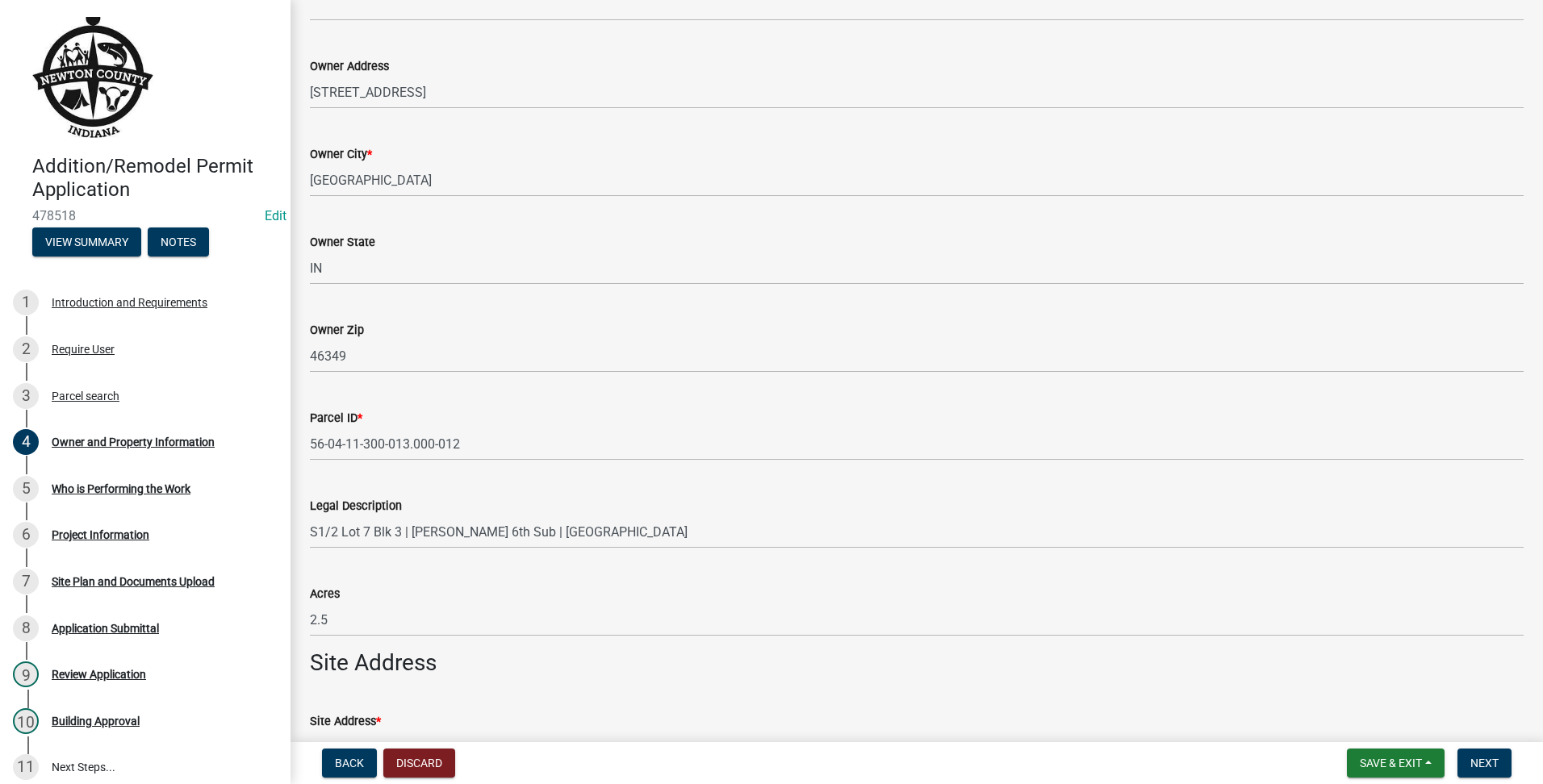
scroll to position [907, 0]
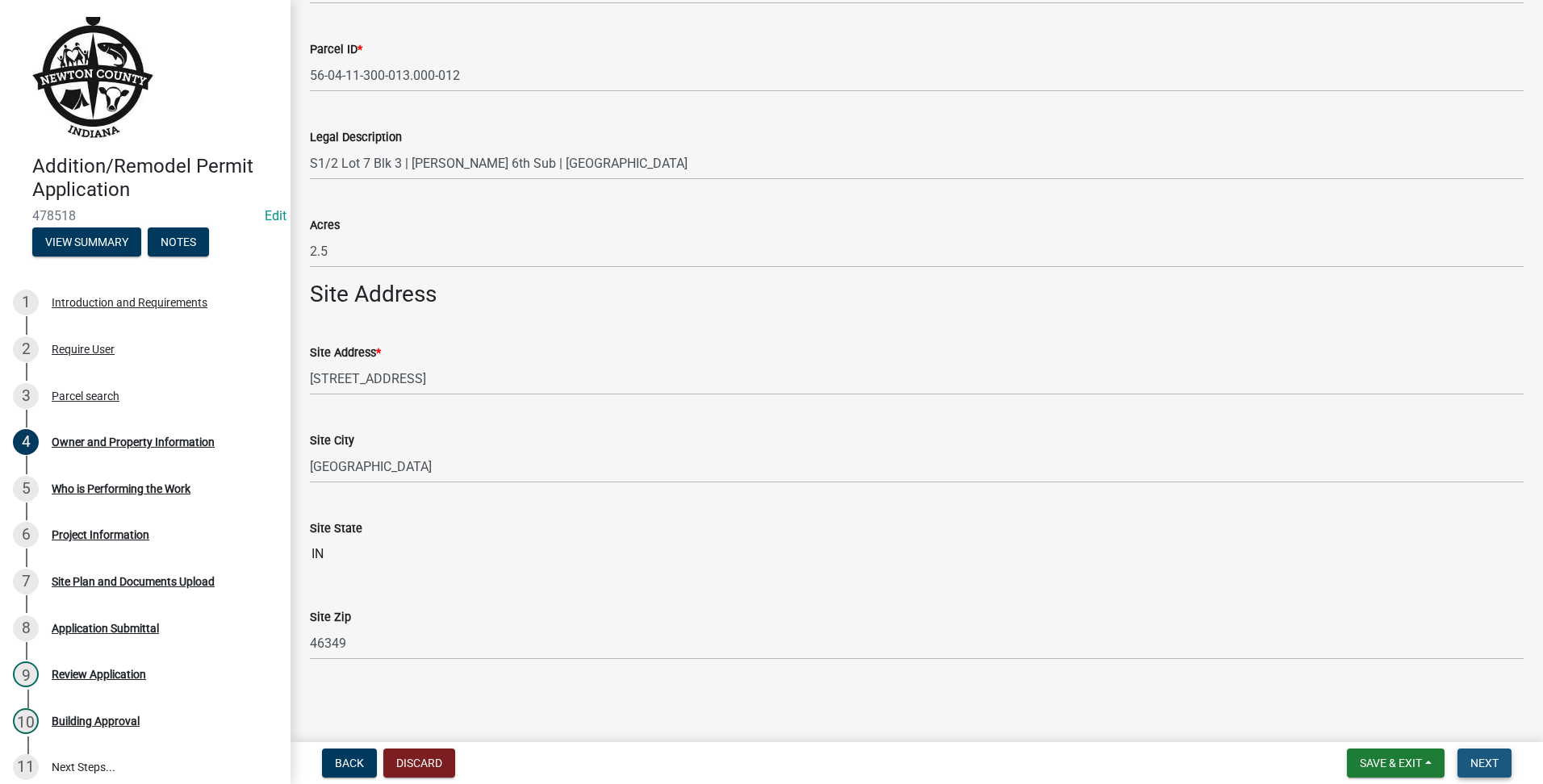
click at [1472, 757] on span "Next" at bounding box center [1484, 763] width 28 height 13
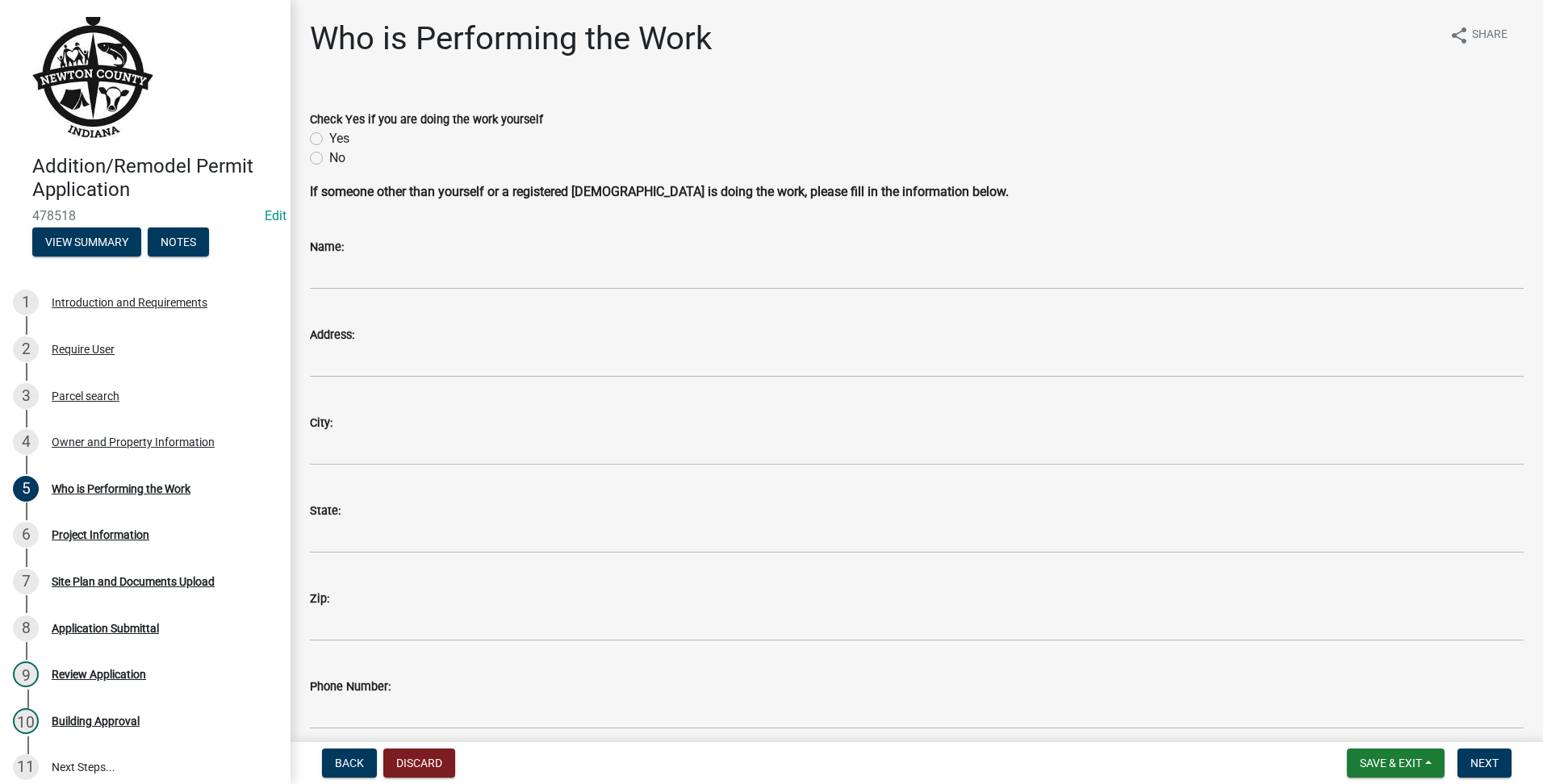
click at [329, 141] on label "Yes" at bounding box center [339, 139] width 21 height 20
click at [329, 140] on input "Yes" at bounding box center [334, 135] width 10 height 10
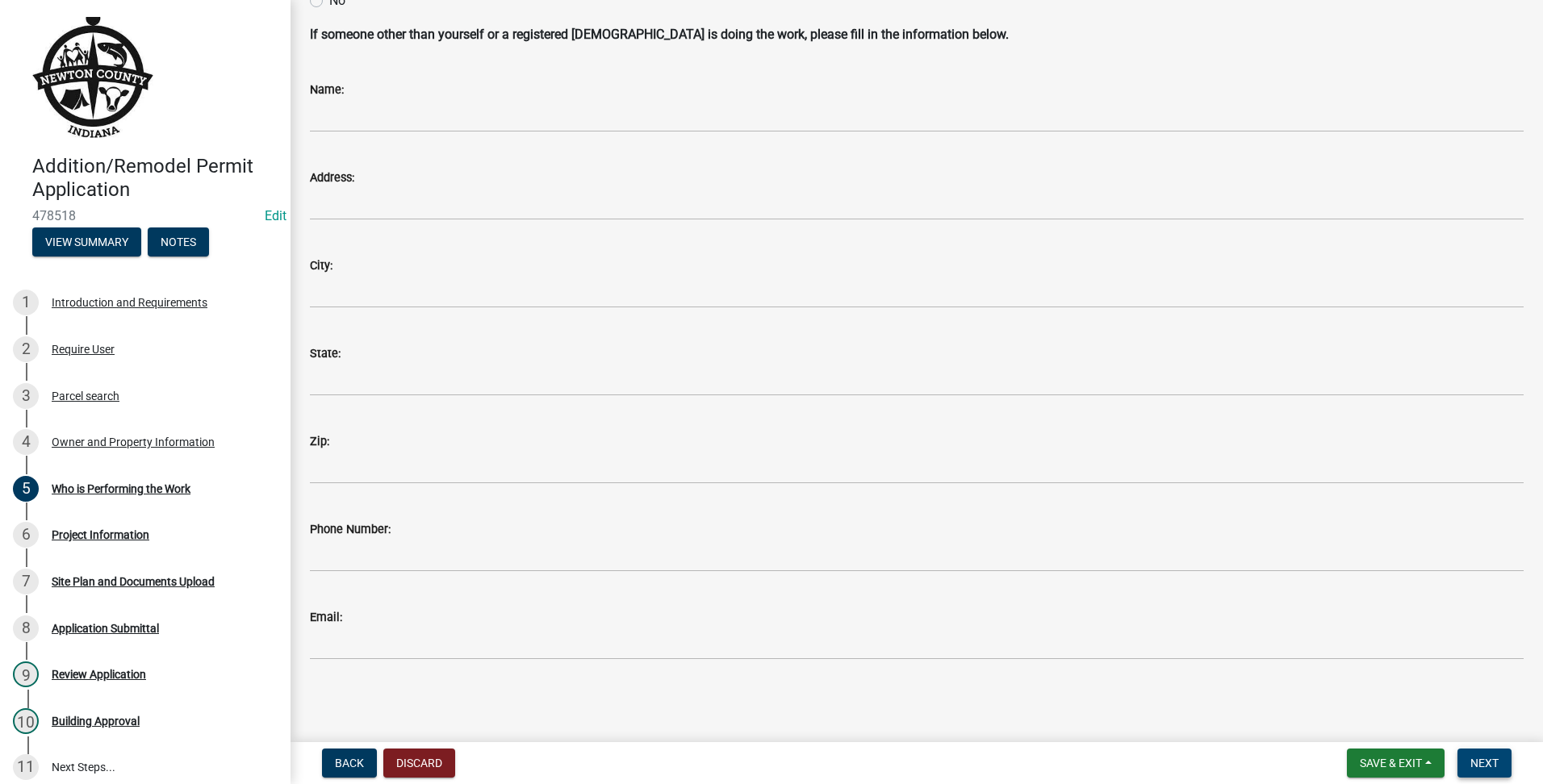
click at [1486, 755] on button "Next" at bounding box center [1484, 763] width 54 height 29
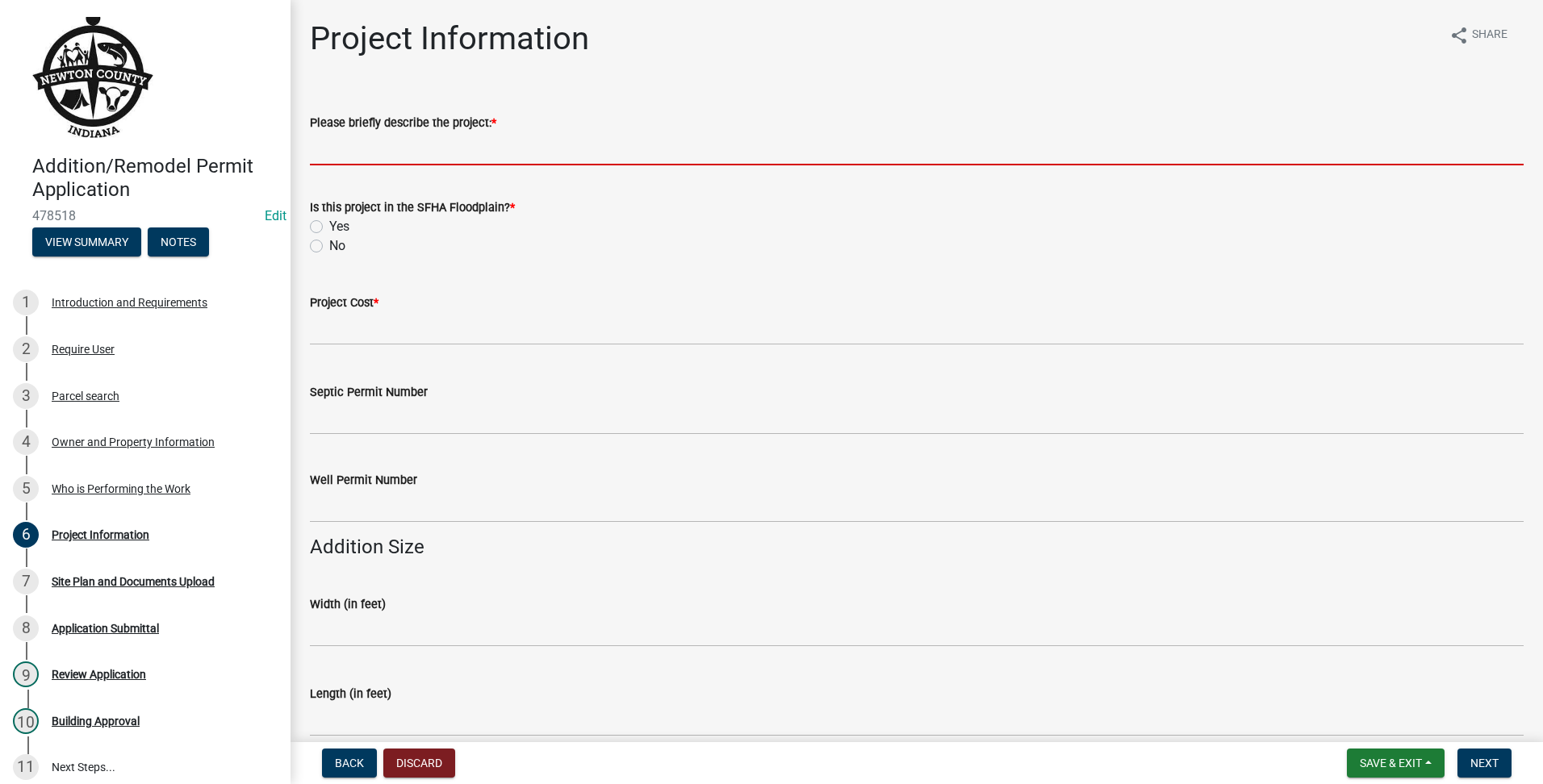
click at [388, 152] on input "Please briefly describe the project: *" at bounding box center [917, 148] width 1214 height 33
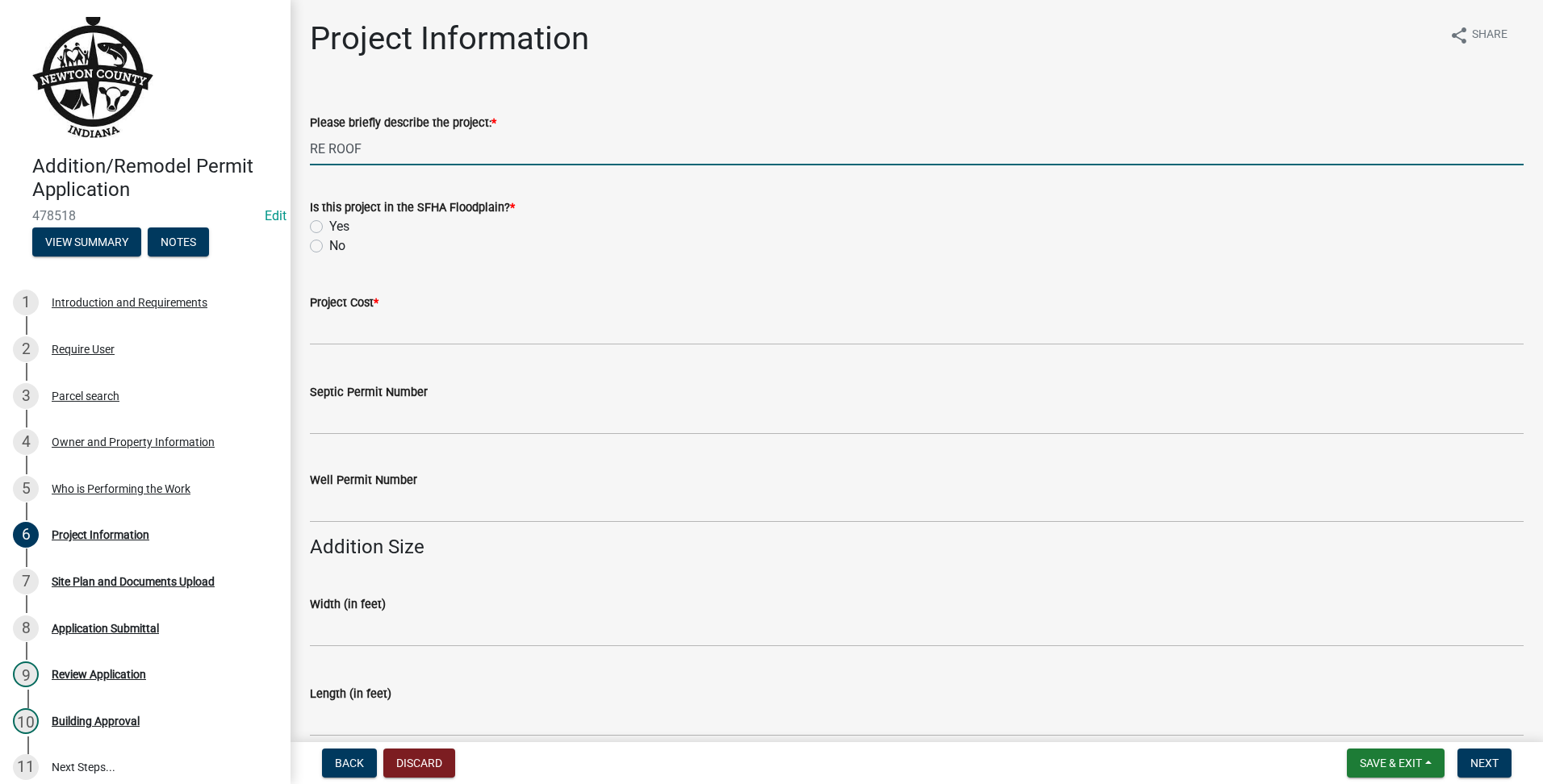
click at [329, 248] on label "No" at bounding box center [337, 246] width 16 height 20
click at [329, 247] on input "No" at bounding box center [334, 242] width 10 height 10
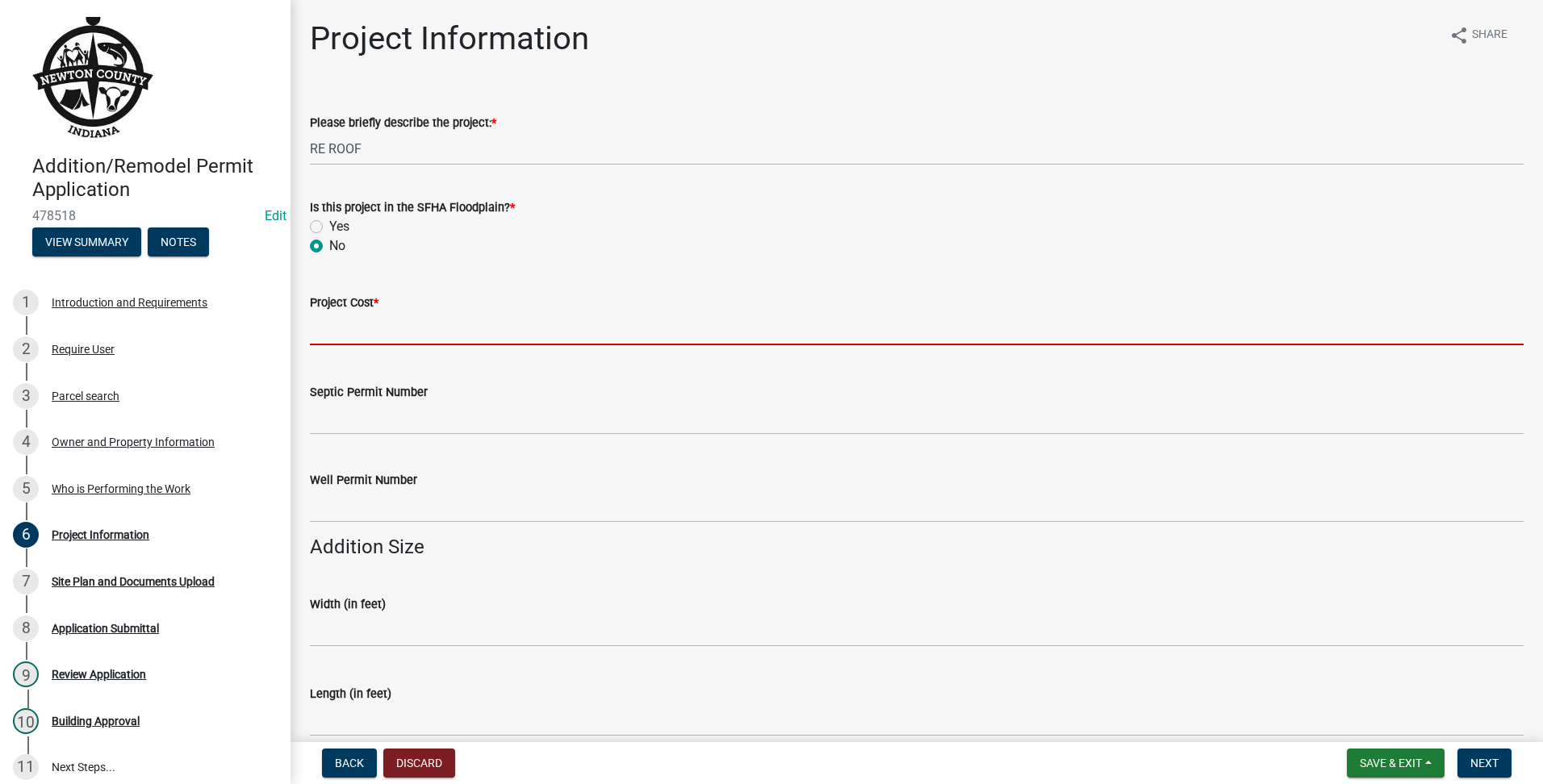
click at [332, 322] on input "text" at bounding box center [917, 328] width 1214 height 33
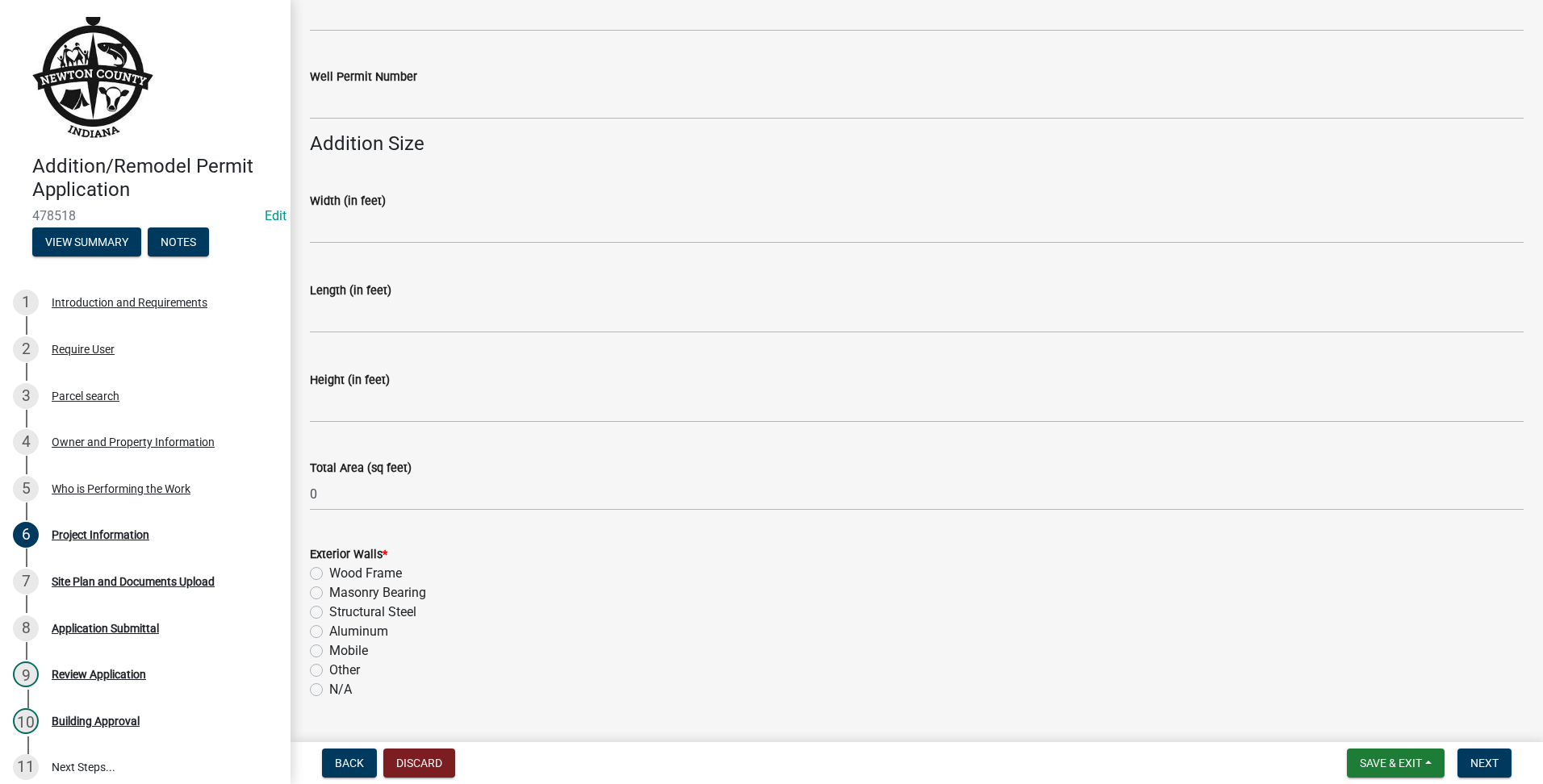
scroll to position [538, 0]
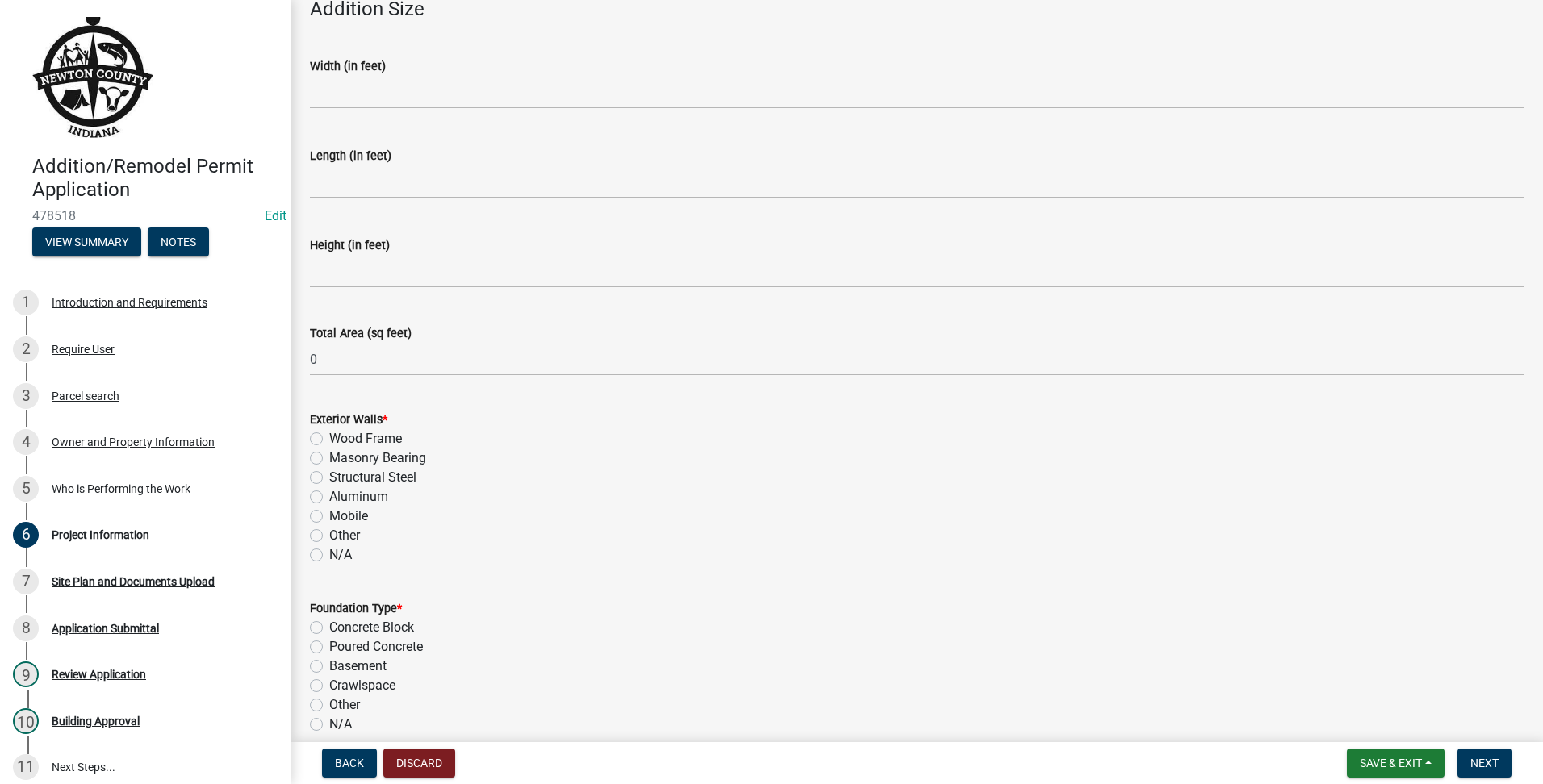
click at [329, 559] on label "N/A" at bounding box center [340, 554] width 22 height 20
click at [329, 556] on input "N/A" at bounding box center [334, 550] width 10 height 10
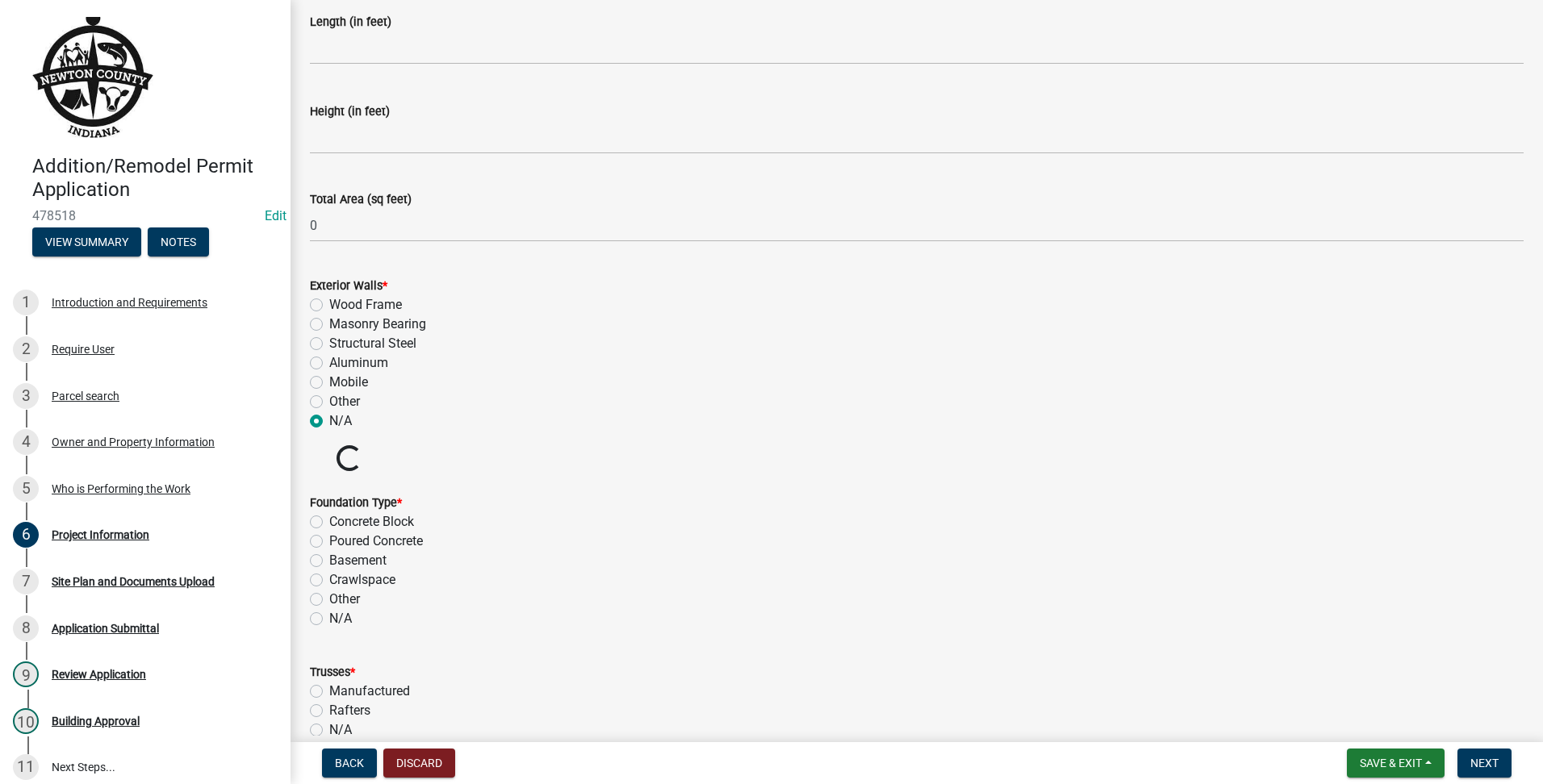
click at [329, 620] on label "N/A" at bounding box center [340, 619] width 22 height 20
click at [329, 619] on input "N/A" at bounding box center [334, 614] width 10 height 10
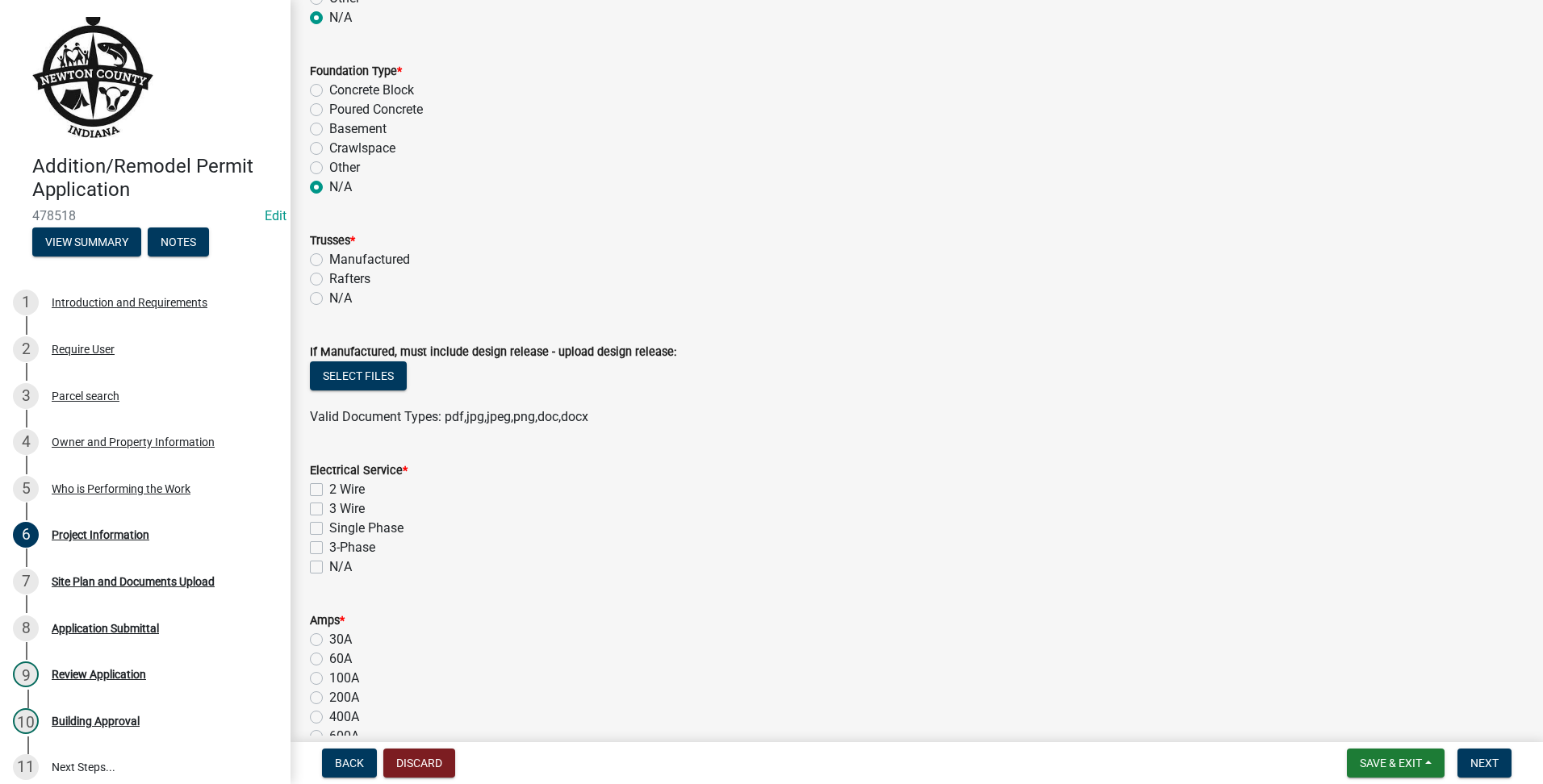
click at [329, 567] on label "N/A" at bounding box center [340, 567] width 22 height 20
click at [329, 567] on input "N/A" at bounding box center [334, 563] width 10 height 10
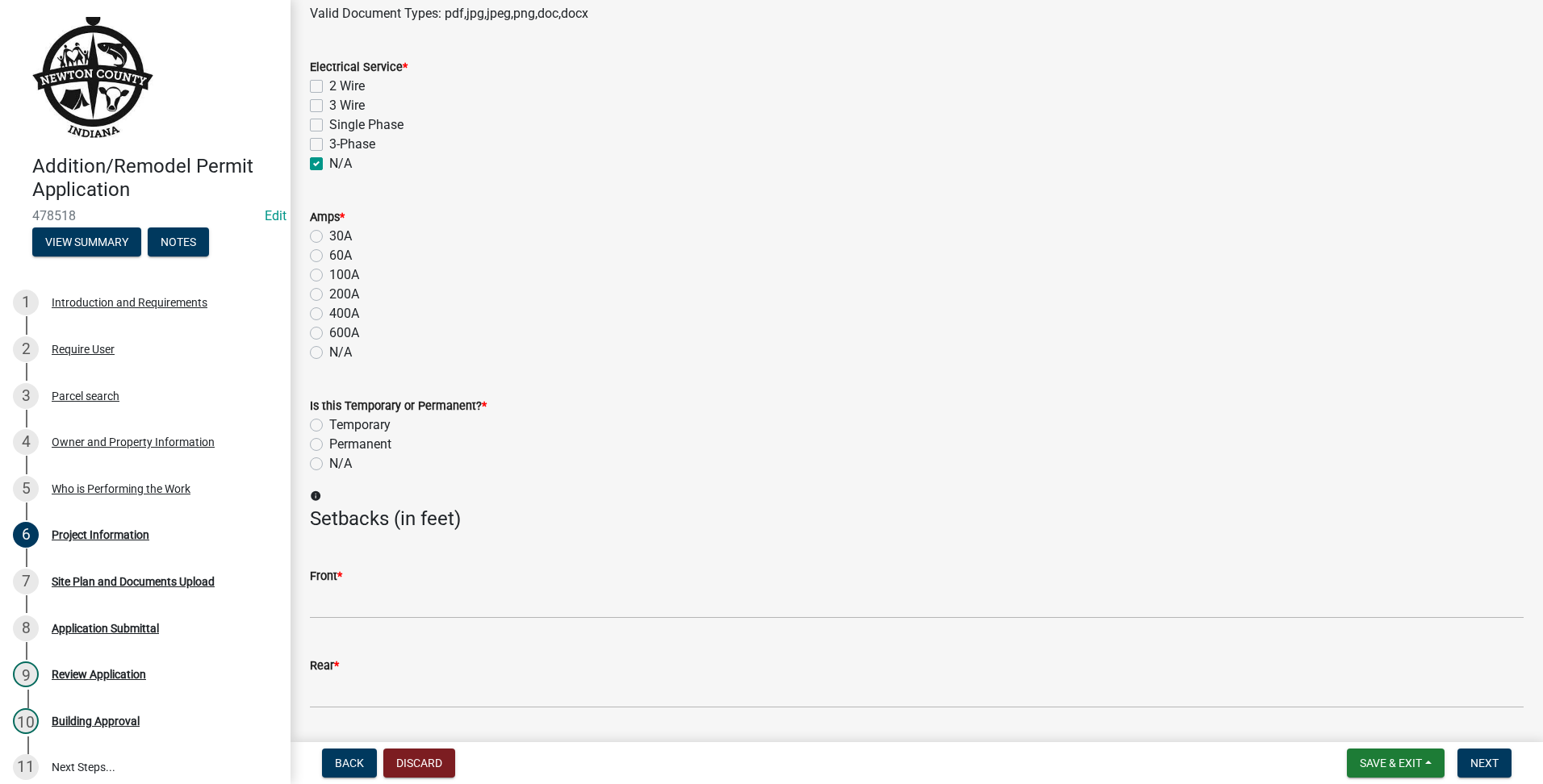
click at [329, 463] on label "N/A" at bounding box center [340, 464] width 22 height 20
click at [329, 463] on input "N/A" at bounding box center [334, 459] width 10 height 10
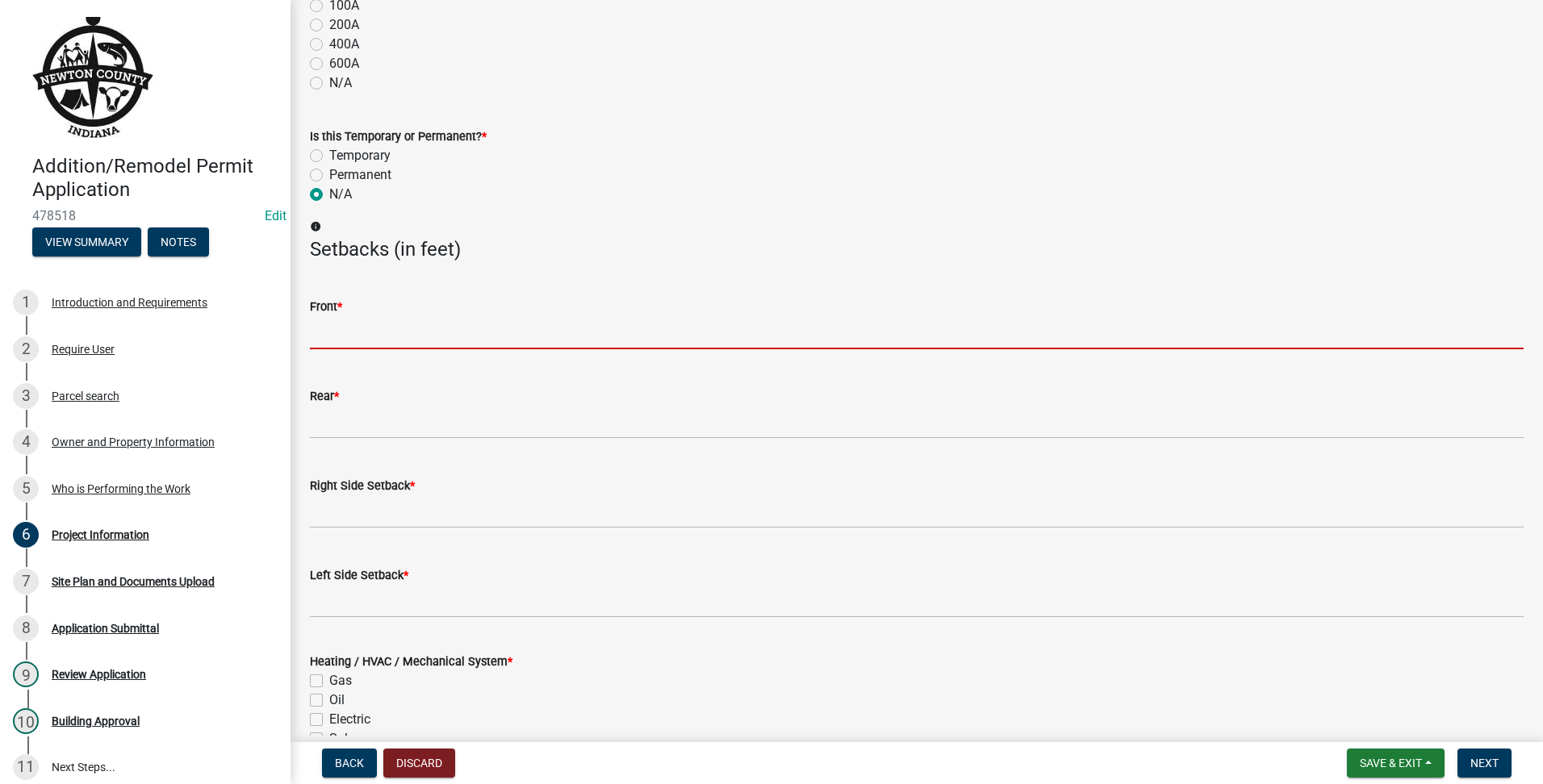
click at [437, 337] on input "text" at bounding box center [917, 332] width 1214 height 33
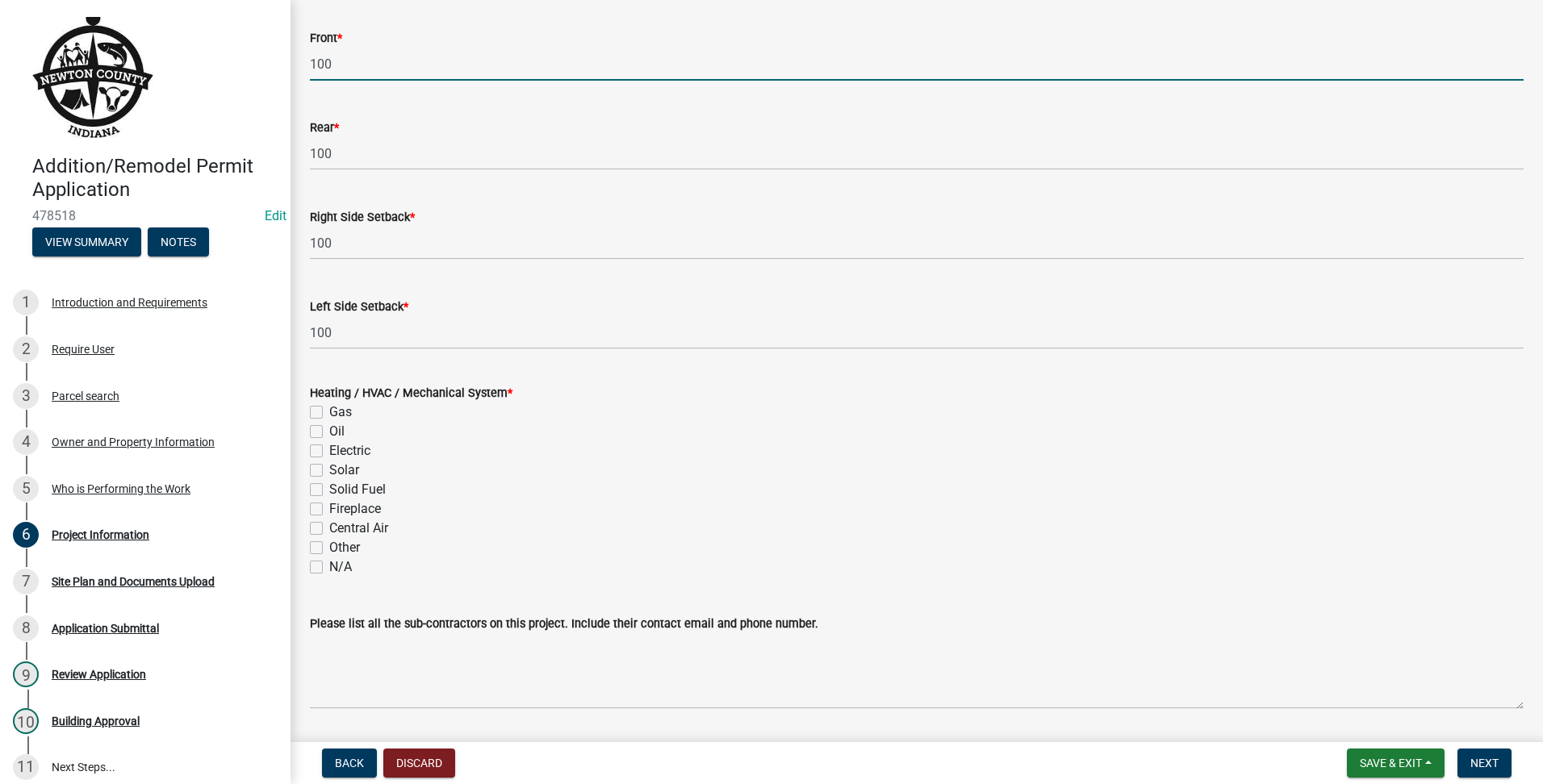
click at [329, 569] on label "N/A" at bounding box center [340, 567] width 22 height 20
click at [329, 568] on input "N/A" at bounding box center [334, 563] width 10 height 10
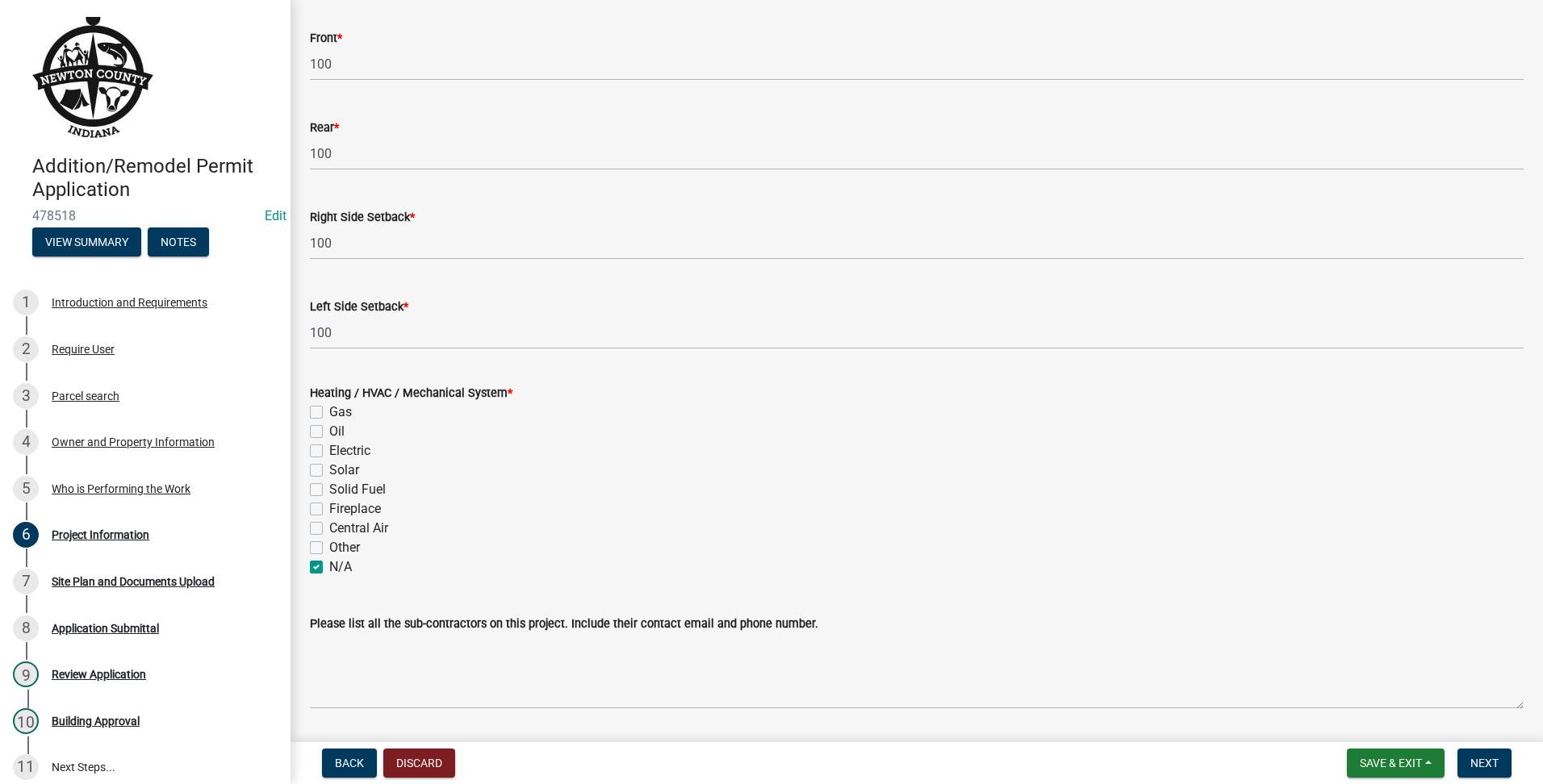
scroll to position [2066, 0]
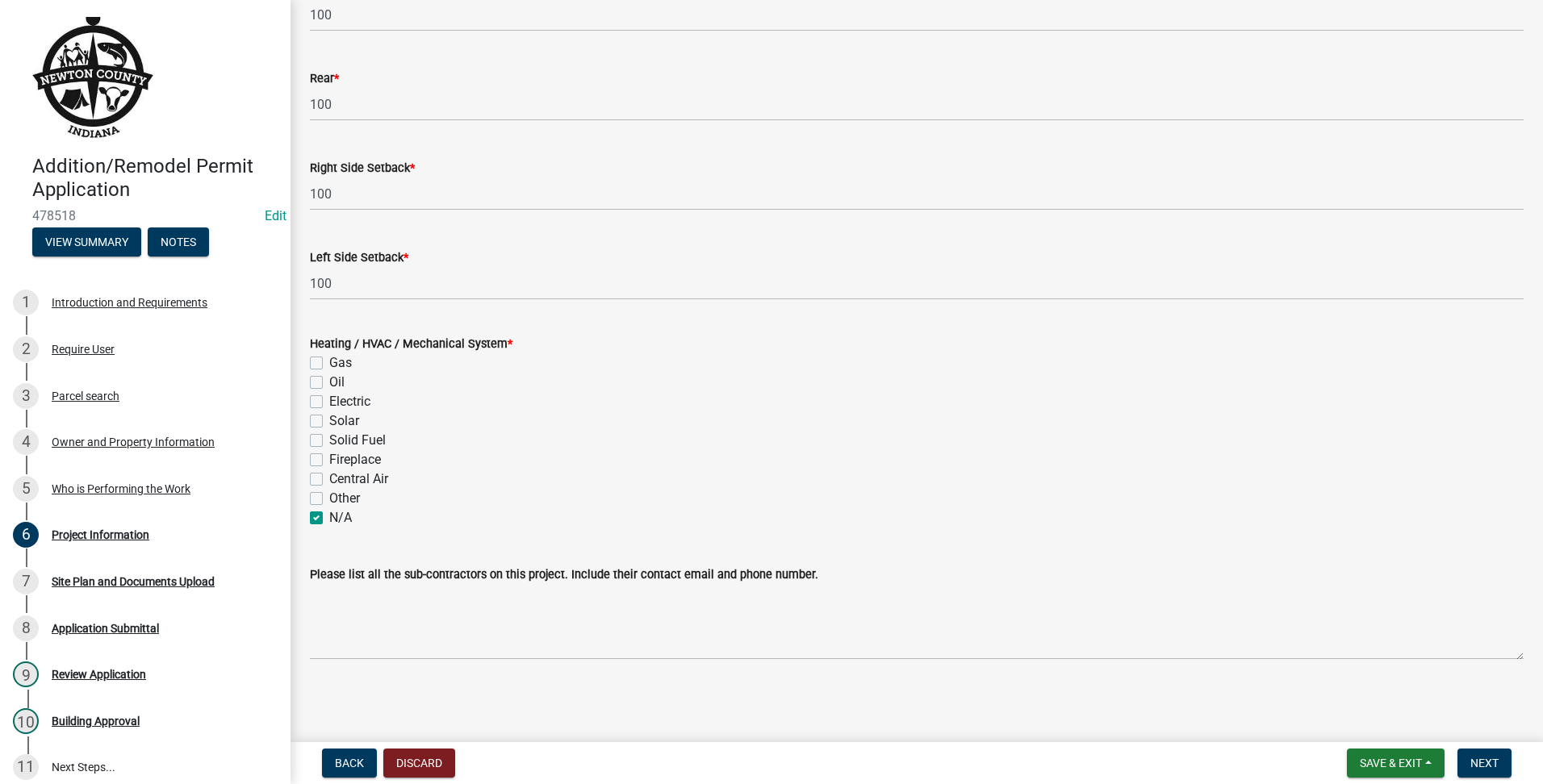
click at [1485, 748] on nav "Back Discard Save & Exit Save Save & Exit Next" at bounding box center [916, 763] width 1252 height 42
click at [1489, 758] on span "Next" at bounding box center [1484, 763] width 28 height 13
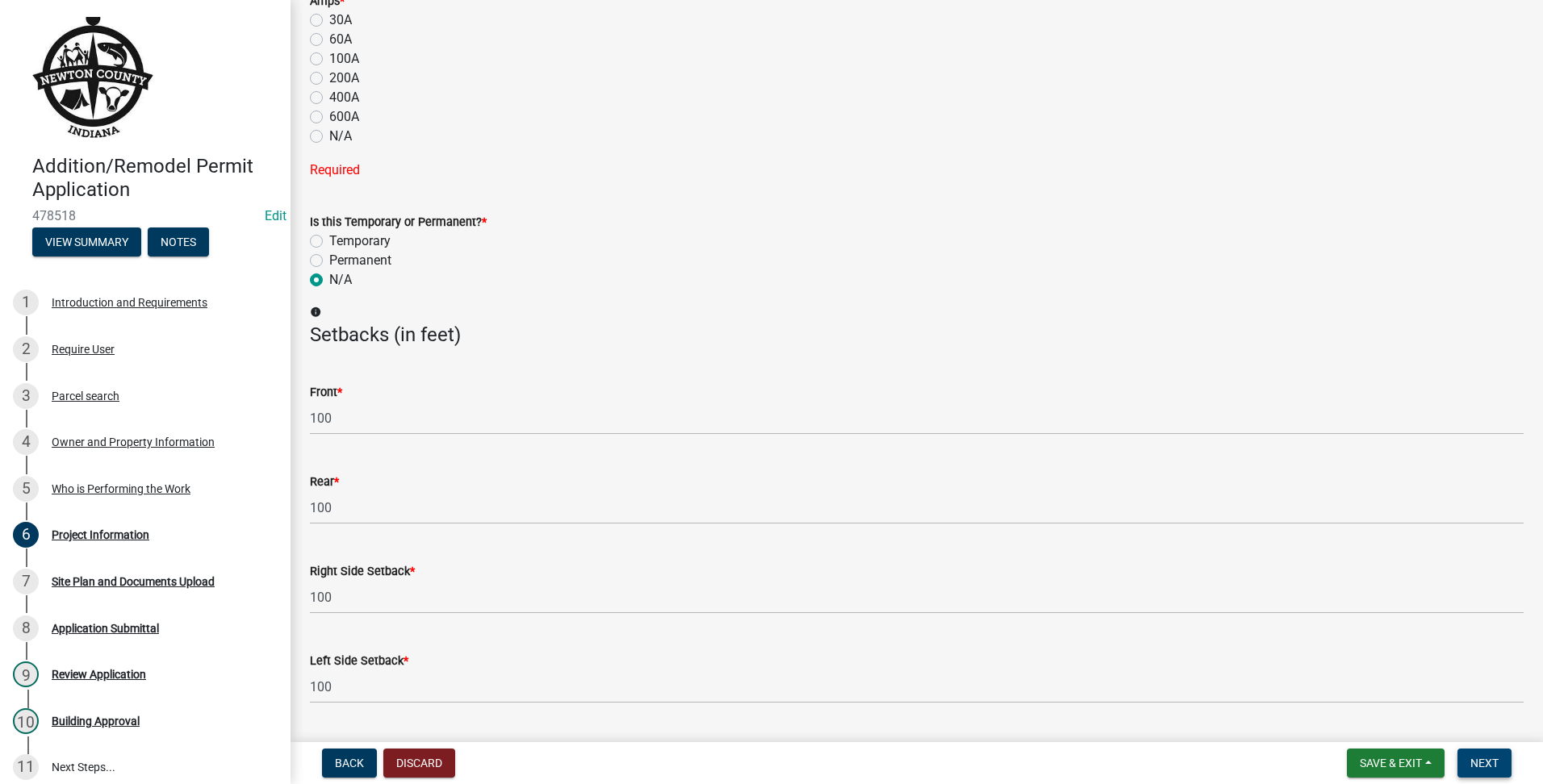
scroll to position [1593, 0]
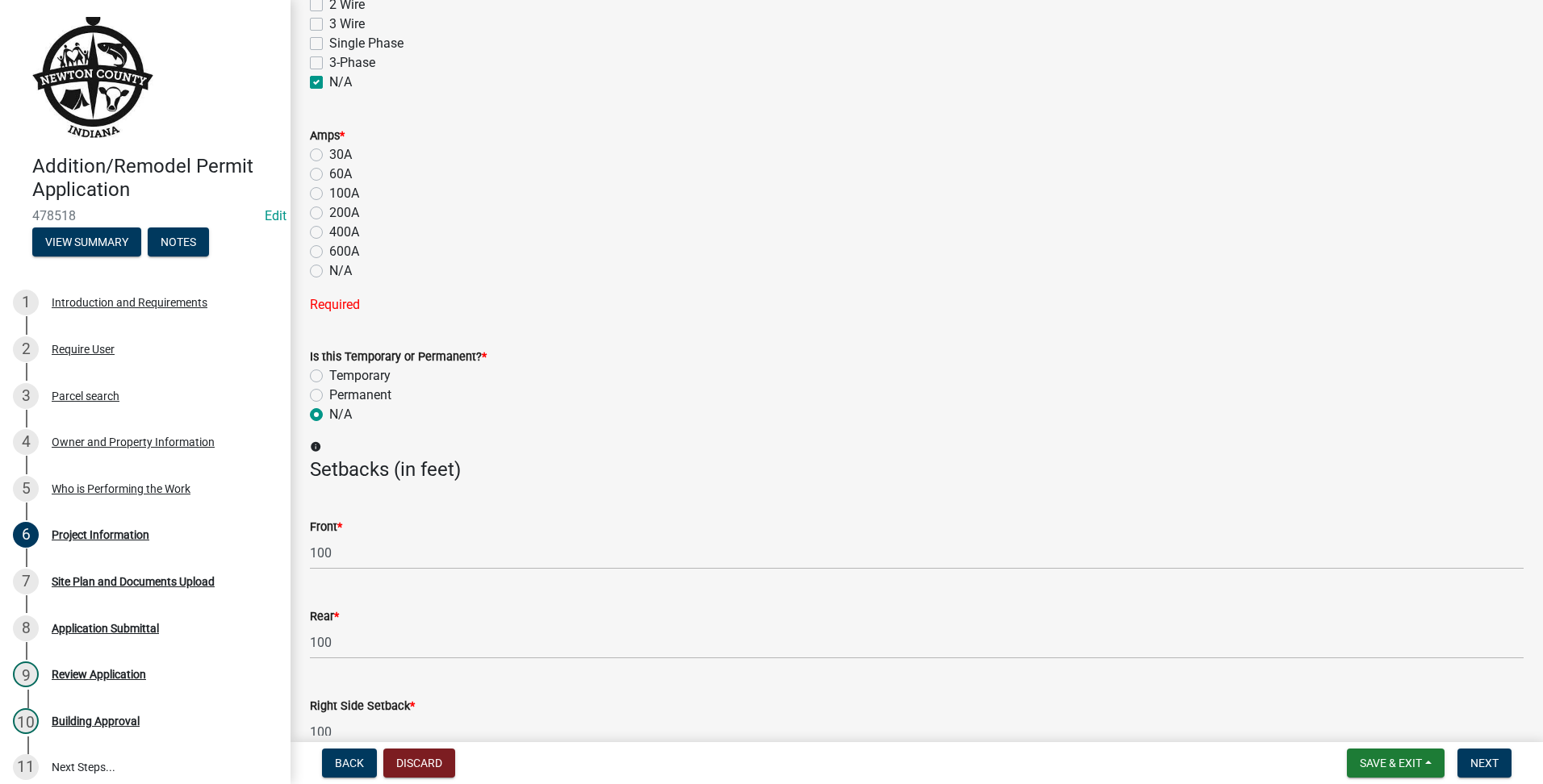
click at [329, 266] on label "N/A" at bounding box center [340, 271] width 22 height 20
click at [329, 266] on input "N/A" at bounding box center [334, 266] width 10 height 10
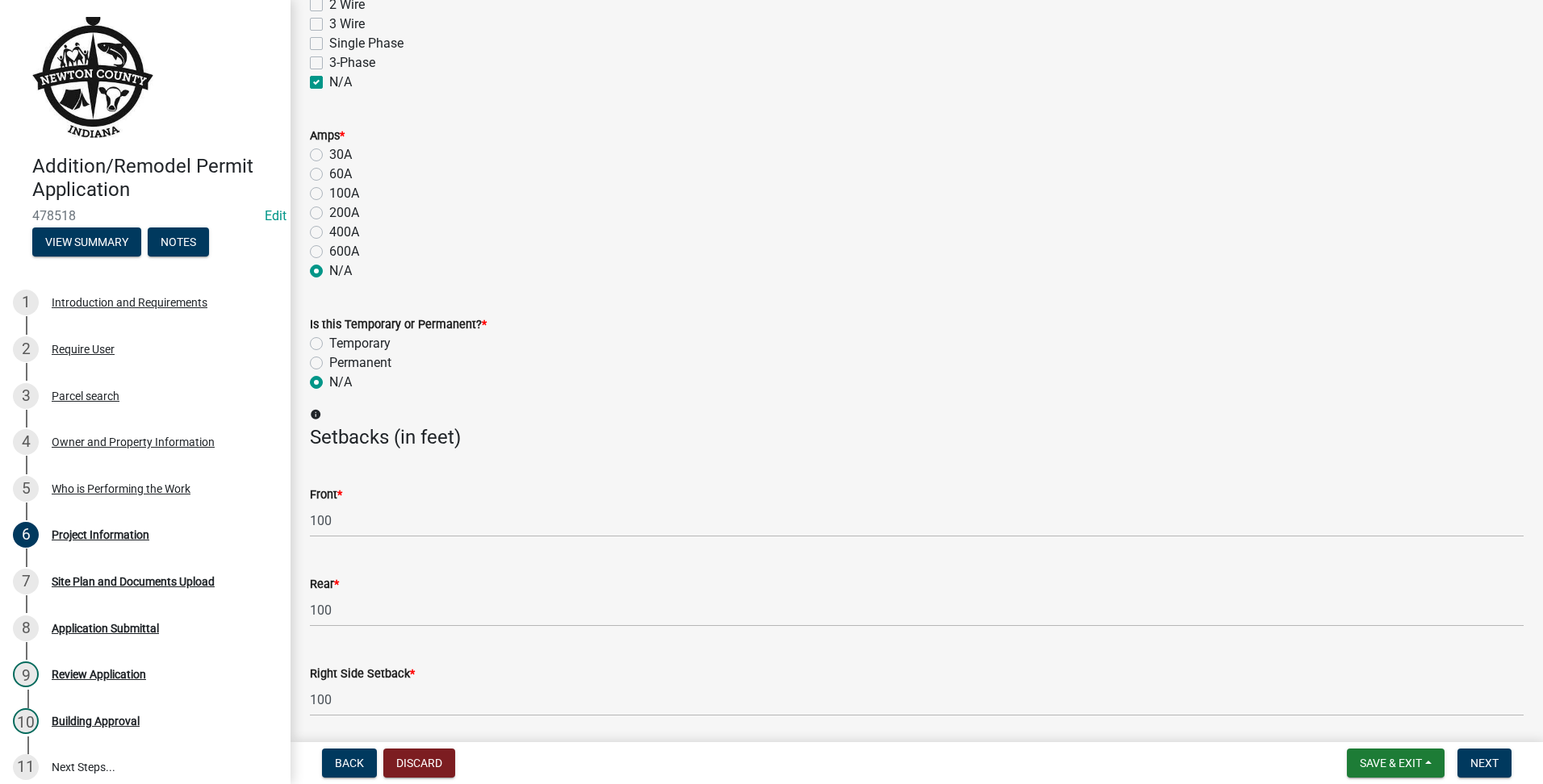
scroll to position [2098, 0]
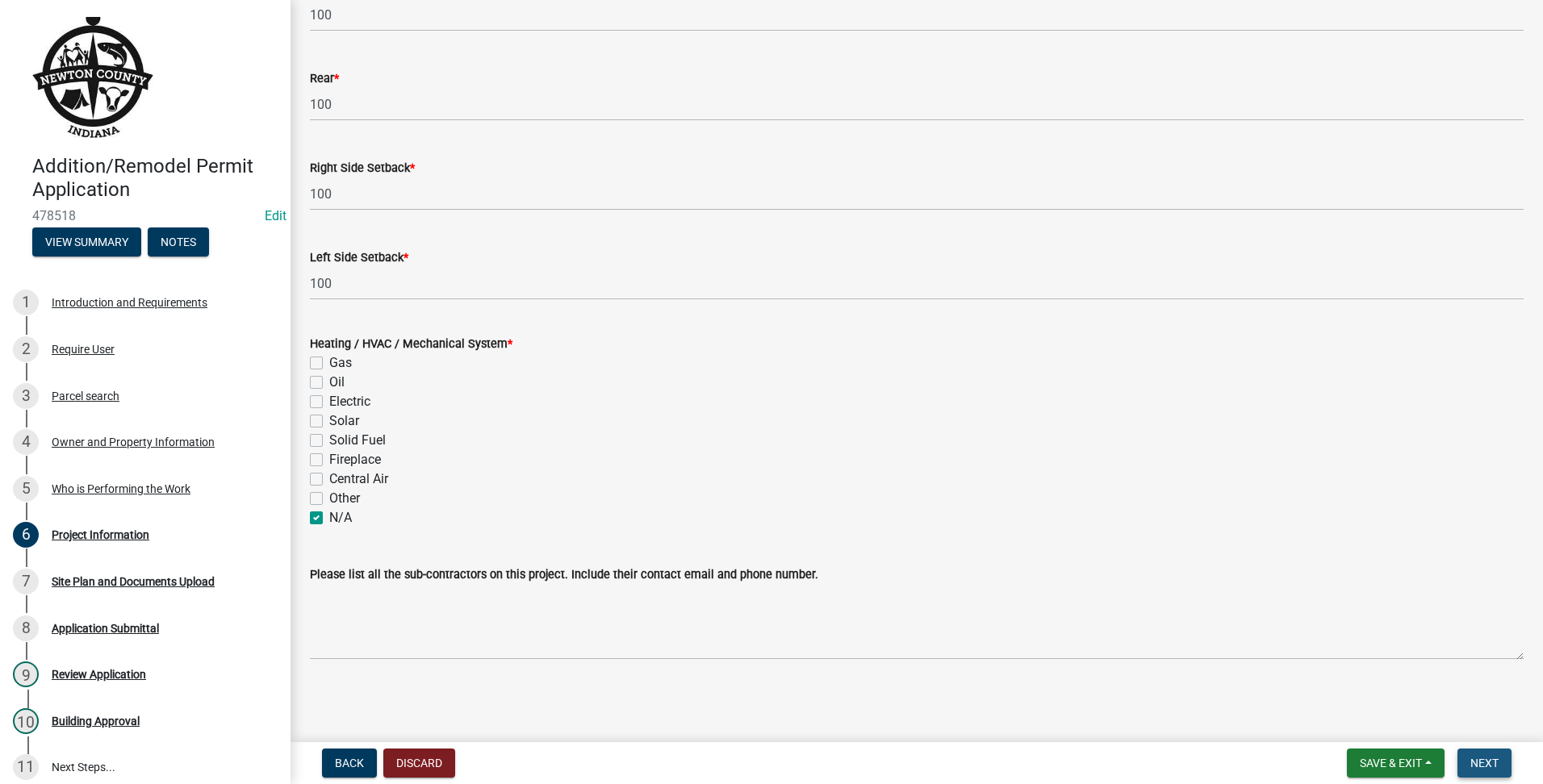
click at [1485, 755] on button "Next" at bounding box center [1484, 763] width 54 height 29
click at [1485, 757] on span "Next" at bounding box center [1484, 763] width 28 height 13
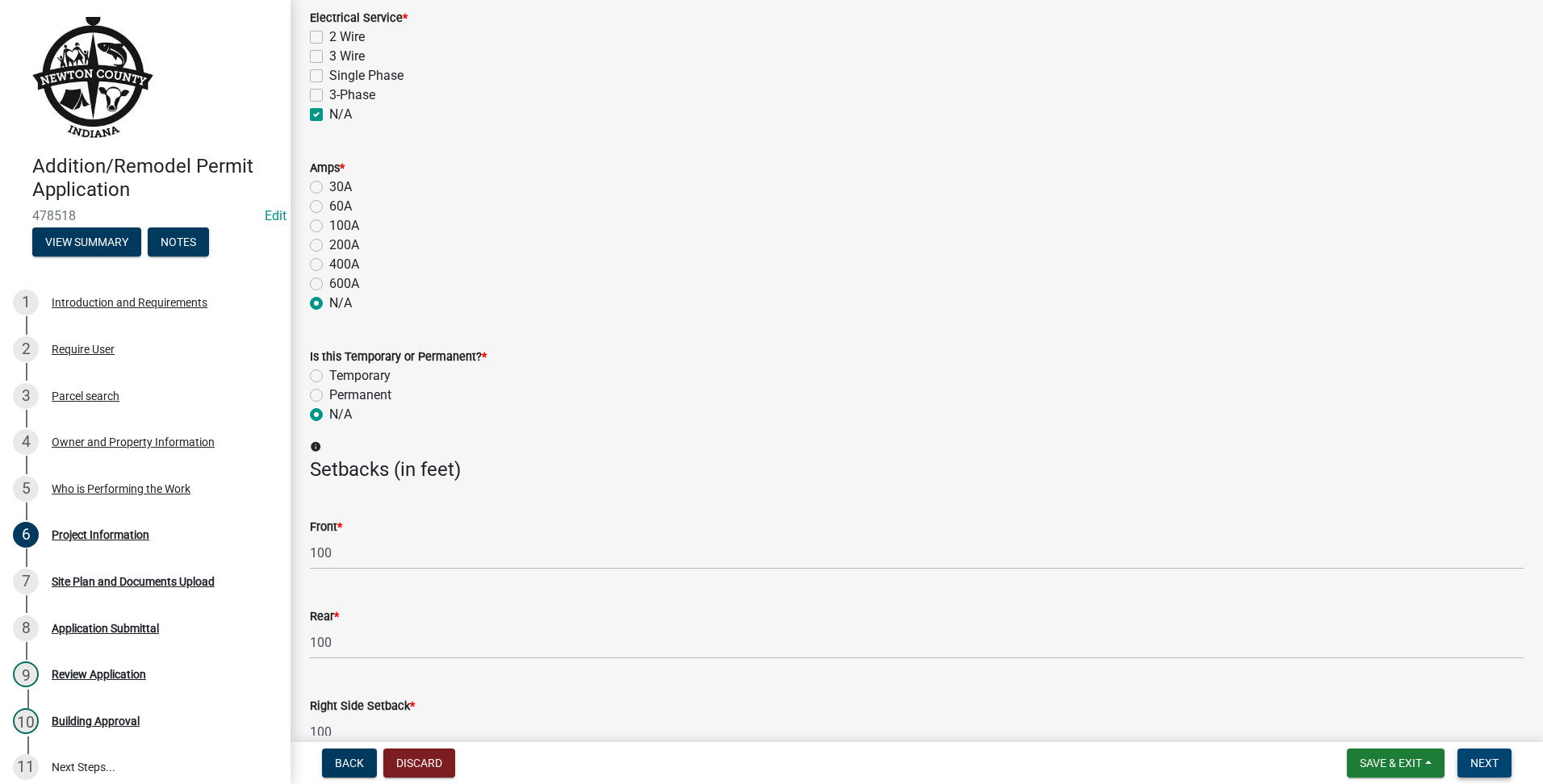
scroll to position [889, 0]
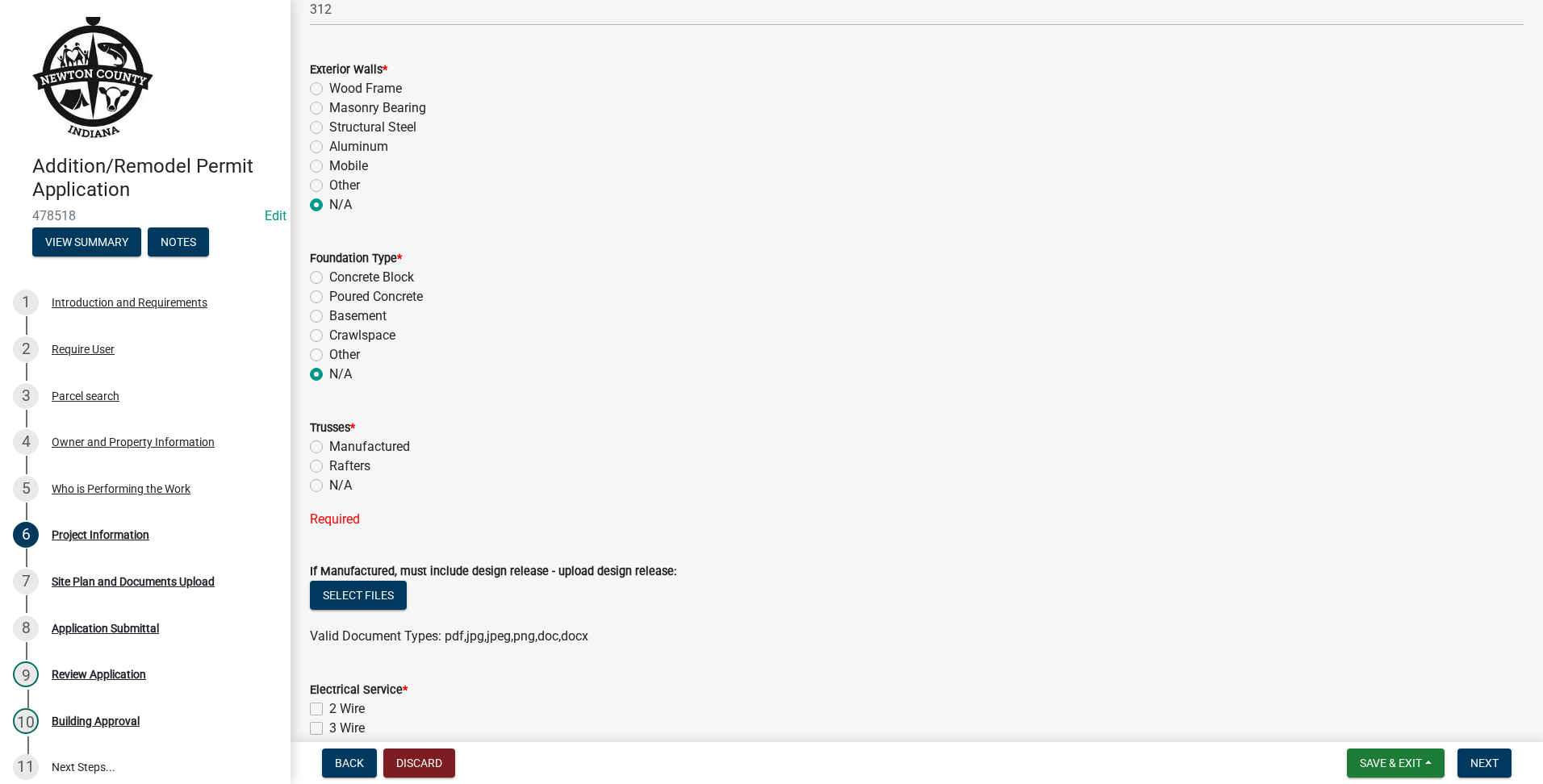
click at [329, 488] on label "N/A" at bounding box center [340, 486] width 22 height 20
click at [329, 487] on input "N/A" at bounding box center [334, 482] width 10 height 10
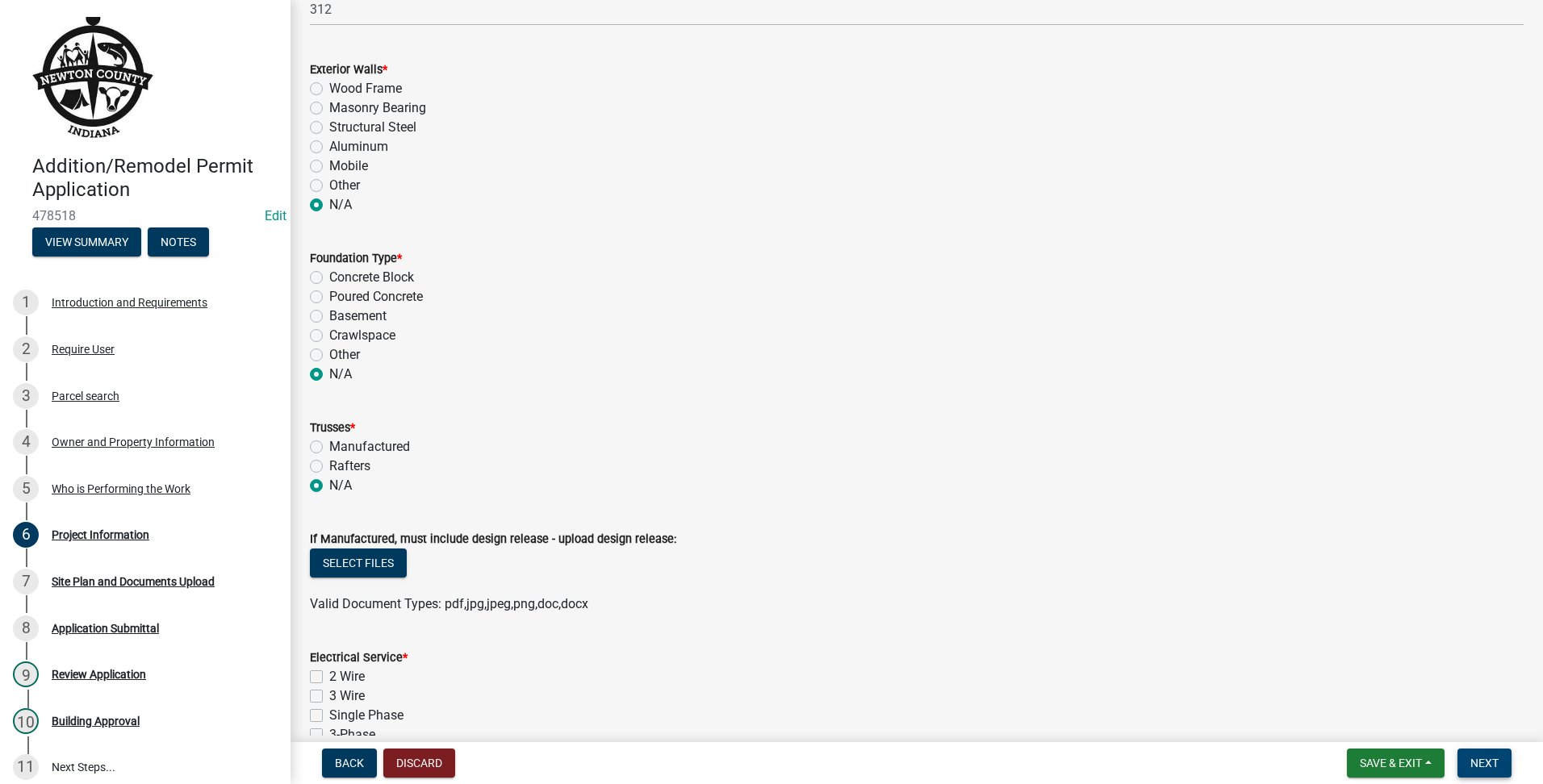
click at [1501, 761] on button "Next" at bounding box center [1484, 763] width 54 height 29
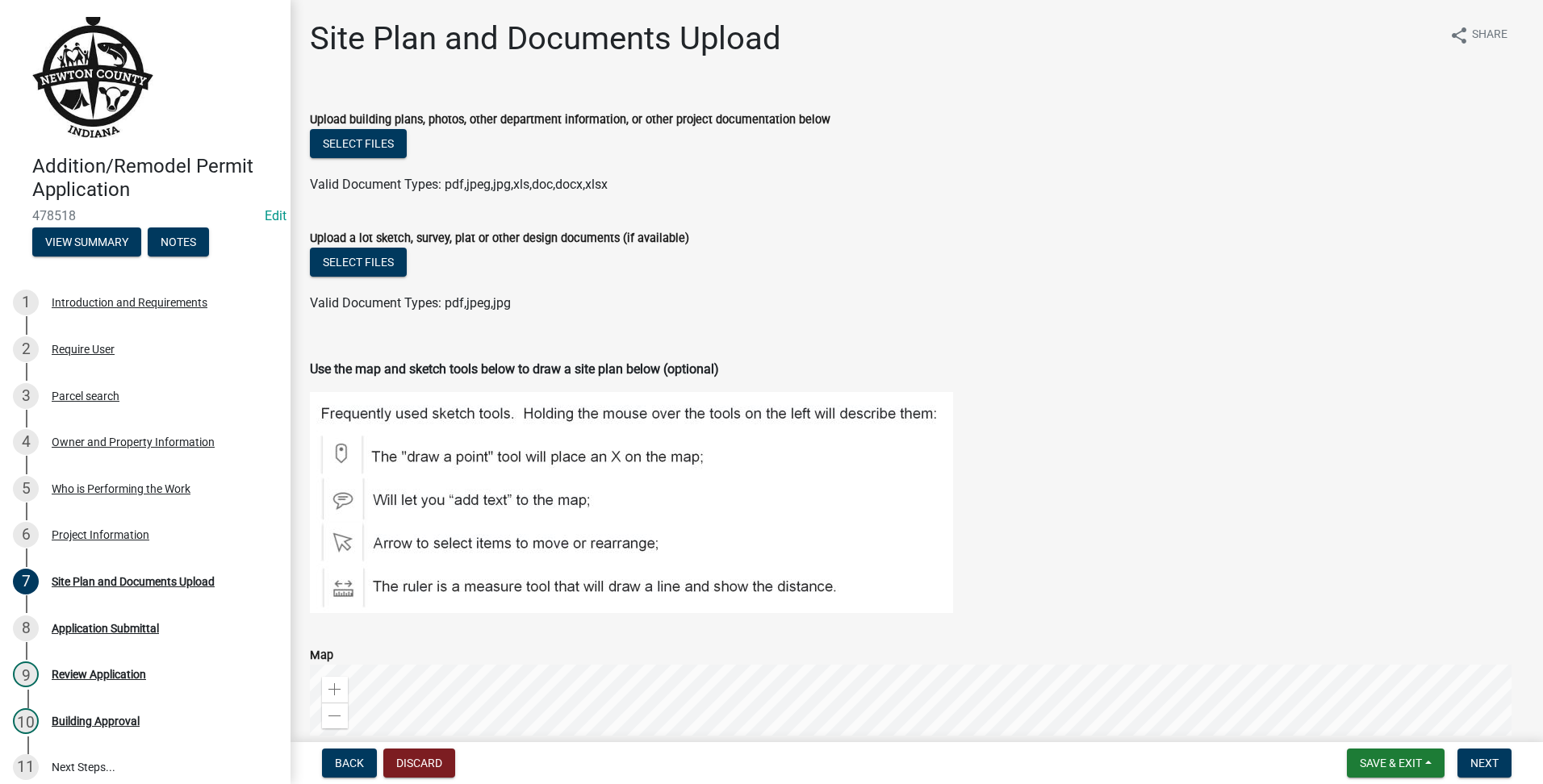
scroll to position [410, 0]
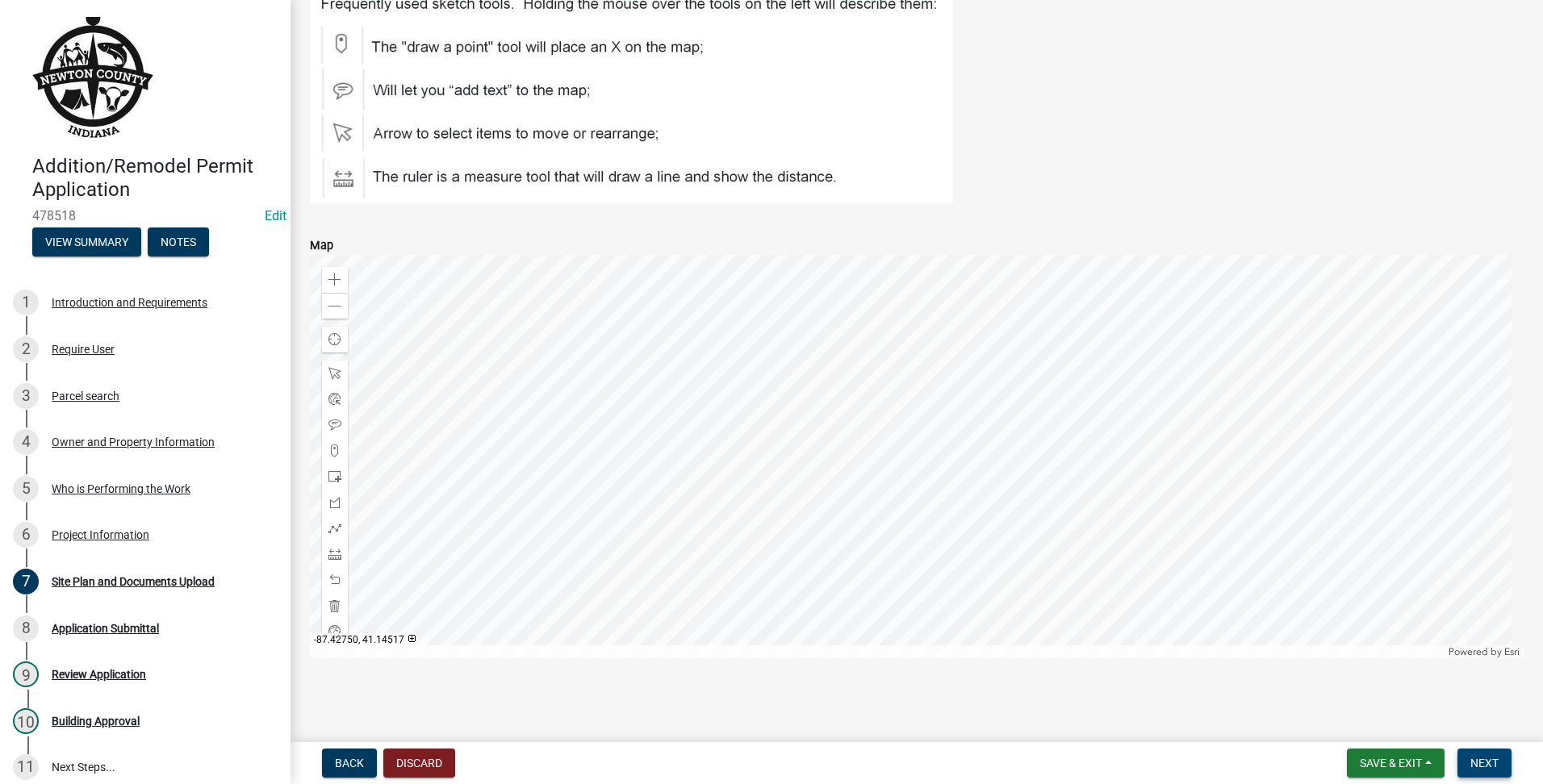
click at [1492, 757] on span "Next" at bounding box center [1484, 763] width 28 height 13
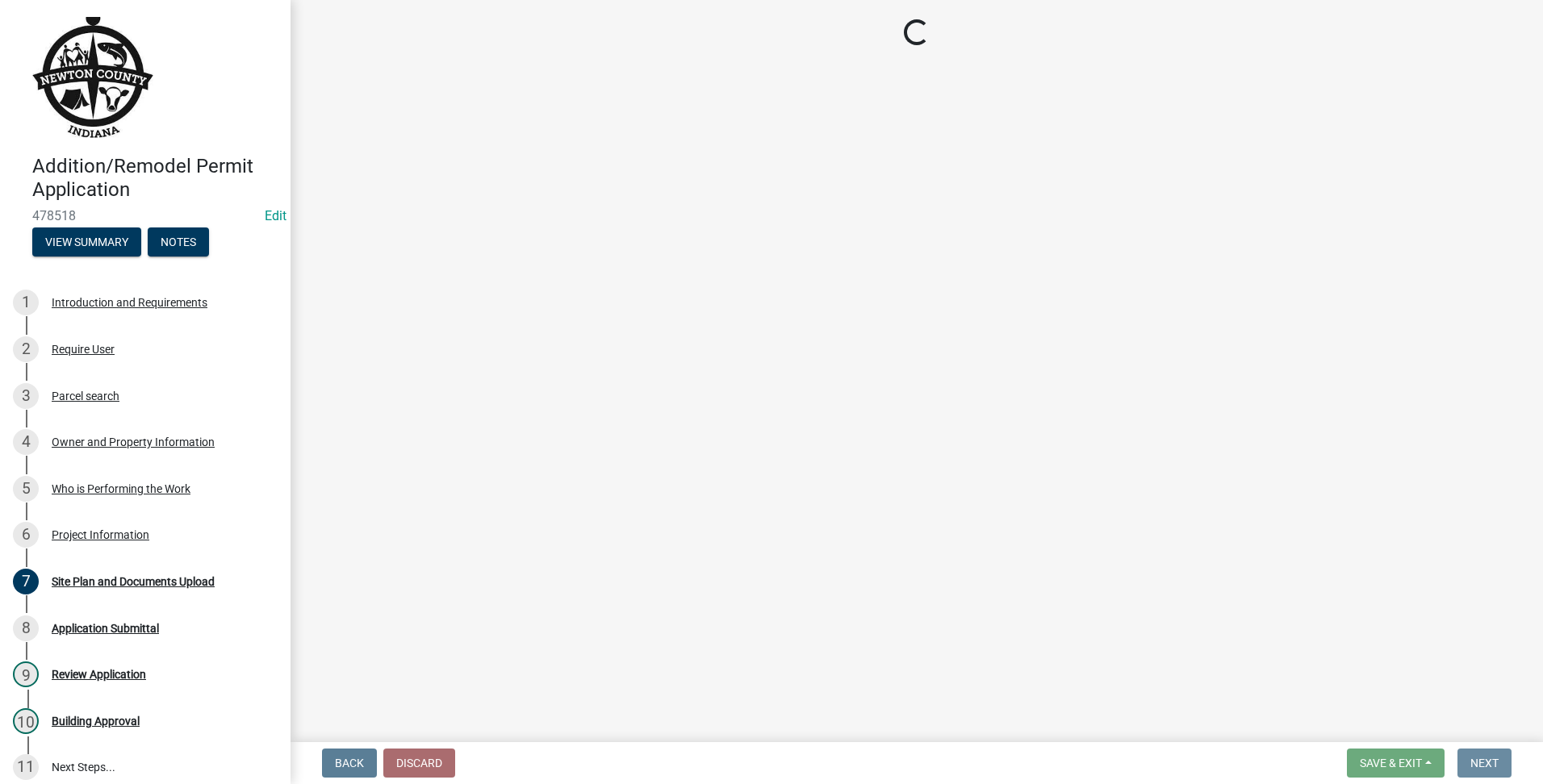
scroll to position [0, 0]
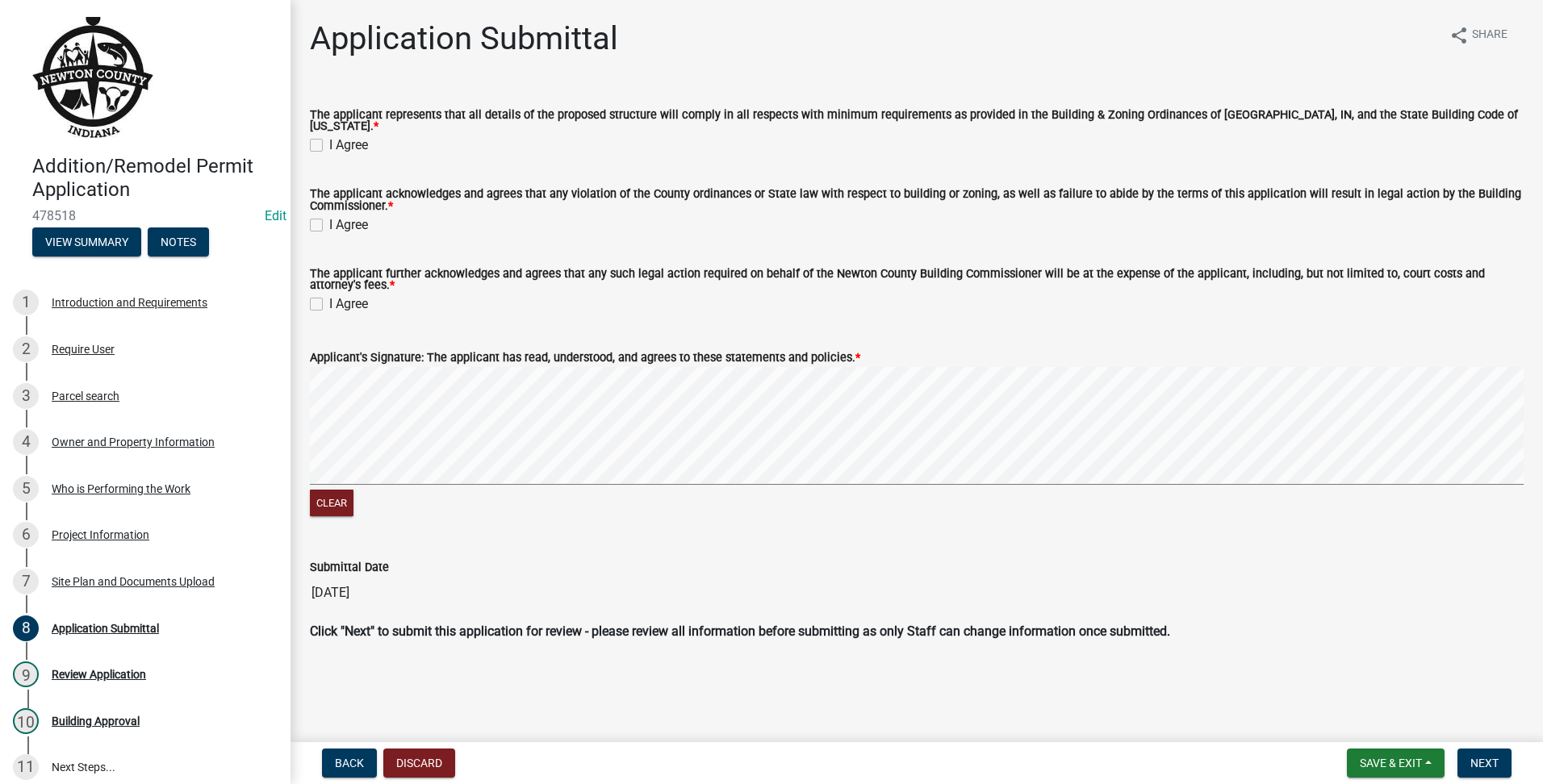
click at [324, 135] on div "I Agree" at bounding box center [917, 145] width 1214 height 20
click at [323, 135] on div "I Agree" at bounding box center [917, 145] width 1214 height 20
drag, startPoint x: 323, startPoint y: 134, endPoint x: 315, endPoint y: 138, distance: 8.9
click at [329, 135] on label "I Agree" at bounding box center [348, 145] width 39 height 20
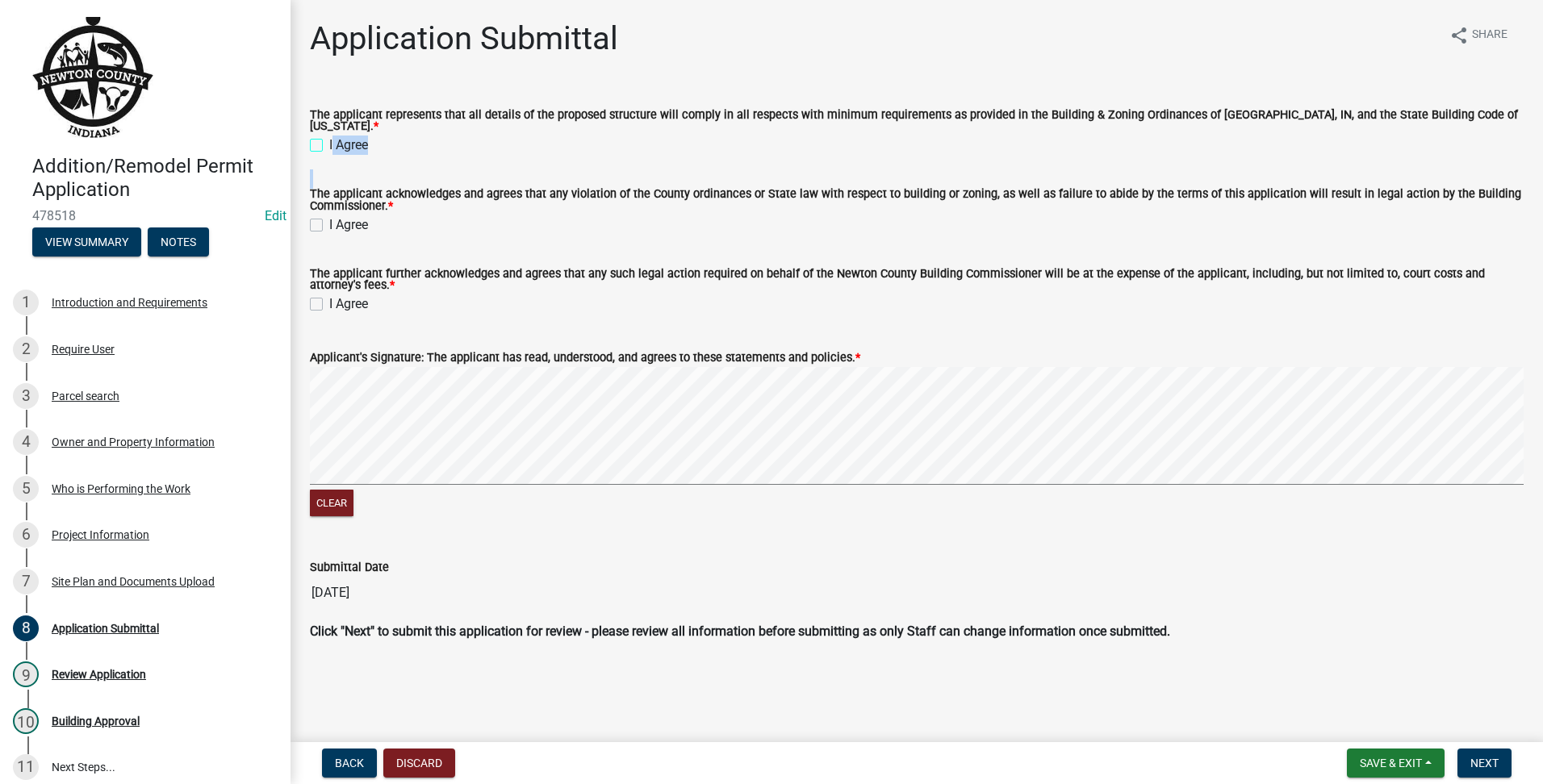
click at [329, 135] on input "I Agree" at bounding box center [334, 141] width 10 height 10
click at [329, 219] on label "I Agree" at bounding box center [348, 224] width 39 height 20
click at [329, 219] on input "I Agree" at bounding box center [334, 220] width 10 height 10
click at [329, 305] on label "I Agree" at bounding box center [348, 304] width 39 height 20
click at [329, 305] on input "I Agree" at bounding box center [334, 300] width 10 height 10
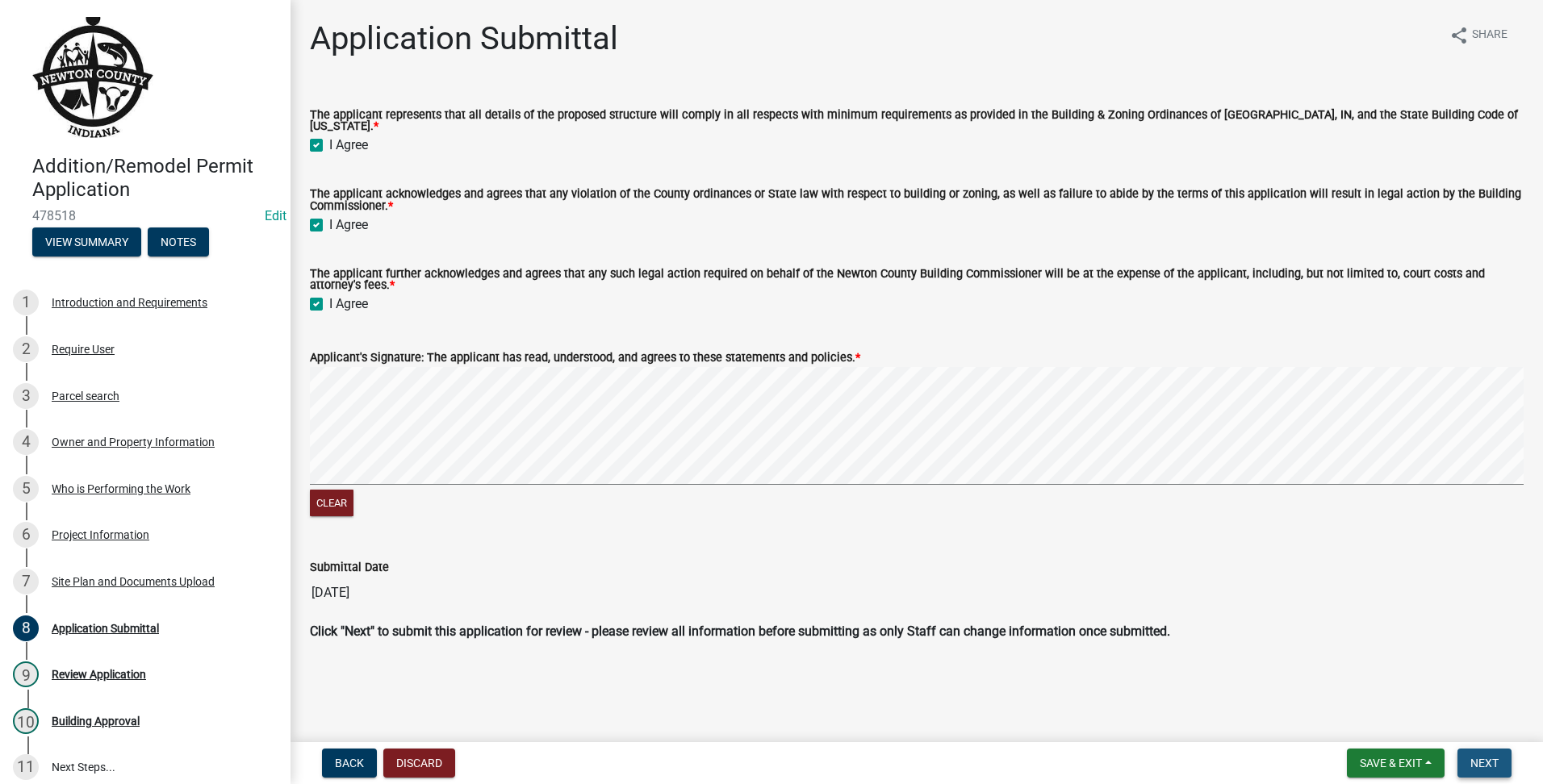
click at [1502, 760] on button "Next" at bounding box center [1484, 763] width 54 height 29
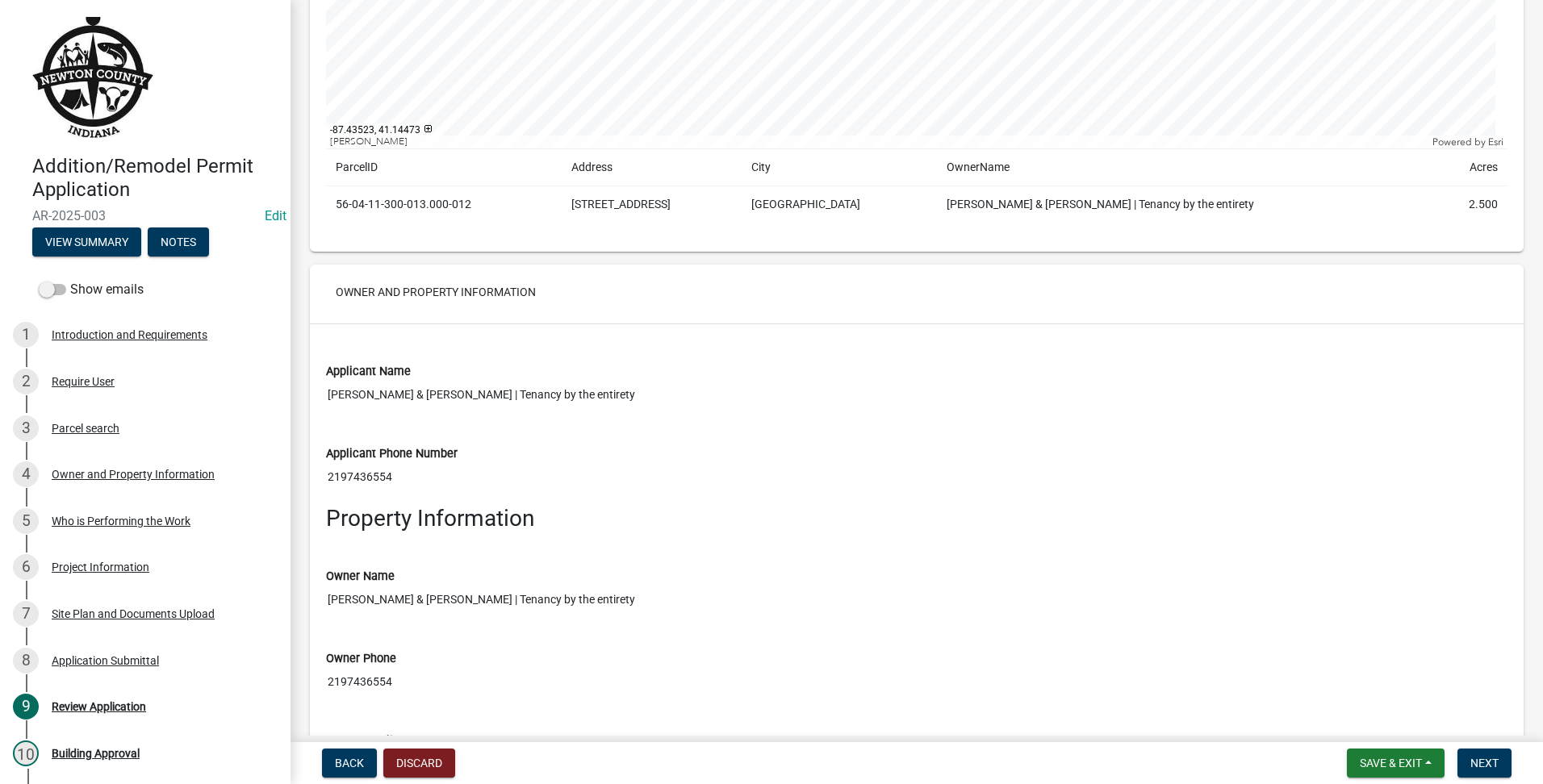
scroll to position [1613, 0]
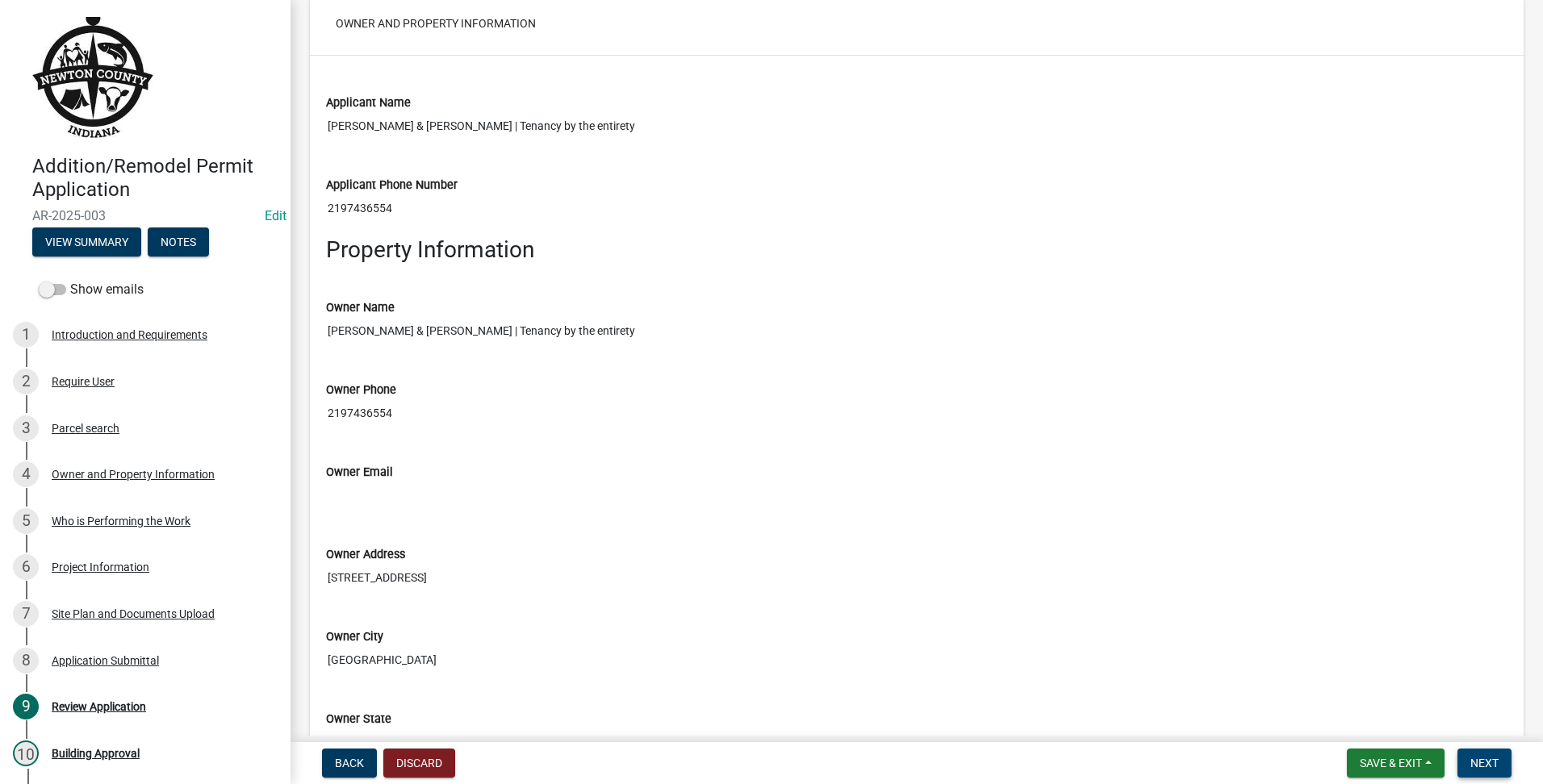
click at [1502, 764] on button "Next" at bounding box center [1484, 763] width 54 height 29
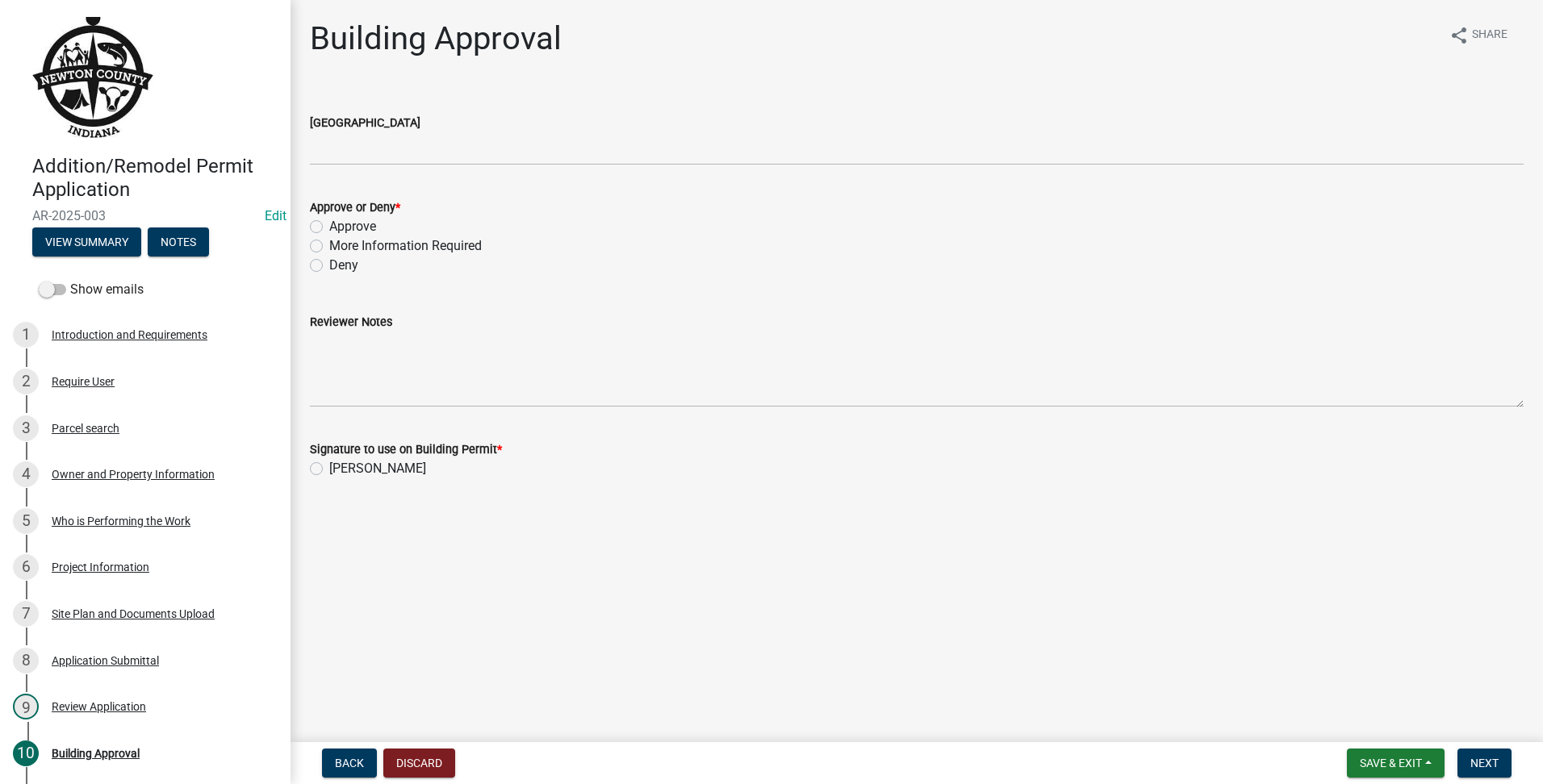
click at [360, 131] on div "[GEOGRAPHIC_DATA]" at bounding box center [917, 123] width 1214 height 20
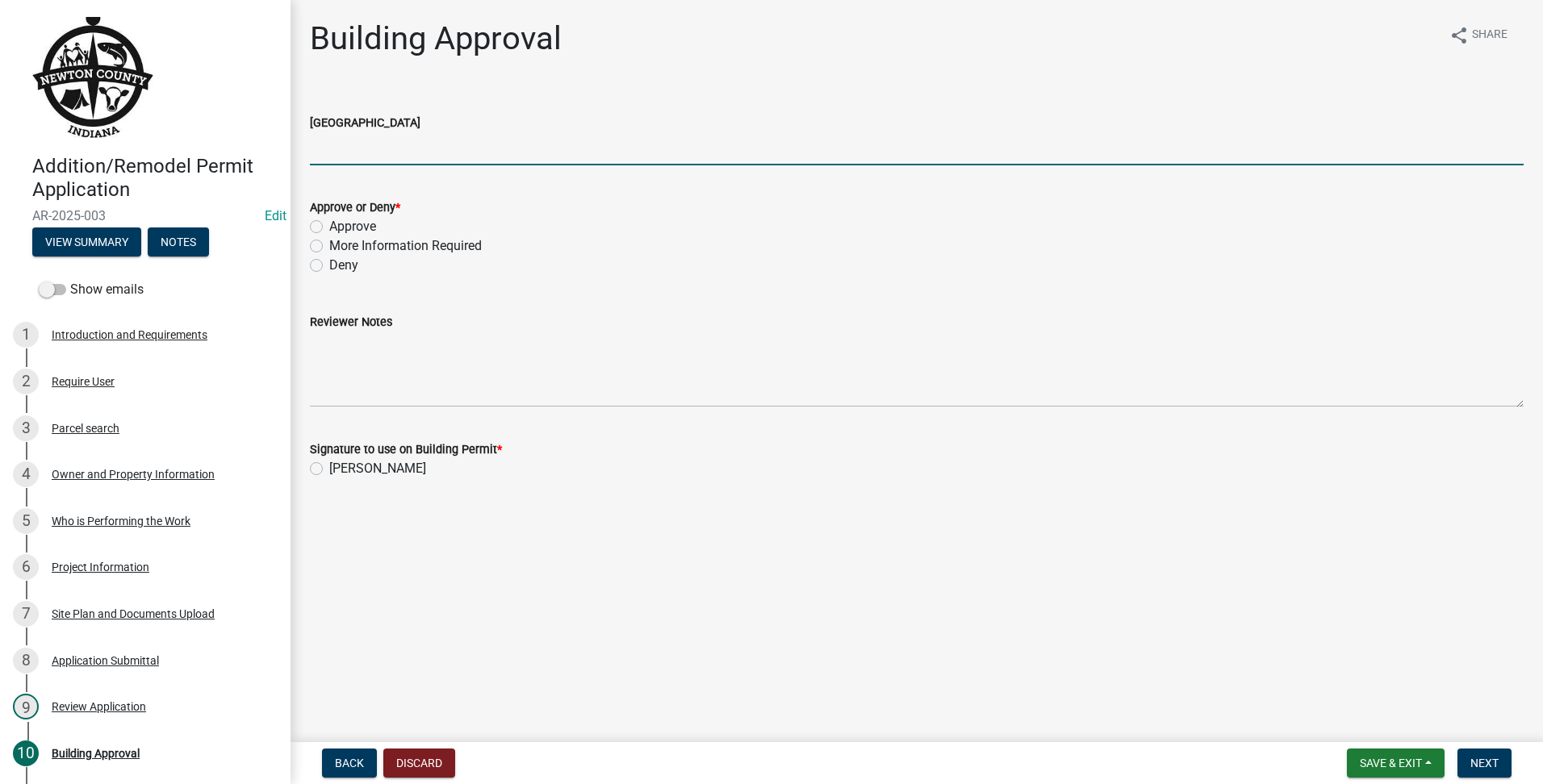
click at [360, 141] on input "[GEOGRAPHIC_DATA]" at bounding box center [917, 148] width 1214 height 33
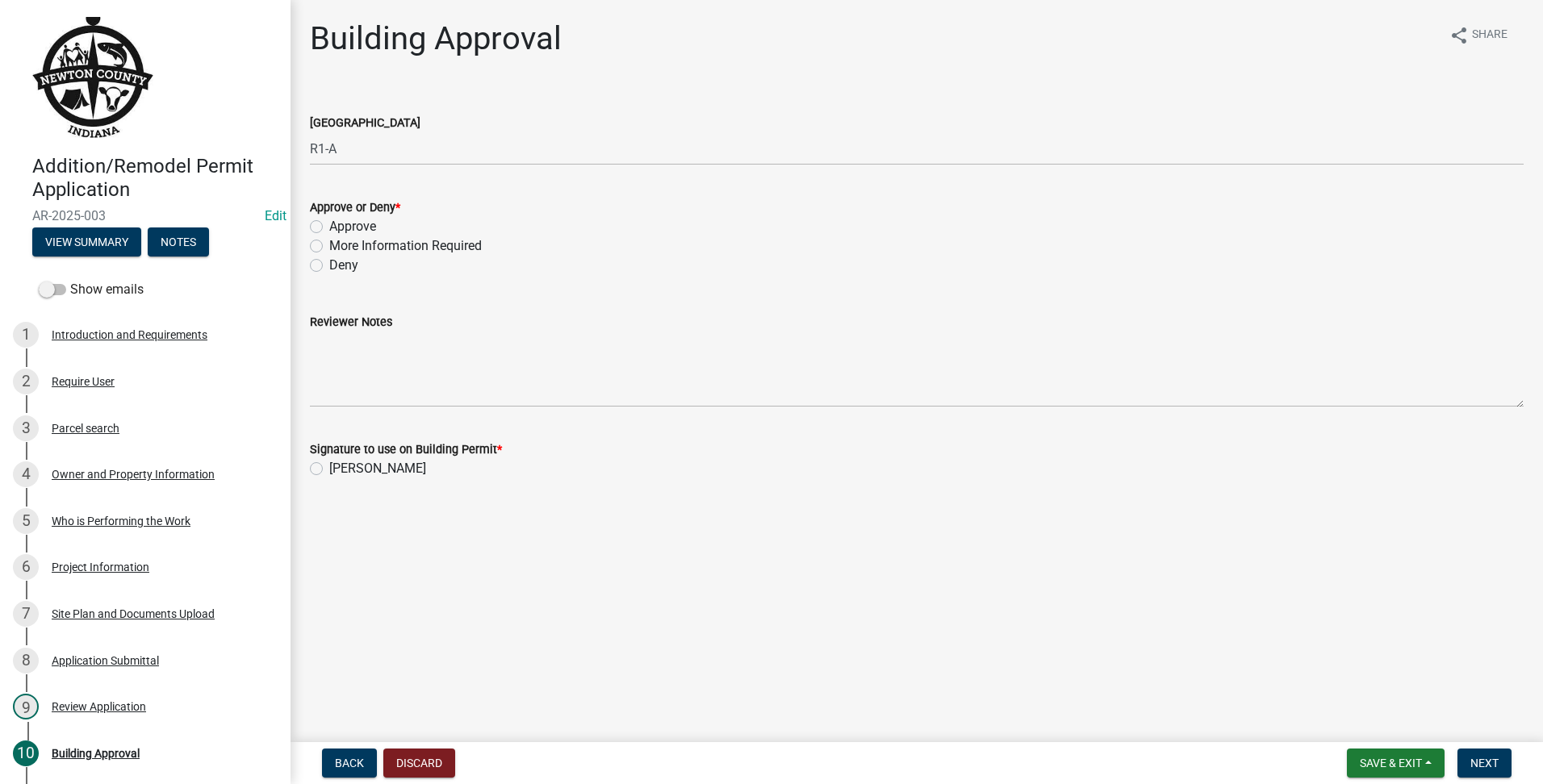
click at [329, 228] on label "Approve" at bounding box center [352, 226] width 47 height 20
click at [329, 228] on input "Approve" at bounding box center [334, 222] width 10 height 10
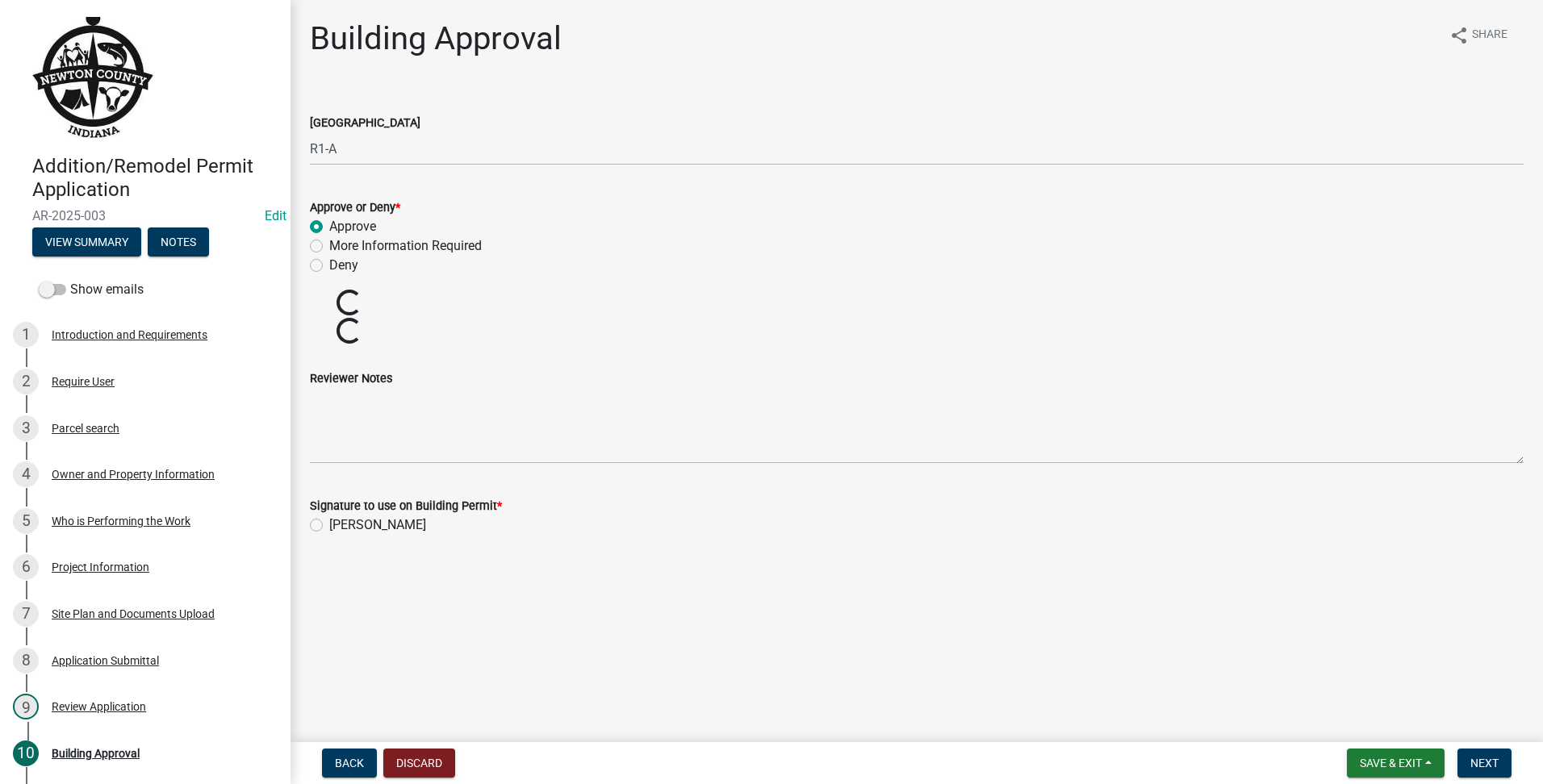
click at [309, 520] on main "Building Approval share Share County Zoning District R1-A Approve or Deny * App…" at bounding box center [916, 368] width 1252 height 736
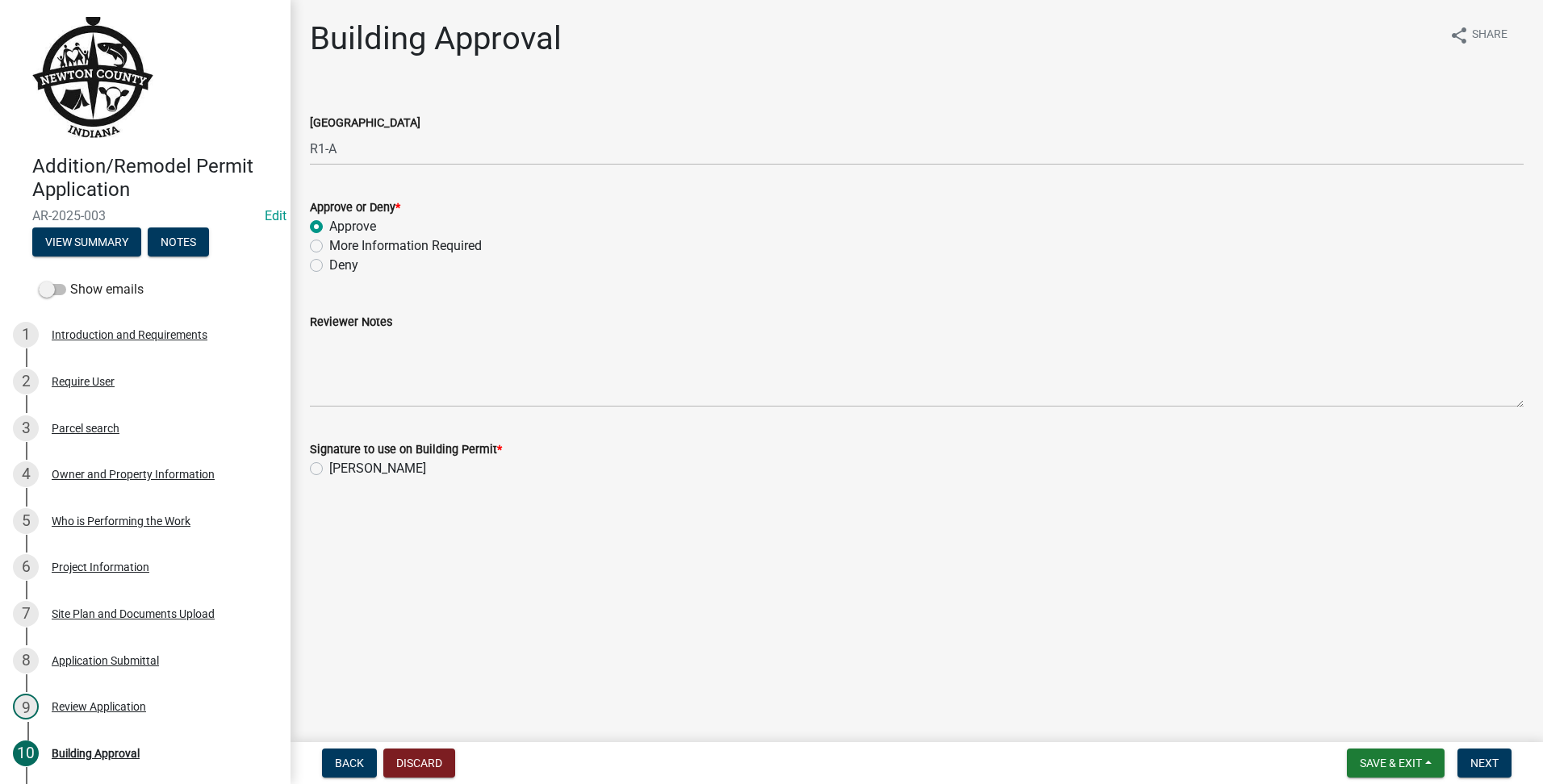
click at [329, 470] on label "[PERSON_NAME]" at bounding box center [377, 469] width 97 height 20
click at [329, 470] on input "[PERSON_NAME]" at bounding box center [334, 464] width 10 height 10
click at [1503, 767] on button "Next" at bounding box center [1484, 763] width 54 height 29
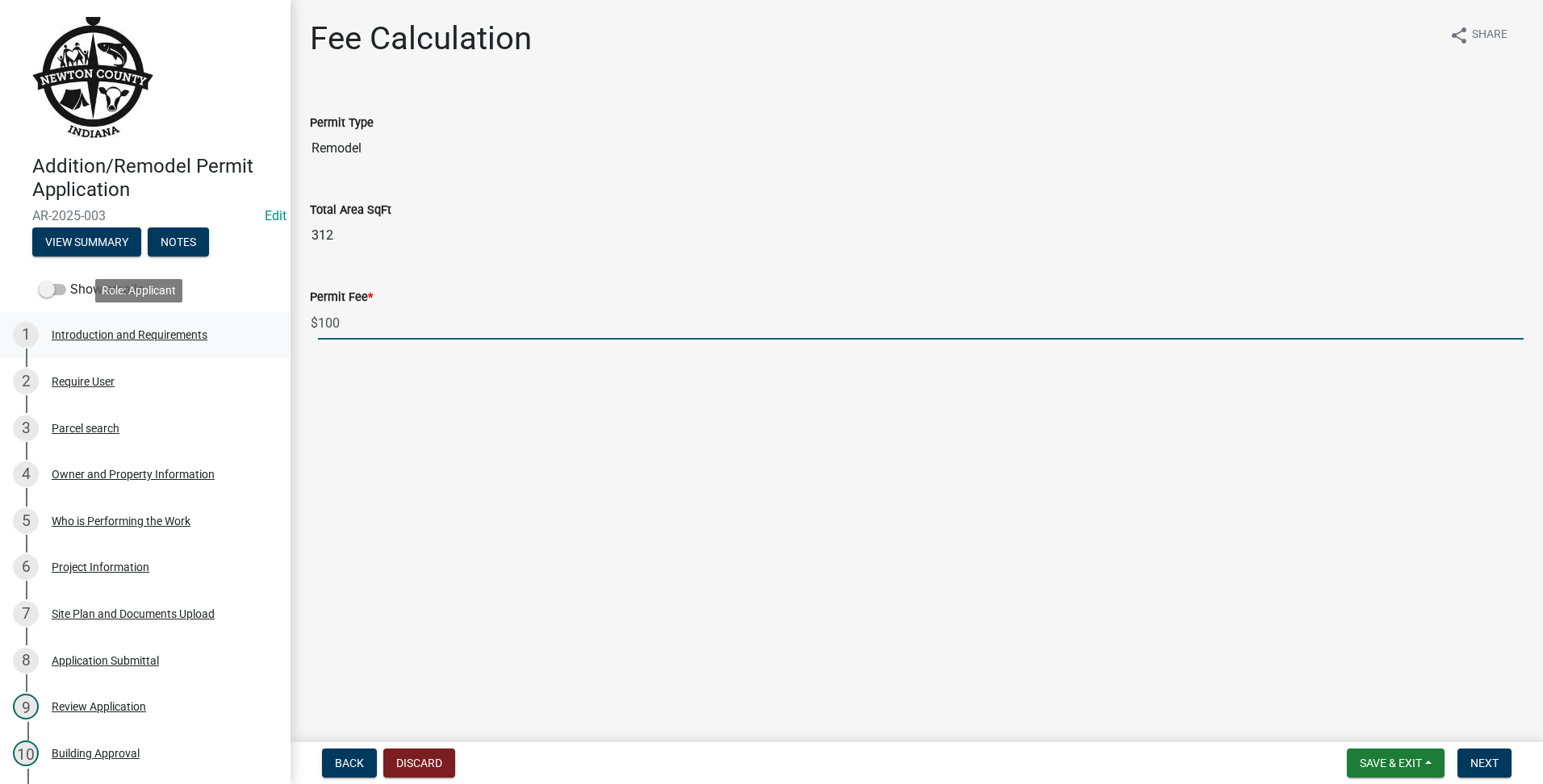
drag, startPoint x: 627, startPoint y: 317, endPoint x: 255, endPoint y: 338, distance: 372.6
click at [255, 338] on div "Addition/Remodel Permit Application AR-2025-003 Edit View Summary Notes Show em…" at bounding box center [772, 392] width 1543 height 784
click at [1007, 449] on main "Fee Calculation share Share Permit Type Remodel Total Area SqFt 312 Permit Fee …" at bounding box center [916, 368] width 1252 height 736
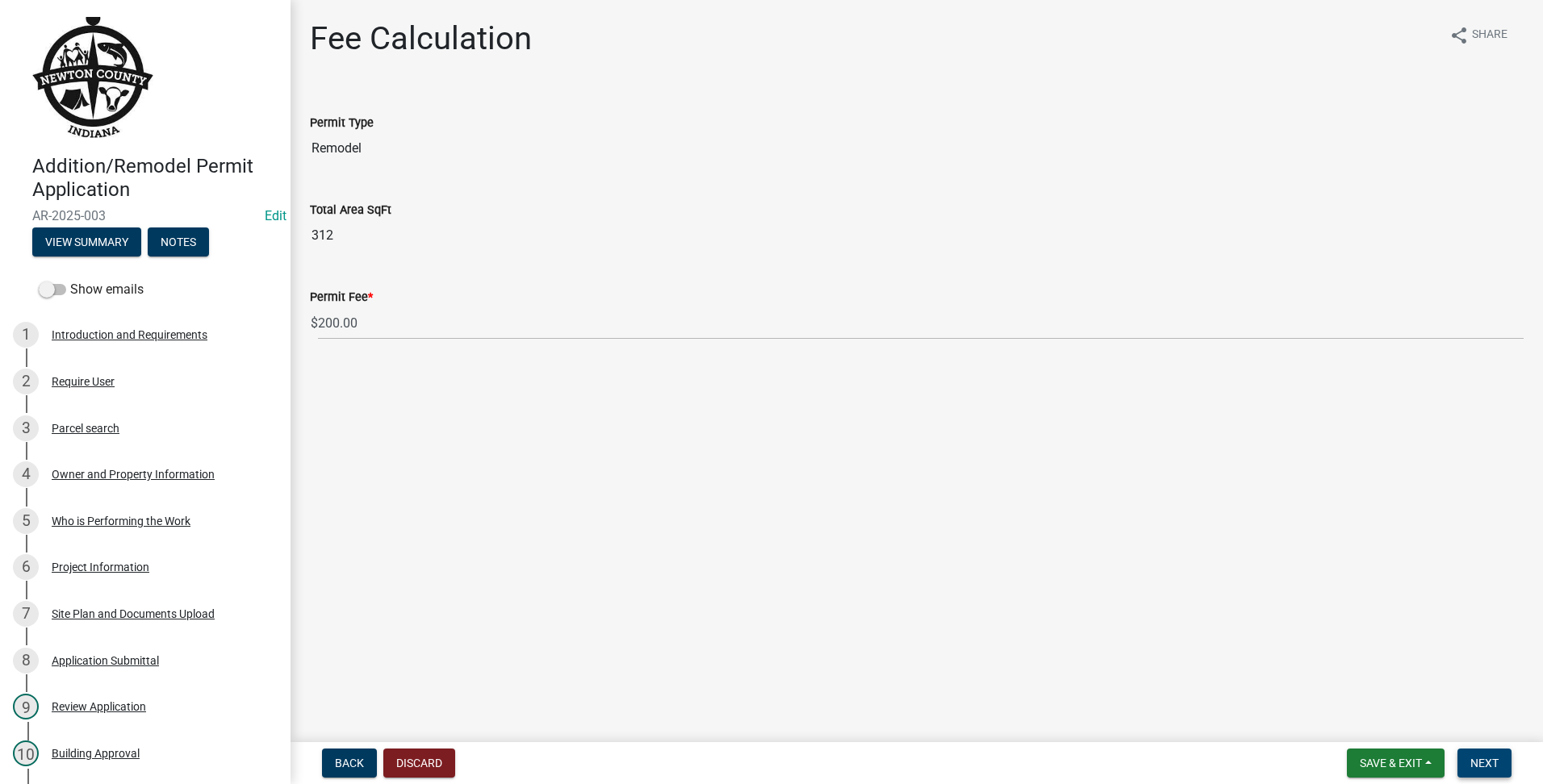
click at [1474, 757] on span "Next" at bounding box center [1484, 763] width 28 height 13
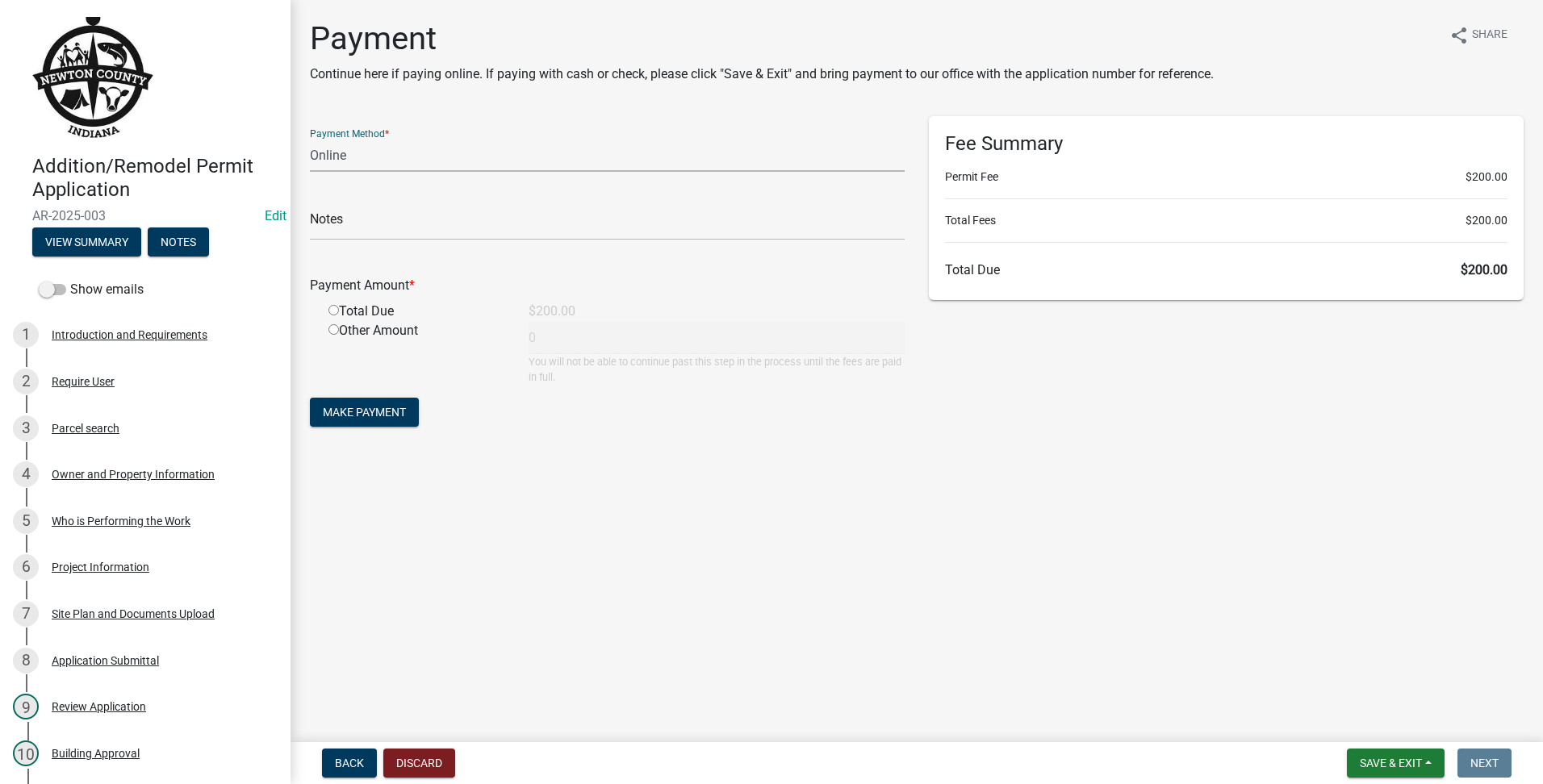
click at [321, 161] on select "Credit Card POS Check Cash Online" at bounding box center [608, 155] width 595 height 33
click at [310, 139] on select "Credit Card POS Check Cash Online" at bounding box center [608, 155] width 595 height 33
click at [333, 308] on input "radio" at bounding box center [333, 310] width 10 height 10
click at [380, 413] on span "Make Payment" at bounding box center [364, 412] width 83 height 13
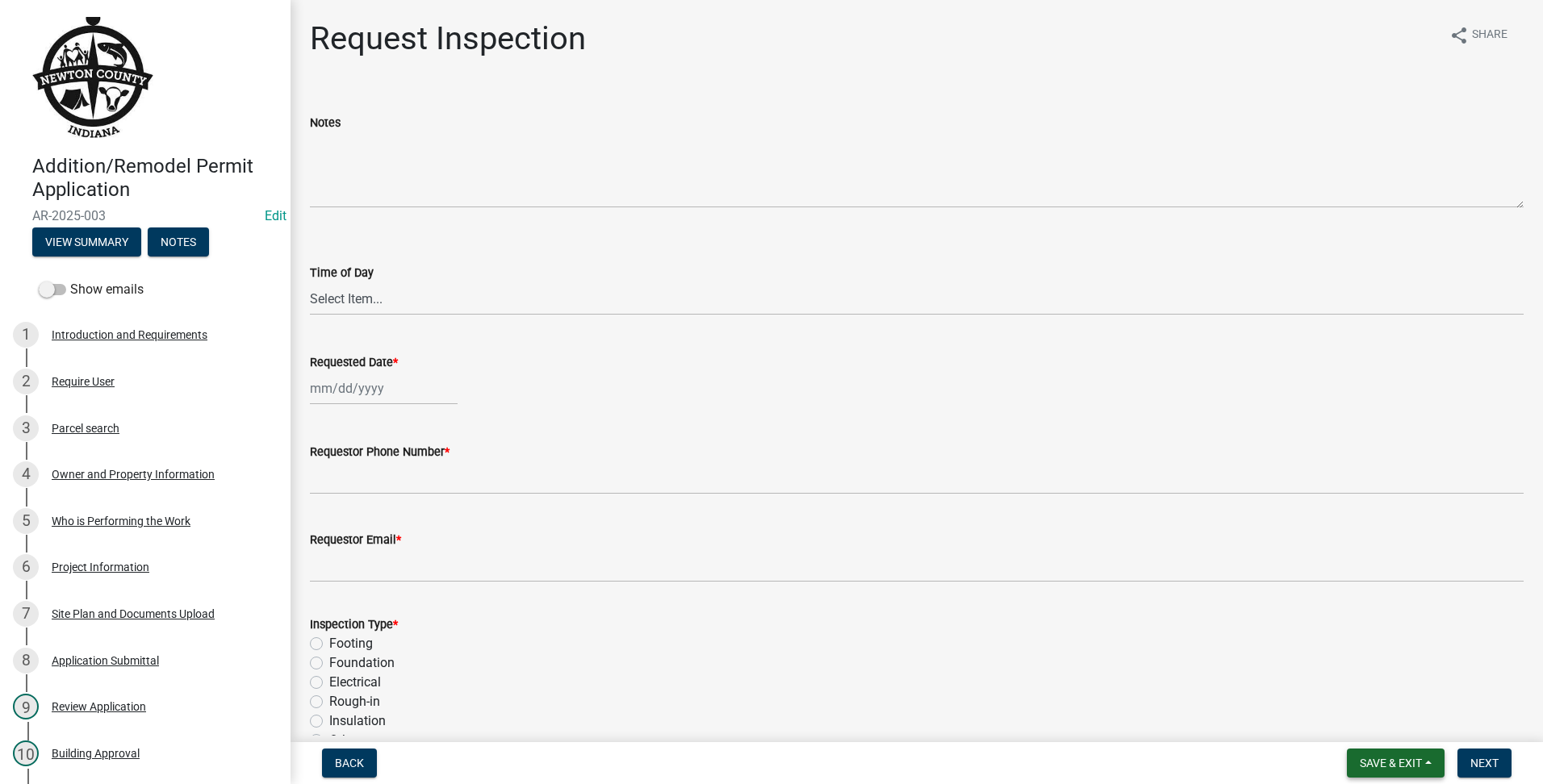
click at [1378, 758] on span "Save & Exit" at bounding box center [1391, 763] width 62 height 13
click at [1384, 733] on button "Save & Exit" at bounding box center [1380, 721] width 129 height 39
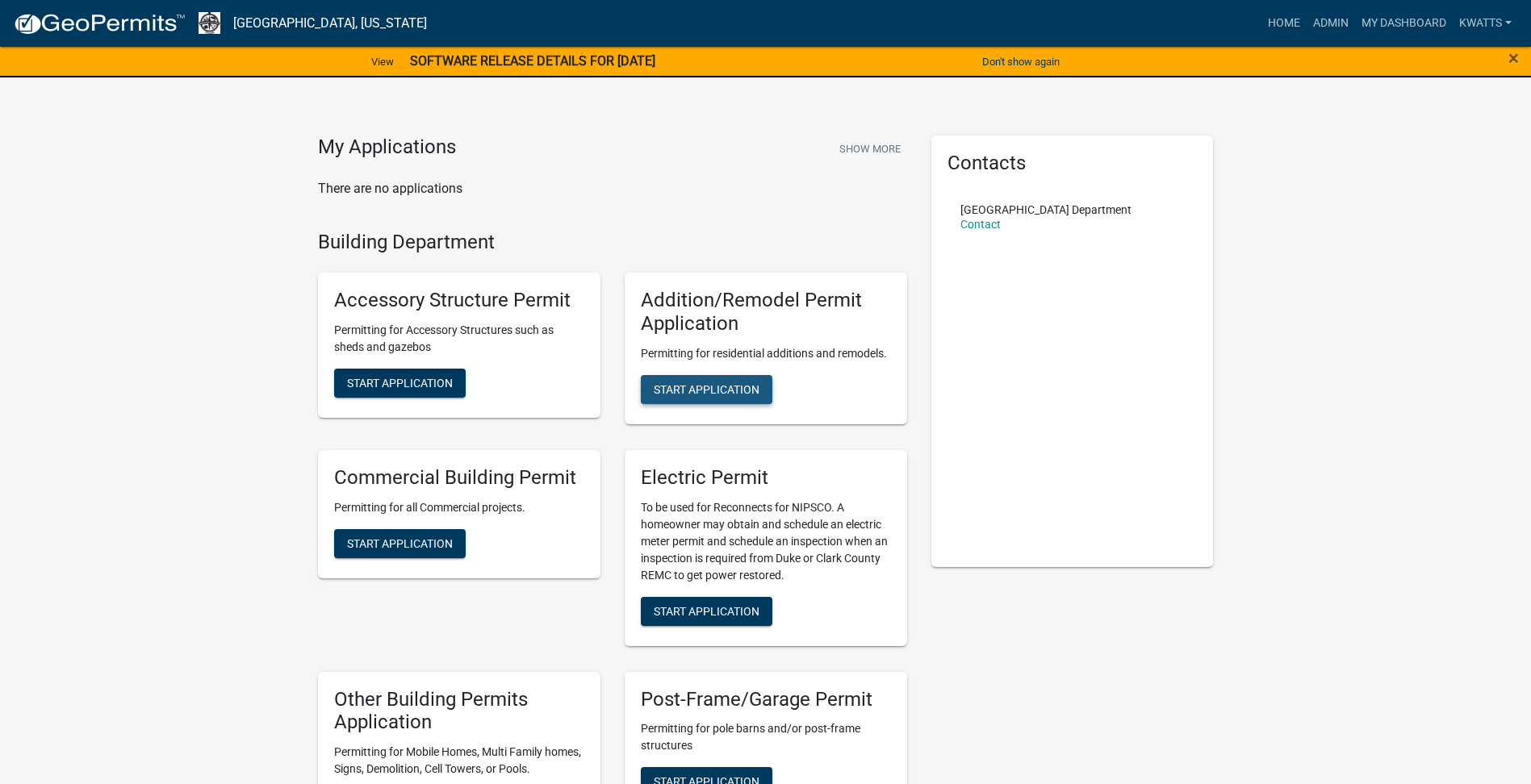
click at [718, 381] on button "Start Application" at bounding box center [706, 390] width 131 height 29
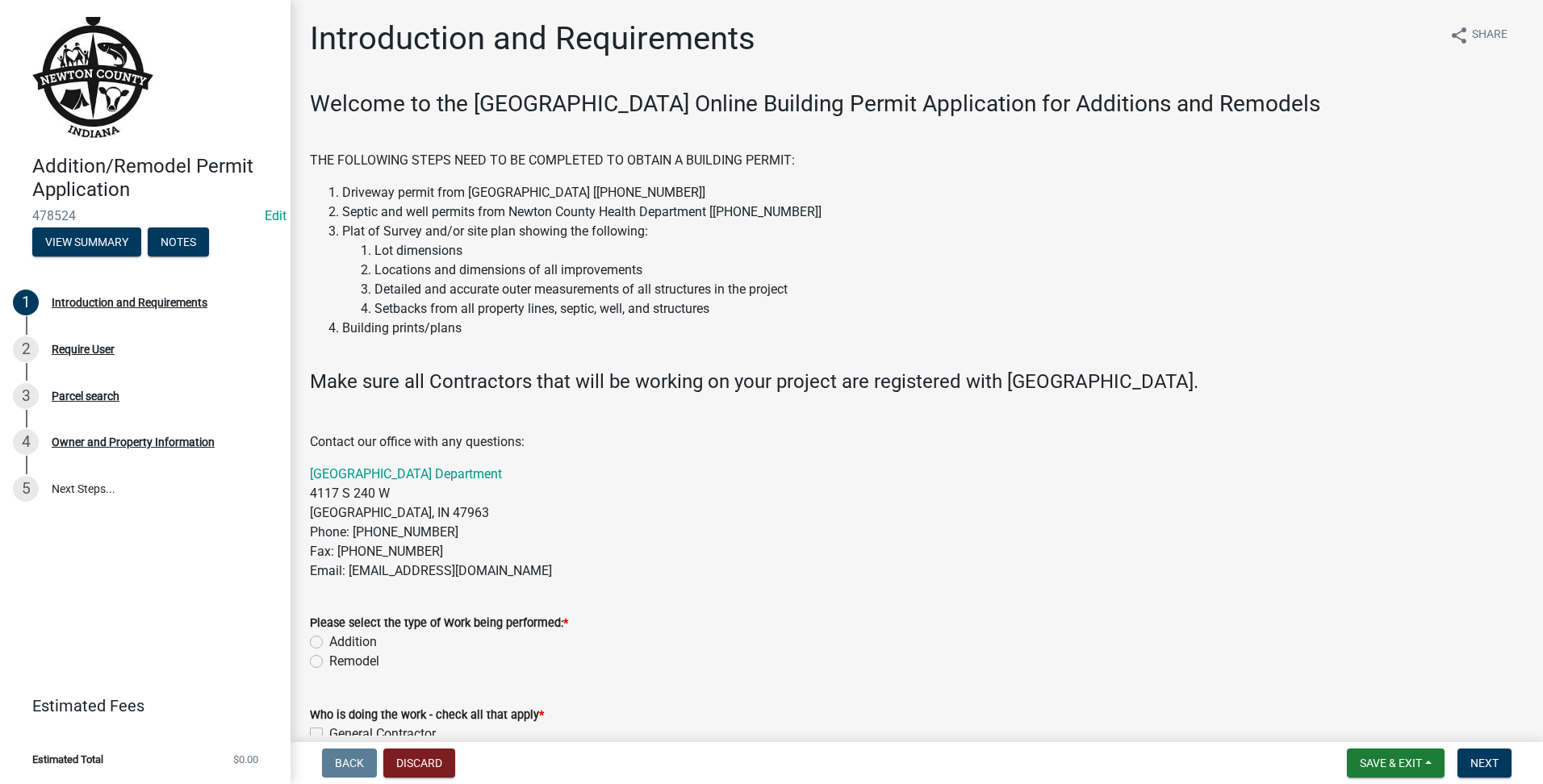
scroll to position [269, 0]
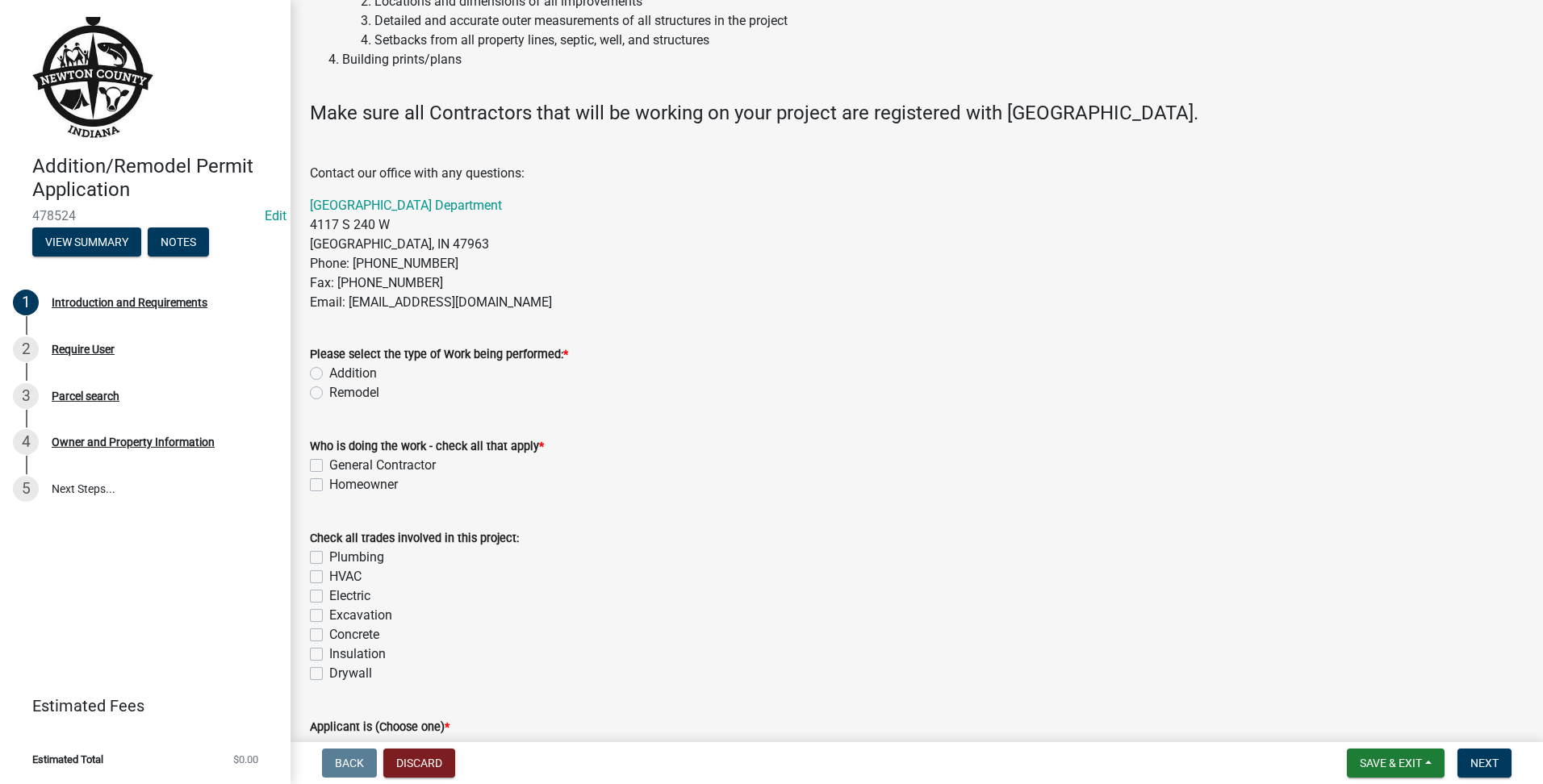
click at [329, 390] on label "Remodel" at bounding box center [354, 392] width 50 height 20
click at [329, 390] on input "Remodel" at bounding box center [334, 388] width 10 height 10
click at [329, 490] on label "Homeowner" at bounding box center [363, 485] width 69 height 20
click at [329, 486] on input "Homeowner" at bounding box center [334, 481] width 10 height 10
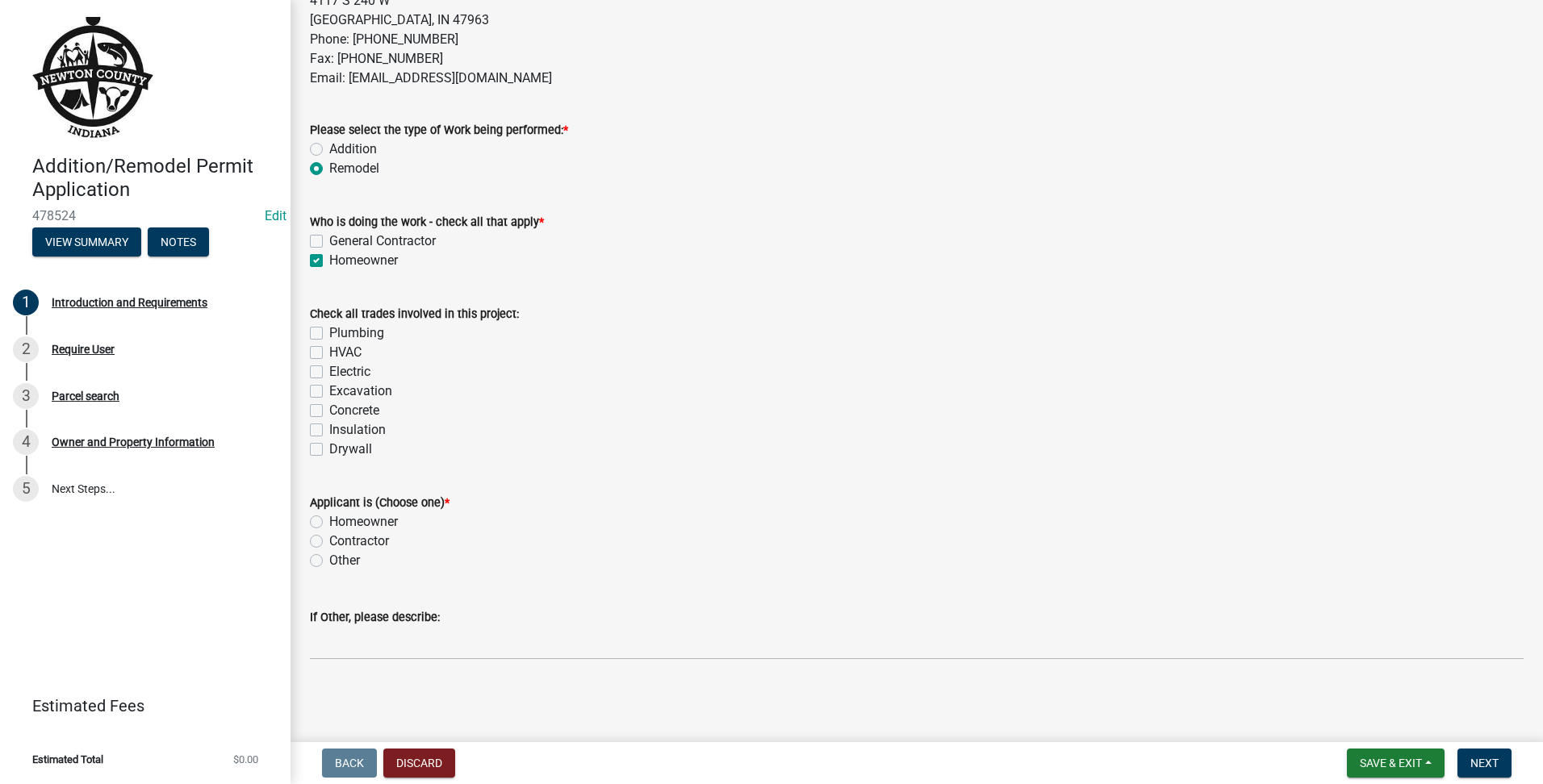
click at [329, 372] on label "Electric" at bounding box center [350, 372] width 41 height 20
click at [329, 372] on input "Electric" at bounding box center [334, 368] width 10 height 10
click at [324, 413] on div "Concrete" at bounding box center [917, 410] width 1214 height 20
click at [329, 425] on label "Insulation" at bounding box center [357, 430] width 57 height 20
click at [329, 425] on input "Insulation" at bounding box center [334, 426] width 10 height 10
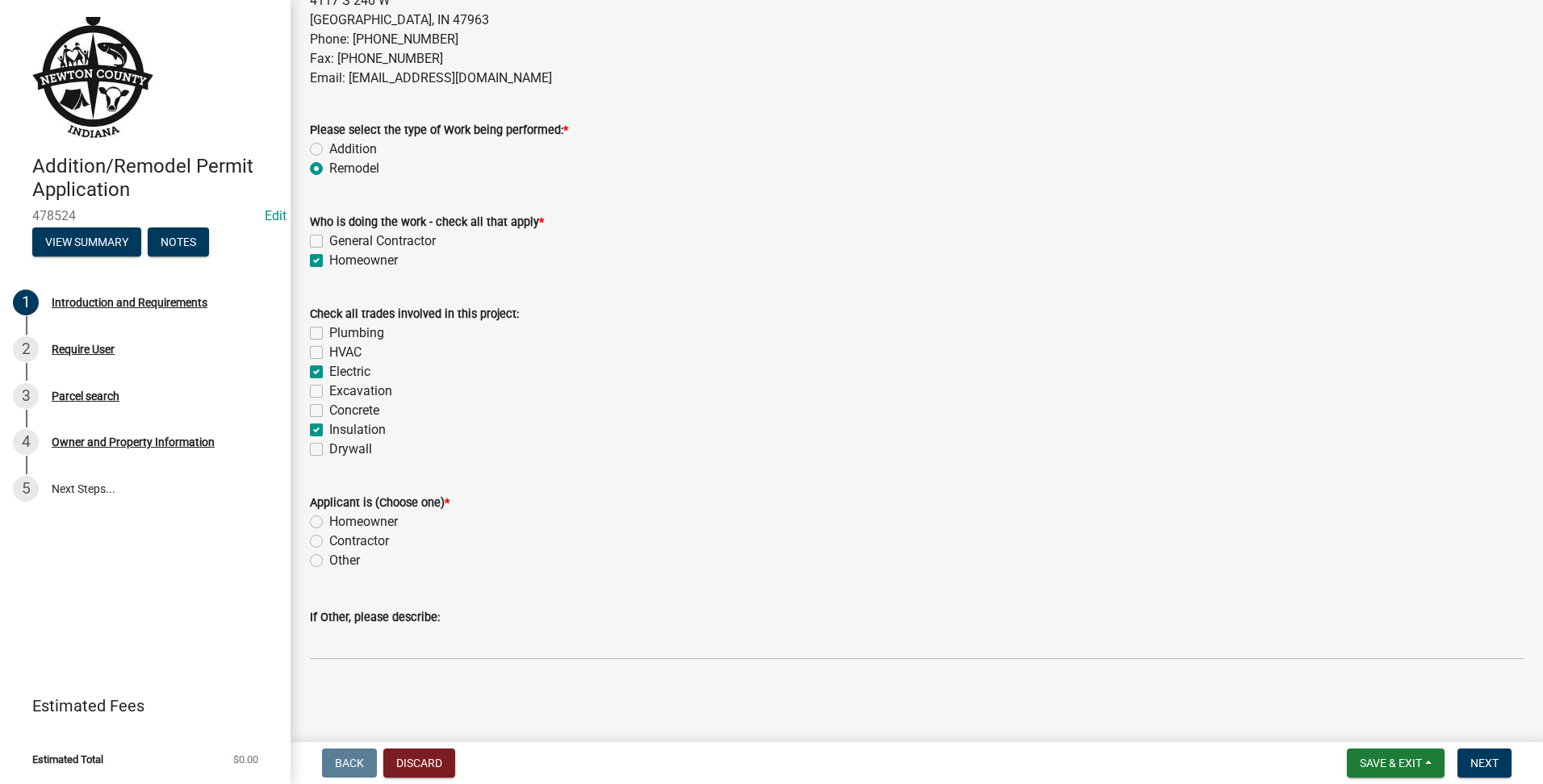
click at [309, 455] on div "Check all trades involved in this project: Plumbing HVAC Electric Excavation Co…" at bounding box center [916, 371] width 1238 height 174
click at [306, 536] on div "Applicant is (Choose one) * Homeowner Contractor Other" at bounding box center [916, 522] width 1238 height 97
click at [329, 522] on label "Homeowner" at bounding box center [363, 522] width 69 height 20
click at [329, 522] on input "Homeowner" at bounding box center [334, 518] width 10 height 10
click at [1498, 769] on span "Next" at bounding box center [1484, 763] width 28 height 13
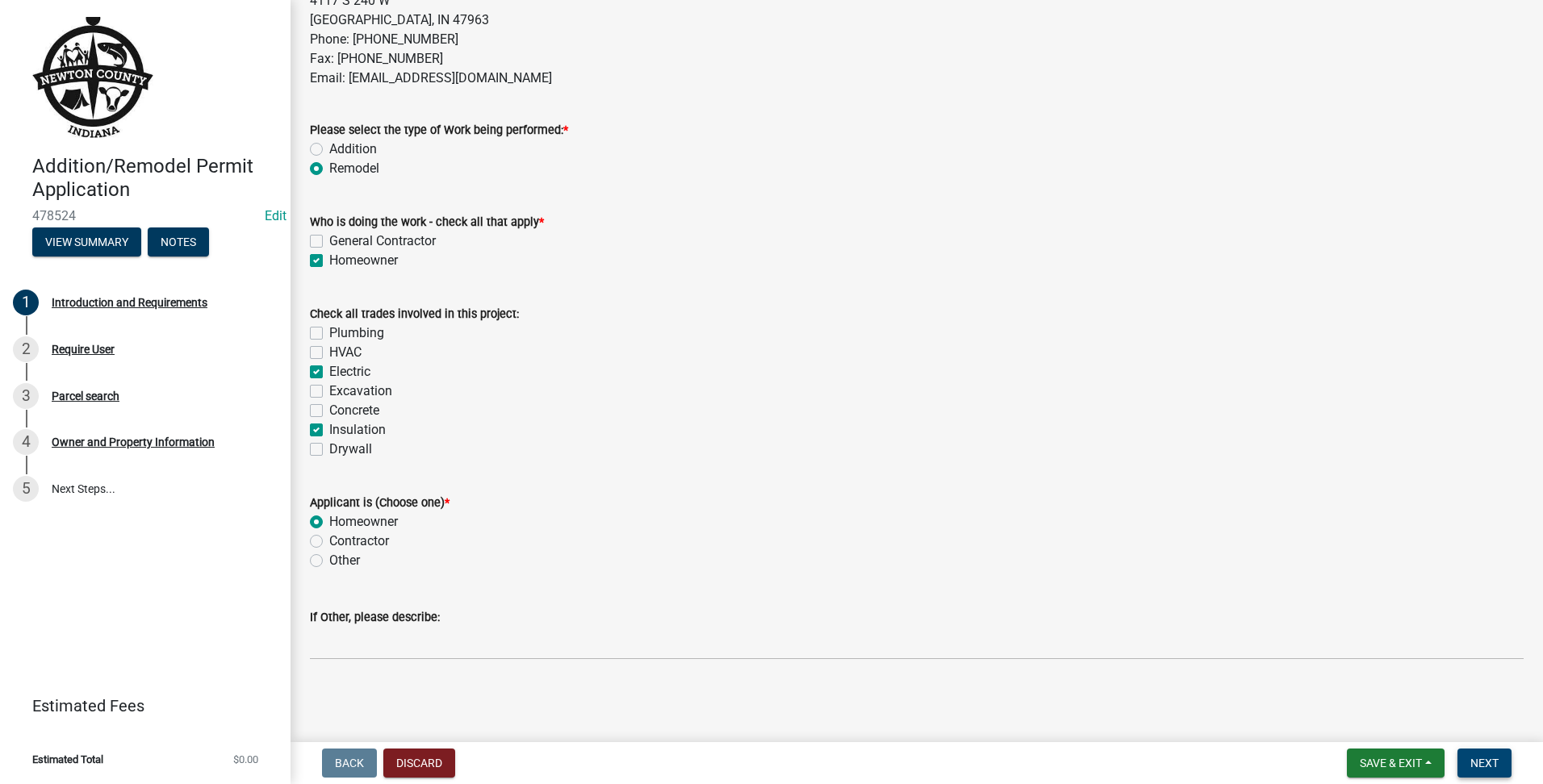
scroll to position [0, 0]
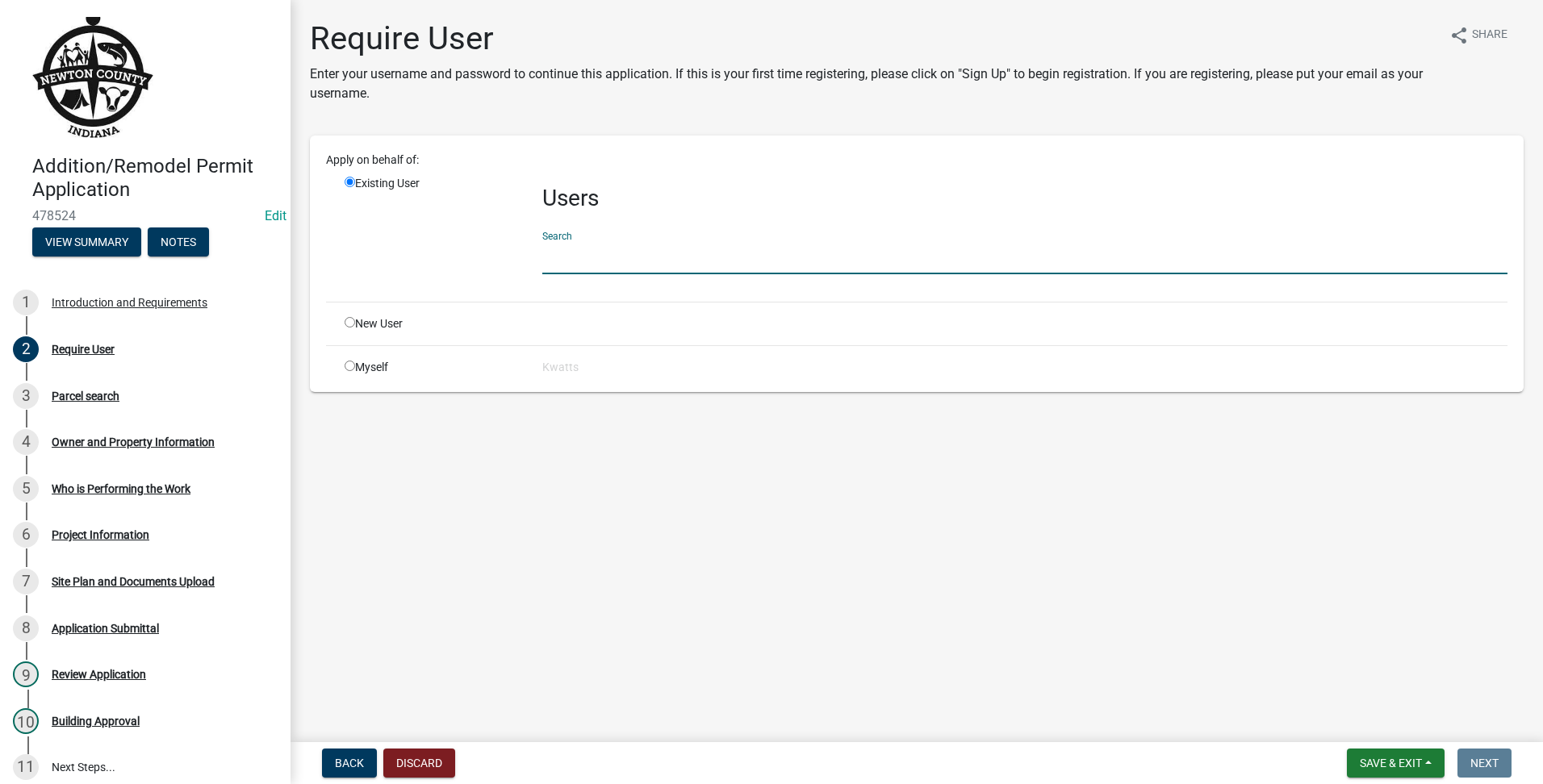
click at [666, 251] on input "text" at bounding box center [1025, 258] width 965 height 33
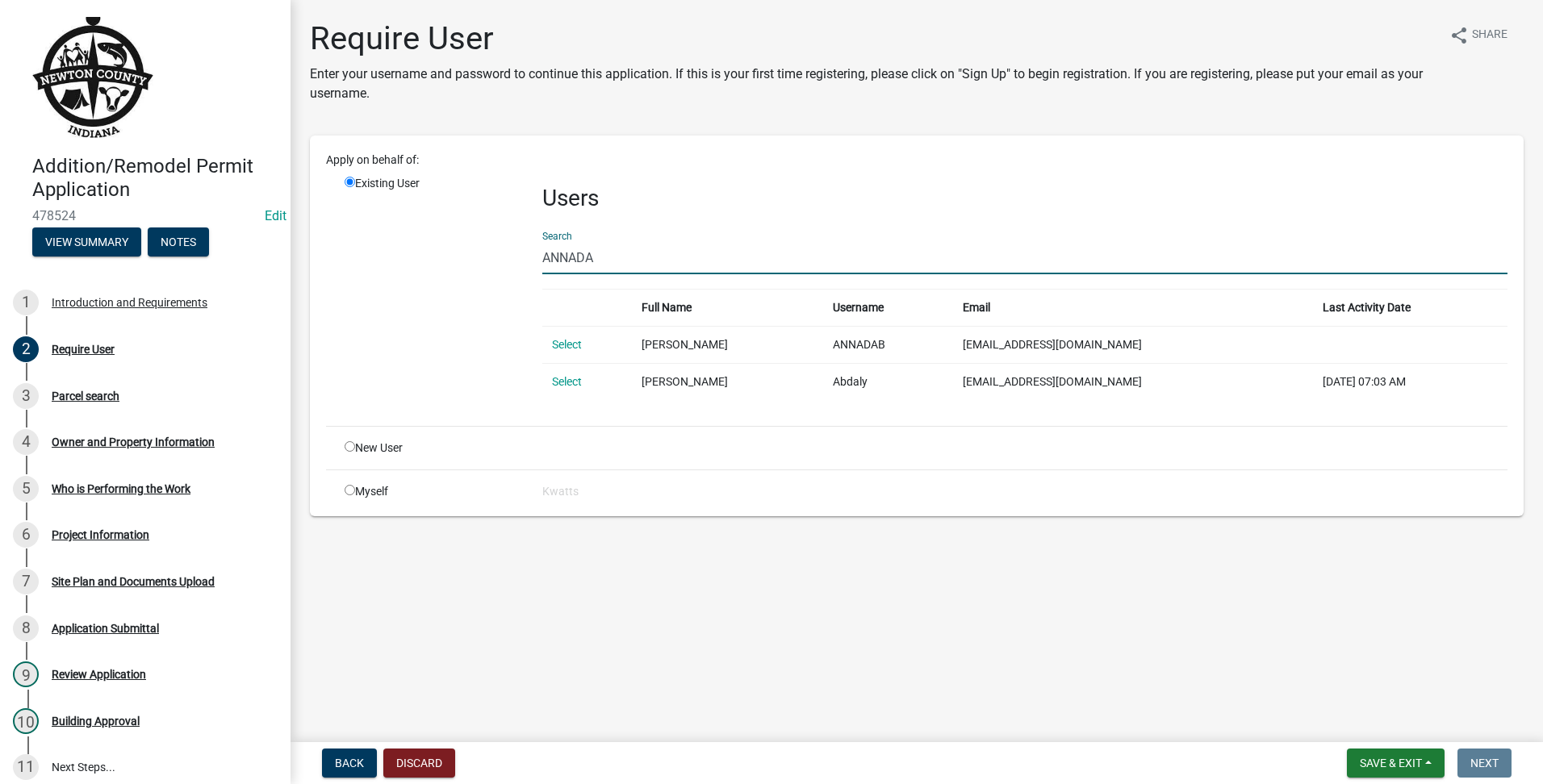
click at [578, 337] on td "Select" at bounding box center [587, 344] width 90 height 37
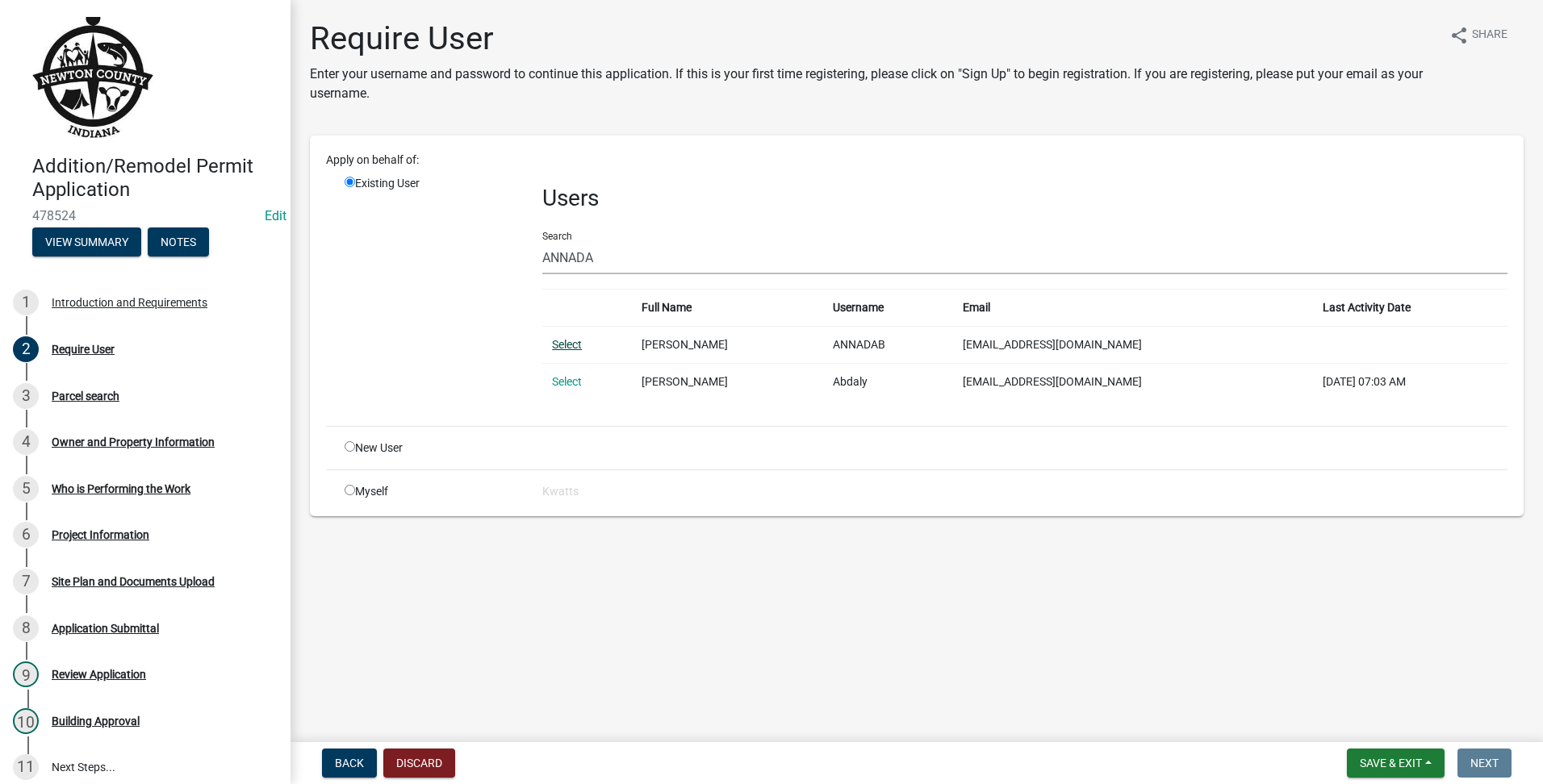
click at [563, 338] on link "Select" at bounding box center [567, 344] width 30 height 13
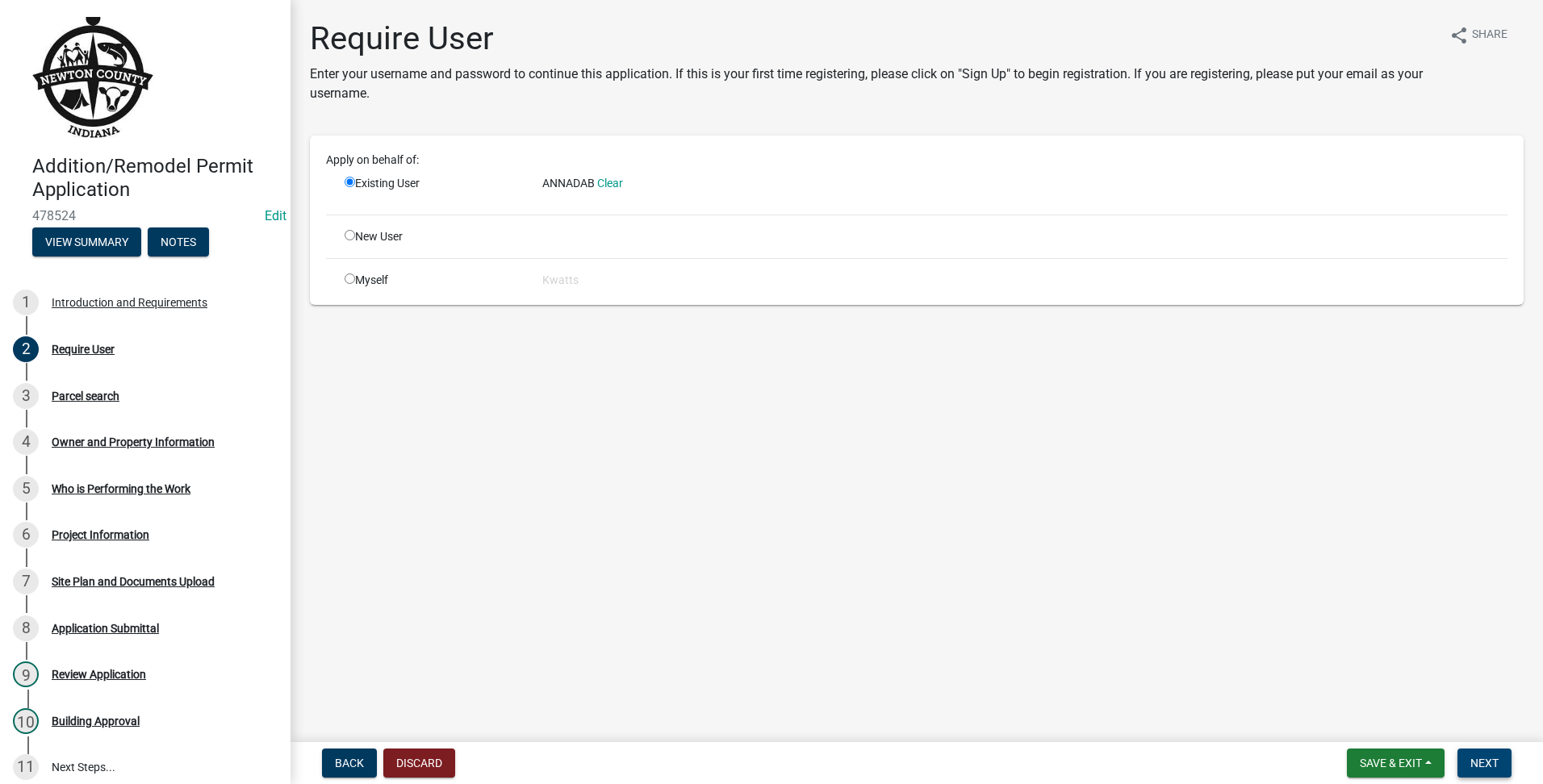
click at [1495, 762] on span "Next" at bounding box center [1484, 763] width 28 height 13
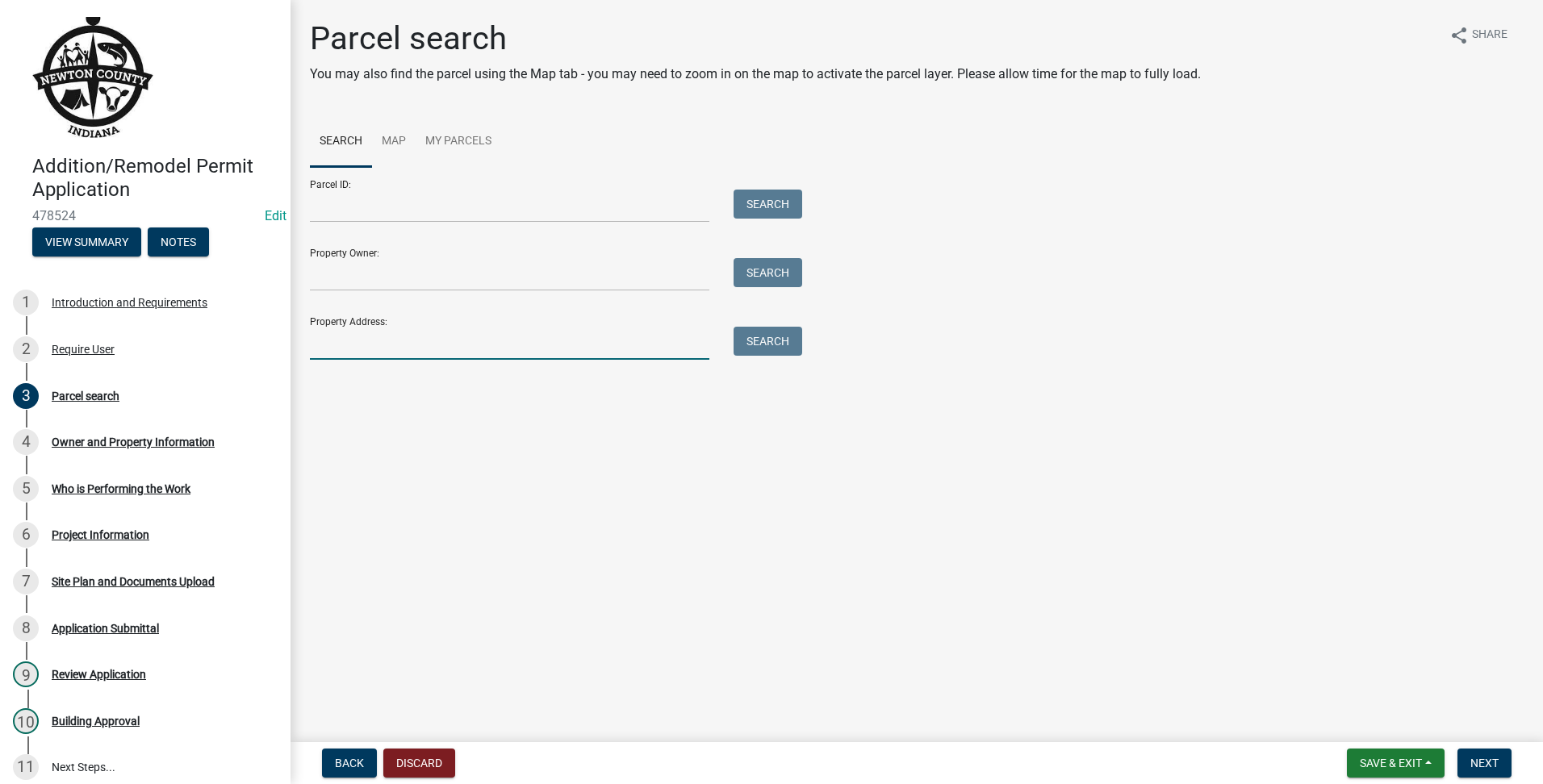
click at [332, 333] on input "Property Address:" at bounding box center [510, 343] width 399 height 33
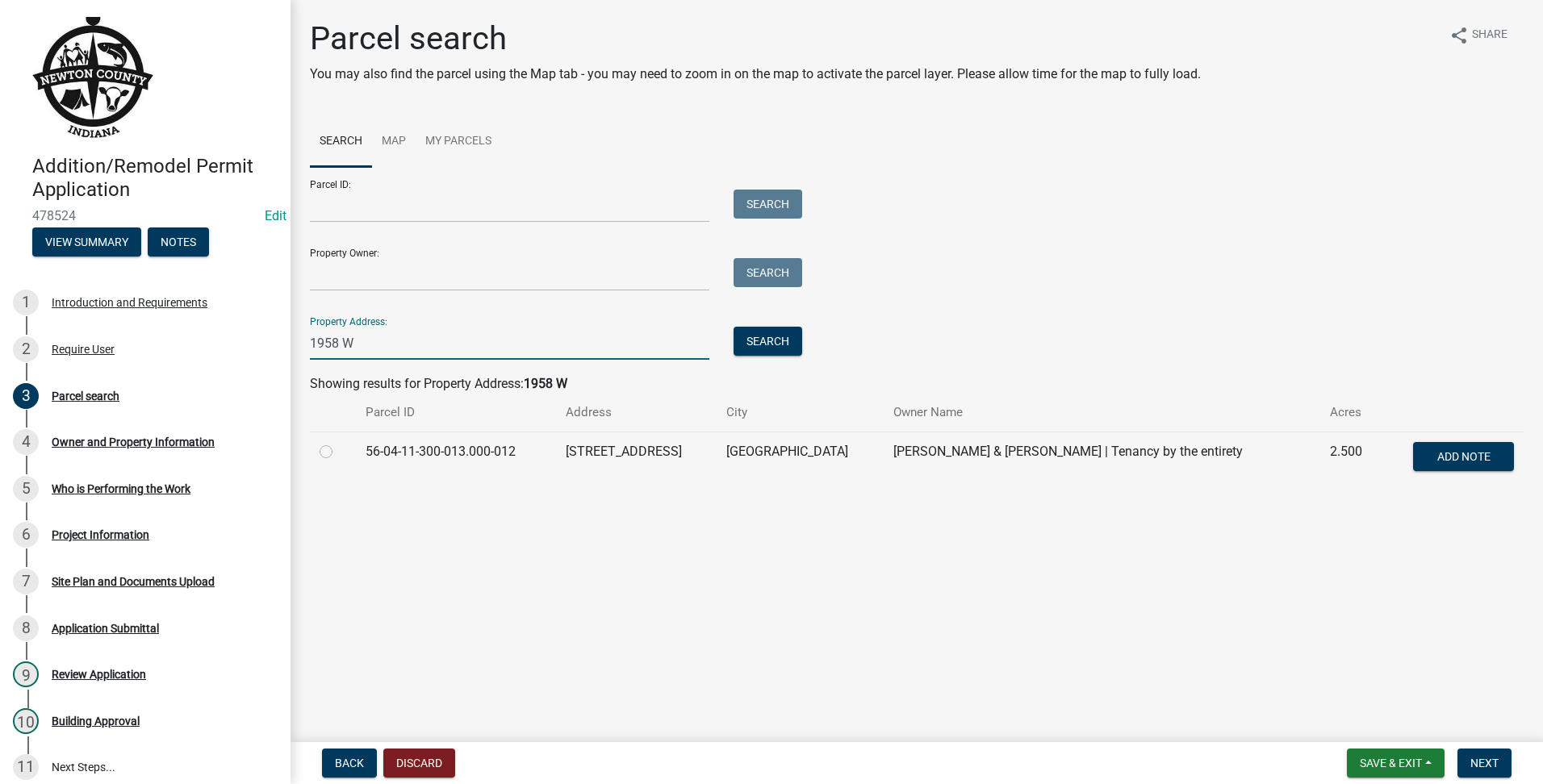
click at [339, 442] on label at bounding box center [339, 442] width 0 height 0
click at [339, 448] on input "radio" at bounding box center [344, 447] width 10 height 10
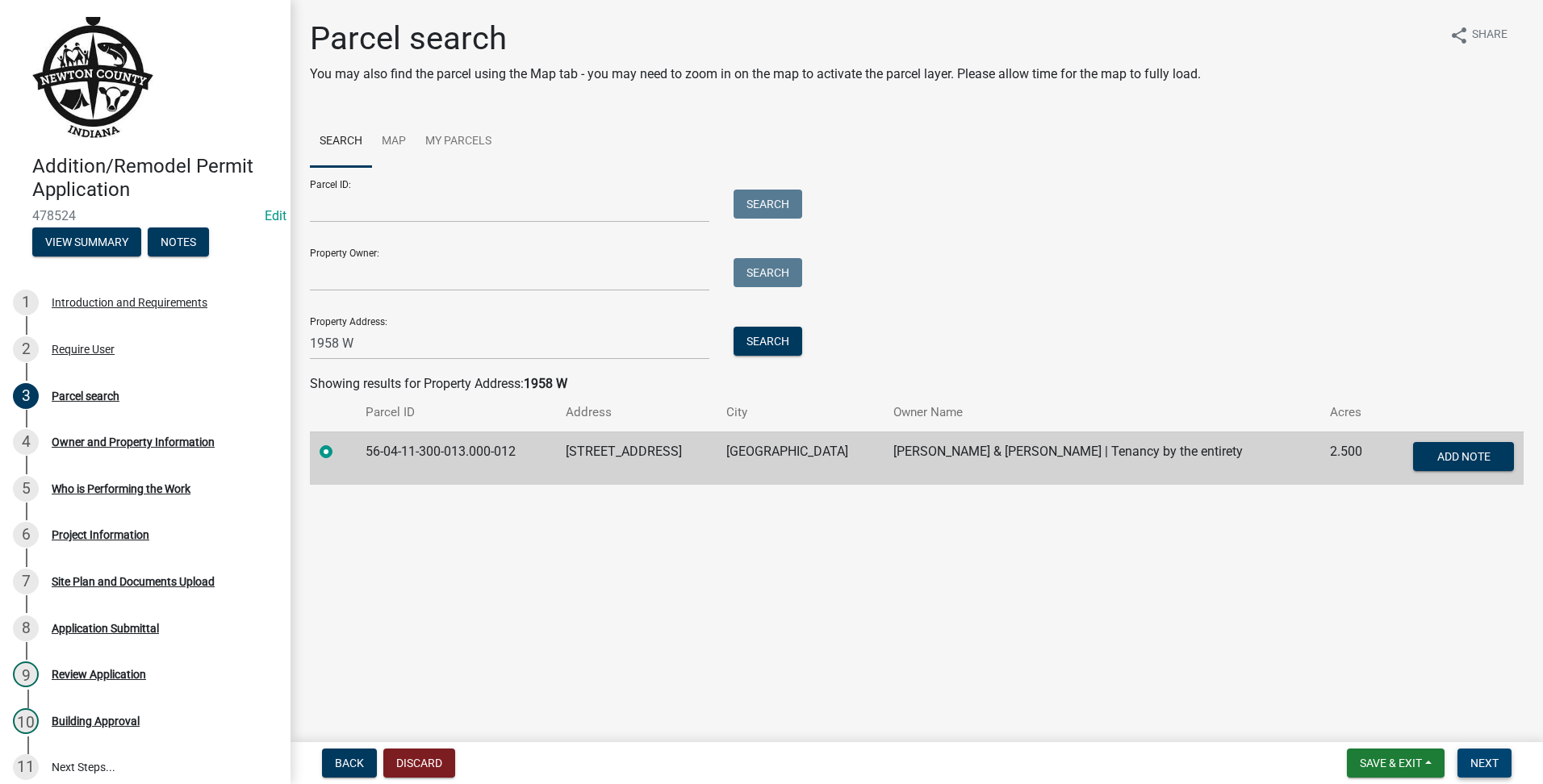
click at [1486, 764] on span "Next" at bounding box center [1484, 763] width 28 height 13
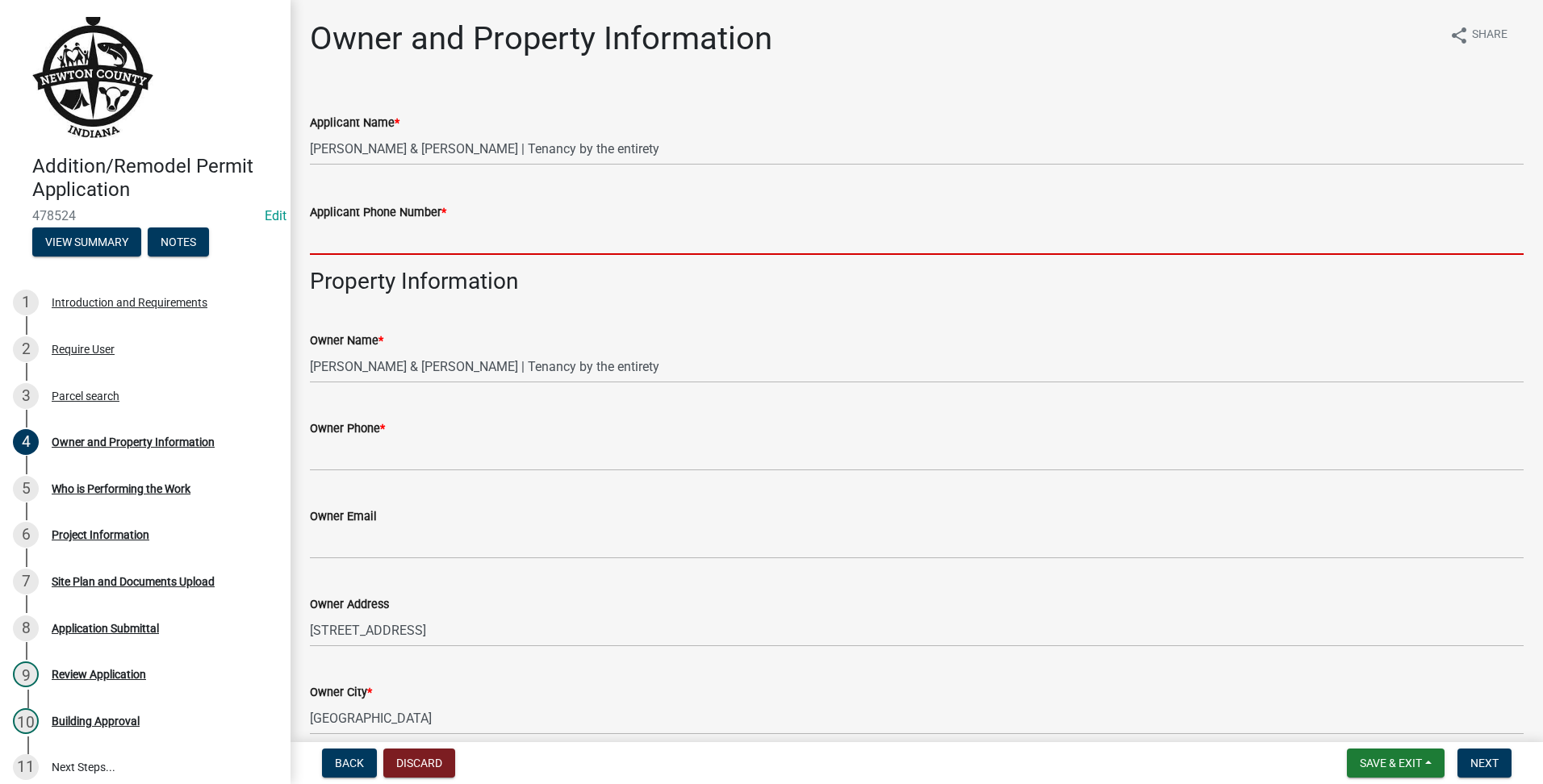
drag, startPoint x: 468, startPoint y: 255, endPoint x: 358, endPoint y: 223, distance: 114.6
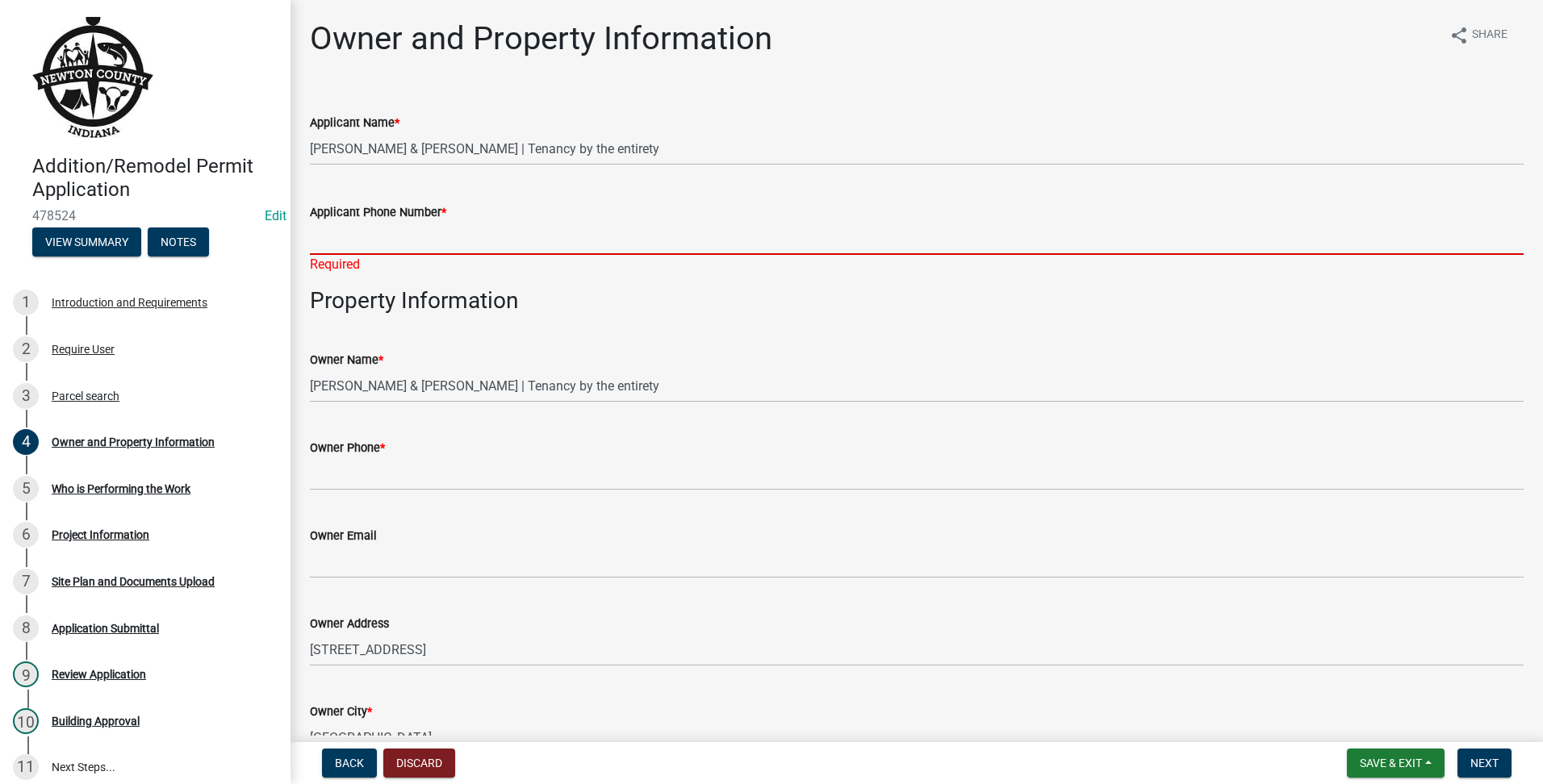
paste input "2197436554"
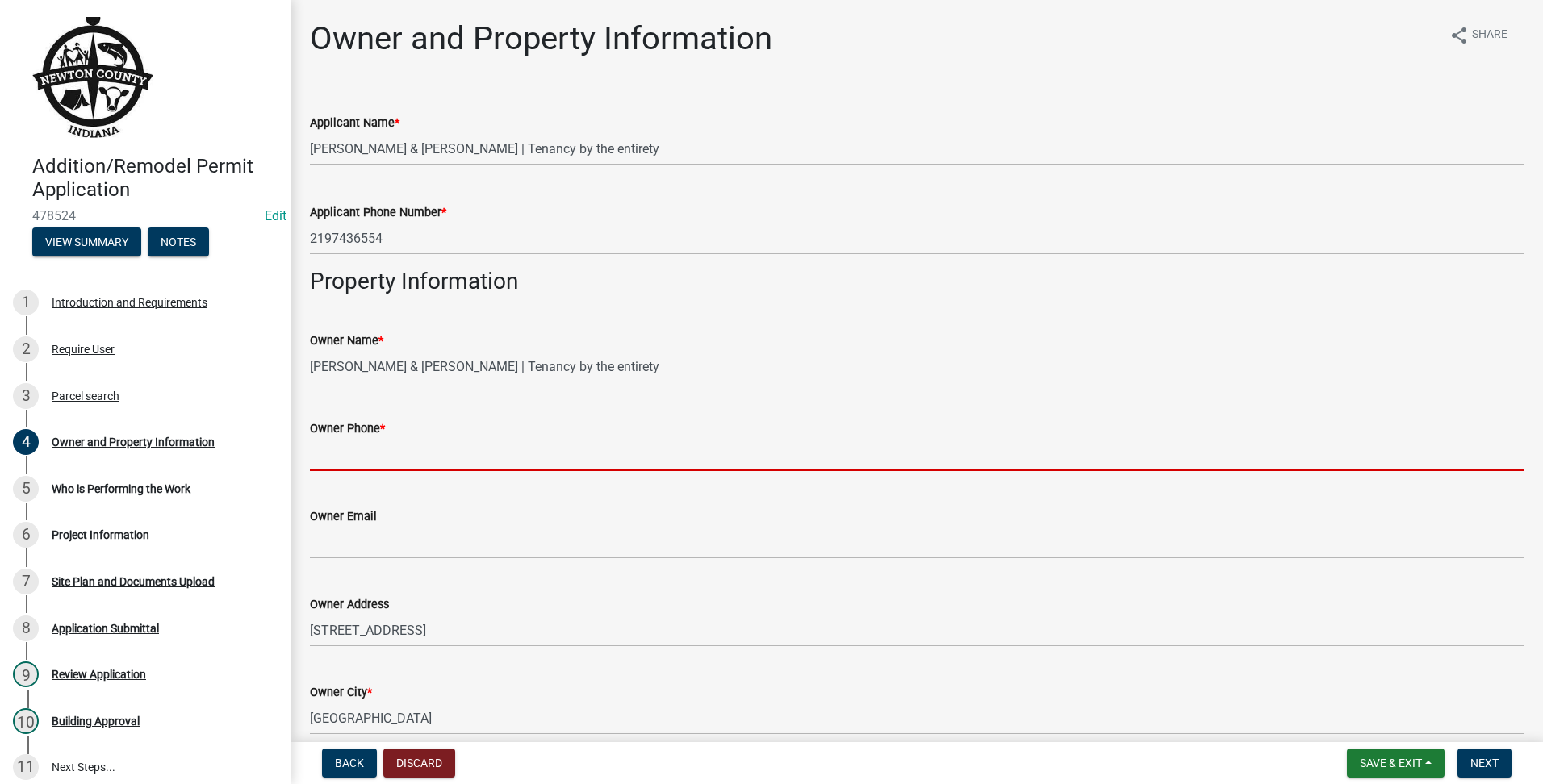
drag, startPoint x: 363, startPoint y: 464, endPoint x: 343, endPoint y: 458, distance: 20.9
drag, startPoint x: 343, startPoint y: 458, endPoint x: 345, endPoint y: 466, distance: 8.2
paste input "2197436554"
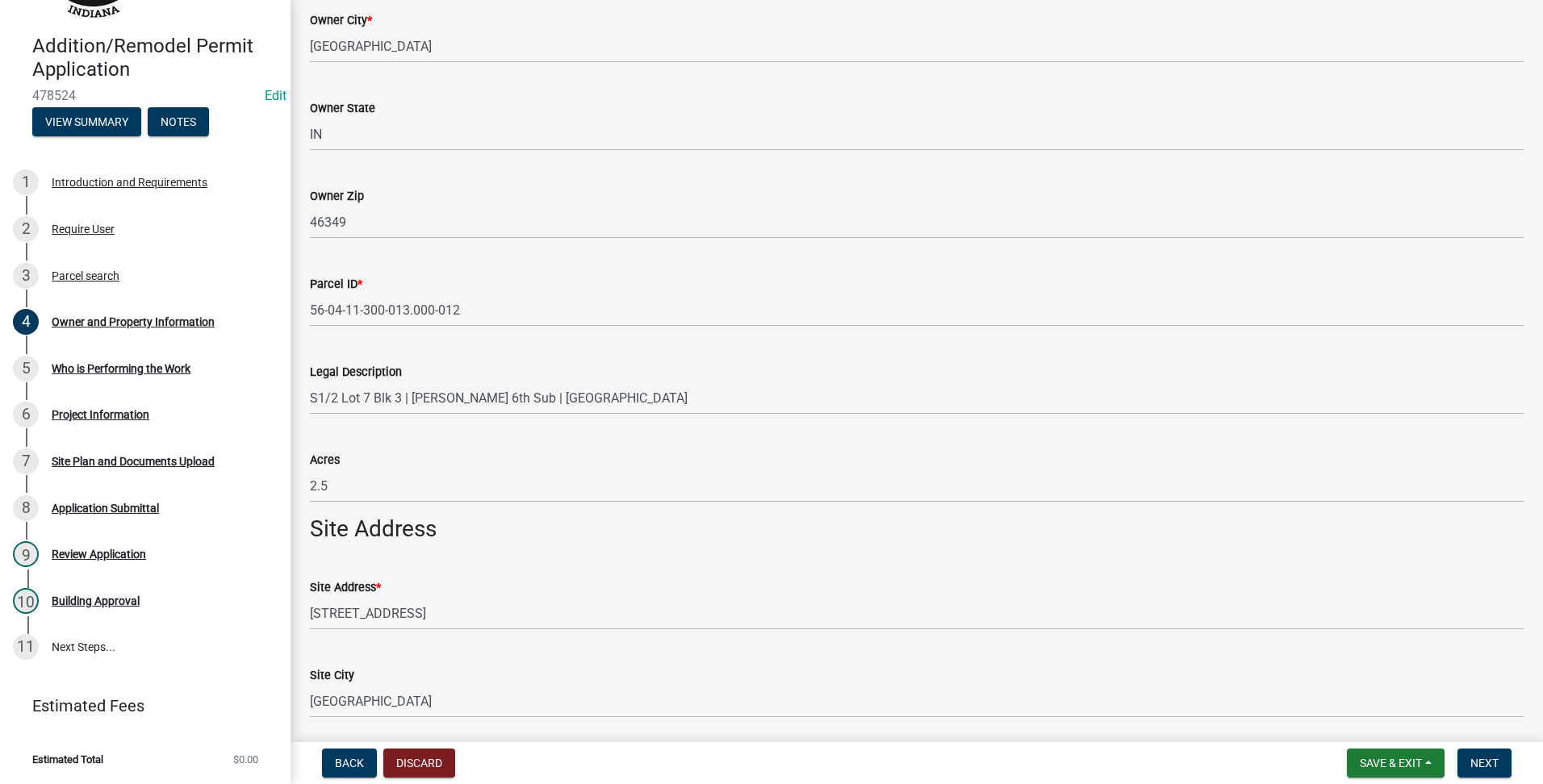
scroll to position [907, 0]
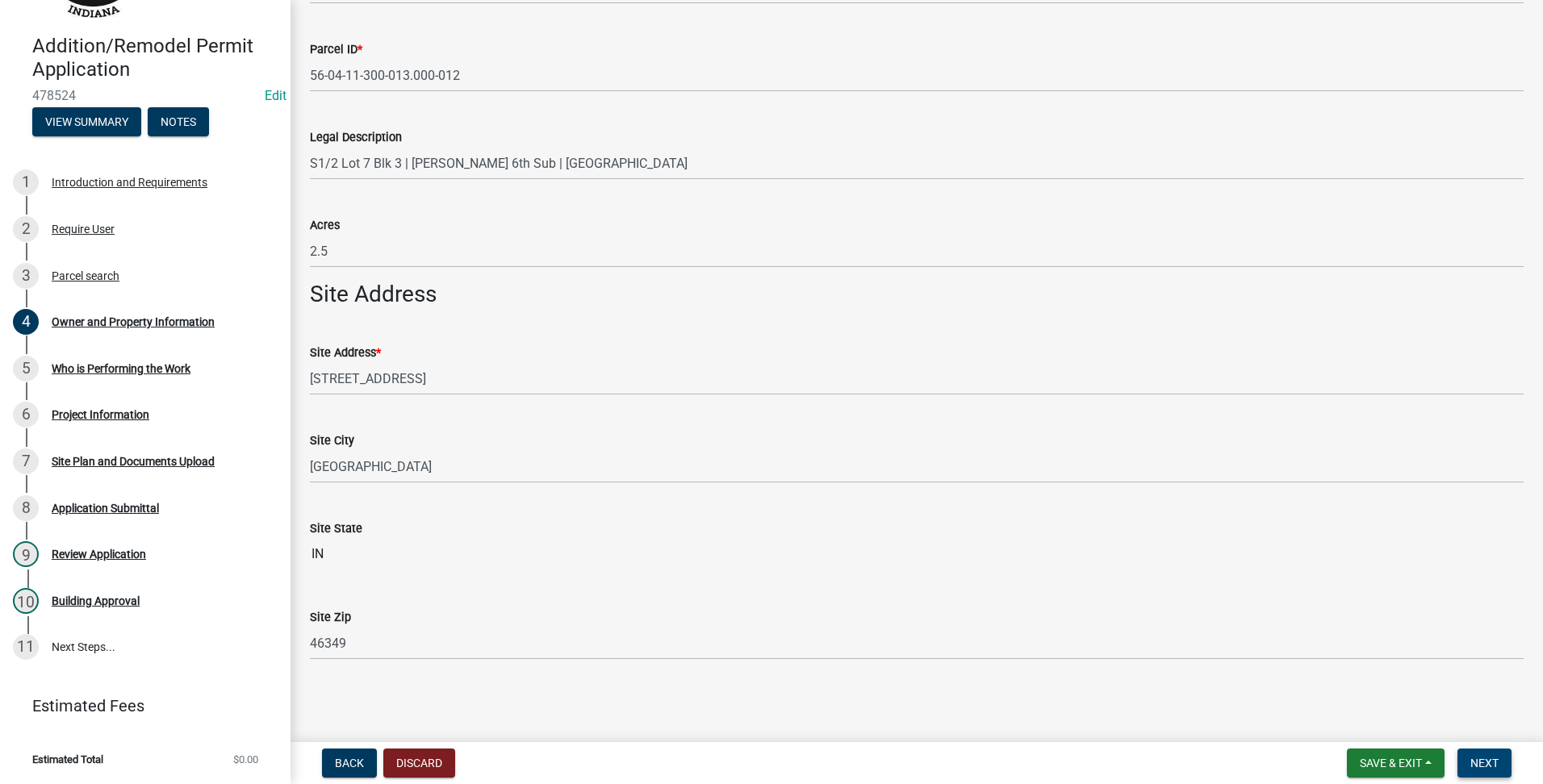
click at [1477, 757] on span "Next" at bounding box center [1484, 763] width 28 height 13
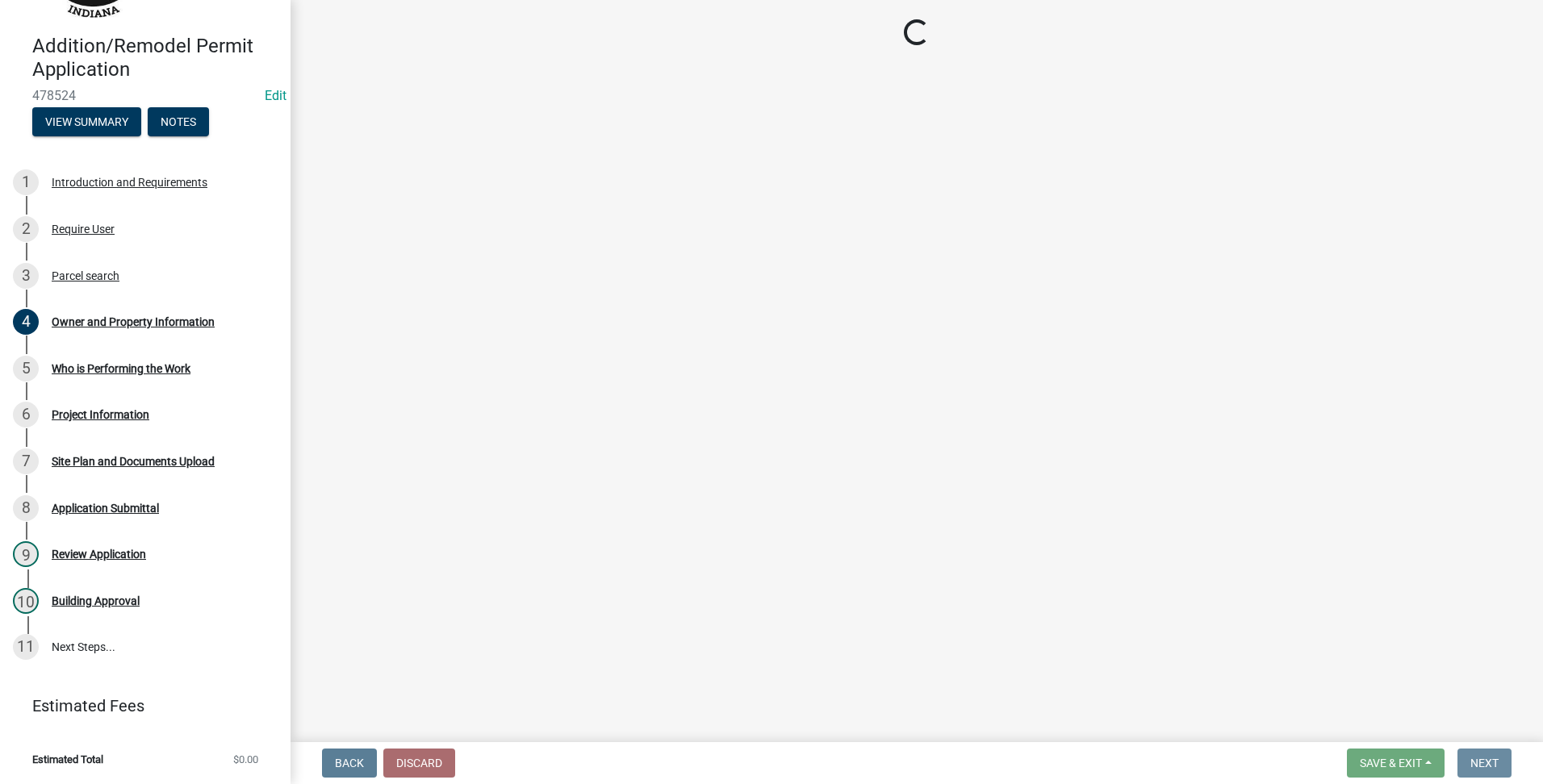
scroll to position [0, 0]
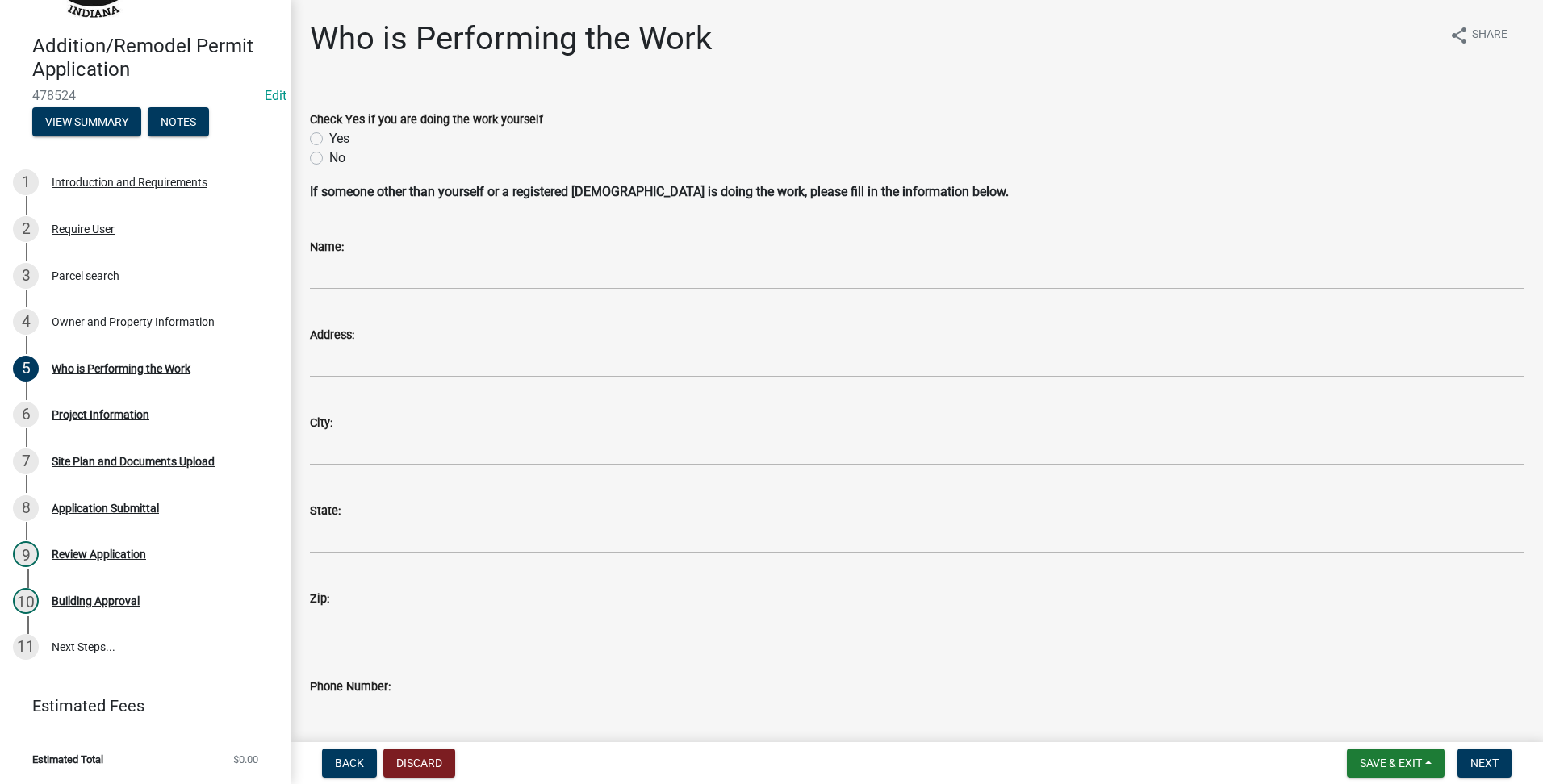
click at [321, 150] on div "No" at bounding box center [917, 158] width 1214 height 20
click at [326, 137] on div "Yes" at bounding box center [917, 139] width 1214 height 20
click at [329, 139] on label "Yes" at bounding box center [339, 139] width 21 height 20
click at [329, 139] on input "Yes" at bounding box center [334, 135] width 10 height 10
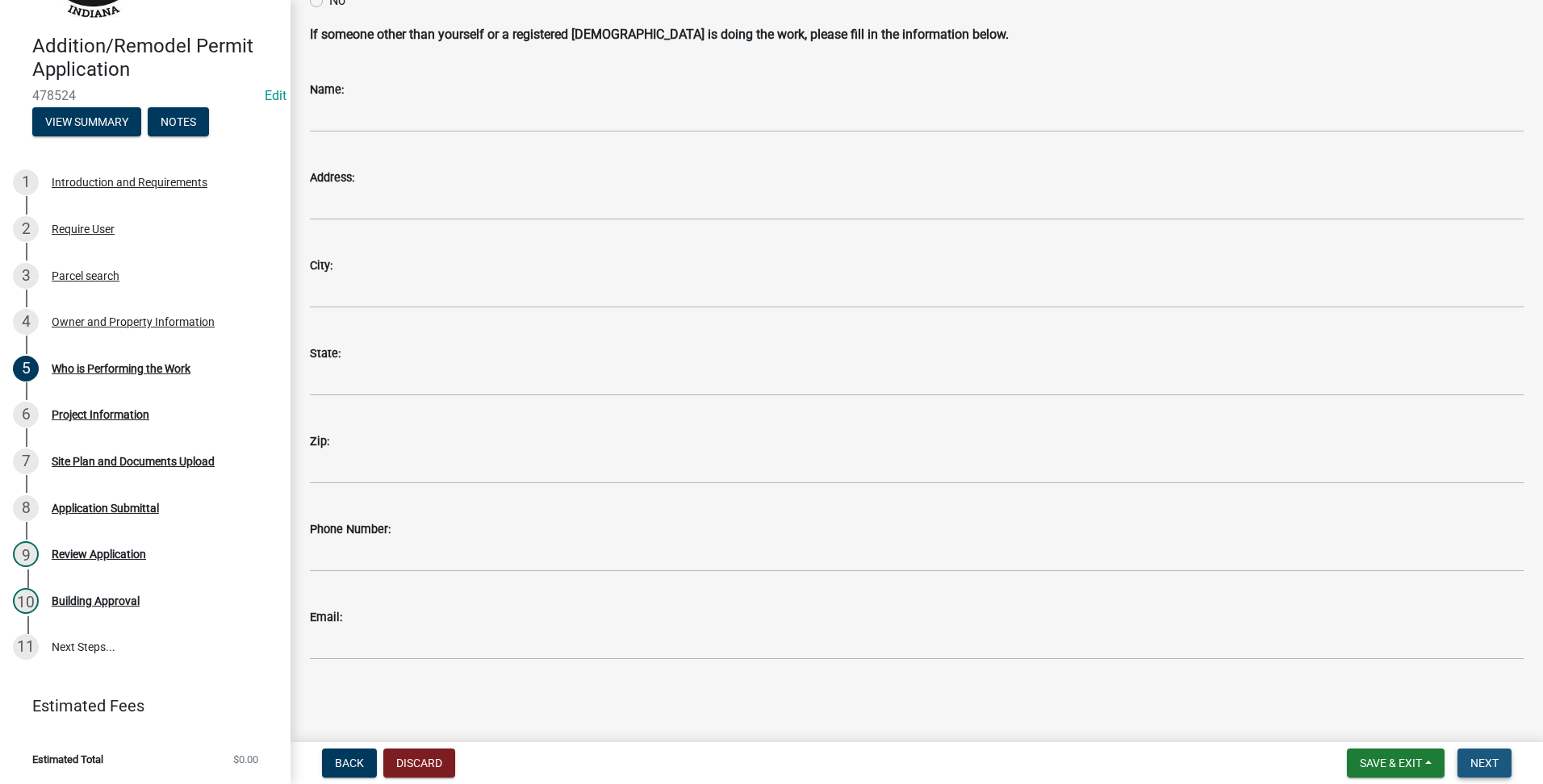
click at [1483, 763] on span "Next" at bounding box center [1484, 763] width 28 height 13
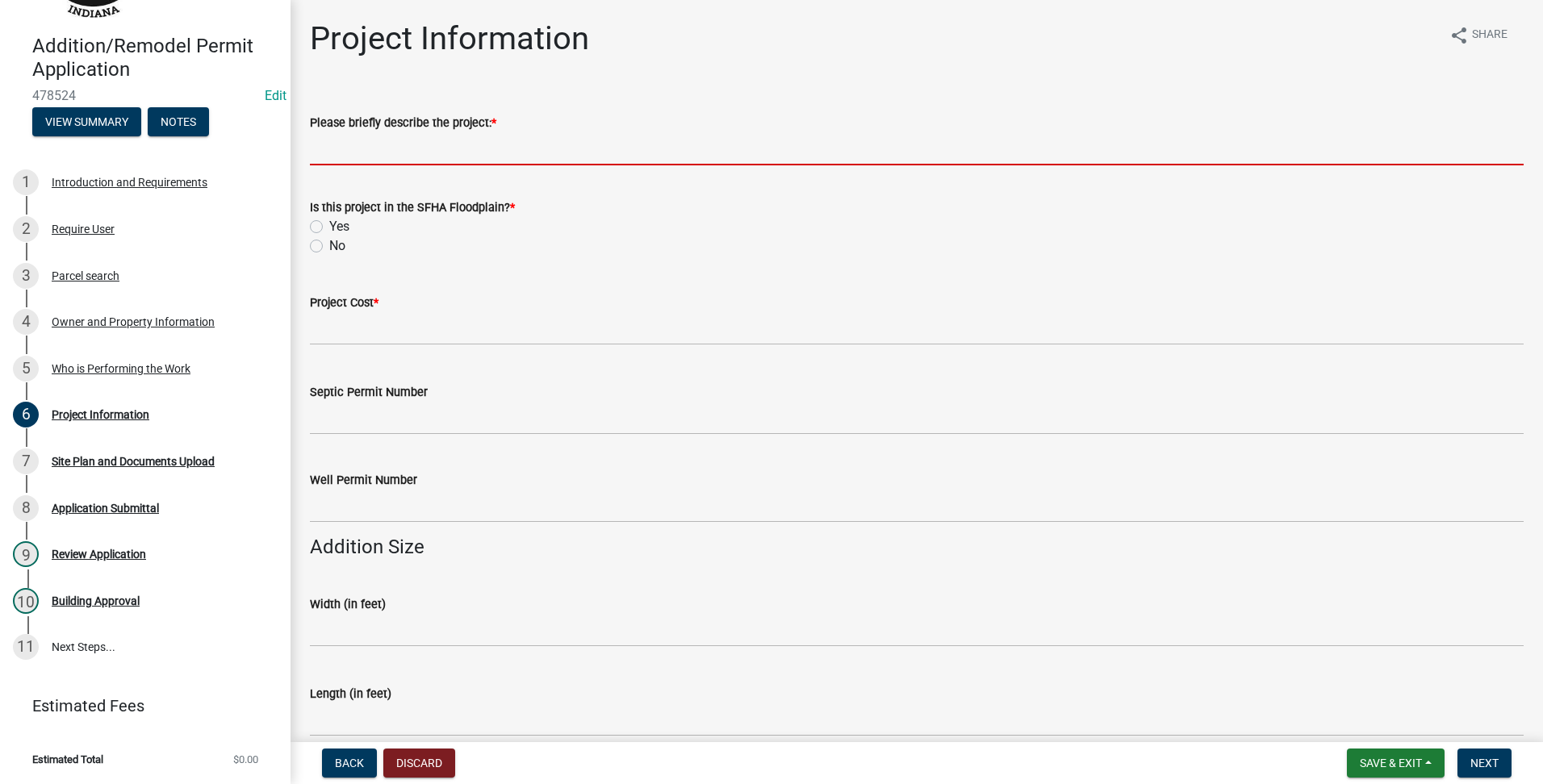
click at [375, 145] on input "Please briefly describe the project: *" at bounding box center [917, 148] width 1214 height 33
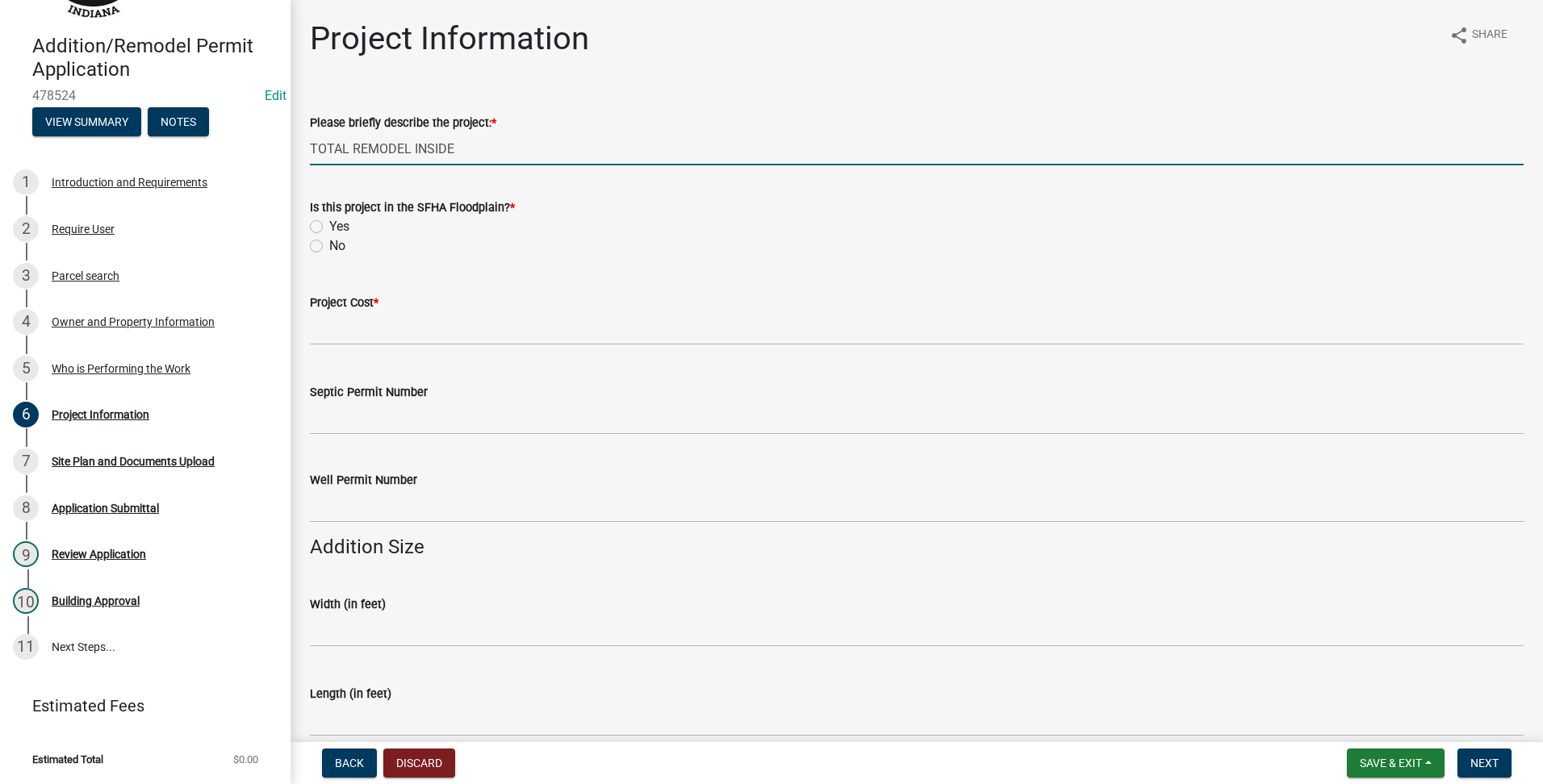
click at [329, 241] on label "No" at bounding box center [337, 246] width 16 height 20
click at [329, 241] on input "No" at bounding box center [334, 242] width 10 height 10
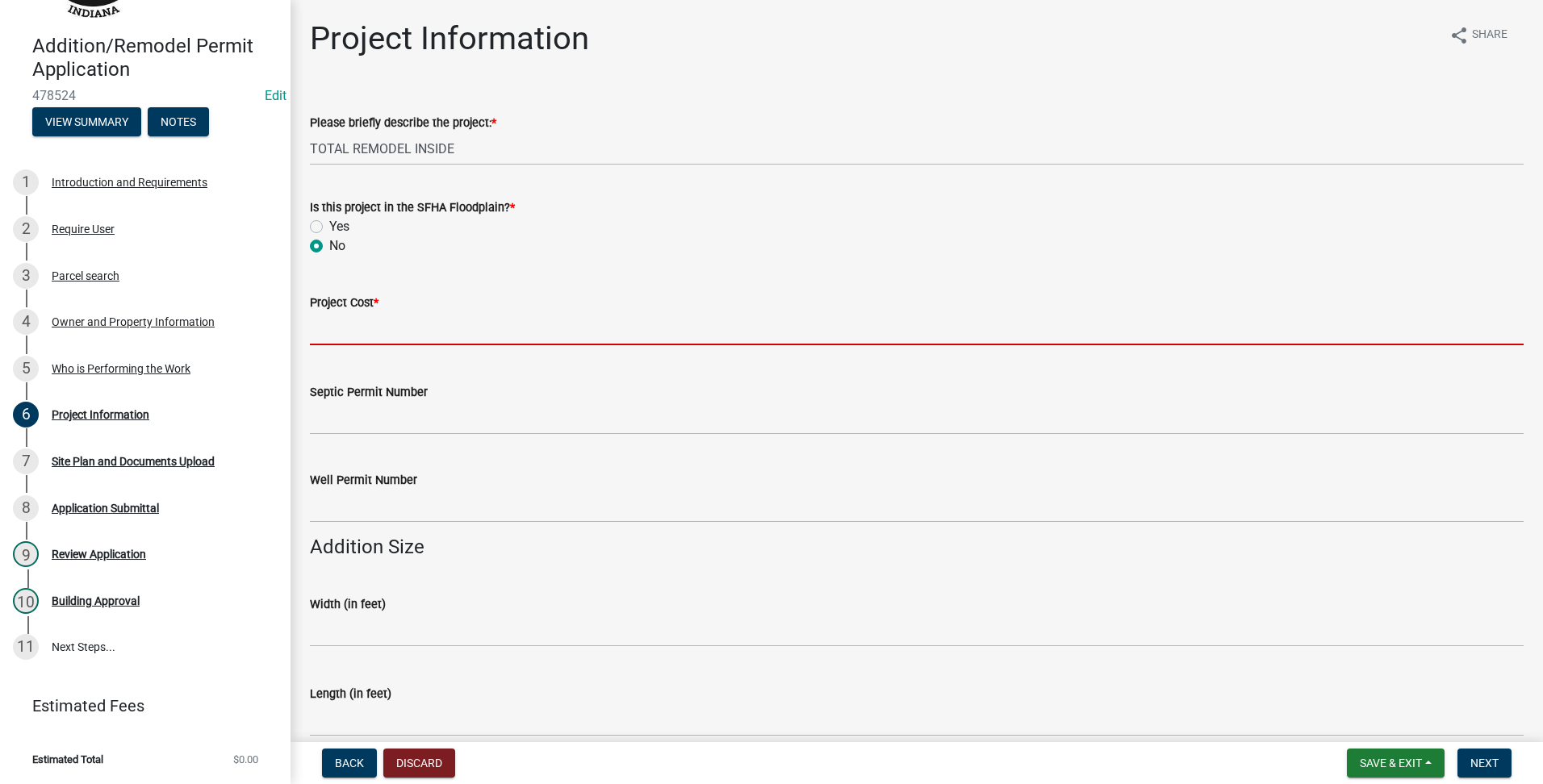
click at [312, 312] on input "text" at bounding box center [917, 328] width 1214 height 33
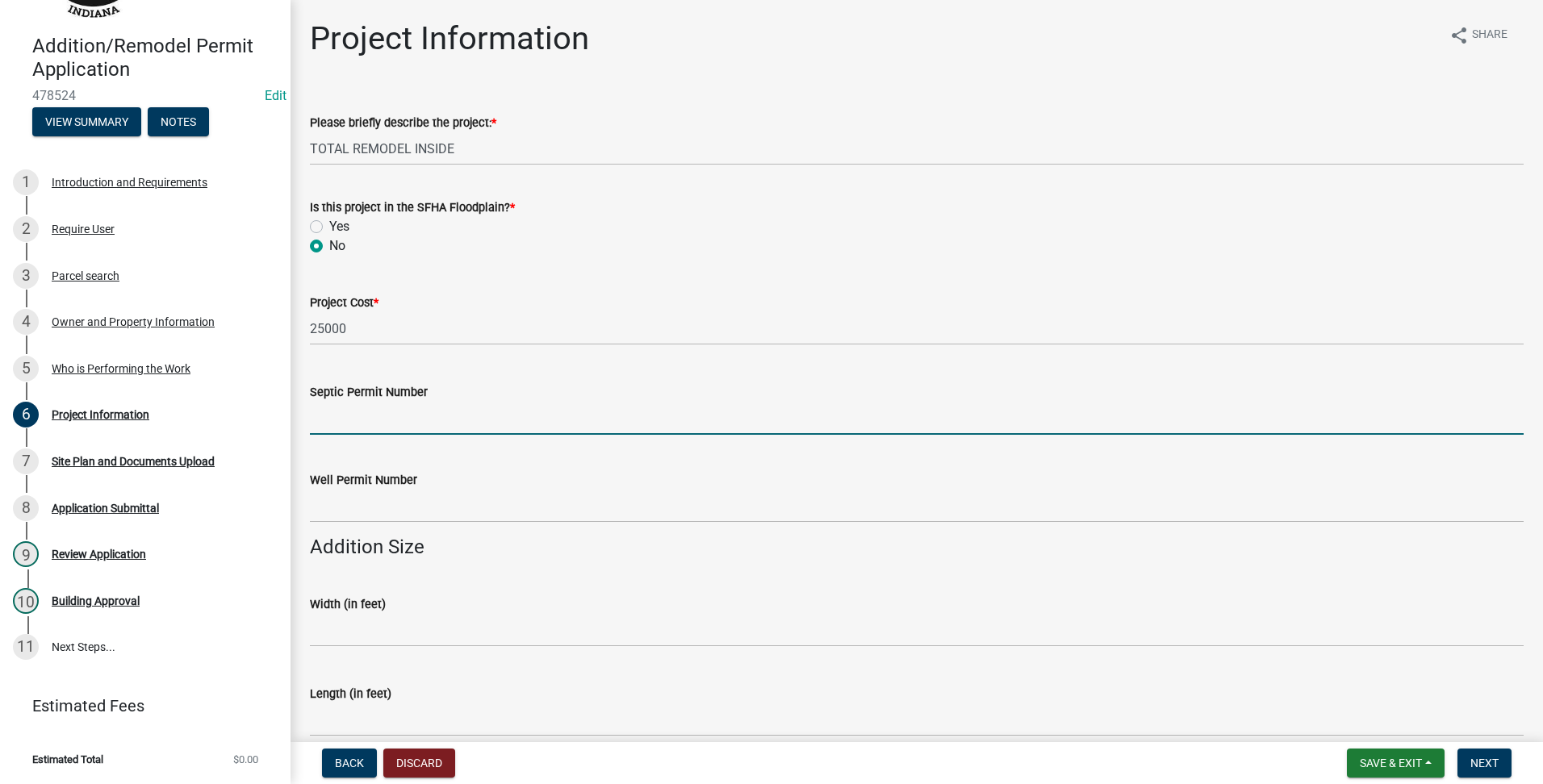
scroll to position [538, 0]
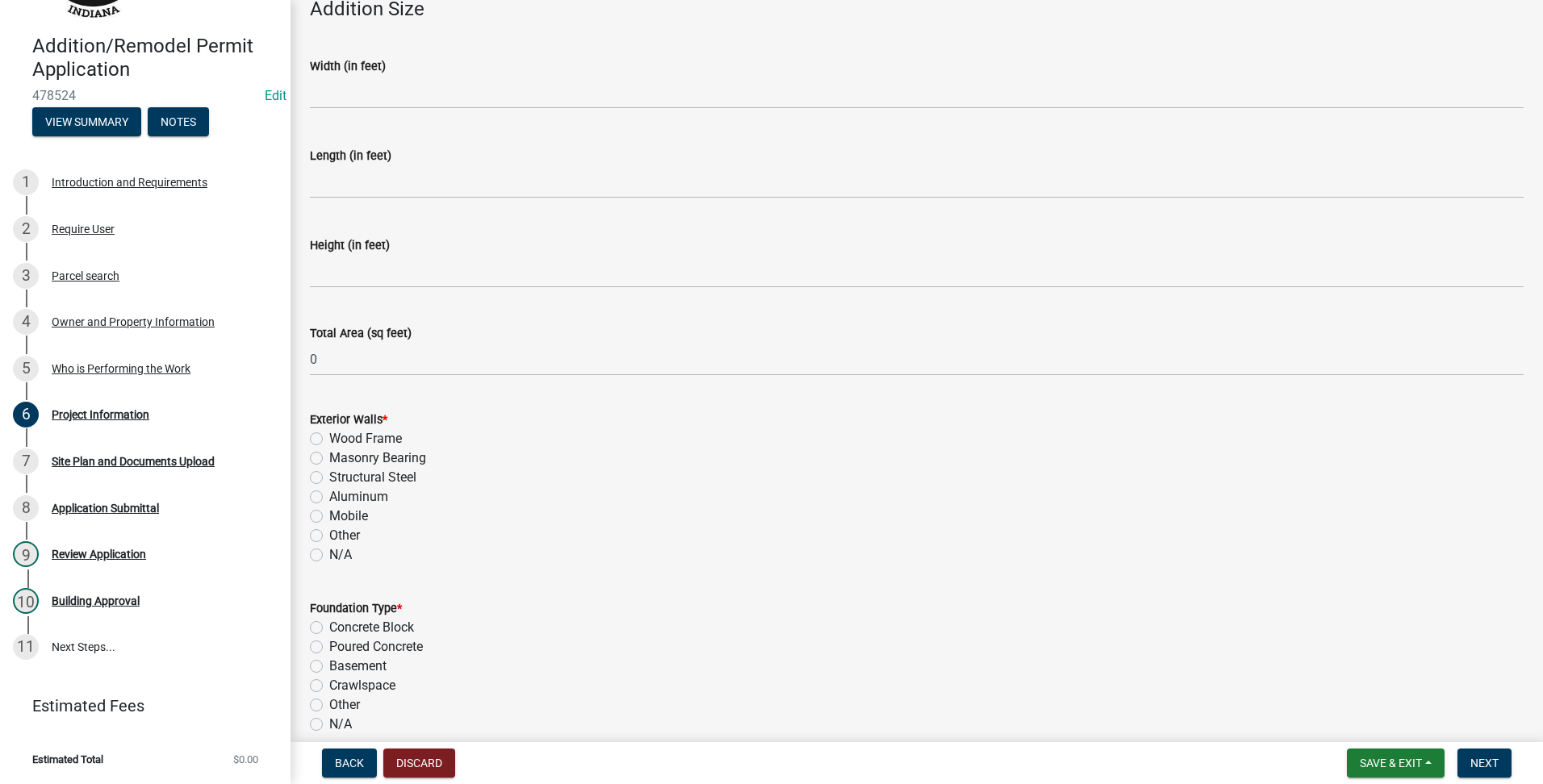
click at [329, 552] on label "N/A" at bounding box center [340, 554] width 22 height 20
click at [329, 552] on input "N/A" at bounding box center [334, 550] width 10 height 10
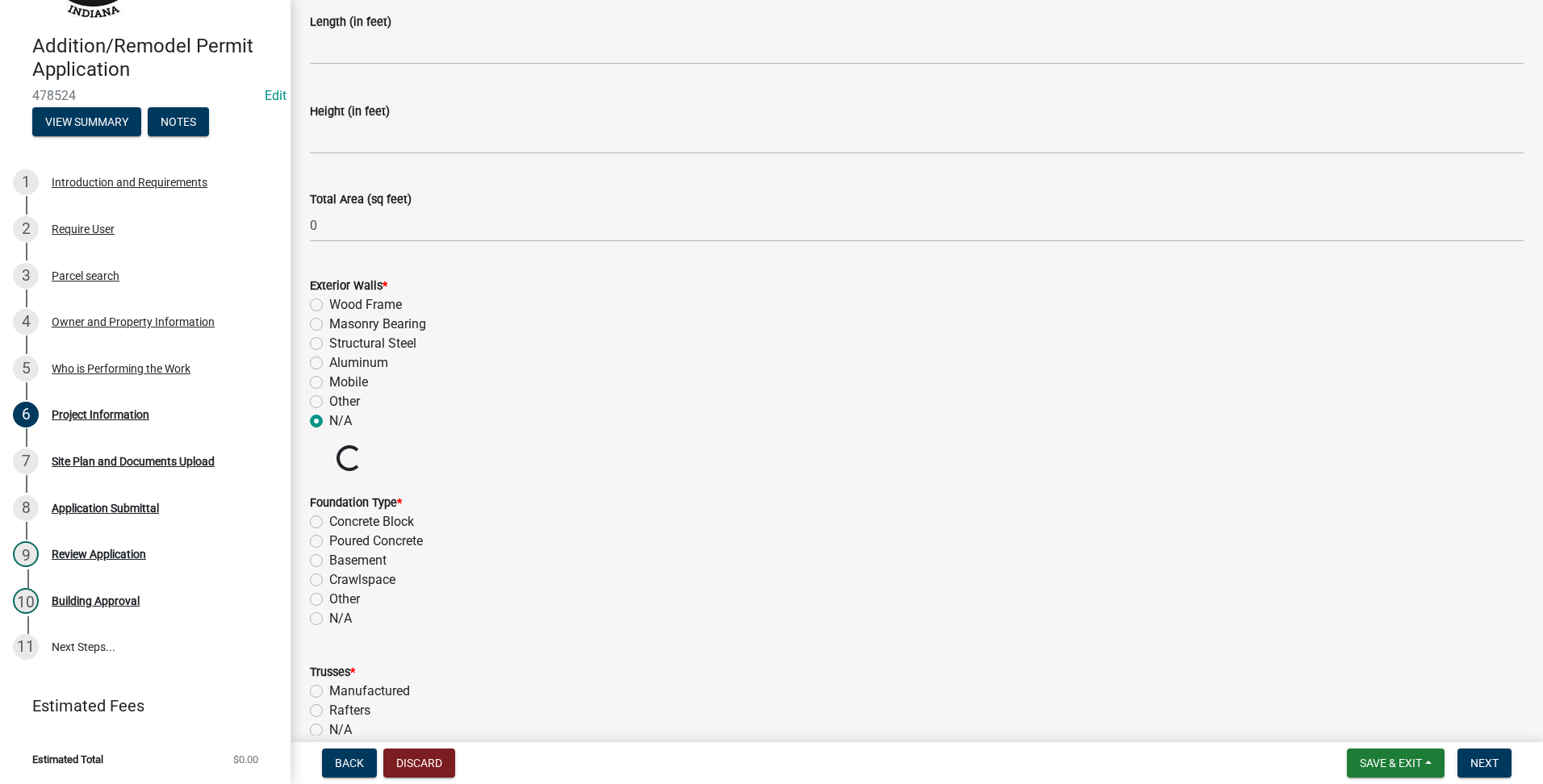
click at [329, 619] on label "N/A" at bounding box center [340, 619] width 22 height 20
click at [329, 619] on input "N/A" at bounding box center [334, 614] width 10 height 10
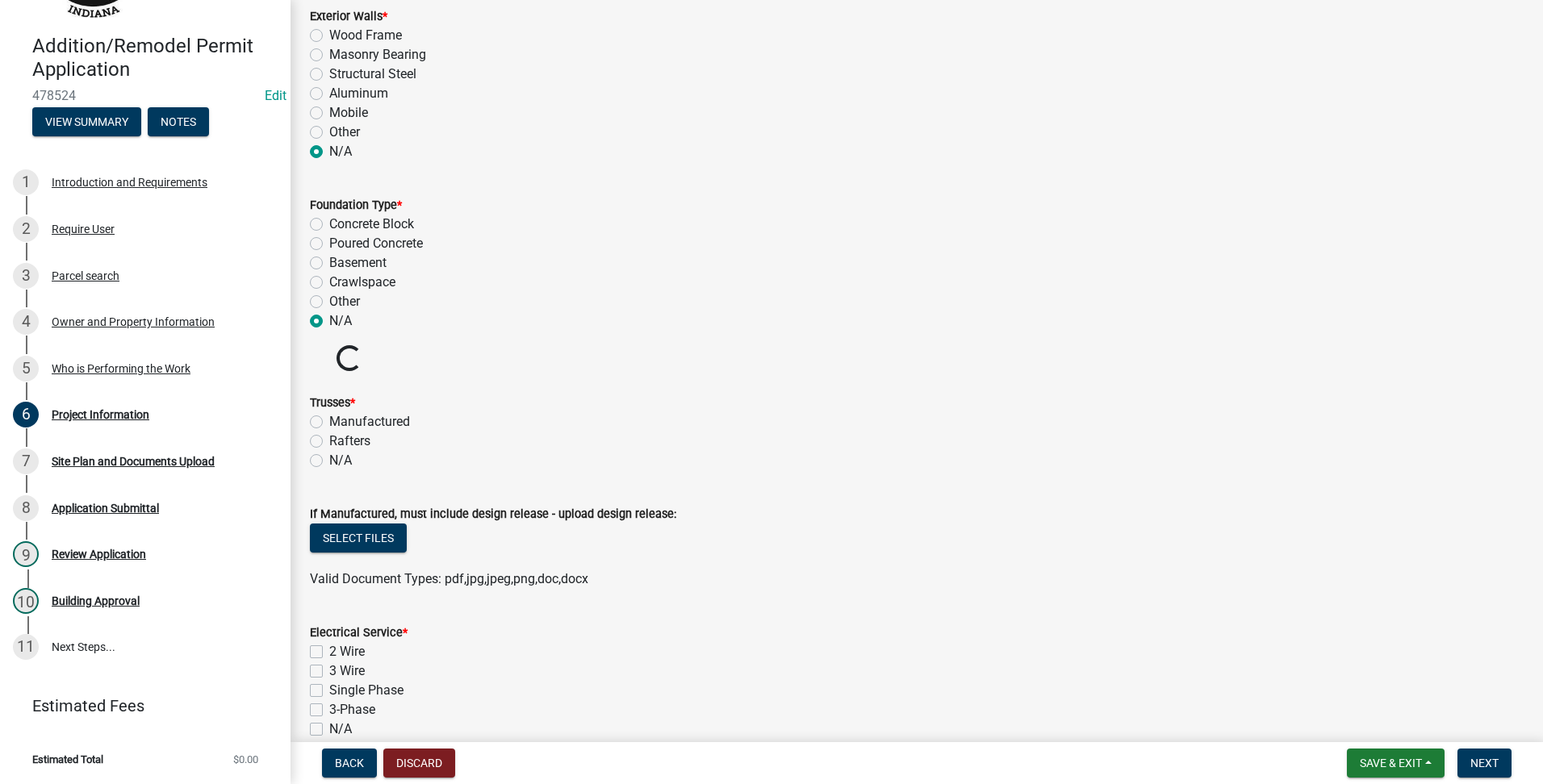
click at [329, 459] on label "N/A" at bounding box center [340, 460] width 22 height 20
click at [329, 459] on input "N/A" at bounding box center [334, 456] width 10 height 10
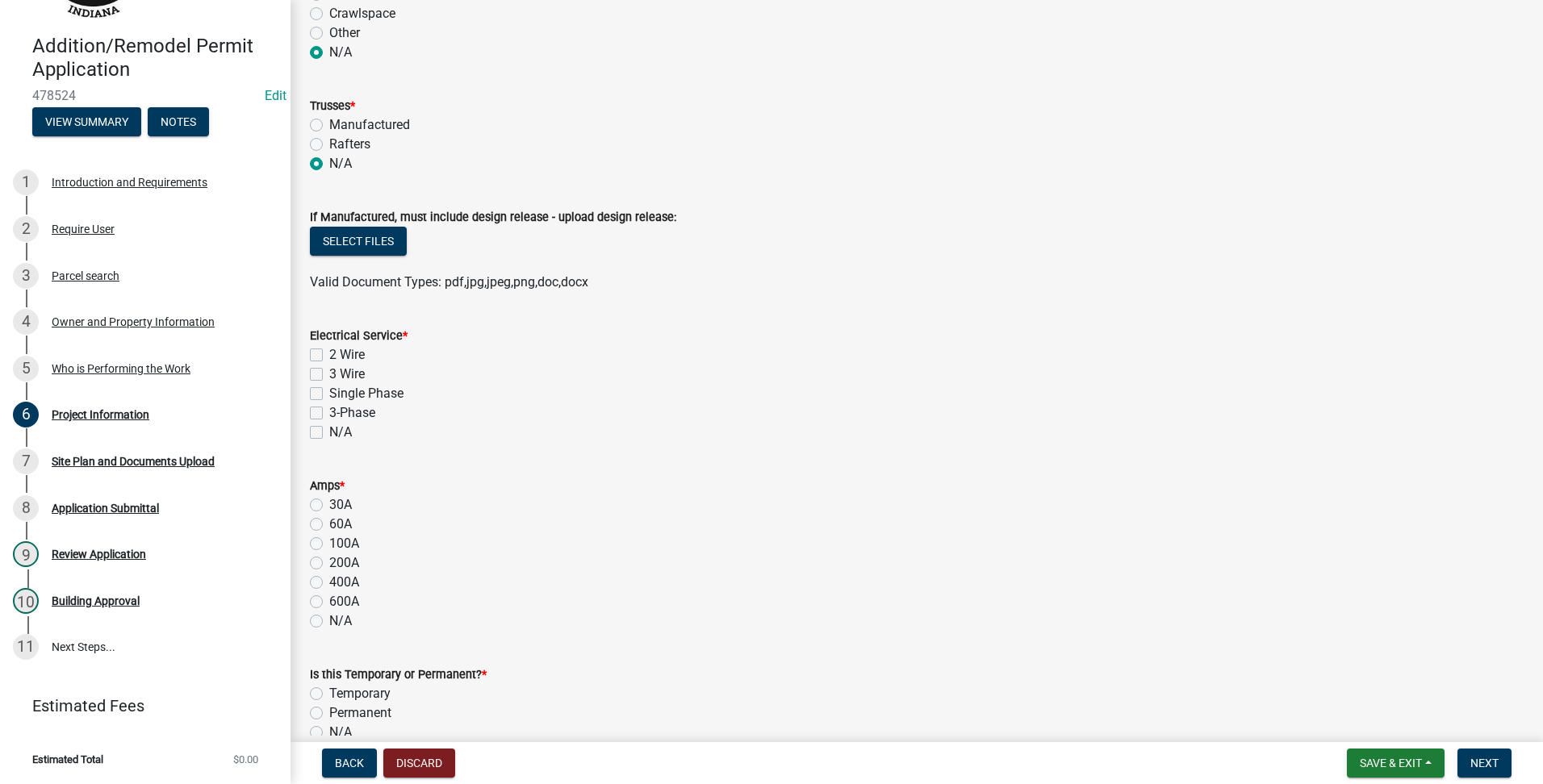
click at [311, 435] on div "Electrical Service * 2 Wire 3 Wire Single Phase 3-Phase N/A" at bounding box center [916, 374] width 1238 height 135
click at [329, 435] on label "N/A" at bounding box center [340, 432] width 22 height 20
click at [329, 434] on input "N/A" at bounding box center [334, 428] width 10 height 10
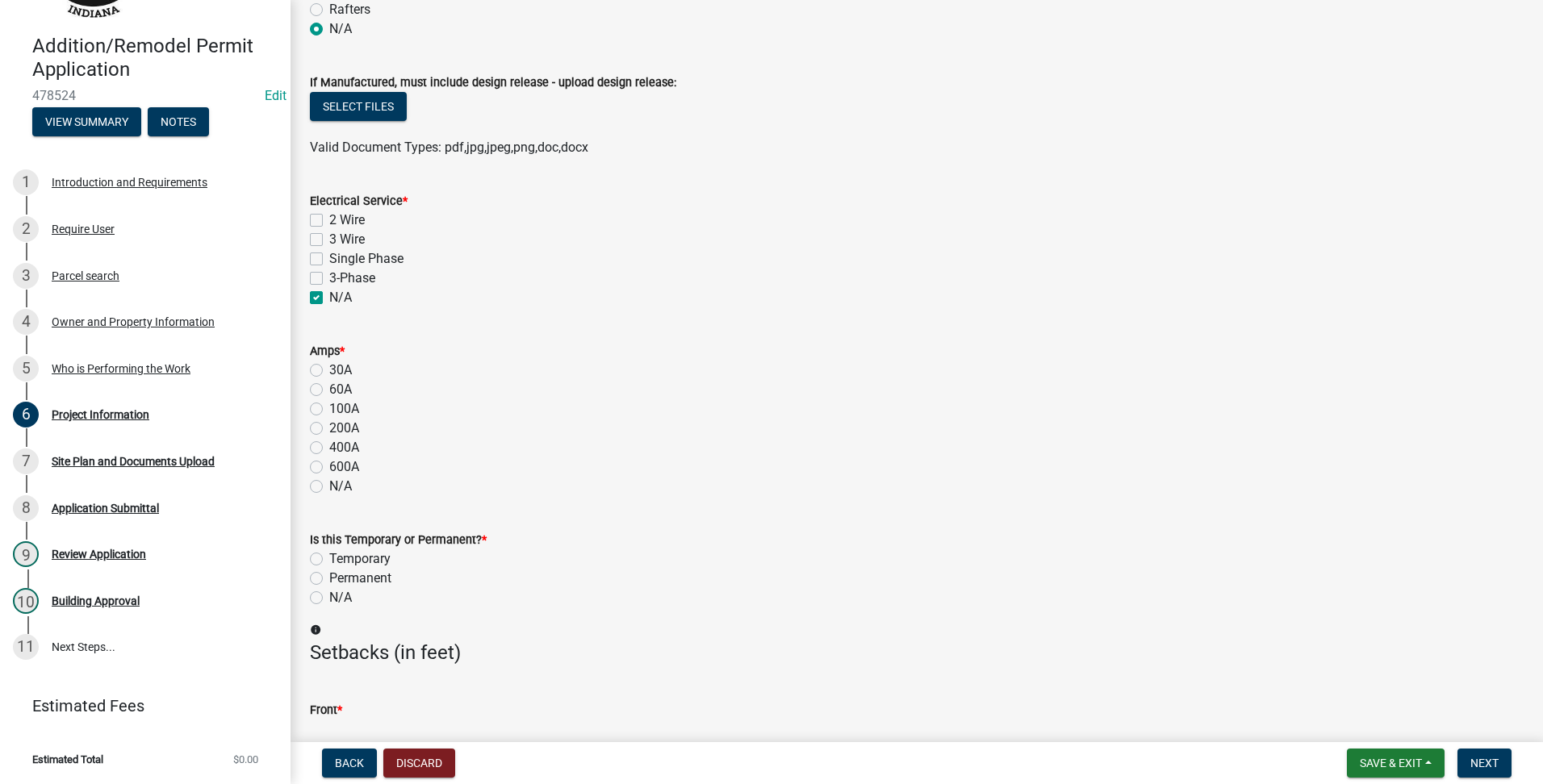
click at [308, 487] on div "Amps * 30A 60A 100A 200A 400A 600A N/A" at bounding box center [916, 409] width 1238 height 174
click at [329, 486] on label "N/A" at bounding box center [340, 486] width 22 height 20
click at [329, 486] on input "N/A" at bounding box center [334, 482] width 10 height 10
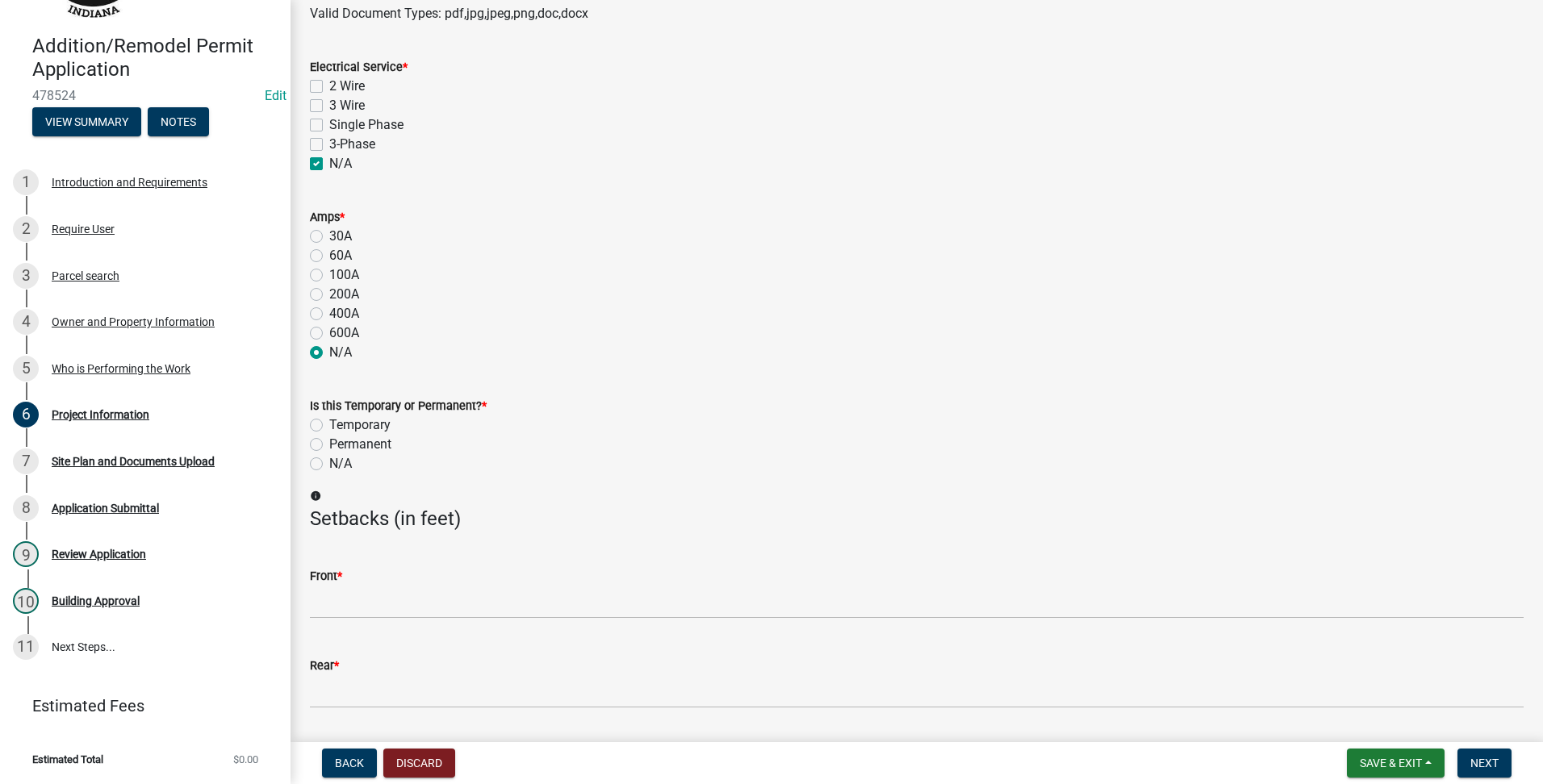
click at [329, 459] on label "N/A" at bounding box center [340, 464] width 22 height 20
click at [329, 459] on input "N/A" at bounding box center [334, 459] width 10 height 10
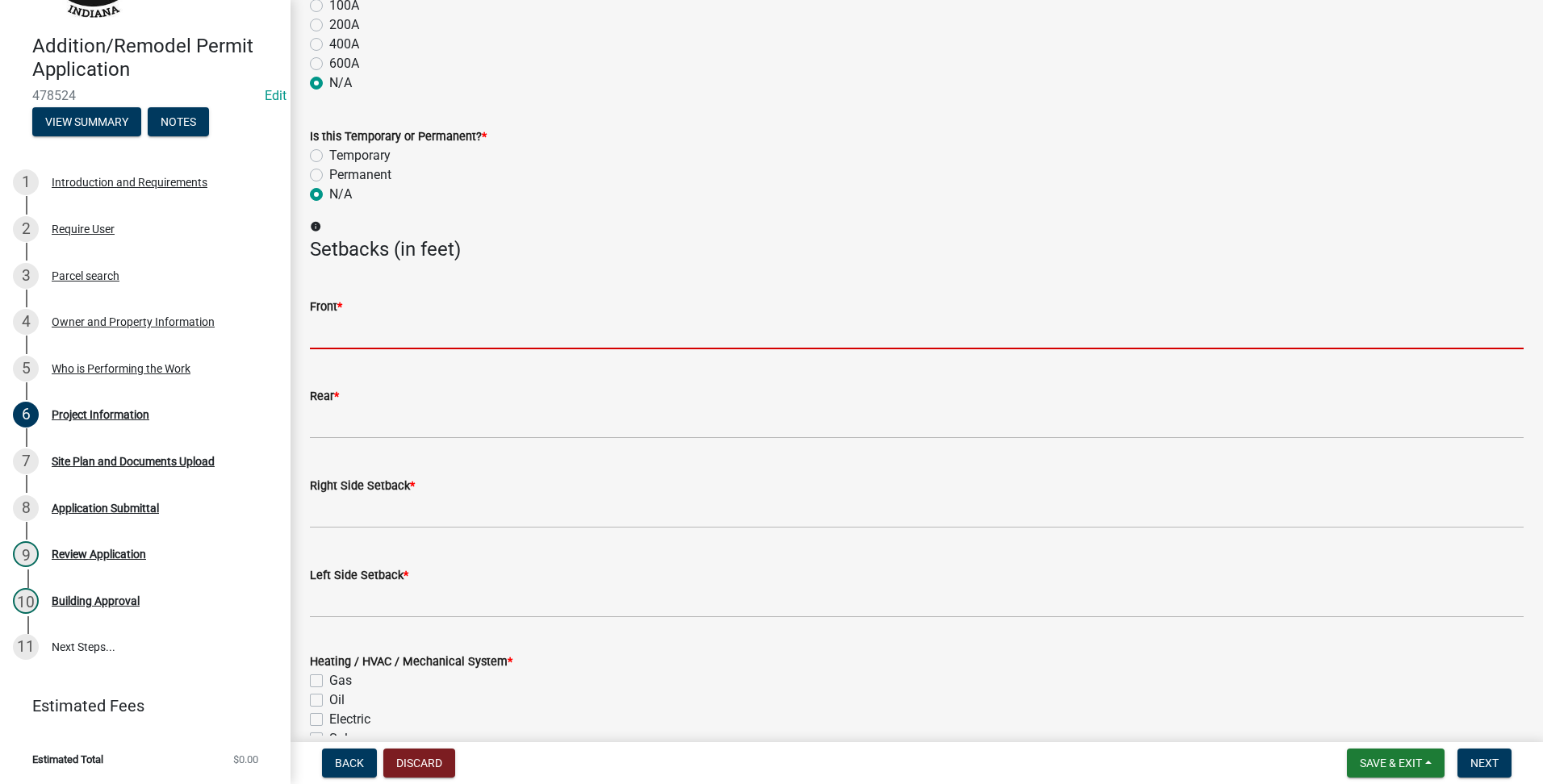
click at [399, 335] on input "text" at bounding box center [917, 332] width 1214 height 33
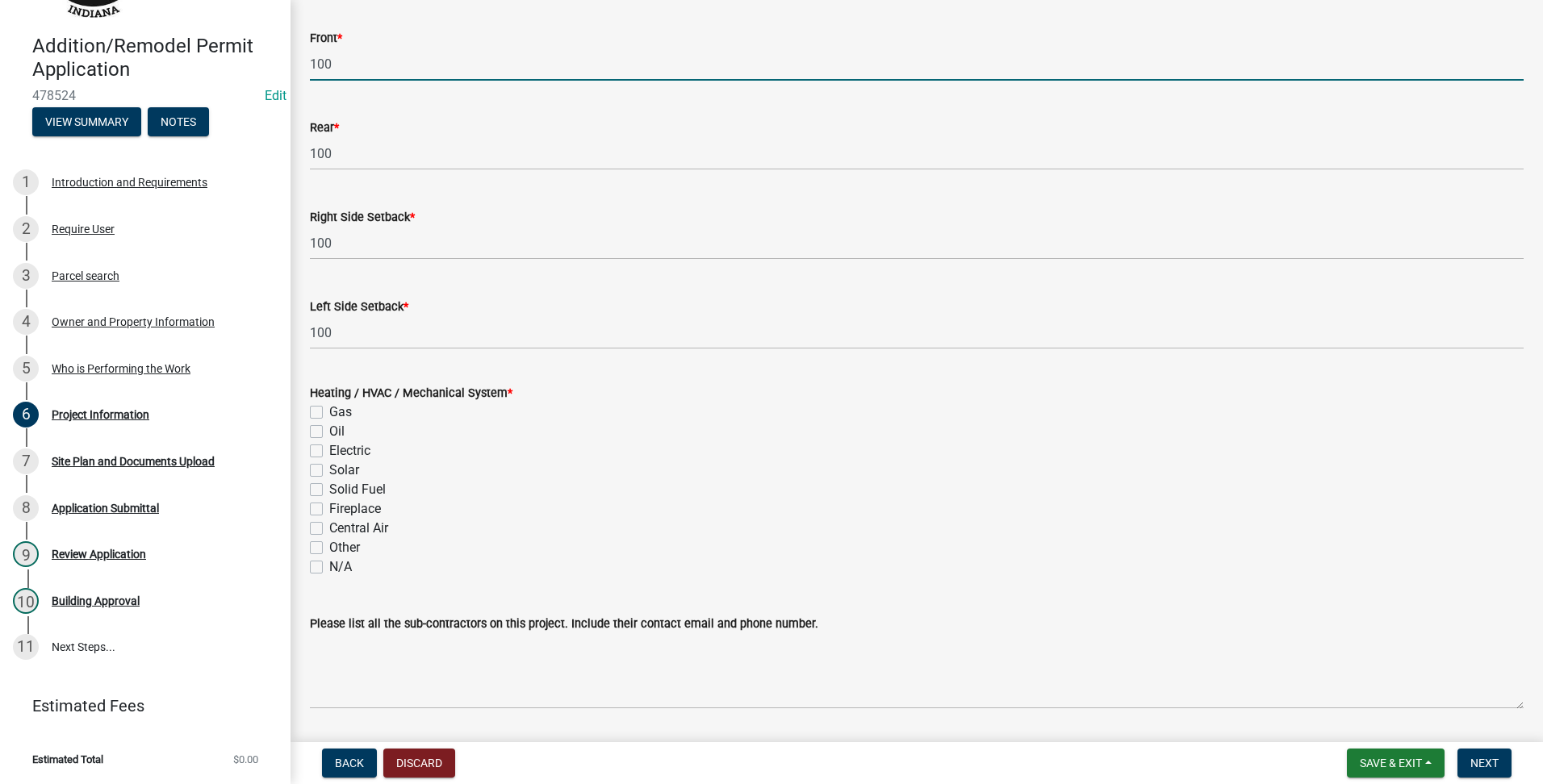
scroll to position [2005, 0]
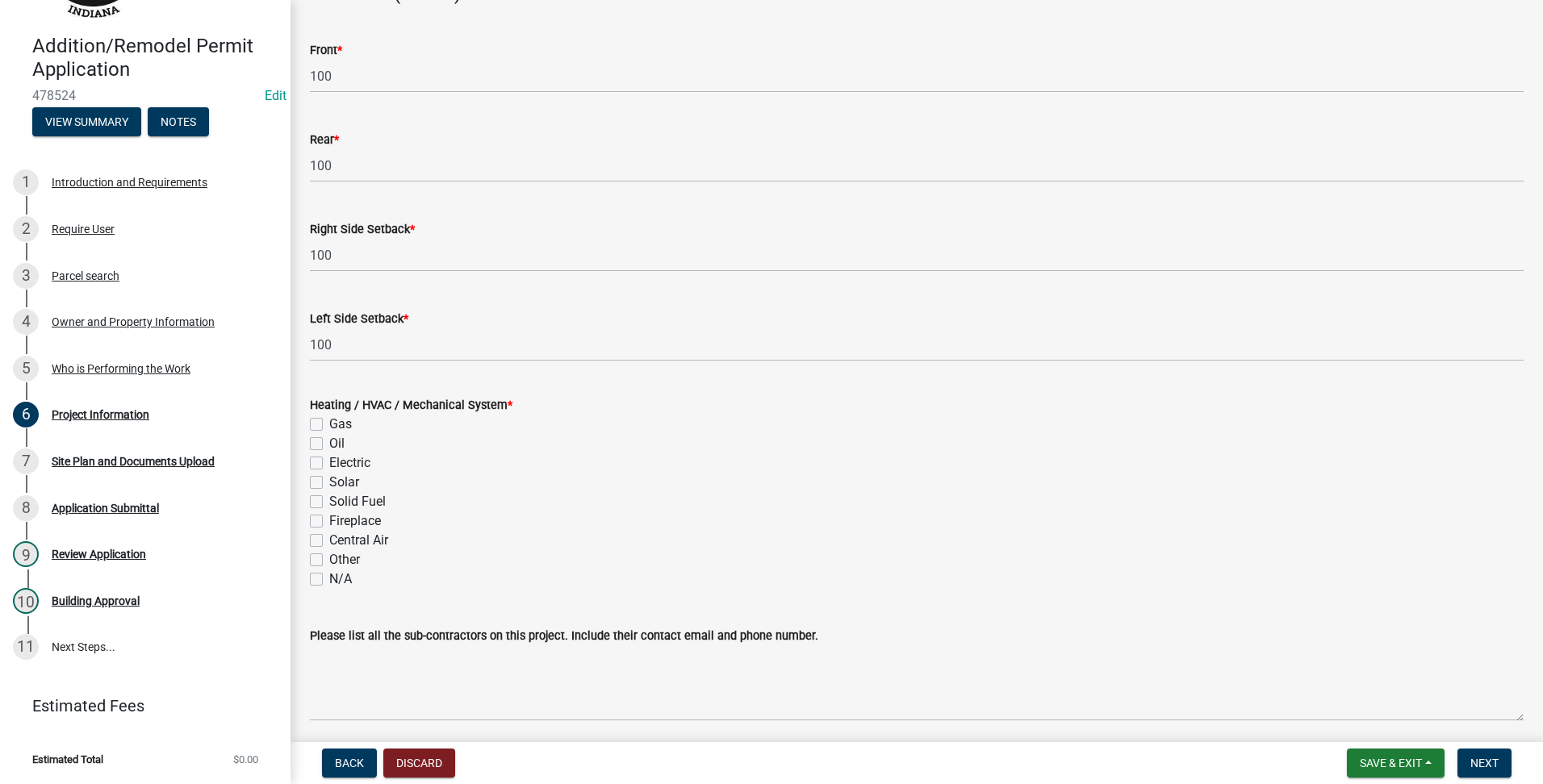
click at [329, 570] on label "N/A" at bounding box center [340, 579] width 22 height 20
click at [329, 570] on input "N/A" at bounding box center [334, 575] width 10 height 10
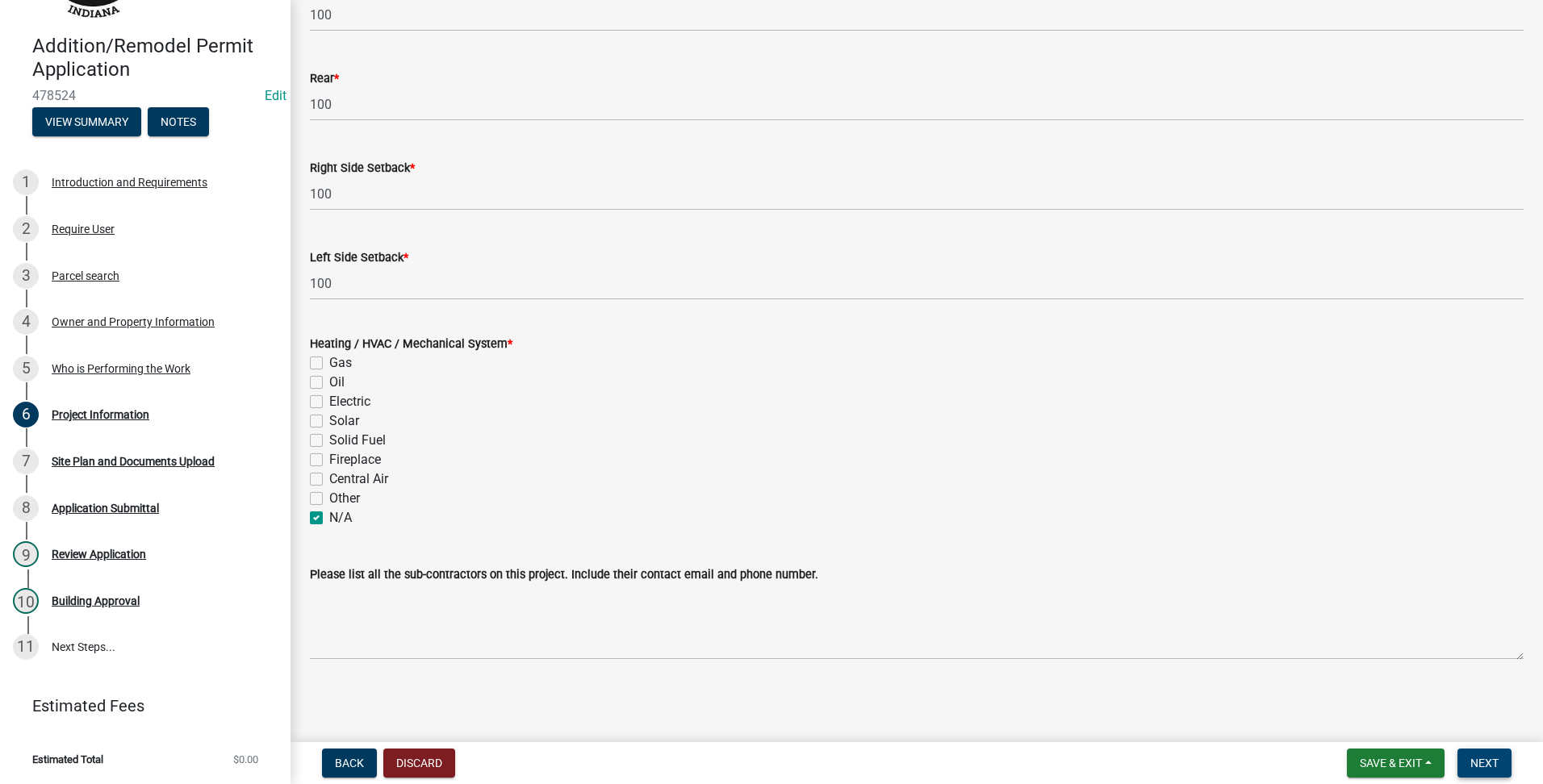
click at [1480, 766] on span "Next" at bounding box center [1484, 763] width 28 height 13
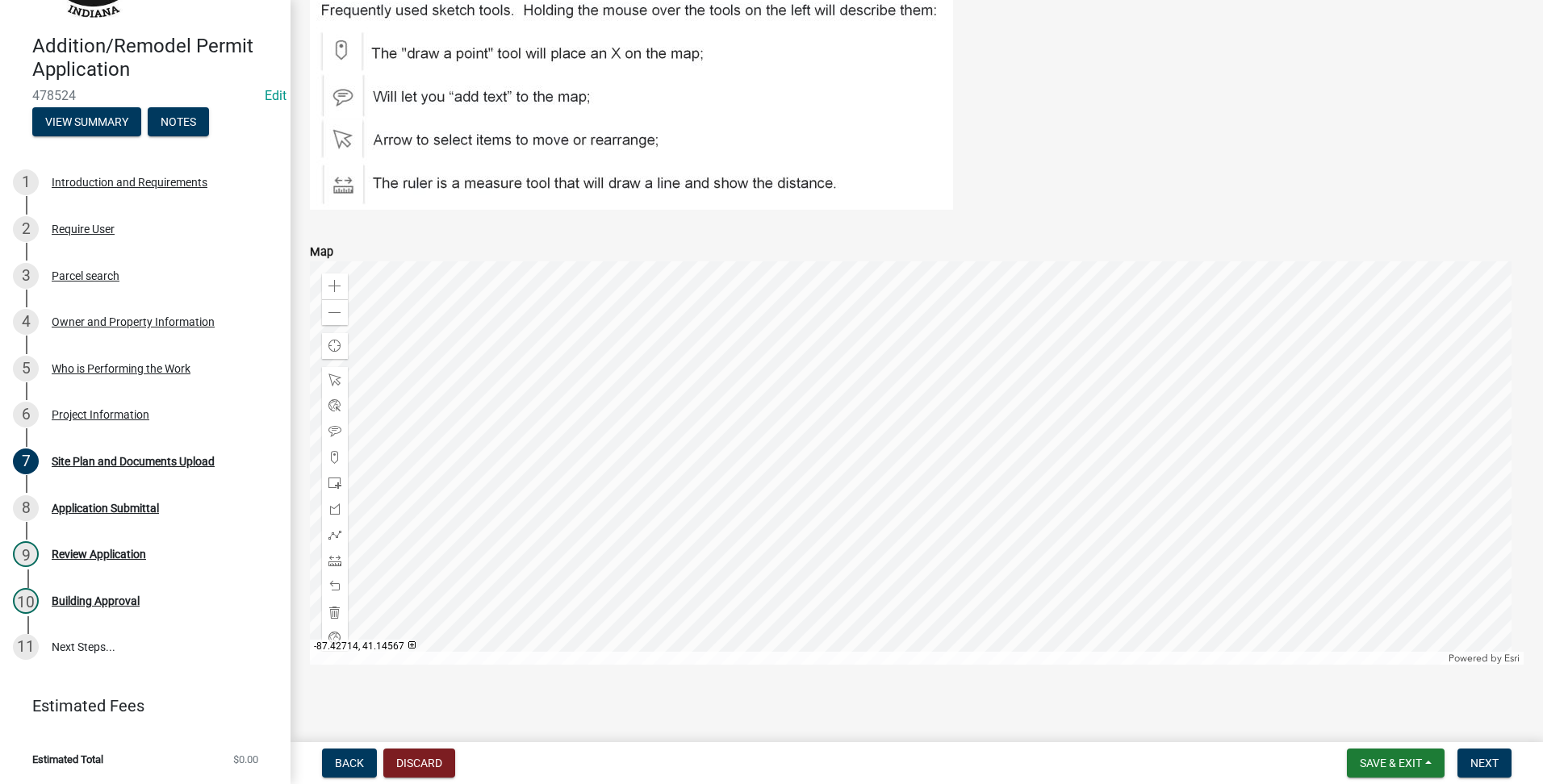
scroll to position [410, 0]
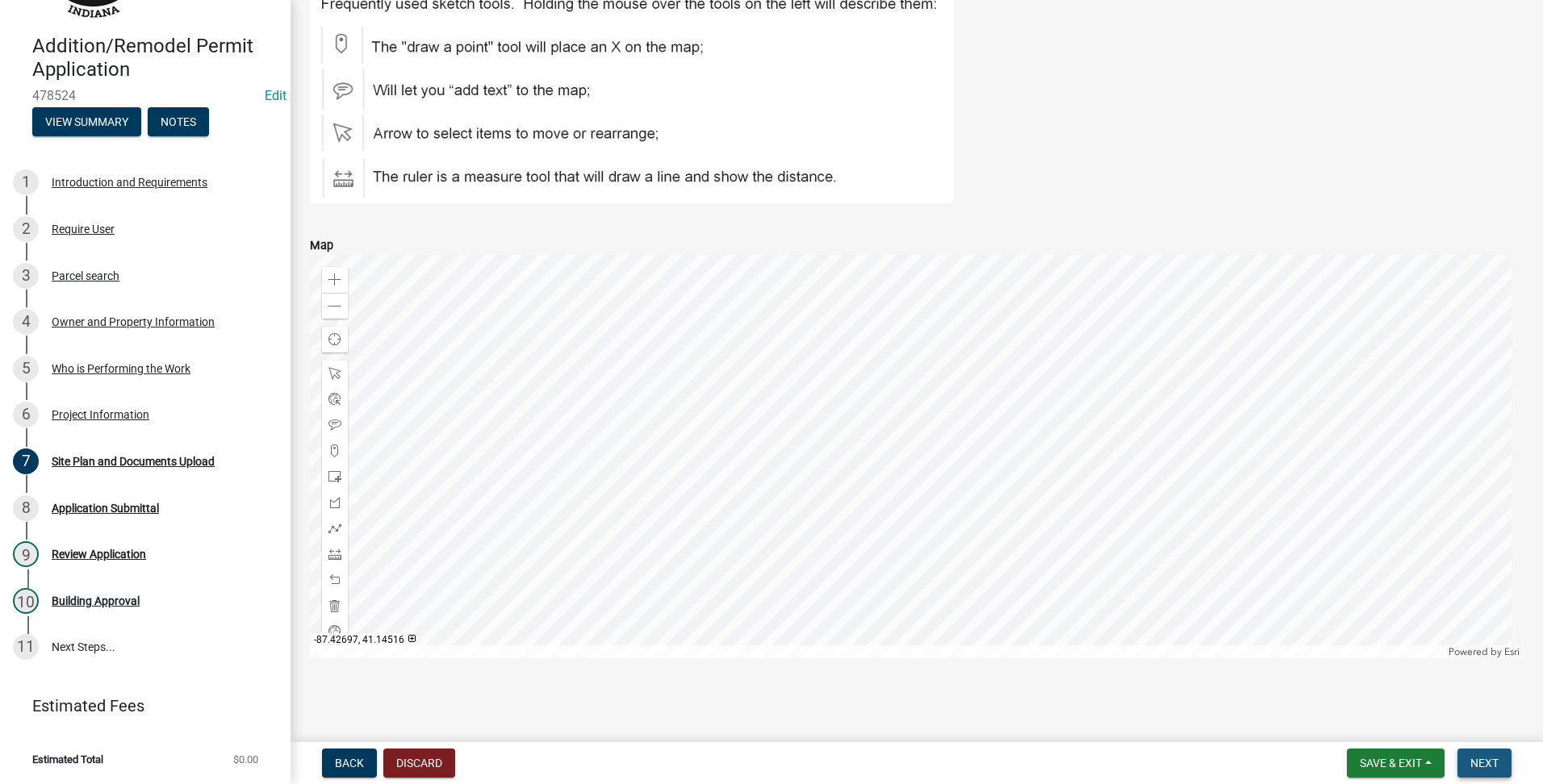
click at [1490, 776] on button "Next" at bounding box center [1484, 763] width 54 height 29
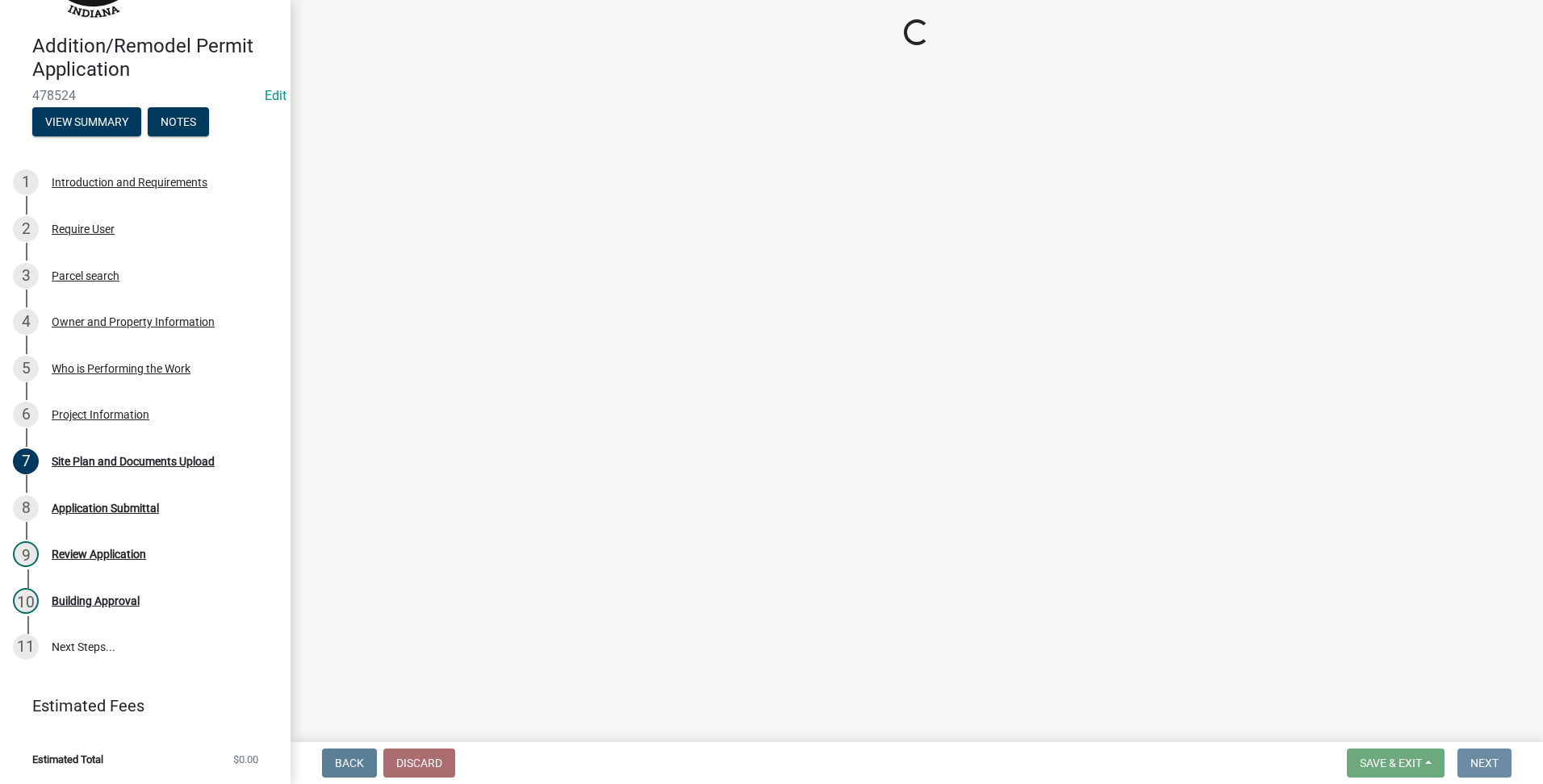
scroll to position [0, 0]
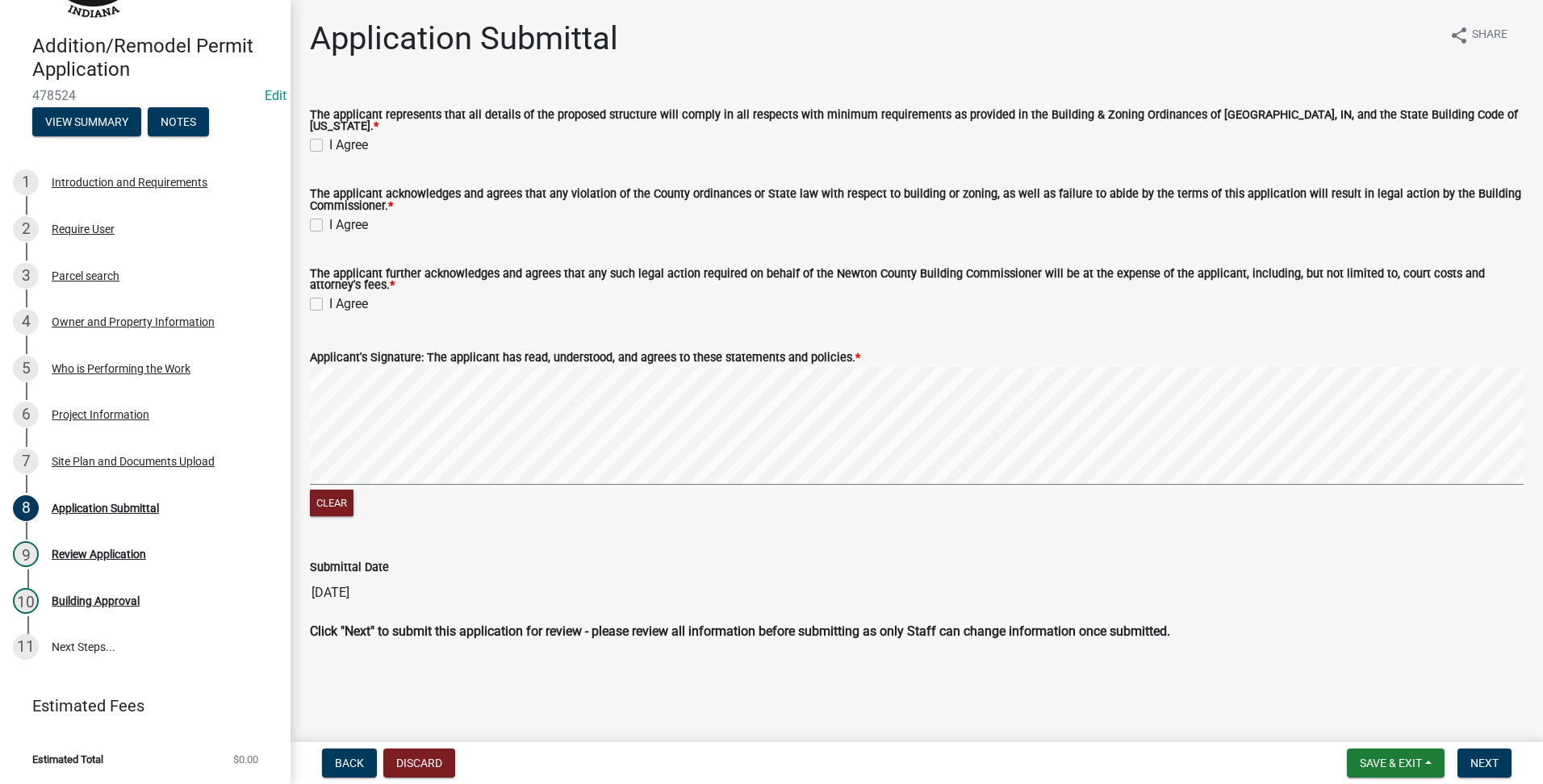
click at [329, 135] on label "I Agree" at bounding box center [348, 145] width 39 height 20
click at [329, 135] on input "I Agree" at bounding box center [334, 141] width 10 height 10
click at [329, 217] on label "I Agree" at bounding box center [348, 224] width 39 height 20
click at [329, 217] on input "I Agree" at bounding box center [334, 220] width 10 height 10
click at [325, 295] on div "I Agree" at bounding box center [917, 304] width 1214 height 20
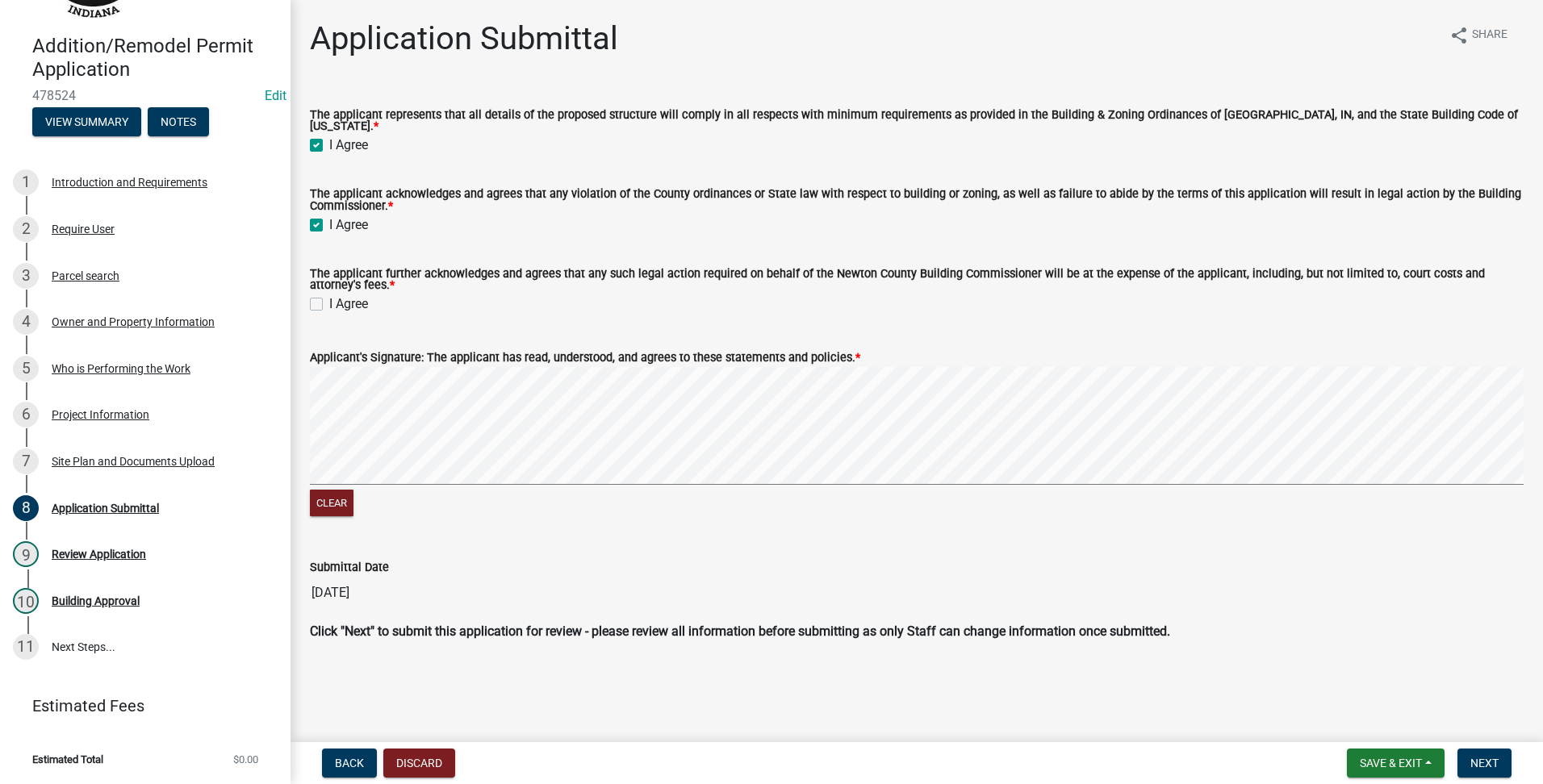
click at [302, 293] on div "The applicant further acknowledges and agrees that any such legal action requir…" at bounding box center [916, 281] width 1238 height 64
click at [315, 295] on div "I Agree" at bounding box center [917, 304] width 1214 height 20
click at [329, 296] on label "I Agree" at bounding box center [348, 304] width 39 height 20
click at [329, 296] on input "I Agree" at bounding box center [334, 300] width 10 height 10
click at [1468, 765] on button "Next" at bounding box center [1484, 763] width 54 height 29
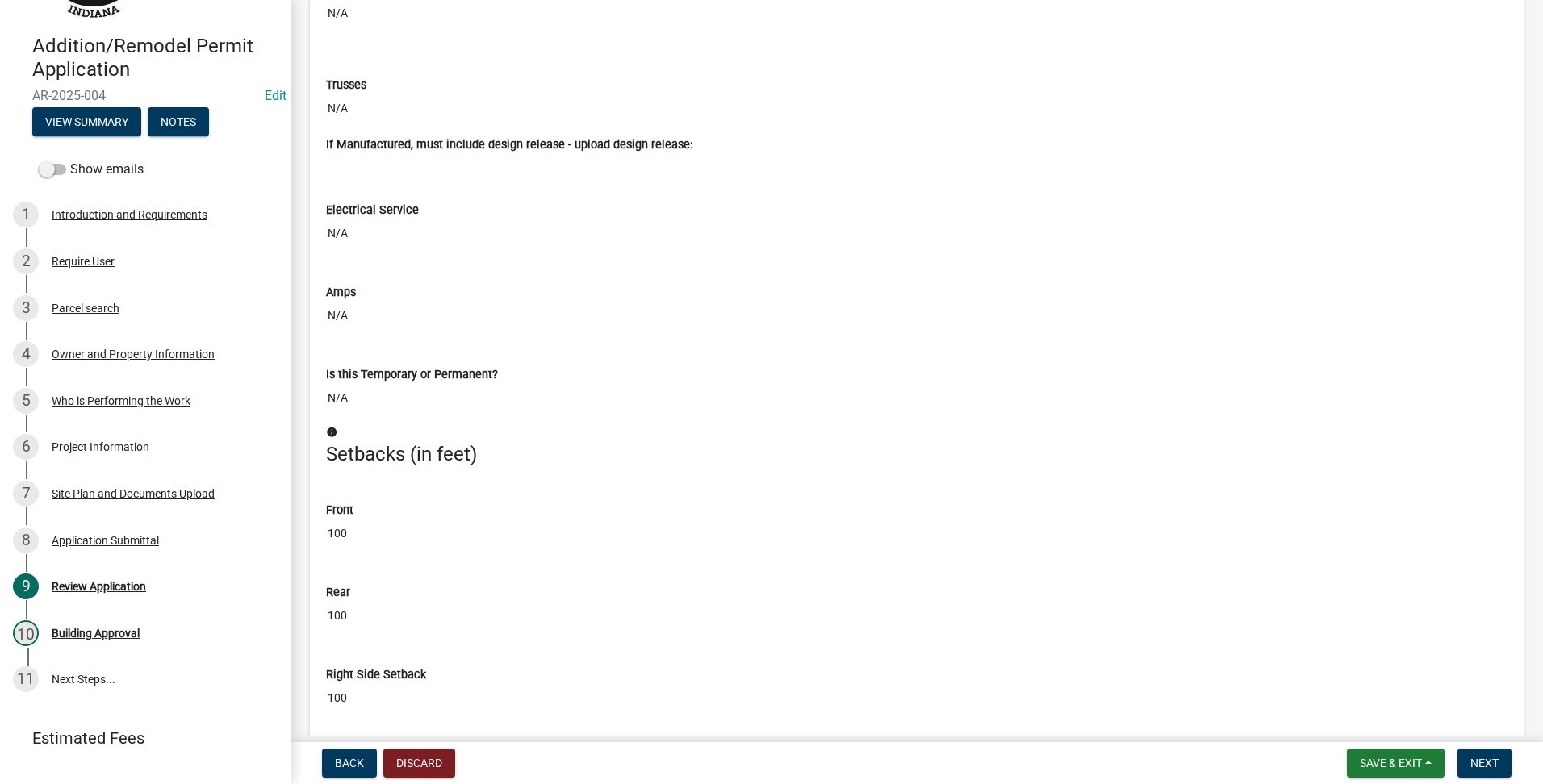
scroll to position [5513, 0]
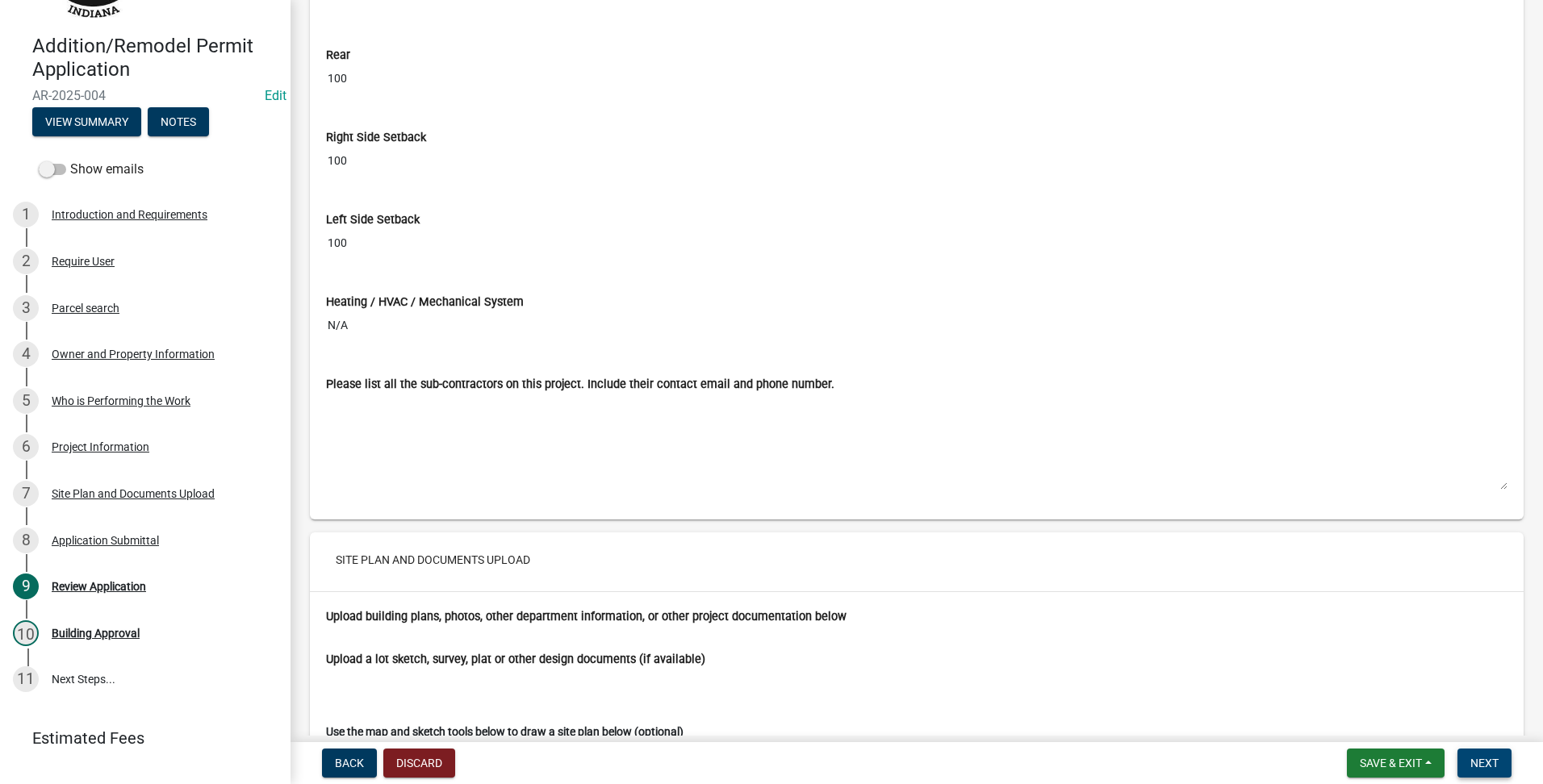
click at [1492, 761] on span "Next" at bounding box center [1484, 763] width 28 height 13
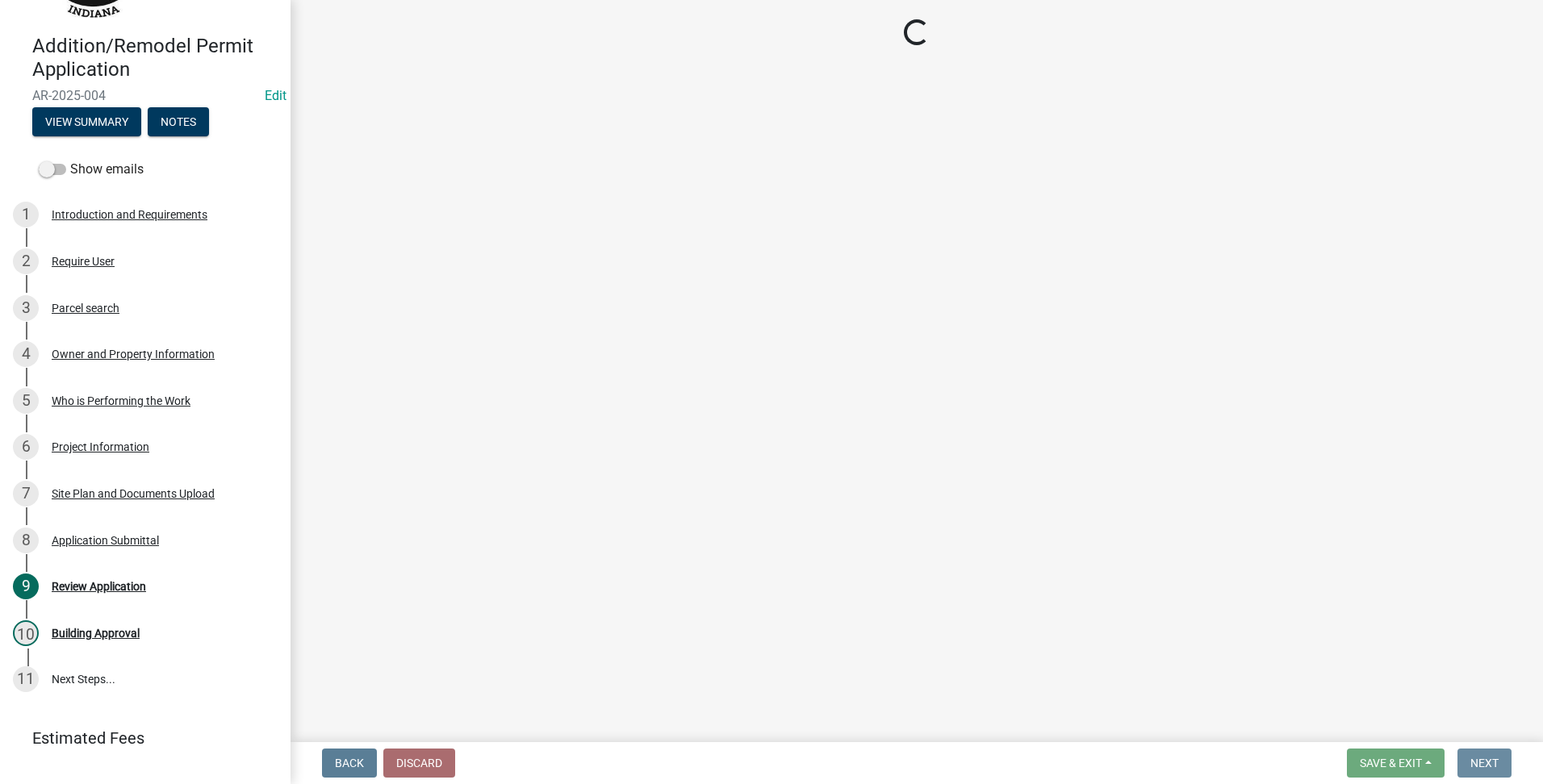
scroll to position [0, 0]
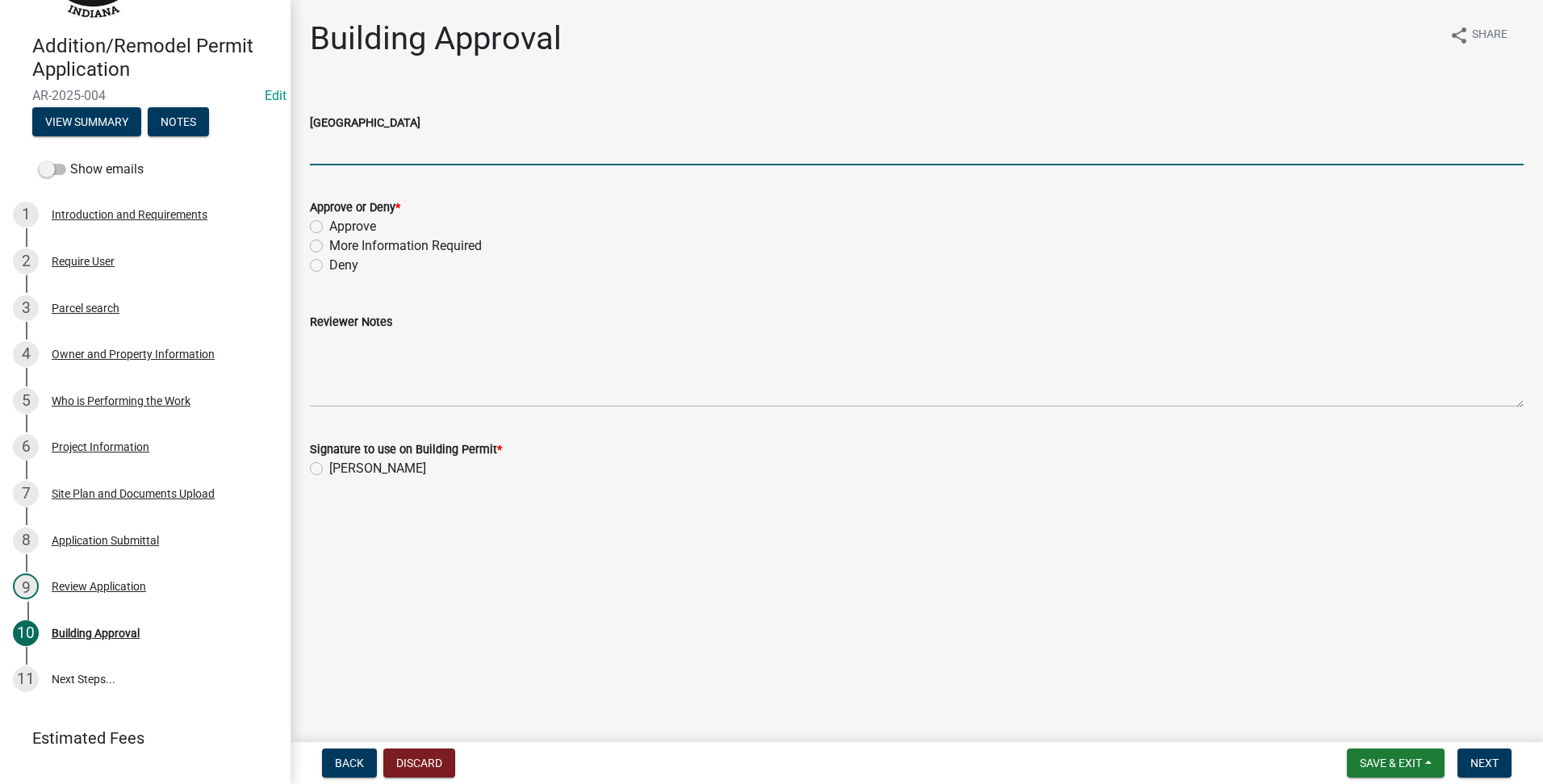
click at [353, 139] on input "[GEOGRAPHIC_DATA]" at bounding box center [917, 148] width 1214 height 33
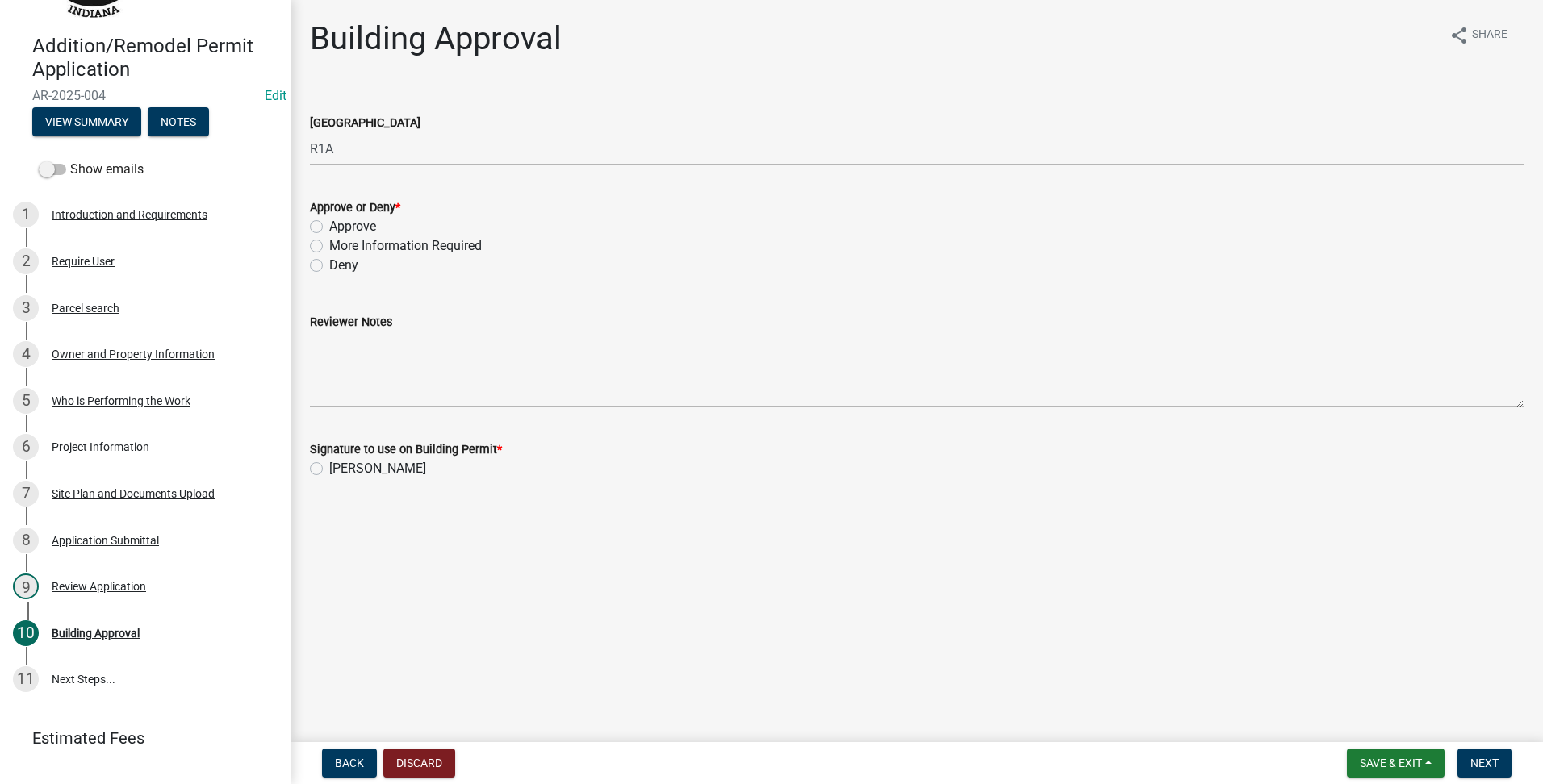
click at [326, 229] on div "Approve" at bounding box center [917, 226] width 1214 height 20
click at [313, 233] on div "Approve" at bounding box center [917, 226] width 1214 height 20
click at [329, 228] on label "Approve" at bounding box center [352, 226] width 47 height 20
click at [329, 228] on input "Approve" at bounding box center [334, 222] width 10 height 10
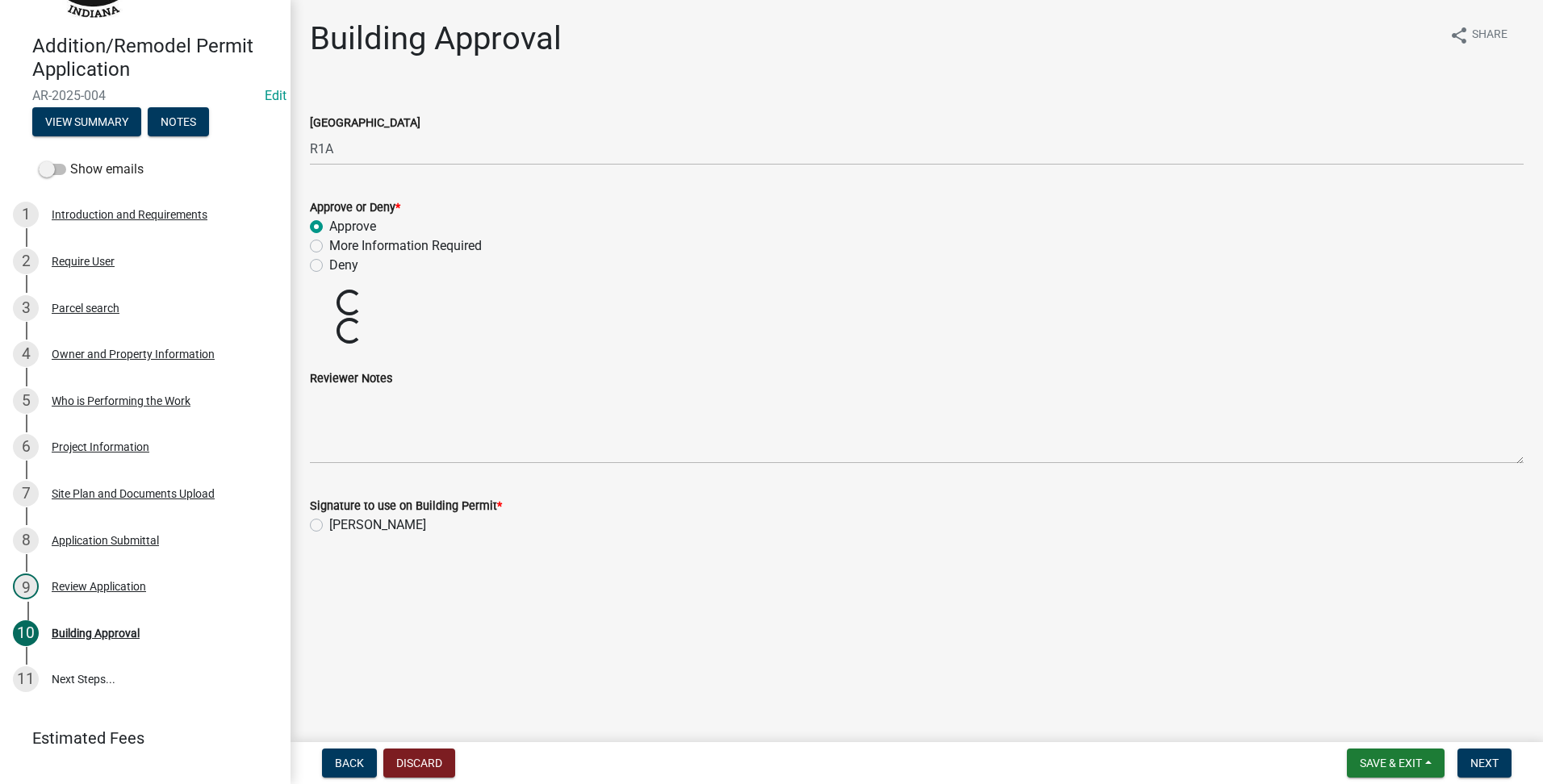
drag, startPoint x: 326, startPoint y: 518, endPoint x: 311, endPoint y: 534, distance: 21.9
click at [311, 534] on div "[PERSON_NAME]" at bounding box center [917, 525] width 1214 height 20
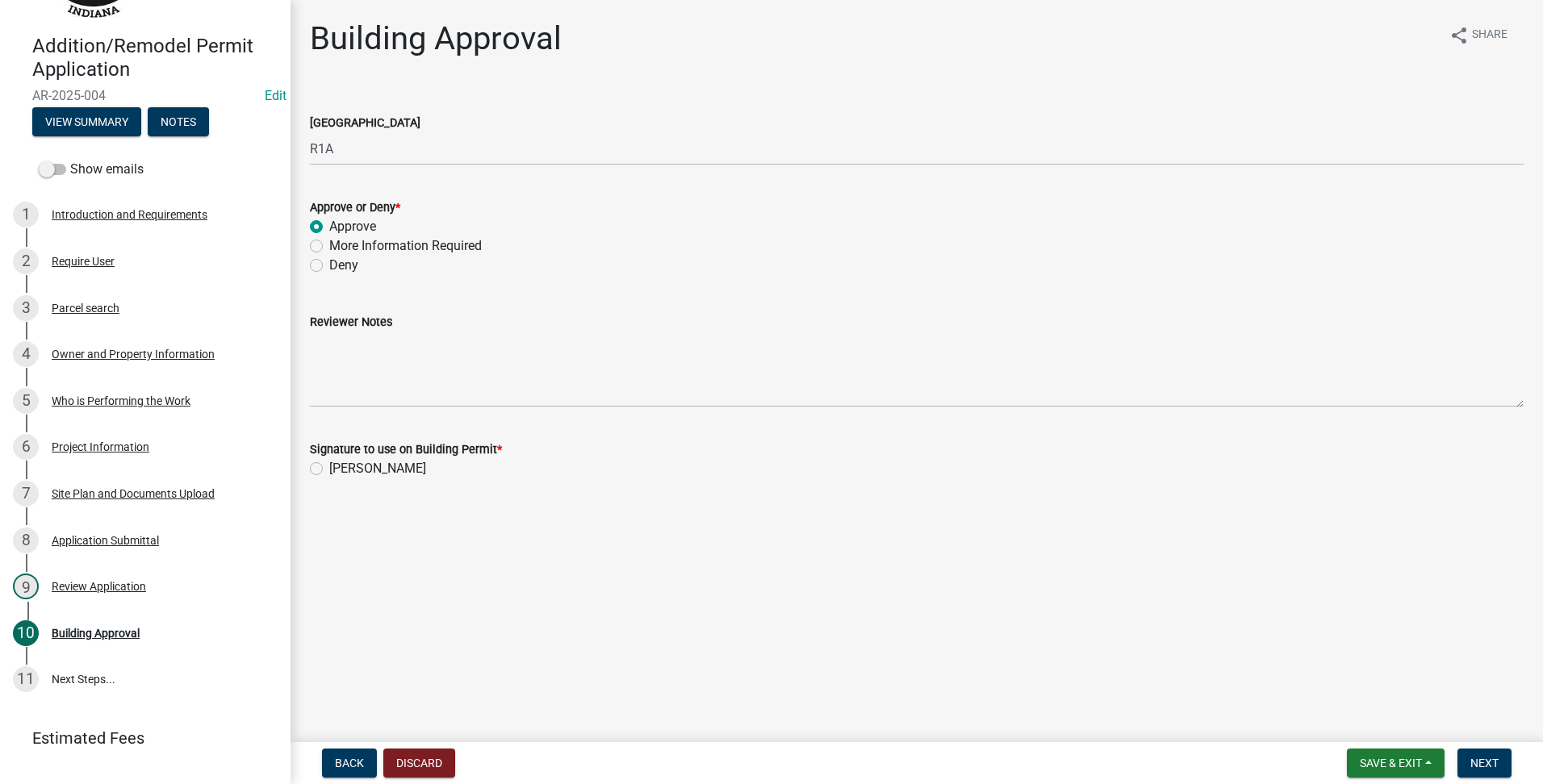
click at [314, 525] on main "Building Approval share Share County Zoning District R1A Approve or Deny * Appr…" at bounding box center [916, 368] width 1252 height 736
click at [329, 469] on label "[PERSON_NAME]" at bounding box center [377, 469] width 97 height 20
click at [329, 469] on input "[PERSON_NAME]" at bounding box center [334, 464] width 10 height 10
click at [1468, 766] on button "Next" at bounding box center [1484, 763] width 54 height 29
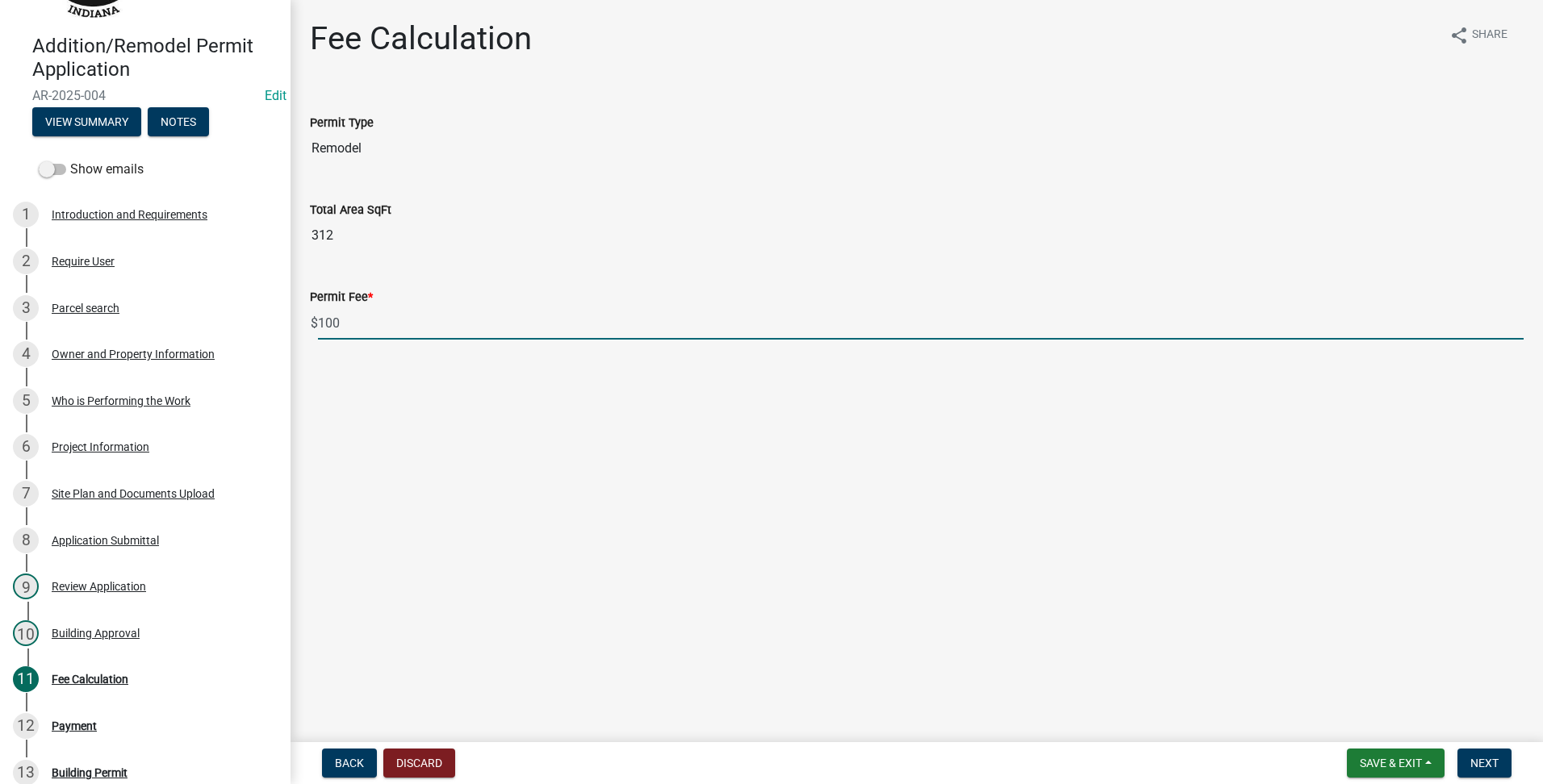
drag, startPoint x: 363, startPoint y: 318, endPoint x: -3, endPoint y: 317, distance: 366.0
click at [0, 317] on html "Internet Explorer does NOT work with GeoPermits. Get a new browser for more sec…" at bounding box center [772, 392] width 1543 height 784
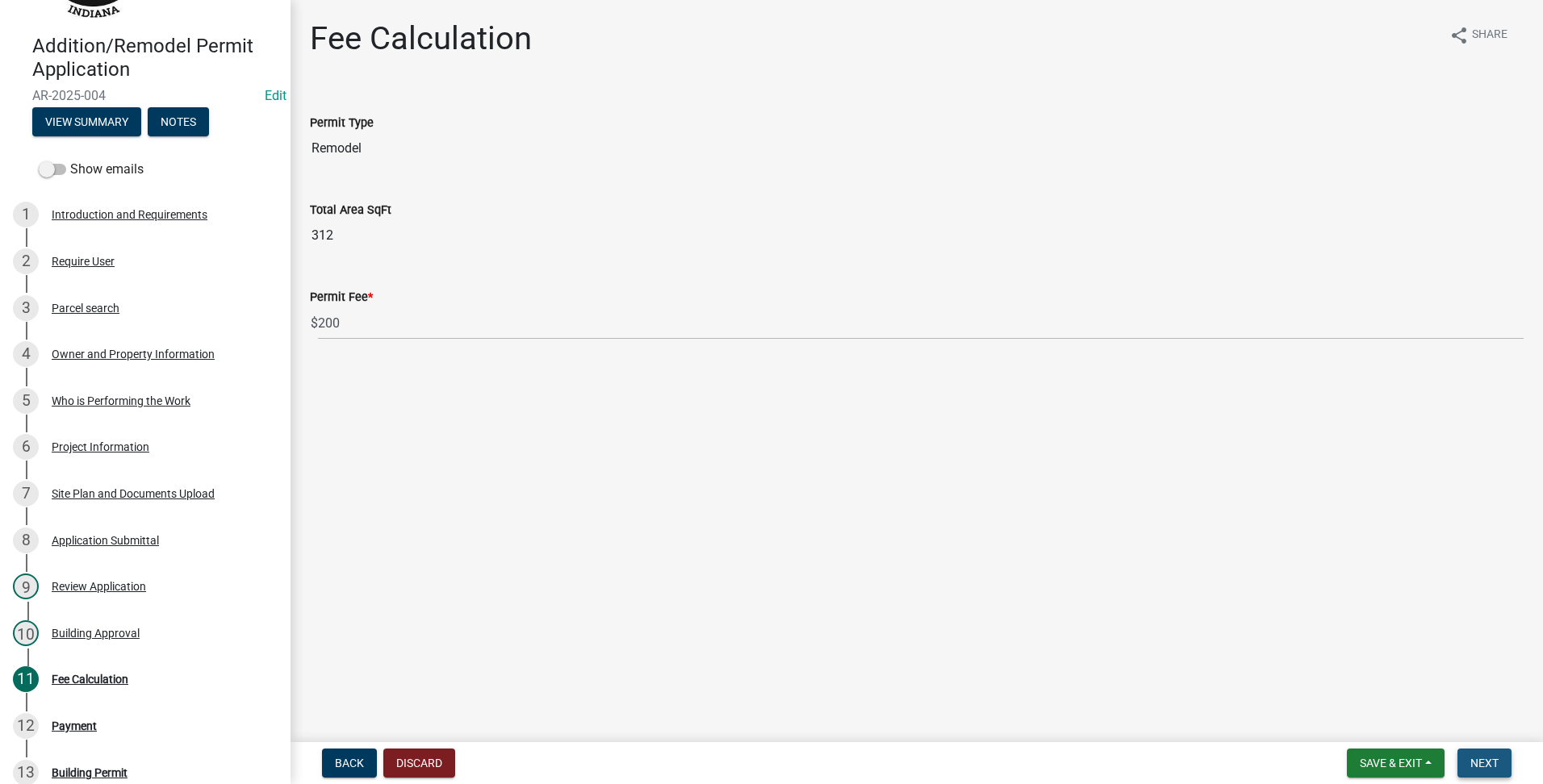
click at [1473, 760] on span "Next" at bounding box center [1484, 763] width 28 height 13
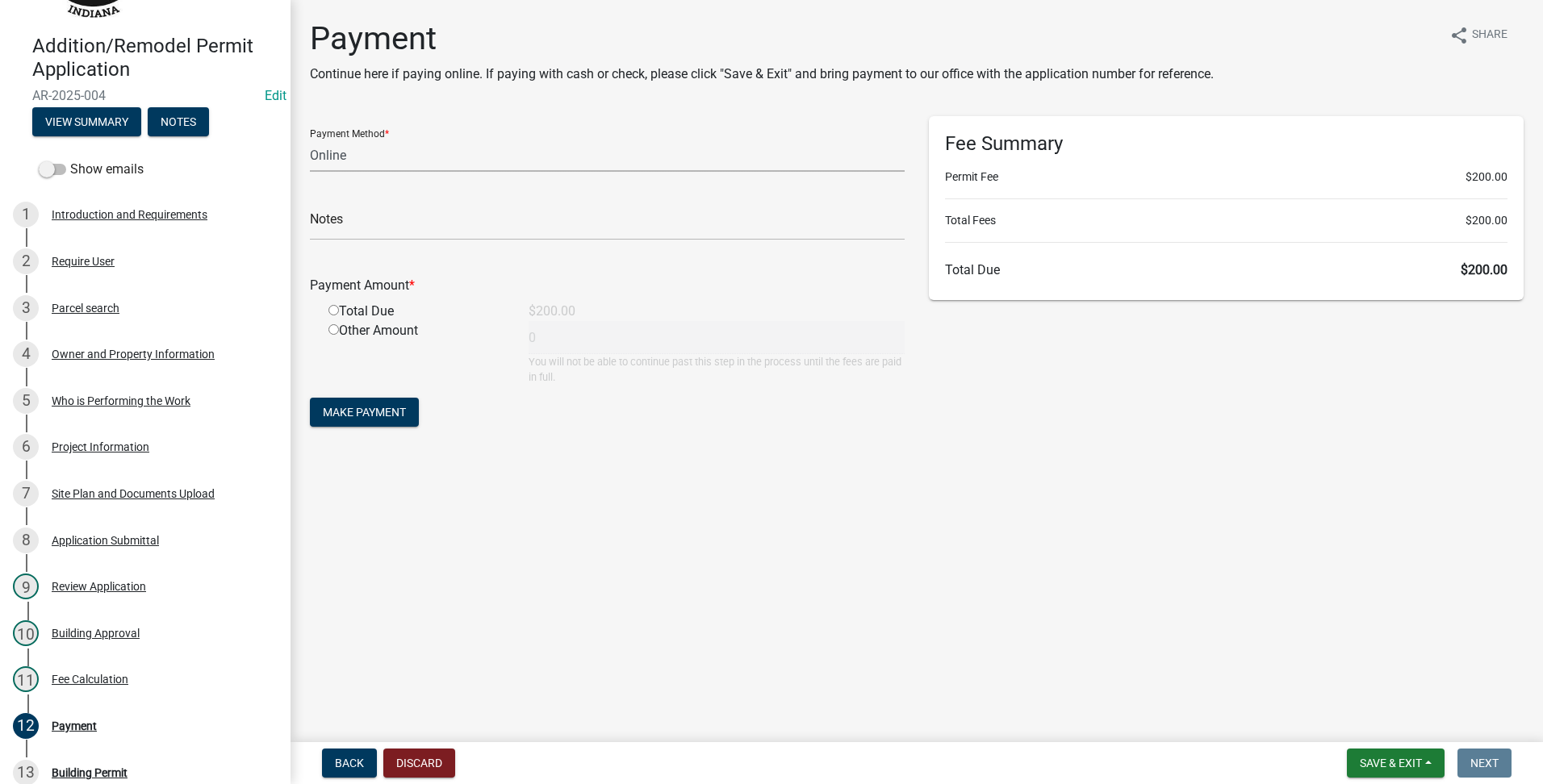
click at [377, 159] on select "Credit Card POS Check Cash Online" at bounding box center [608, 155] width 595 height 33
click at [310, 139] on select "Credit Card POS Check Cash Online" at bounding box center [608, 155] width 595 height 33
click at [337, 310] on input "radio" at bounding box center [333, 310] width 10 height 10
click at [345, 420] on button "Make Payment" at bounding box center [364, 412] width 109 height 29
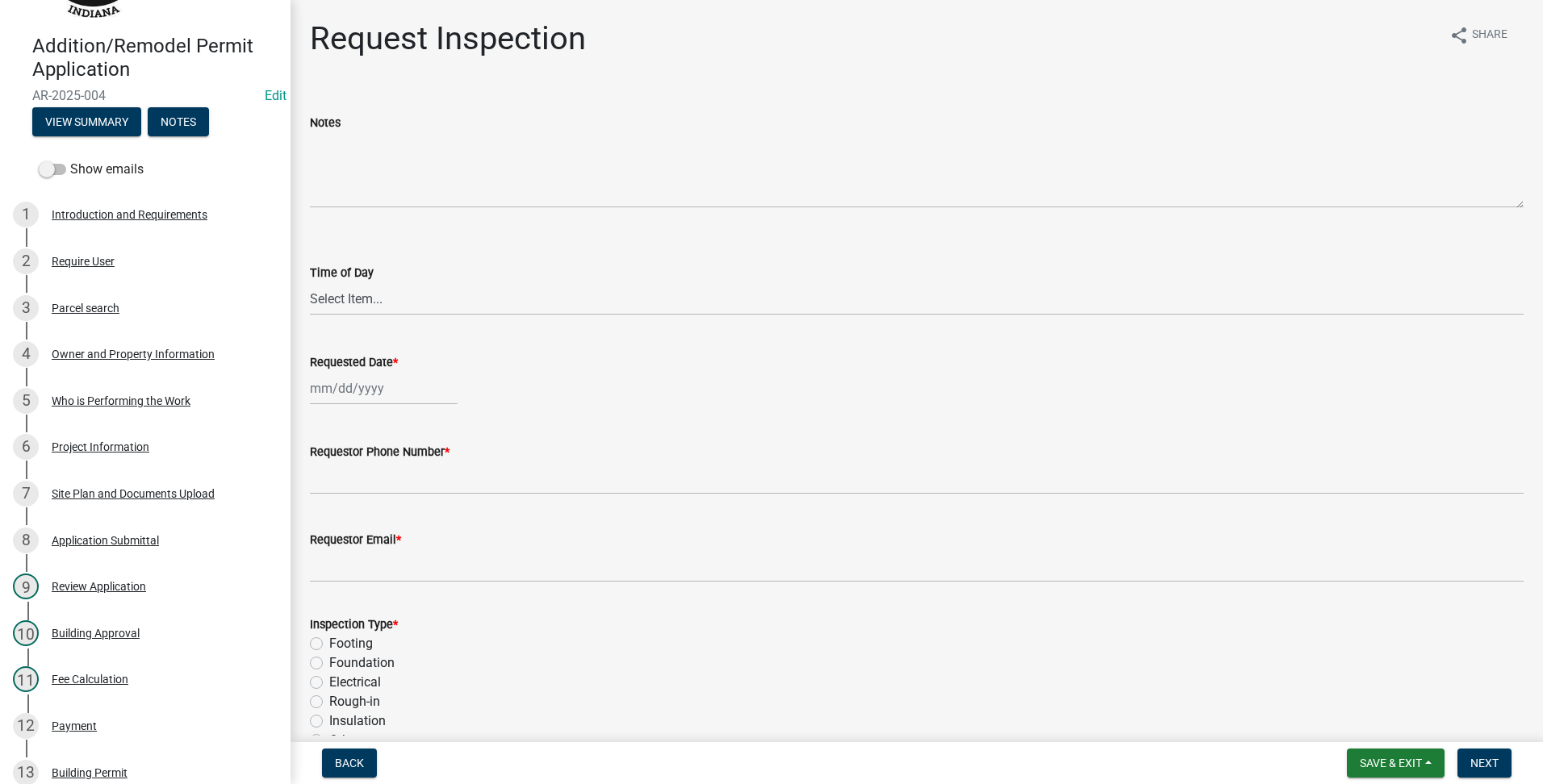
click at [1354, 778] on nav "Back Save & Exit Save Save & Exit Next" at bounding box center [916, 763] width 1252 height 42
click at [1379, 759] on span "Save & Exit" at bounding box center [1391, 763] width 62 height 13
click at [1377, 727] on button "Save & Exit" at bounding box center [1380, 721] width 129 height 39
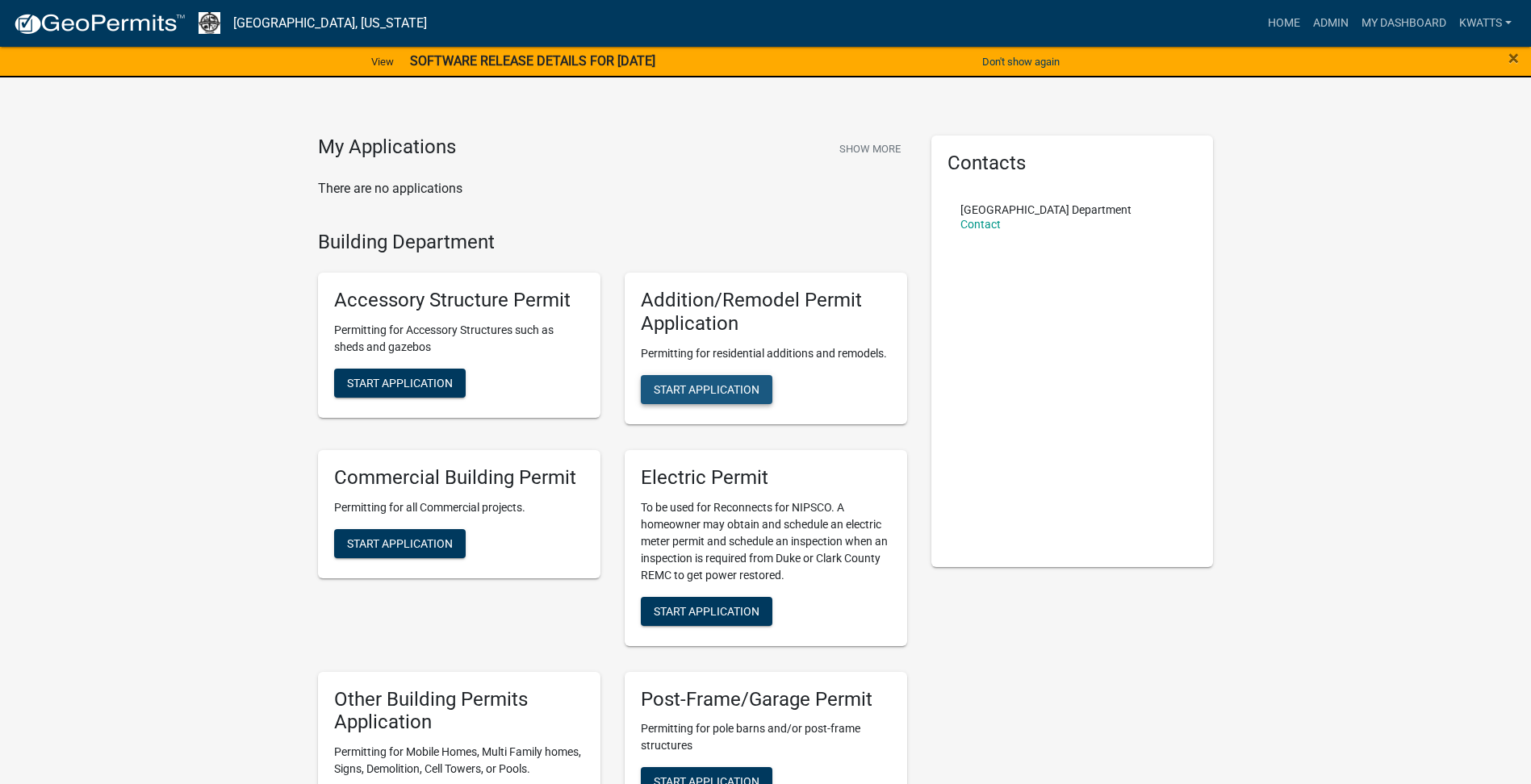
click at [750, 395] on span "Start Application" at bounding box center [706, 388] width 105 height 13
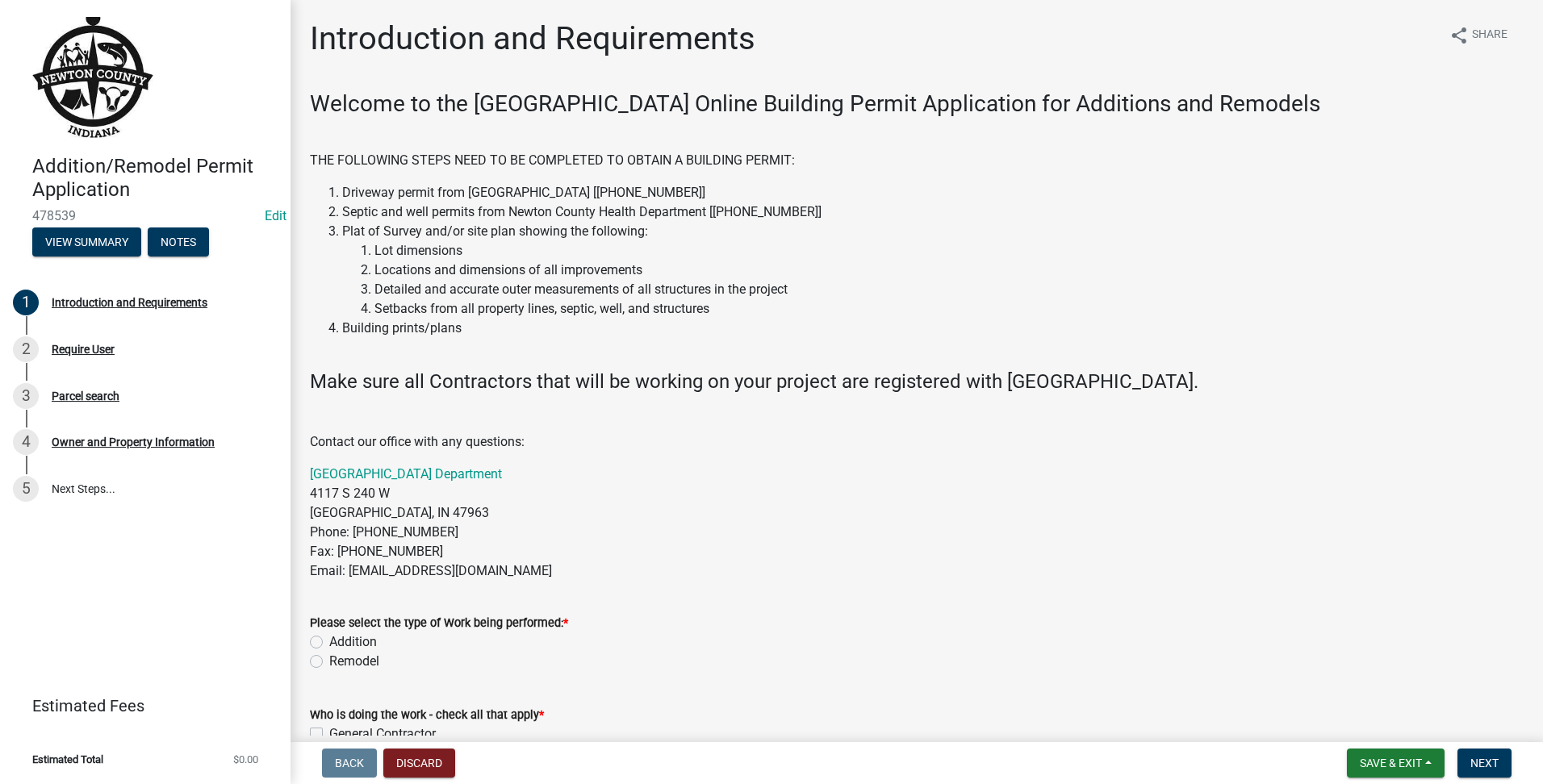
scroll to position [269, 0]
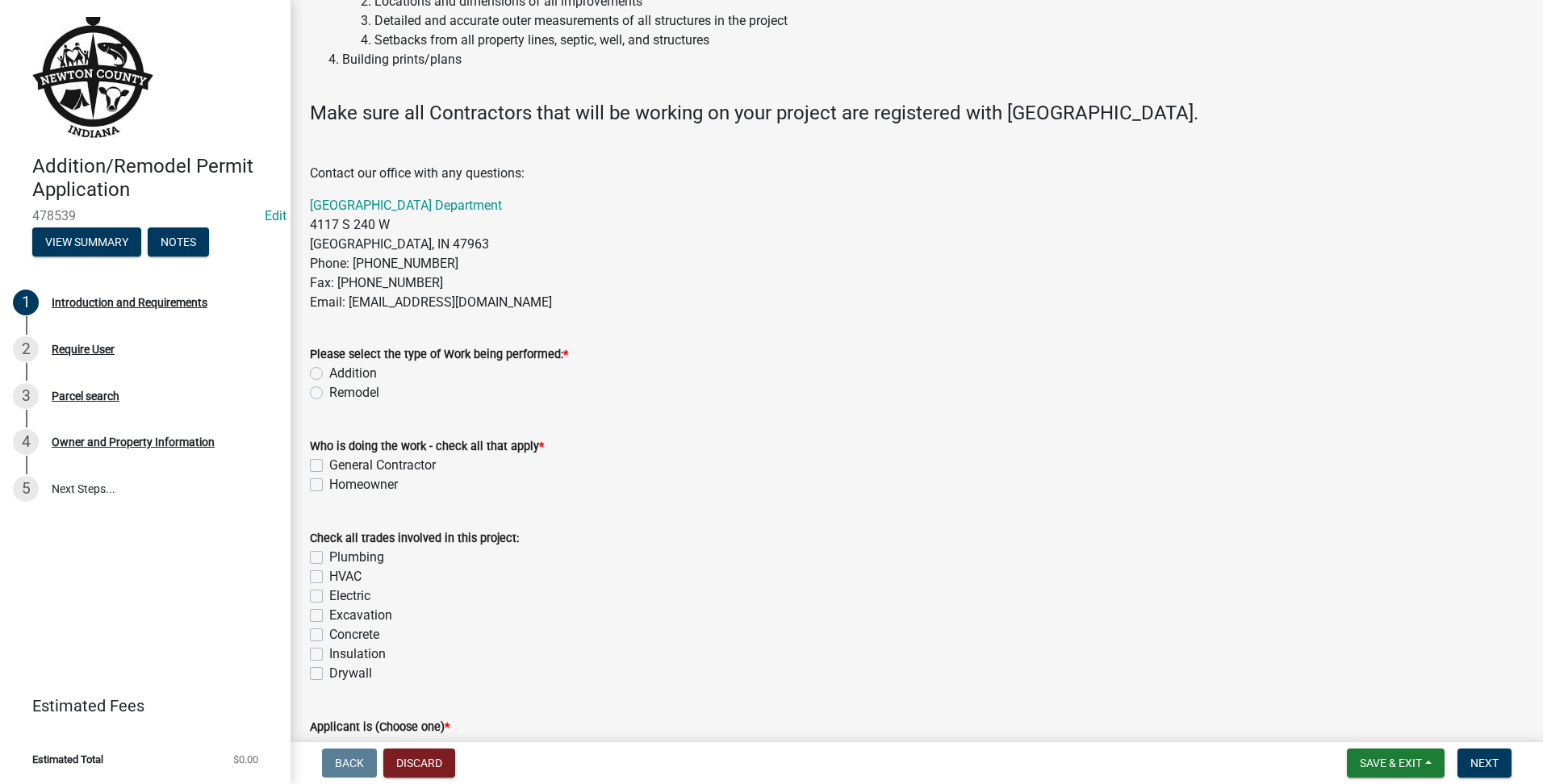
click at [309, 404] on div "Introduction and Requirements share Share Welcome to the [GEOGRAPHIC_DATA] Onli…" at bounding box center [916, 331] width 1238 height 1161
click at [329, 389] on label "Remodel" at bounding box center [354, 392] width 50 height 20
click at [329, 389] on input "Remodel" at bounding box center [334, 388] width 10 height 10
click at [329, 482] on label "Homeowner" at bounding box center [363, 485] width 69 height 20
click at [329, 482] on input "Homeowner" at bounding box center [334, 481] width 10 height 10
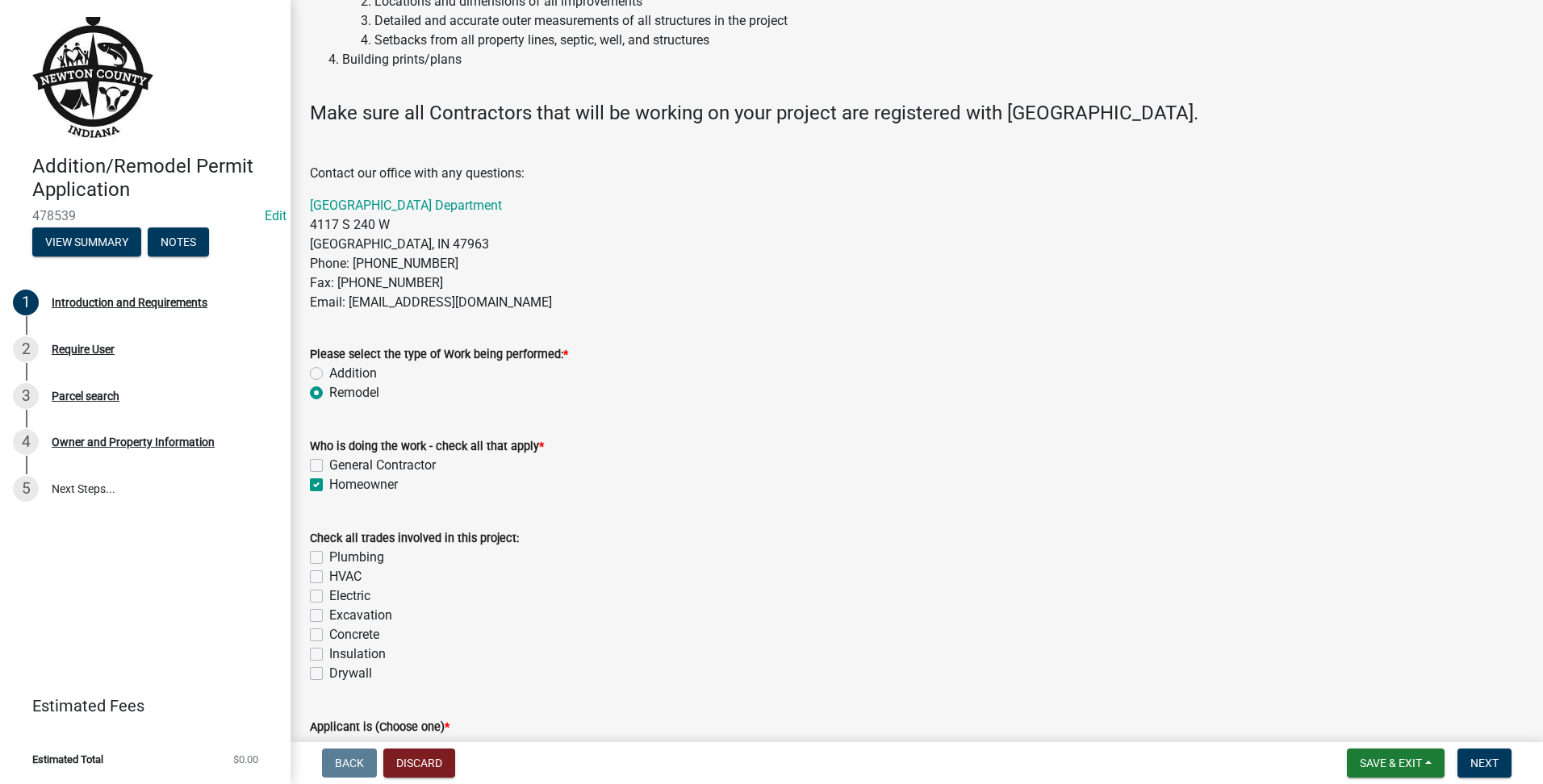
click at [329, 463] on label "General Contractor" at bounding box center [382, 465] width 106 height 20
click at [329, 463] on input "General Contractor" at bounding box center [334, 461] width 10 height 10
click at [329, 485] on label "Homeowner" at bounding box center [363, 485] width 69 height 20
click at [329, 485] on input "Homeowner" at bounding box center [334, 481] width 10 height 10
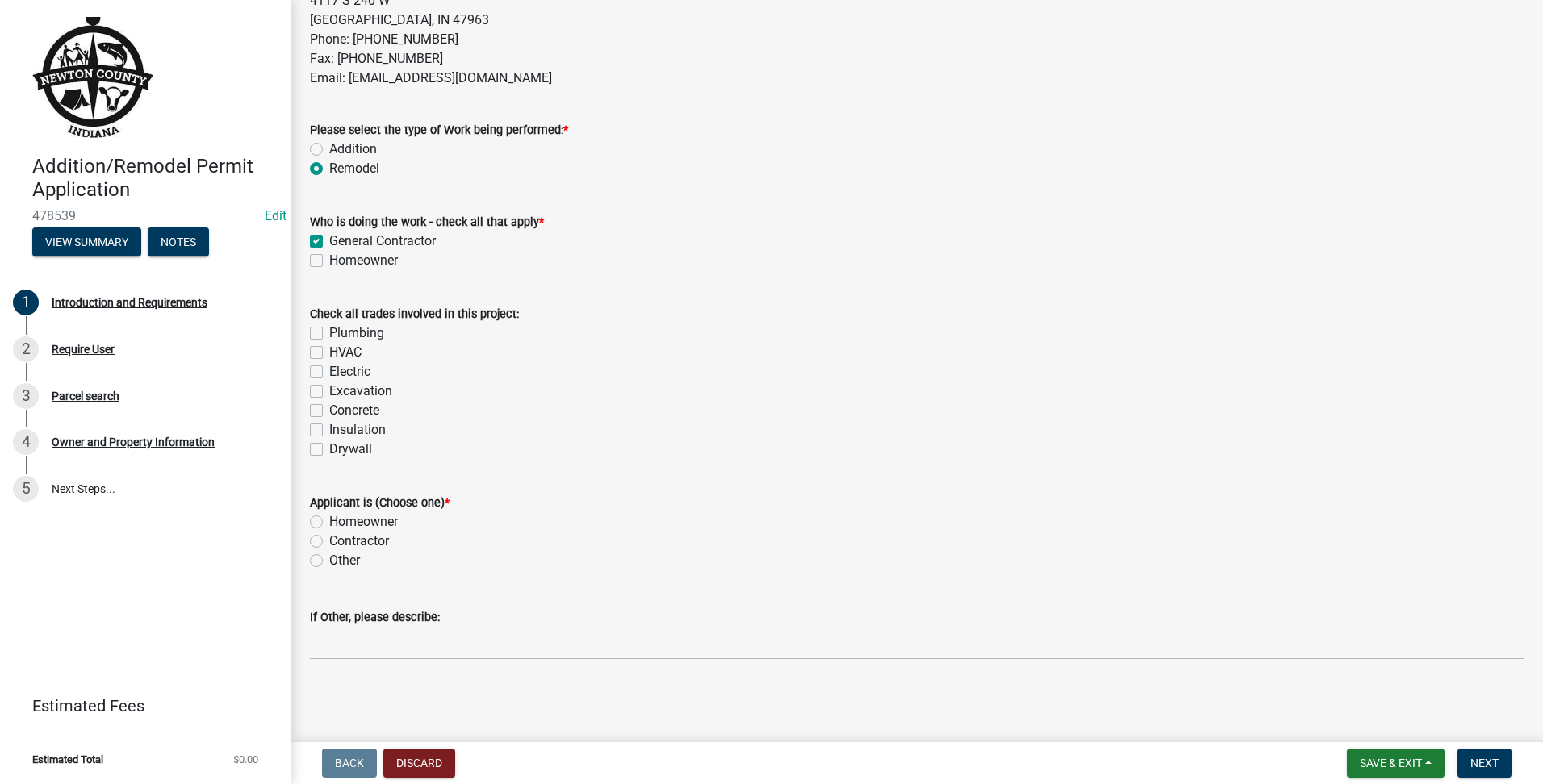
click at [329, 540] on label "Contractor" at bounding box center [359, 541] width 60 height 20
click at [329, 540] on input "Contractor" at bounding box center [334, 536] width 10 height 10
click at [1484, 752] on button "Next" at bounding box center [1484, 763] width 54 height 29
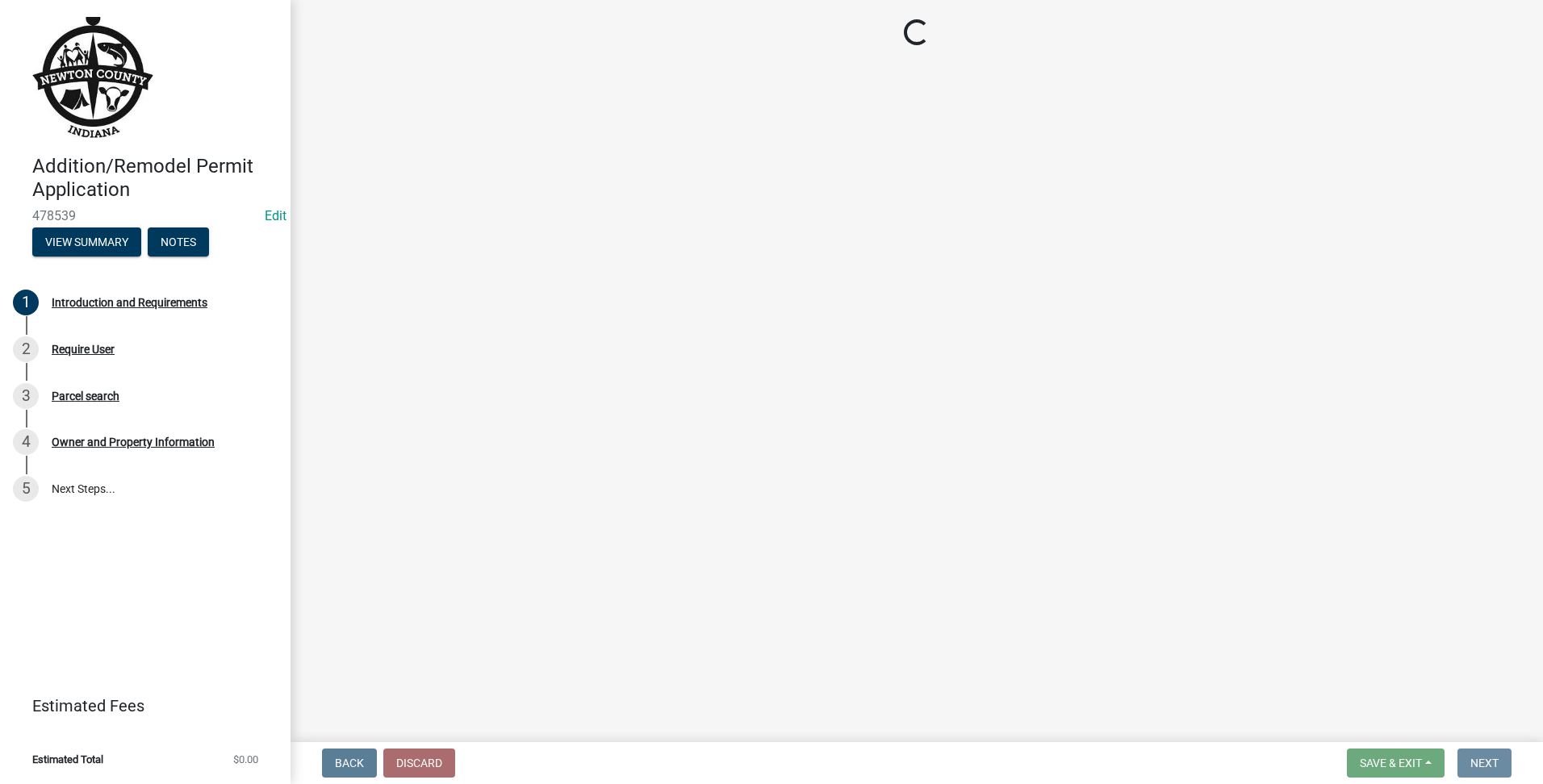
scroll to position [0, 0]
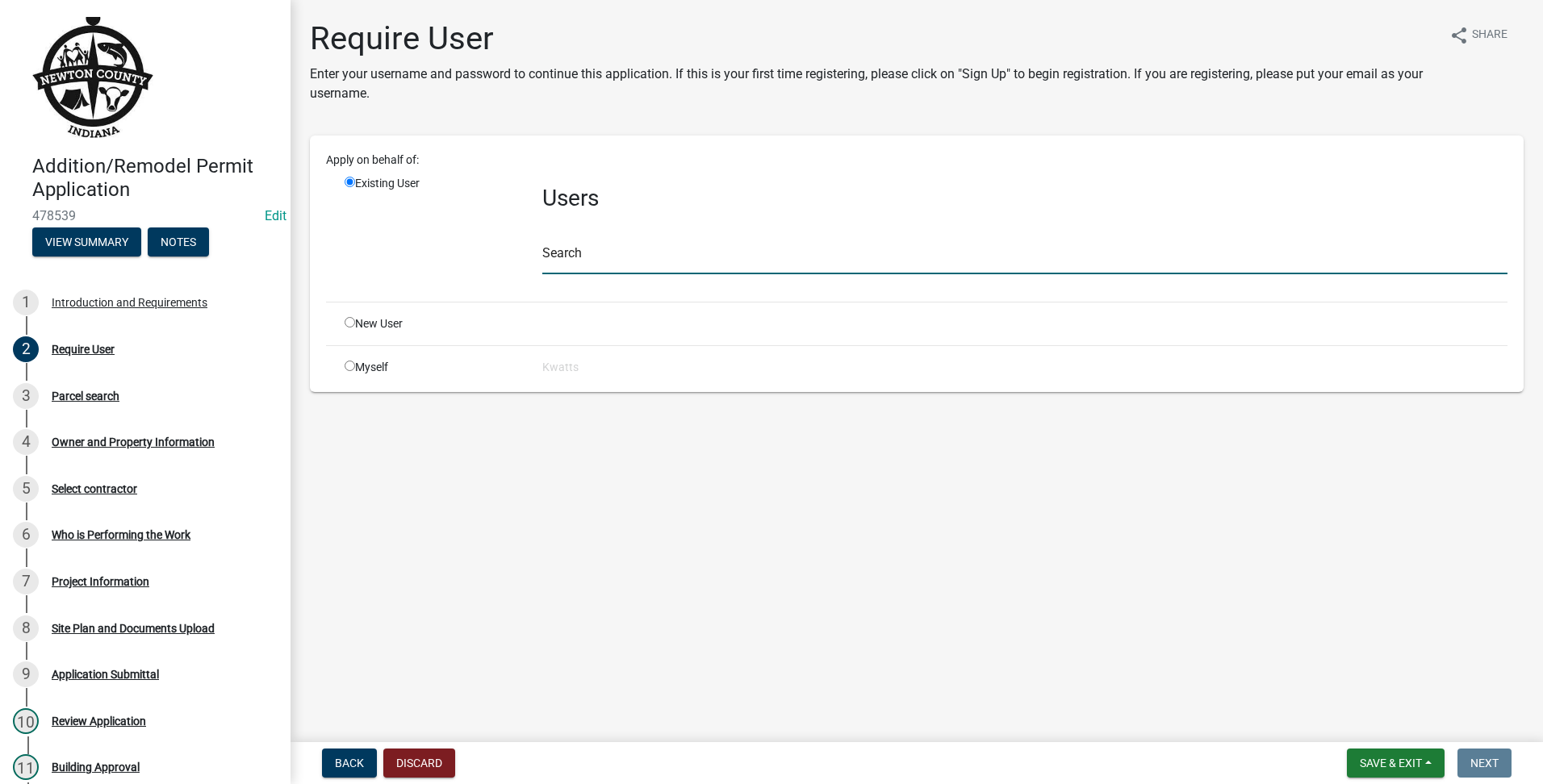
click at [814, 270] on input "text" at bounding box center [1025, 258] width 965 height 33
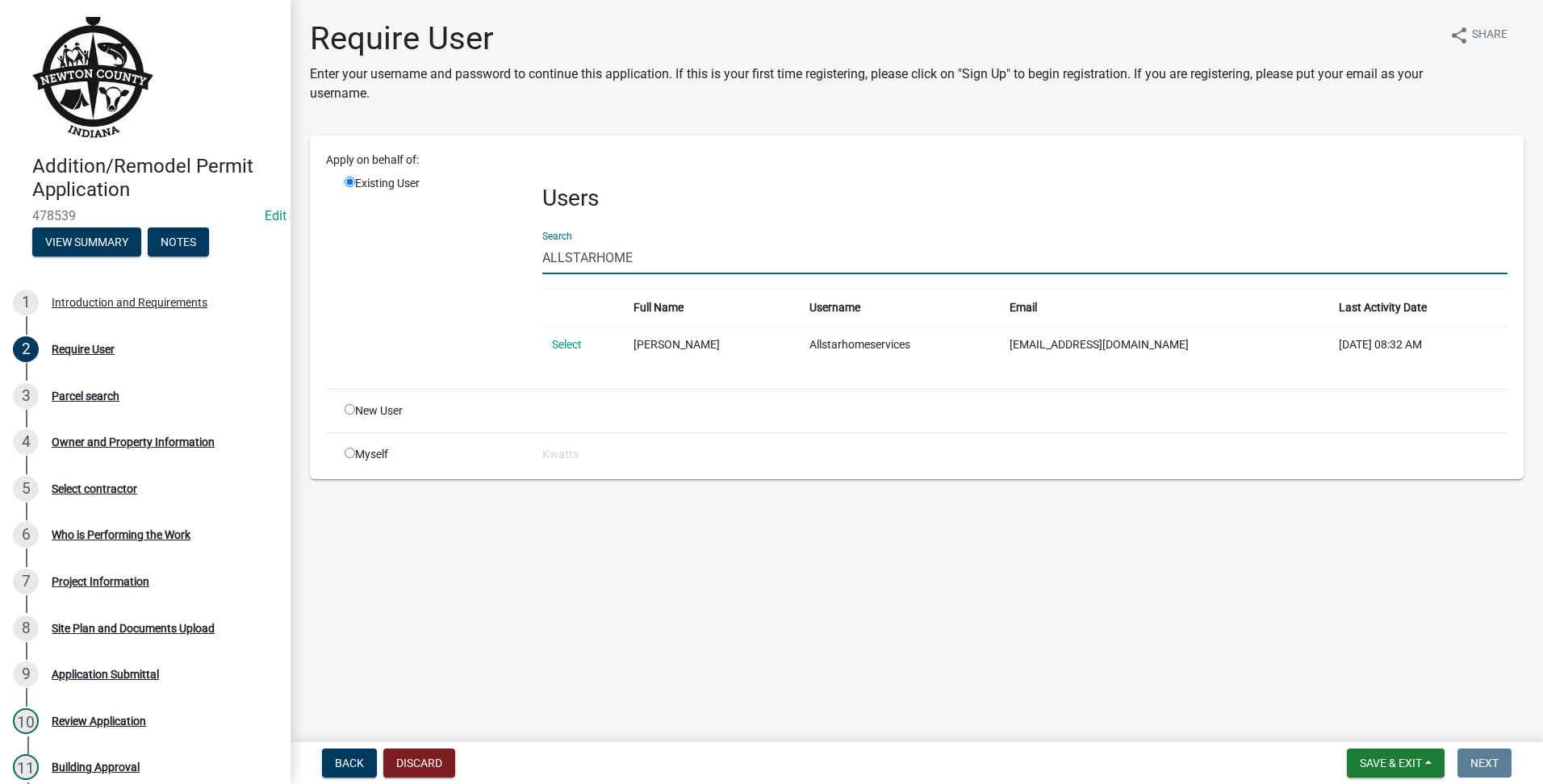
drag, startPoint x: 712, startPoint y: 241, endPoint x: -3, endPoint y: 111, distance: 726.7
click at [0, 111] on html "Internet Explorer does NOT work with GeoPermits. Get a new browser for more sec…" at bounding box center [772, 392] width 1543 height 784
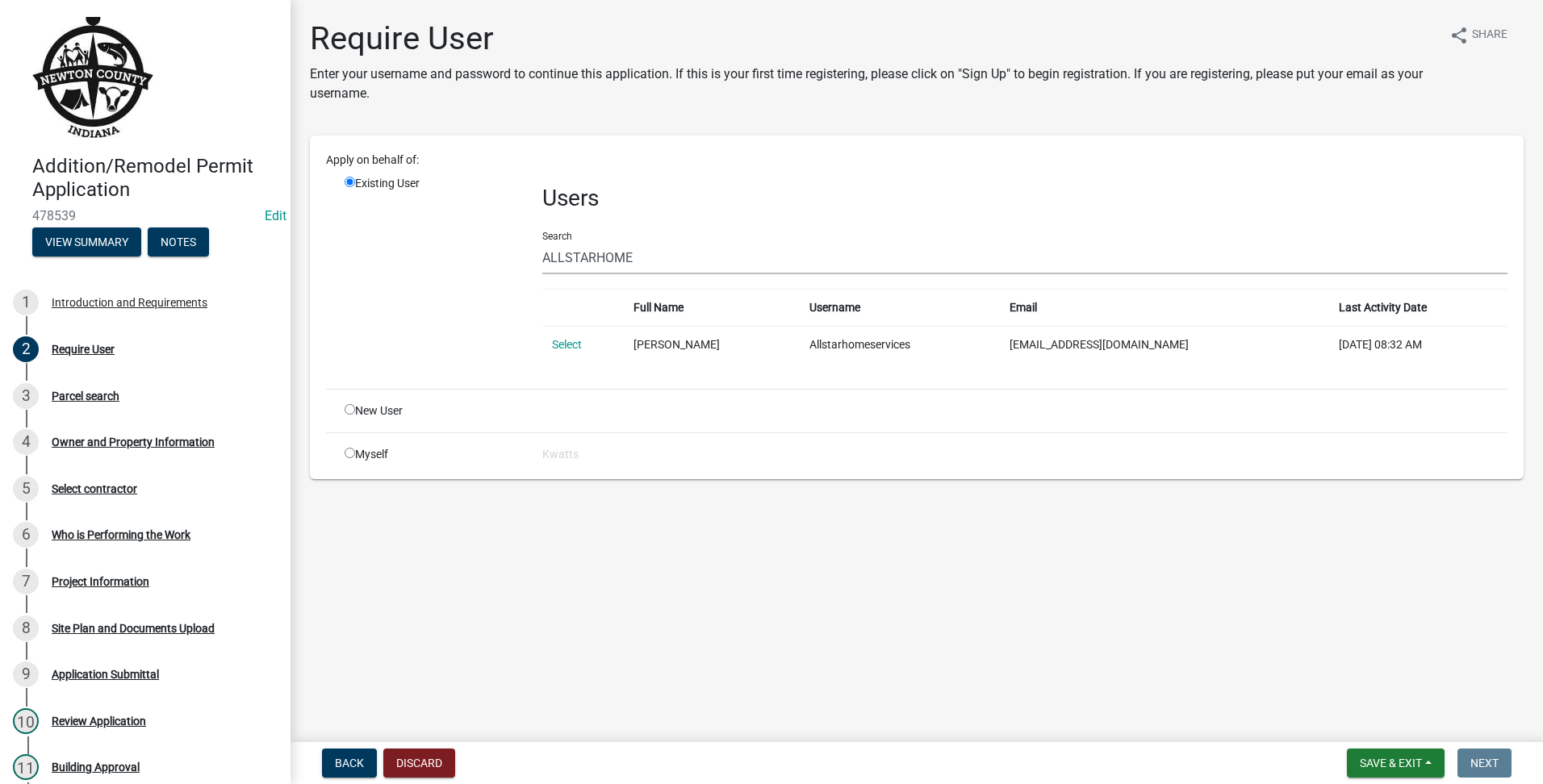
click at [351, 410] on input "radio" at bounding box center [350, 410] width 10 height 10
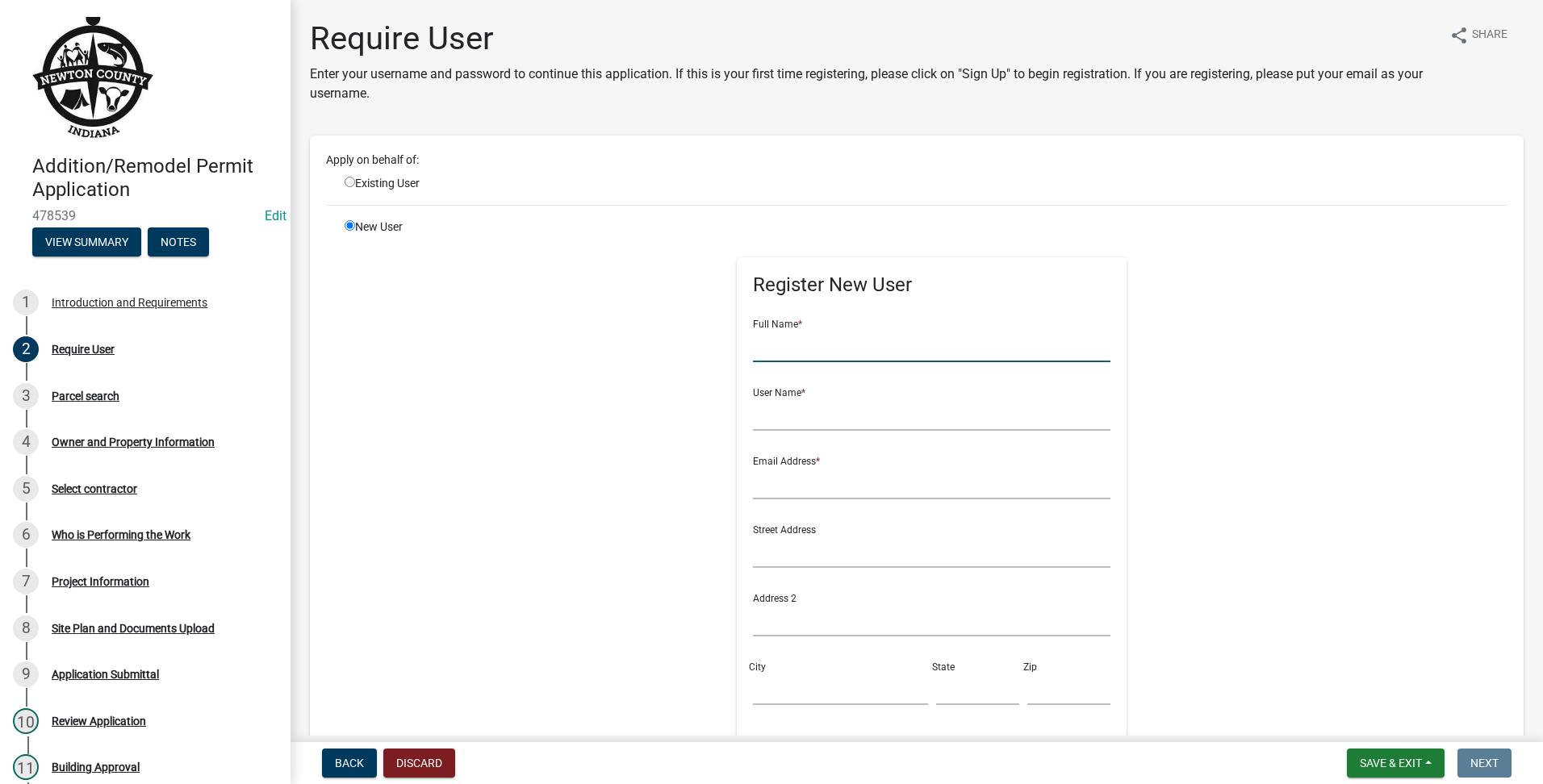
drag, startPoint x: 775, startPoint y: 352, endPoint x: 785, endPoint y: 351, distance: 10.0
click at [777, 352] on input "text" at bounding box center [931, 345] width 357 height 33
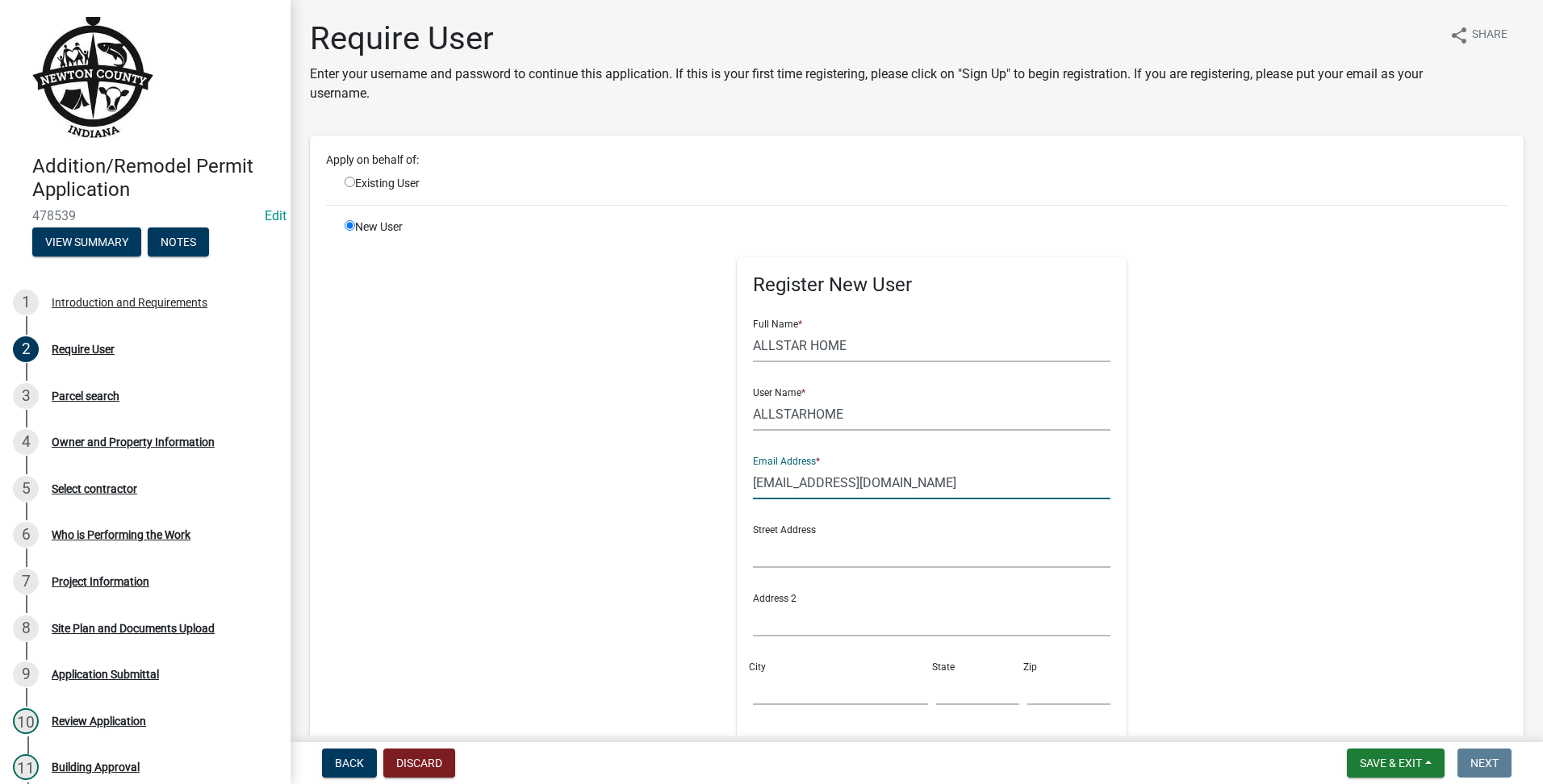
scroll to position [332, 0]
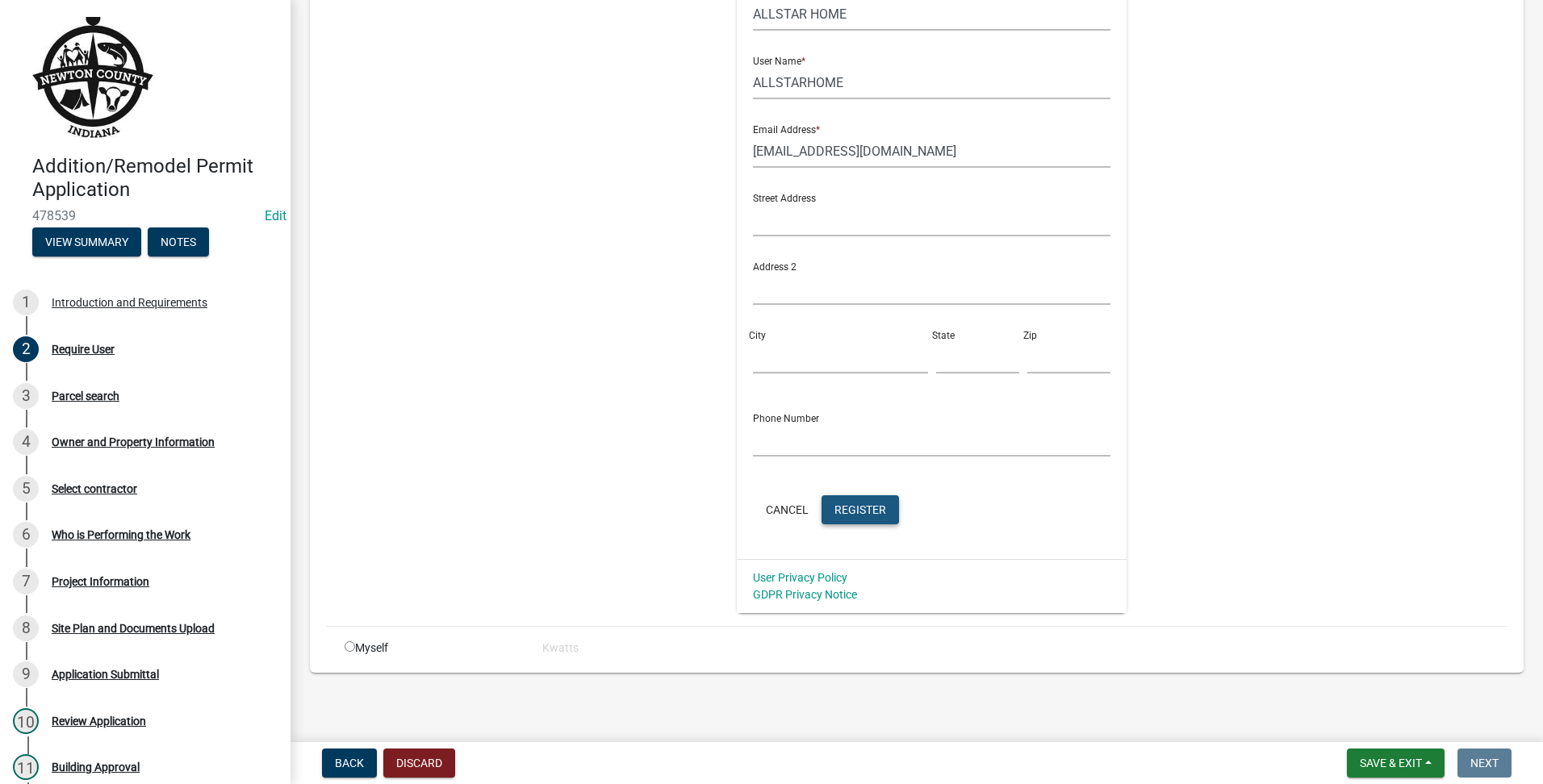
click at [877, 512] on button "Register" at bounding box center [860, 510] width 77 height 29
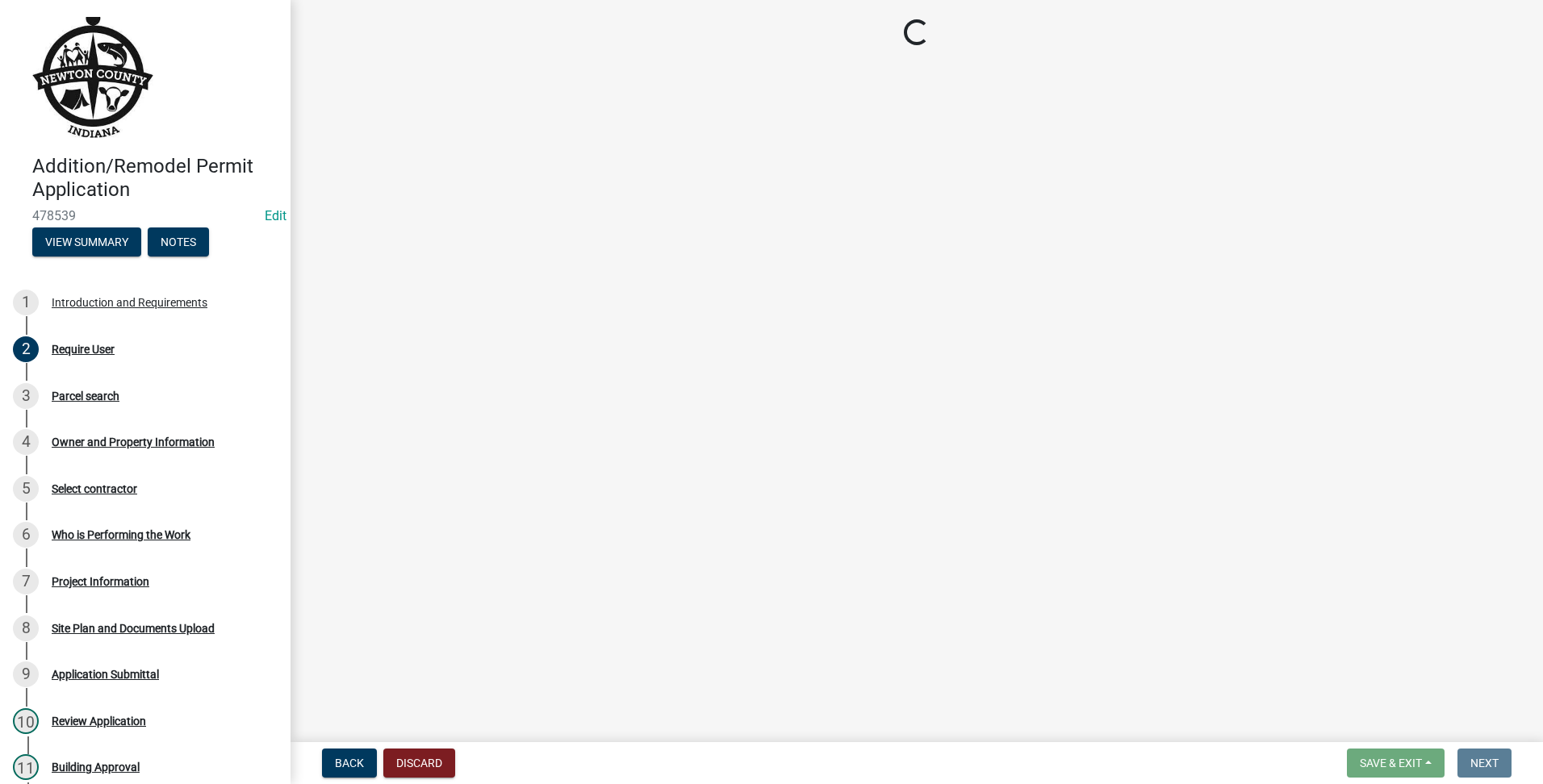
scroll to position [0, 0]
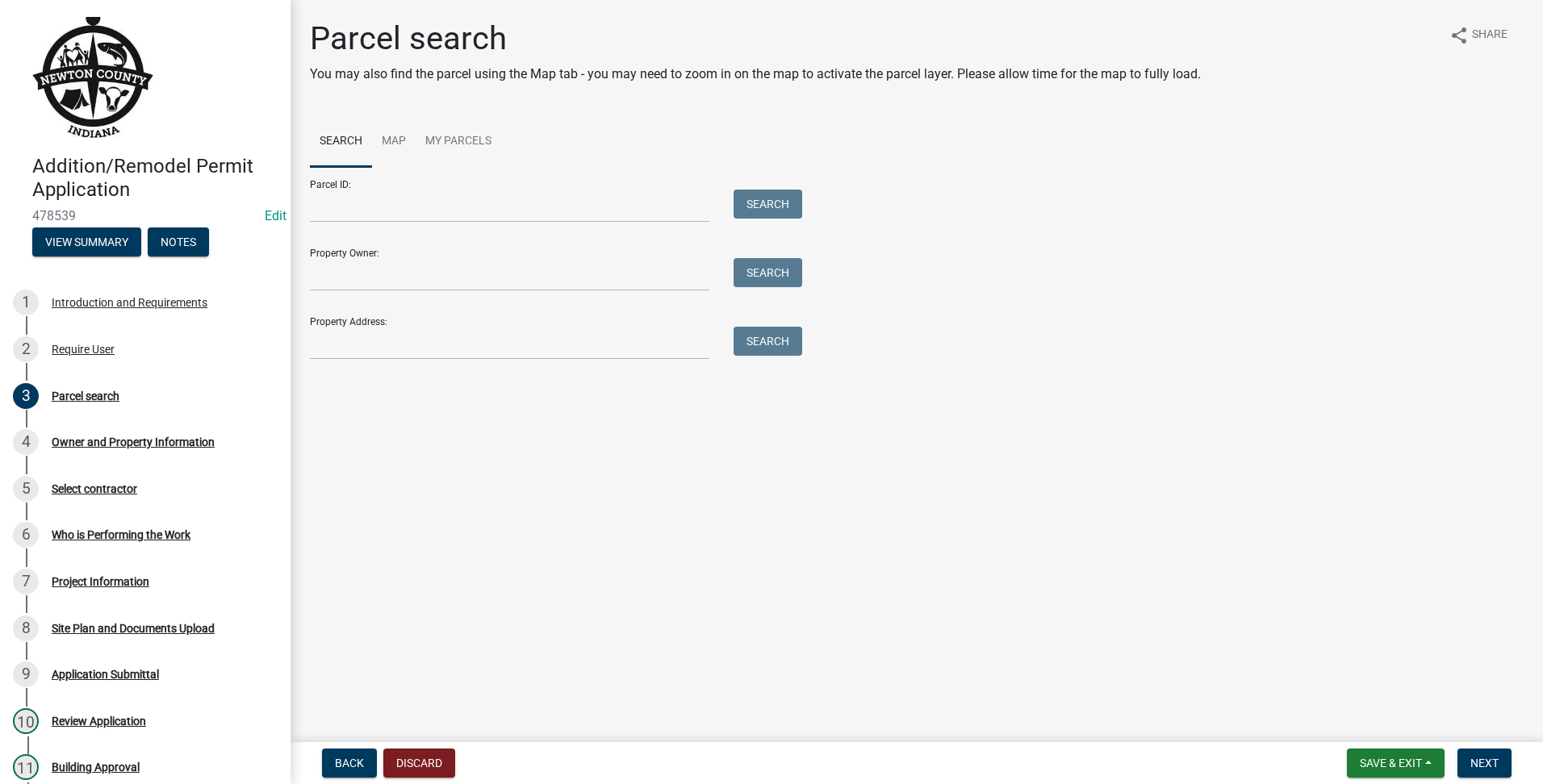
click at [385, 226] on form "Parcel ID: Search Property Owner: Search Property Address: Search" at bounding box center [552, 263] width 484 height 193
drag, startPoint x: 413, startPoint y: 293, endPoint x: 440, endPoint y: 290, distance: 27.2
click at [416, 293] on form "Parcel ID: Search Property Owner: Search Property Address: Search" at bounding box center [552, 263] width 484 height 193
click at [468, 270] on input "Property Owner:" at bounding box center [510, 274] width 399 height 33
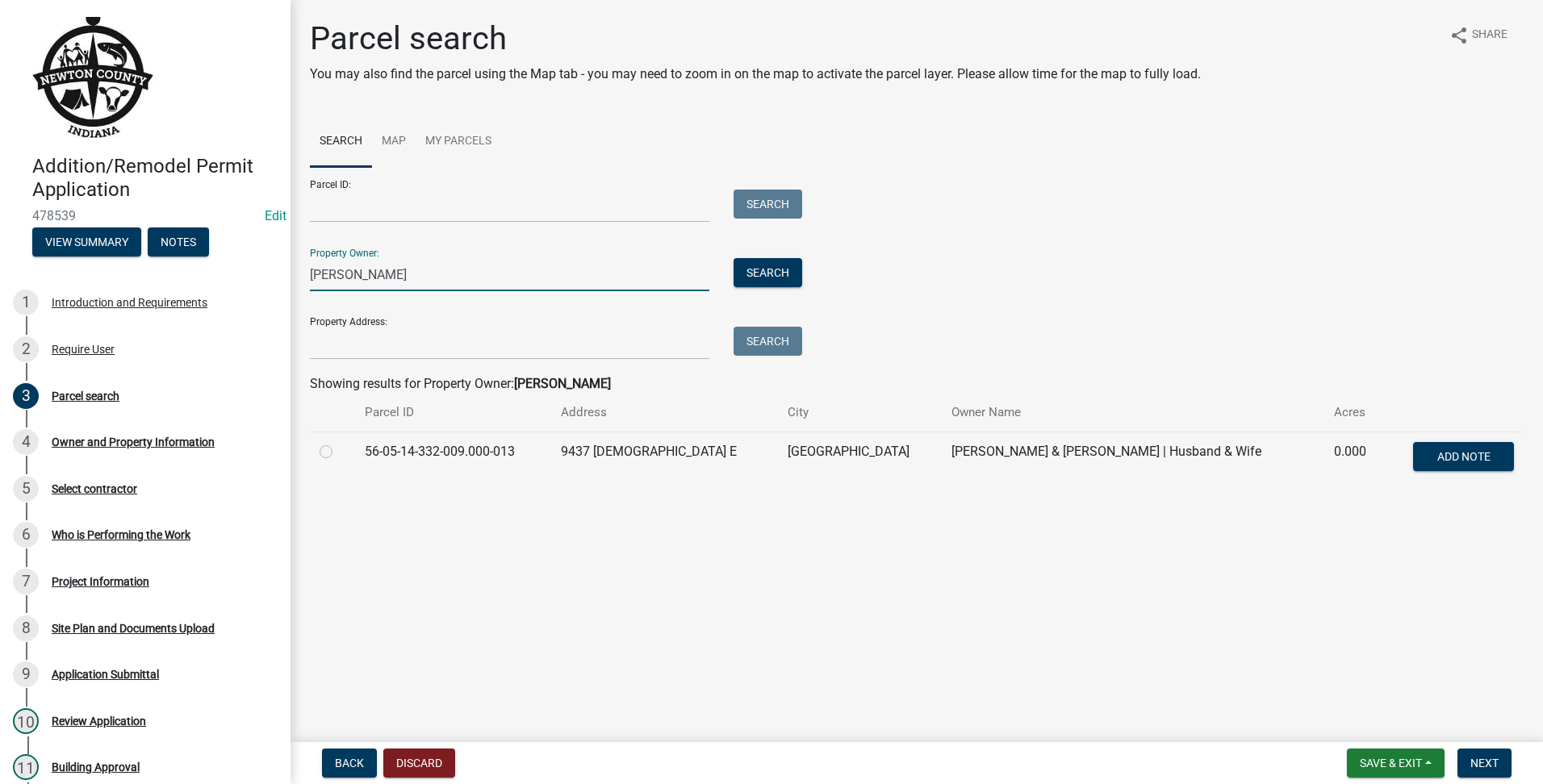
click at [339, 442] on label at bounding box center [339, 442] width 0 height 0
click at [339, 452] on input "radio" at bounding box center [344, 447] width 10 height 10
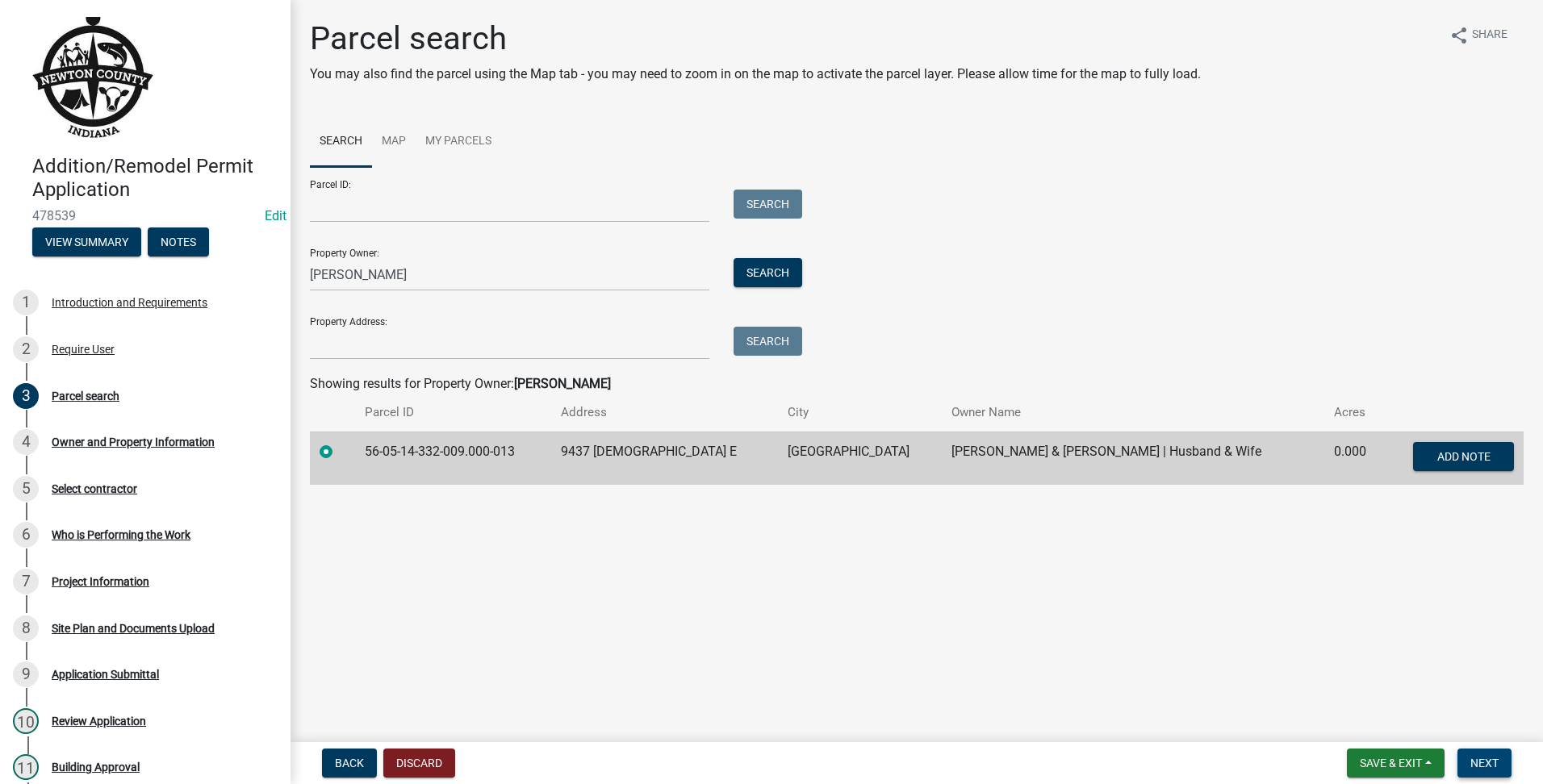
click at [1497, 764] on span "Next" at bounding box center [1484, 763] width 28 height 13
click at [1486, 765] on span "Next" at bounding box center [1484, 763] width 28 height 13
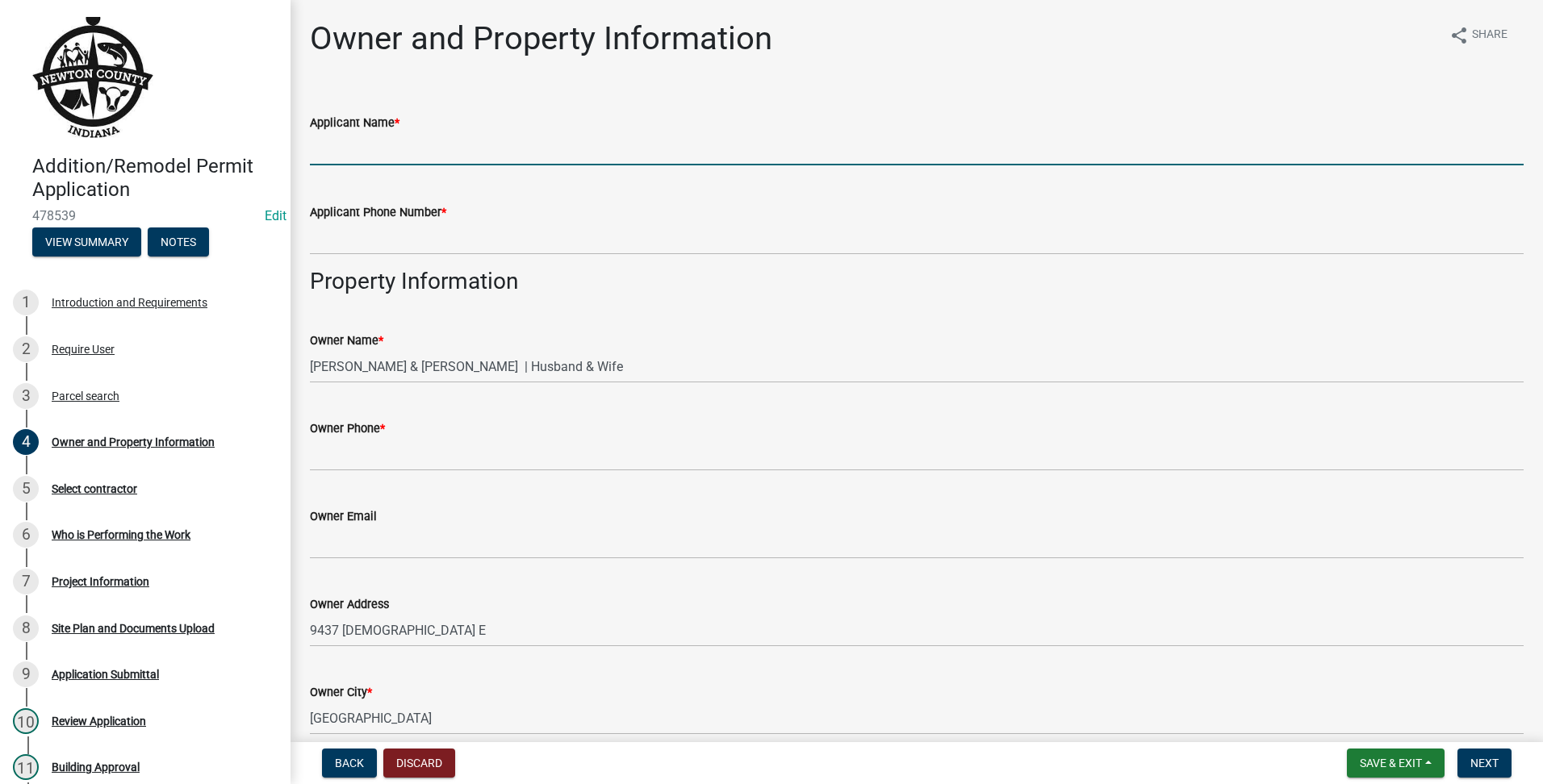
click at [428, 135] on input "Applicant Name *" at bounding box center [917, 148] width 1214 height 33
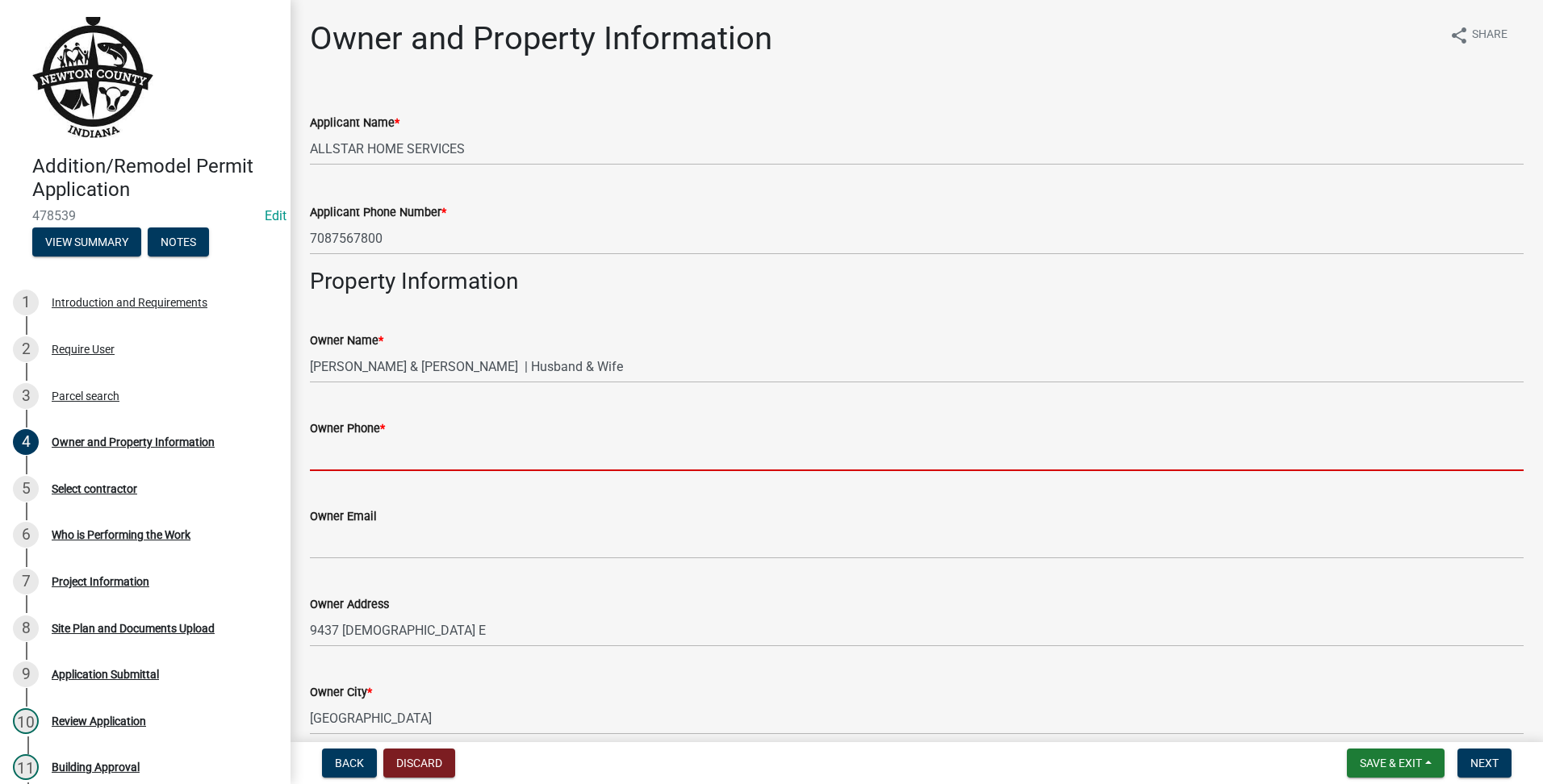
click at [602, 451] on input "Owner Phone *" at bounding box center [917, 454] width 1214 height 33
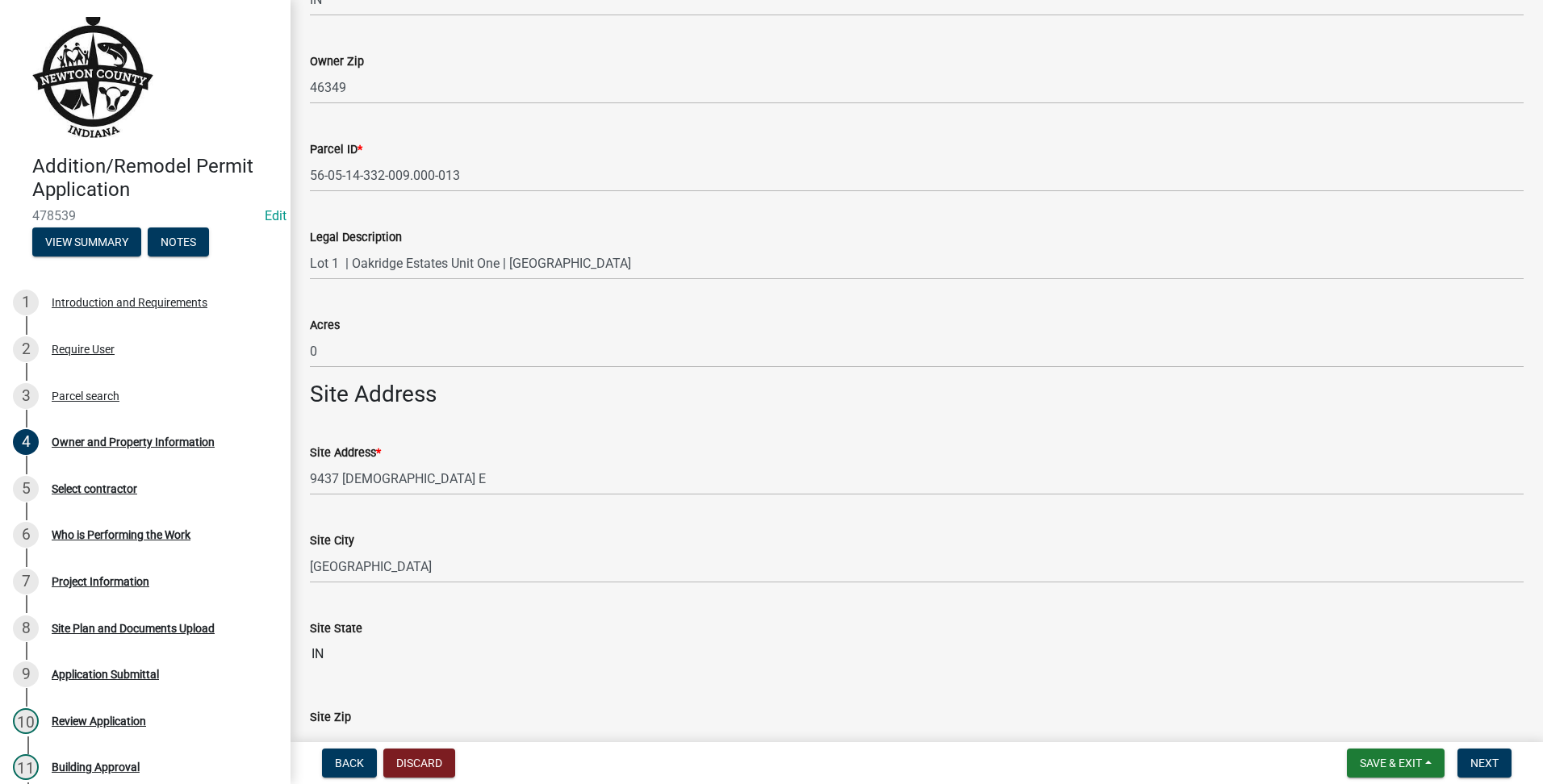
scroll to position [907, 0]
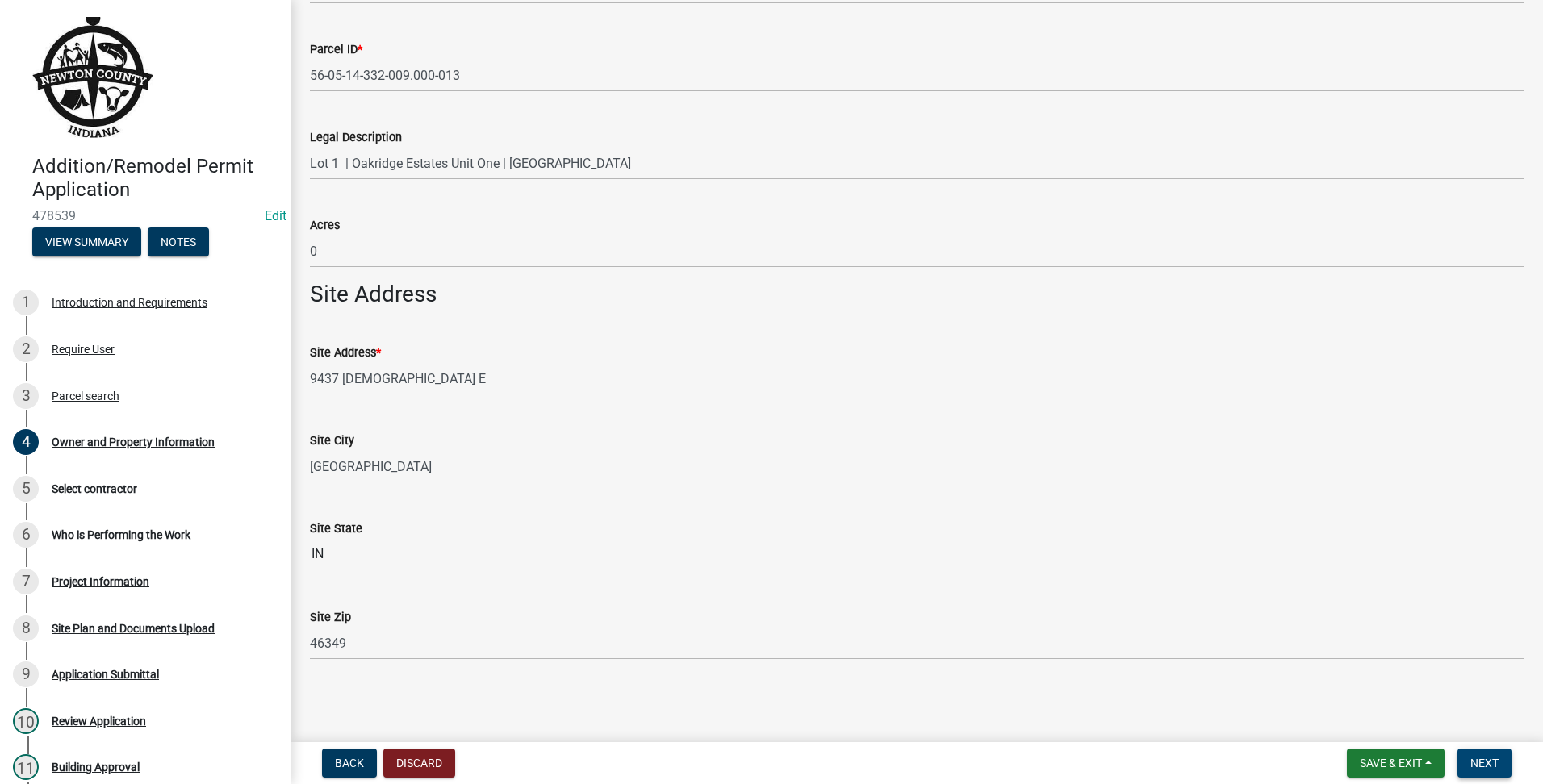
click at [1494, 764] on span "Next" at bounding box center [1484, 763] width 28 height 13
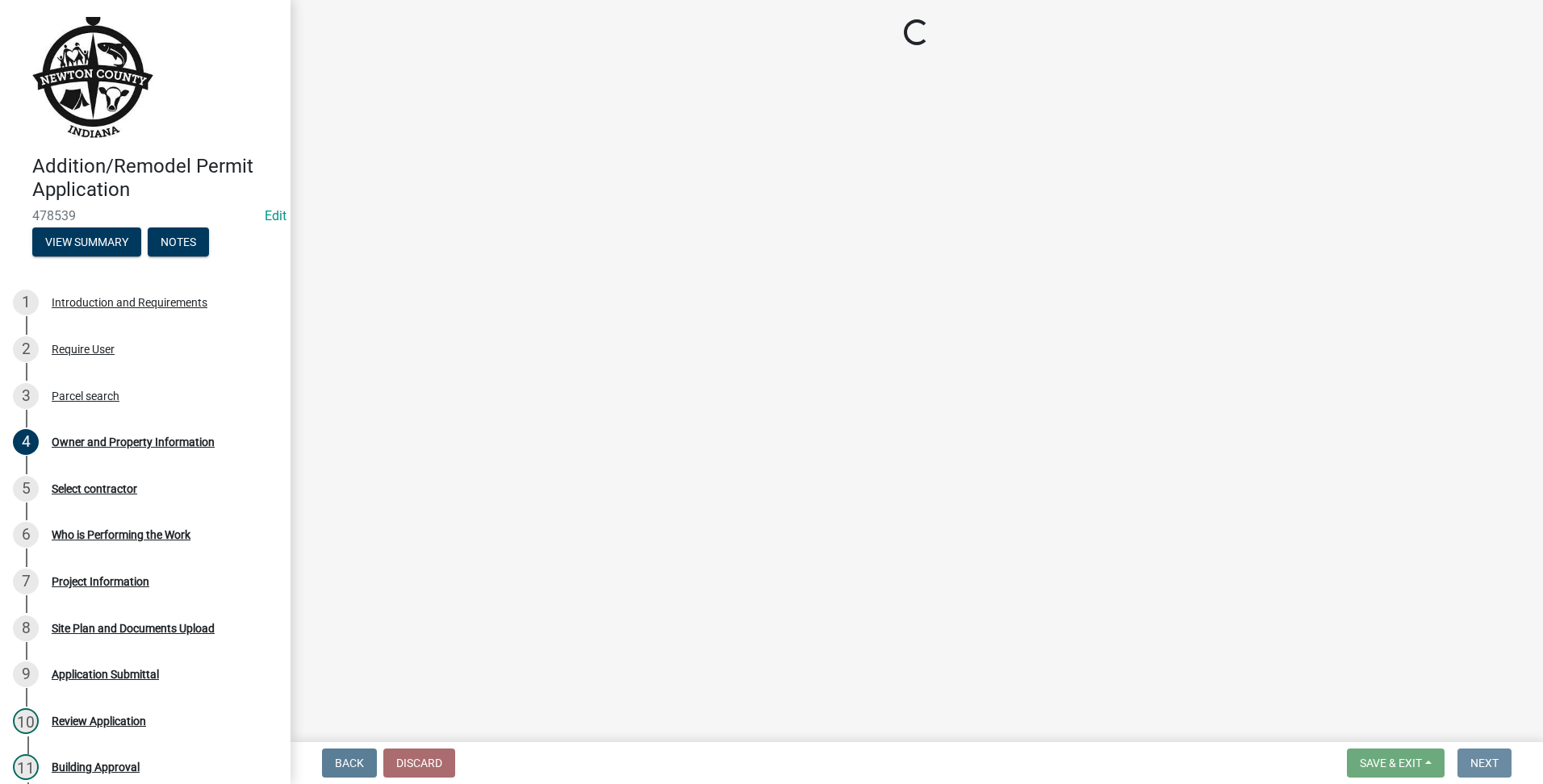
scroll to position [0, 0]
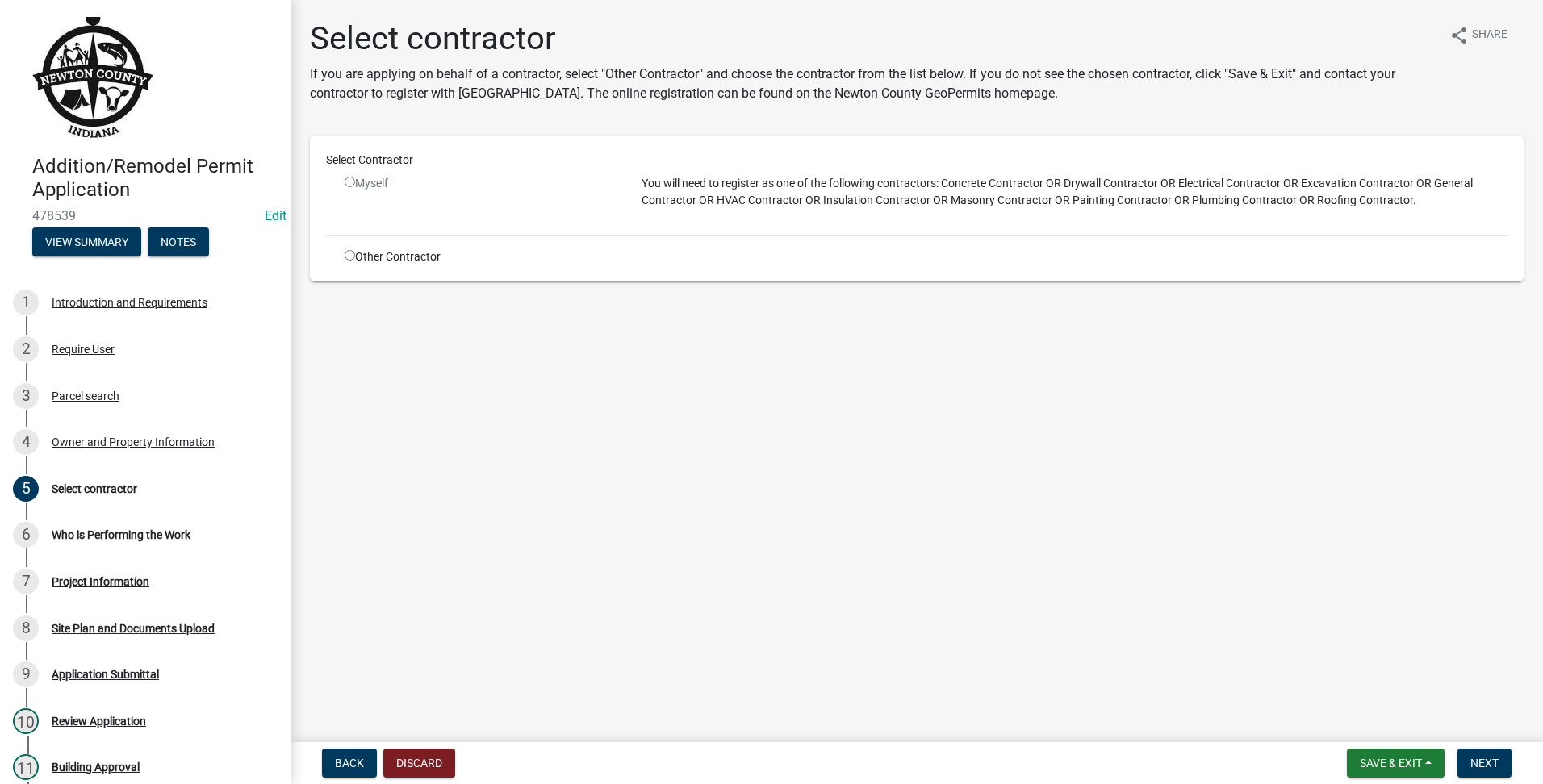
drag, startPoint x: 354, startPoint y: 183, endPoint x: 325, endPoint y: 248, distance: 71.2
click at [325, 247] on div "Select Contractor Myself You will need to register as one of the following cont…" at bounding box center [917, 208] width 1214 height 146
click at [353, 250] on input "radio" at bounding box center [350, 255] width 10 height 10
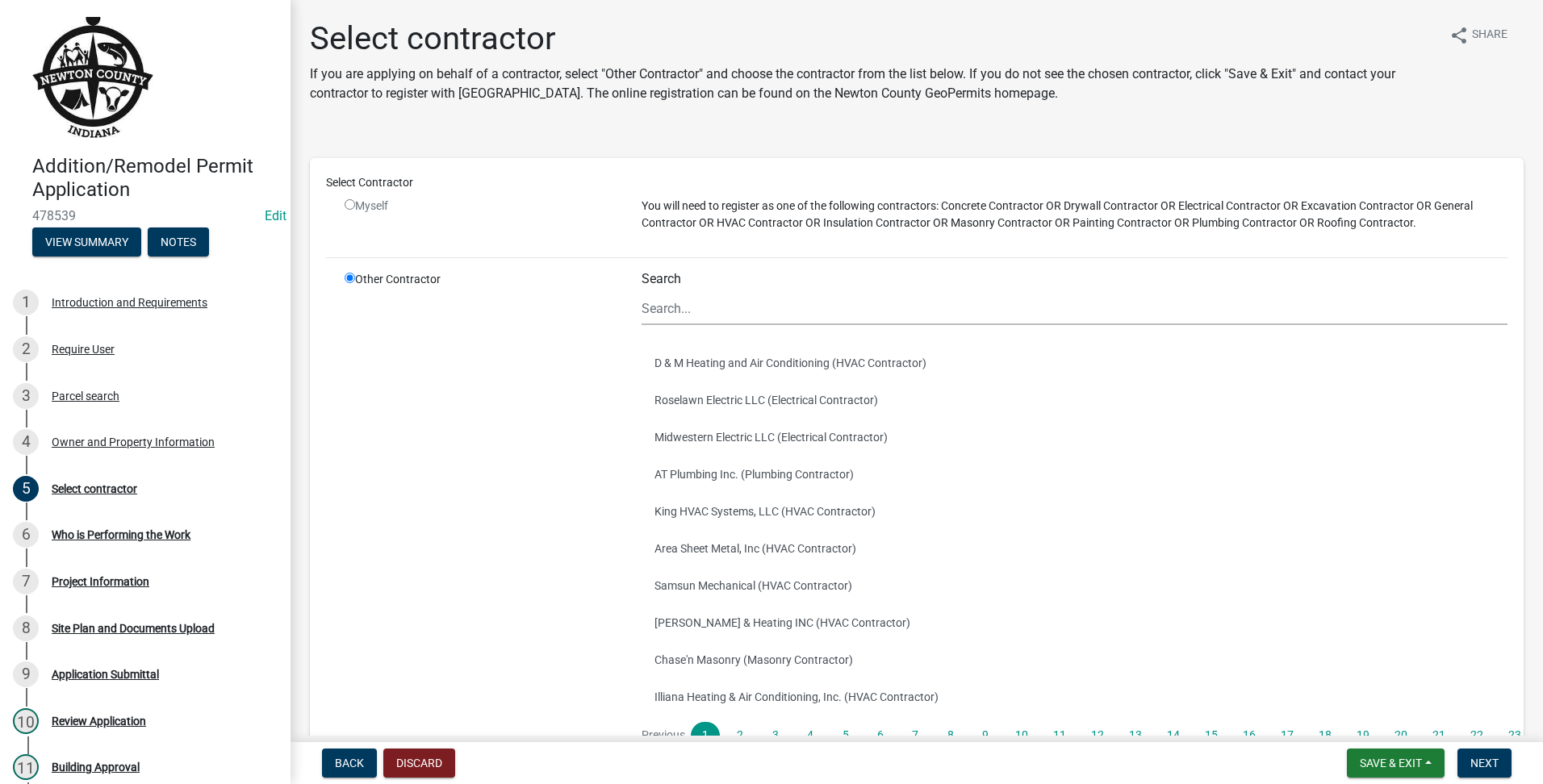
click at [896, 332] on div "Search D & M Heating and Air Conditioning (HVAC Contractor) Roselawn Electric L…" at bounding box center [1075, 530] width 866 height 518
click at [922, 310] on input "Search" at bounding box center [1075, 308] width 866 height 33
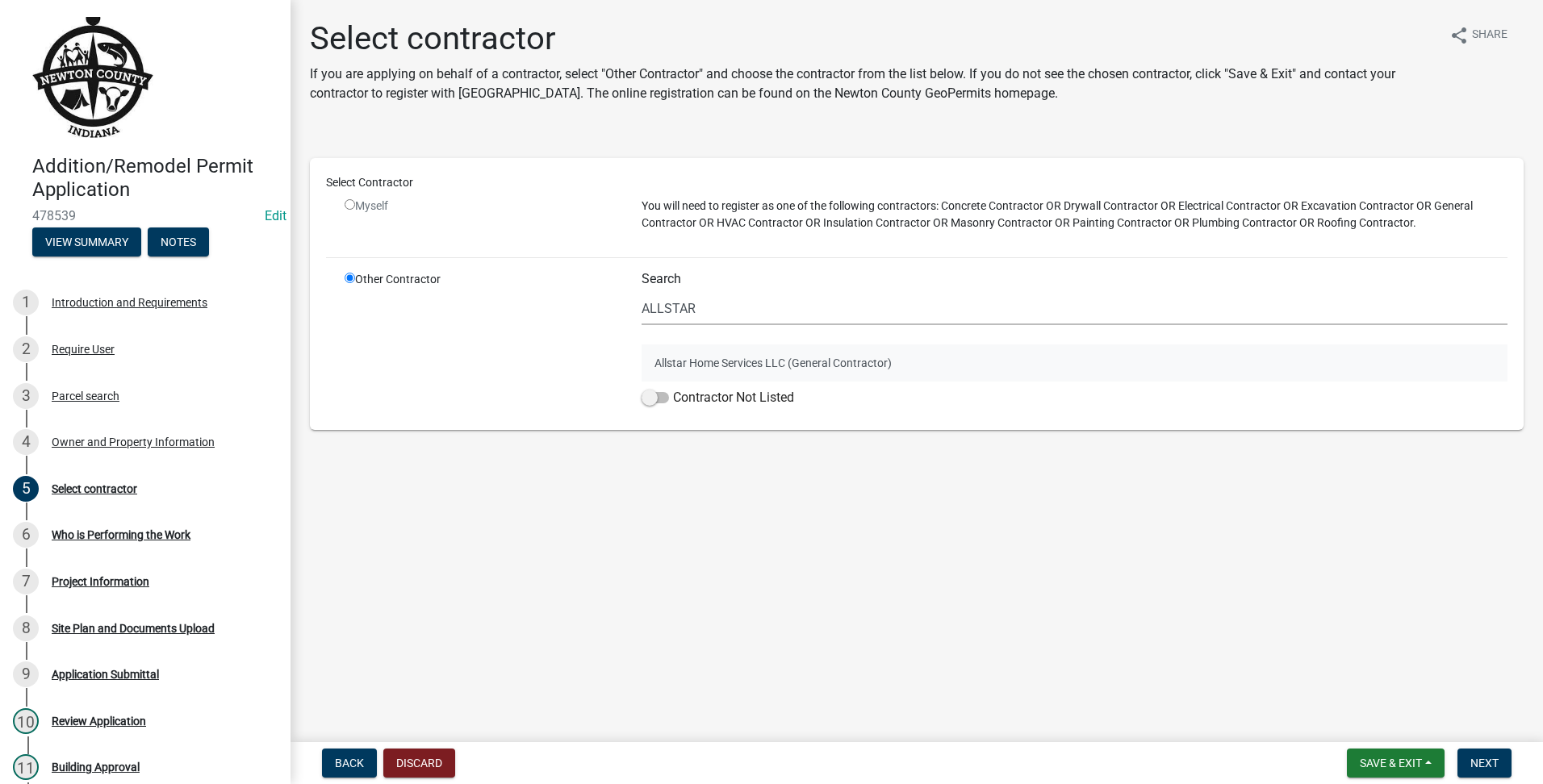
click at [940, 354] on button "Allstar Home Services LLC (General Contractor)" at bounding box center [1075, 362] width 866 height 37
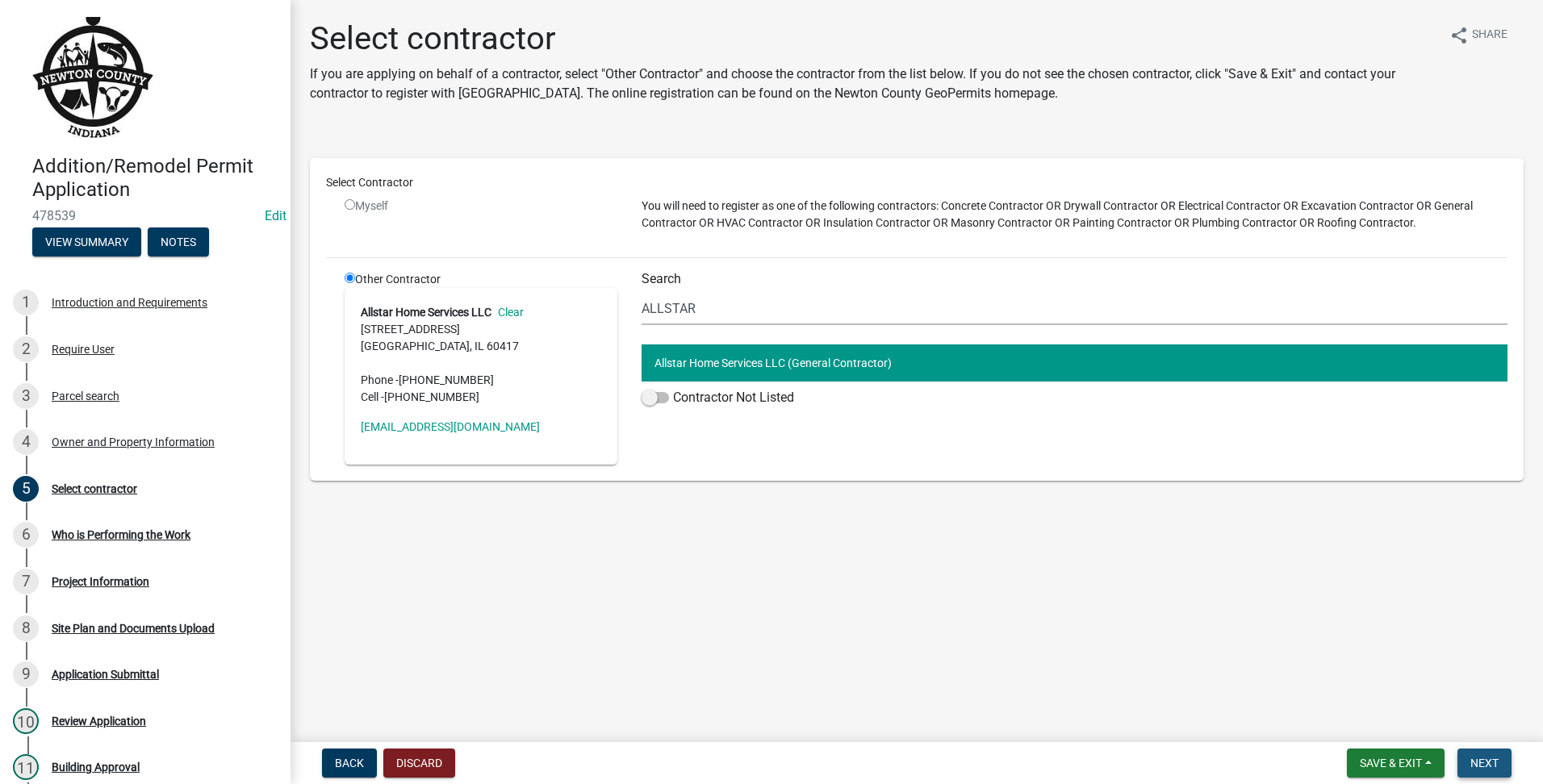
click at [1483, 762] on span "Next" at bounding box center [1484, 763] width 28 height 13
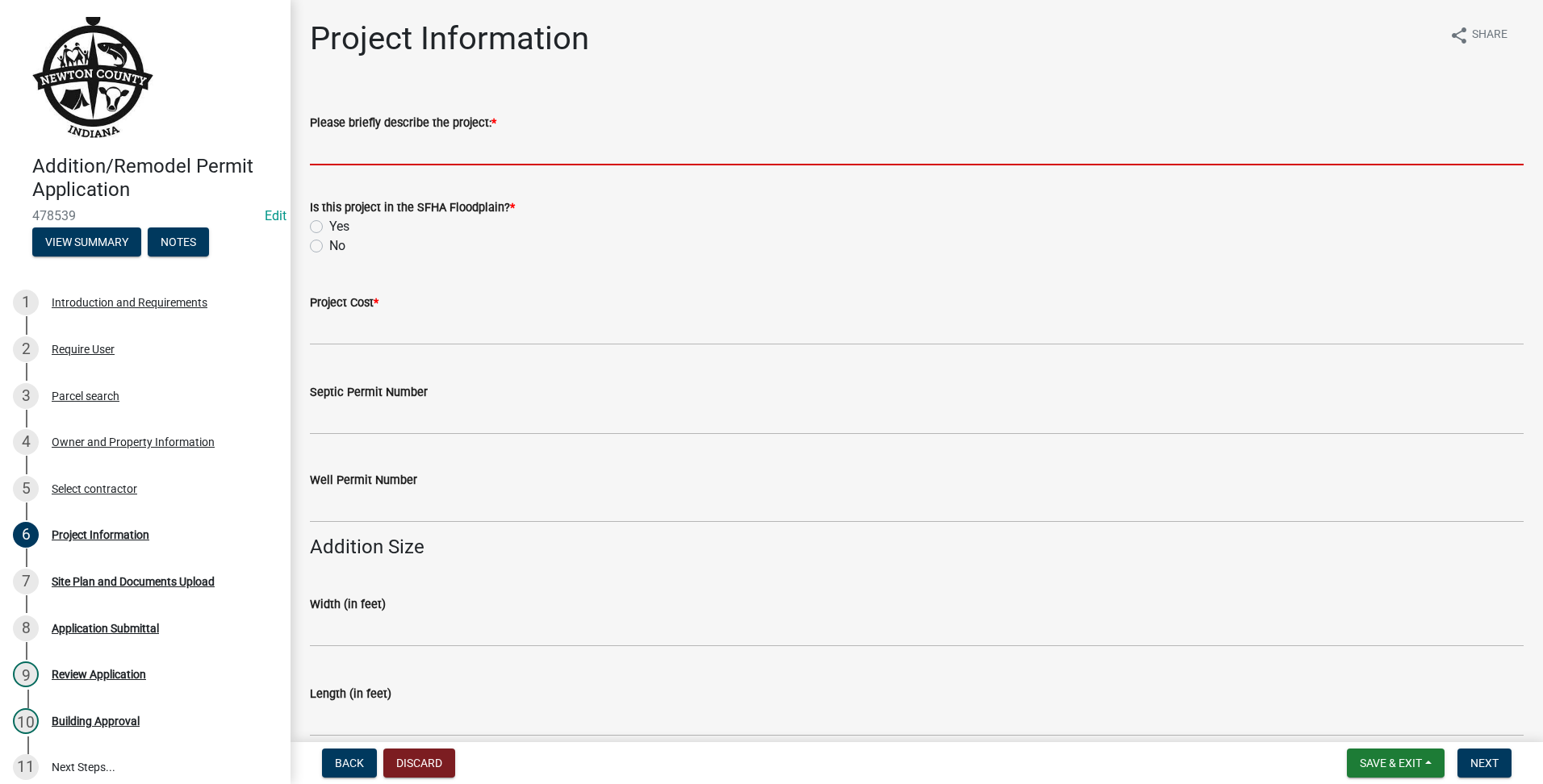
drag, startPoint x: 471, startPoint y: 138, endPoint x: 489, endPoint y: 140, distance: 18.1
click at [474, 137] on input "Please briefly describe the project: *" at bounding box center [917, 148] width 1214 height 33
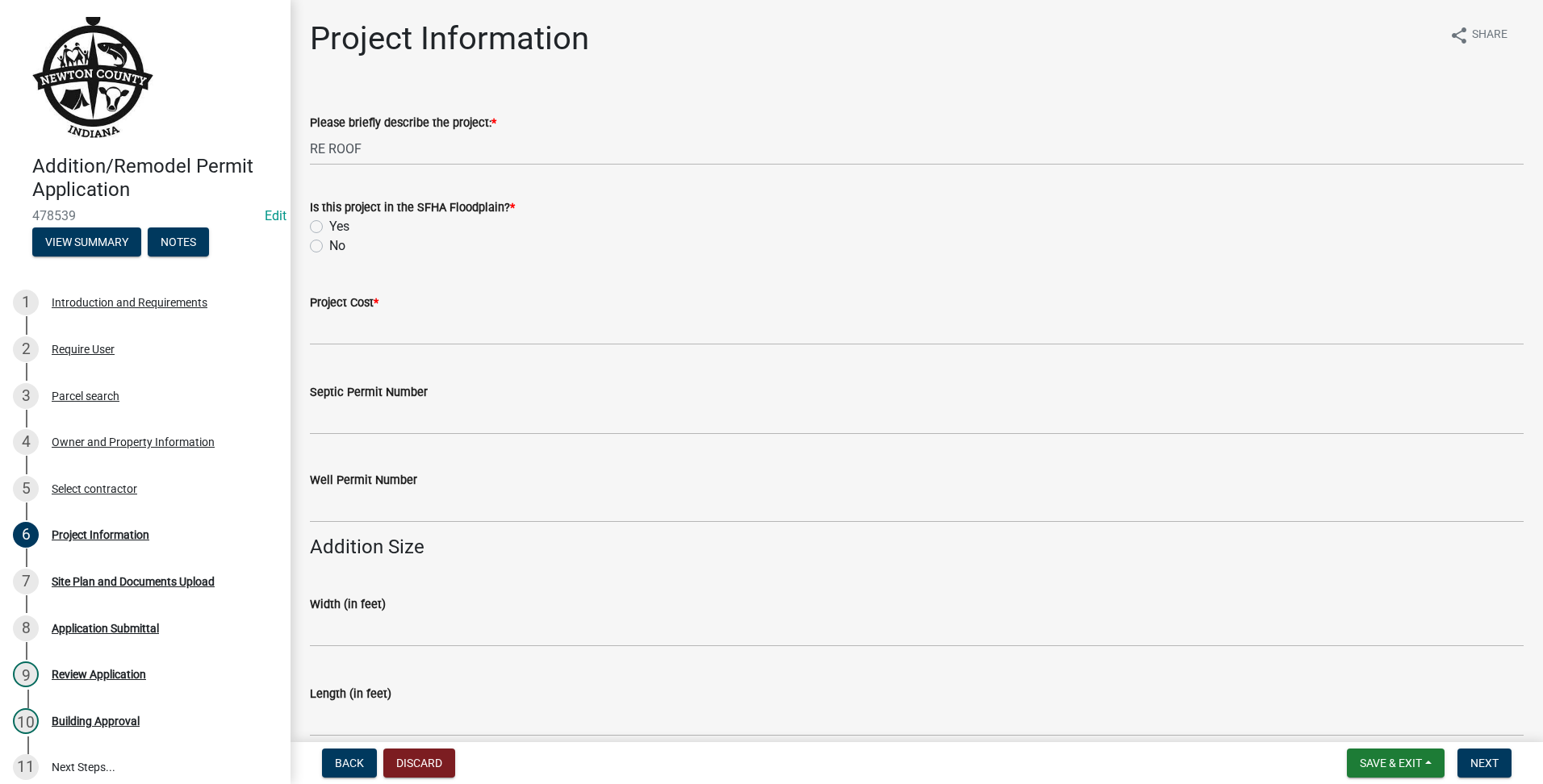
click at [329, 242] on label "No" at bounding box center [337, 246] width 16 height 20
click at [329, 242] on input "No" at bounding box center [334, 242] width 10 height 10
click at [308, 320] on div "Project Cost *" at bounding box center [916, 308] width 1238 height 75
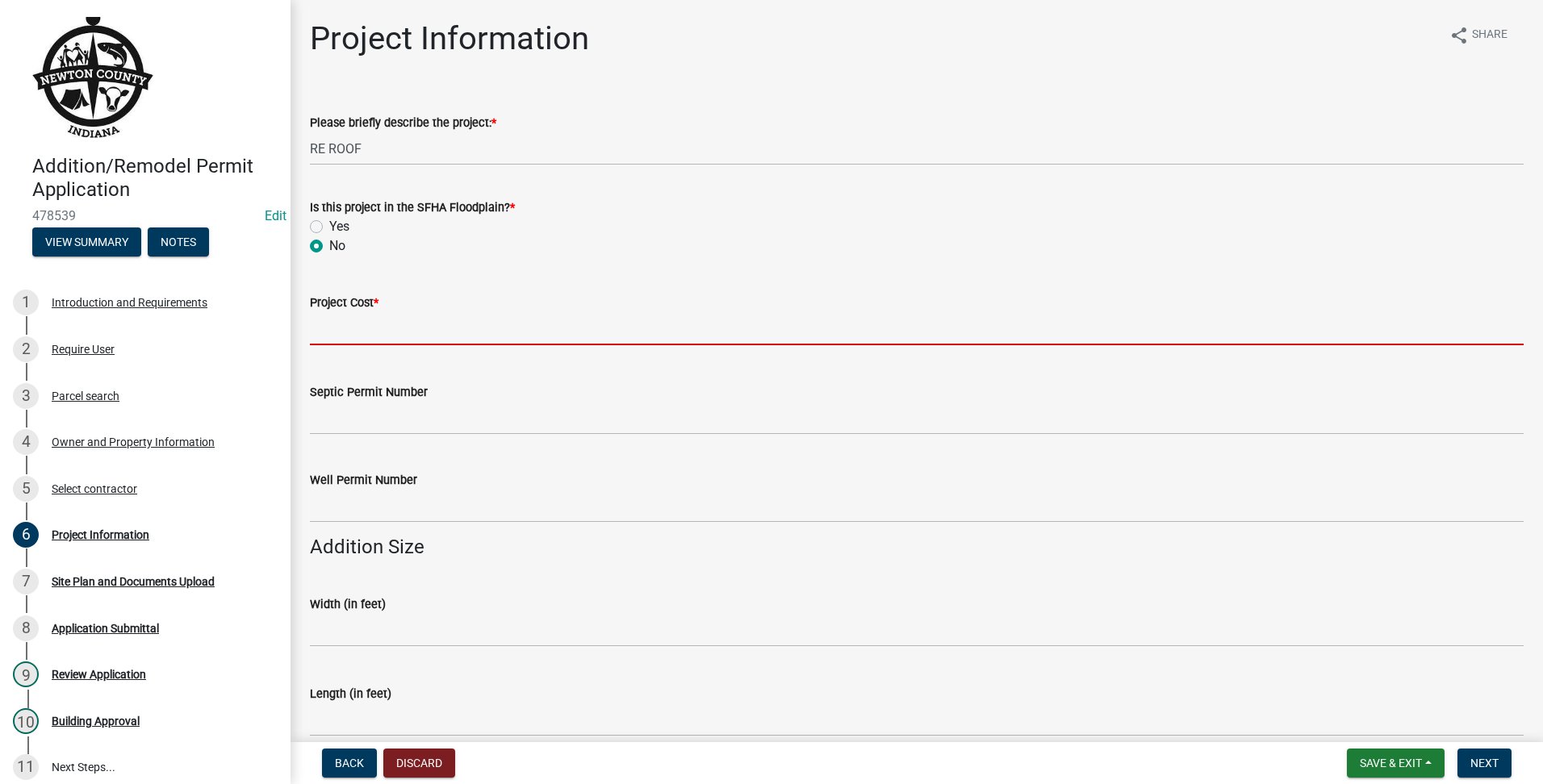
click at [353, 327] on input "text" at bounding box center [917, 328] width 1214 height 33
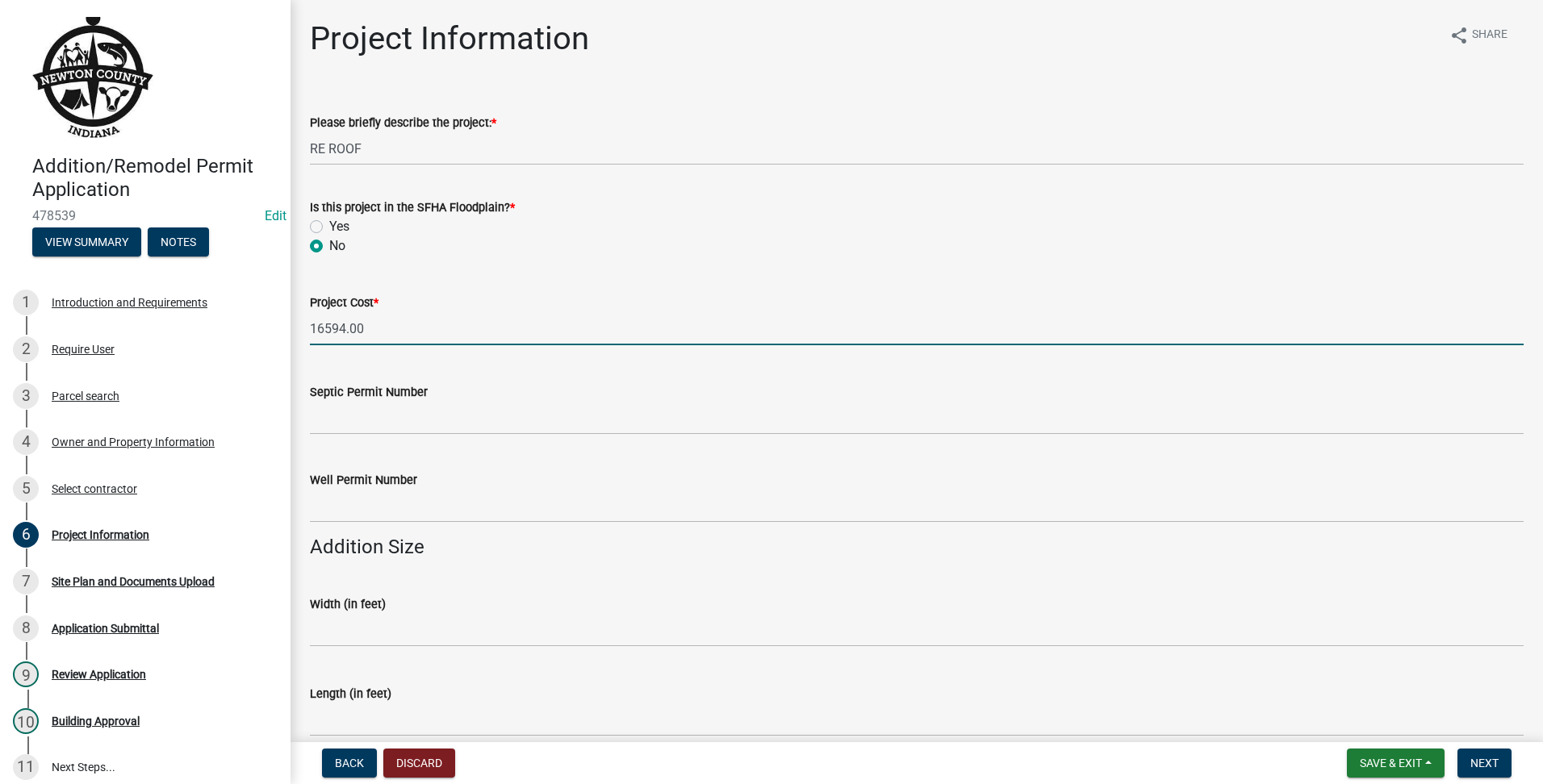
scroll to position [672, 0]
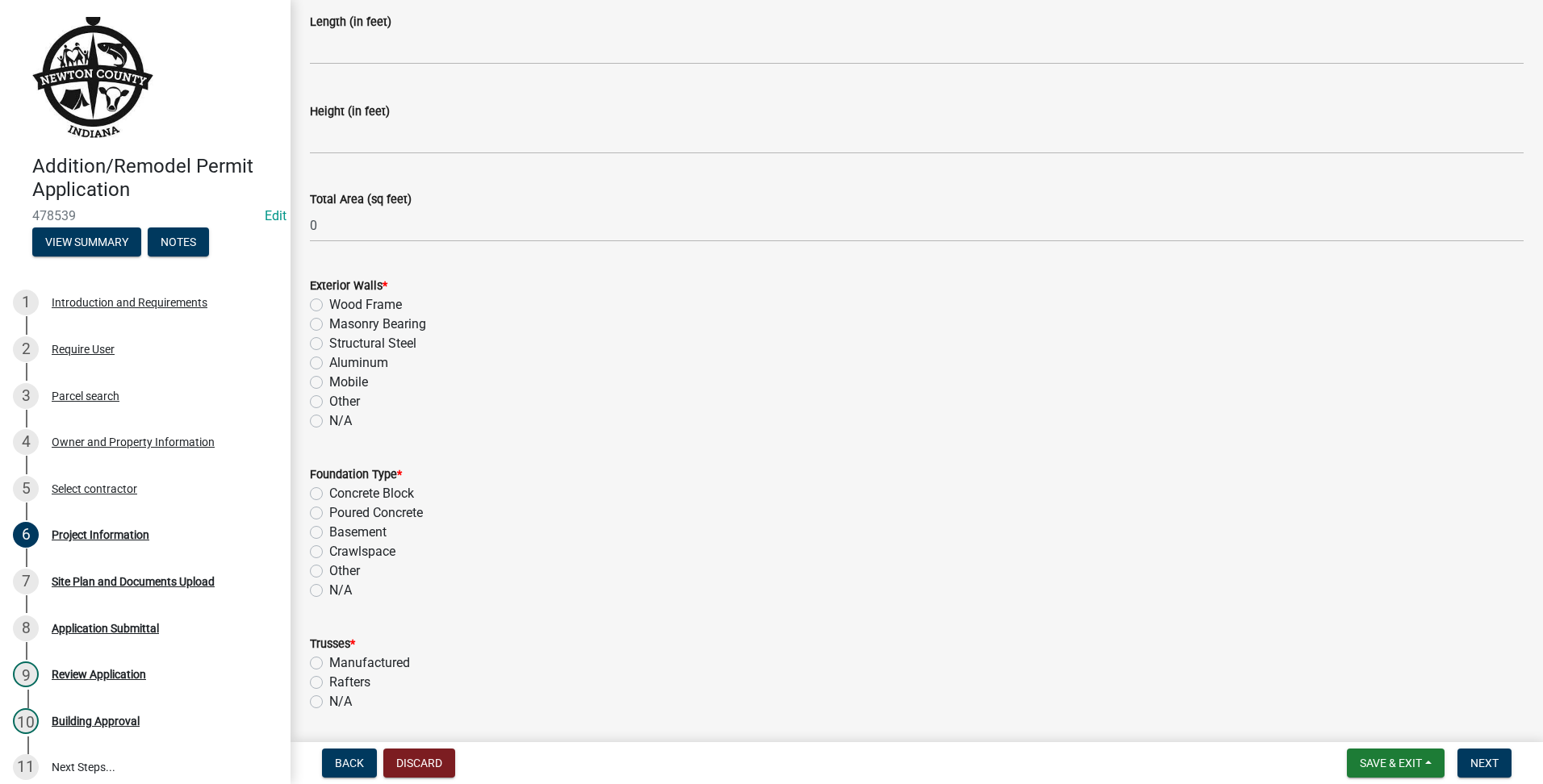
click at [329, 427] on label "N/A" at bounding box center [340, 421] width 22 height 20
click at [329, 422] on input "N/A" at bounding box center [334, 416] width 10 height 10
click at [329, 625] on label "N/A" at bounding box center [340, 619] width 22 height 20
click at [329, 619] on input "N/A" at bounding box center [334, 614] width 10 height 10
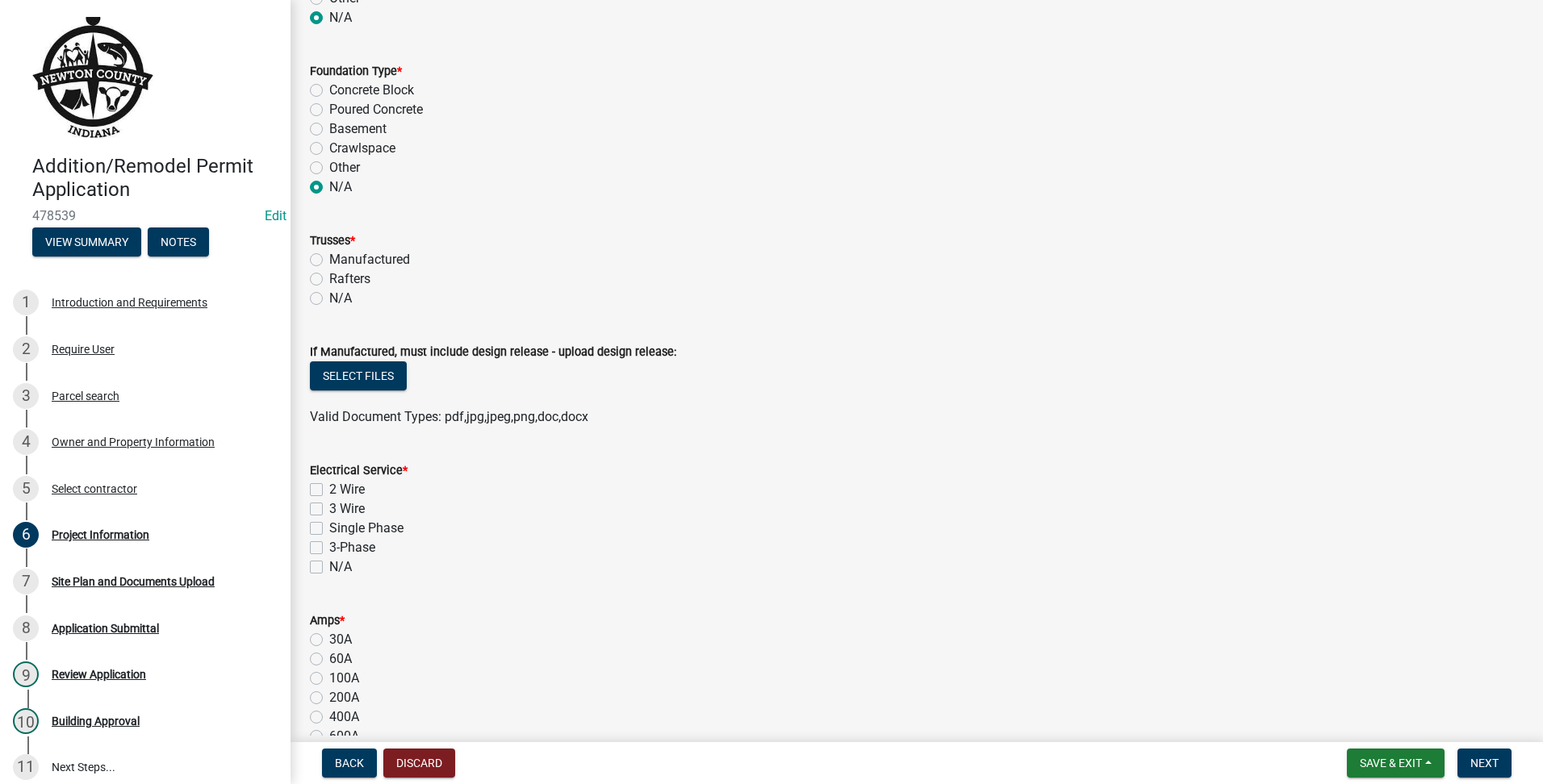
click at [329, 301] on label "N/A" at bounding box center [340, 298] width 22 height 20
click at [329, 299] on input "N/A" at bounding box center [334, 294] width 10 height 10
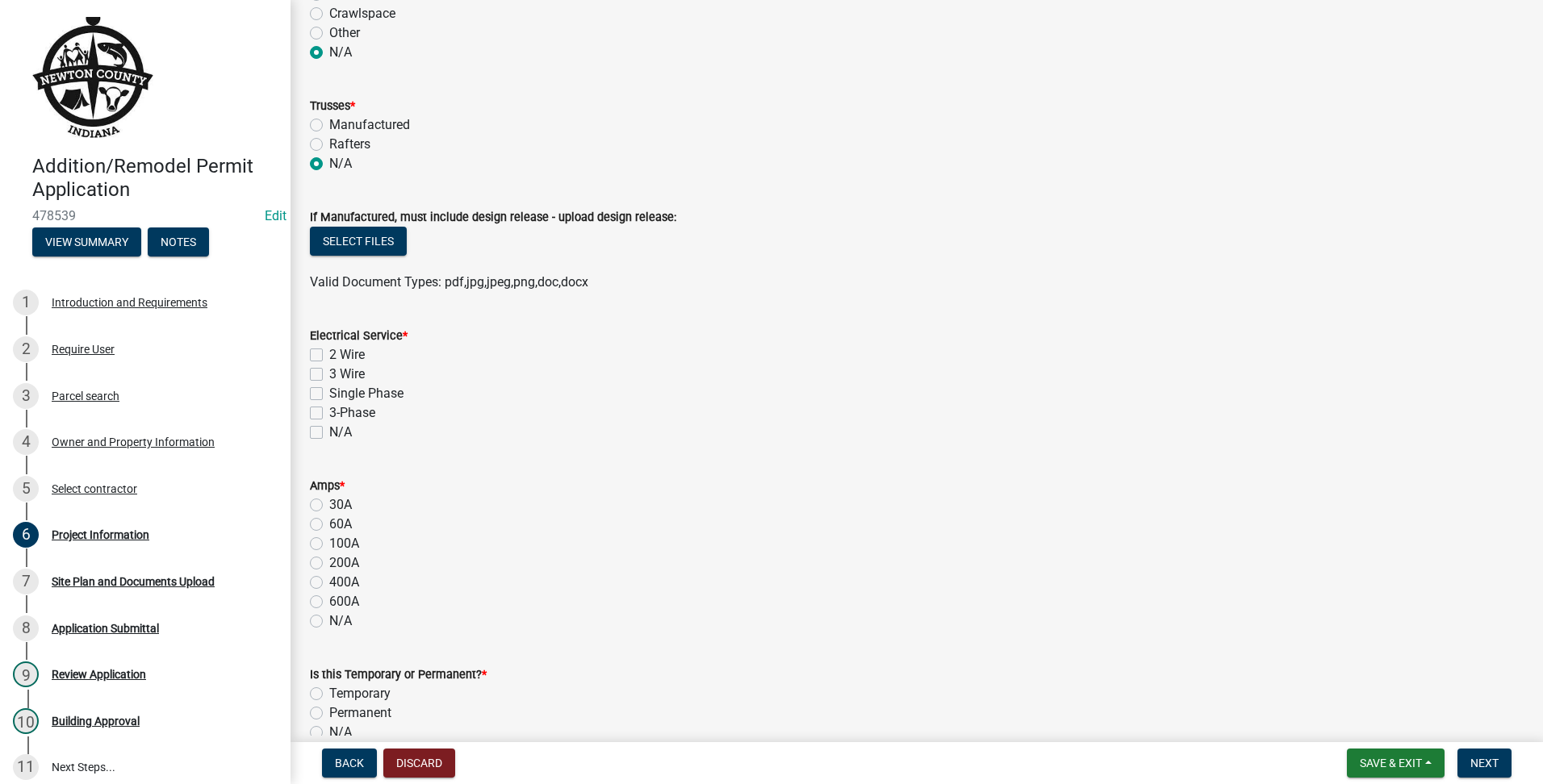
click at [329, 433] on label "N/A" at bounding box center [340, 432] width 22 height 20
click at [329, 433] on input "N/A" at bounding box center [334, 428] width 10 height 10
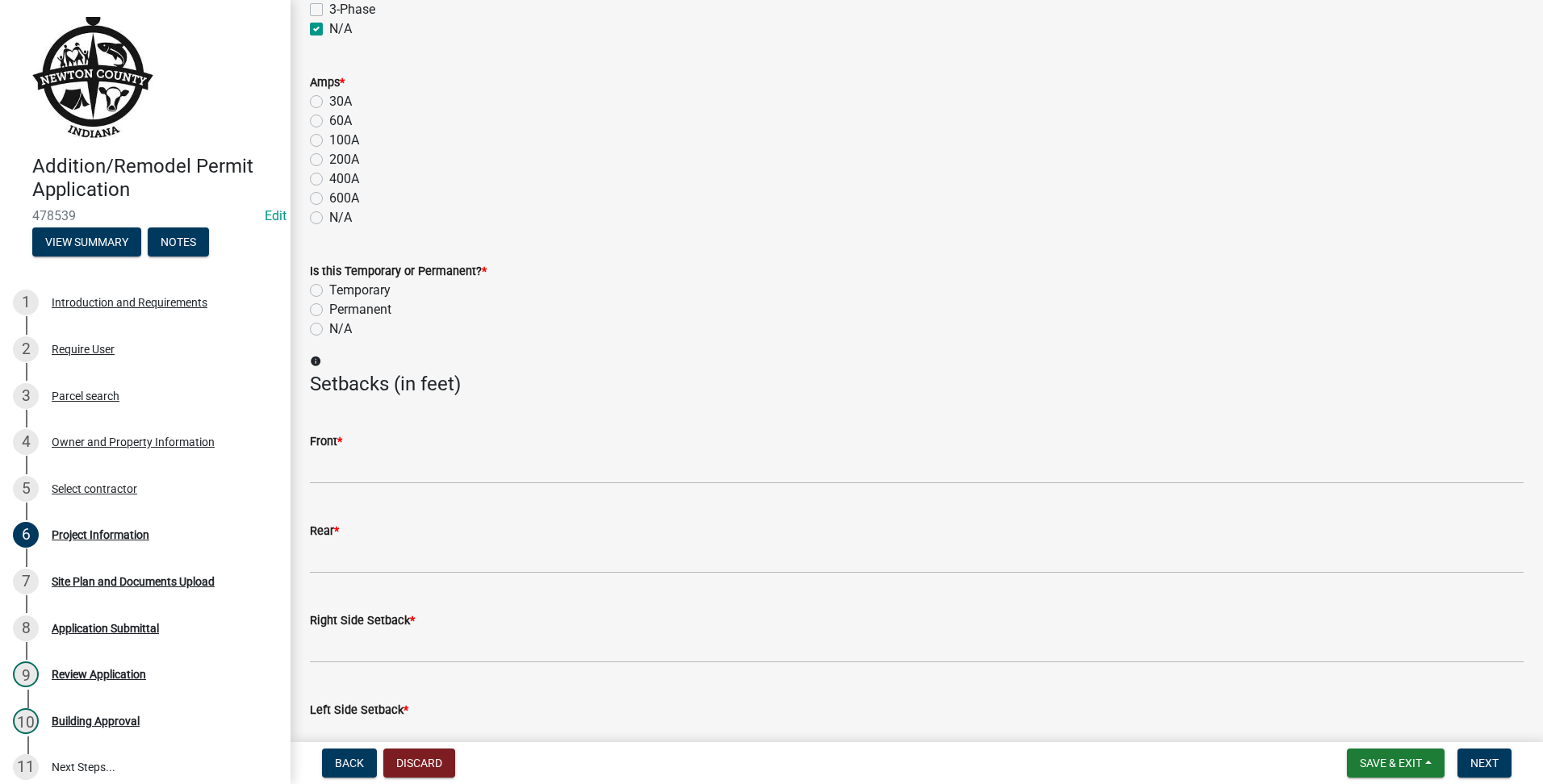
click at [314, 228] on wm-data-entity-input "Amps * 30A 60A 100A 200A 400A 600A N/A" at bounding box center [917, 147] width 1214 height 189
click at [329, 218] on label "N/A" at bounding box center [340, 218] width 22 height 20
click at [329, 218] on input "N/A" at bounding box center [334, 213] width 10 height 10
click at [329, 325] on label "N/A" at bounding box center [340, 329] width 22 height 20
click at [329, 325] on input "N/A" at bounding box center [334, 325] width 10 height 10
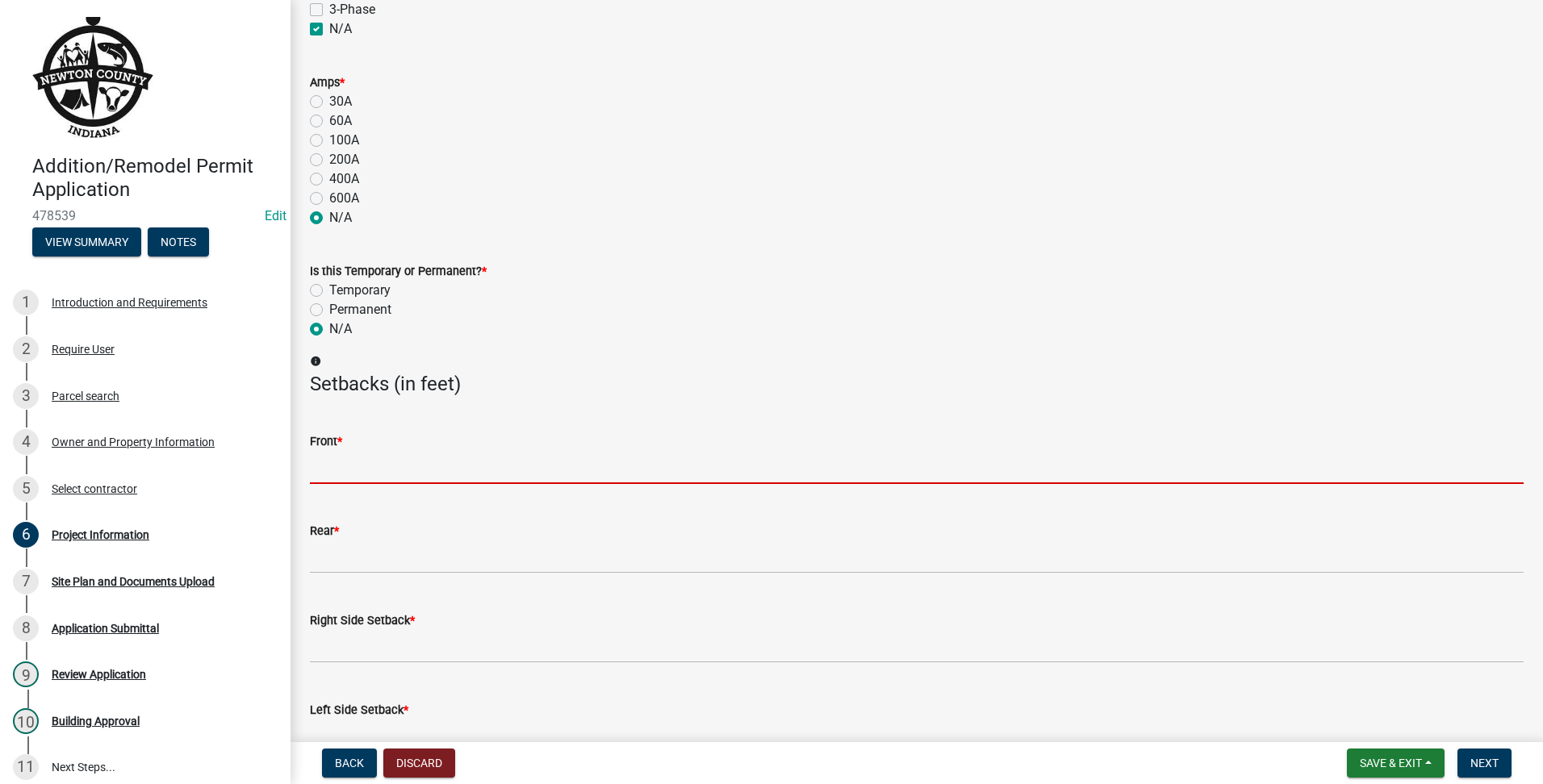
click at [324, 462] on input "text" at bounding box center [917, 467] width 1214 height 33
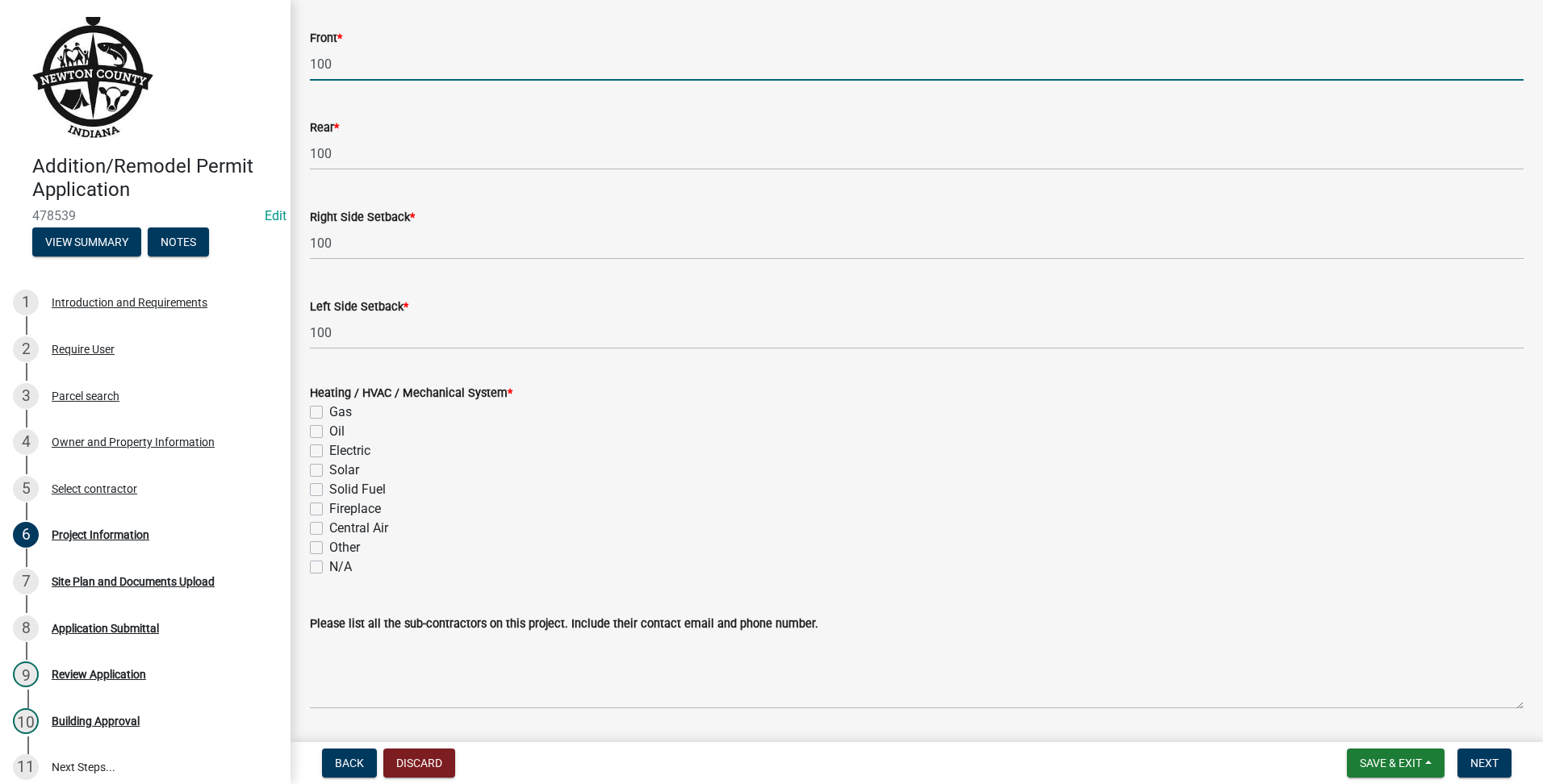
scroll to position [2017, 0]
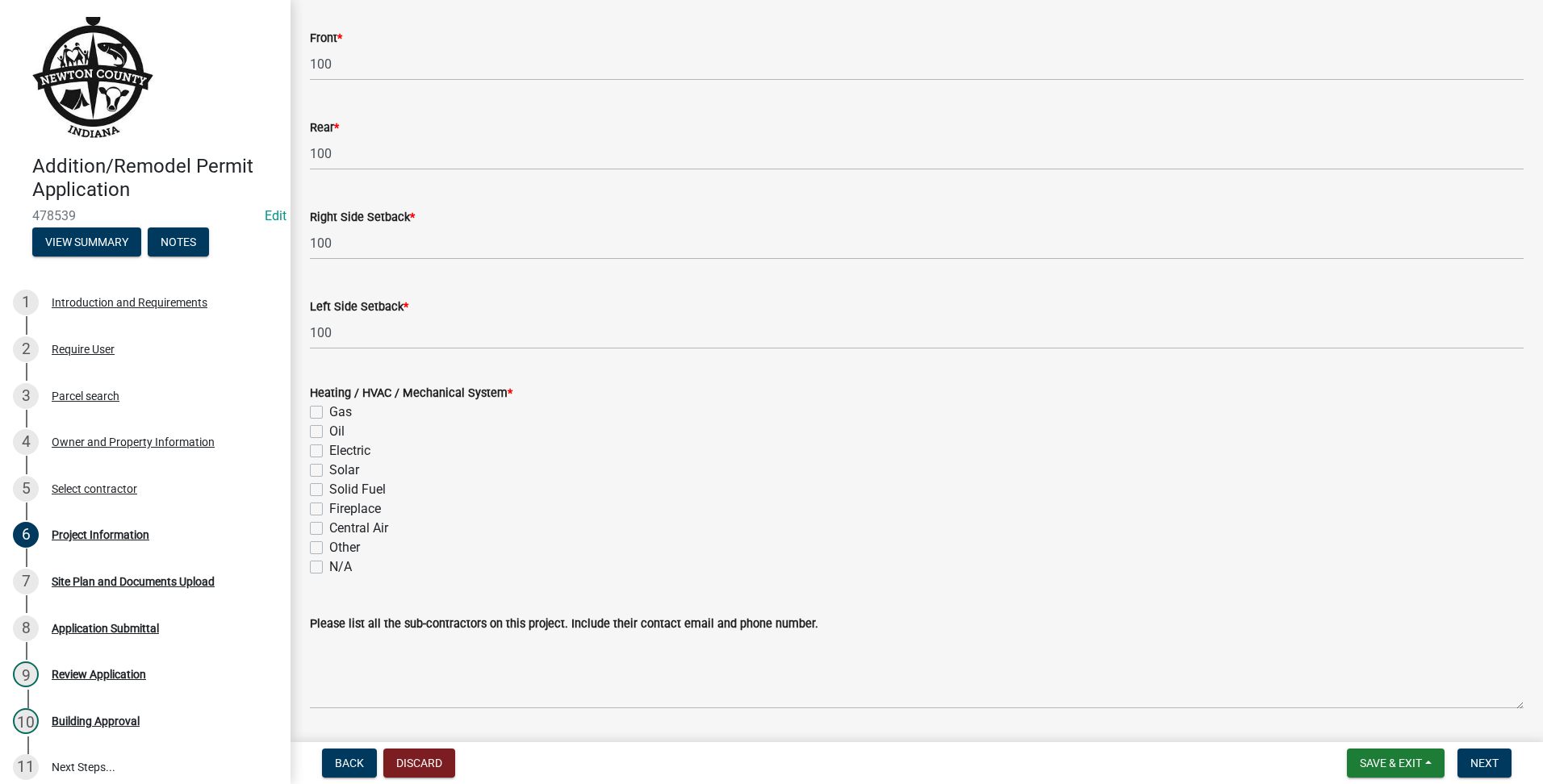
click at [318, 573] on div "N/A" at bounding box center [917, 567] width 1214 height 20
click at [325, 566] on div "N/A" at bounding box center [917, 567] width 1214 height 20
click at [329, 564] on label "N/A" at bounding box center [340, 567] width 22 height 20
click at [329, 564] on input "N/A" at bounding box center [334, 563] width 10 height 10
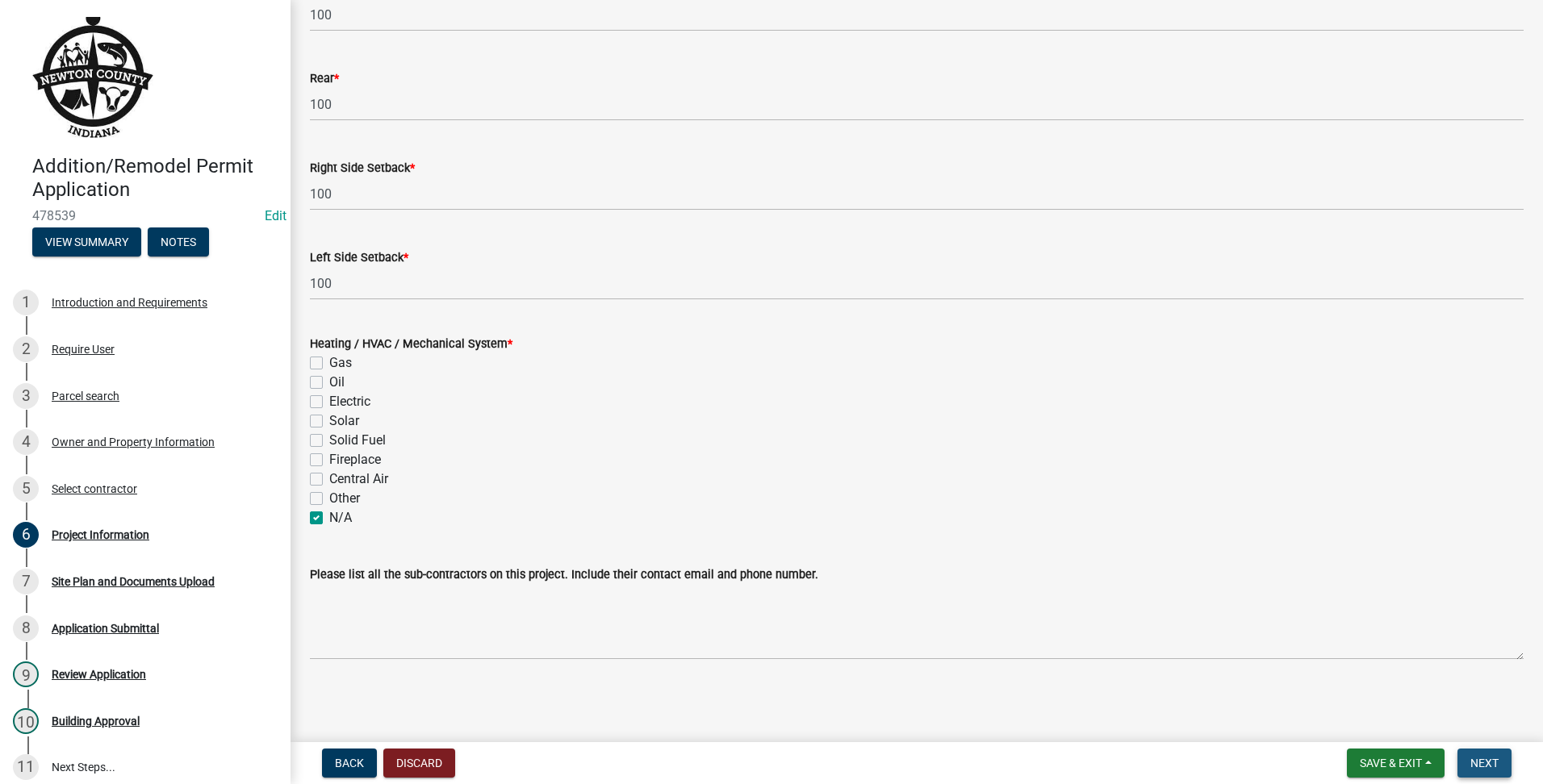
click at [1464, 768] on button "Next" at bounding box center [1484, 763] width 54 height 29
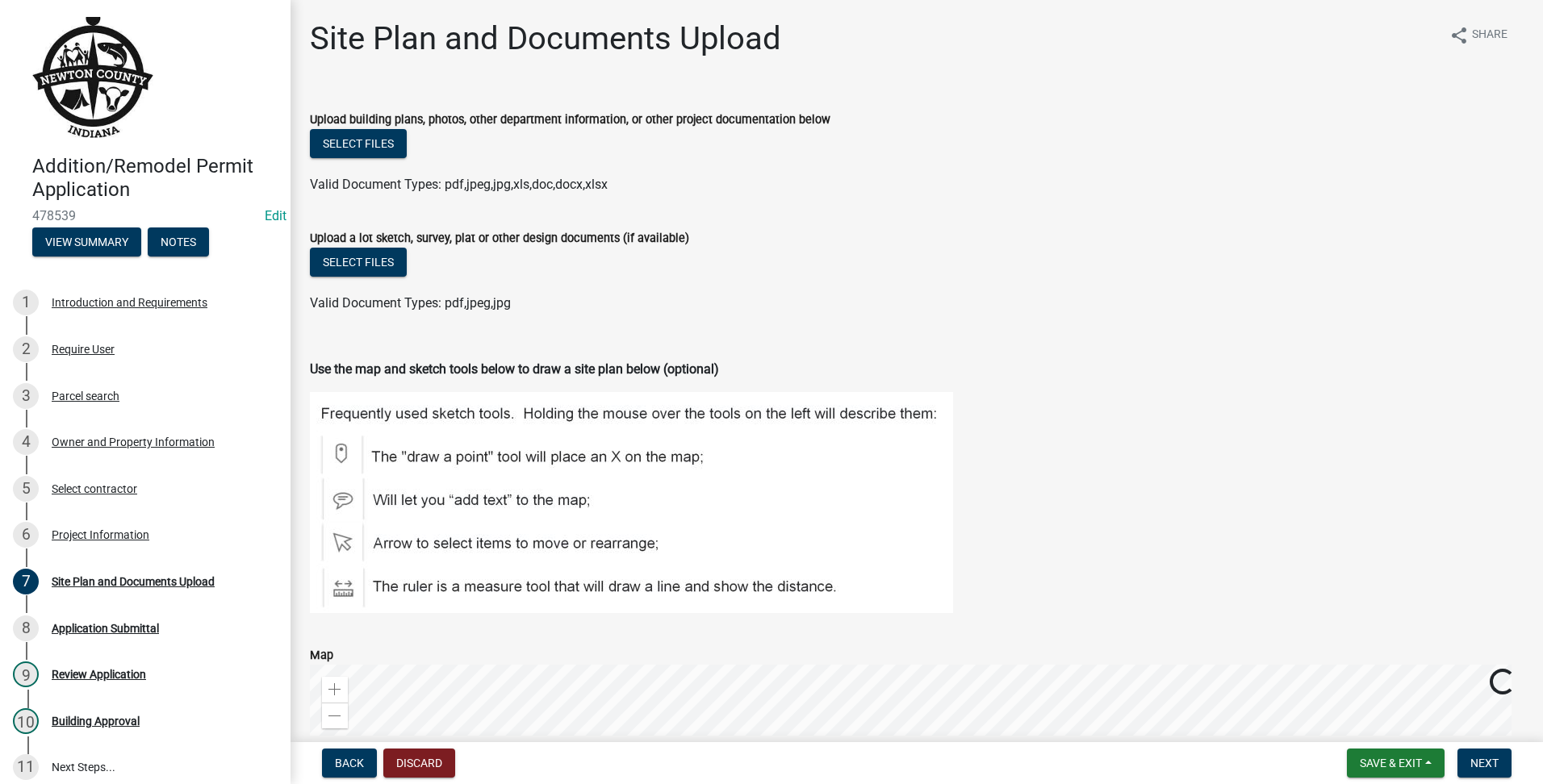
scroll to position [410, 0]
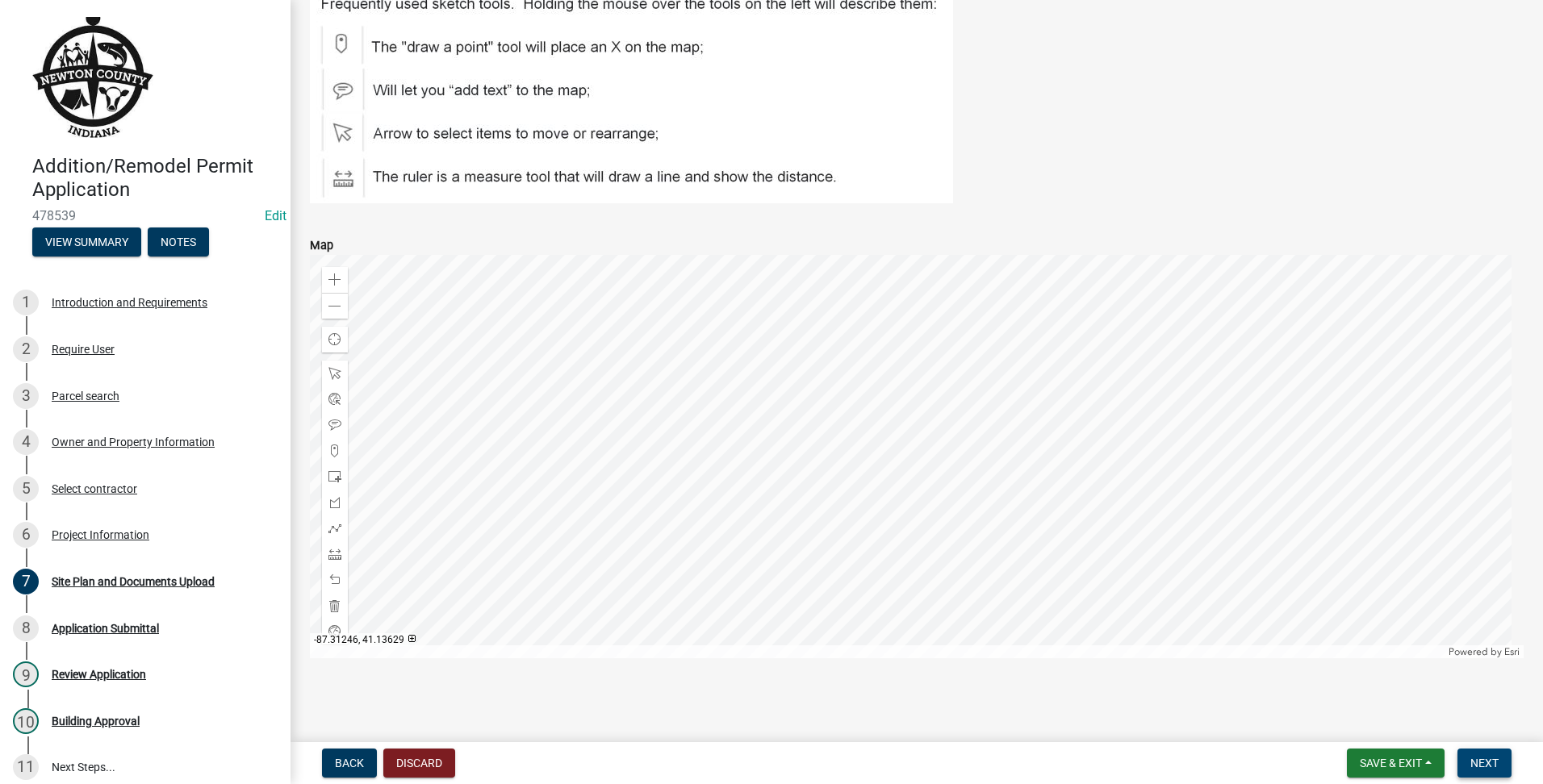
click at [1486, 764] on span "Next" at bounding box center [1484, 763] width 28 height 13
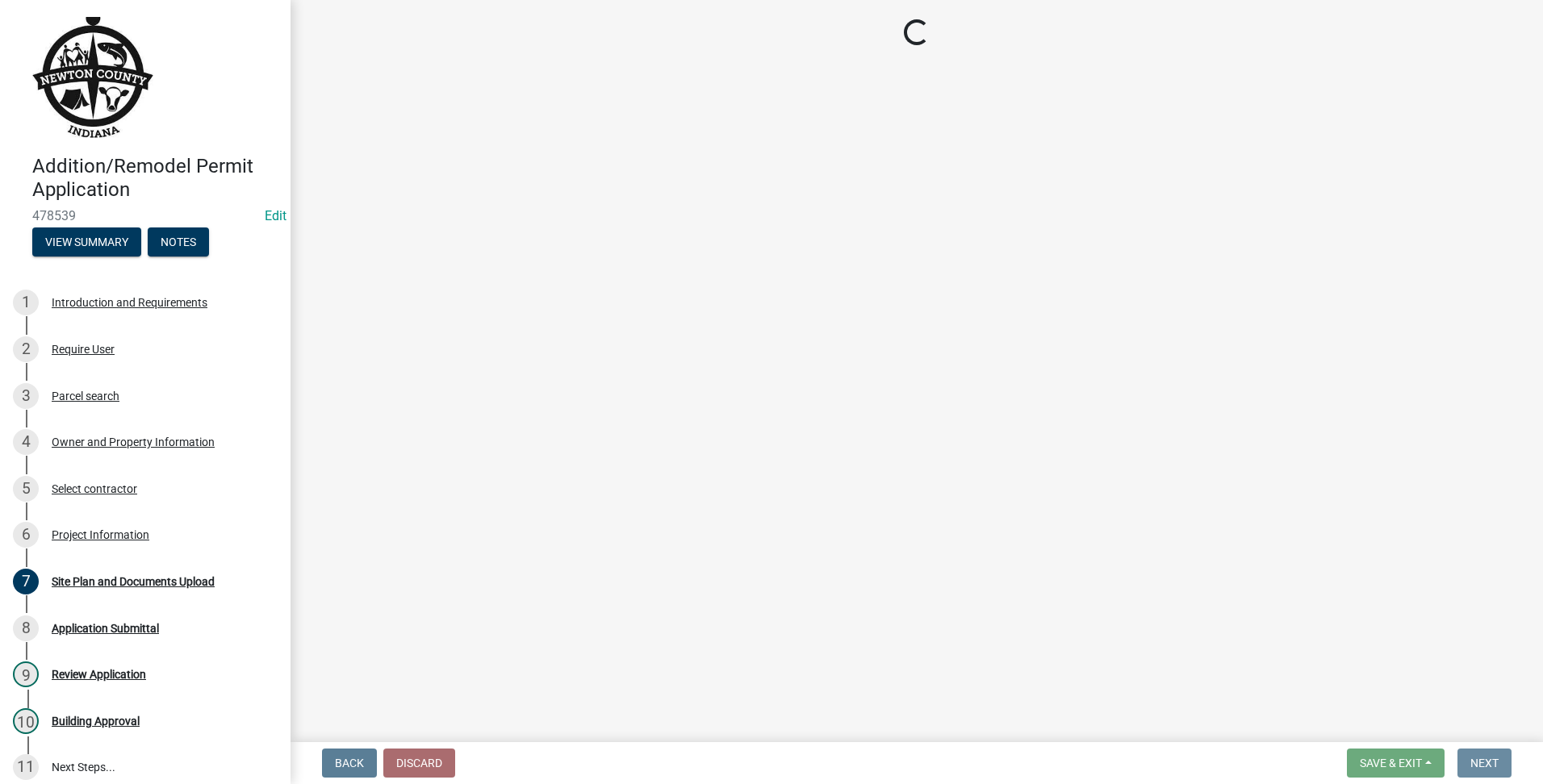
scroll to position [0, 0]
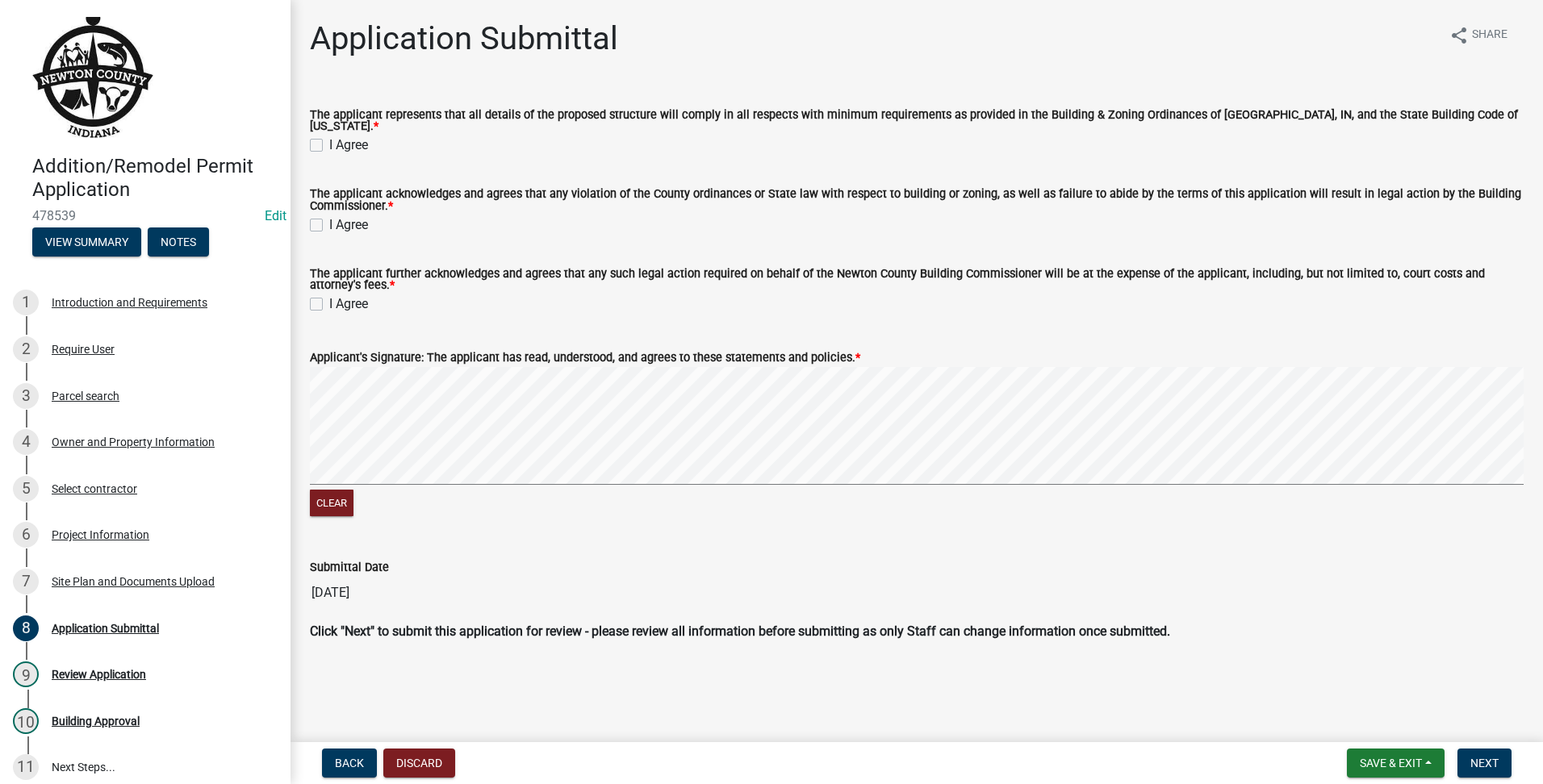
click at [329, 135] on label "I Agree" at bounding box center [348, 145] width 39 height 20
click at [329, 135] on input "I Agree" at bounding box center [334, 141] width 10 height 10
click at [325, 218] on div "I Agree" at bounding box center [917, 224] width 1214 height 20
click at [329, 218] on label "I Agree" at bounding box center [348, 224] width 39 height 20
click at [329, 218] on input "I Agree" at bounding box center [334, 220] width 10 height 10
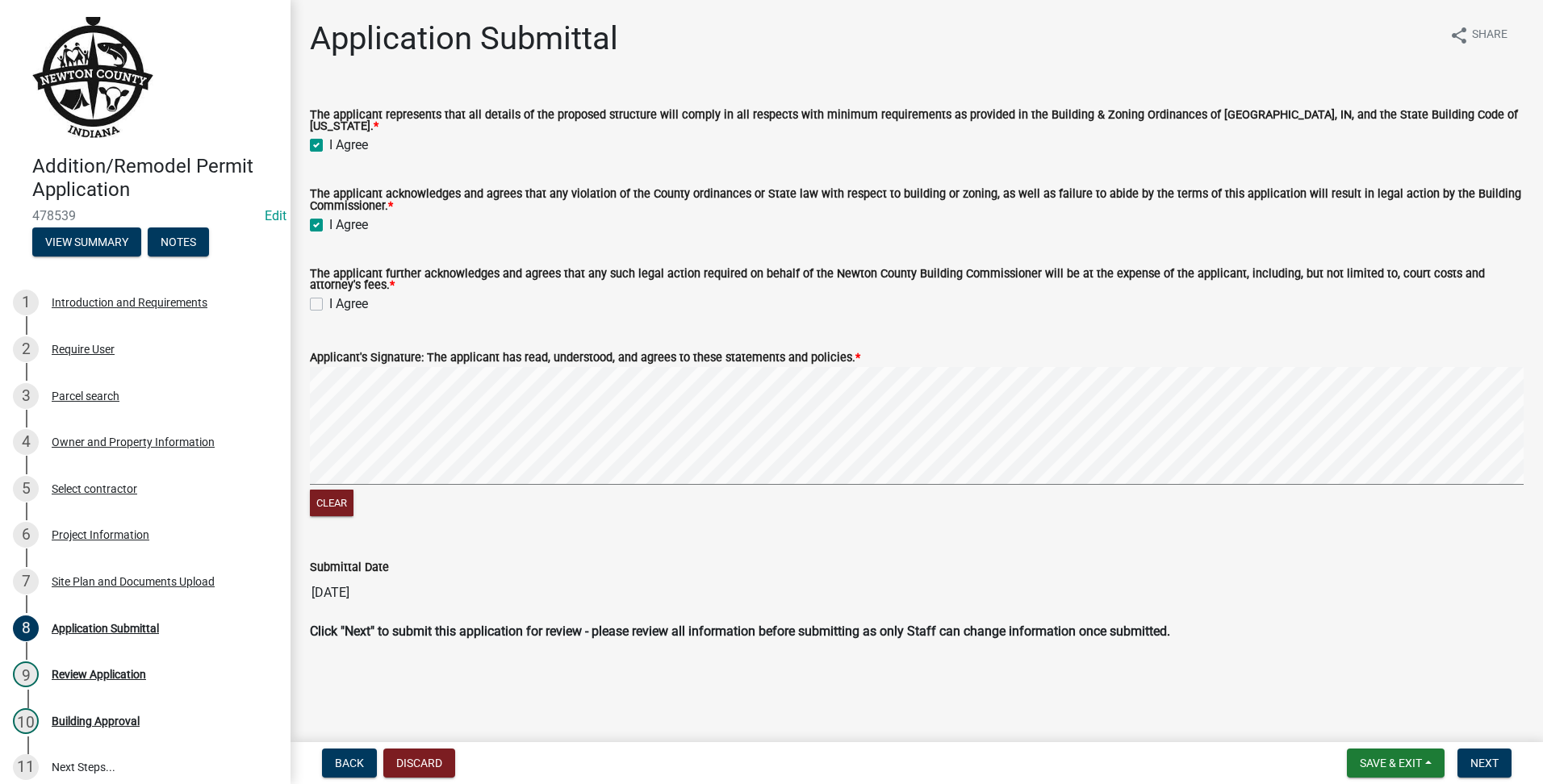
click at [311, 295] on div "I Agree" at bounding box center [917, 304] width 1214 height 20
click at [329, 295] on label "I Agree" at bounding box center [348, 304] width 39 height 20
click at [329, 295] on input "I Agree" at bounding box center [334, 300] width 10 height 10
click at [1468, 754] on button "Next" at bounding box center [1484, 763] width 54 height 29
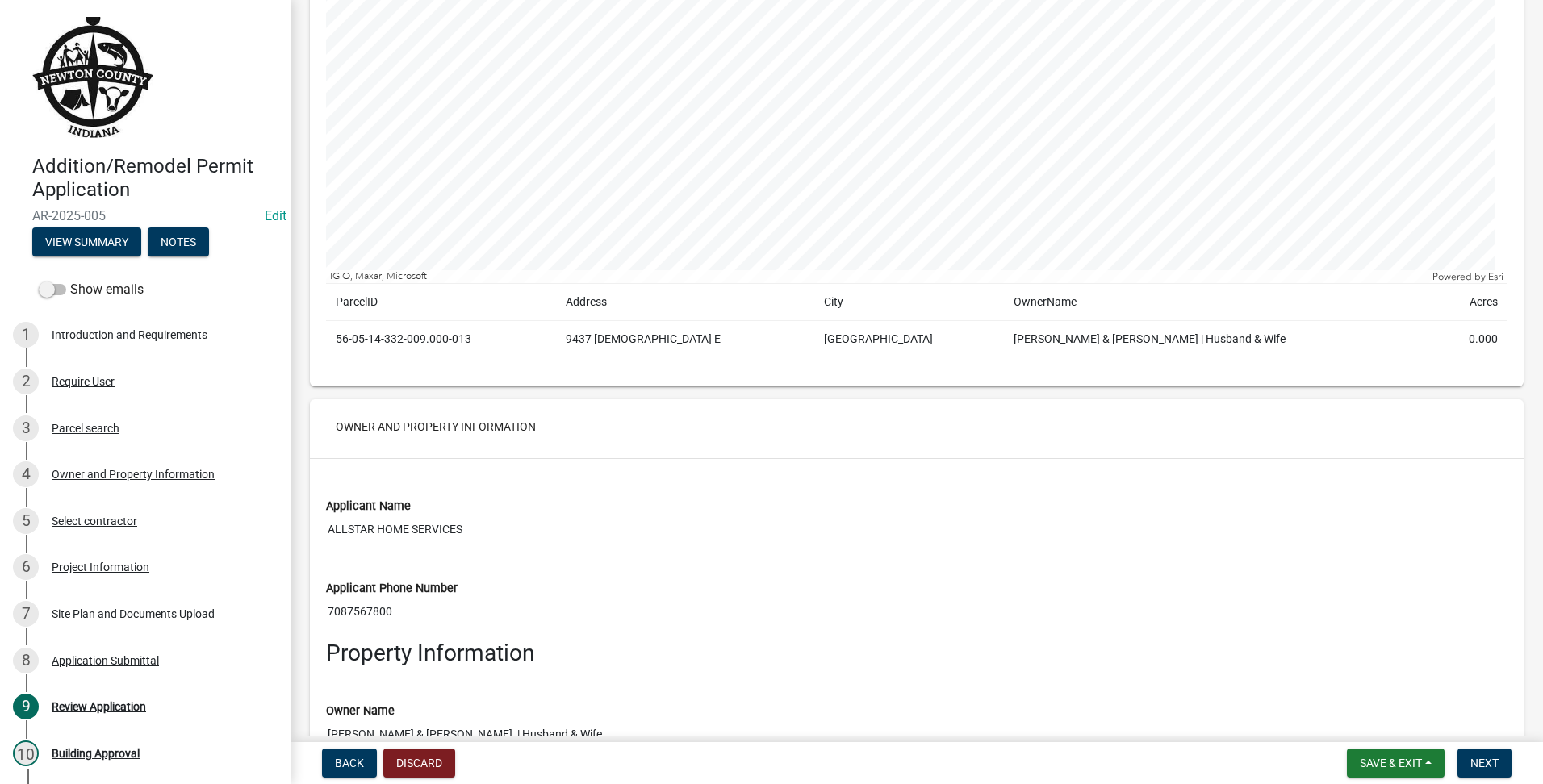
scroll to position [1613, 0]
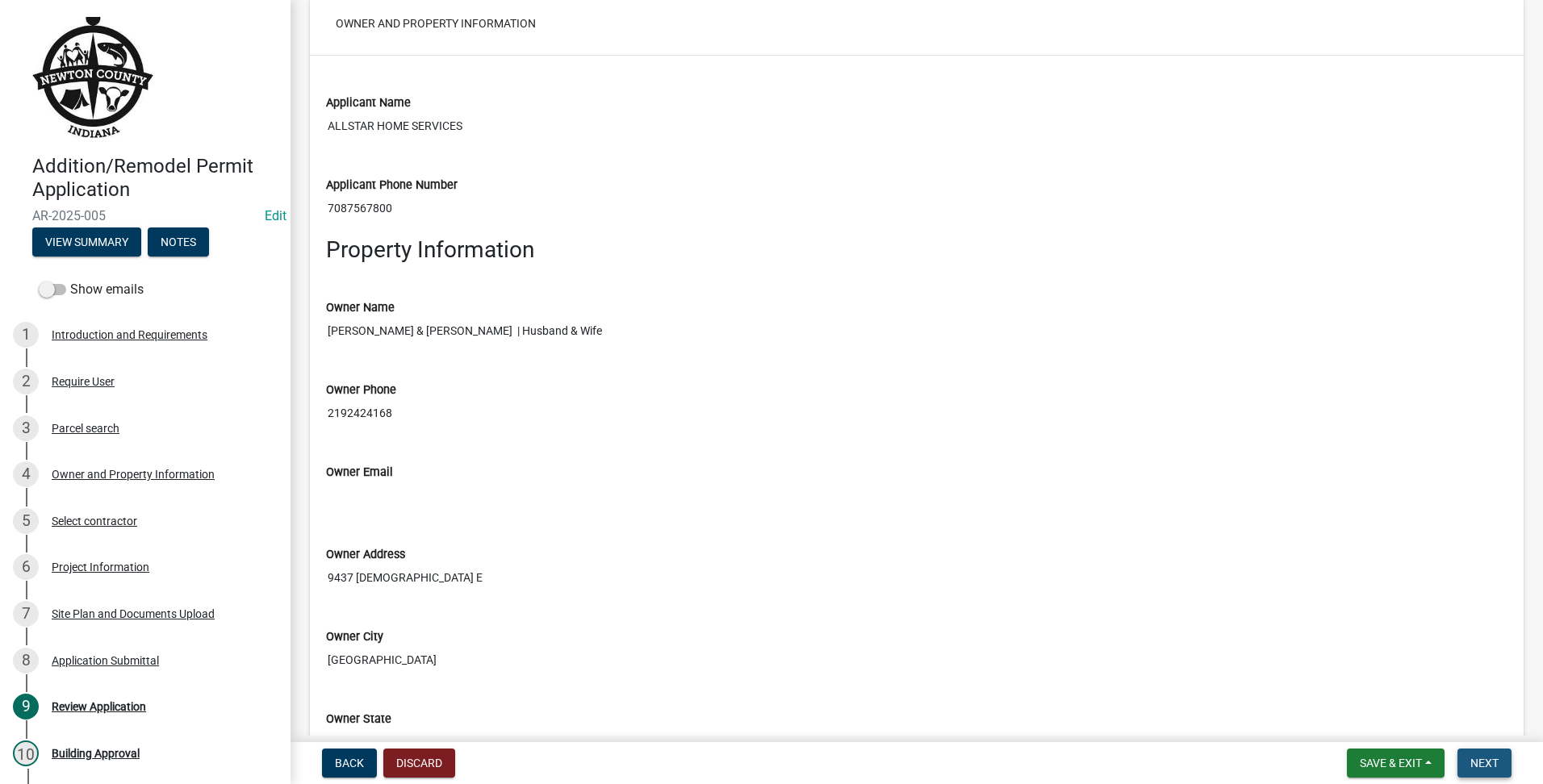
click at [1500, 755] on button "Next" at bounding box center [1484, 763] width 54 height 29
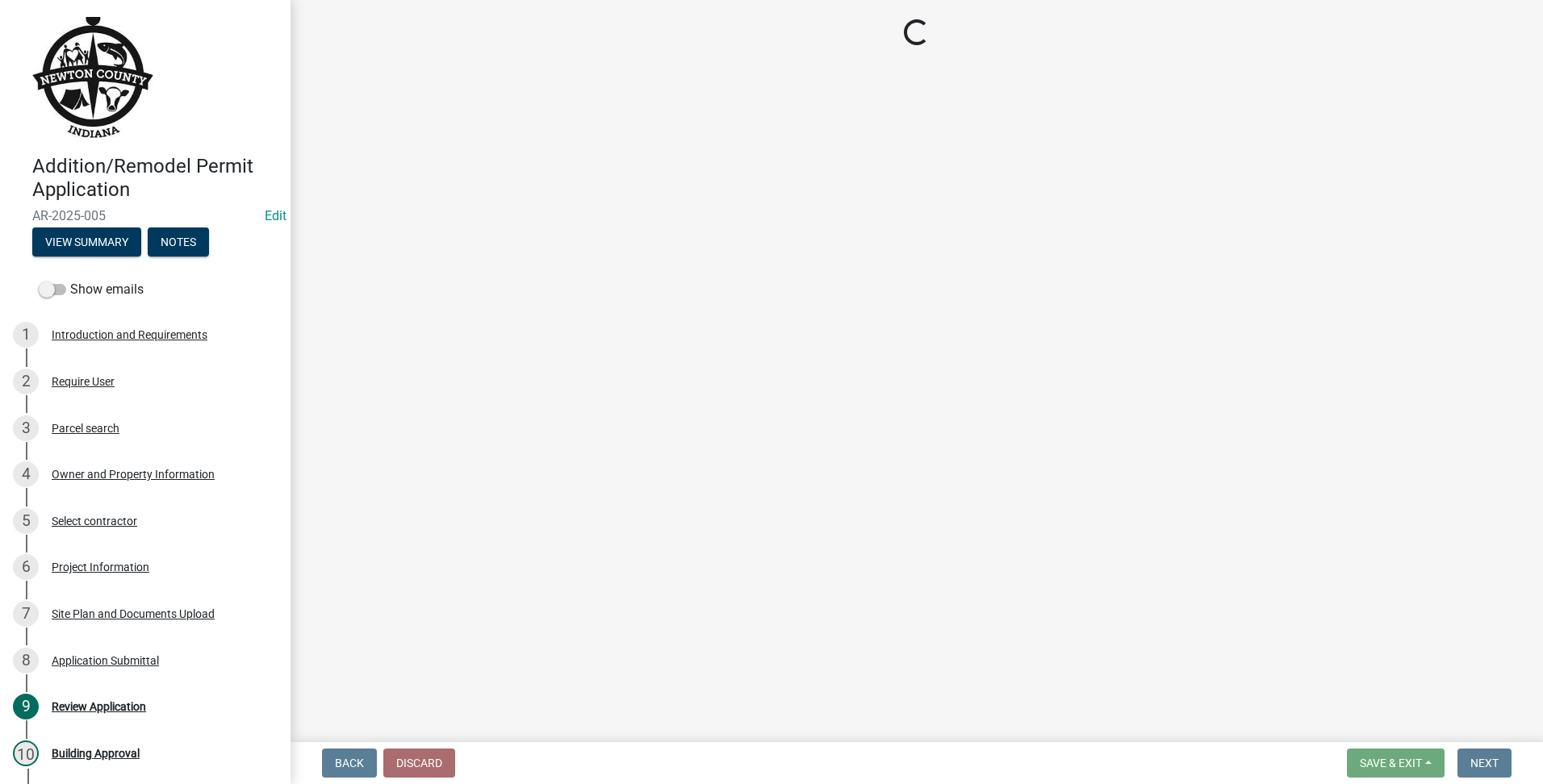
click at [1520, 766] on div "Back Discard Save & Exit Save Save & Exit Next" at bounding box center [916, 763] width 1227 height 29
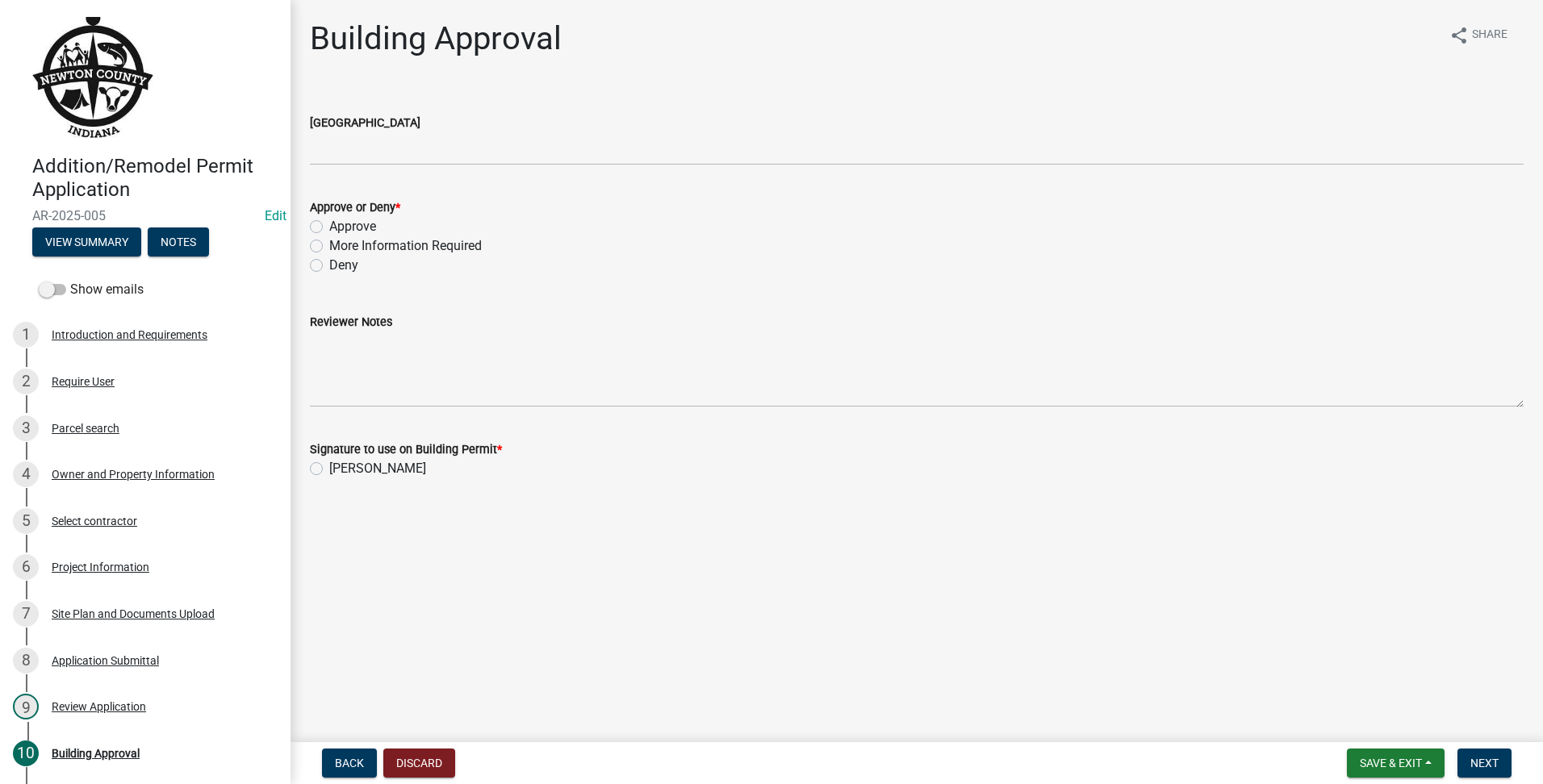
click at [505, 172] on wm-data-entity-input "[GEOGRAPHIC_DATA]" at bounding box center [917, 134] width 1214 height 88
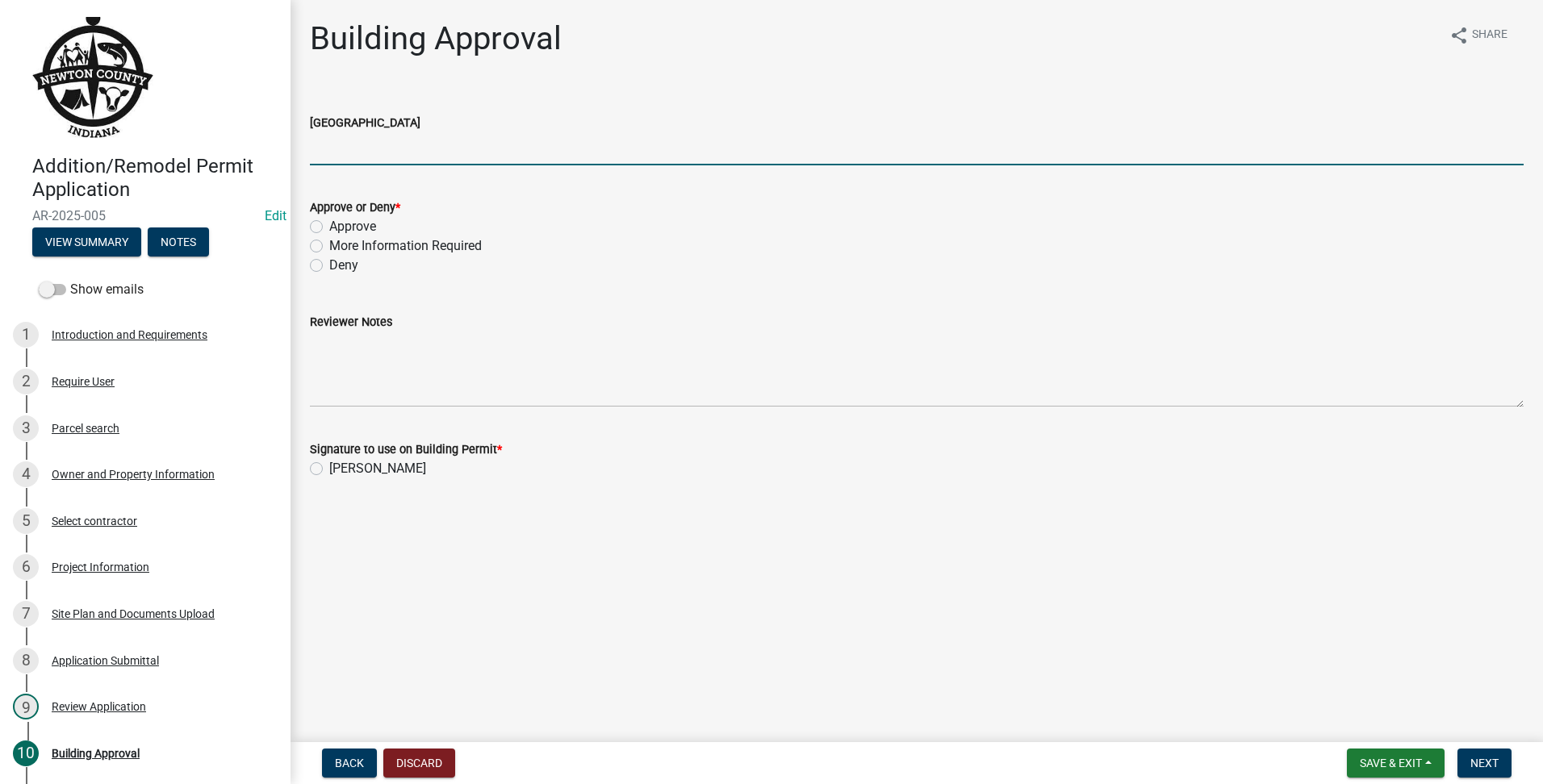
click at [513, 151] on input "[GEOGRAPHIC_DATA]" at bounding box center [917, 148] width 1214 height 33
click at [329, 221] on label "Approve" at bounding box center [352, 226] width 47 height 20
click at [329, 221] on input "Approve" at bounding box center [334, 222] width 10 height 10
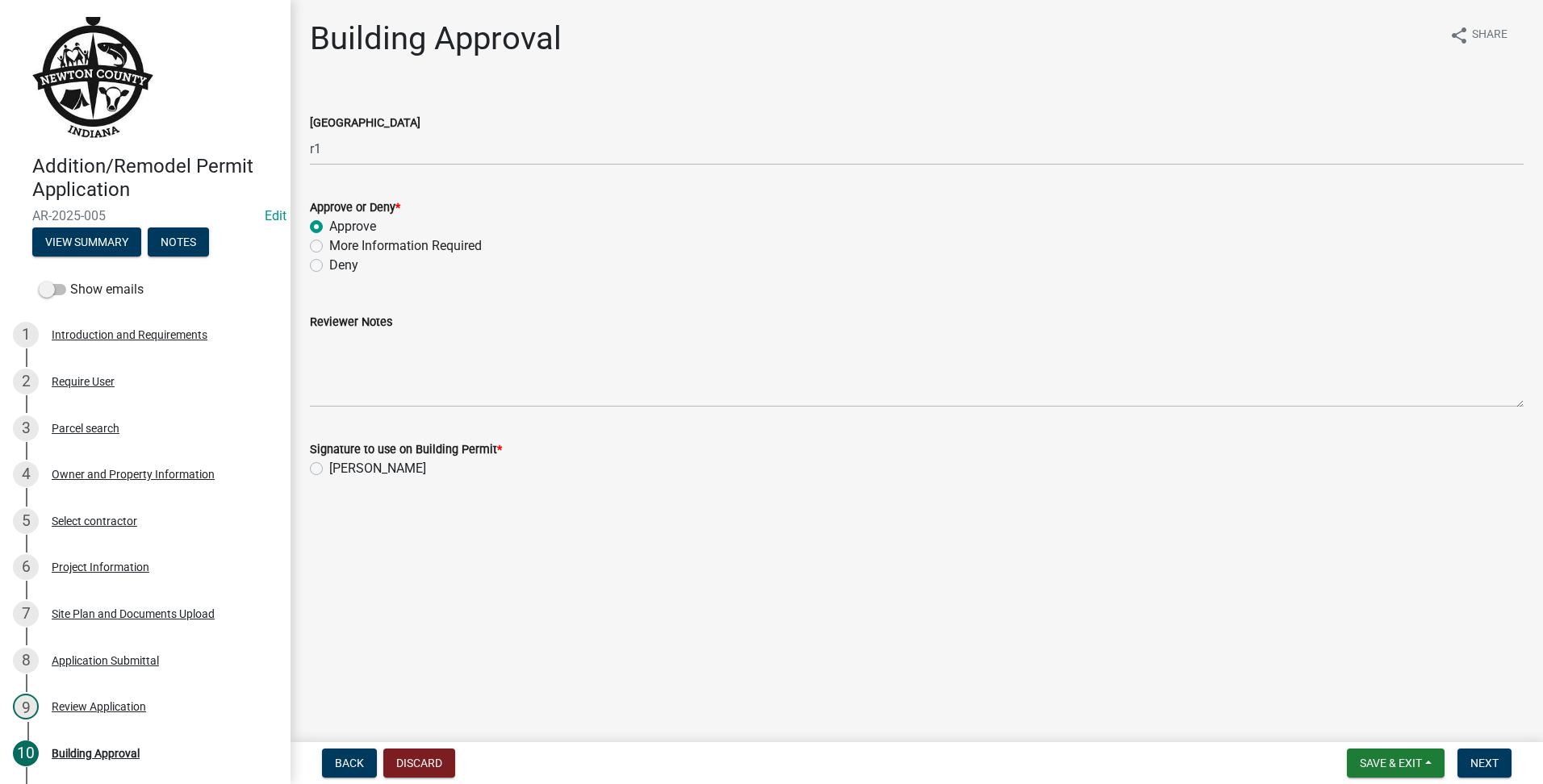
click at [329, 470] on label "[PERSON_NAME]" at bounding box center [377, 469] width 97 height 20
click at [329, 470] on input "[PERSON_NAME]" at bounding box center [334, 464] width 10 height 10
click at [1500, 757] on button "Next" at bounding box center [1484, 763] width 54 height 29
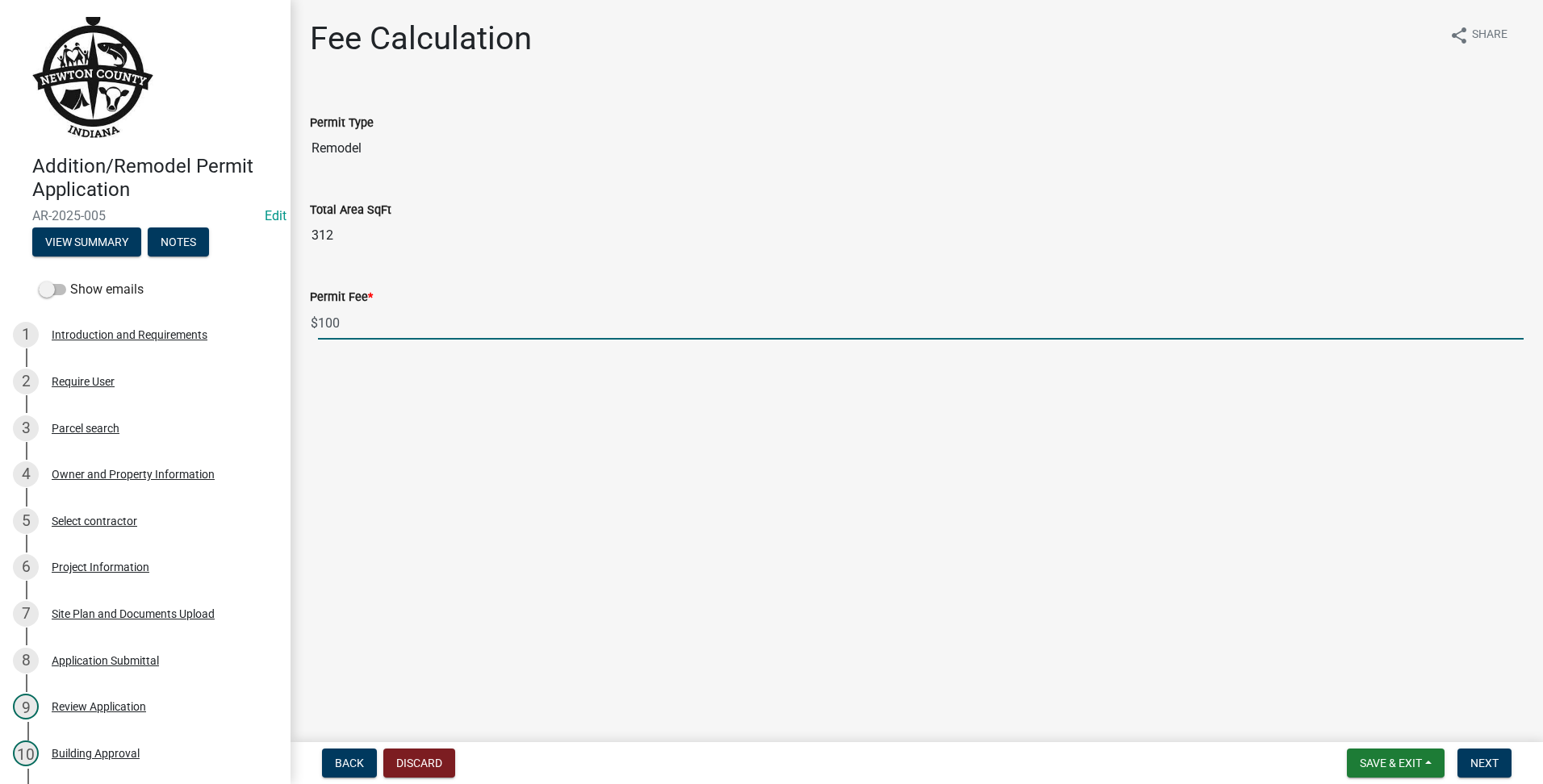
drag, startPoint x: 345, startPoint y: 332, endPoint x: 12, endPoint y: 271, distance: 338.5
click at [0, 280] on html "Internet Explorer does NOT work with GeoPermits. Get a new browser for more sec…" at bounding box center [772, 392] width 1543 height 784
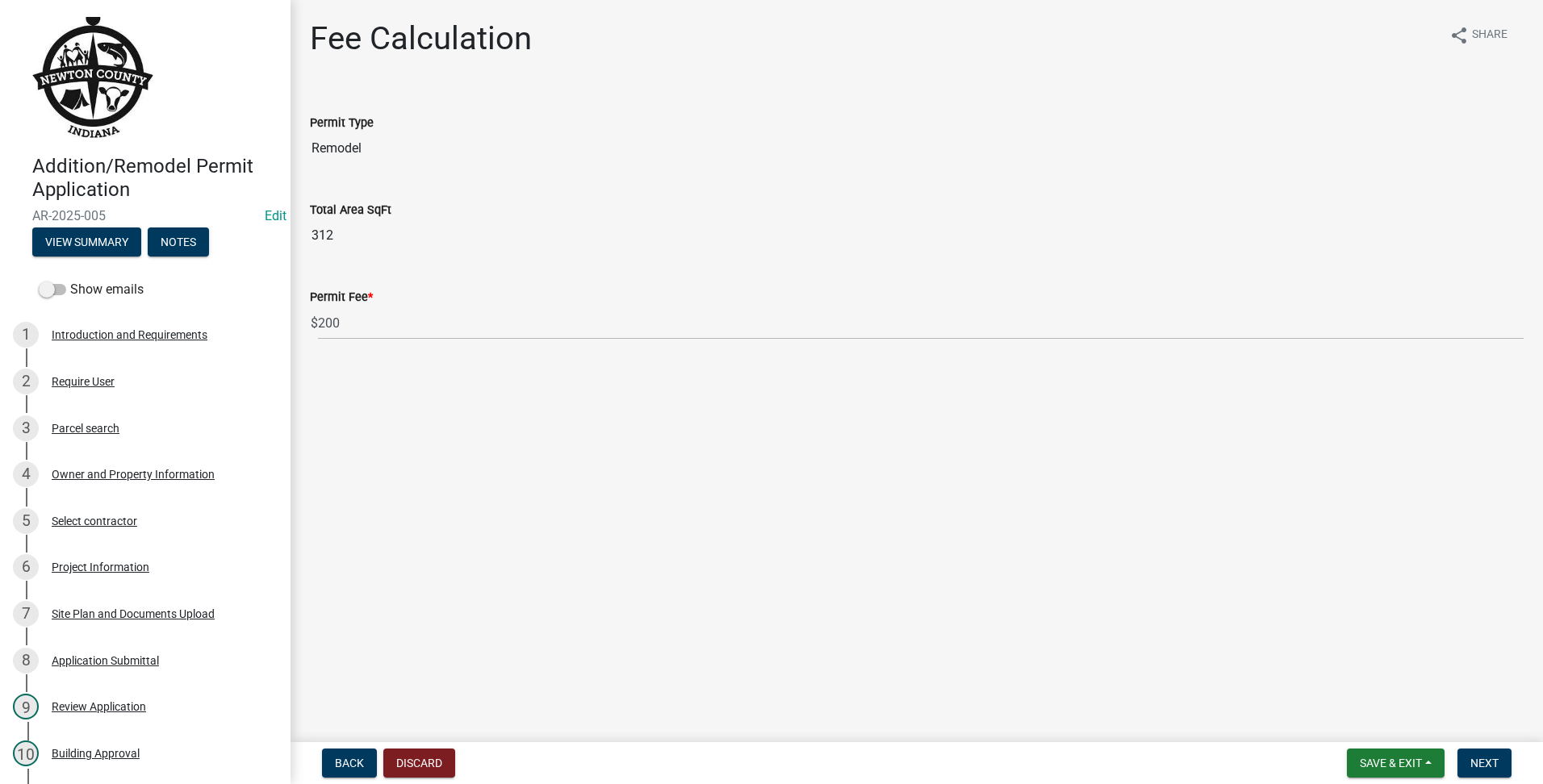
click at [1530, 768] on nav "Back Discard Save & Exit Save Save & Exit Next" at bounding box center [916, 763] width 1252 height 42
drag, startPoint x: 1480, startPoint y: 764, endPoint x: 1470, endPoint y: 766, distance: 10.2
click at [1470, 766] on span "Next" at bounding box center [1484, 763] width 28 height 13
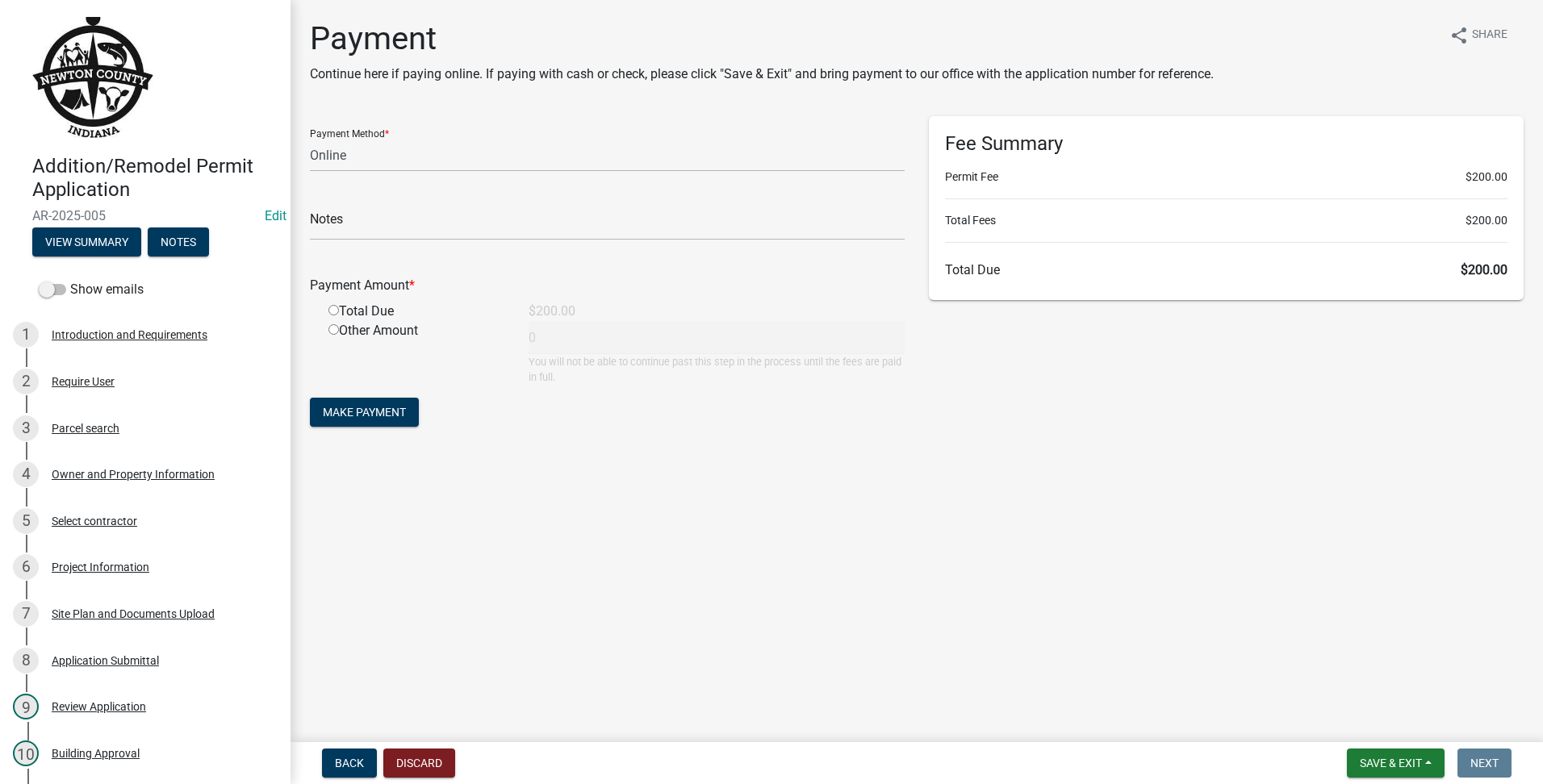
click at [424, 132] on div "Payment Method * Credit Card POS Check Cash Online" at bounding box center [608, 144] width 595 height 56
click at [399, 160] on select "Credit Card POS Check Cash Online" at bounding box center [608, 155] width 595 height 33
click at [310, 139] on select "Credit Card POS Check Cash Online" at bounding box center [608, 155] width 595 height 33
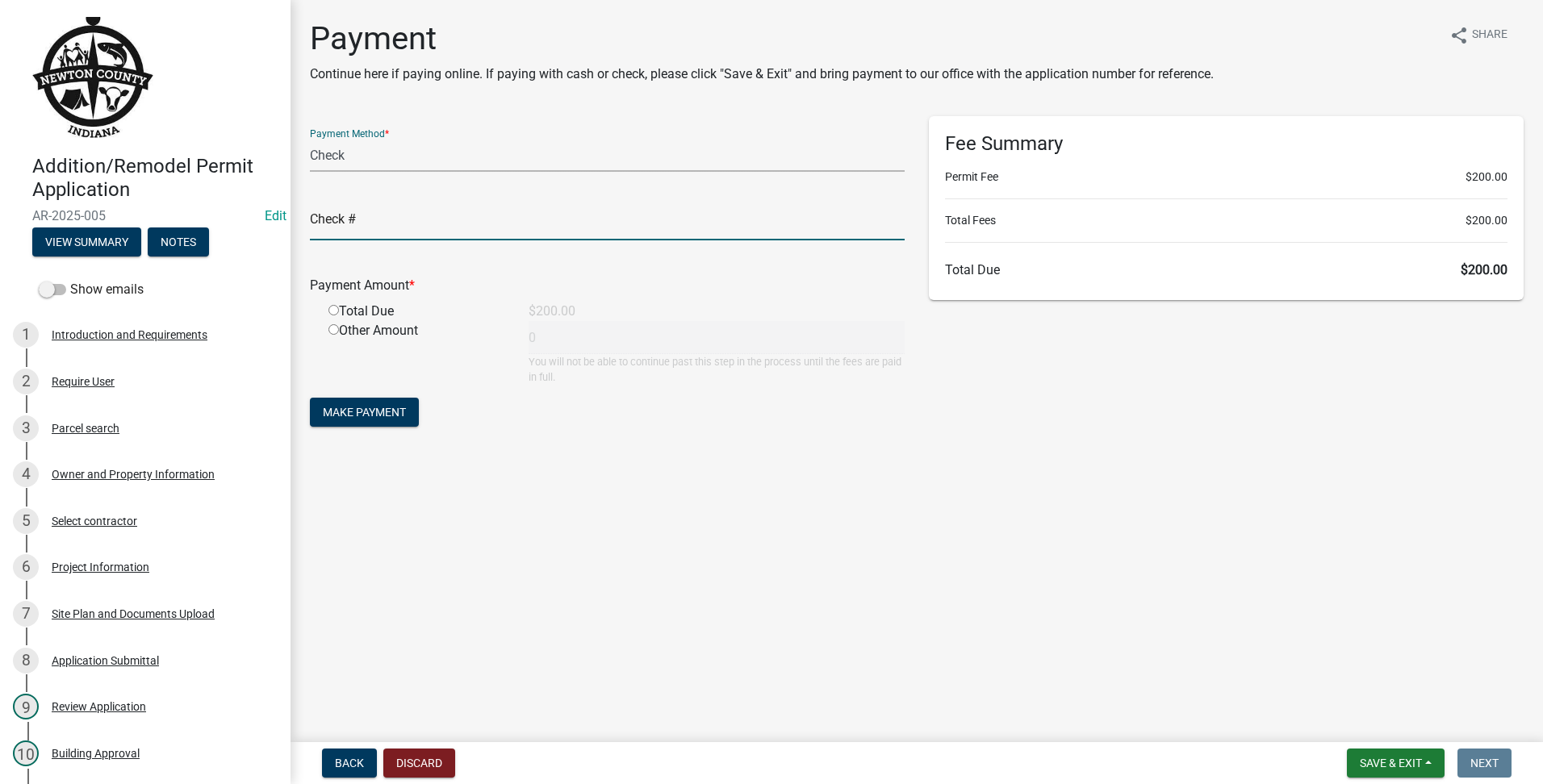
click at [342, 224] on input "text" at bounding box center [608, 224] width 595 height 33
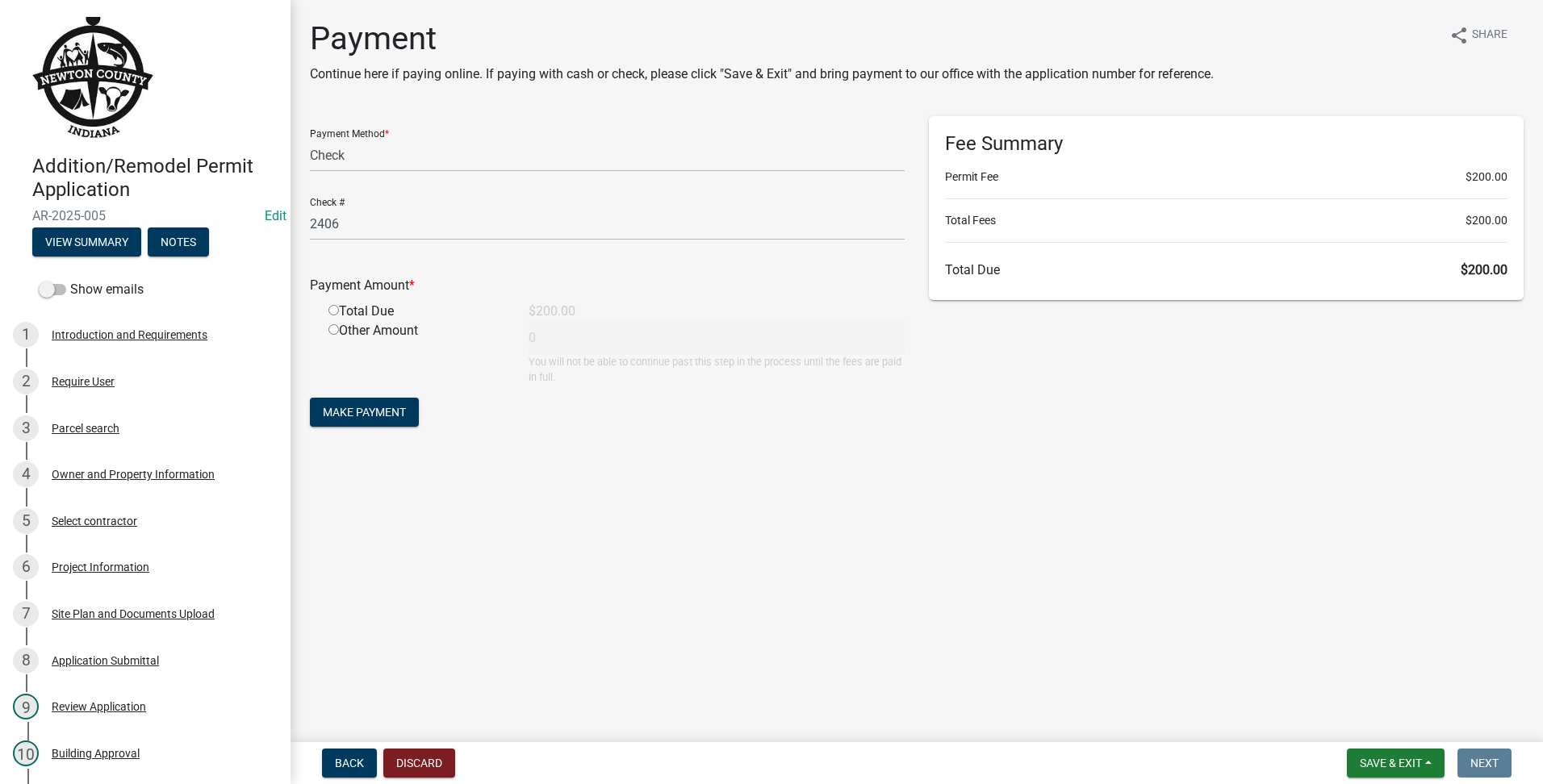
click at [333, 324] on div "Other Amount" at bounding box center [417, 353] width 201 height 63
click at [333, 297] on div "Payment Amount *" at bounding box center [607, 289] width 619 height 26
click at [329, 305] on input "radio" at bounding box center [333, 310] width 10 height 10
click at [348, 419] on span "Make Payment" at bounding box center [364, 412] width 83 height 13
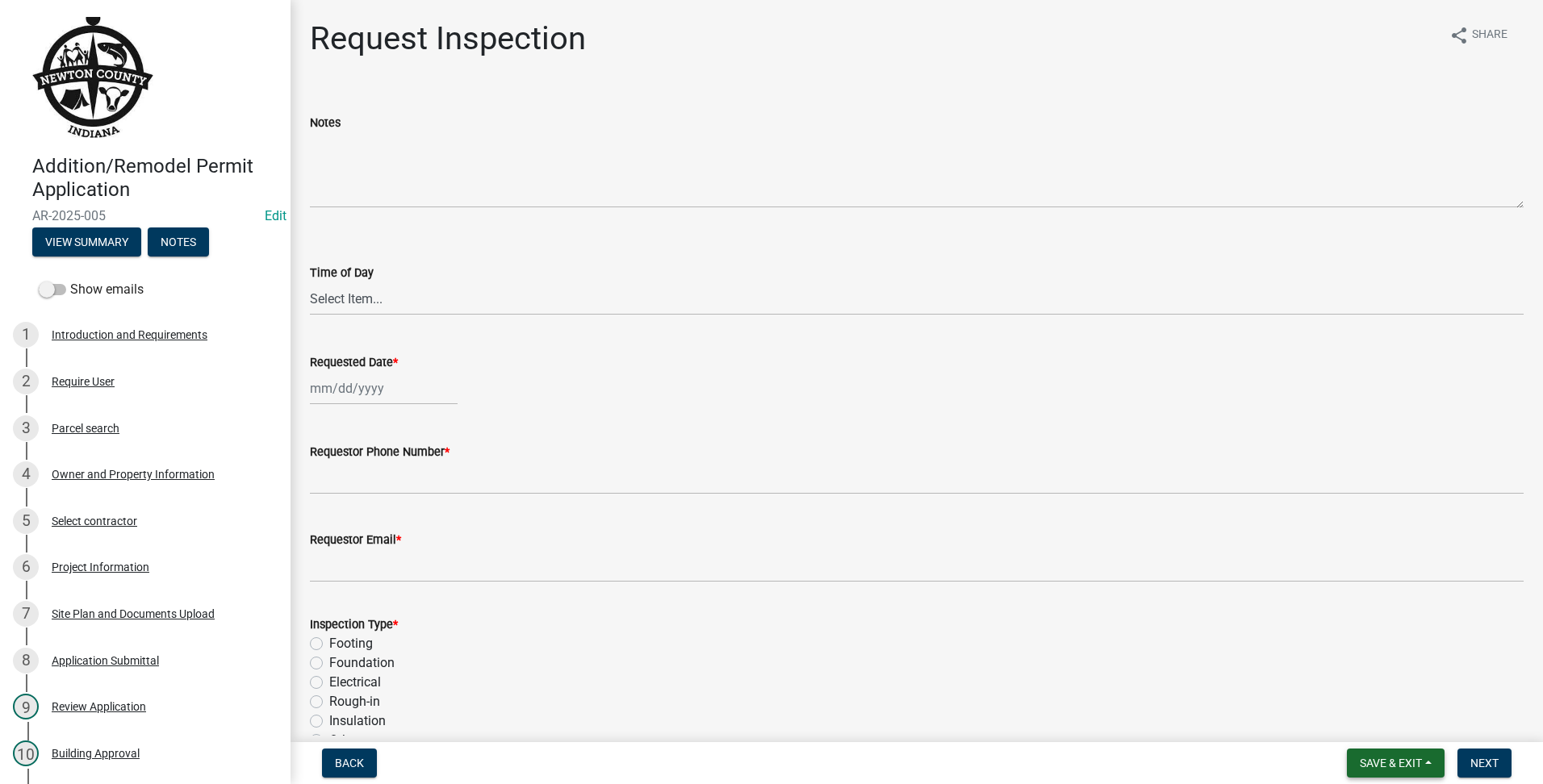
click at [1387, 769] on span "Save & Exit" at bounding box center [1391, 763] width 62 height 13
click at [1383, 718] on button "Save & Exit" at bounding box center [1380, 721] width 129 height 39
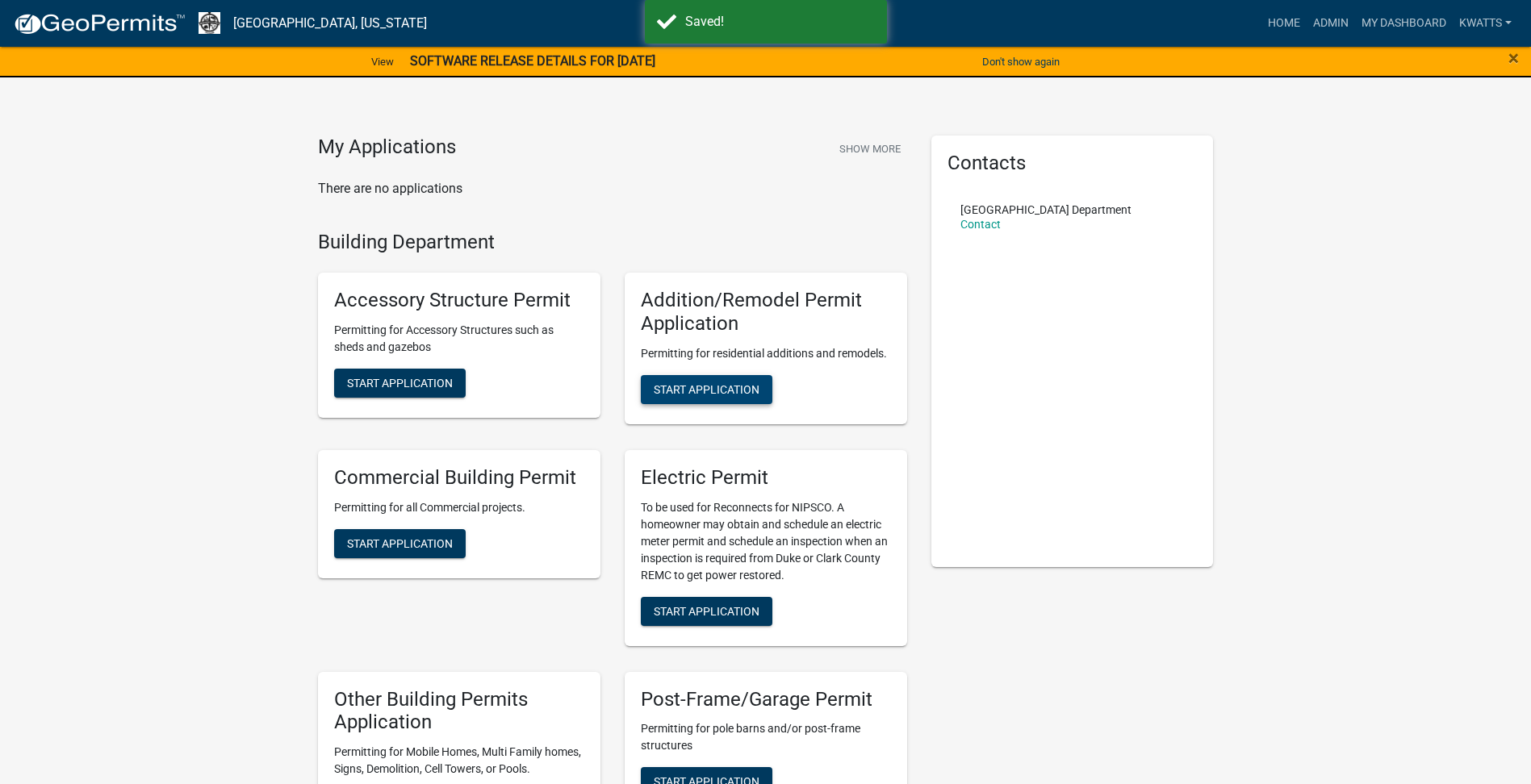
click at [720, 384] on span "Start Application" at bounding box center [706, 388] width 105 height 13
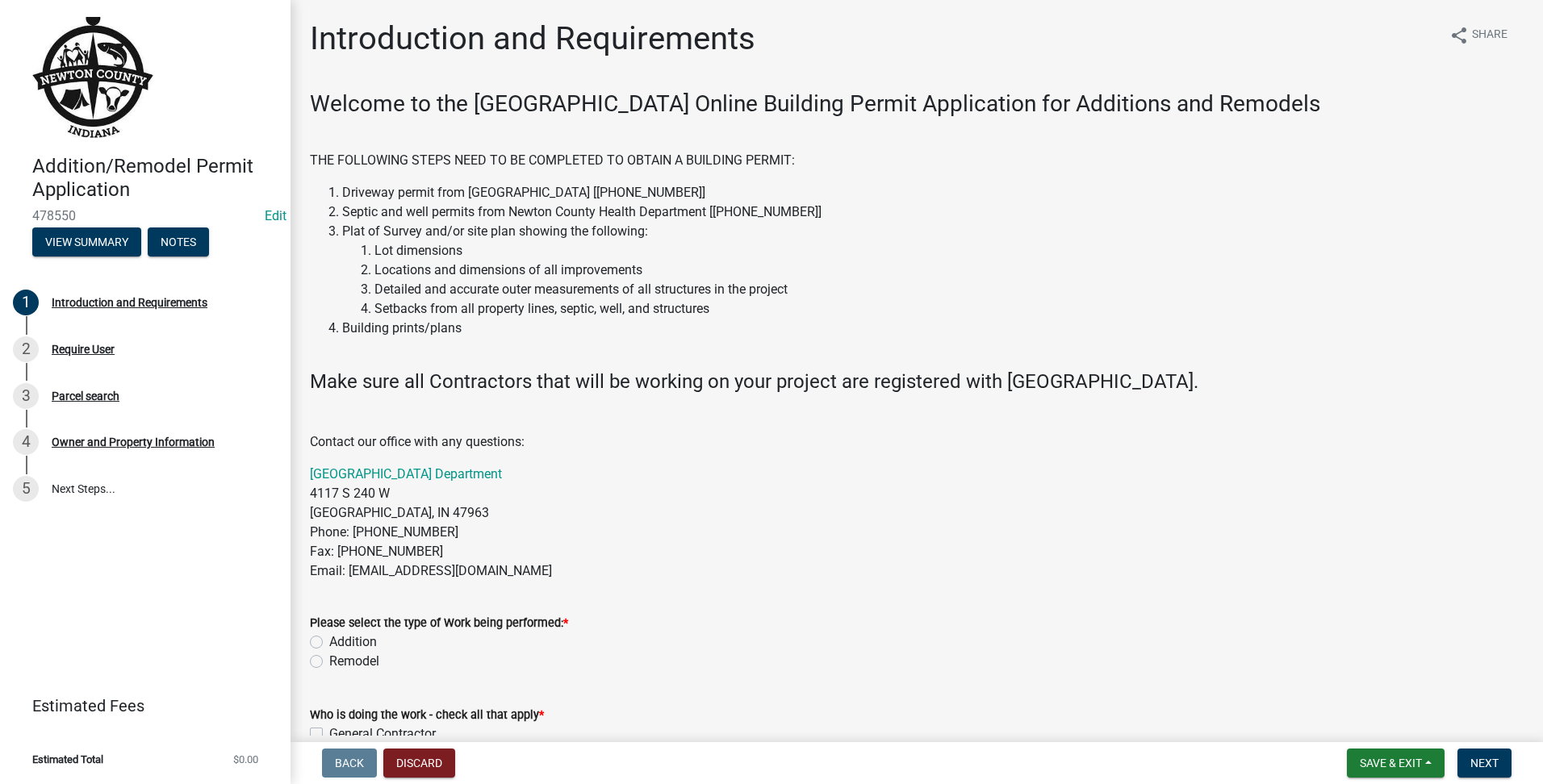
scroll to position [493, 0]
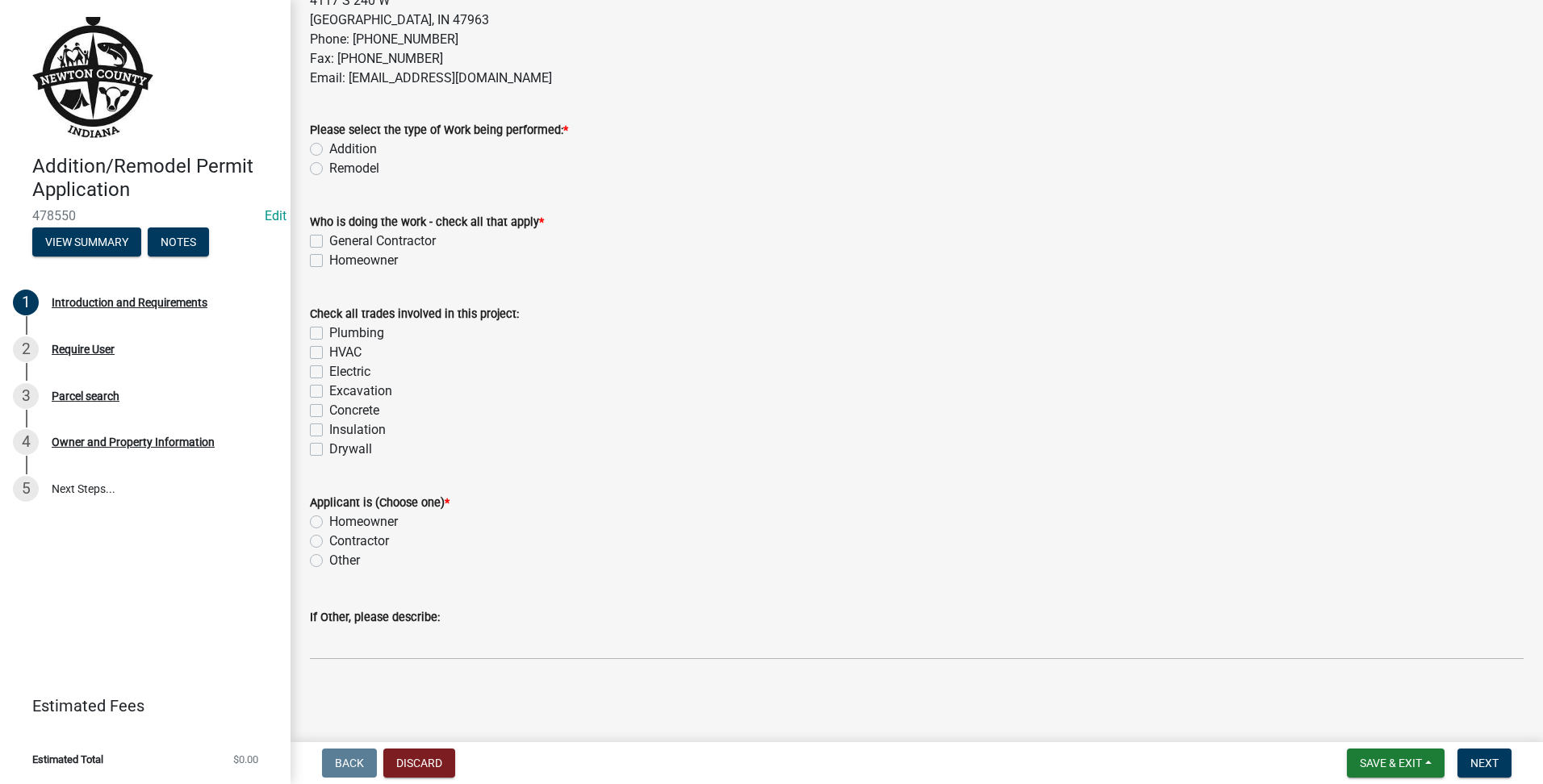
click at [329, 172] on label "Remodel" at bounding box center [354, 168] width 50 height 20
click at [329, 170] on input "Remodel" at bounding box center [334, 164] width 10 height 10
click at [323, 262] on div "Homeowner" at bounding box center [917, 260] width 1214 height 20
drag, startPoint x: 323, startPoint y: 262, endPoint x: 309, endPoint y: 236, distance: 29.5
click at [309, 236] on div "Who is doing the work - check all that apply * General Contractor Homeowner" at bounding box center [916, 231] width 1238 height 77
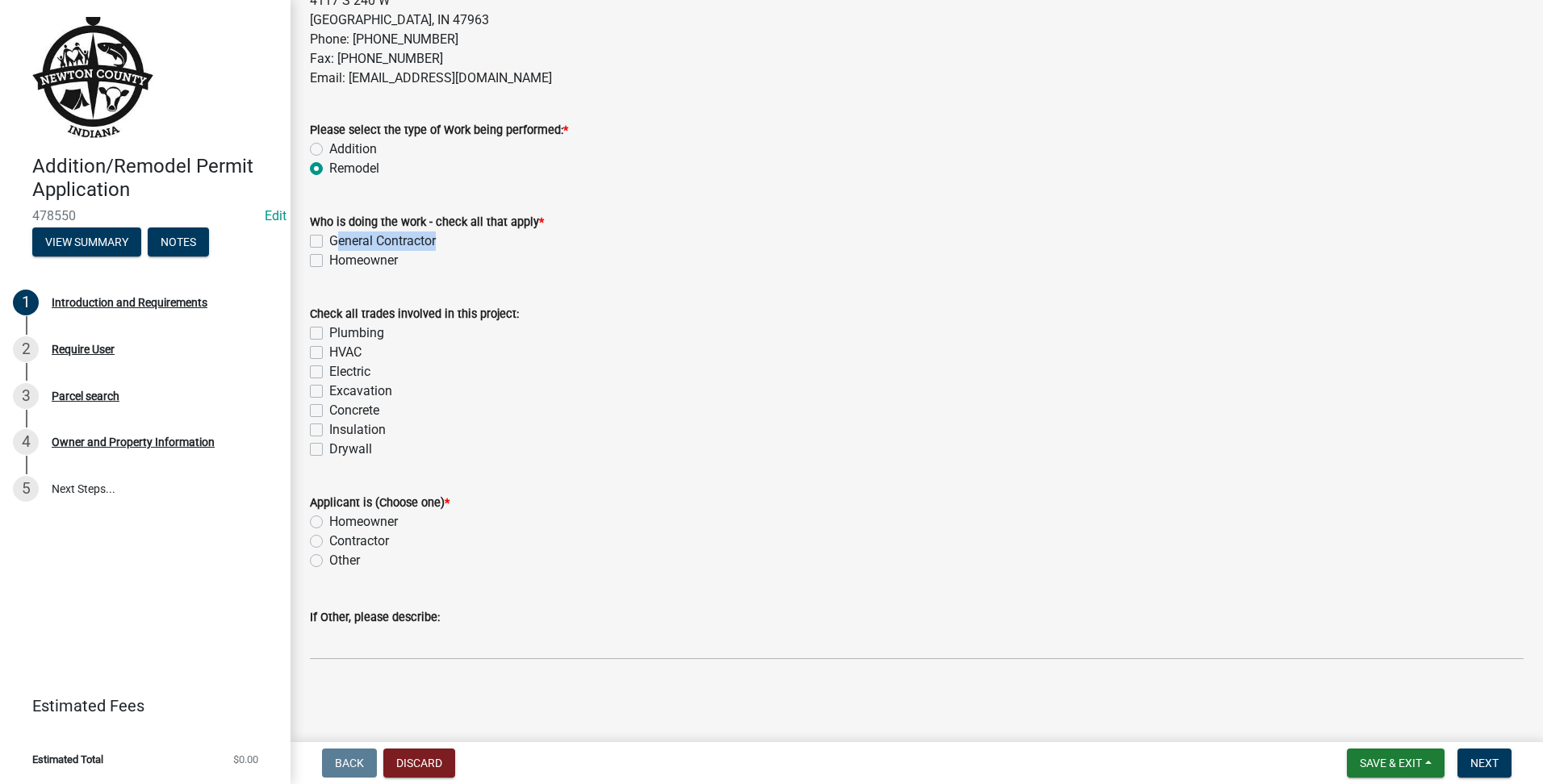
click at [312, 241] on div "Who is doing the work - check all that apply * General Contractor Homeowner" at bounding box center [916, 231] width 1238 height 77
click at [329, 242] on label "General Contractor" at bounding box center [382, 241] width 106 height 20
click at [329, 242] on input "General Contractor" at bounding box center [334, 236] width 10 height 10
click at [329, 519] on label "Homeowner" at bounding box center [363, 522] width 69 height 20
click at [329, 519] on input "Homeowner" at bounding box center [334, 518] width 10 height 10
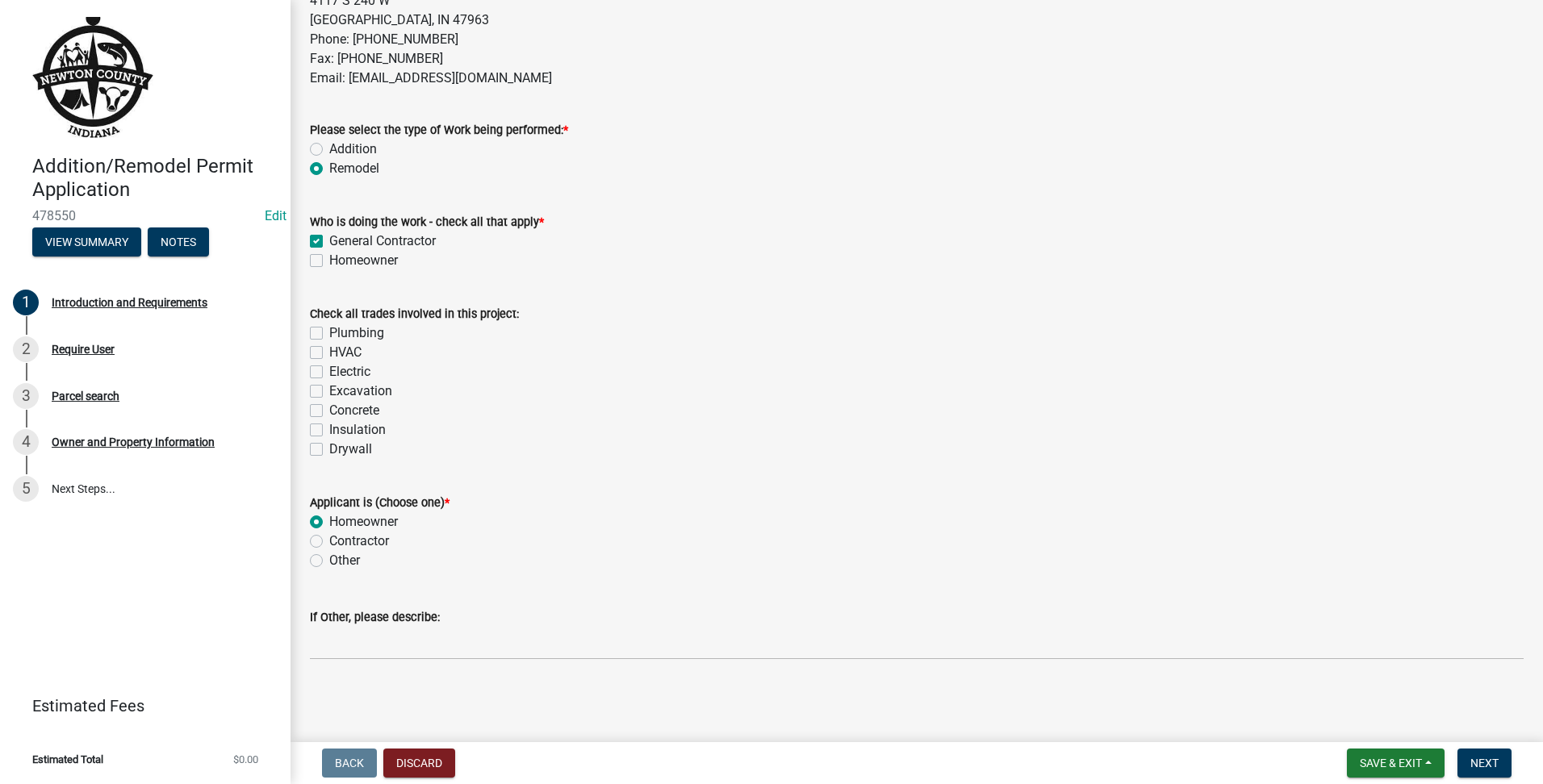
click at [312, 547] on div "Applicant is (Choose one) * Homeowner Contractor Other" at bounding box center [916, 522] width 1238 height 97
drag, startPoint x: 314, startPoint y: 547, endPoint x: 315, endPoint y: 538, distance: 9.1
click at [329, 538] on label "Contractor" at bounding box center [359, 541] width 60 height 20
click at [329, 538] on input "Contractor" at bounding box center [334, 536] width 10 height 10
click at [1483, 757] on span "Next" at bounding box center [1484, 763] width 28 height 13
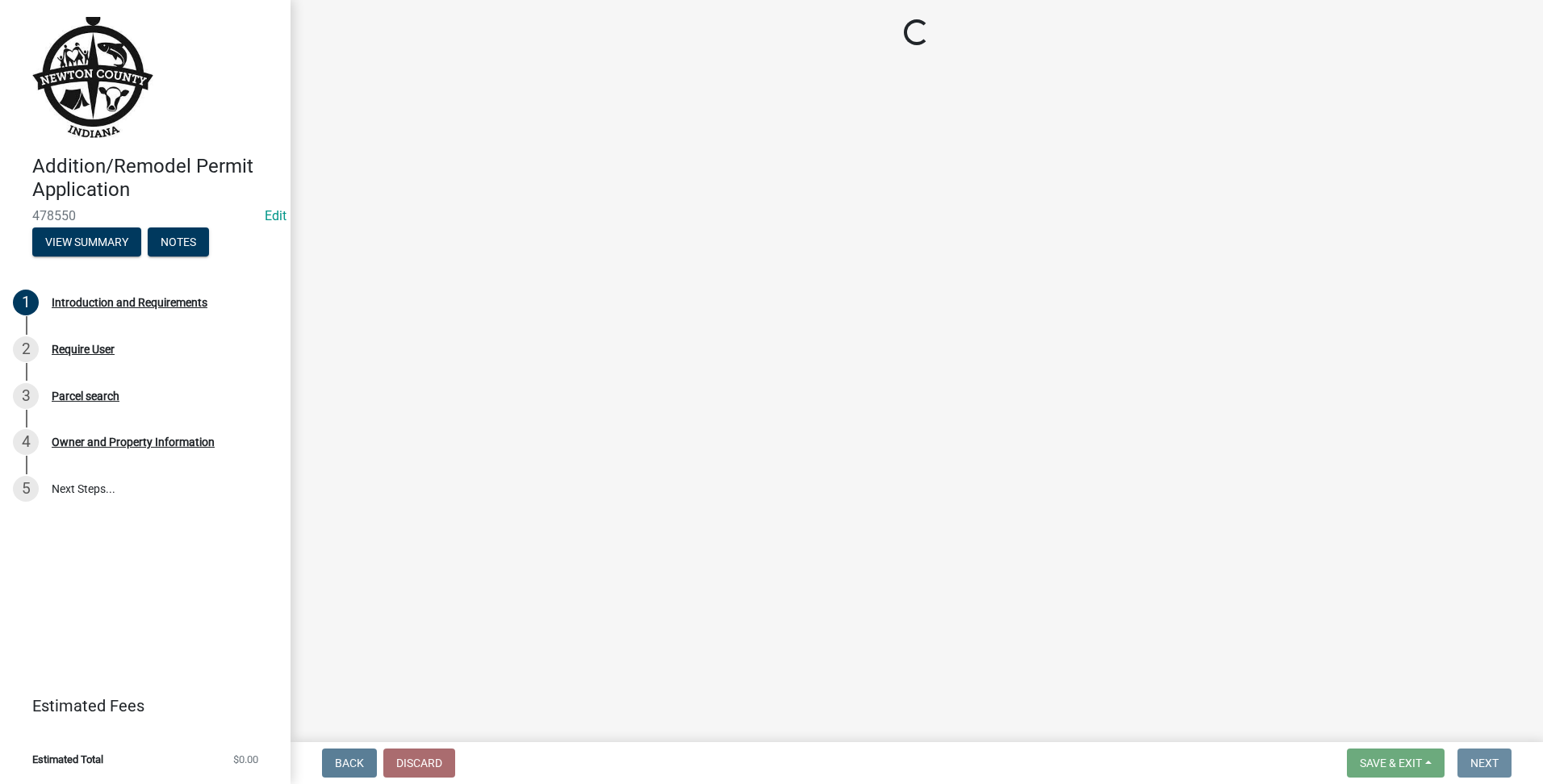
scroll to position [0, 0]
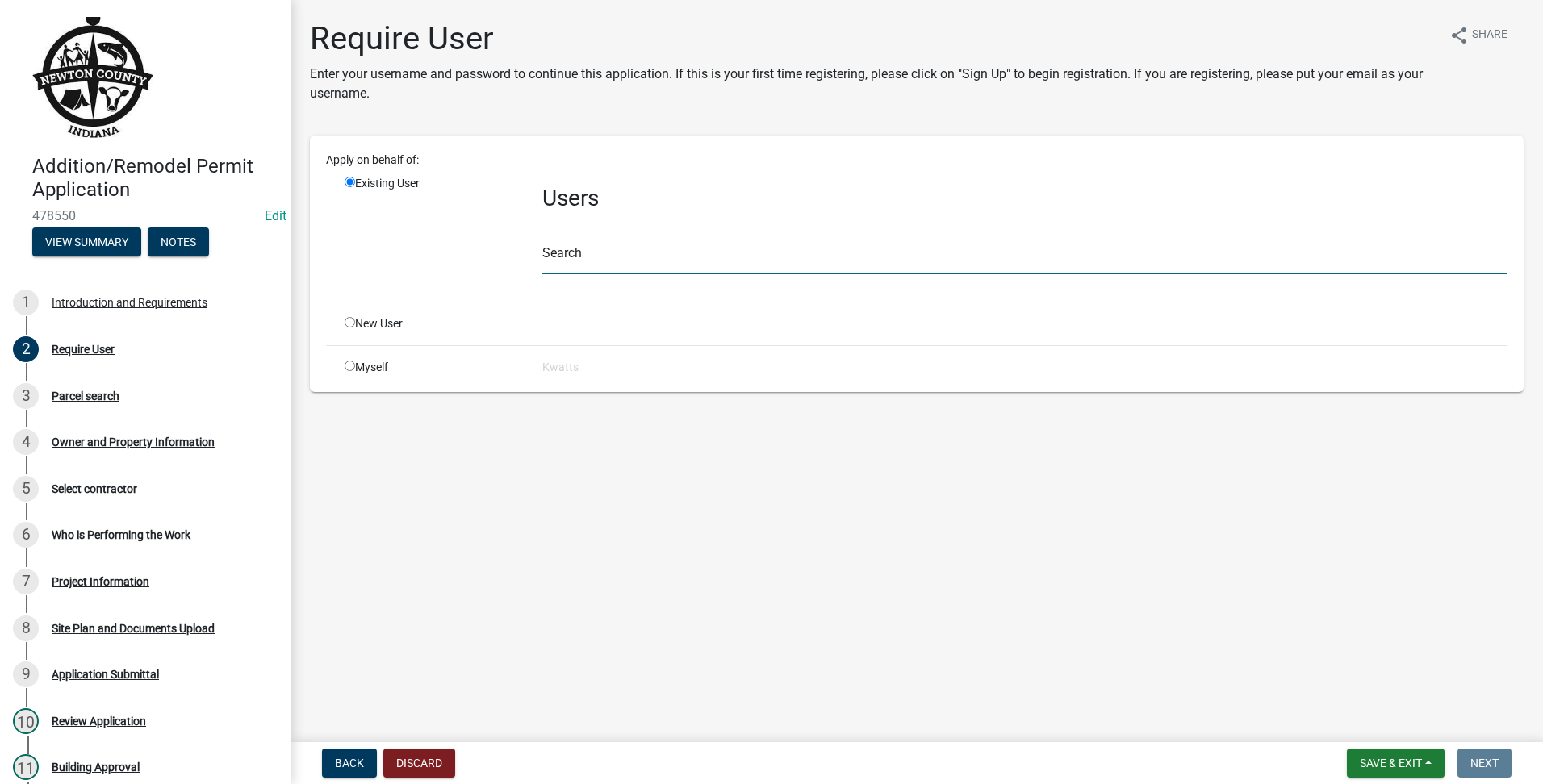
click at [615, 254] on input "text" at bounding box center [1025, 258] width 965 height 33
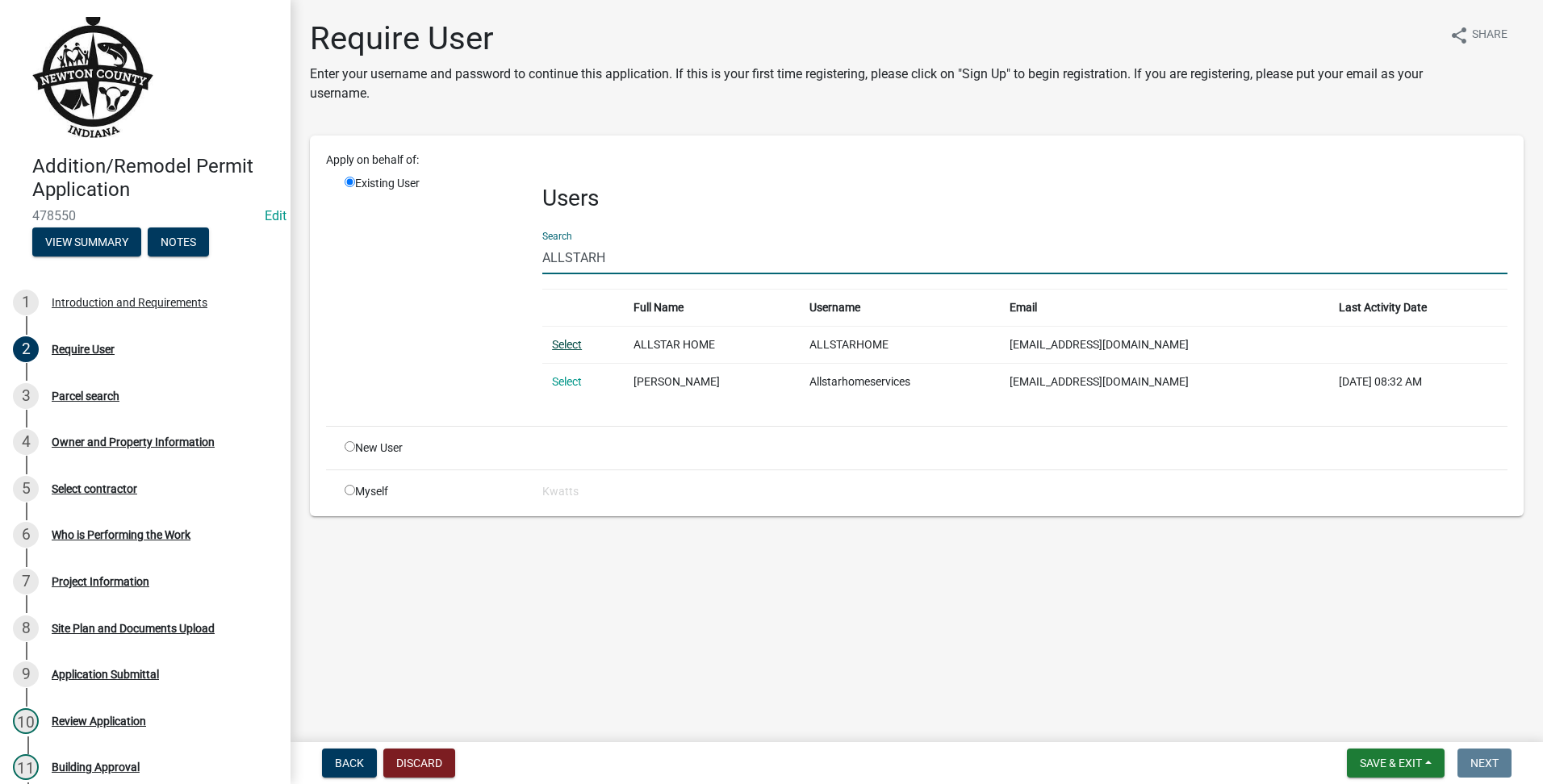
click at [565, 350] on link "Select" at bounding box center [567, 344] width 30 height 13
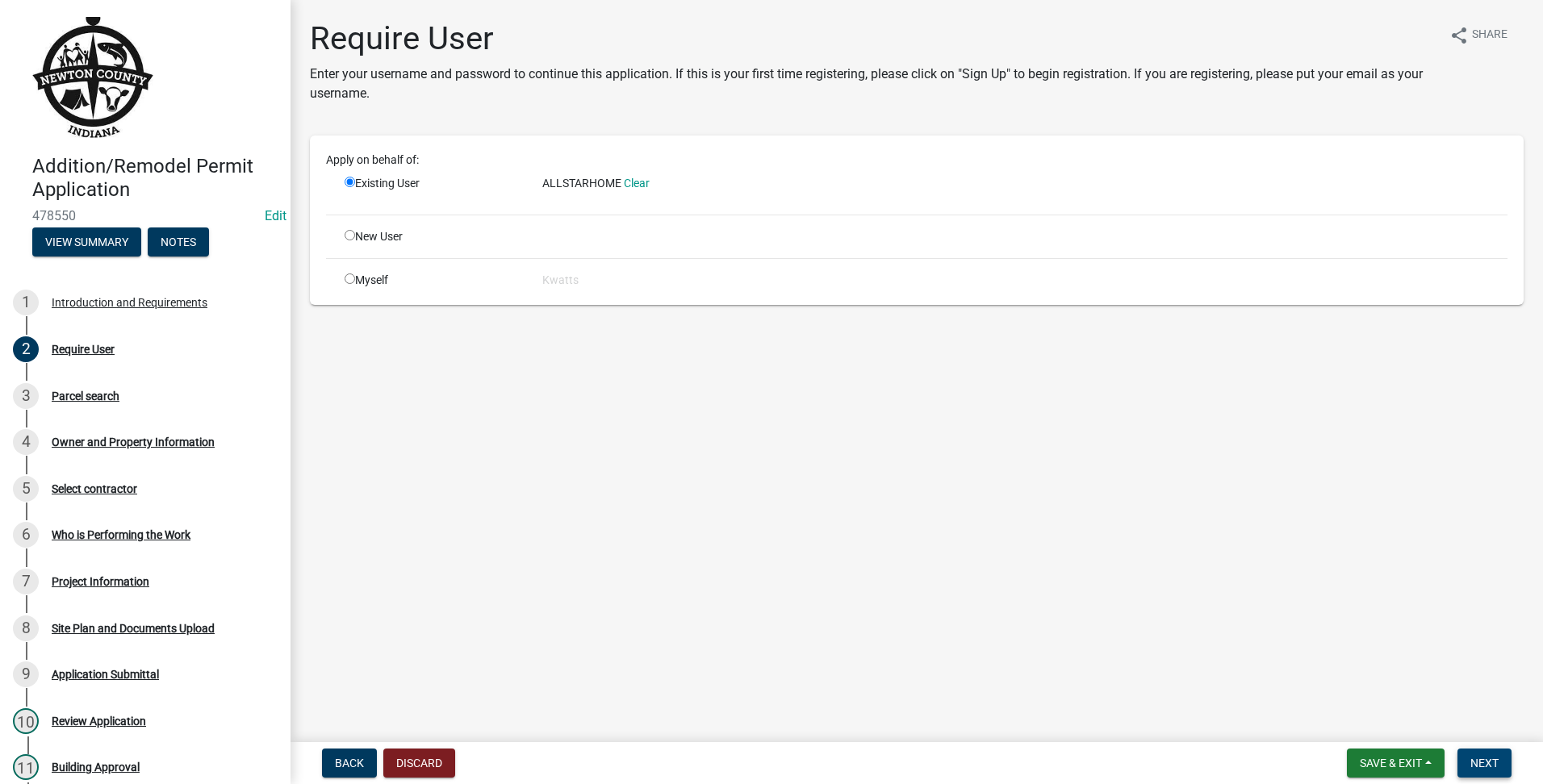
click at [1474, 772] on button "Next" at bounding box center [1484, 763] width 54 height 29
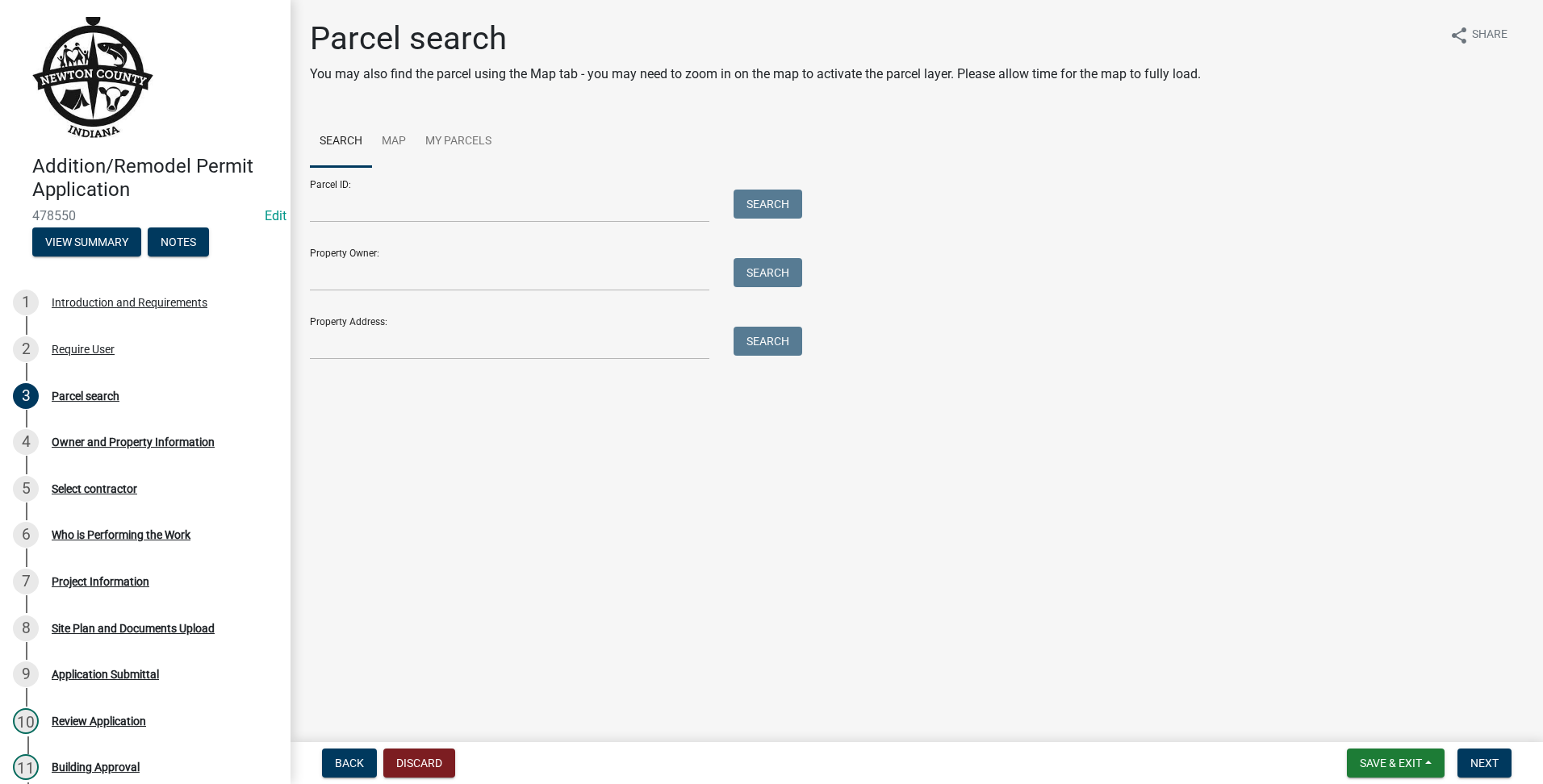
click at [457, 248] on div "Property Owner: Search" at bounding box center [552, 263] width 484 height 56
click at [371, 321] on div "Property Address: Search" at bounding box center [552, 332] width 484 height 56
click at [371, 326] on input "Property Address:" at bounding box center [510, 343] width 399 height 33
click at [759, 345] on button "Search" at bounding box center [768, 341] width 69 height 29
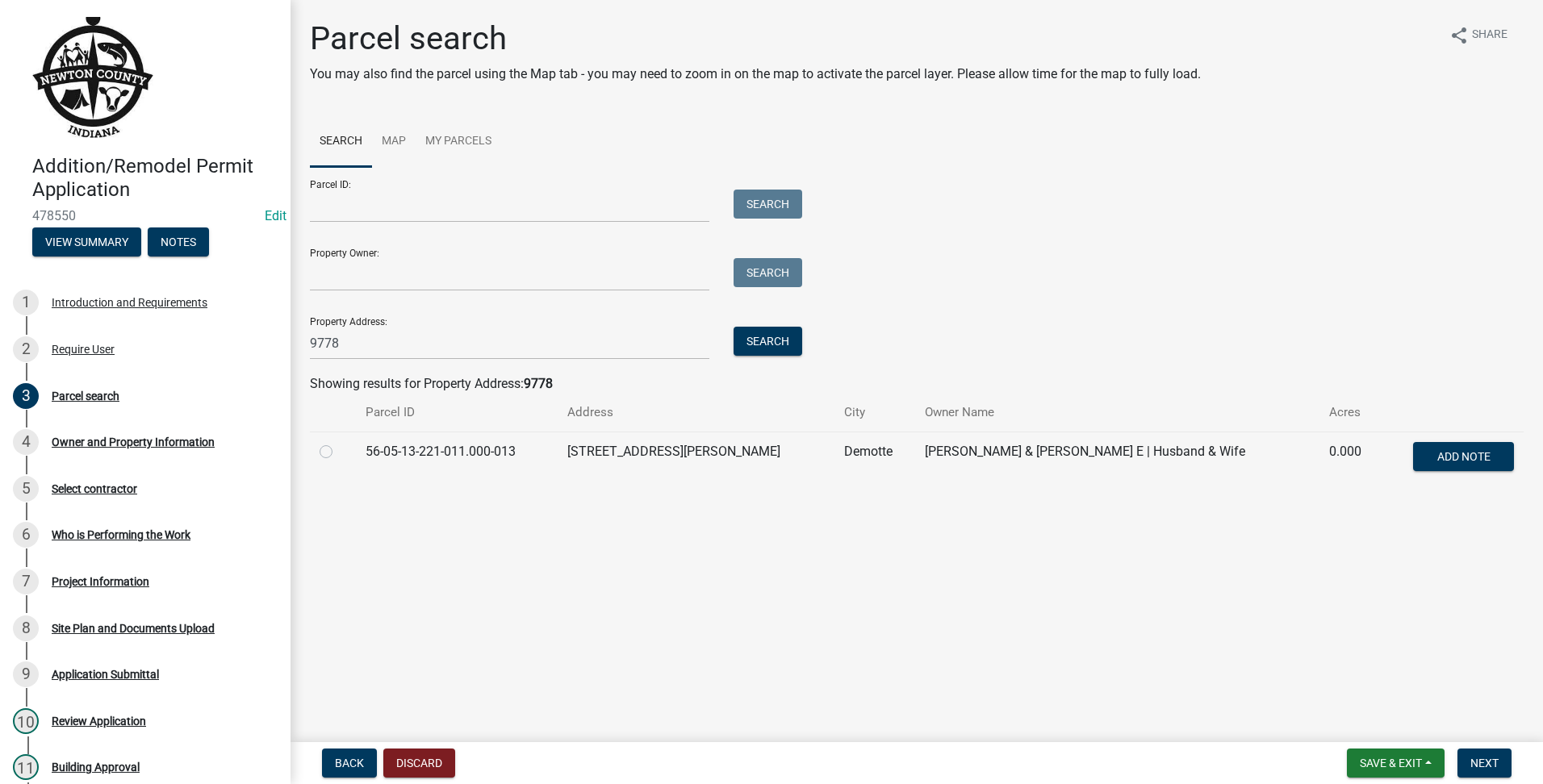
click at [339, 442] on label at bounding box center [339, 442] width 0 height 0
click at [339, 452] on input "radio" at bounding box center [344, 447] width 10 height 10
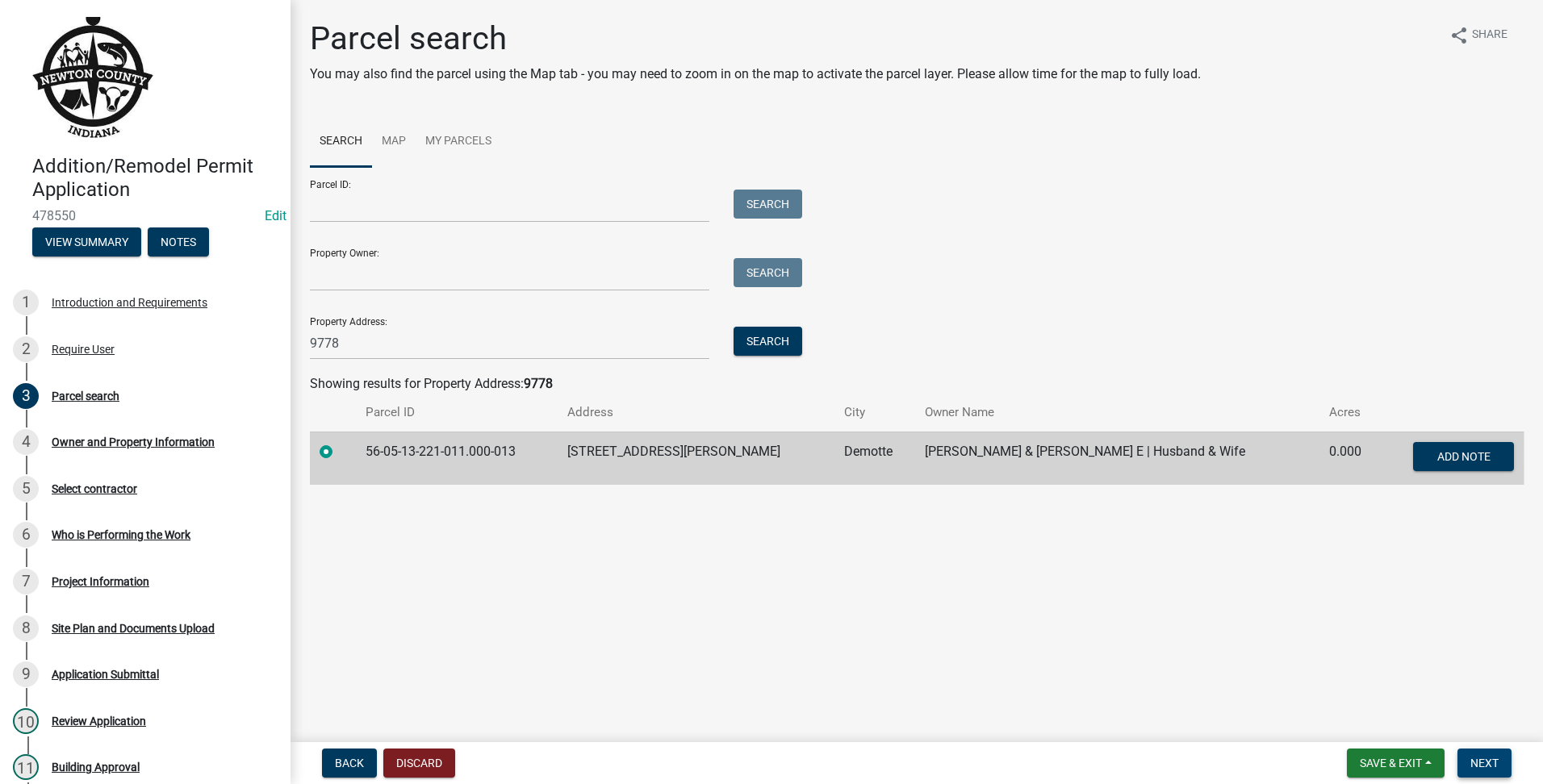
click at [1471, 750] on nav "Back Discard Save & Exit Save Save & Exit Next" at bounding box center [916, 763] width 1252 height 42
click at [1472, 751] on button "Next" at bounding box center [1484, 763] width 54 height 29
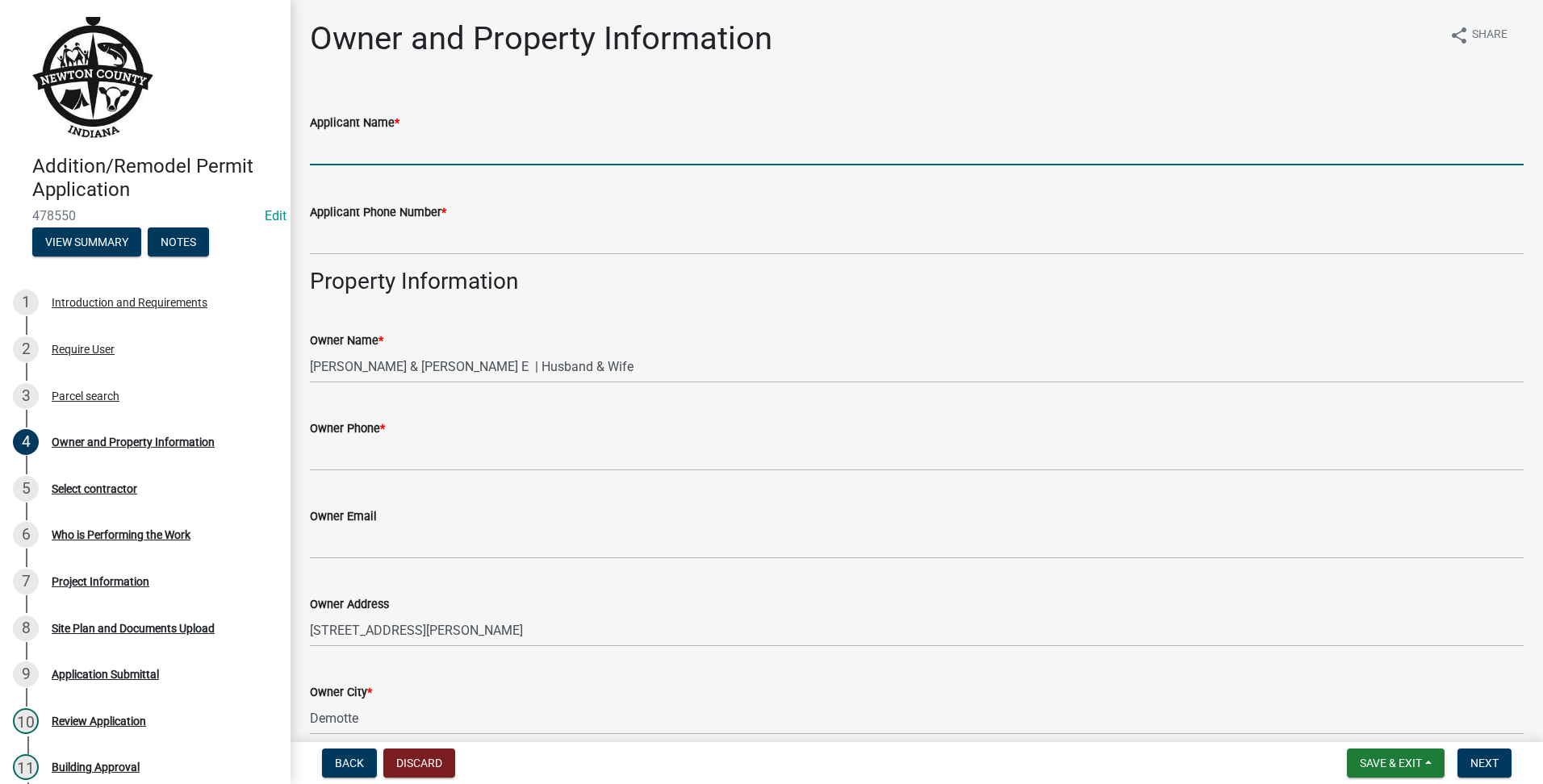
click at [315, 135] on input "Applicant Name *" at bounding box center [917, 148] width 1214 height 33
click at [320, 142] on input "Applicant Name *" at bounding box center [917, 148] width 1214 height 33
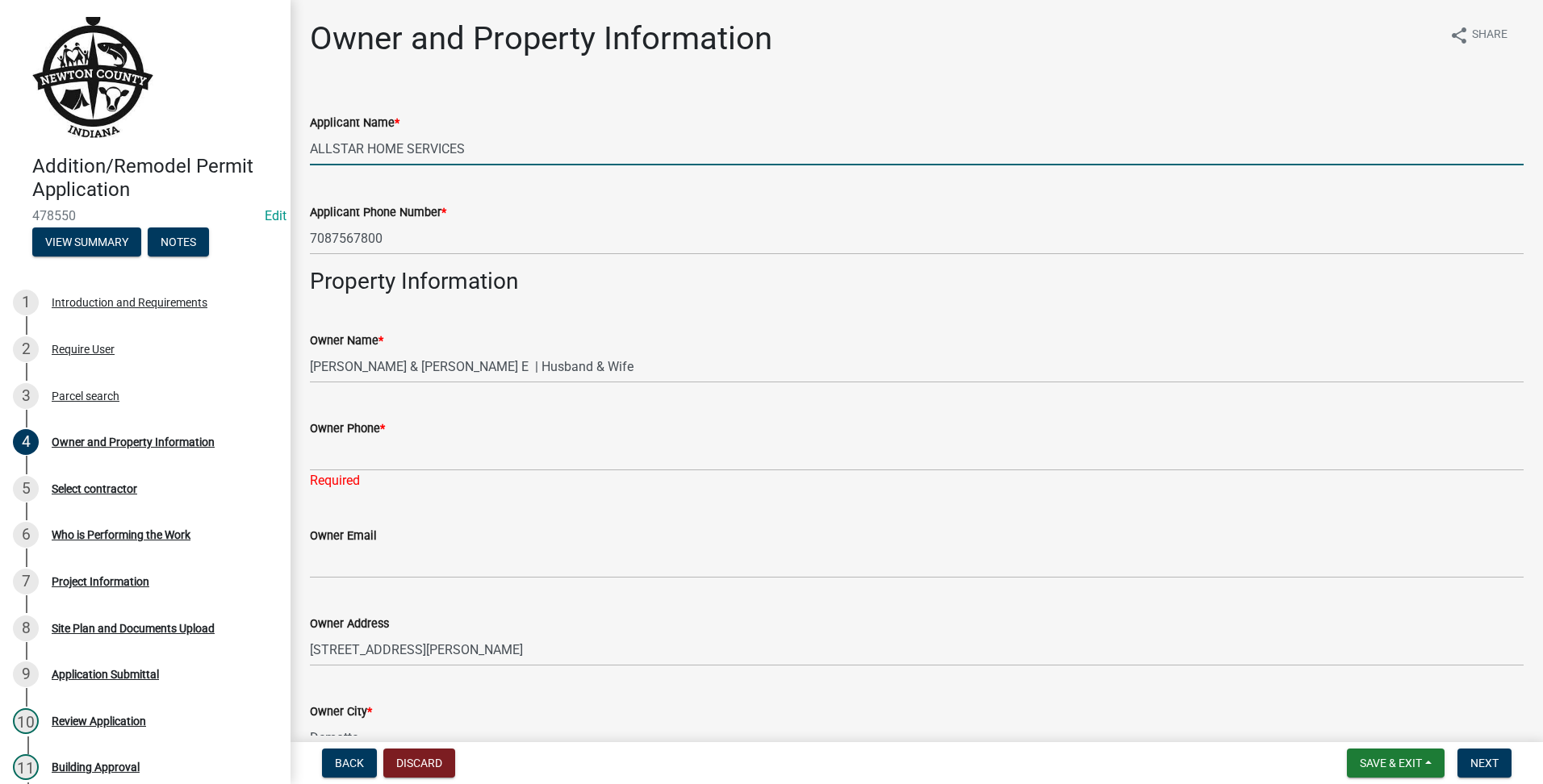
click at [452, 429] on div "Owner Phone *" at bounding box center [917, 428] width 1214 height 20
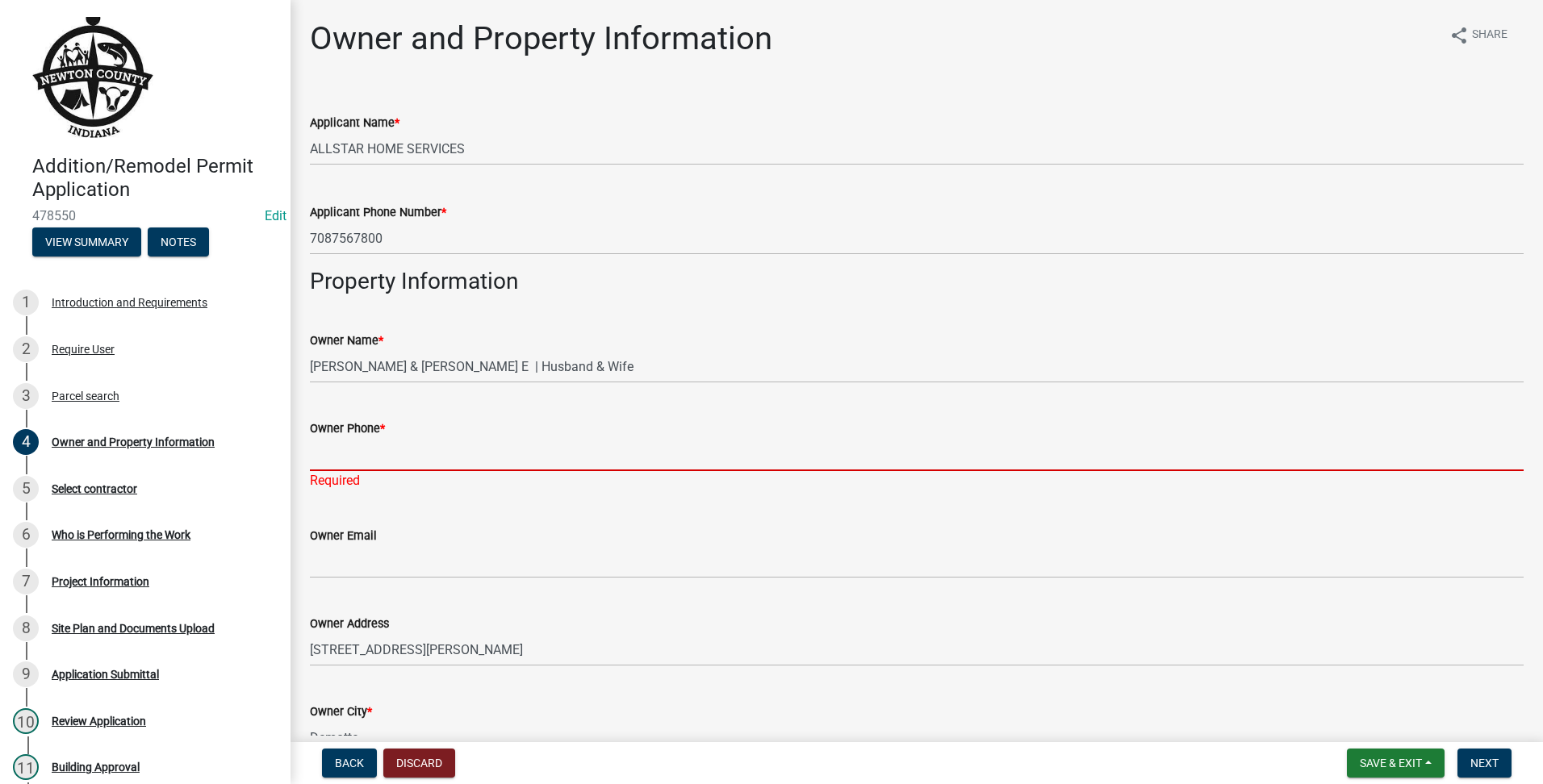
click at [447, 440] on input "Owner Phone *" at bounding box center [917, 454] width 1214 height 33
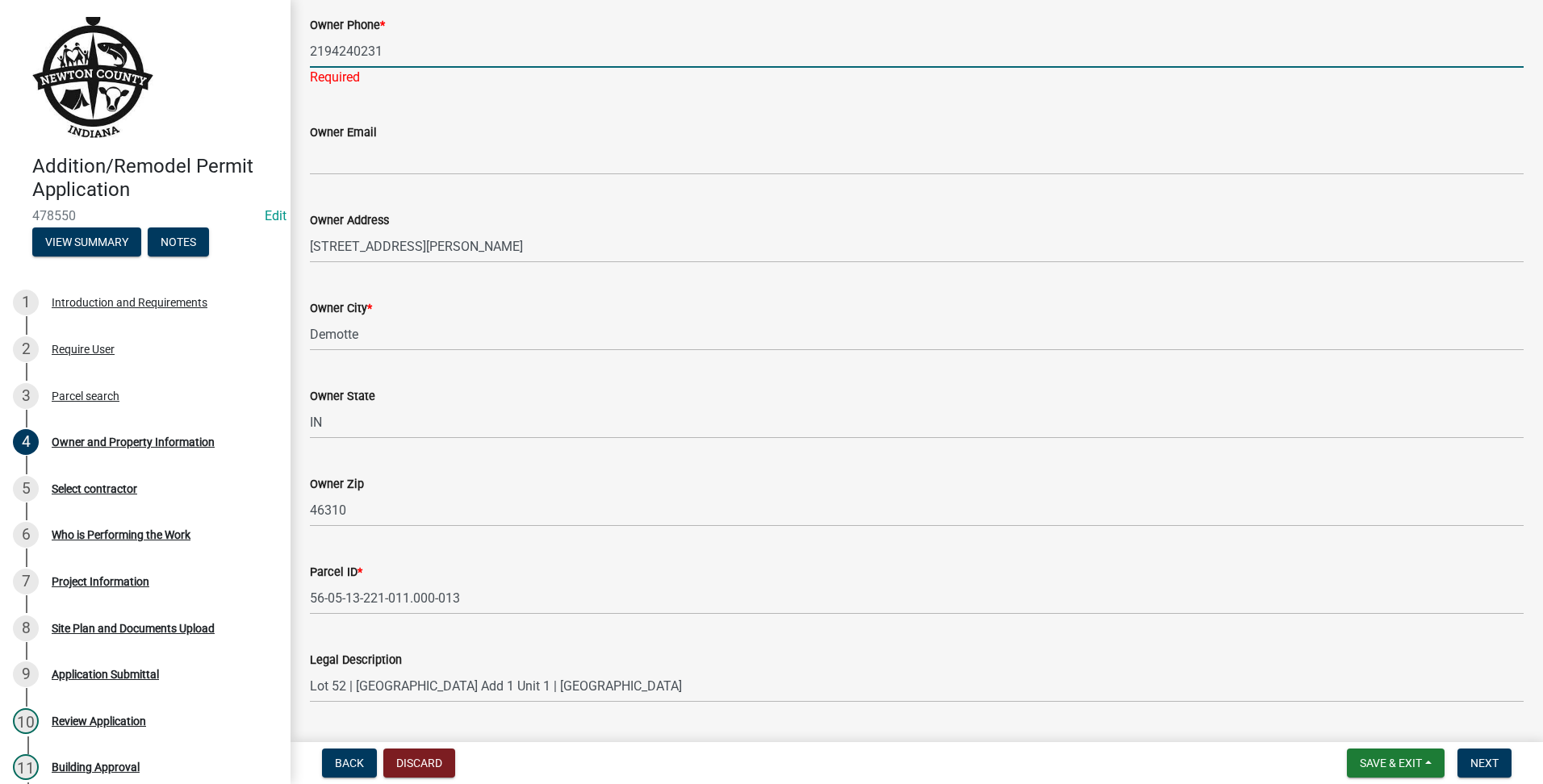
scroll to position [926, 0]
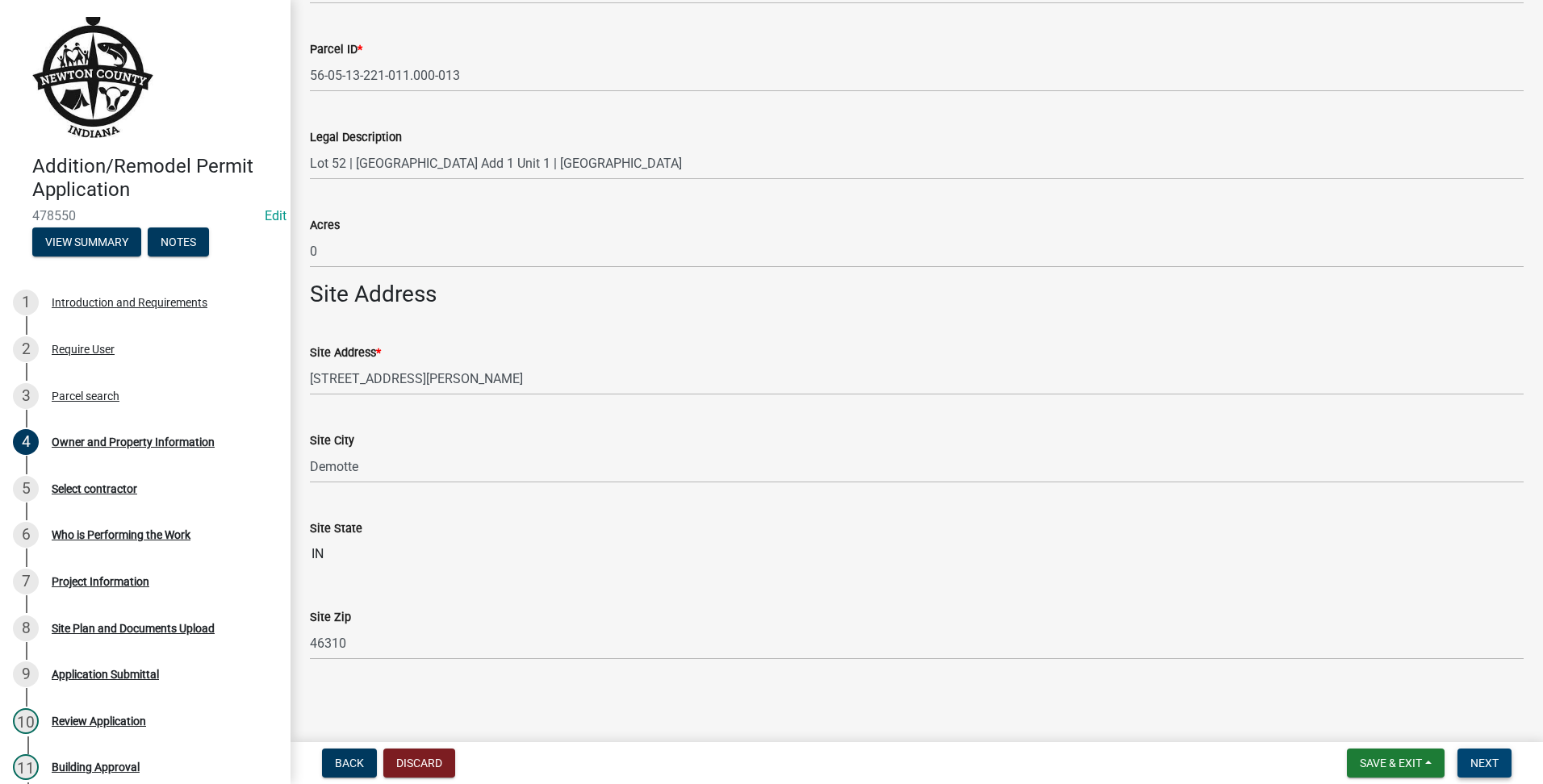
click at [1498, 758] on span "Next" at bounding box center [1484, 763] width 28 height 13
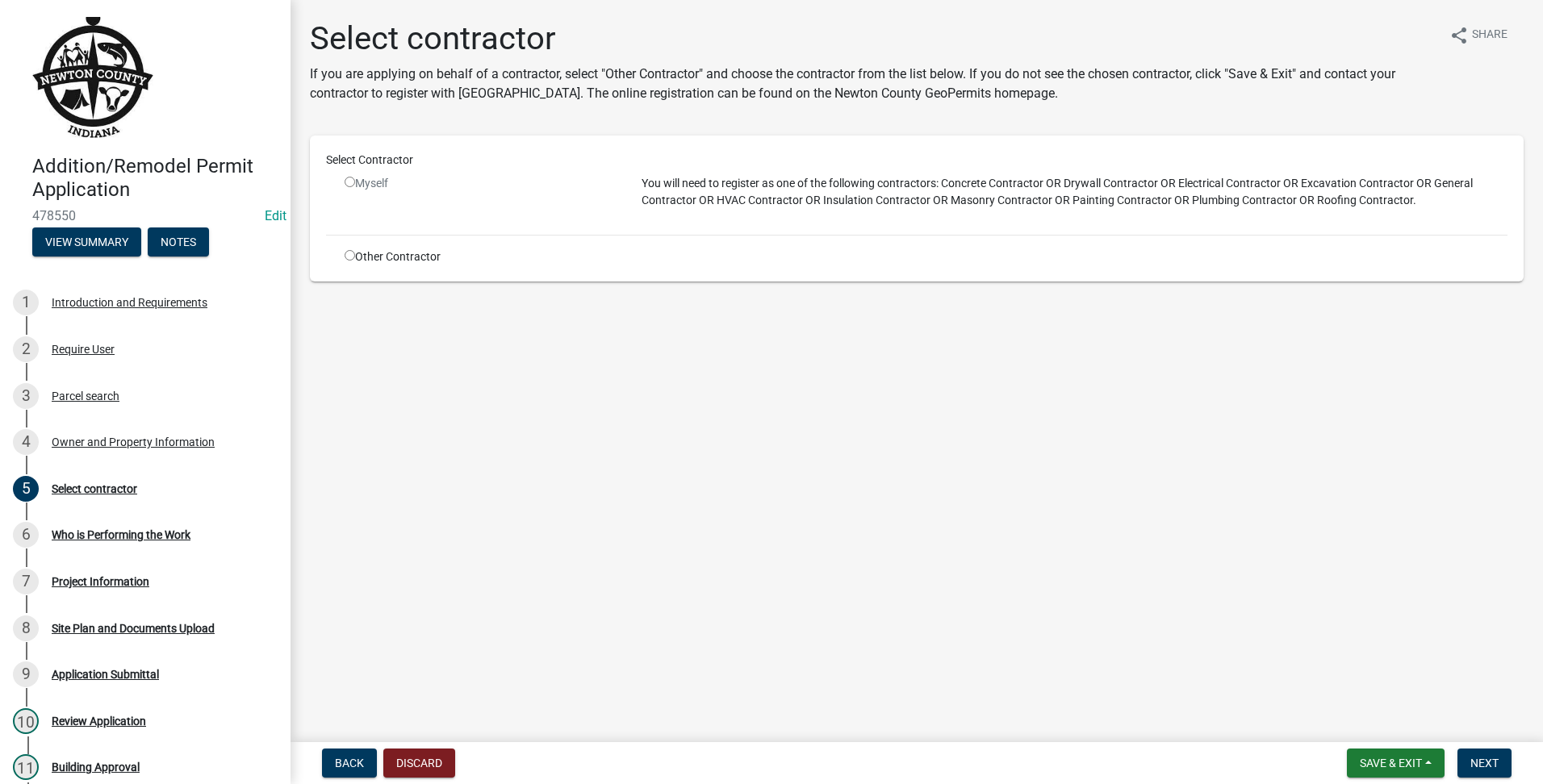
click at [345, 257] on input "radio" at bounding box center [350, 255] width 10 height 10
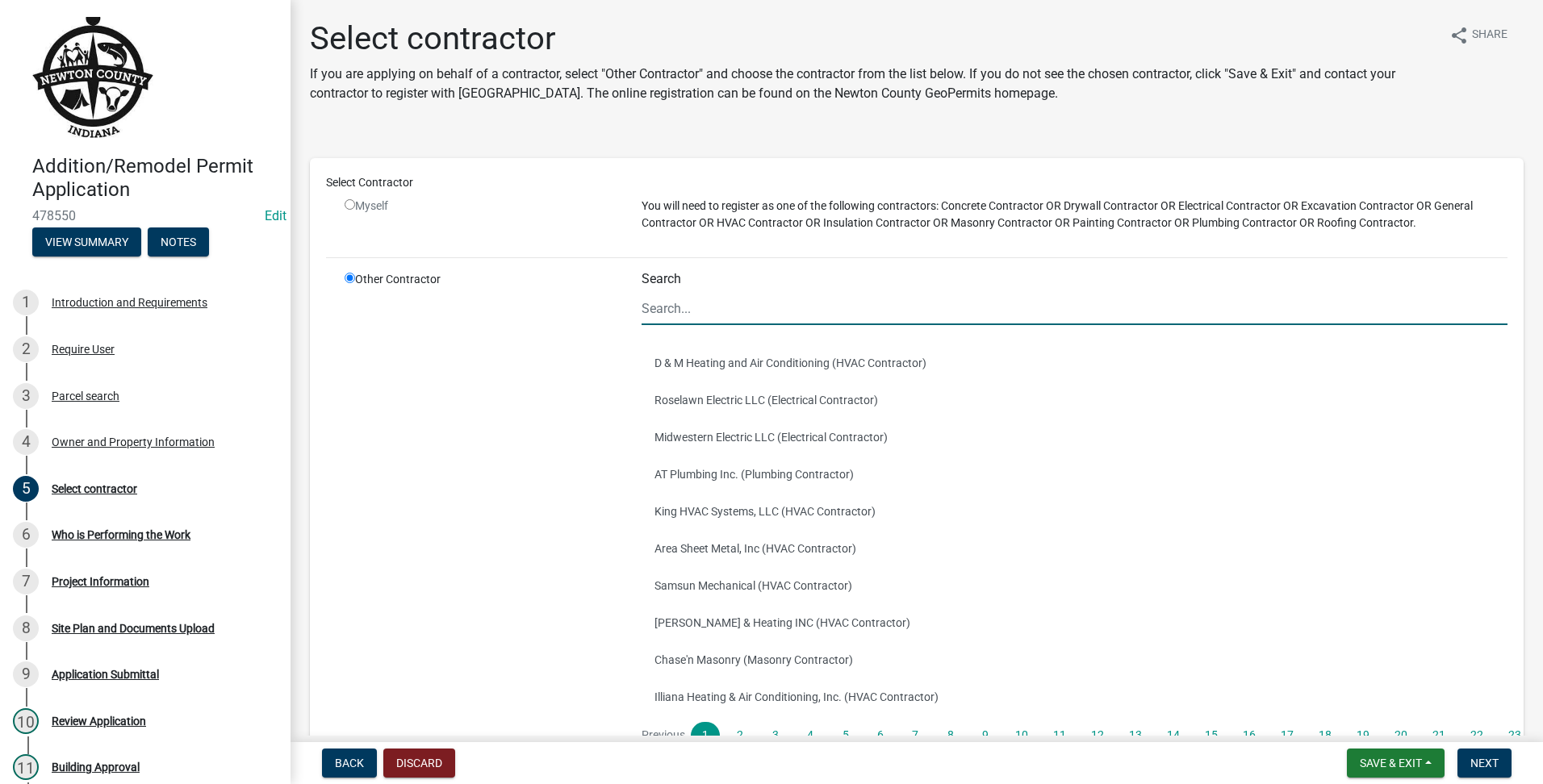
click at [747, 297] on input "Search" at bounding box center [1075, 308] width 866 height 33
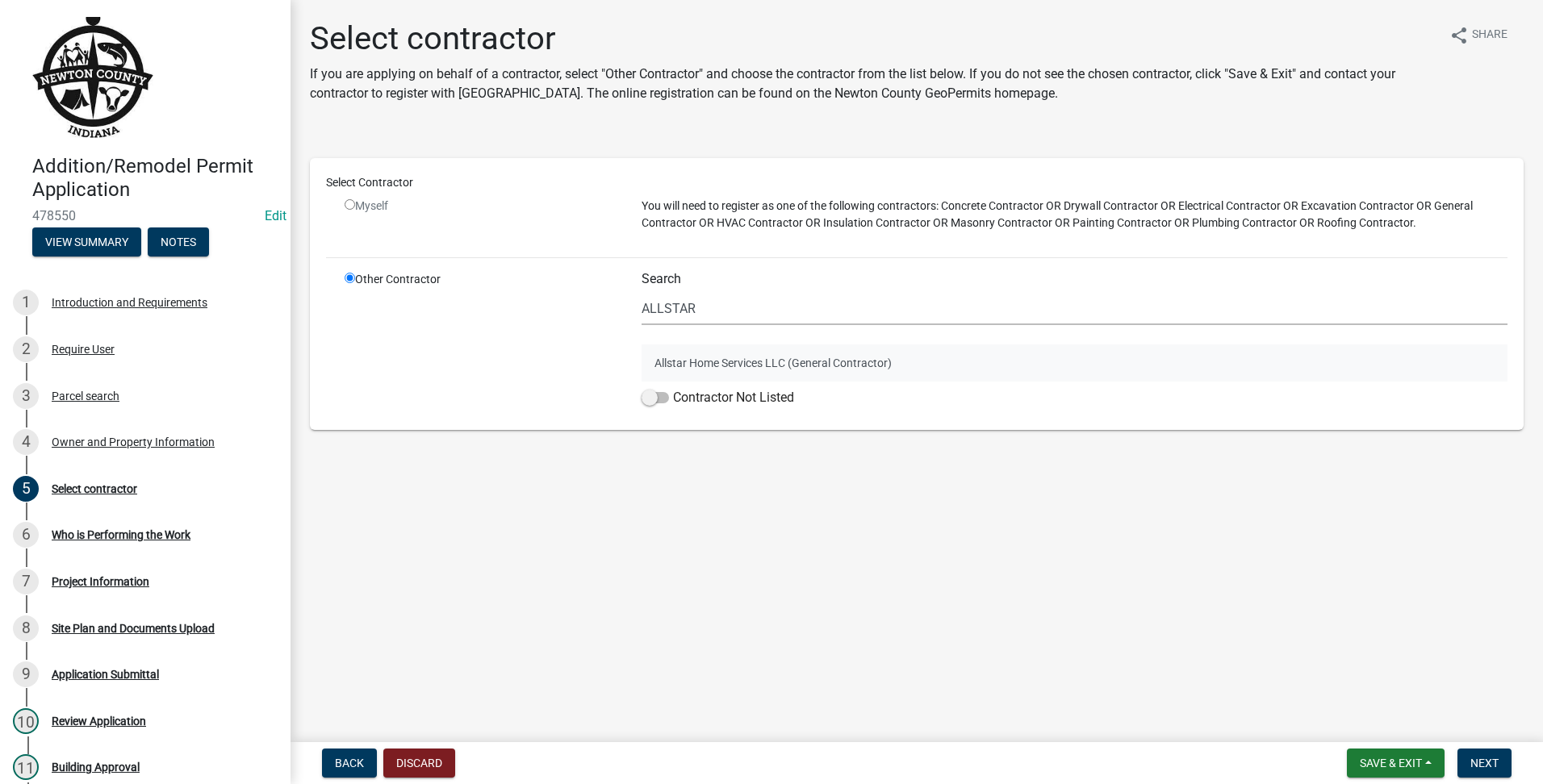
click at [724, 366] on button "Allstar Home Services LLC (General Contractor)" at bounding box center [1075, 362] width 866 height 37
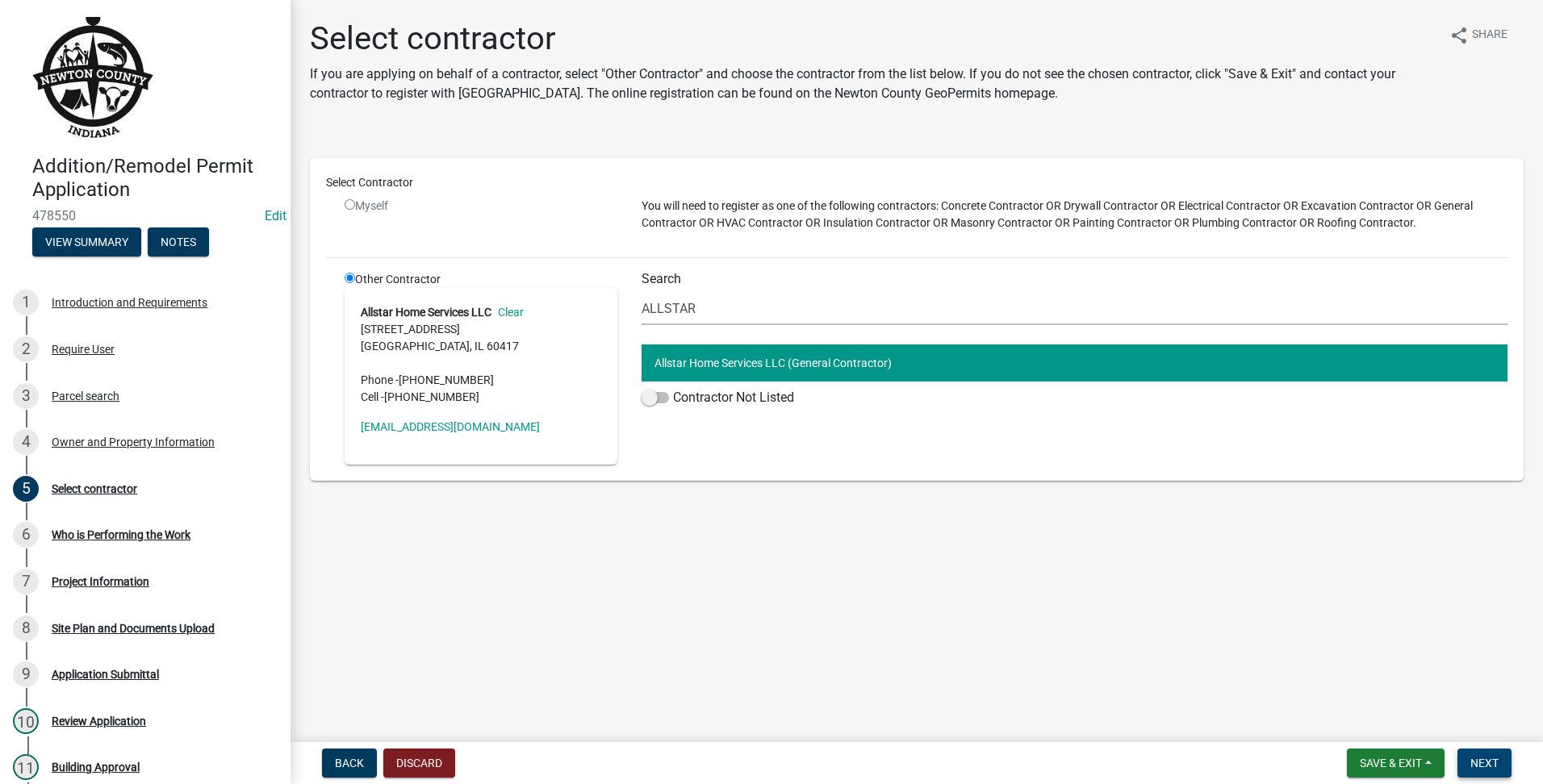
click at [1484, 762] on span "Next" at bounding box center [1484, 763] width 28 height 13
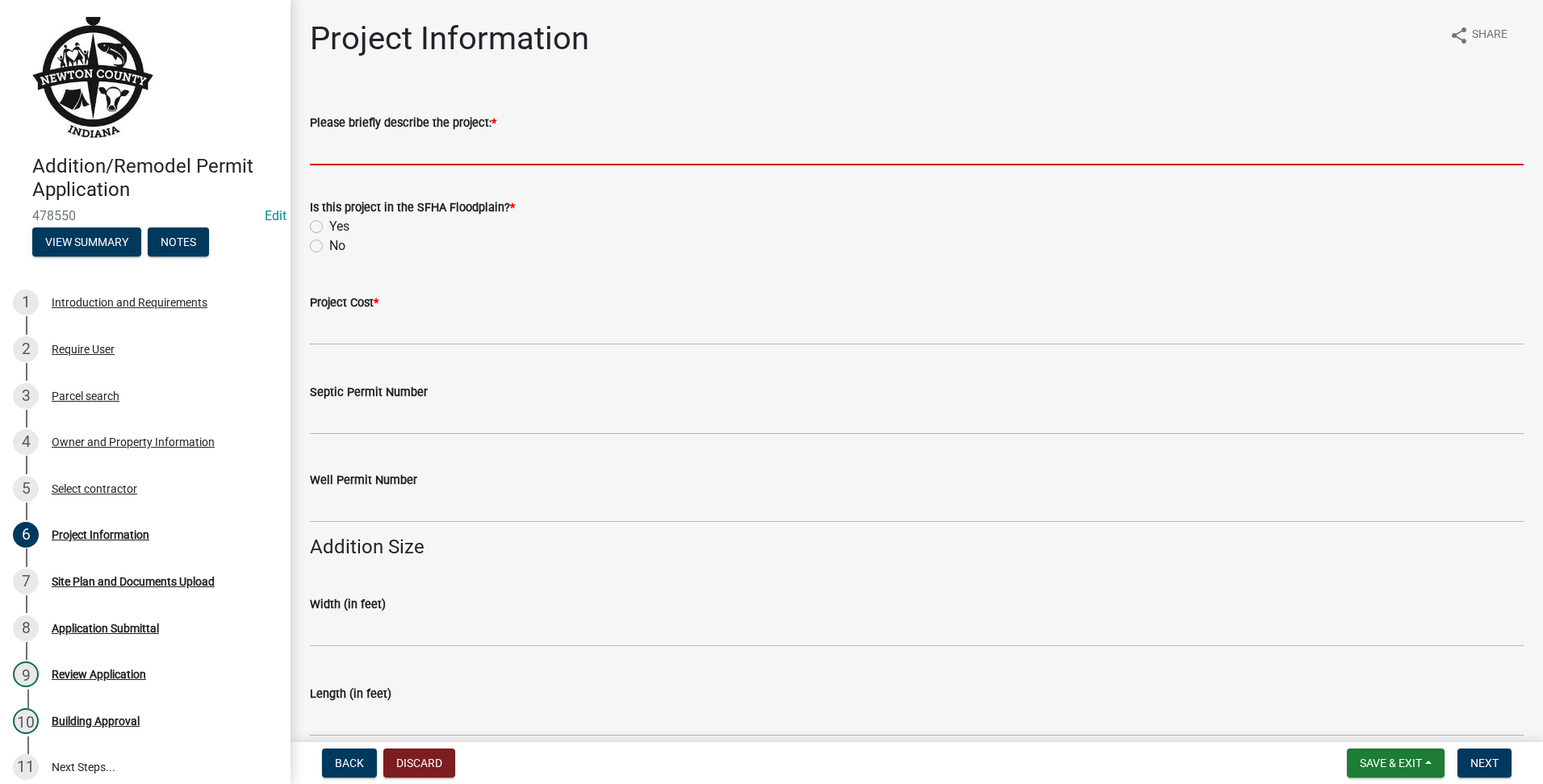
click at [426, 129] on form "Please briefly describe the project: *" at bounding box center [917, 139] width 1214 height 52
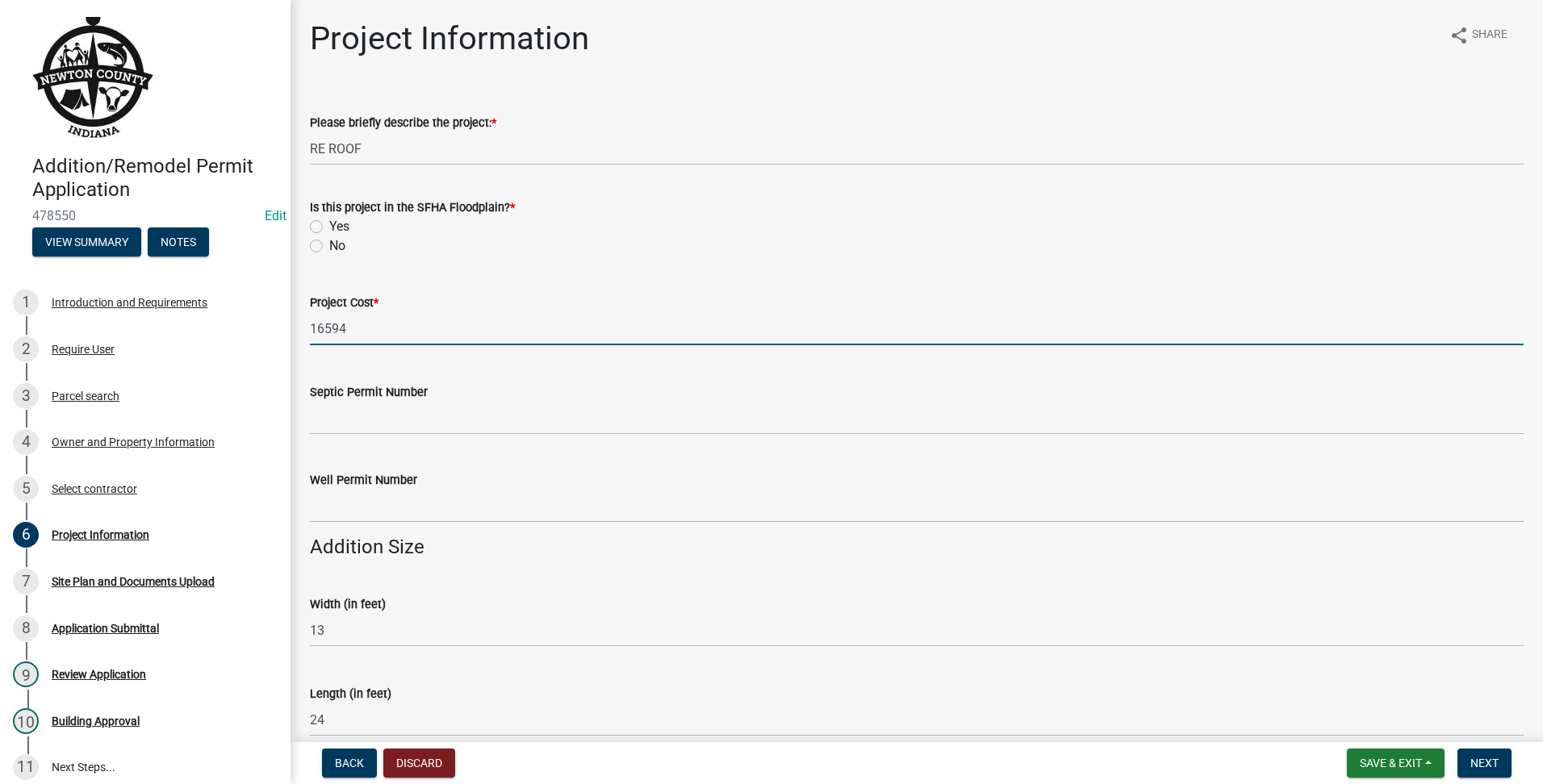
drag, startPoint x: 387, startPoint y: 323, endPoint x: -3, endPoint y: 326, distance: 390.0
click at [0, 326] on html "Internet Explorer does NOT work with GeoPermits. Get a new browser for more sec…" at bounding box center [772, 392] width 1543 height 784
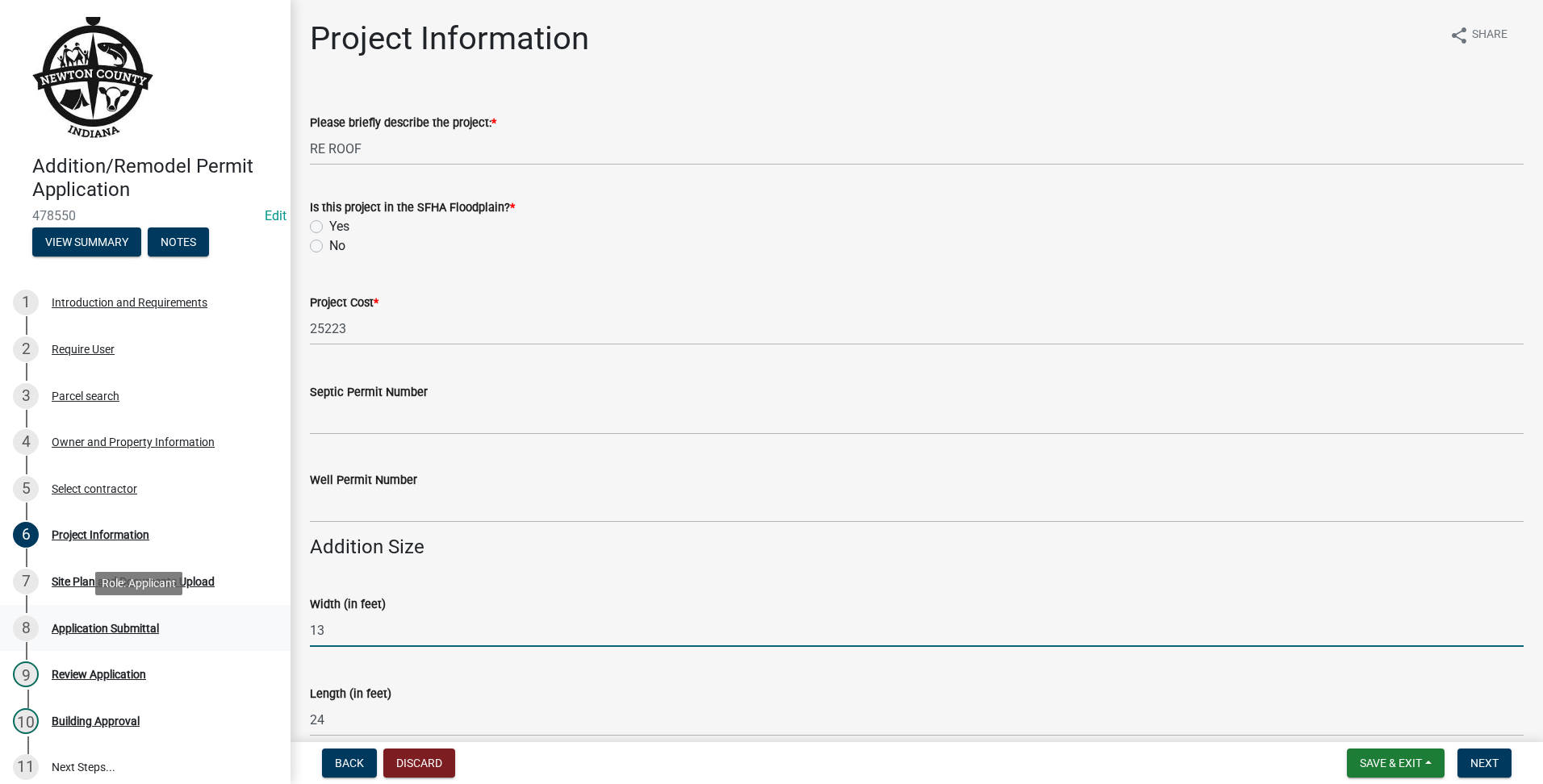
drag, startPoint x: 271, startPoint y: 619, endPoint x: 15, endPoint y: 616, distance: 256.0
click at [15, 616] on div "Addition/Remodel Permit Application 478550 Edit View Summary Notes 1 Introducti…" at bounding box center [772, 392] width 1543 height 784
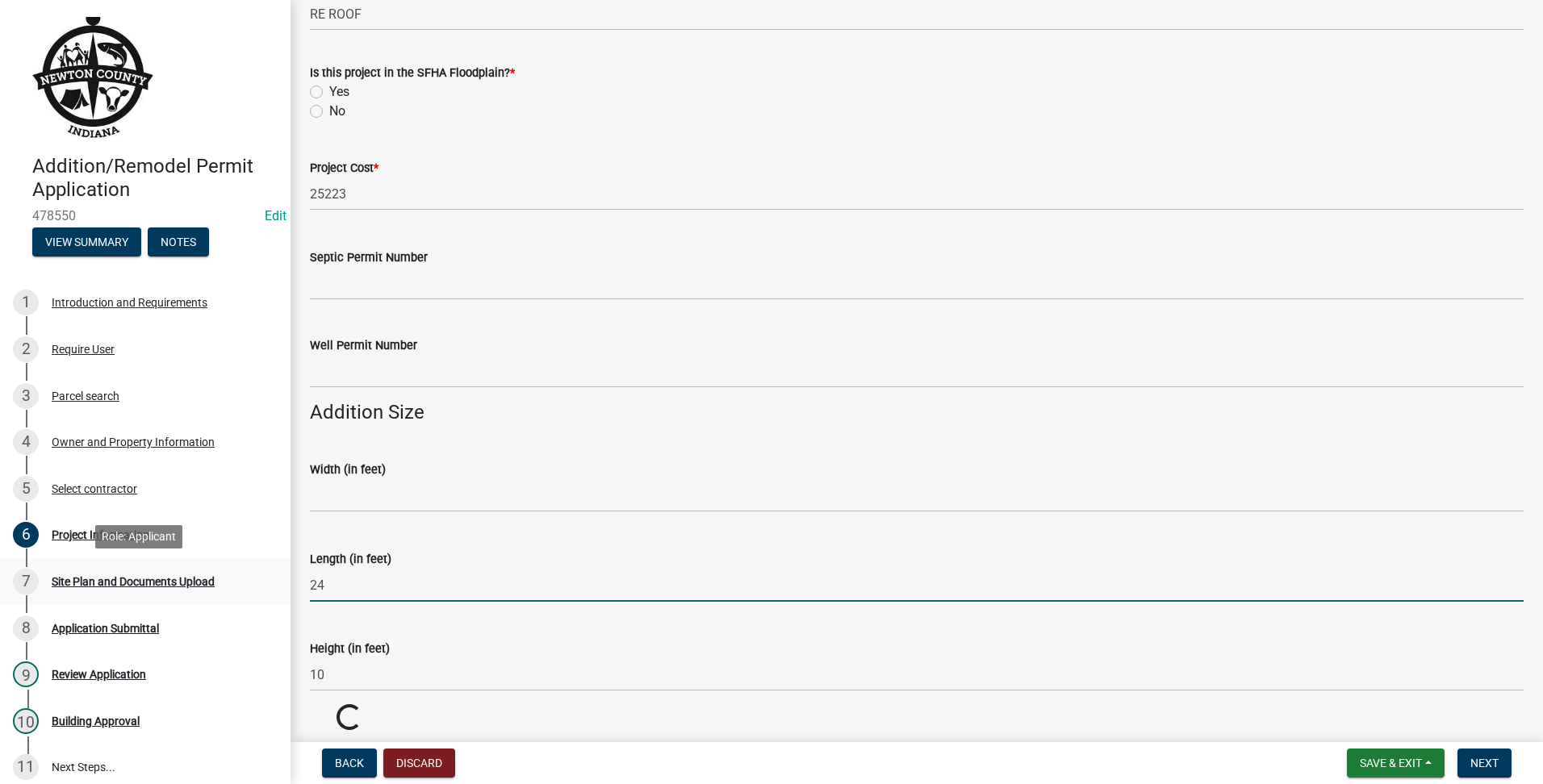
drag, startPoint x: 380, startPoint y: 572, endPoint x: 171, endPoint y: 572, distance: 209.0
click at [171, 572] on div "Addition/Remodel Permit Application 478550 Edit View Summary Notes 1 Introducti…" at bounding box center [772, 392] width 1543 height 784
click at [378, 653] on label "Height (in feet)" at bounding box center [350, 649] width 80 height 11
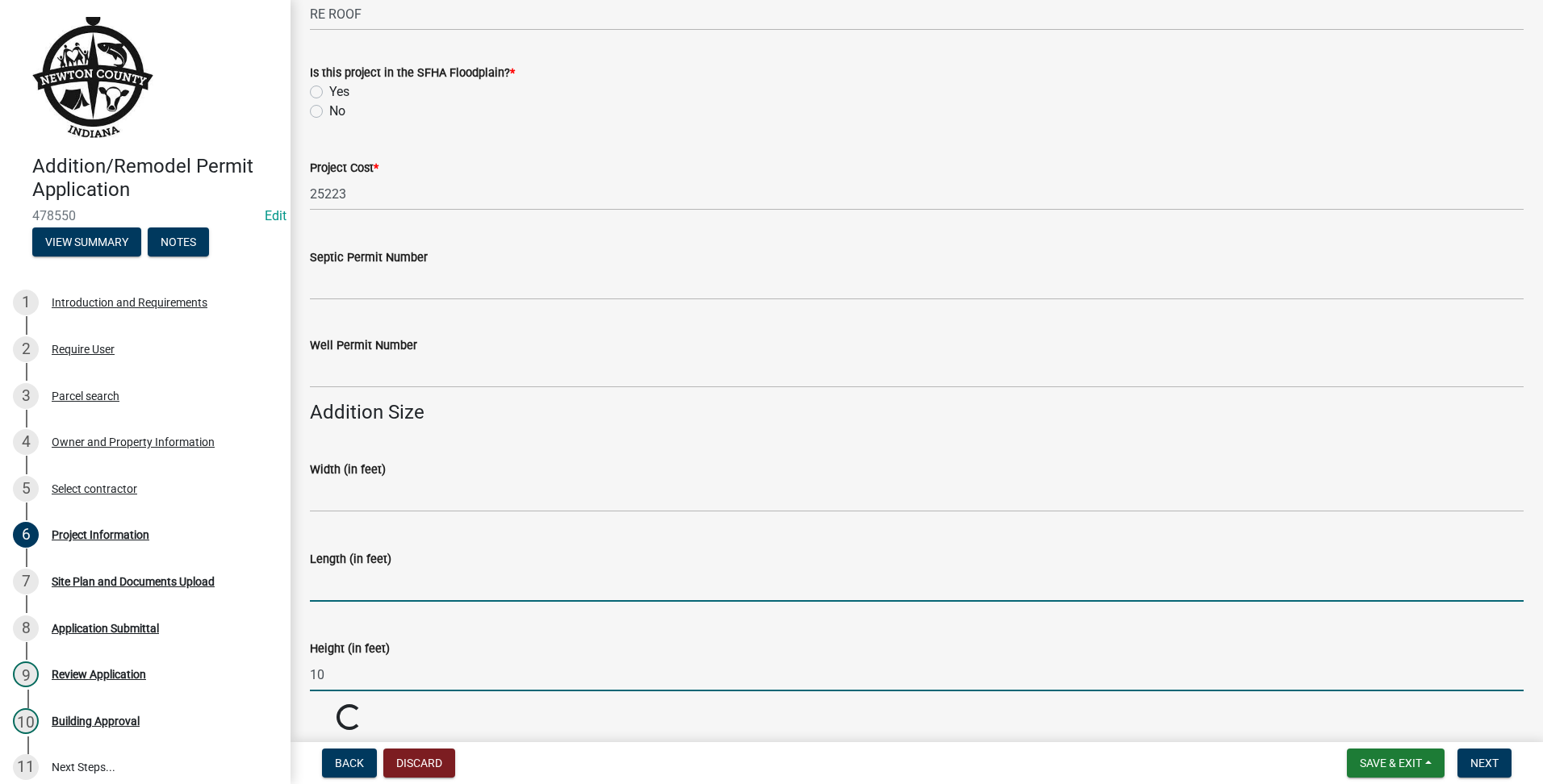
click at [378, 658] on input "10" at bounding box center [917, 674] width 1214 height 33
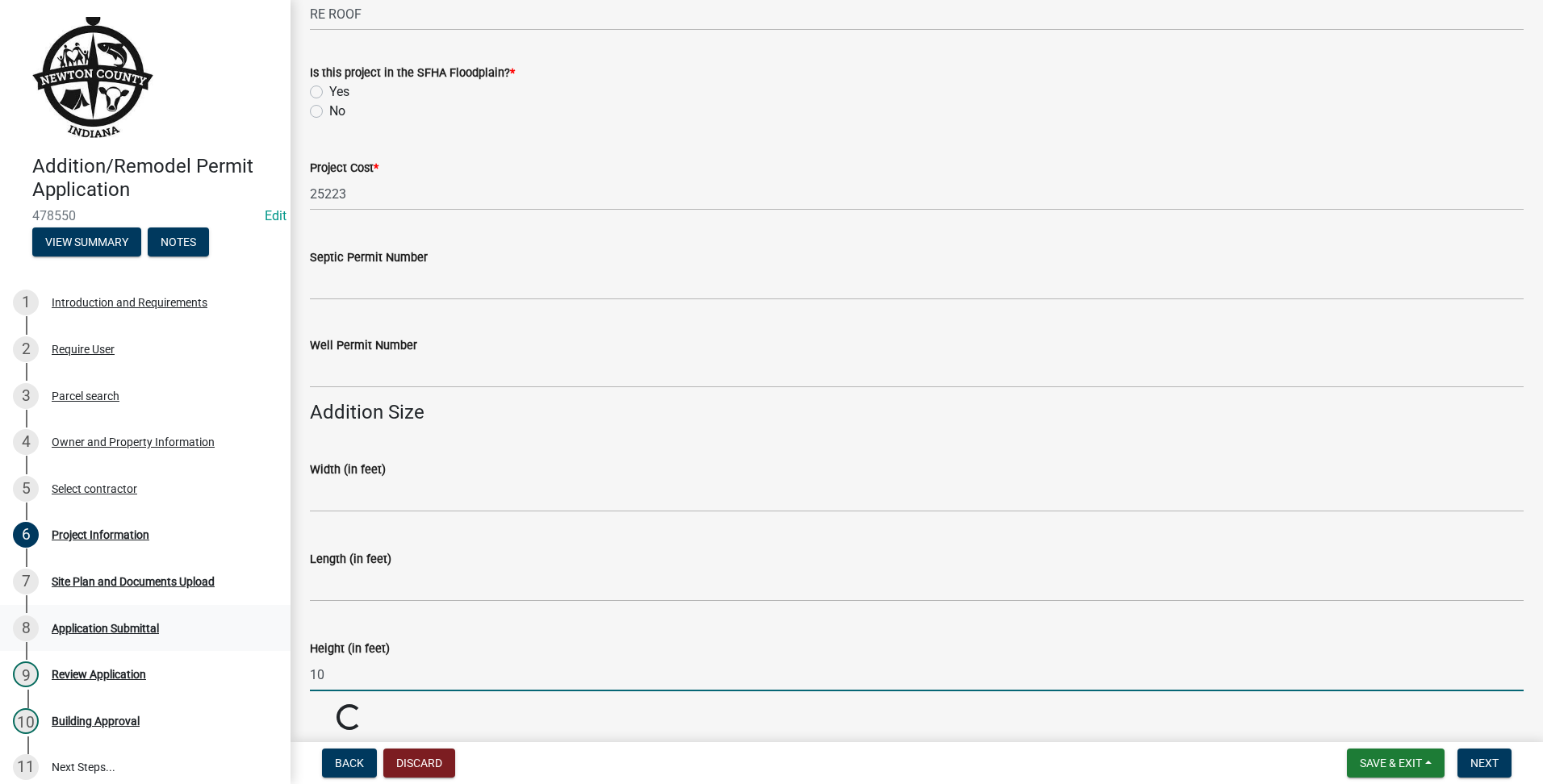
drag, startPoint x: 366, startPoint y: 664, endPoint x: 234, endPoint y: 640, distance: 134.2
click at [234, 640] on div "Addition/Remodel Permit Application 478550 Edit View Summary Notes 1 Introducti…" at bounding box center [772, 392] width 1543 height 784
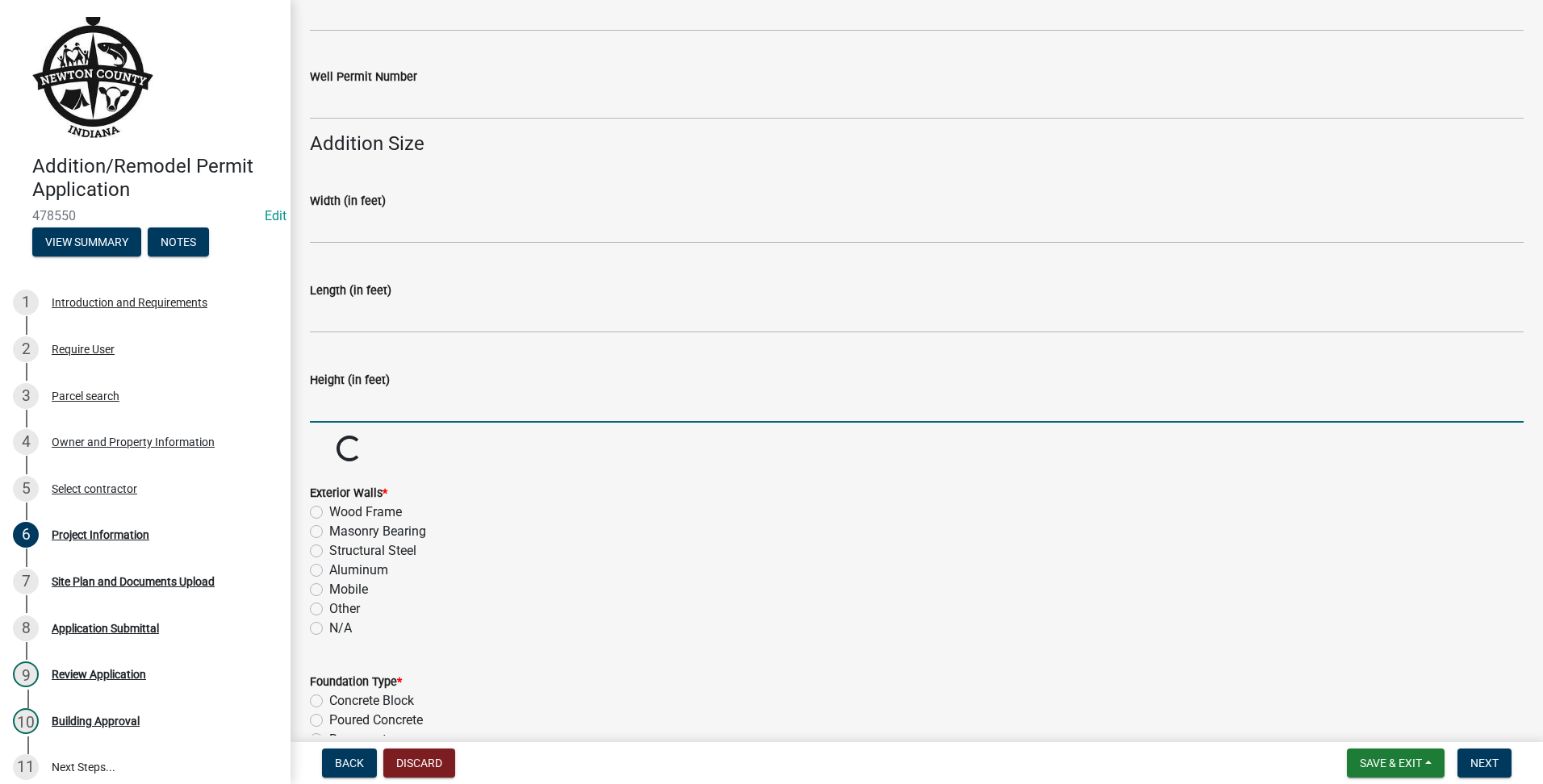
scroll to position [538, 0]
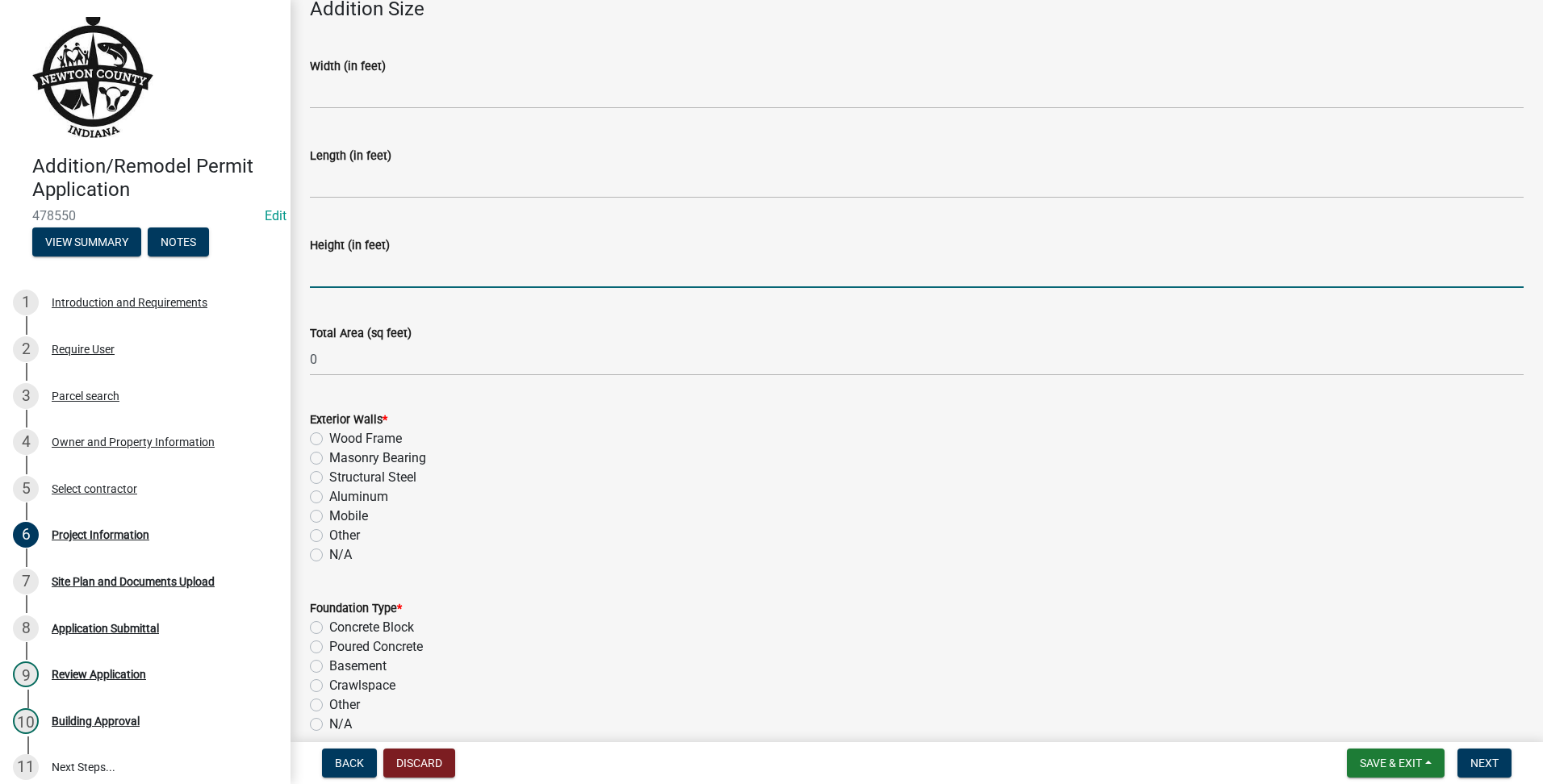
click at [327, 561] on div "N/A" at bounding box center [917, 554] width 1214 height 20
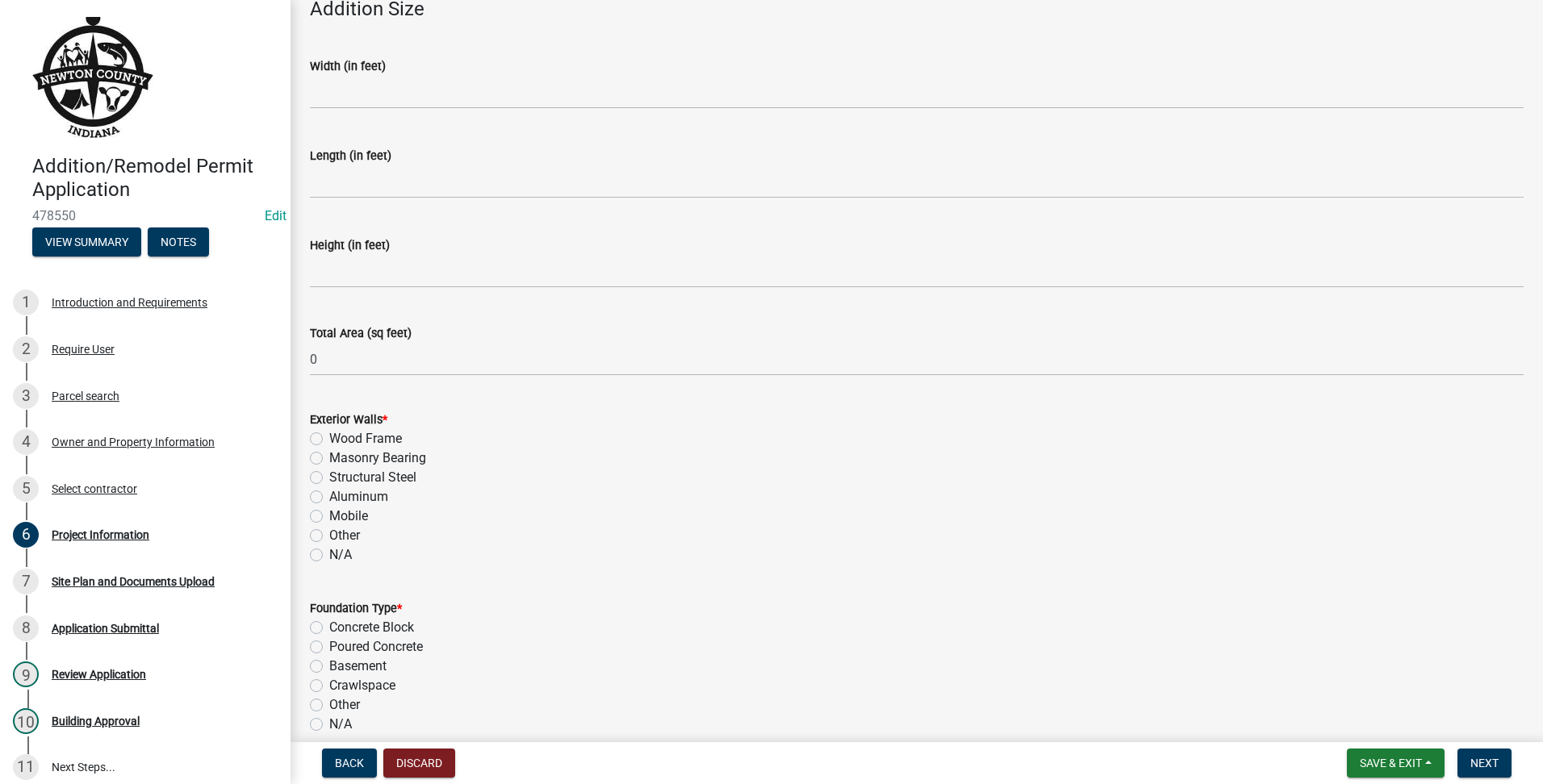
click at [329, 548] on label "N/A" at bounding box center [340, 554] width 22 height 20
click at [329, 548] on input "N/A" at bounding box center [334, 550] width 10 height 10
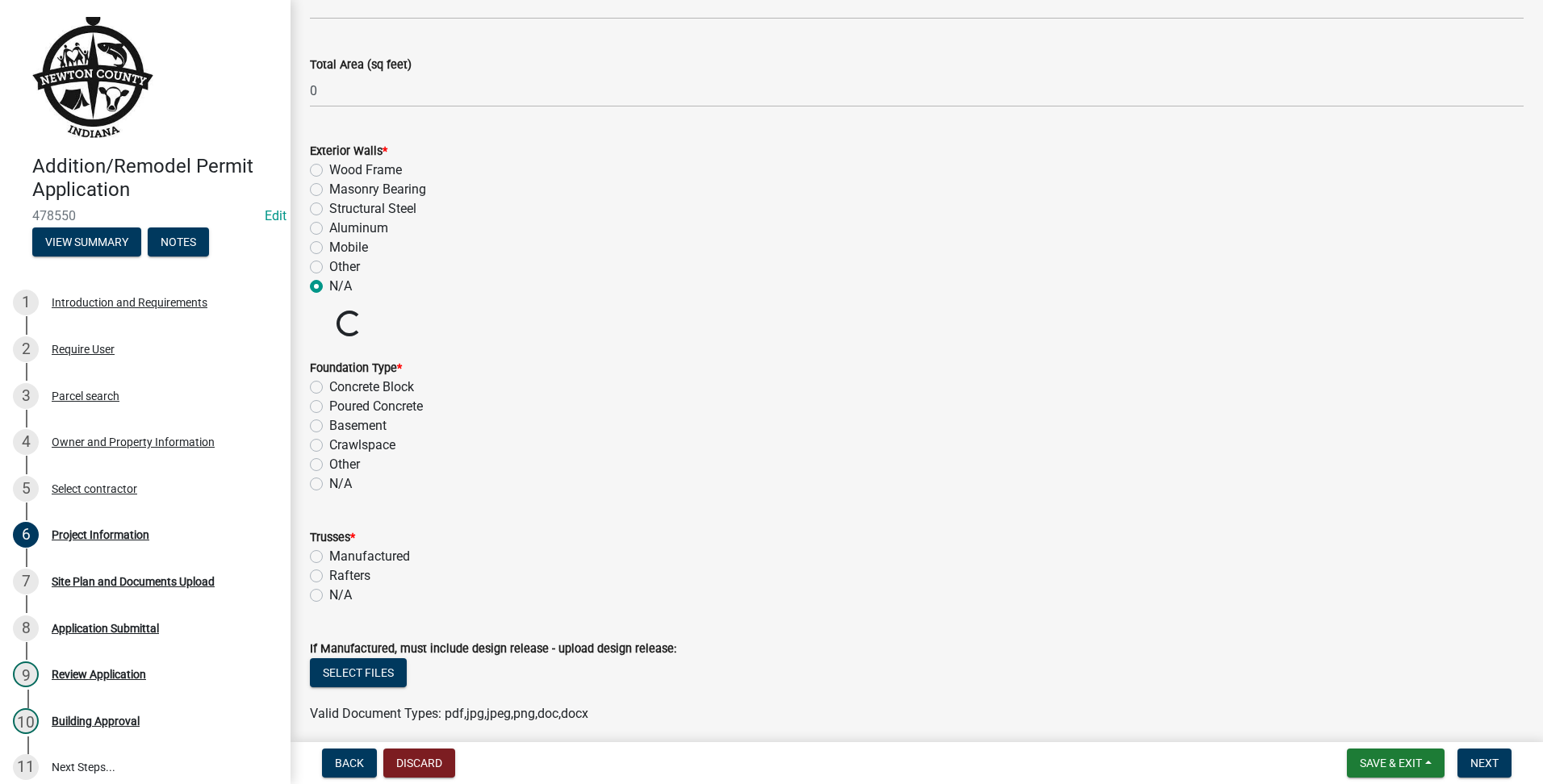
click at [321, 491] on div "N/A" at bounding box center [917, 484] width 1214 height 20
click at [329, 482] on label "N/A" at bounding box center [340, 484] width 22 height 20
click at [329, 482] on input "N/A" at bounding box center [334, 480] width 10 height 10
click at [329, 597] on label "N/A" at bounding box center [340, 595] width 22 height 20
click at [329, 596] on input "N/A" at bounding box center [334, 591] width 10 height 10
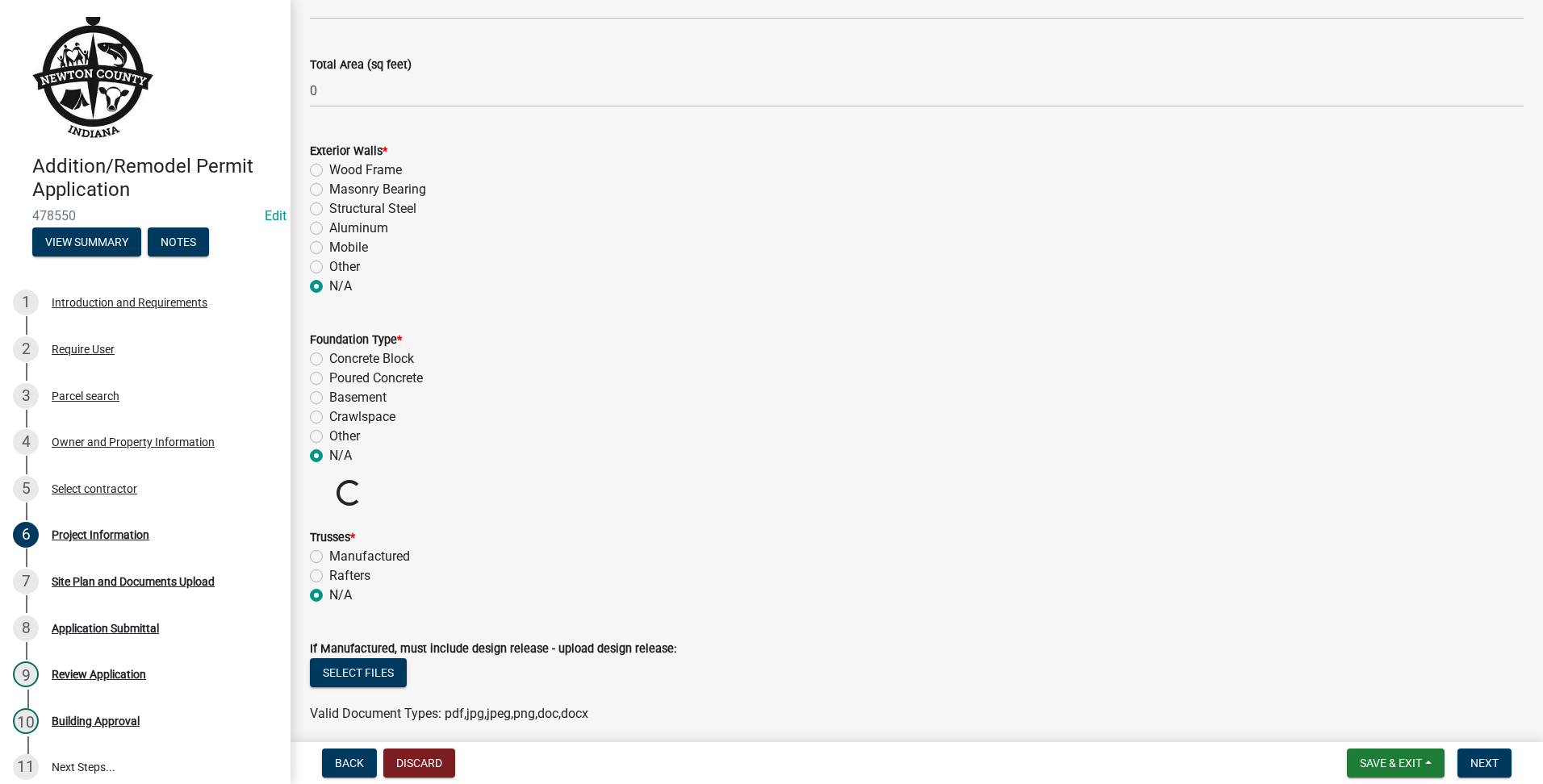
scroll to position [1075, 0]
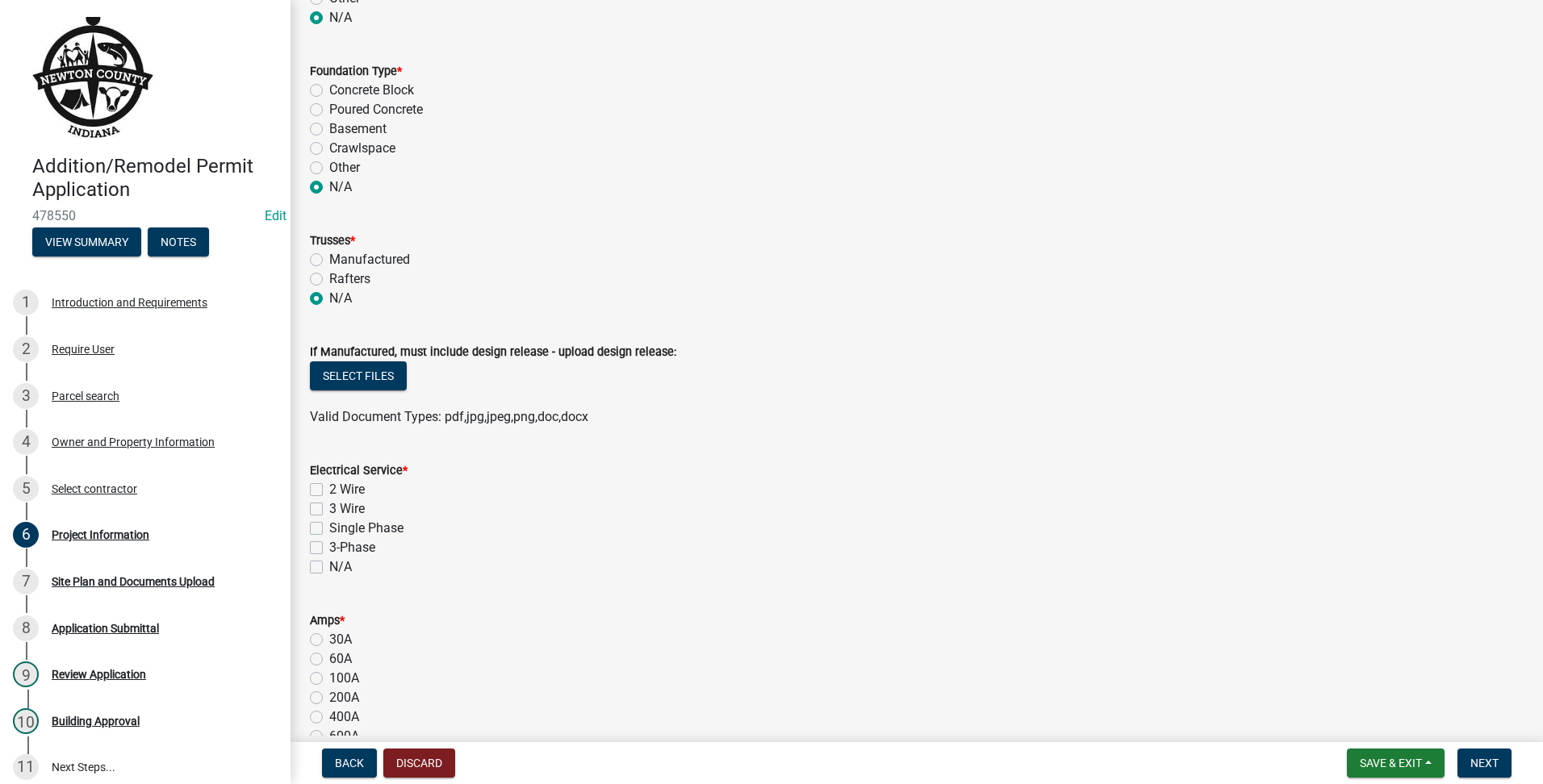
click at [329, 567] on label "N/A" at bounding box center [340, 567] width 22 height 20
click at [329, 567] on input "N/A" at bounding box center [334, 563] width 10 height 10
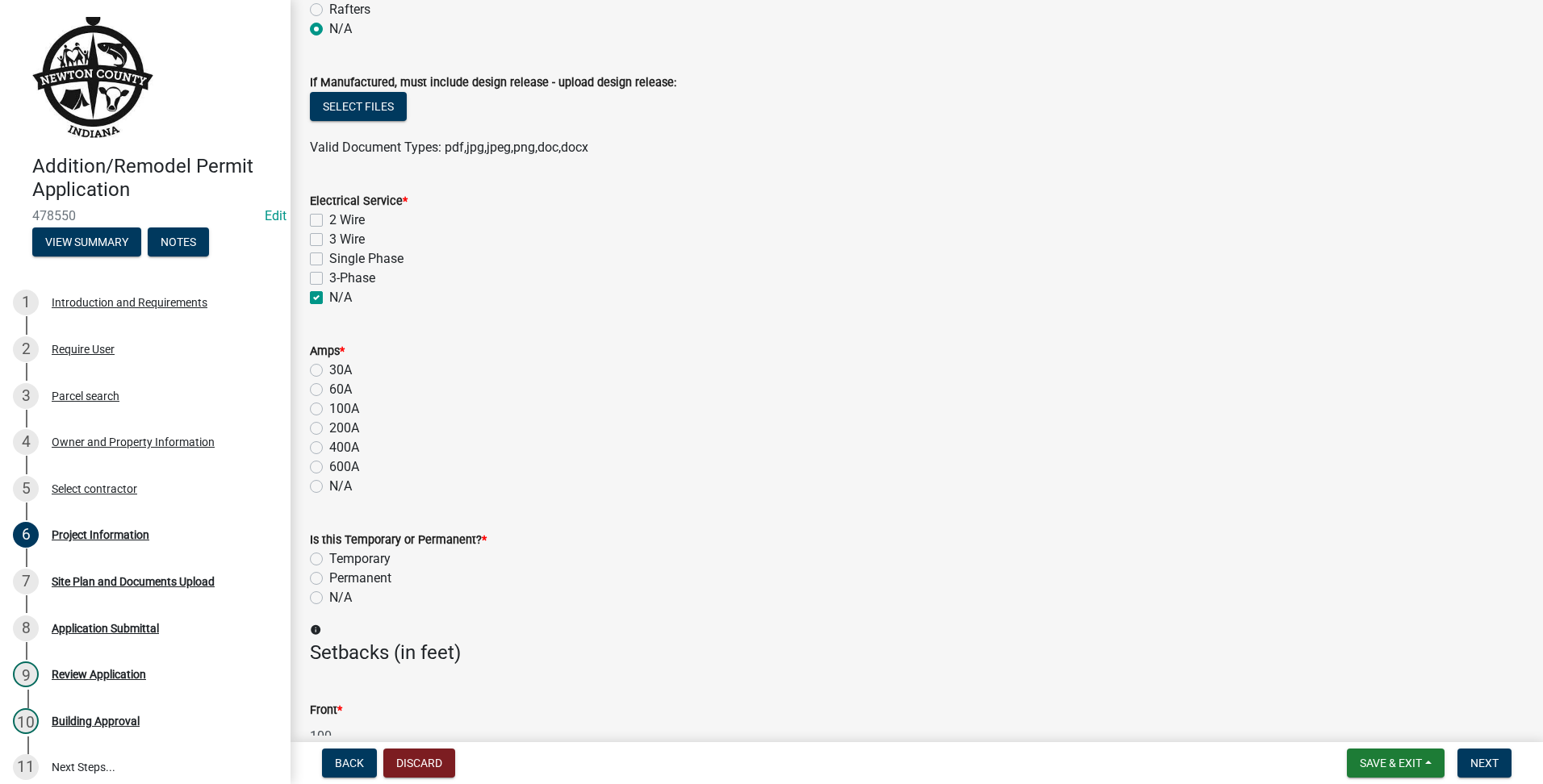
click at [329, 491] on label "N/A" at bounding box center [340, 486] width 22 height 20
click at [329, 488] on input "N/A" at bounding box center [334, 482] width 10 height 10
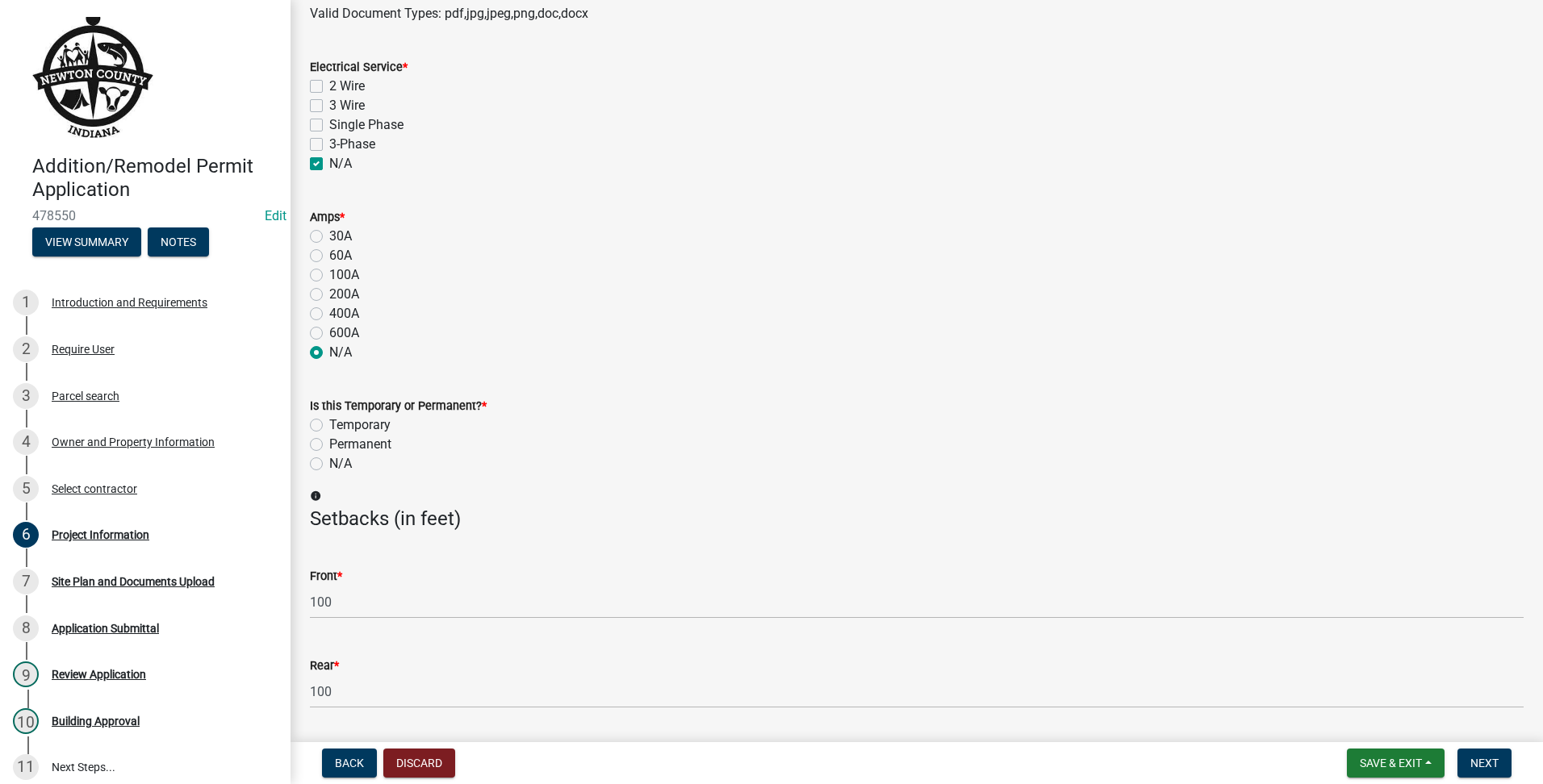
click at [329, 464] on label "N/A" at bounding box center [340, 464] width 22 height 20
click at [329, 464] on input "N/A" at bounding box center [334, 459] width 10 height 10
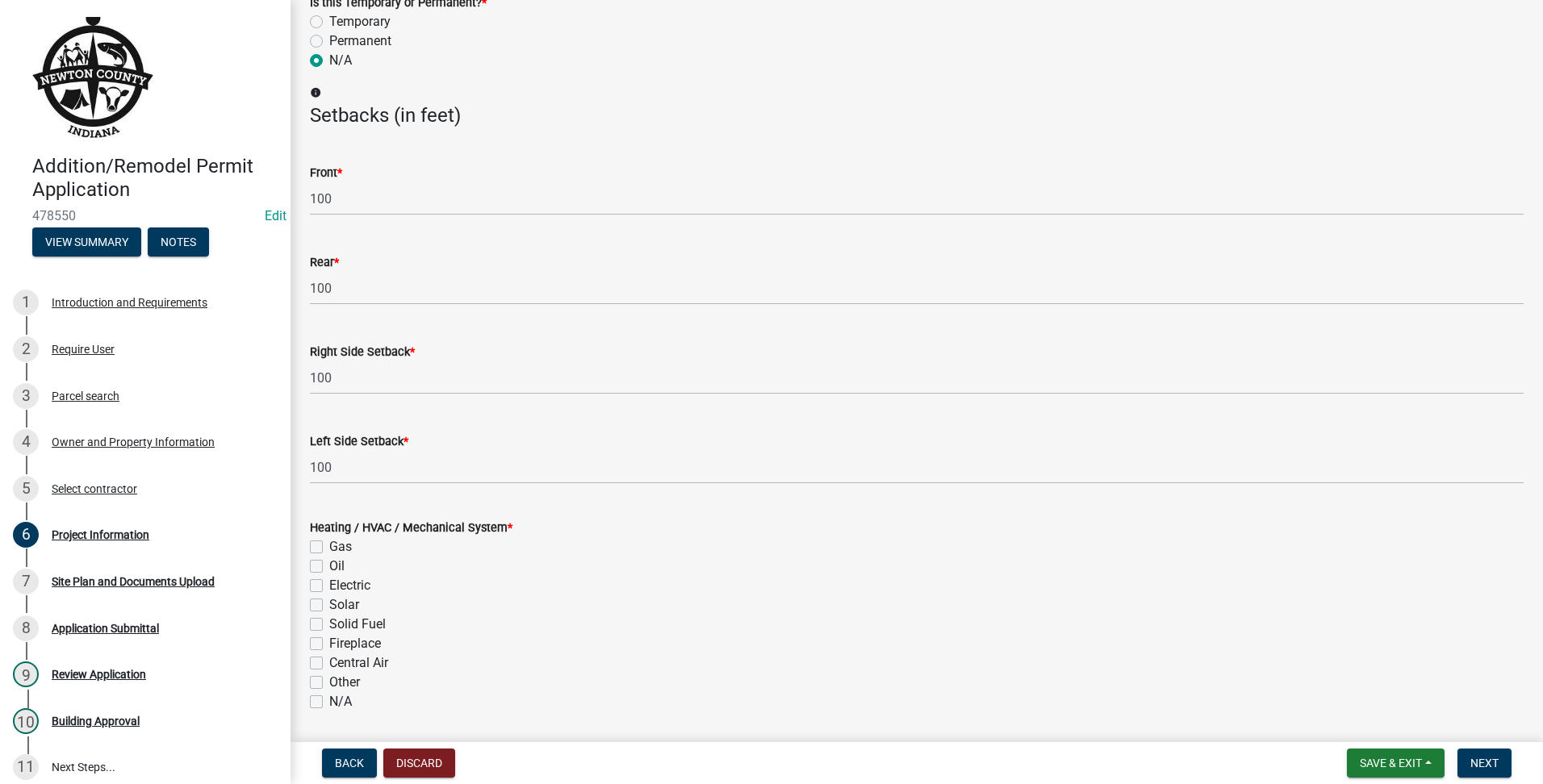
scroll to position [2066, 0]
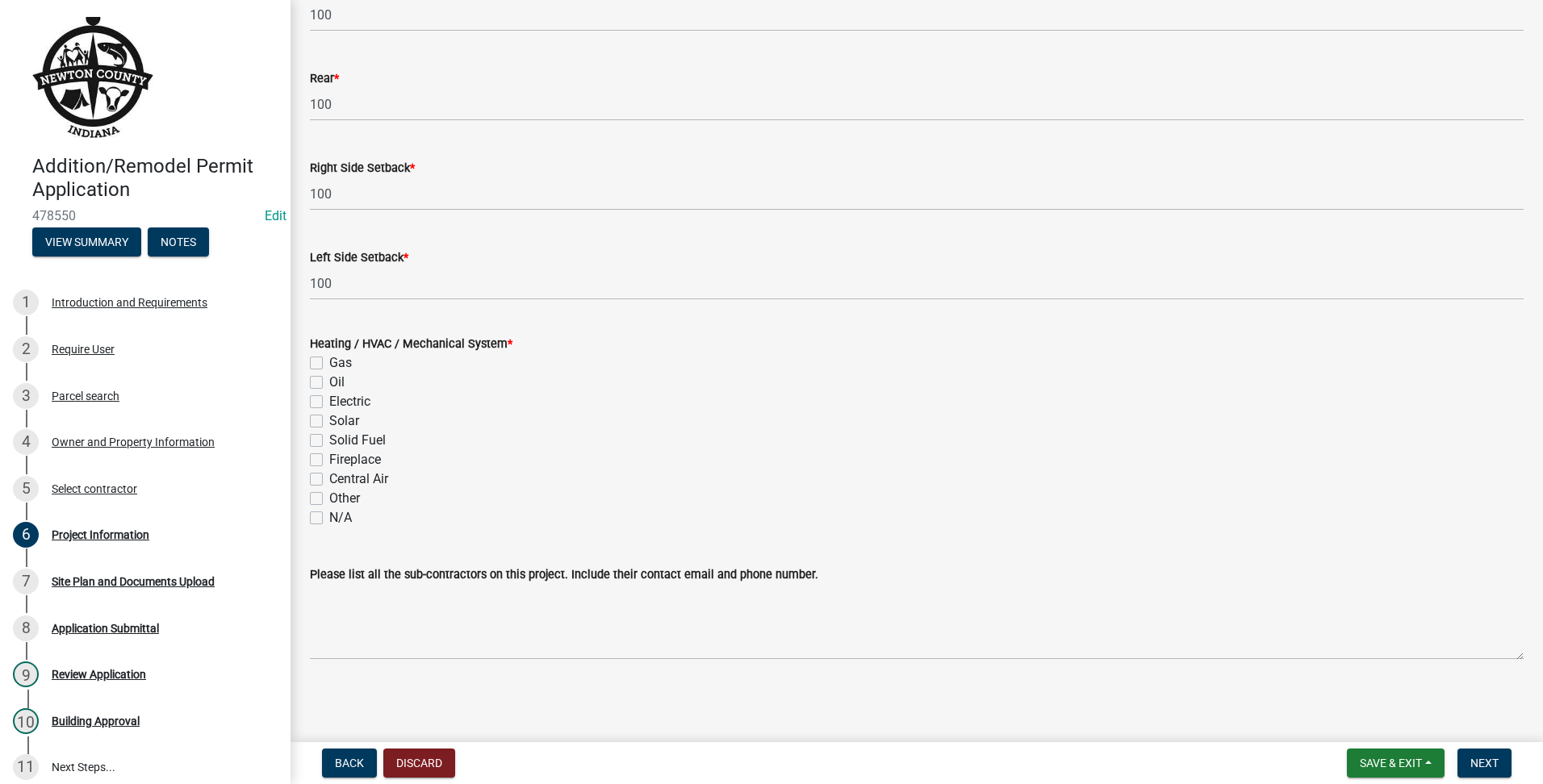
click at [329, 518] on label "N/A" at bounding box center [340, 518] width 22 height 20
click at [329, 518] on input "N/A" at bounding box center [334, 513] width 10 height 10
click at [1488, 760] on span "Next" at bounding box center [1484, 763] width 28 height 13
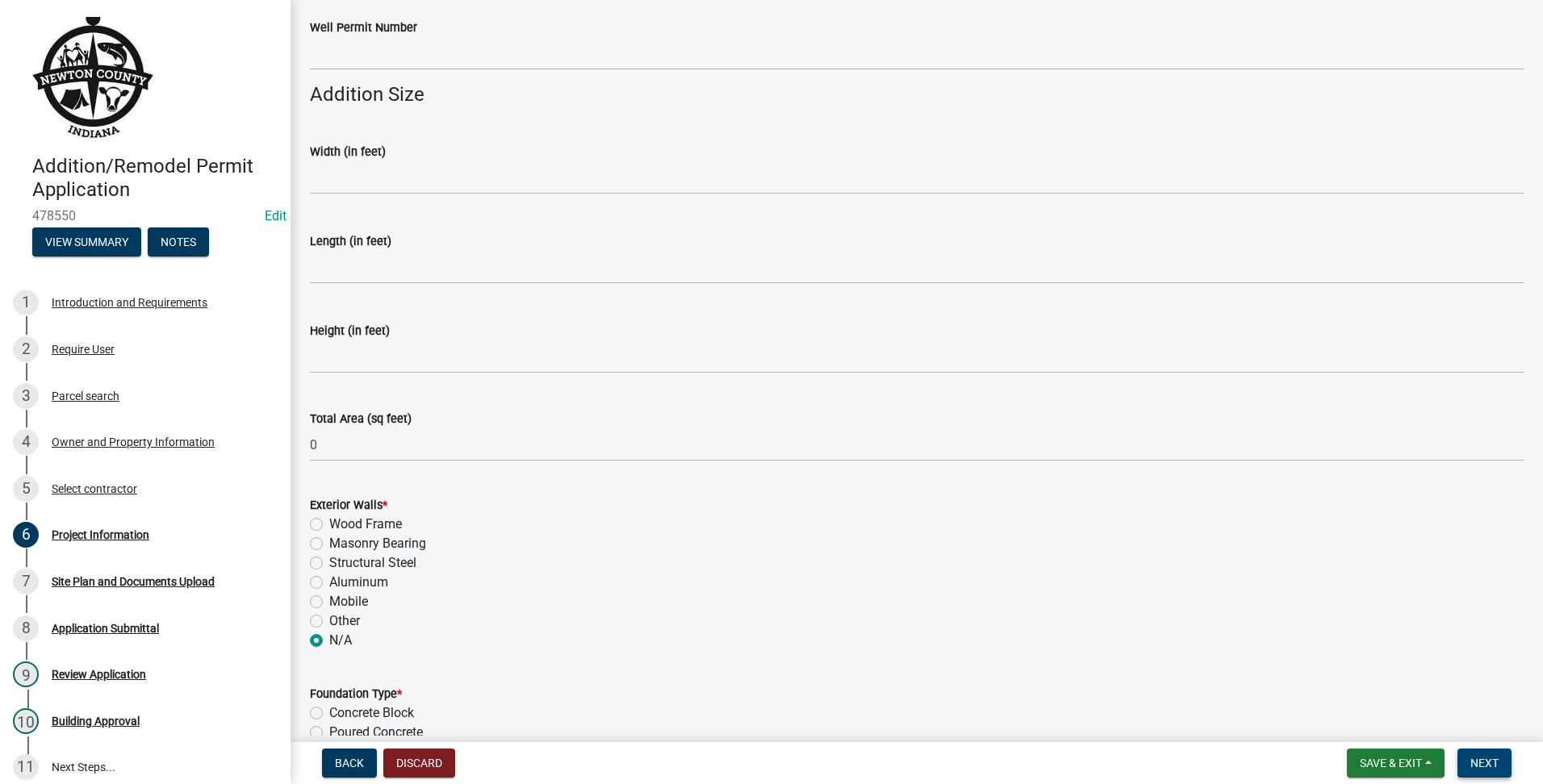
scroll to position [0, 0]
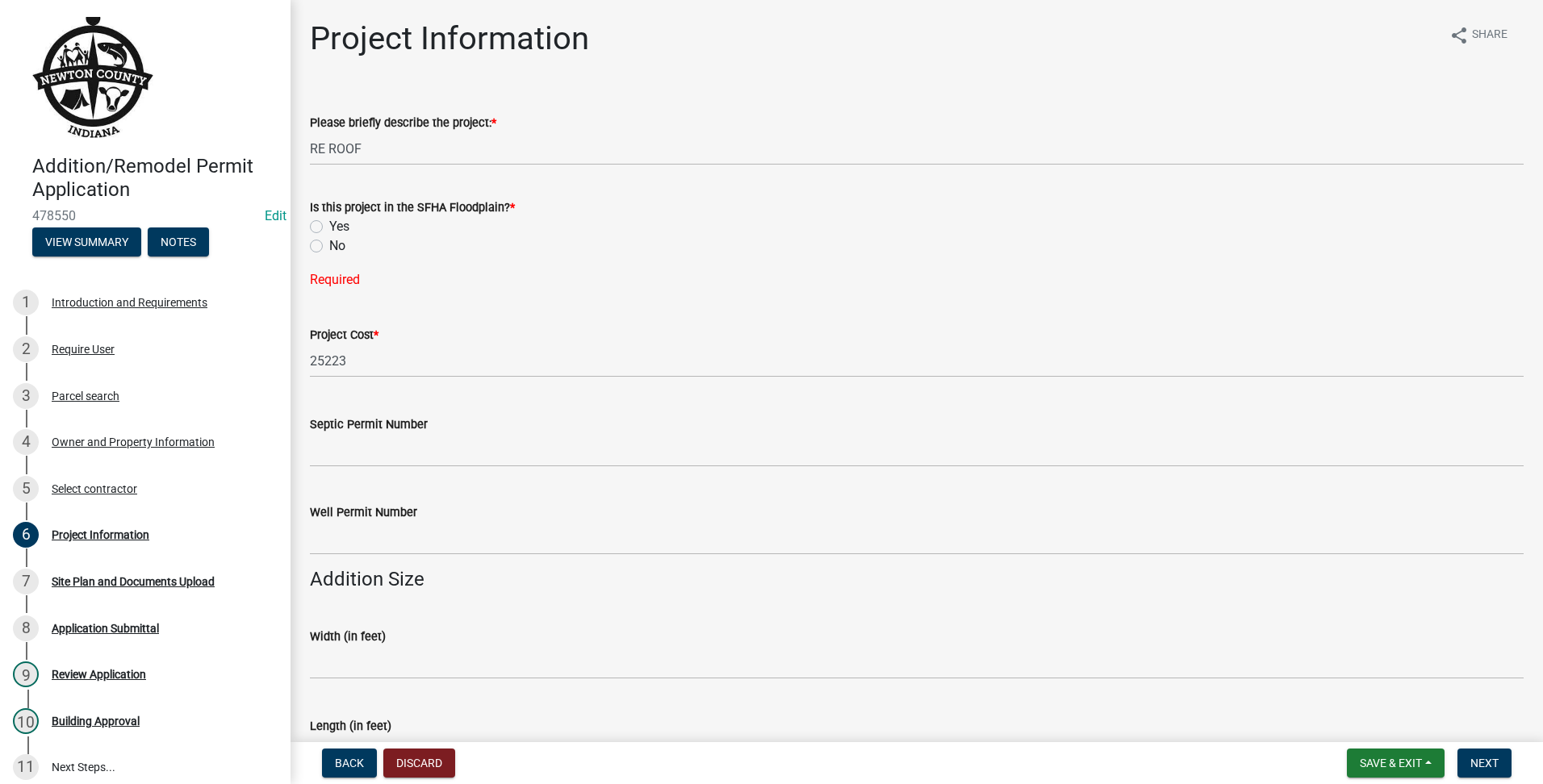
click at [329, 242] on label "No" at bounding box center [337, 246] width 16 height 20
click at [329, 242] on input "No" at bounding box center [334, 242] width 10 height 10
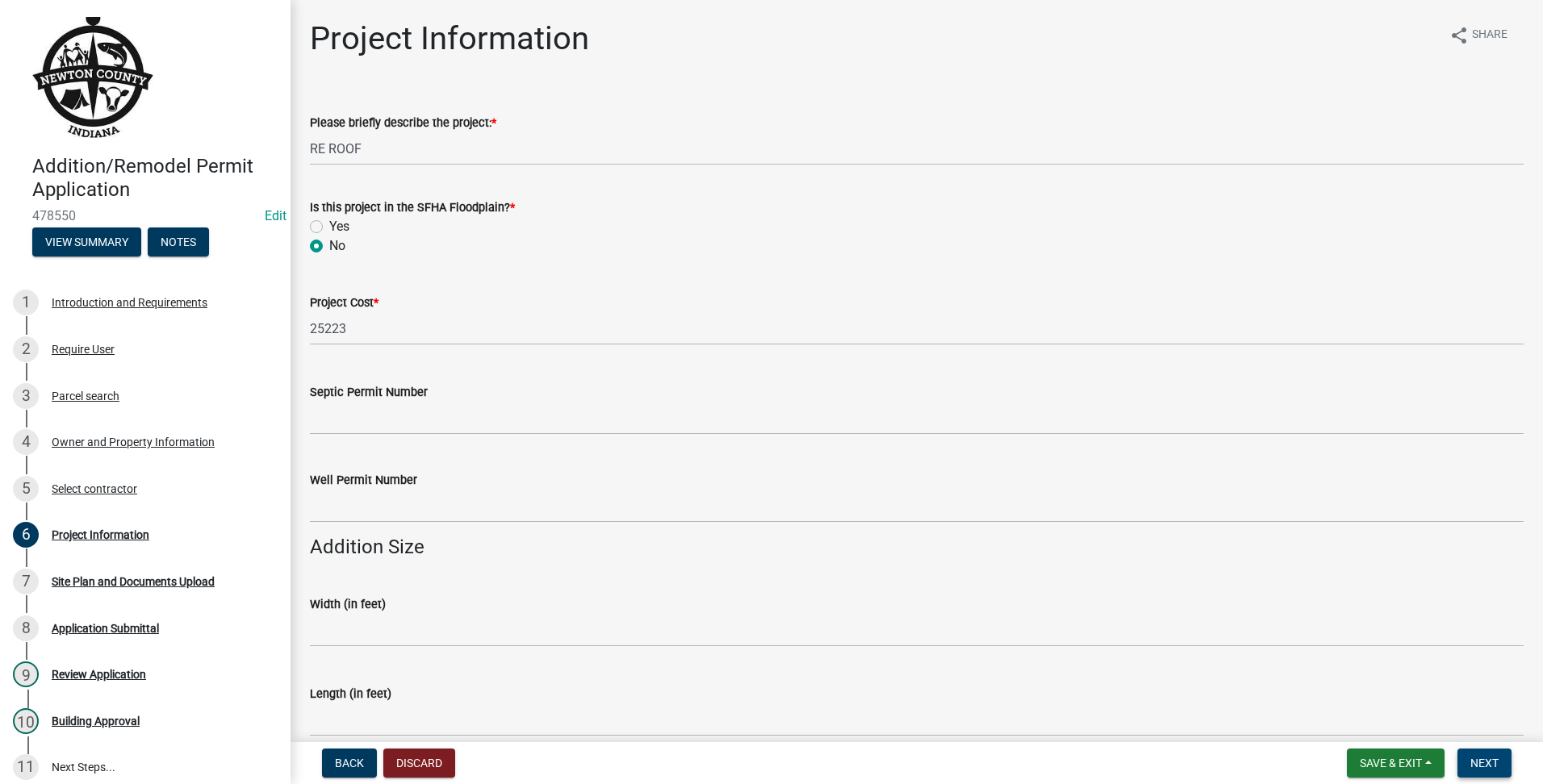
click at [1487, 761] on span "Next" at bounding box center [1484, 763] width 28 height 13
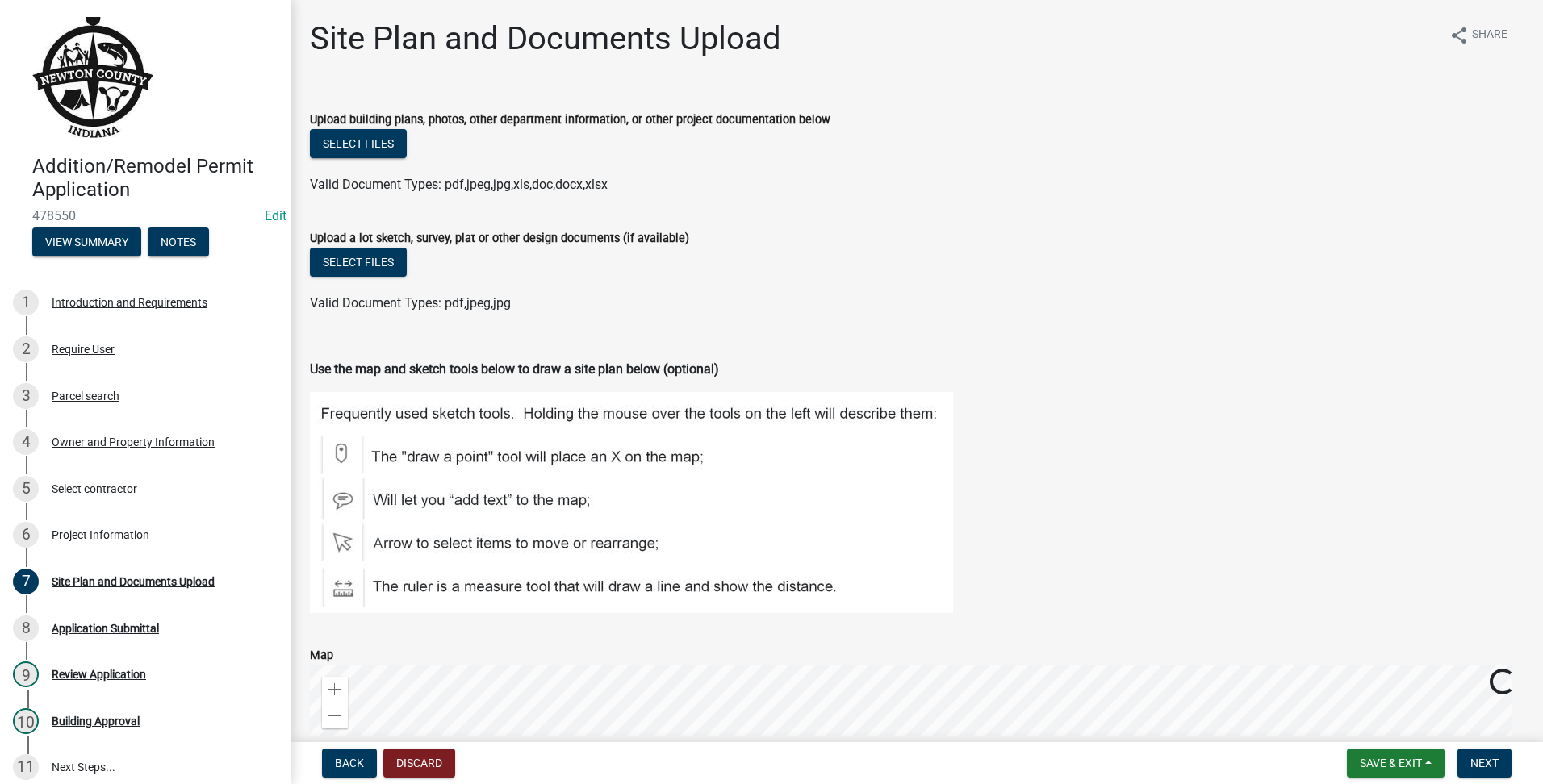
scroll to position [410, 0]
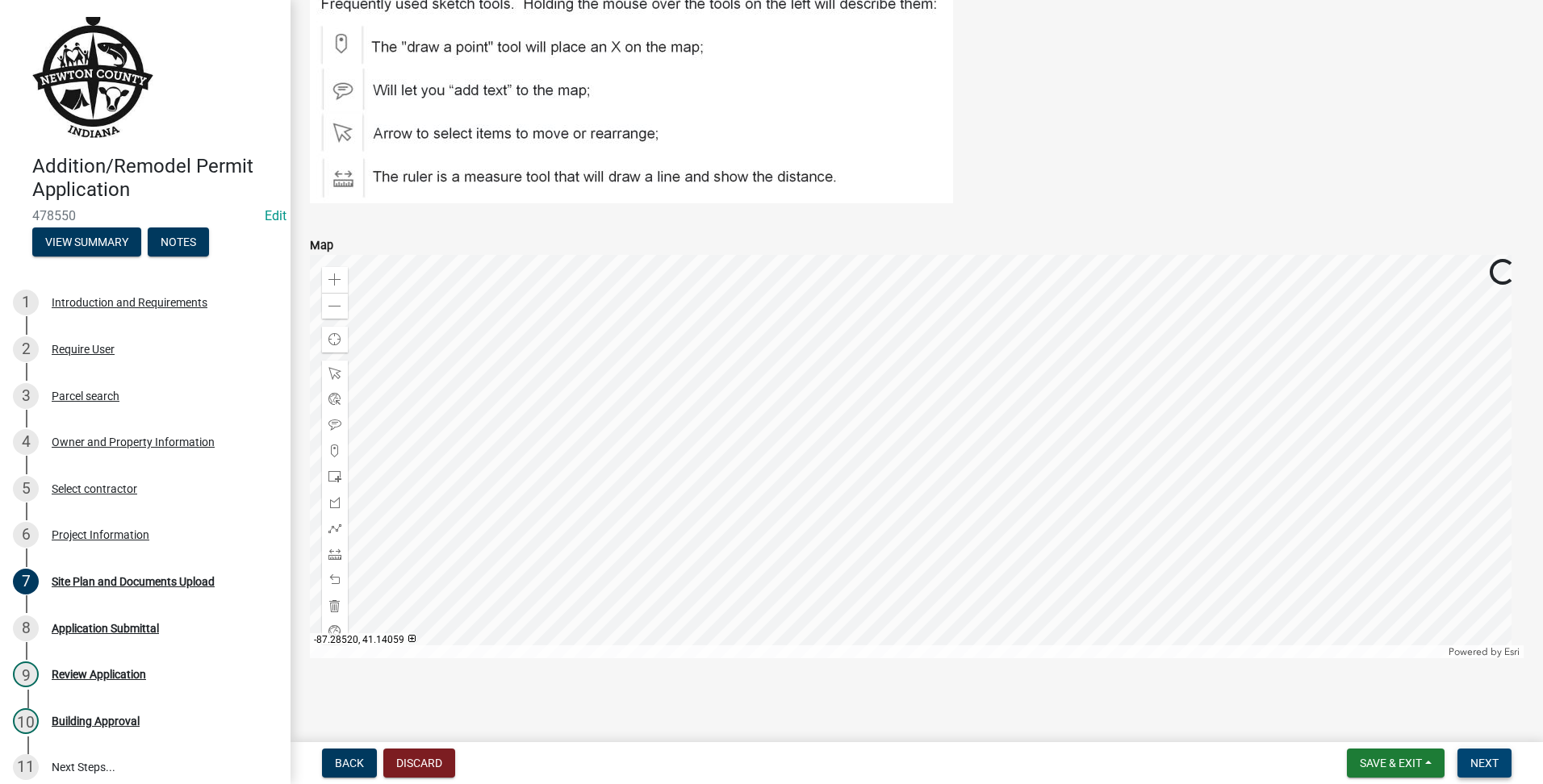
click at [1496, 765] on span "Next" at bounding box center [1484, 763] width 28 height 13
click at [1477, 758] on span "Next" at bounding box center [1484, 763] width 28 height 13
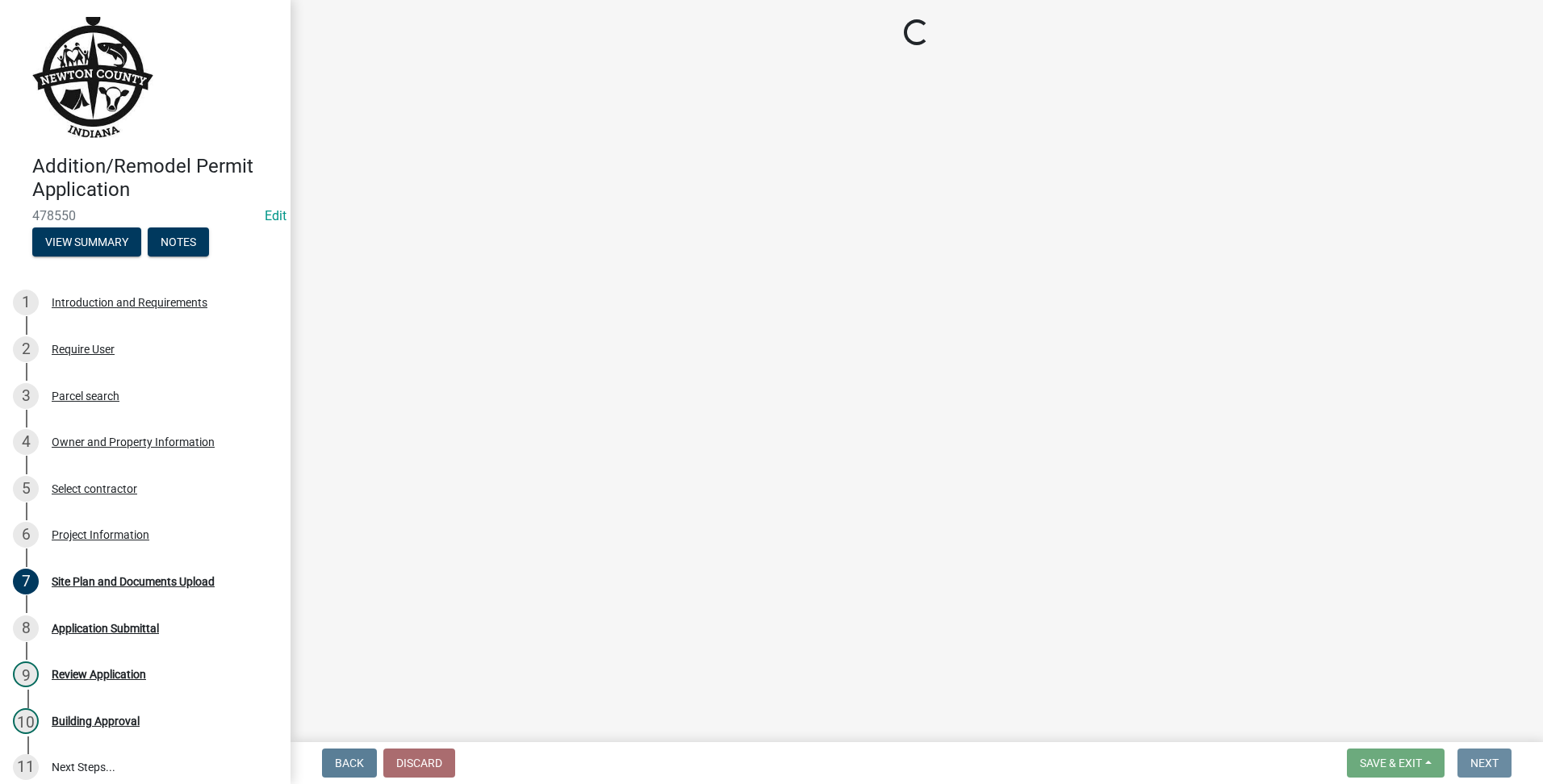
scroll to position [0, 0]
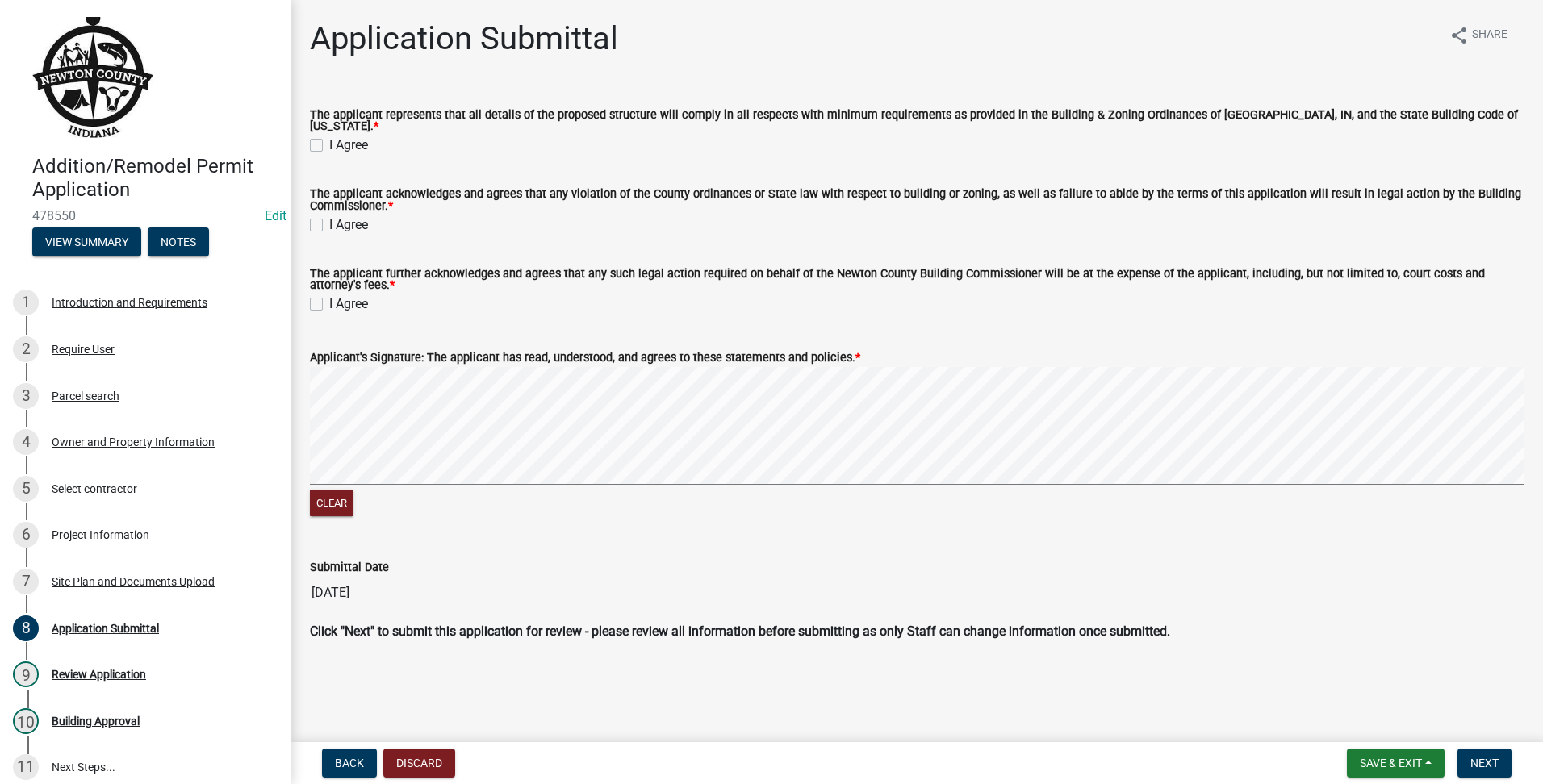
click at [843, 514] on div "Clear" at bounding box center [917, 443] width 1214 height 153
click at [329, 300] on label "I Agree" at bounding box center [348, 304] width 39 height 20
click at [329, 300] on input "I Agree" at bounding box center [334, 300] width 10 height 10
click at [324, 223] on div "I Agree" at bounding box center [917, 224] width 1214 height 20
drag, startPoint x: 324, startPoint y: 223, endPoint x: 314, endPoint y: 131, distance: 92.5
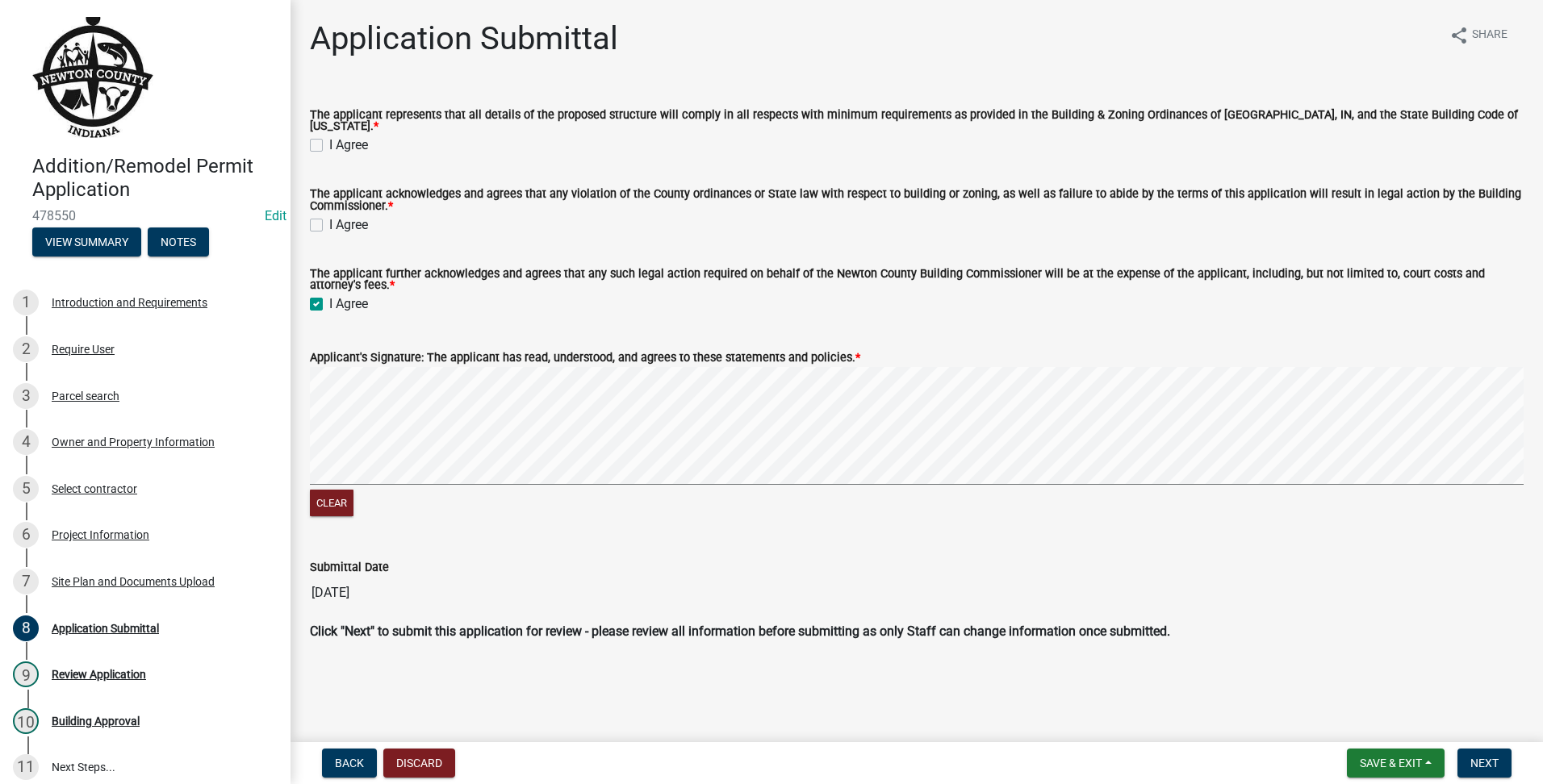
click at [314, 135] on div "I Agree" at bounding box center [917, 145] width 1214 height 20
click at [321, 215] on div "I Agree" at bounding box center [917, 224] width 1214 height 20
click at [323, 218] on div "I Agree" at bounding box center [917, 224] width 1214 height 20
click at [329, 218] on label "I Agree" at bounding box center [348, 224] width 39 height 20
click at [329, 218] on input "I Agree" at bounding box center [334, 220] width 10 height 10
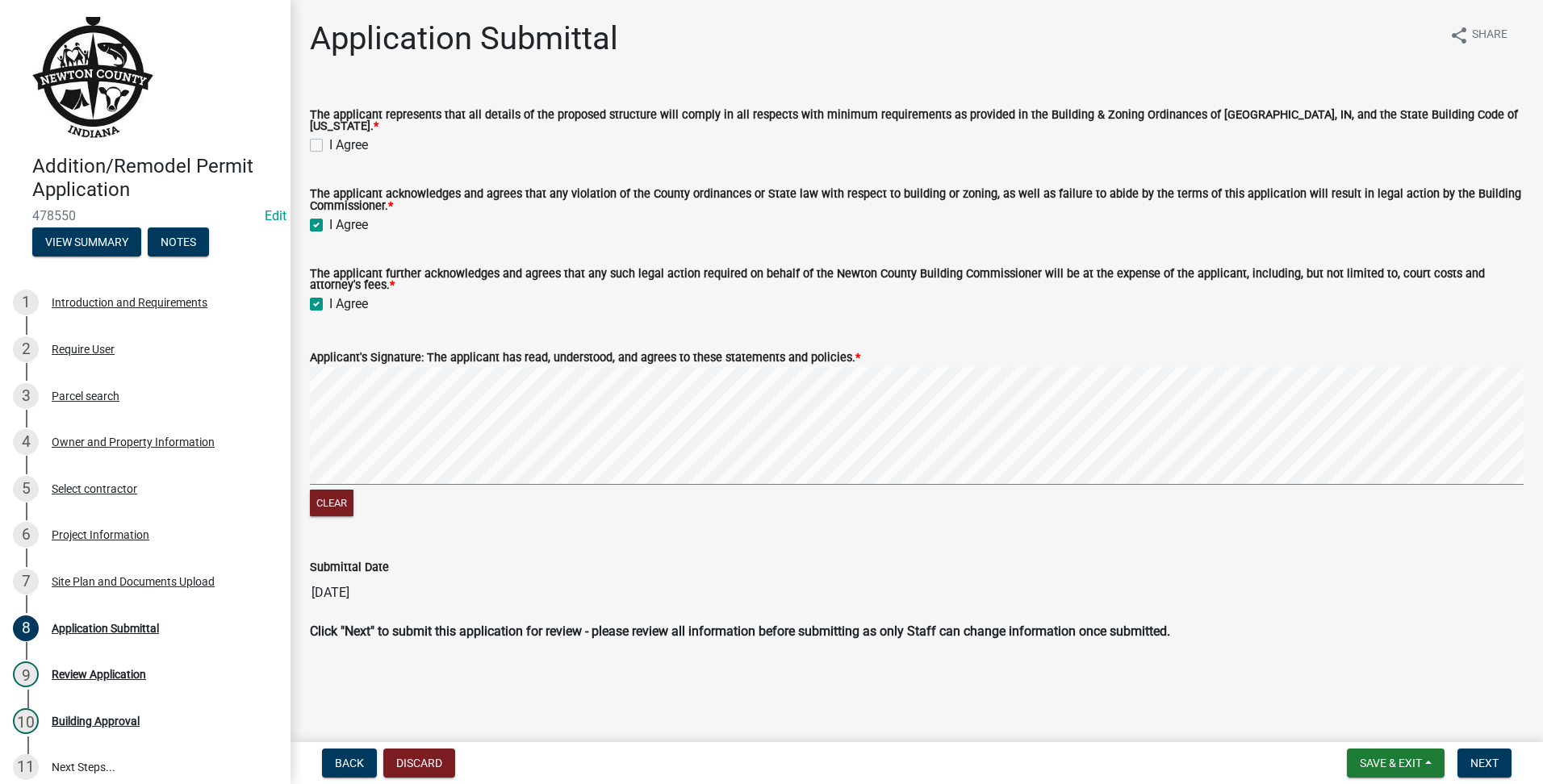
click at [329, 135] on label "I Agree" at bounding box center [348, 145] width 39 height 20
click at [329, 135] on input "I Agree" at bounding box center [334, 141] width 10 height 10
click at [1486, 752] on button "Next" at bounding box center [1484, 763] width 54 height 29
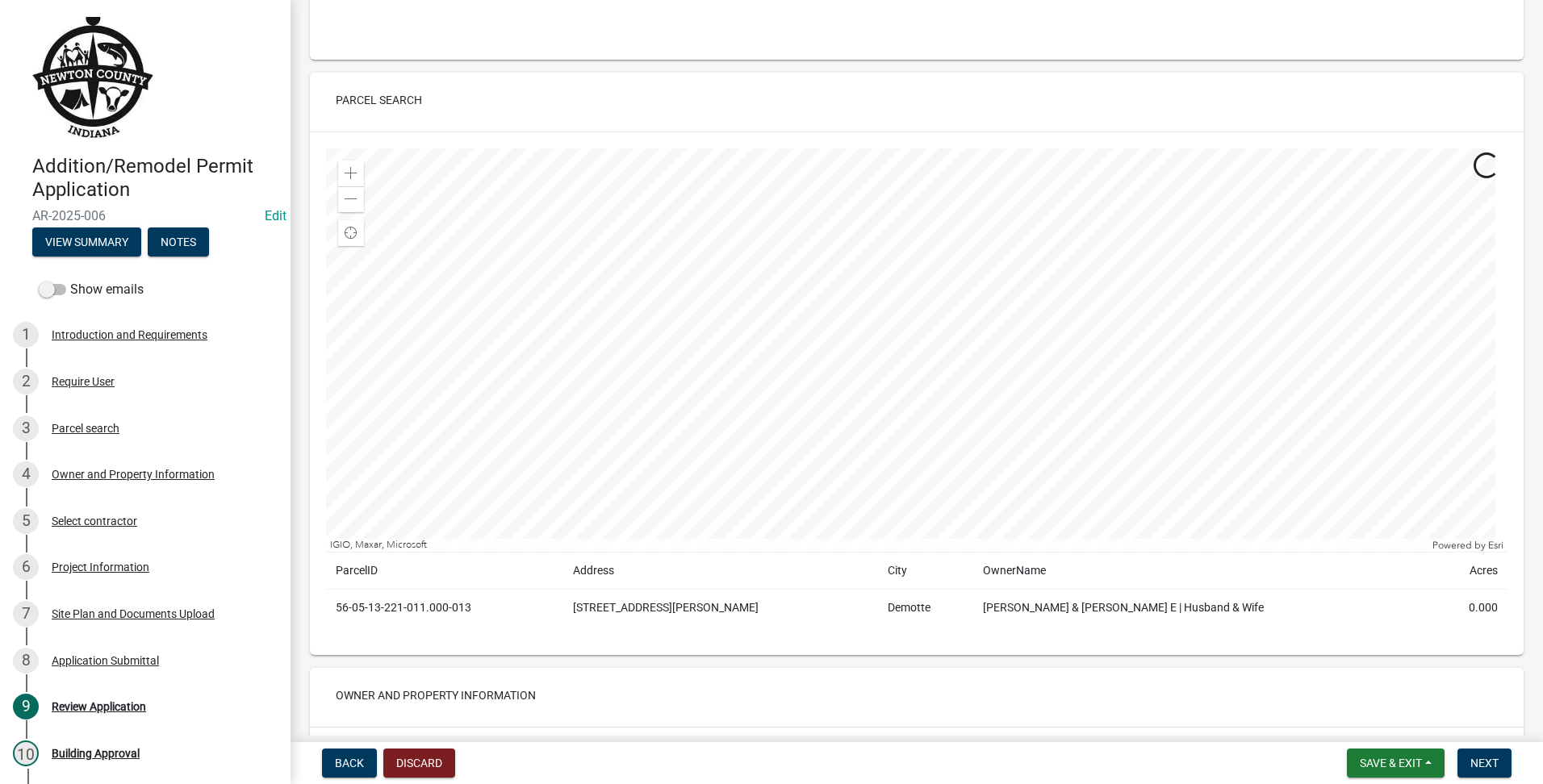
scroll to position [1479, 0]
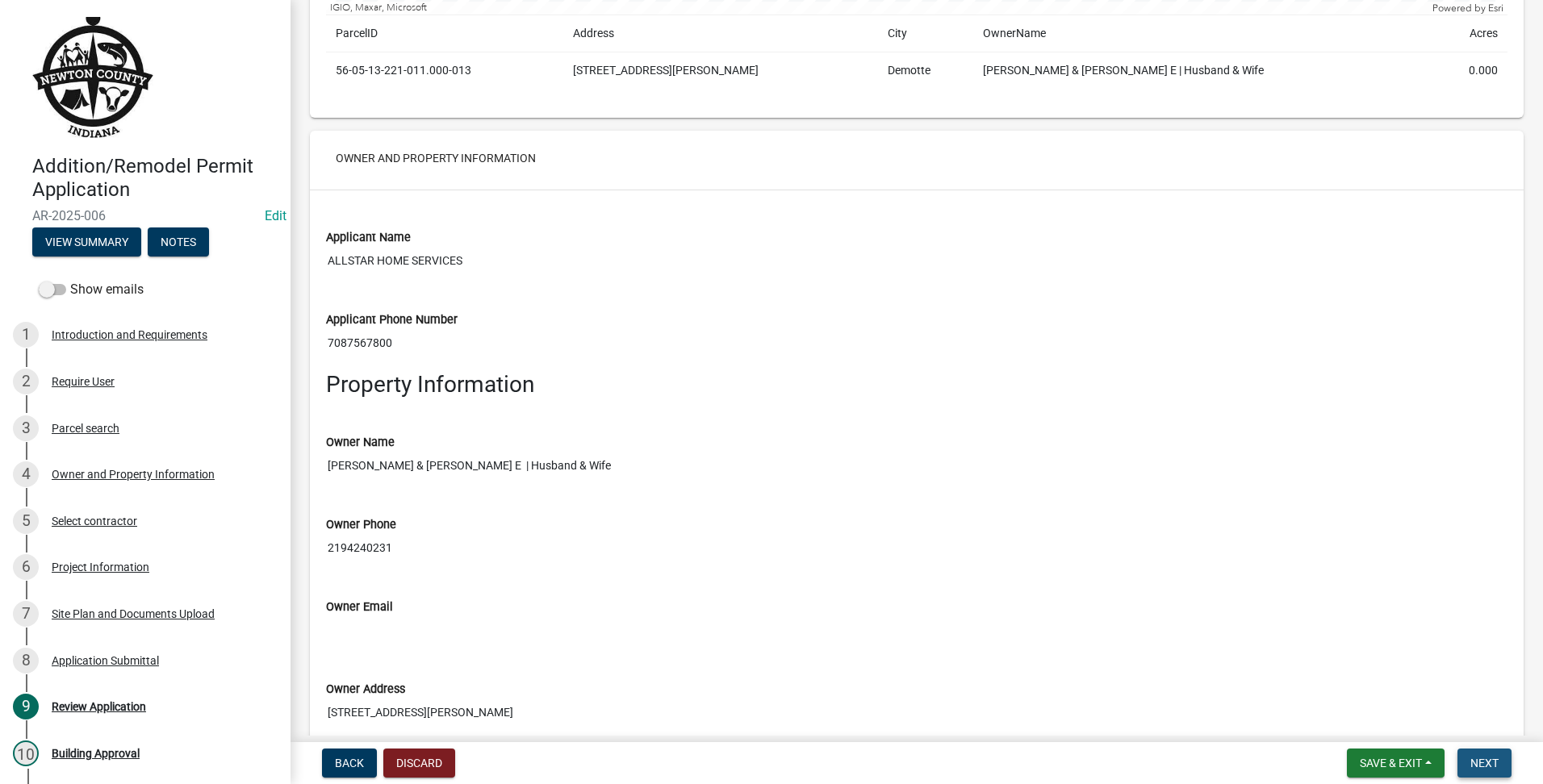
click at [1480, 766] on span "Next" at bounding box center [1484, 763] width 28 height 13
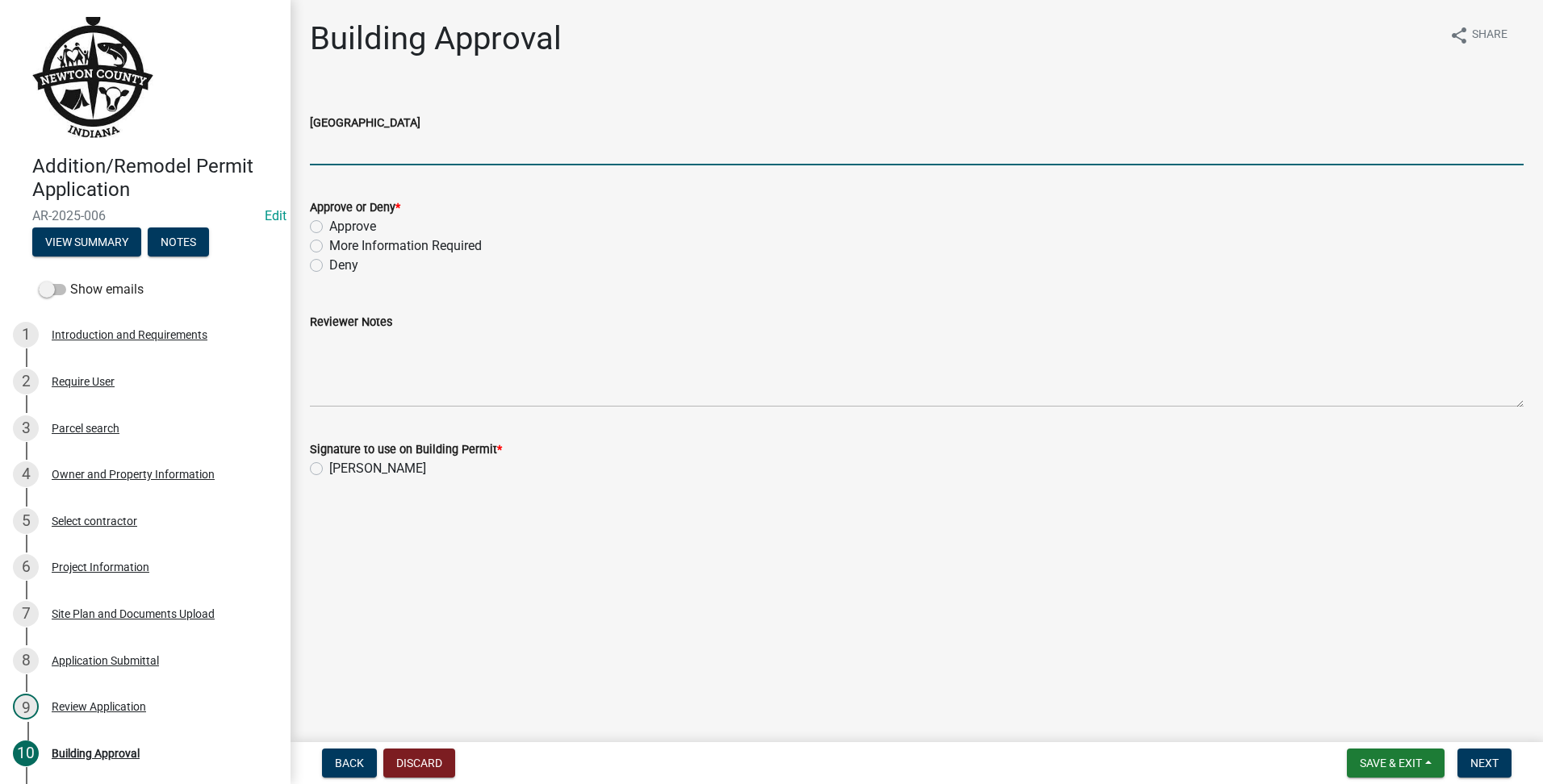
click at [407, 148] on input "[GEOGRAPHIC_DATA]" at bounding box center [917, 148] width 1214 height 33
click at [329, 224] on label "Approve" at bounding box center [352, 226] width 47 height 20
click at [329, 224] on input "Approve" at bounding box center [334, 222] width 10 height 10
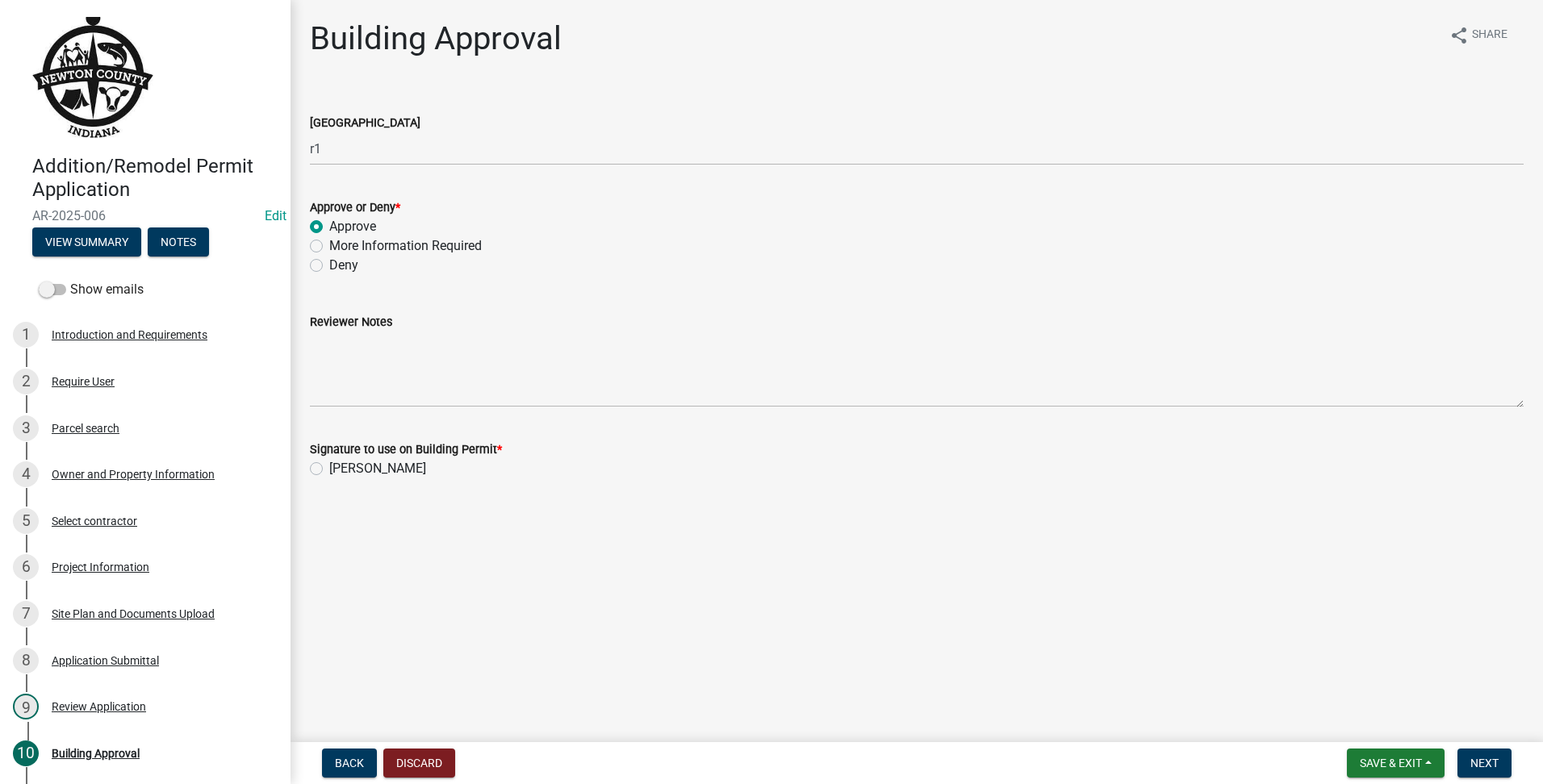
click at [323, 466] on div "[PERSON_NAME]" at bounding box center [917, 469] width 1214 height 20
click at [329, 466] on label "[PERSON_NAME]" at bounding box center [377, 469] width 97 height 20
click at [329, 466] on input "[PERSON_NAME]" at bounding box center [334, 464] width 10 height 10
click at [1489, 763] on span "Next" at bounding box center [1484, 763] width 28 height 13
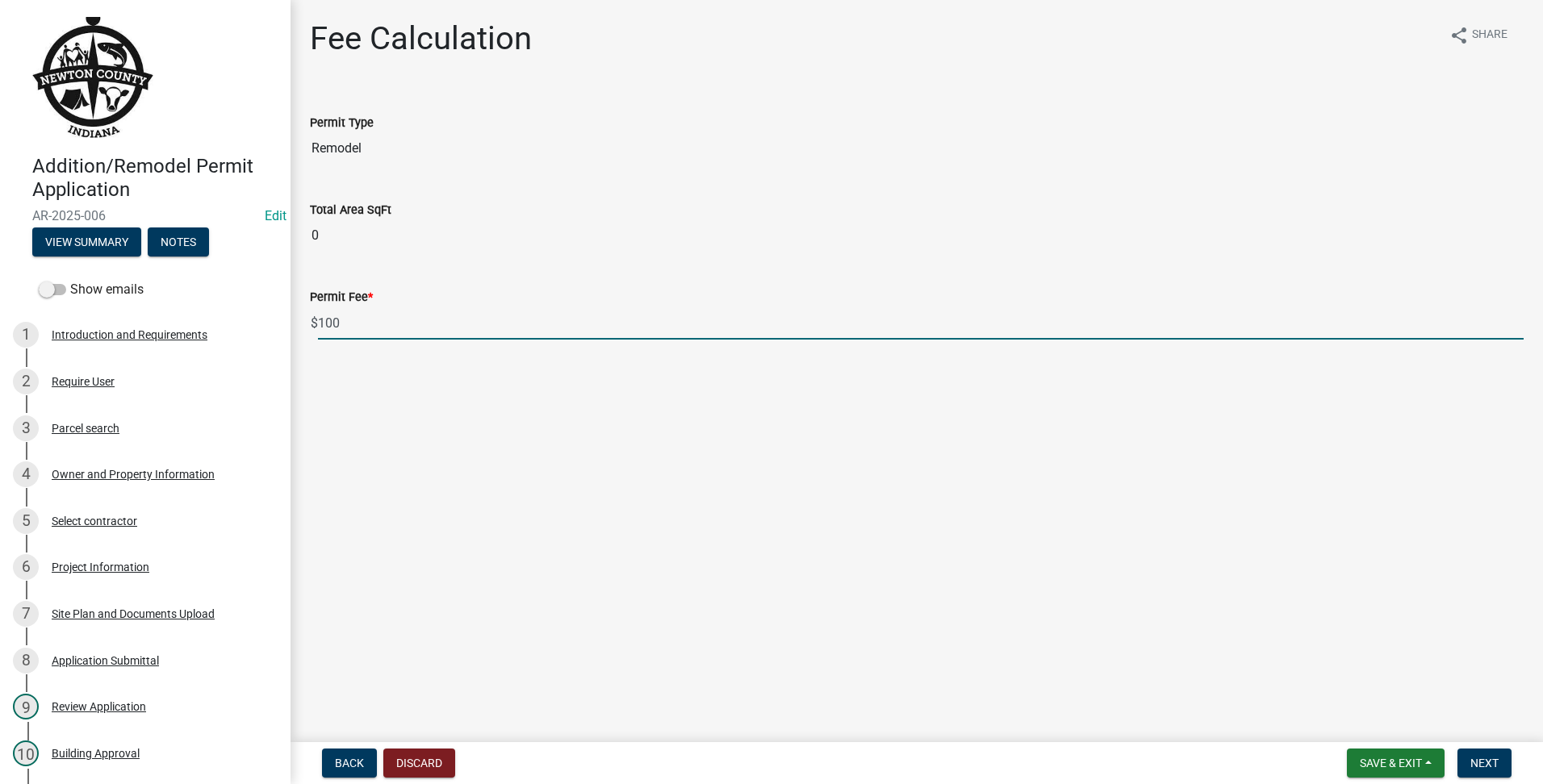
drag, startPoint x: 406, startPoint y: 325, endPoint x: 109, endPoint y: 306, distance: 297.6
click at [110, 308] on div "Addition/Remodel Permit Application AR-2025-006 Edit View Summary Notes Show em…" at bounding box center [772, 392] width 1543 height 784
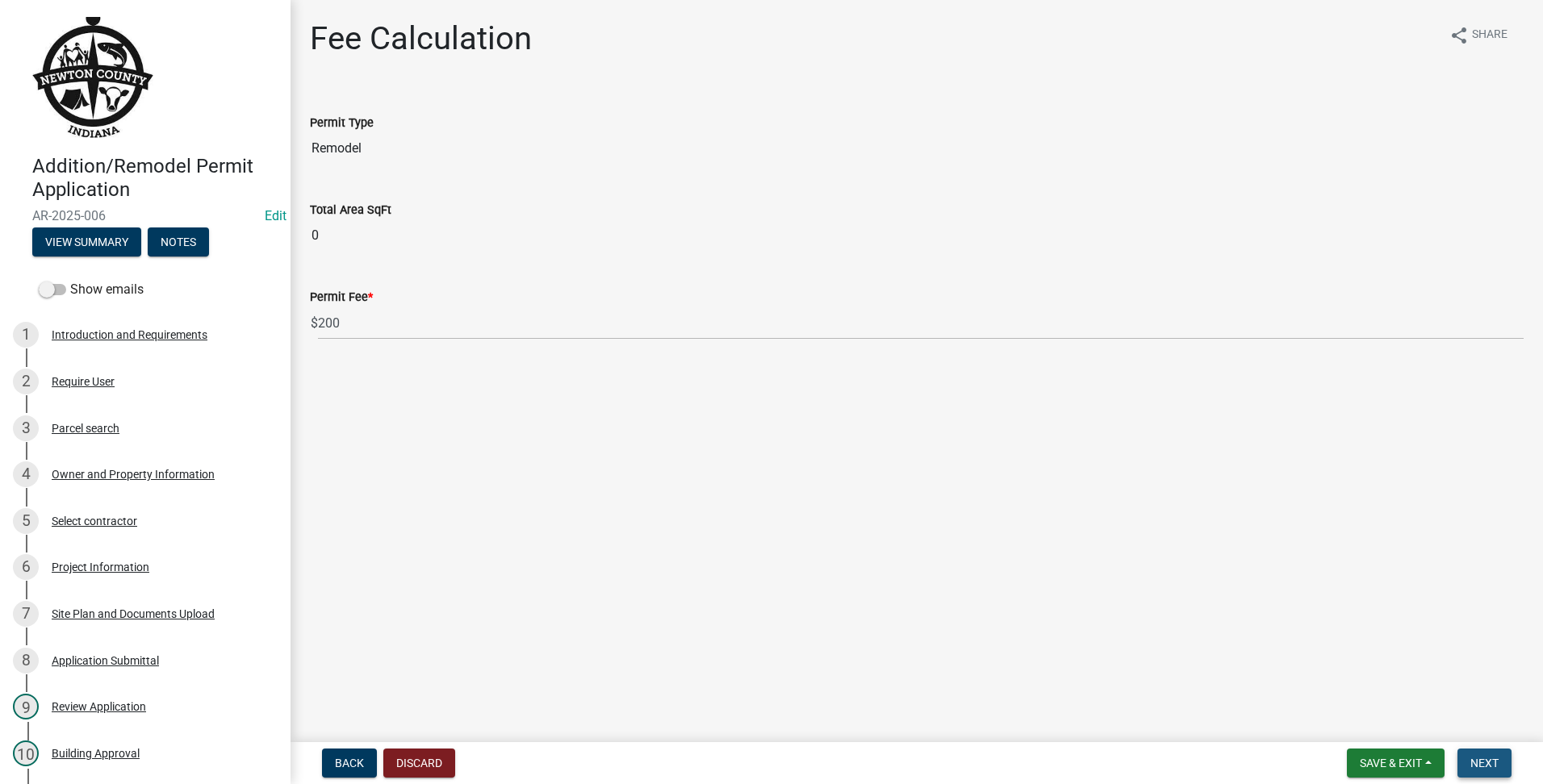
click at [1468, 760] on button "Next" at bounding box center [1484, 763] width 54 height 29
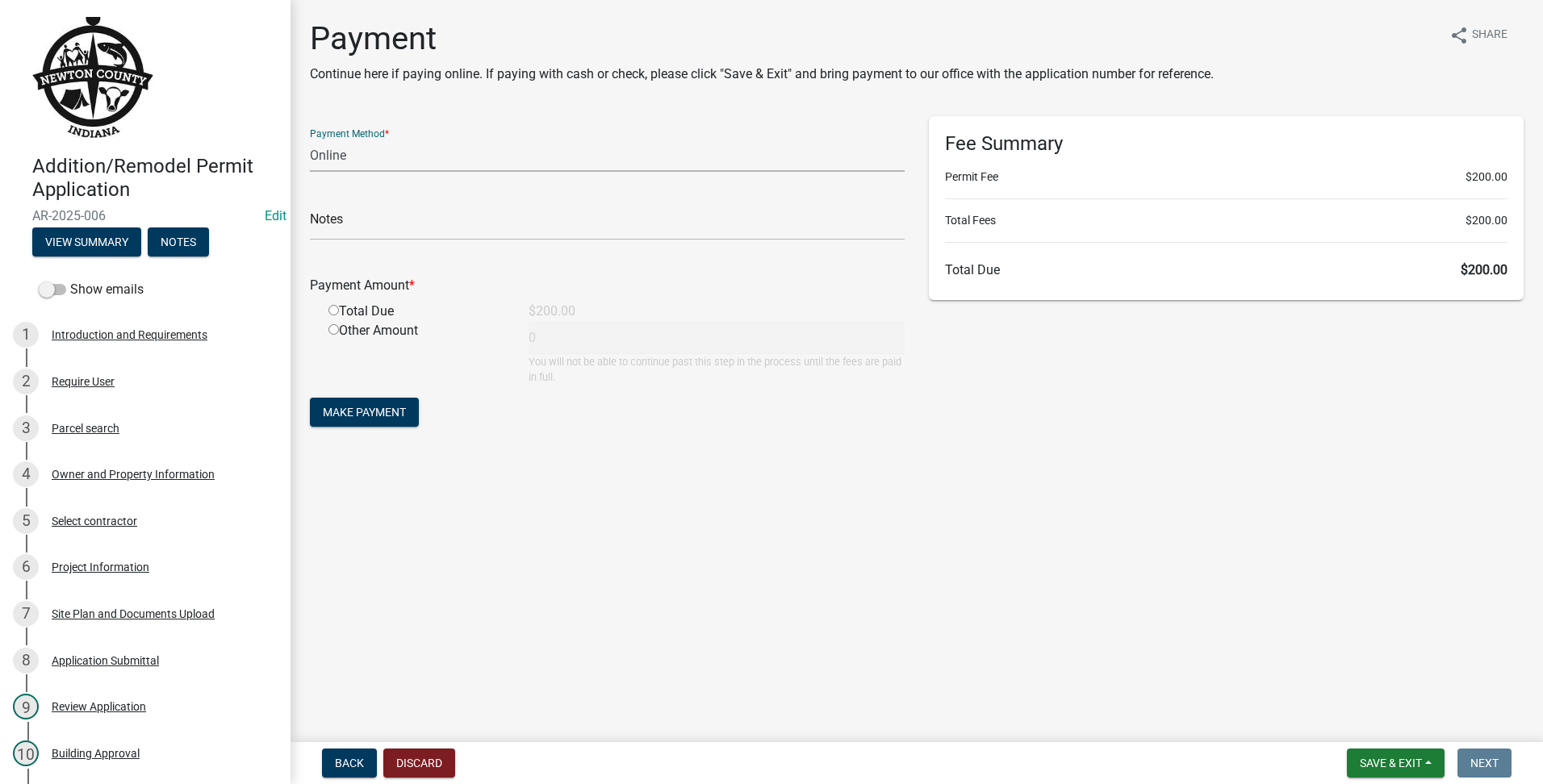
click at [348, 159] on select "Credit Card POS Check Cash Online" at bounding box center [608, 155] width 595 height 33
click at [310, 139] on select "Credit Card POS Check Cash Online" at bounding box center [608, 155] width 595 height 33
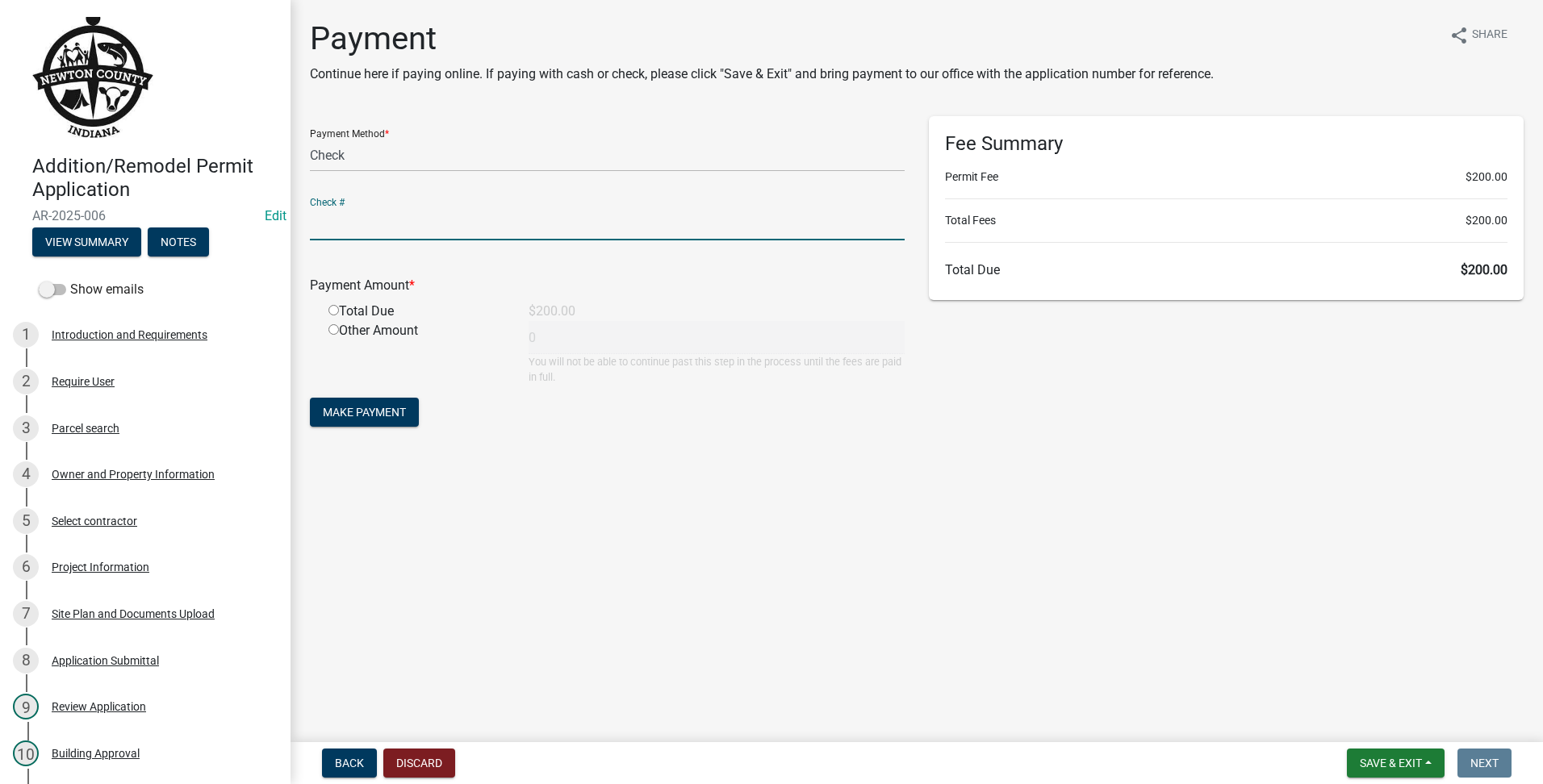
click at [332, 225] on input "text" at bounding box center [608, 224] width 595 height 33
click at [329, 304] on div "Total Due" at bounding box center [417, 311] width 201 height 20
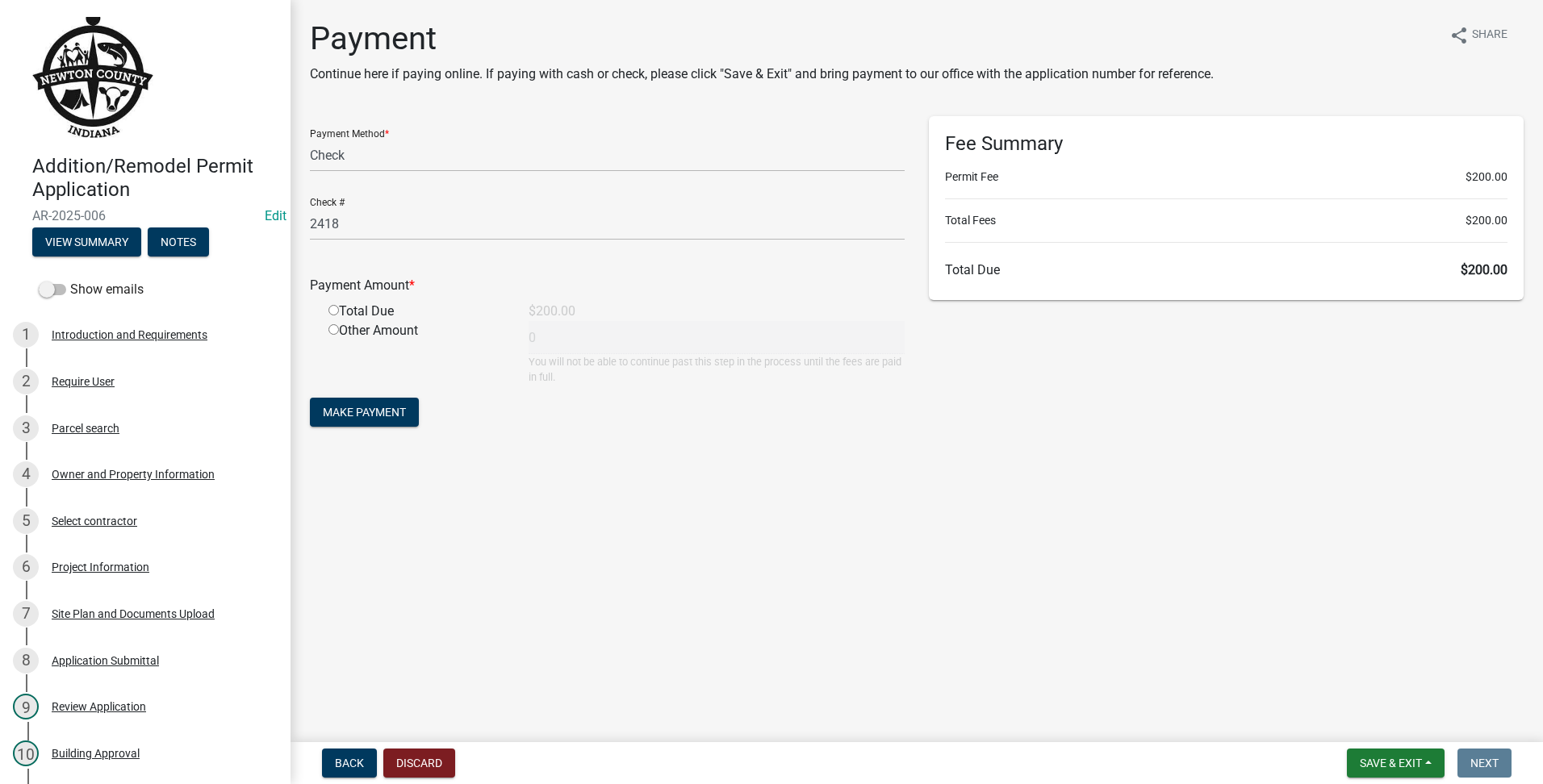
click at [336, 308] on input "radio" at bounding box center [333, 310] width 10 height 10
click at [363, 406] on span "Make Payment" at bounding box center [364, 412] width 83 height 13
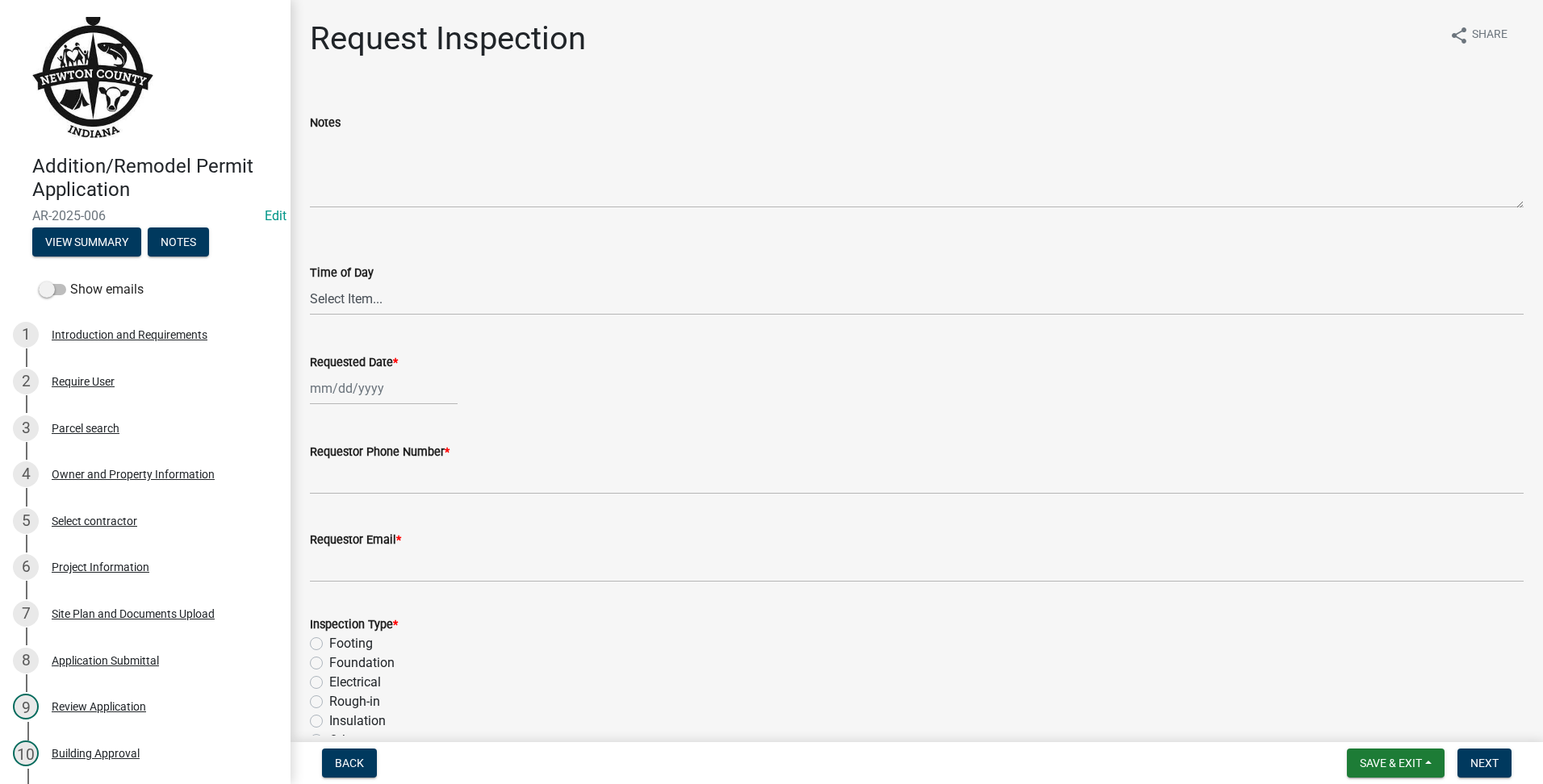
scroll to position [200, 0]
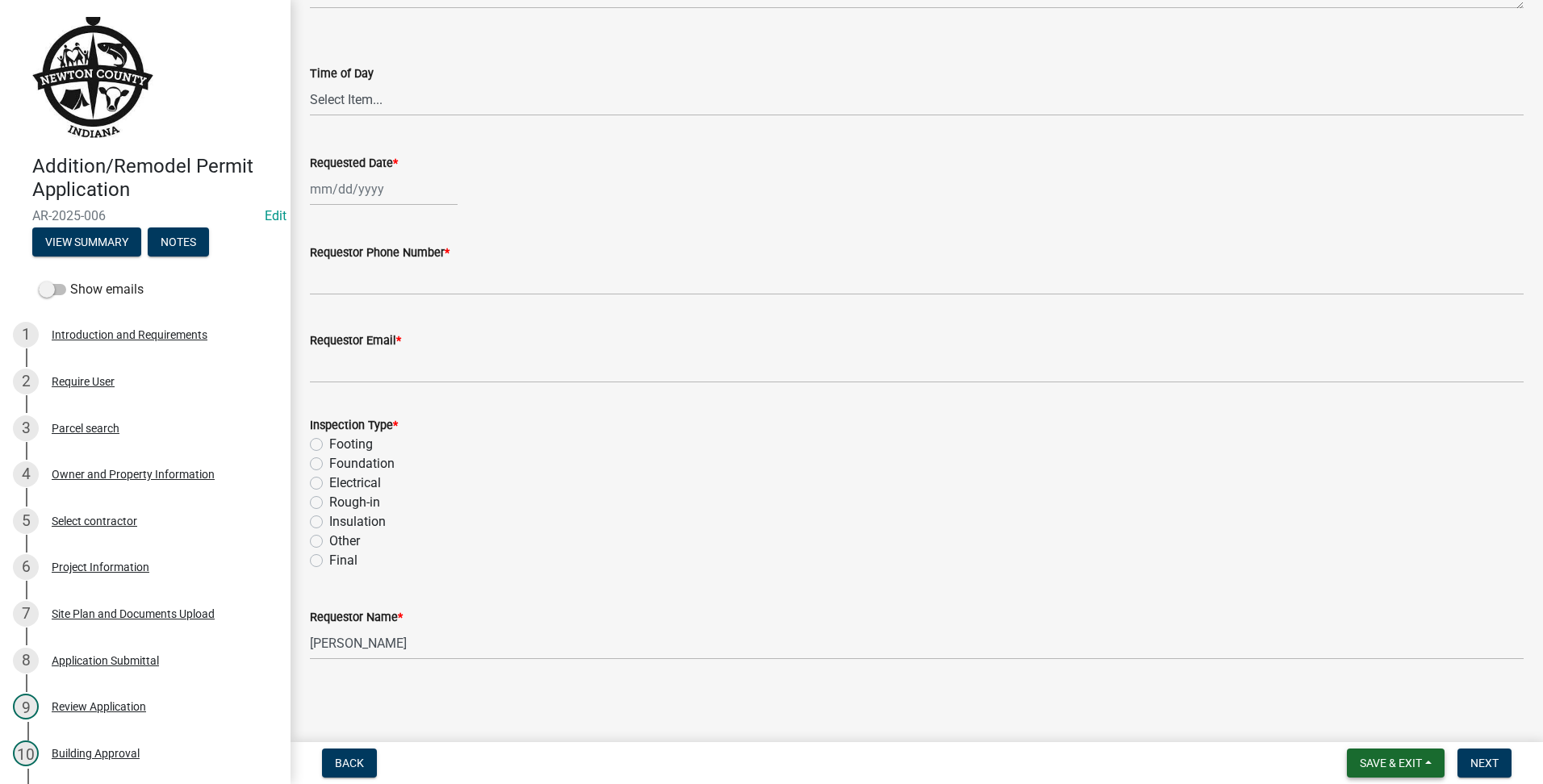
click at [1378, 757] on span "Save & Exit" at bounding box center [1391, 763] width 62 height 13
click at [1390, 709] on button "Save & Exit" at bounding box center [1380, 721] width 129 height 39
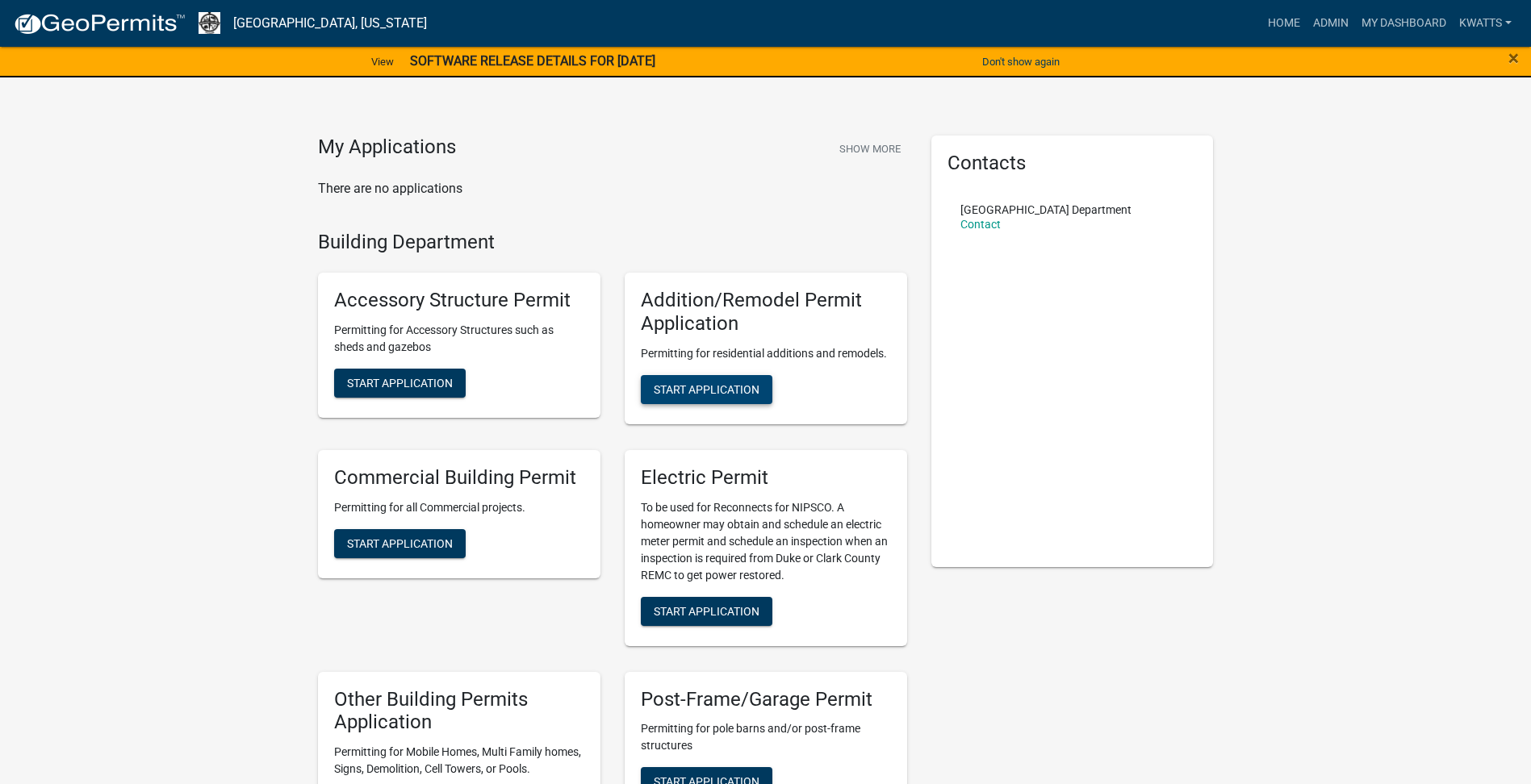
click at [705, 383] on span "Start Application" at bounding box center [706, 388] width 105 height 13
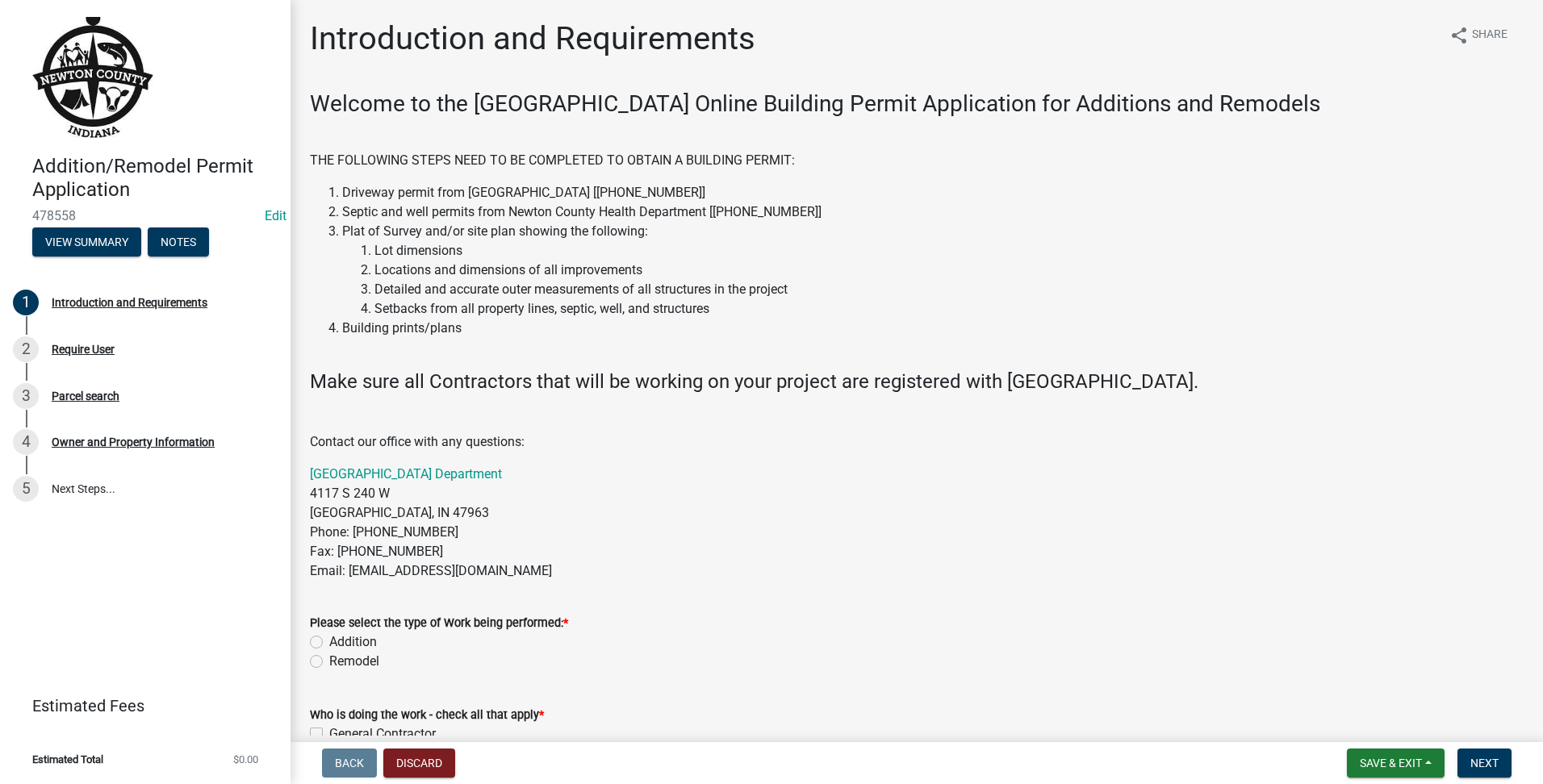
scroll to position [135, 0]
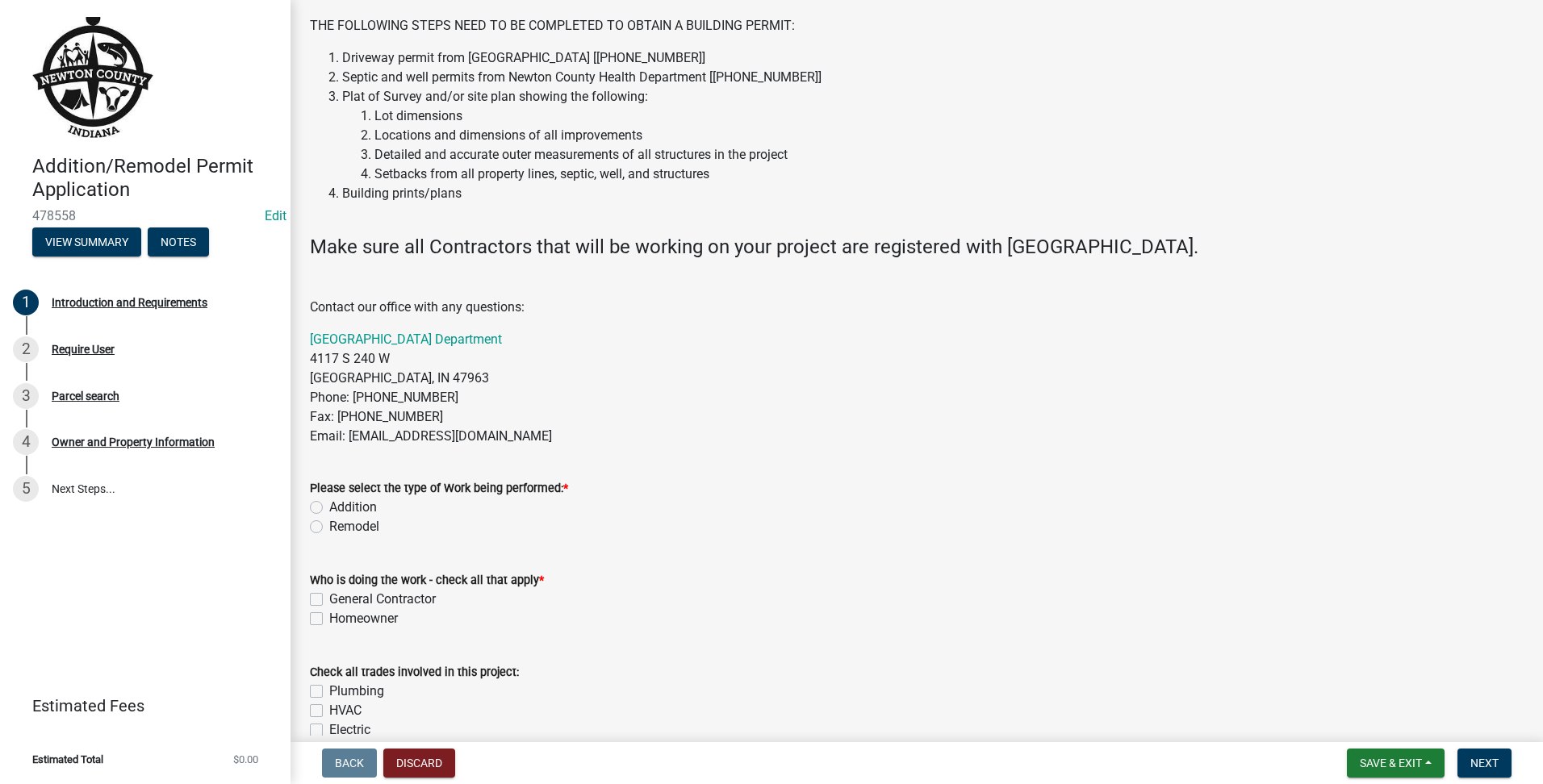
click at [307, 528] on div "Please select the type of Work being performed: * Addition Remodel" at bounding box center [916, 498] width 1238 height 77
click at [325, 531] on div "Remodel" at bounding box center [917, 527] width 1214 height 20
click at [329, 528] on label "Remodel" at bounding box center [354, 527] width 50 height 20
click at [329, 528] on input "Remodel" at bounding box center [334, 523] width 10 height 10
click at [320, 609] on div "Homeowner" at bounding box center [917, 619] width 1214 height 20
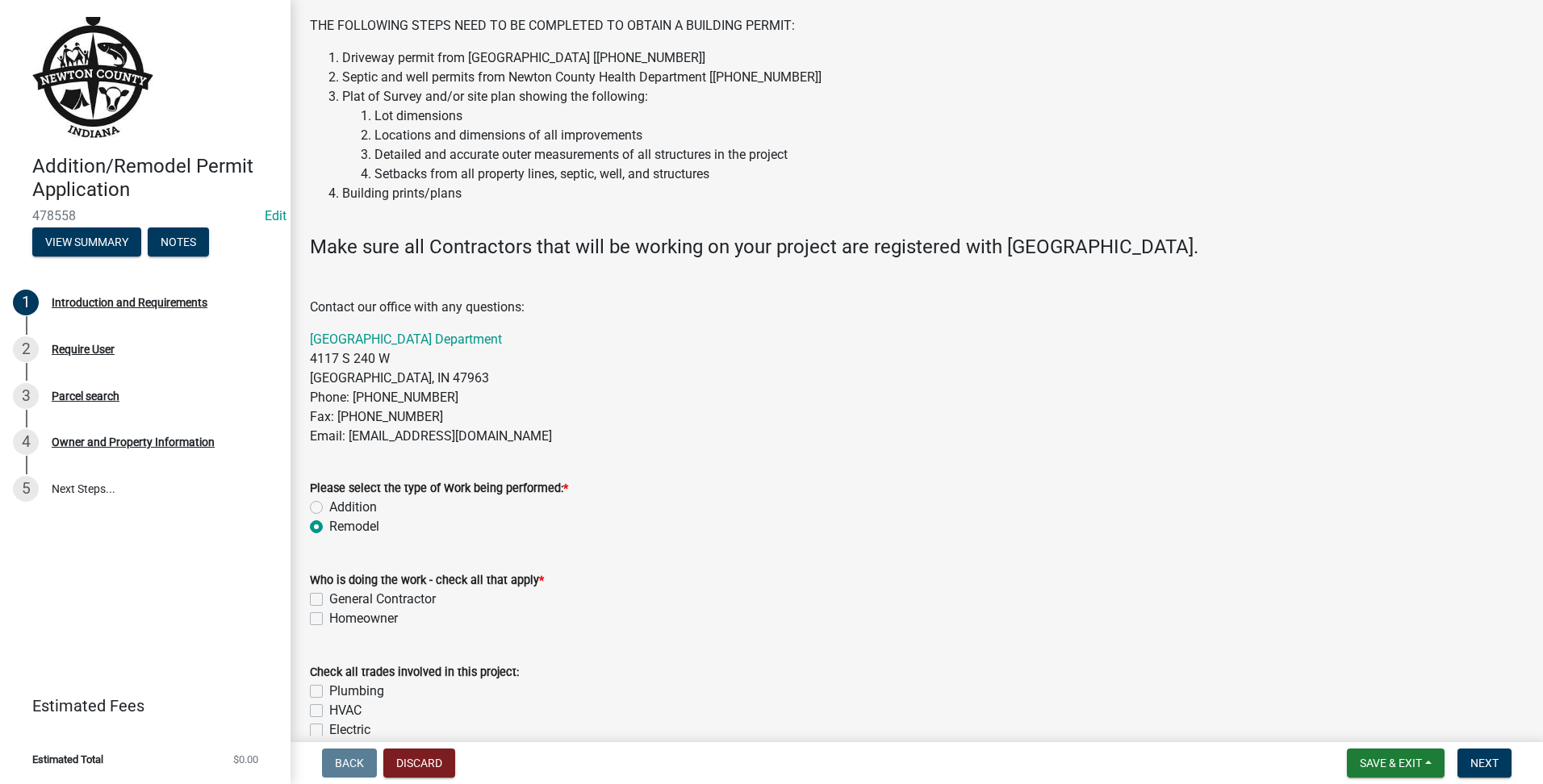
drag, startPoint x: 320, startPoint y: 609, endPoint x: 315, endPoint y: 601, distance: 9.4
click at [329, 601] on label "General Contractor" at bounding box center [382, 599] width 106 height 20
click at [329, 601] on input "General Contractor" at bounding box center [334, 595] width 10 height 10
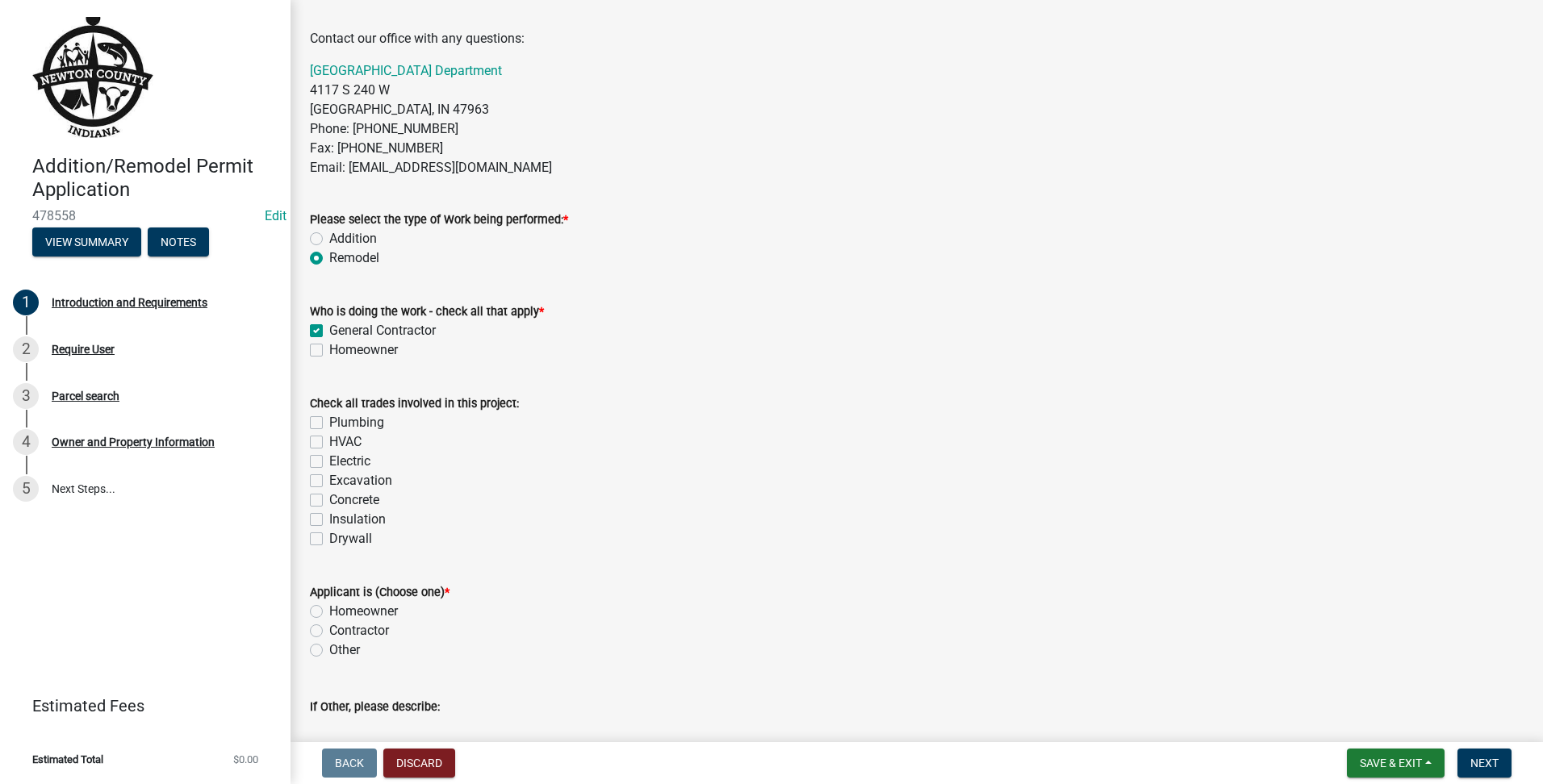
click at [329, 628] on label "Contractor" at bounding box center [359, 631] width 60 height 20
click at [329, 628] on input "Contractor" at bounding box center [334, 626] width 10 height 10
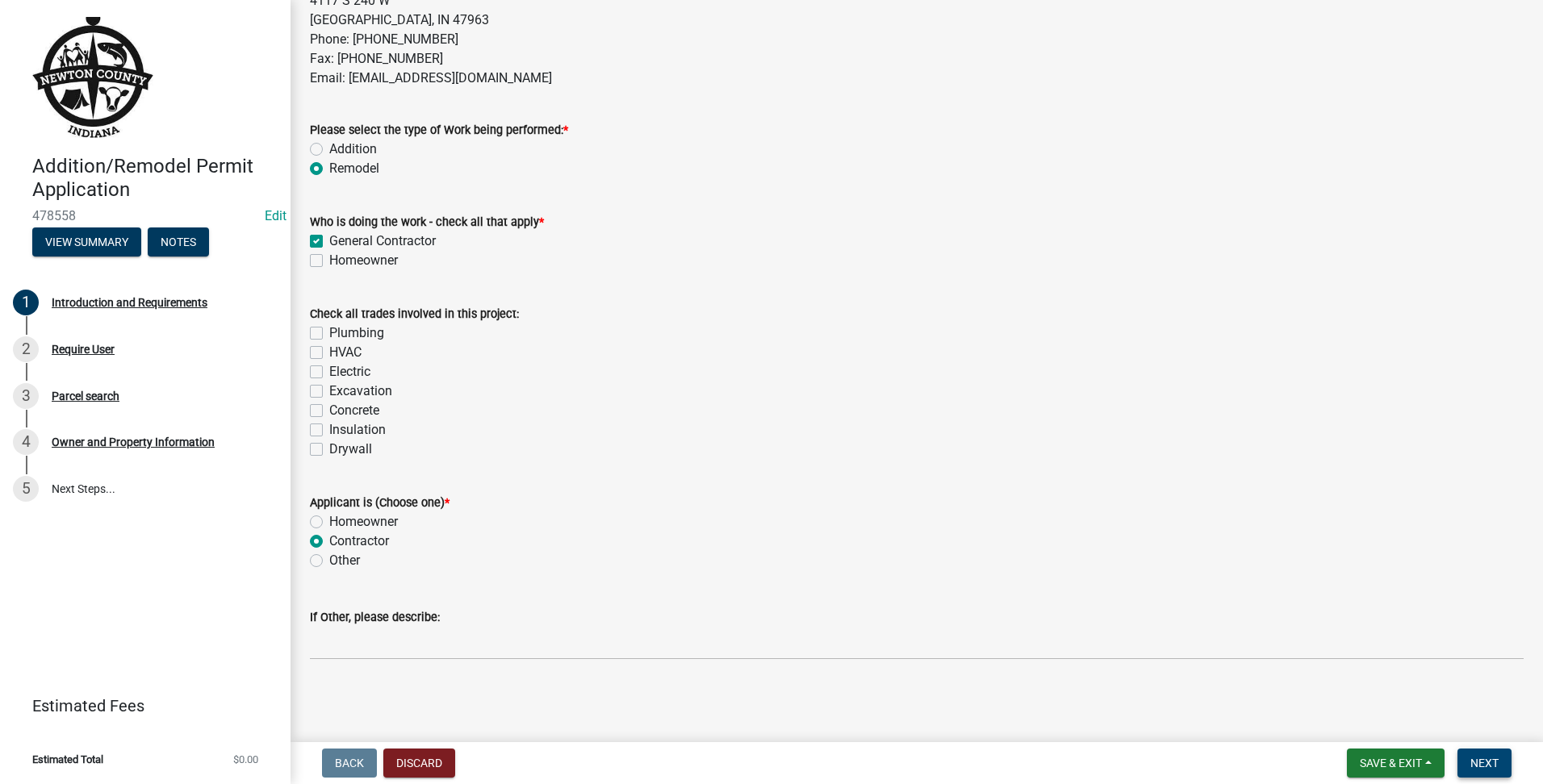
click at [1477, 770] on button "Next" at bounding box center [1484, 763] width 54 height 29
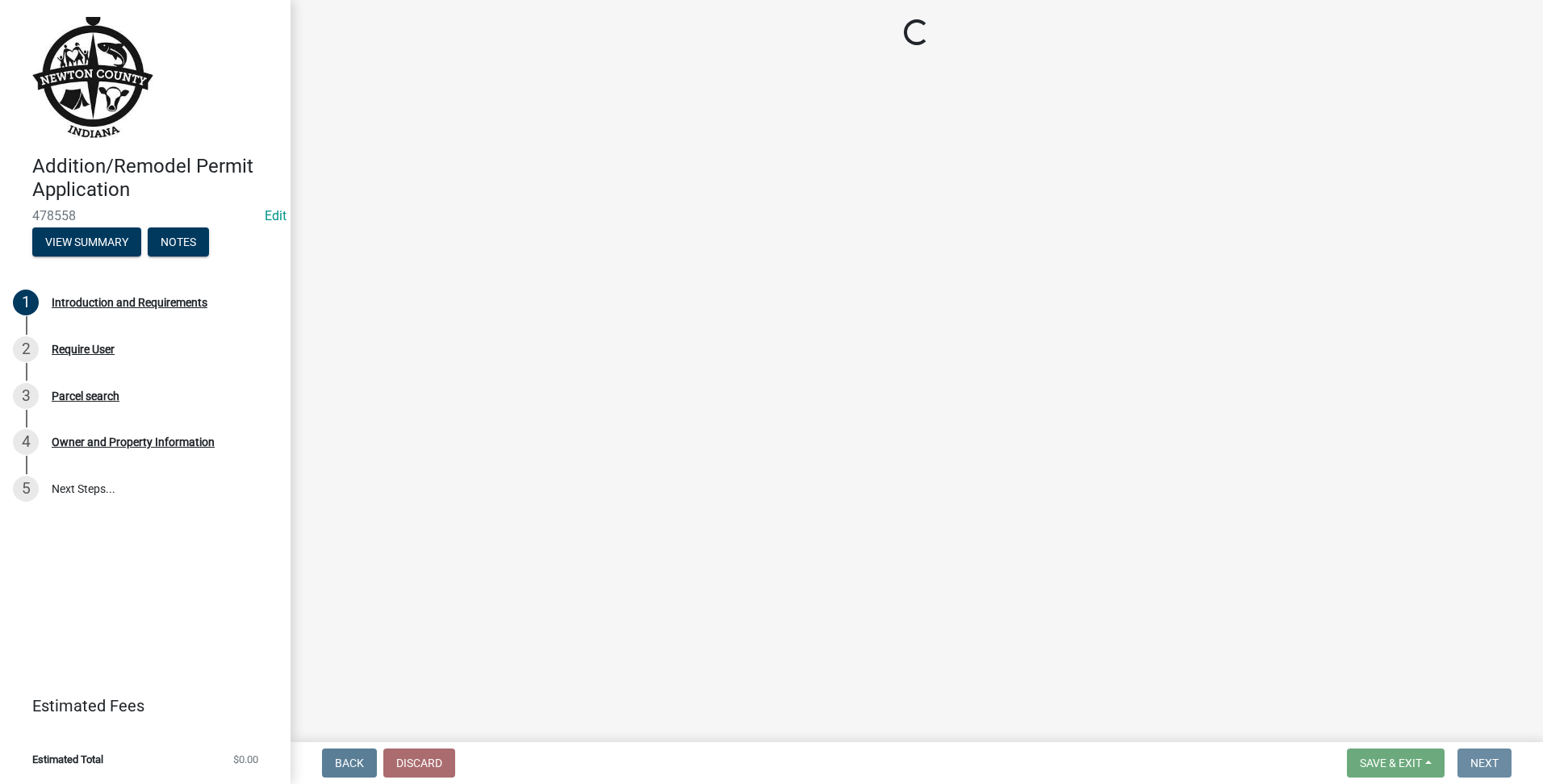
scroll to position [0, 0]
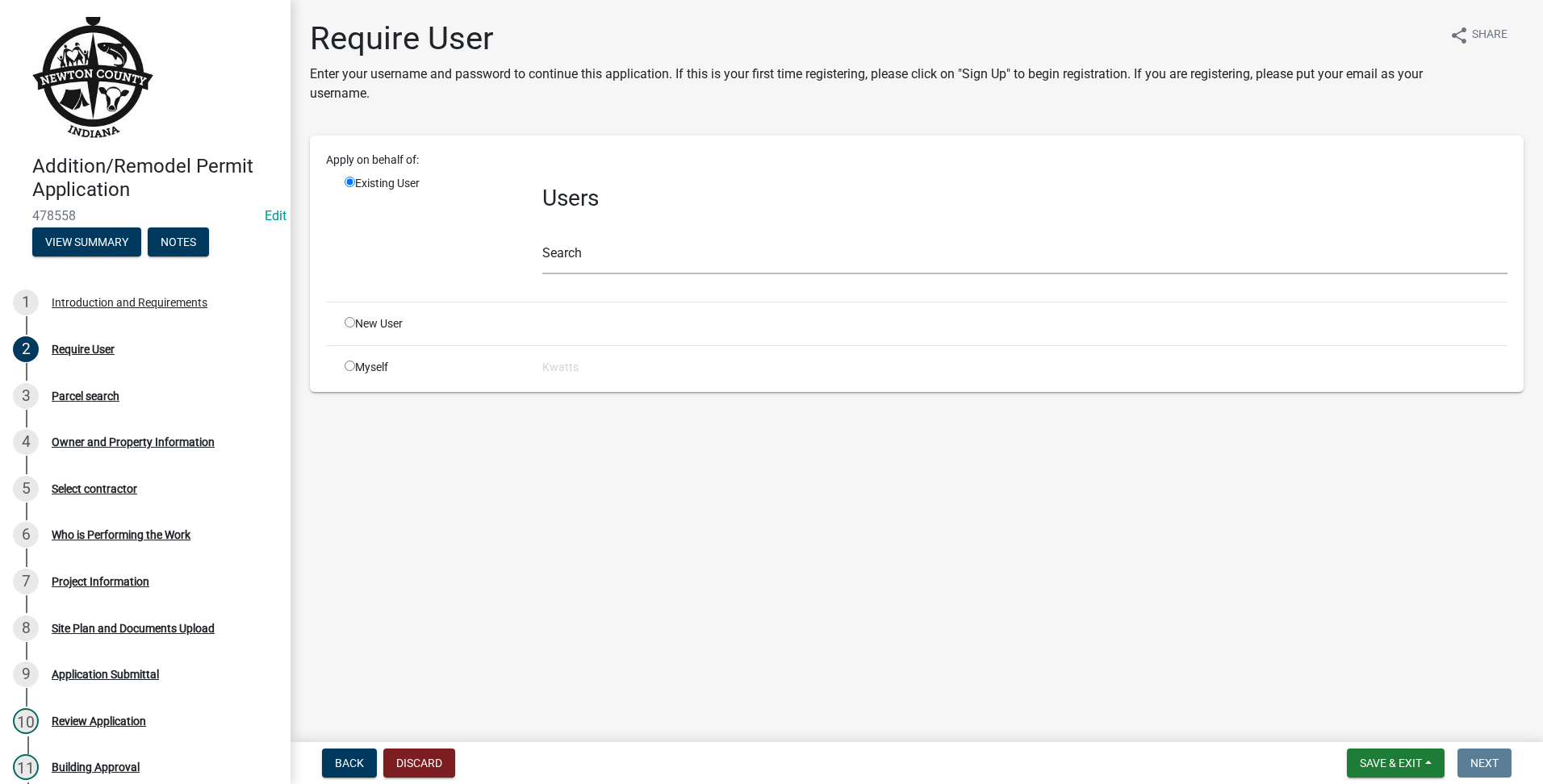
click at [770, 216] on div "Users Search" at bounding box center [1025, 231] width 989 height 114
click at [751, 241] on div "Search" at bounding box center [1025, 246] width 965 height 56
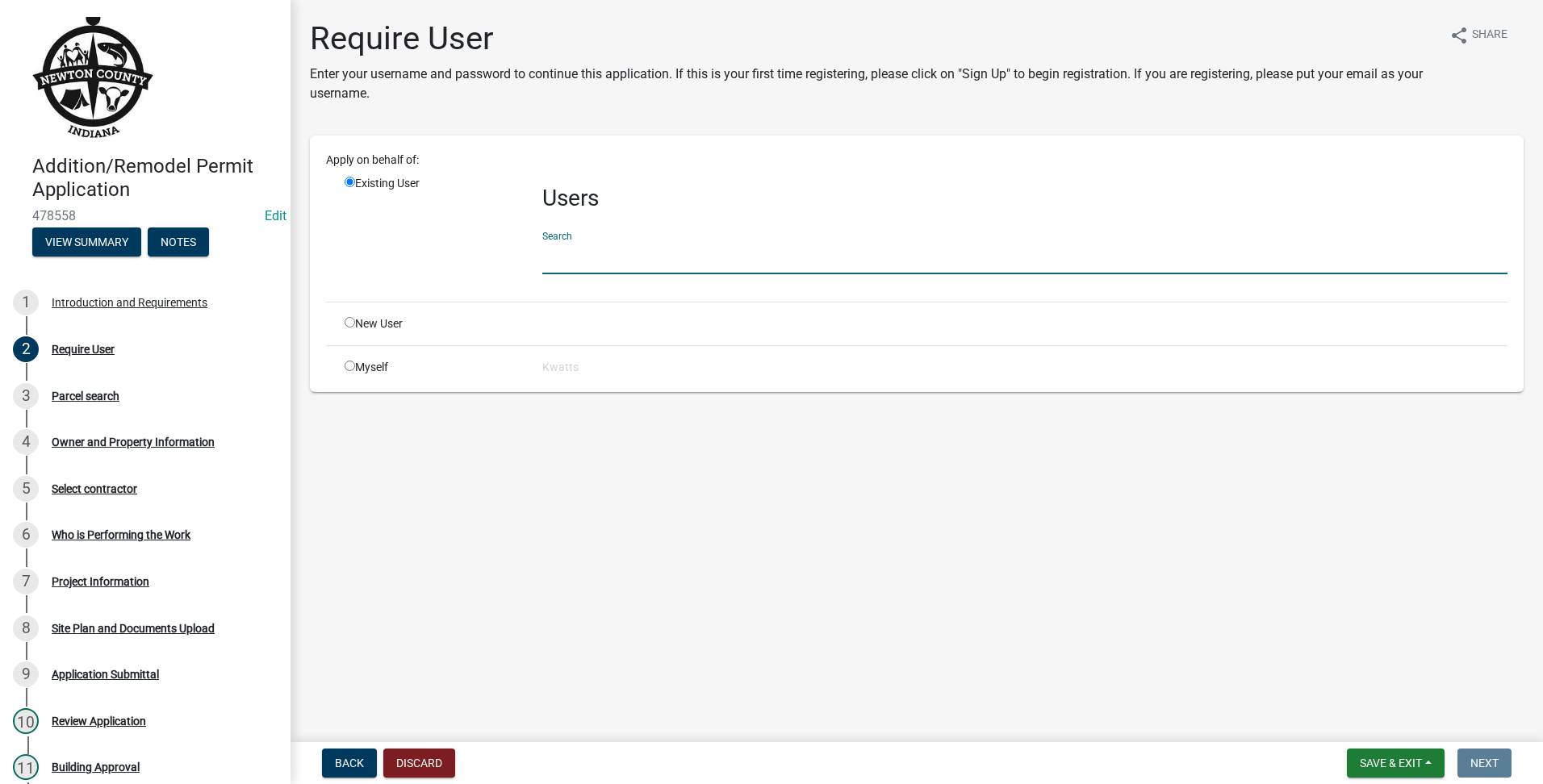
click at [746, 251] on input "text" at bounding box center [1025, 258] width 965 height 33
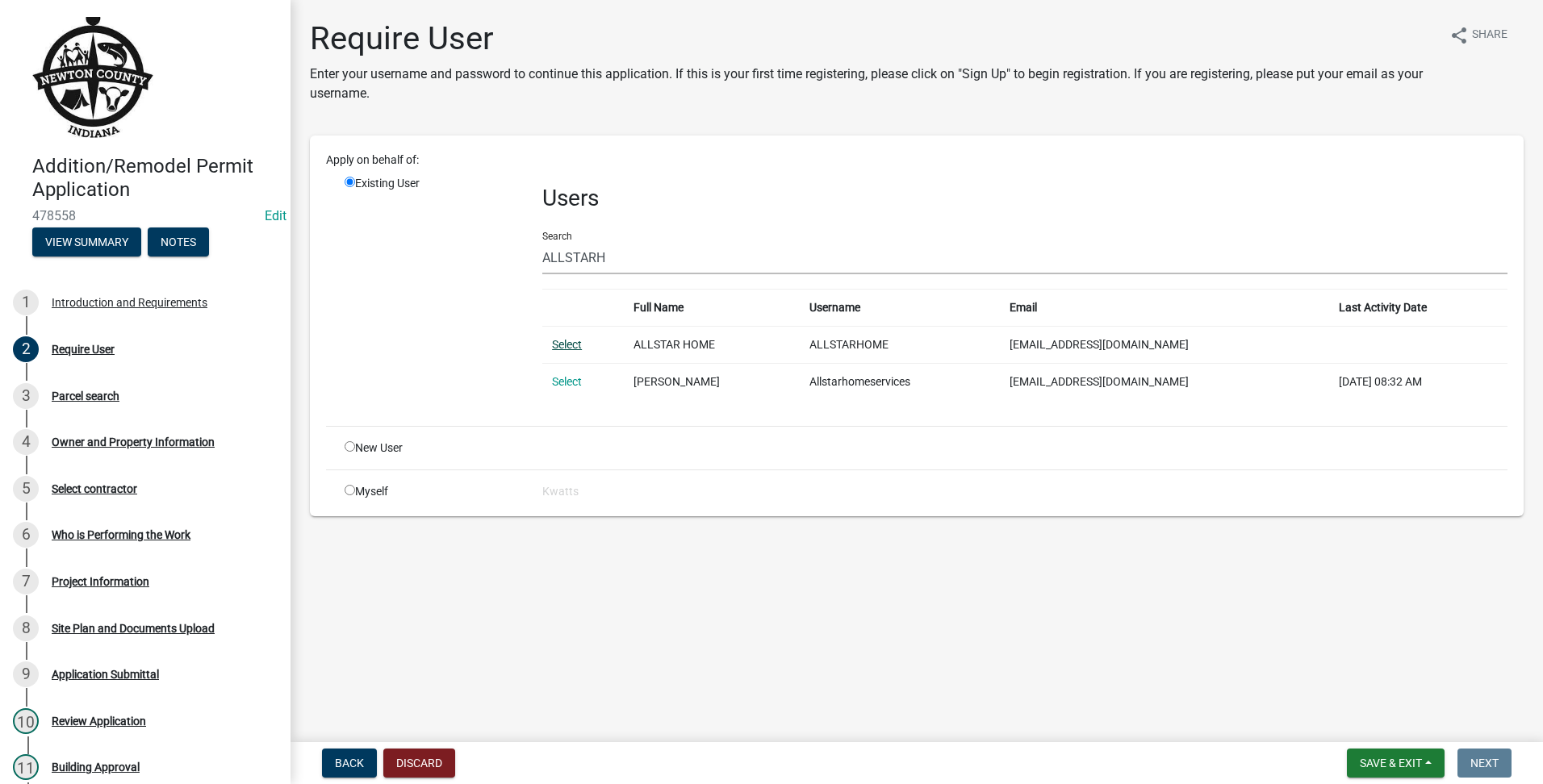
click at [575, 347] on link "Select" at bounding box center [567, 344] width 30 height 13
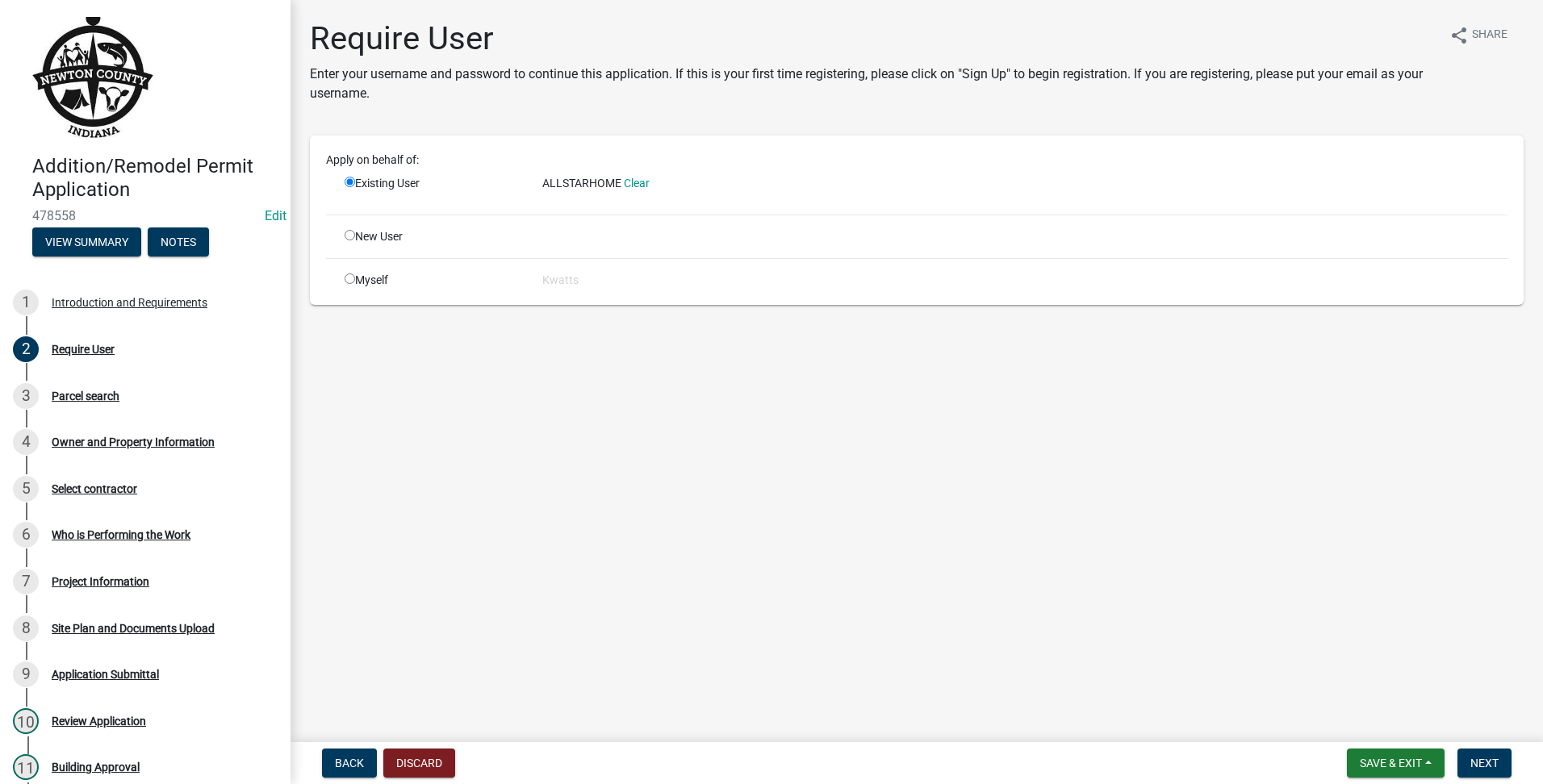
click at [1472, 748] on nav "Back Discard Save & Exit Save Save & Exit Next" at bounding box center [916, 763] width 1252 height 42
click at [1470, 760] on span "Next" at bounding box center [1484, 763] width 28 height 13
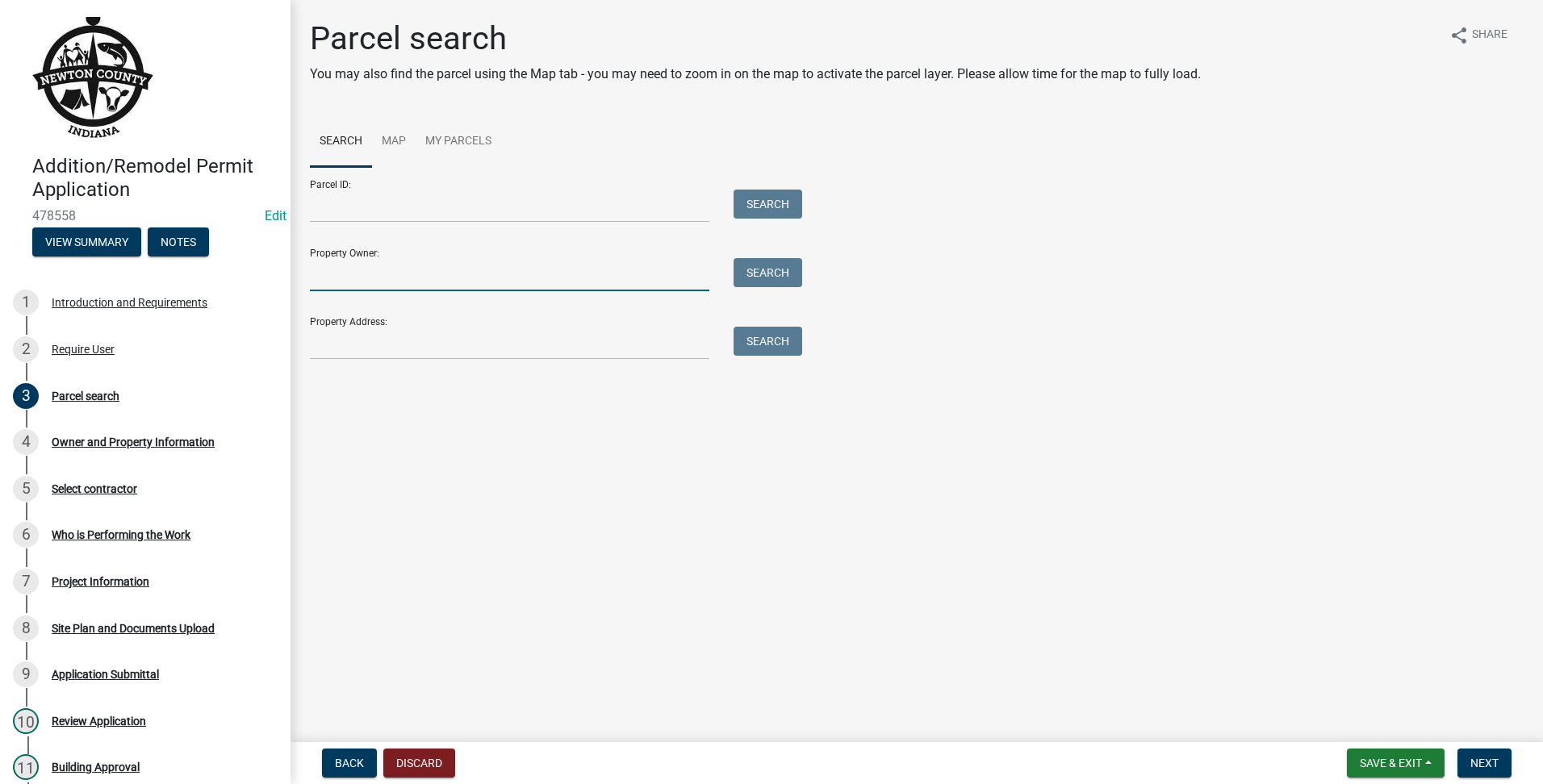
click at [395, 278] on input "Property Owner:" at bounding box center [510, 274] width 399 height 33
click at [332, 358] on input "Property Address:" at bounding box center [510, 343] width 399 height 33
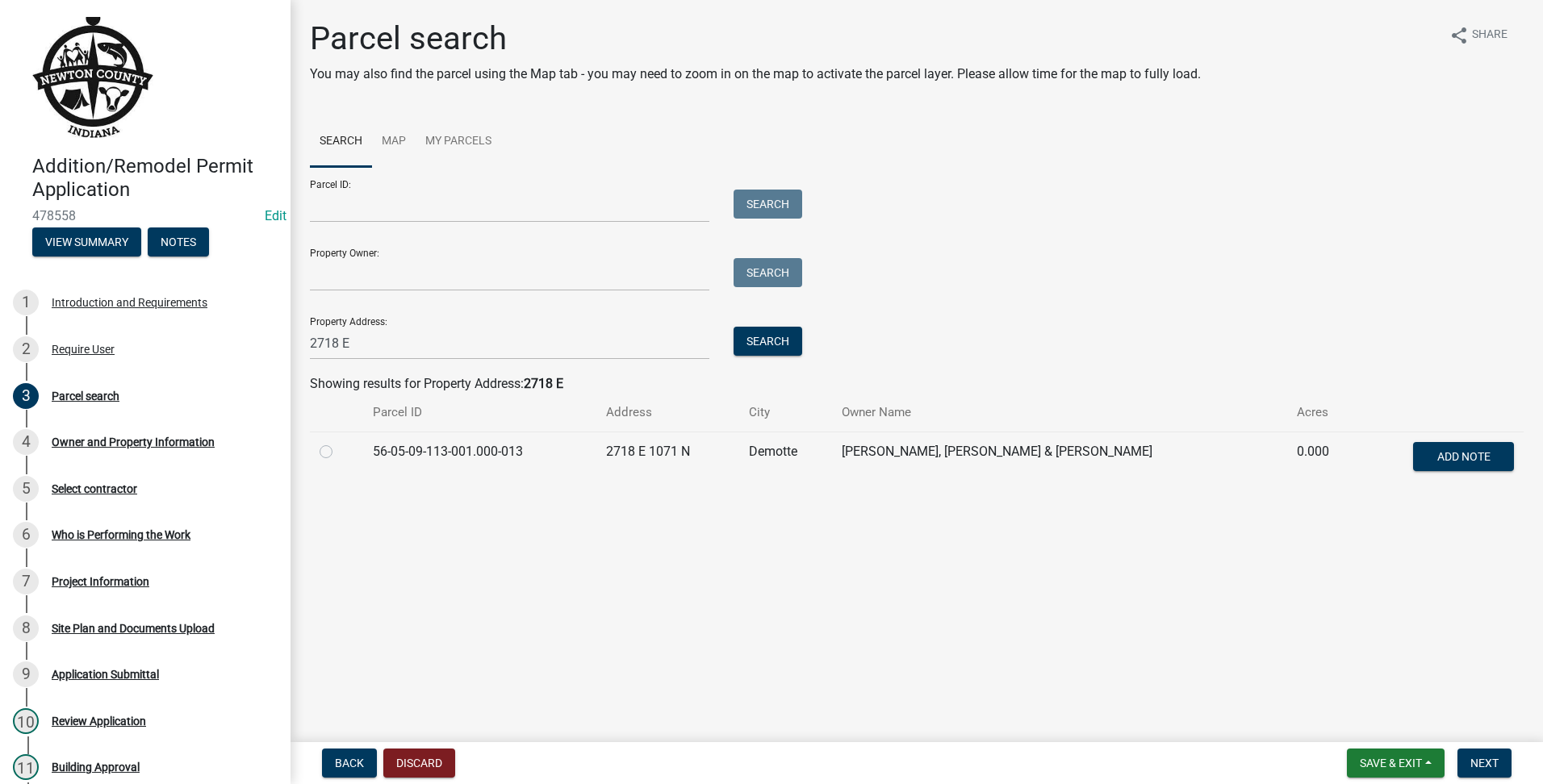
click at [339, 442] on label at bounding box center [339, 442] width 0 height 0
click at [339, 450] on input "radio" at bounding box center [344, 447] width 10 height 10
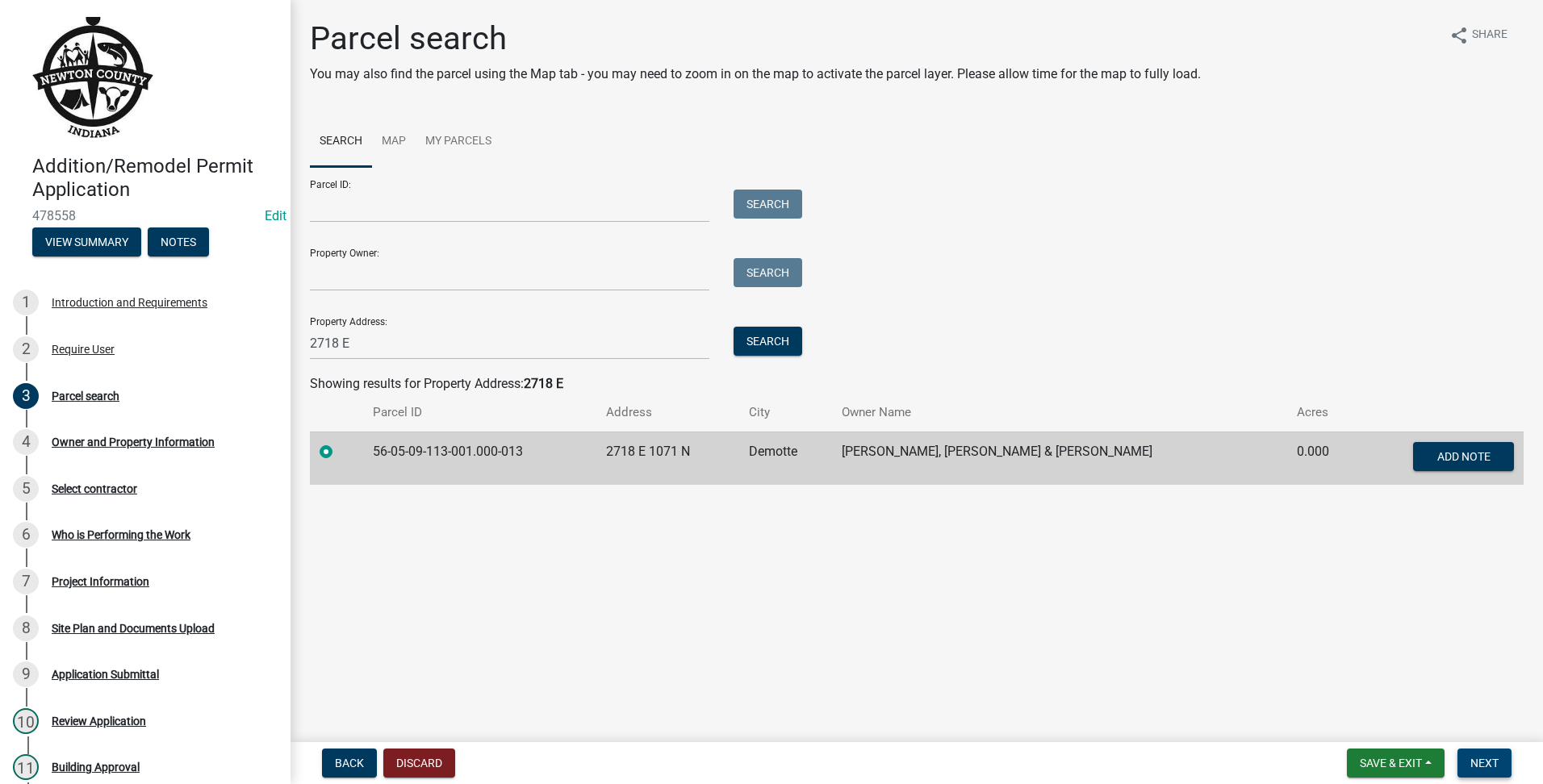
click at [1475, 757] on span "Next" at bounding box center [1484, 763] width 28 height 13
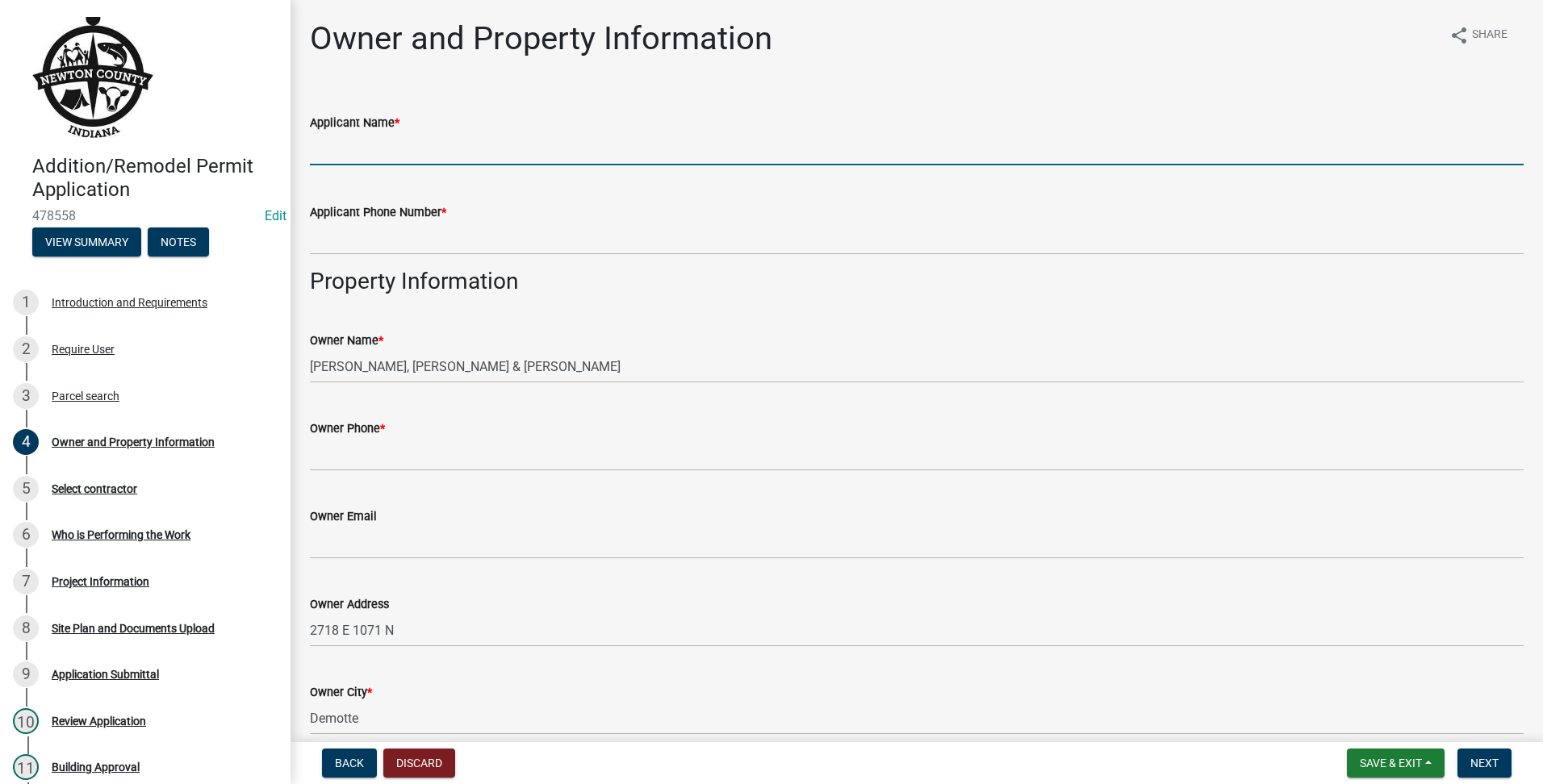
click at [346, 147] on input "Applicant Name *" at bounding box center [917, 148] width 1214 height 33
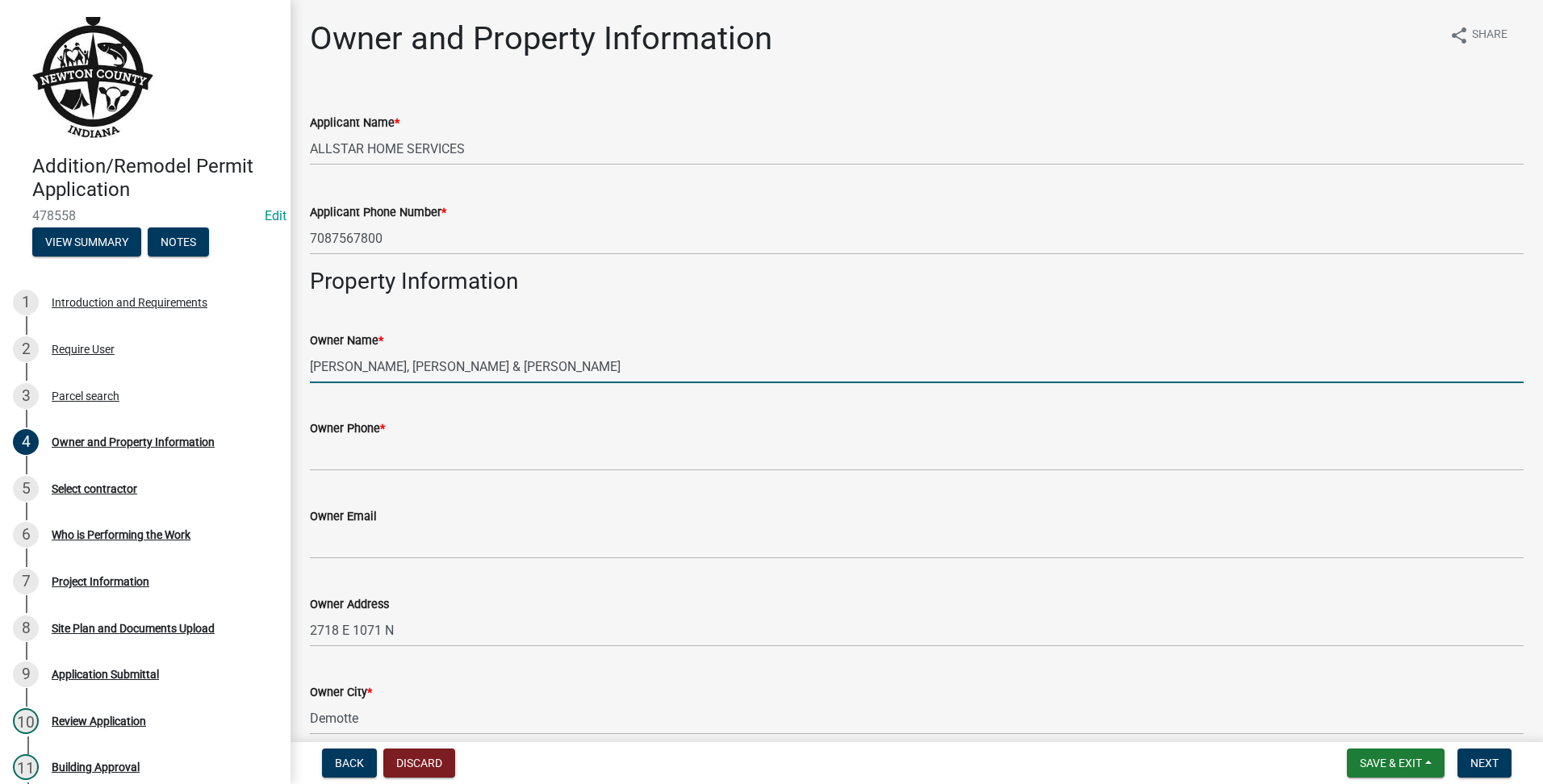
click at [380, 425] on label "Owner Phone *" at bounding box center [348, 428] width 75 height 11
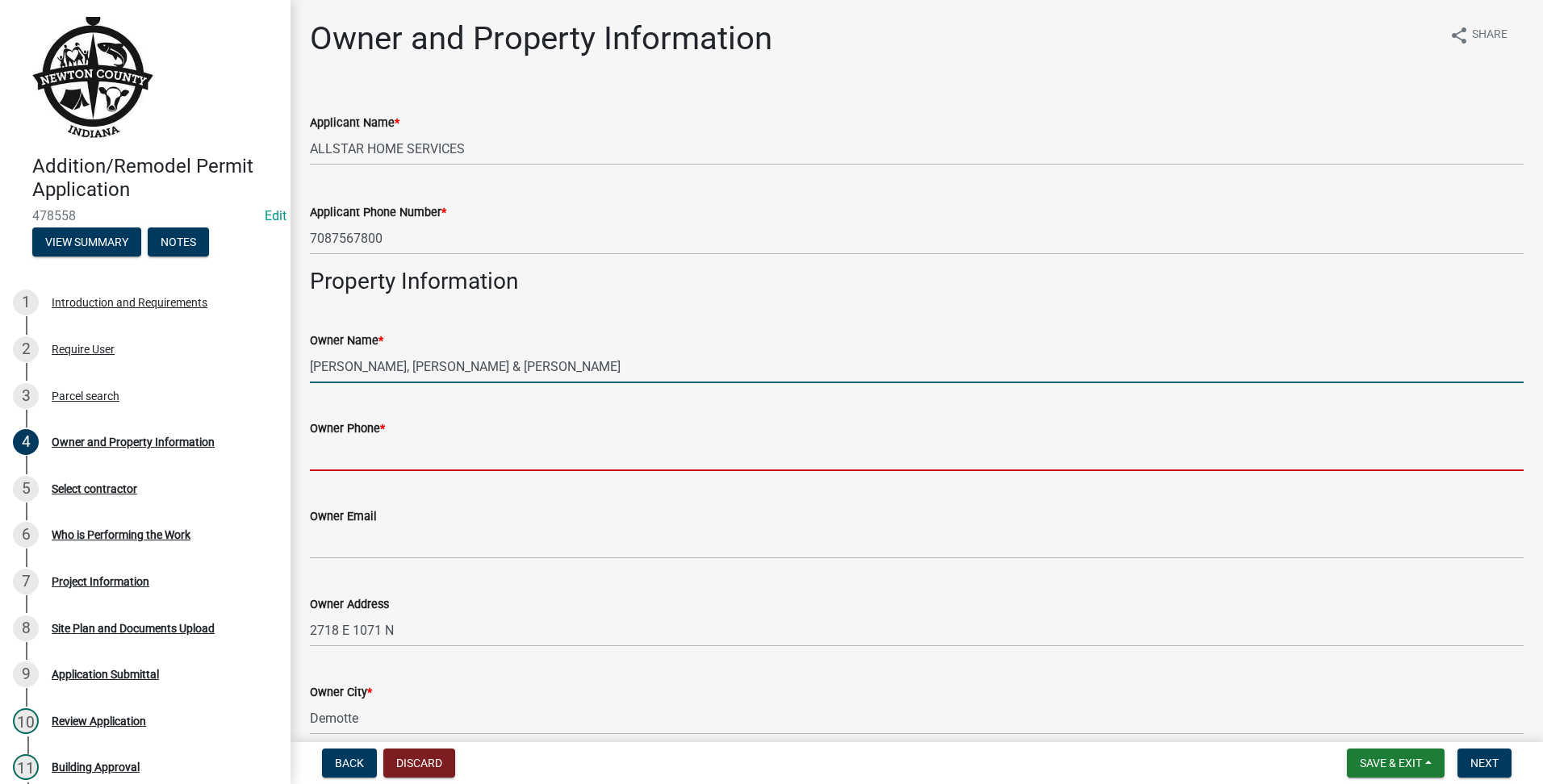
click at [380, 438] on input "Owner Phone *" at bounding box center [917, 454] width 1214 height 33
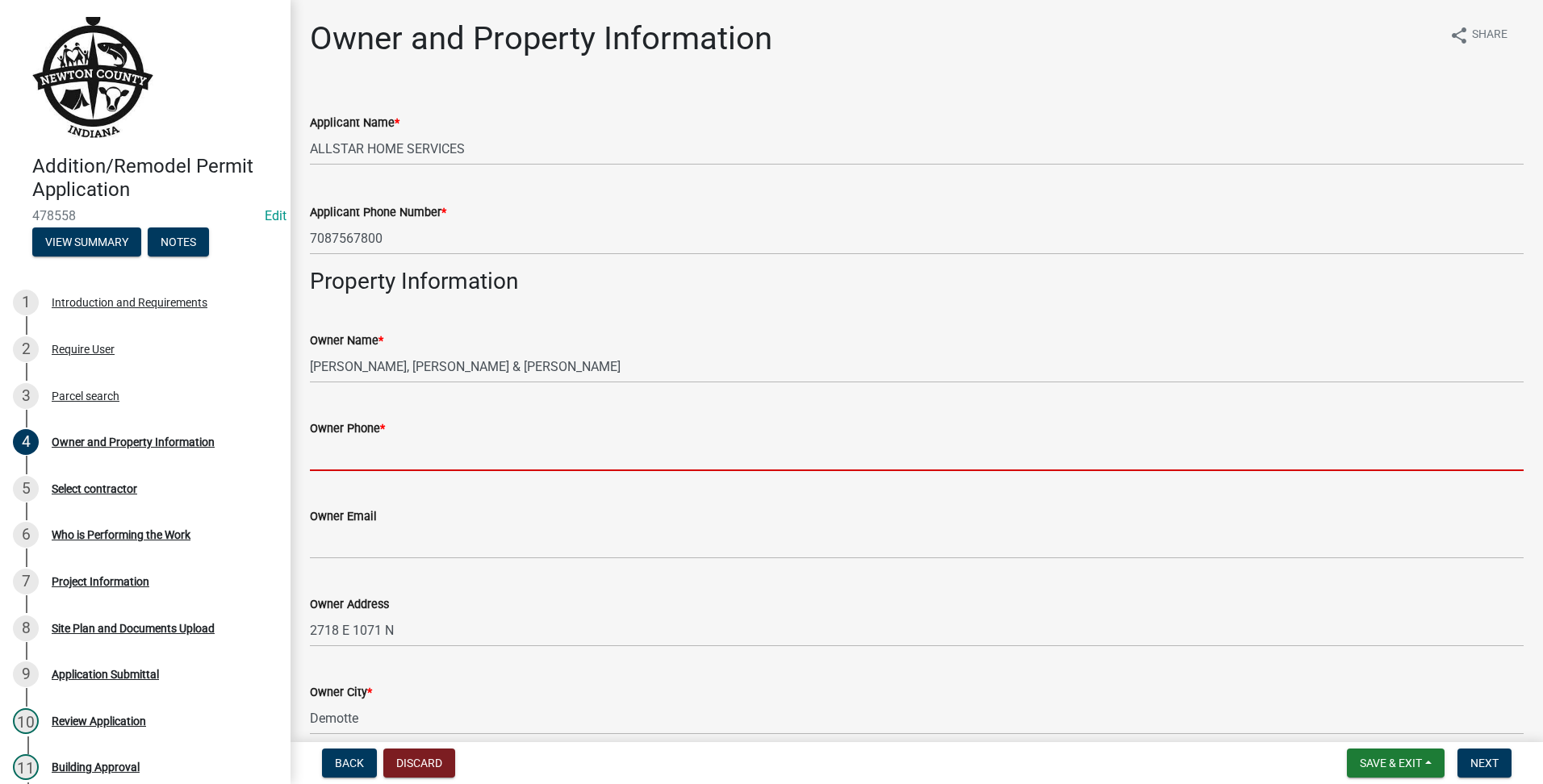
click at [380, 450] on input "Owner Phone *" at bounding box center [917, 454] width 1214 height 33
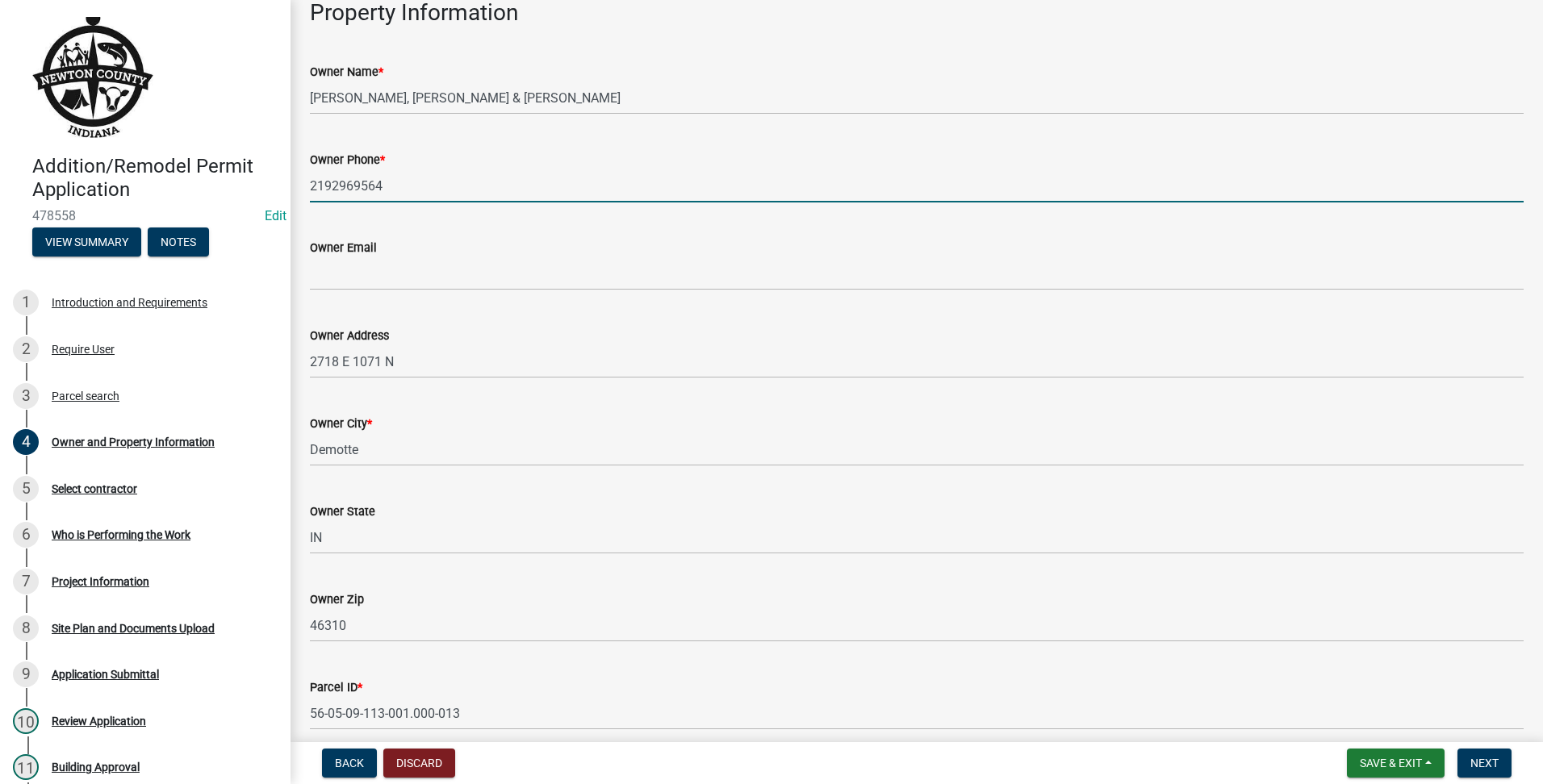
scroll to position [907, 0]
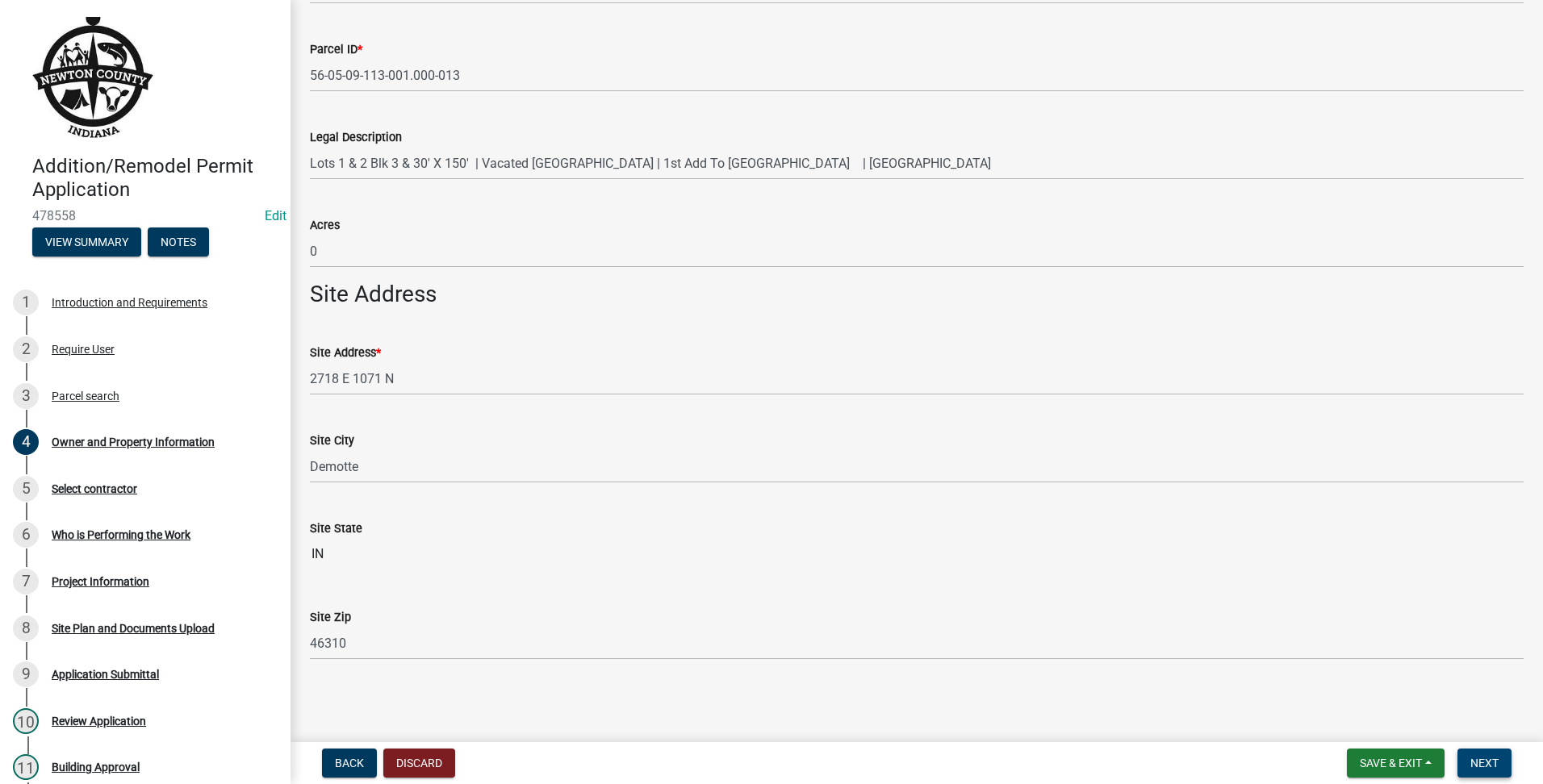
click at [1478, 757] on span "Next" at bounding box center [1484, 763] width 28 height 13
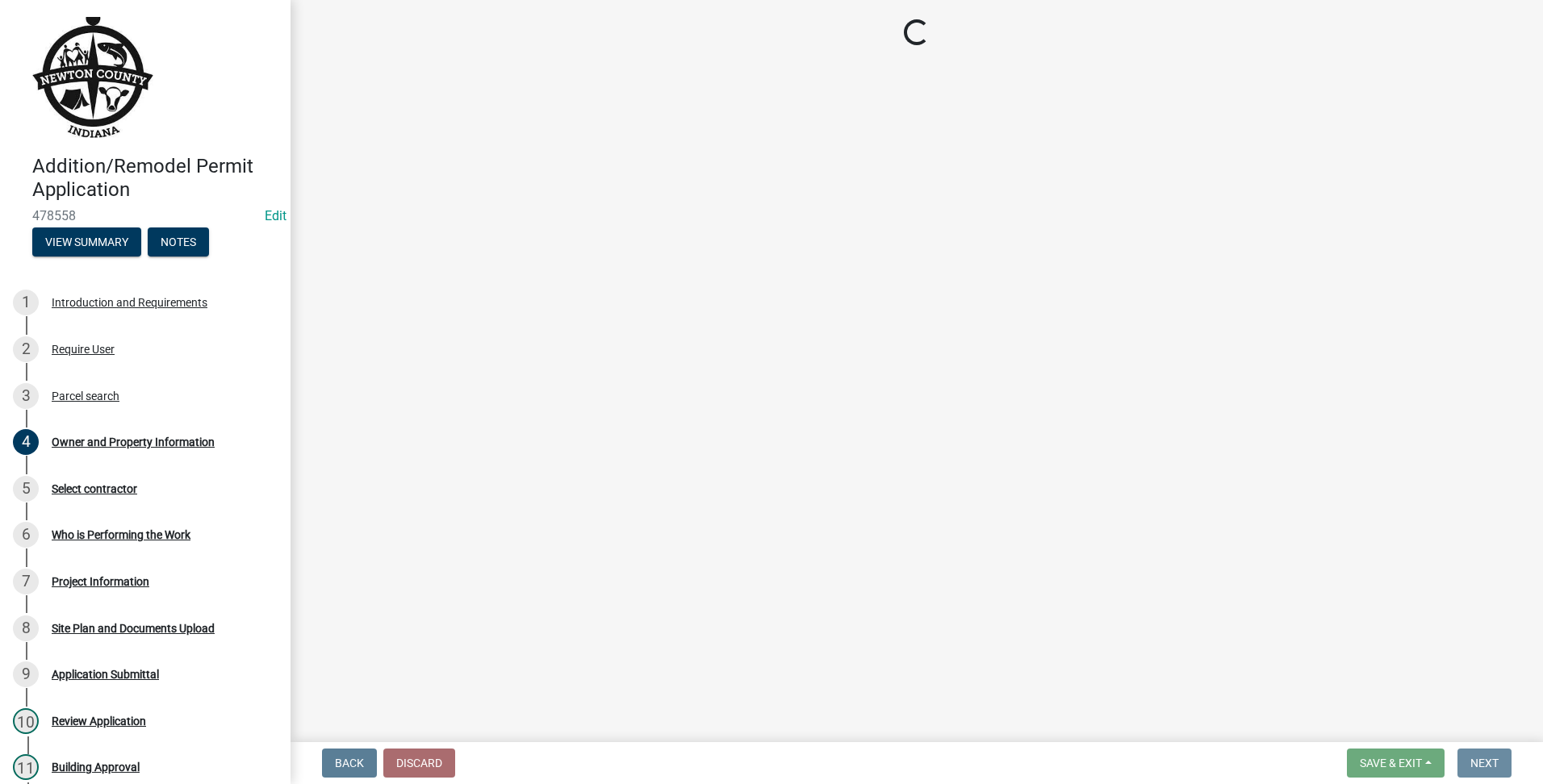
scroll to position [0, 0]
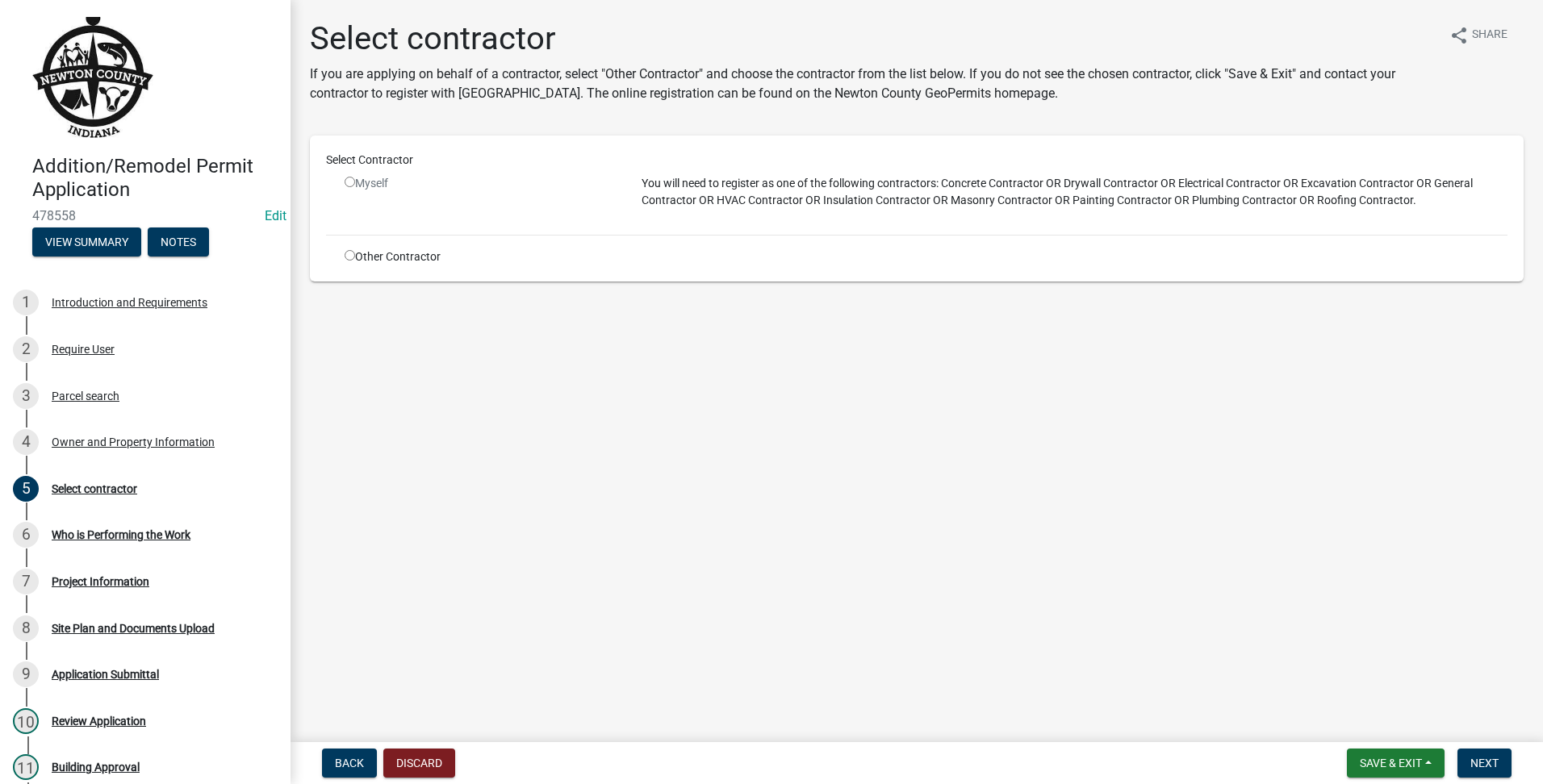
click at [355, 255] on div "Other Contractor" at bounding box center [481, 257] width 297 height 17
click at [344, 256] on div "Other Contractor" at bounding box center [481, 257] width 297 height 17
click at [350, 248] on div "Select Contractor Myself You will need to register as one of the following cont…" at bounding box center [916, 208] width 1181 height 114
click at [350, 252] on div "Select Contractor Myself You will need to register as one of the following cont…" at bounding box center [916, 208] width 1181 height 114
click at [350, 252] on input "radio" at bounding box center [350, 255] width 10 height 10
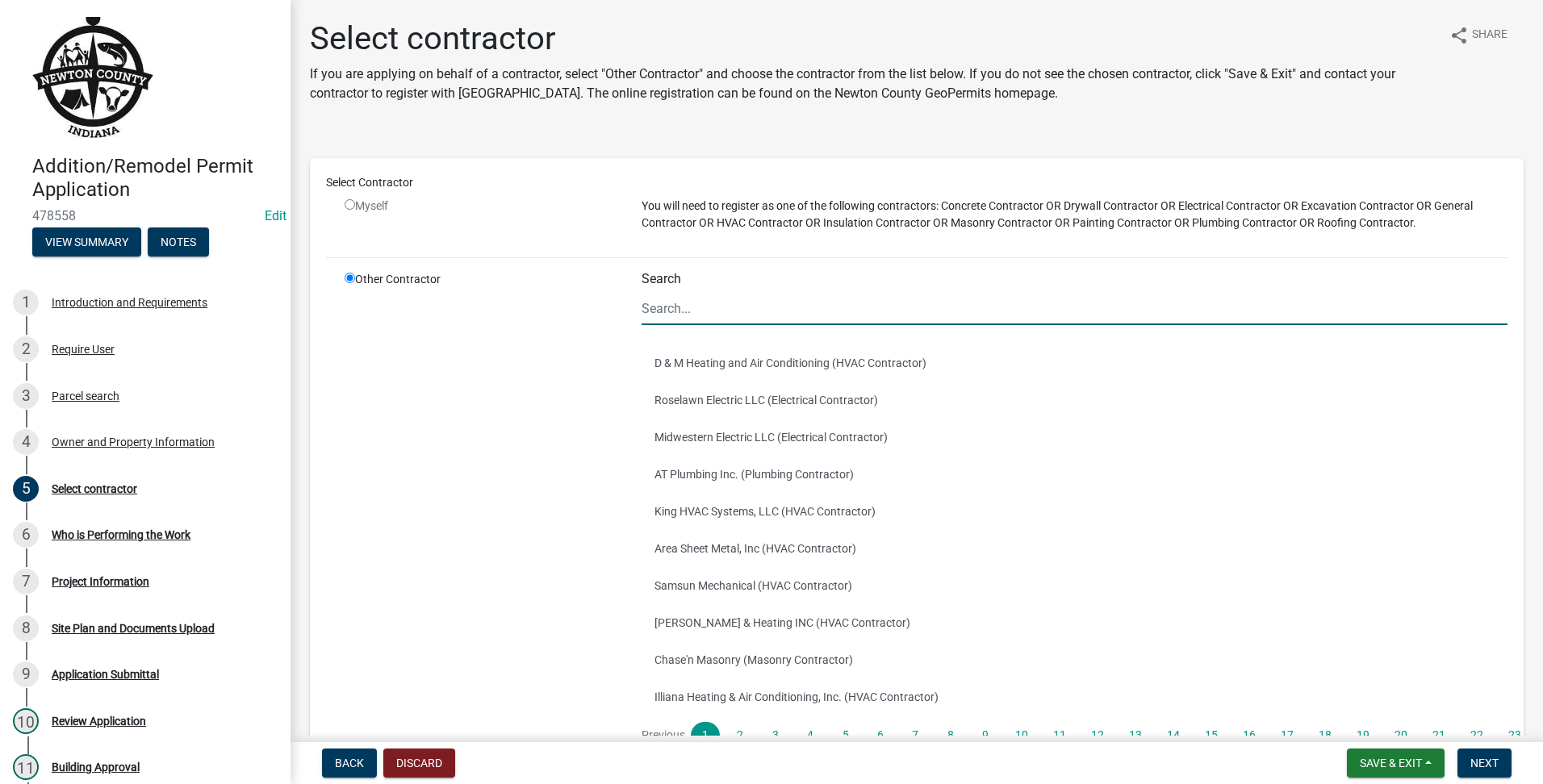
click at [717, 314] on input "Search" at bounding box center [1075, 308] width 866 height 33
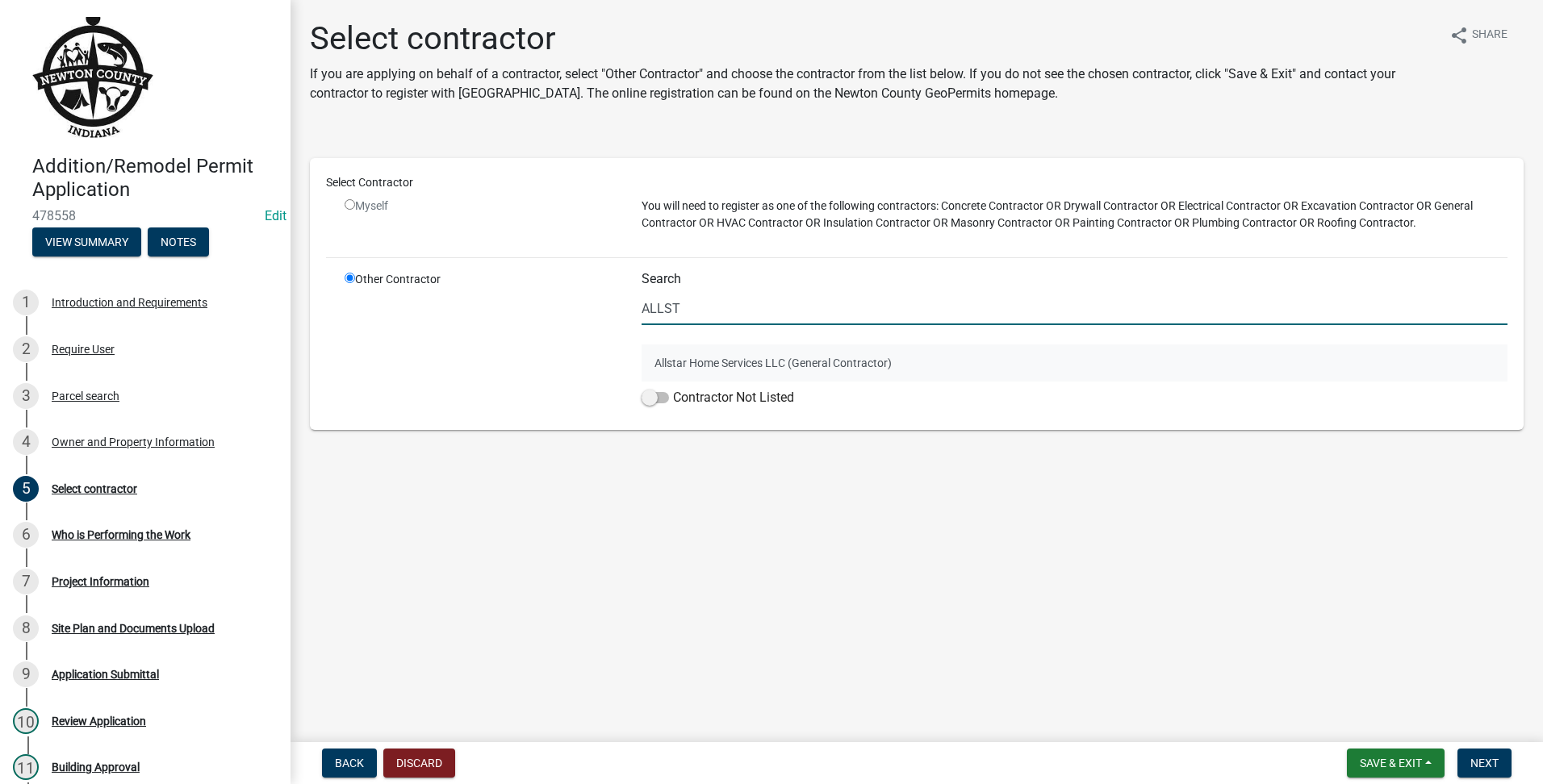
click at [657, 366] on button "Allstar Home Services LLC (General Contractor)" at bounding box center [1075, 362] width 866 height 37
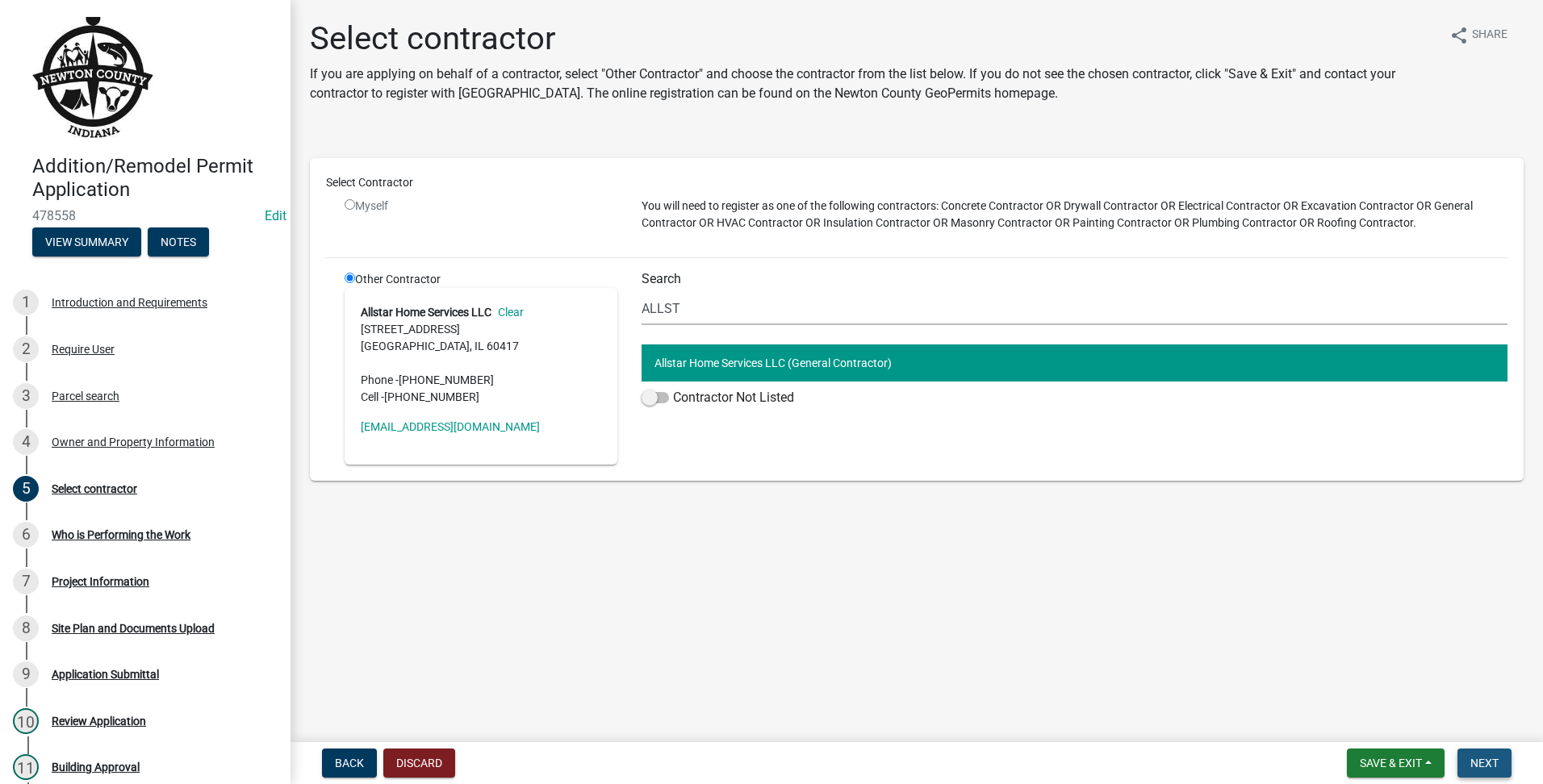
click at [1473, 768] on span "Next" at bounding box center [1484, 763] width 28 height 13
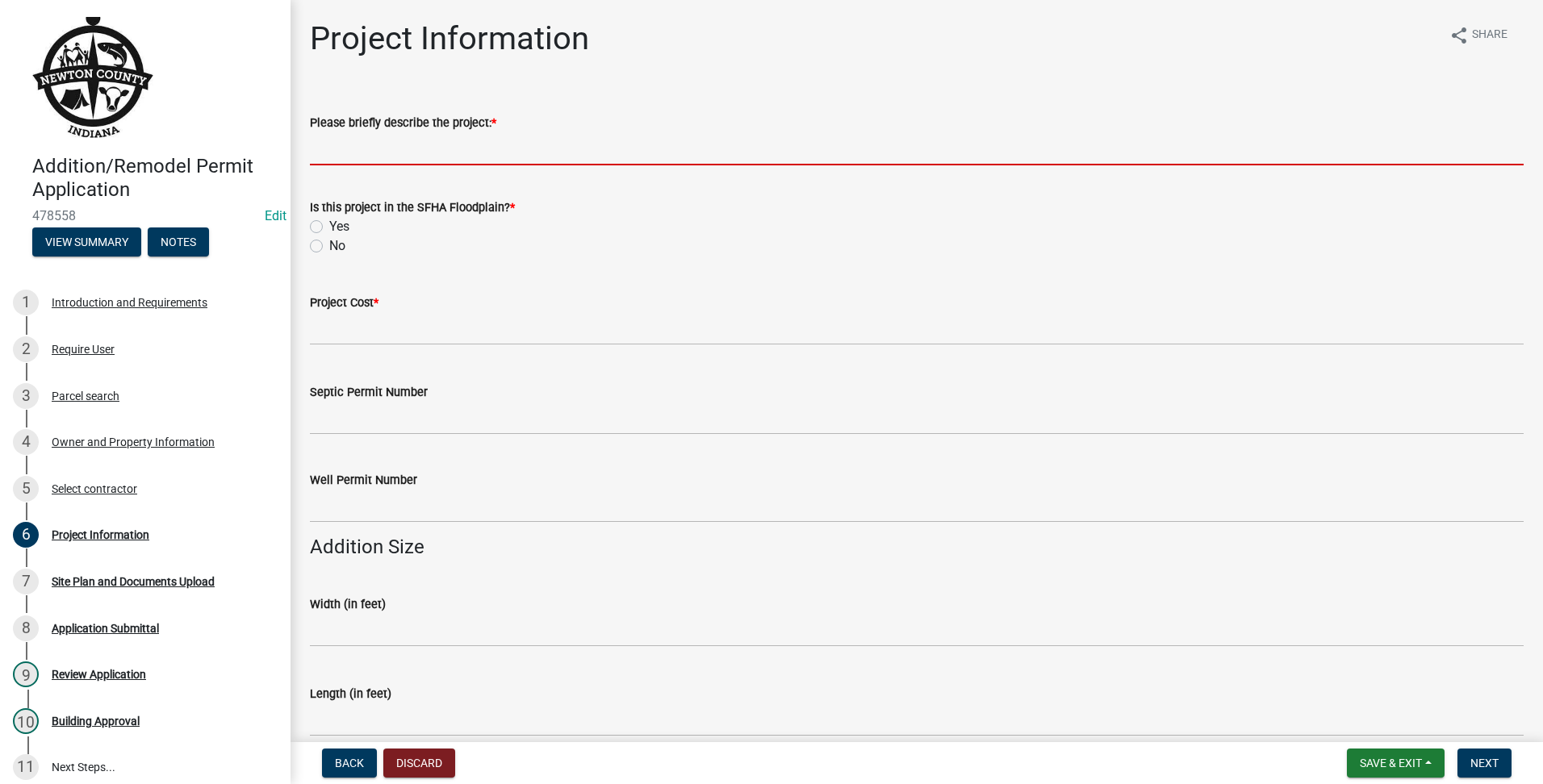
click at [399, 149] on input "Please briefly describe the project: *" at bounding box center [917, 148] width 1214 height 33
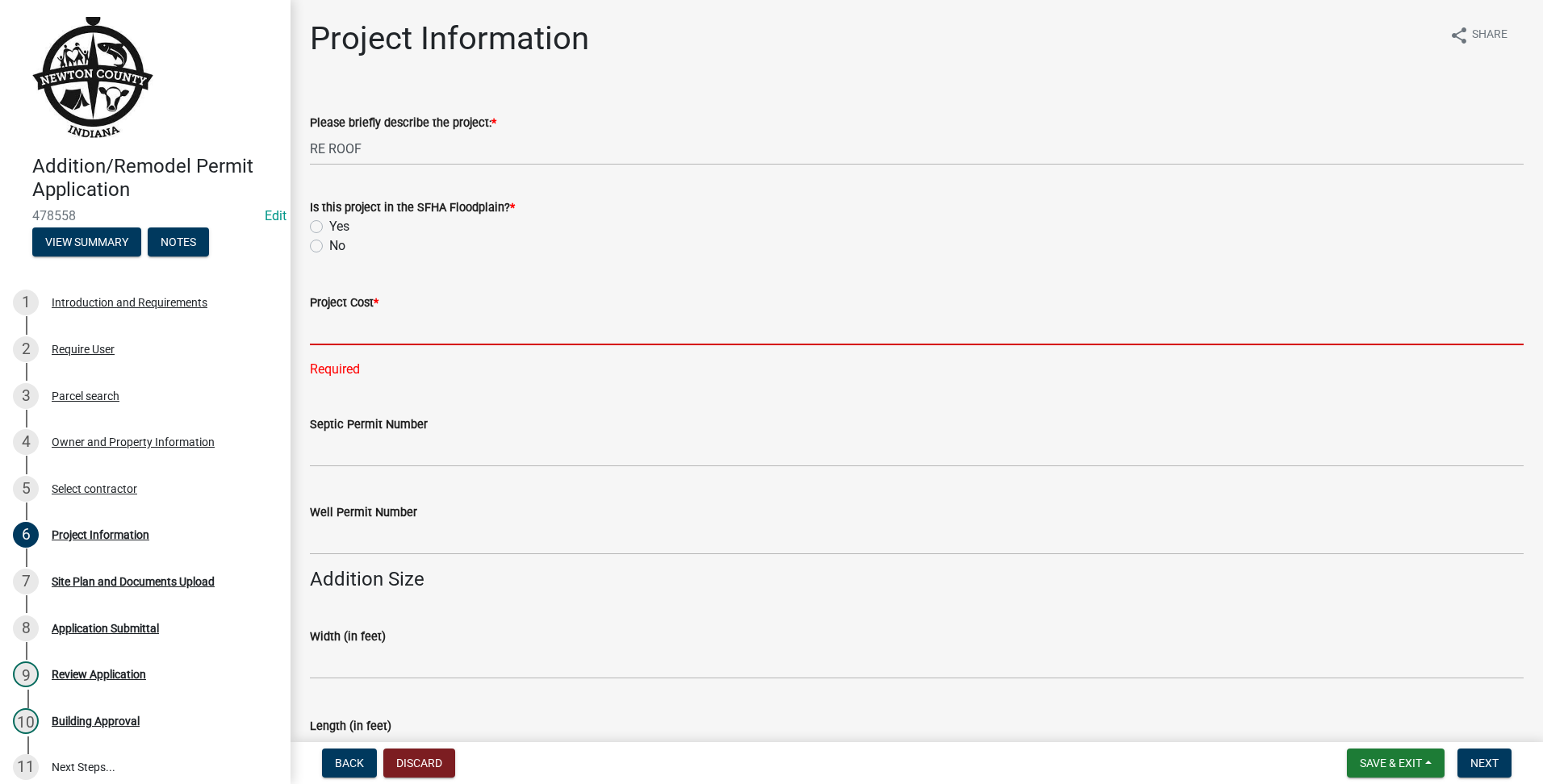
click at [383, 340] on input "text" at bounding box center [917, 328] width 1214 height 33
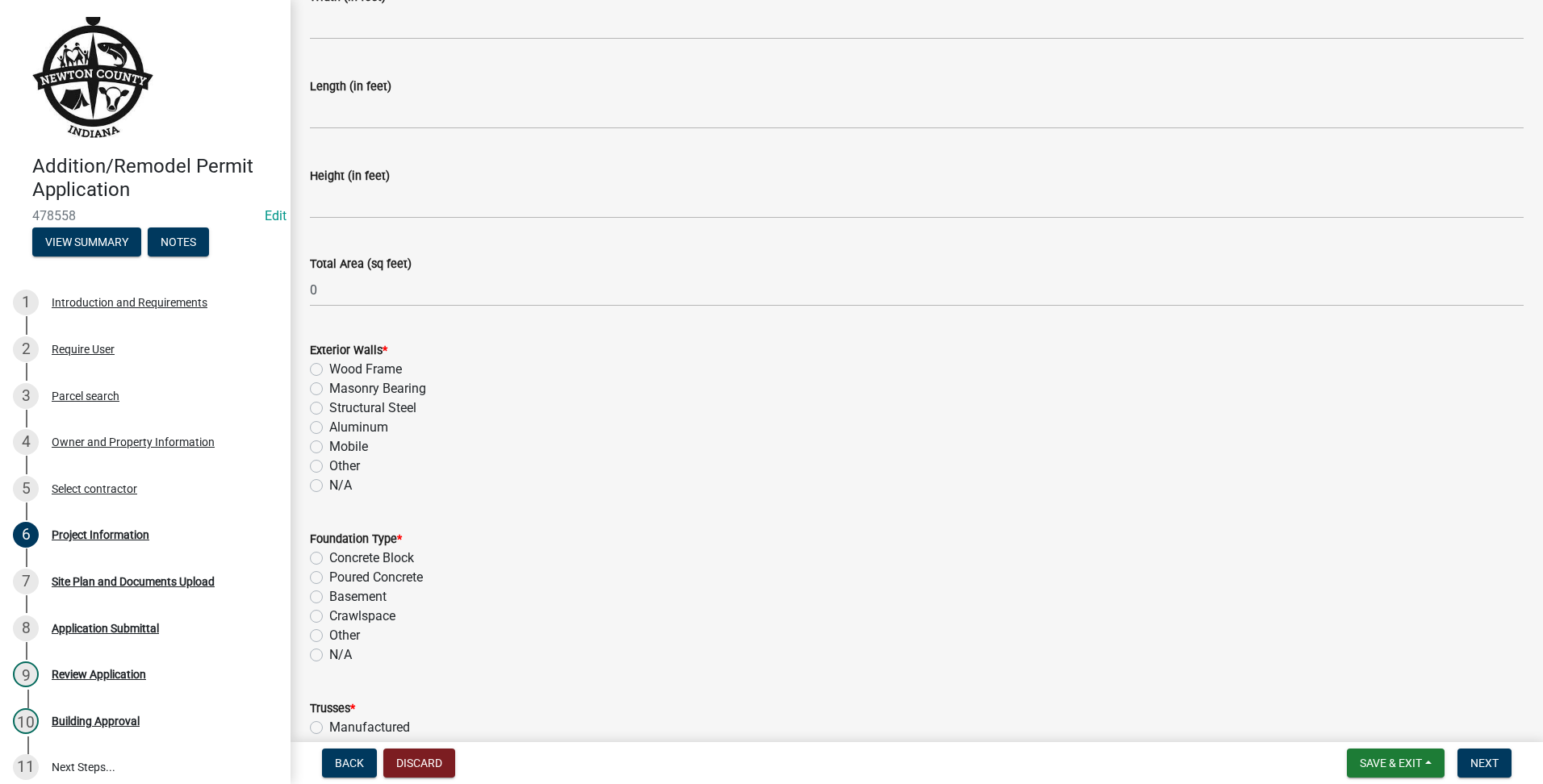
click at [329, 476] on label "N/A" at bounding box center [340, 486] width 22 height 20
click at [329, 476] on input "N/A" at bounding box center [334, 482] width 10 height 10
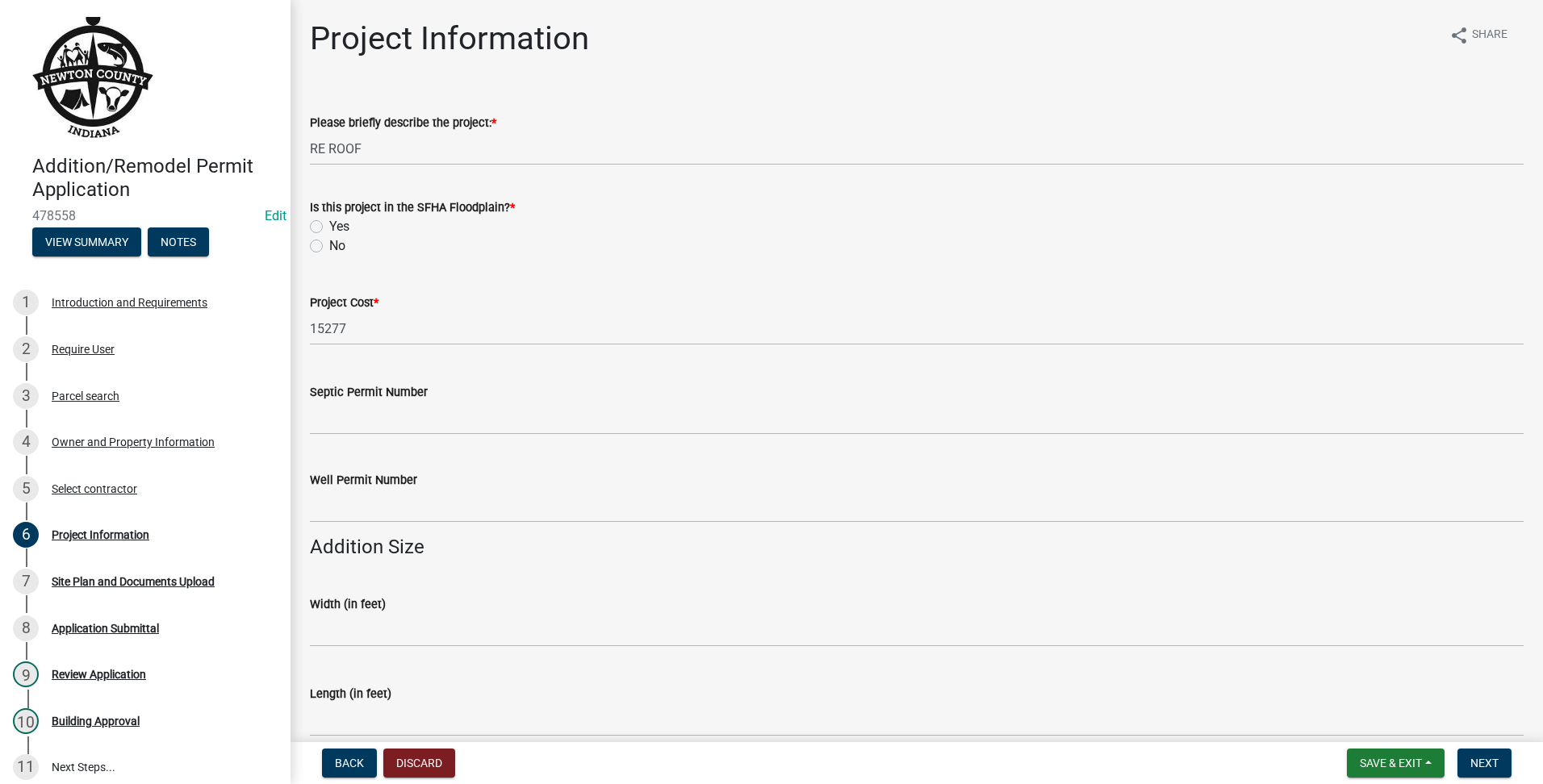
click at [329, 242] on label "No" at bounding box center [337, 246] width 16 height 20
click at [329, 242] on input "No" at bounding box center [334, 242] width 10 height 10
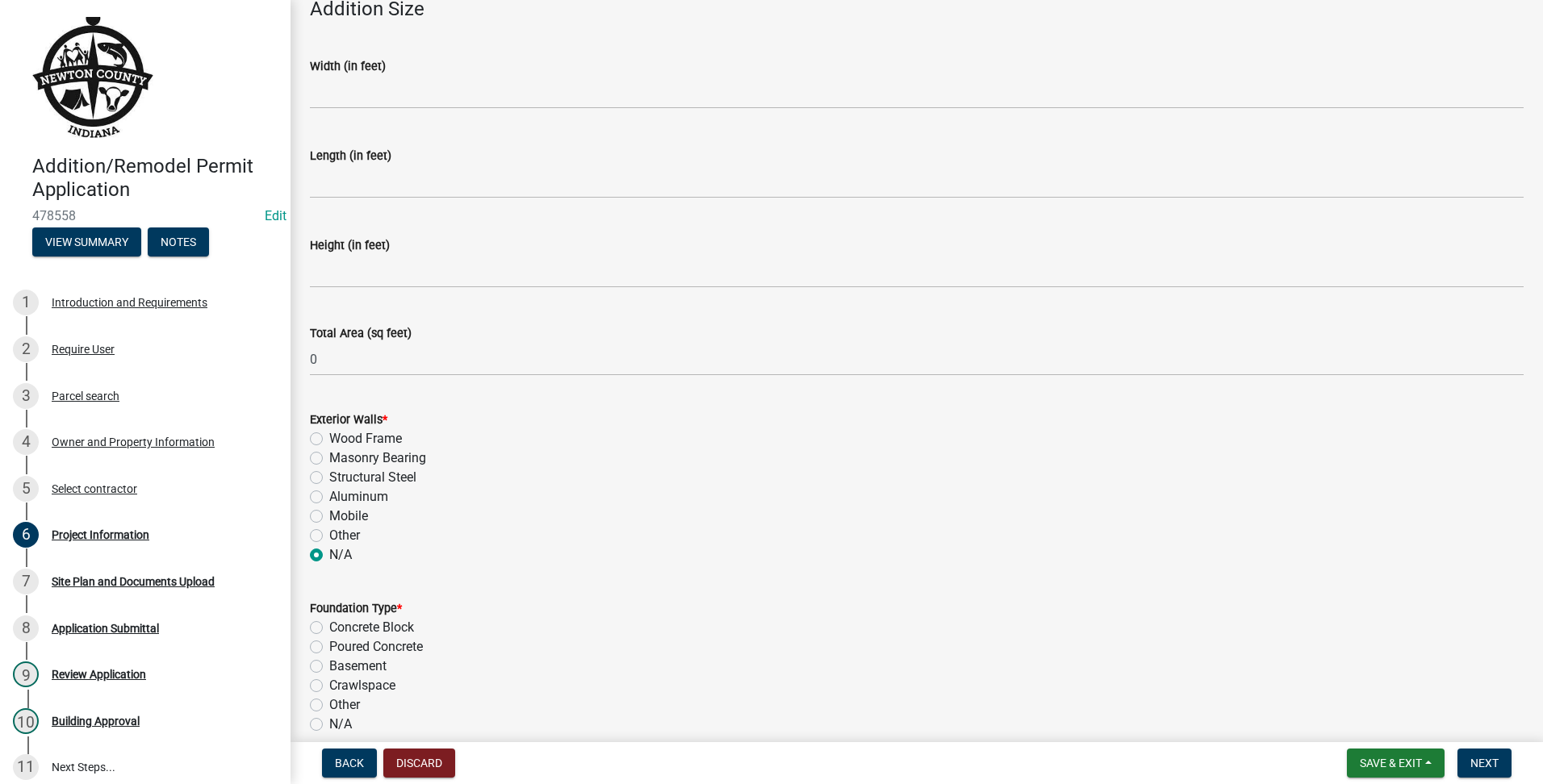
scroll to position [672, 0]
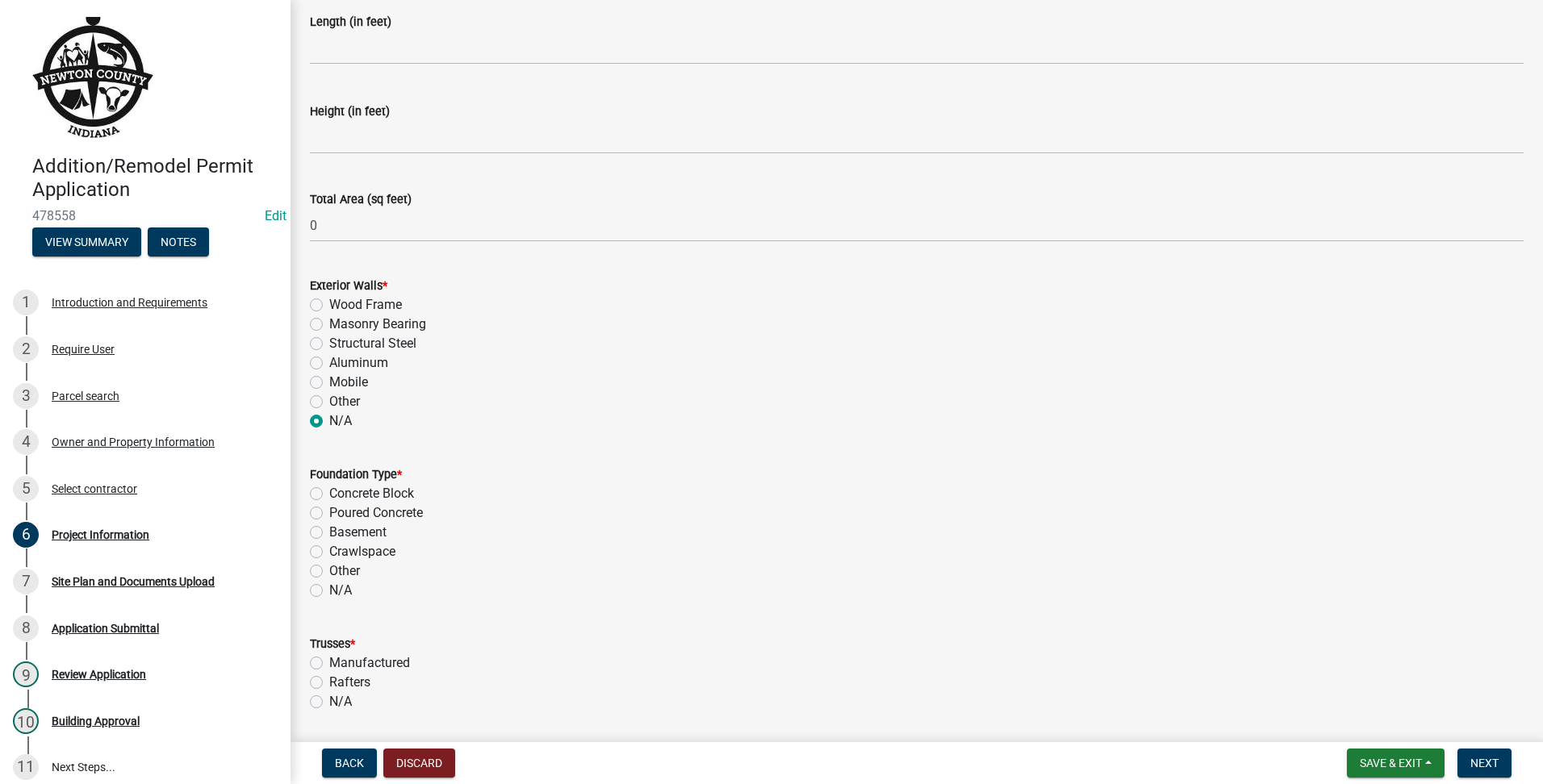
click at [329, 593] on label "N/A" at bounding box center [340, 590] width 22 height 20
click at [329, 591] on input "N/A" at bounding box center [334, 586] width 10 height 10
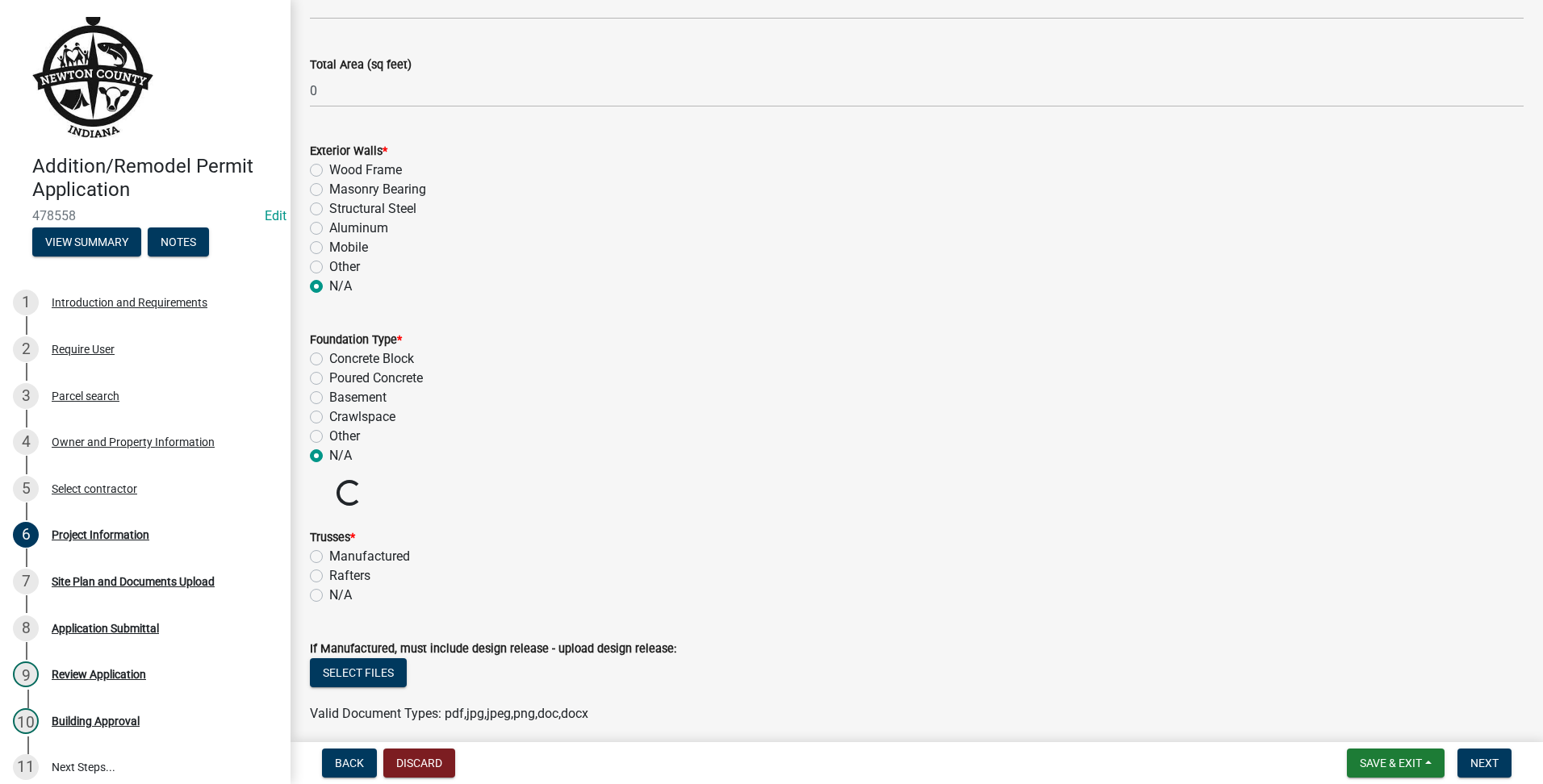
click at [329, 593] on label "N/A" at bounding box center [340, 595] width 22 height 20
click at [329, 593] on input "N/A" at bounding box center [334, 591] width 10 height 10
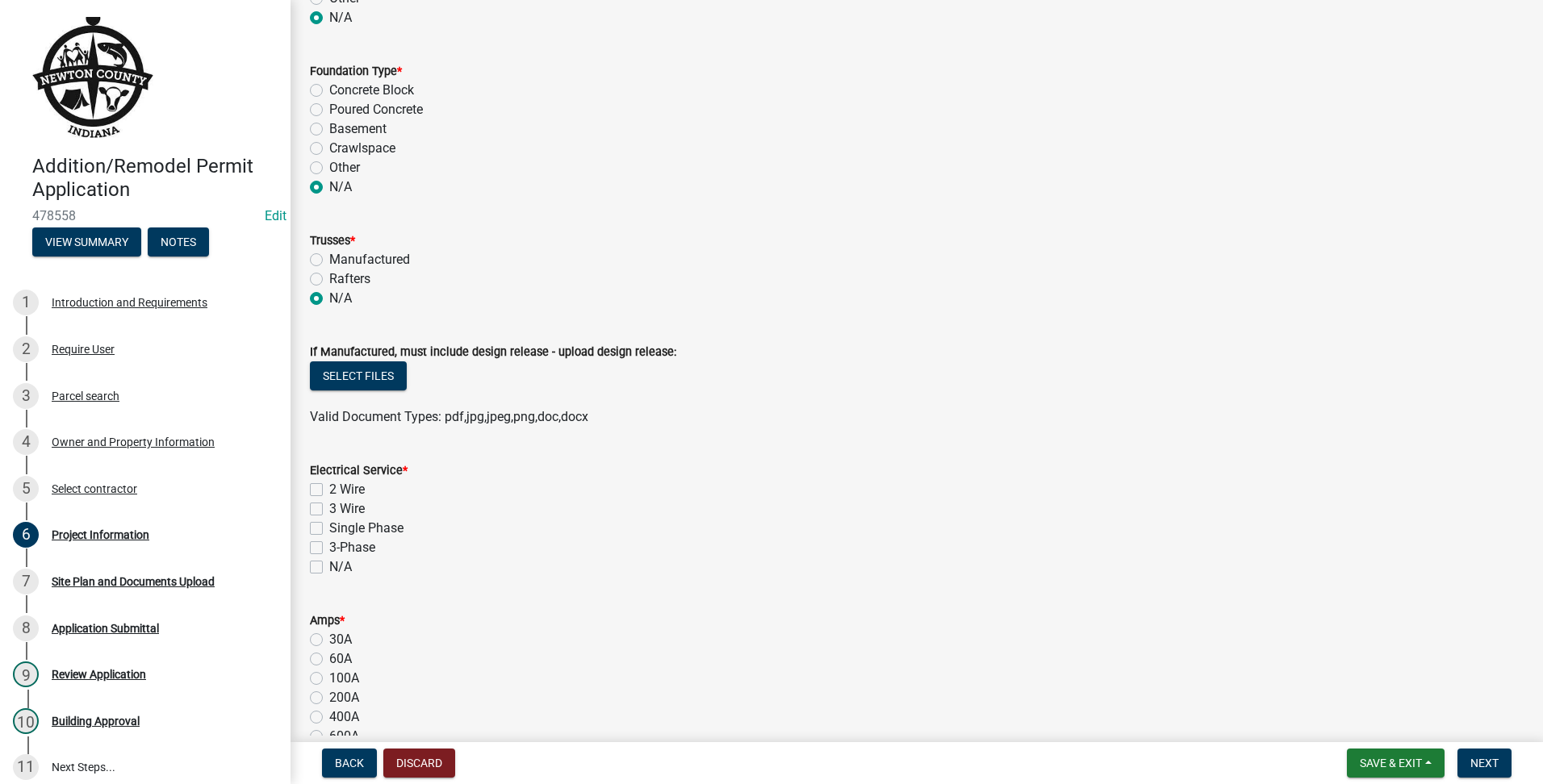
click at [329, 570] on label "N/A" at bounding box center [340, 567] width 22 height 20
click at [329, 568] on input "N/A" at bounding box center [334, 563] width 10 height 10
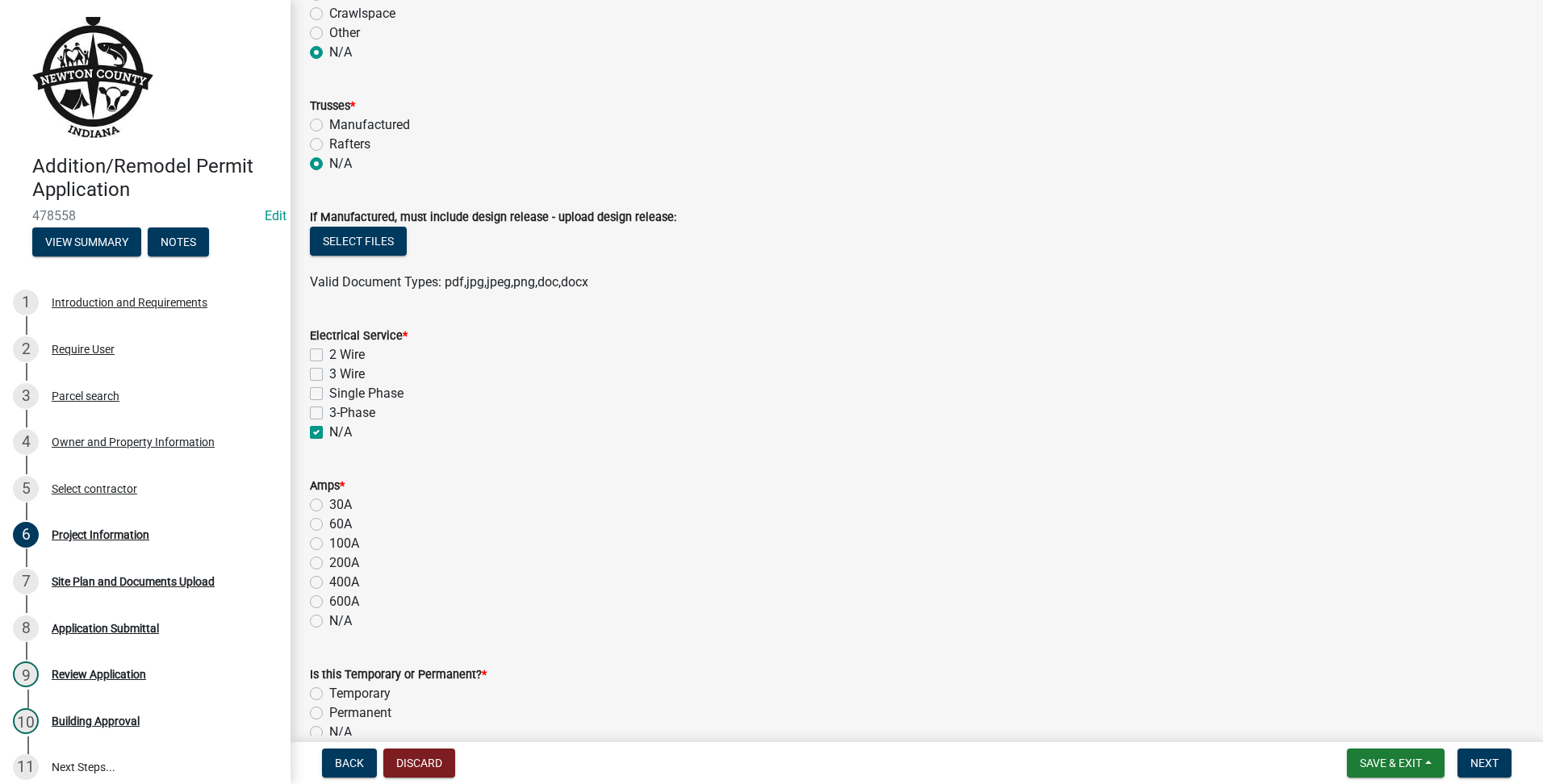
click at [329, 619] on label "N/A" at bounding box center [340, 621] width 22 height 20
click at [329, 619] on input "N/A" at bounding box center [334, 617] width 10 height 10
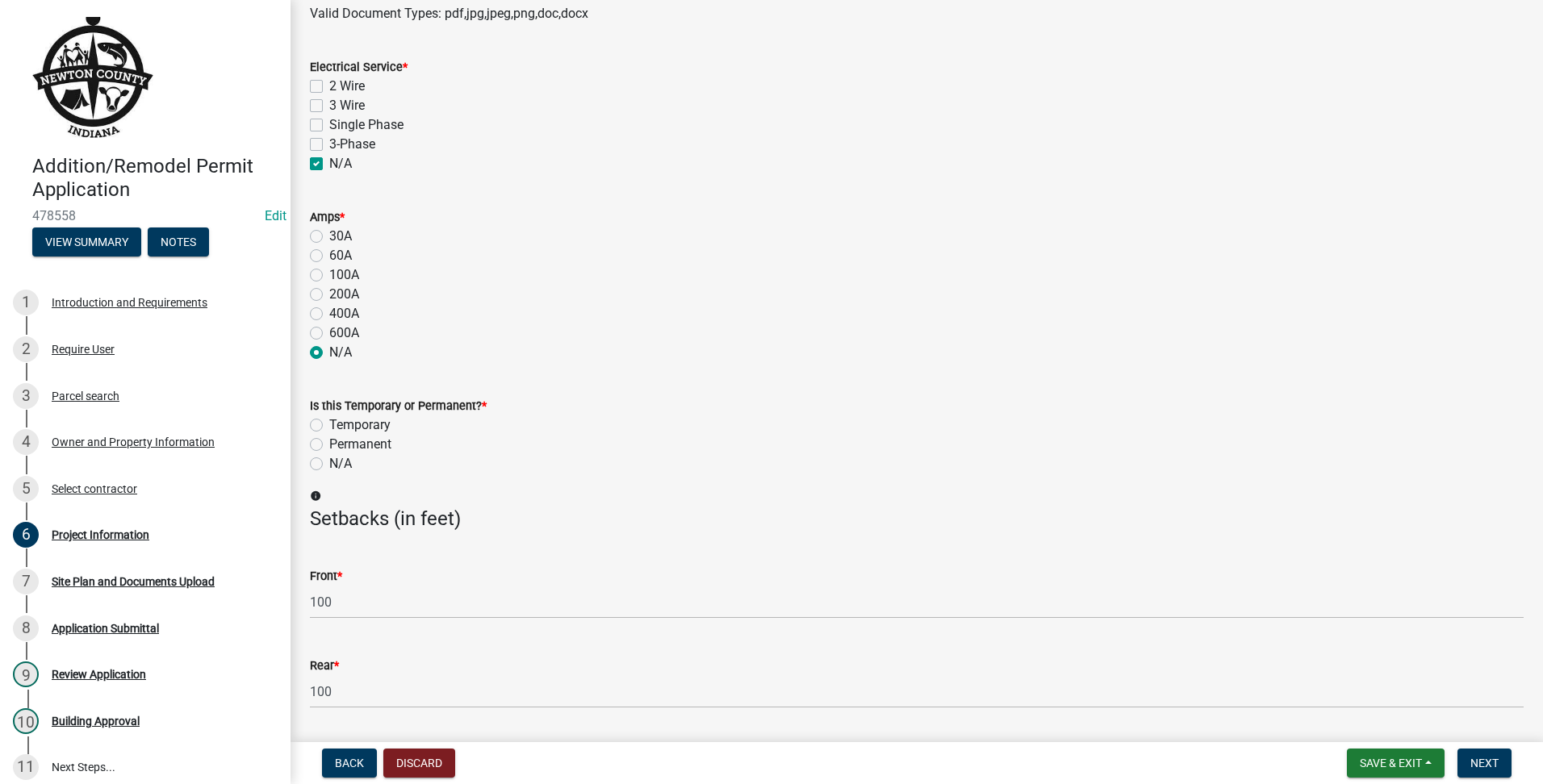
click at [309, 460] on div "Is this Temporary or Permanent? * Temporary Permanent N/A" at bounding box center [916, 425] width 1238 height 97
click at [325, 472] on div "N/A" at bounding box center [917, 464] width 1214 height 20
click at [329, 467] on label "N/A" at bounding box center [340, 464] width 22 height 20
click at [329, 464] on input "N/A" at bounding box center [334, 459] width 10 height 10
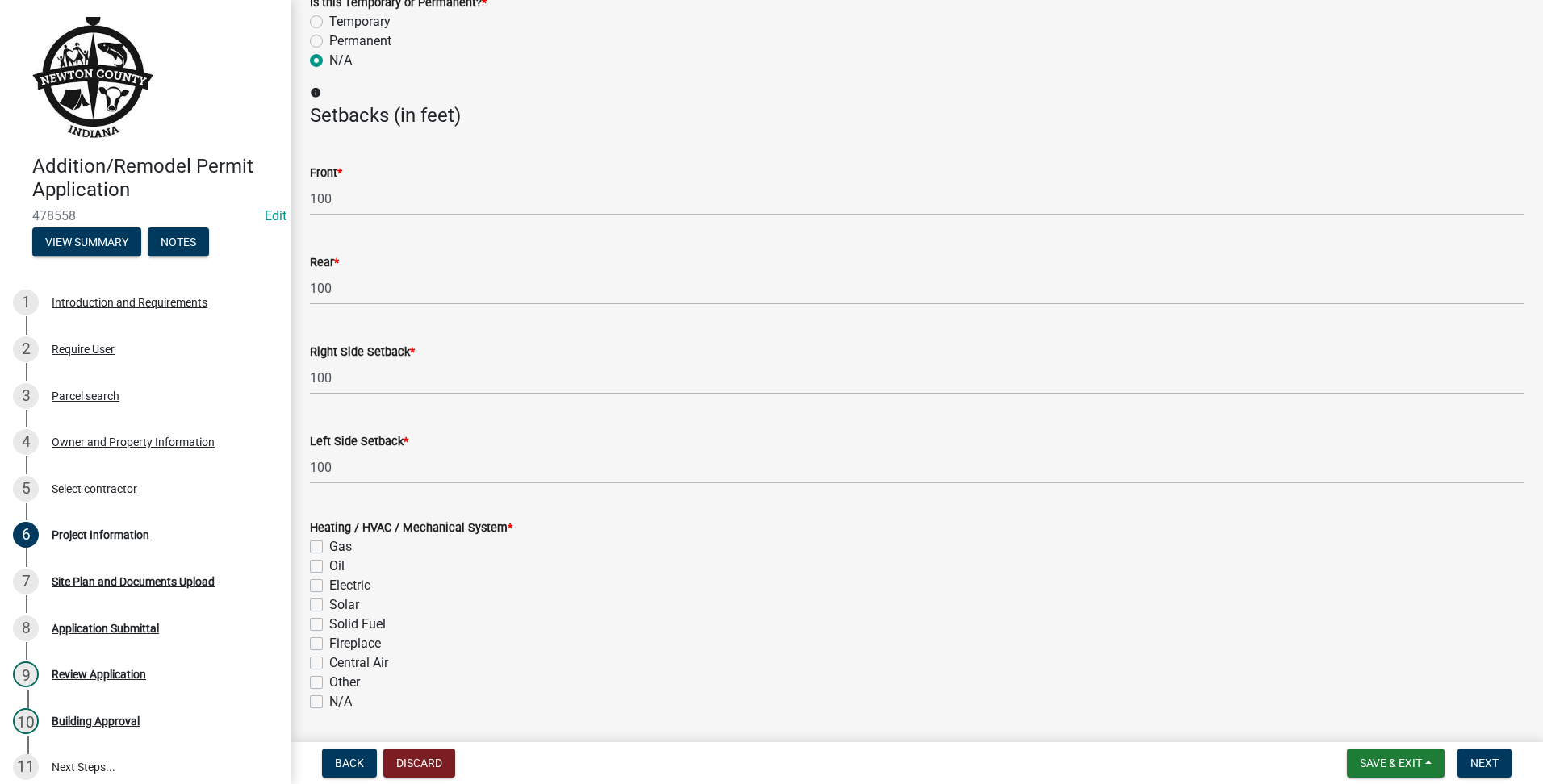
scroll to position [2066, 0]
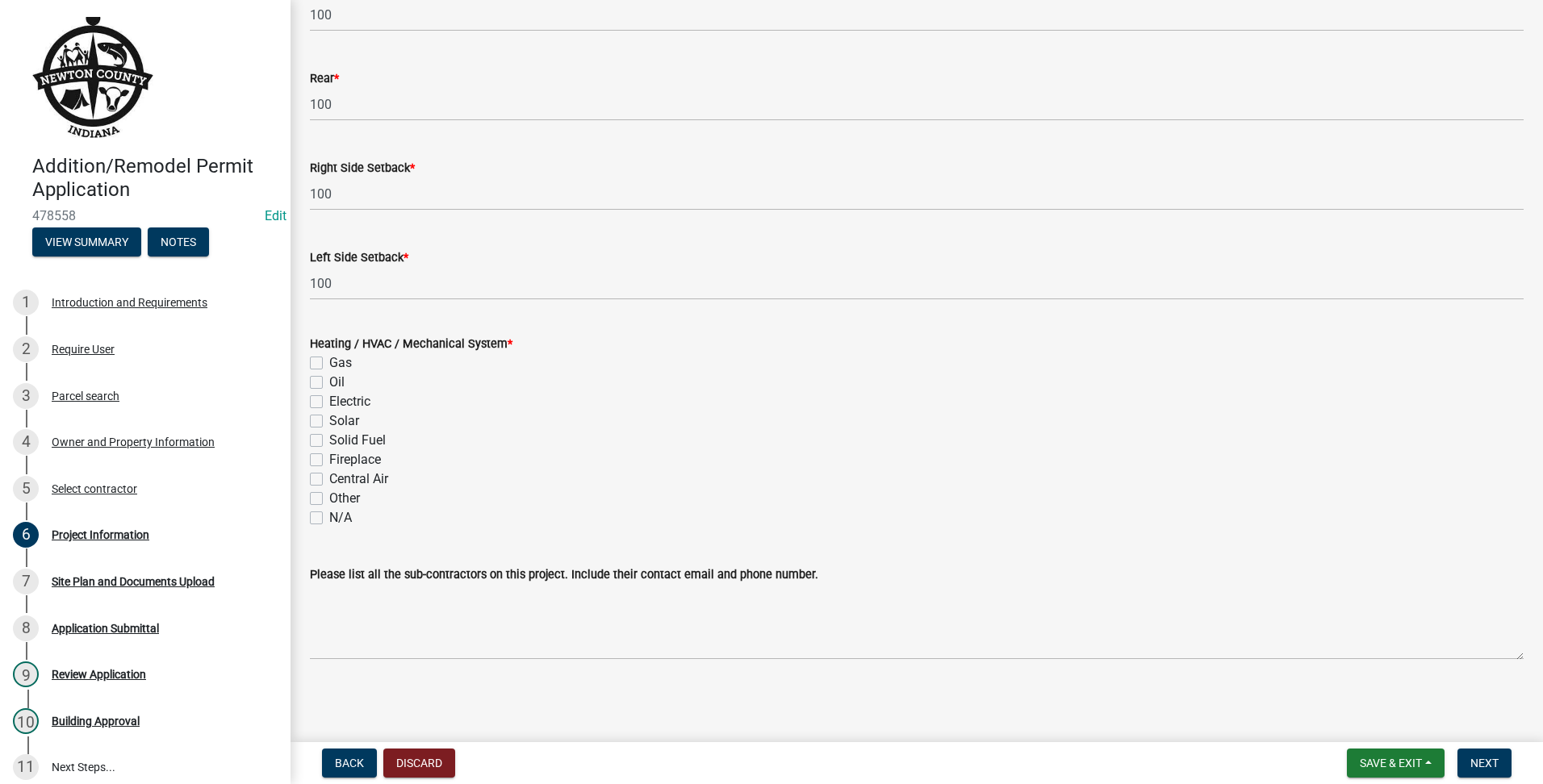
click at [329, 524] on label "N/A" at bounding box center [340, 518] width 22 height 20
click at [329, 518] on input "N/A" at bounding box center [334, 513] width 10 height 10
click at [1480, 769] on span "Next" at bounding box center [1484, 763] width 28 height 13
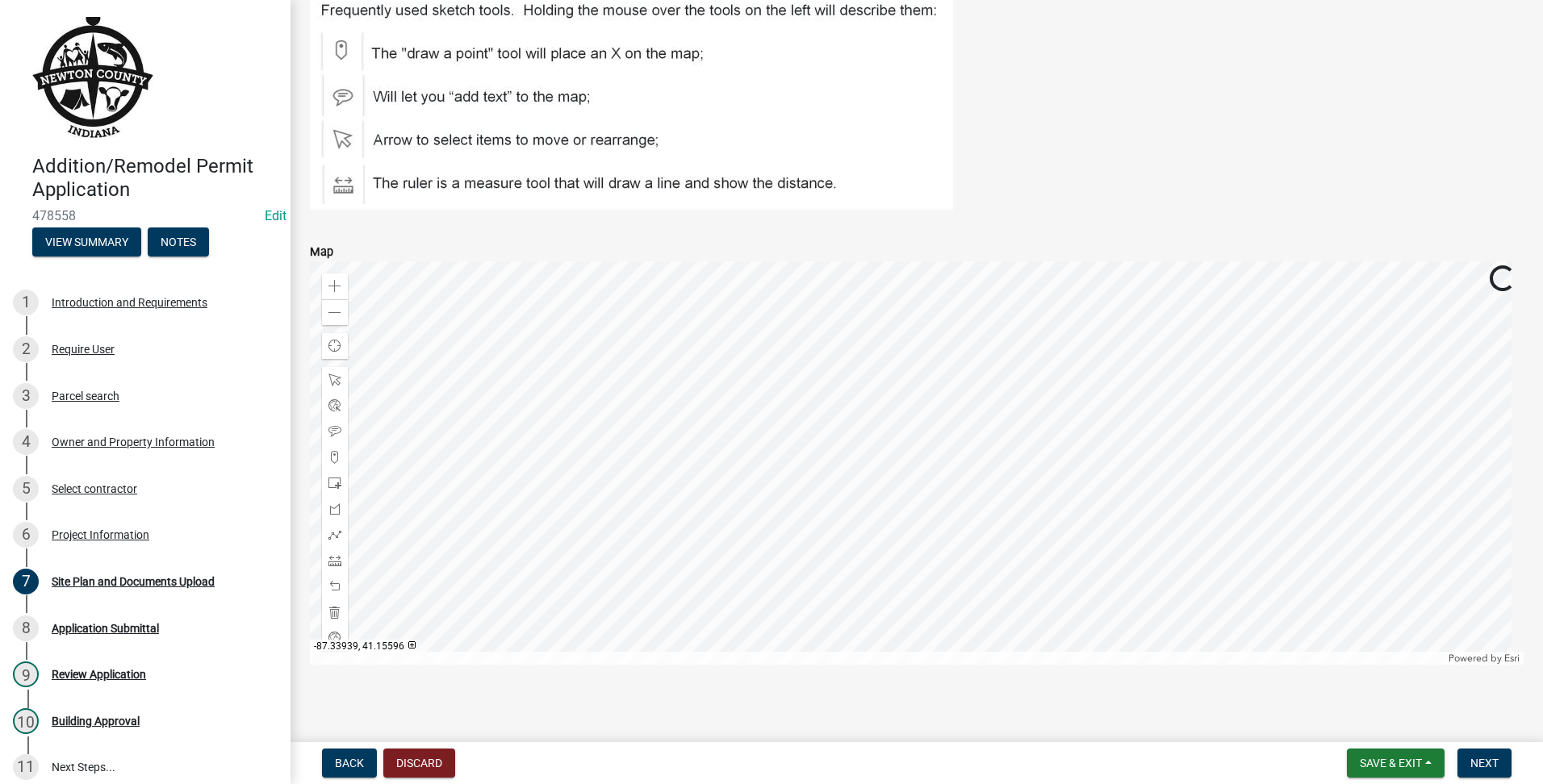
scroll to position [410, 0]
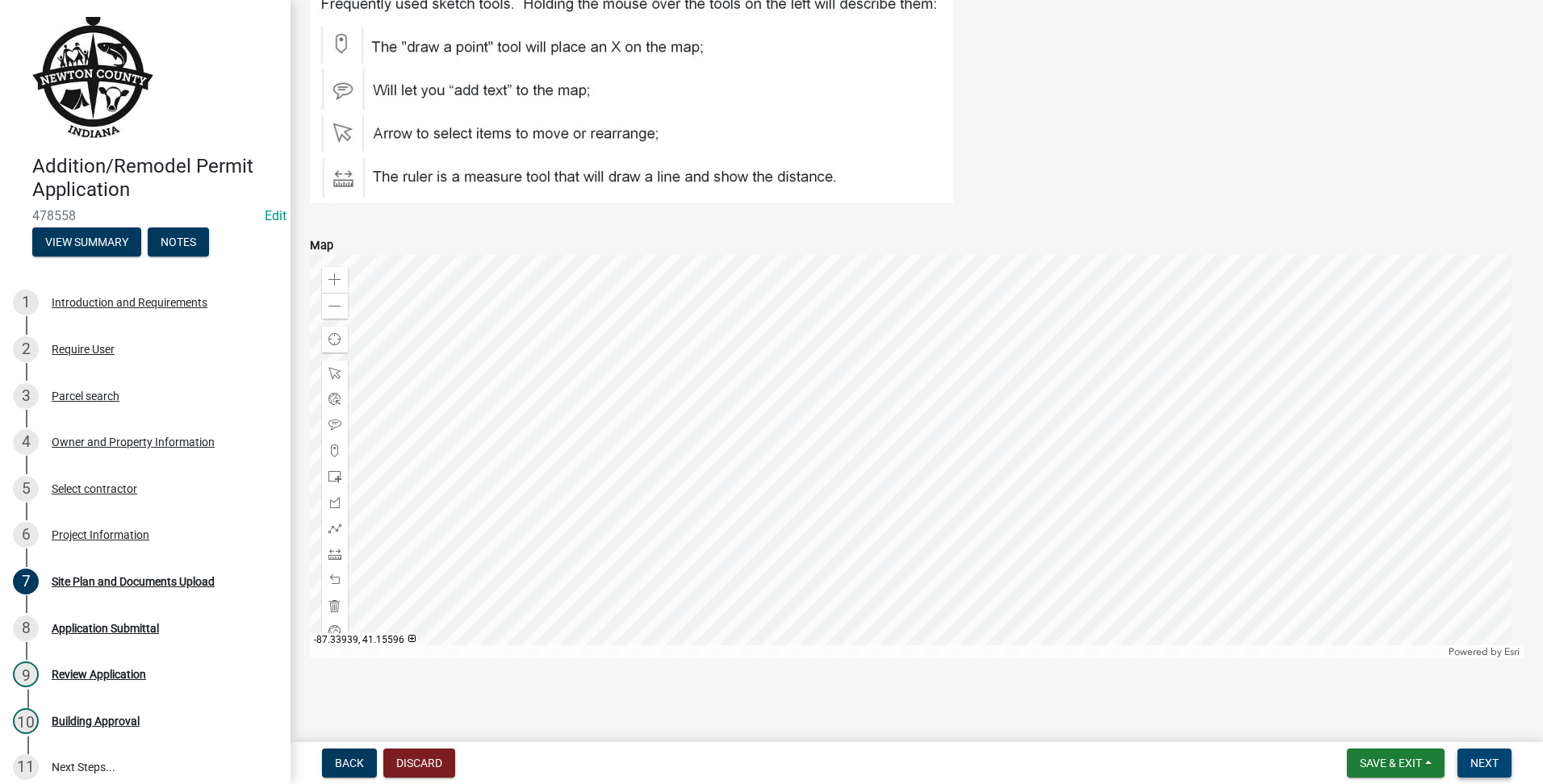
click at [1468, 754] on button "Next" at bounding box center [1484, 763] width 54 height 29
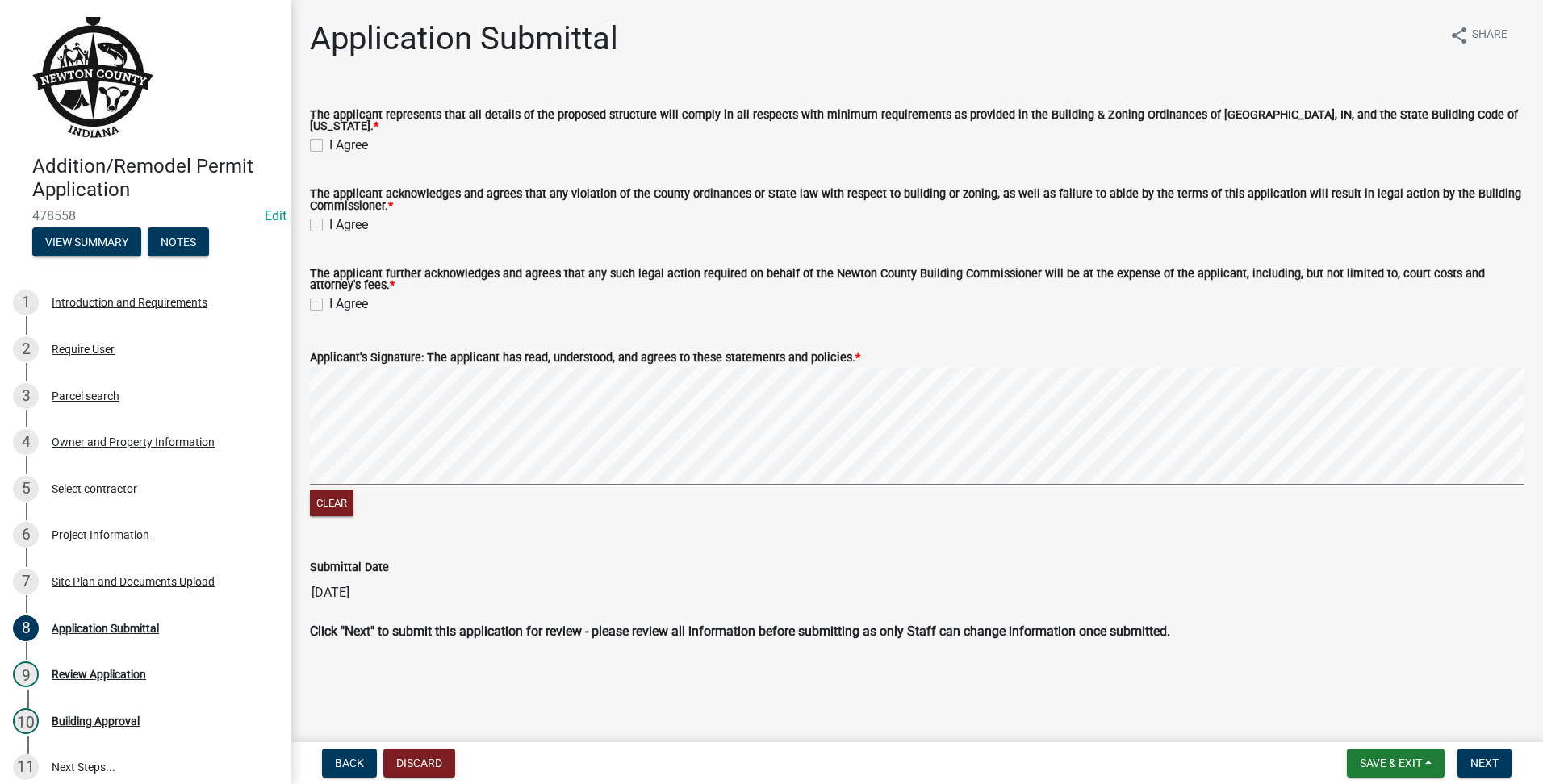
click at [329, 139] on label "I Agree" at bounding box center [348, 145] width 39 height 20
click at [329, 139] on input "I Agree" at bounding box center [334, 141] width 10 height 10
click at [329, 221] on label "I Agree" at bounding box center [348, 224] width 39 height 20
click at [329, 221] on input "I Agree" at bounding box center [334, 220] width 10 height 10
click at [329, 295] on label "I Agree" at bounding box center [348, 304] width 39 height 20
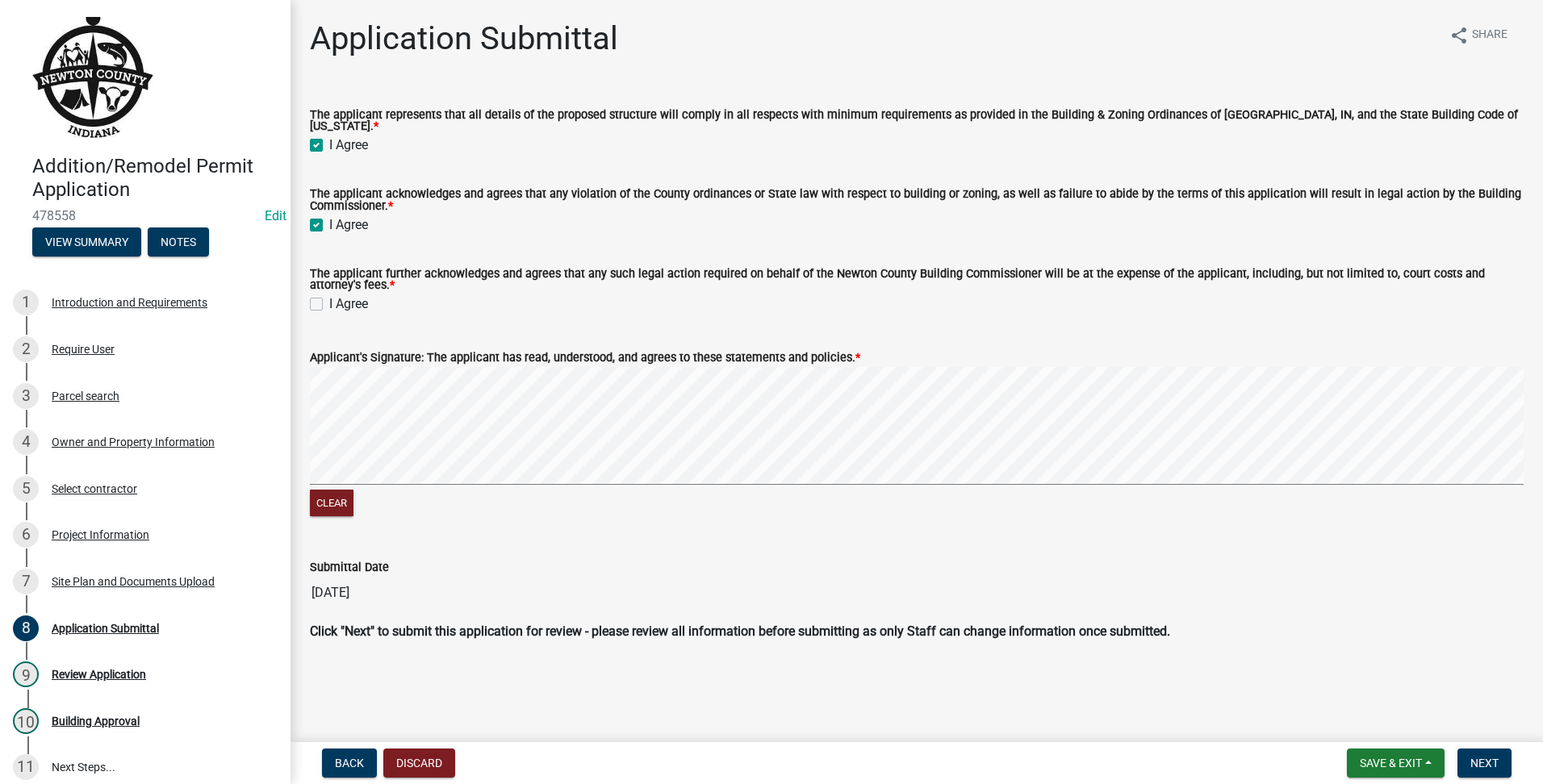
click at [329, 295] on input "I Agree" at bounding box center [334, 300] width 10 height 10
click at [1468, 769] on button "Next" at bounding box center [1484, 763] width 54 height 29
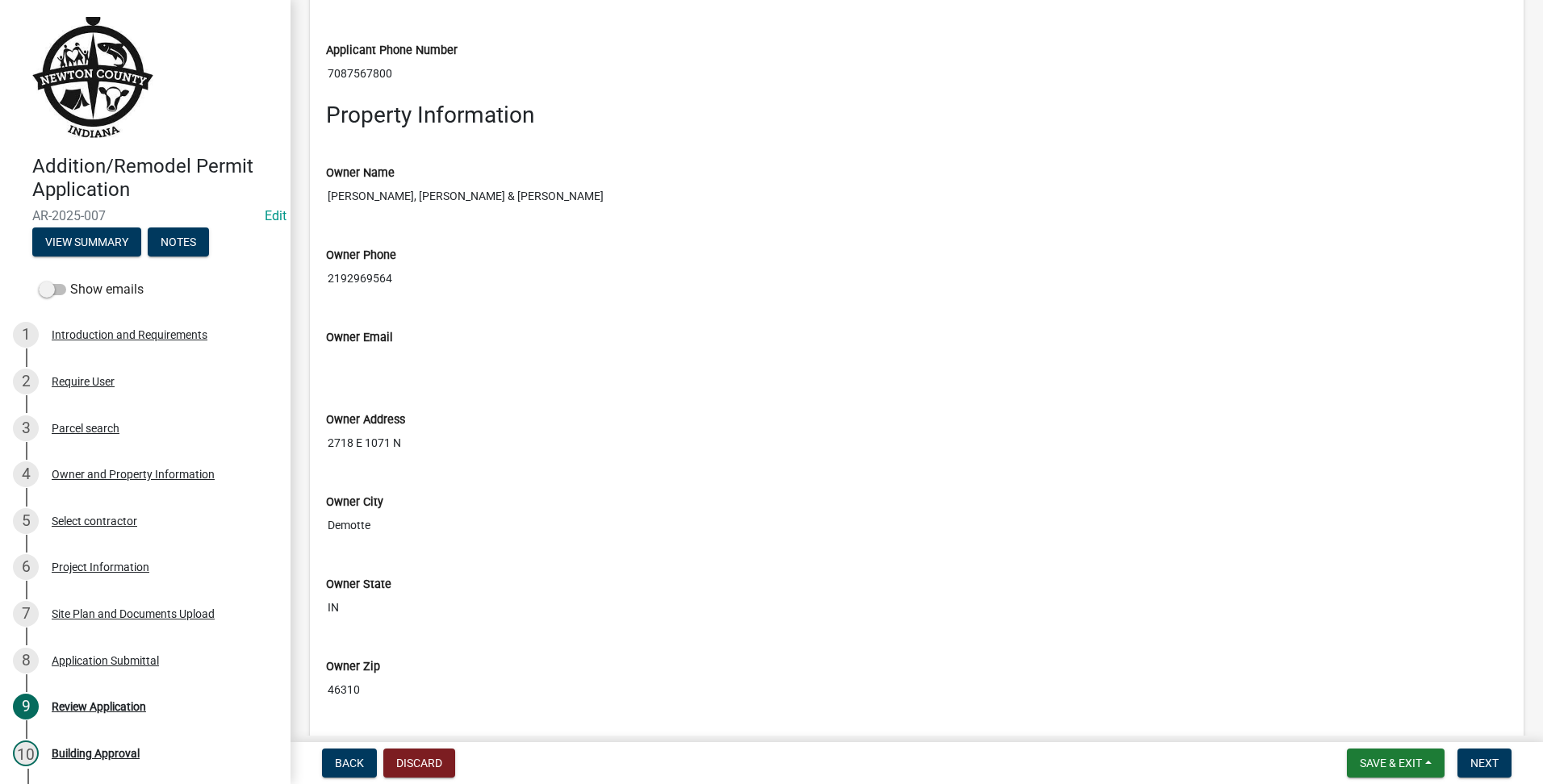
scroll to position [2152, 0]
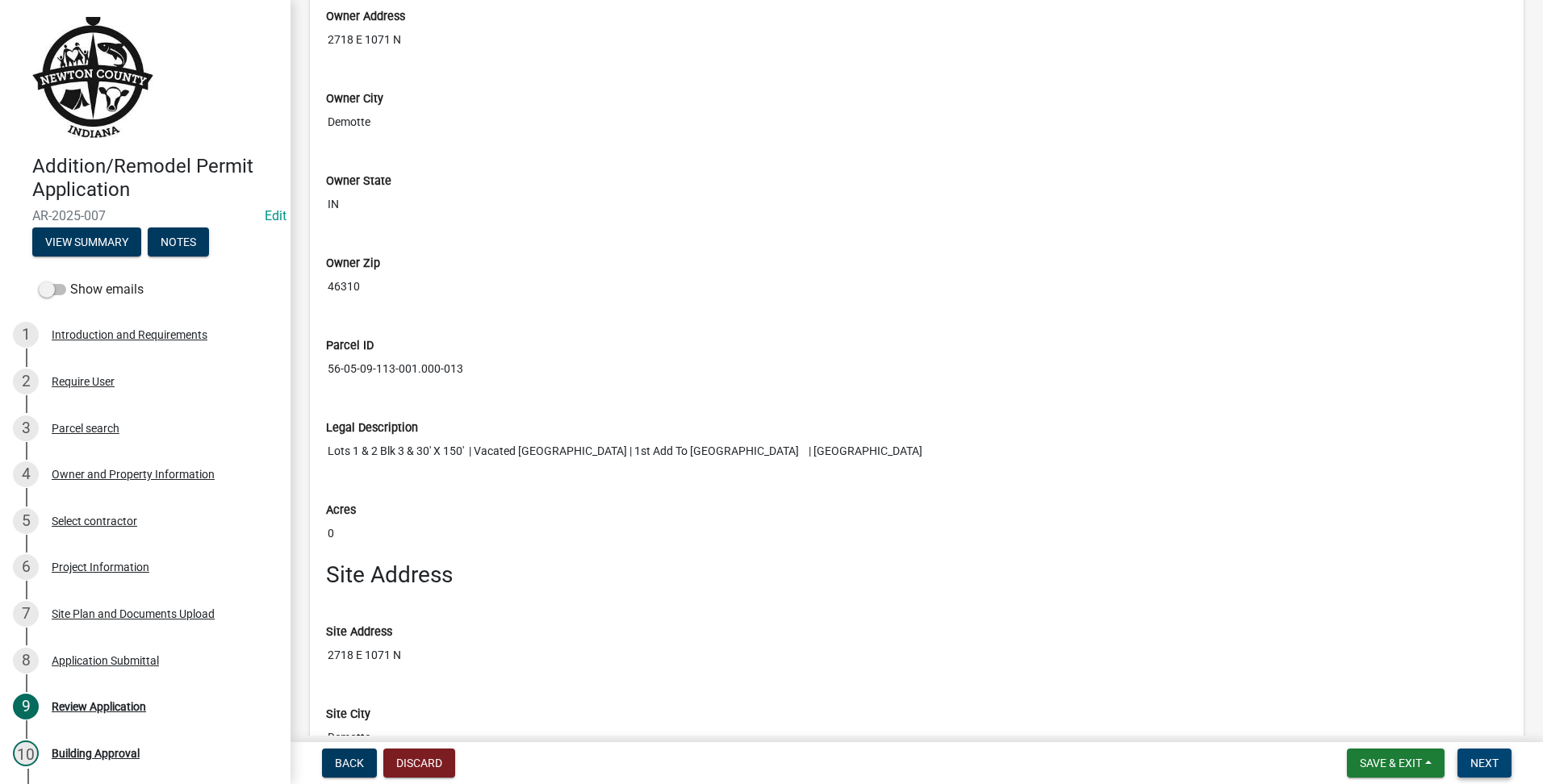
click at [1474, 764] on span "Next" at bounding box center [1484, 763] width 28 height 13
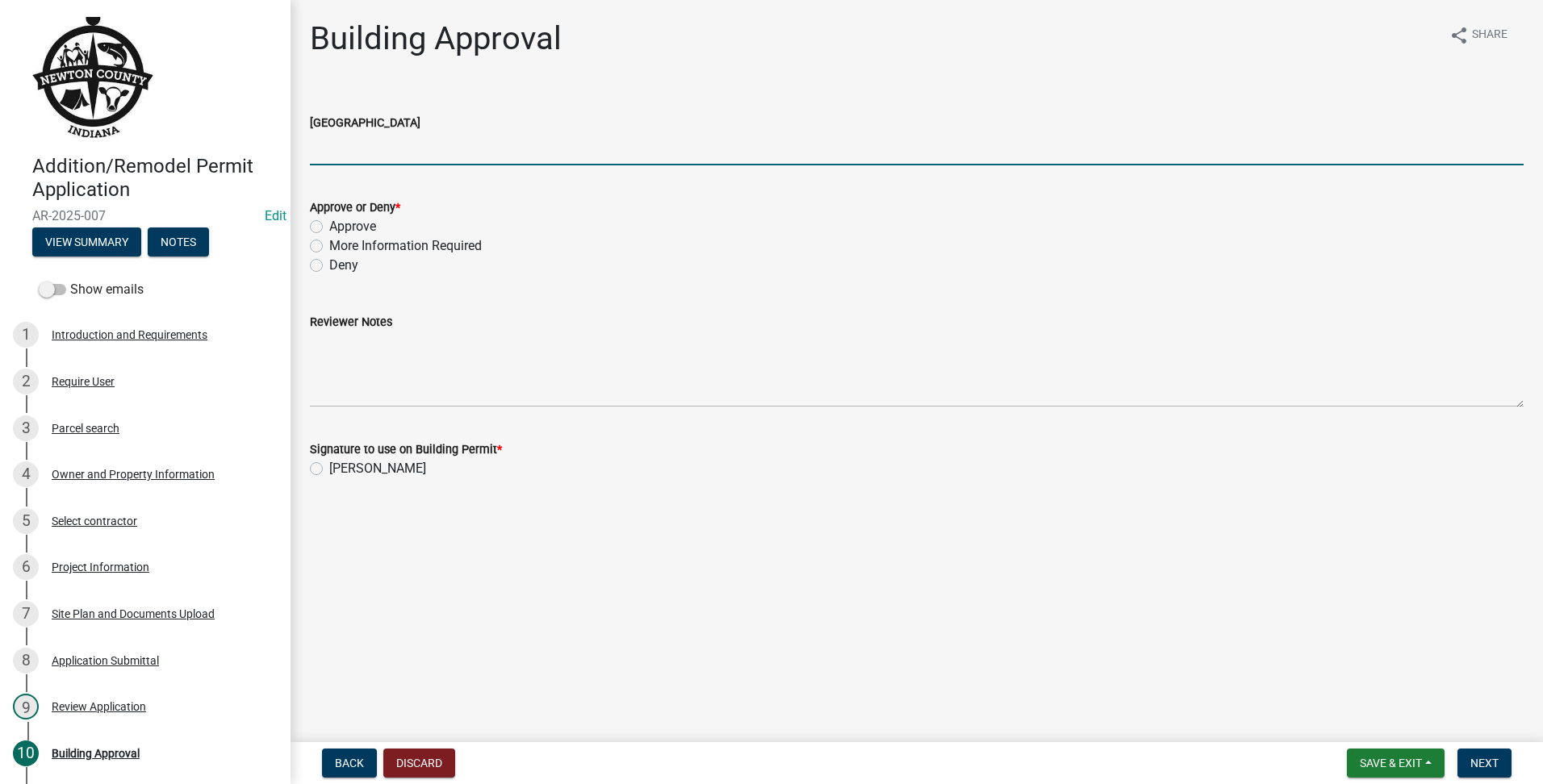
click at [349, 147] on input "[GEOGRAPHIC_DATA]" at bounding box center [917, 148] width 1214 height 33
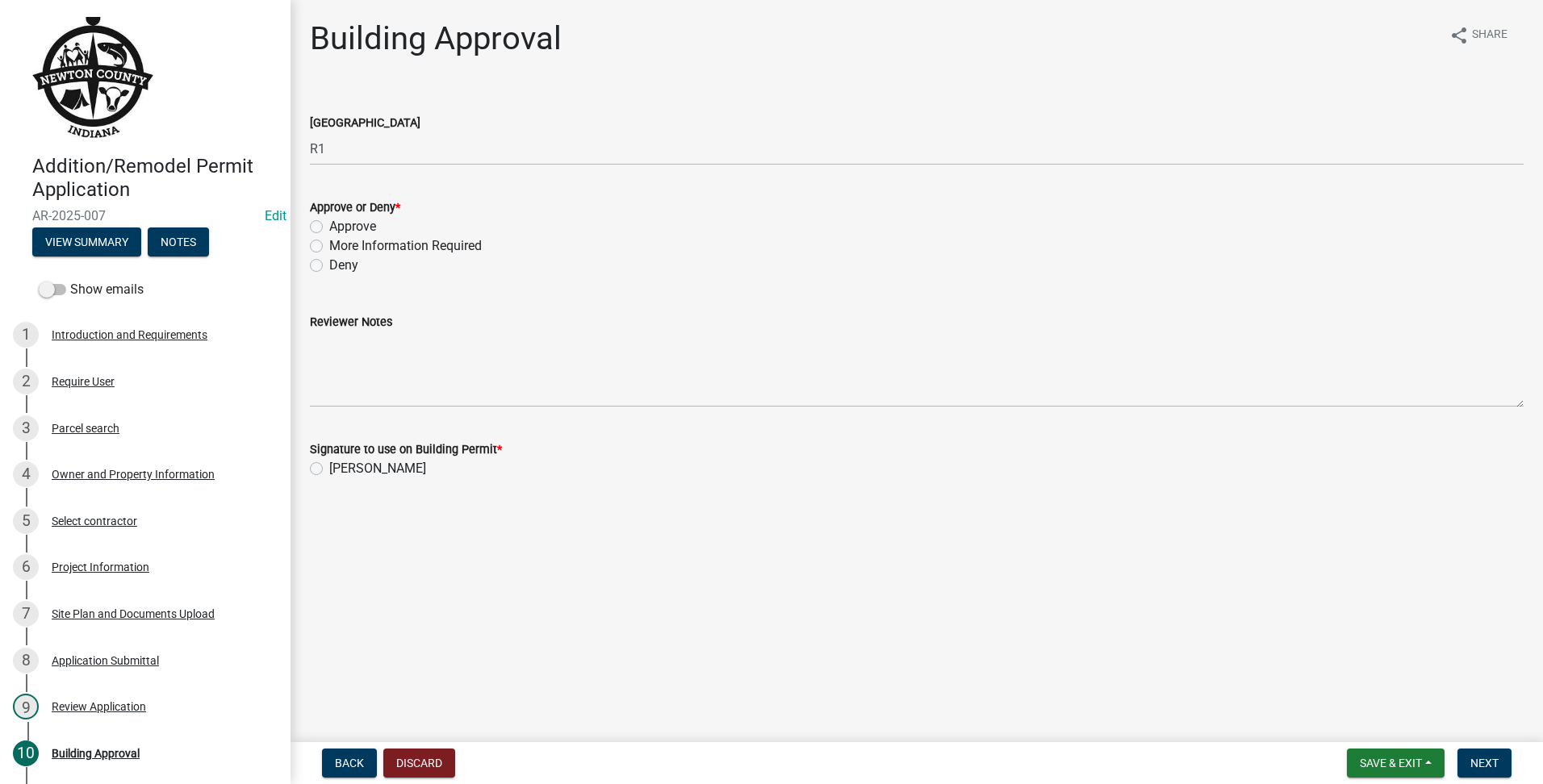
click at [911, 265] on div "Deny" at bounding box center [917, 265] width 1214 height 20
click at [315, 219] on div "Approve" at bounding box center [917, 226] width 1214 height 20
click at [315, 237] on div "More Information Required" at bounding box center [917, 246] width 1214 height 20
click at [329, 230] on label "Approve" at bounding box center [352, 226] width 47 height 20
click at [329, 228] on input "Approve" at bounding box center [334, 222] width 10 height 10
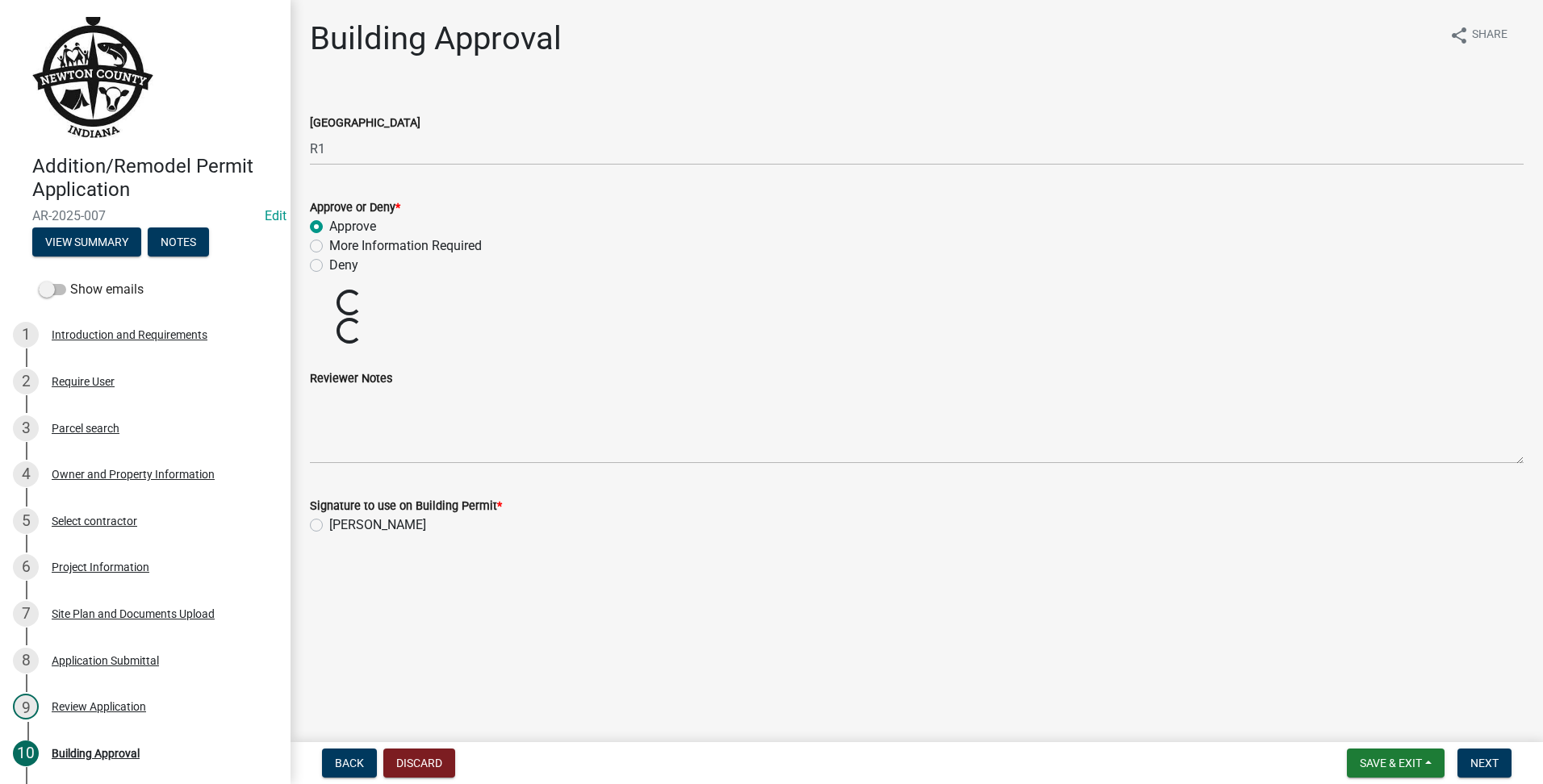
click at [329, 524] on label "[PERSON_NAME]" at bounding box center [377, 525] width 97 height 20
click at [329, 524] on input "[PERSON_NAME]" at bounding box center [334, 521] width 10 height 10
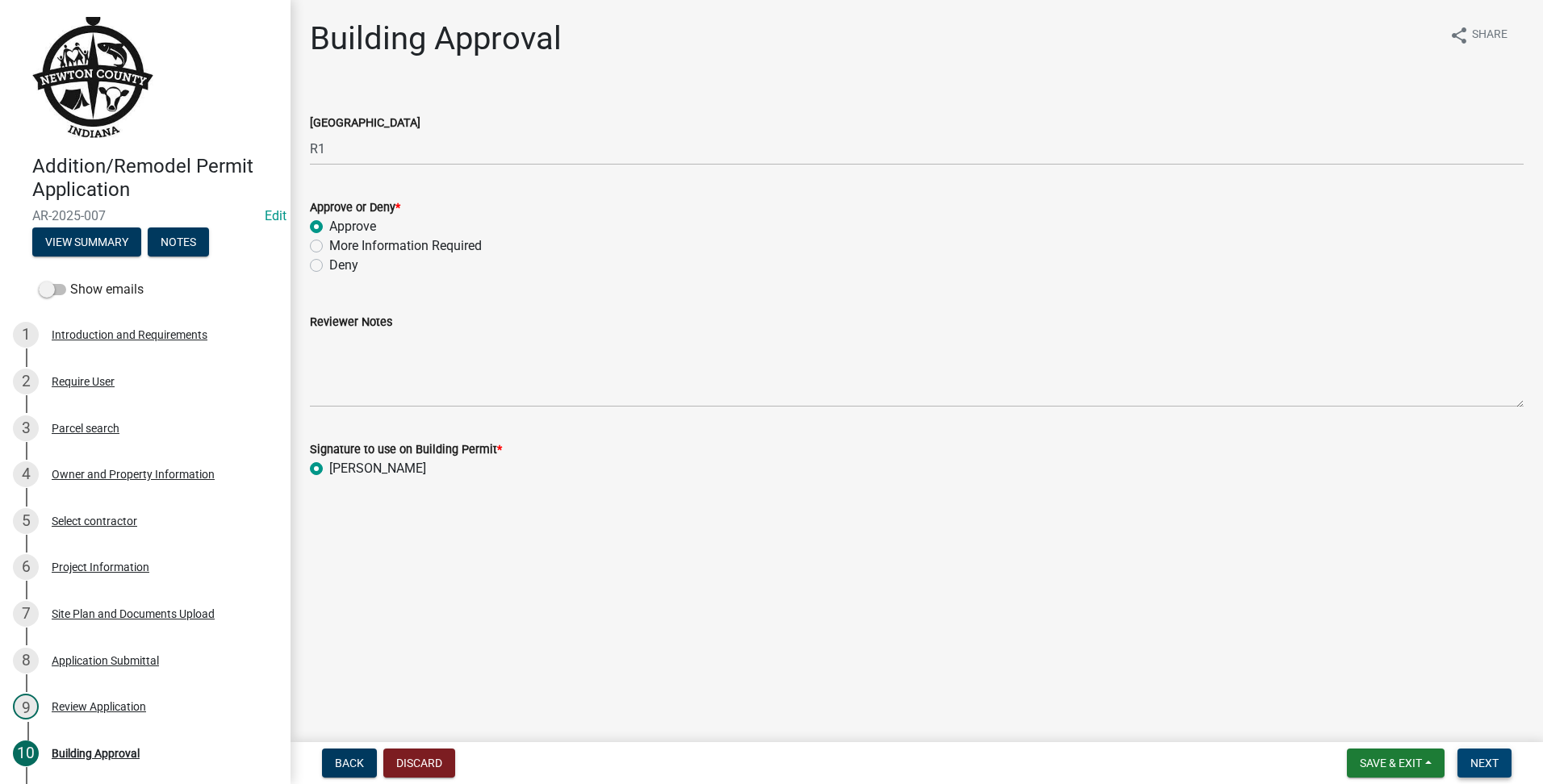
click at [1471, 766] on span "Next" at bounding box center [1484, 763] width 28 height 13
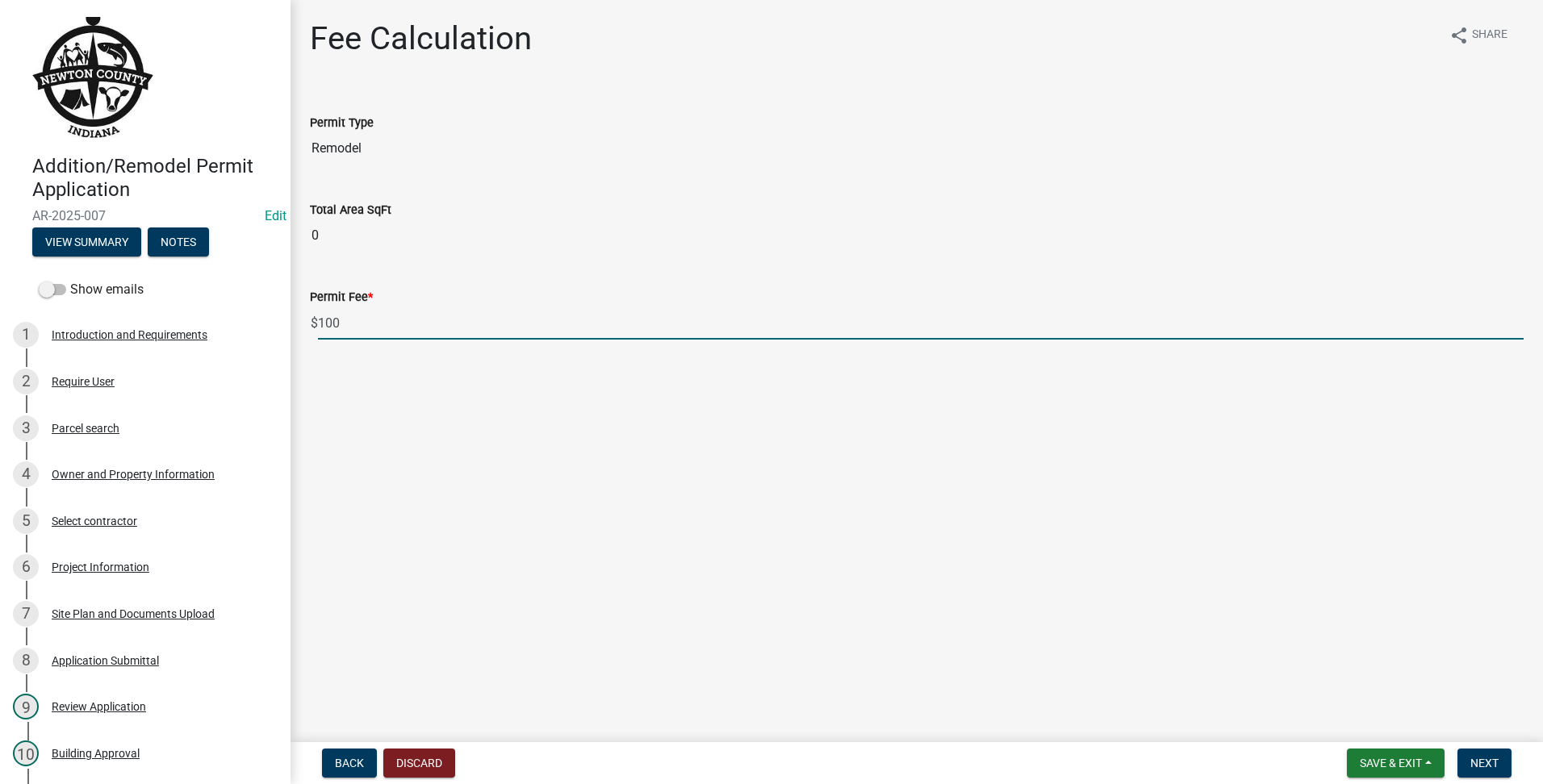
drag, startPoint x: 363, startPoint y: 321, endPoint x: 0, endPoint y: 237, distance: 372.6
click at [0, 237] on html "Internet Explorer does NOT work with GeoPermits. Get a new browser for more sec…" at bounding box center [772, 392] width 1543 height 784
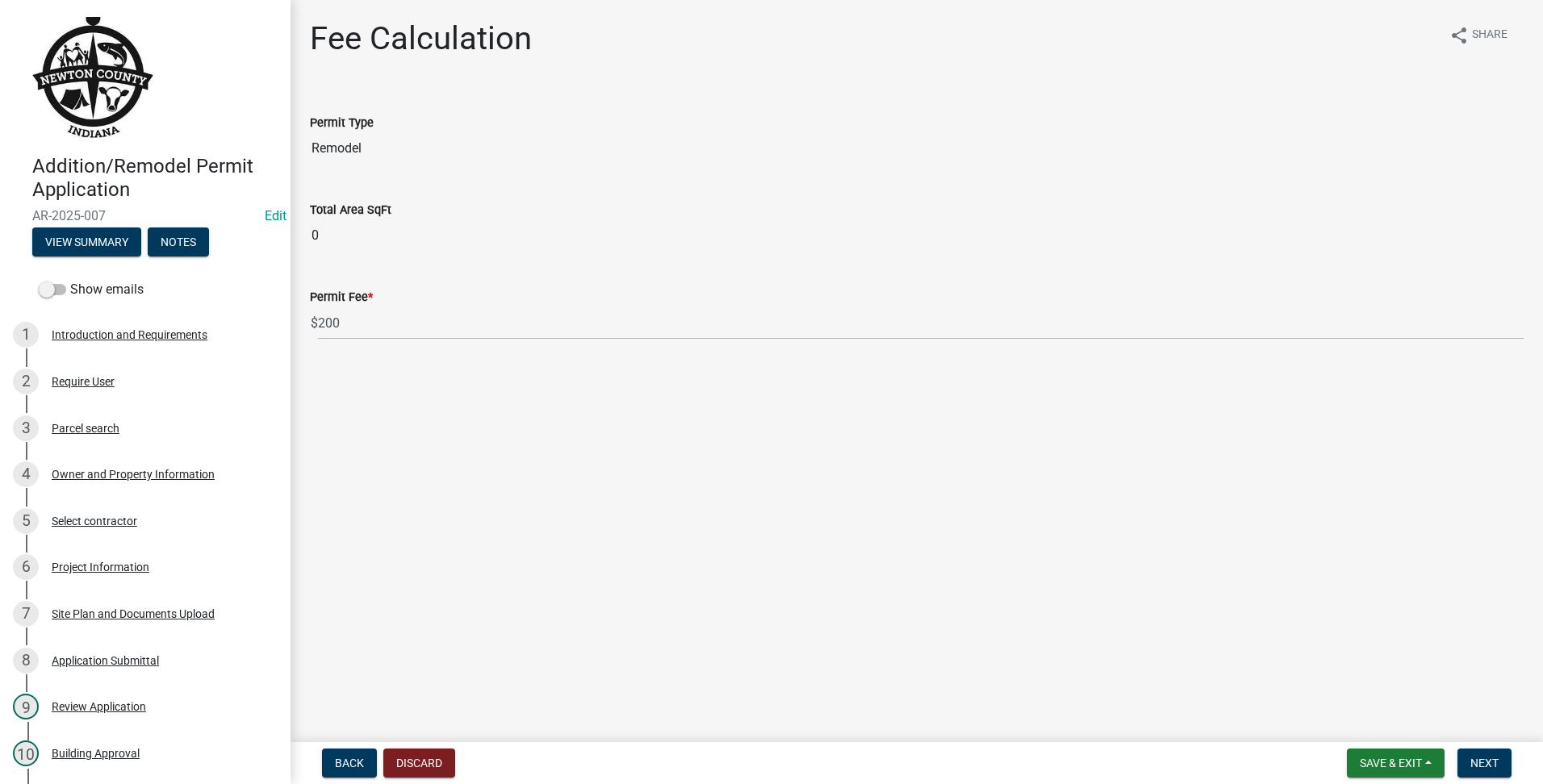
click at [966, 425] on main "Fee Calculation share Share Permit Type Remodel Total Area SqFt 0 Permit Fee * …" at bounding box center [916, 368] width 1252 height 736
click at [1499, 766] on button "Next" at bounding box center [1484, 763] width 54 height 29
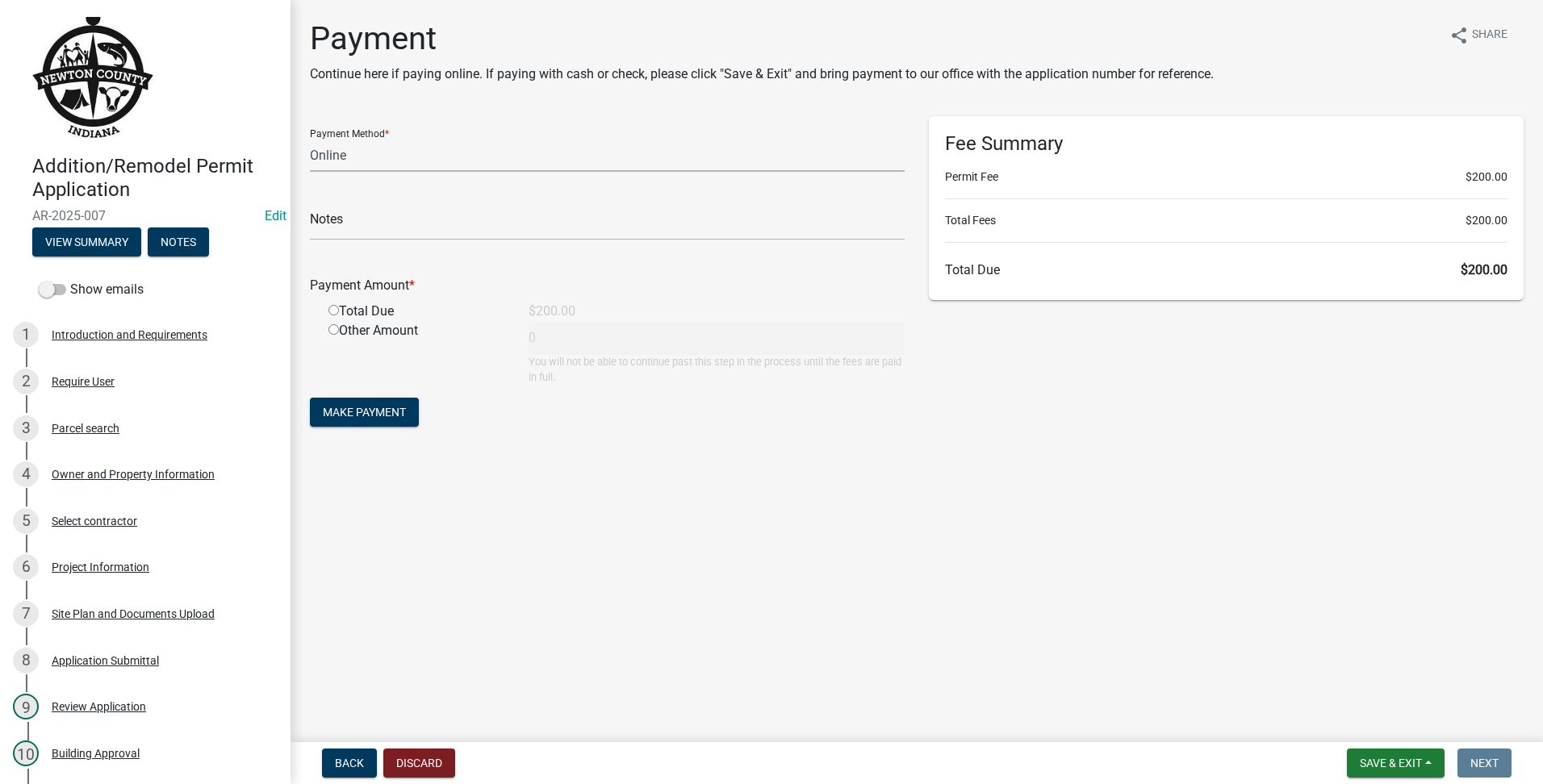
click at [331, 163] on select "Credit Card POS Check Cash Online" at bounding box center [608, 155] width 595 height 33
click at [310, 139] on select "Credit Card POS Check Cash Online" at bounding box center [608, 155] width 595 height 33
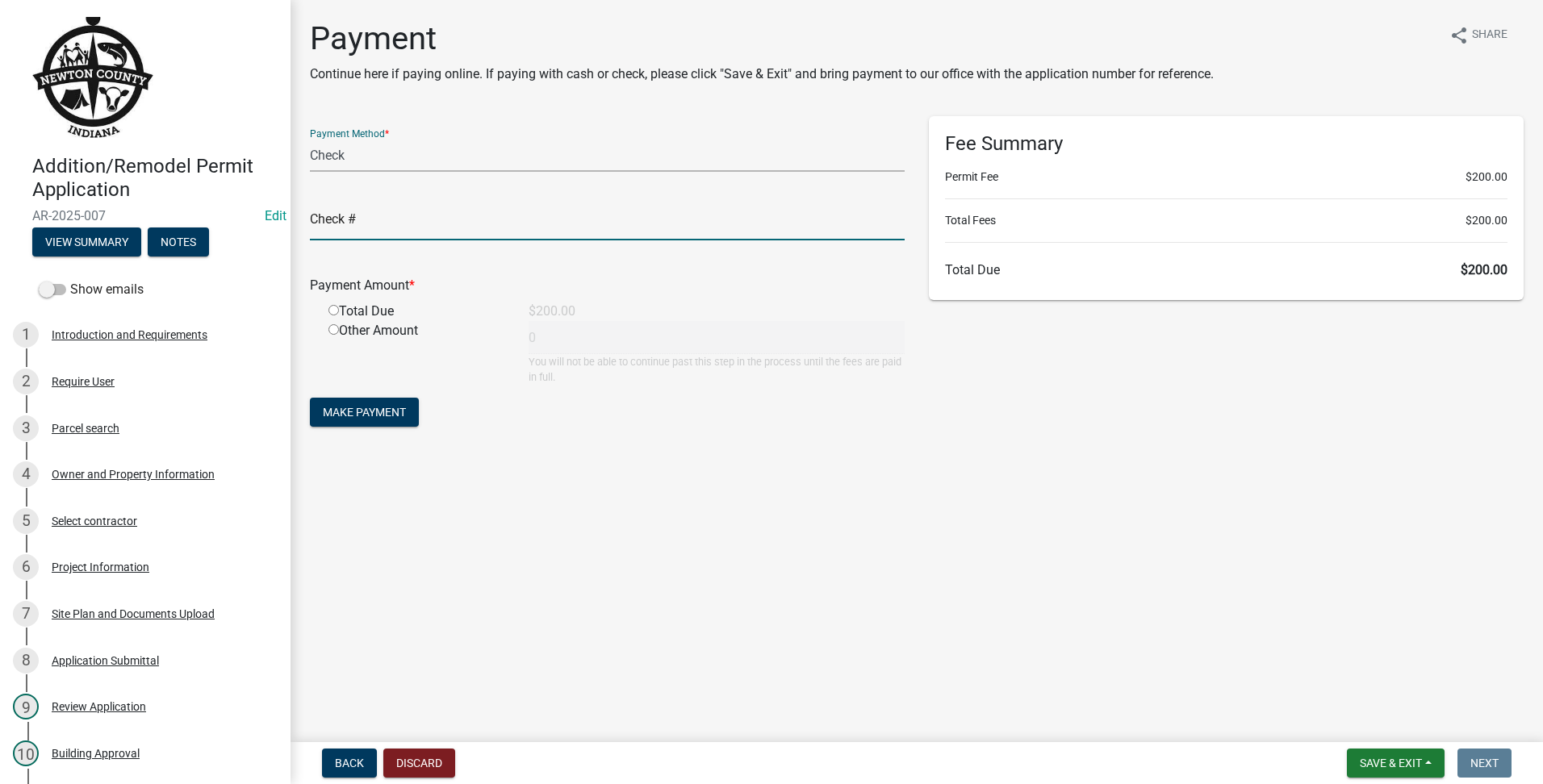
click at [369, 227] on input "text" at bounding box center [608, 224] width 595 height 33
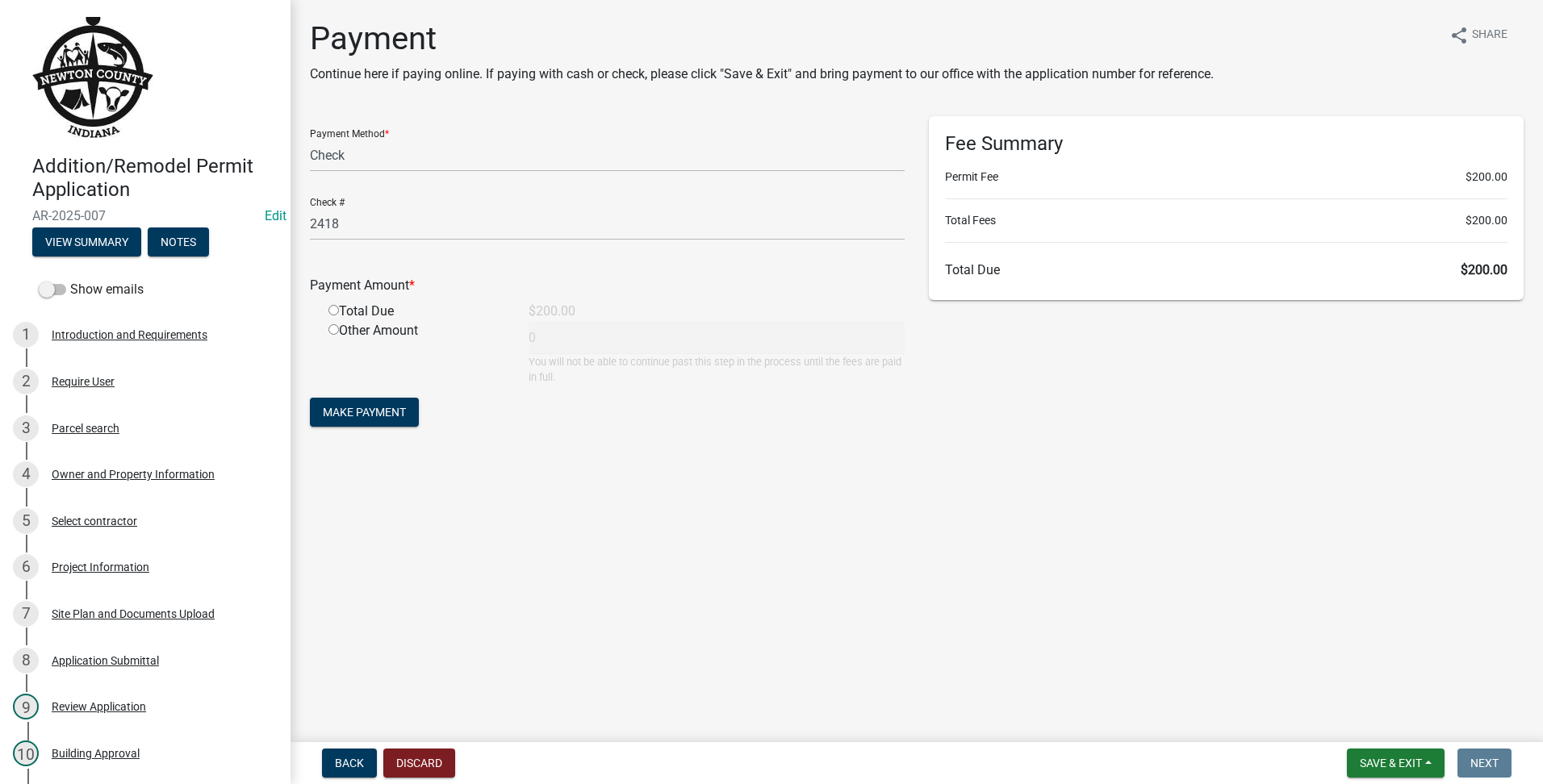
click at [331, 306] on input "radio" at bounding box center [333, 310] width 10 height 10
click at [349, 410] on span "Make Payment" at bounding box center [364, 412] width 83 height 13
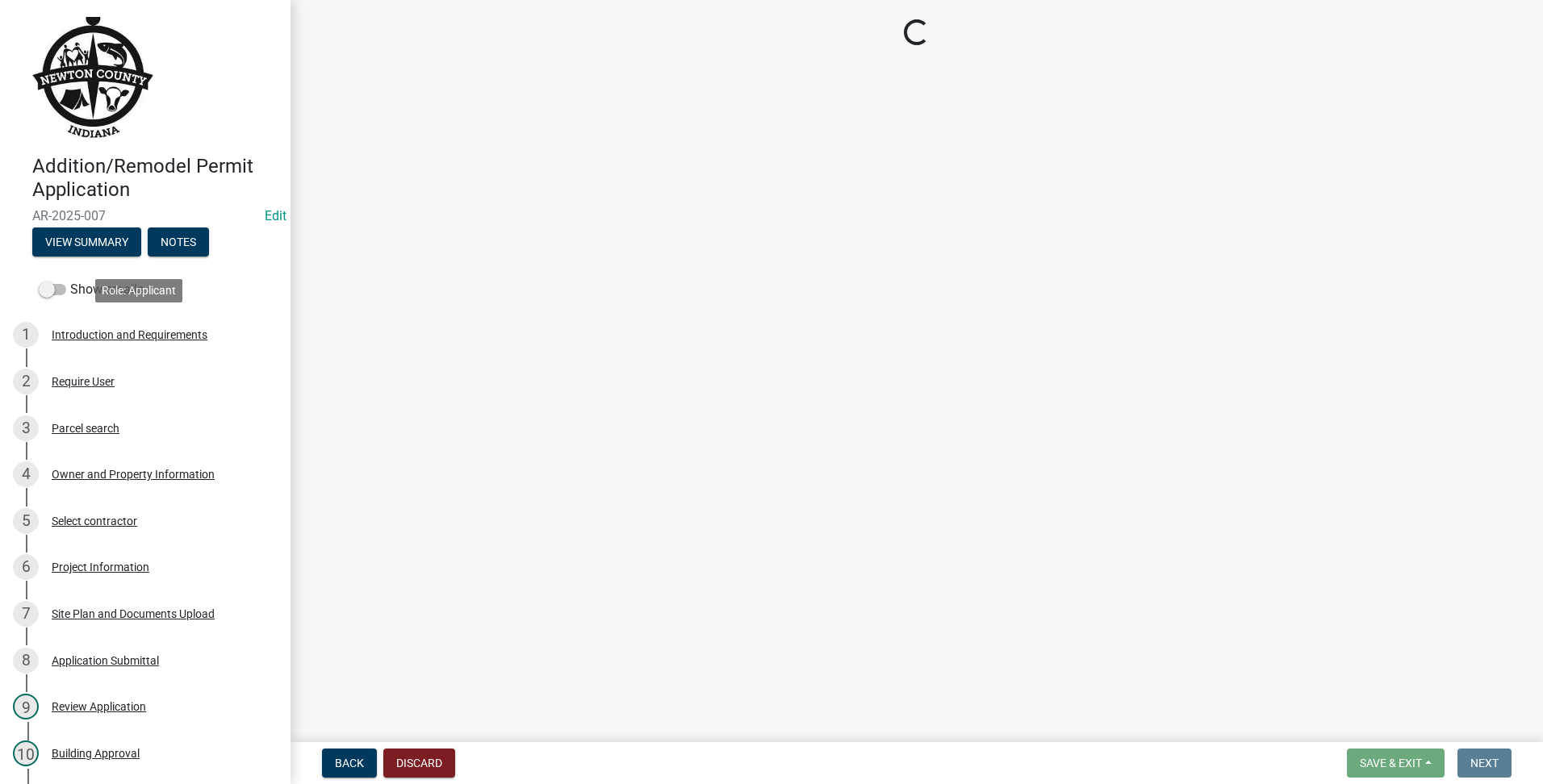
drag, startPoint x: 137, startPoint y: 336, endPoint x: 1001, endPoint y: 509, distance: 881.1
click at [1005, 508] on main "Loading..." at bounding box center [916, 368] width 1252 height 736
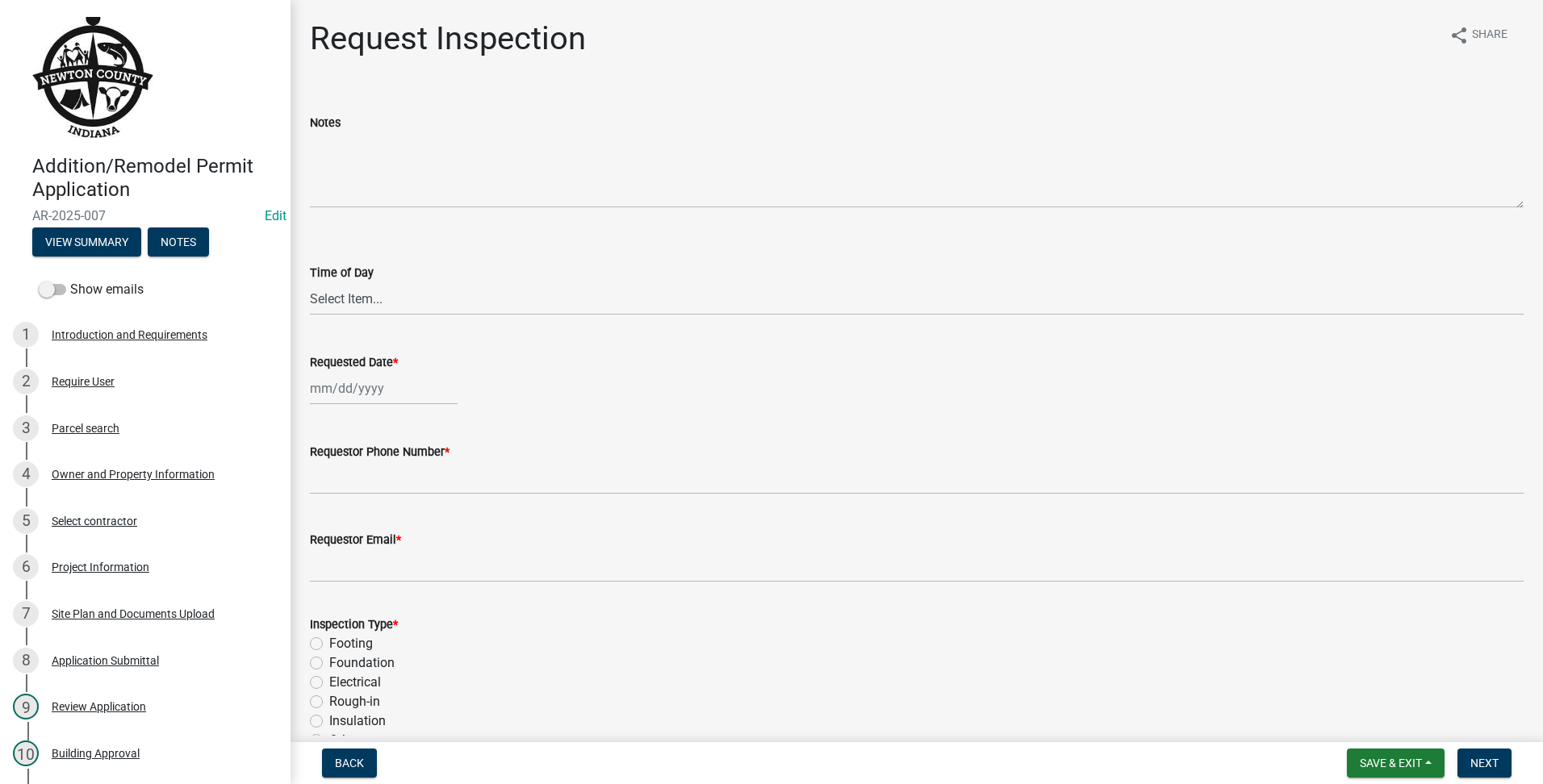
scroll to position [200, 0]
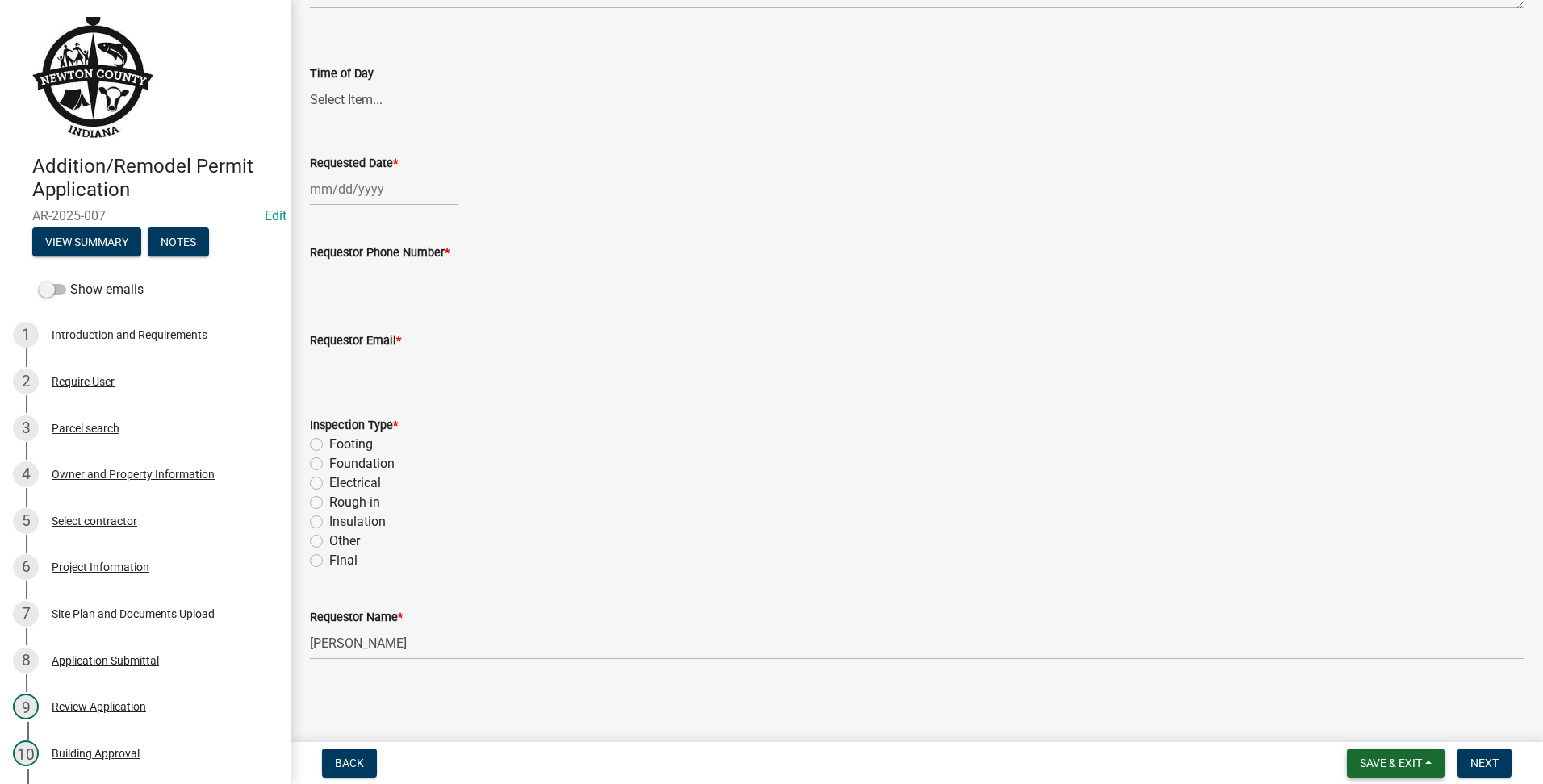
click at [1385, 766] on span "Save & Exit" at bounding box center [1391, 763] width 62 height 13
click at [1330, 732] on button "Save & Exit" at bounding box center [1380, 721] width 129 height 39
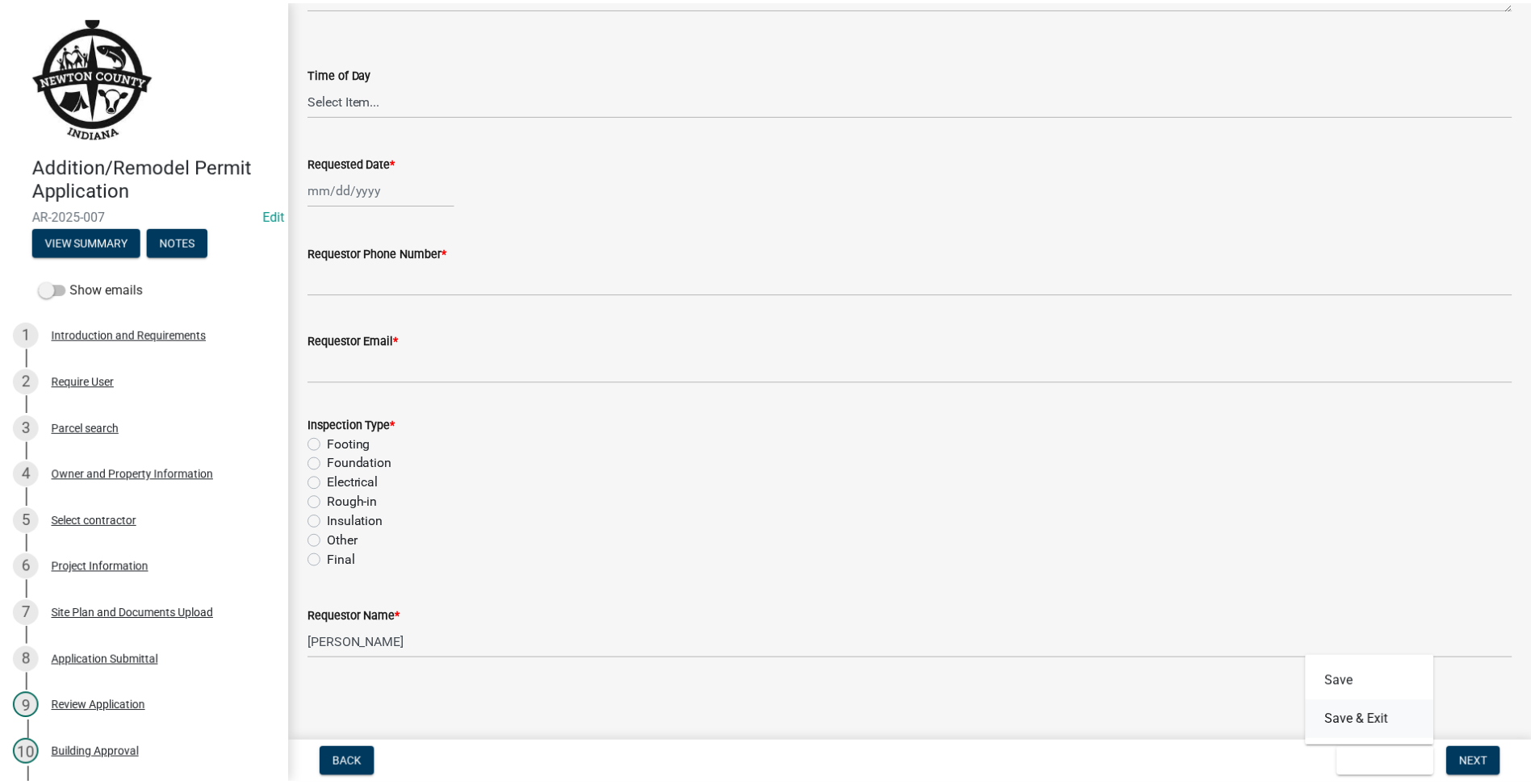
scroll to position [0, 0]
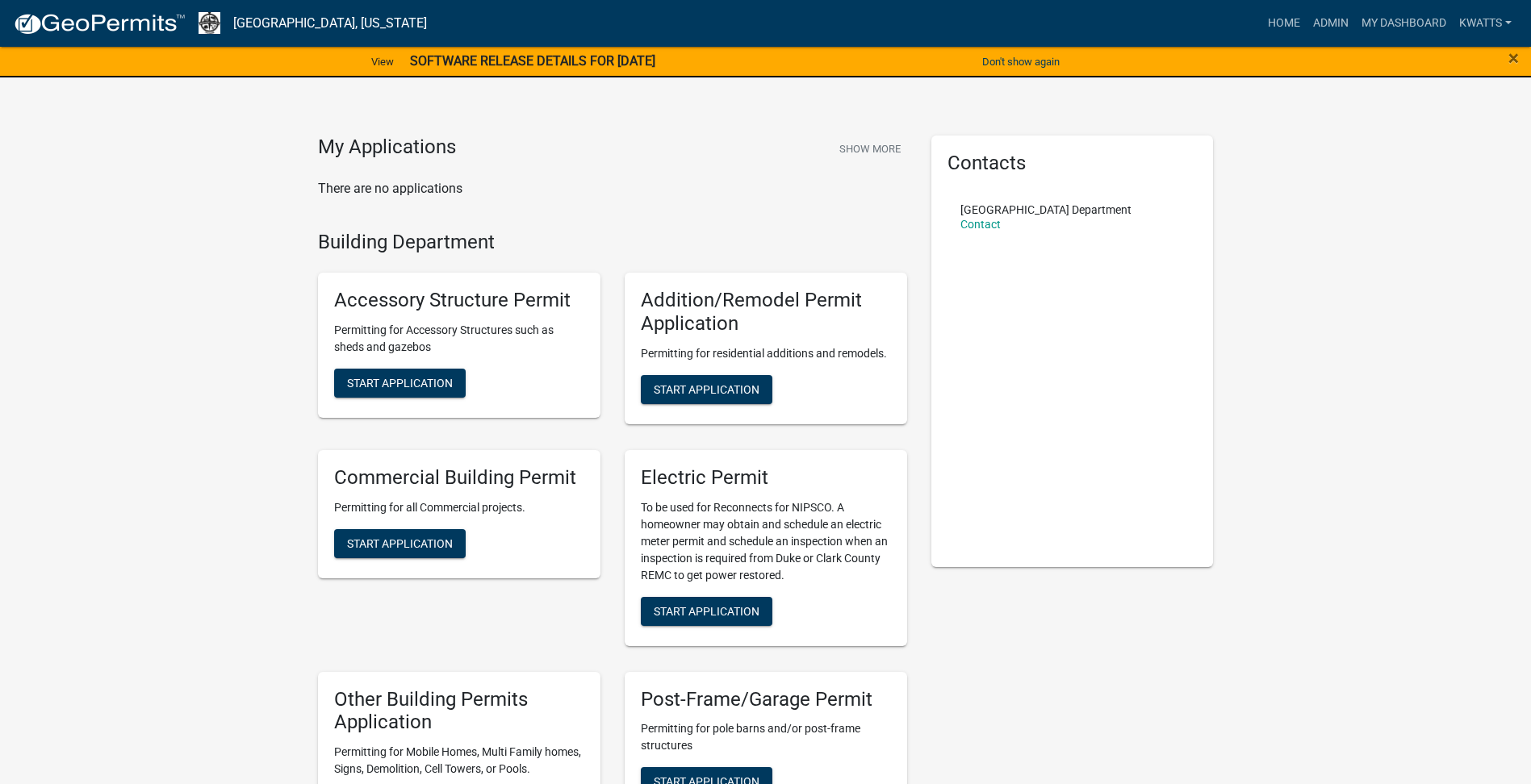
click at [723, 421] on div "Addition/Remodel Permit Application Permitting for residential additions and re…" at bounding box center [766, 348] width 283 height 152
click at [751, 401] on button "Start Application" at bounding box center [706, 390] width 131 height 29
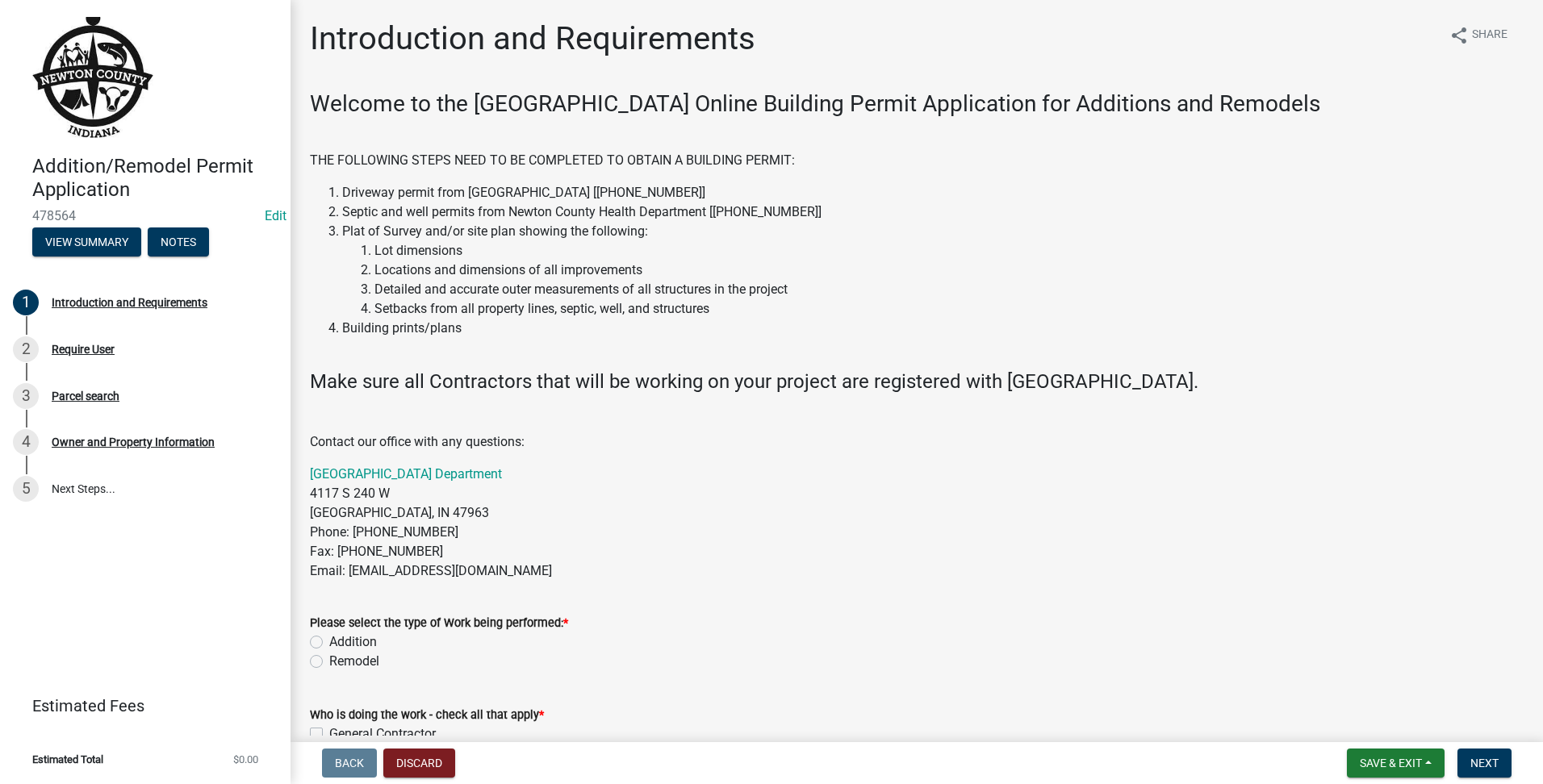
scroll to position [404, 0]
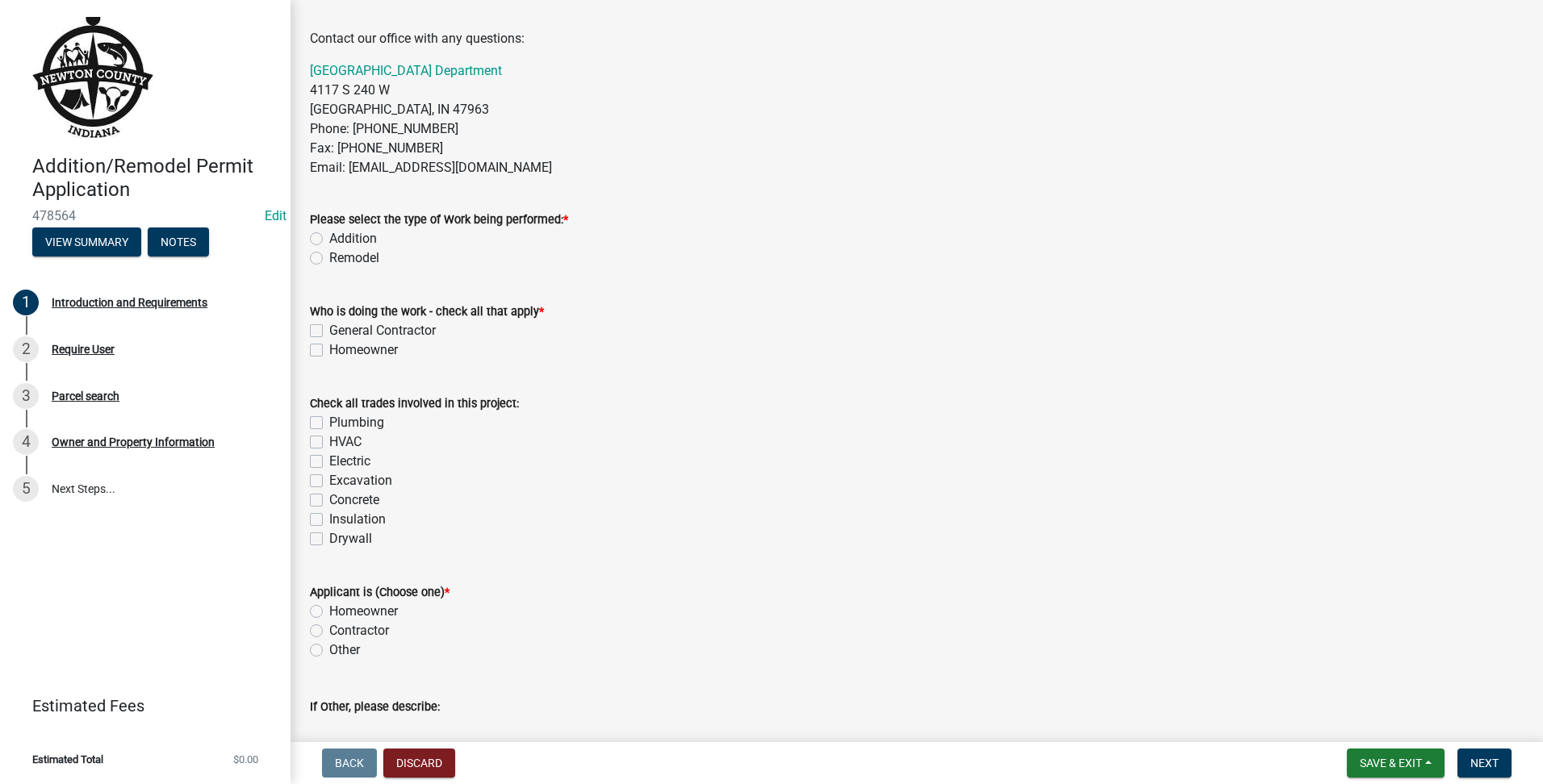
click at [315, 266] on div "Remodel" at bounding box center [917, 258] width 1214 height 20
click at [329, 264] on label "Remodel" at bounding box center [354, 258] width 50 height 20
click at [329, 259] on input "Remodel" at bounding box center [334, 254] width 10 height 10
click at [329, 354] on label "Homeowner" at bounding box center [363, 350] width 69 height 20
click at [329, 351] on input "Homeowner" at bounding box center [334, 345] width 10 height 10
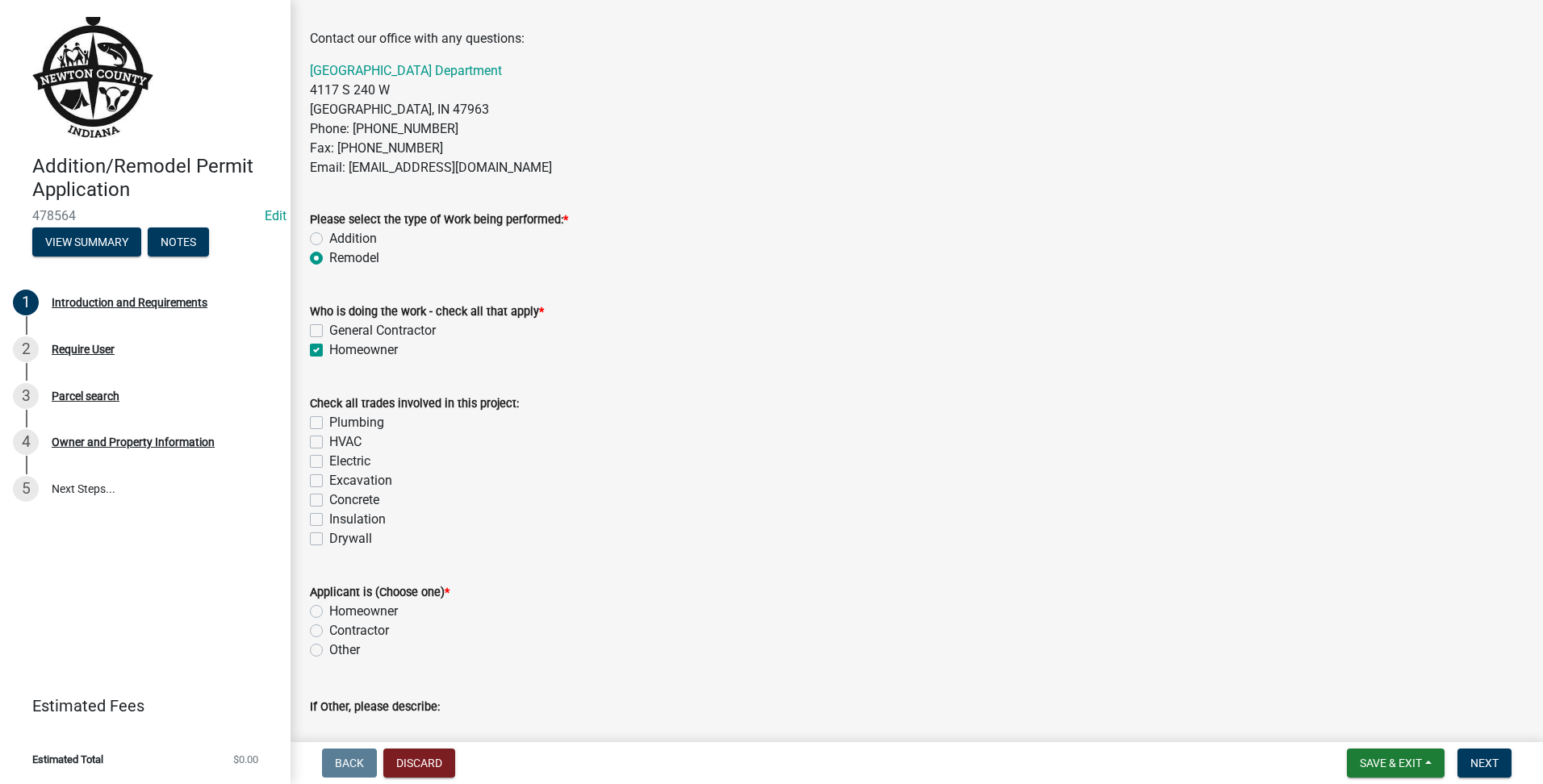
click at [329, 325] on label "General Contractor" at bounding box center [382, 331] width 106 height 20
click at [329, 325] on input "General Contractor" at bounding box center [334, 326] width 10 height 10
click at [329, 356] on label "Homeowner" at bounding box center [363, 350] width 69 height 20
click at [329, 351] on input "Homeowner" at bounding box center [334, 345] width 10 height 10
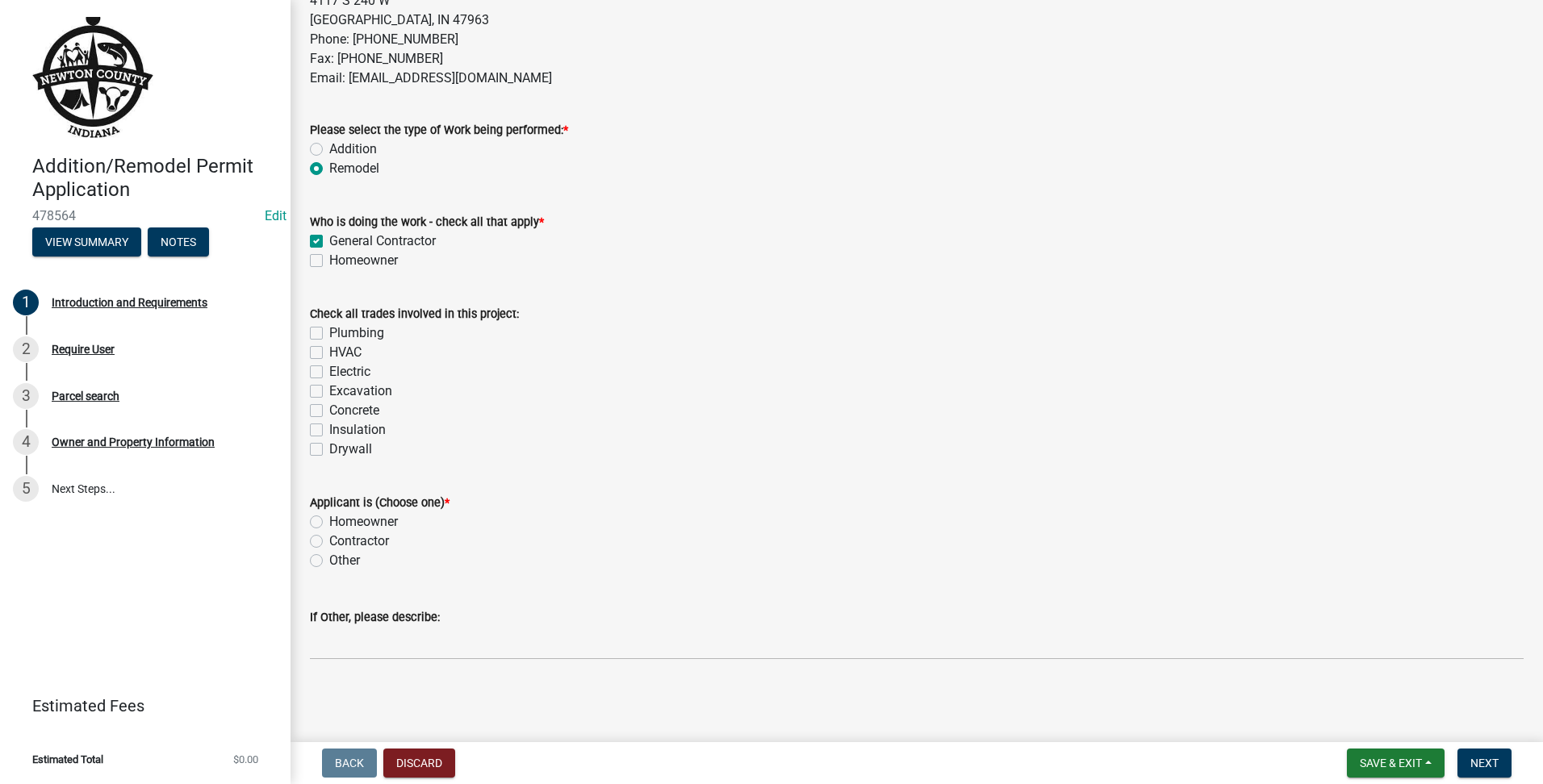
click at [313, 548] on div "Contractor" at bounding box center [917, 541] width 1214 height 20
click at [323, 524] on div "Homeowner" at bounding box center [917, 522] width 1214 height 20
click at [320, 531] on div "Contractor" at bounding box center [917, 541] width 1214 height 20
click at [329, 538] on label "Contractor" at bounding box center [359, 541] width 60 height 20
click at [329, 538] on input "Contractor" at bounding box center [334, 536] width 10 height 10
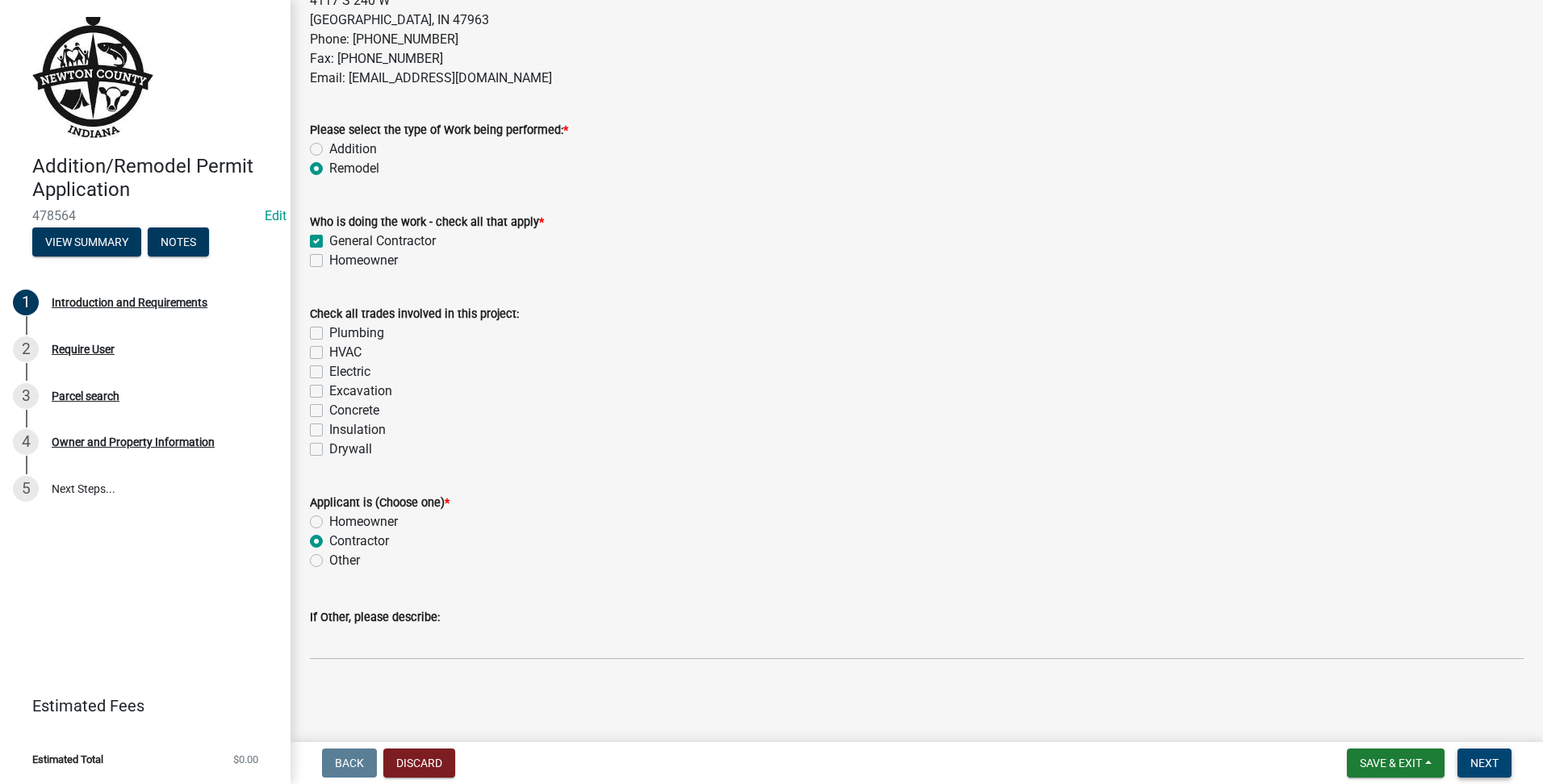
click at [1508, 772] on button "Next" at bounding box center [1484, 763] width 54 height 29
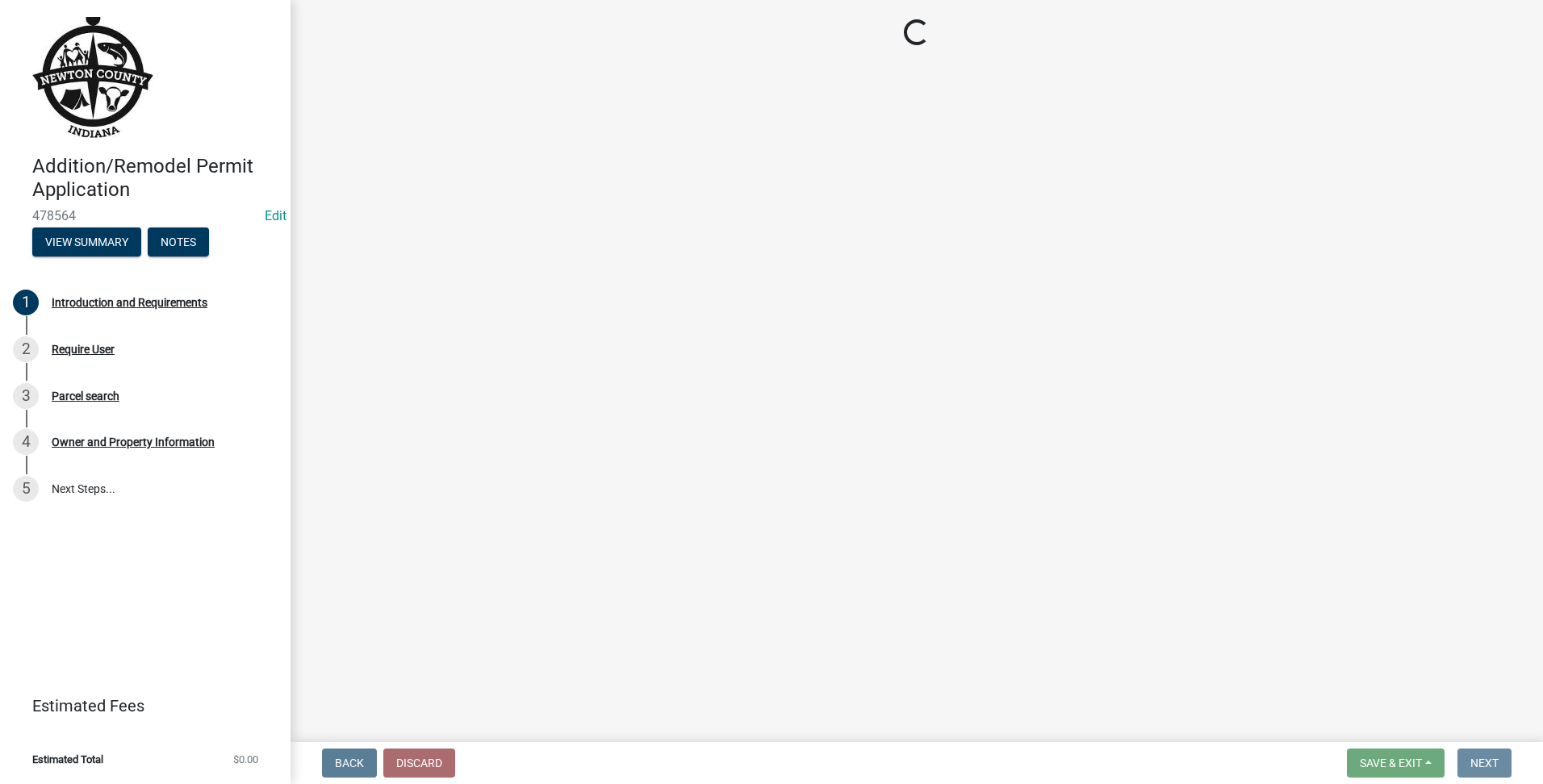
scroll to position [0, 0]
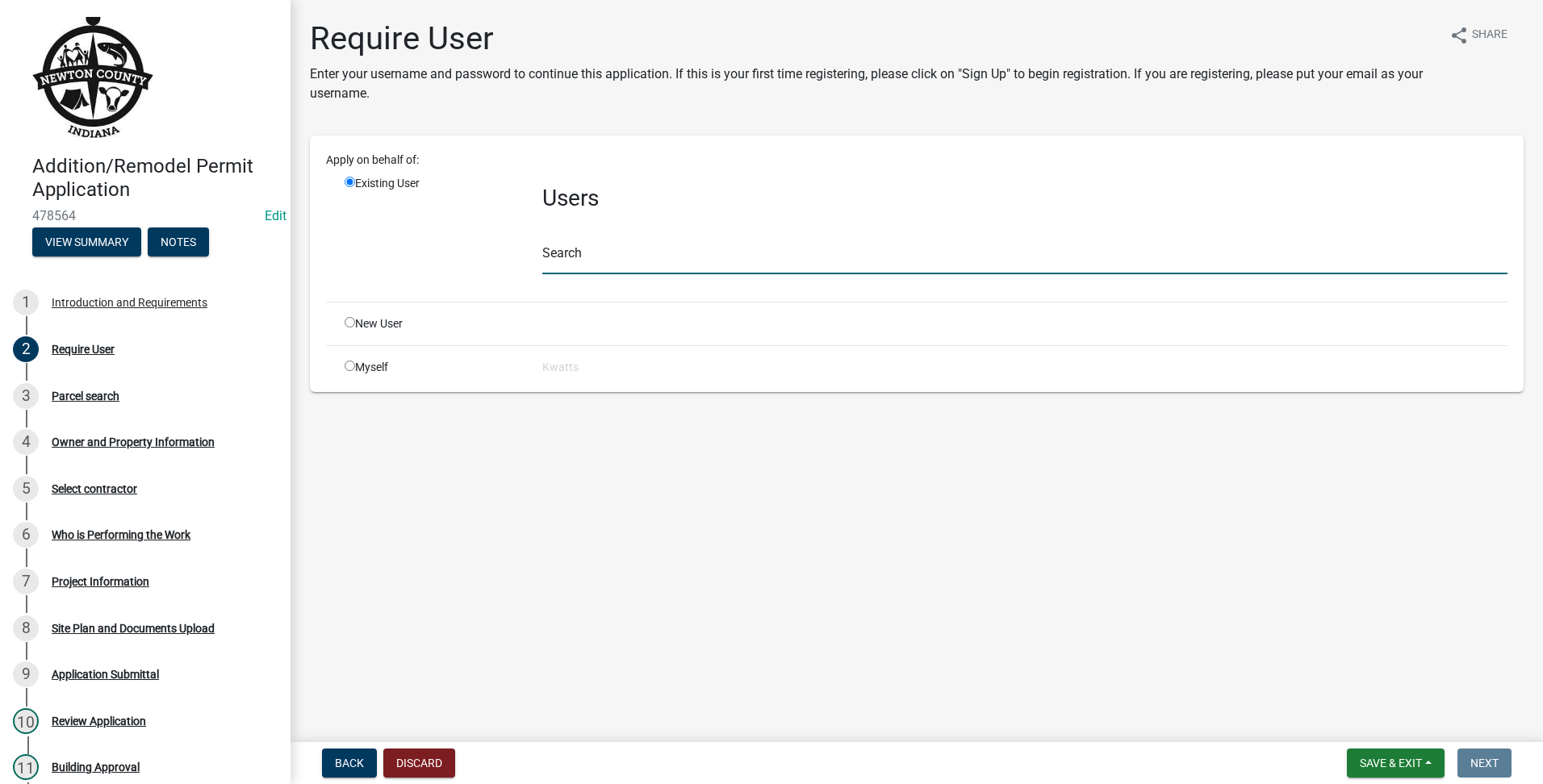
click at [569, 266] on input "text" at bounding box center [1025, 258] width 965 height 33
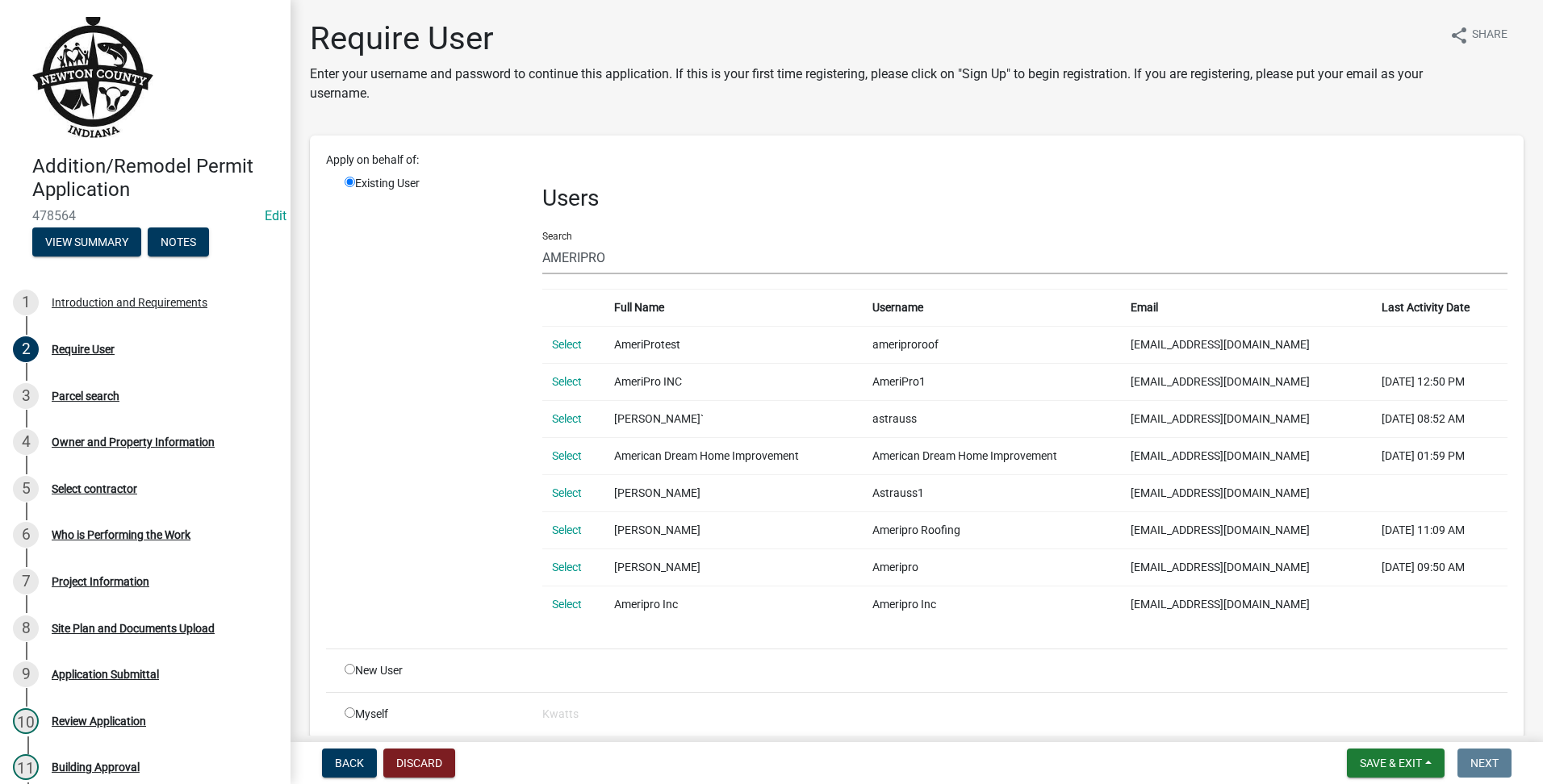
click at [1065, 325] on th "Username" at bounding box center [992, 307] width 258 height 37
click at [567, 350] on link "Select" at bounding box center [567, 344] width 30 height 13
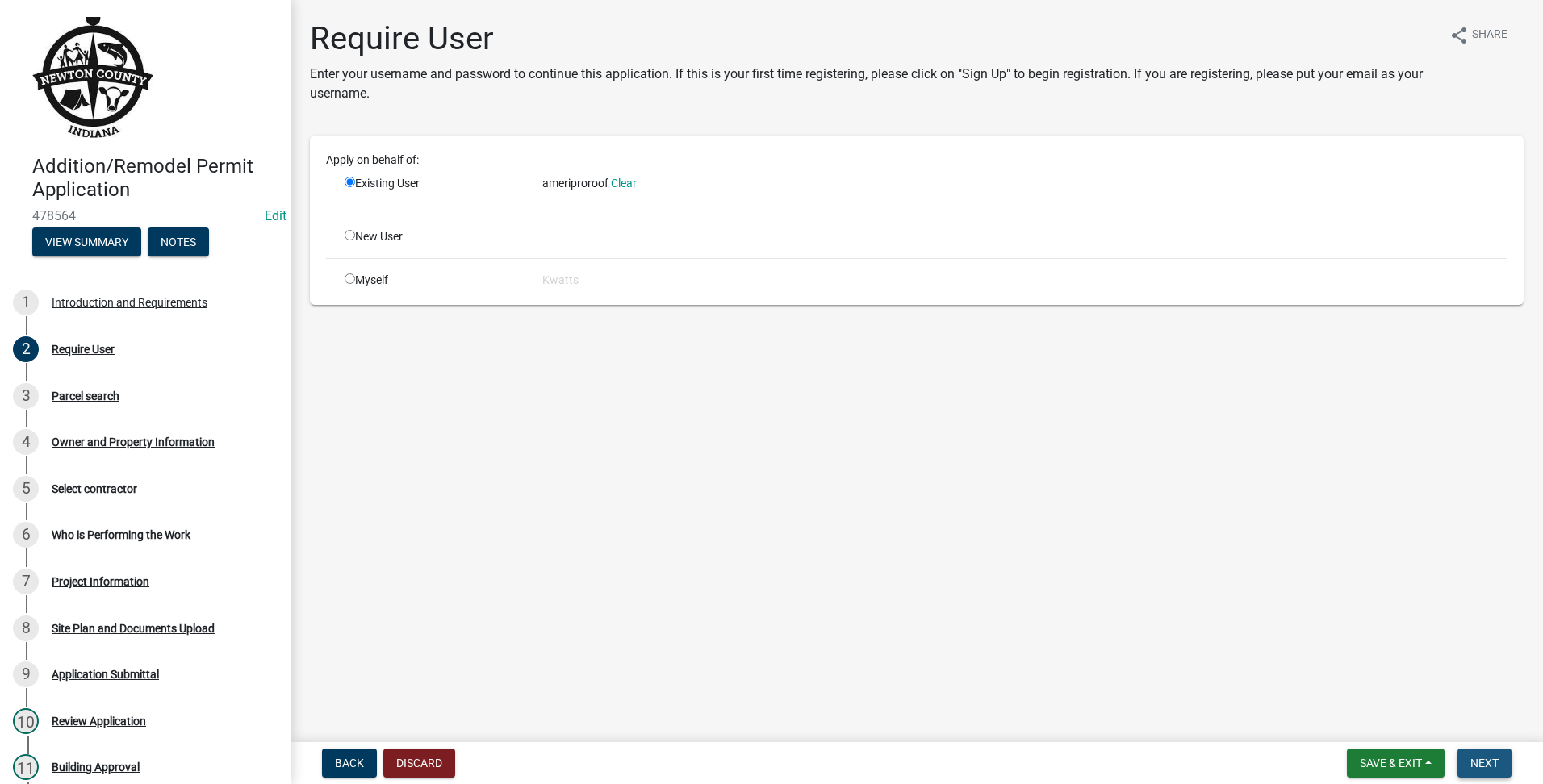
click at [1489, 767] on span "Next" at bounding box center [1484, 763] width 28 height 13
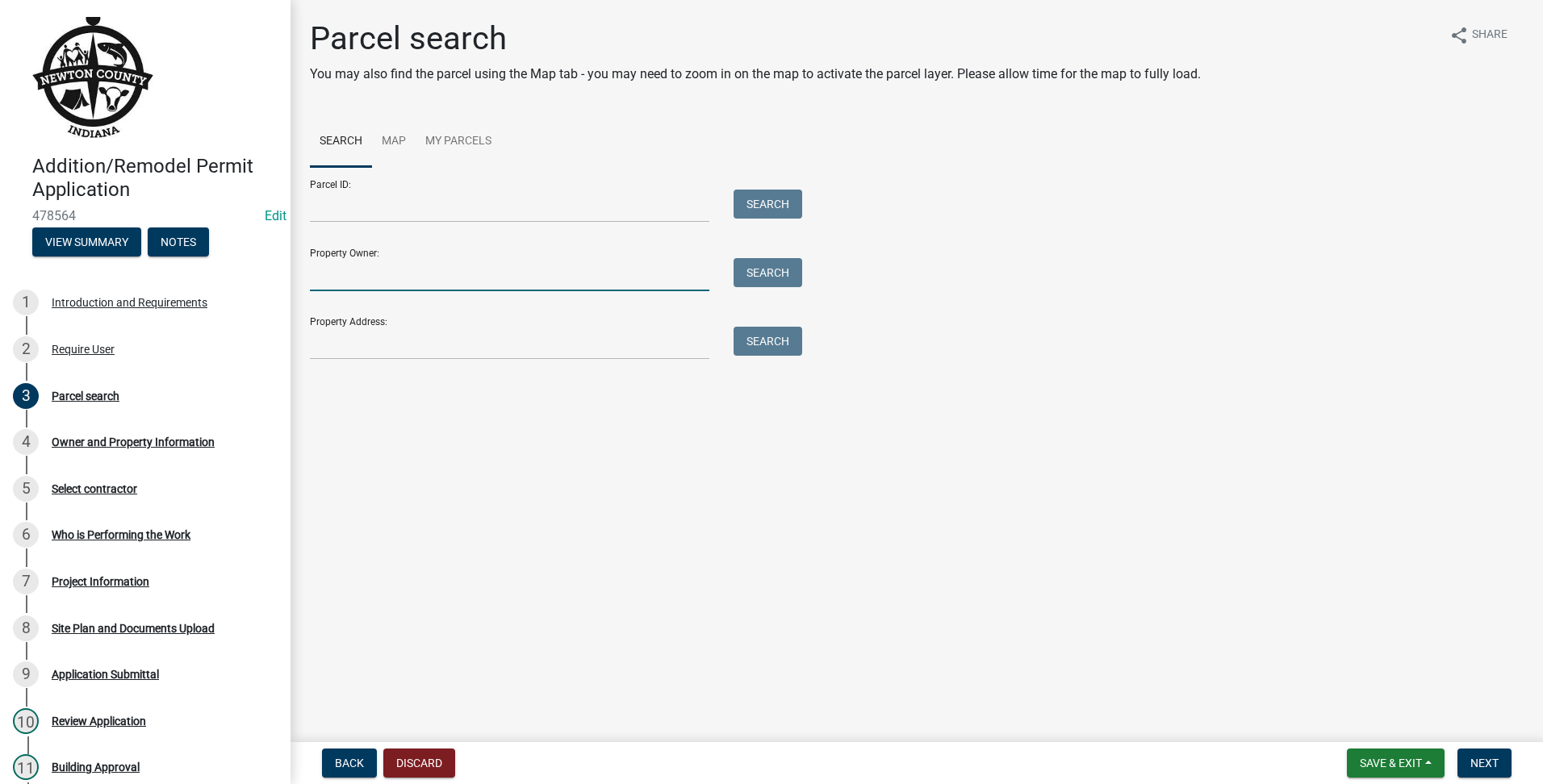
click at [380, 272] on input "Property Owner:" at bounding box center [510, 274] width 399 height 33
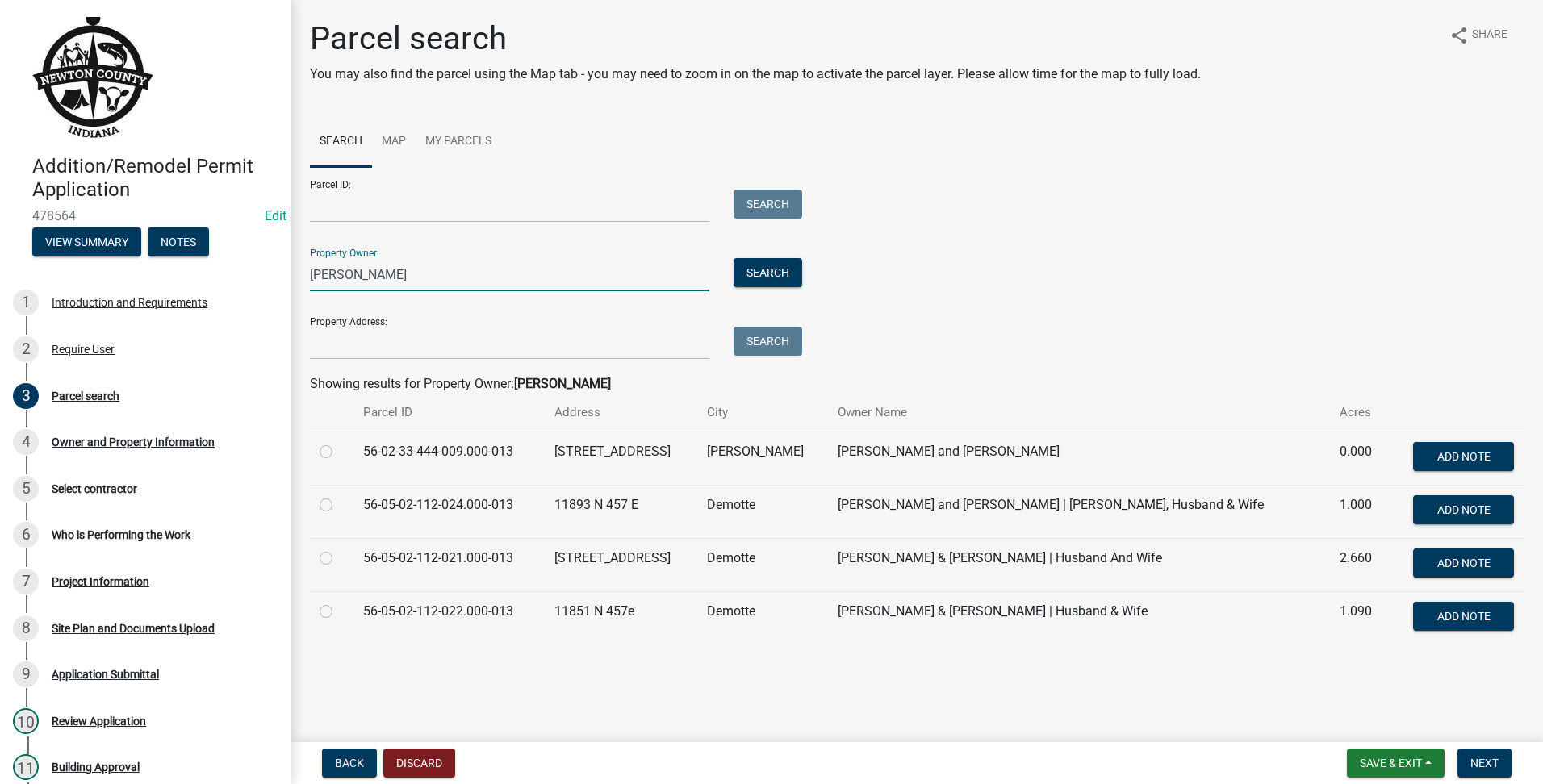
click at [339, 601] on label at bounding box center [339, 601] width 0 height 0
click at [339, 613] on input "radio" at bounding box center [344, 607] width 10 height 10
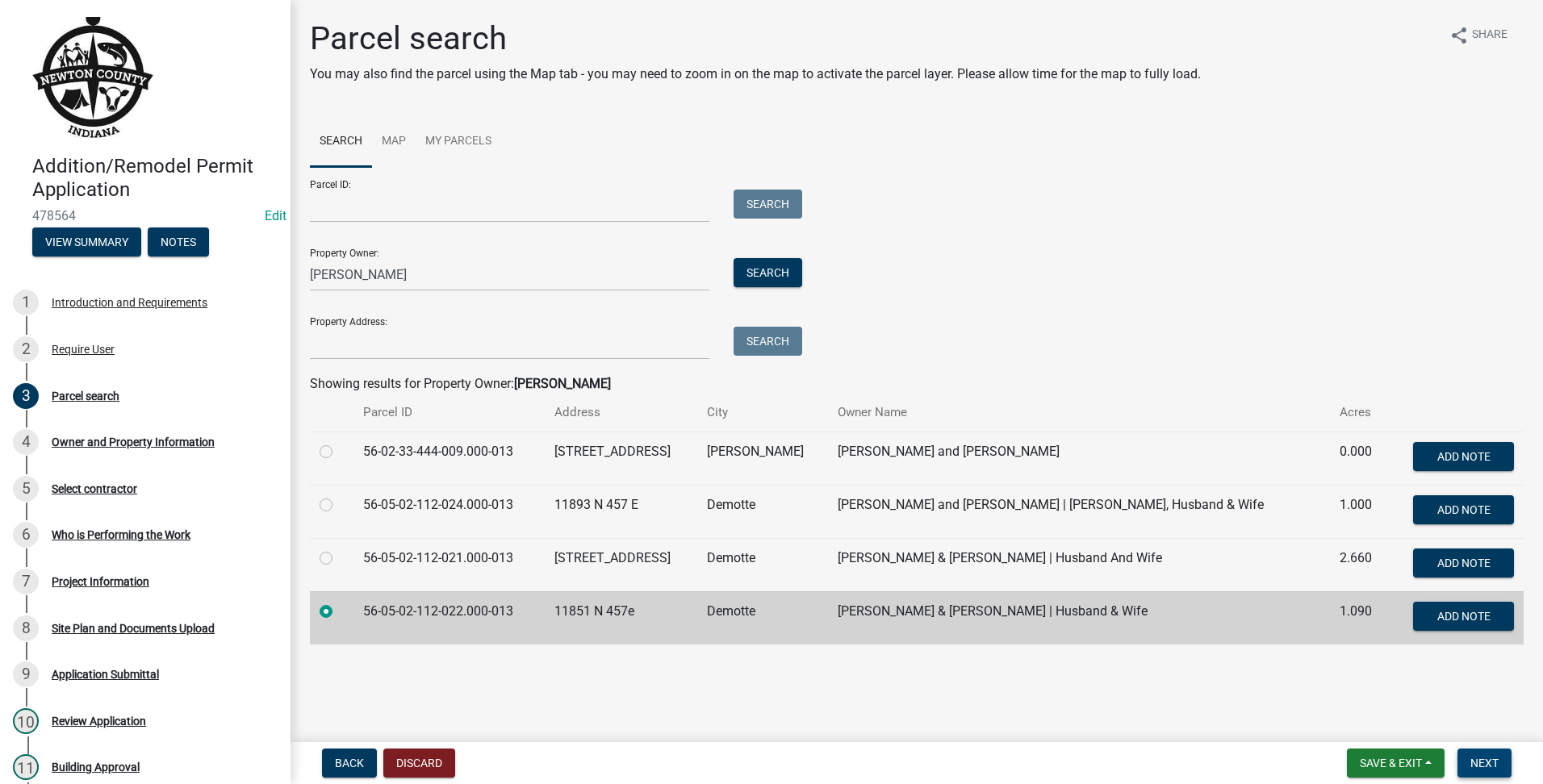
click at [1471, 761] on span "Next" at bounding box center [1484, 763] width 28 height 13
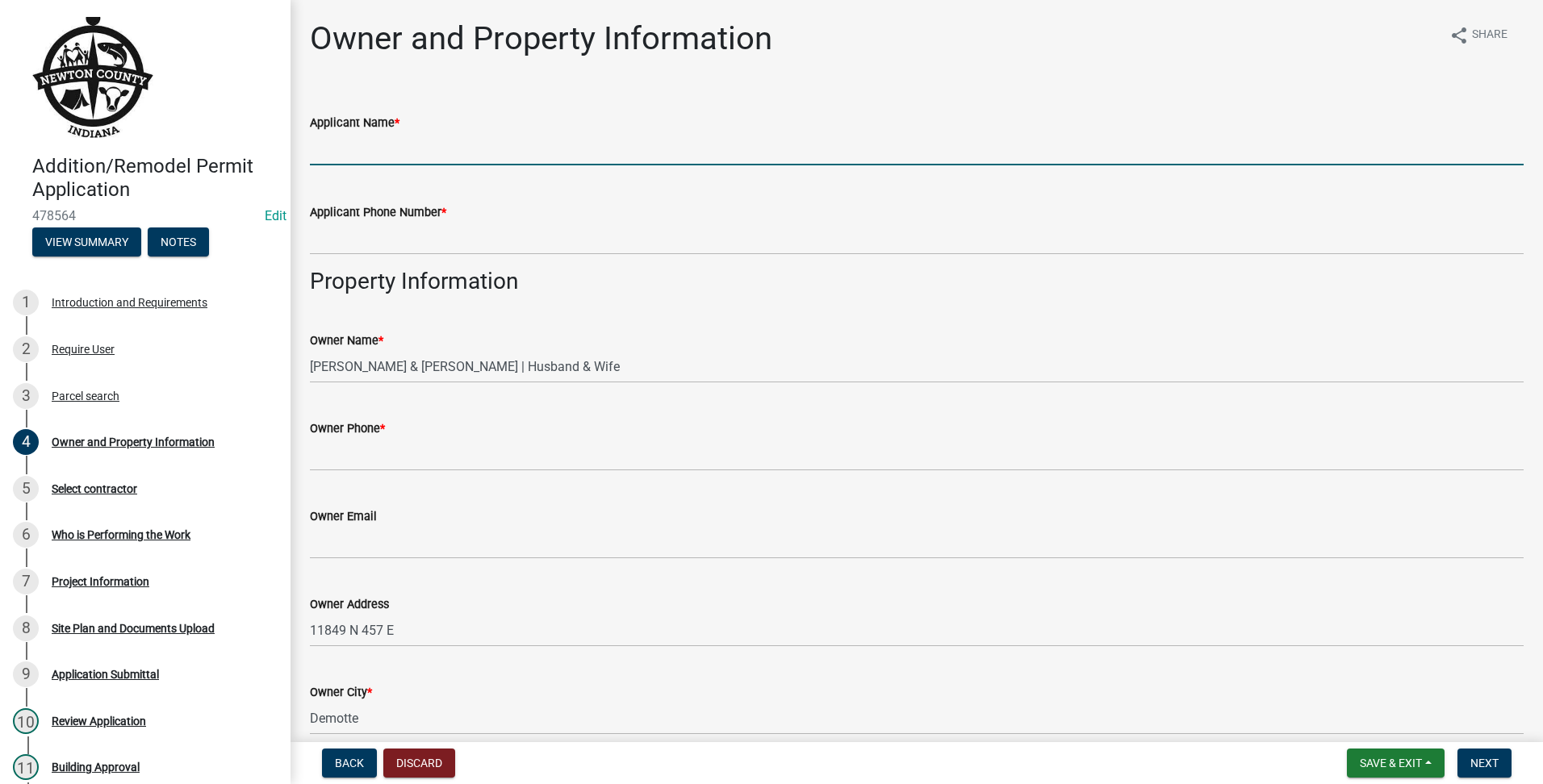
click at [633, 146] on input "Applicant Name *" at bounding box center [917, 148] width 1214 height 33
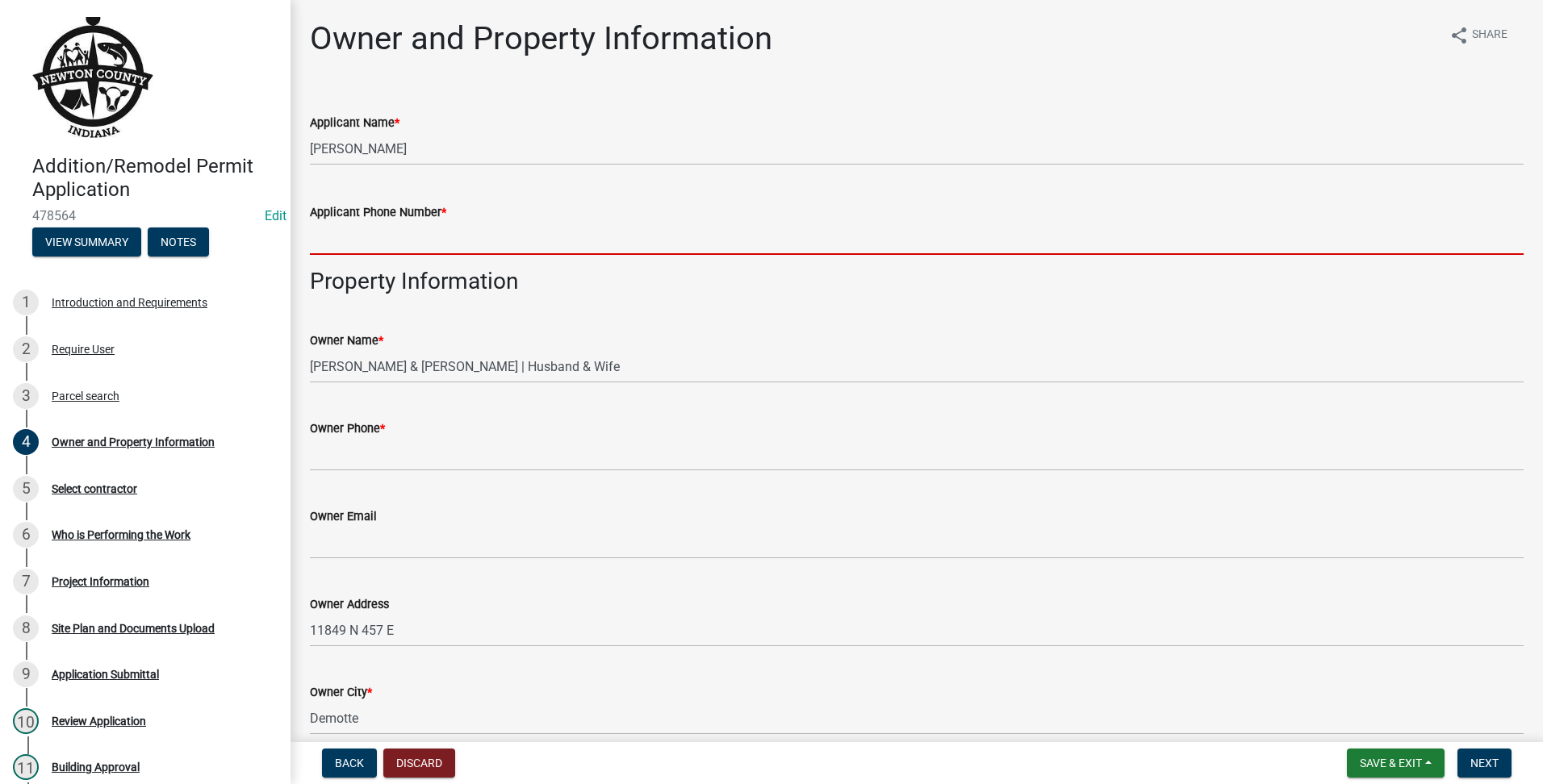
click at [453, 234] on input "Applicant Phone Number *" at bounding box center [917, 238] width 1214 height 33
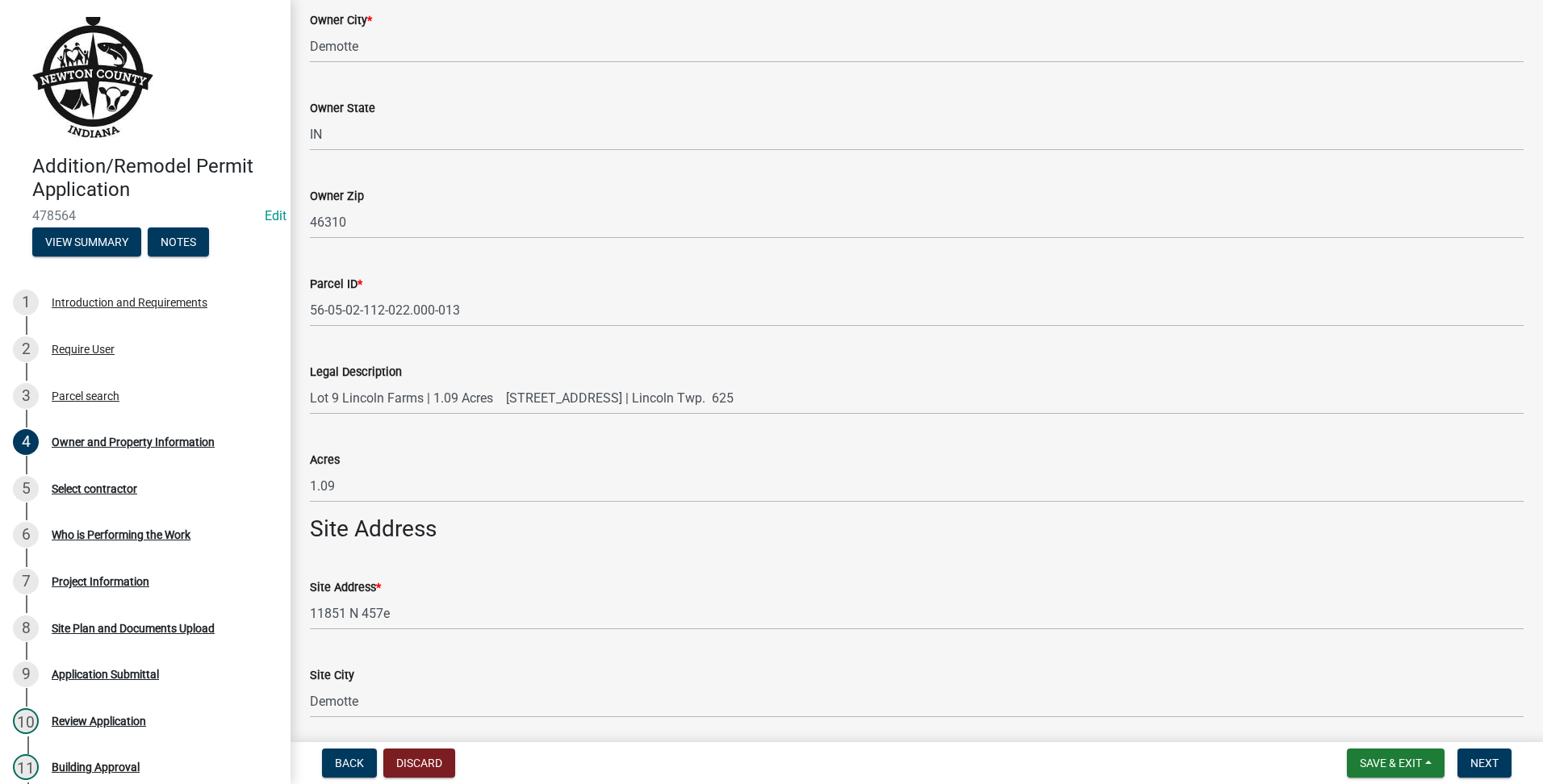
scroll to position [269, 0]
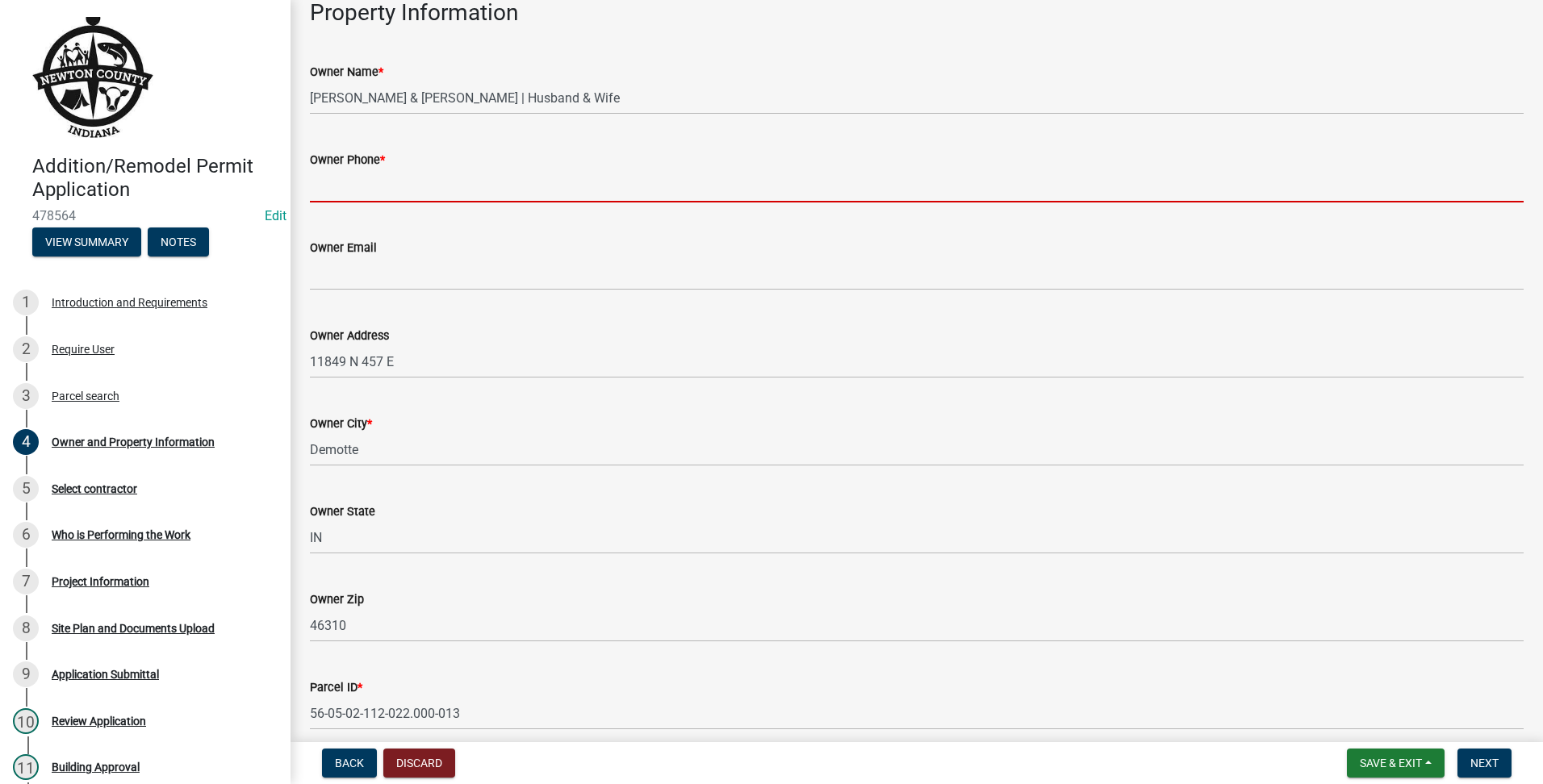
click at [490, 195] on input "Owner Phone *" at bounding box center [917, 186] width 1214 height 33
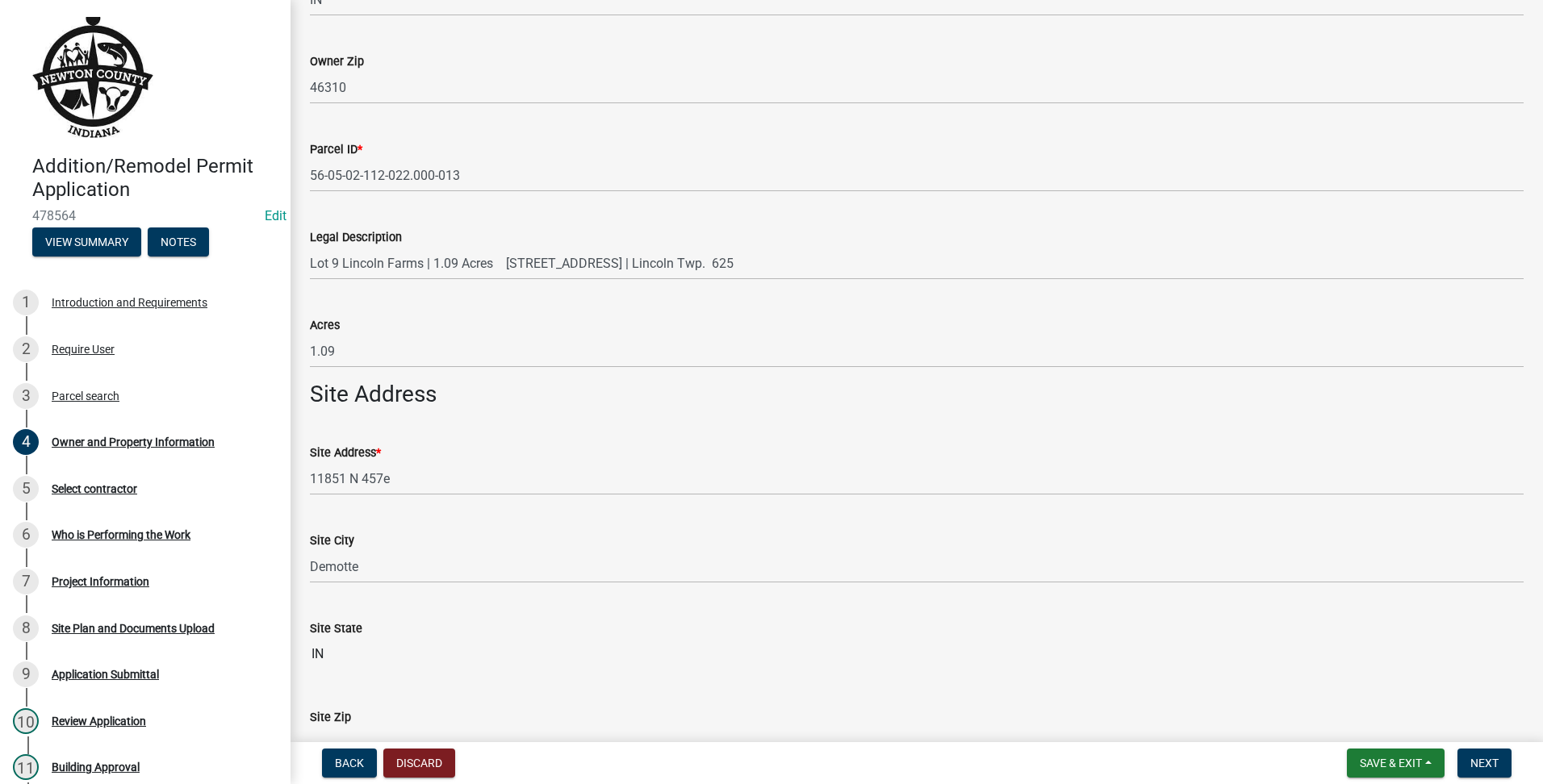
scroll to position [907, 0]
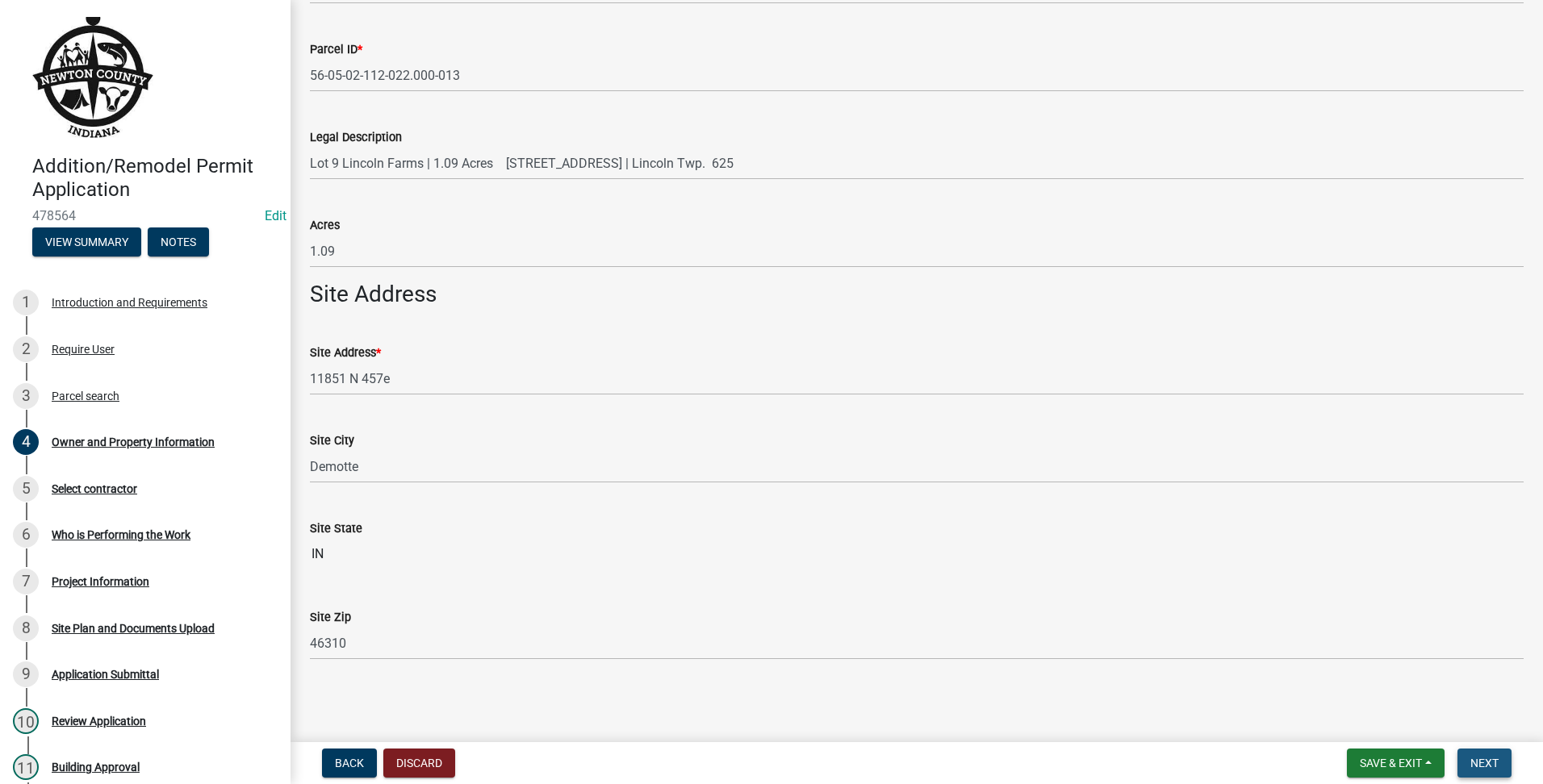
click at [1472, 767] on span "Next" at bounding box center [1484, 763] width 28 height 13
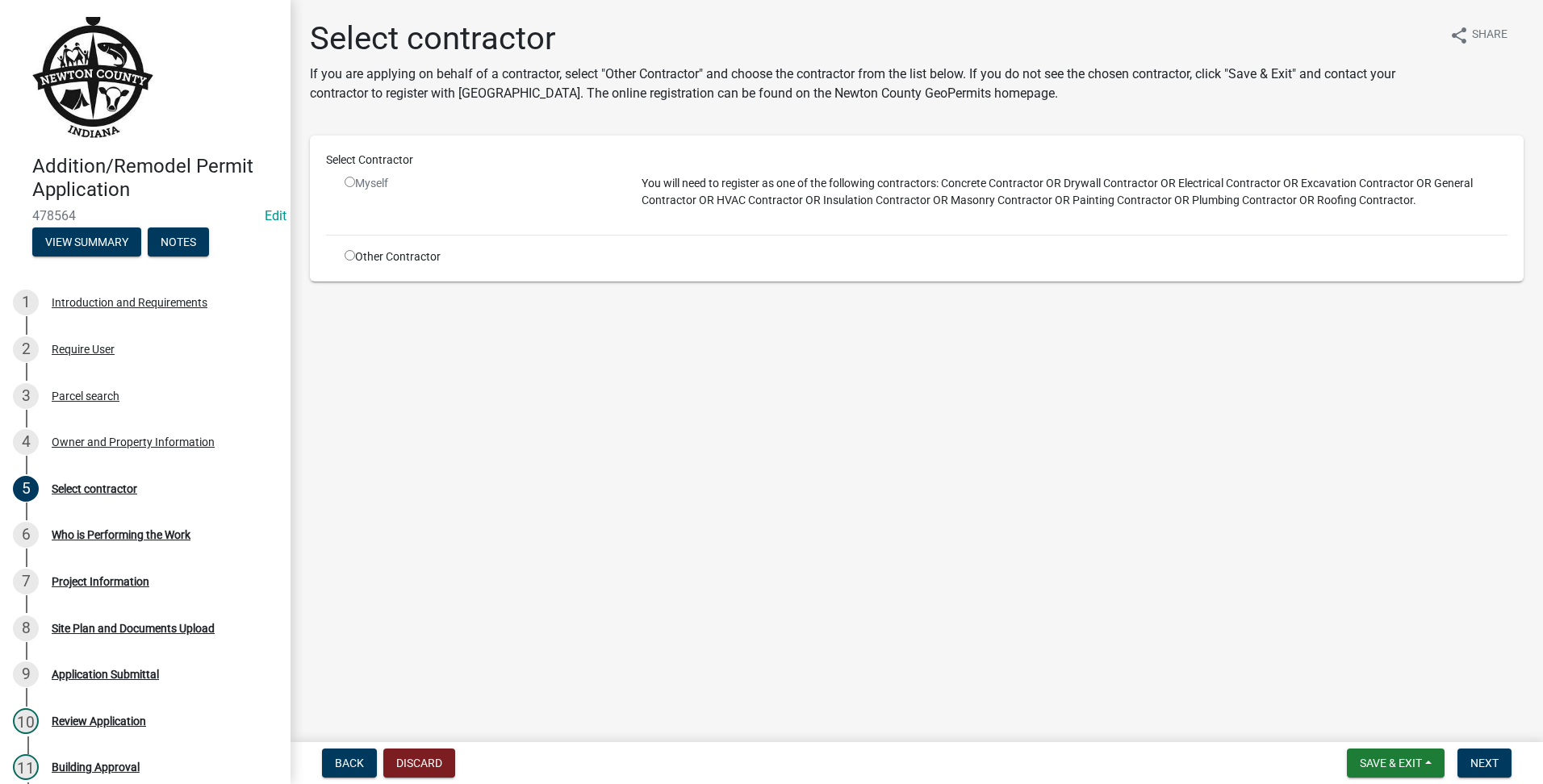
click at [349, 258] on input "radio" at bounding box center [350, 255] width 10 height 10
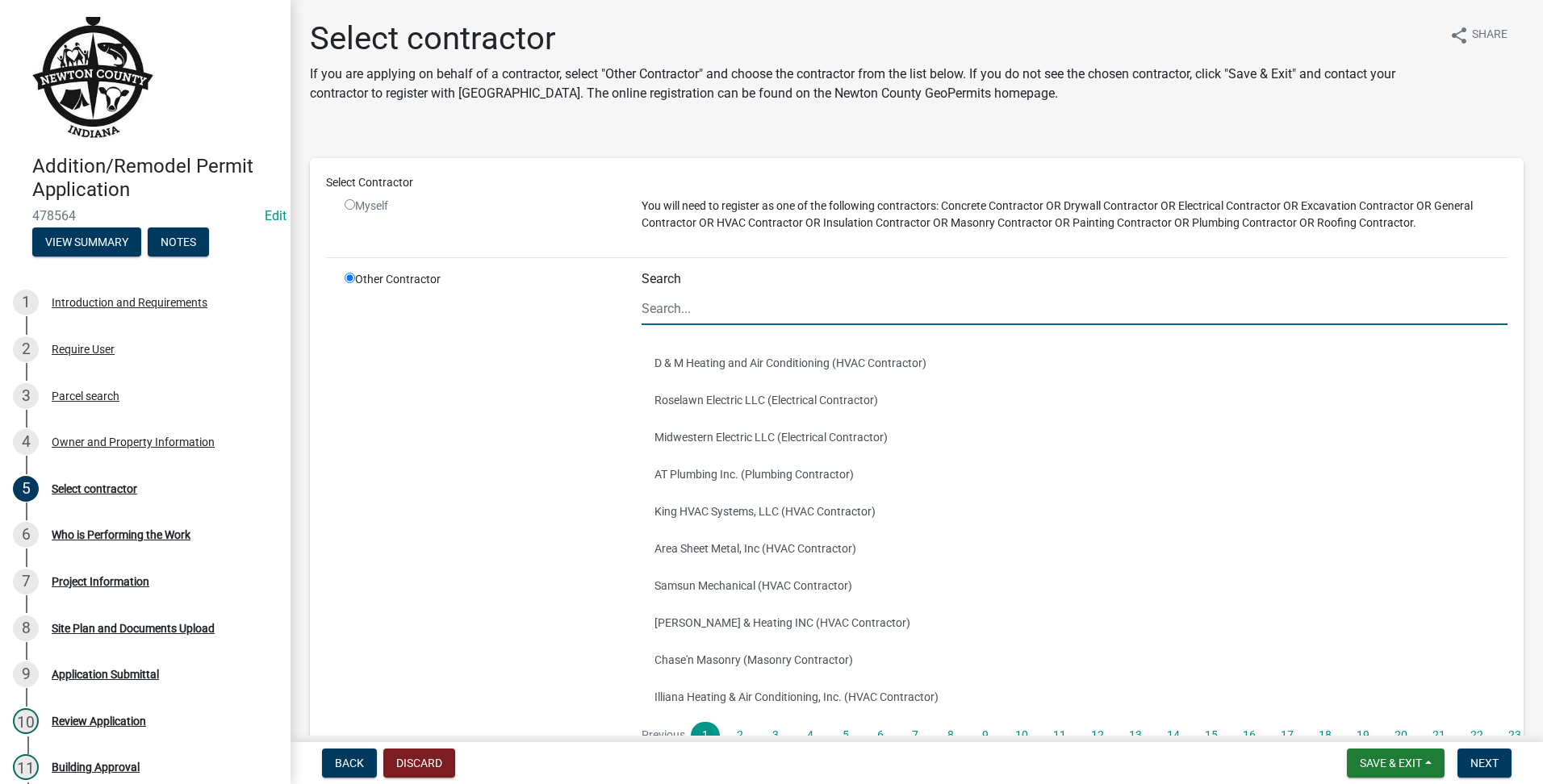
click at [880, 315] on input "Search" at bounding box center [1075, 308] width 866 height 33
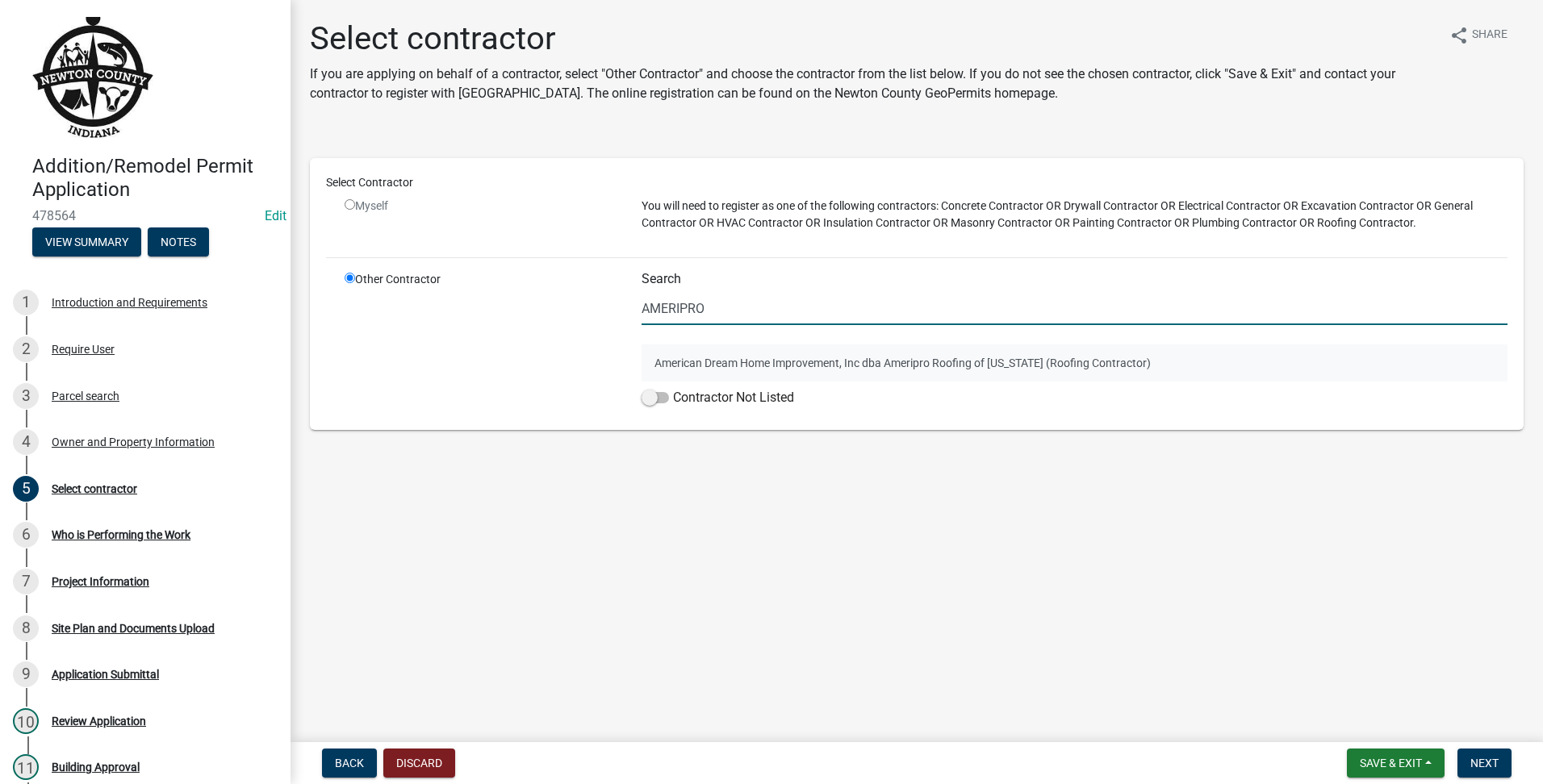
click at [803, 372] on button "American Dream Home Improvement, Inc dba Ameripro Roofing of [US_STATE] (Roofin…" at bounding box center [1075, 362] width 866 height 37
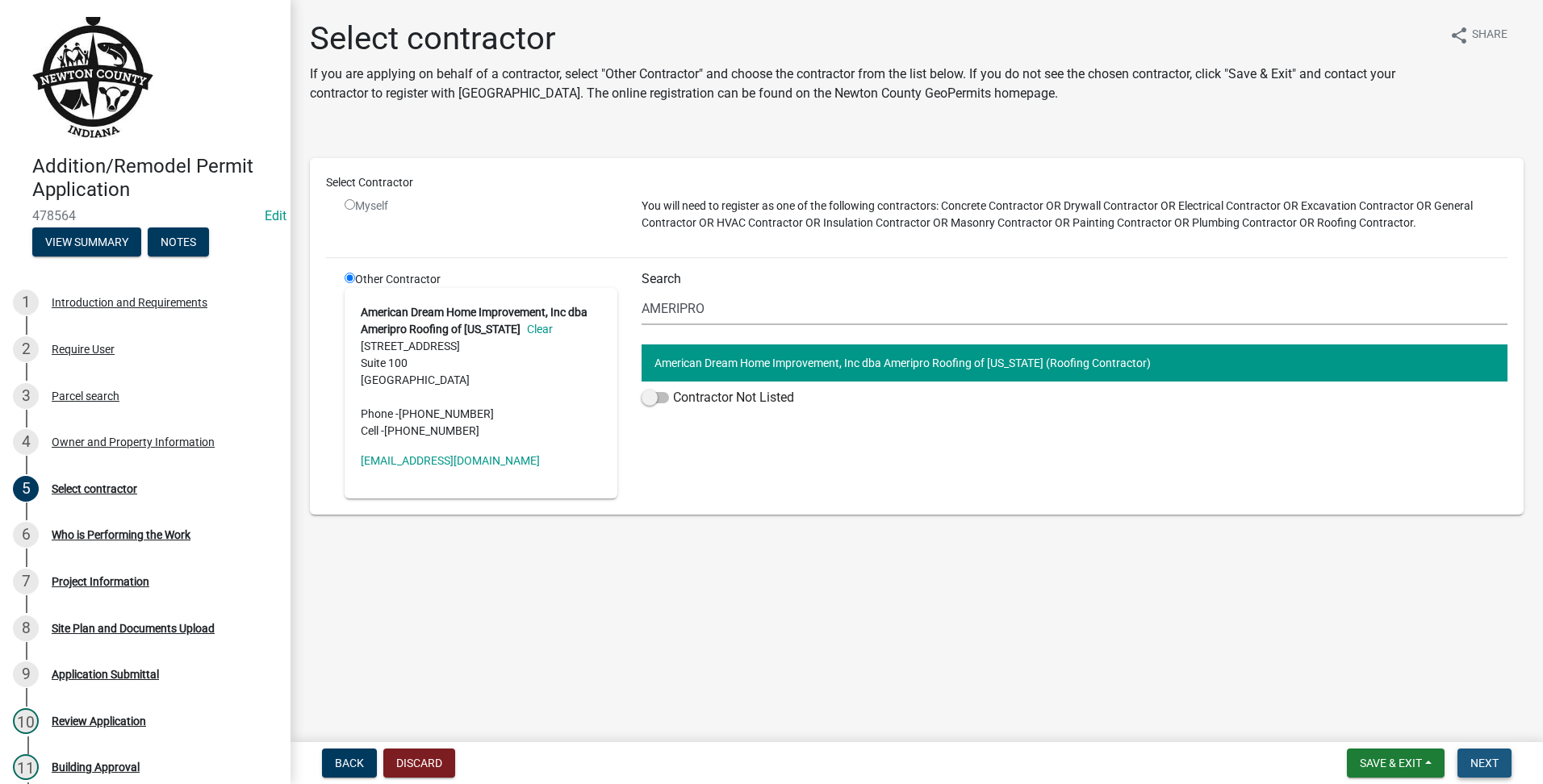
click at [1485, 754] on button "Next" at bounding box center [1484, 763] width 54 height 29
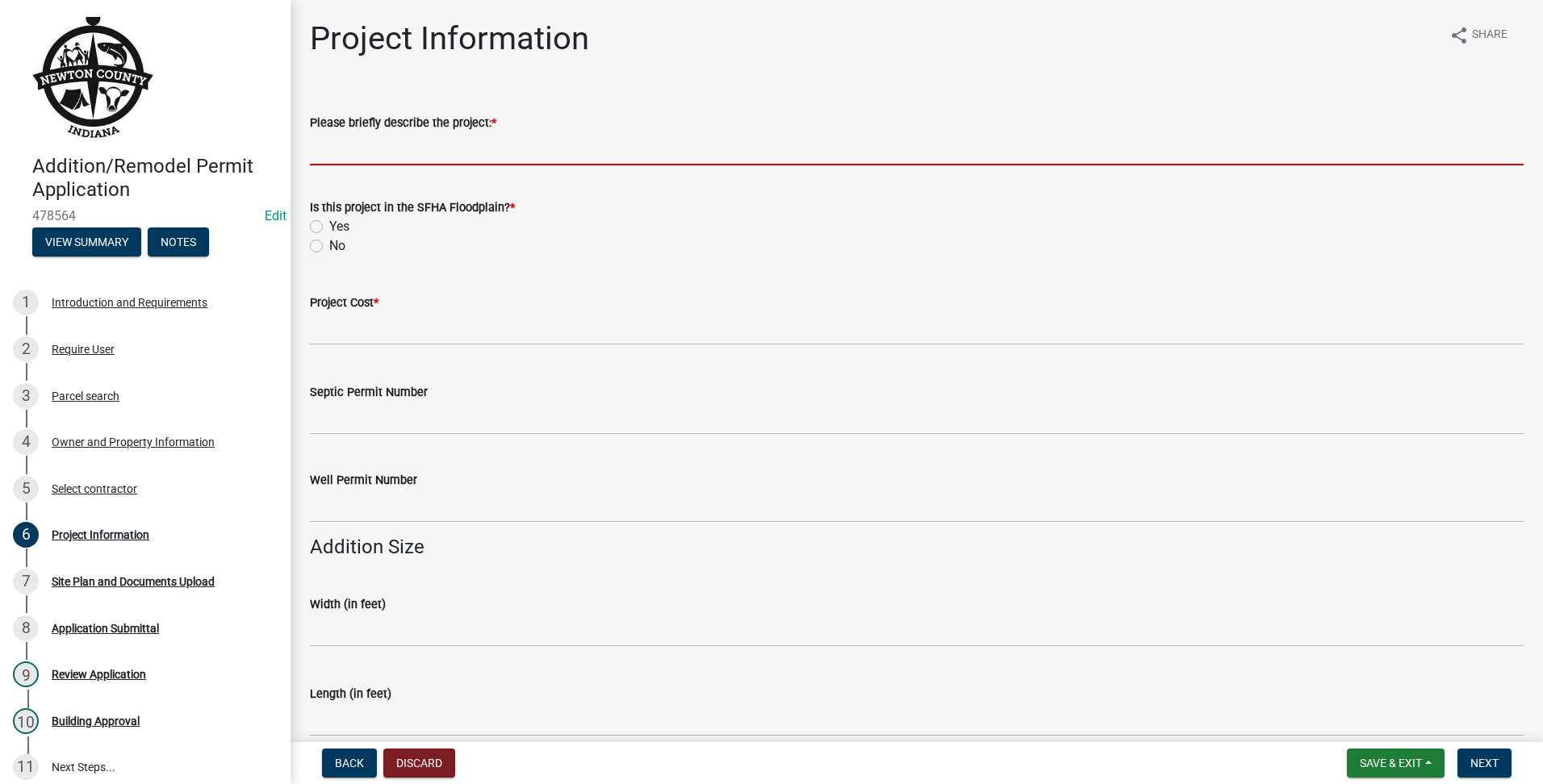
click at [419, 141] on input "Please briefly describe the project: *" at bounding box center [917, 148] width 1214 height 33
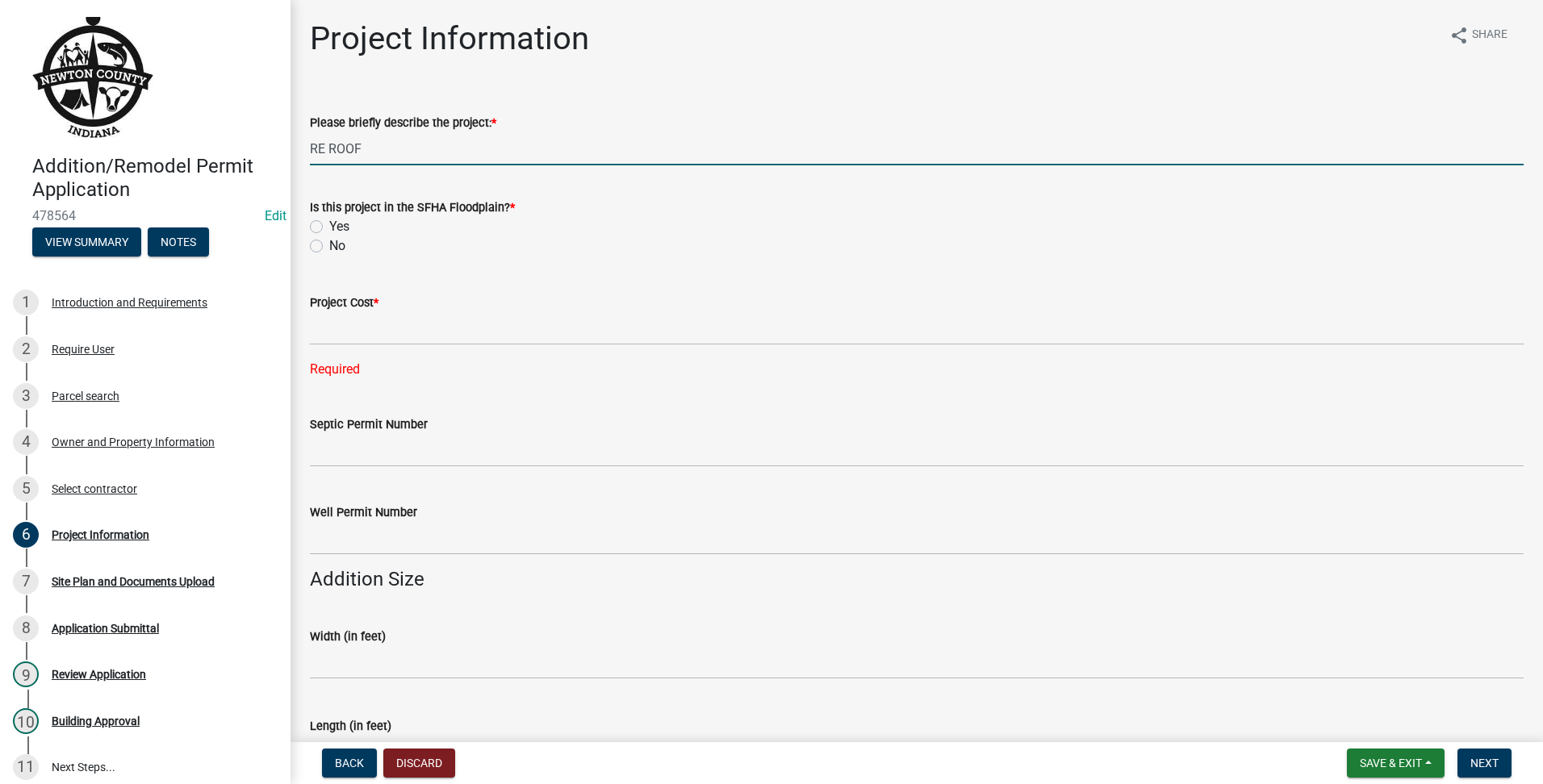
click at [329, 248] on label "No" at bounding box center [337, 246] width 16 height 20
click at [329, 247] on input "No" at bounding box center [334, 242] width 10 height 10
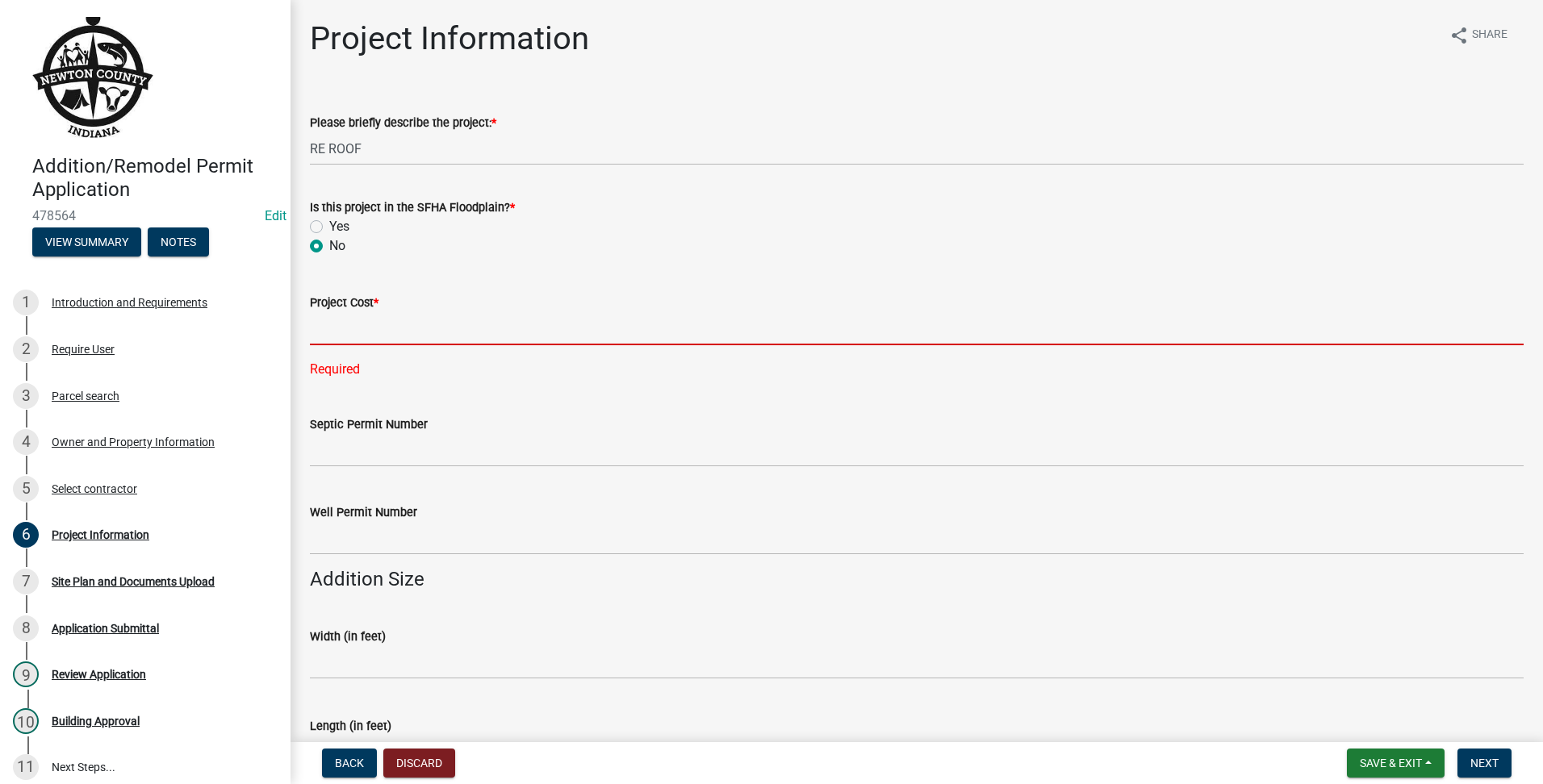
click at [399, 333] on input "text" at bounding box center [917, 328] width 1214 height 33
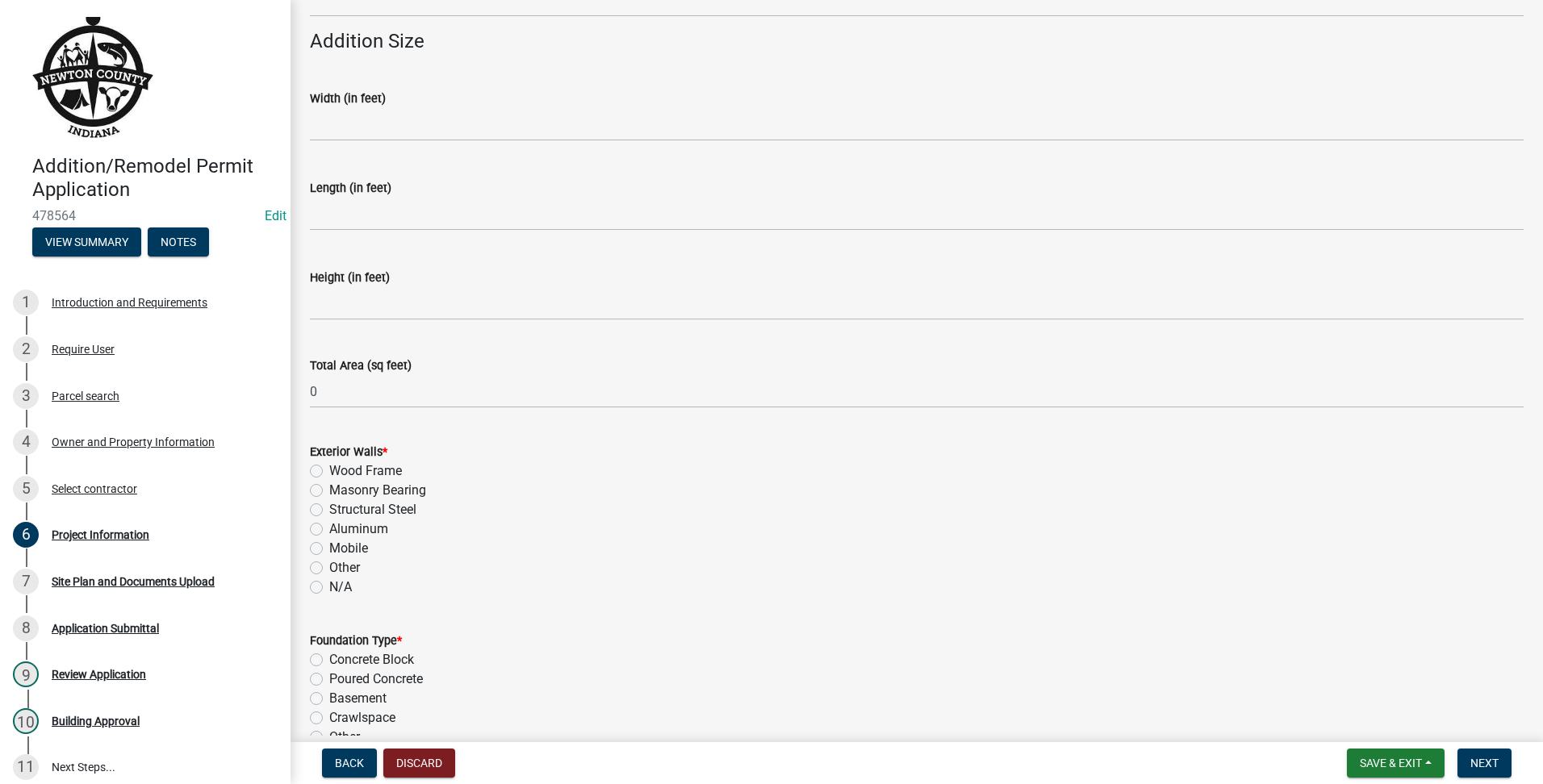
click at [329, 587] on label "N/A" at bounding box center [340, 587] width 22 height 20
click at [329, 587] on input "N/A" at bounding box center [334, 583] width 10 height 10
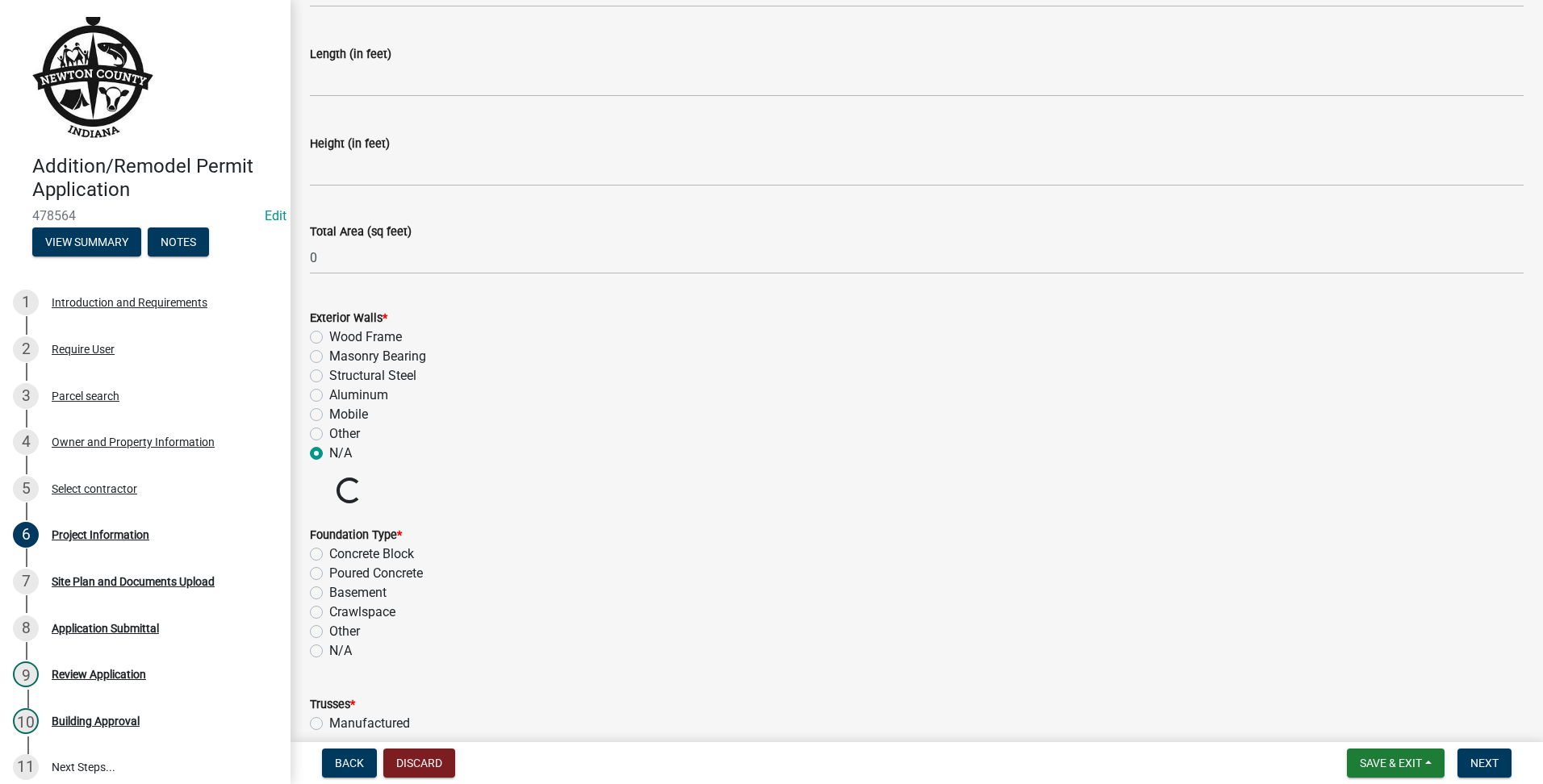
click at [329, 648] on label "N/A" at bounding box center [340, 651] width 22 height 20
click at [329, 648] on input "N/A" at bounding box center [334, 647] width 10 height 10
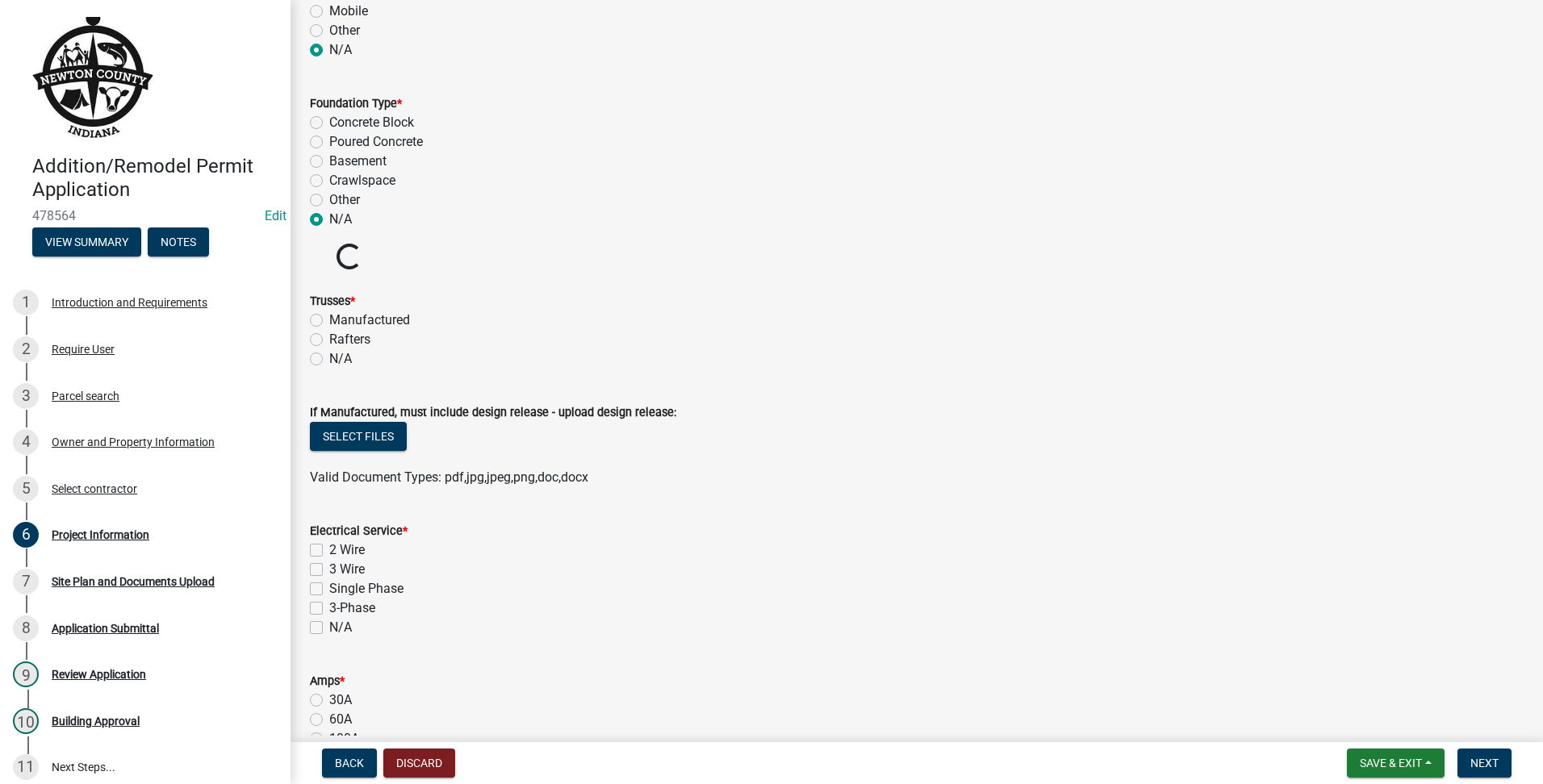
click at [306, 353] on div "Project Information share Share Please briefly describe the project: * RE ROOF …" at bounding box center [916, 357] width 1238 height 2762
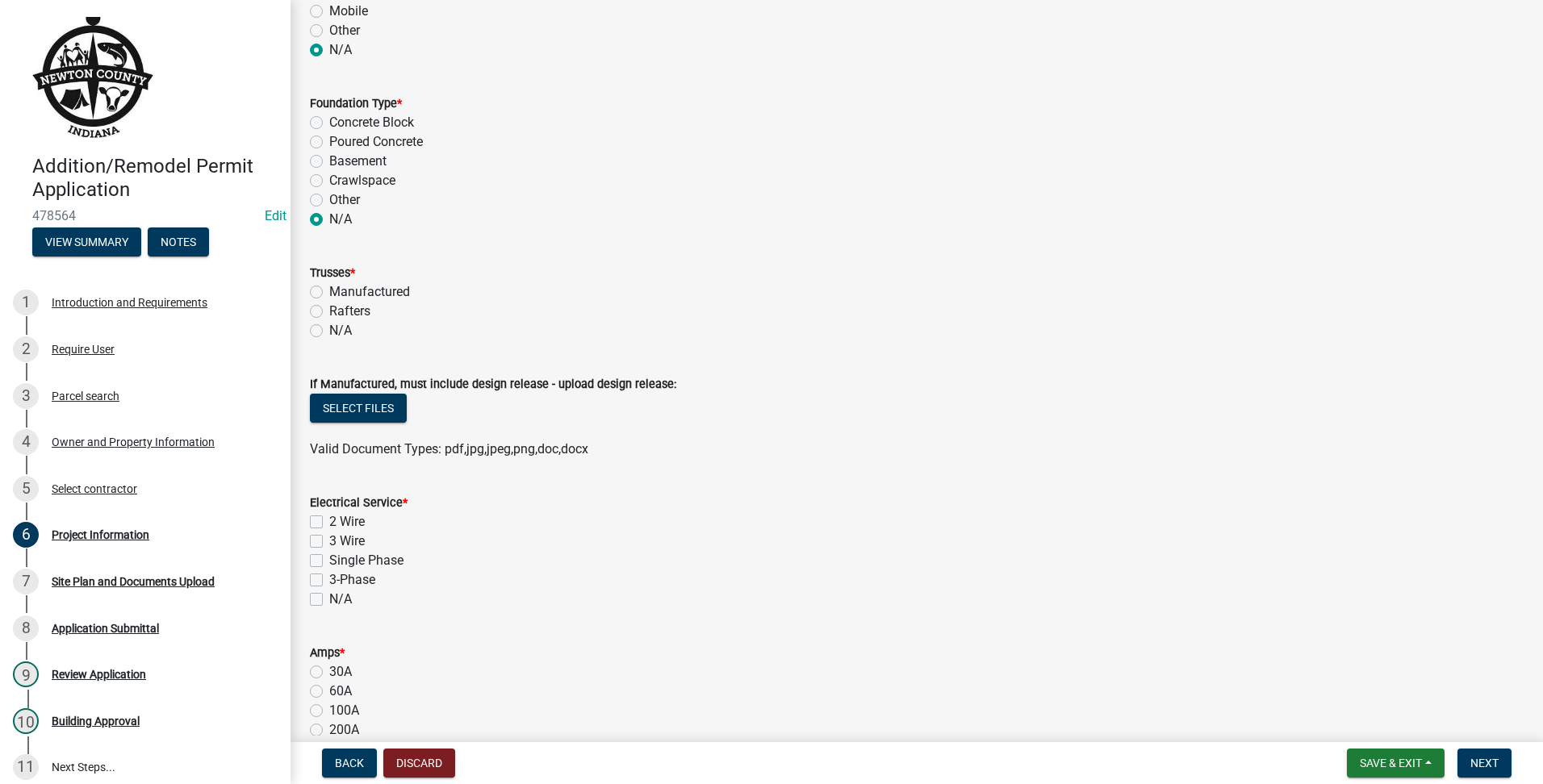
click at [329, 335] on label "N/A" at bounding box center [340, 331] width 22 height 20
click at [329, 332] on input "N/A" at bounding box center [334, 326] width 10 height 10
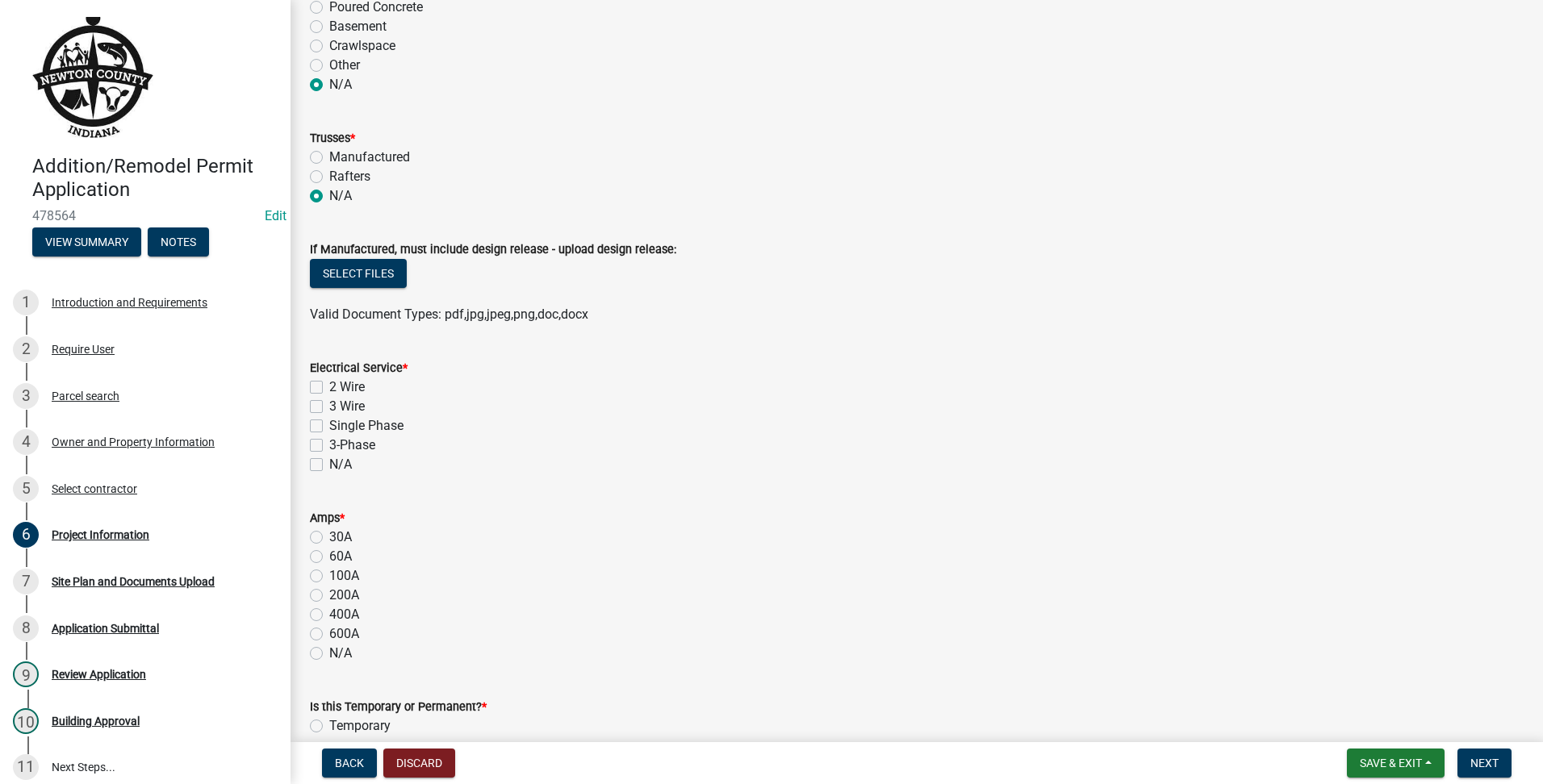
click at [329, 463] on label "N/A" at bounding box center [340, 464] width 22 height 20
click at [329, 463] on input "N/A" at bounding box center [334, 460] width 10 height 10
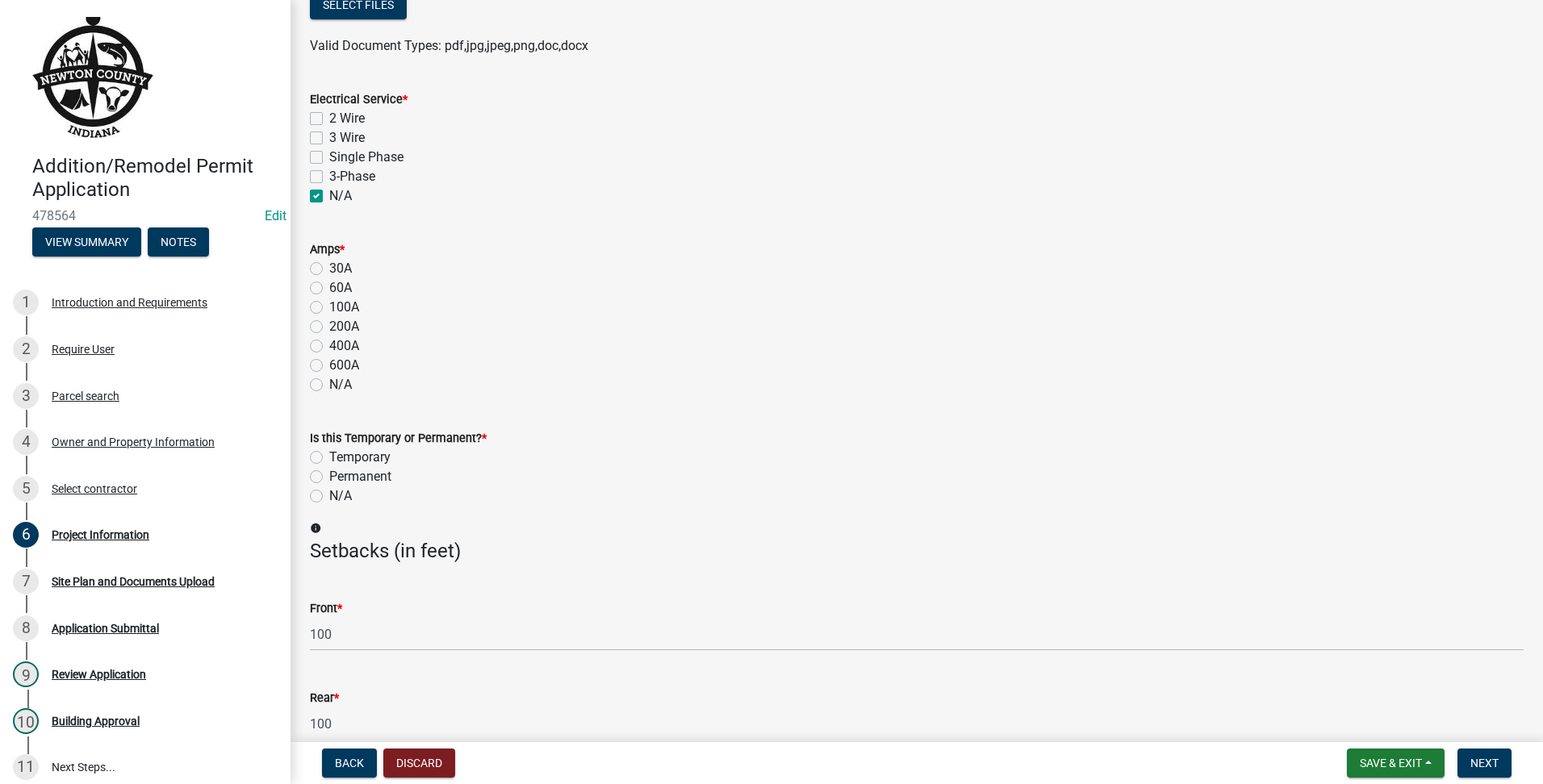
click at [323, 383] on div "N/A" at bounding box center [917, 385] width 1214 height 20
drag, startPoint x: 323, startPoint y: 383, endPoint x: 311, endPoint y: 392, distance: 15.0
click at [311, 392] on div "N/A" at bounding box center [917, 385] width 1214 height 20
click at [329, 388] on label "N/A" at bounding box center [340, 385] width 22 height 20
click at [329, 386] on input "N/A" at bounding box center [334, 380] width 10 height 10
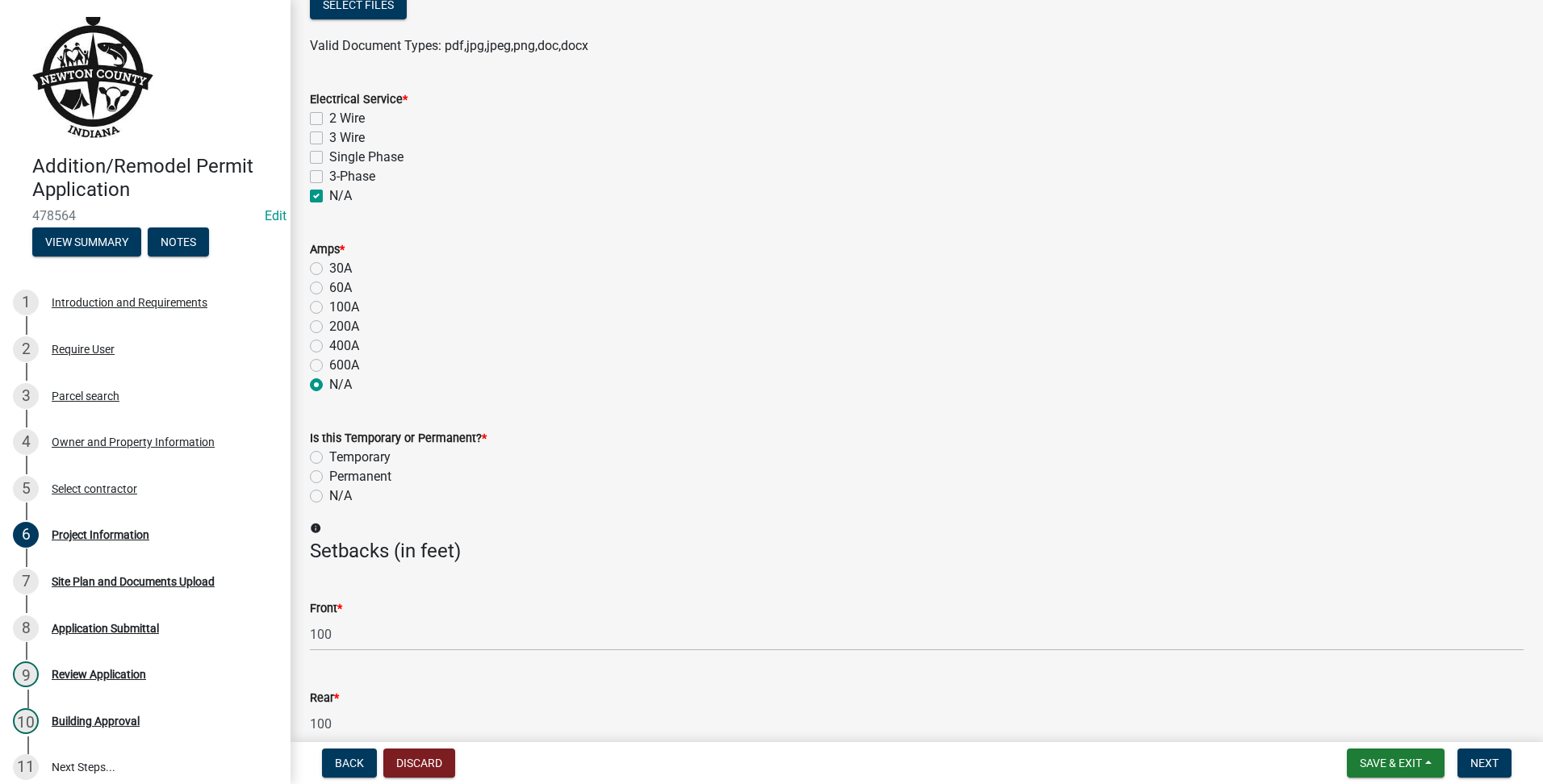
click at [314, 504] on div "N/A" at bounding box center [917, 496] width 1214 height 20
click at [329, 491] on label "N/A" at bounding box center [340, 496] width 22 height 20
click at [329, 491] on input "N/A" at bounding box center [334, 492] width 10 height 10
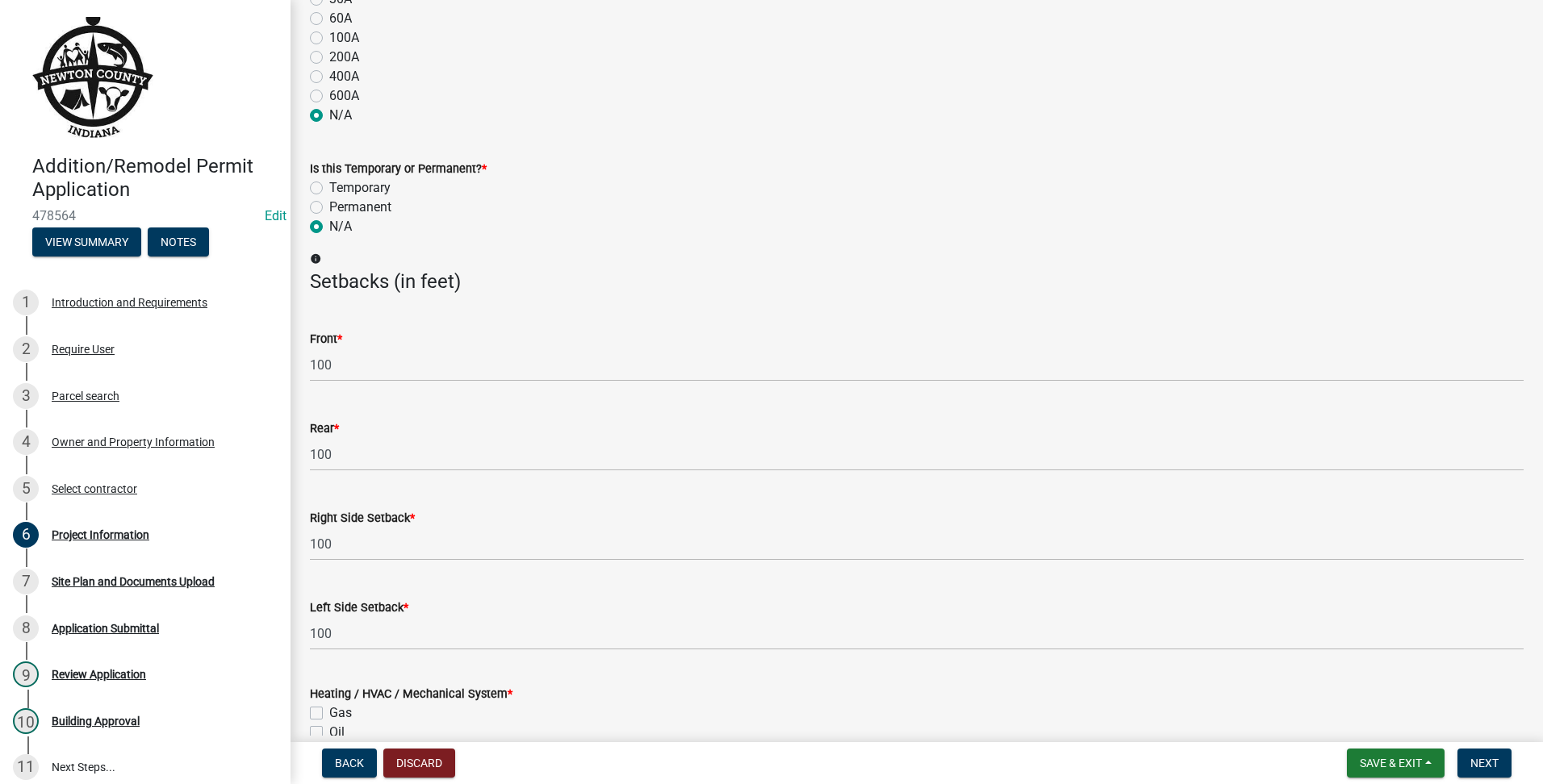
scroll to position [2066, 0]
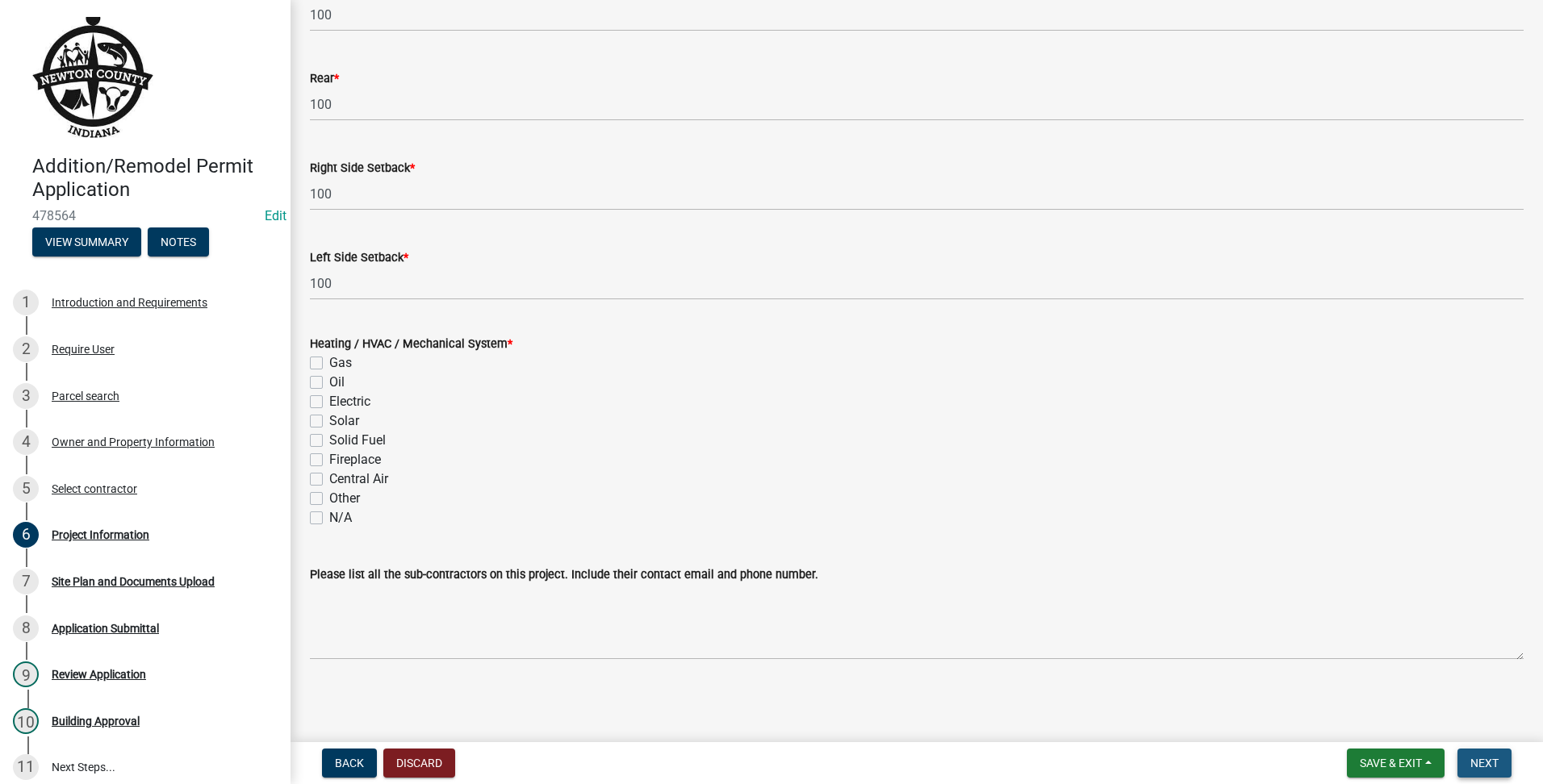
click at [1468, 763] on button "Next" at bounding box center [1484, 763] width 54 height 29
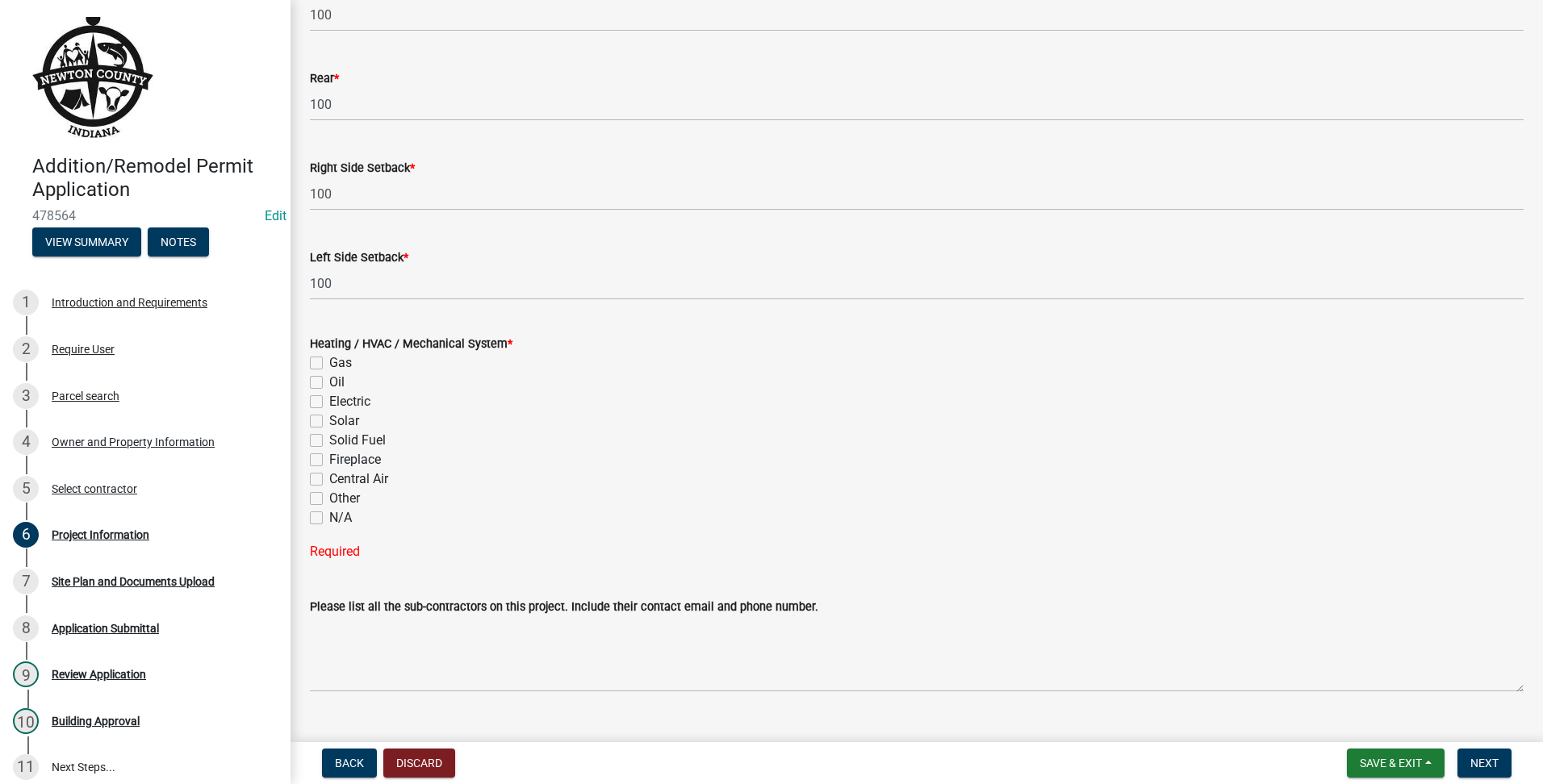
click at [309, 515] on div "Heating / HVAC / Mechanical System * Gas Oil Electric Solar Solid Fuel Fireplac…" at bounding box center [916, 438] width 1238 height 247
click at [329, 518] on label "N/A" at bounding box center [340, 518] width 22 height 20
click at [329, 518] on input "N/A" at bounding box center [334, 513] width 10 height 10
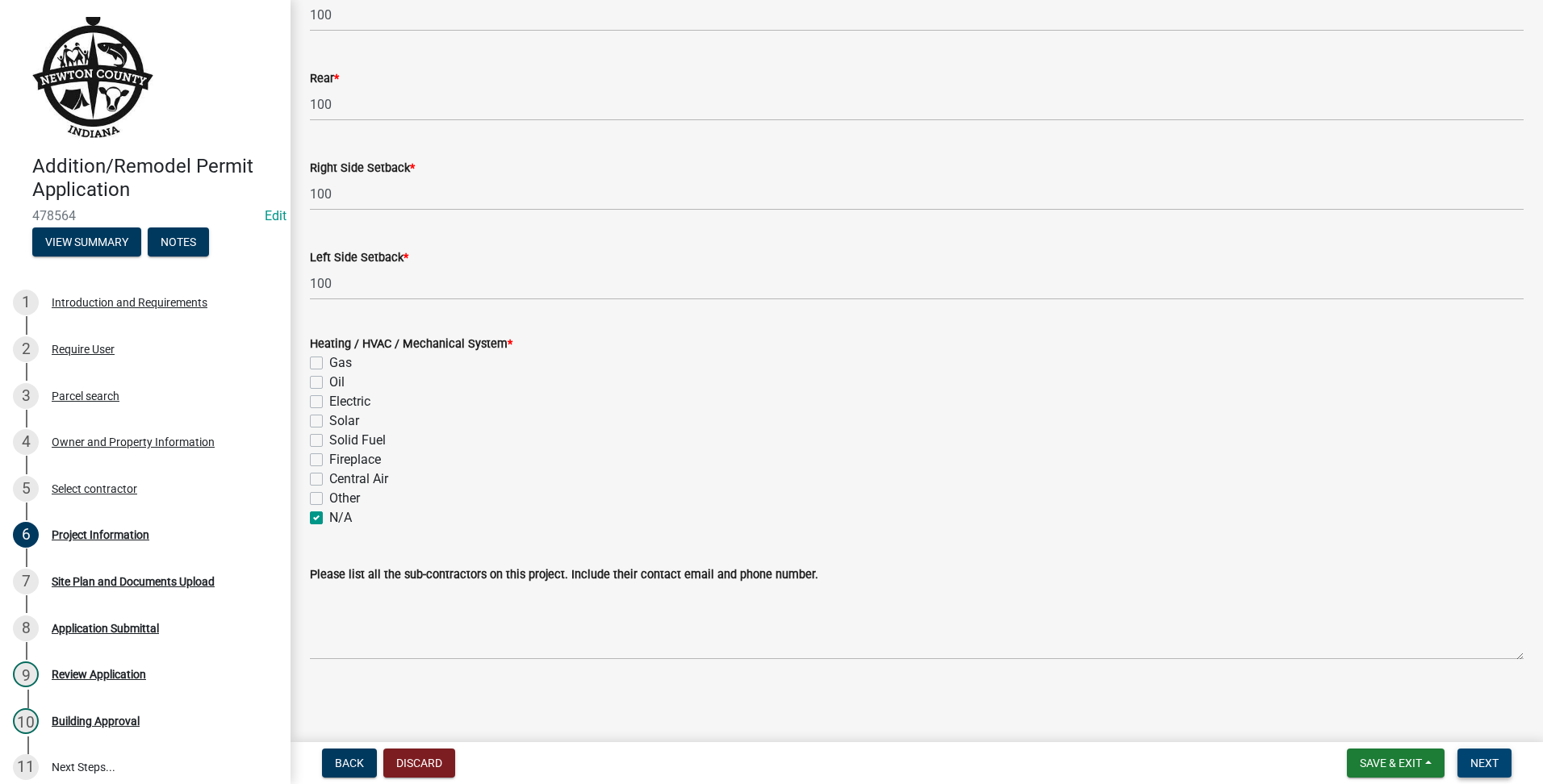
click at [1457, 753] on button "Next" at bounding box center [1484, 763] width 54 height 29
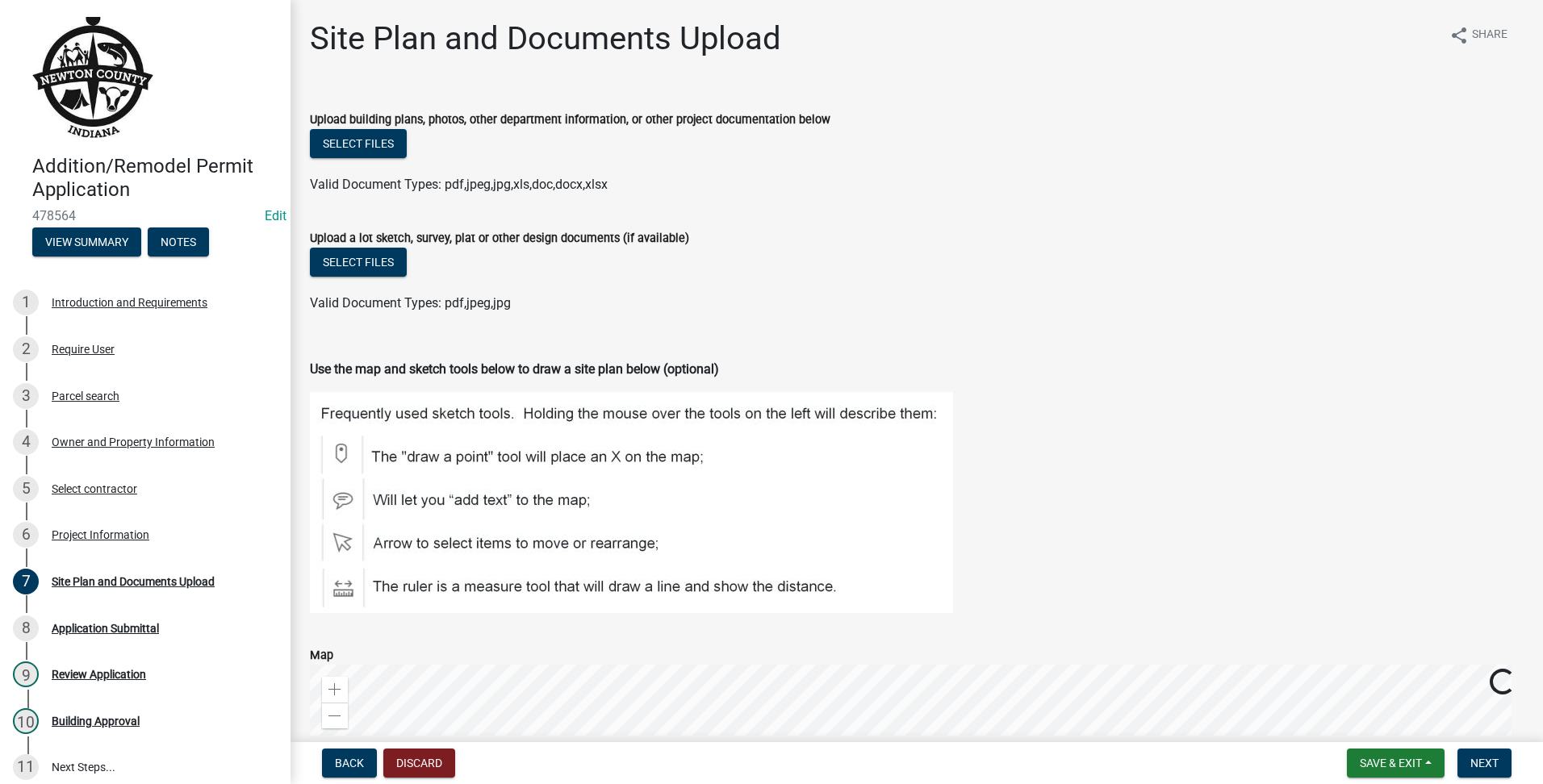
scroll to position [410, 0]
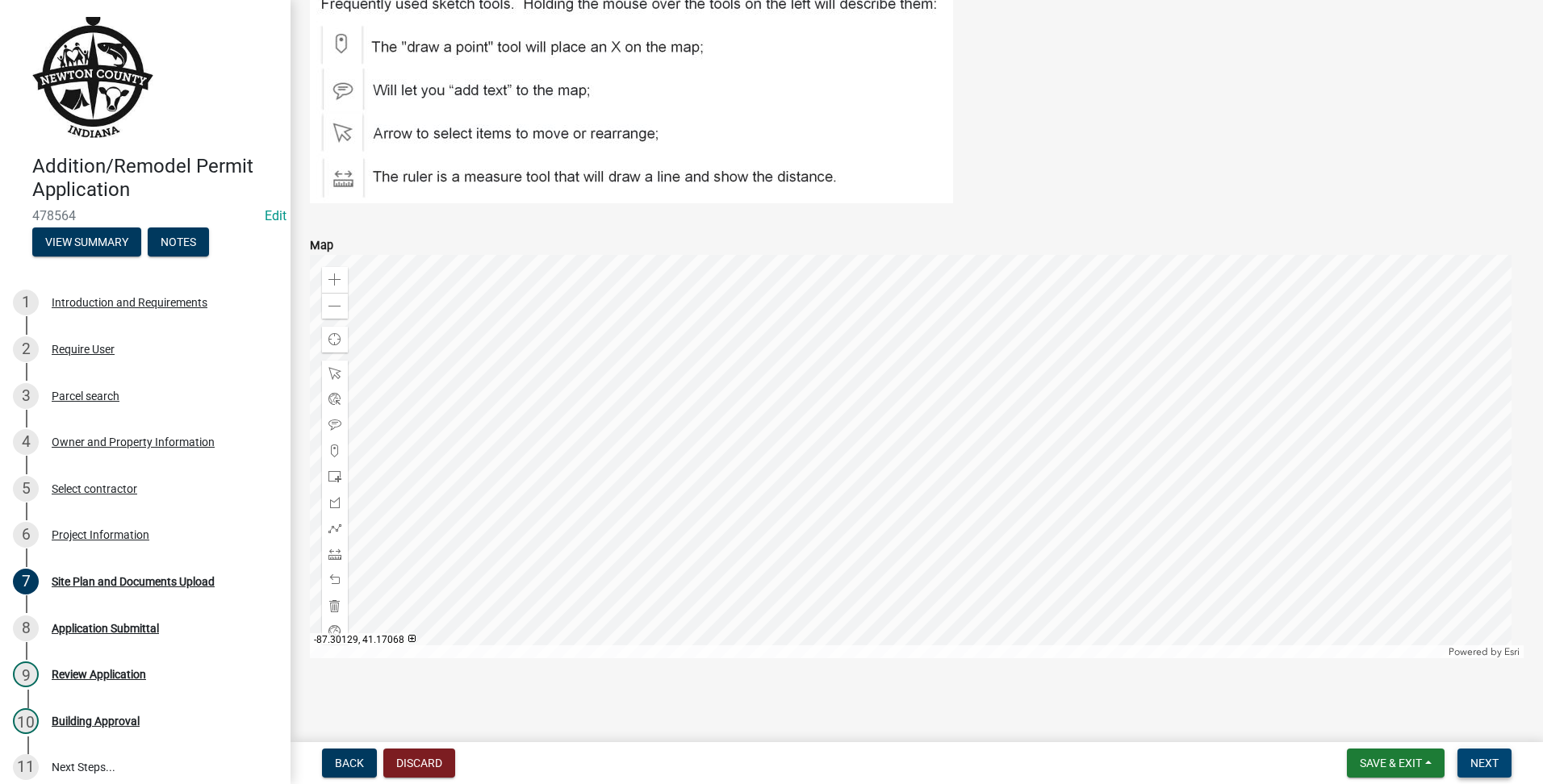
click at [1492, 754] on button "Next" at bounding box center [1484, 763] width 54 height 29
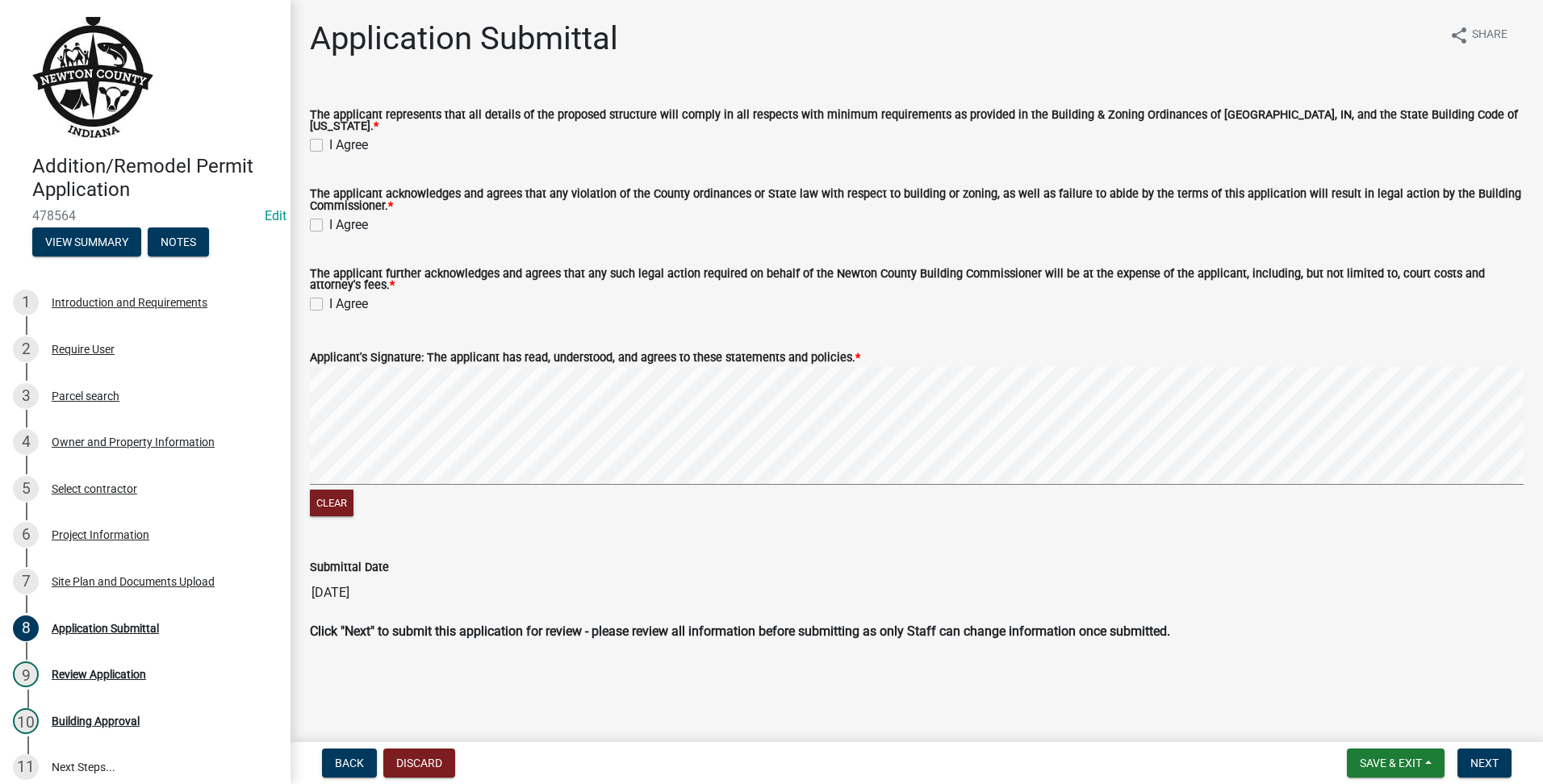
click at [329, 135] on label "I Agree" at bounding box center [348, 145] width 39 height 20
click at [329, 135] on input "I Agree" at bounding box center [334, 141] width 10 height 10
click at [329, 224] on label "I Agree" at bounding box center [348, 224] width 39 height 20
click at [329, 224] on input "I Agree" at bounding box center [334, 220] width 10 height 10
click at [329, 301] on label "I Agree" at bounding box center [348, 304] width 39 height 20
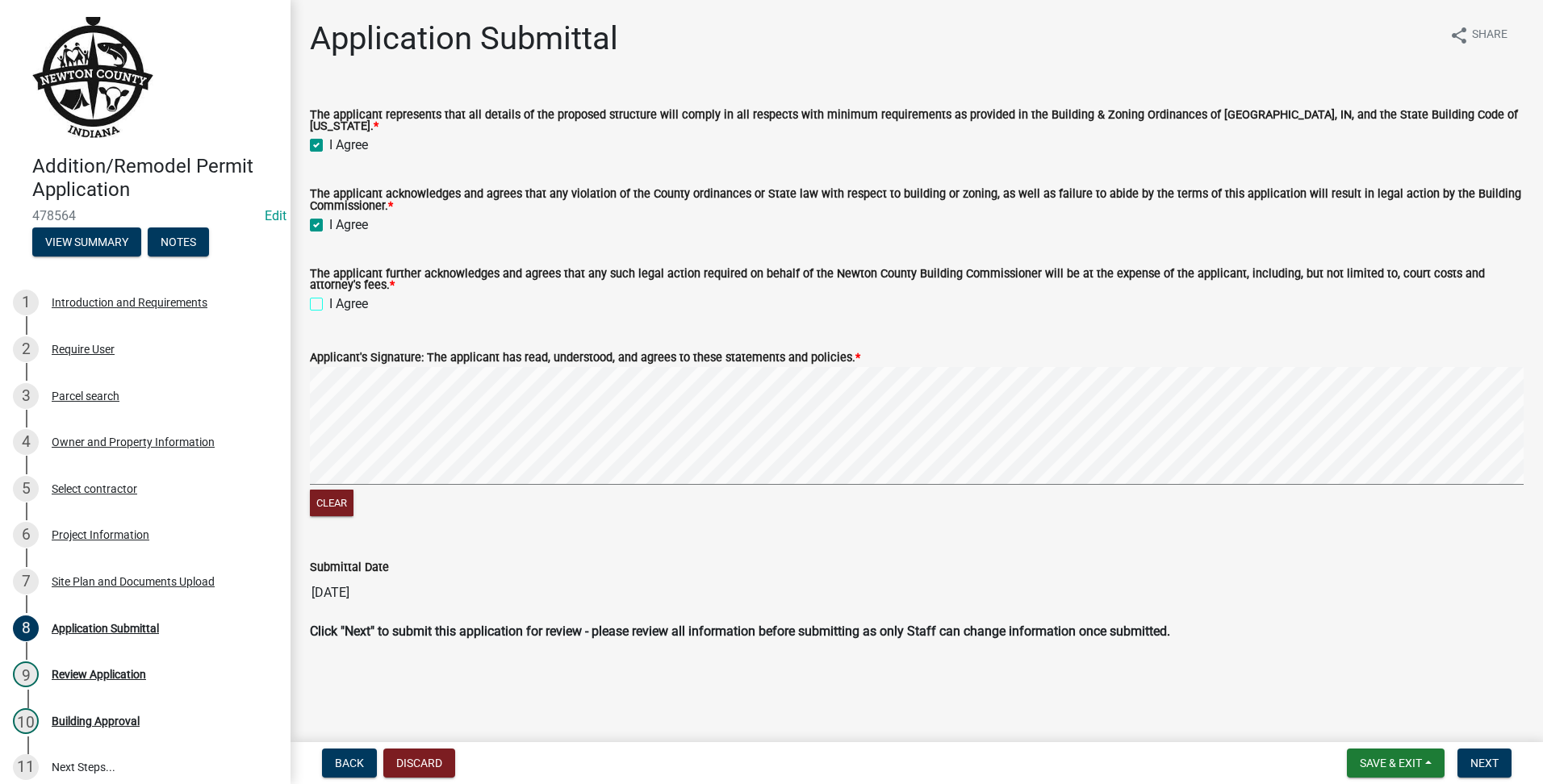
click at [329, 301] on input "I Agree" at bounding box center [334, 300] width 10 height 10
click at [826, 490] on div "Clear" at bounding box center [917, 443] width 1214 height 153
click at [1488, 768] on span "Next" at bounding box center [1484, 763] width 28 height 13
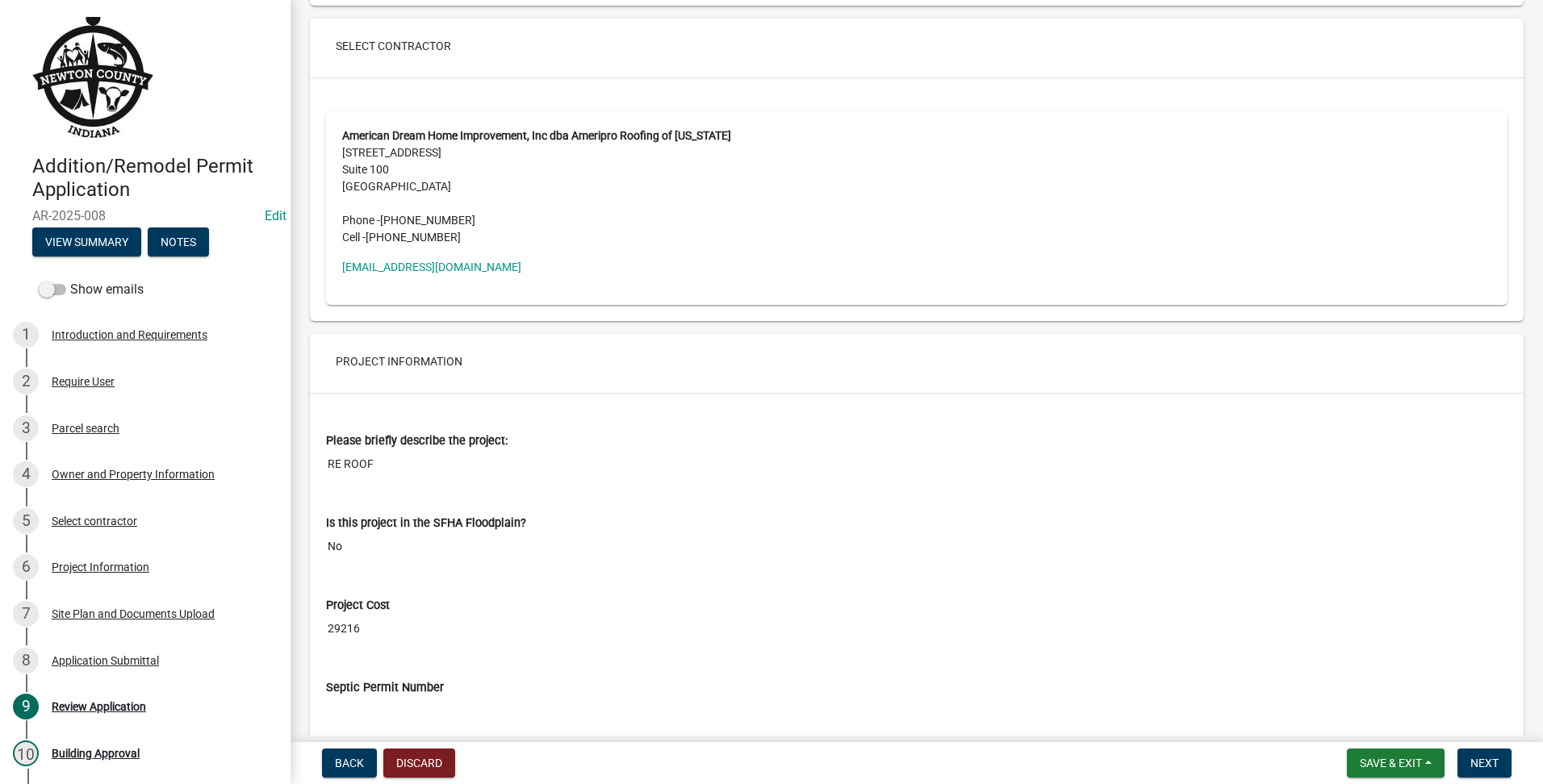
scroll to position [3630, 0]
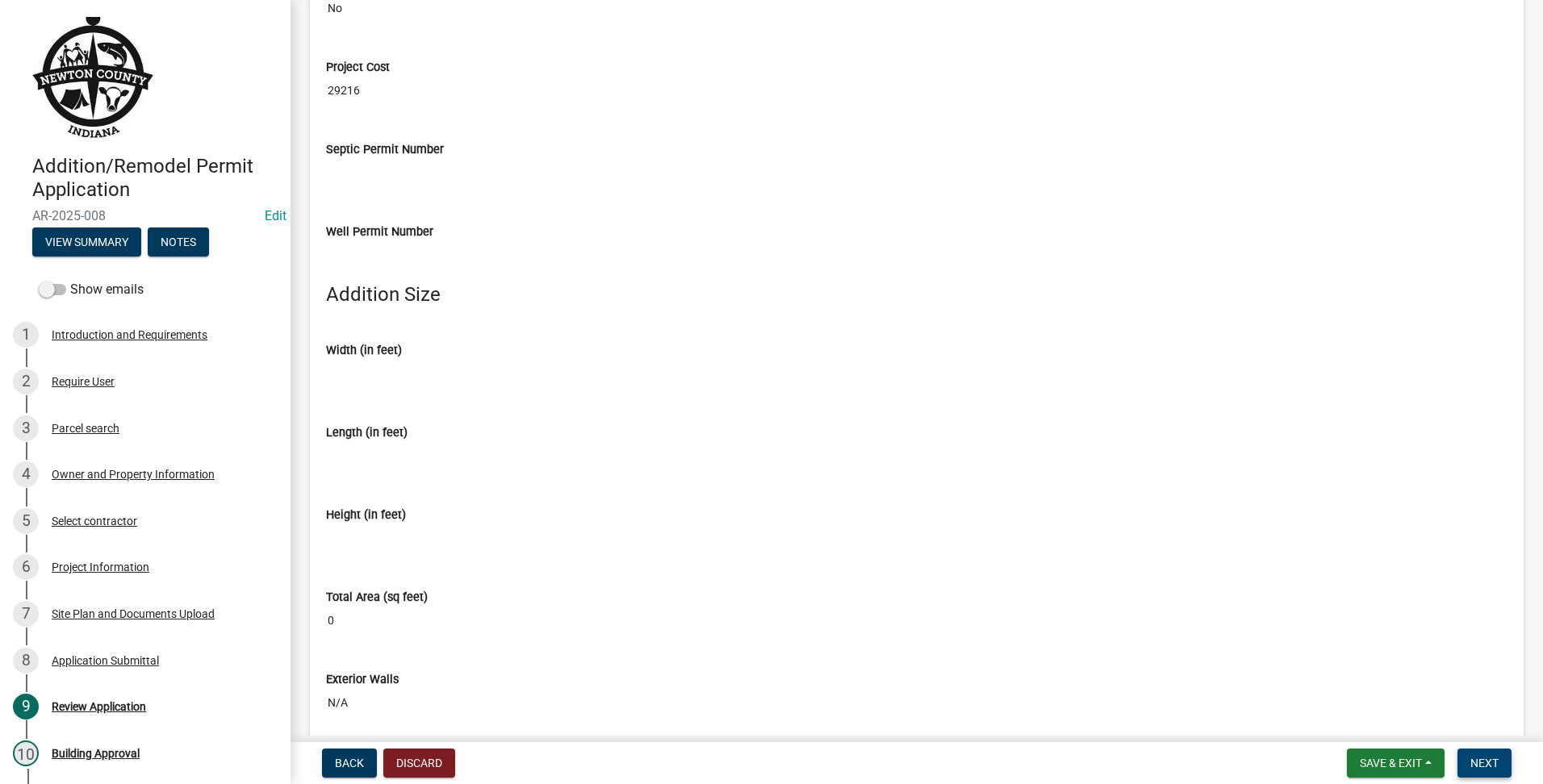
click at [1492, 767] on span "Next" at bounding box center [1484, 763] width 28 height 13
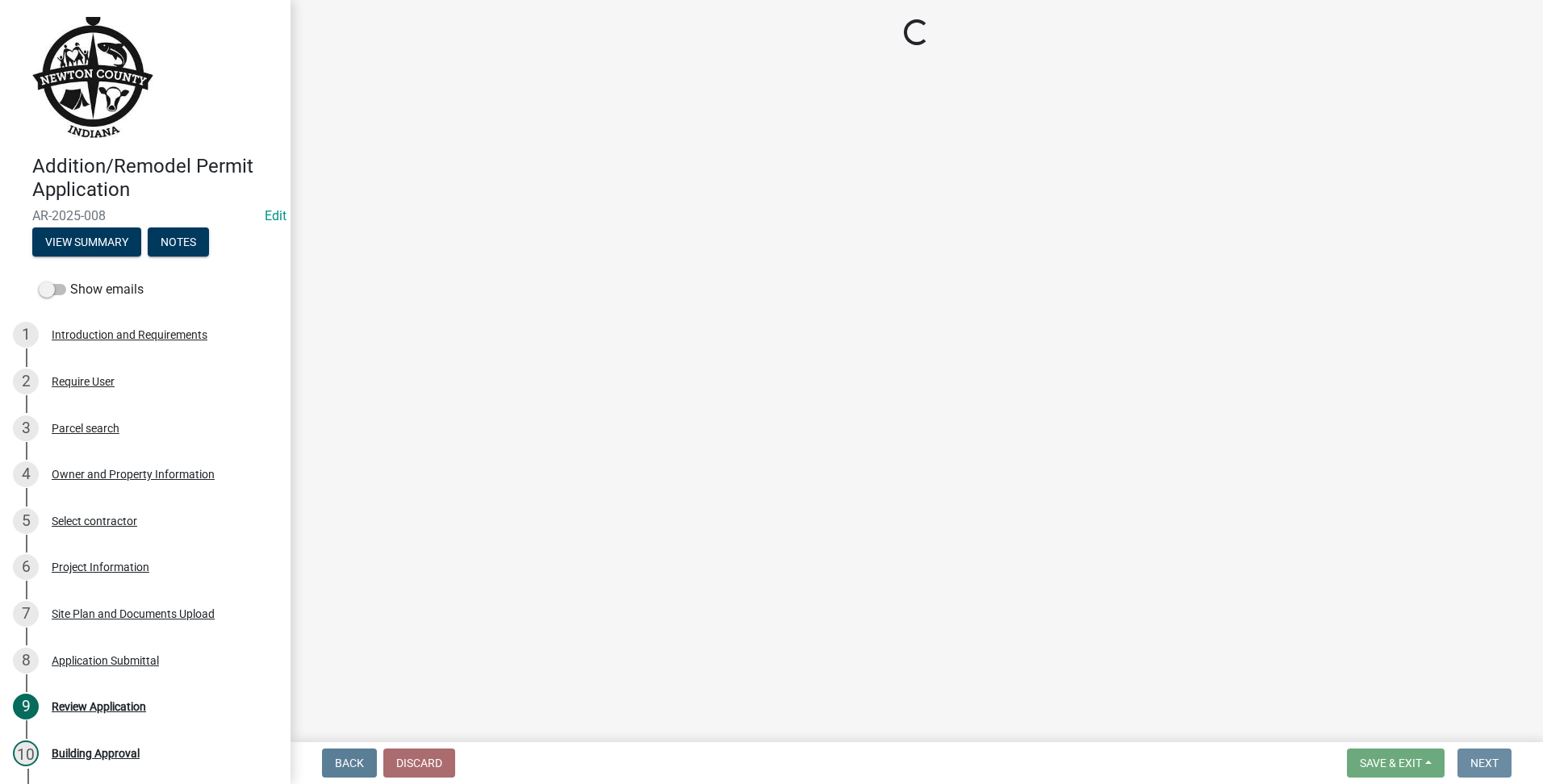
scroll to position [0, 0]
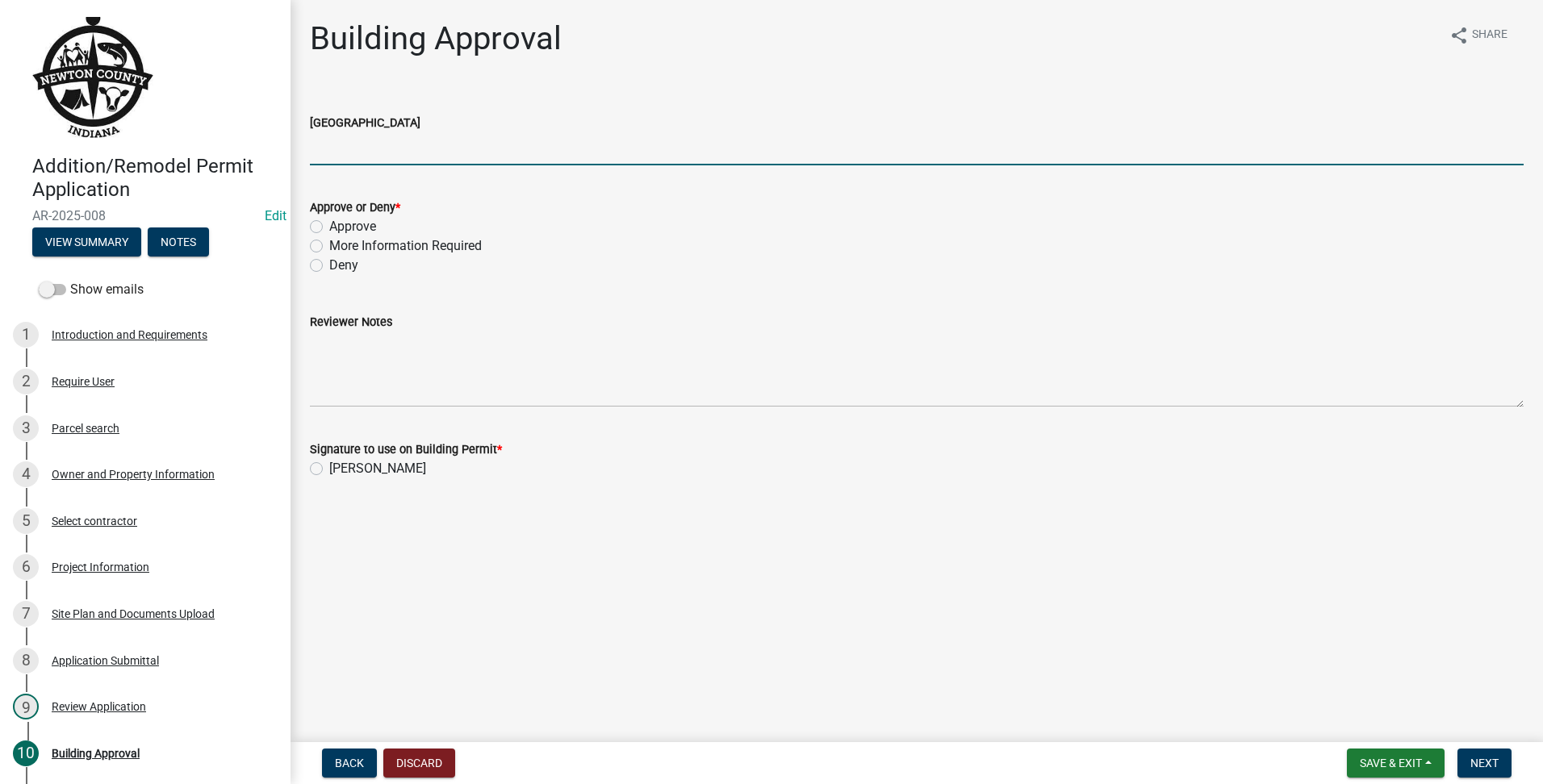
click at [472, 161] on input "[GEOGRAPHIC_DATA]" at bounding box center [917, 148] width 1214 height 33
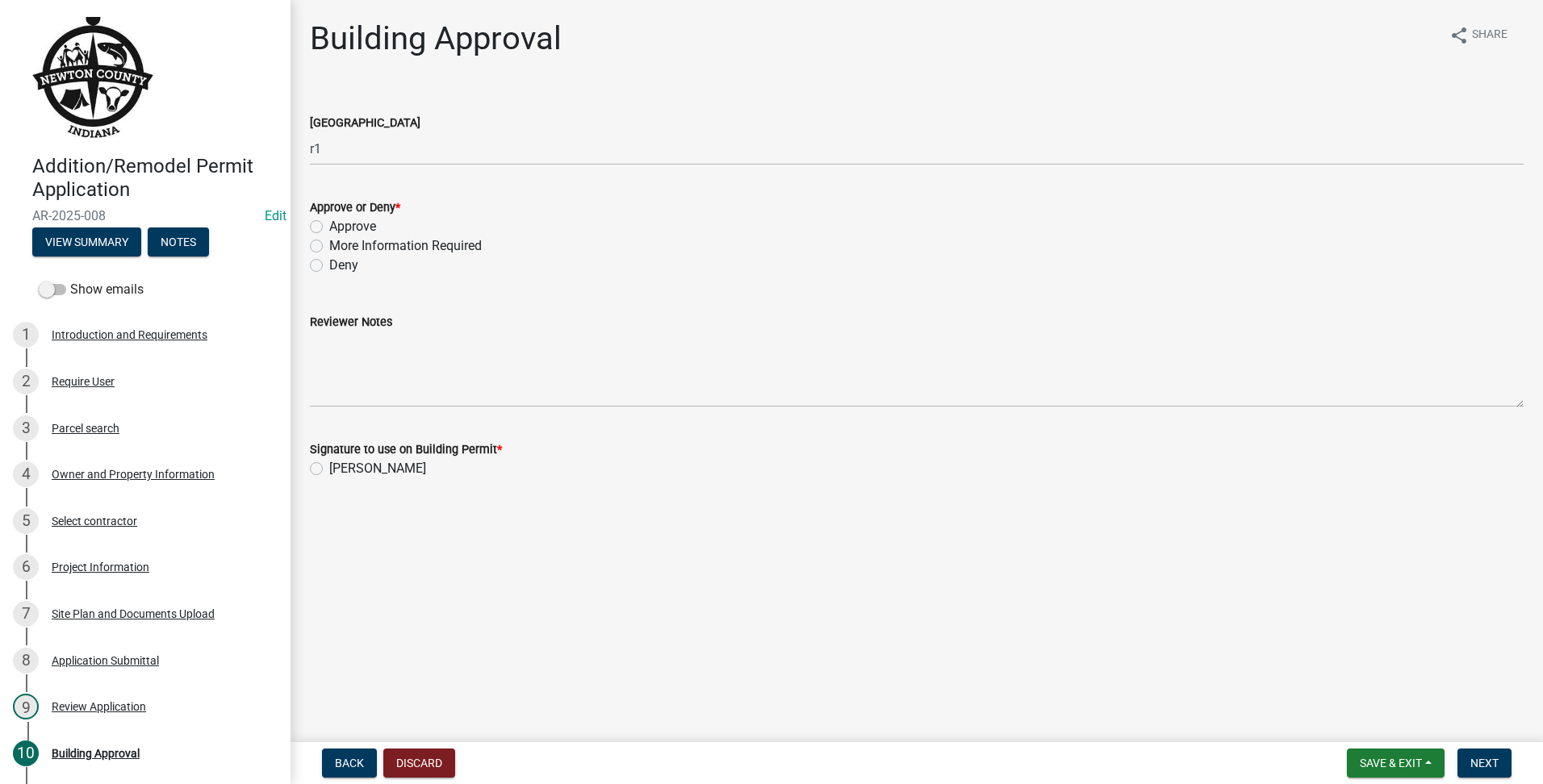
click at [329, 222] on label "Approve" at bounding box center [352, 226] width 47 height 20
click at [329, 222] on input "Approve" at bounding box center [334, 222] width 10 height 10
click at [309, 463] on div "Signature to use on Building Permit * [PERSON_NAME]" at bounding box center [916, 450] width 1238 height 58
click at [329, 467] on label "[PERSON_NAME]" at bounding box center [377, 469] width 97 height 20
click at [329, 467] on input "[PERSON_NAME]" at bounding box center [334, 464] width 10 height 10
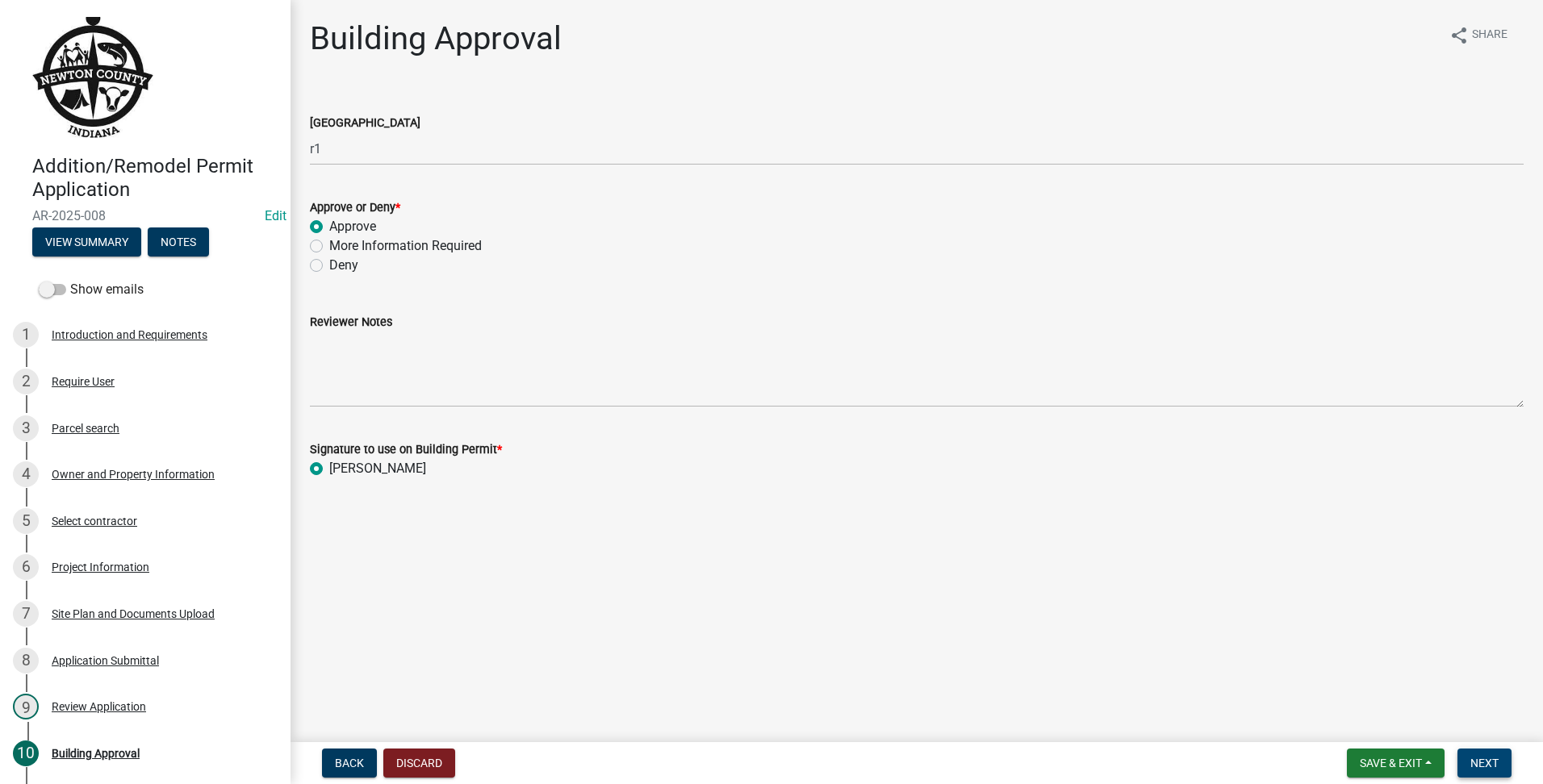
click at [1482, 757] on span "Next" at bounding box center [1484, 763] width 28 height 13
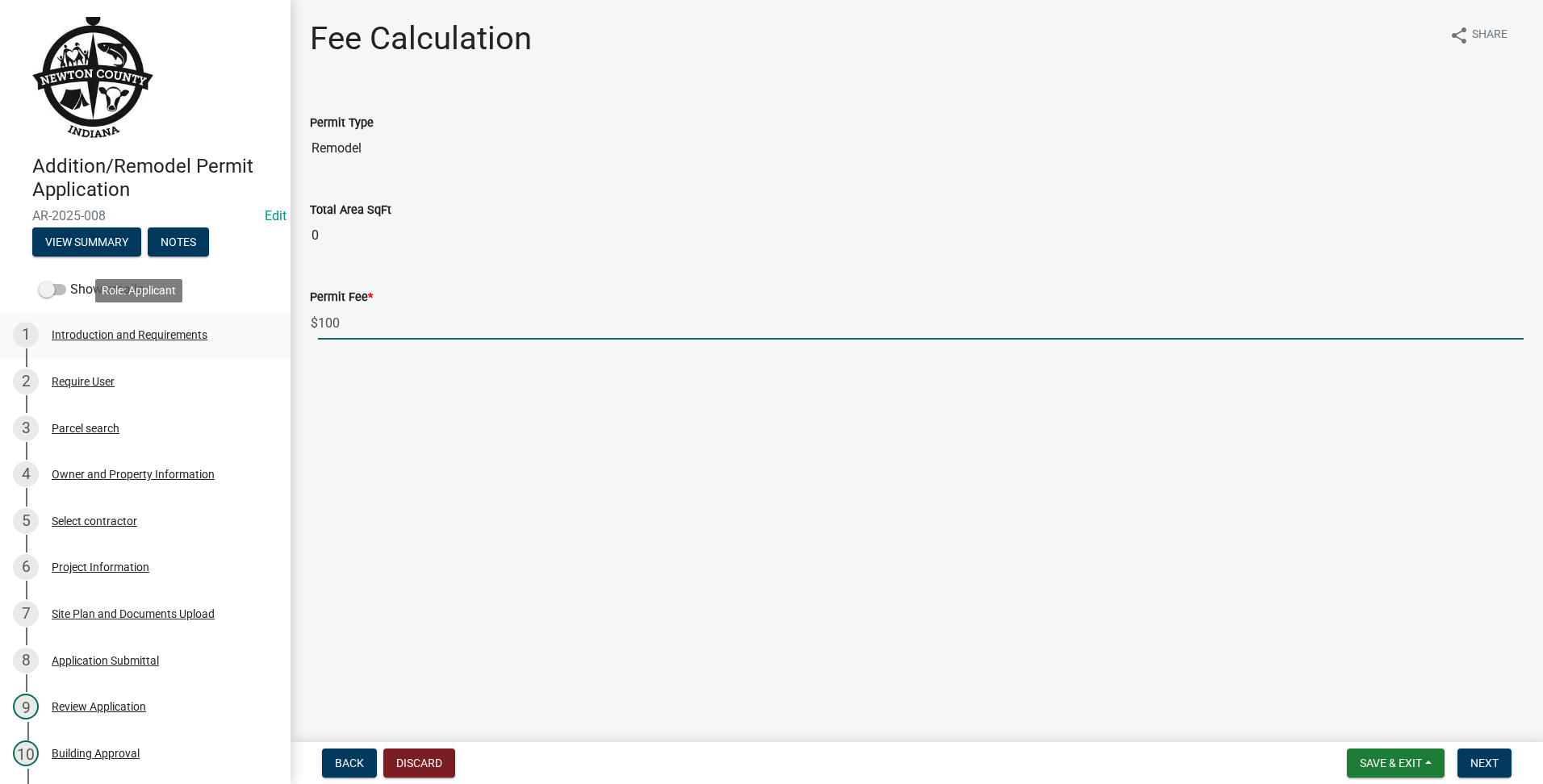
drag, startPoint x: 387, startPoint y: 318, endPoint x: 172, endPoint y: 313, distance: 215.1
click at [172, 313] on div "Addition/Remodel Permit Application AR-2025-008 Edit View Summary Notes Show em…" at bounding box center [772, 392] width 1543 height 784
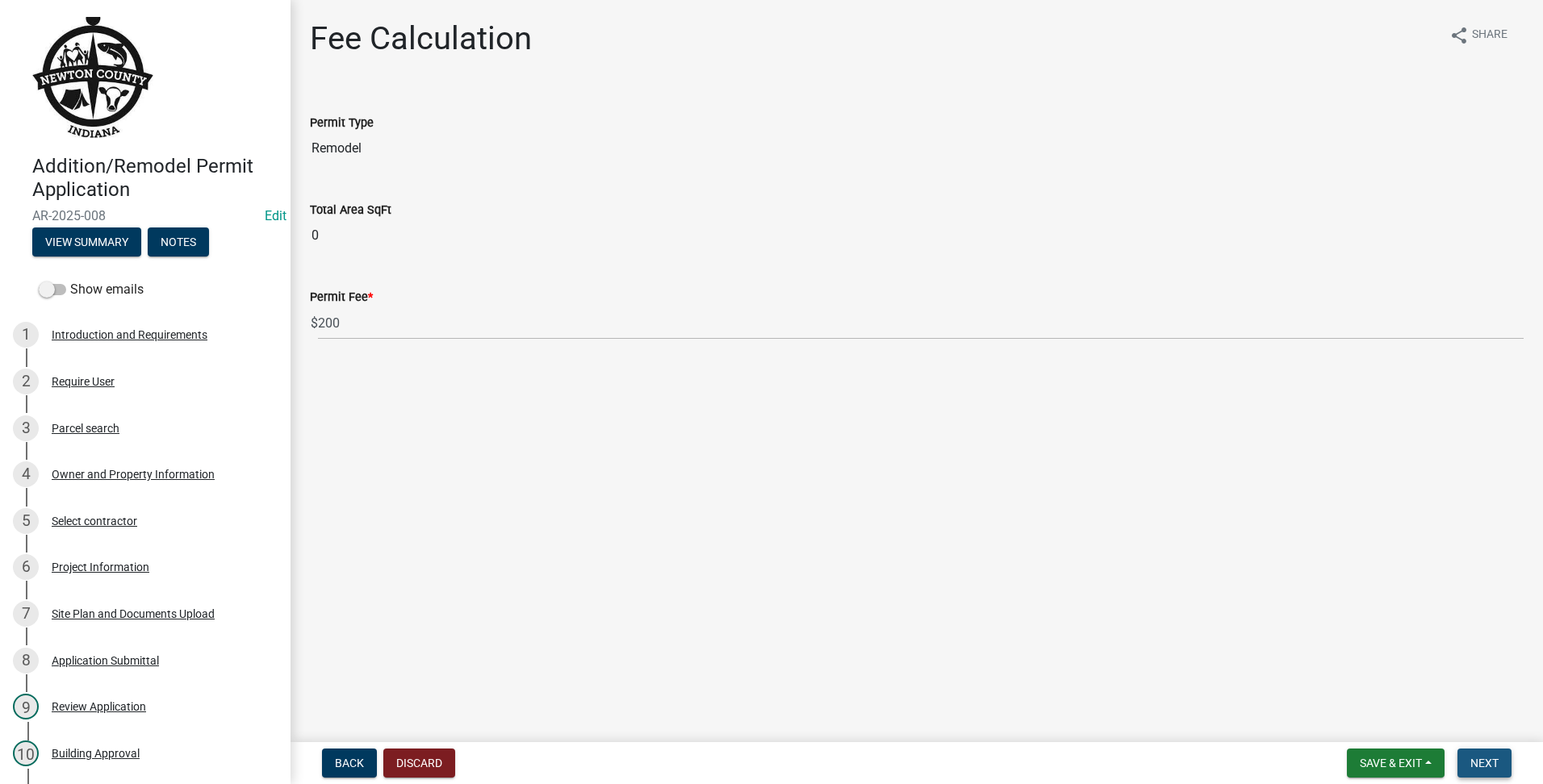
click at [1493, 750] on button "Next" at bounding box center [1484, 763] width 54 height 29
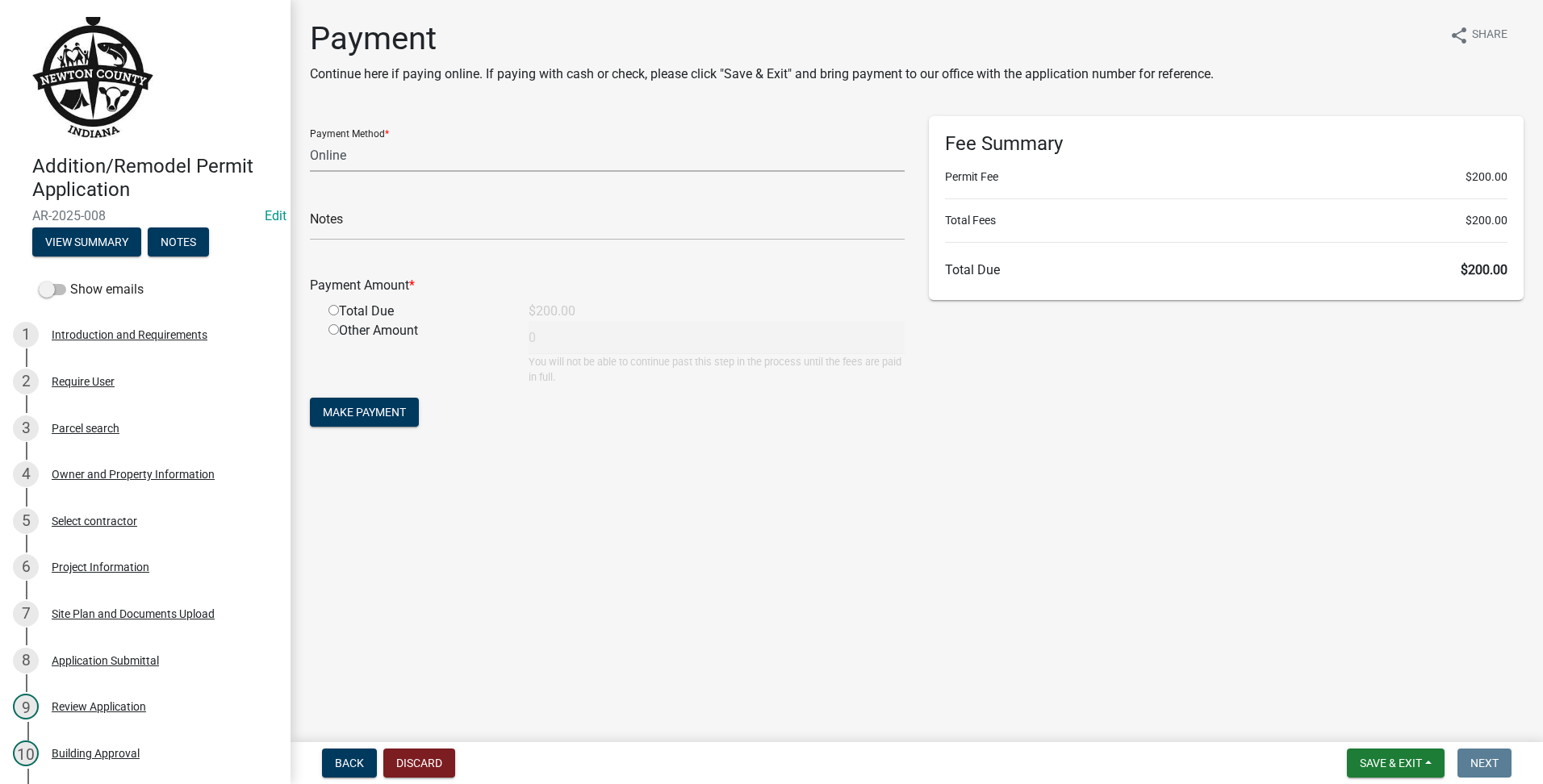
click at [475, 155] on select "Credit Card POS Check Cash Online" at bounding box center [608, 155] width 595 height 33
click at [310, 139] on select "Credit Card POS Check Cash Online" at bounding box center [608, 155] width 595 height 33
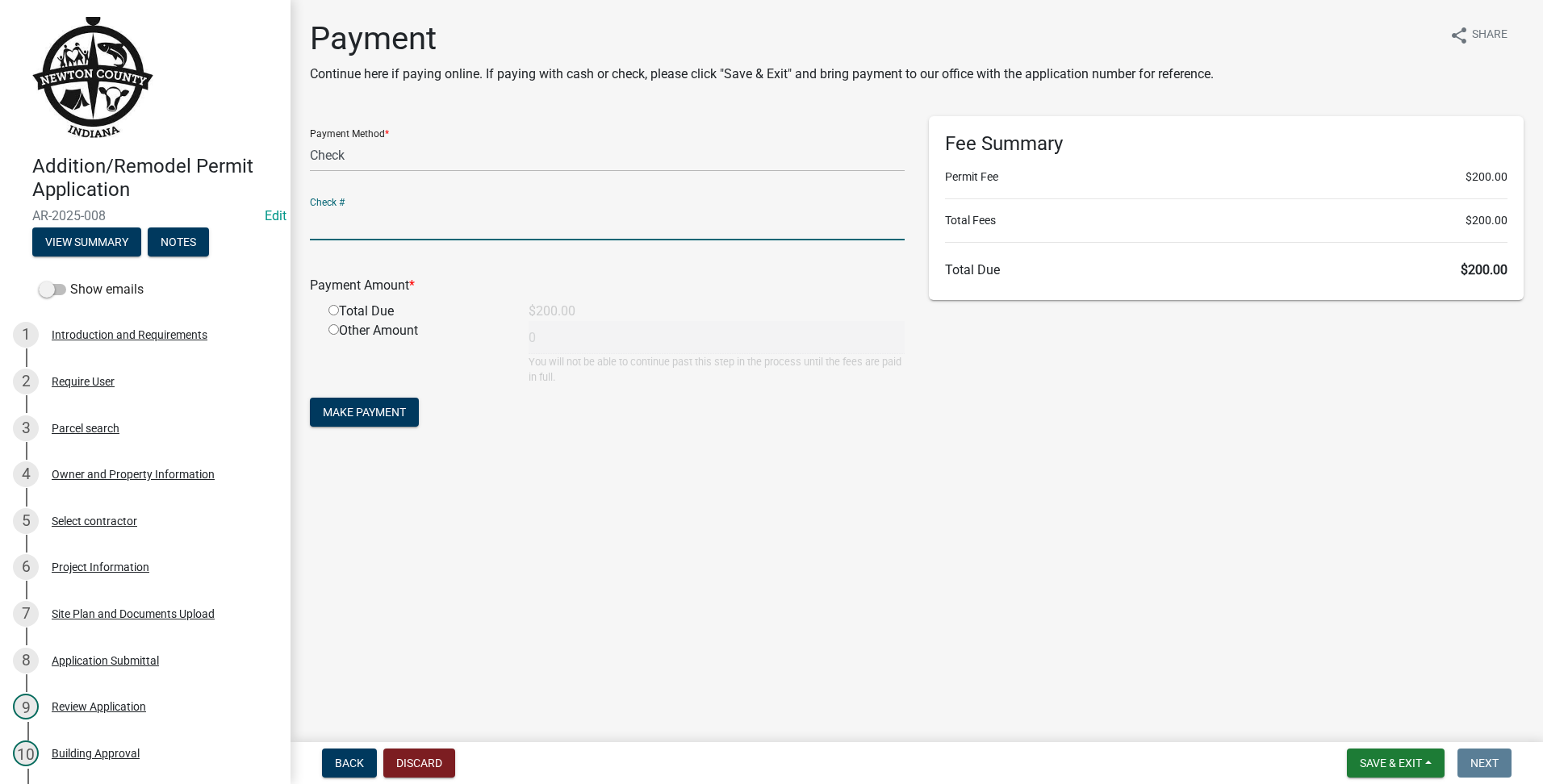
click at [375, 230] on input "text" at bounding box center [608, 224] width 595 height 33
click at [329, 310] on input "radio" at bounding box center [333, 310] width 10 height 10
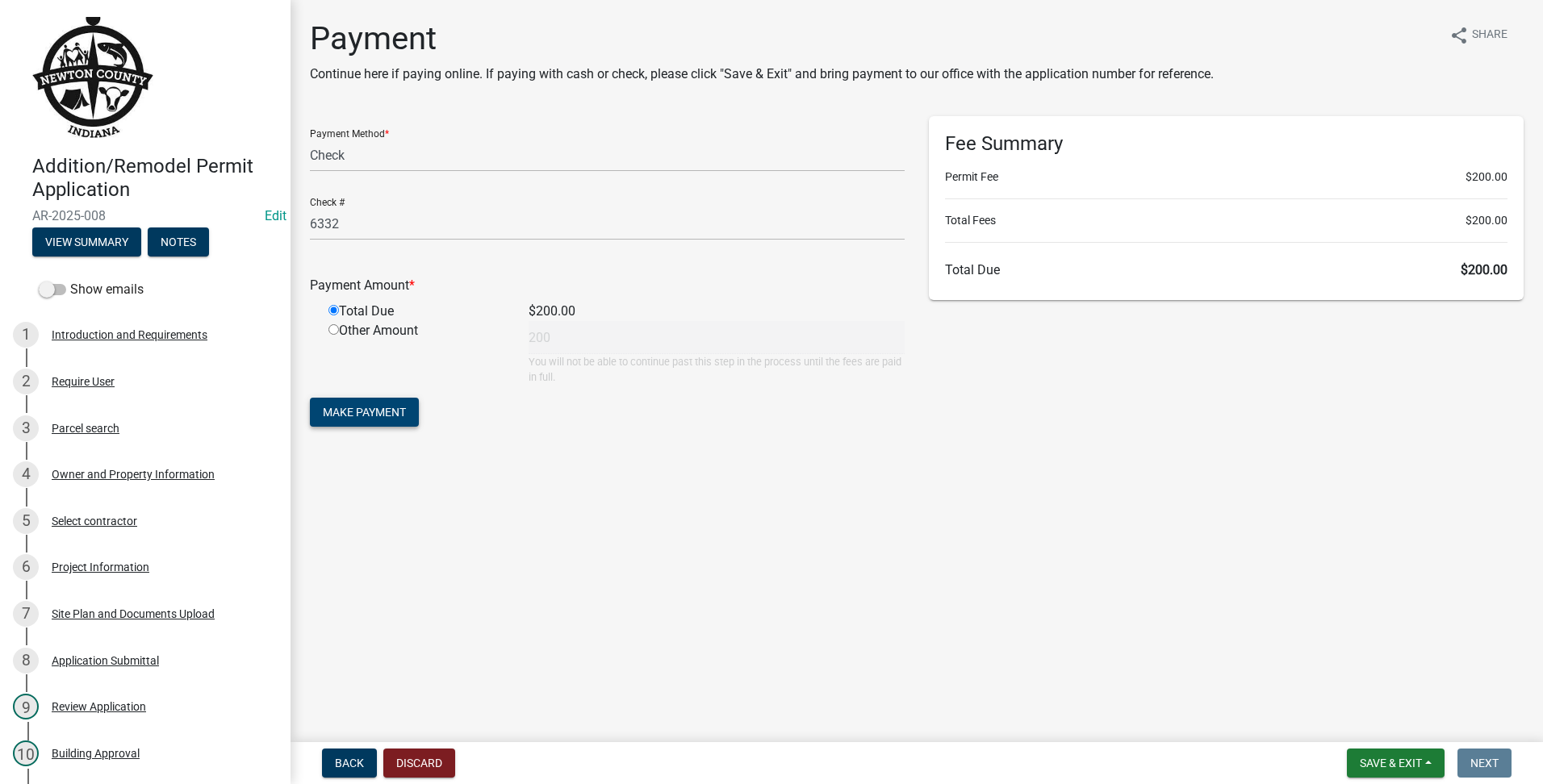
click at [352, 413] on span "Make Payment" at bounding box center [364, 412] width 83 height 13
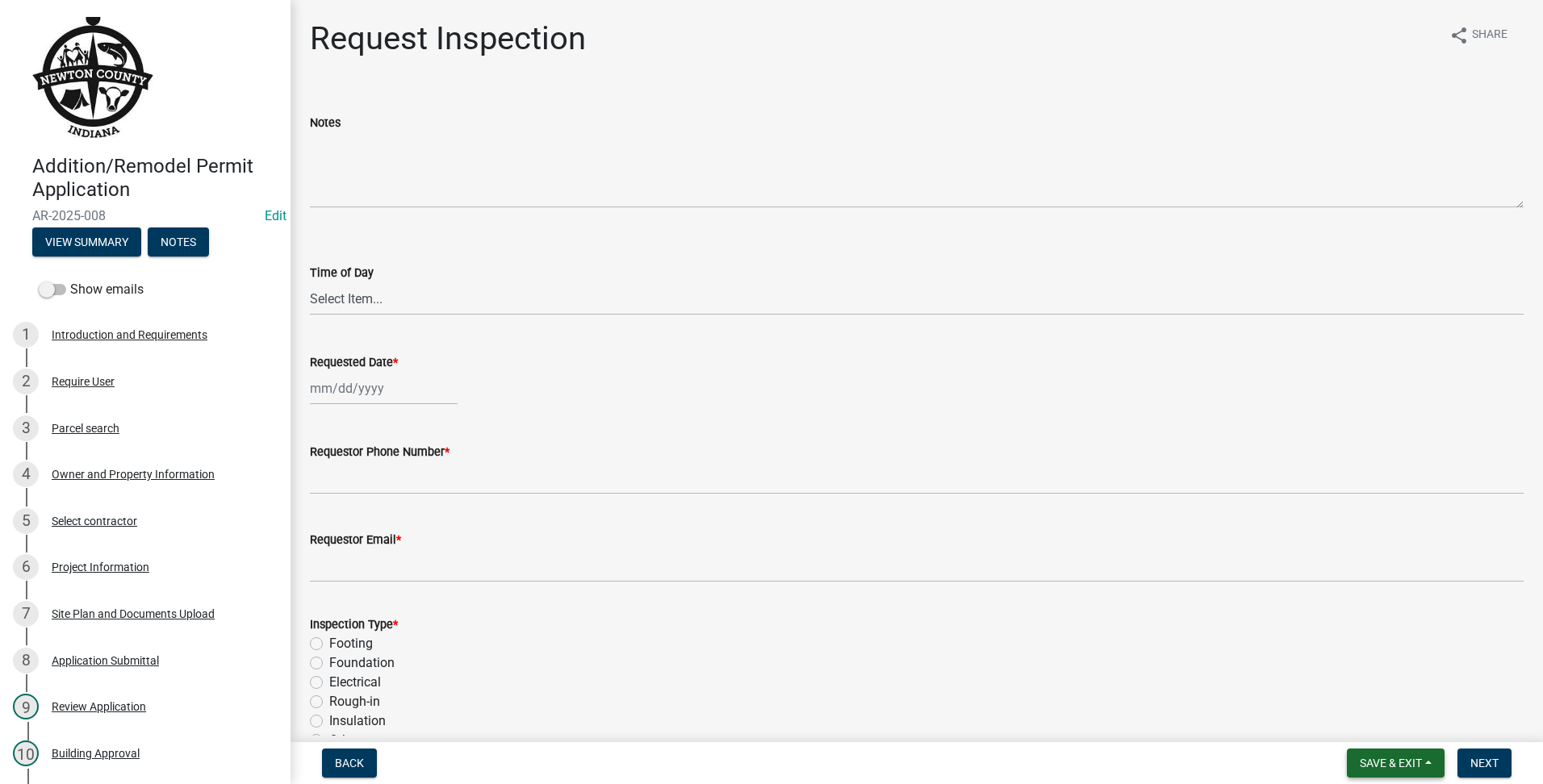
click at [1392, 760] on span "Save & Exit" at bounding box center [1391, 763] width 62 height 13
drag, startPoint x: 1399, startPoint y: 733, endPoint x: 1409, endPoint y: 732, distance: 10.0
click at [1400, 733] on button "Save & Exit" at bounding box center [1380, 721] width 129 height 39
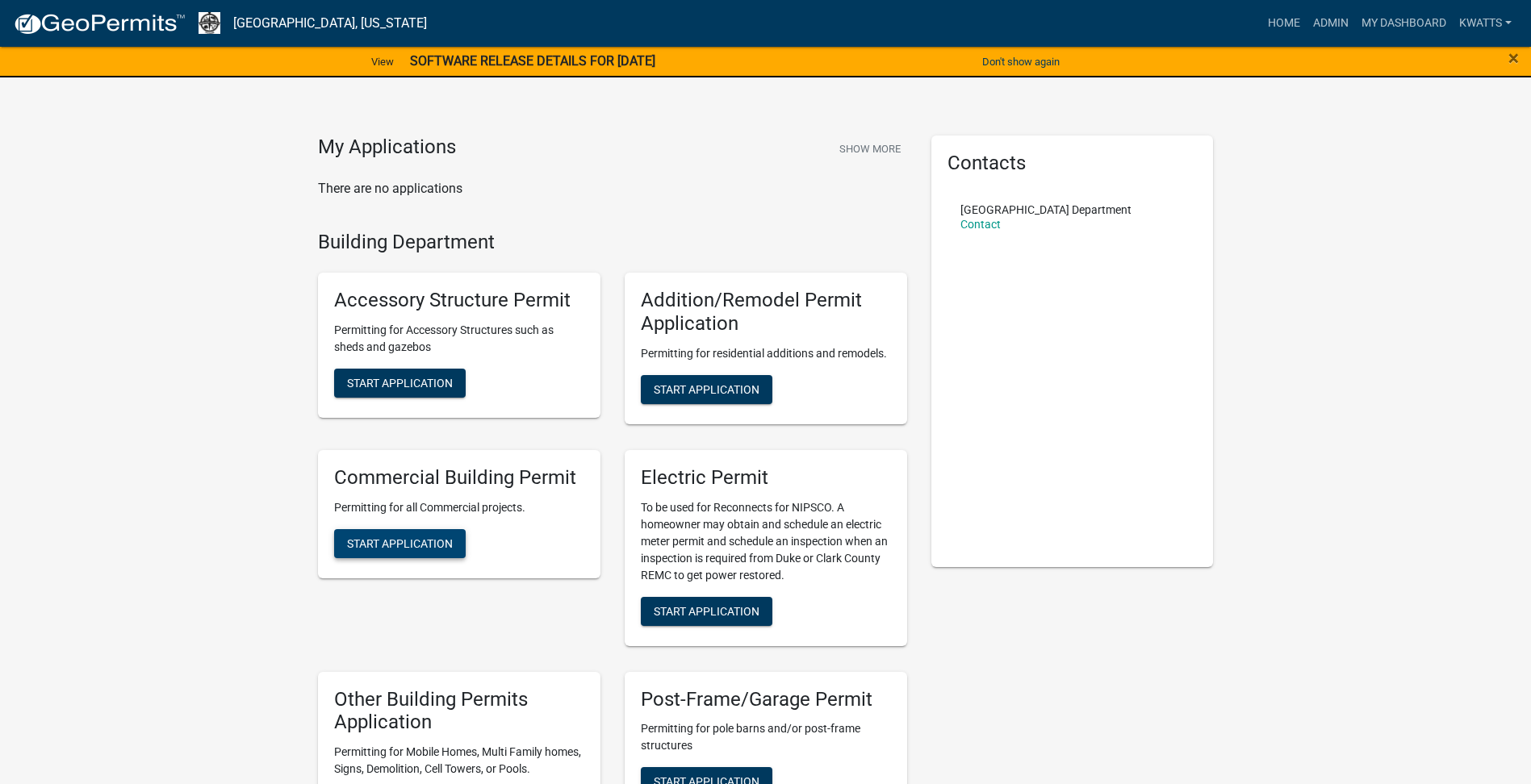
click at [368, 540] on span "Start Application" at bounding box center [399, 542] width 105 height 13
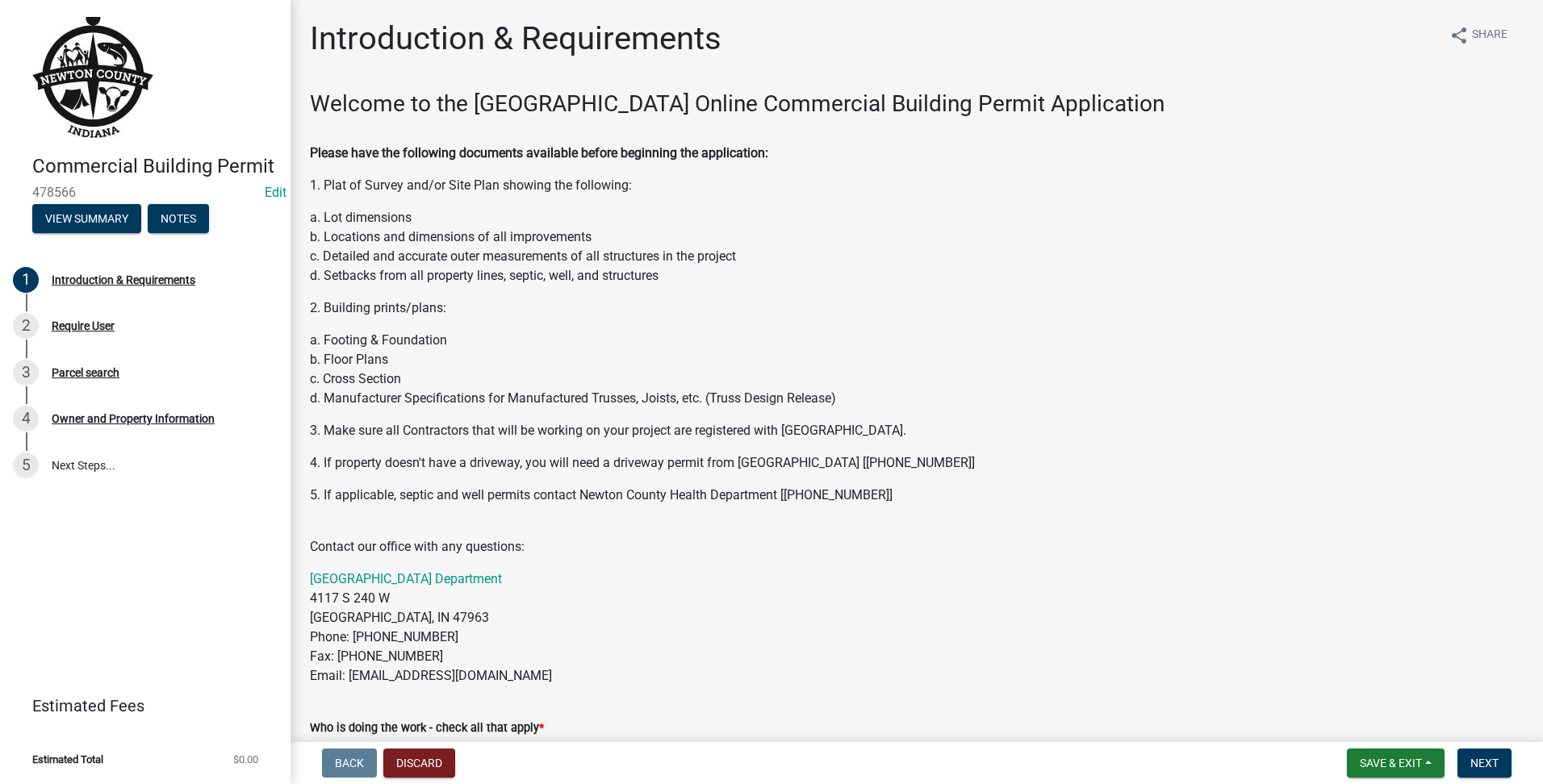
scroll to position [404, 0]
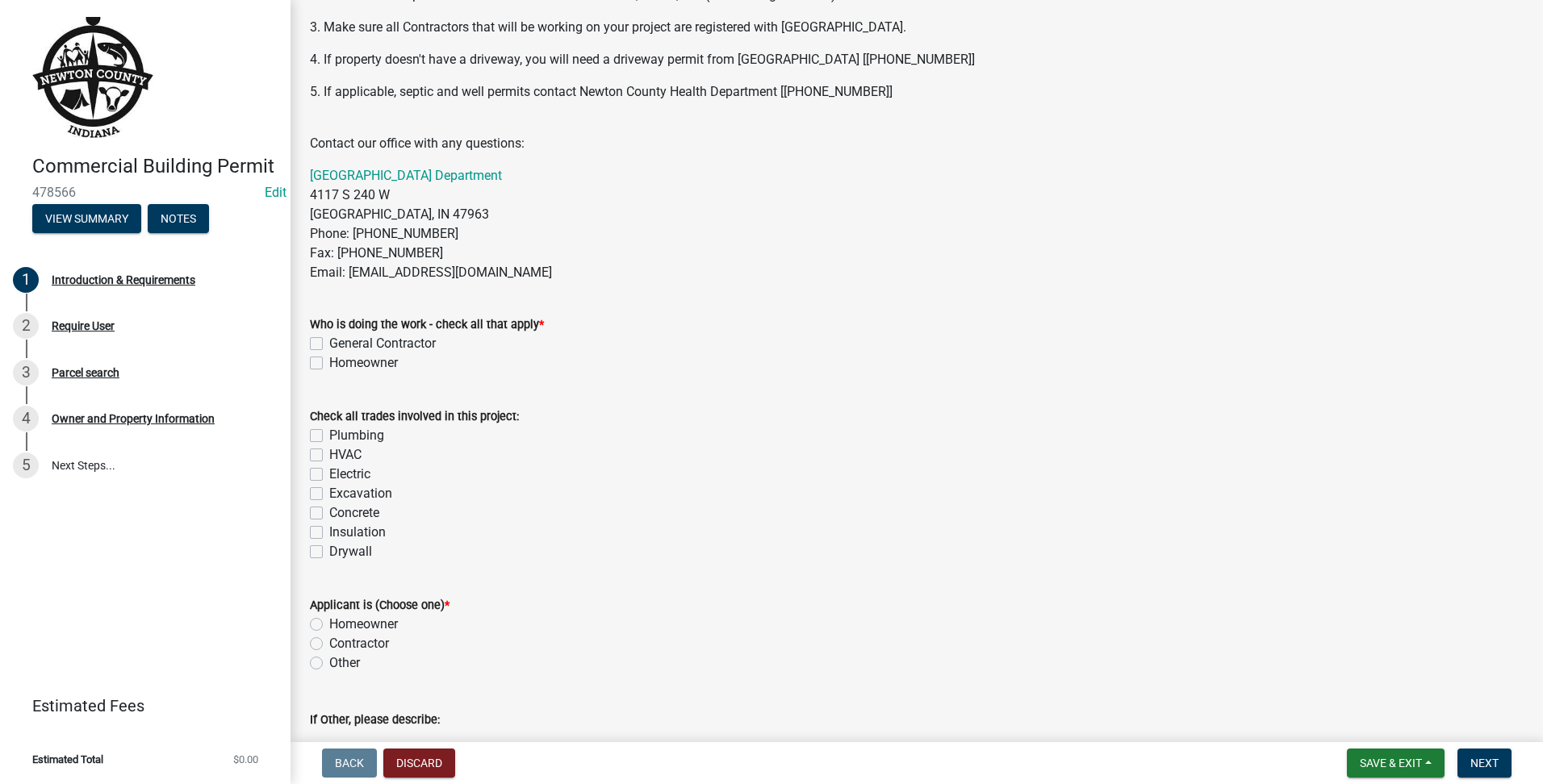
click at [309, 344] on div "Who is doing the work - check all that apply * General Contractor Homeowner" at bounding box center [916, 334] width 1238 height 77
click at [329, 346] on label "General Contractor" at bounding box center [382, 344] width 106 height 20
click at [329, 344] on input "General Contractor" at bounding box center [334, 339] width 10 height 10
click at [329, 338] on label "General Contractor" at bounding box center [382, 344] width 106 height 20
click at [329, 338] on input "General Contractor" at bounding box center [334, 339] width 10 height 10
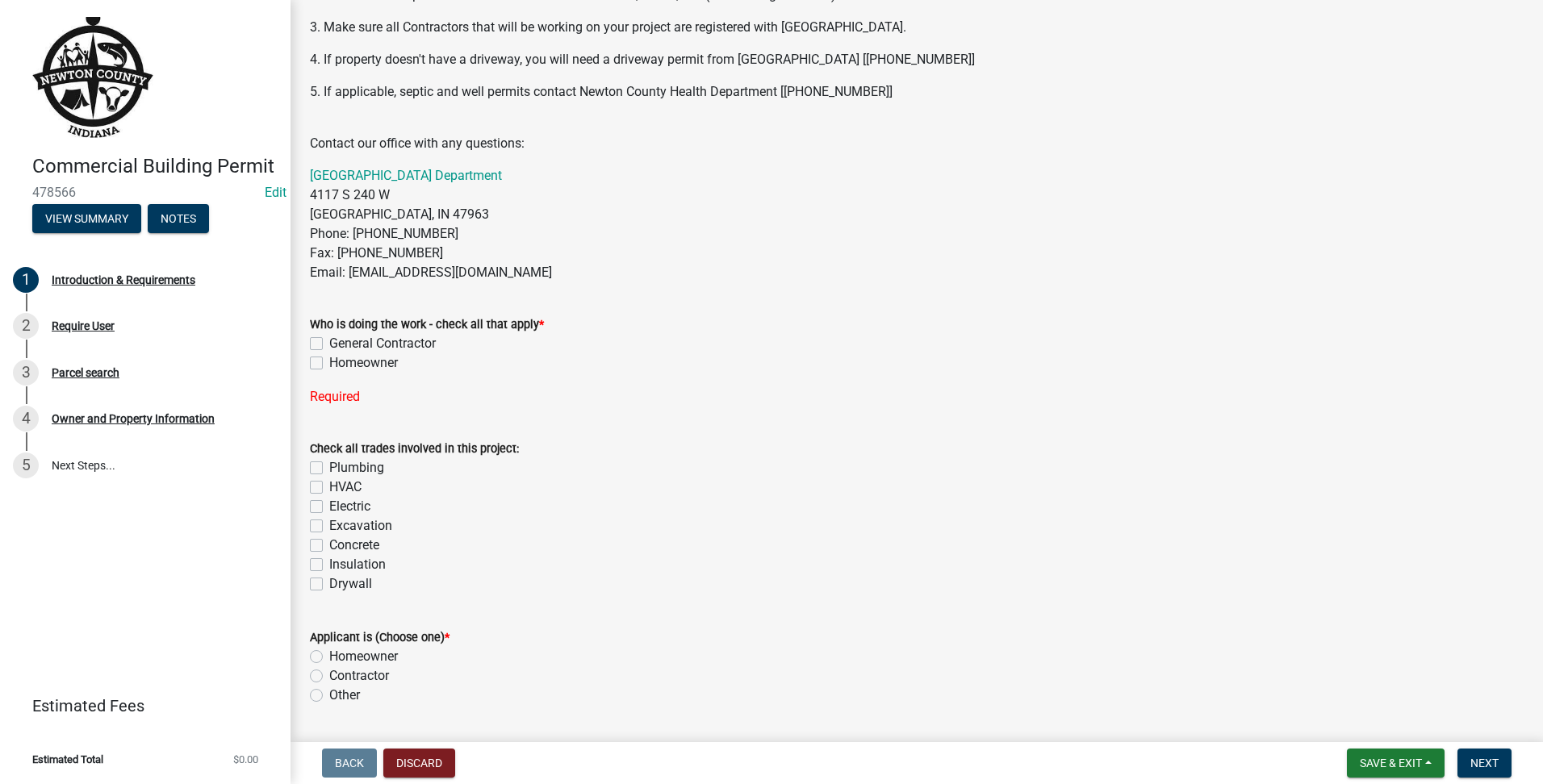
click at [329, 362] on label "Homeowner" at bounding box center [363, 362] width 69 height 20
click at [329, 362] on input "Homeowner" at bounding box center [334, 358] width 10 height 10
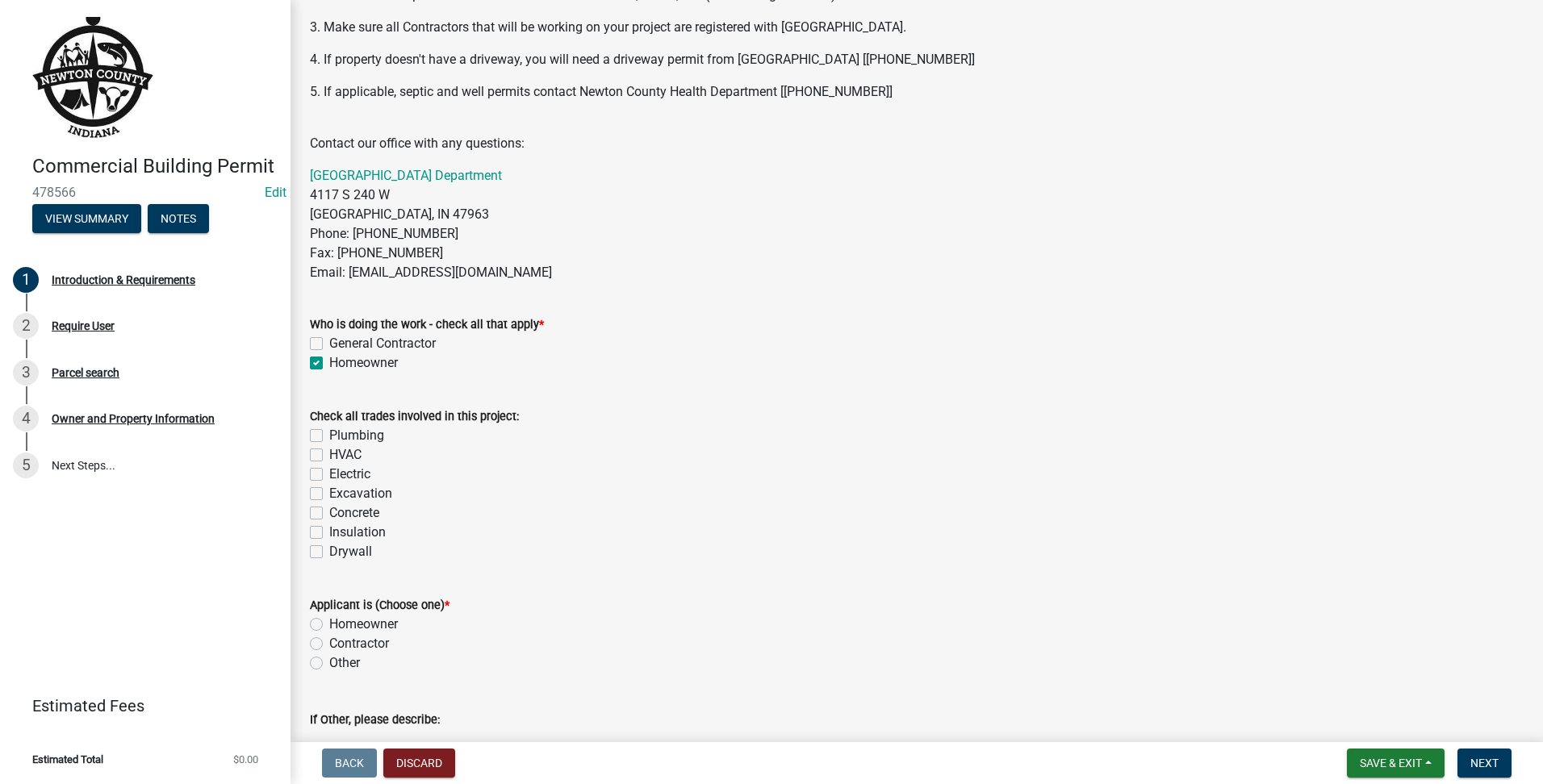
click at [307, 615] on div "Applicant is (Choose one) * Homeowner Contractor Other" at bounding box center [916, 624] width 1238 height 97
click at [329, 625] on label "Homeowner" at bounding box center [363, 624] width 69 height 20
click at [329, 625] on input "Homeowner" at bounding box center [334, 619] width 10 height 10
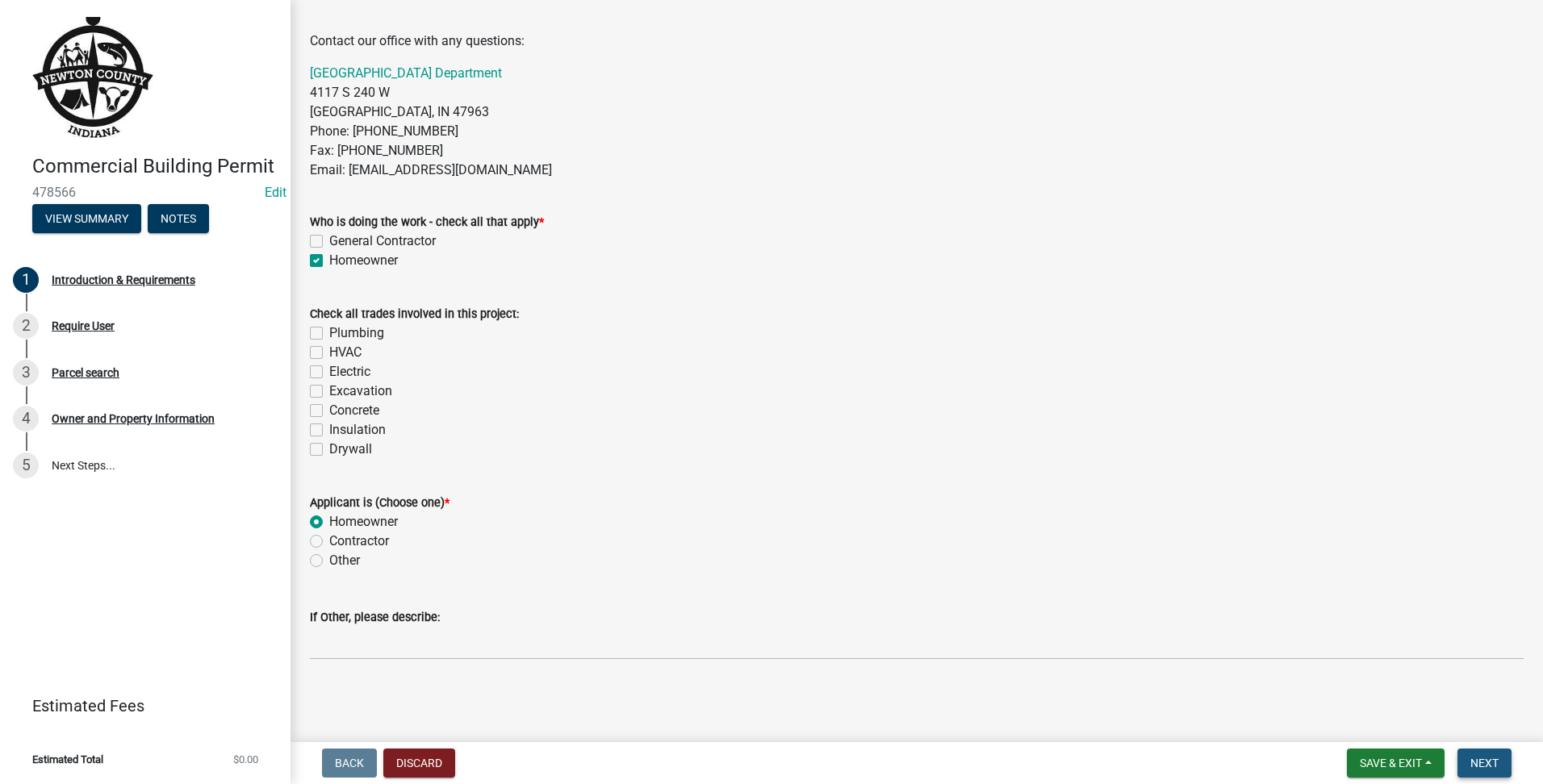
click at [1487, 768] on span "Next" at bounding box center [1484, 763] width 28 height 13
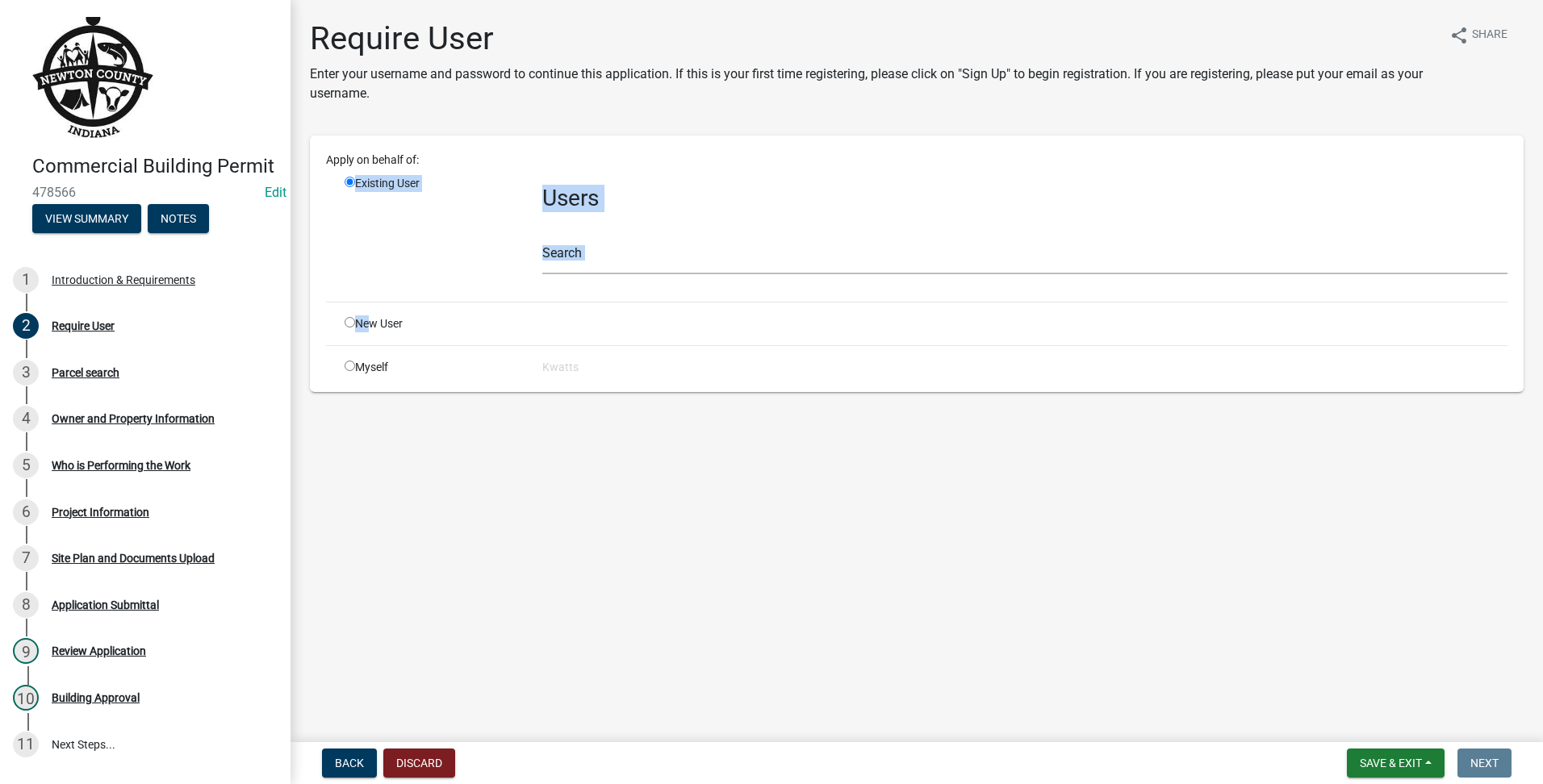
drag, startPoint x: 370, startPoint y: 302, endPoint x: 367, endPoint y: 317, distance: 15.3
click at [367, 317] on div "Apply on behalf of: Existing User Users Search New User Myself [PERSON_NAME]" at bounding box center [916, 264] width 1181 height 224
drag, startPoint x: 367, startPoint y: 317, endPoint x: 347, endPoint y: 323, distance: 20.9
click at [347, 323] on input "radio" at bounding box center [350, 322] width 10 height 10
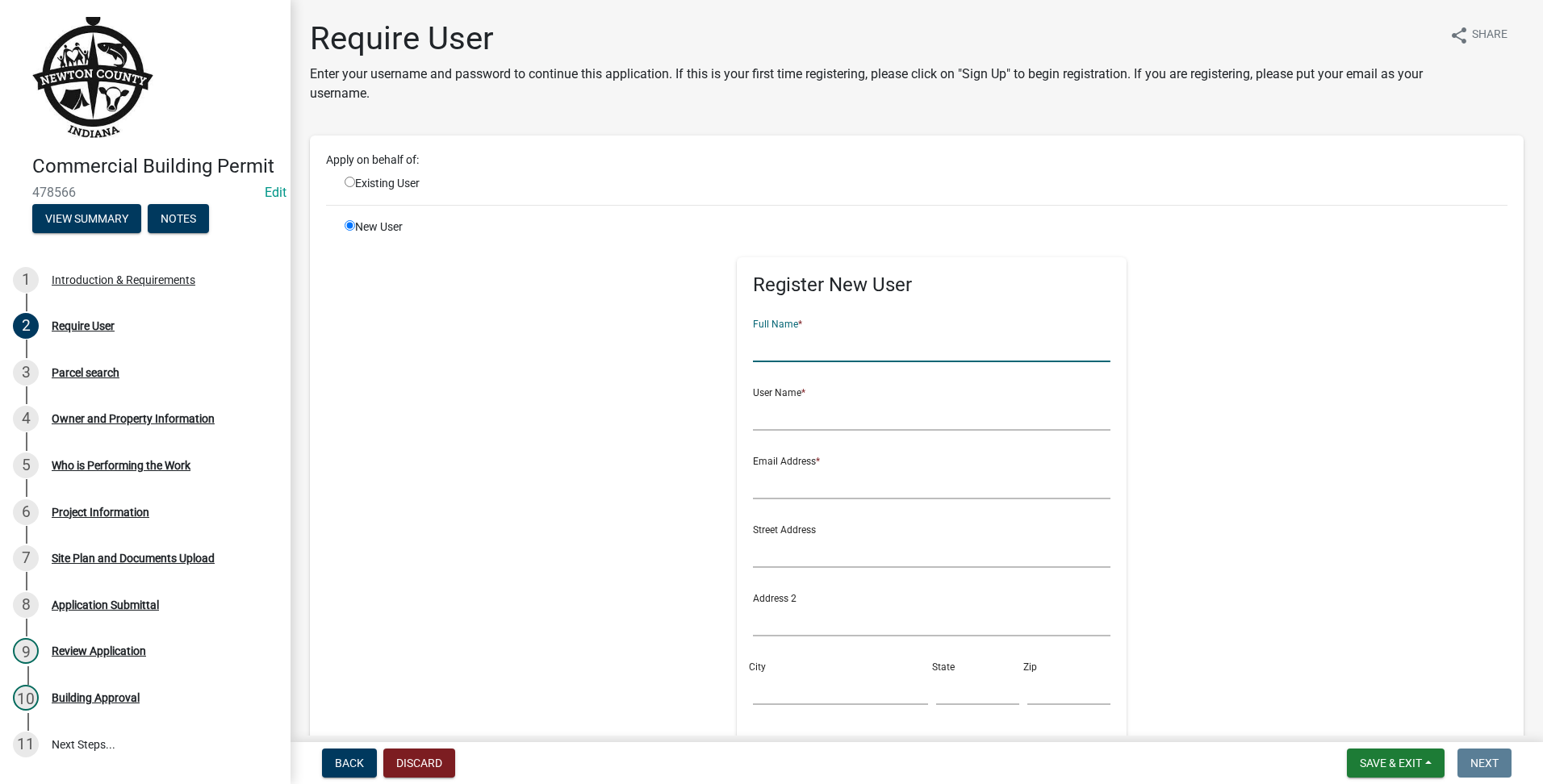
drag, startPoint x: 787, startPoint y: 342, endPoint x: 1542, endPoint y: 494, distance: 770.1
click at [794, 342] on input "text" at bounding box center [931, 345] width 357 height 33
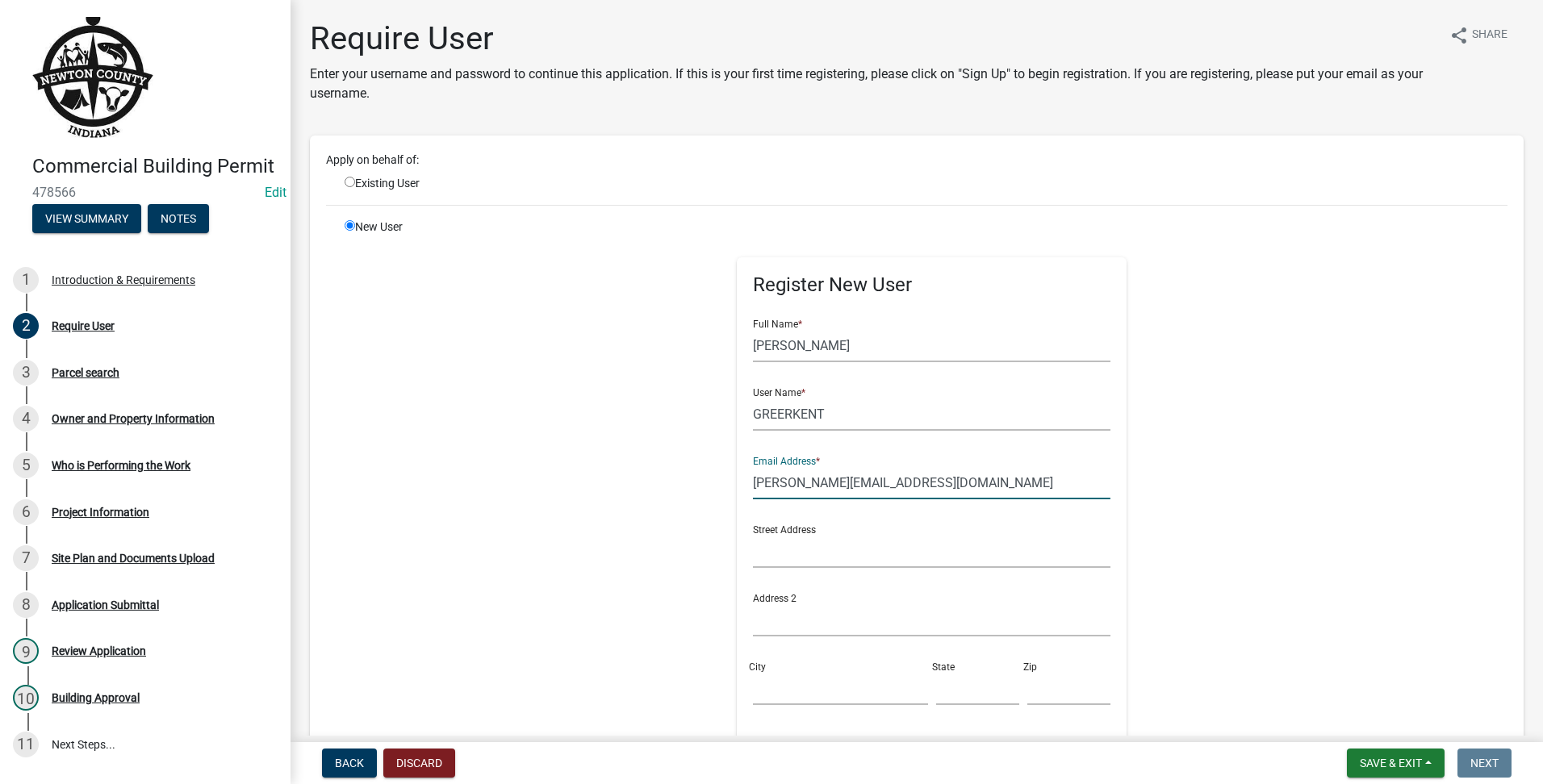
scroll to position [332, 0]
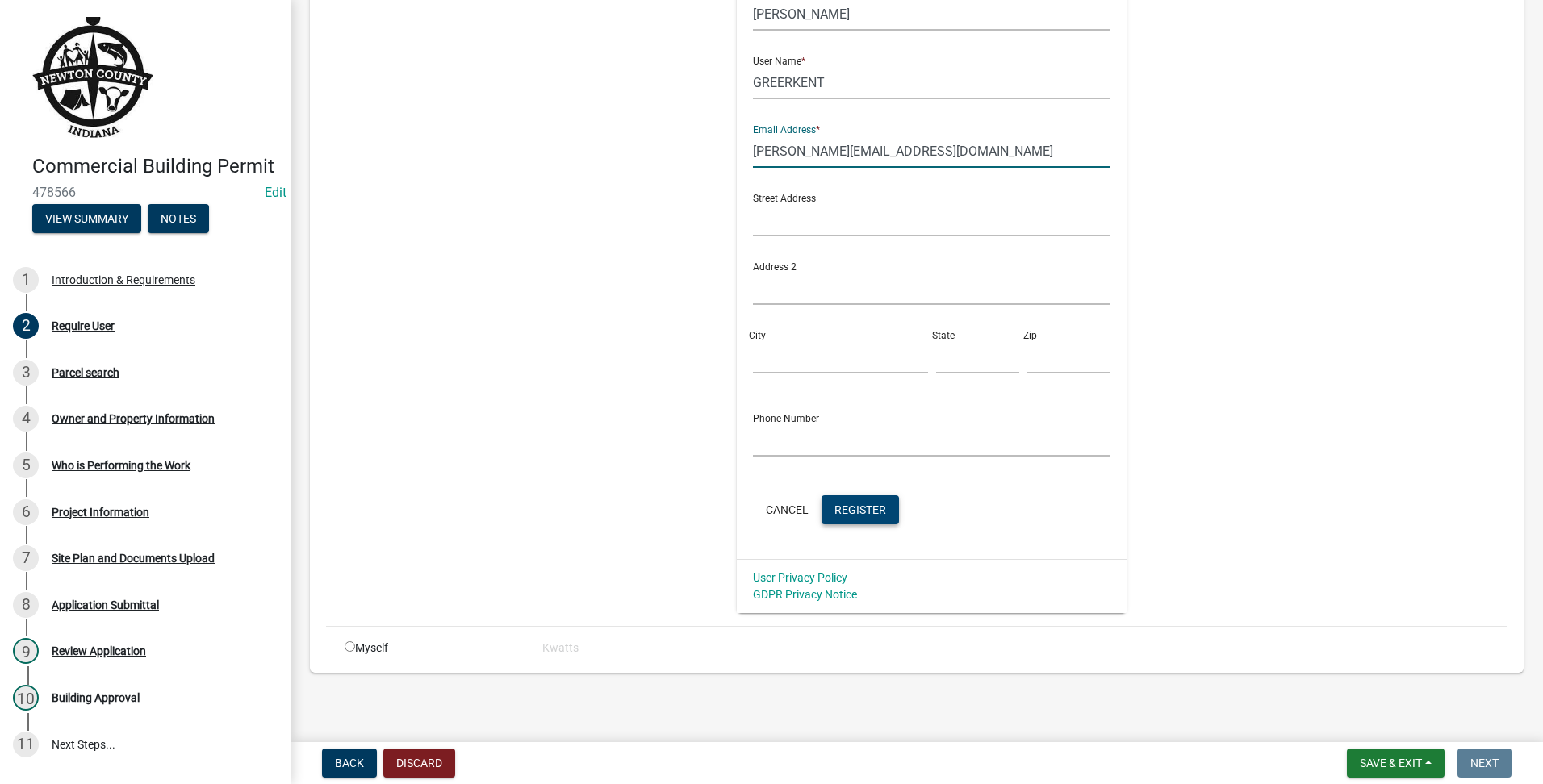
click at [861, 524] on button "Register" at bounding box center [860, 510] width 77 height 29
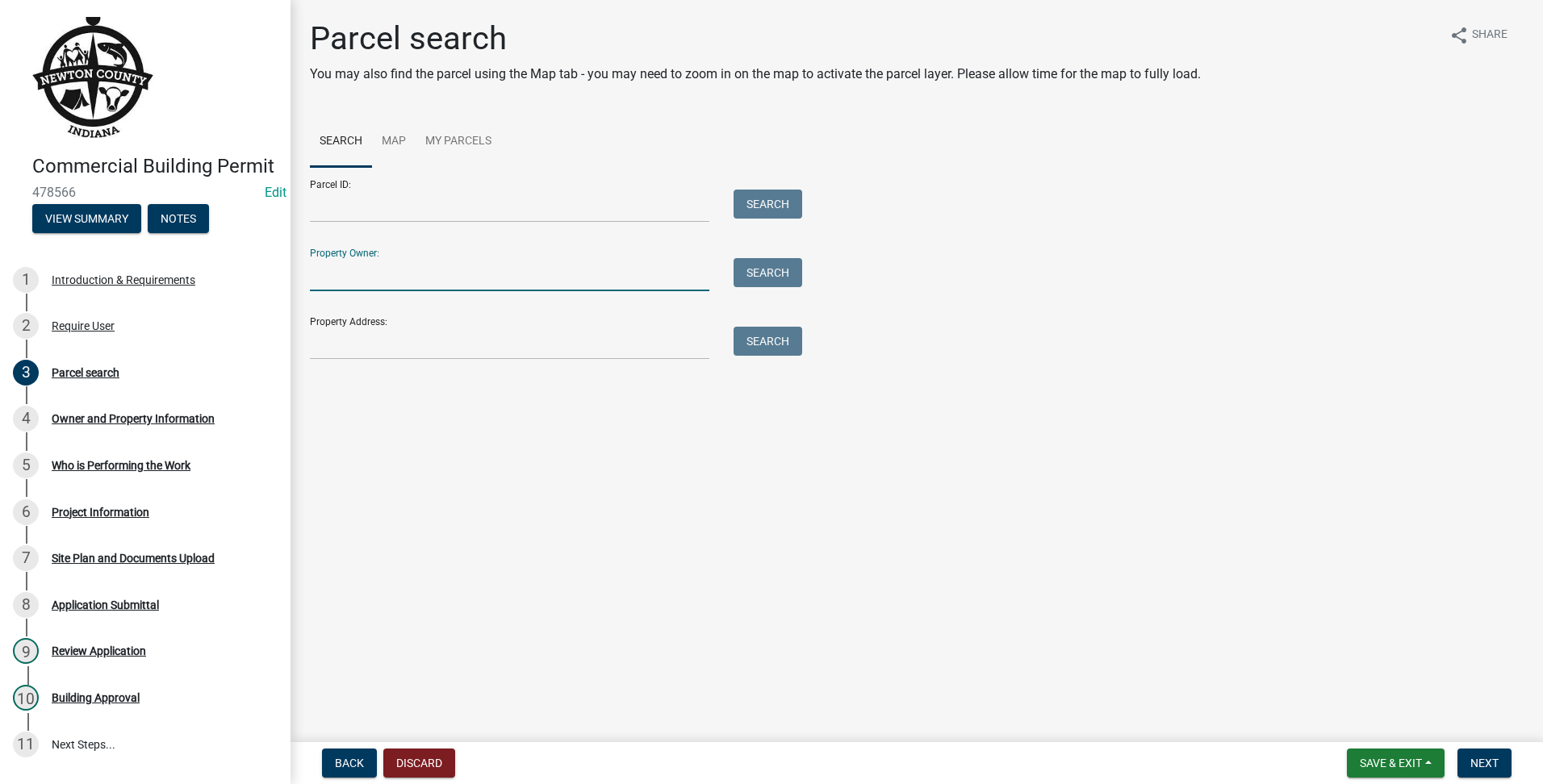
click at [352, 263] on input "Property Owner:" at bounding box center [510, 274] width 399 height 33
click at [314, 341] on input "Property Address:" at bounding box center [510, 343] width 399 height 33
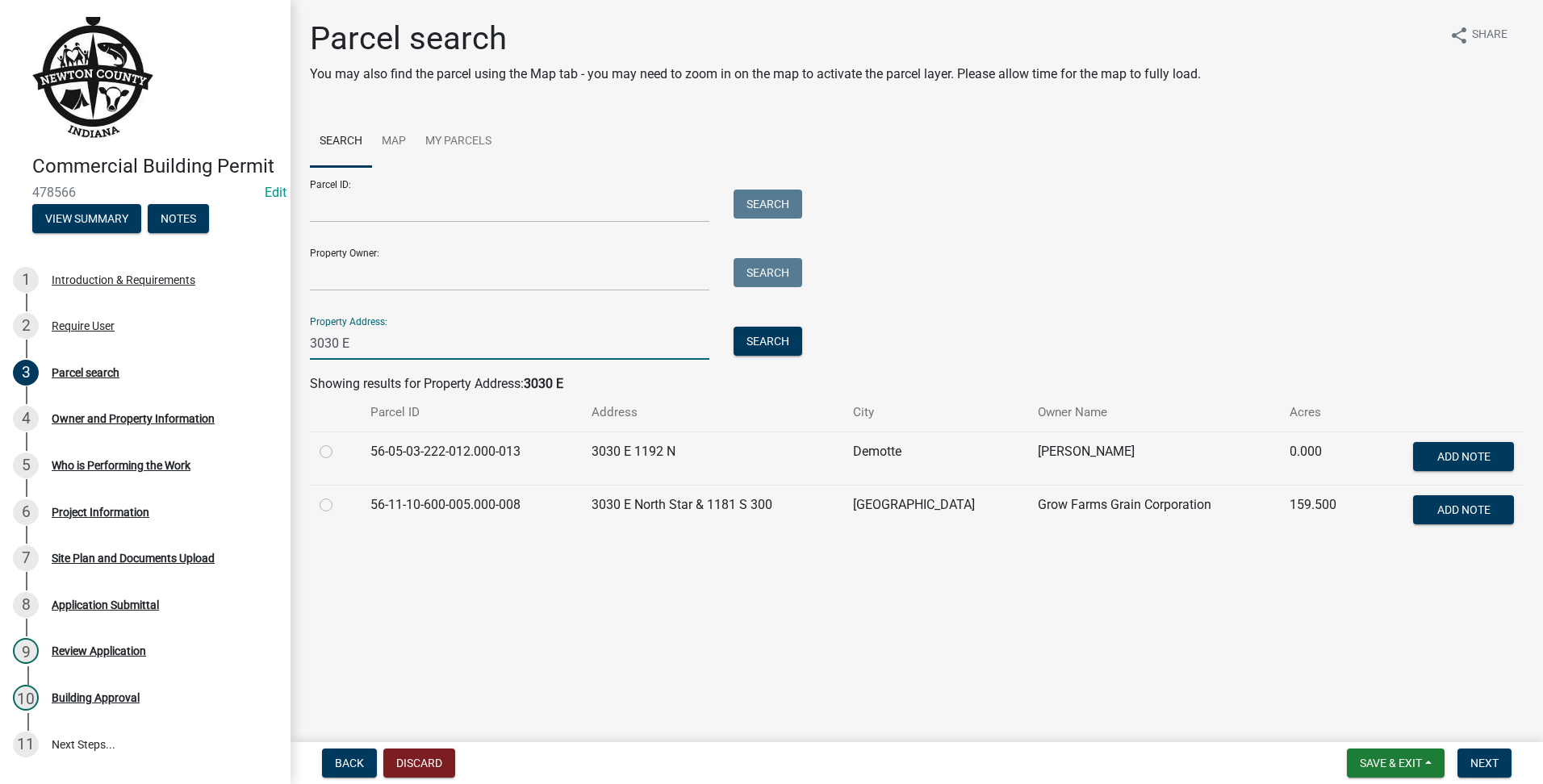
click at [330, 452] on div at bounding box center [335, 452] width 32 height 20
click at [339, 442] on label at bounding box center [339, 442] width 0 height 0
click at [339, 452] on input "radio" at bounding box center [344, 447] width 10 height 10
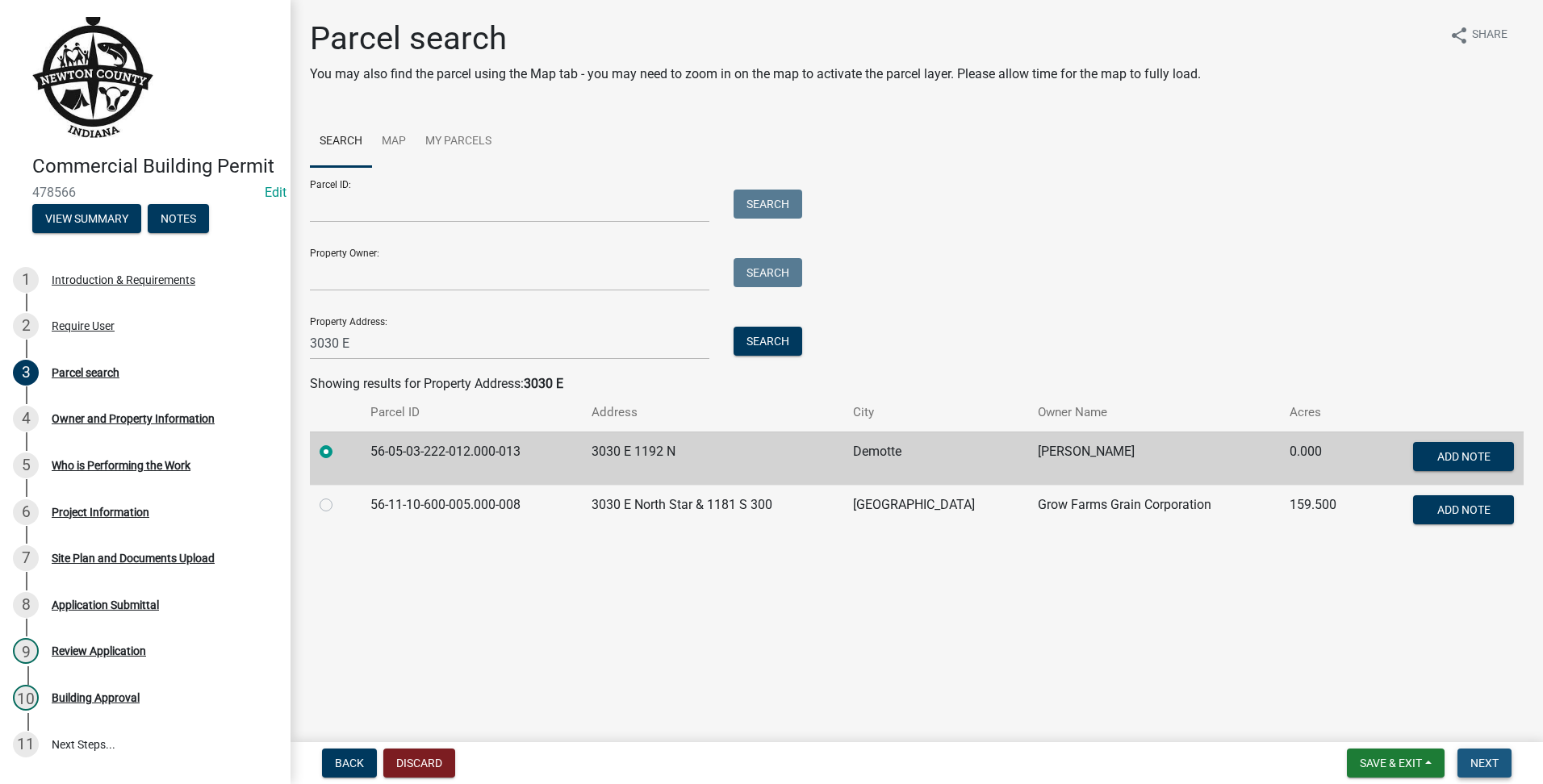
click at [1502, 766] on button "Next" at bounding box center [1484, 763] width 54 height 29
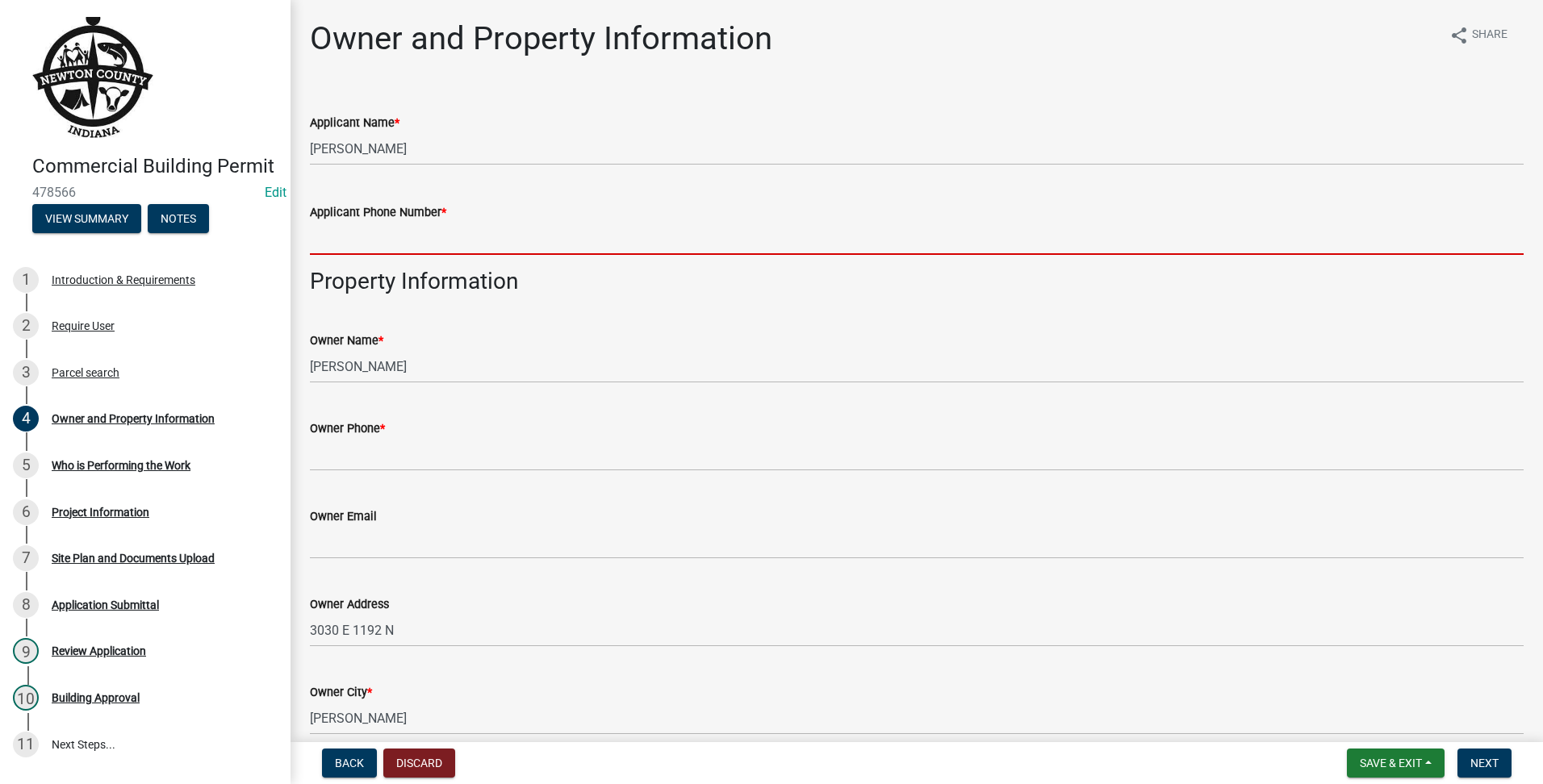
click at [393, 244] on input "Applicant Phone Number *" at bounding box center [917, 238] width 1214 height 33
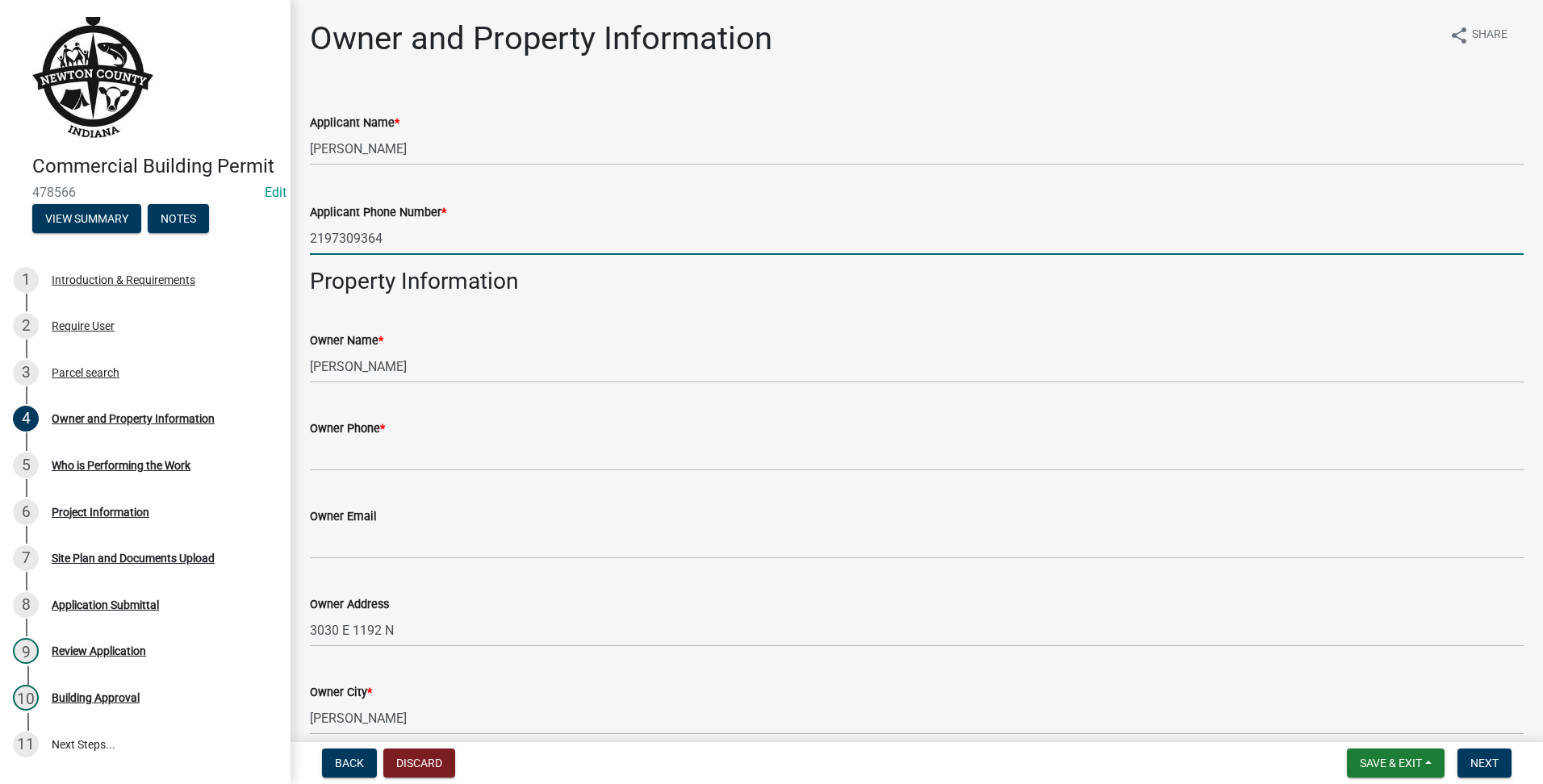
drag, startPoint x: 422, startPoint y: 235, endPoint x: 37, endPoint y: 224, distance: 385.2
click at [34, 225] on div "Commercial Building Permit 478566 Edit View Summary Notes 1 Introduction & Requ…" at bounding box center [772, 392] width 1543 height 784
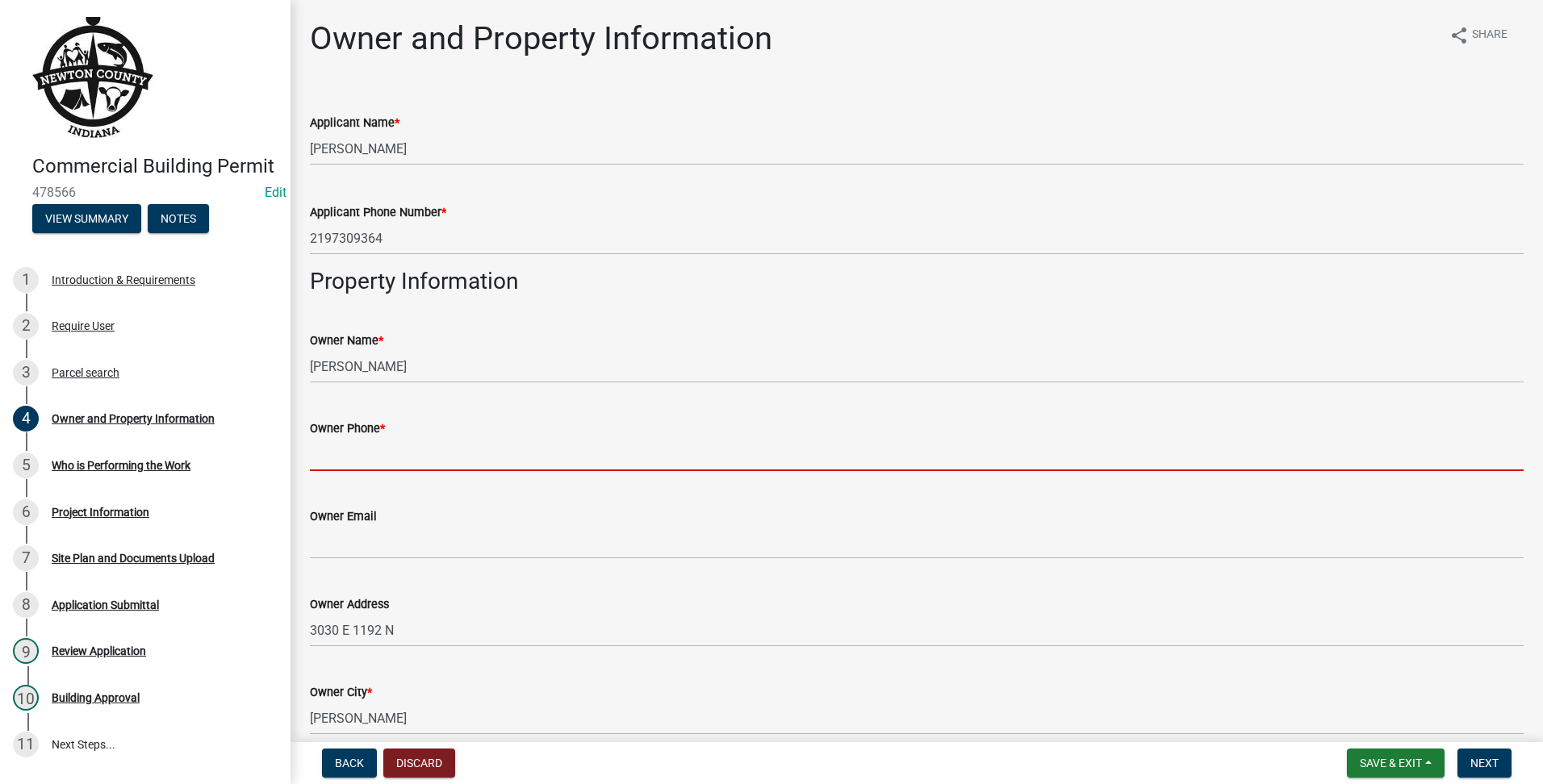
paste input "2197309364"
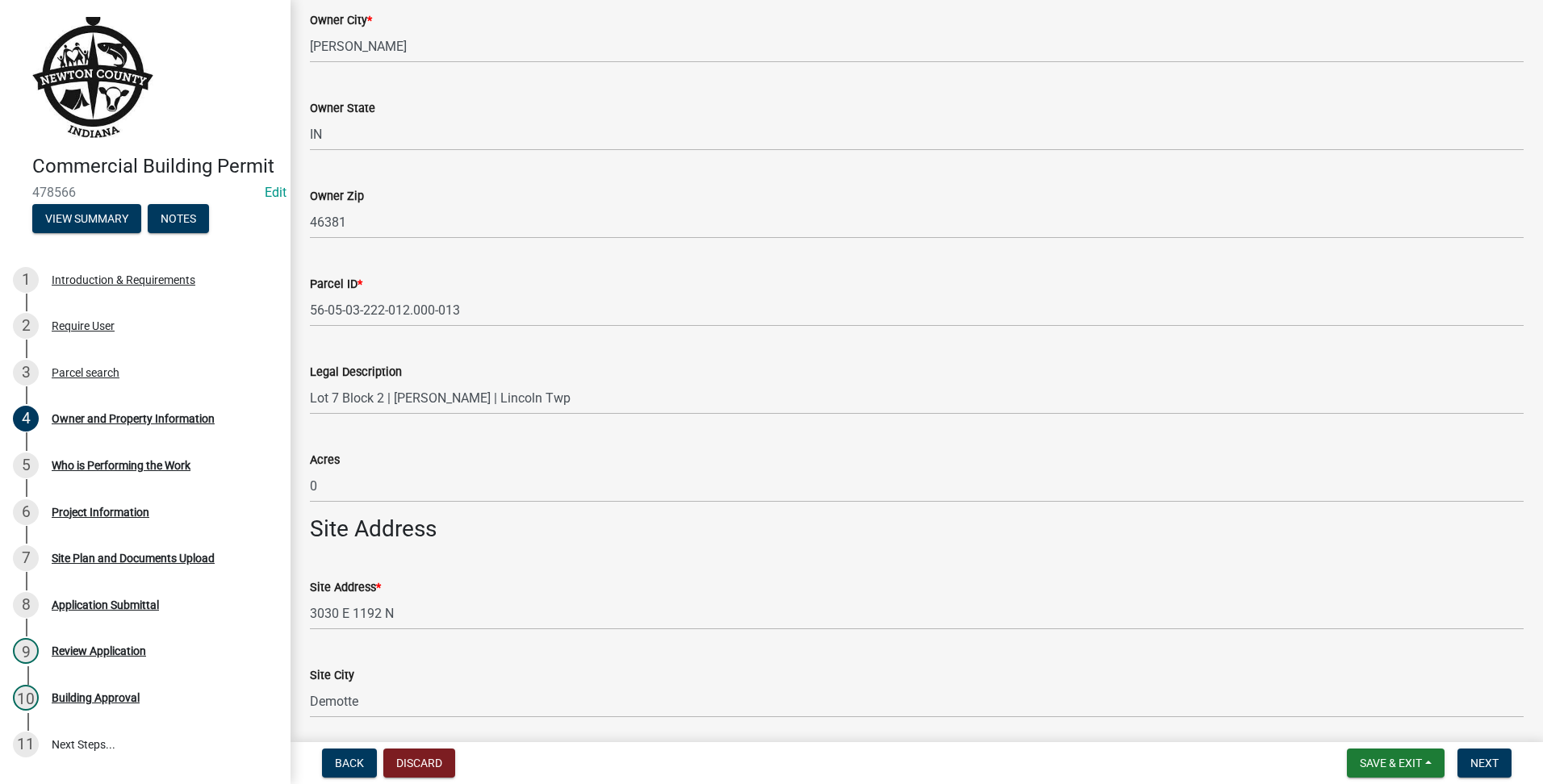
scroll to position [907, 0]
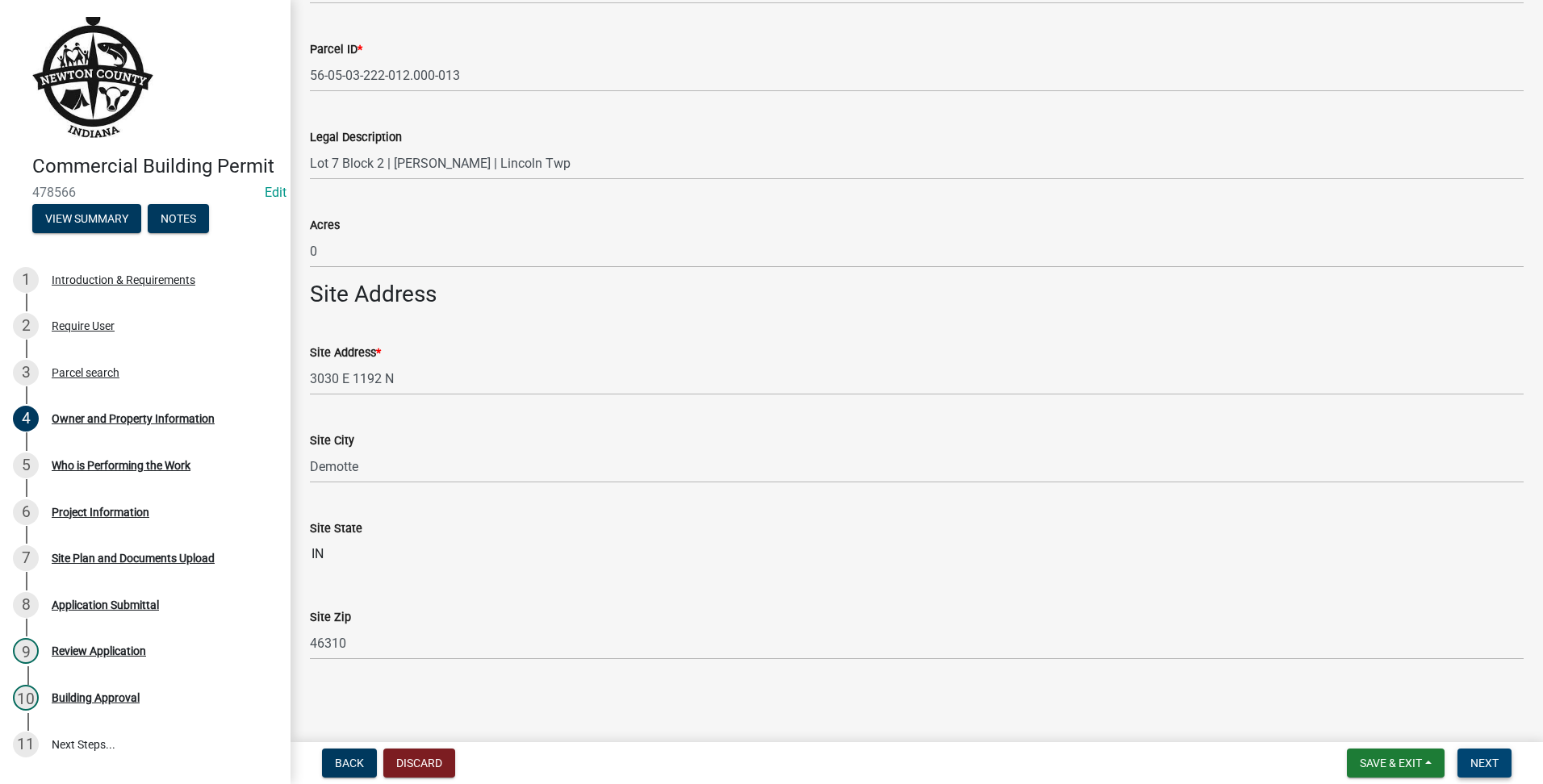
click at [1477, 766] on span "Next" at bounding box center [1484, 763] width 28 height 13
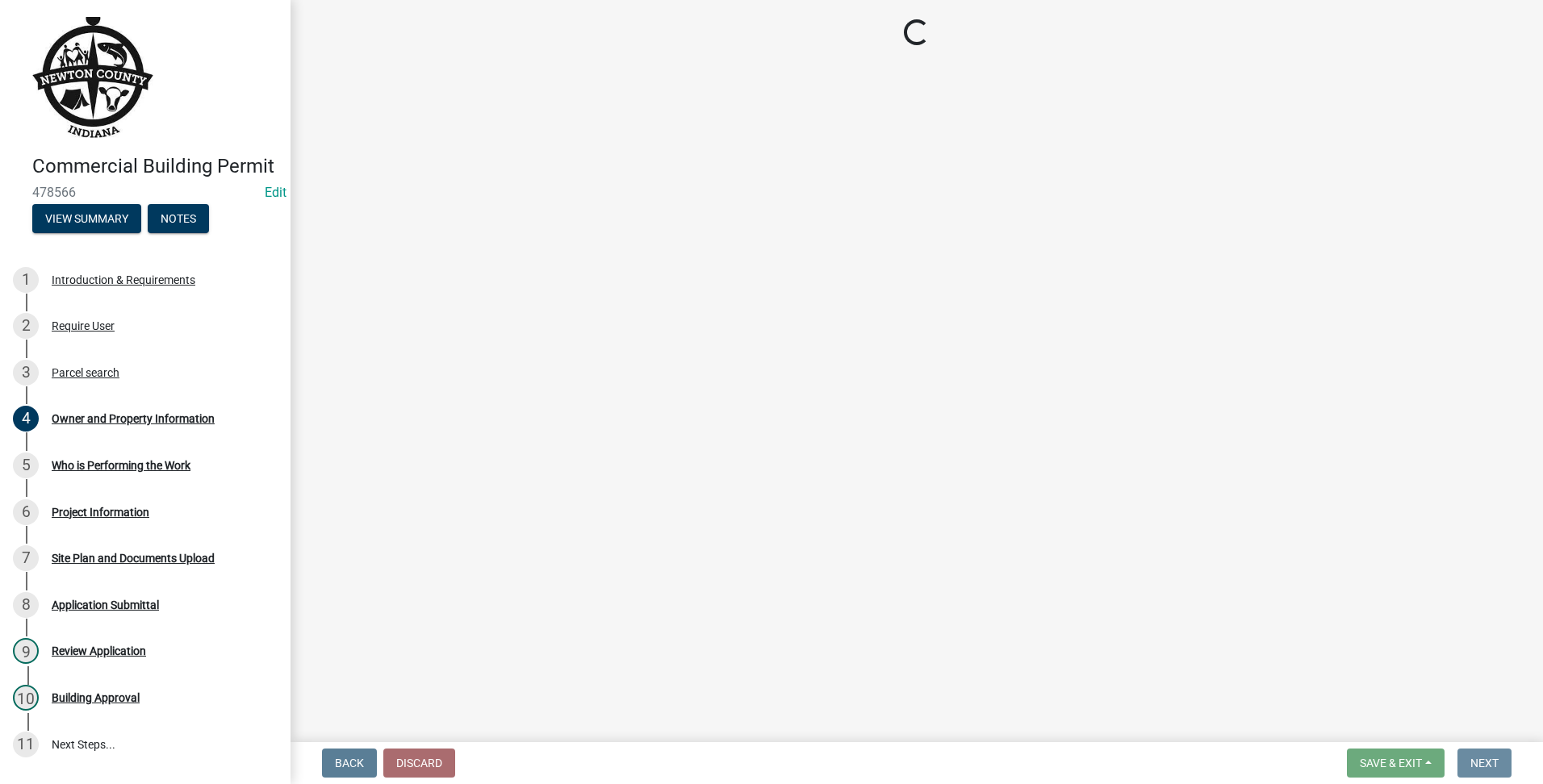
scroll to position [0, 0]
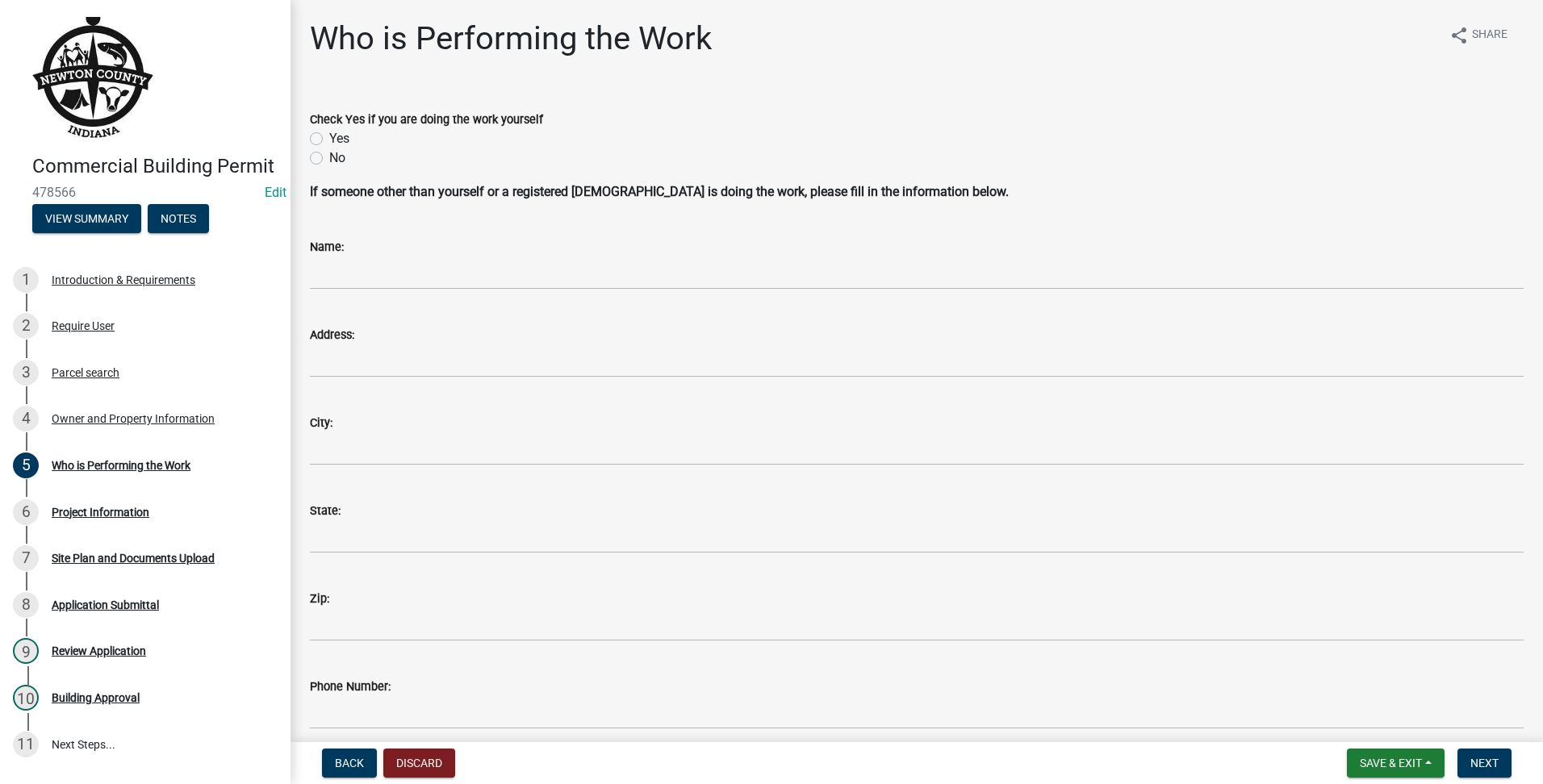
click at [329, 139] on label "Yes" at bounding box center [339, 139] width 21 height 20
click at [329, 139] on input "Yes" at bounding box center [334, 135] width 10 height 10
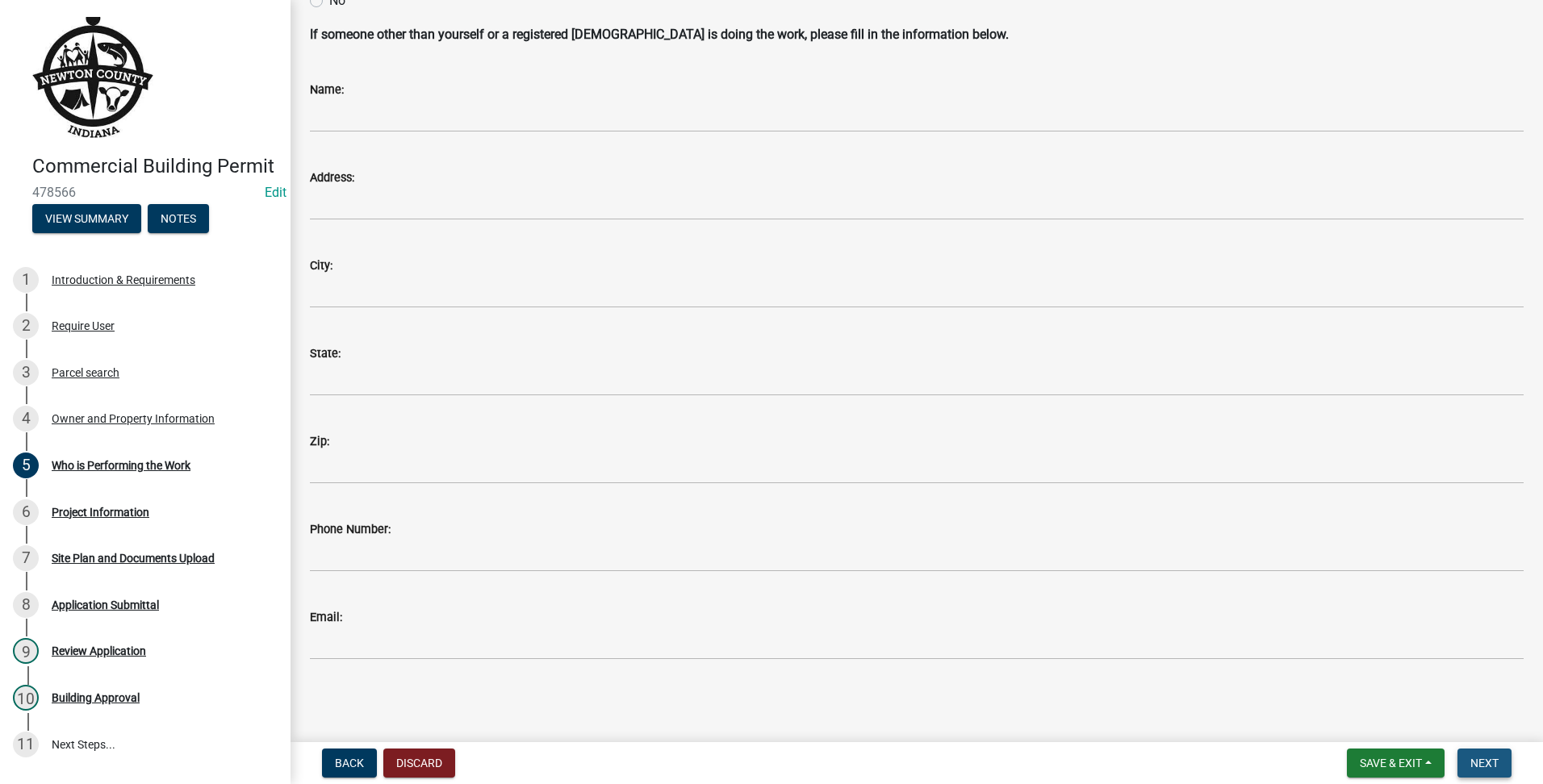
click at [1503, 764] on button "Next" at bounding box center [1484, 763] width 54 height 29
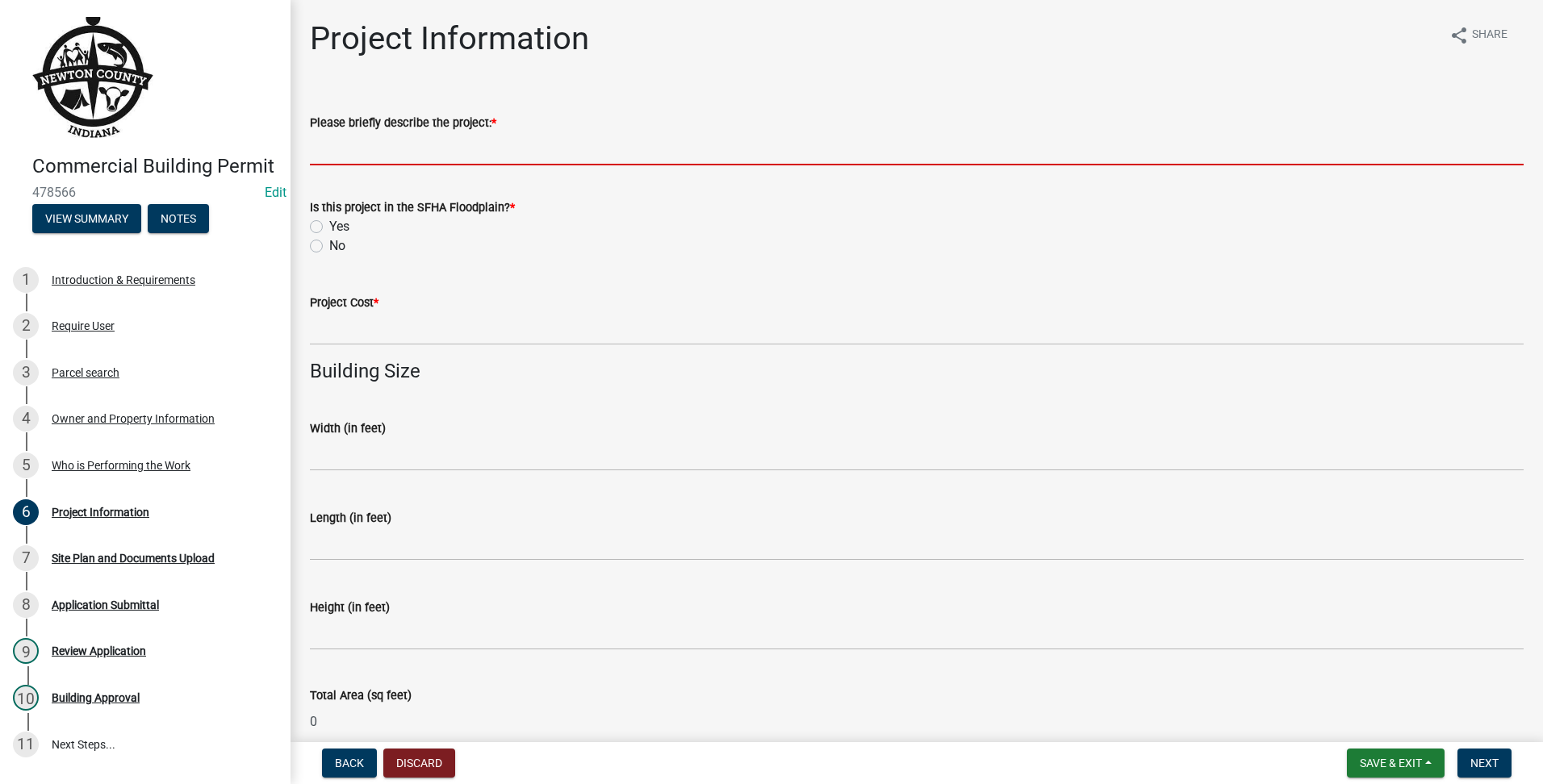
click at [375, 149] on input "Please briefly describe the project: *" at bounding box center [917, 148] width 1214 height 33
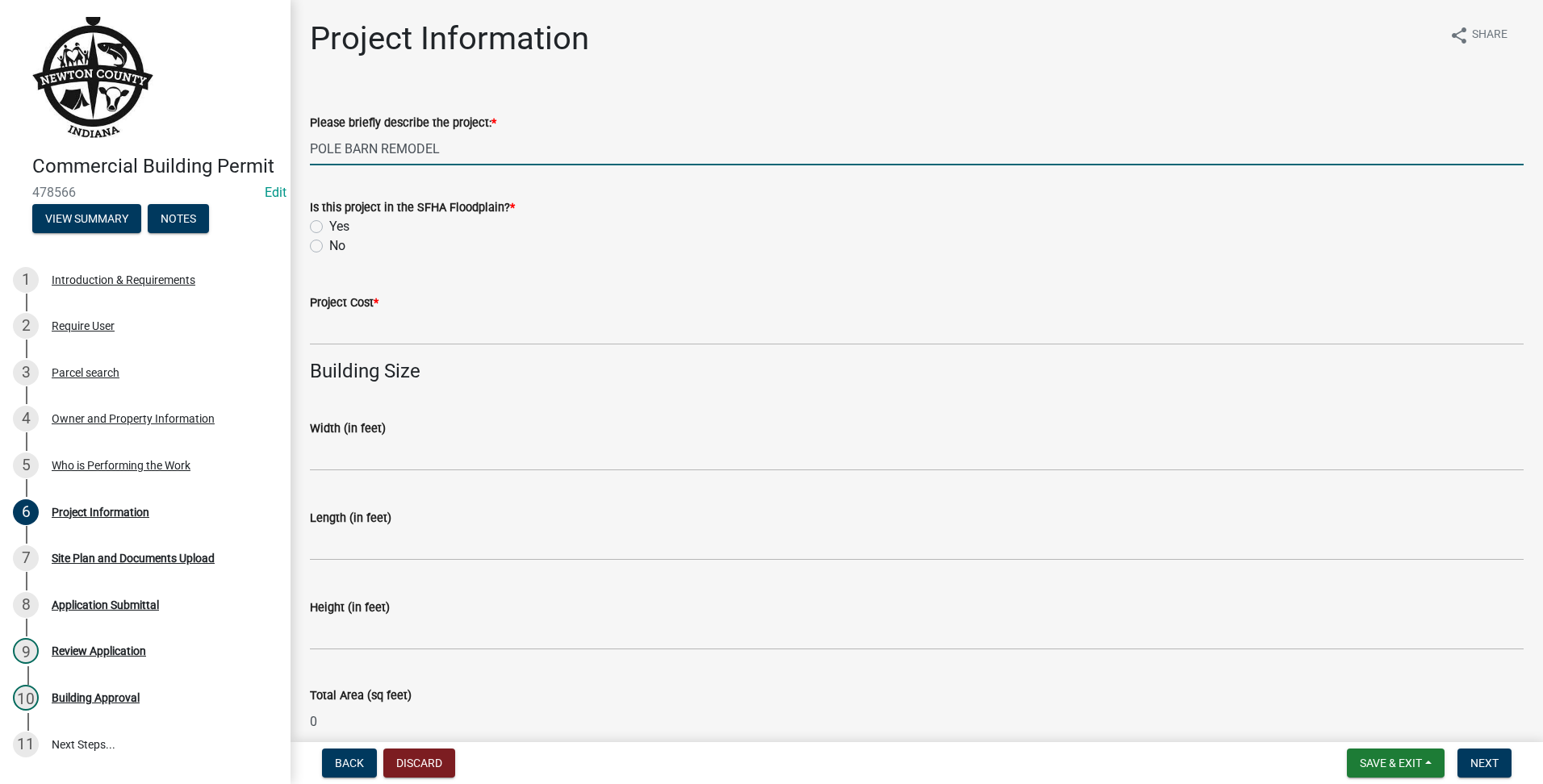
click at [309, 244] on div "Is this project in the SFHA Floodplain? * Yes No" at bounding box center [916, 217] width 1238 height 77
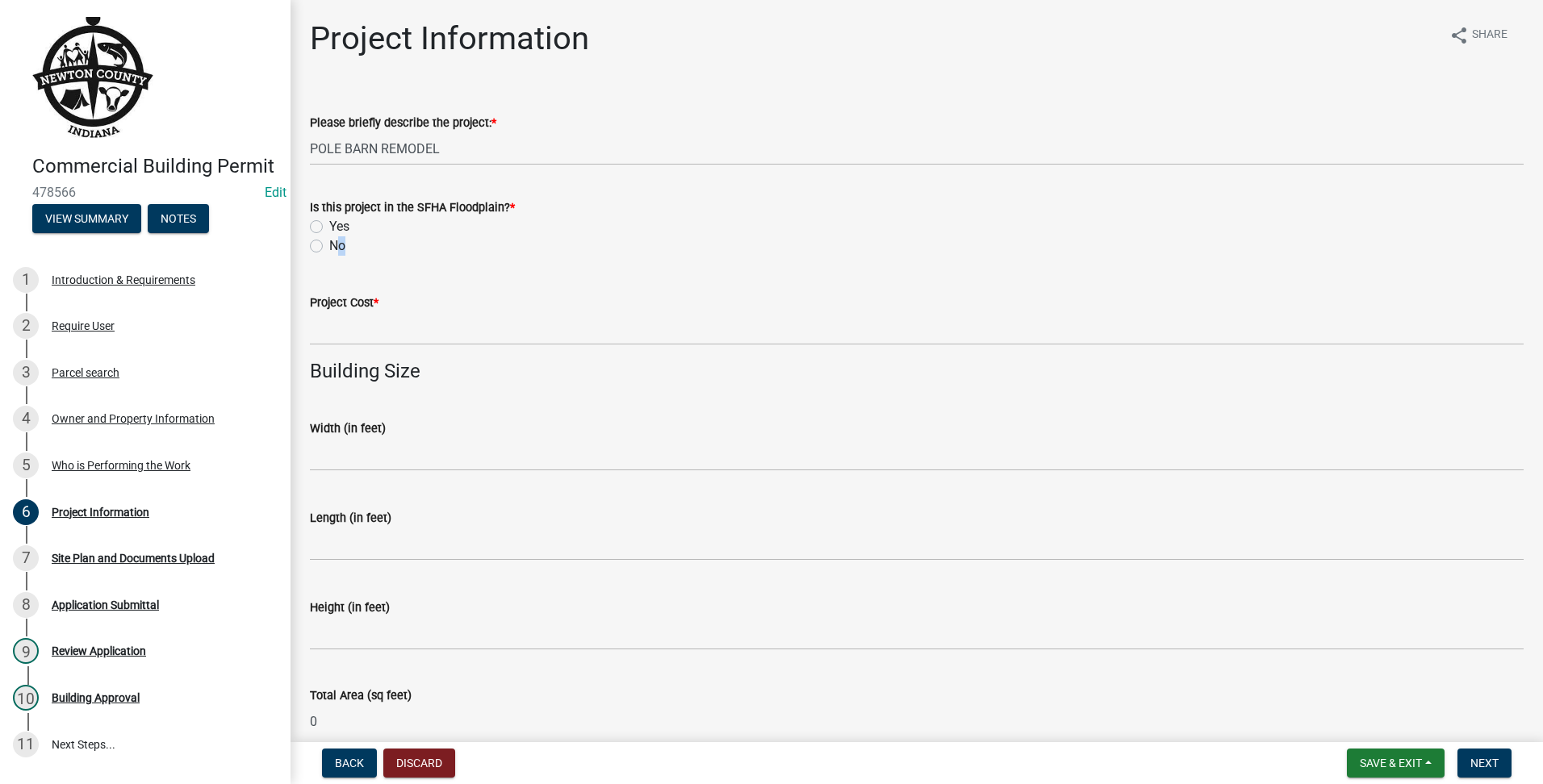
click at [314, 247] on div "Is this project in the SFHA Floodplain? * Yes No" at bounding box center [916, 217] width 1238 height 77
click at [329, 249] on label "No" at bounding box center [337, 246] width 16 height 20
click at [329, 247] on input "No" at bounding box center [334, 242] width 10 height 10
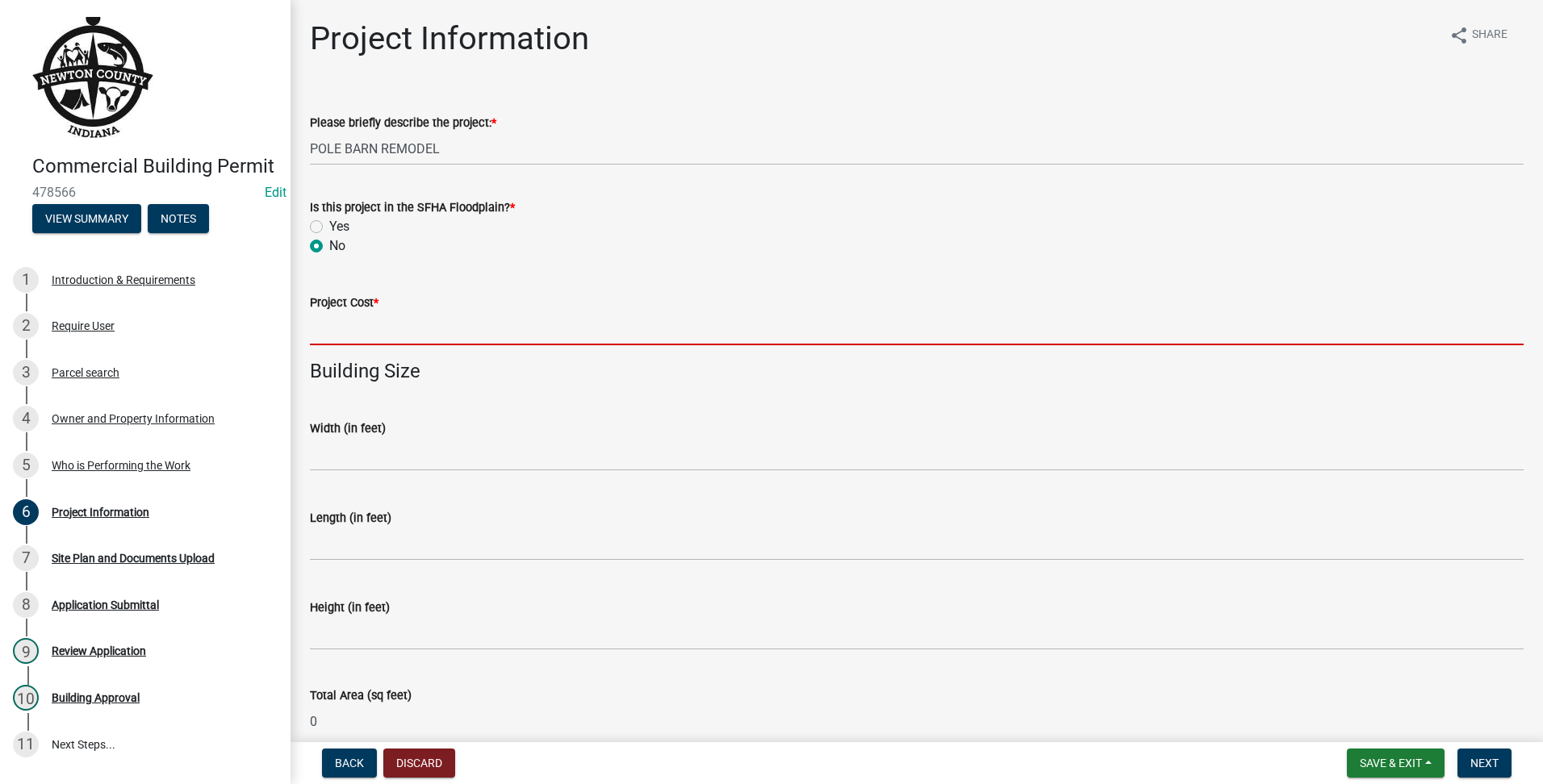
click at [370, 325] on input "text" at bounding box center [917, 328] width 1214 height 33
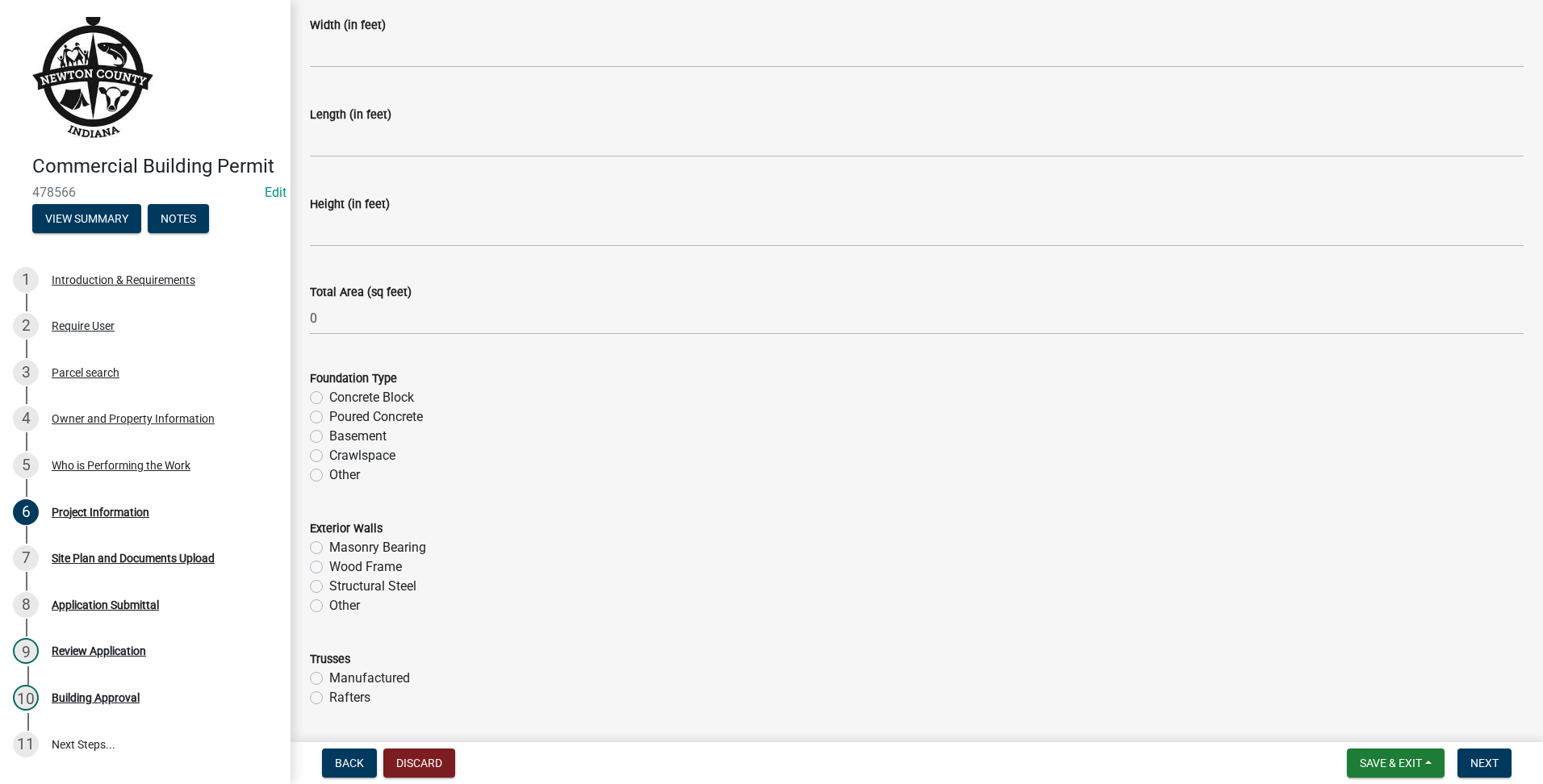
scroll to position [269, 0]
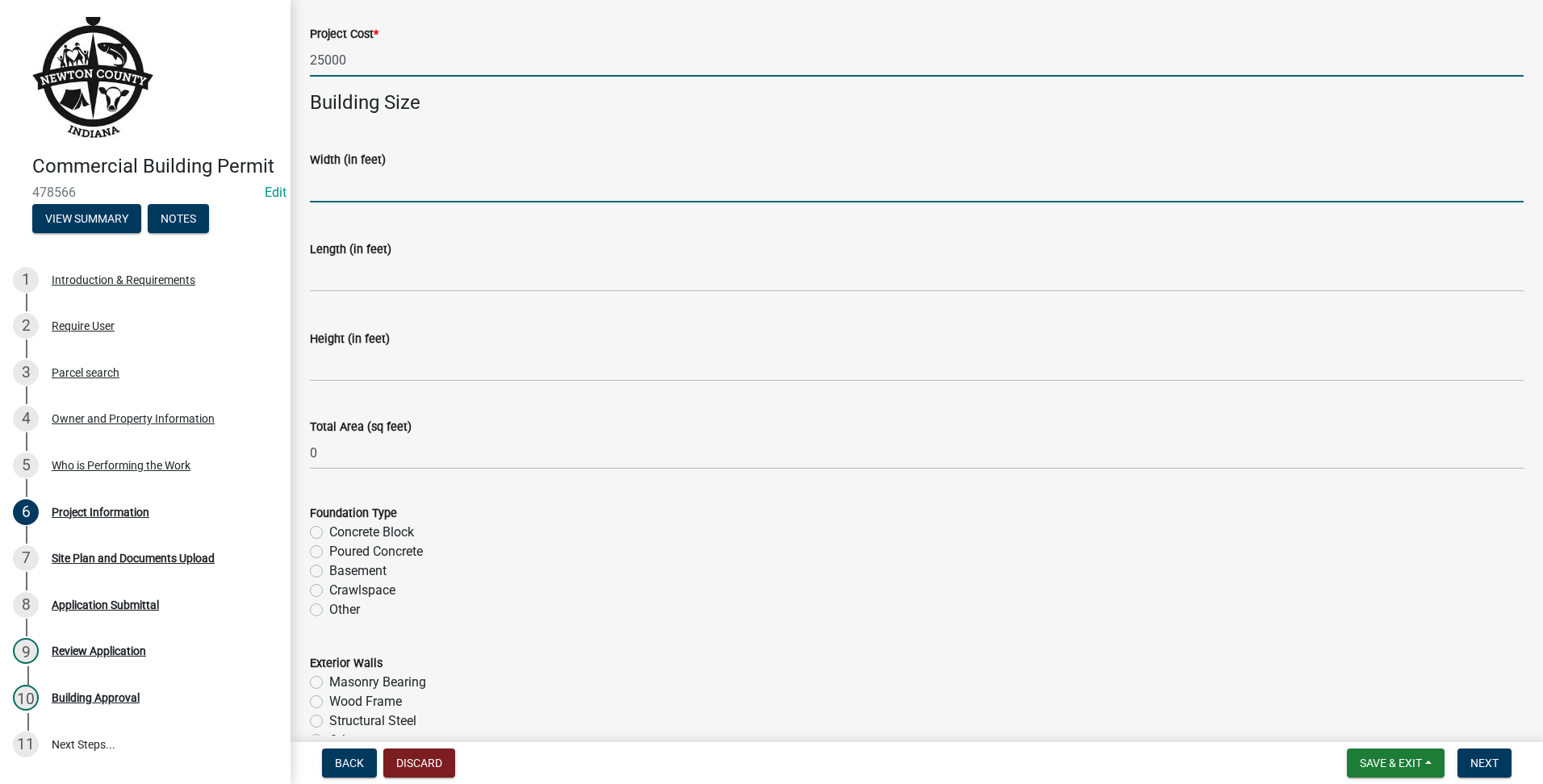
click at [374, 189] on input "text" at bounding box center [917, 186] width 1214 height 33
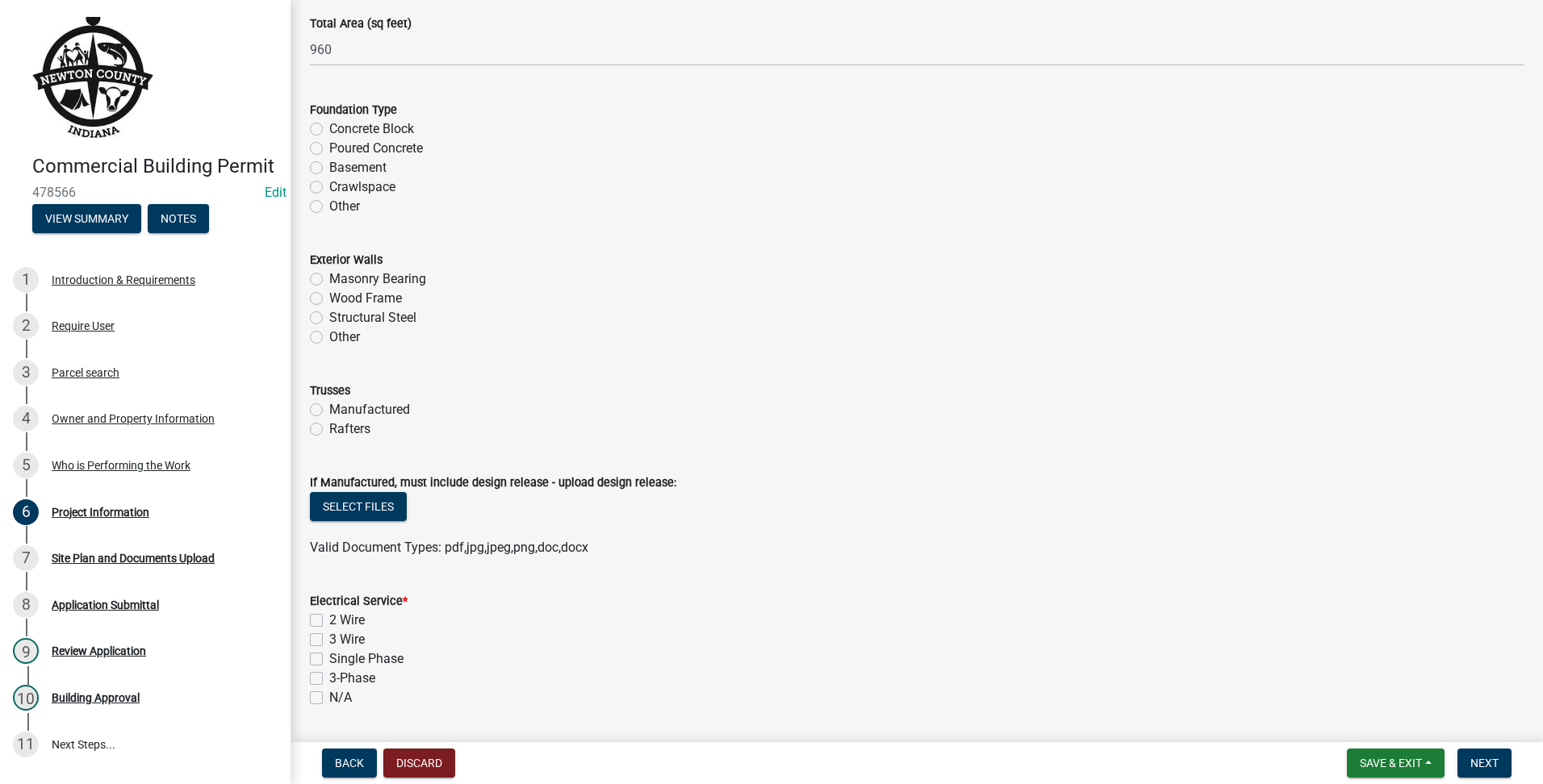
scroll to position [807, 0]
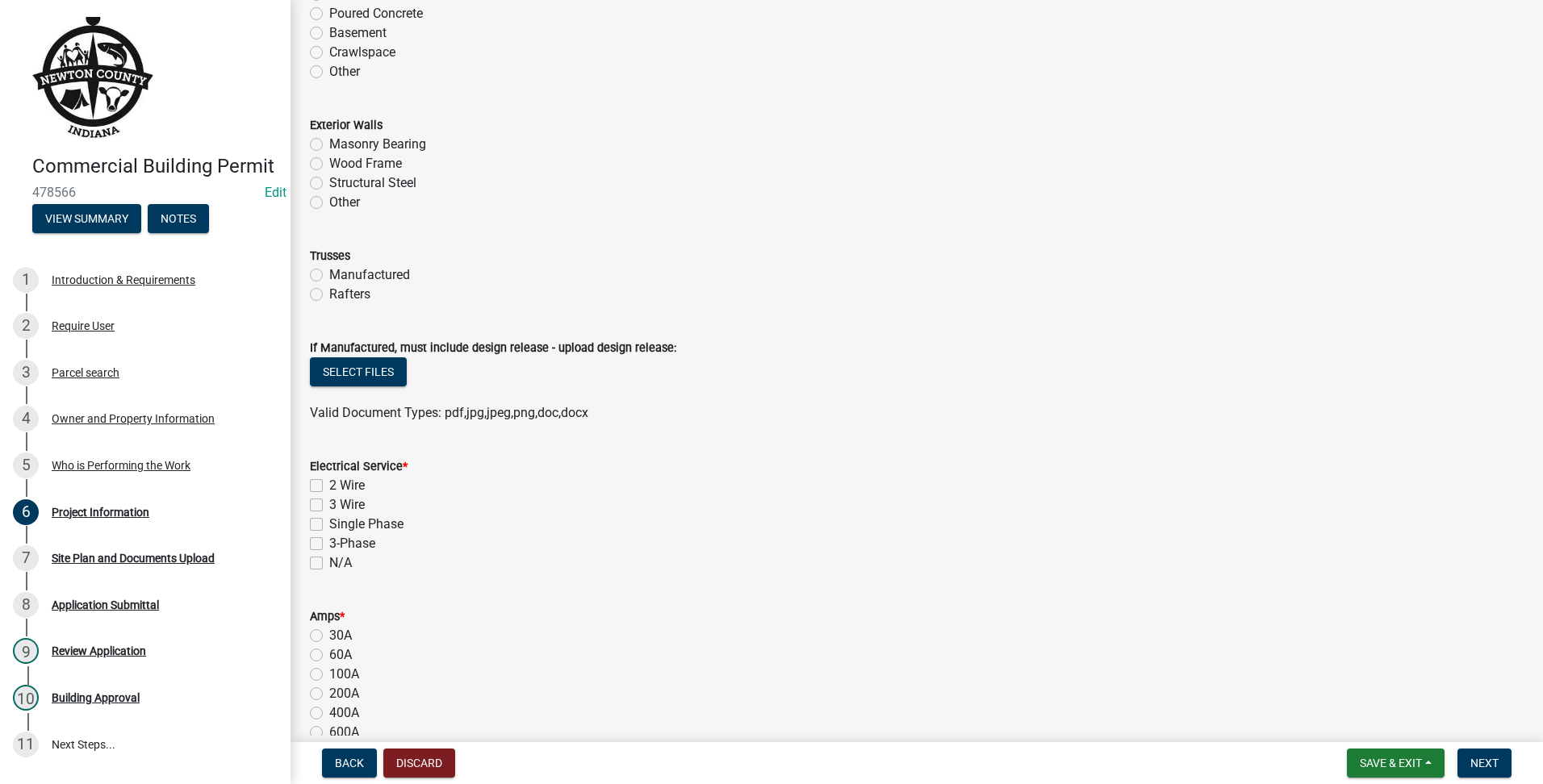
click at [329, 566] on label "N/A" at bounding box center [340, 563] width 22 height 20
click at [329, 564] on input "N/A" at bounding box center [334, 559] width 10 height 10
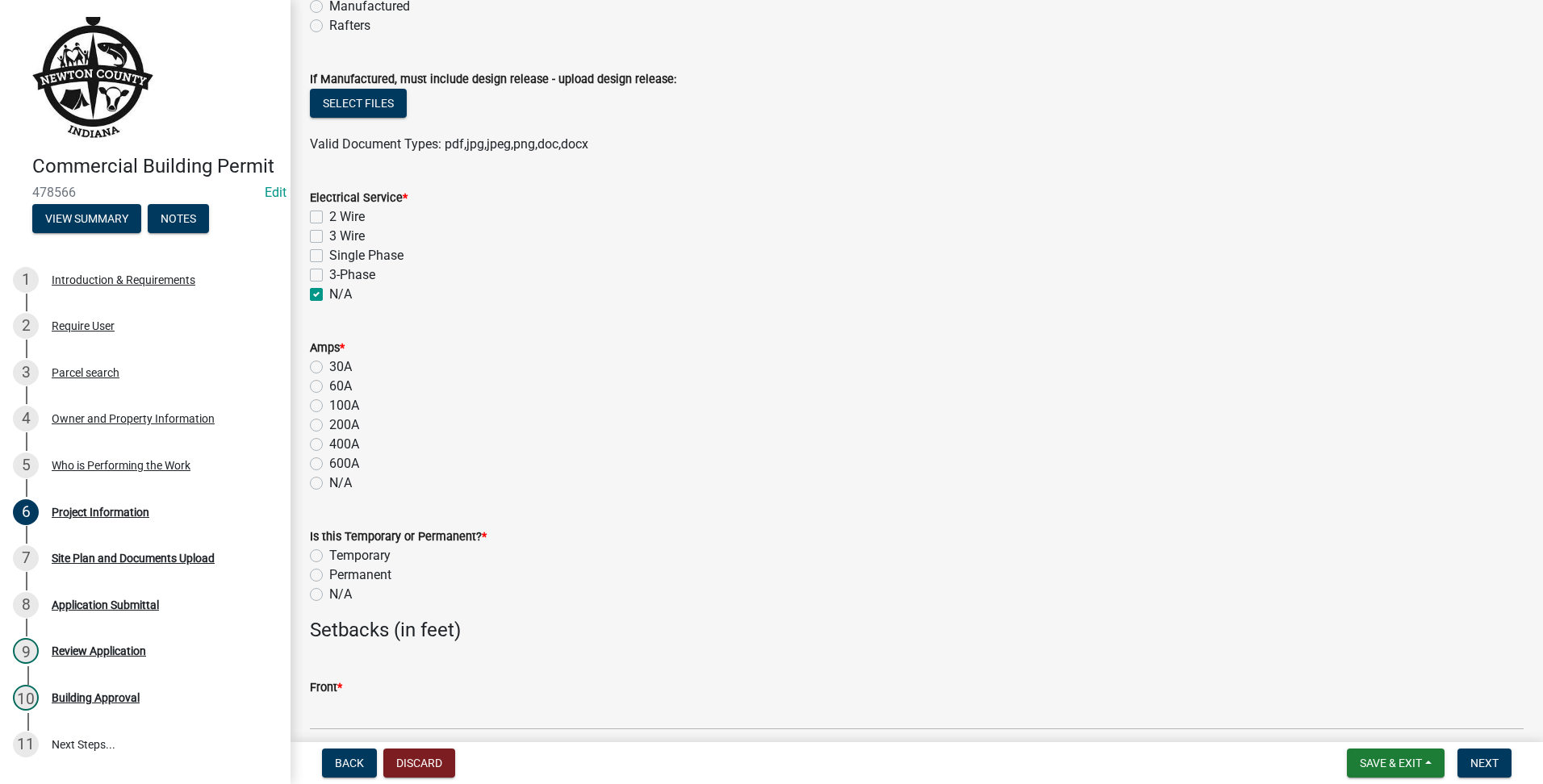
click at [329, 487] on label "N/A" at bounding box center [340, 483] width 22 height 20
click at [329, 484] on input "N/A" at bounding box center [334, 479] width 10 height 10
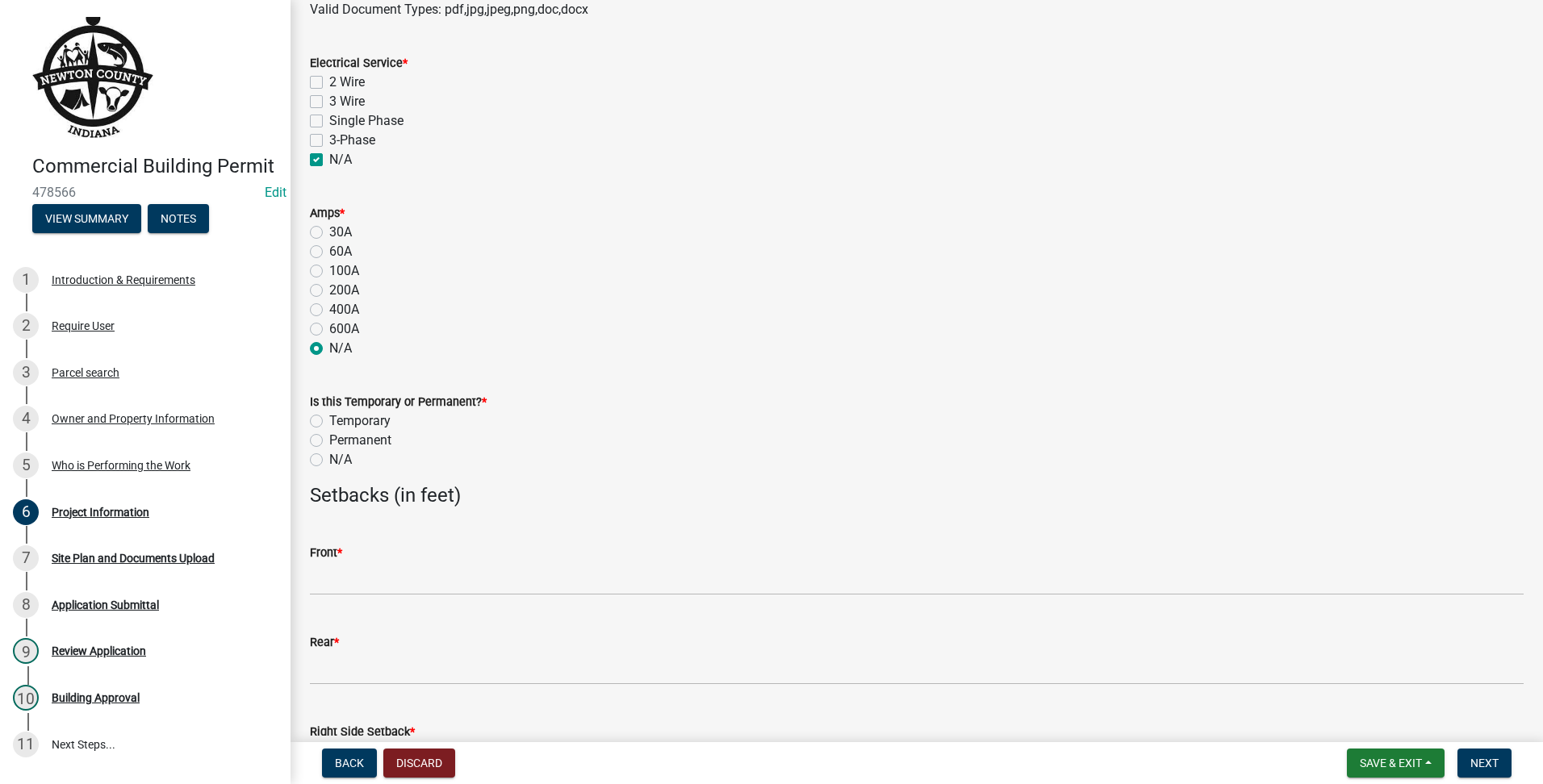
click at [318, 470] on wm-data-entity-input "Is this Temporary or Permanent? * Temporary Permanent N/A" at bounding box center [917, 428] width 1214 height 111
click at [329, 465] on label "N/A" at bounding box center [340, 459] width 22 height 20
click at [329, 461] on input "N/A" at bounding box center [334, 455] width 10 height 10
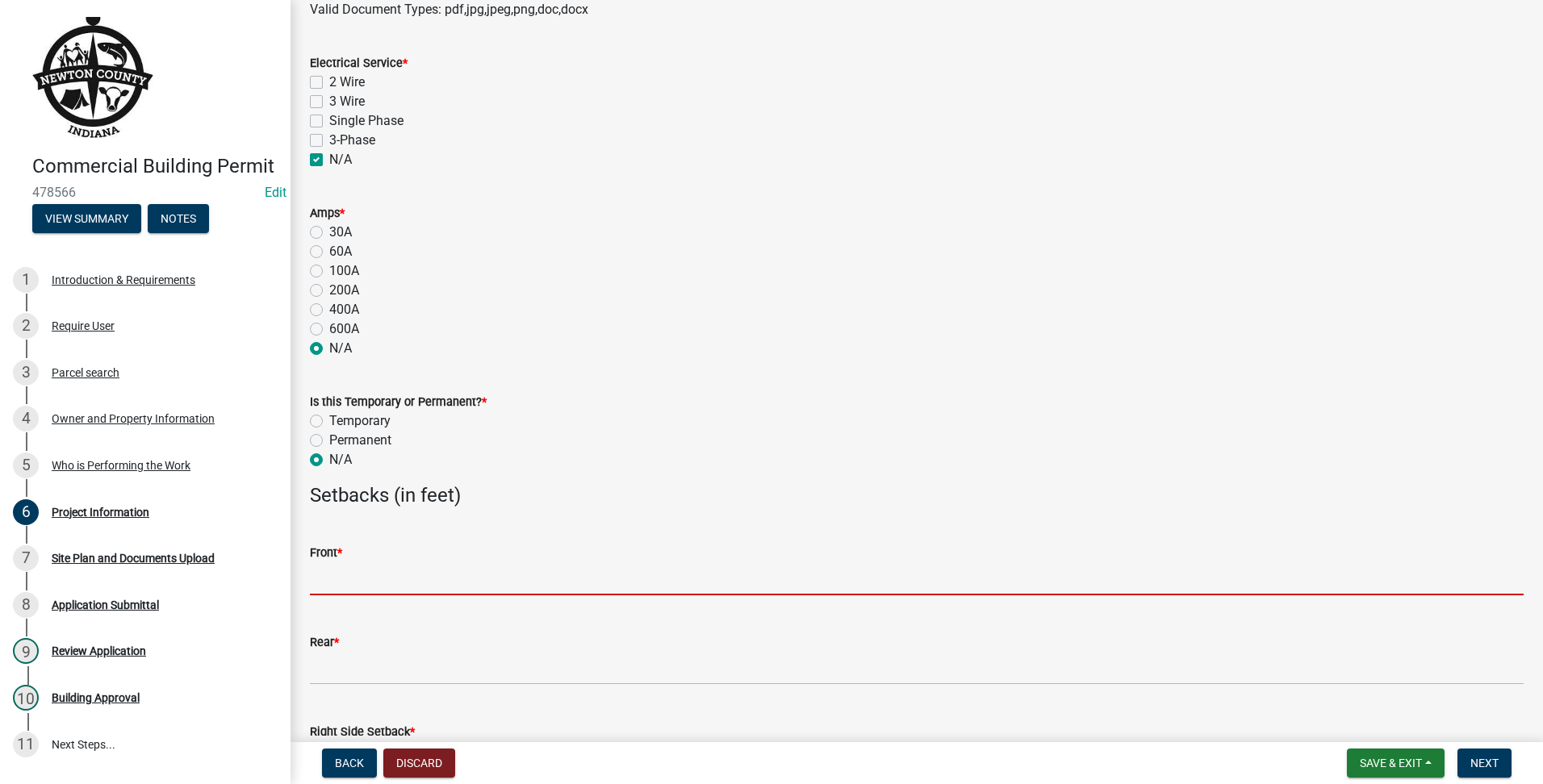
click at [335, 576] on input "text" at bounding box center [917, 578] width 1214 height 33
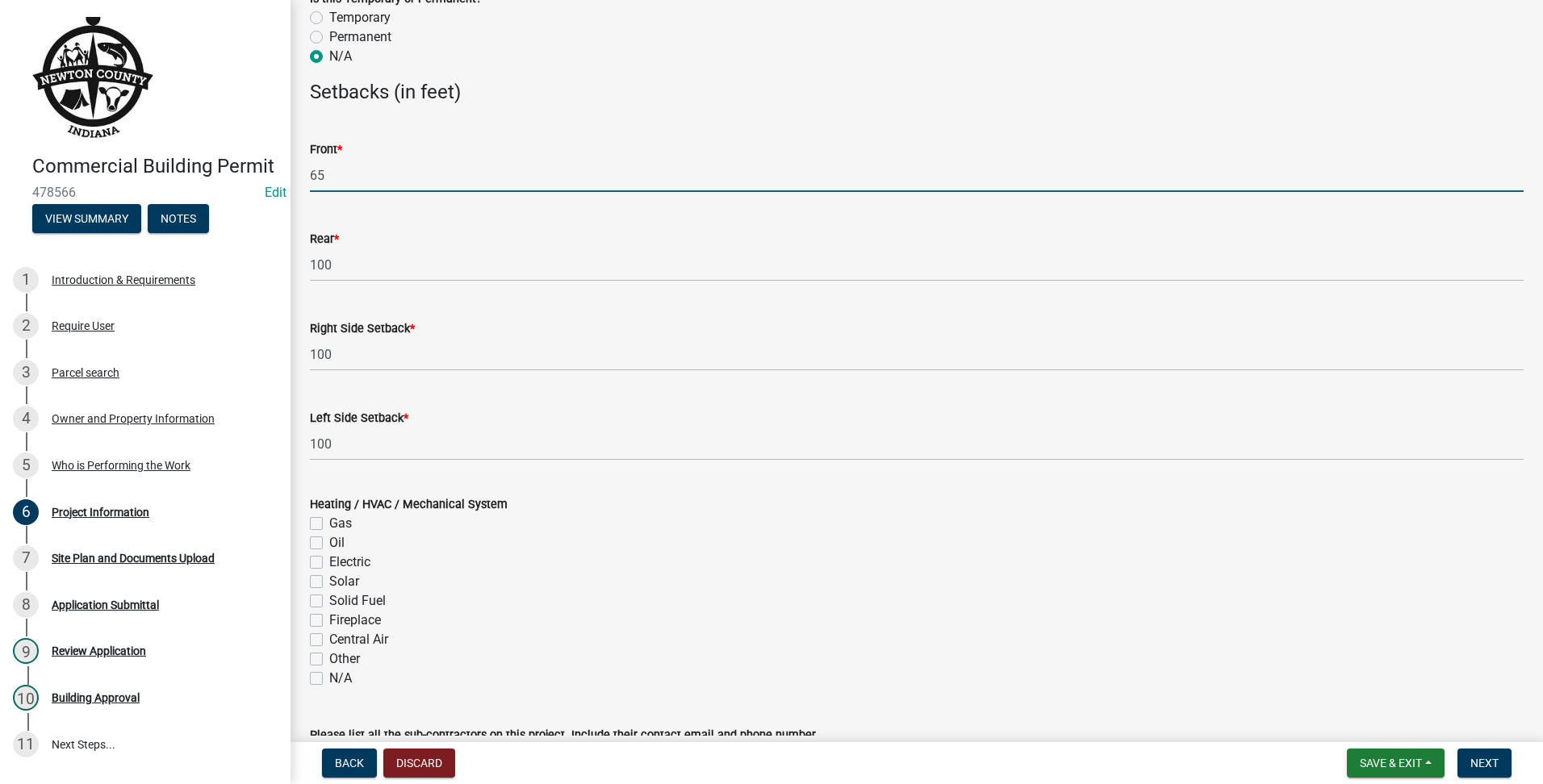
scroll to position [1774, 0]
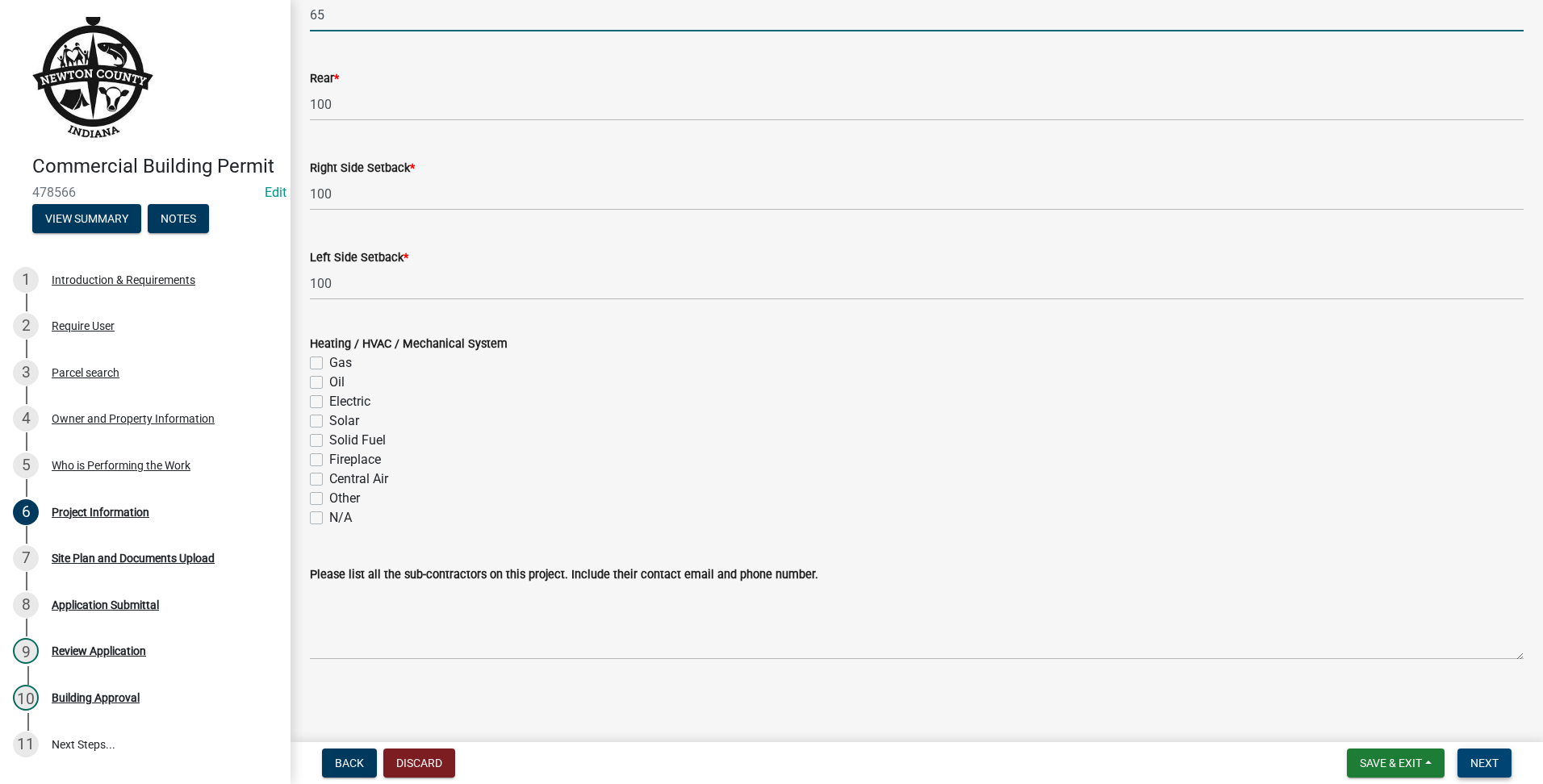
click at [1466, 760] on button "Next" at bounding box center [1484, 763] width 54 height 29
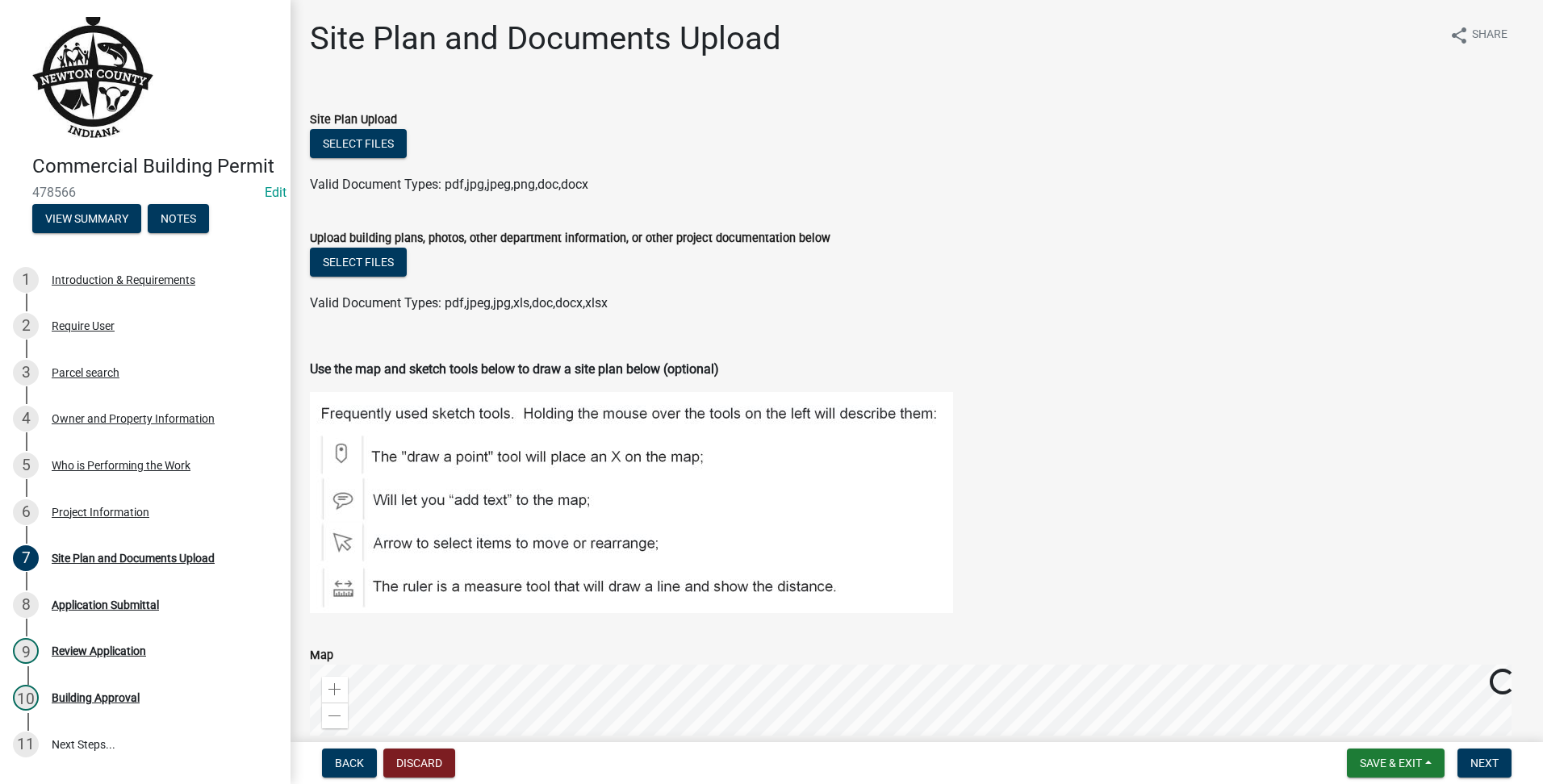
scroll to position [410, 0]
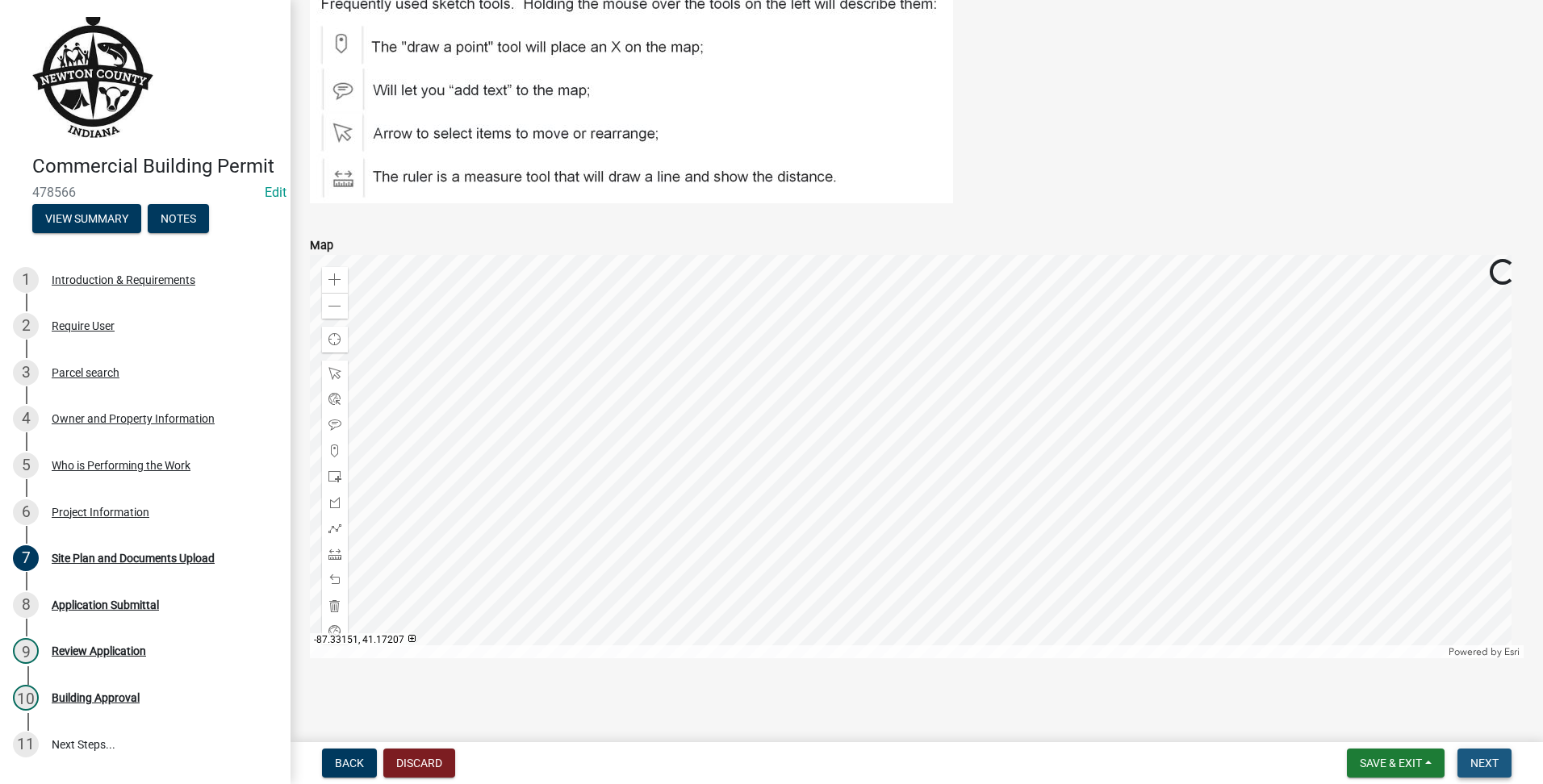
click at [1471, 755] on button "Next" at bounding box center [1484, 763] width 54 height 29
click at [1469, 763] on button "Next" at bounding box center [1484, 763] width 54 height 29
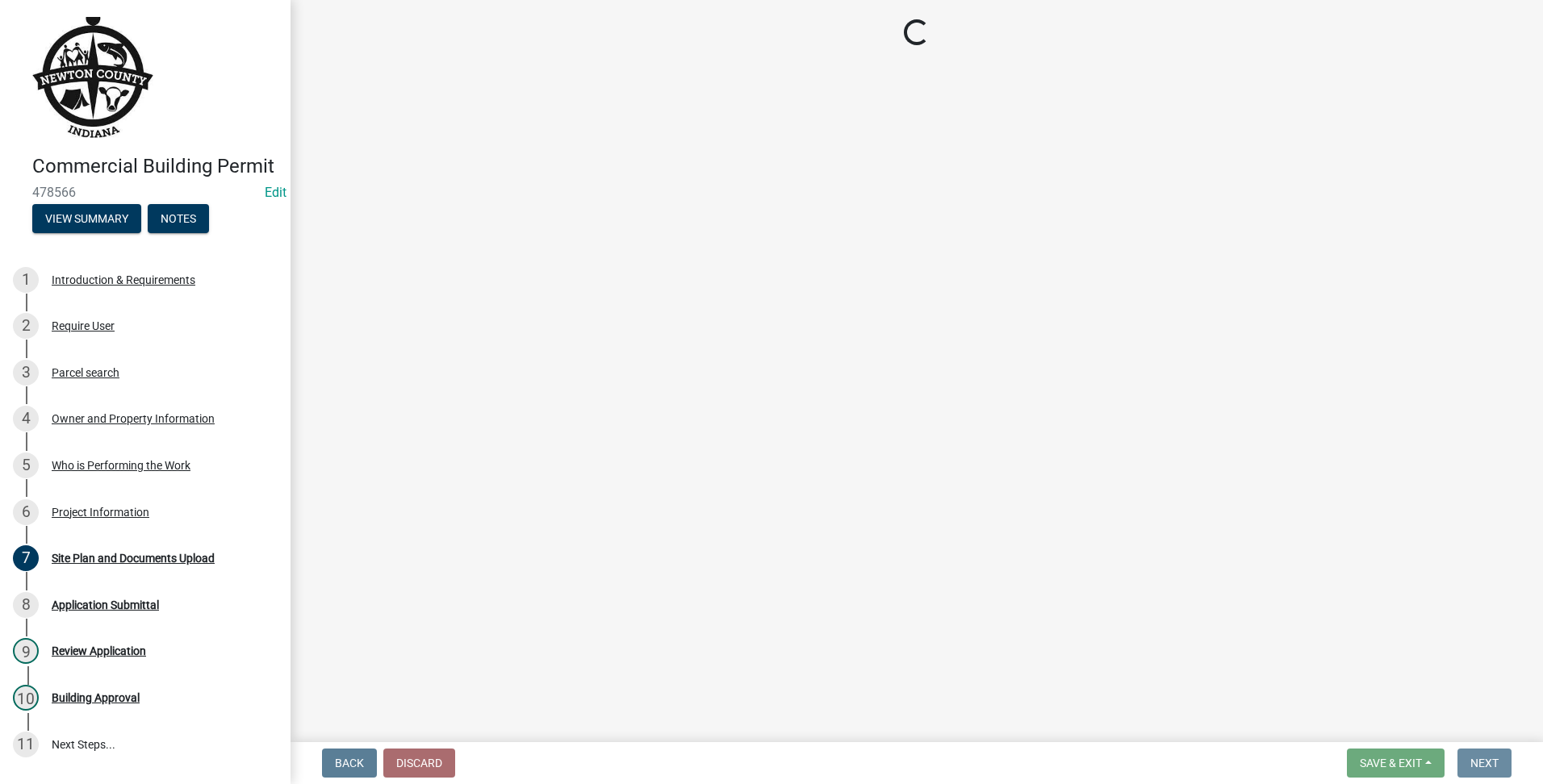
scroll to position [0, 0]
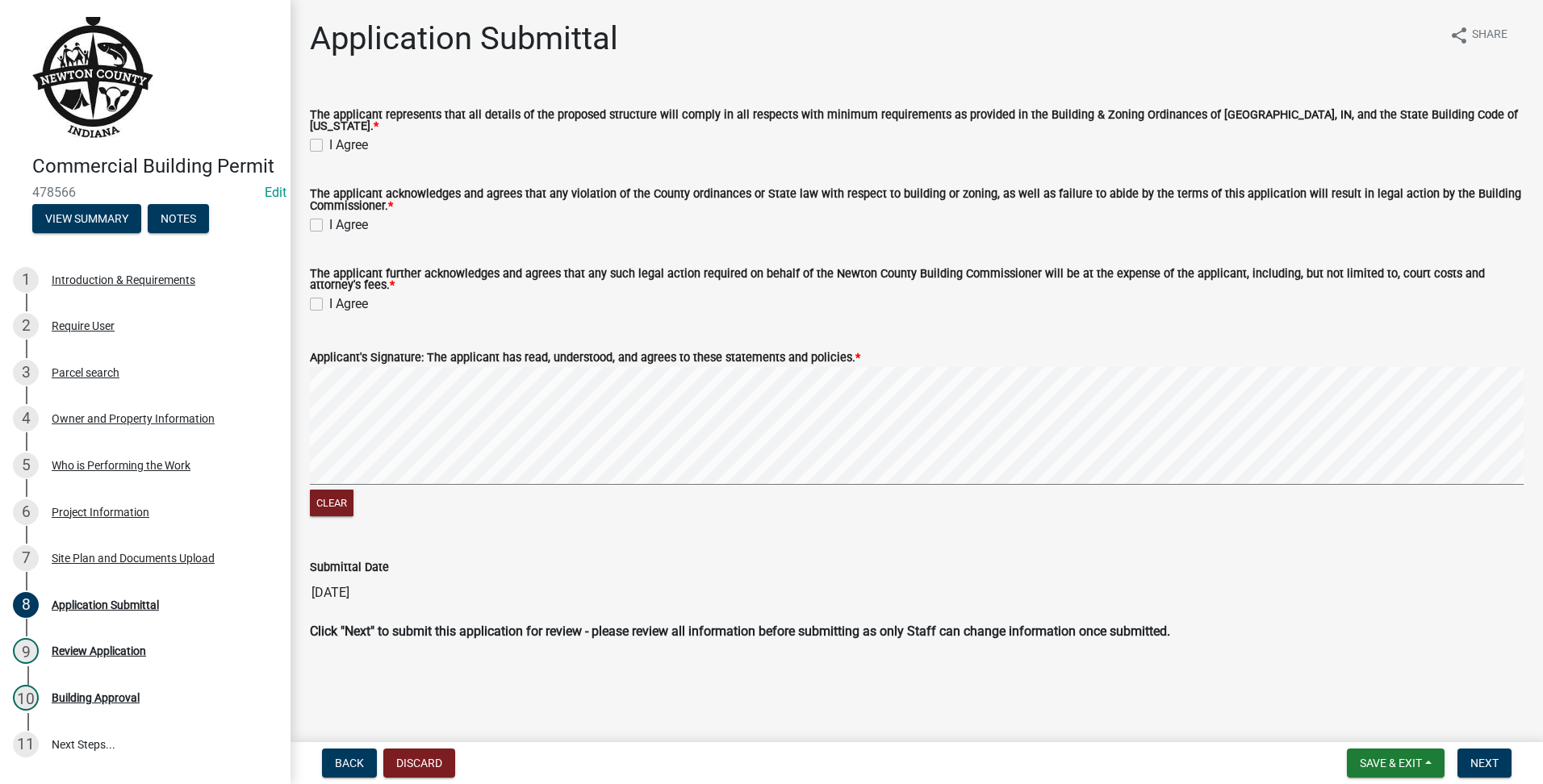
click at [329, 138] on label "I Agree" at bounding box center [348, 145] width 39 height 20
click at [329, 138] on input "I Agree" at bounding box center [334, 141] width 10 height 10
click at [329, 216] on label "I Agree" at bounding box center [348, 224] width 39 height 20
click at [329, 216] on input "I Agree" at bounding box center [334, 220] width 10 height 10
click at [329, 296] on label "I Agree" at bounding box center [348, 304] width 39 height 20
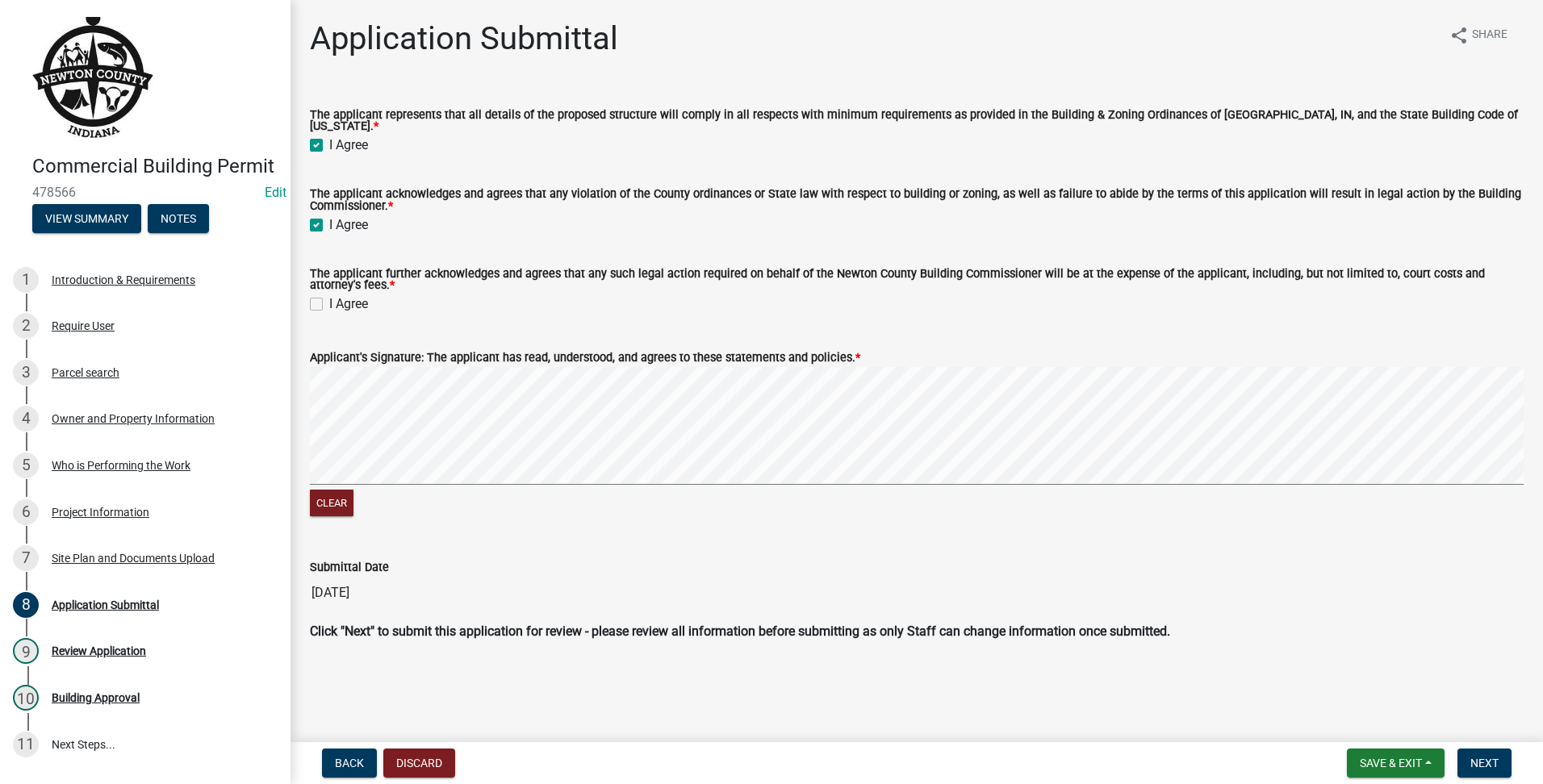
click at [329, 296] on input "I Agree" at bounding box center [334, 300] width 10 height 10
click at [1480, 760] on span "Next" at bounding box center [1484, 763] width 28 height 13
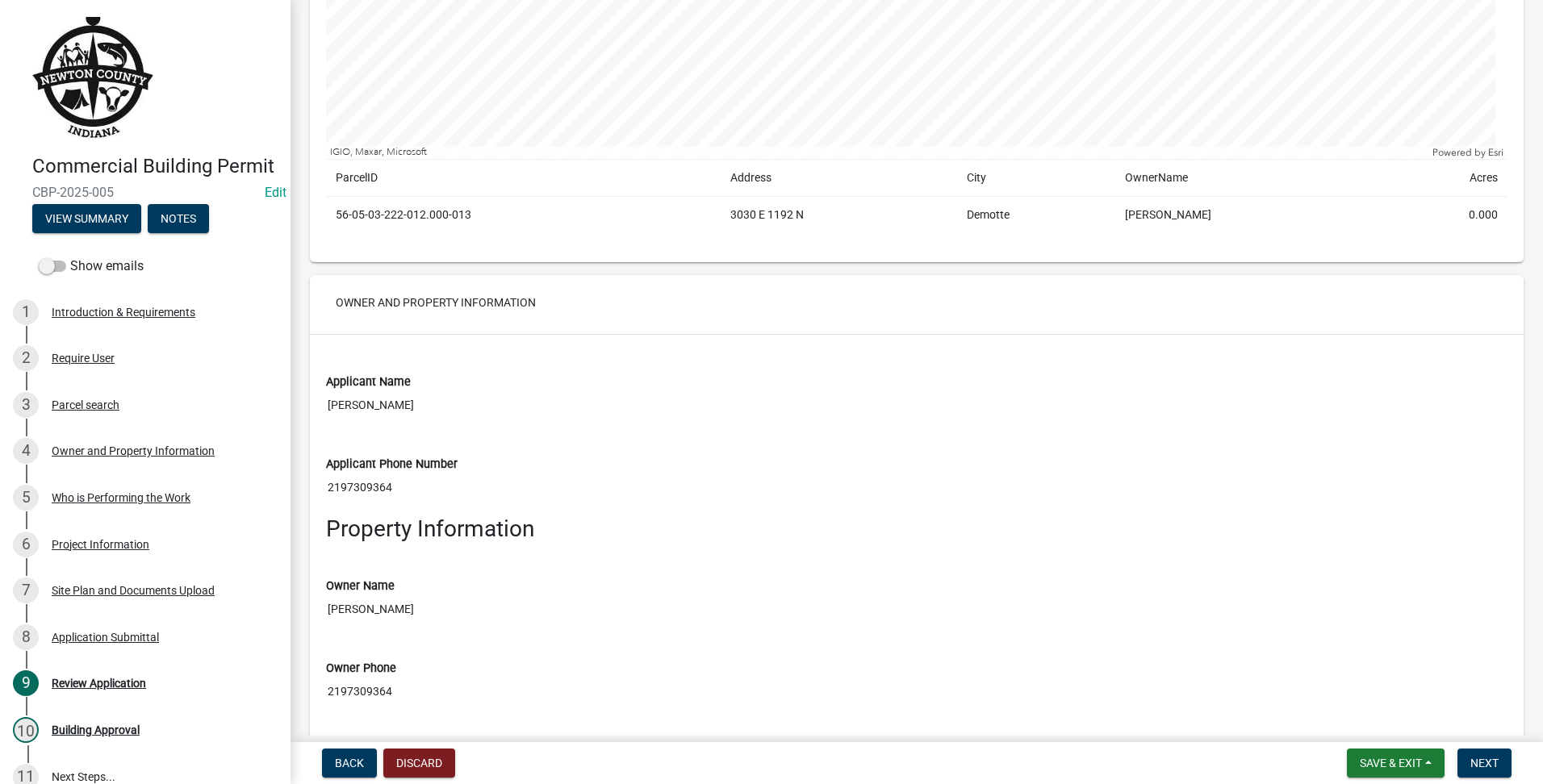
scroll to position [1613, 0]
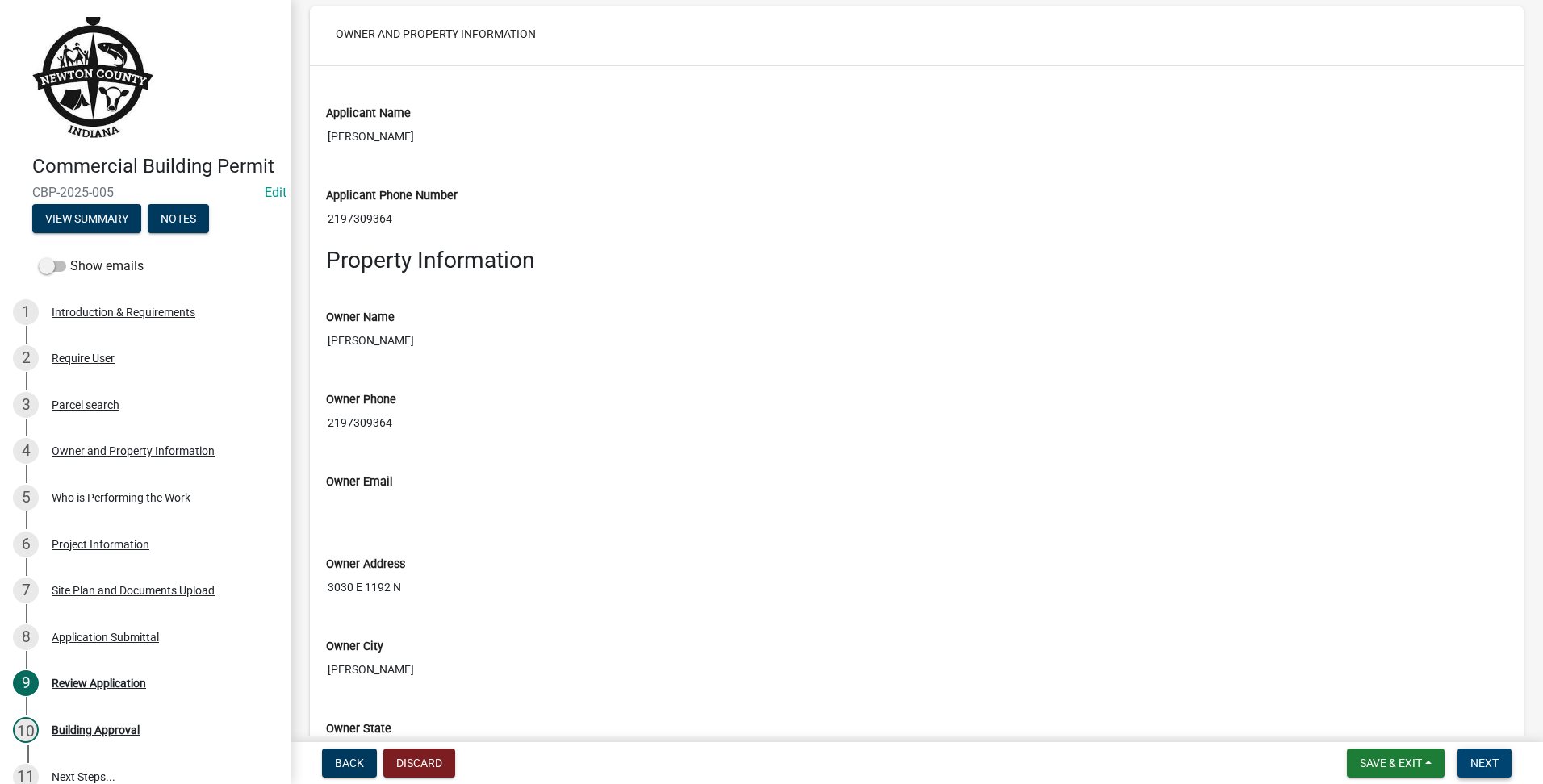
click at [1484, 755] on button "Next" at bounding box center [1484, 763] width 54 height 29
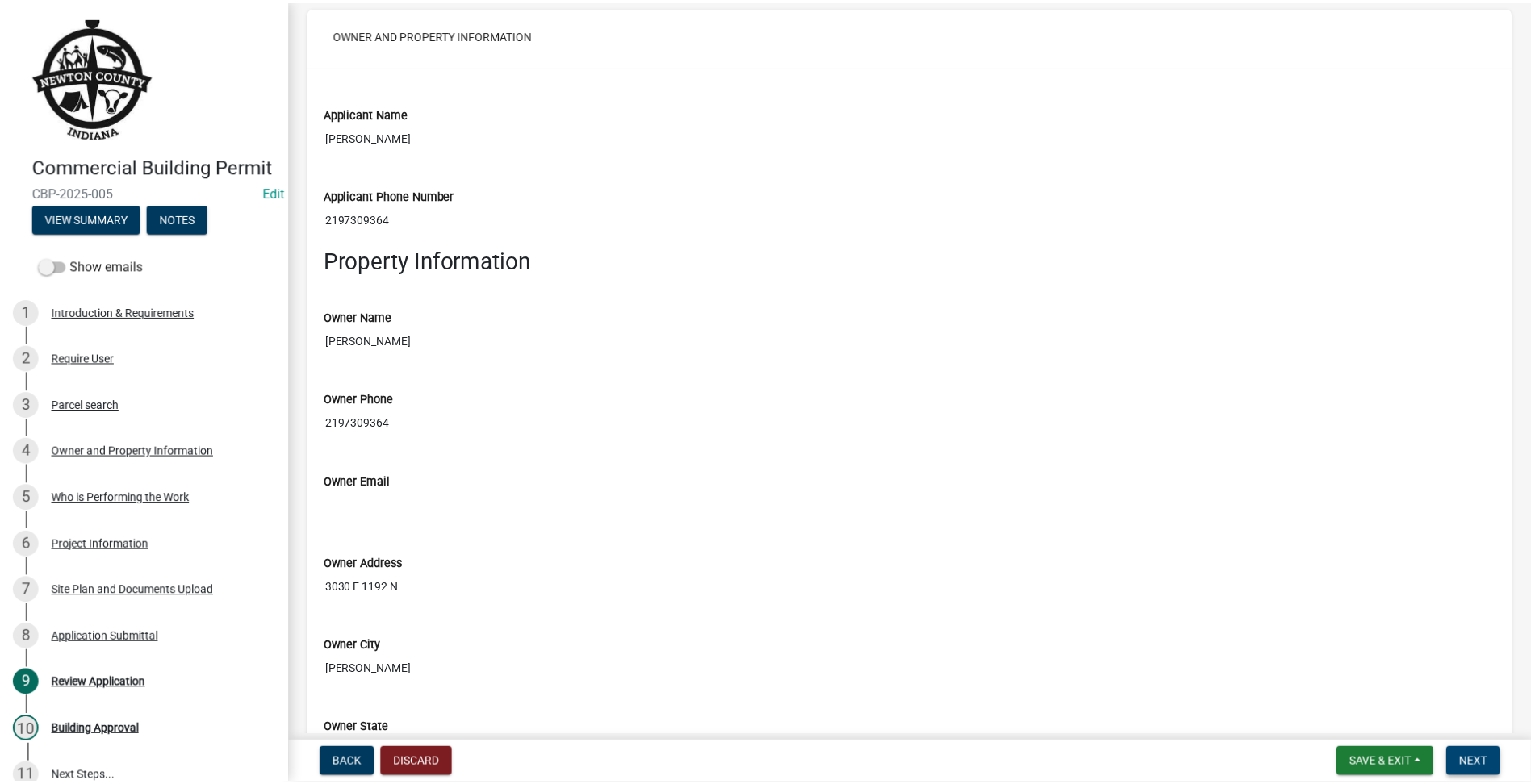
scroll to position [0, 0]
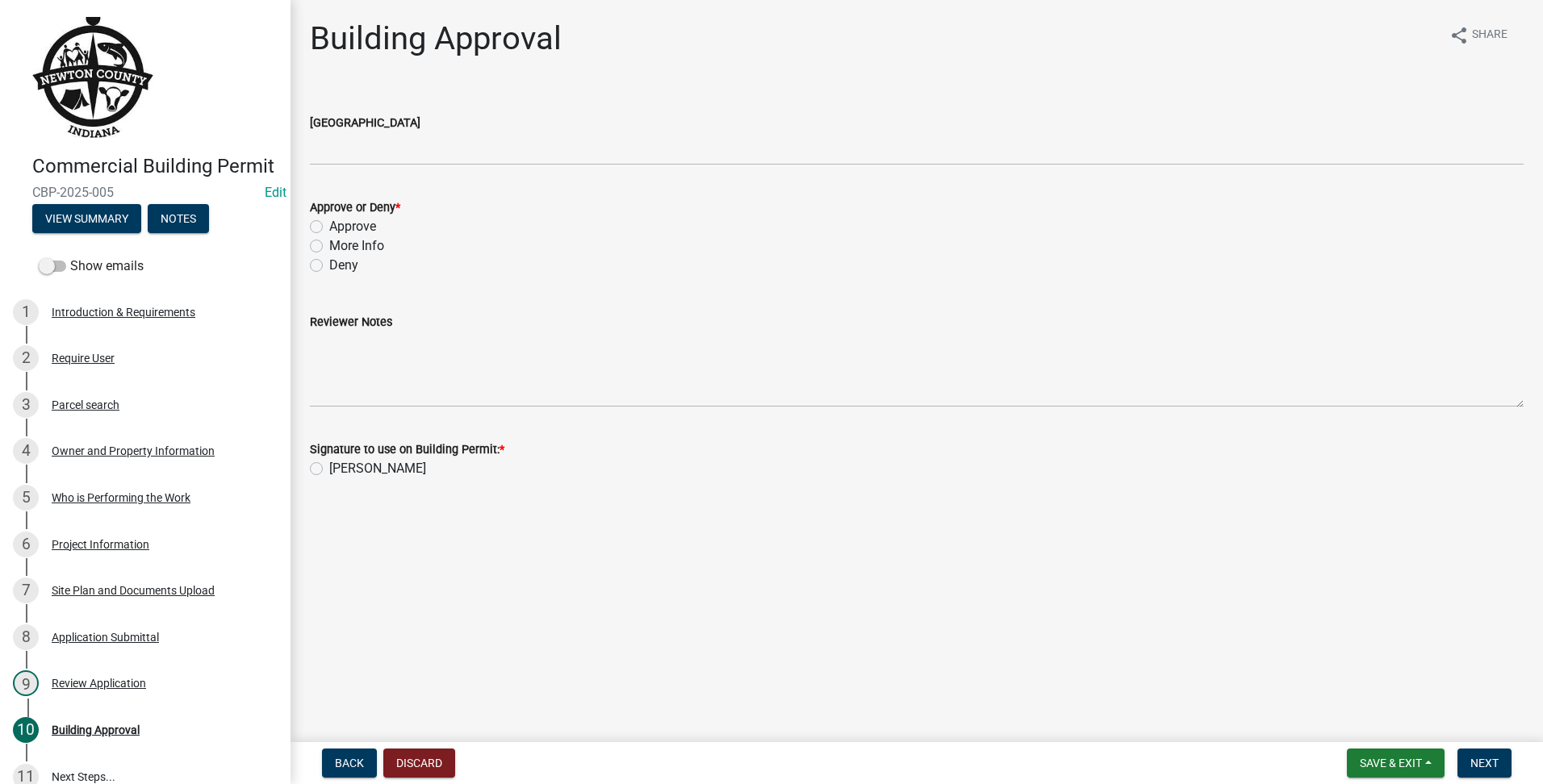
click at [665, 171] on wm-data-entity-input "[GEOGRAPHIC_DATA]" at bounding box center [917, 134] width 1214 height 88
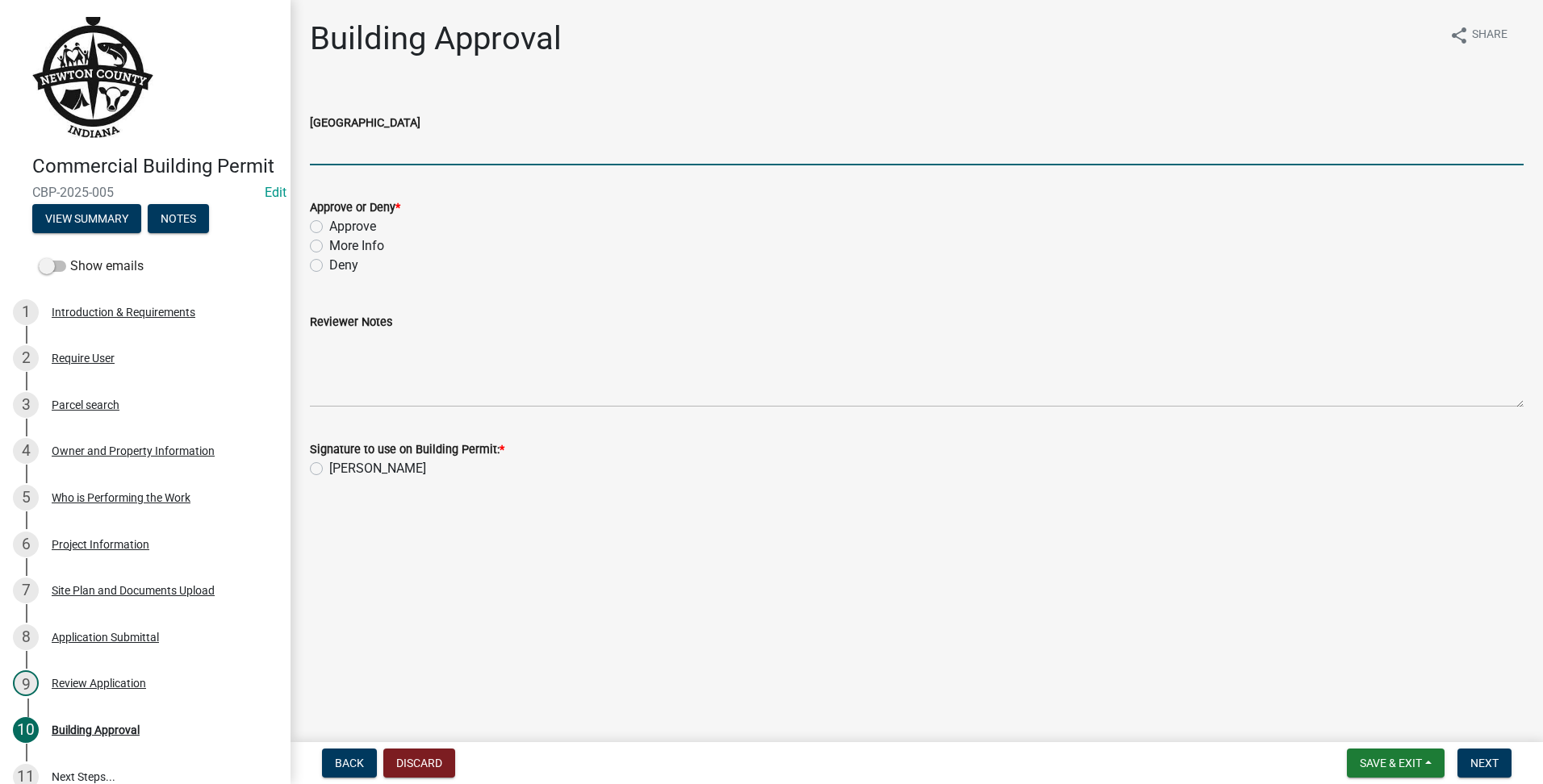
click at [657, 139] on input "[GEOGRAPHIC_DATA]" at bounding box center [917, 148] width 1214 height 33
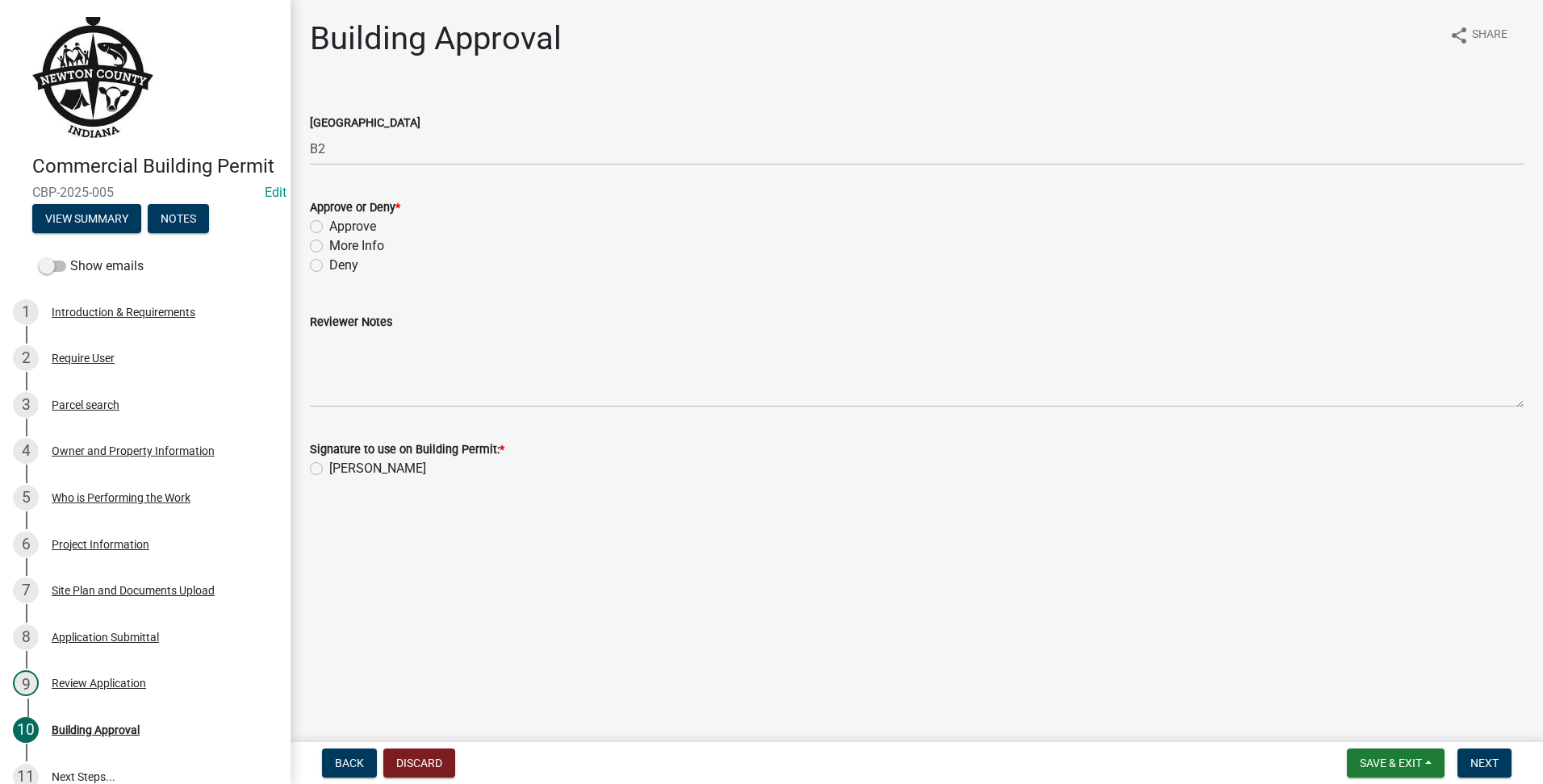
click at [329, 225] on label "Approve" at bounding box center [352, 226] width 47 height 20
click at [329, 225] on input "Approve" at bounding box center [334, 222] width 10 height 10
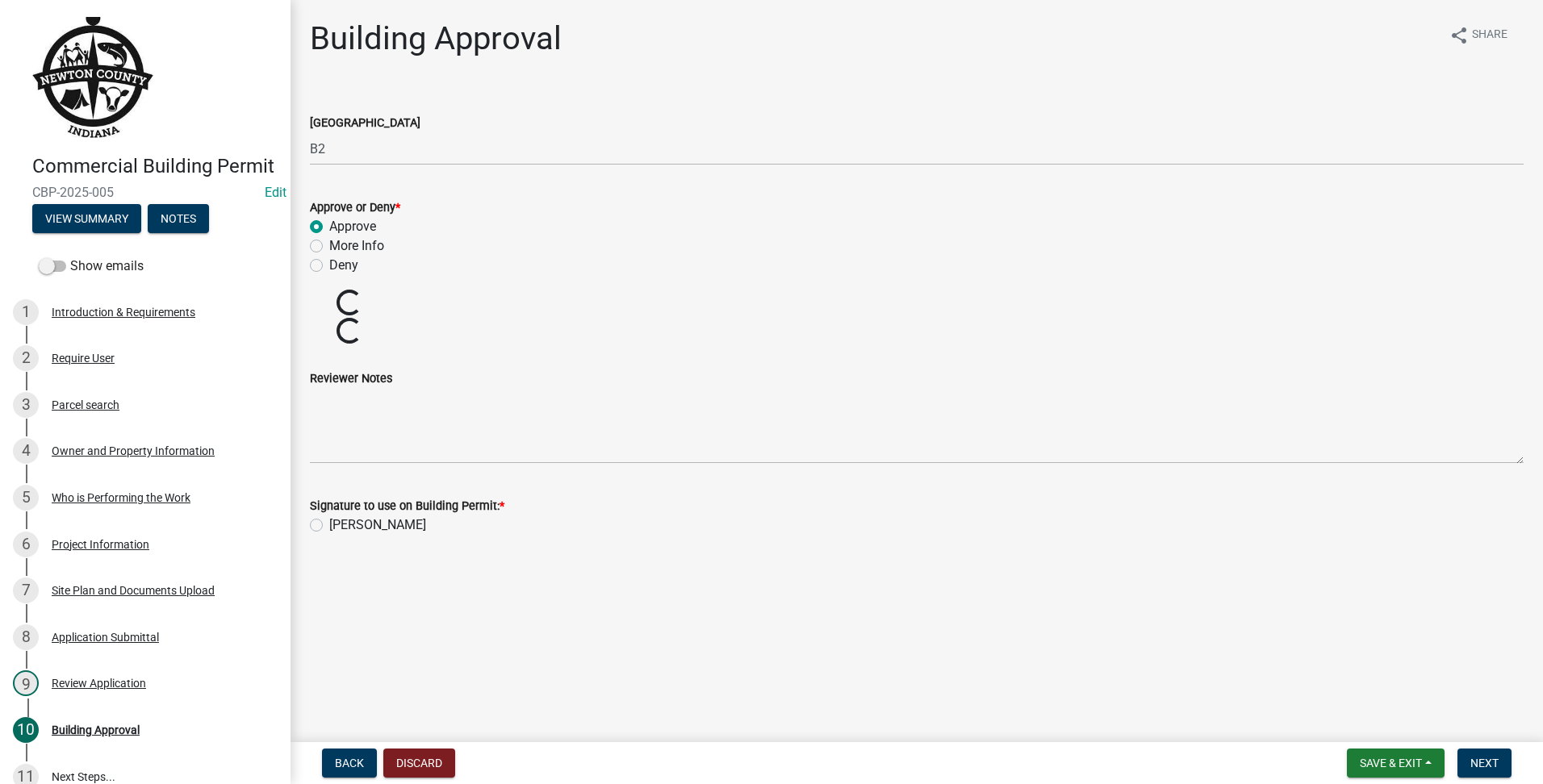
click at [329, 531] on label "[PERSON_NAME]" at bounding box center [377, 525] width 97 height 20
click at [329, 526] on input "[PERSON_NAME]" at bounding box center [334, 521] width 10 height 10
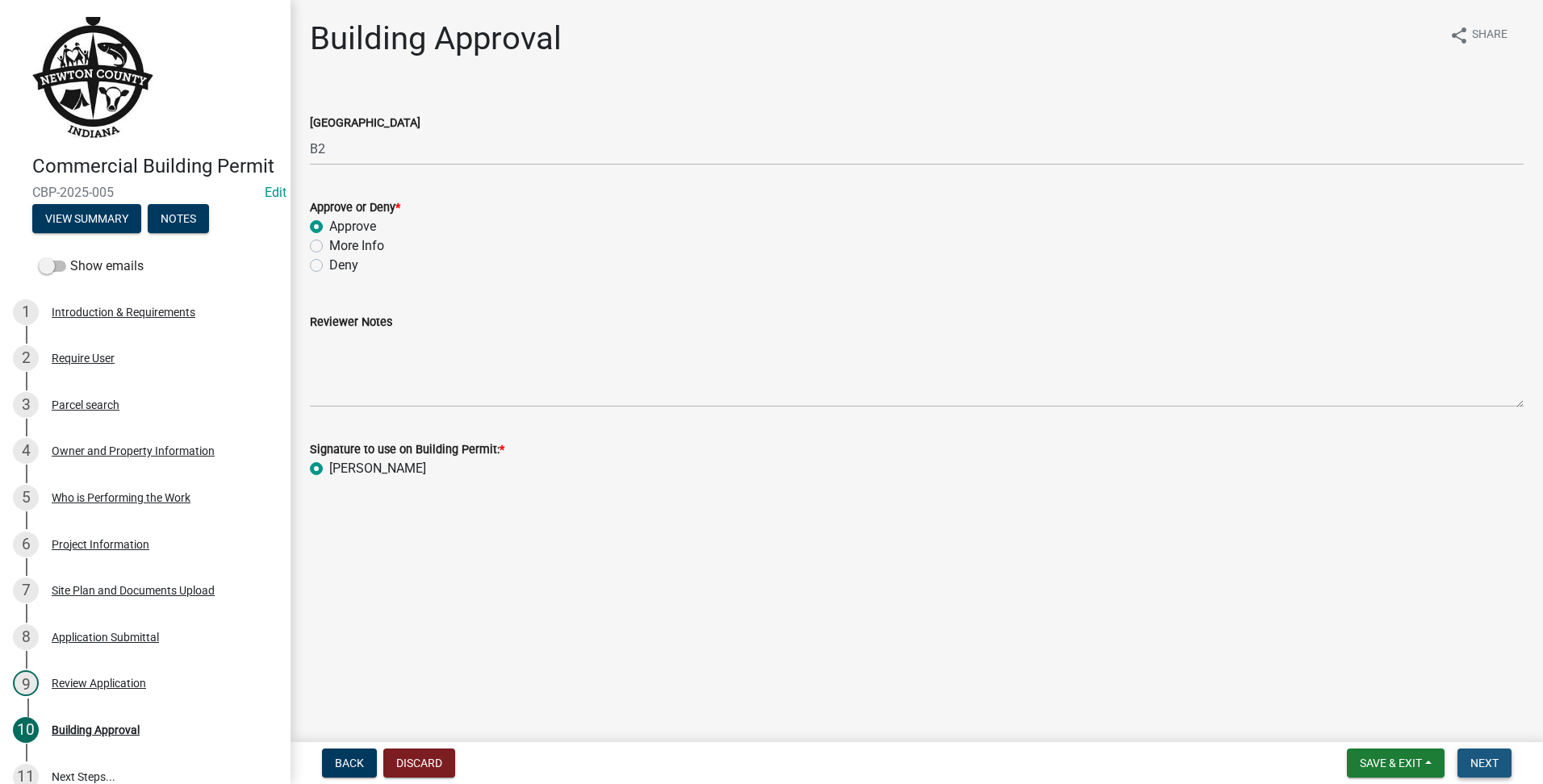
click at [1481, 766] on span "Next" at bounding box center [1484, 763] width 28 height 13
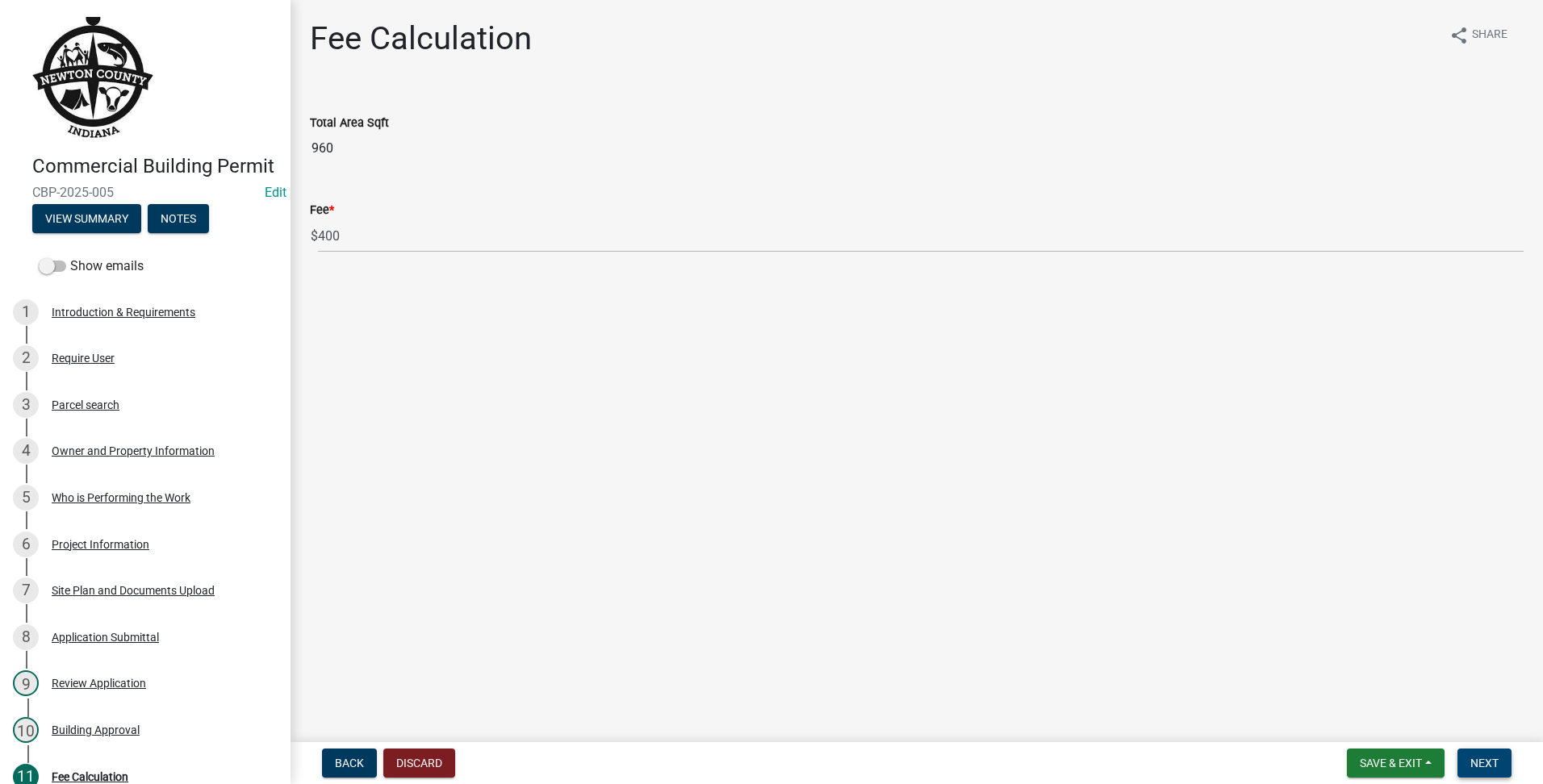
click at [1469, 760] on button "Next" at bounding box center [1484, 763] width 54 height 29
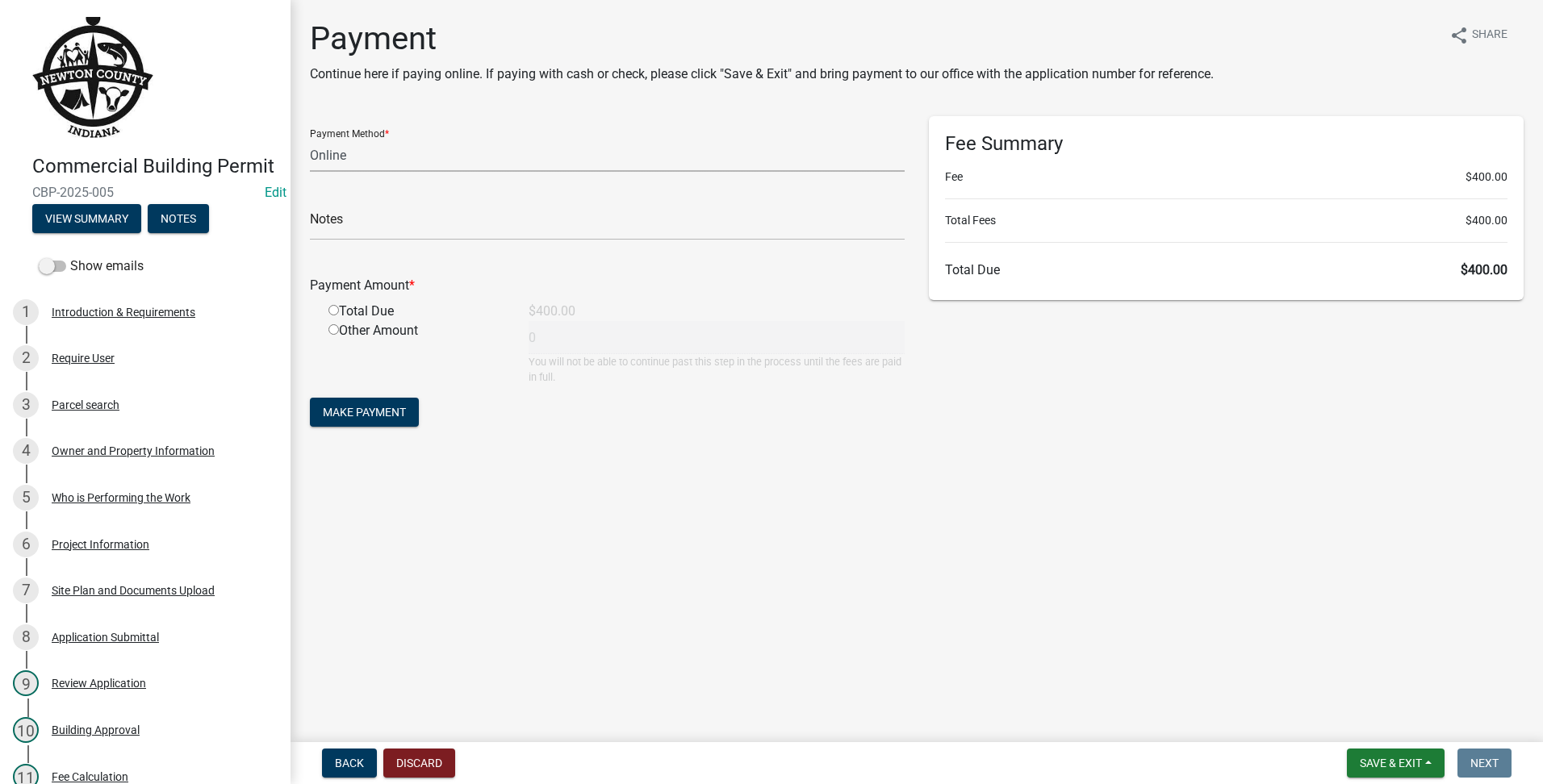
click at [474, 167] on select "Credit Card POS Check Cash Online" at bounding box center [608, 155] width 595 height 33
click at [310, 139] on select "Credit Card POS Check Cash Online" at bounding box center [608, 155] width 595 height 33
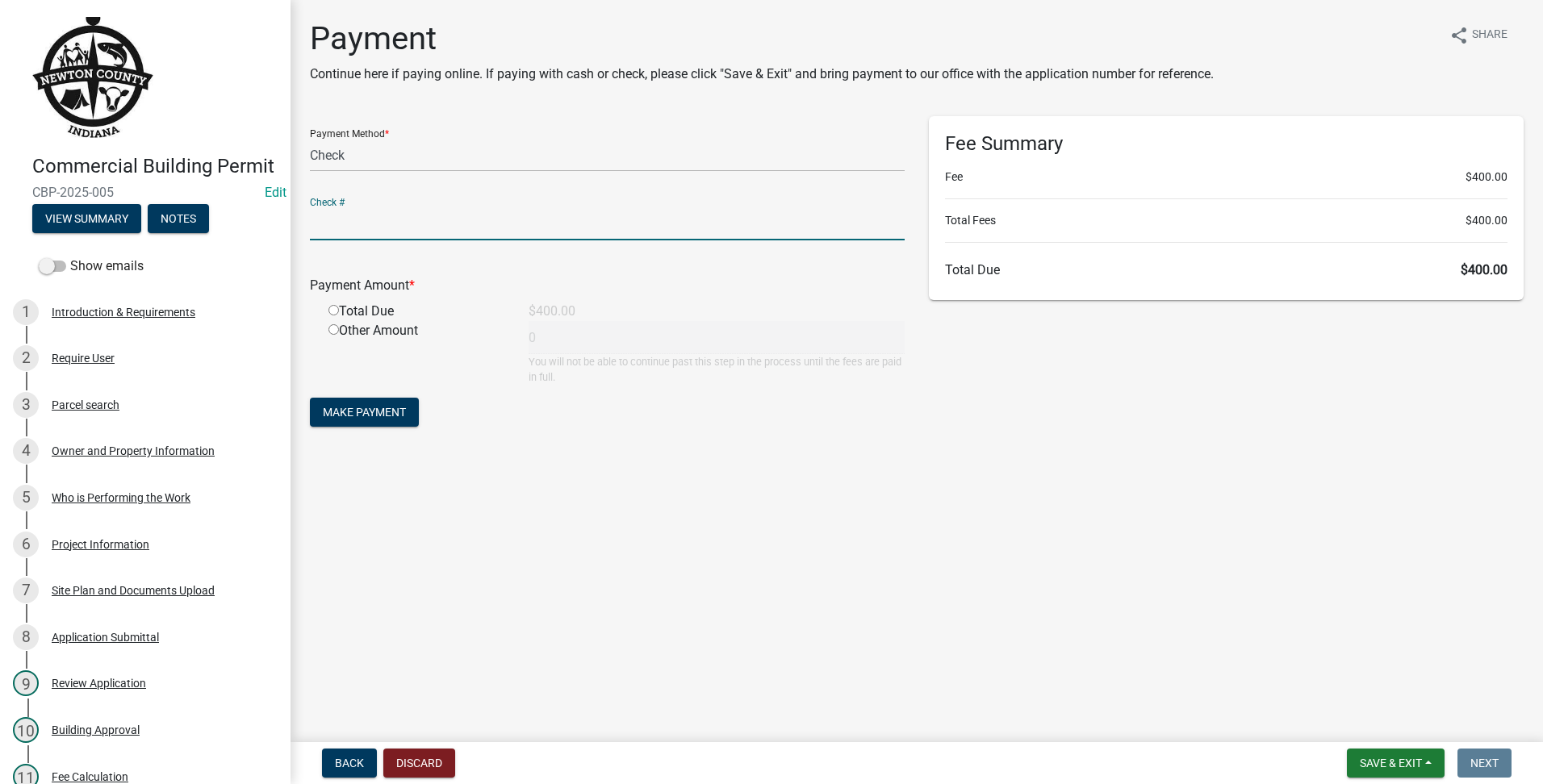
click at [440, 221] on input "text" at bounding box center [608, 224] width 595 height 33
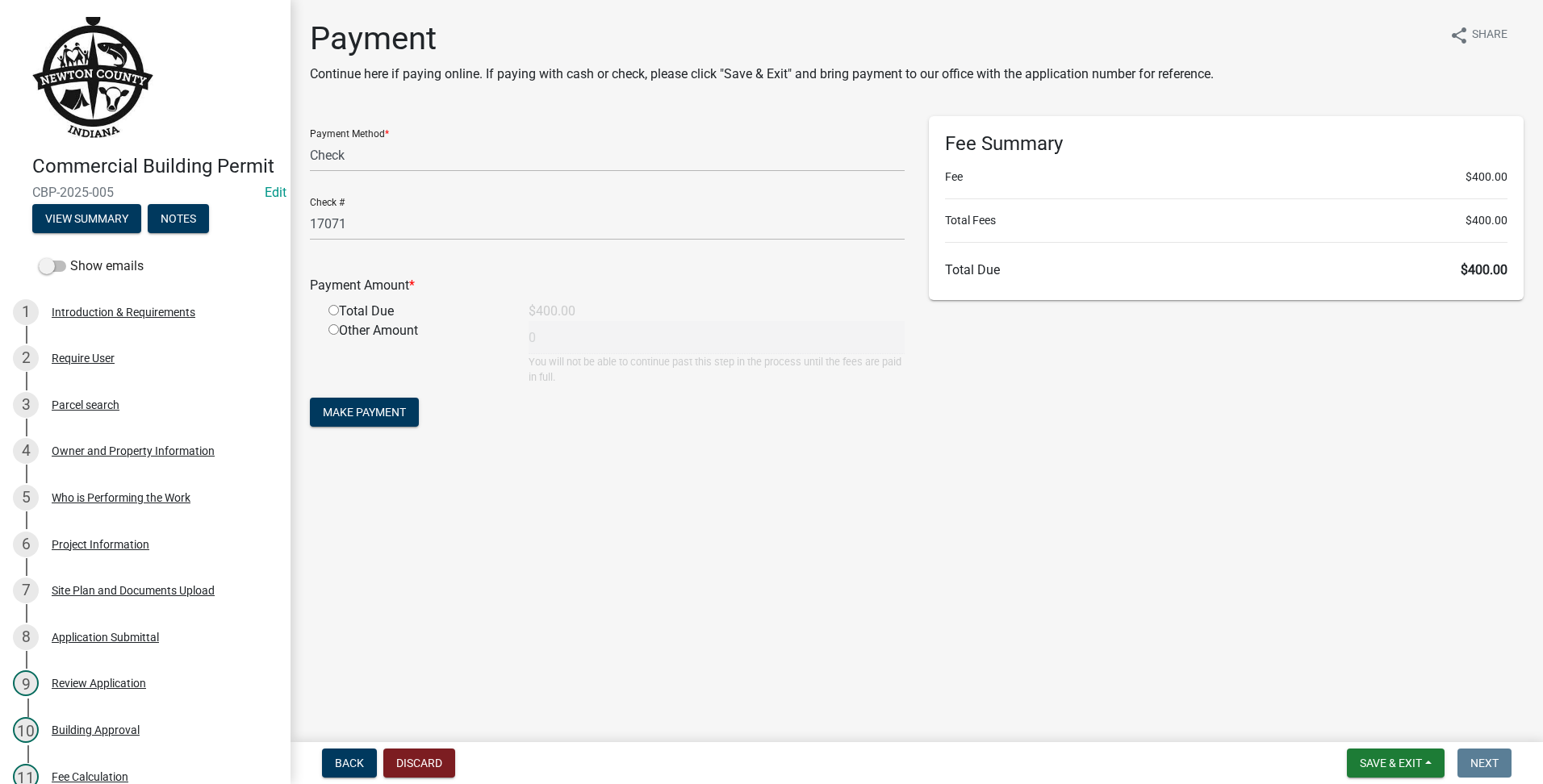
click at [326, 311] on div "Total Due" at bounding box center [417, 311] width 201 height 20
click at [333, 311] on input "radio" at bounding box center [333, 310] width 10 height 10
click at [351, 406] on span "Make Payment" at bounding box center [364, 412] width 83 height 13
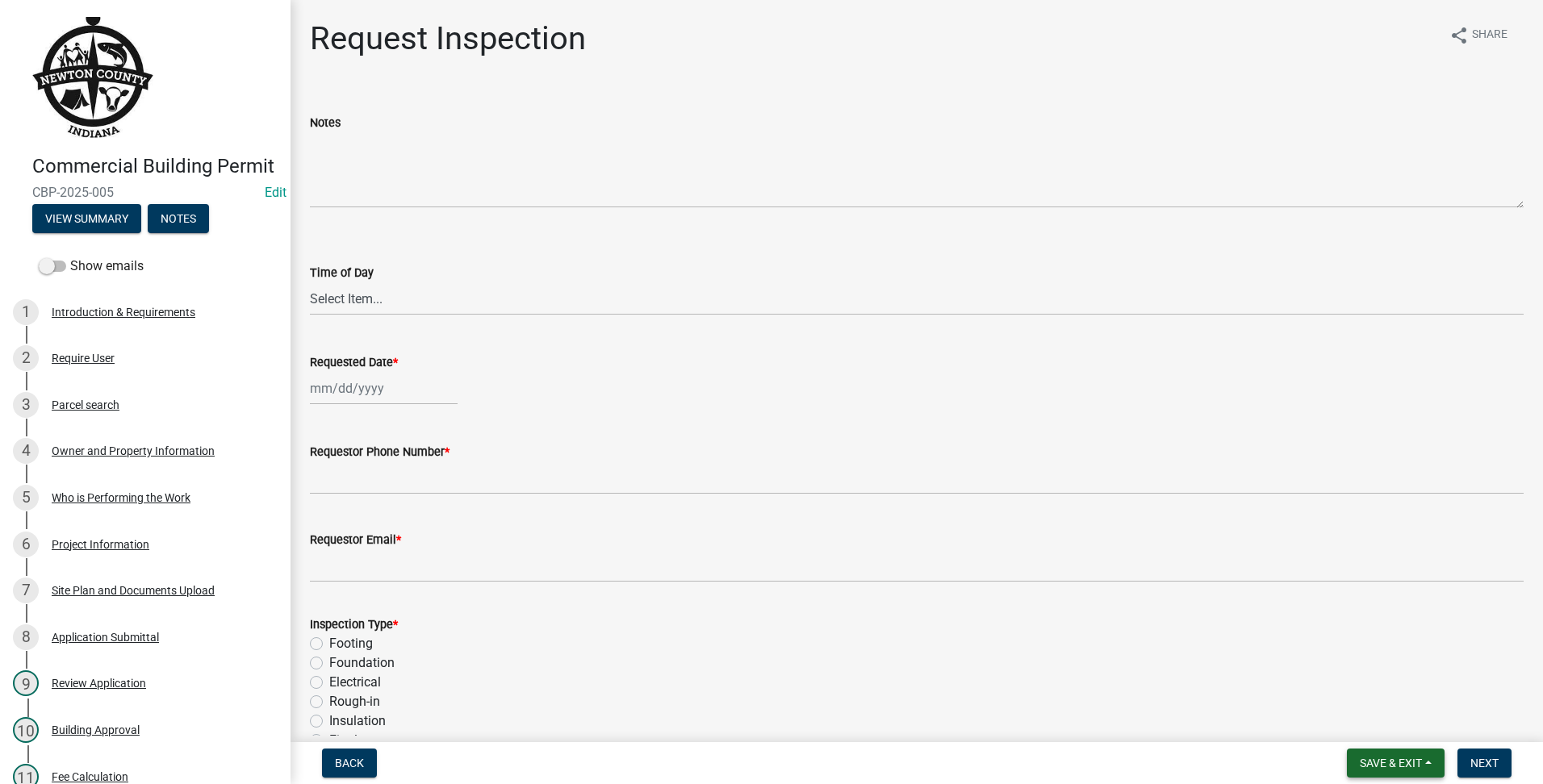
click at [1363, 763] on span "Save & Exit" at bounding box center [1391, 763] width 62 height 13
click at [1346, 714] on button "Save & Exit" at bounding box center [1380, 721] width 129 height 39
